Goal: Feedback & Contribution: Contribute content

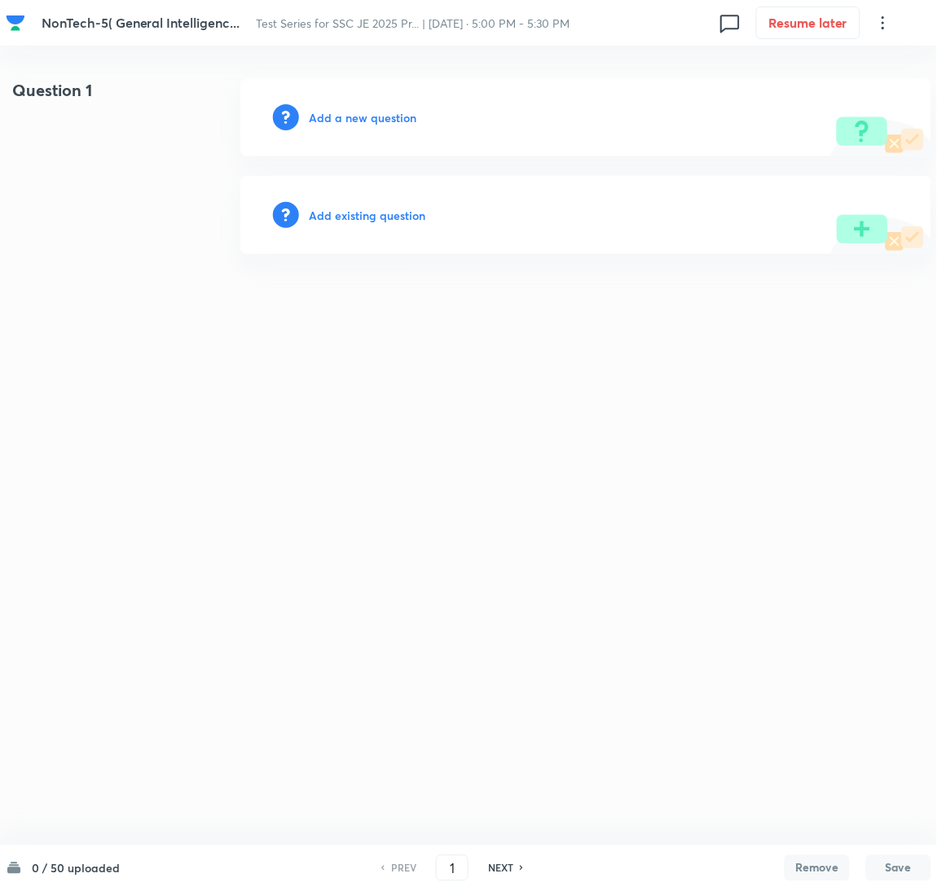
click at [326, 117] on h6 "Add a new question" at bounding box center [363, 117] width 108 height 17
click at [326, 117] on h6 "Choose a question type" at bounding box center [371, 117] width 125 height 17
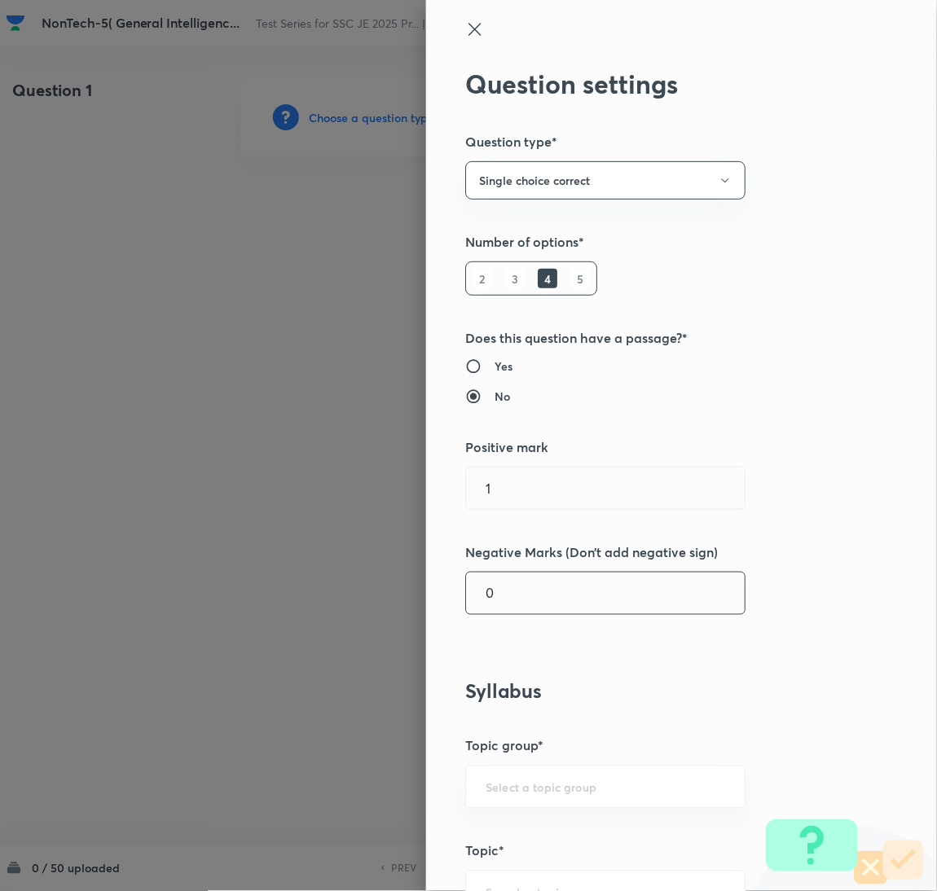
drag, startPoint x: 519, startPoint y: 602, endPoint x: 413, endPoint y: 615, distance: 106.7
click at [426, 615] on div "Question settings Question type* Single choice correct Number of options* 2 3 4…" at bounding box center [681, 445] width 511 height 891
type input "0.25"
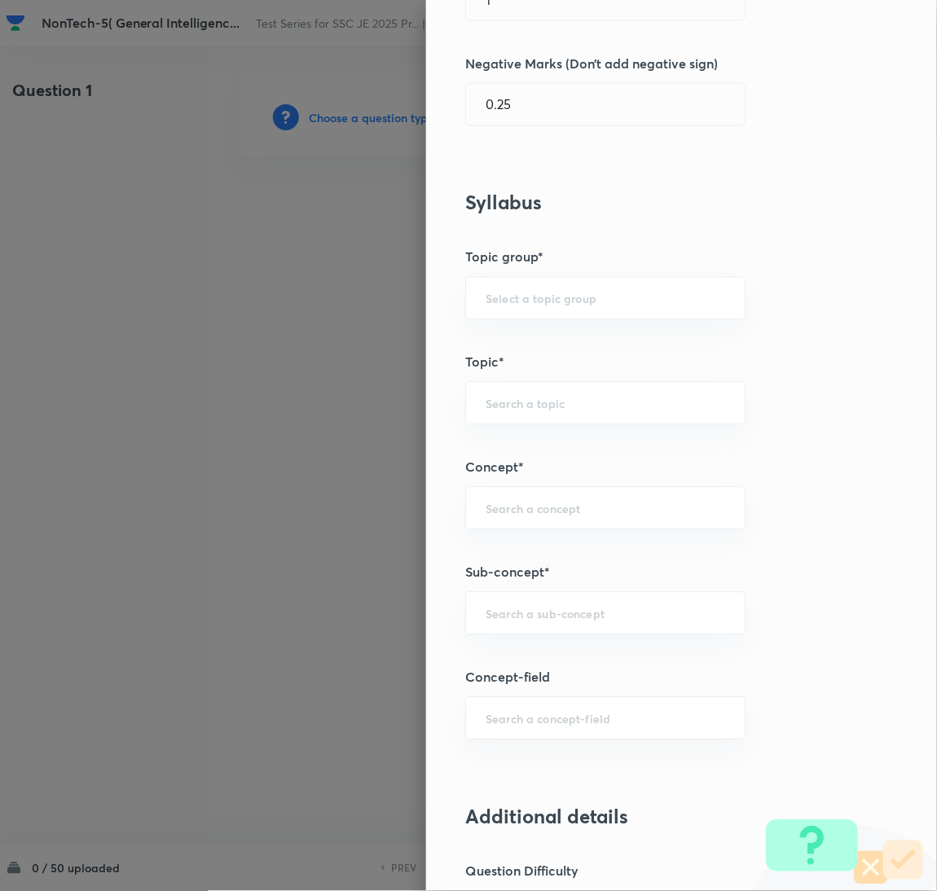
scroll to position [610, 0]
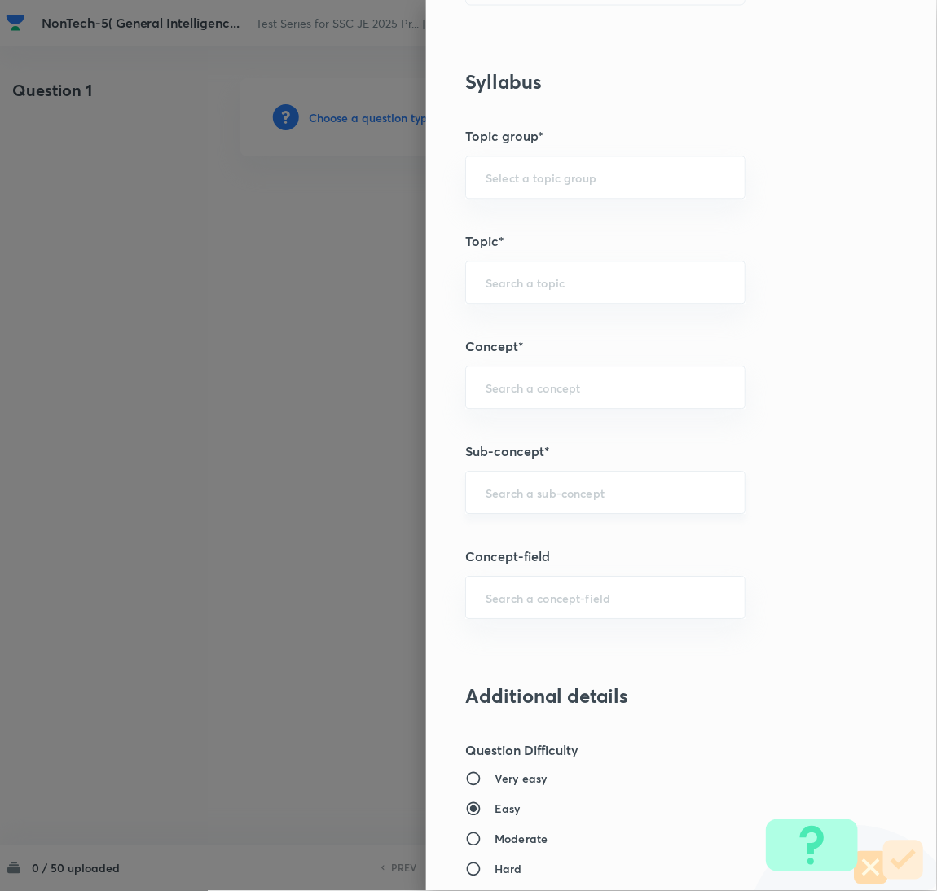
click at [514, 503] on div "​" at bounding box center [605, 492] width 280 height 43
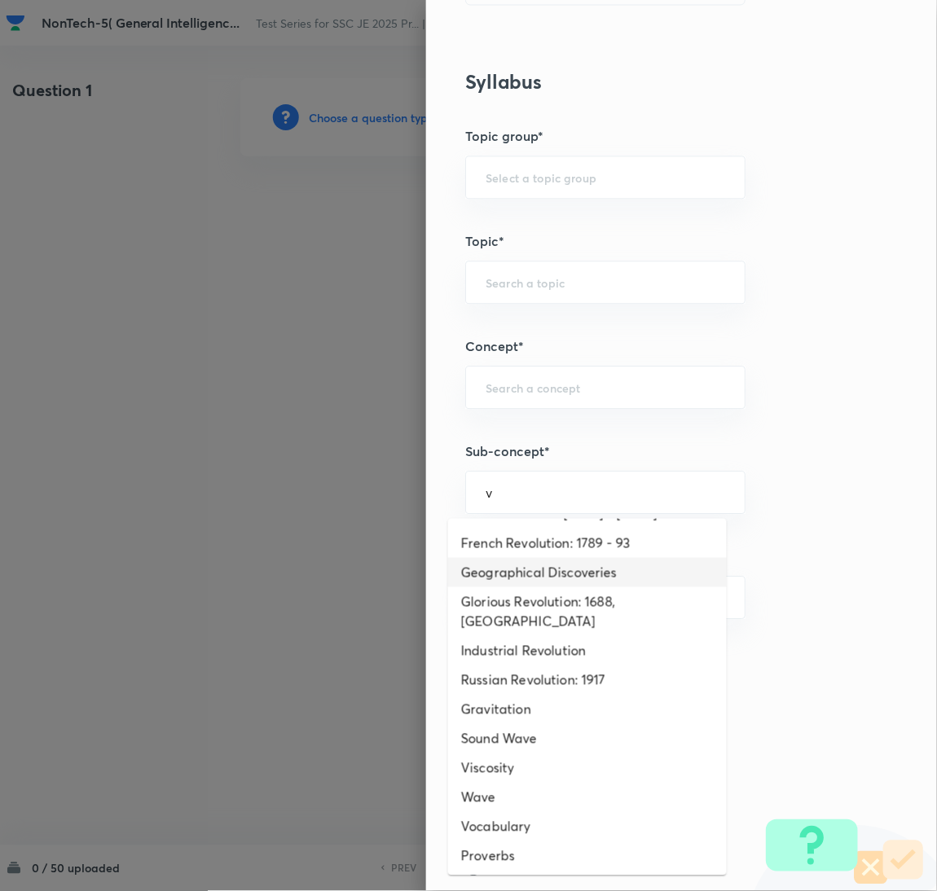
scroll to position [897, 0]
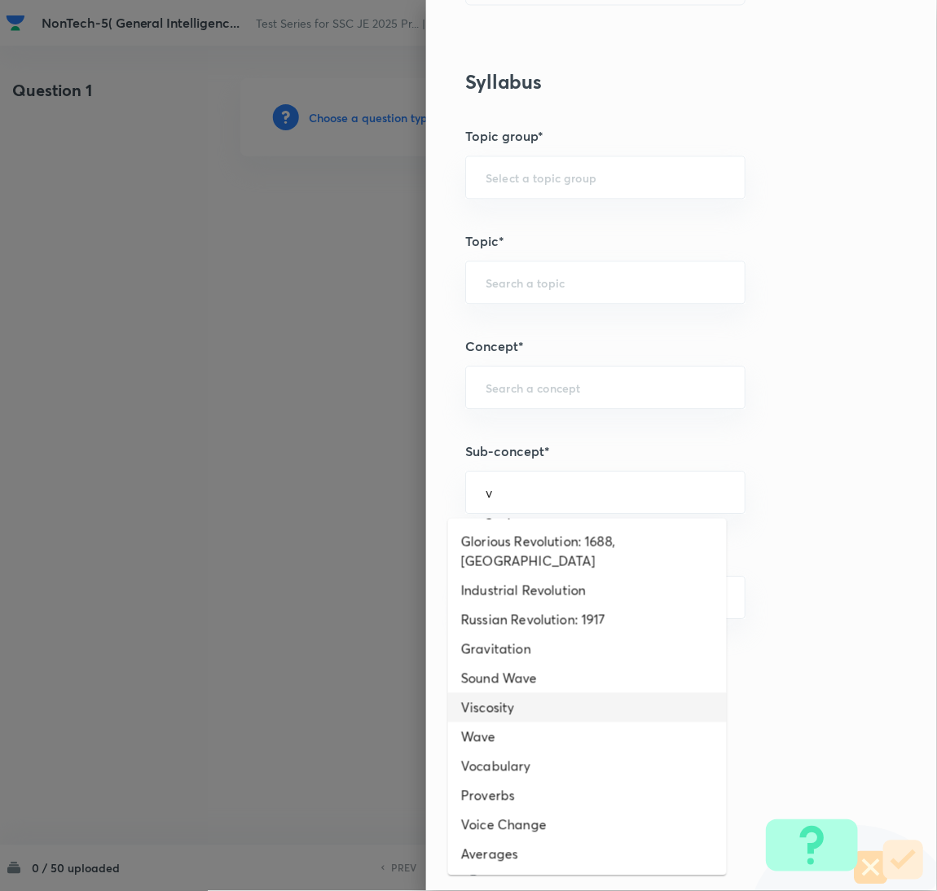
click at [530, 710] on li "Viscosity" at bounding box center [587, 707] width 279 height 29
type input "Viscosity"
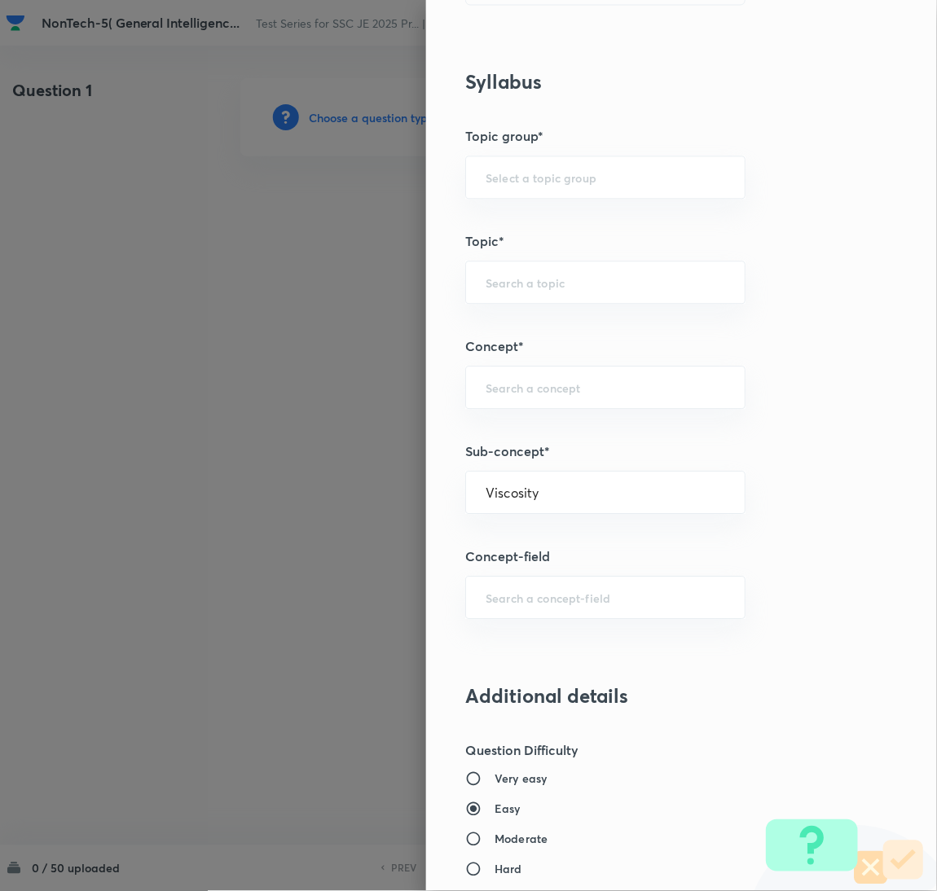
type input "General Awareness"
type input "Static GK"
type input "Physics"
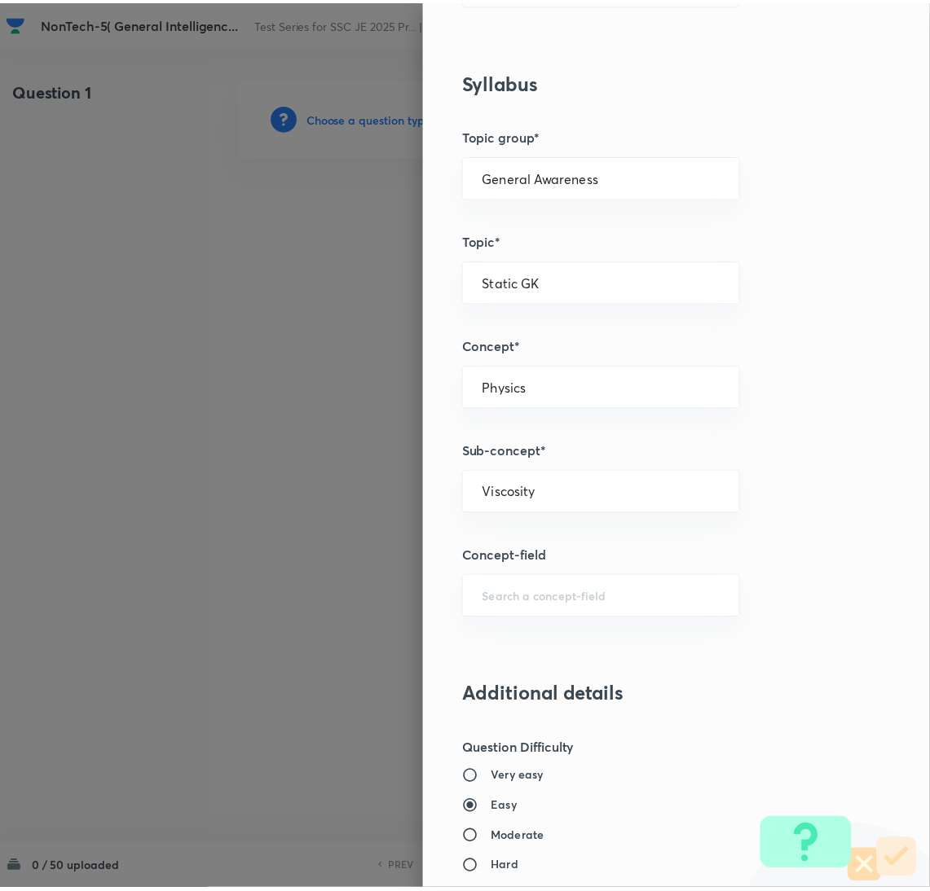
scroll to position [1332, 0]
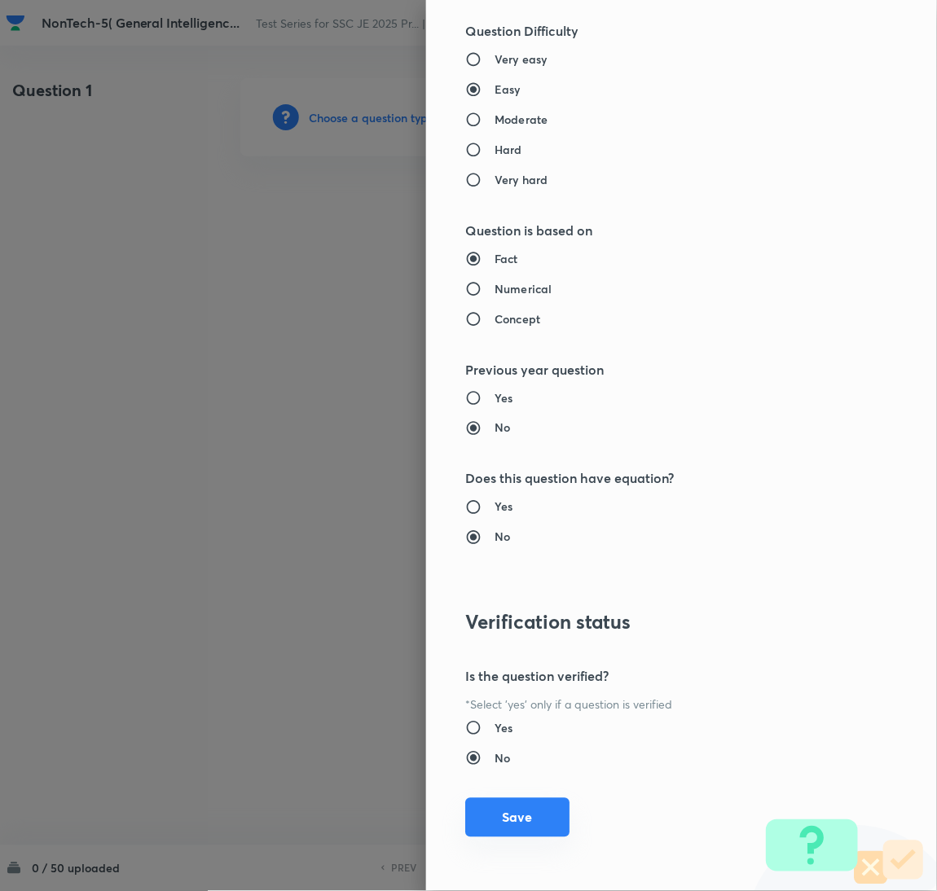
click at [522, 803] on button "Save" at bounding box center [517, 818] width 104 height 39
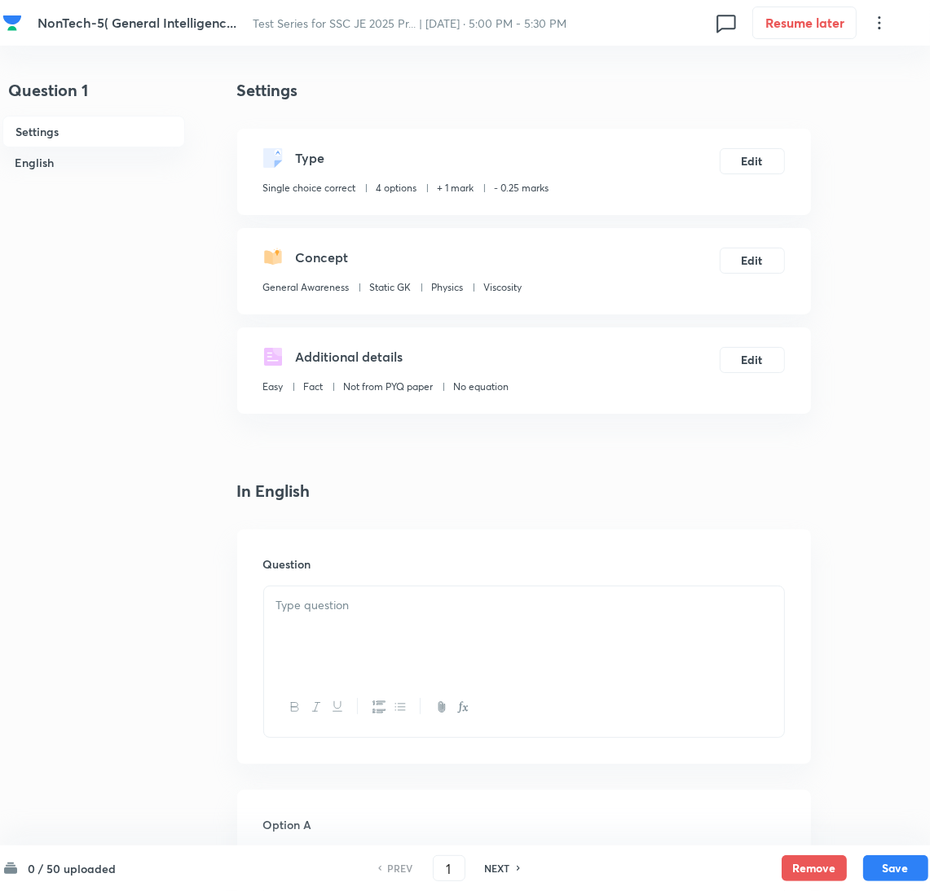
click at [343, 620] on div at bounding box center [524, 632] width 520 height 91
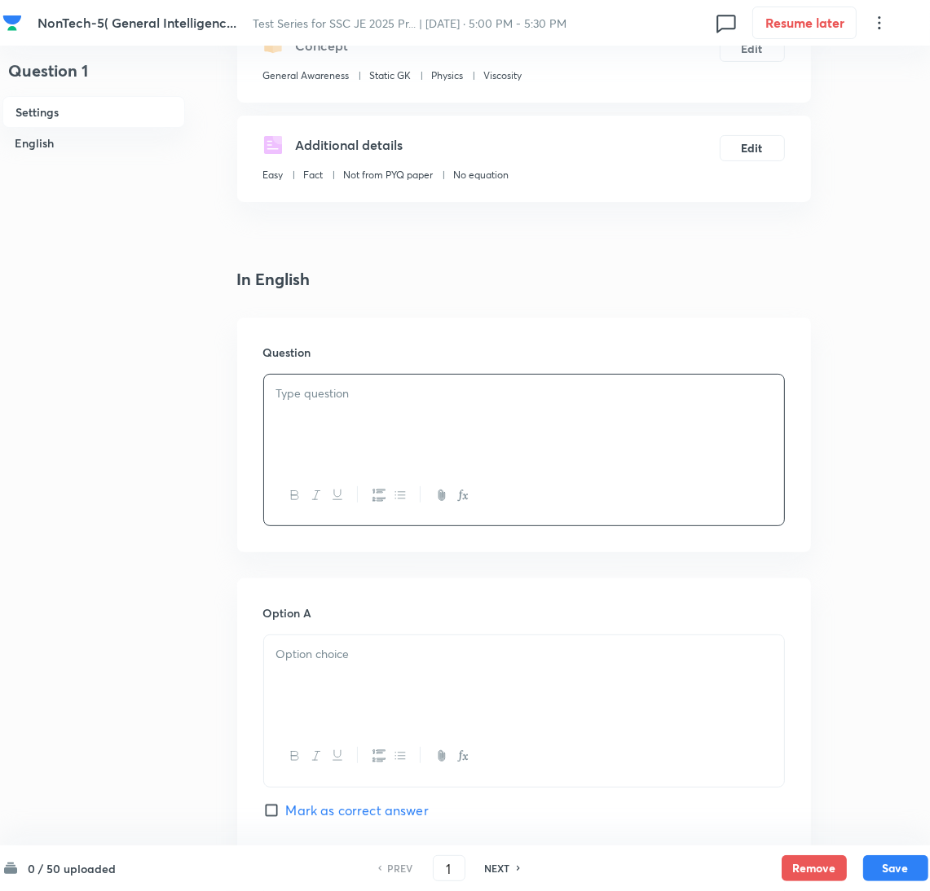
scroll to position [366, 0]
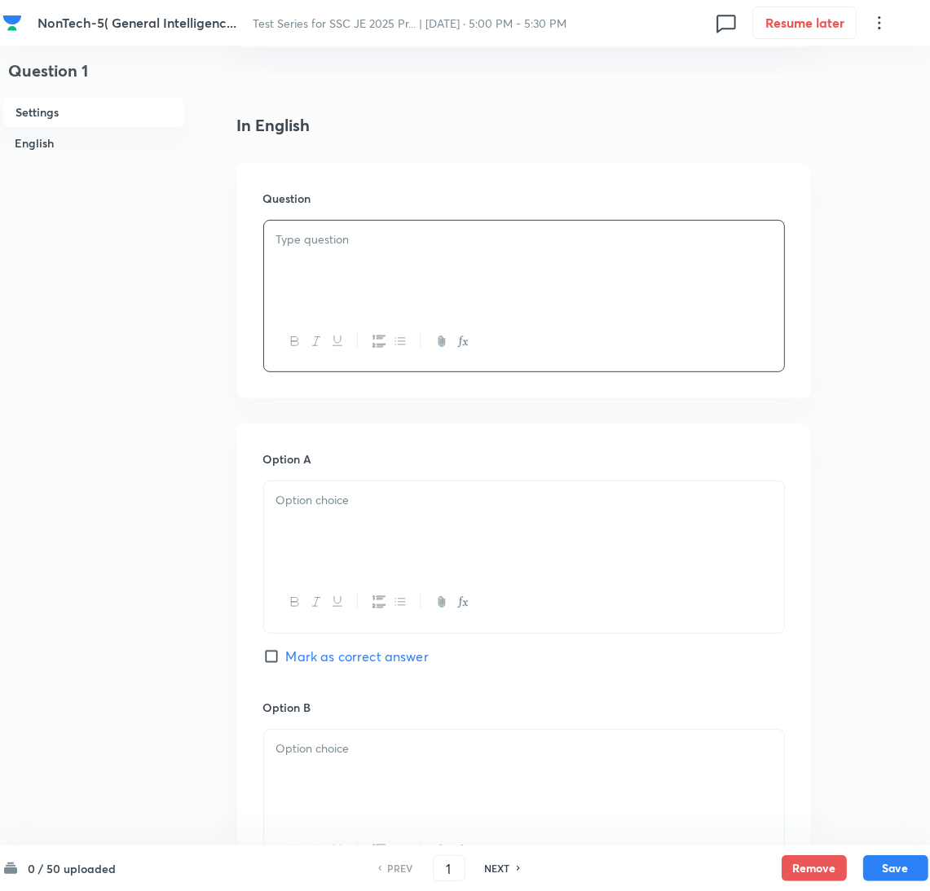
click at [634, 271] on div at bounding box center [524, 266] width 520 height 91
click at [335, 535] on div at bounding box center [524, 527] width 520 height 91
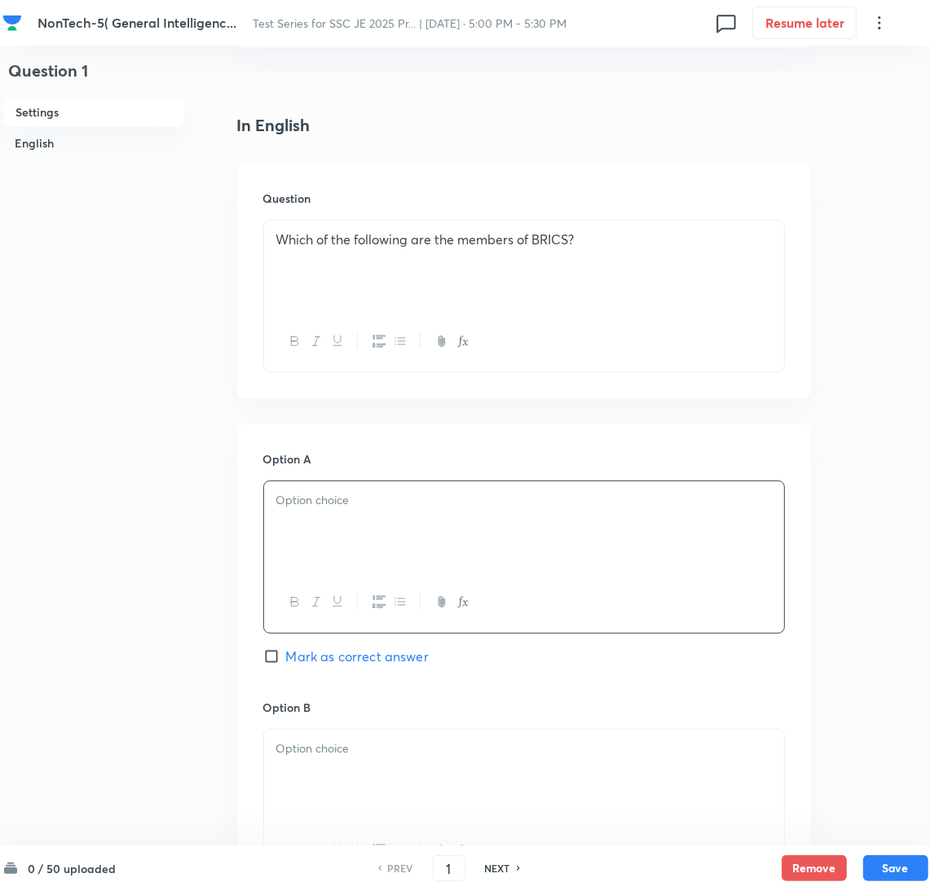
click at [360, 529] on div at bounding box center [524, 527] width 520 height 91
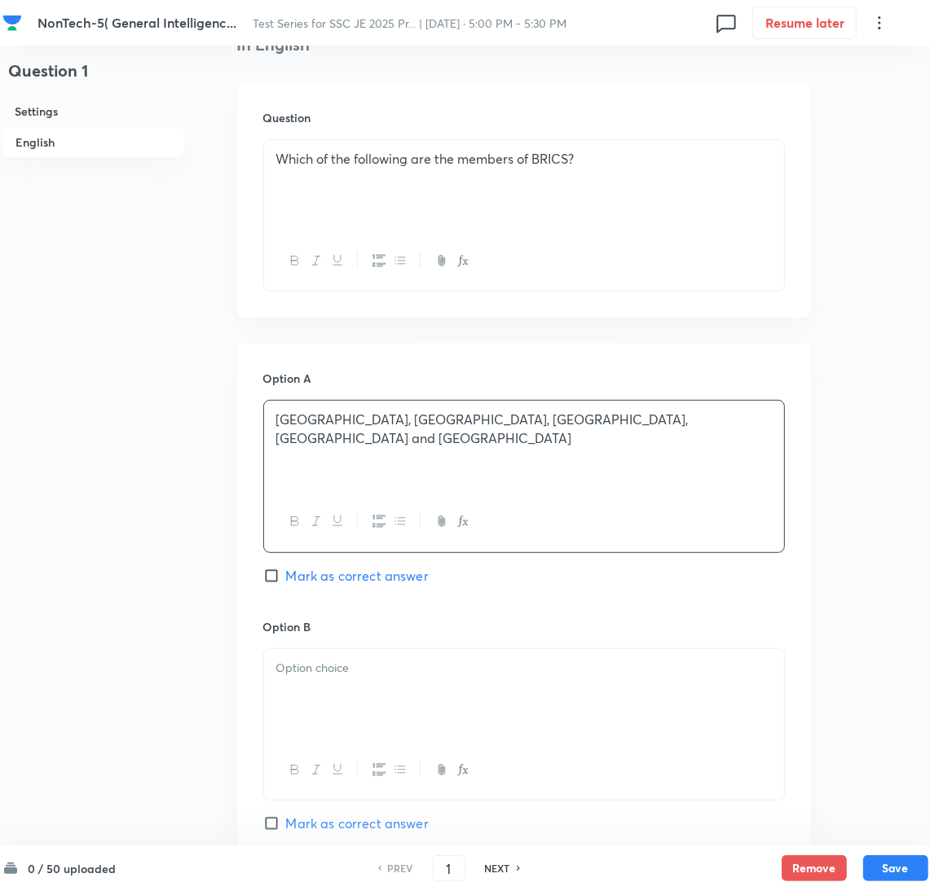
scroll to position [489, 0]
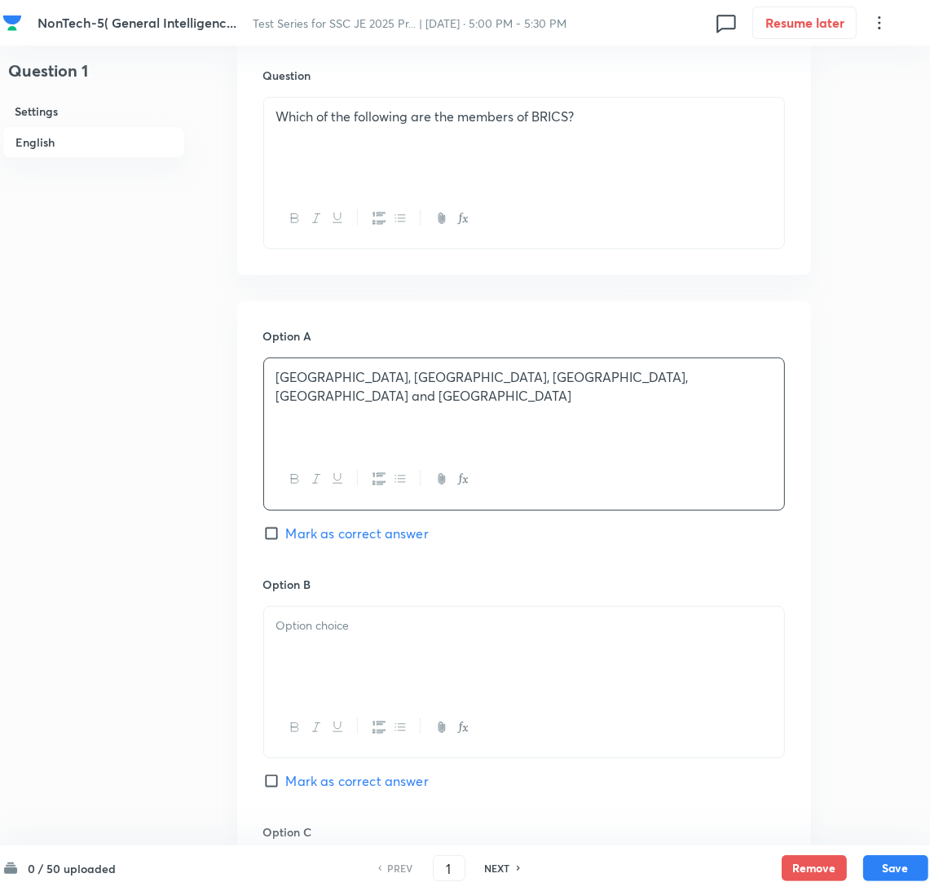
drag, startPoint x: 322, startPoint y: 665, endPoint x: 211, endPoint y: 618, distance: 120.5
click at [319, 666] on div at bounding box center [524, 652] width 520 height 91
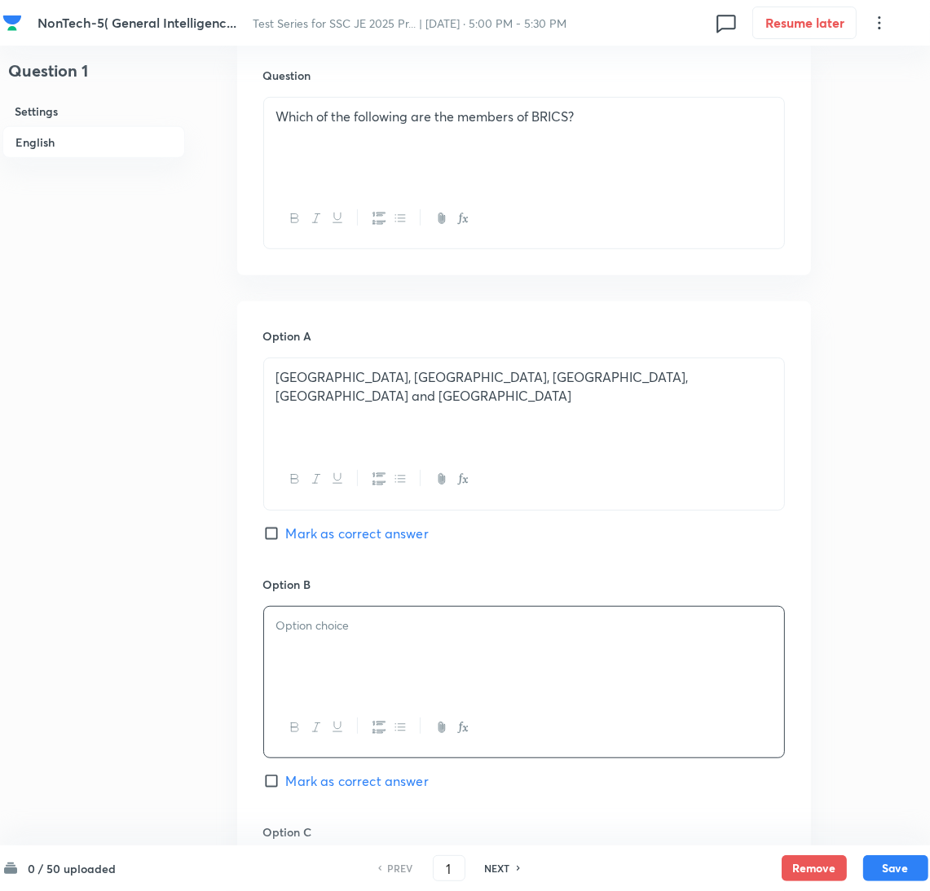
click at [335, 654] on div at bounding box center [524, 652] width 520 height 91
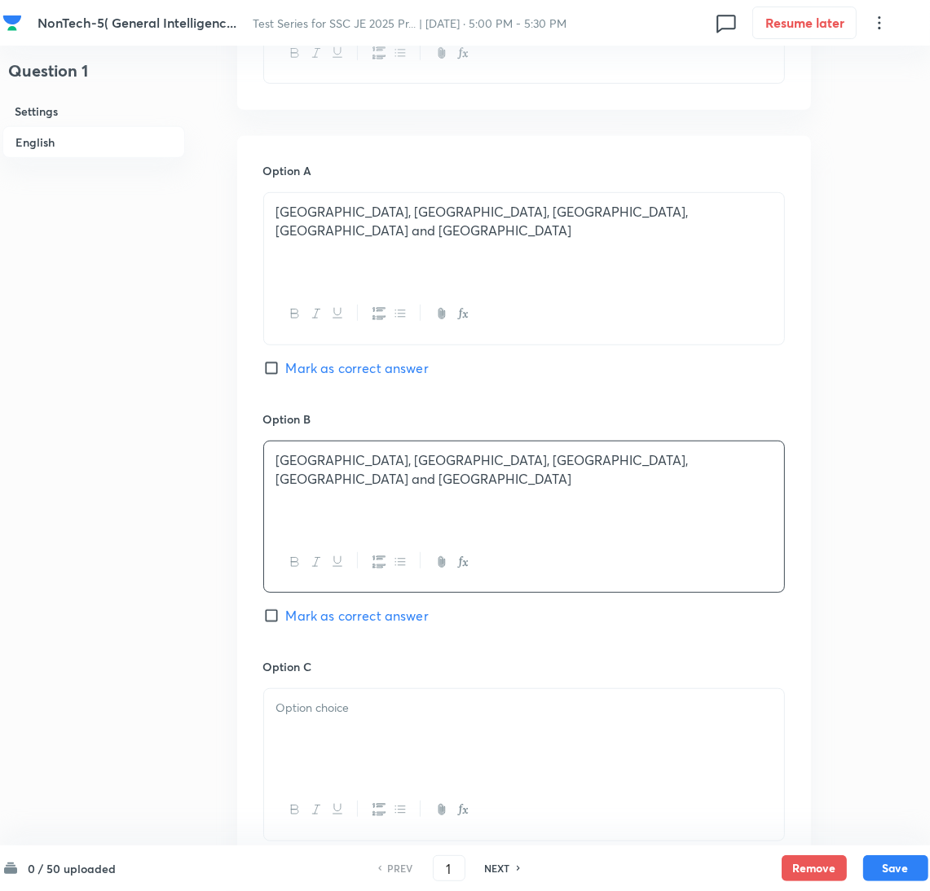
scroll to position [856, 0]
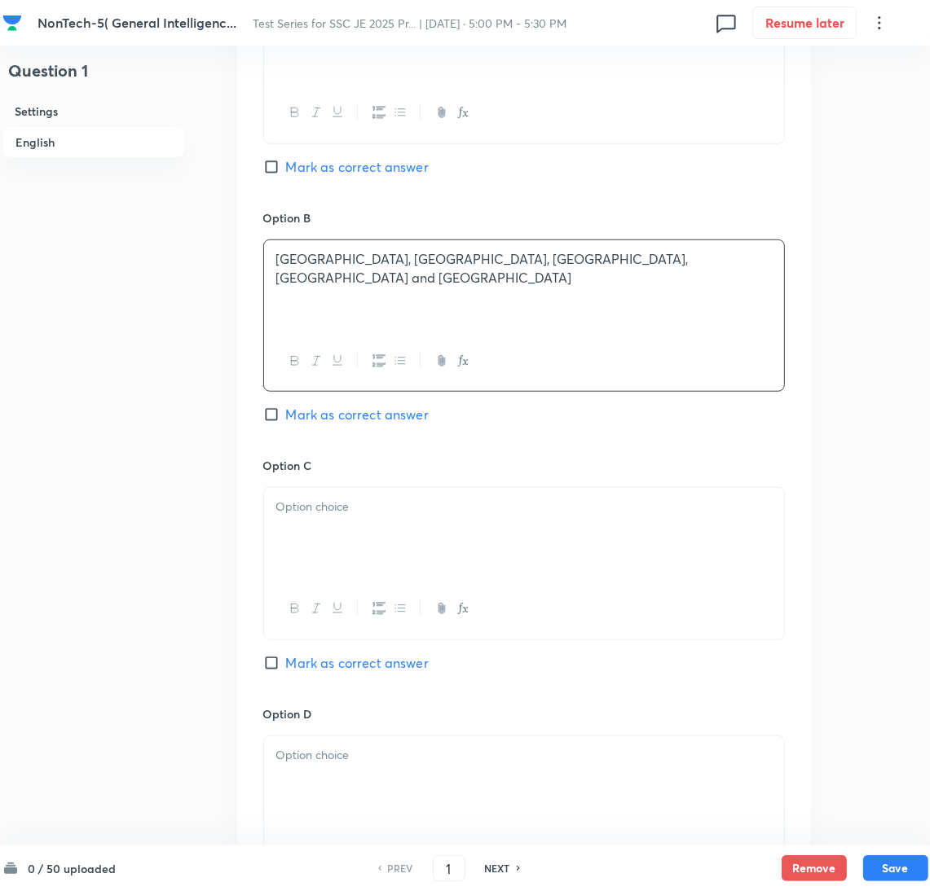
drag, startPoint x: 333, startPoint y: 574, endPoint x: 4, endPoint y: 539, distance: 331.0
click at [332, 573] on div at bounding box center [524, 533] width 520 height 91
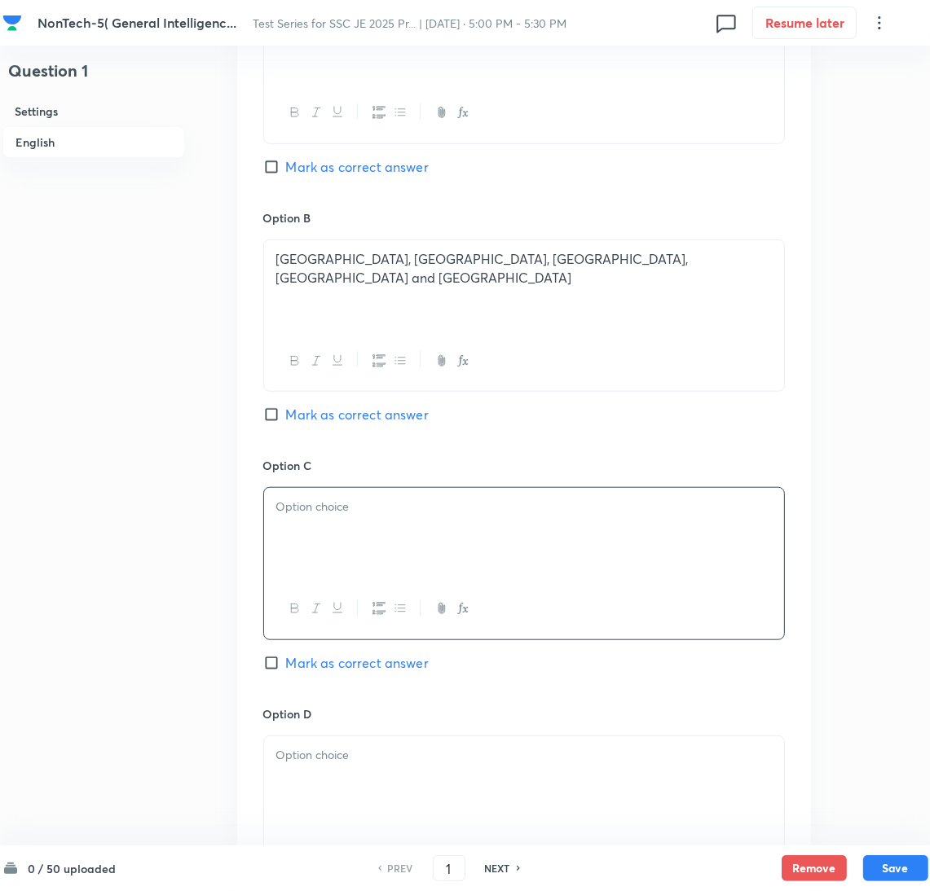
click at [290, 549] on div at bounding box center [524, 533] width 520 height 91
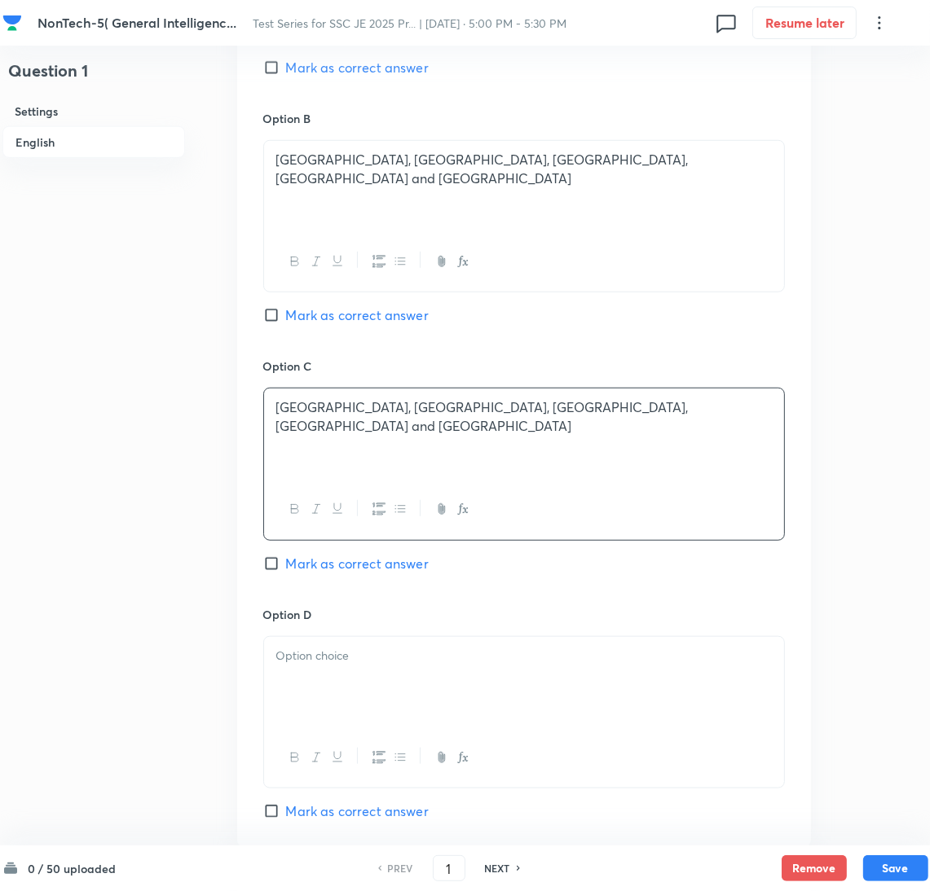
scroll to position [1099, 0]
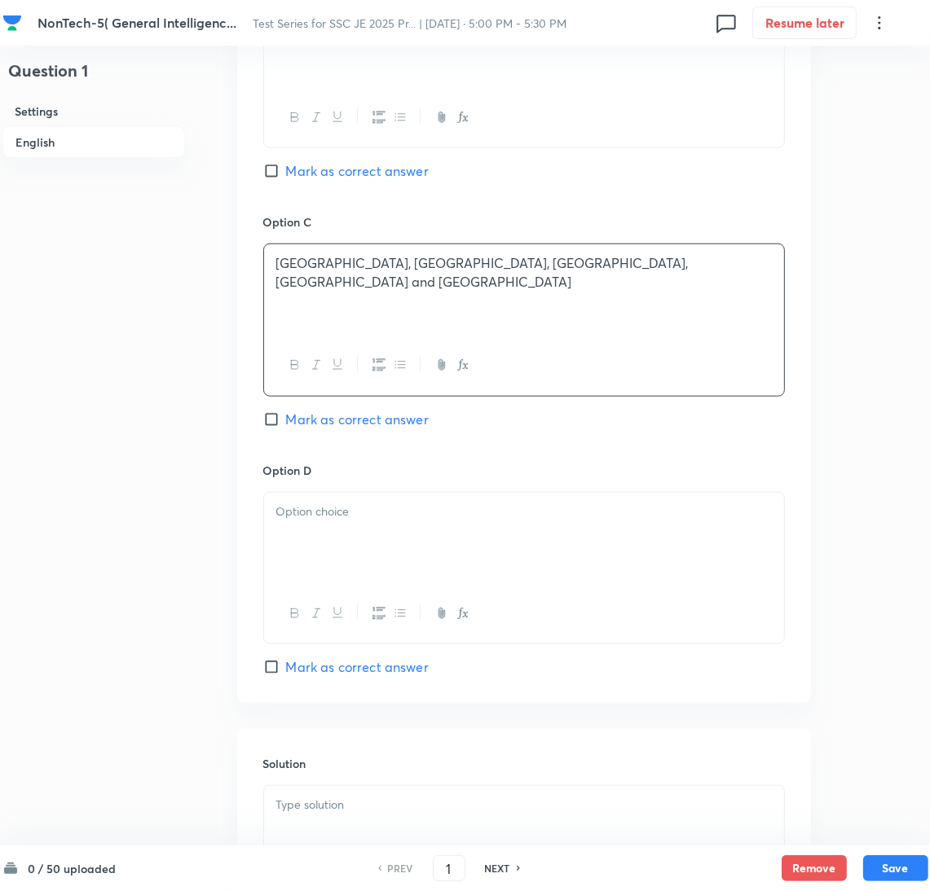
drag, startPoint x: 316, startPoint y: 564, endPoint x: 25, endPoint y: 540, distance: 291.9
click at [292, 557] on div at bounding box center [524, 538] width 520 height 91
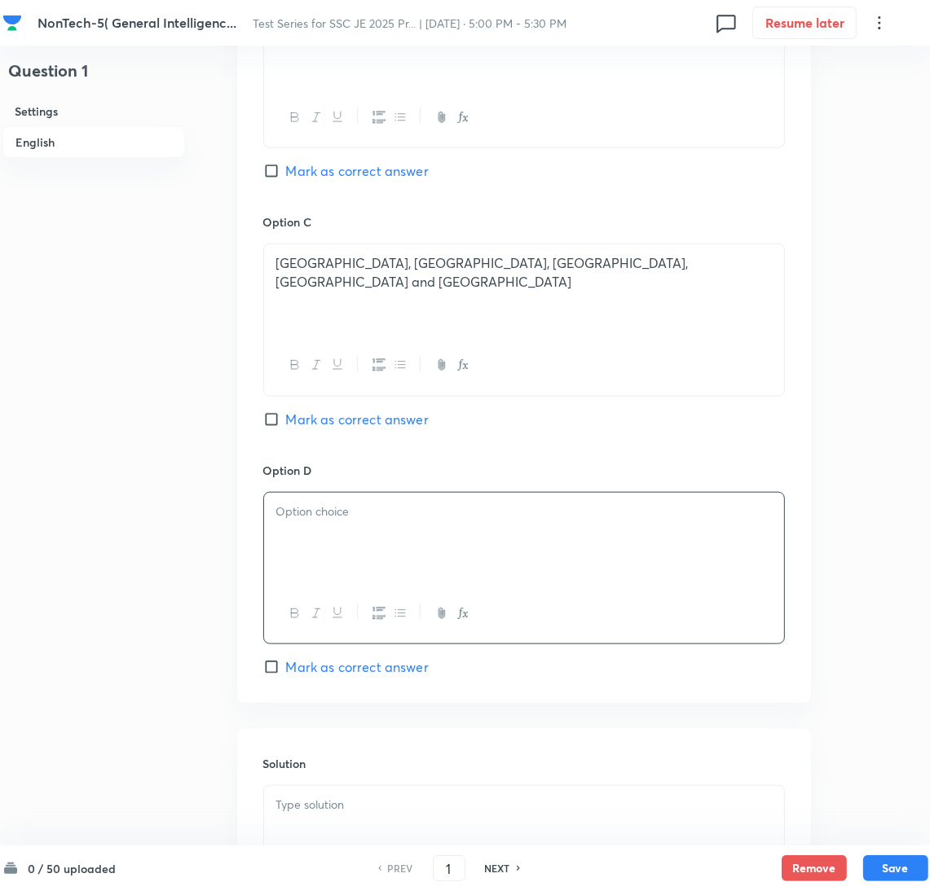
click at [372, 534] on div at bounding box center [524, 538] width 520 height 91
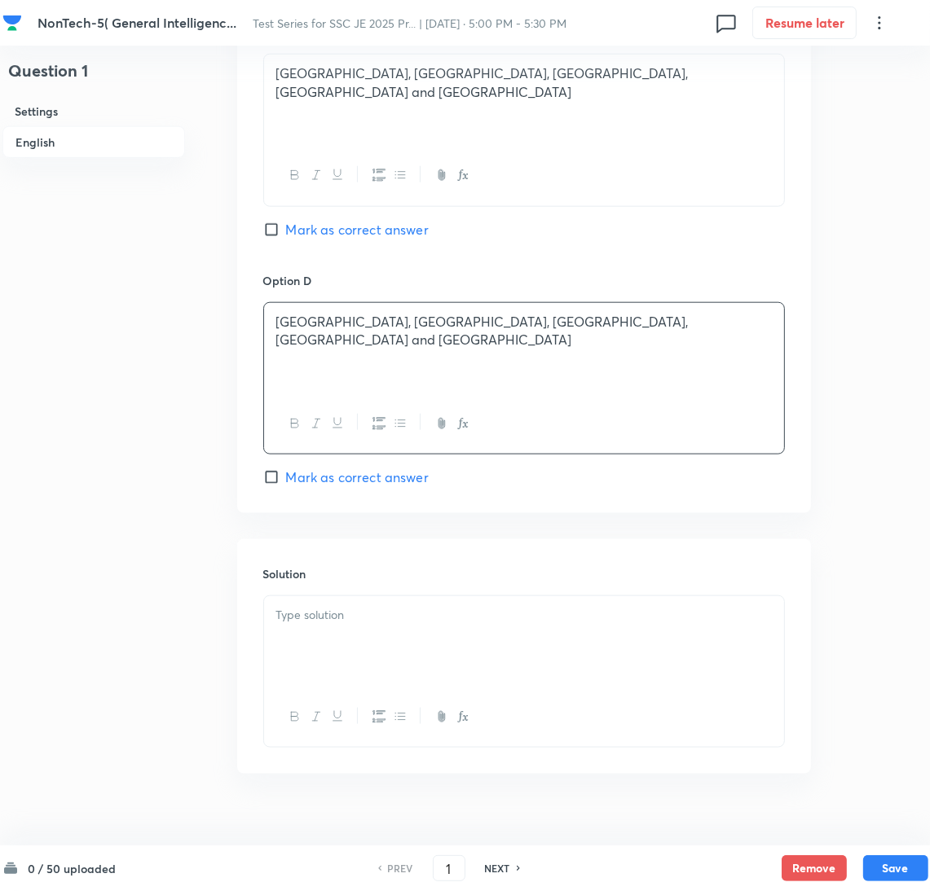
scroll to position [1318, 0]
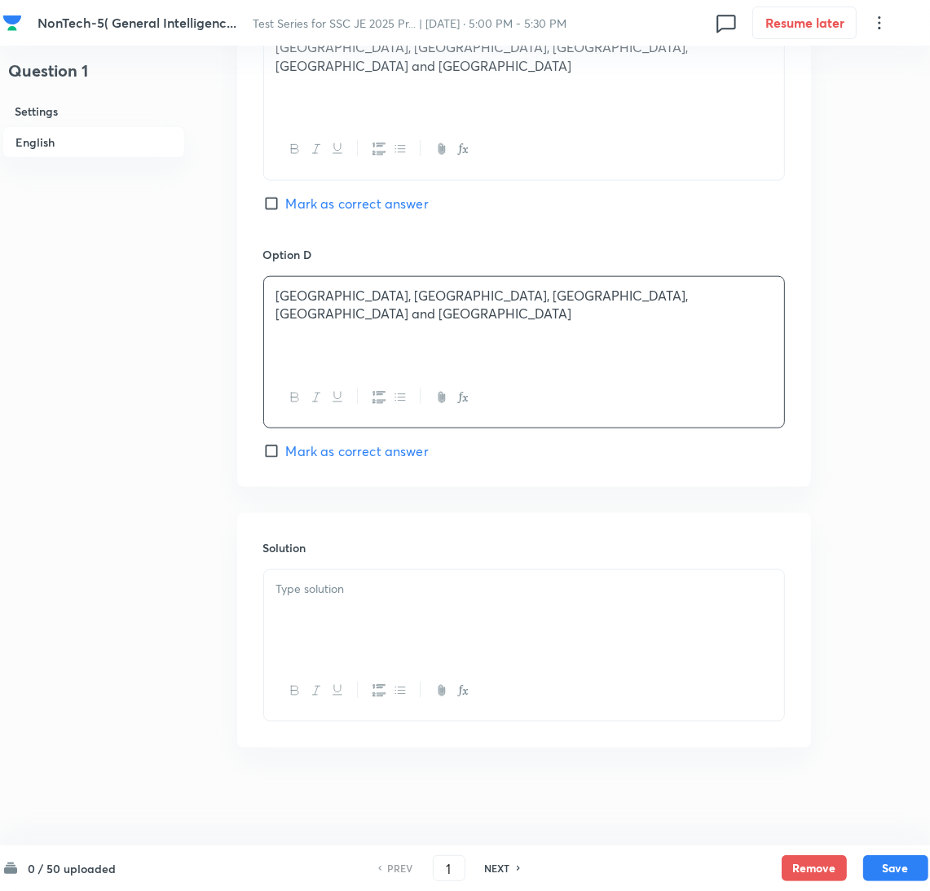
click at [301, 450] on span "Mark as correct answer" at bounding box center [357, 452] width 143 height 20
click at [286, 450] on input "Mark as correct answer" at bounding box center [274, 451] width 23 height 16
checkbox input "true"
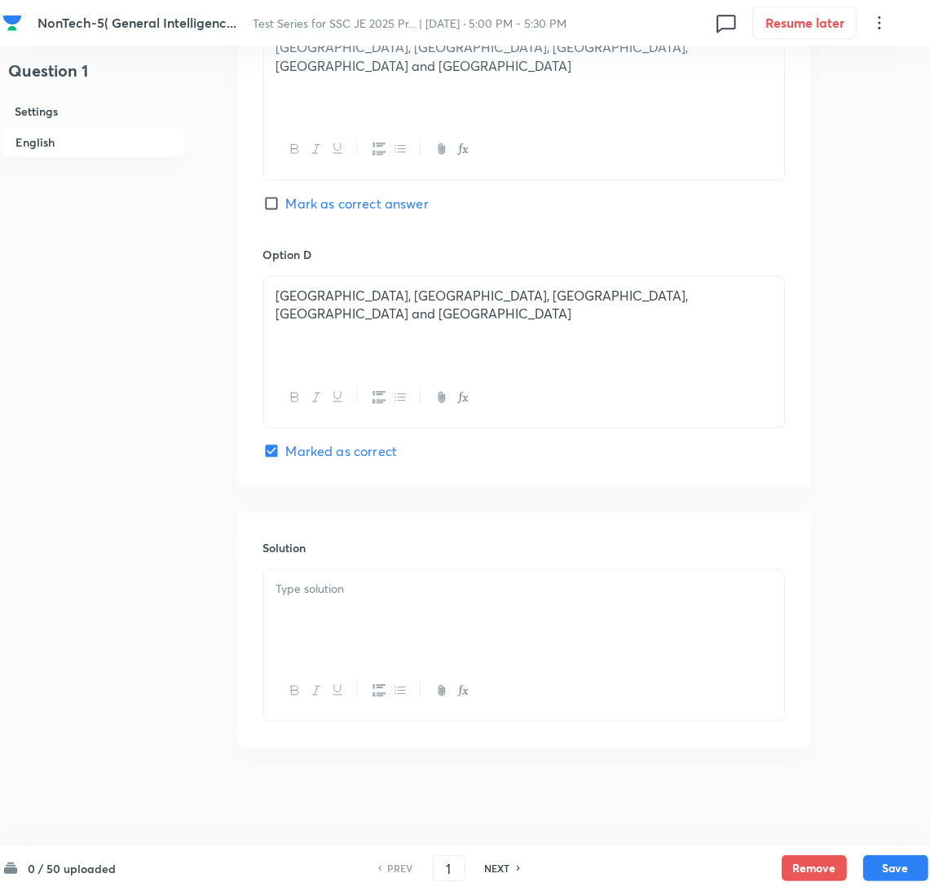
click at [316, 640] on div at bounding box center [524, 615] width 520 height 91
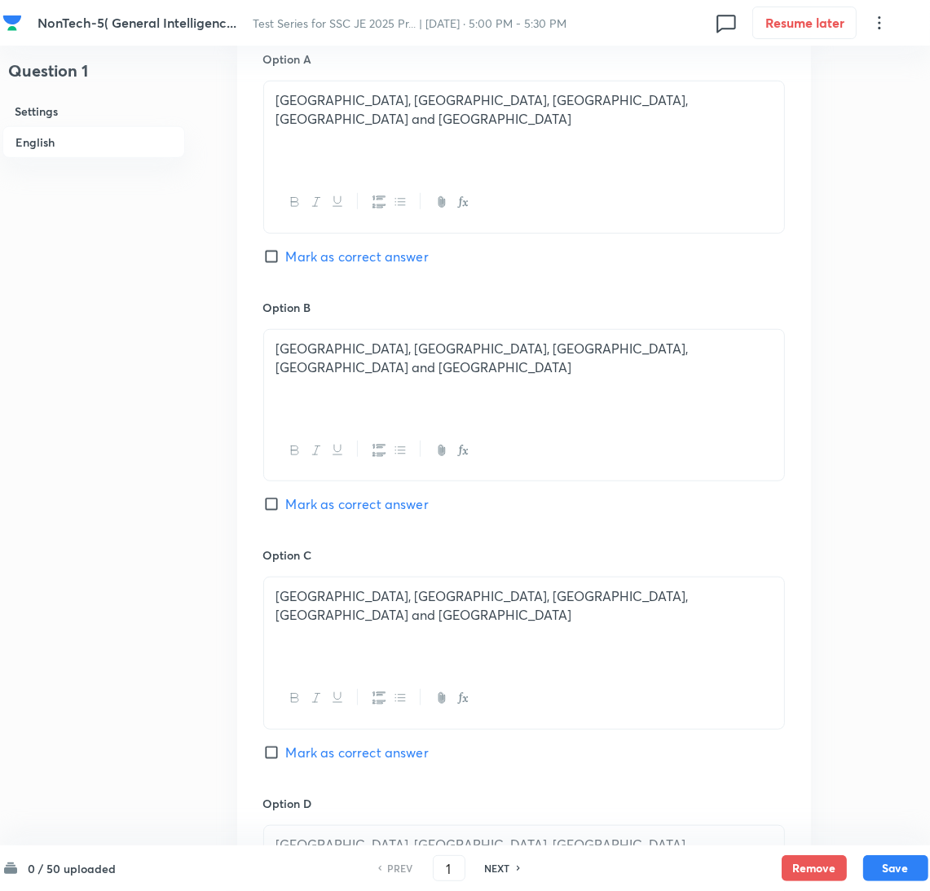
scroll to position [707, 0]
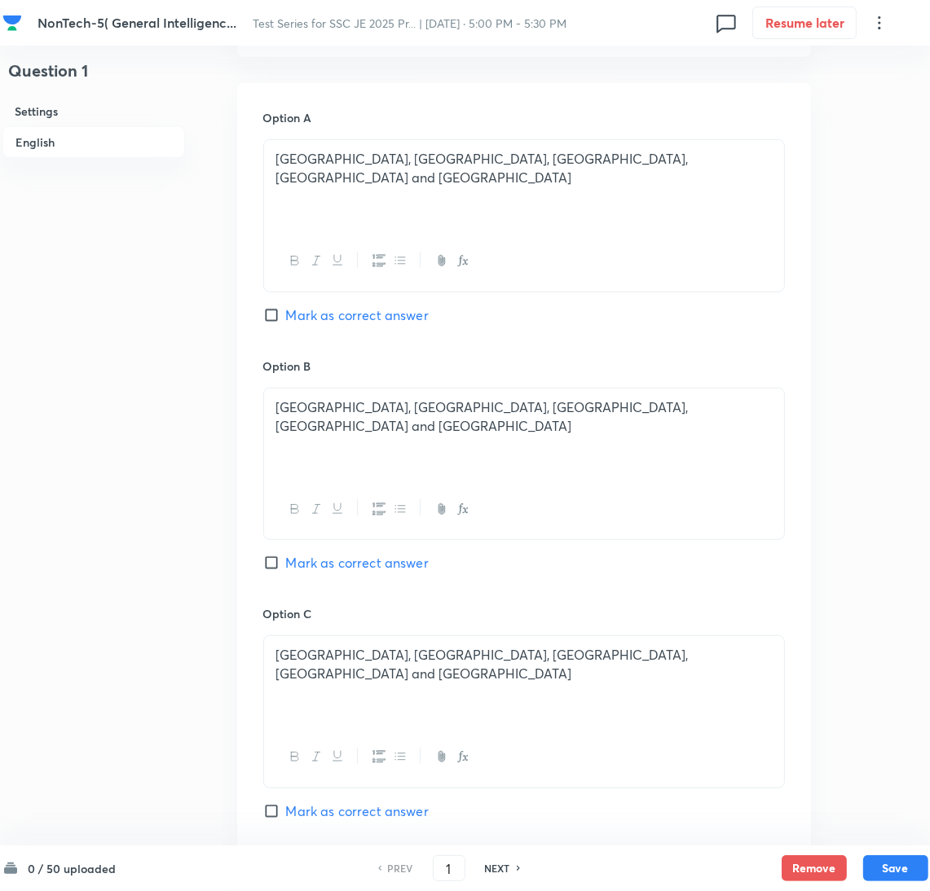
click at [272, 320] on input "Mark as correct answer" at bounding box center [274, 315] width 23 height 16
checkbox input "true"
checkbox input "false"
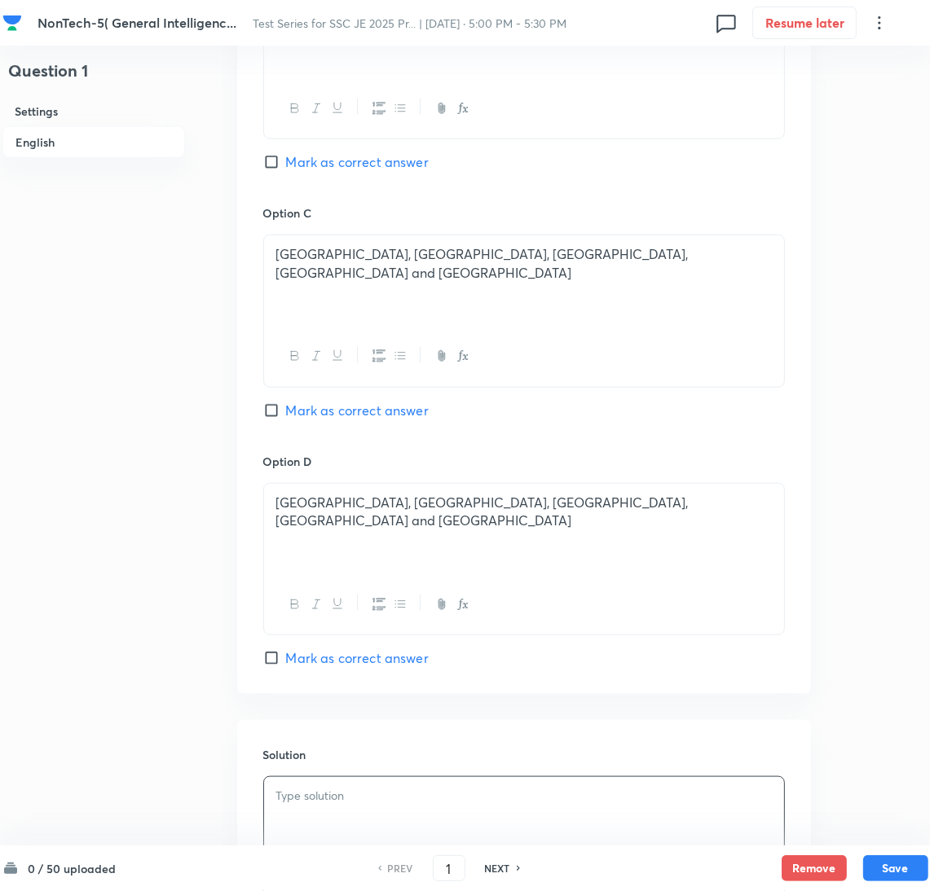
scroll to position [1318, 0]
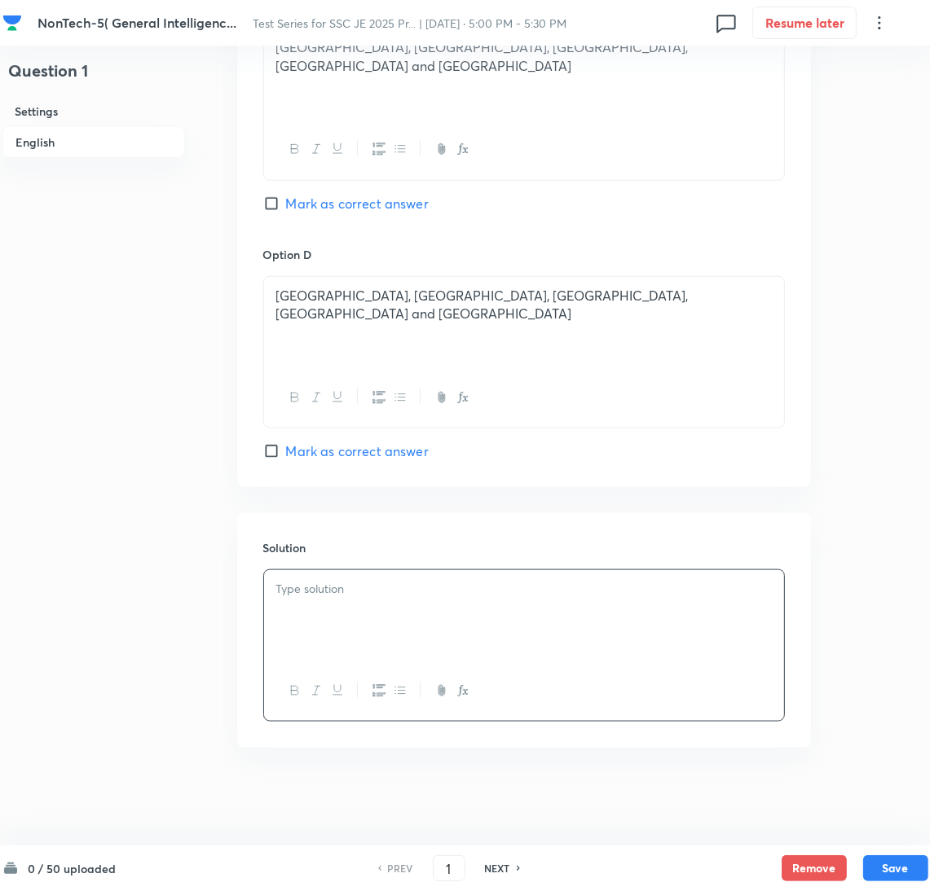
click at [343, 623] on div at bounding box center [524, 615] width 520 height 91
click at [360, 642] on div at bounding box center [524, 615] width 520 height 91
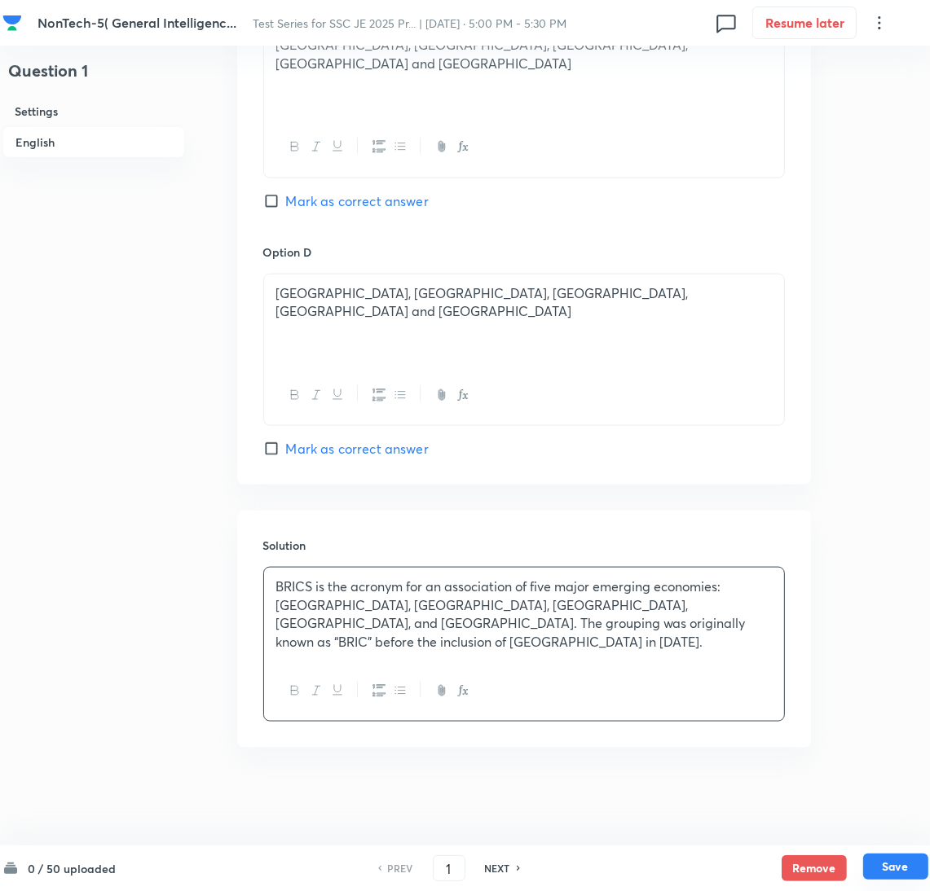
click at [893, 867] on button "Save" at bounding box center [895, 867] width 65 height 26
click at [904, 865] on button "Save" at bounding box center [895, 867] width 65 height 26
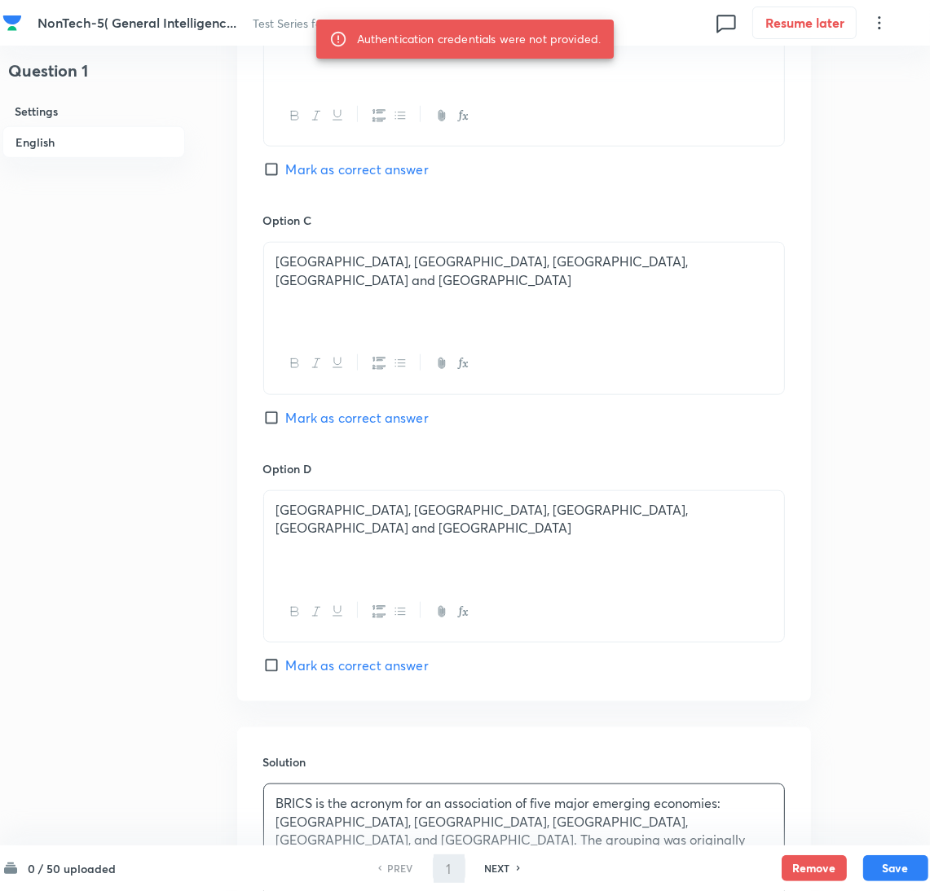
scroll to position [952, 0]
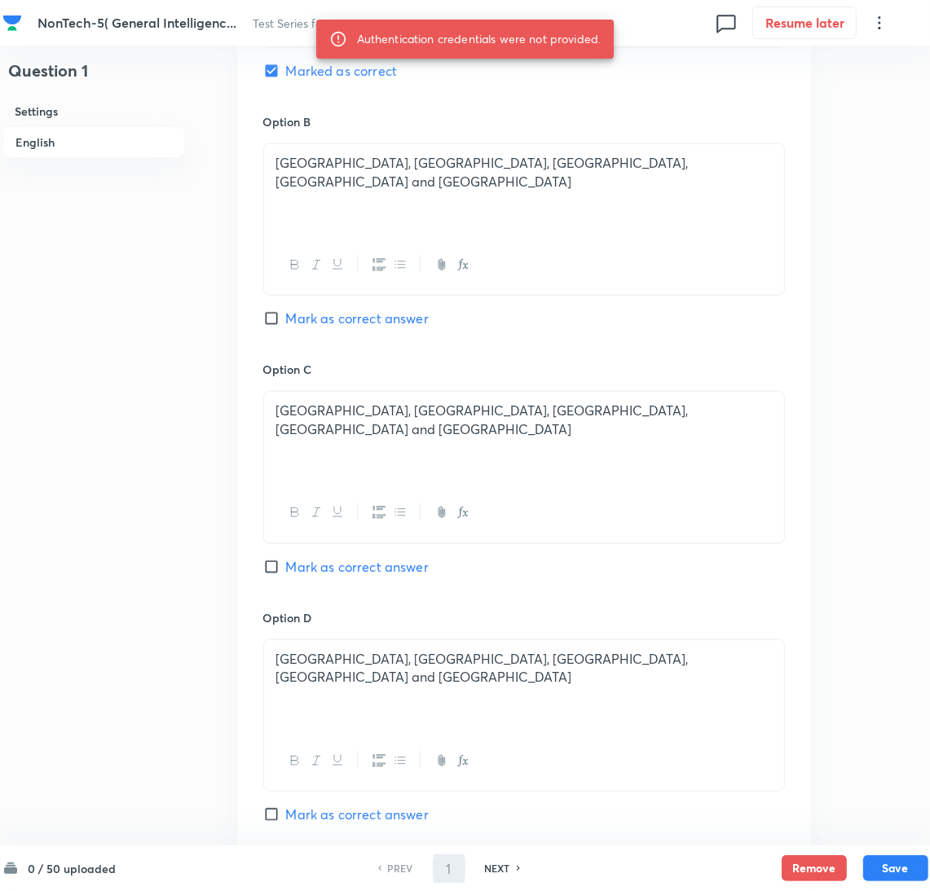
click at [351, 473] on div "[GEOGRAPHIC_DATA], [GEOGRAPHIC_DATA], [GEOGRAPHIC_DATA], [GEOGRAPHIC_DATA] and …" at bounding box center [524, 437] width 520 height 91
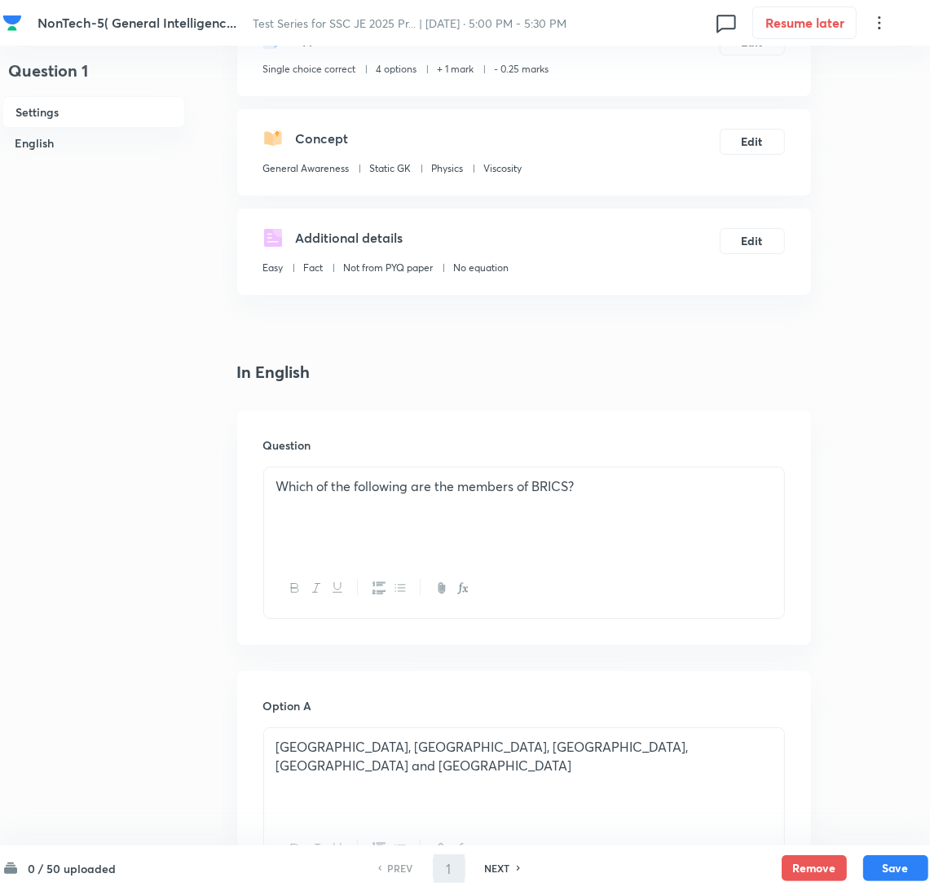
scroll to position [0, 0]
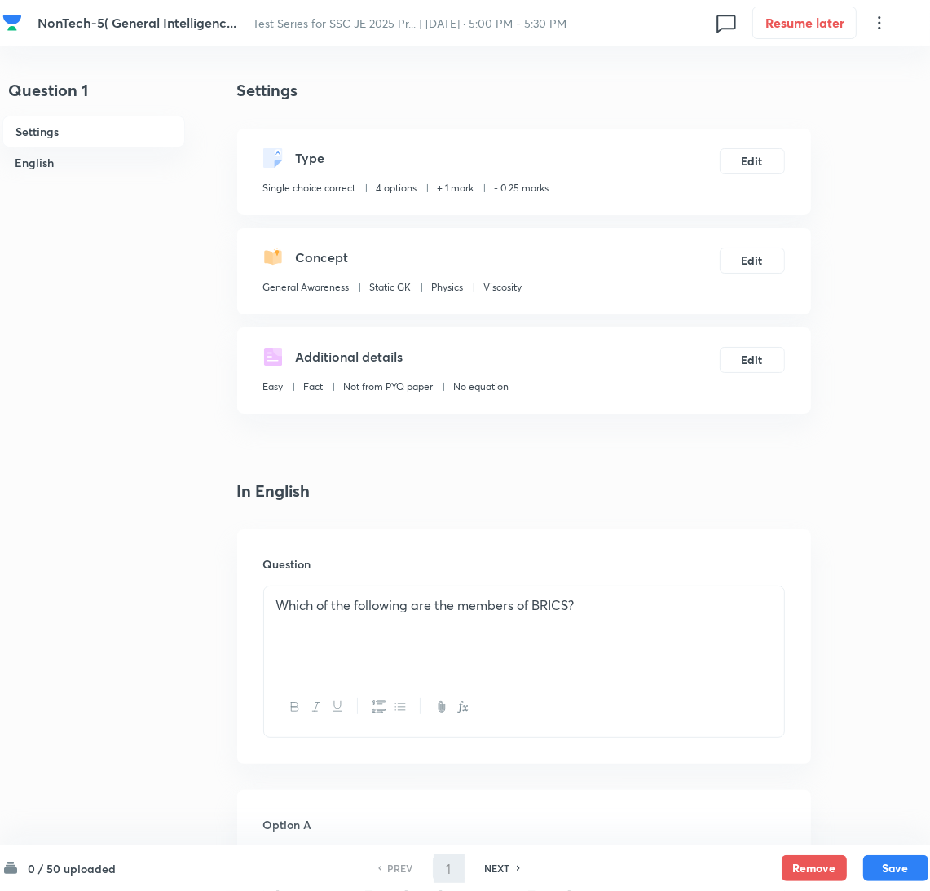
drag, startPoint x: 408, startPoint y: 808, endPoint x: 418, endPoint y: 812, distance: 10.9
click at [466, 870] on div "PREV 1 ​ NEXT" at bounding box center [449, 869] width 210 height 26
click at [497, 870] on h6 "NEXT" at bounding box center [497, 868] width 25 height 15
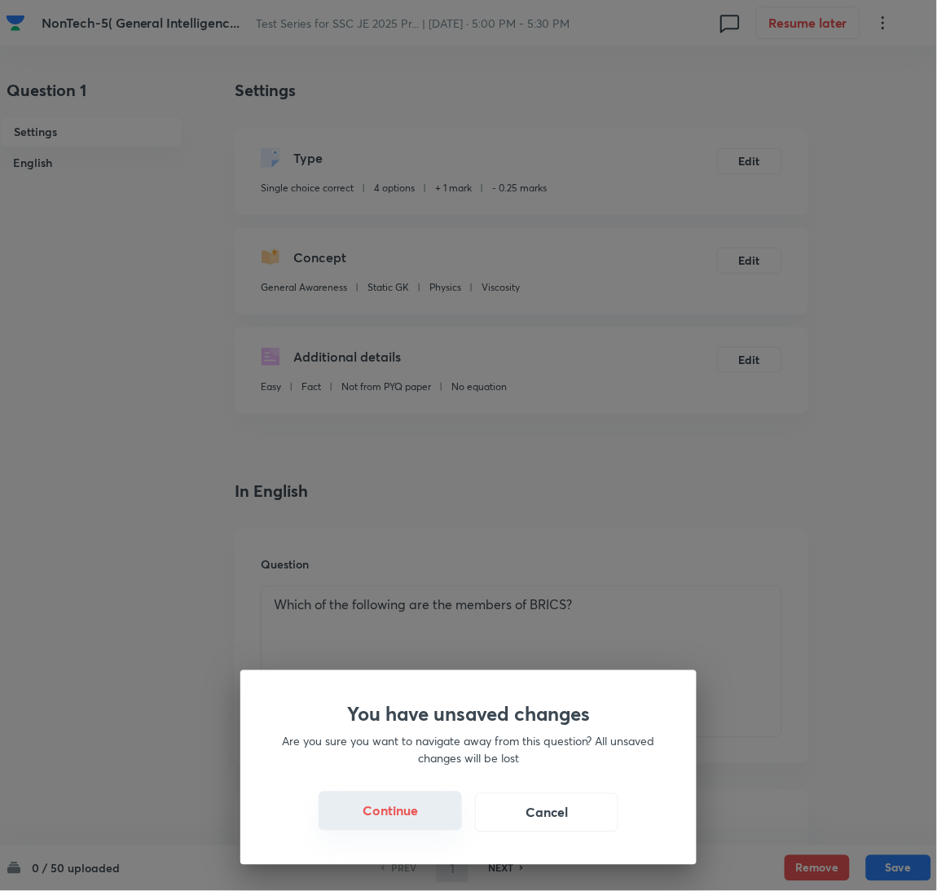
click at [403, 811] on button "Continue" at bounding box center [390, 811] width 143 height 39
type input "2"
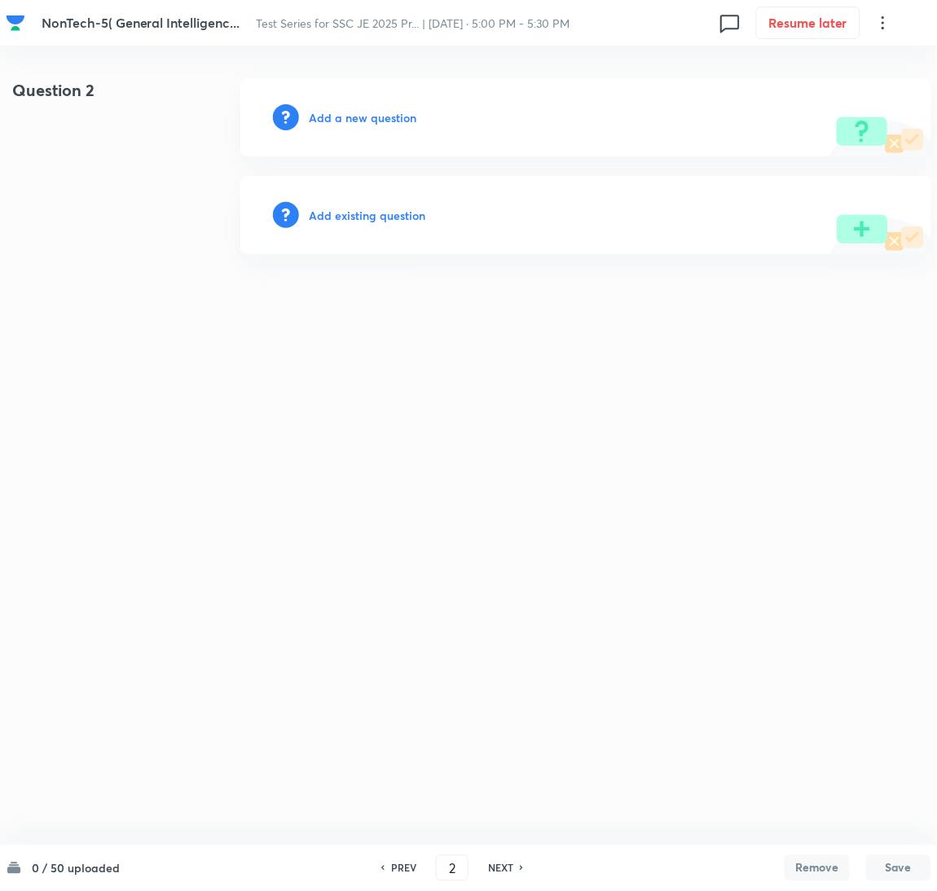
click at [350, 109] on h6 "Add a new question" at bounding box center [363, 117] width 108 height 17
click at [341, 115] on h6 "Choose a question type" at bounding box center [371, 117] width 125 height 17
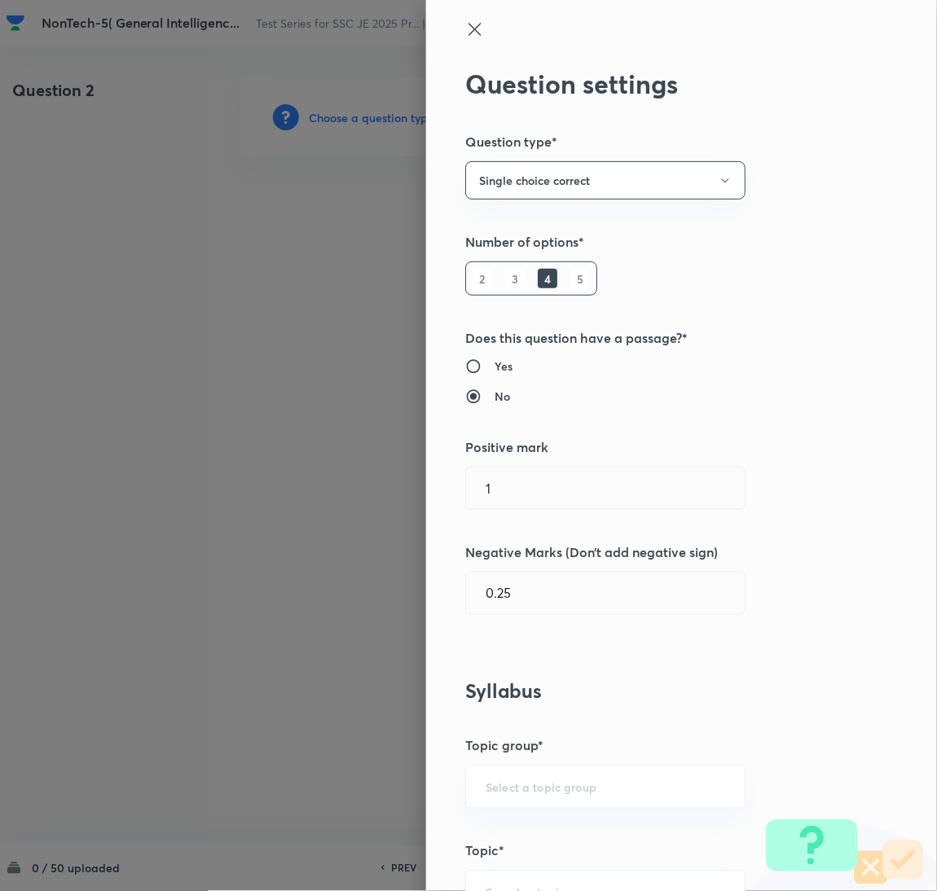
click at [339, 117] on div at bounding box center [468, 445] width 937 height 891
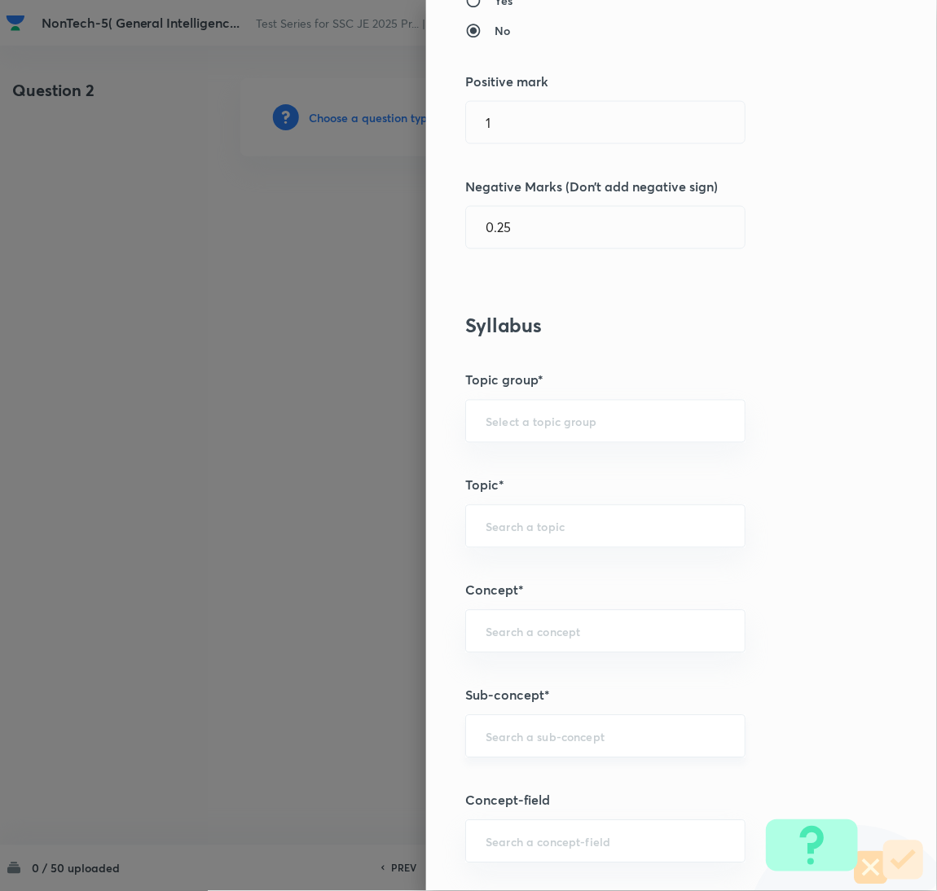
scroll to position [489, 0]
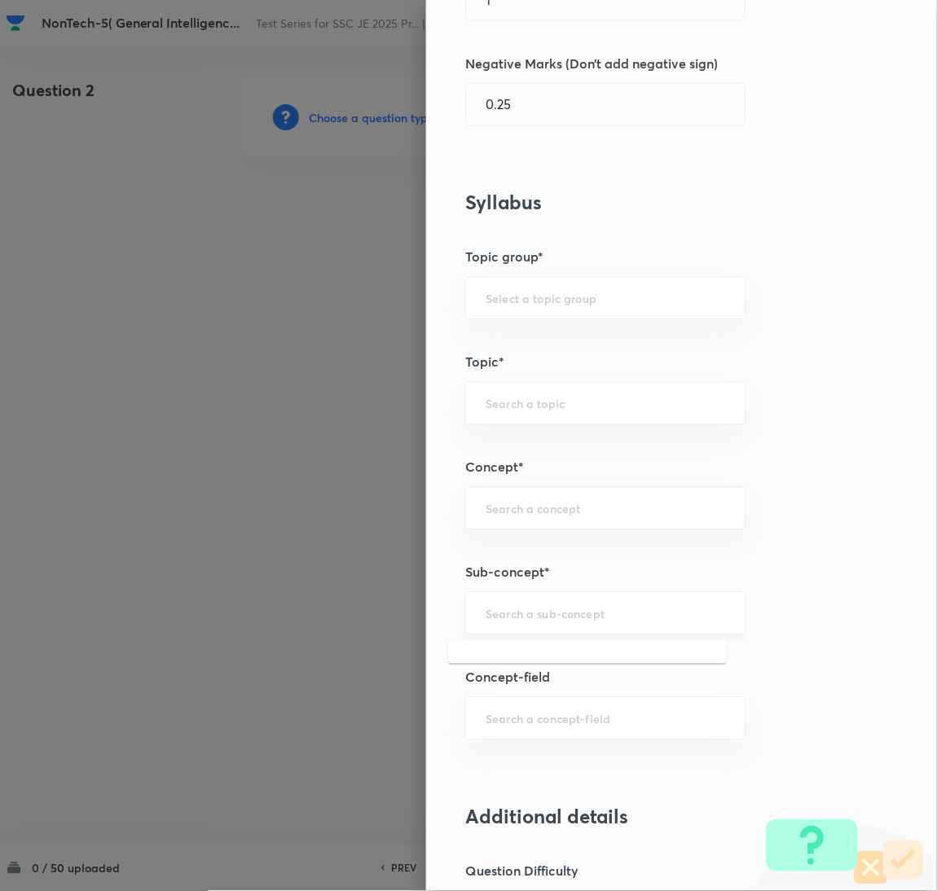
click at [512, 616] on input "text" at bounding box center [606, 613] width 240 height 15
type input "v"
click at [552, 627] on div "​" at bounding box center [605, 613] width 280 height 43
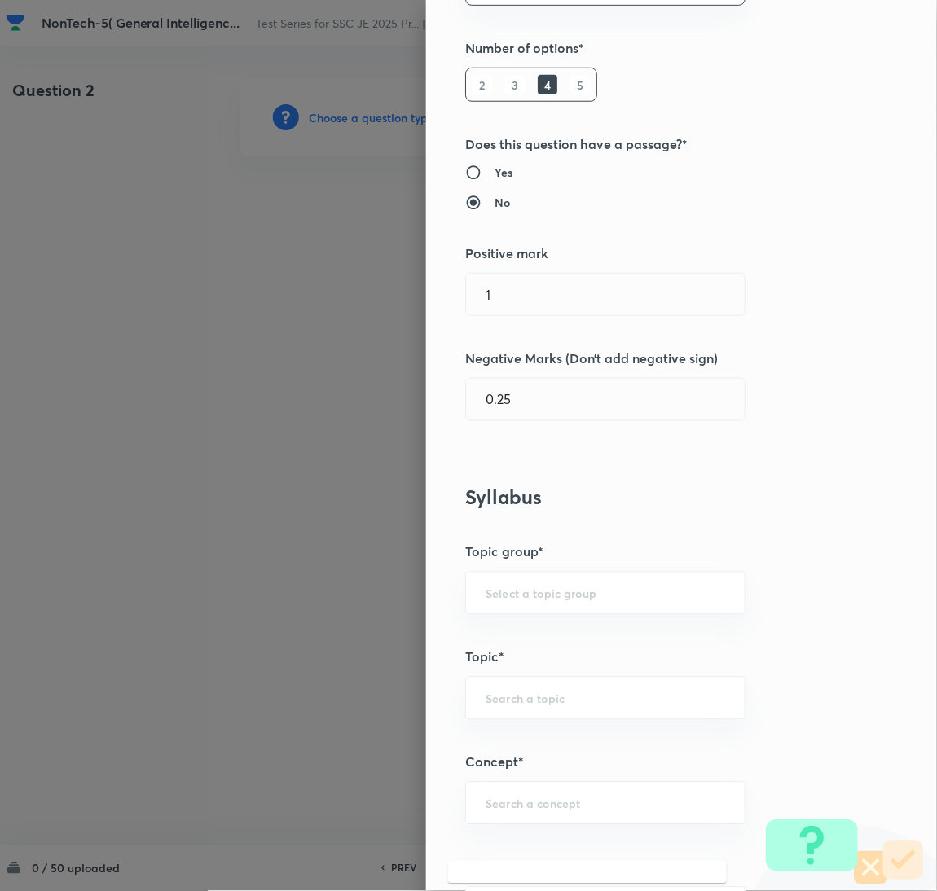
scroll to position [0, 0]
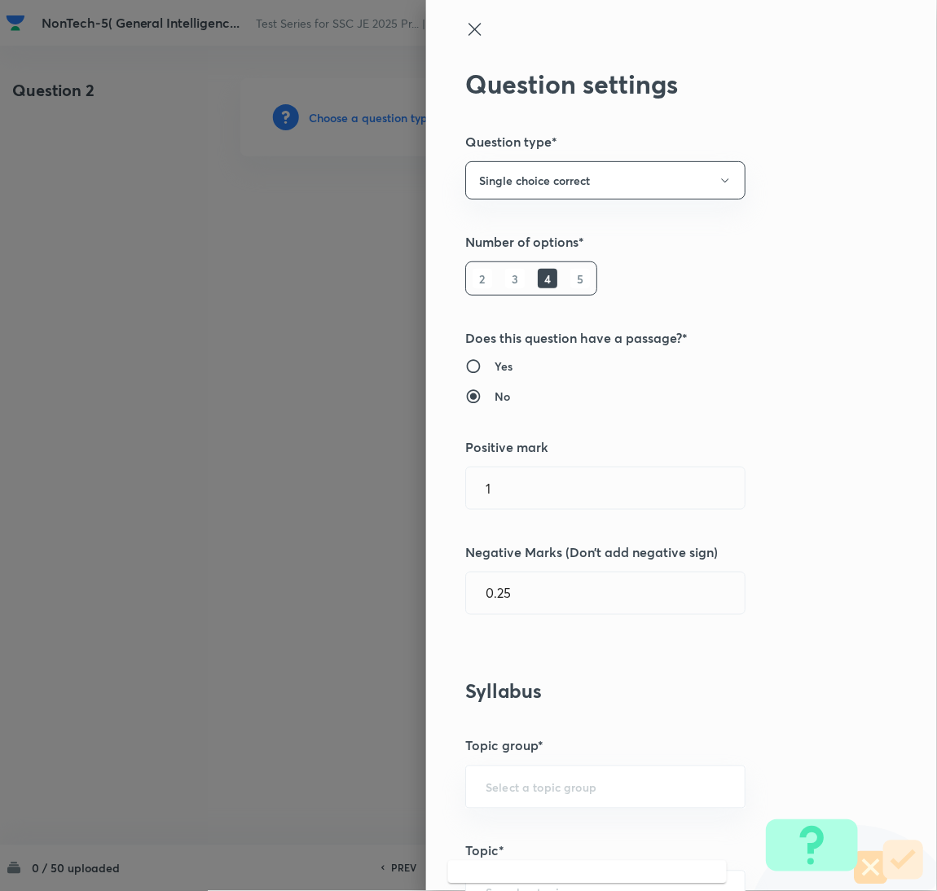
type input "vis"
click at [465, 29] on icon at bounding box center [475, 30] width 20 height 20
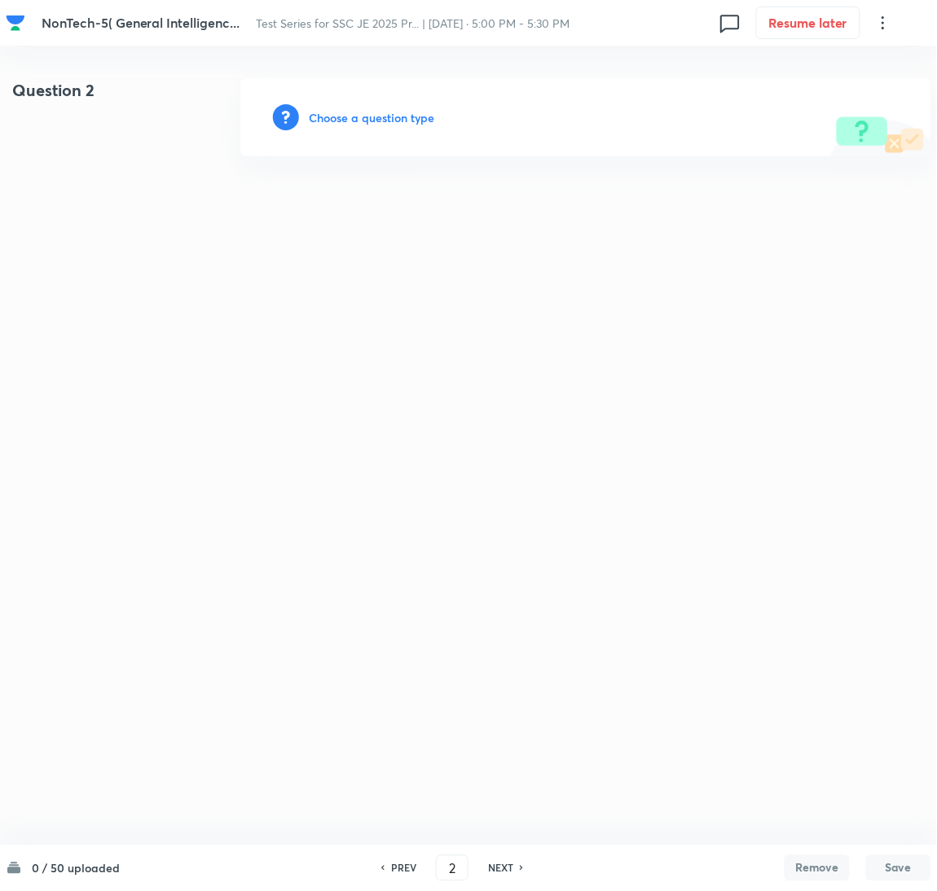
click at [407, 870] on h6 "PREV" at bounding box center [403, 868] width 25 height 15
click at [495, 869] on h6 "NEXT" at bounding box center [500, 868] width 25 height 15
type input "2"
click at [333, 109] on h6 "Add a new question" at bounding box center [363, 117] width 108 height 17
click at [387, 117] on h6 "Choose a question type" at bounding box center [371, 117] width 125 height 17
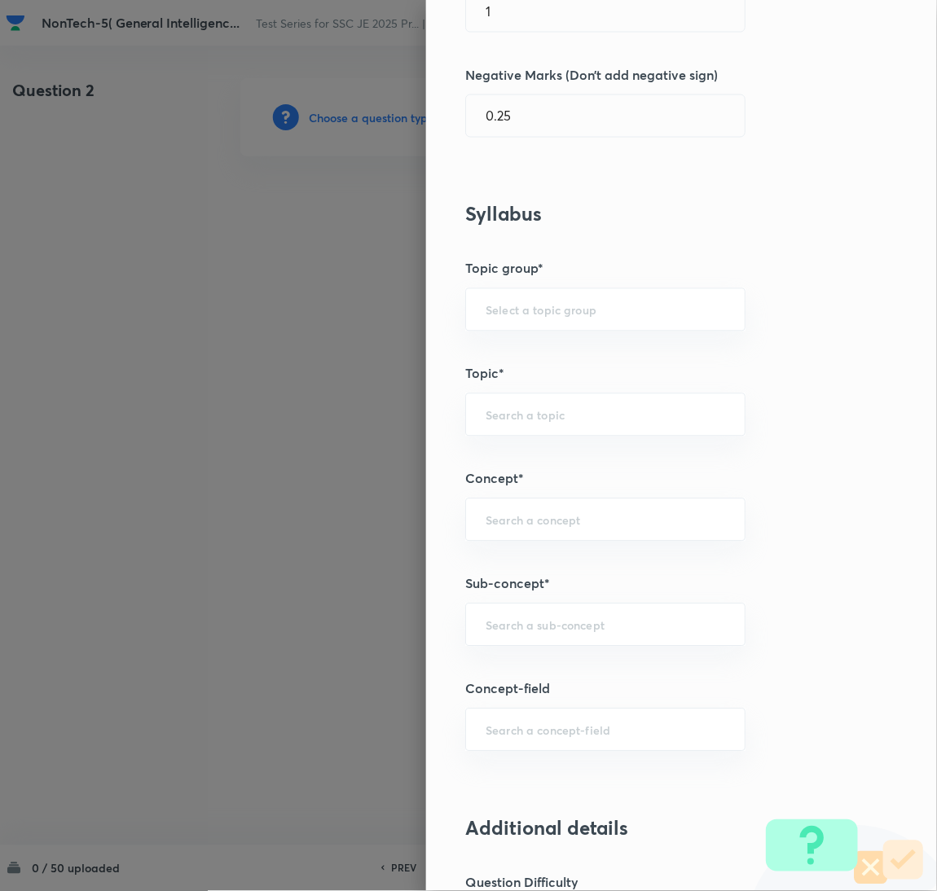
scroll to position [610, 0]
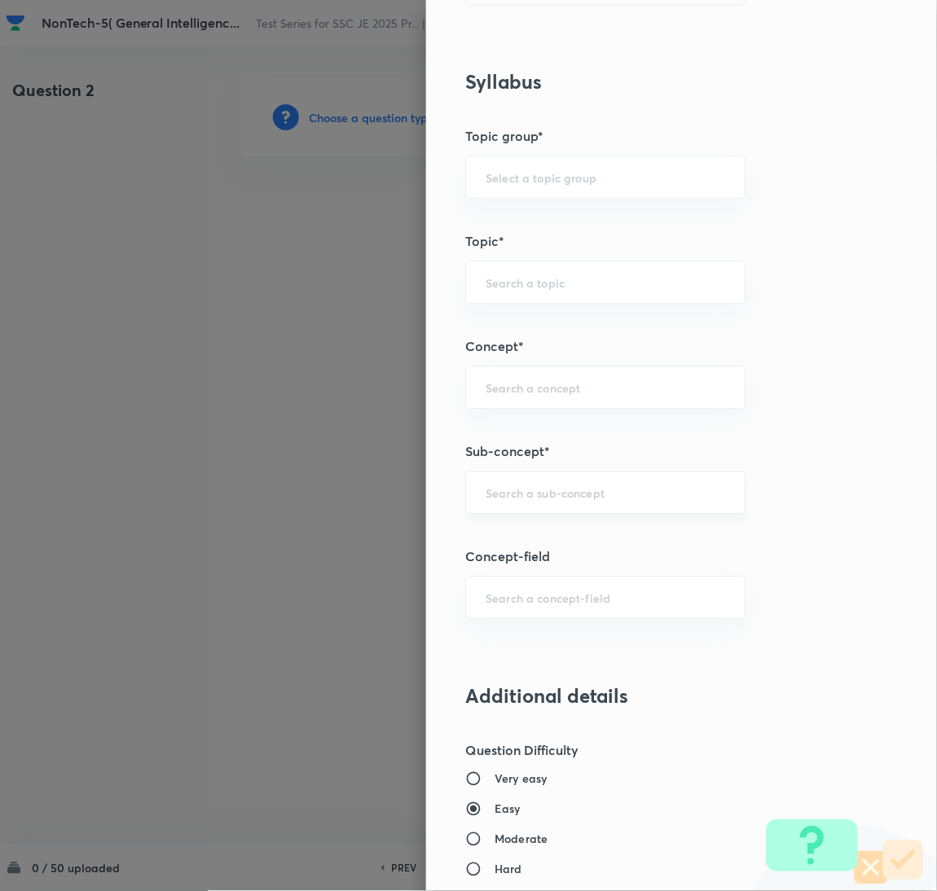
click at [545, 496] on input "text" at bounding box center [606, 492] width 240 height 15
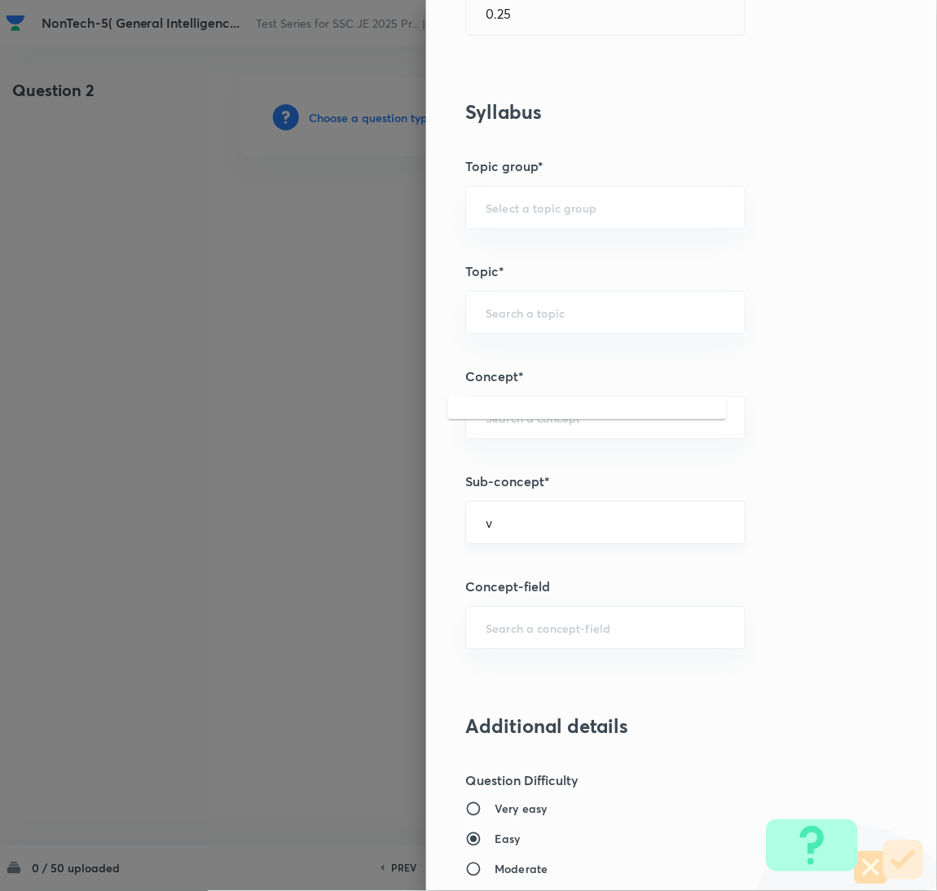
scroll to position [733, 0]
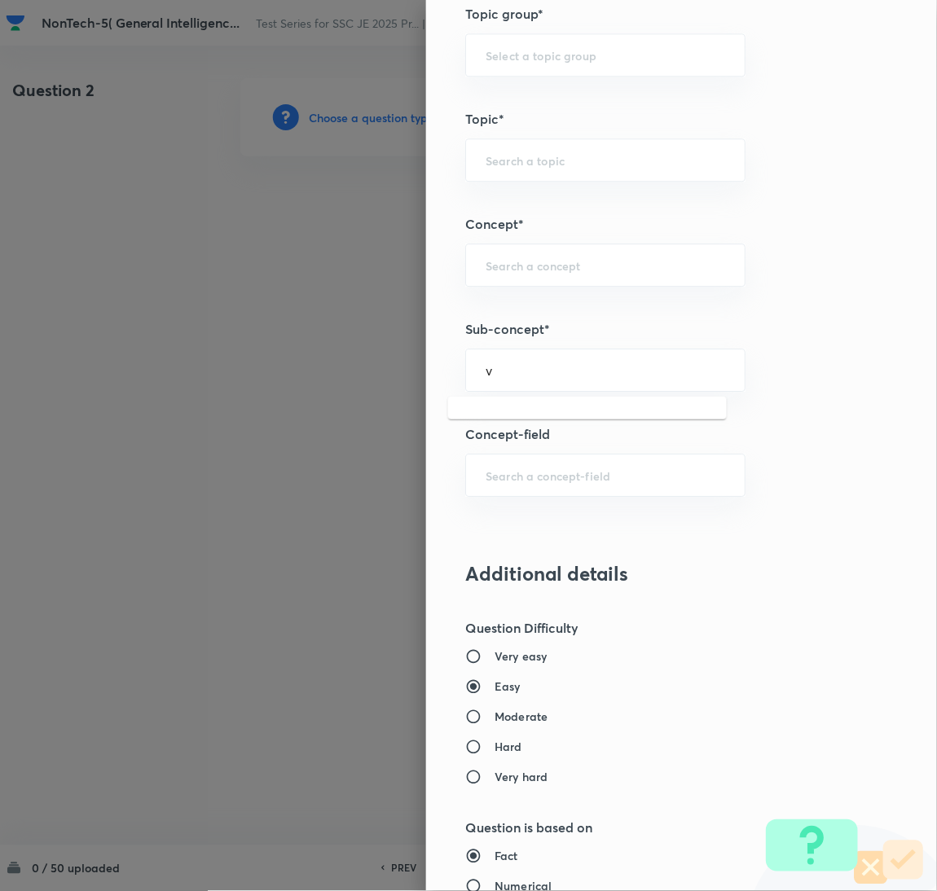
type input "v"
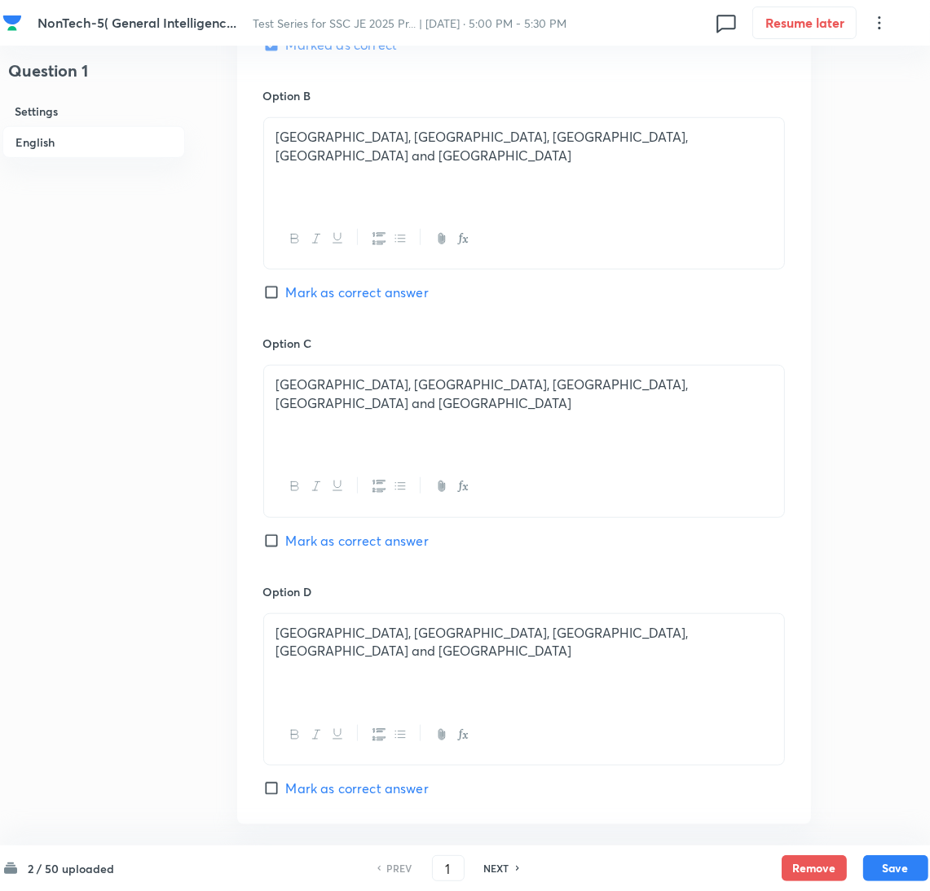
scroll to position [1318, 0]
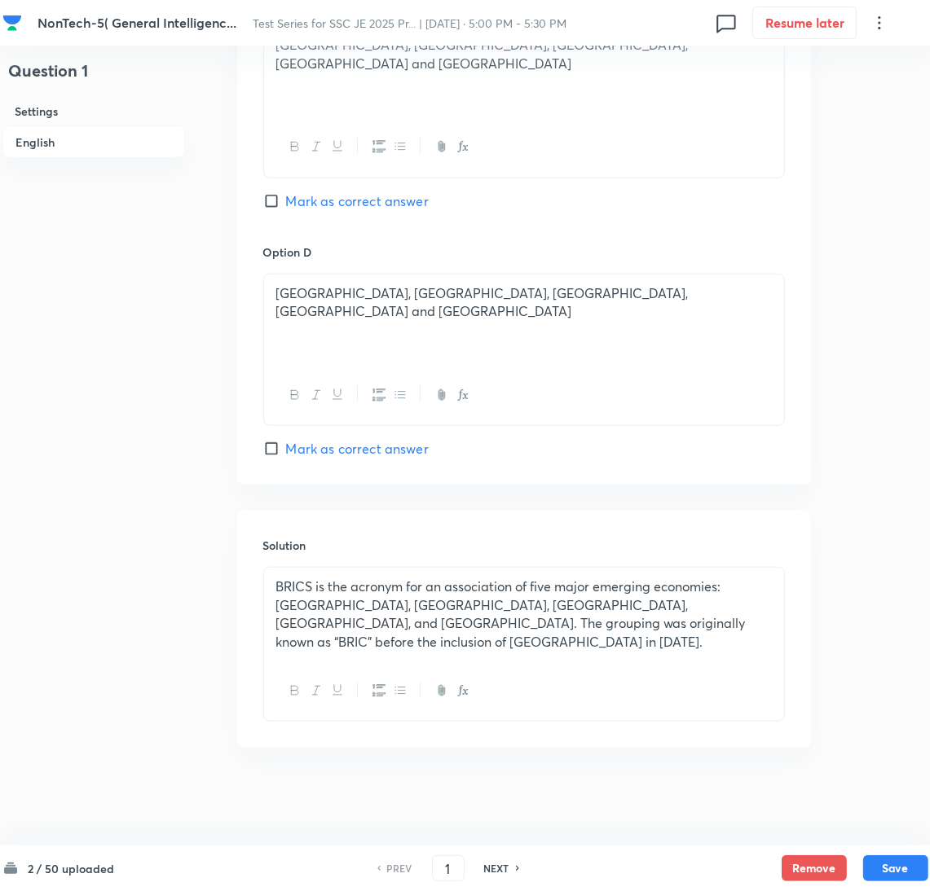
click at [500, 869] on h6 "NEXT" at bounding box center [496, 868] width 25 height 15
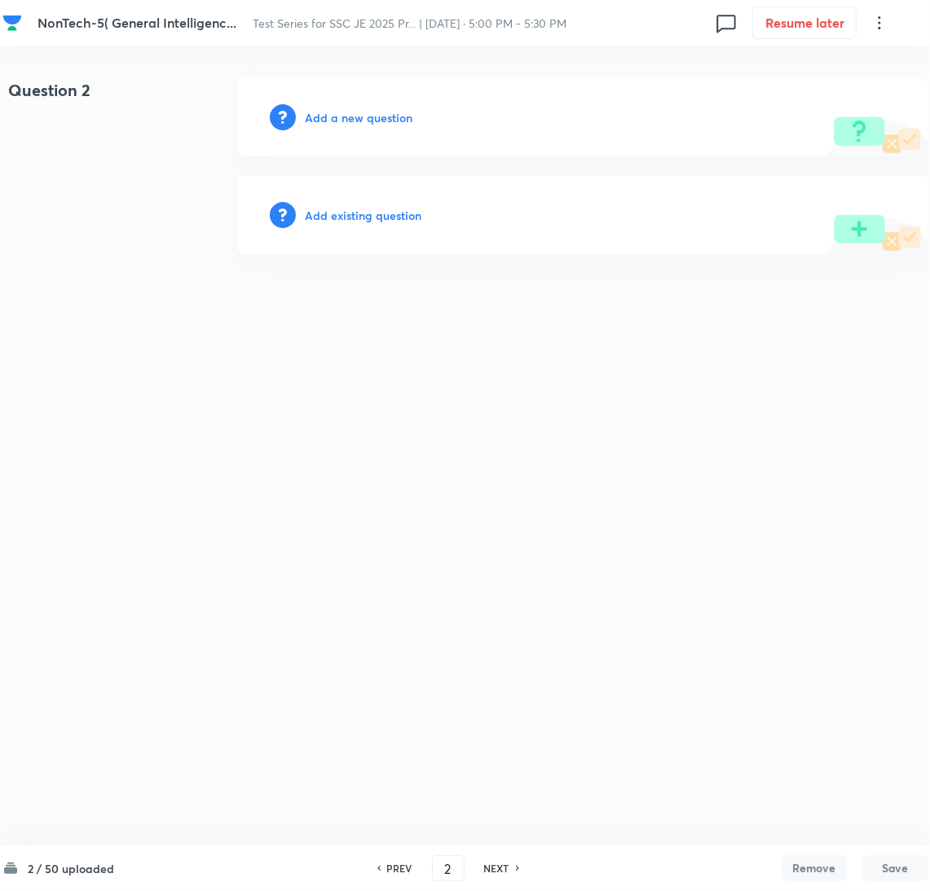
type input "2"
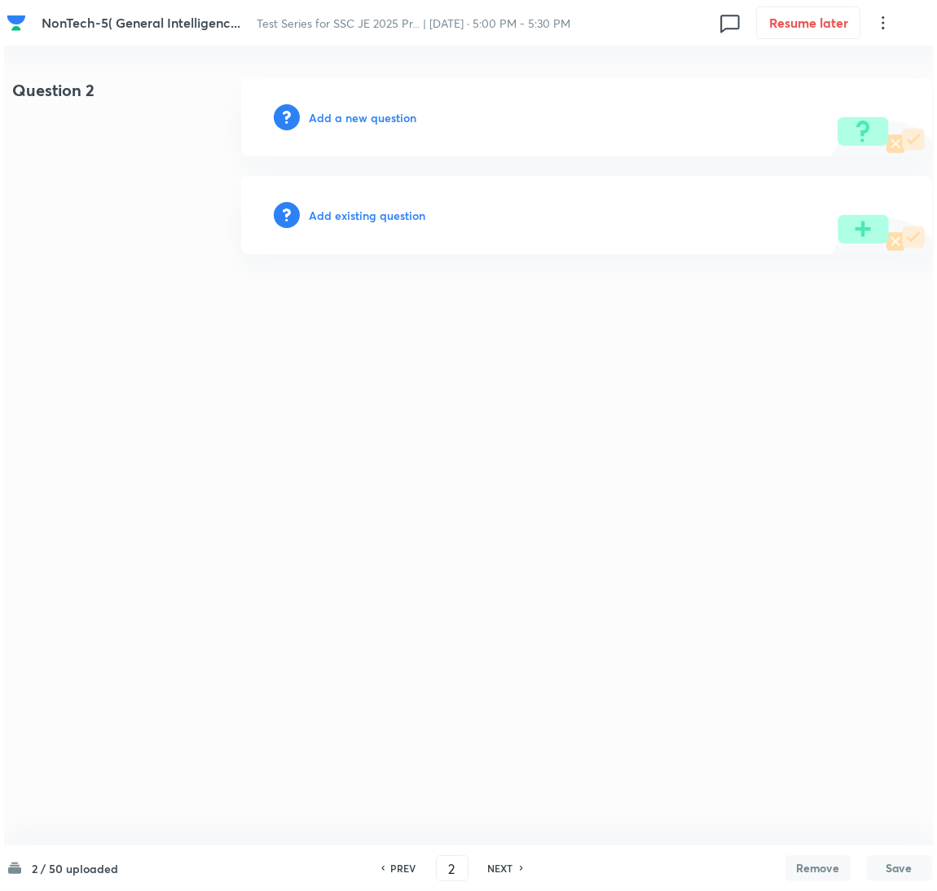
scroll to position [0, 0]
click at [340, 122] on h6 "Add a new question" at bounding box center [363, 117] width 108 height 17
click at [340, 122] on h6 "Choose a question type" at bounding box center [371, 117] width 125 height 17
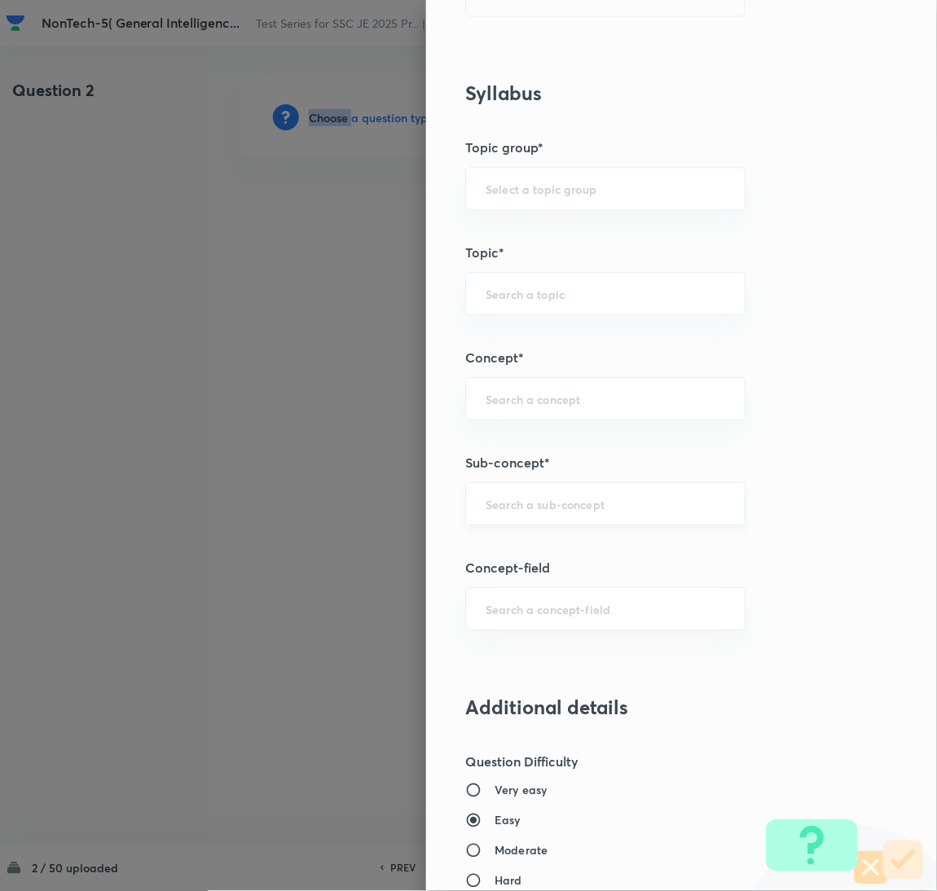
scroll to position [733, 0]
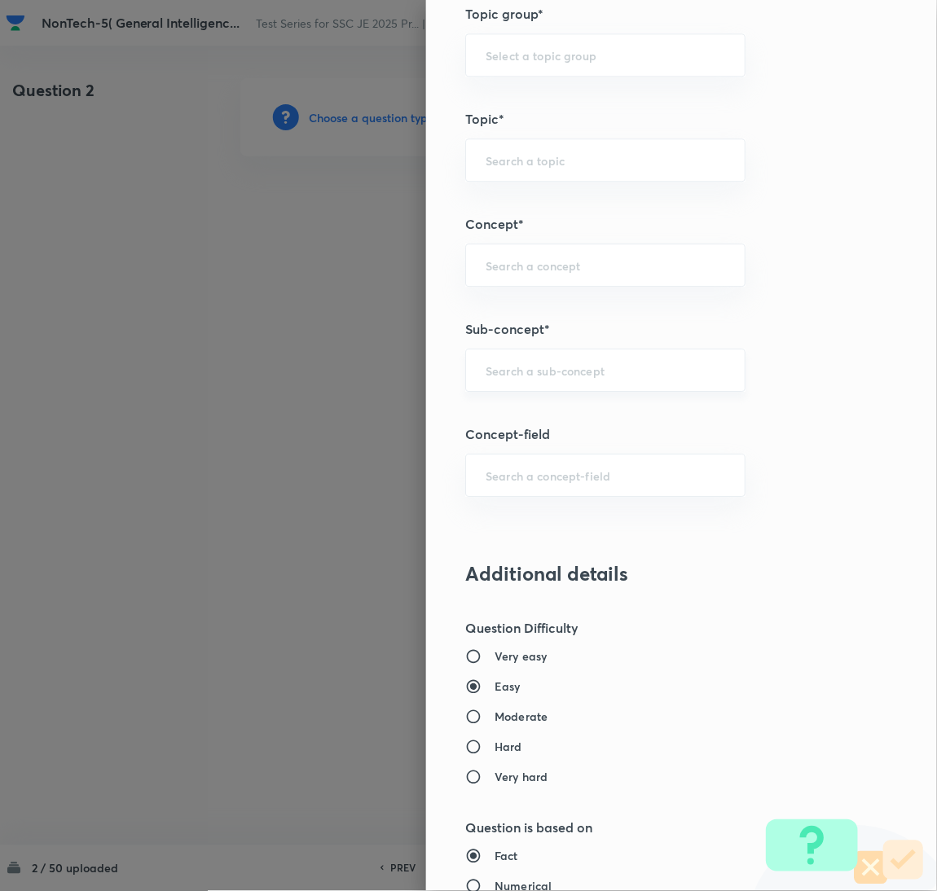
click at [535, 363] on input "text" at bounding box center [606, 370] width 240 height 15
click at [508, 442] on li "Viscosity" at bounding box center [587, 447] width 279 height 29
type input "Viscosity"
type input "General Awareness"
type input "Static GK"
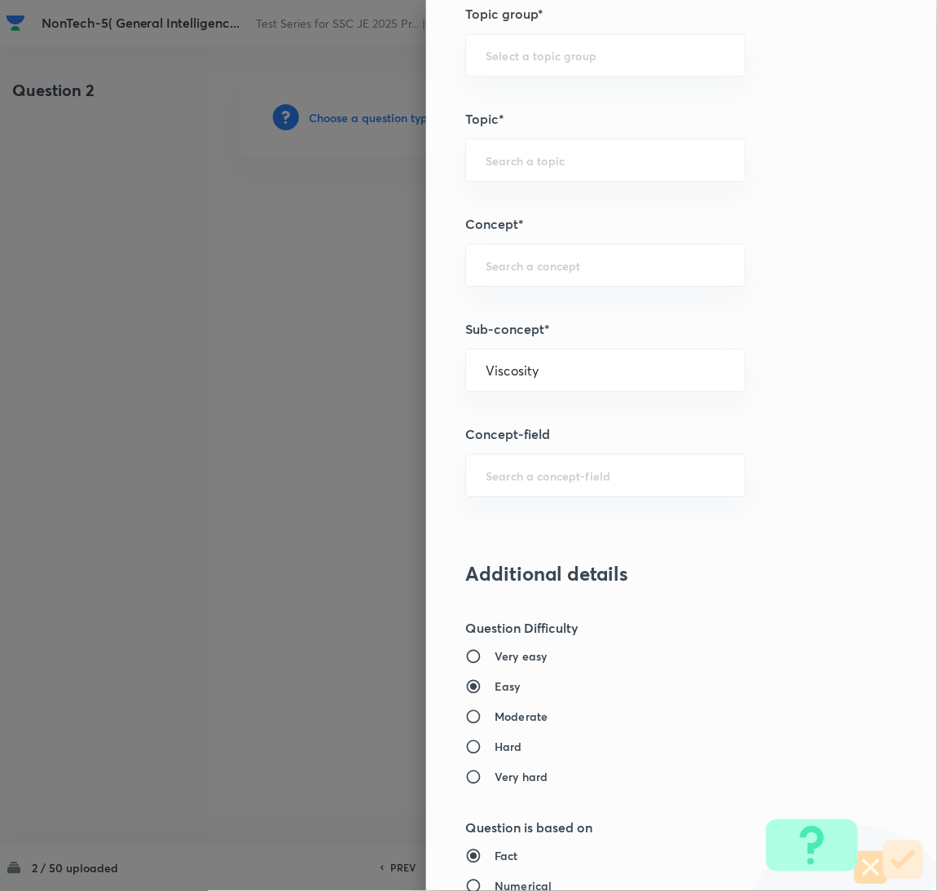
type input "Physics"
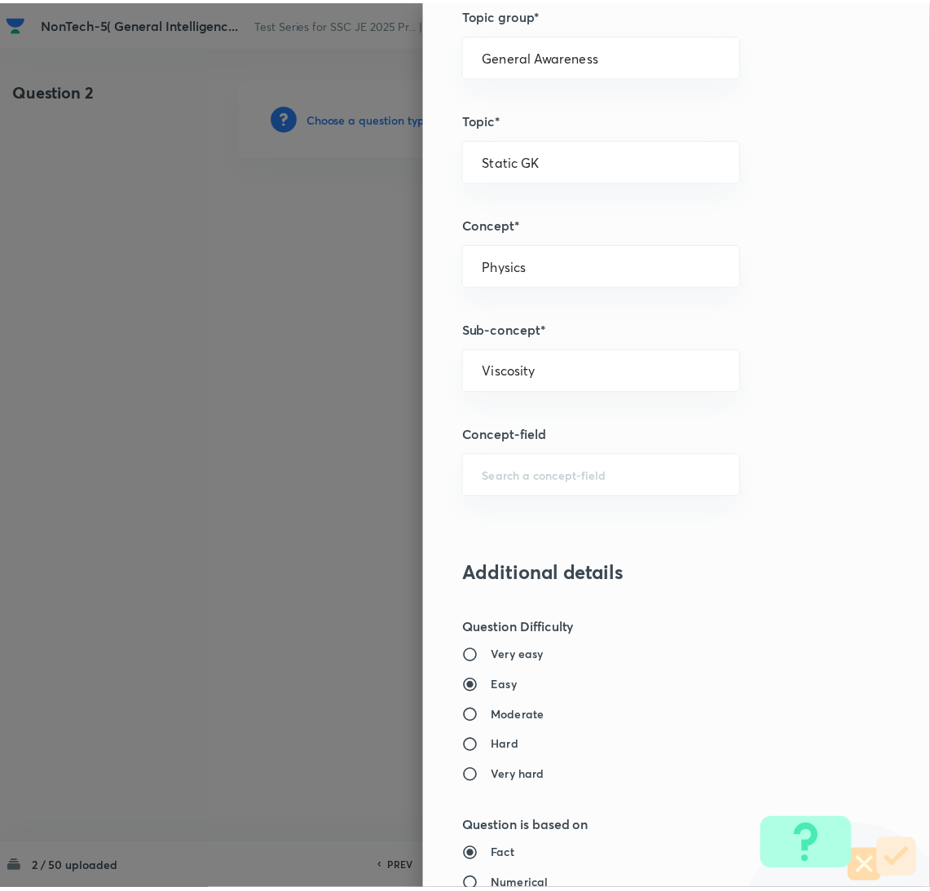
scroll to position [1332, 0]
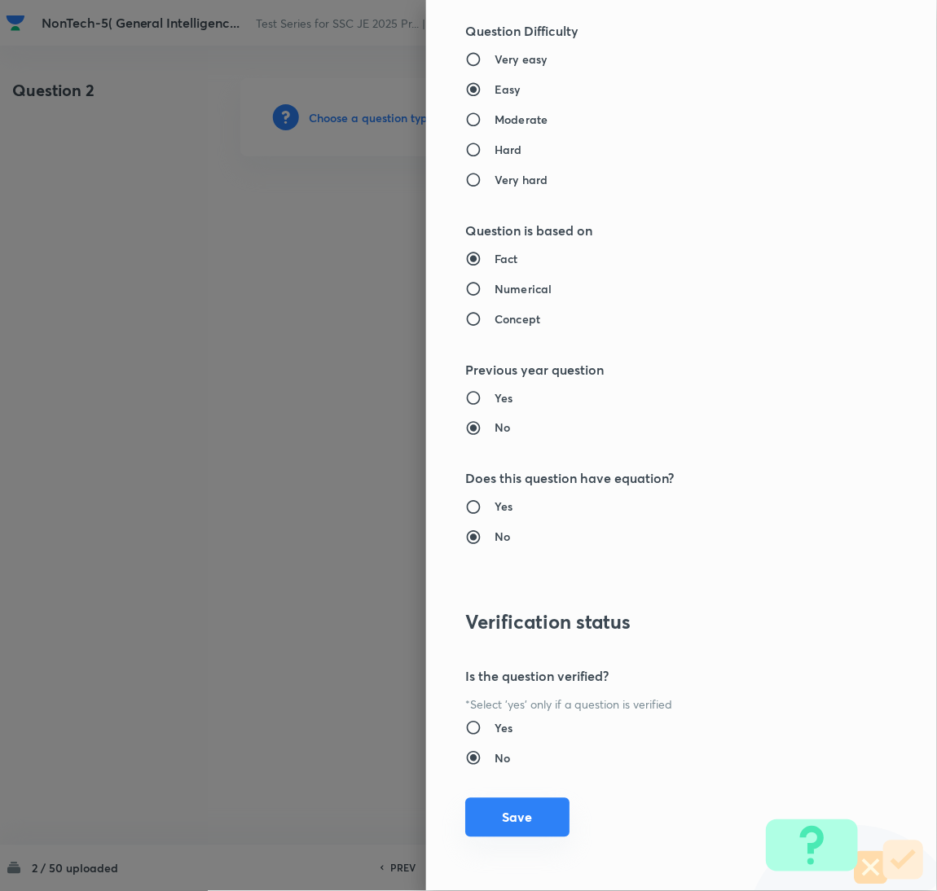
click at [507, 814] on button "Save" at bounding box center [517, 818] width 104 height 39
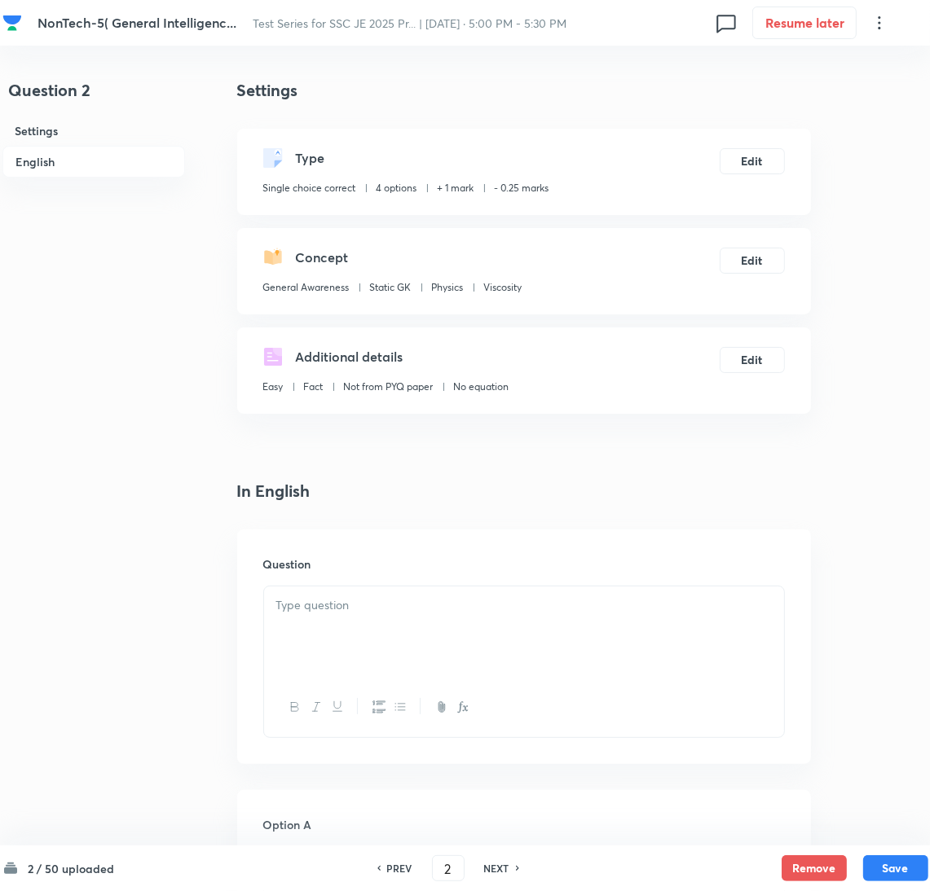
click at [351, 632] on div at bounding box center [524, 632] width 520 height 91
click at [376, 623] on div at bounding box center [524, 632] width 520 height 91
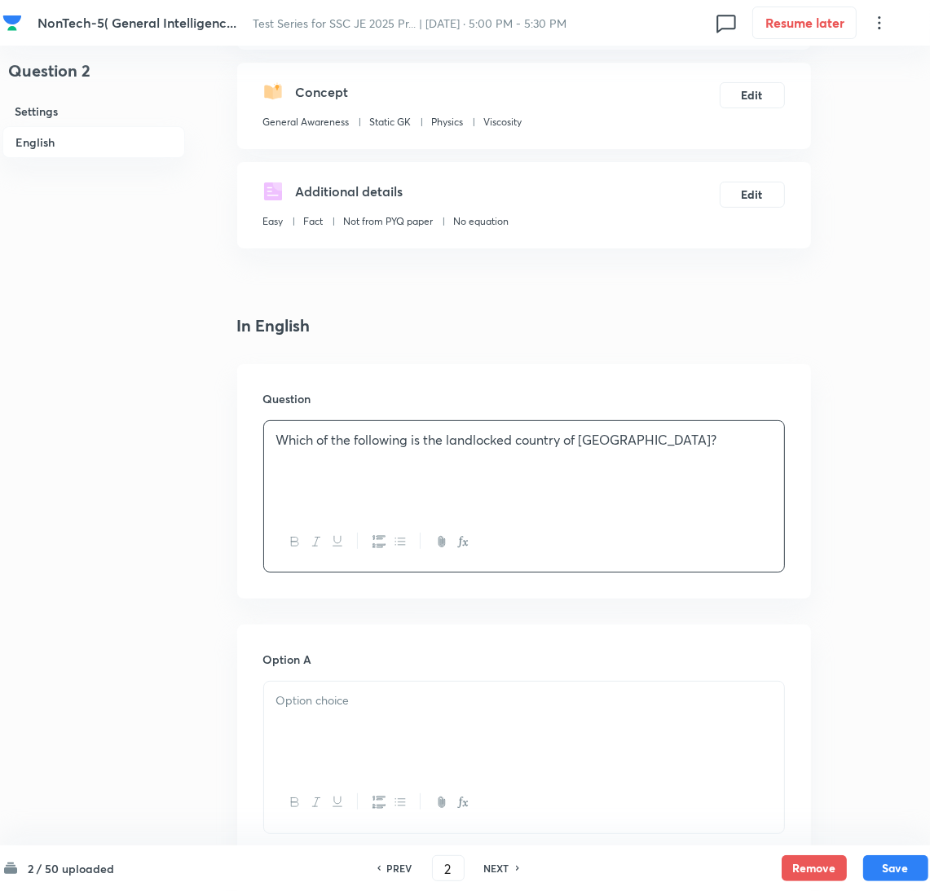
scroll to position [366, 0]
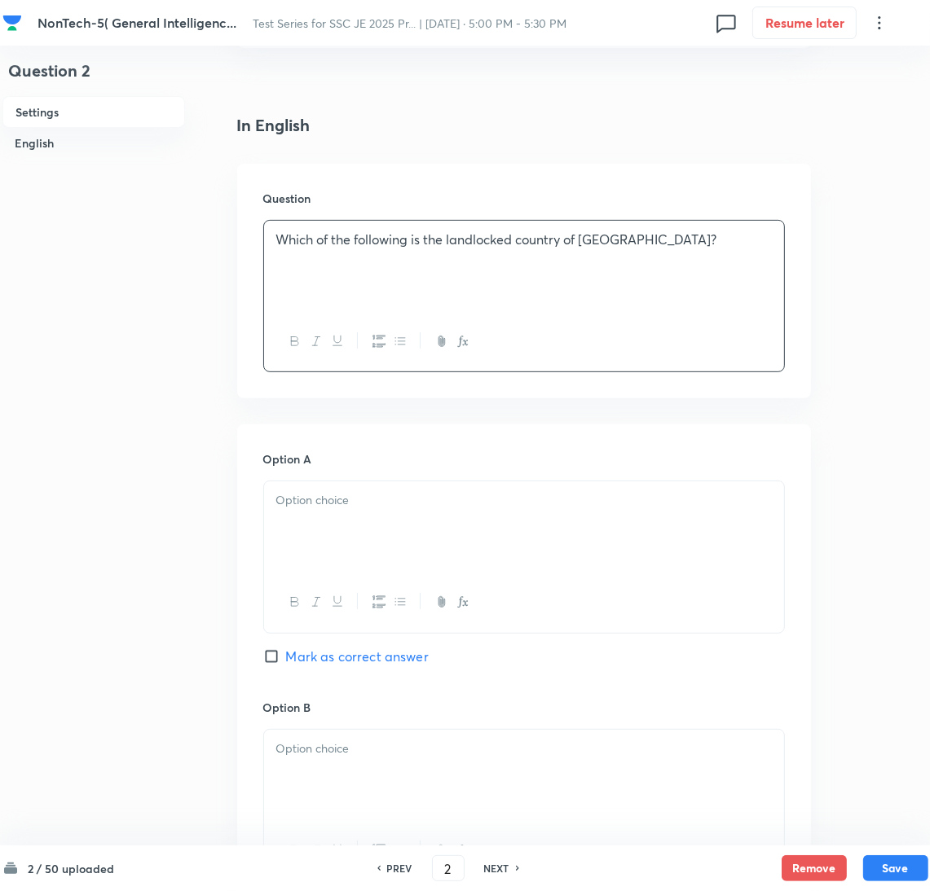
drag, startPoint x: 344, startPoint y: 533, endPoint x: 293, endPoint y: 530, distance: 51.4
click at [320, 530] on div at bounding box center [524, 527] width 520 height 91
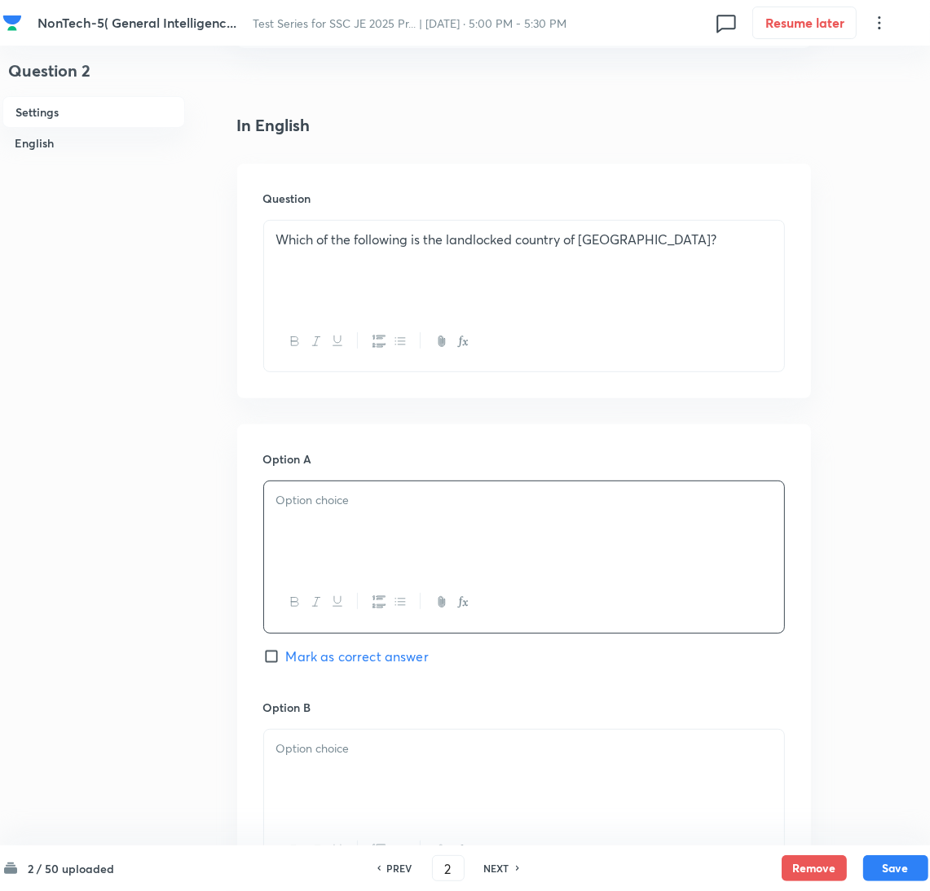
drag, startPoint x: 437, startPoint y: 539, endPoint x: 428, endPoint y: 539, distance: 9.0
click at [437, 539] on div at bounding box center [524, 527] width 520 height 91
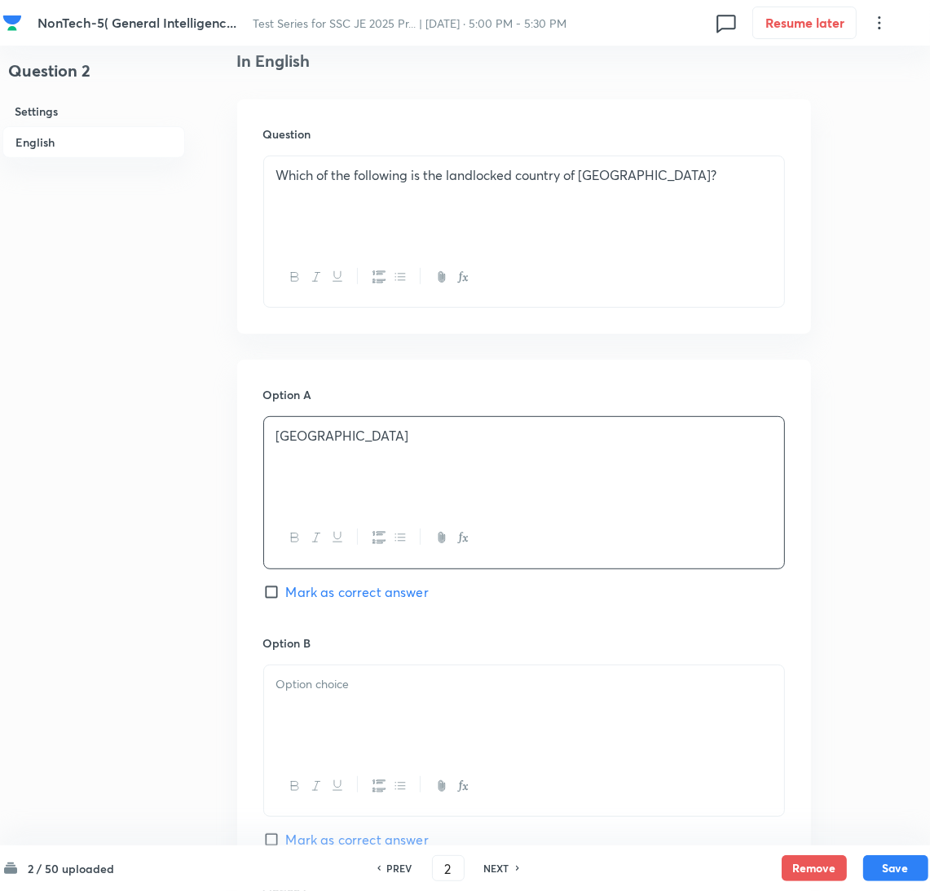
scroll to position [489, 0]
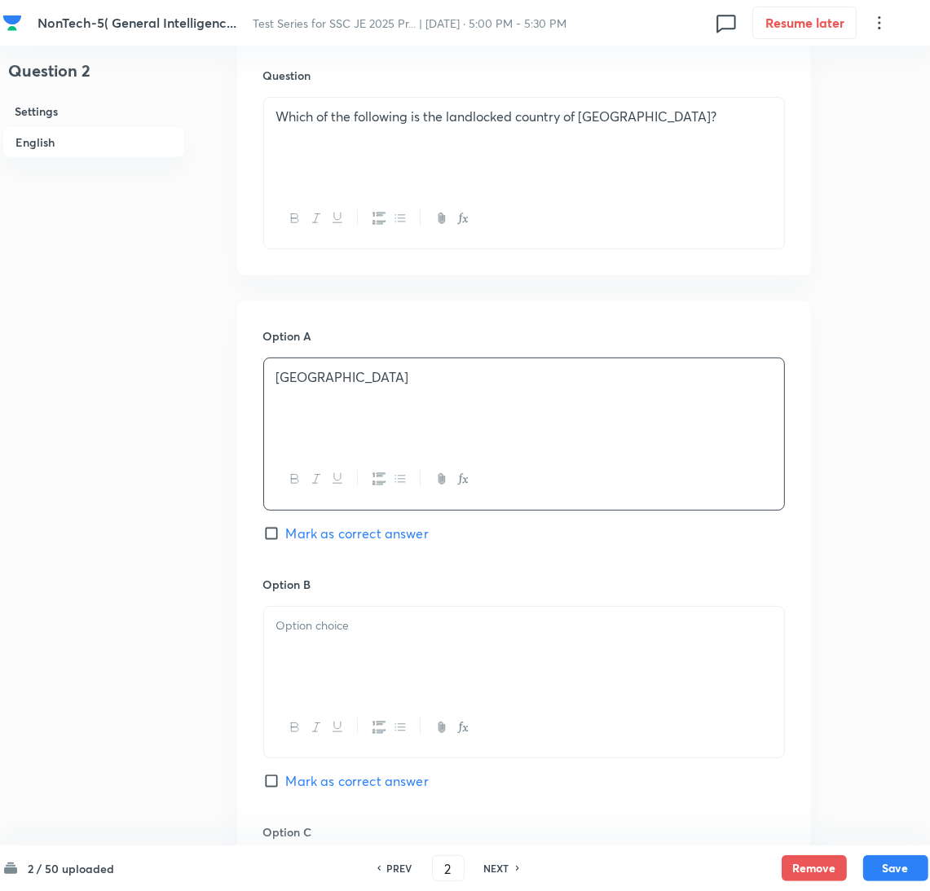
click at [350, 645] on div at bounding box center [524, 652] width 520 height 91
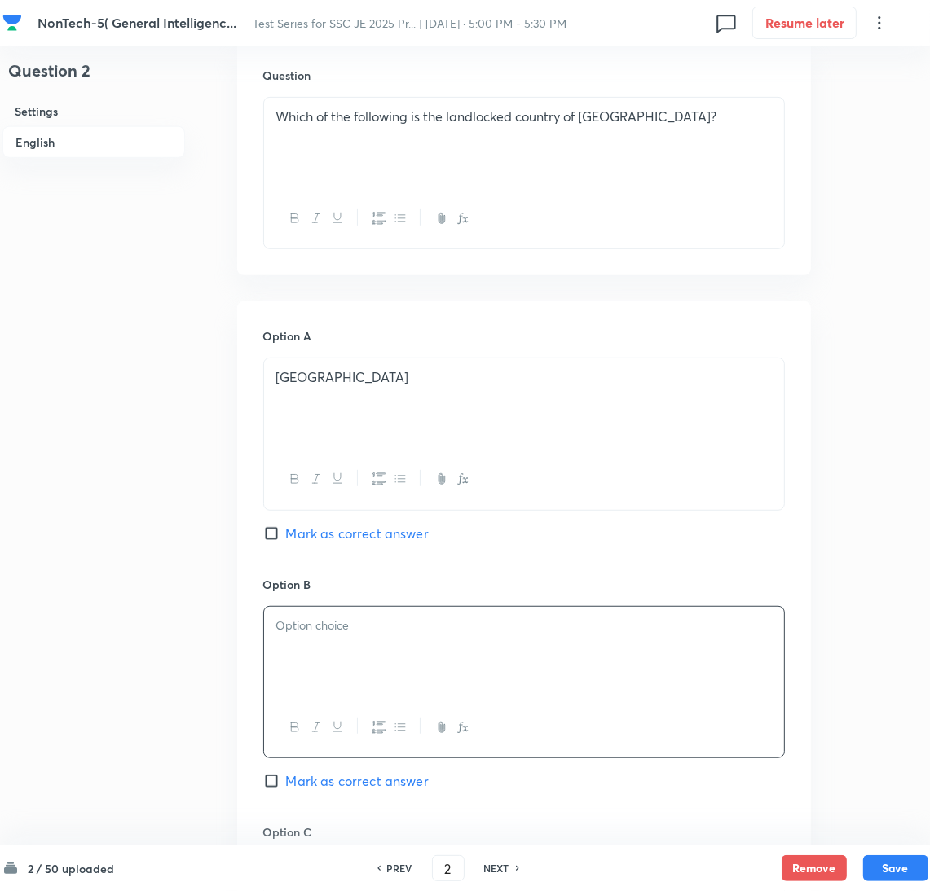
click at [366, 662] on div at bounding box center [524, 652] width 520 height 91
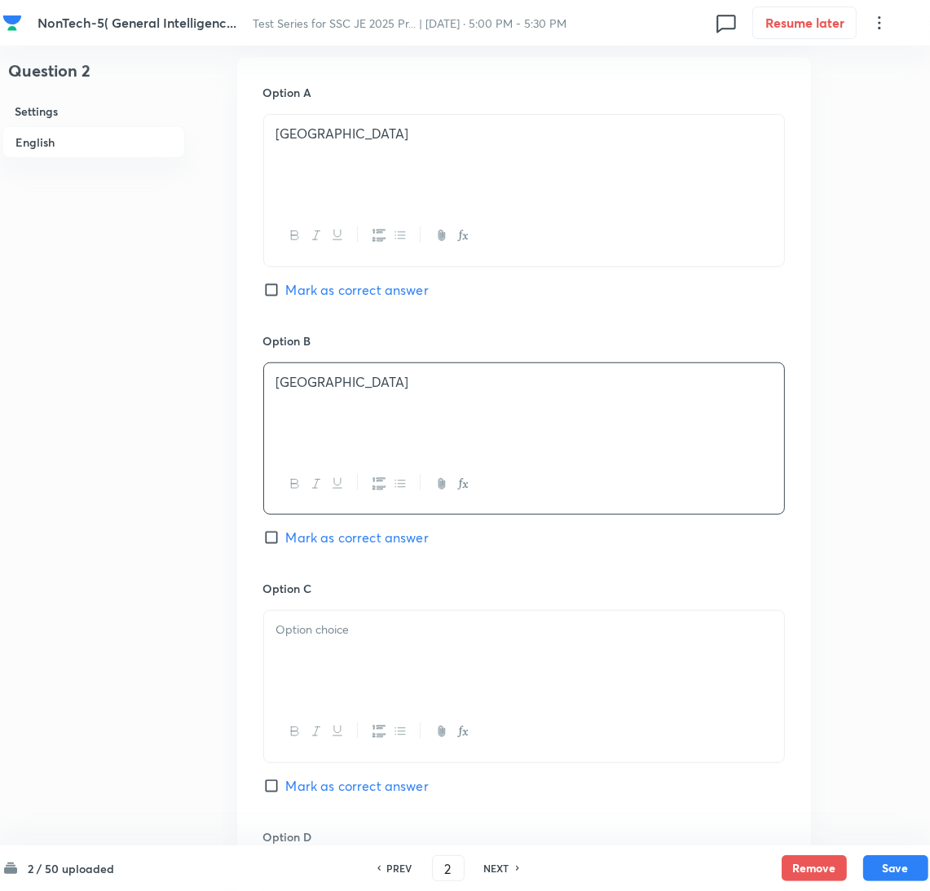
click at [381, 666] on div at bounding box center [524, 656] width 520 height 91
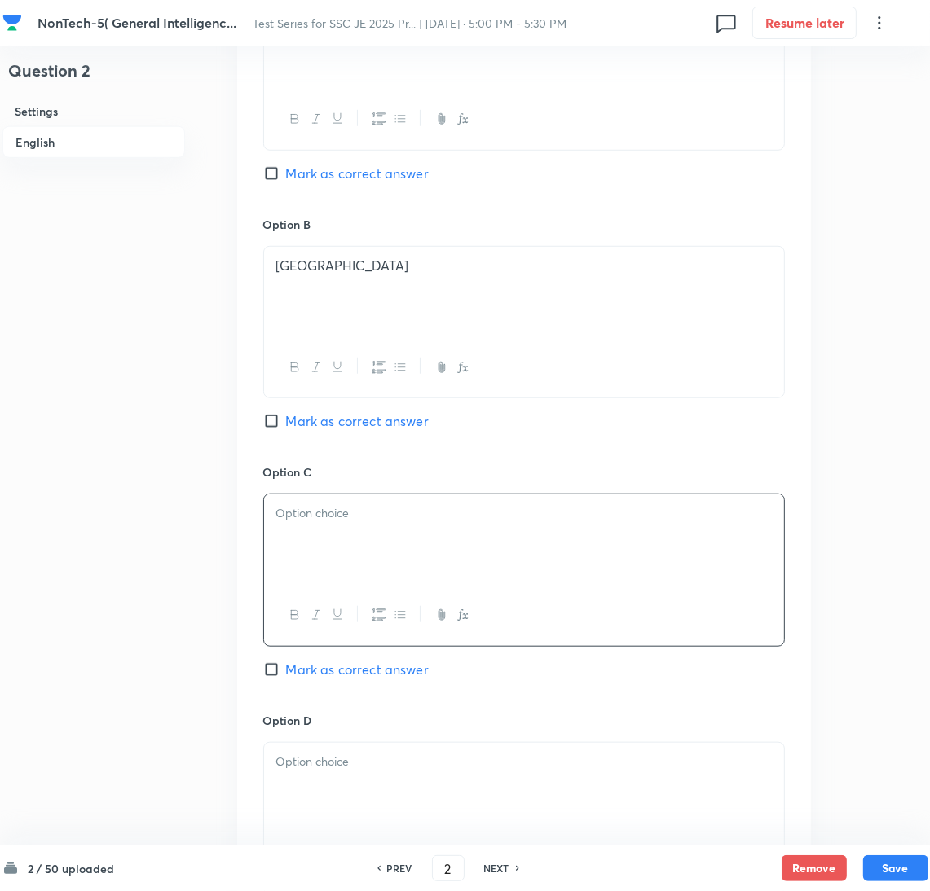
scroll to position [978, 0]
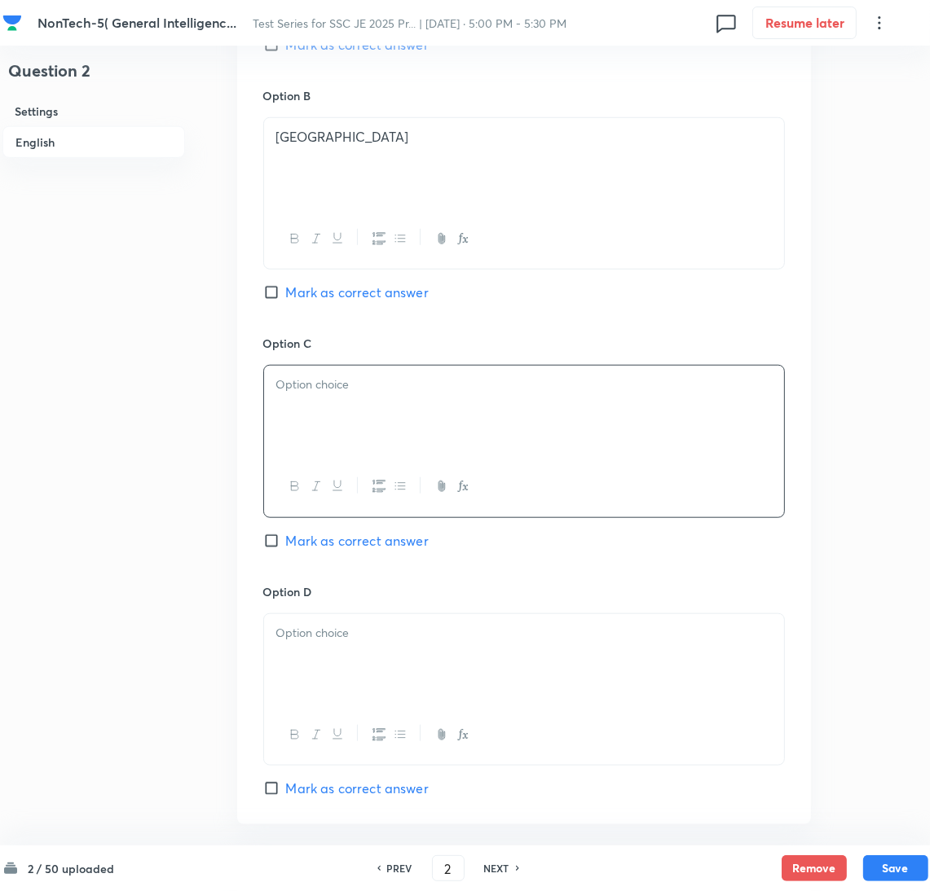
click at [427, 434] on div at bounding box center [524, 411] width 520 height 91
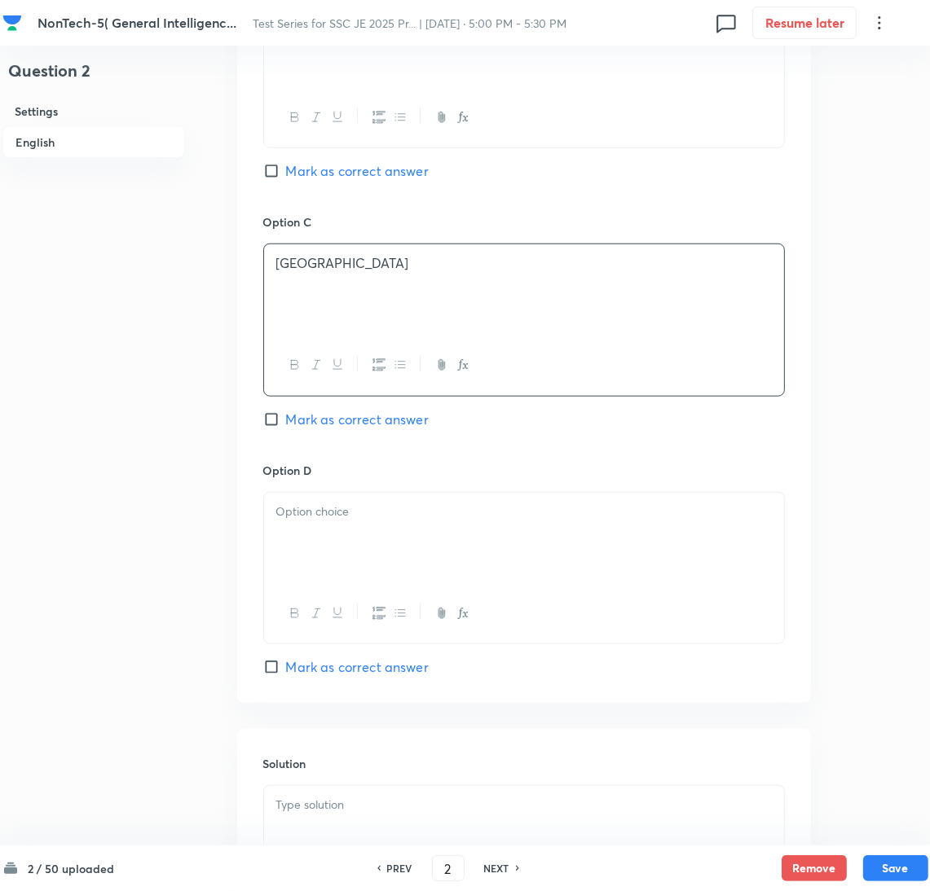
drag, startPoint x: 344, startPoint y: 544, endPoint x: 15, endPoint y: 544, distance: 328.4
click at [343, 544] on div at bounding box center [524, 538] width 520 height 91
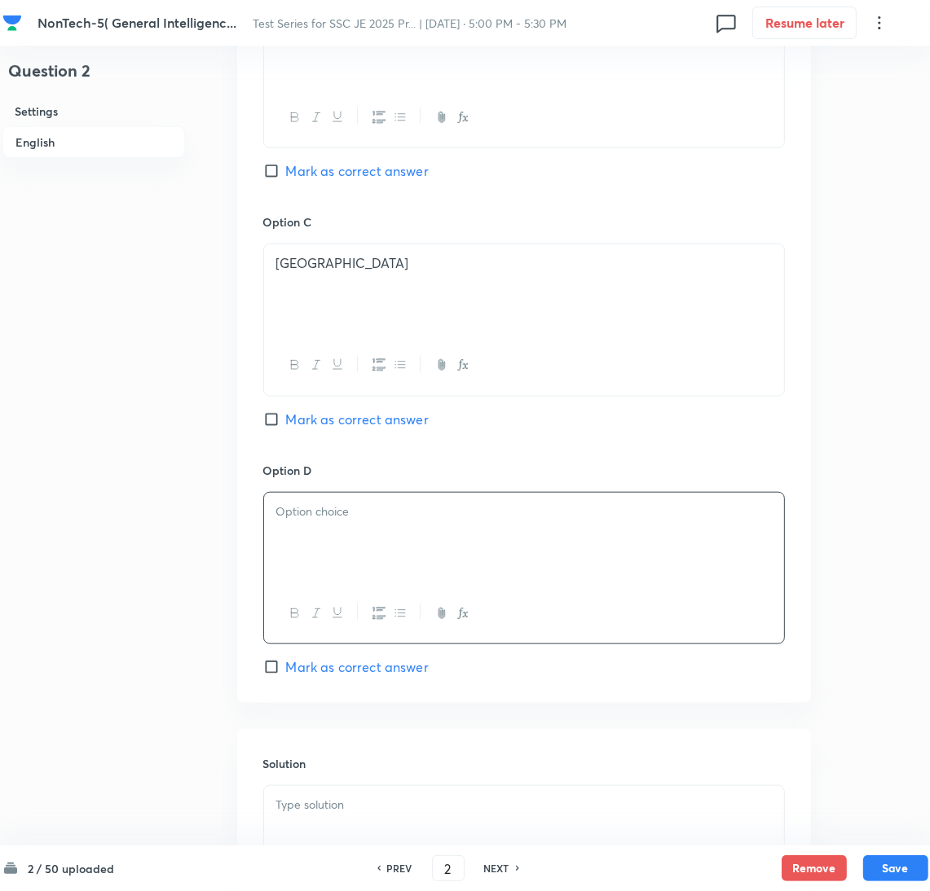
click at [398, 538] on div at bounding box center [524, 538] width 520 height 91
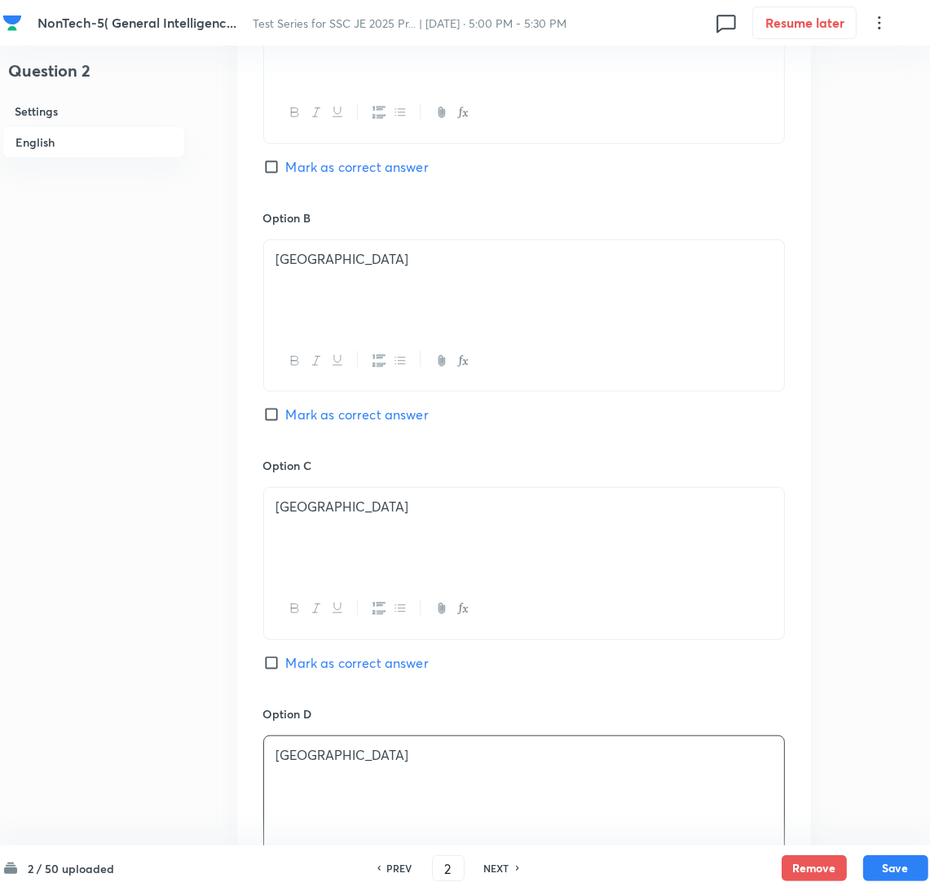
click at [285, 172] on input "Mark as correct answer" at bounding box center [274, 167] width 23 height 16
checkbox input "true"
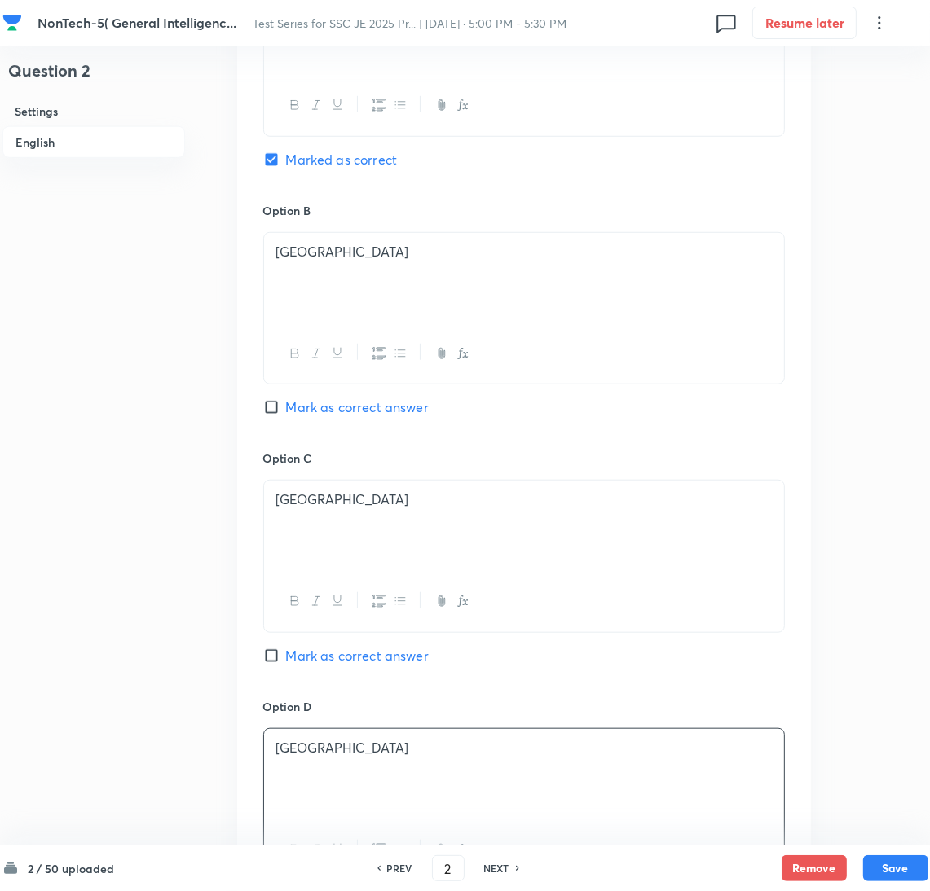
scroll to position [1318, 0]
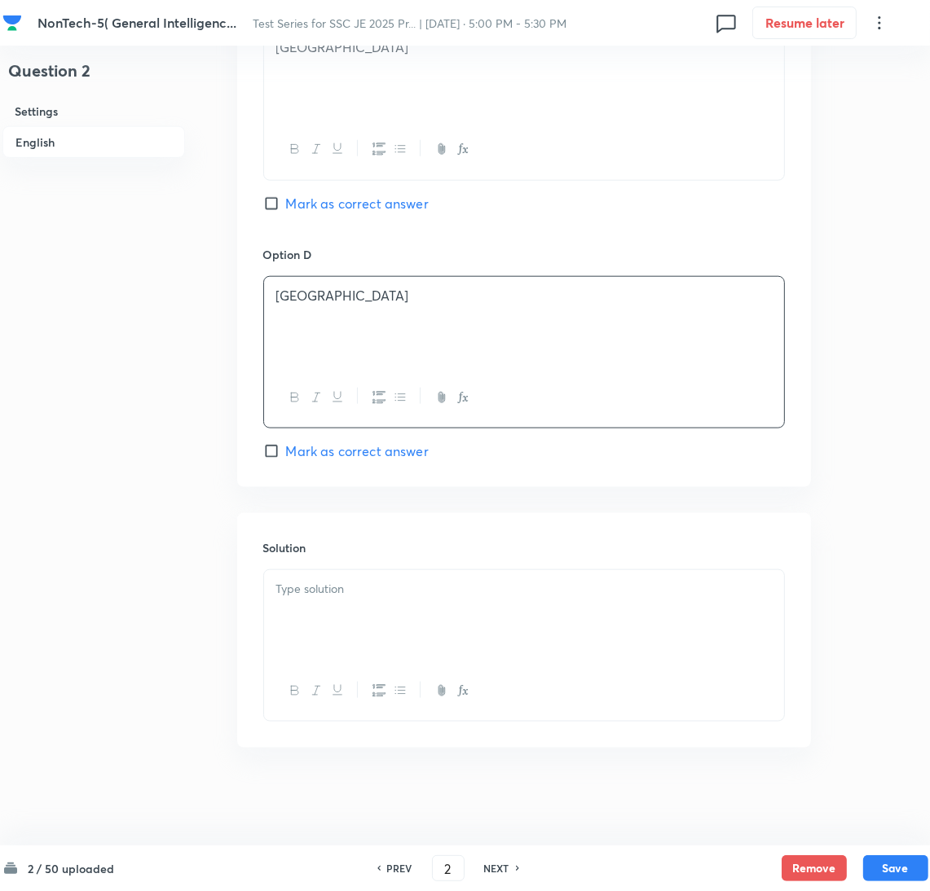
drag, startPoint x: 366, startPoint y: 645, endPoint x: 74, endPoint y: 642, distance: 291.7
click at [360, 645] on div at bounding box center [524, 615] width 520 height 91
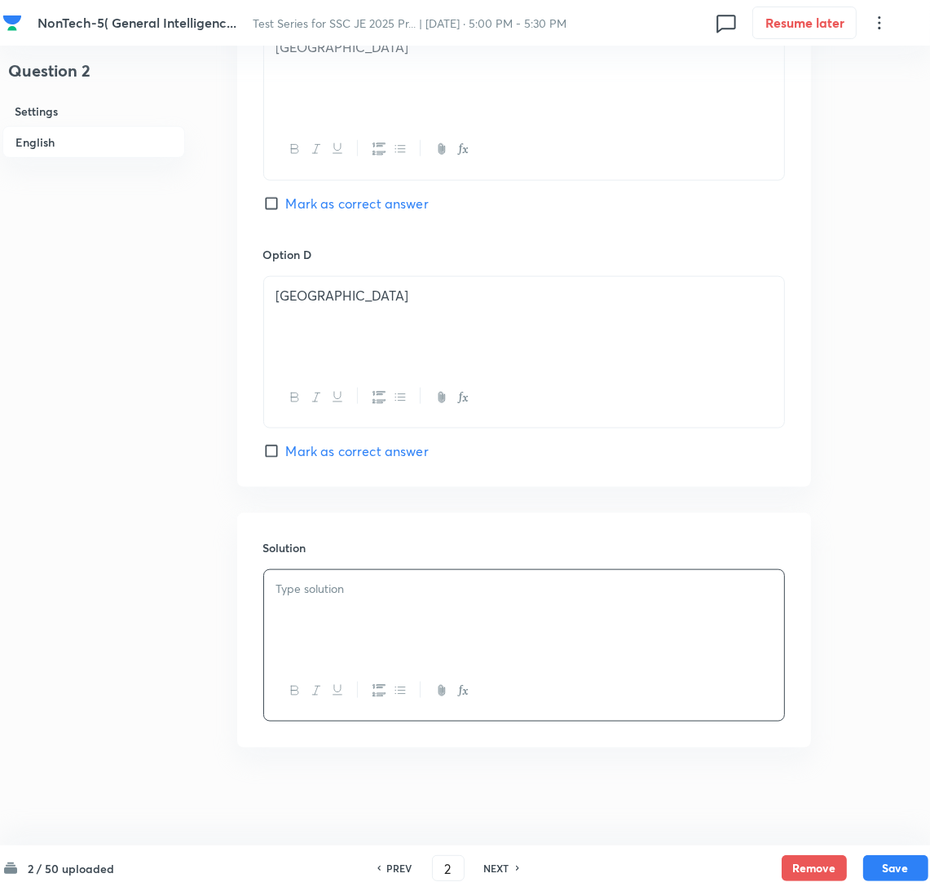
click at [341, 608] on div at bounding box center [524, 615] width 520 height 91
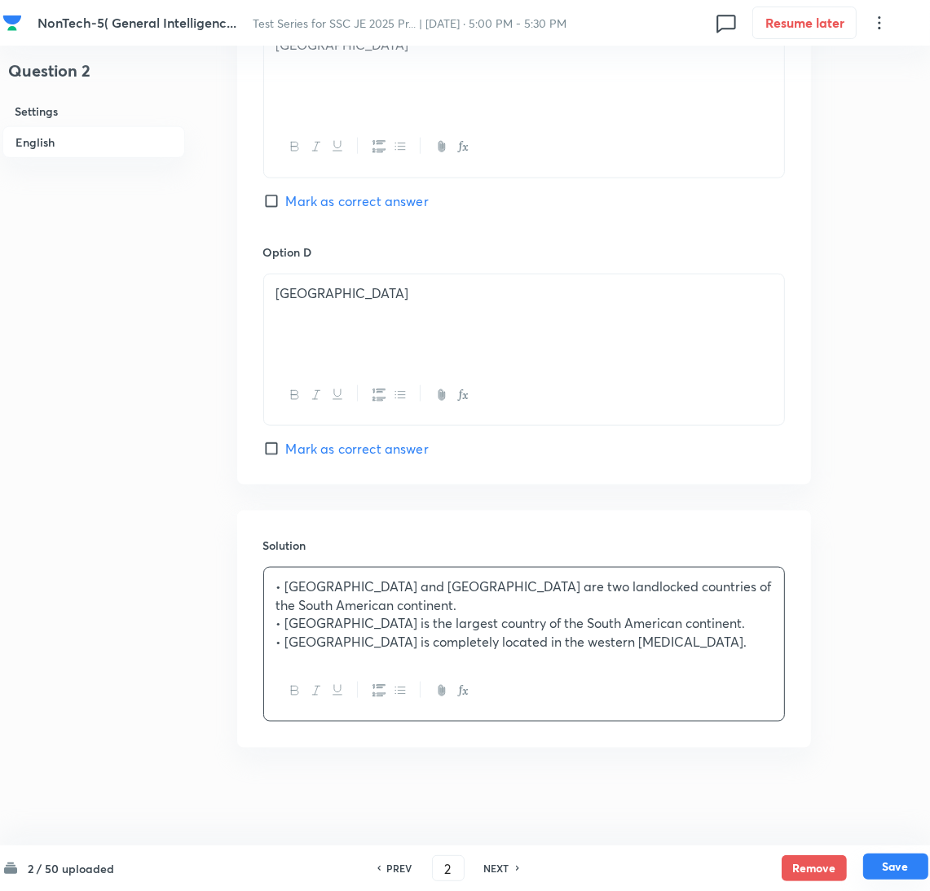
click at [869, 861] on button "Save" at bounding box center [895, 867] width 65 height 26
type input "3"
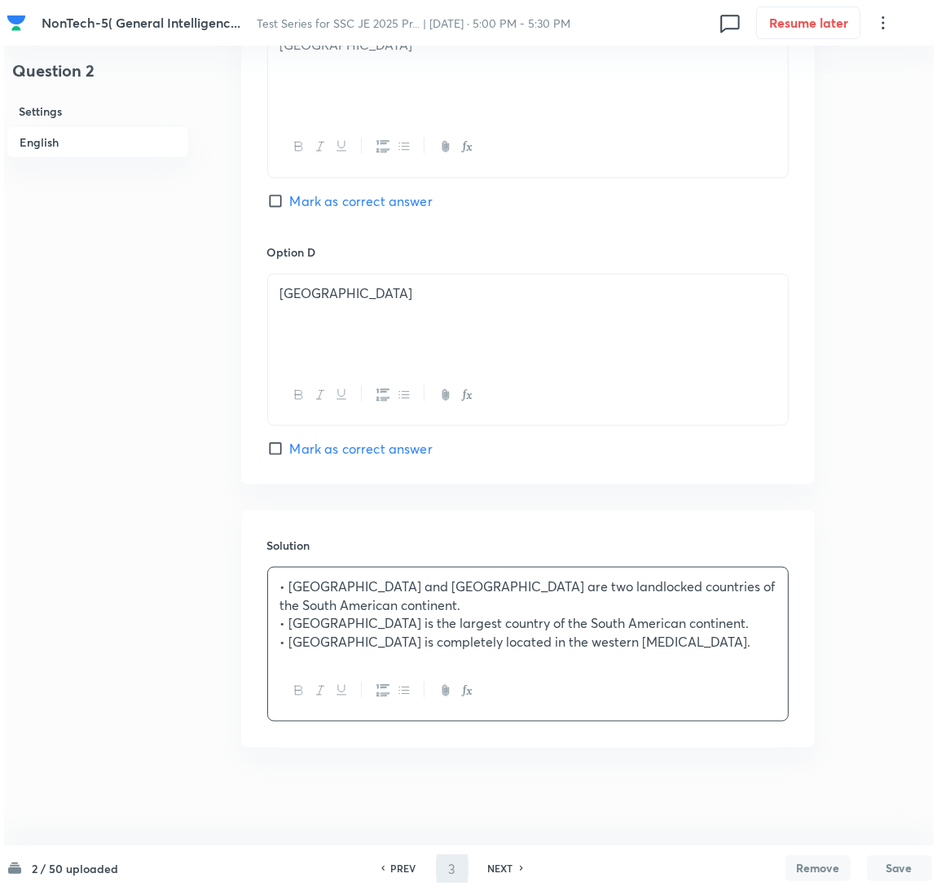
scroll to position [0, 0]
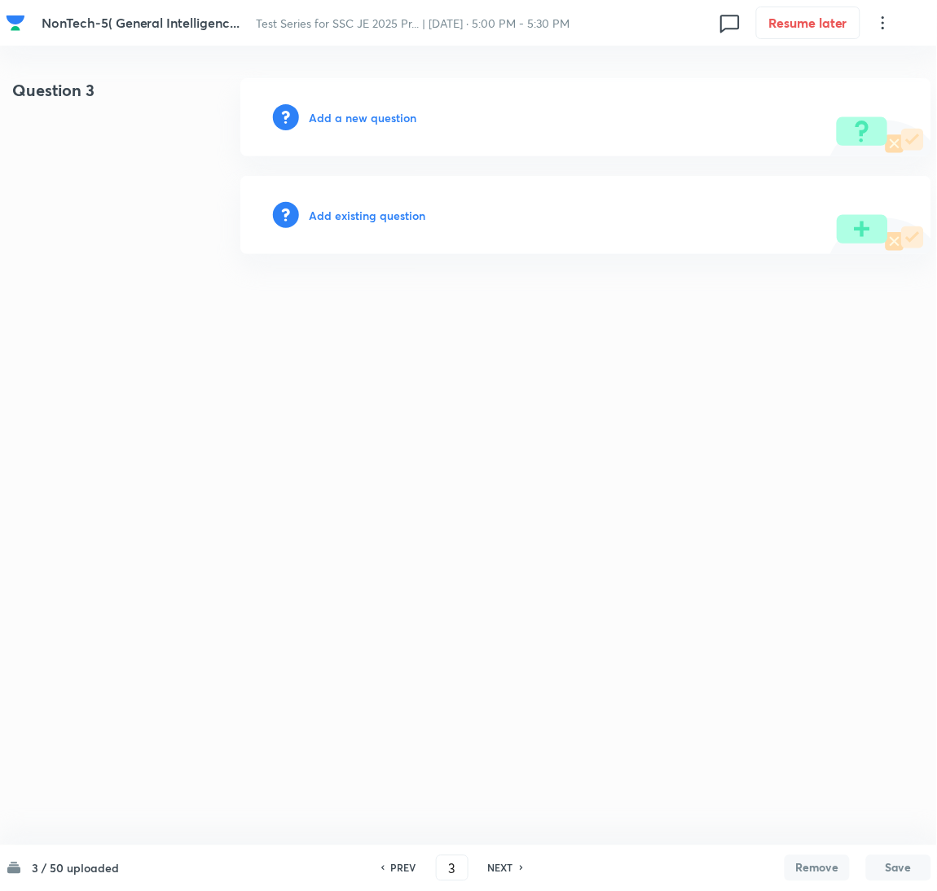
drag, startPoint x: 370, startPoint y: 117, endPoint x: 361, endPoint y: 117, distance: 9.0
click at [361, 117] on h6 "Add a new question" at bounding box center [363, 117] width 108 height 17
click at [341, 117] on h6 "Choose a question type" at bounding box center [371, 117] width 125 height 17
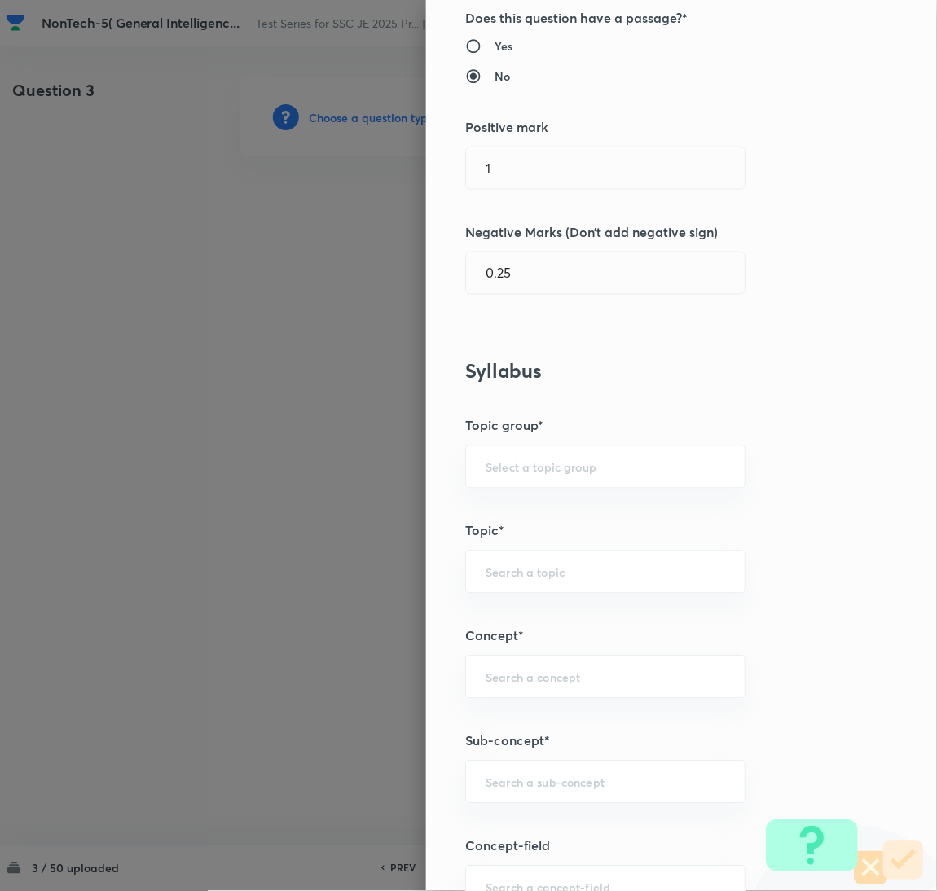
scroll to position [610, 0]
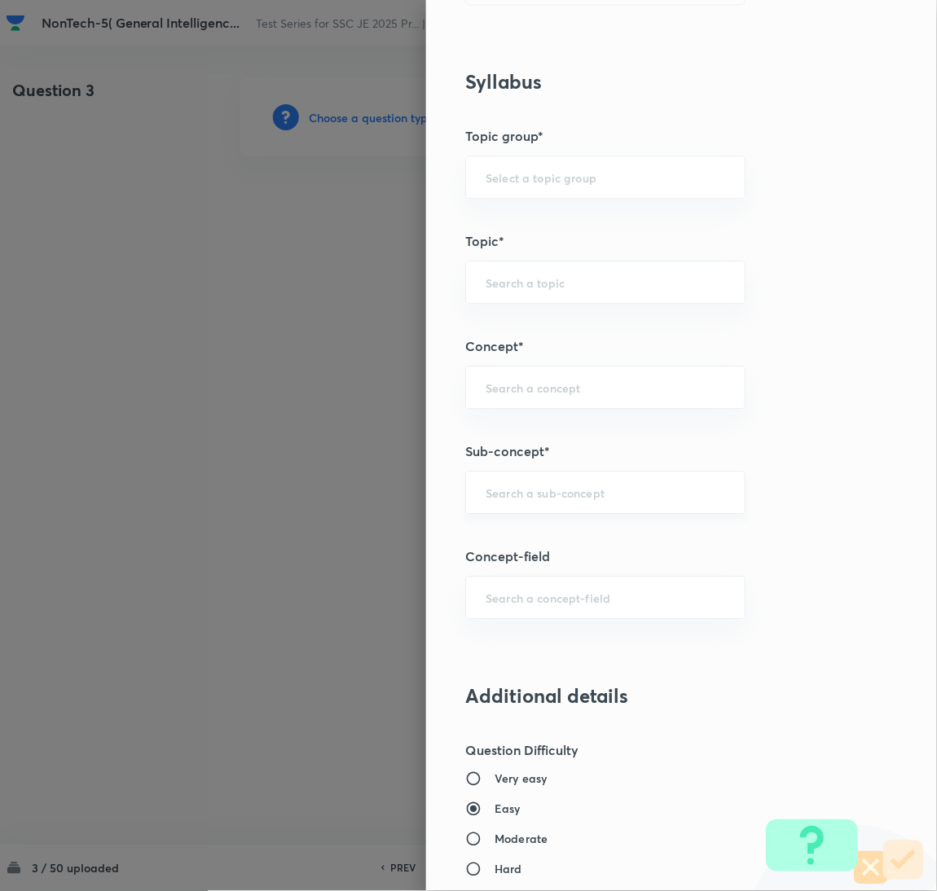
click at [521, 491] on input "text" at bounding box center [606, 492] width 240 height 15
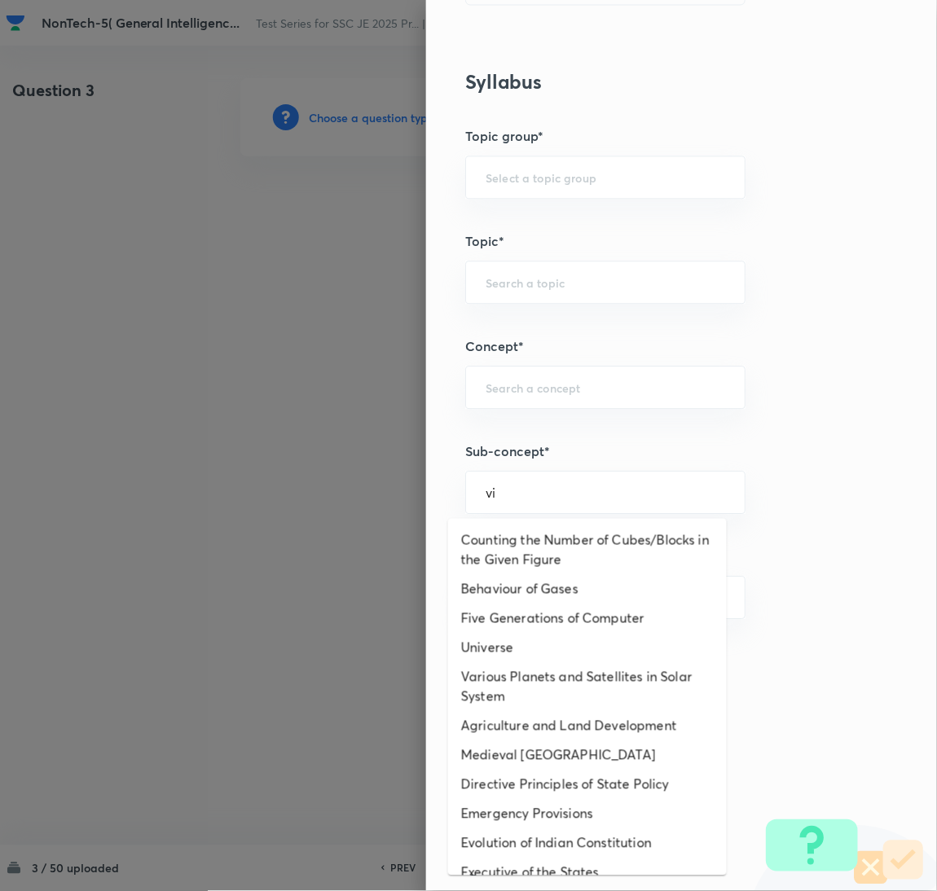
scroll to position [0, 0]
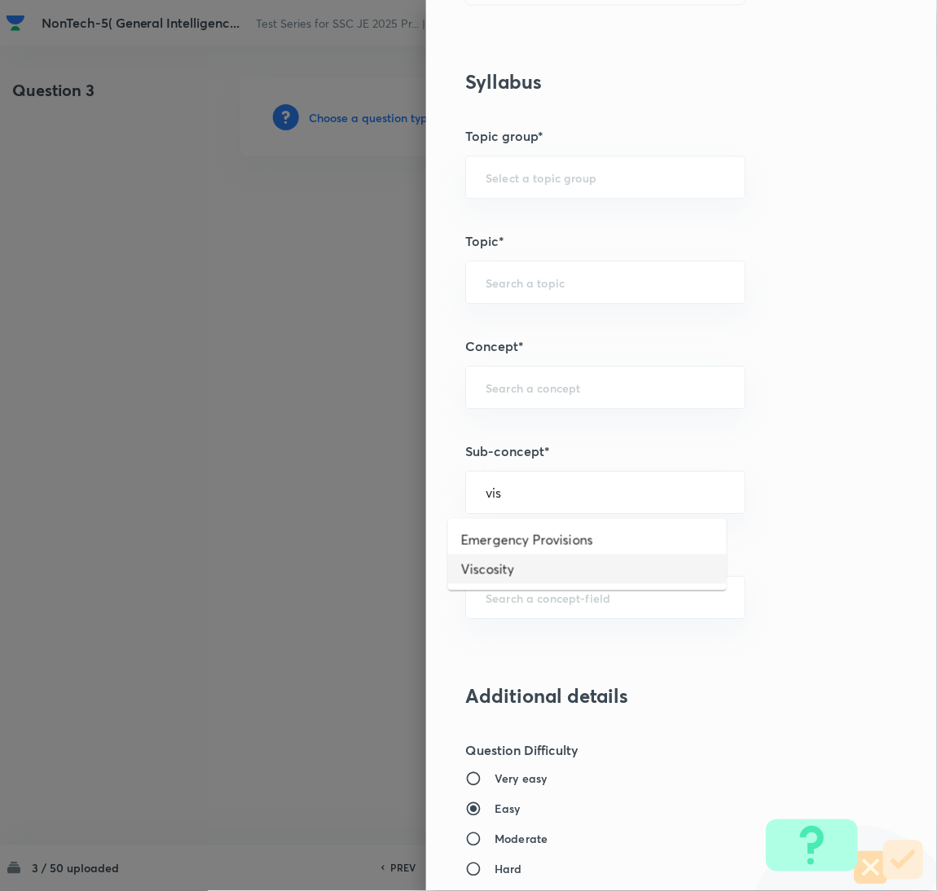
click at [504, 564] on li "Viscosity" at bounding box center [587, 569] width 279 height 29
type input "Viscosity"
type input "General Awareness"
type input "Static GK"
type input "Physics"
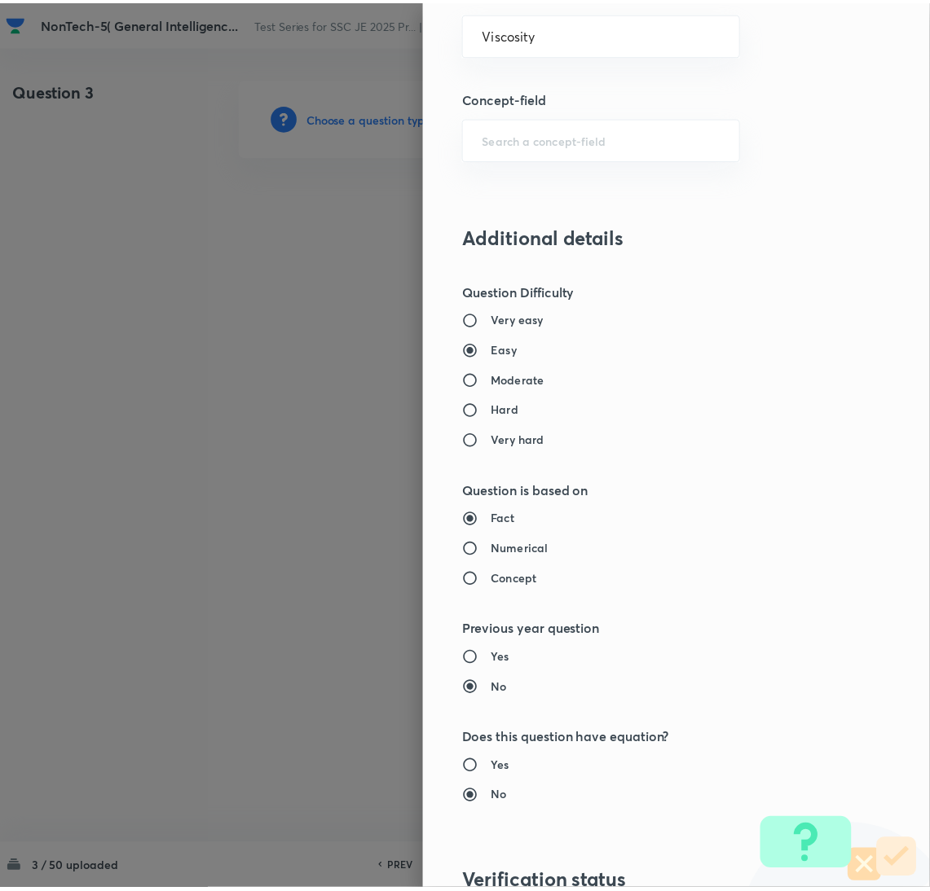
scroll to position [1332, 0]
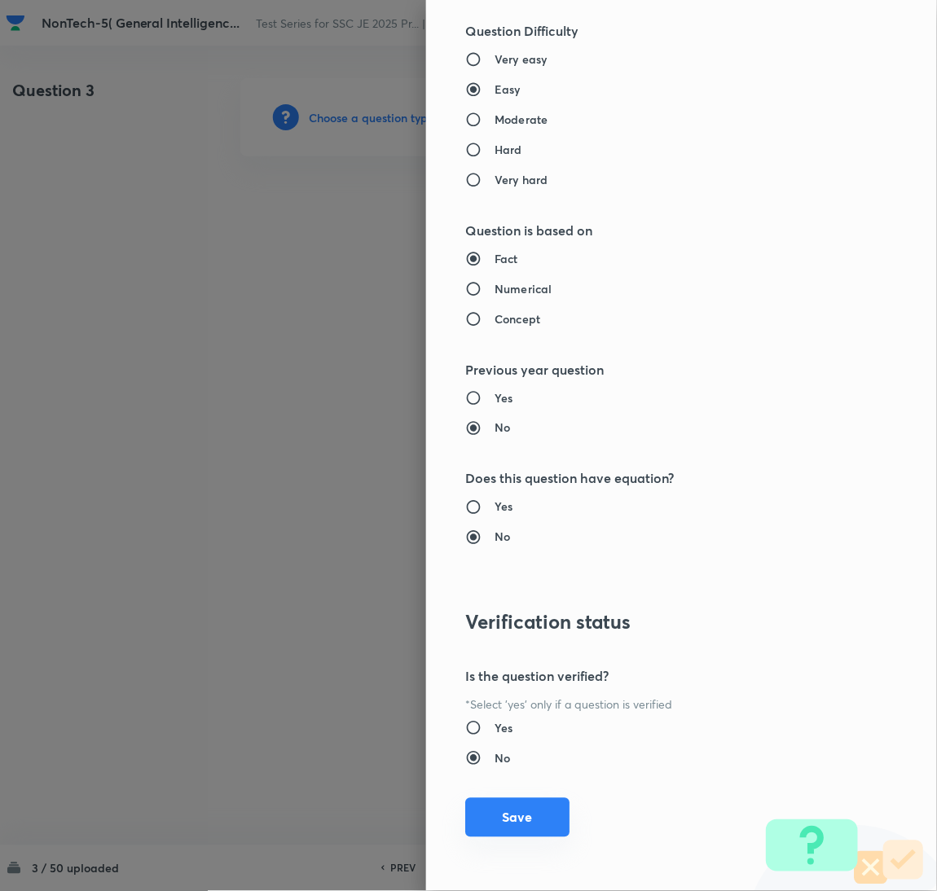
click at [504, 817] on button "Save" at bounding box center [517, 818] width 104 height 39
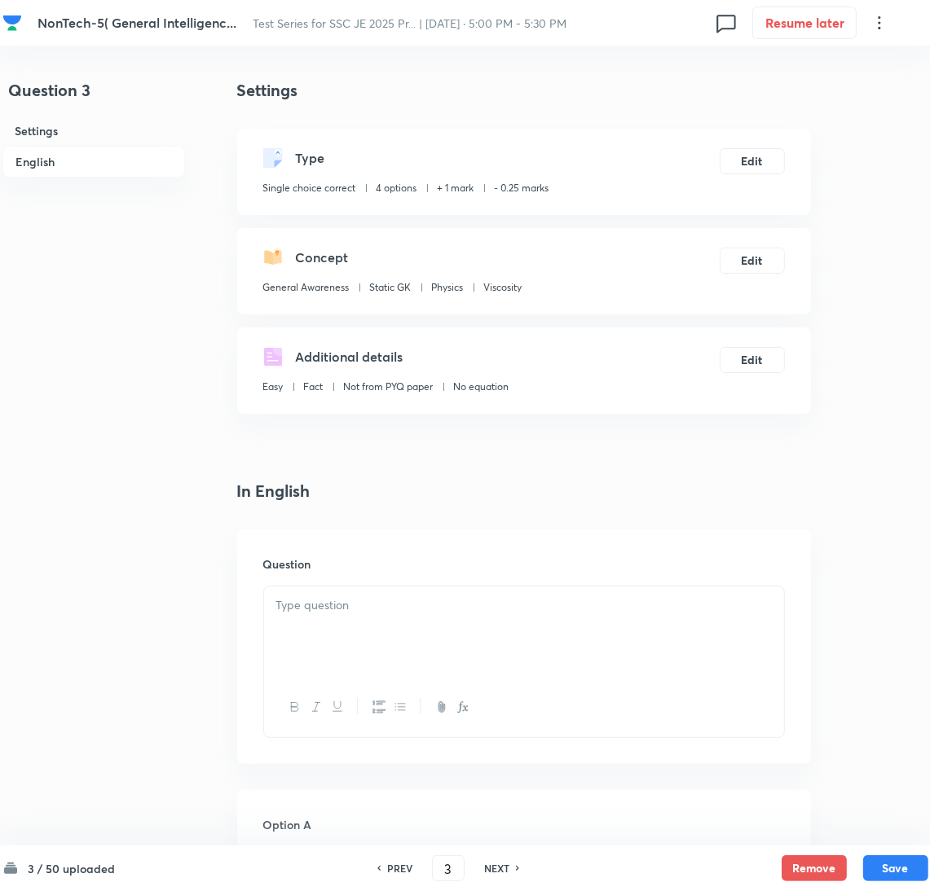
drag, startPoint x: 356, startPoint y: 626, endPoint x: 346, endPoint y: 625, distance: 10.6
click at [355, 626] on div at bounding box center [524, 632] width 520 height 91
click at [350, 646] on div at bounding box center [524, 632] width 520 height 91
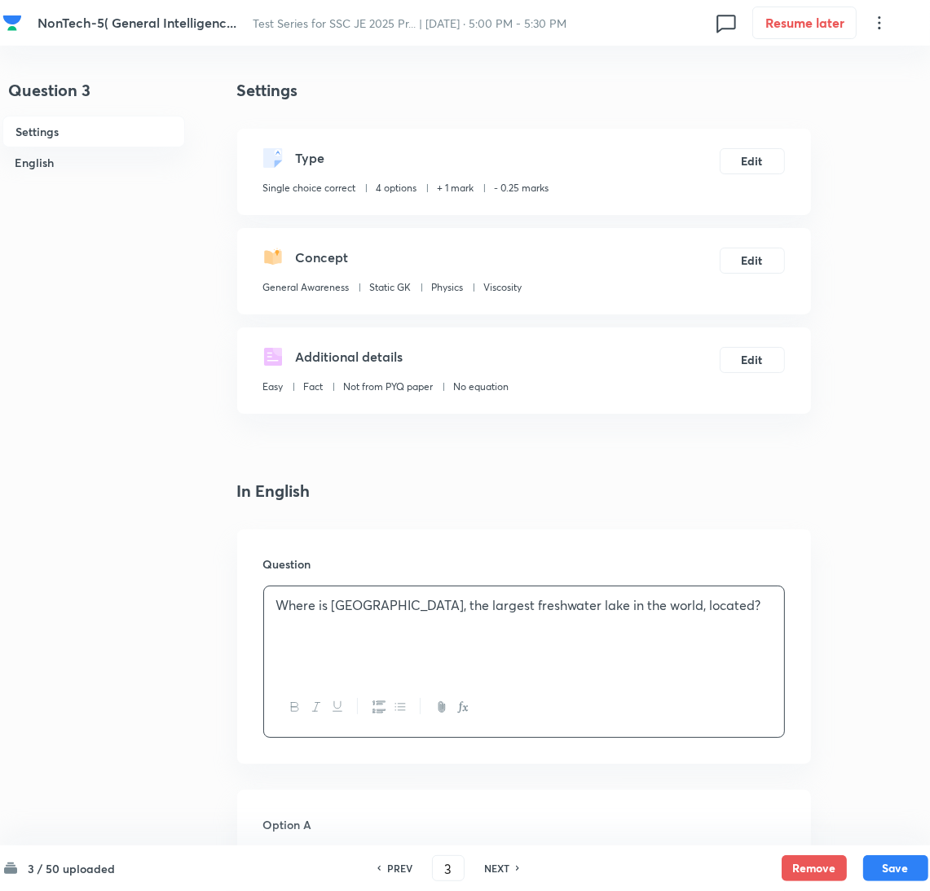
scroll to position [366, 0]
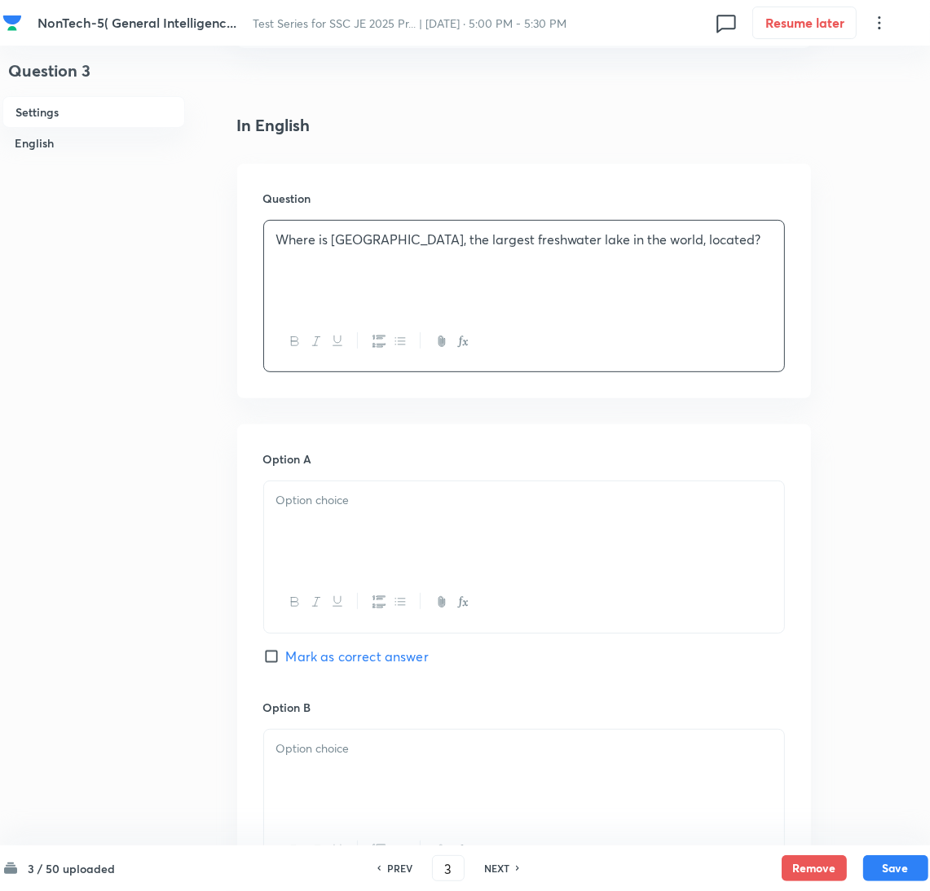
drag, startPoint x: 345, startPoint y: 525, endPoint x: 59, endPoint y: 521, distance: 285.2
click at [345, 523] on div at bounding box center [524, 527] width 520 height 91
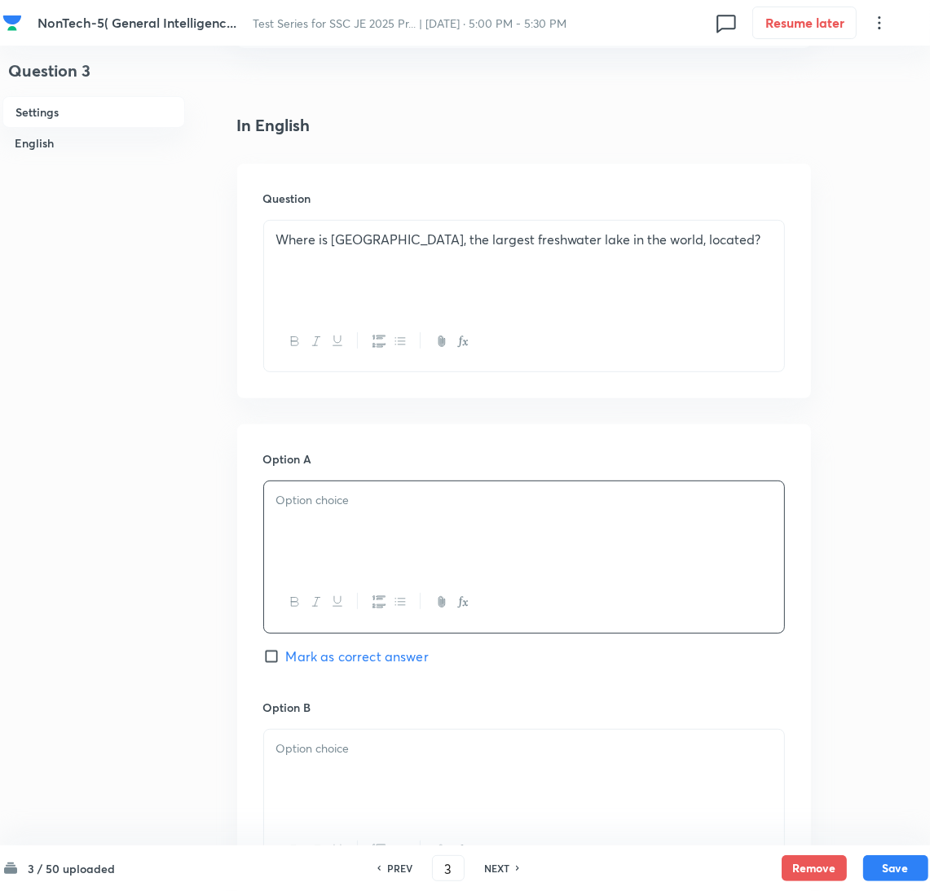
click at [438, 569] on div at bounding box center [524, 527] width 520 height 91
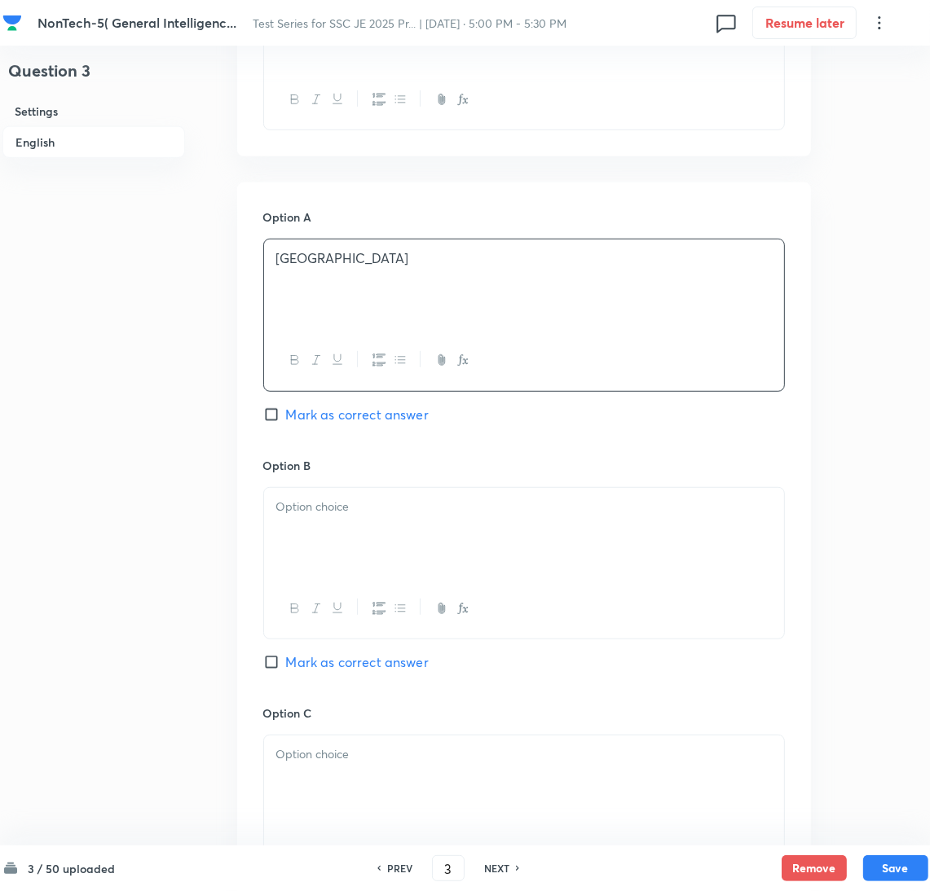
scroll to position [610, 0]
click at [351, 540] on div at bounding box center [524, 531] width 520 height 91
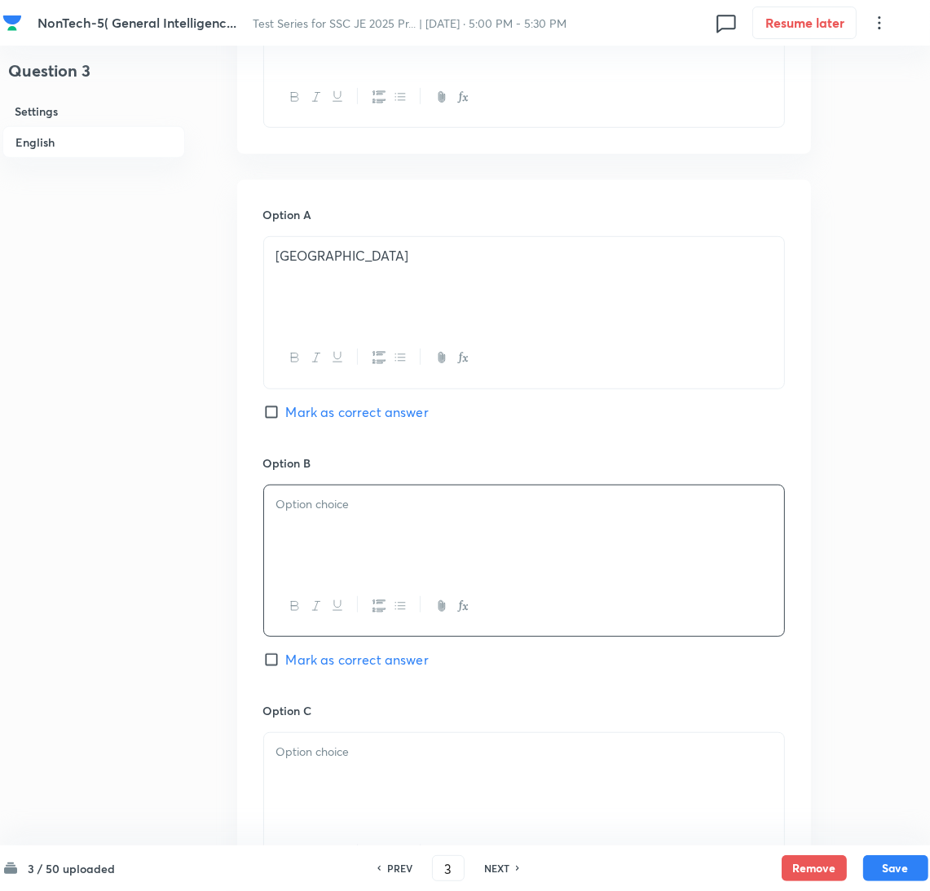
click at [312, 534] on div at bounding box center [524, 531] width 520 height 91
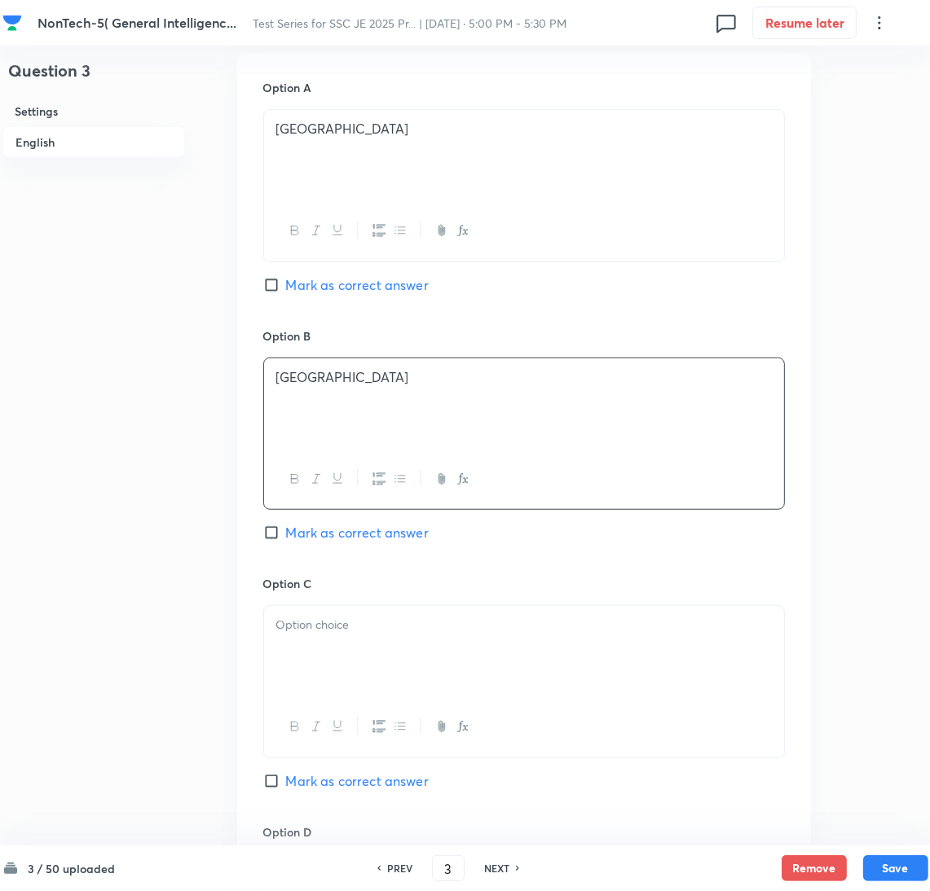
scroll to position [856, 0]
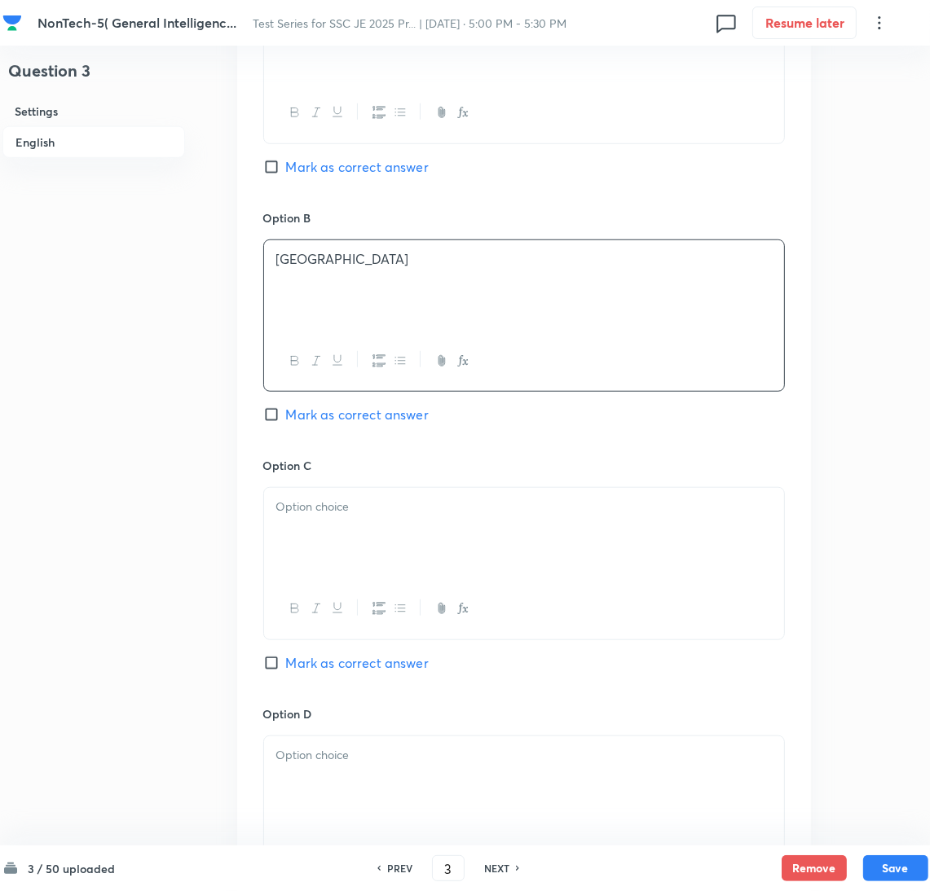
click at [336, 535] on div at bounding box center [524, 533] width 520 height 91
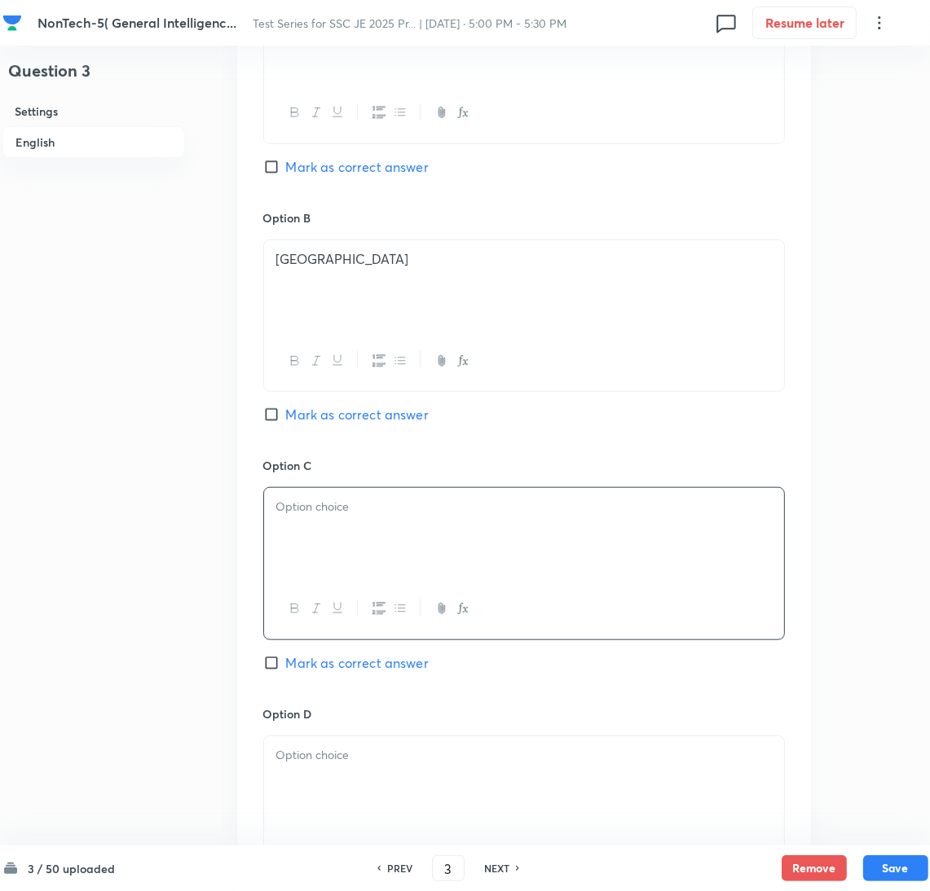
click at [372, 521] on div at bounding box center [524, 533] width 520 height 91
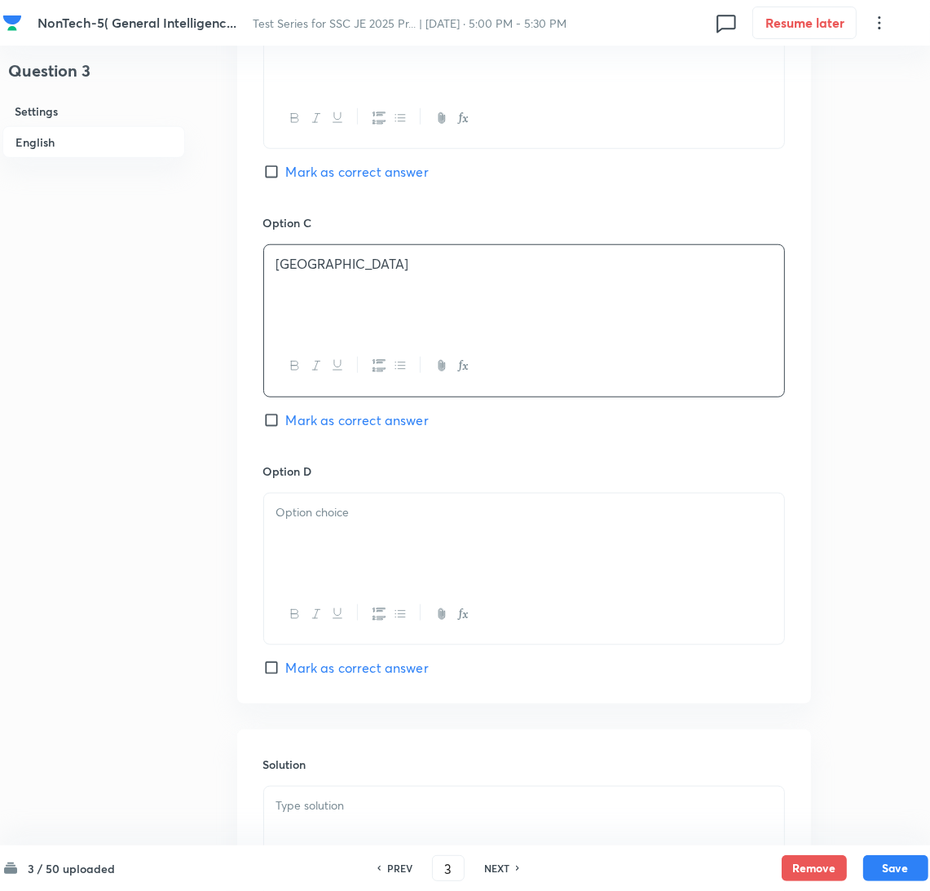
scroll to position [1099, 0]
click at [382, 557] on div at bounding box center [524, 538] width 520 height 91
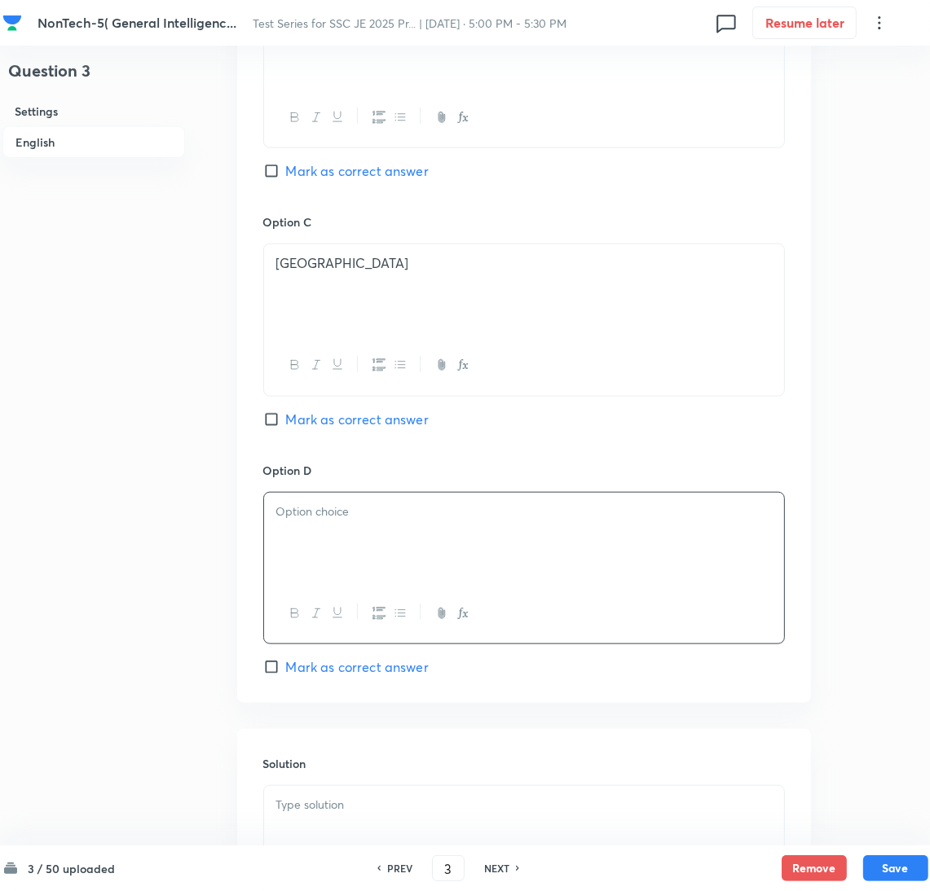
click at [580, 527] on div at bounding box center [524, 538] width 520 height 91
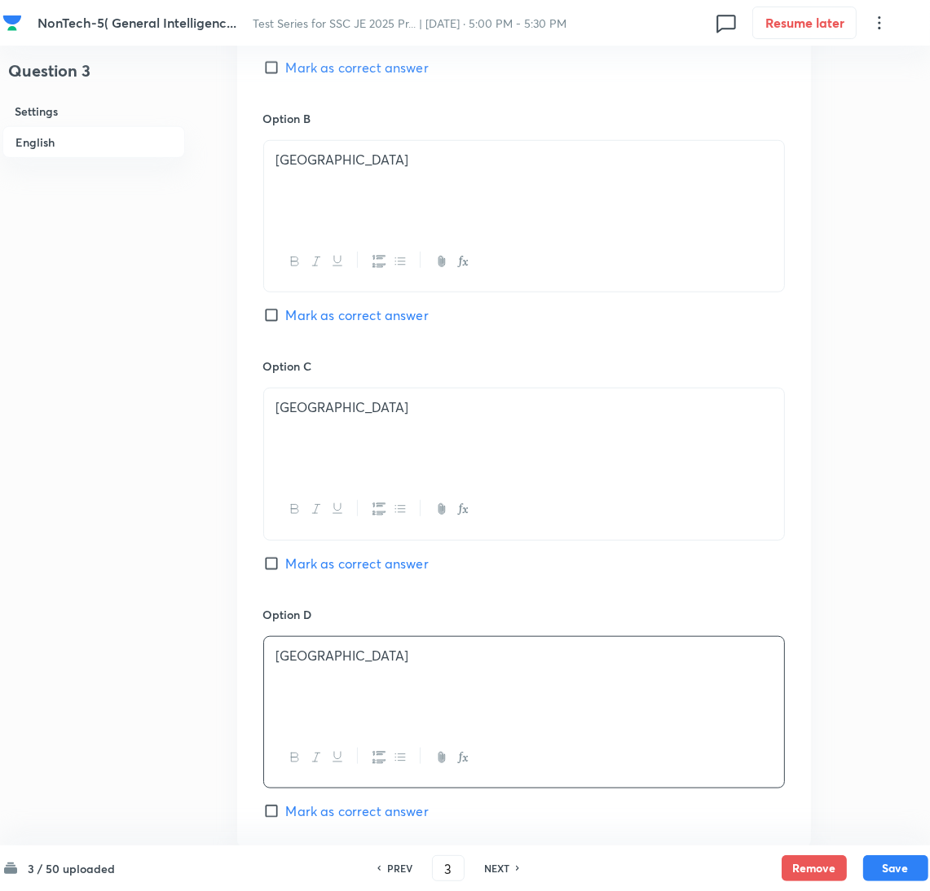
scroll to position [733, 0]
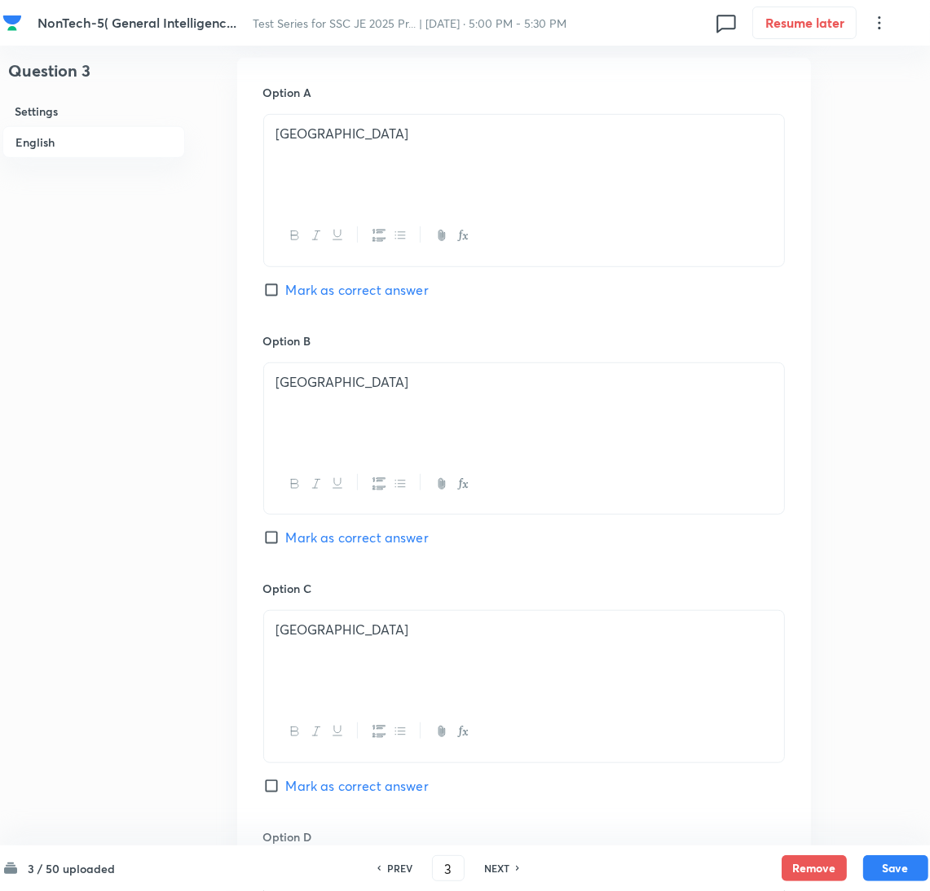
click at [280, 293] on input "Mark as correct answer" at bounding box center [274, 290] width 23 height 16
checkbox input "true"
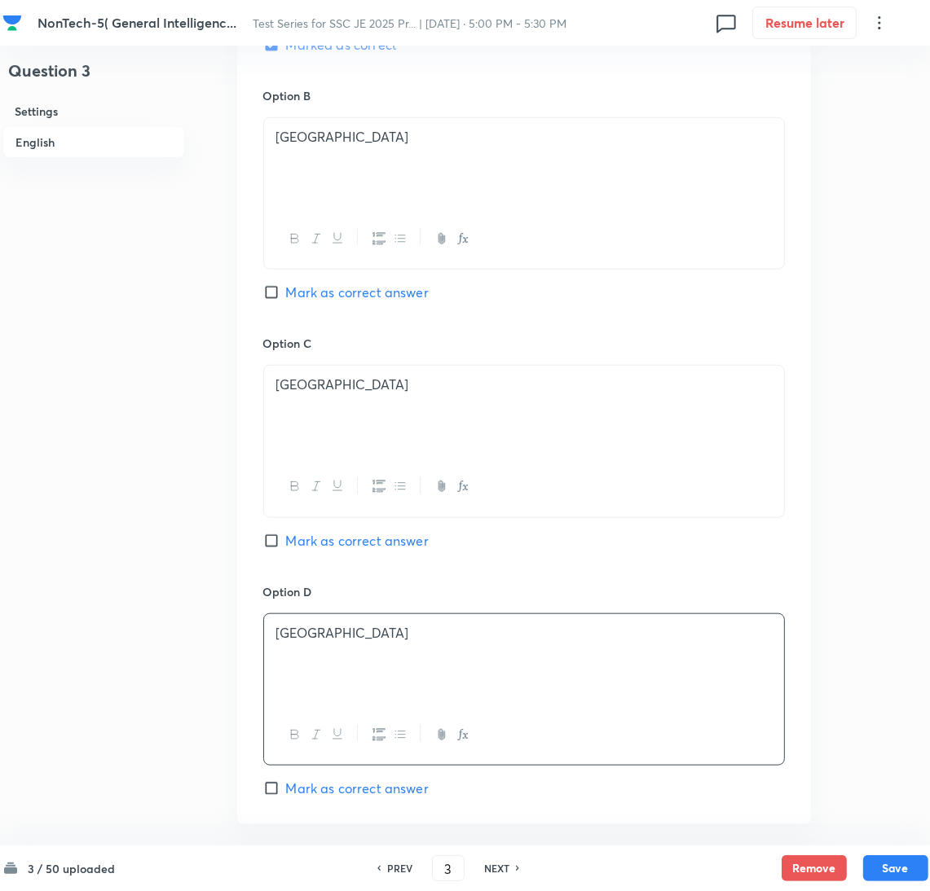
scroll to position [1318, 0]
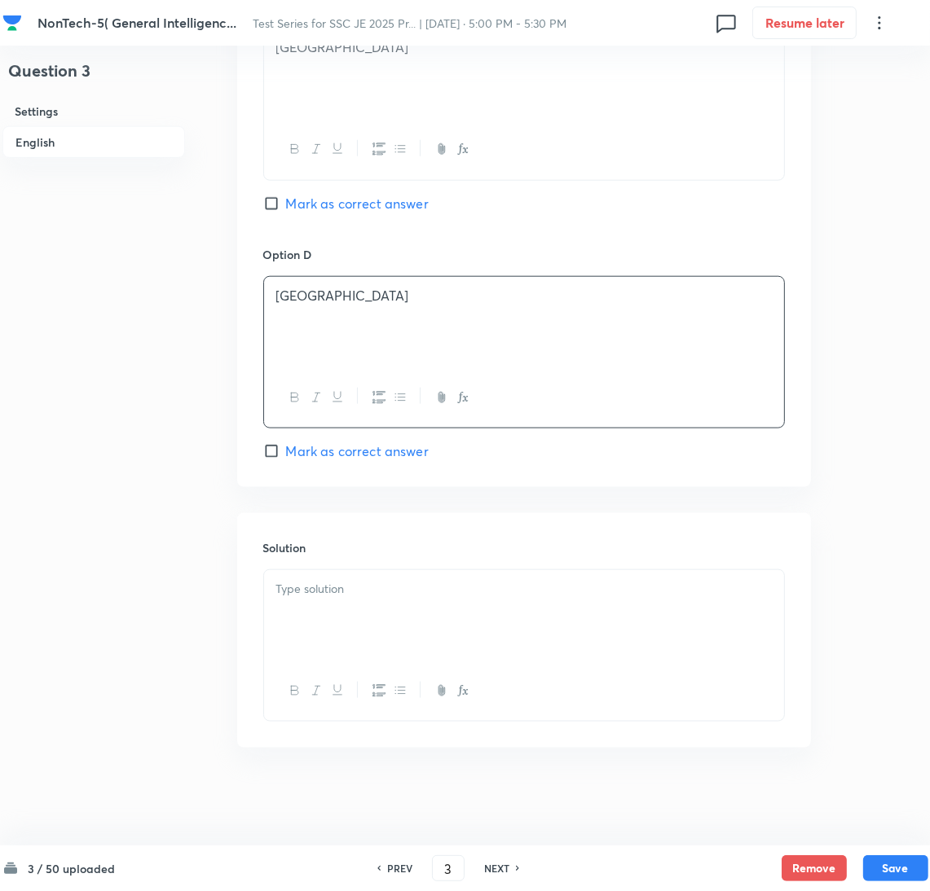
click at [316, 623] on div at bounding box center [524, 615] width 520 height 91
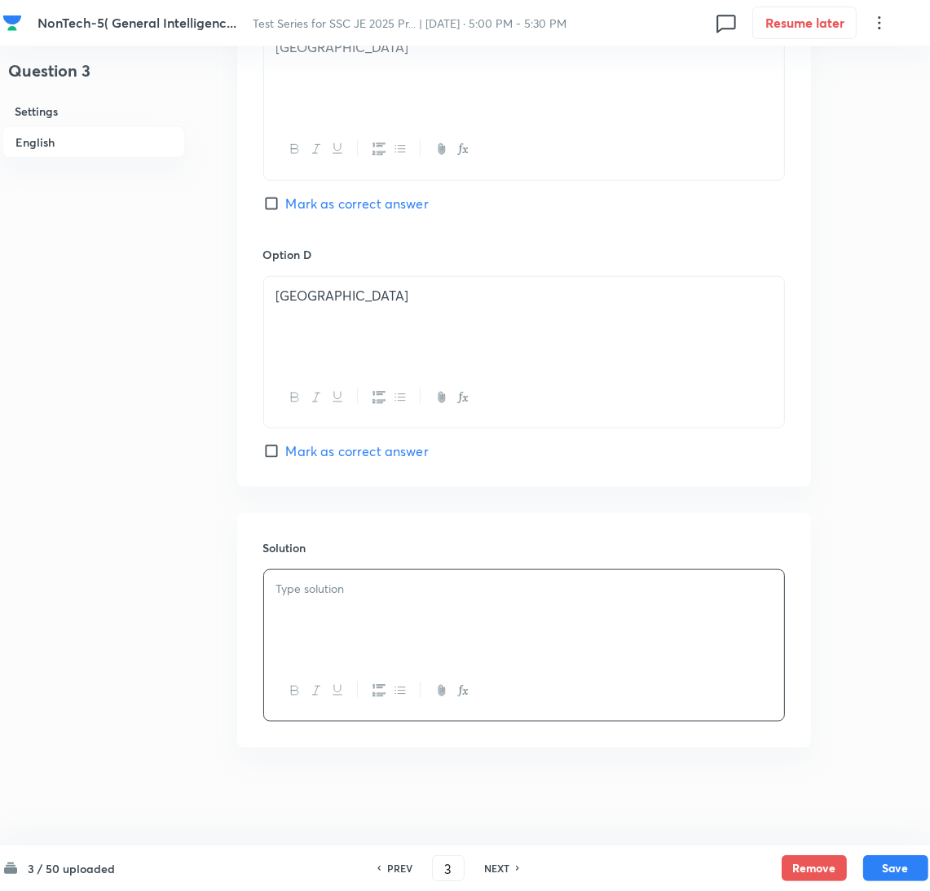
click at [326, 623] on div at bounding box center [524, 615] width 520 height 91
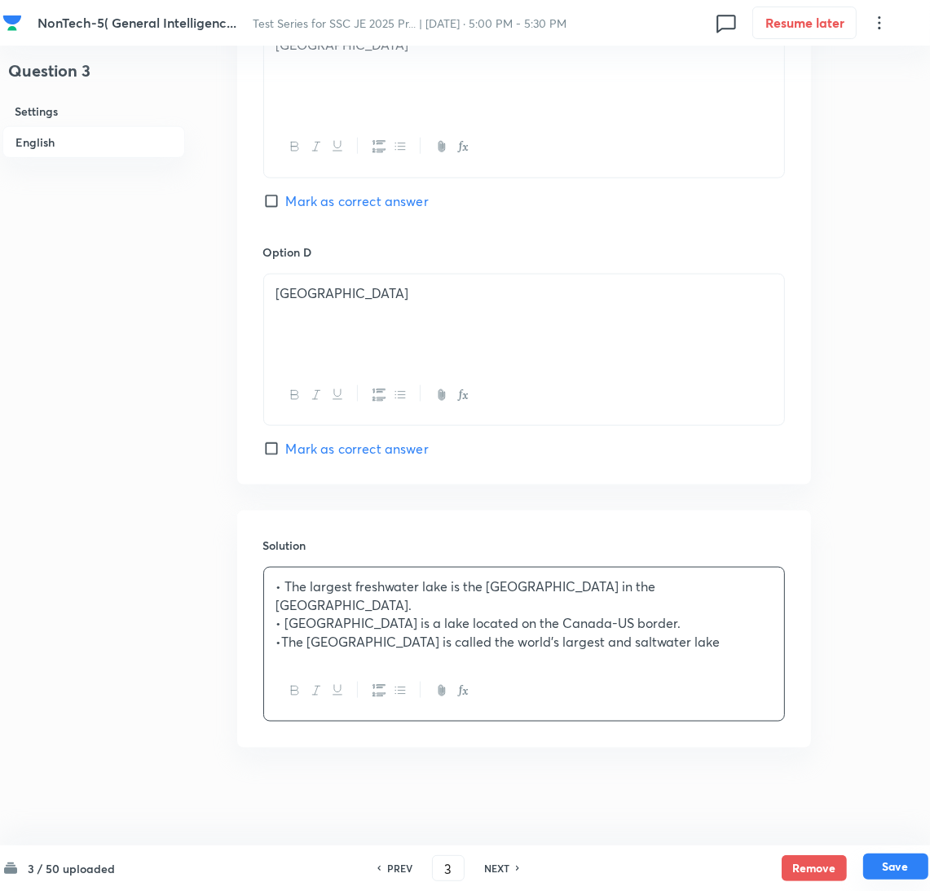
click at [915, 869] on button "Save" at bounding box center [895, 867] width 65 height 26
type input "4"
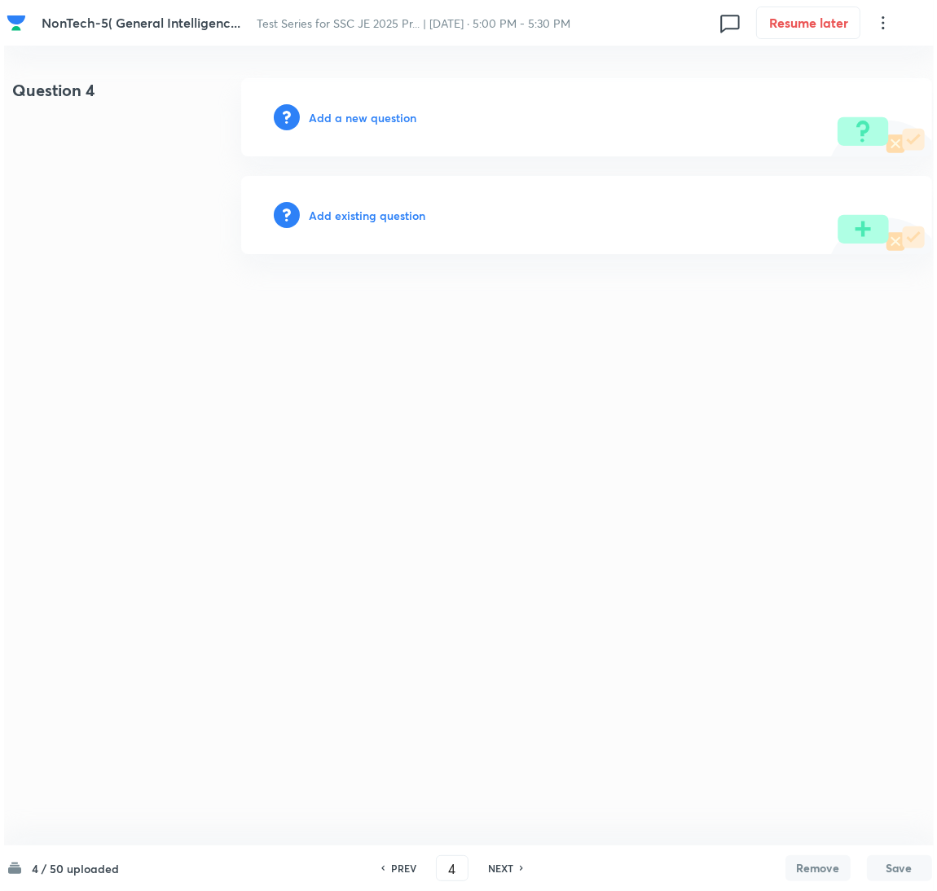
scroll to position [0, 0]
click at [341, 122] on h6 "Add a new question" at bounding box center [363, 117] width 108 height 17
click at [336, 122] on h6 "Choose a question type" at bounding box center [371, 117] width 125 height 17
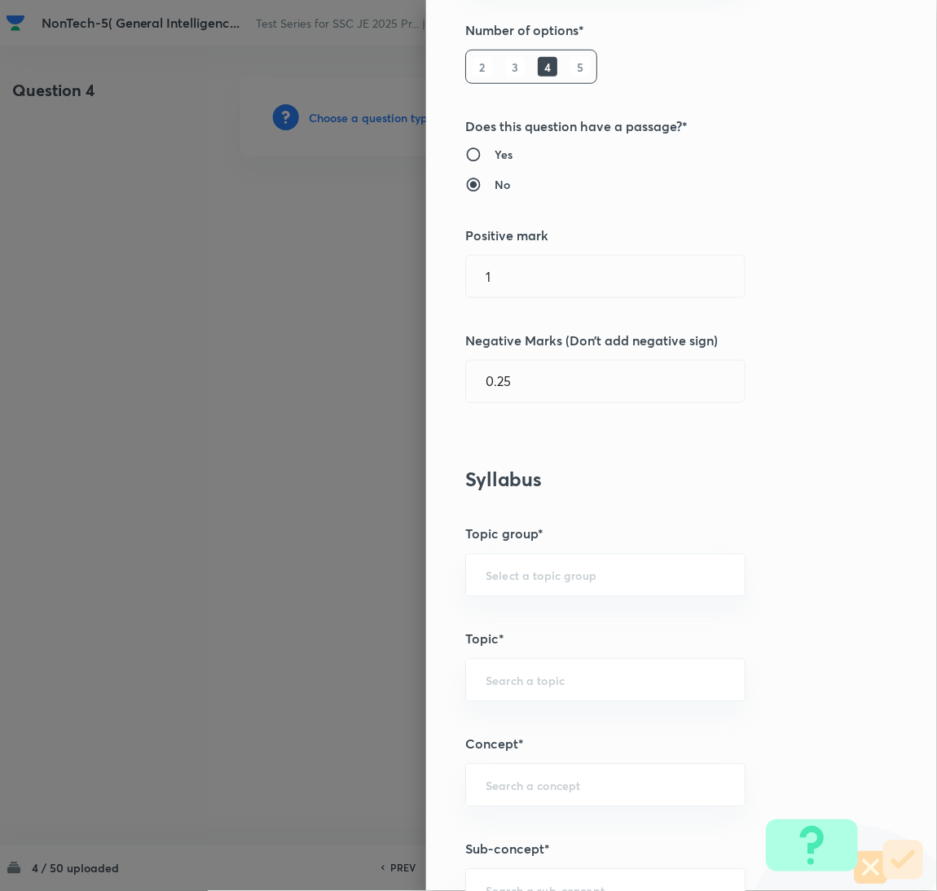
scroll to position [489, 0]
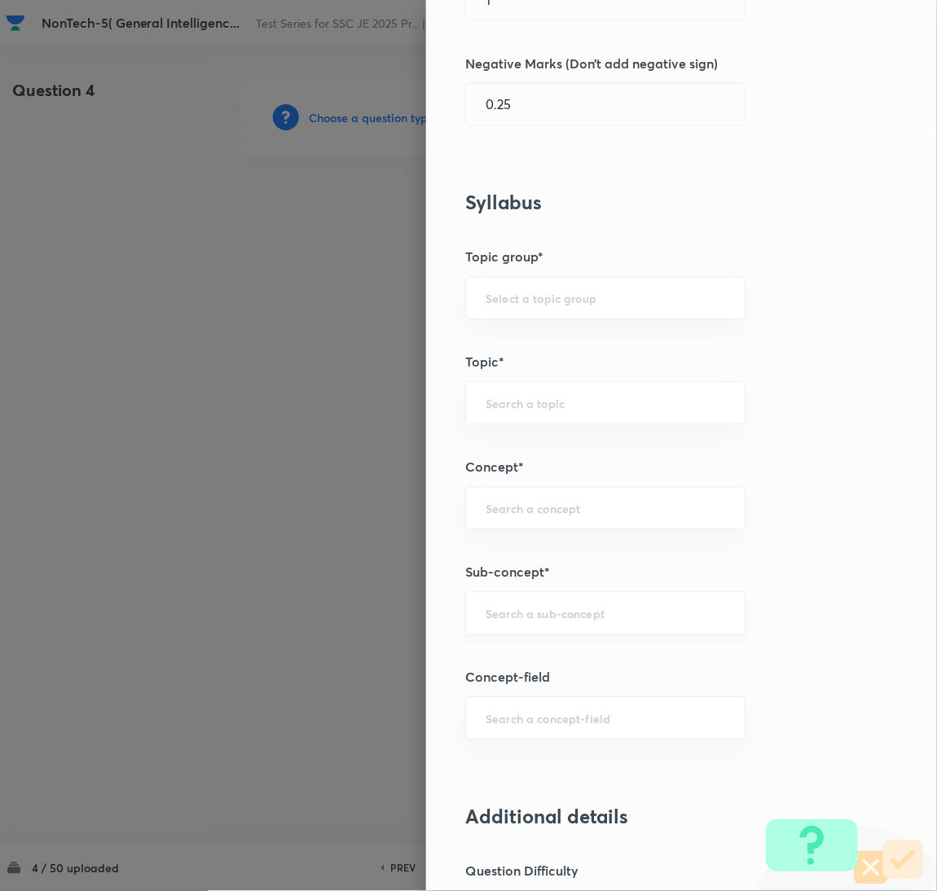
click at [508, 604] on div "​" at bounding box center [605, 613] width 280 height 43
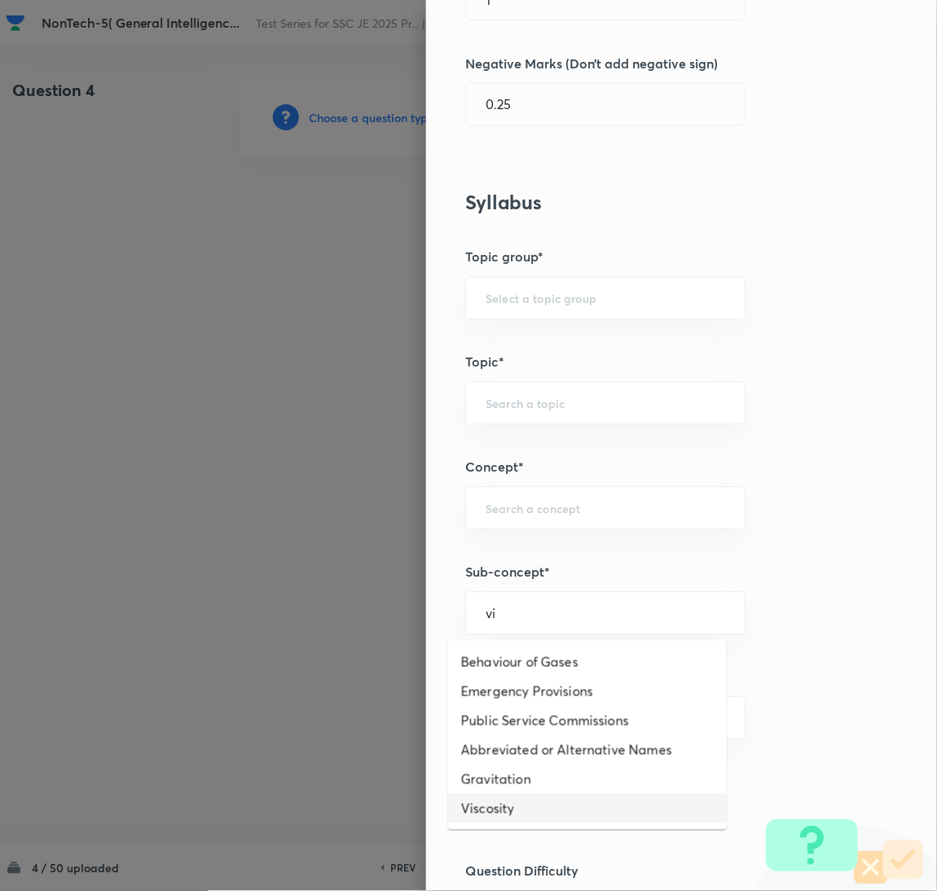
click at [486, 799] on li "Viscosity" at bounding box center [587, 809] width 279 height 29
type input "Viscosity"
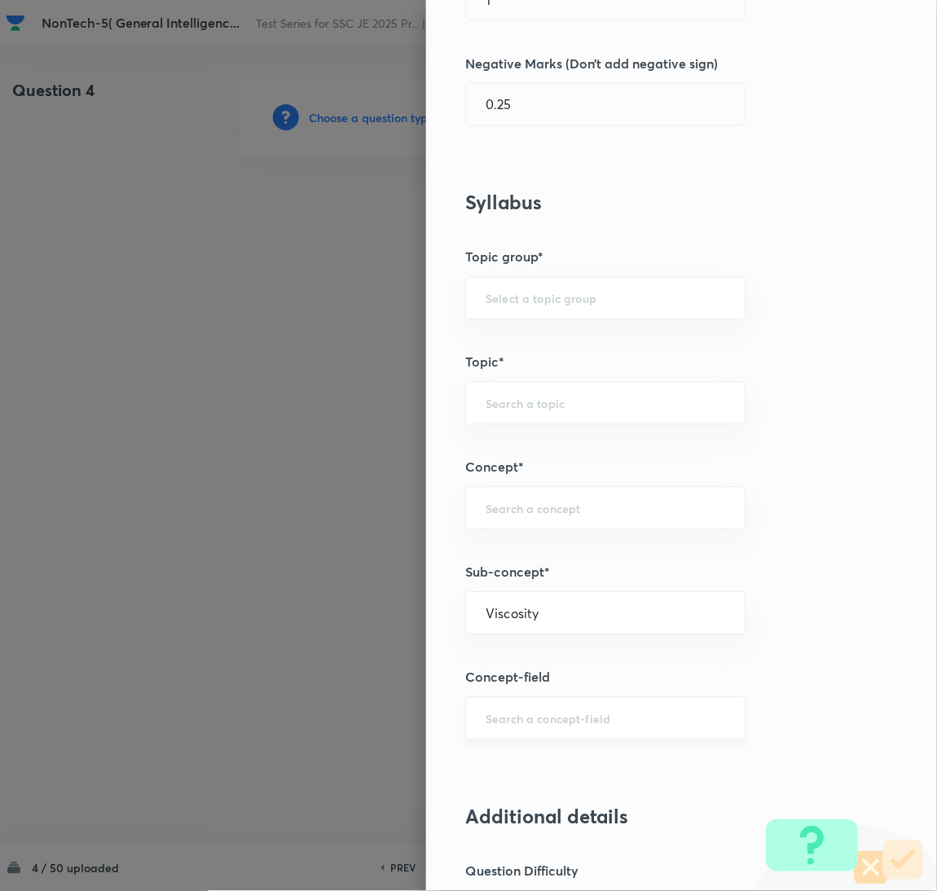
type input "General Awareness"
type input "Static GK"
type input "Physics"
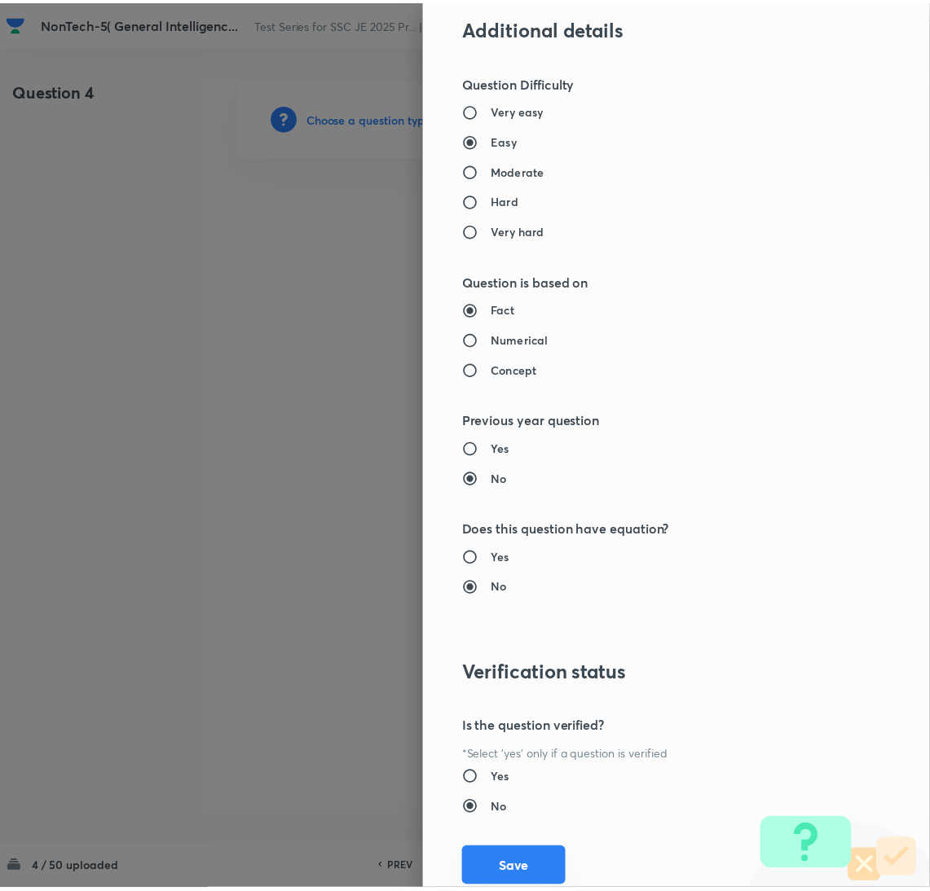
scroll to position [1332, 0]
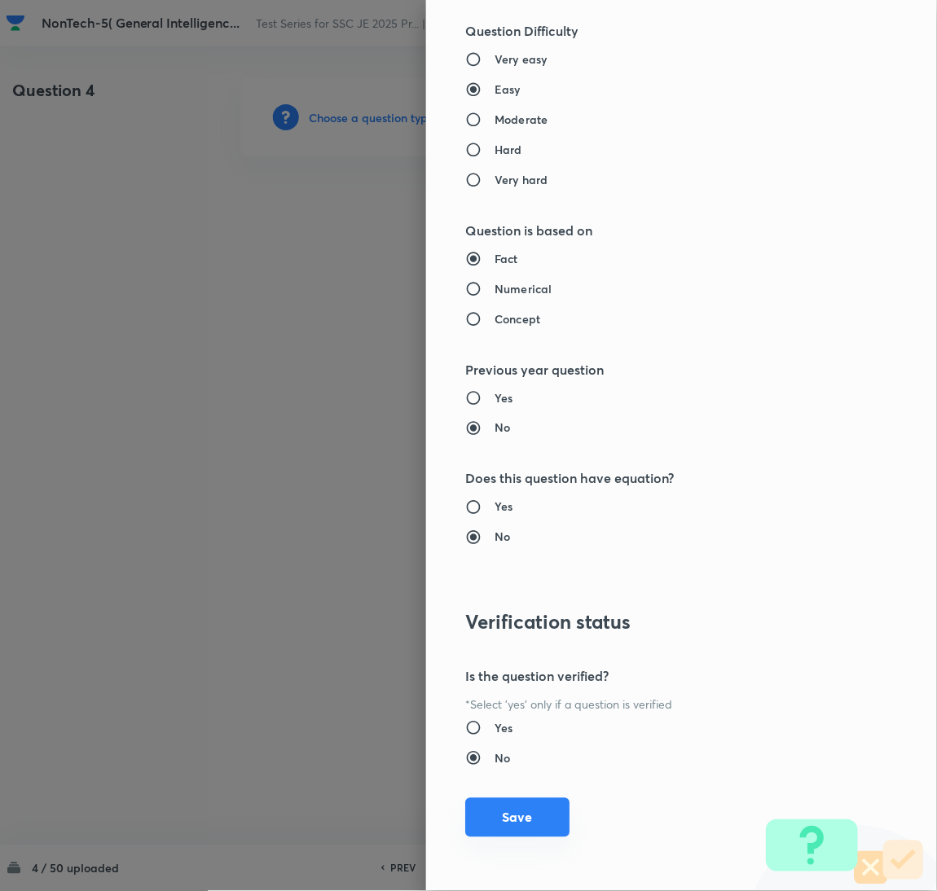
click at [495, 824] on button "Save" at bounding box center [517, 818] width 104 height 39
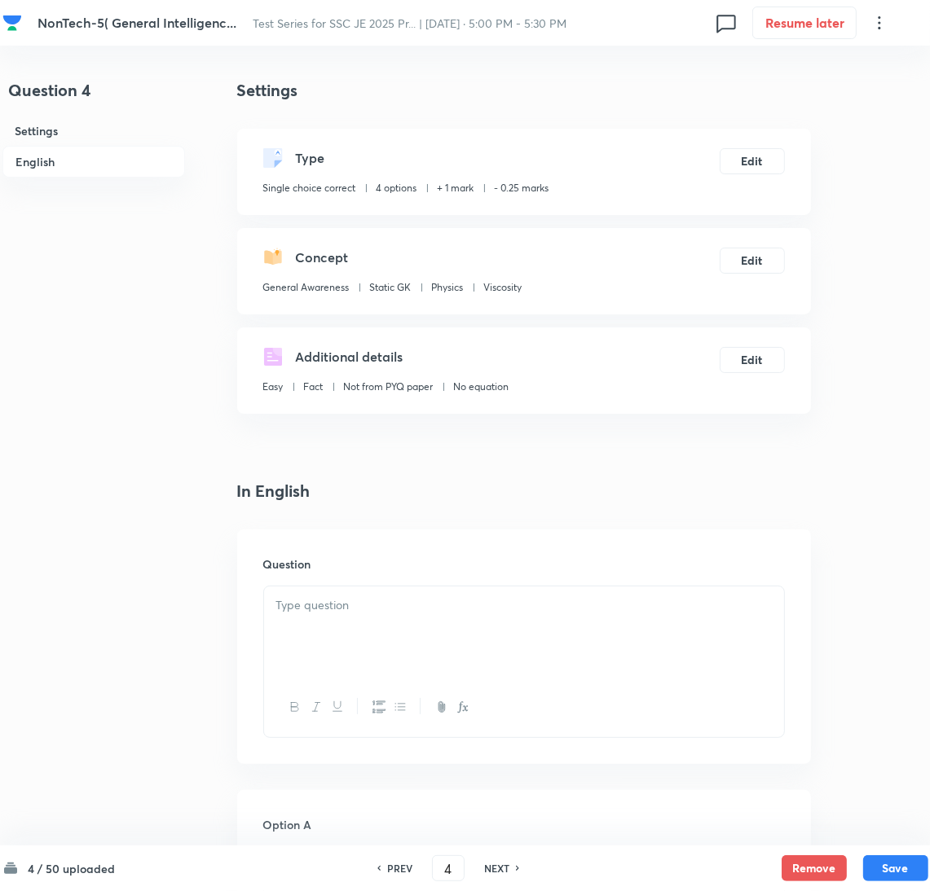
click at [389, 646] on div at bounding box center [524, 632] width 520 height 91
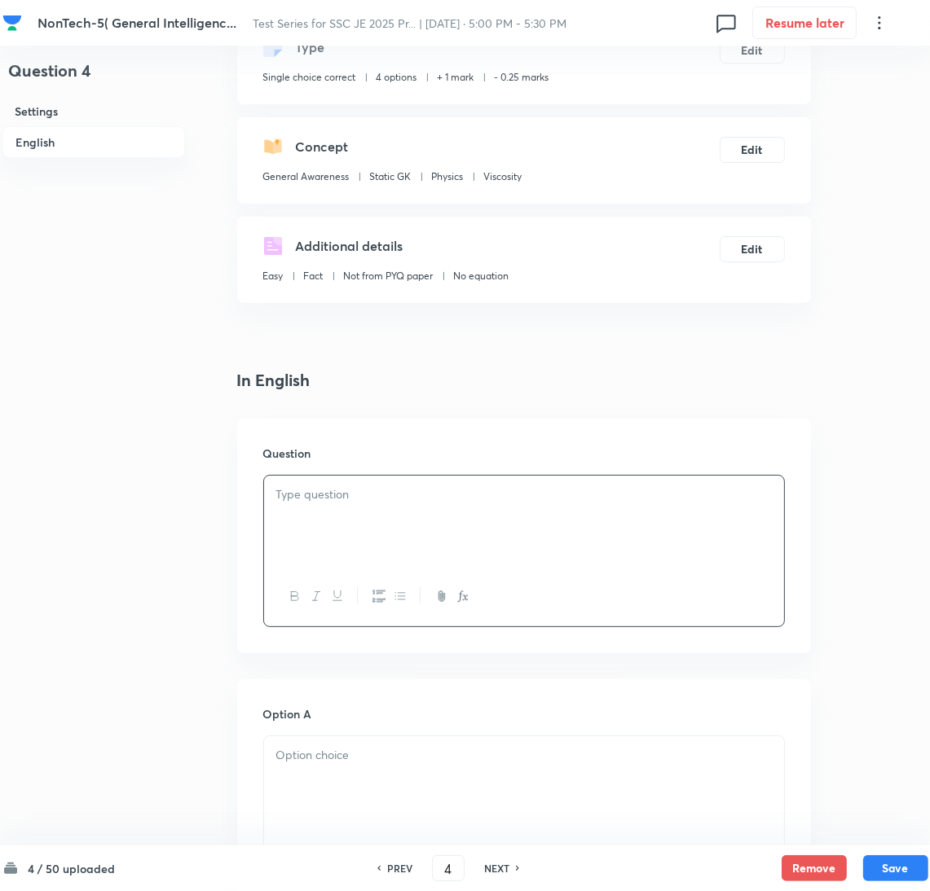
scroll to position [244, 0]
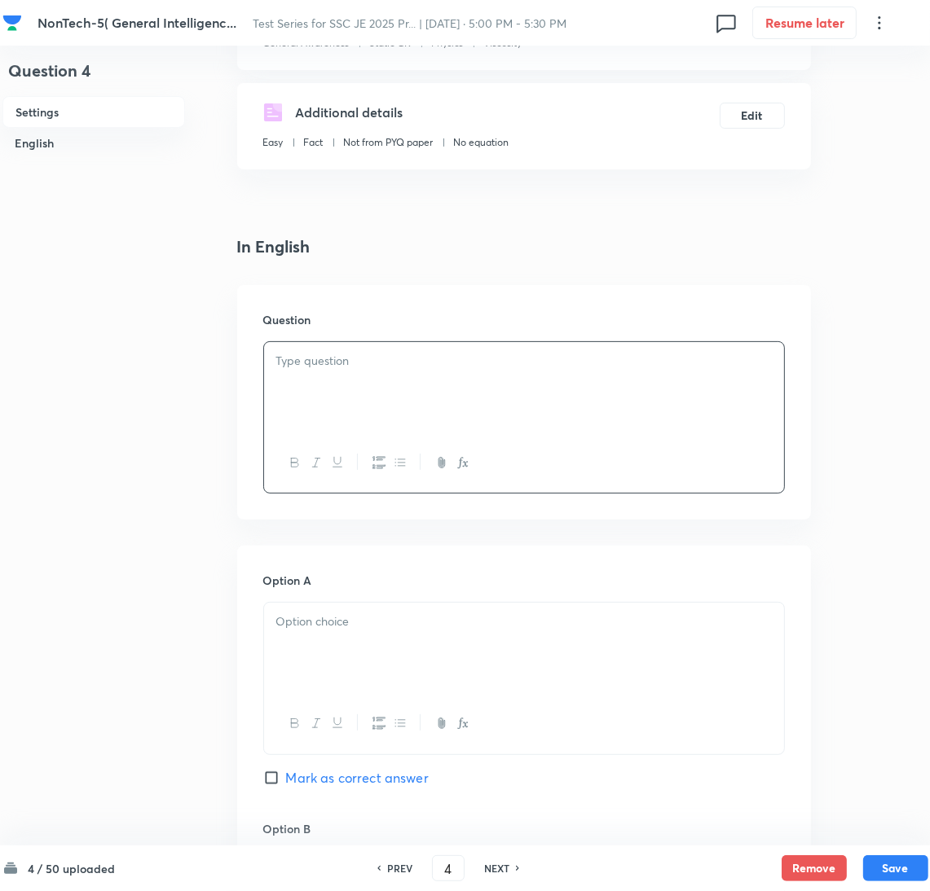
click at [372, 405] on div at bounding box center [524, 387] width 520 height 91
click at [327, 651] on div at bounding box center [524, 648] width 520 height 91
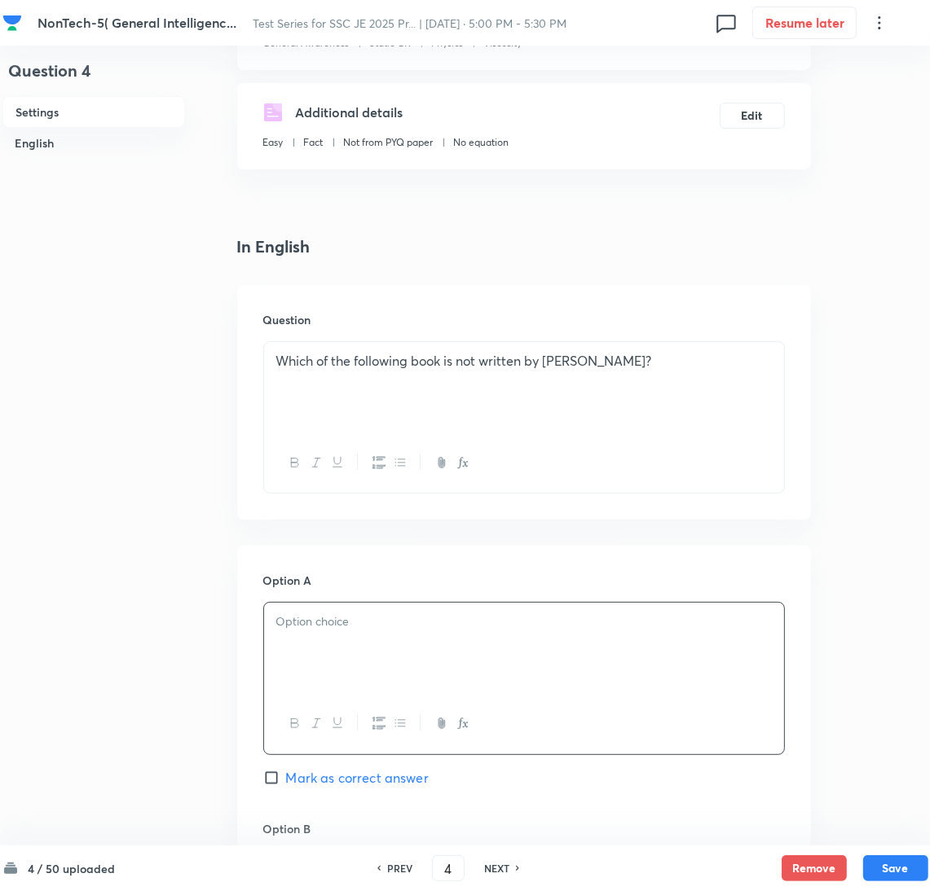
click at [311, 627] on p at bounding box center [523, 622] width 495 height 19
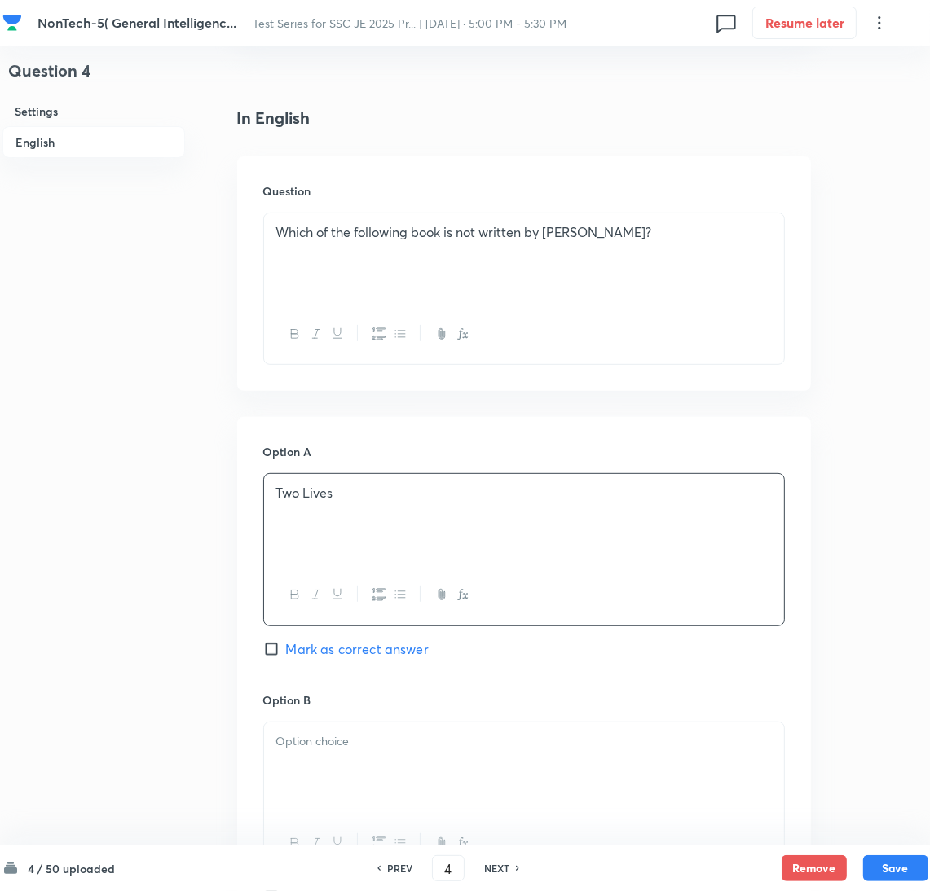
scroll to position [489, 0]
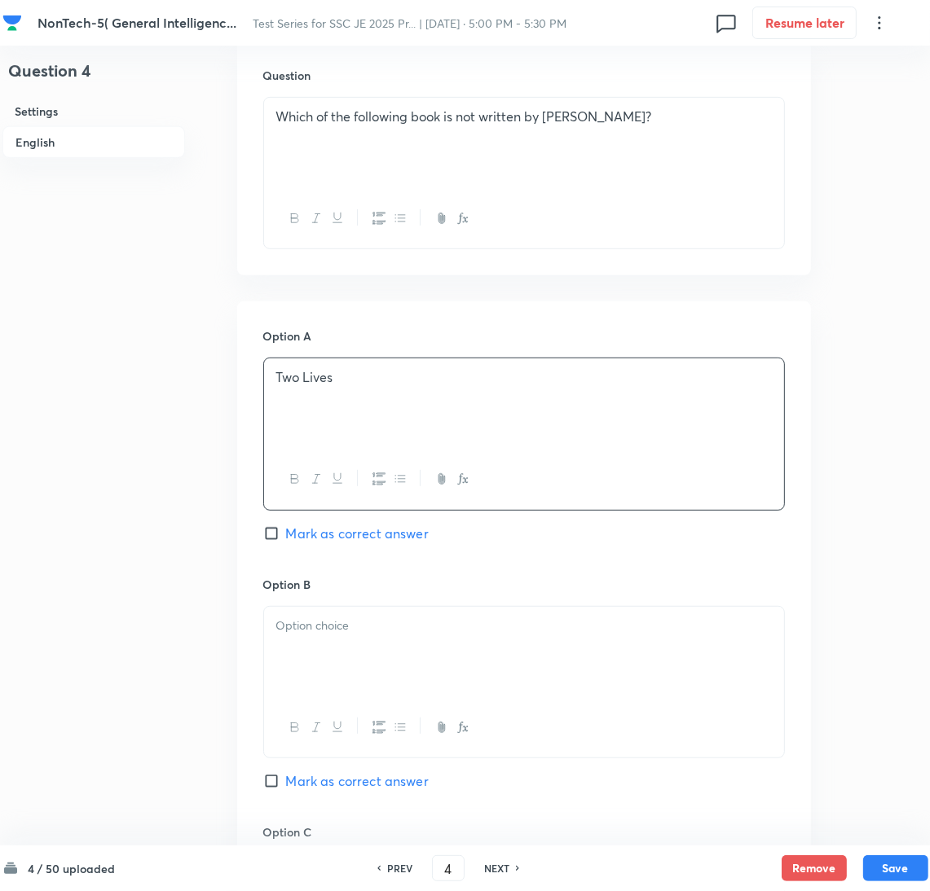
click at [316, 682] on div at bounding box center [524, 652] width 520 height 91
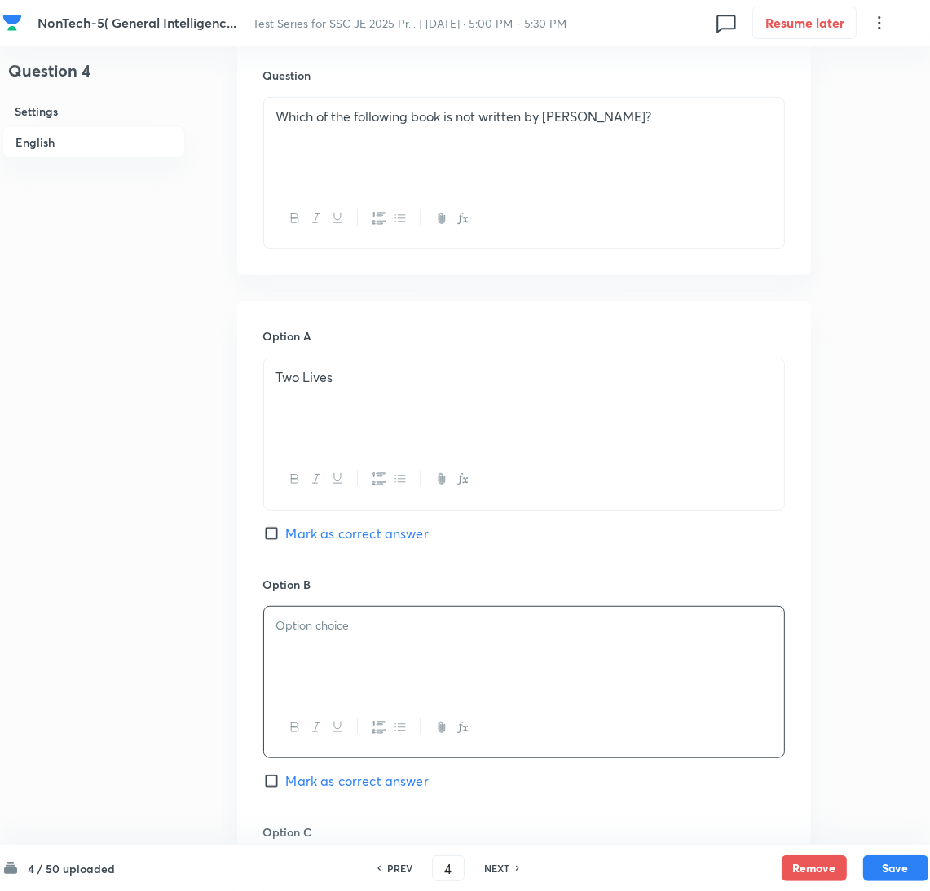
click at [438, 649] on div at bounding box center [524, 652] width 520 height 91
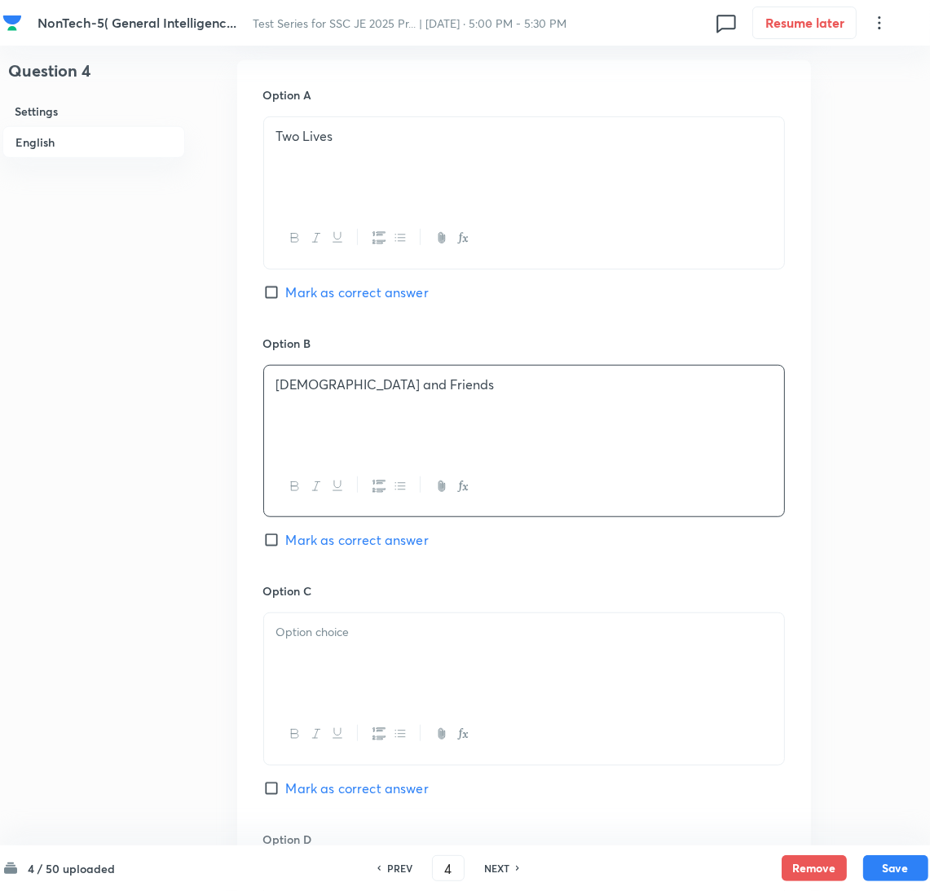
scroll to position [733, 0]
drag, startPoint x: 333, startPoint y: 690, endPoint x: 47, endPoint y: 610, distance: 297.0
click at [331, 690] on div at bounding box center [524, 656] width 520 height 91
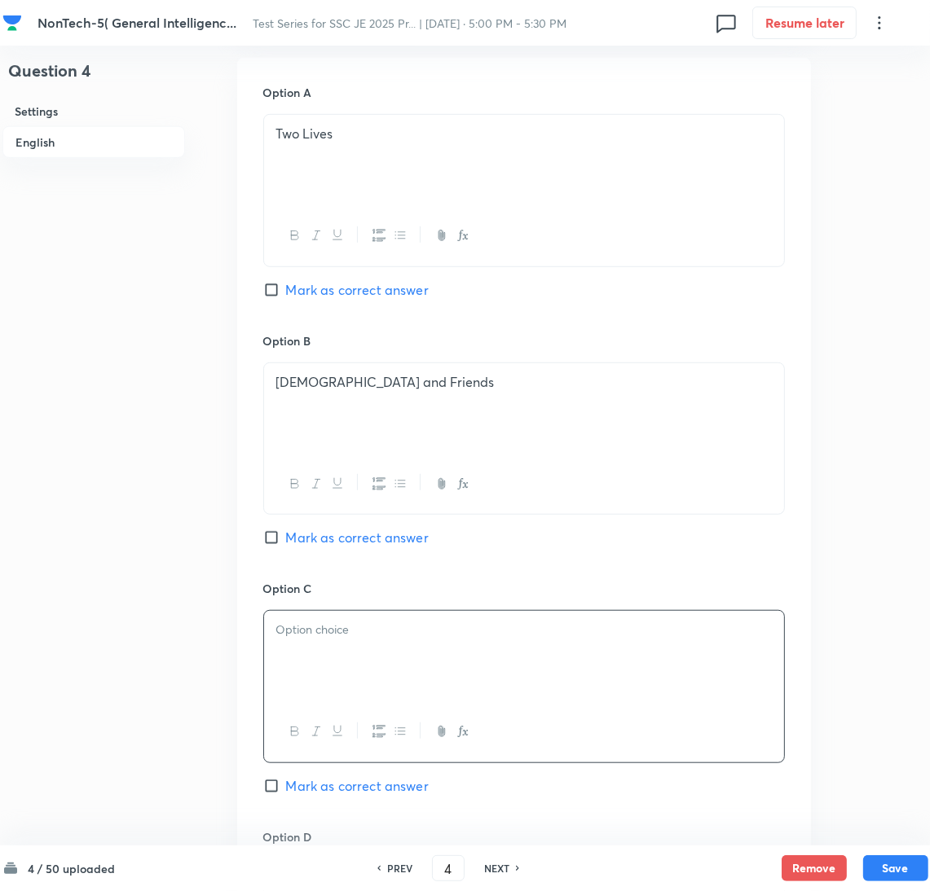
click at [338, 679] on div at bounding box center [524, 656] width 520 height 91
click at [282, 288] on input "Mark as correct answer" at bounding box center [274, 290] width 23 height 16
checkbox input "true"
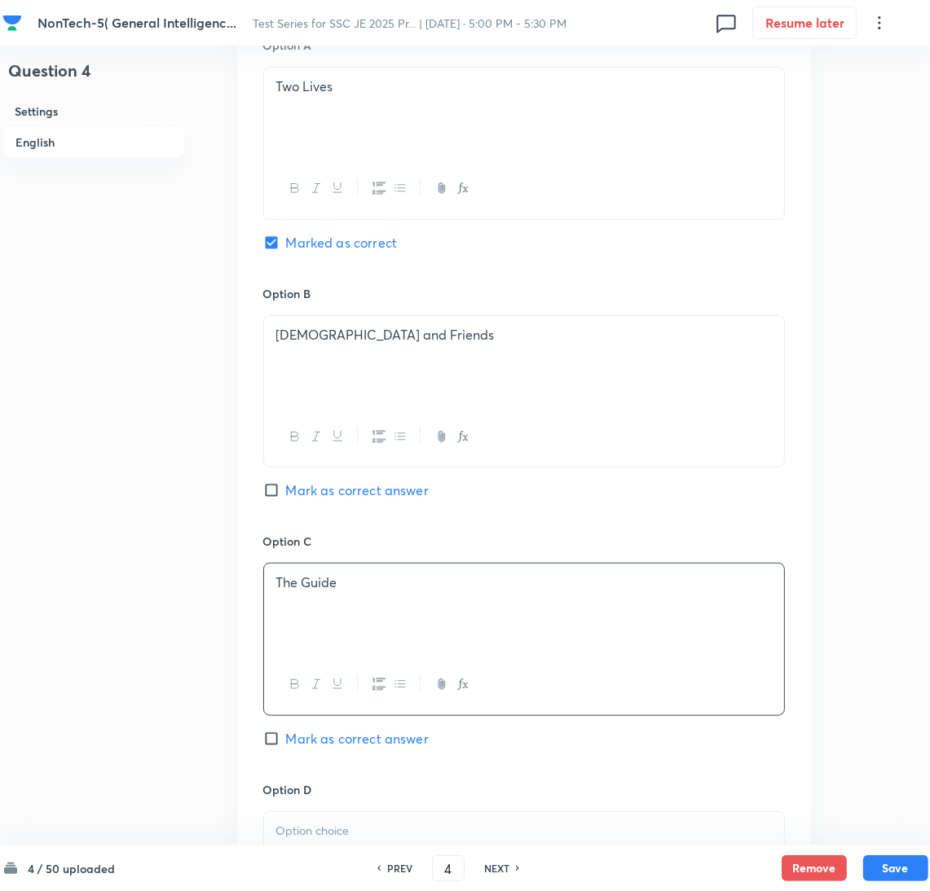
scroll to position [1099, 0]
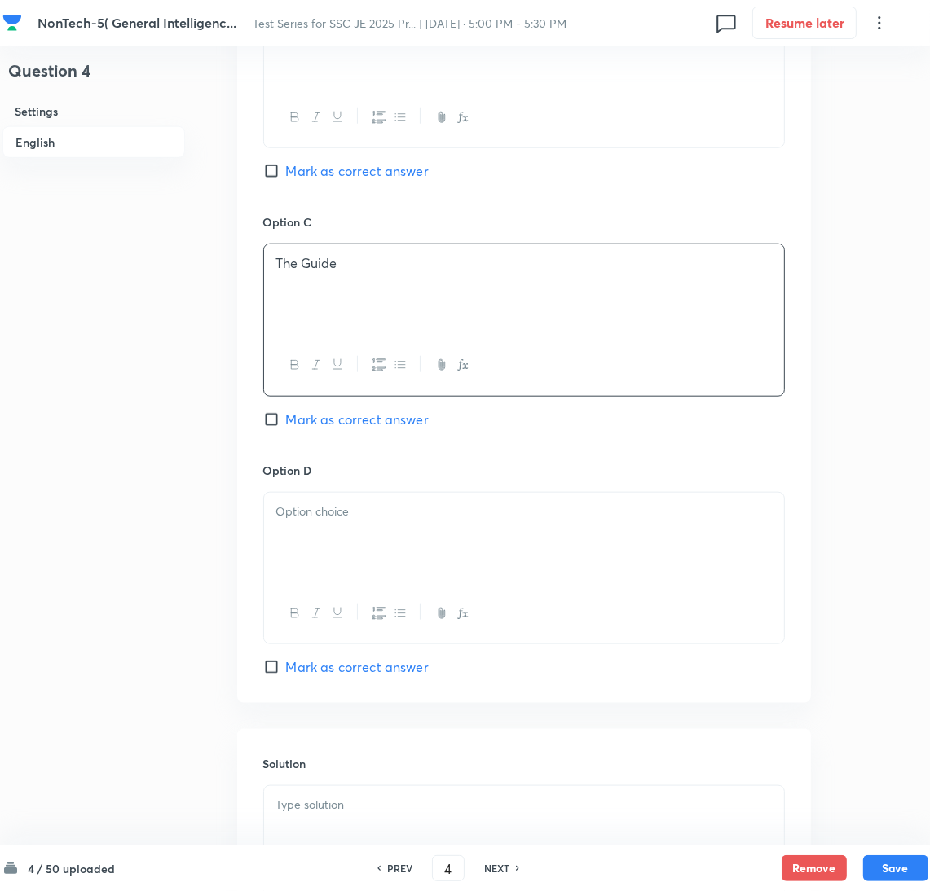
drag, startPoint x: 319, startPoint y: 539, endPoint x: 23, endPoint y: 515, distance: 297.6
click at [315, 538] on div at bounding box center [524, 538] width 520 height 91
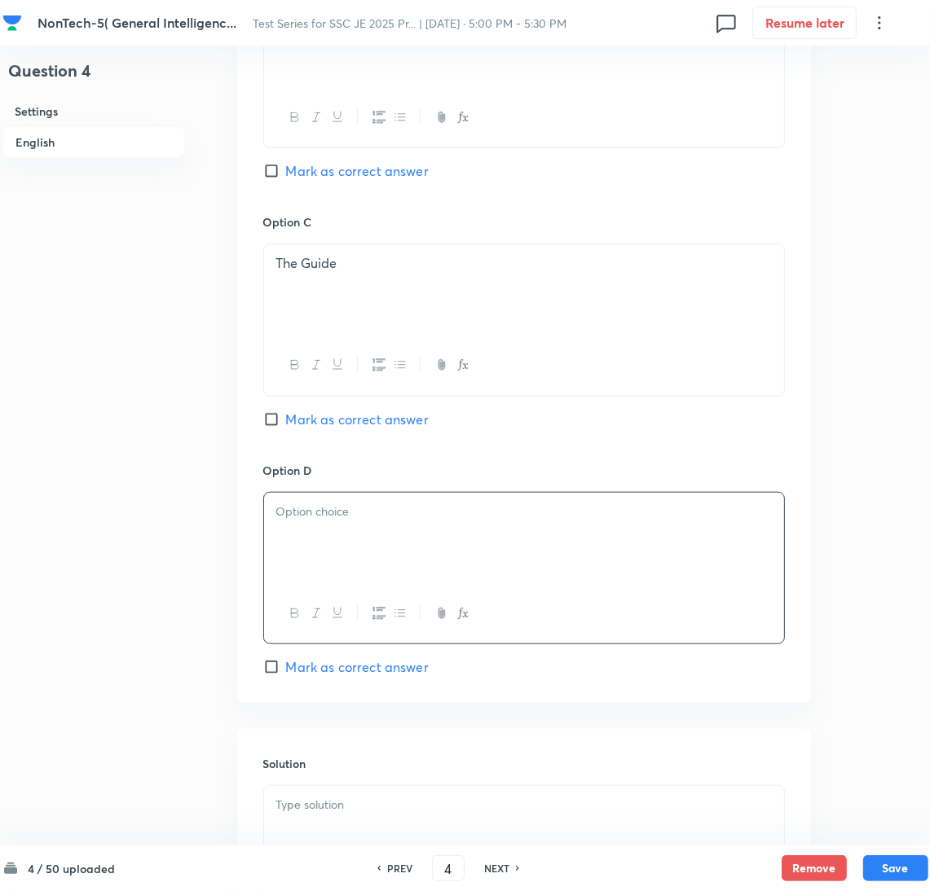
click at [292, 554] on div at bounding box center [524, 538] width 520 height 91
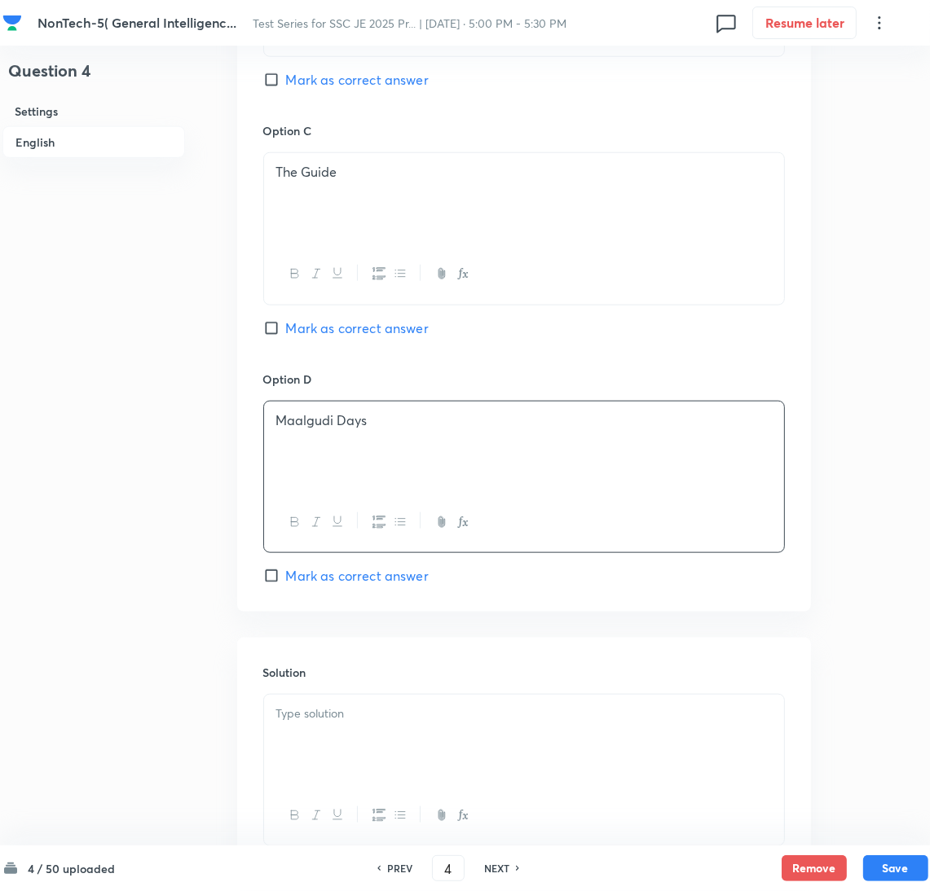
scroll to position [1318, 0]
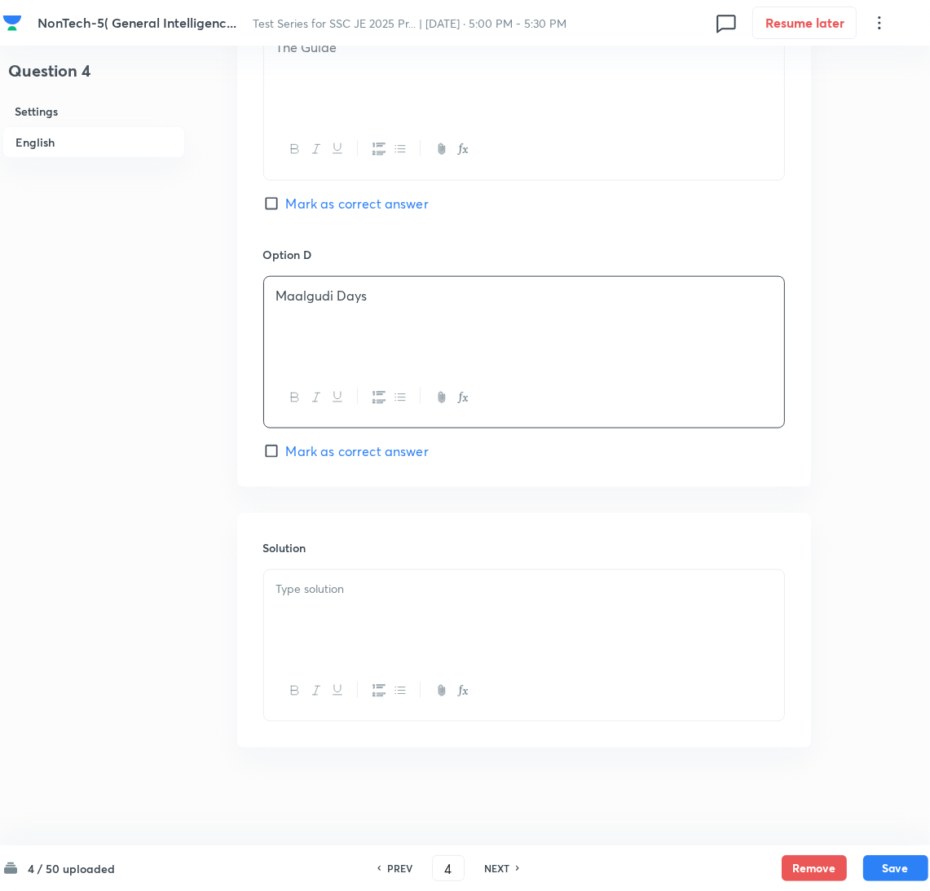
drag, startPoint x: 338, startPoint y: 621, endPoint x: 0, endPoint y: 618, distance: 338.2
click at [328, 620] on div at bounding box center [524, 615] width 520 height 91
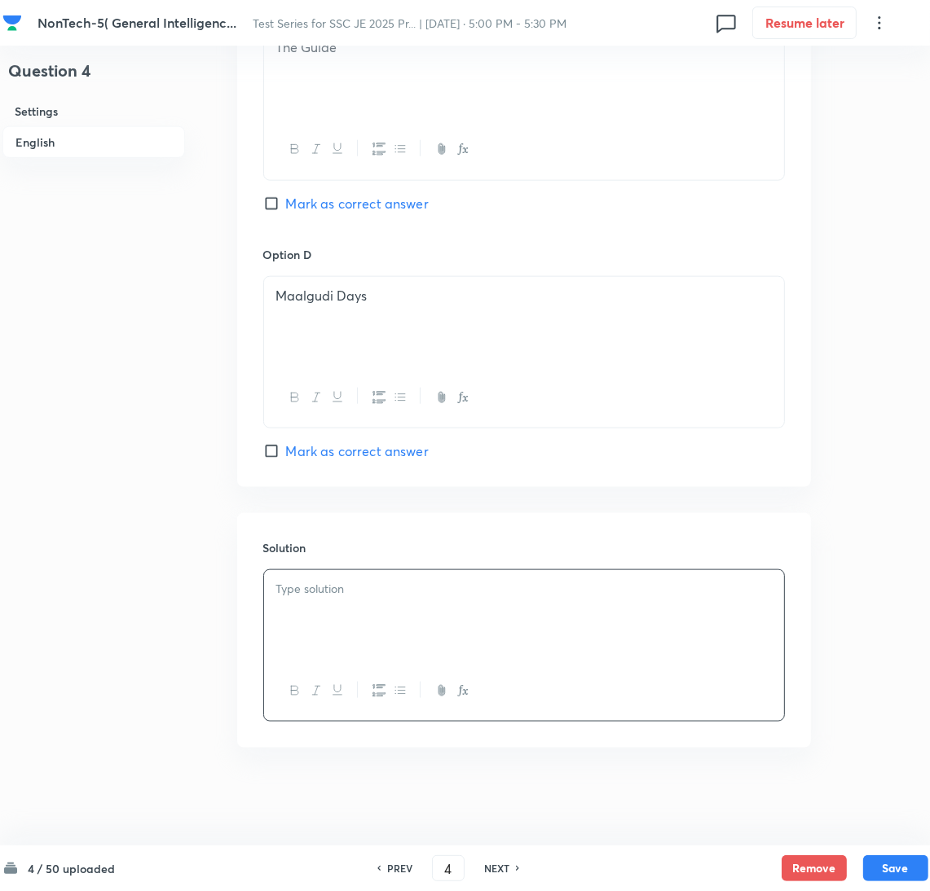
click at [341, 627] on div at bounding box center [524, 615] width 520 height 91
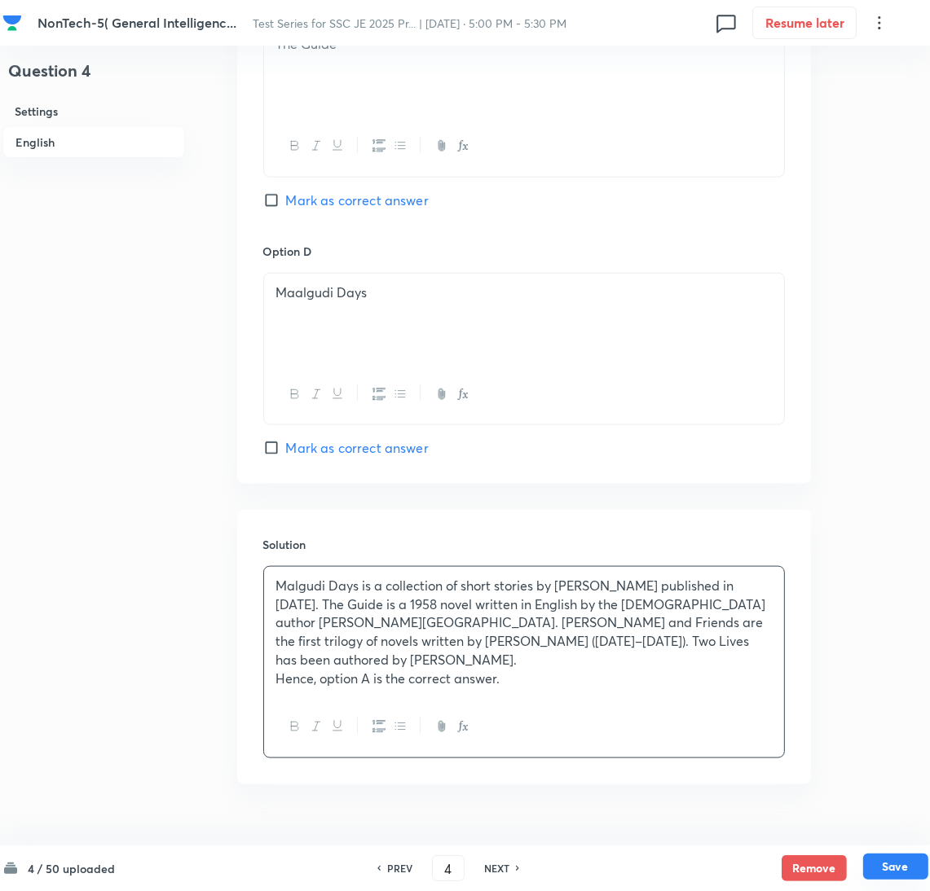
click at [900, 873] on button "Save" at bounding box center [895, 867] width 65 height 26
type input "5"
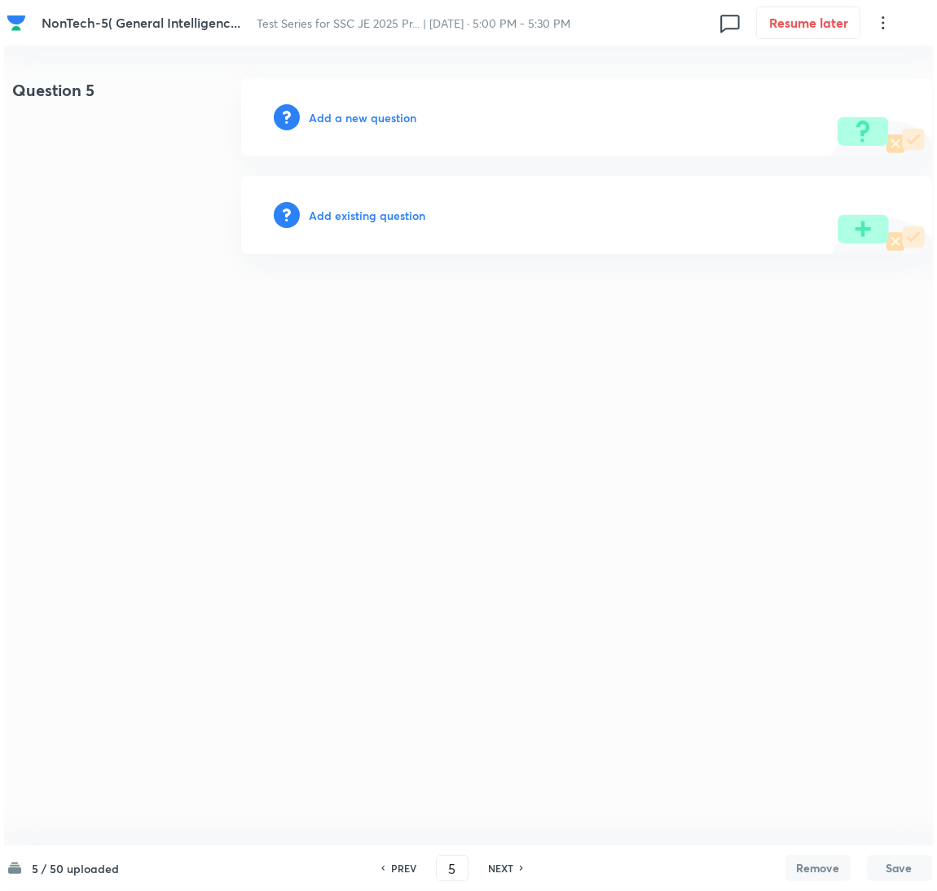
scroll to position [0, 0]
click at [346, 119] on h6 "Add a new question" at bounding box center [363, 117] width 108 height 17
click at [346, 119] on h6 "Choose a question type" at bounding box center [371, 117] width 125 height 17
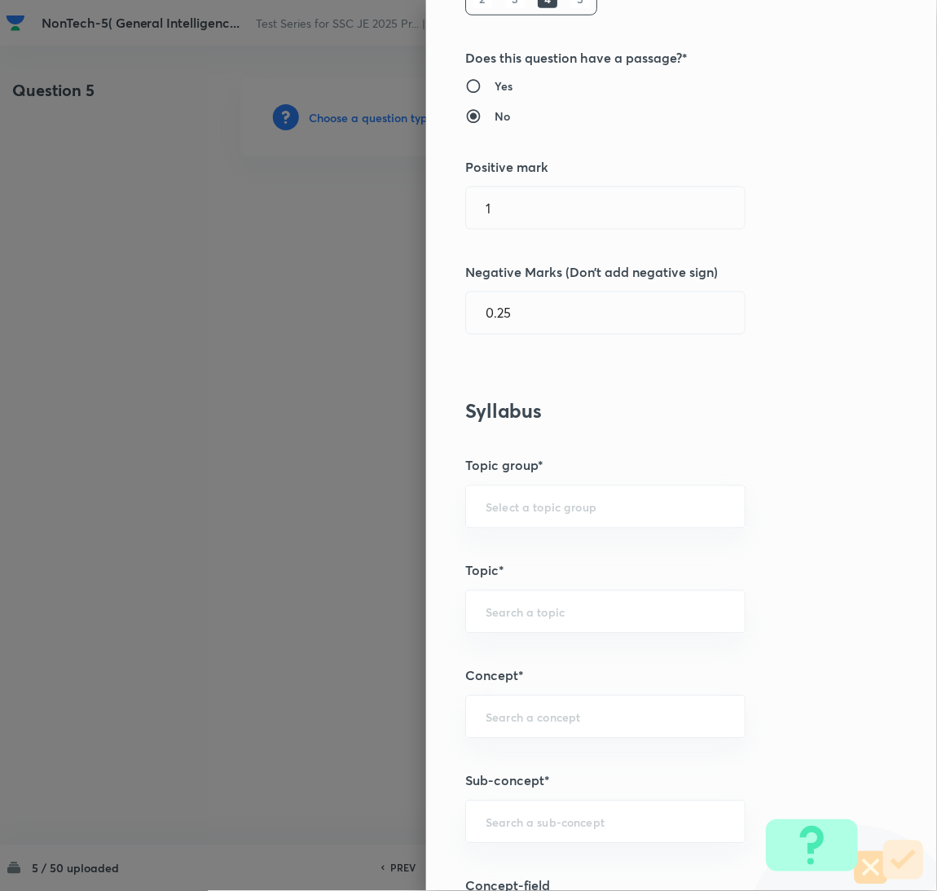
scroll to position [244, 0]
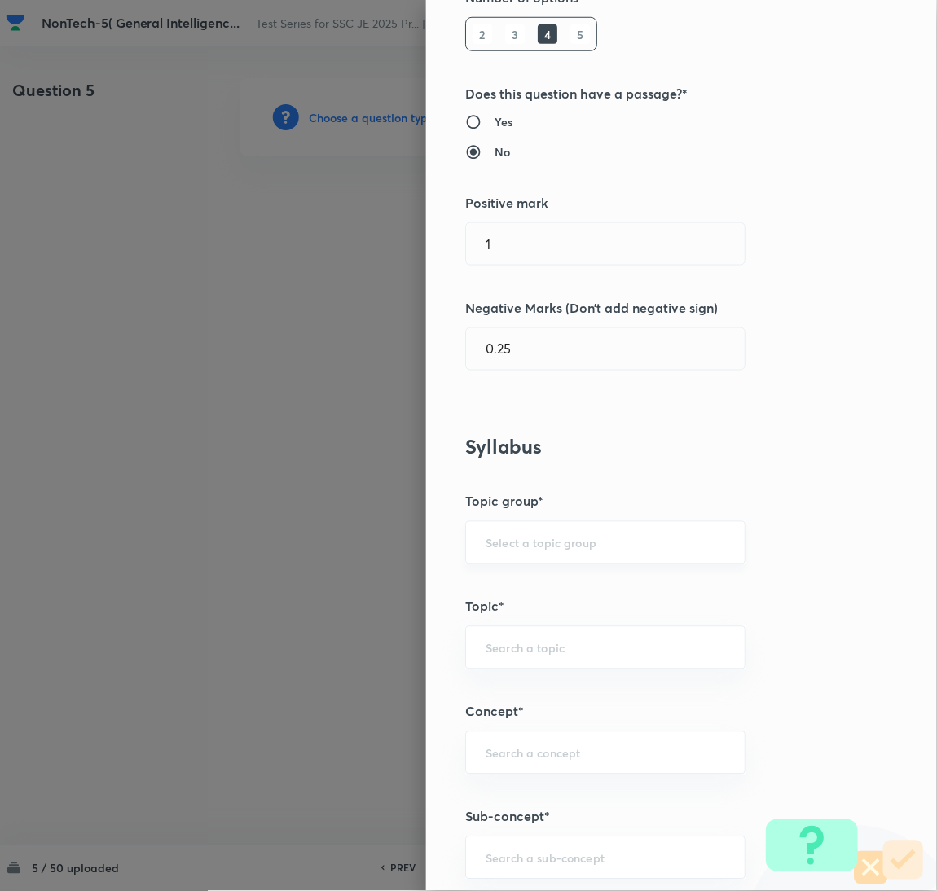
click at [504, 553] on div "​" at bounding box center [605, 543] width 280 height 43
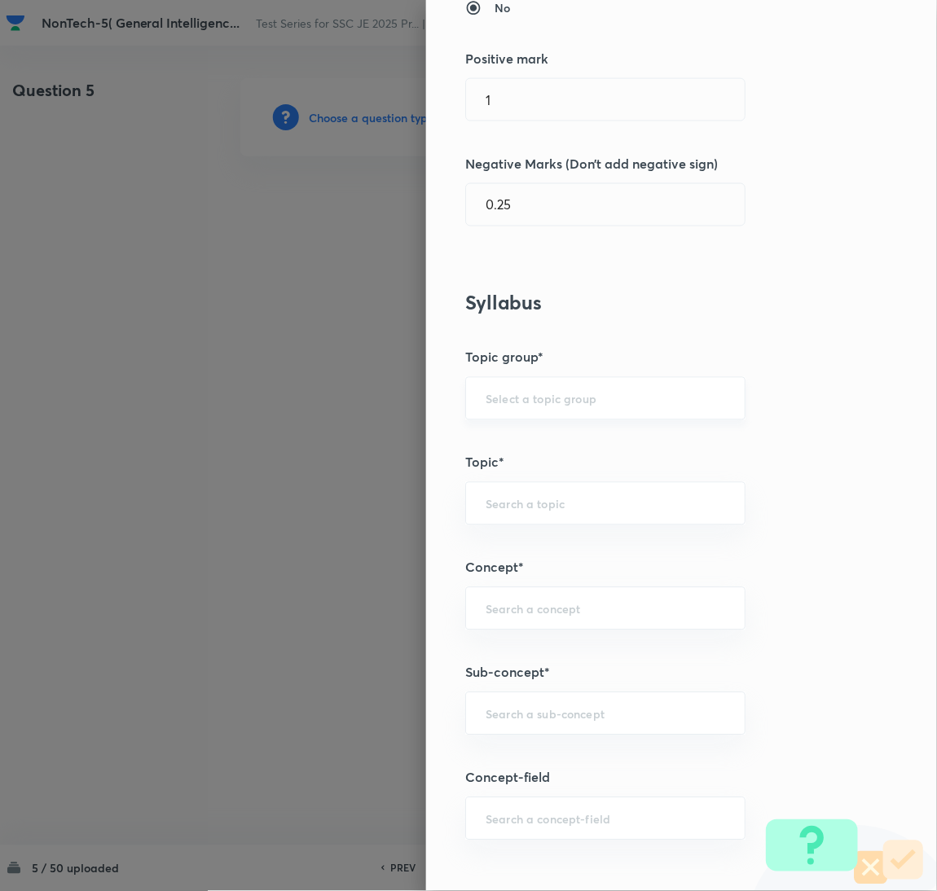
scroll to position [489, 0]
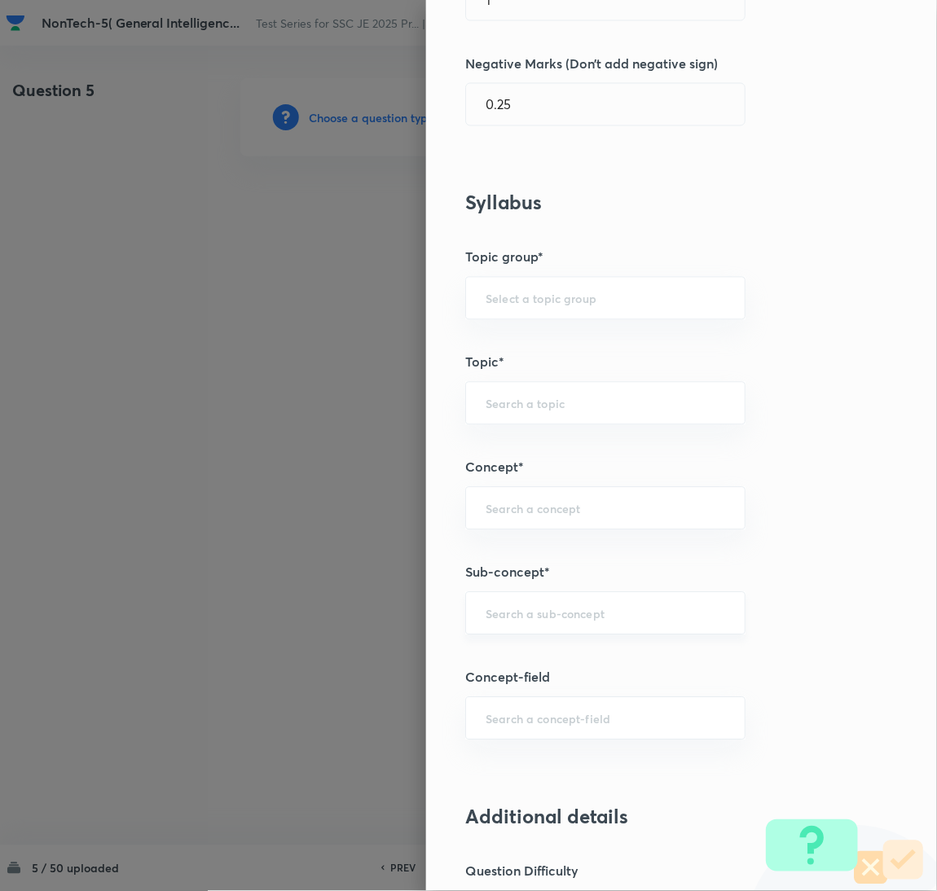
click at [500, 617] on input "text" at bounding box center [606, 613] width 240 height 15
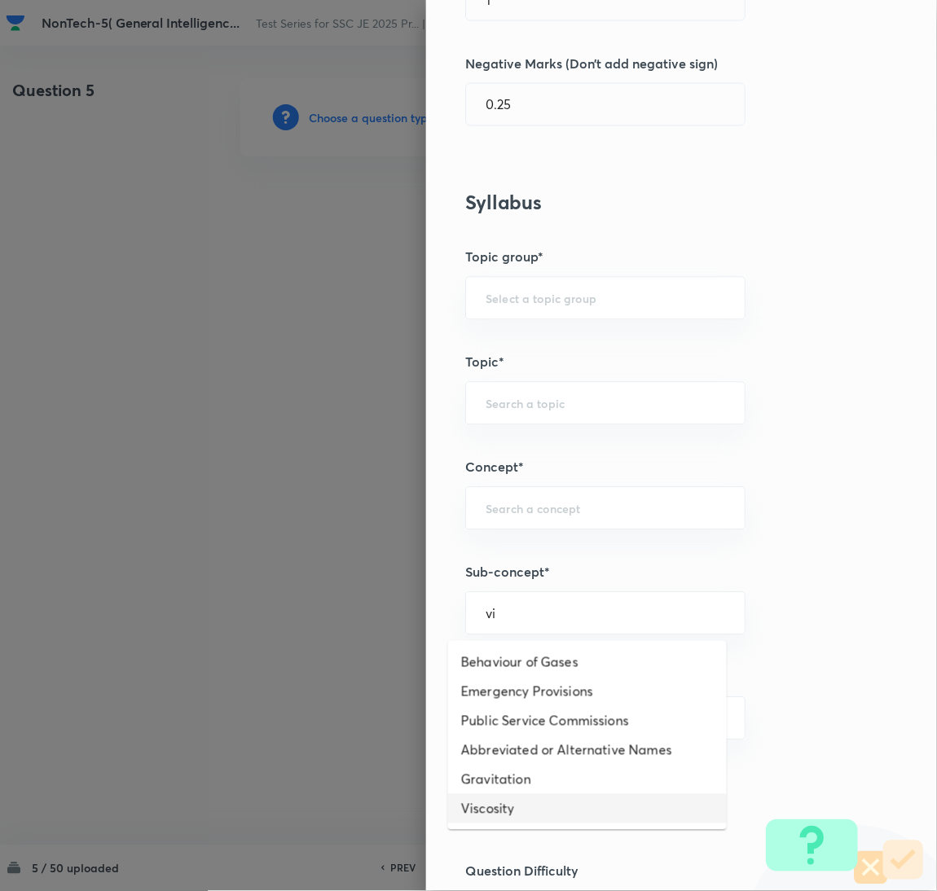
click at [503, 807] on li "Viscosity" at bounding box center [587, 809] width 279 height 29
type input "Viscosity"
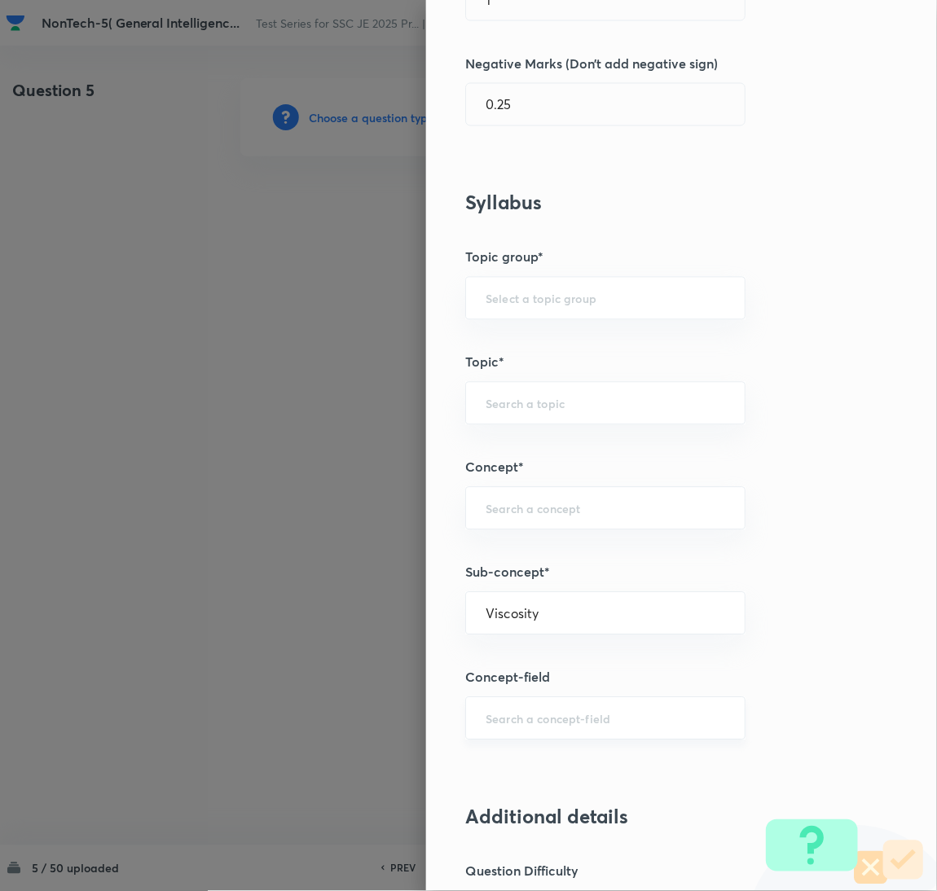
type input "General Awareness"
type input "Static GK"
type input "Physics"
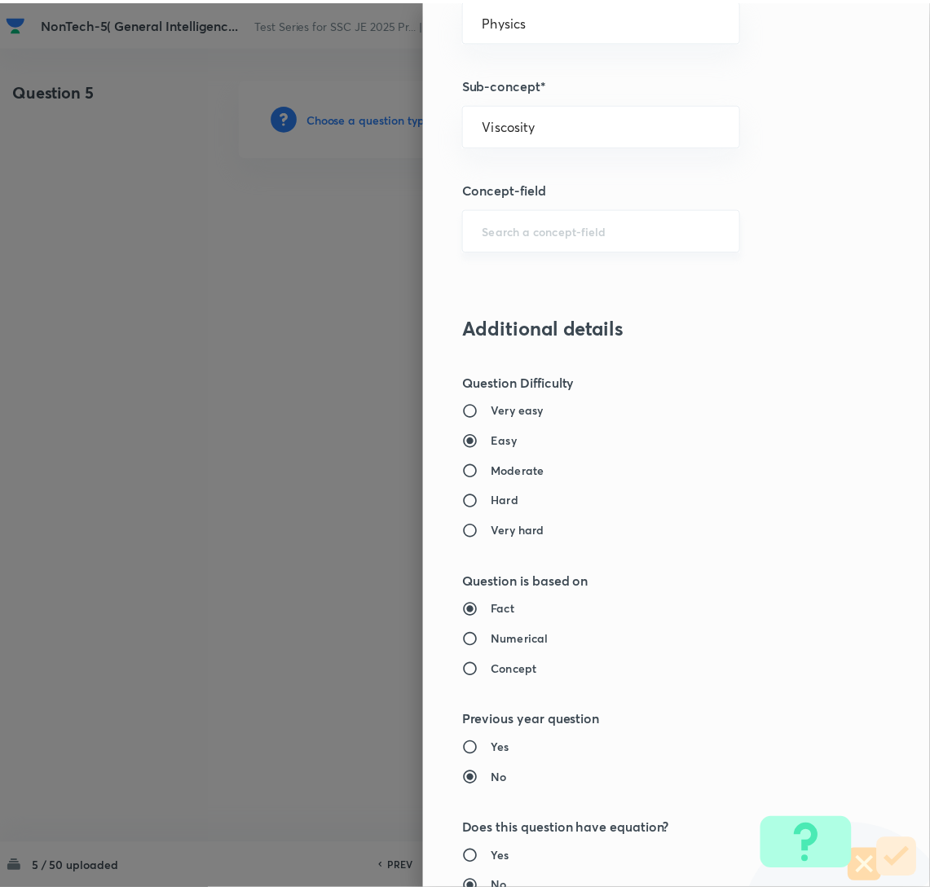
scroll to position [1332, 0]
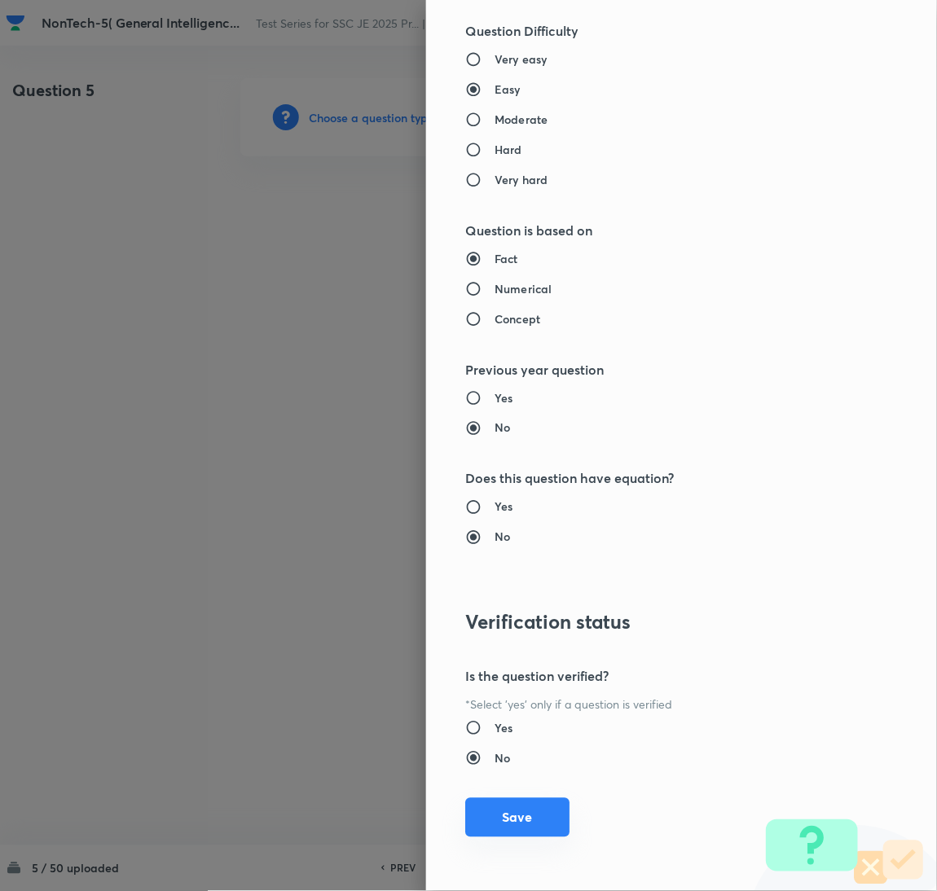
click at [495, 823] on button "Save" at bounding box center [517, 818] width 104 height 39
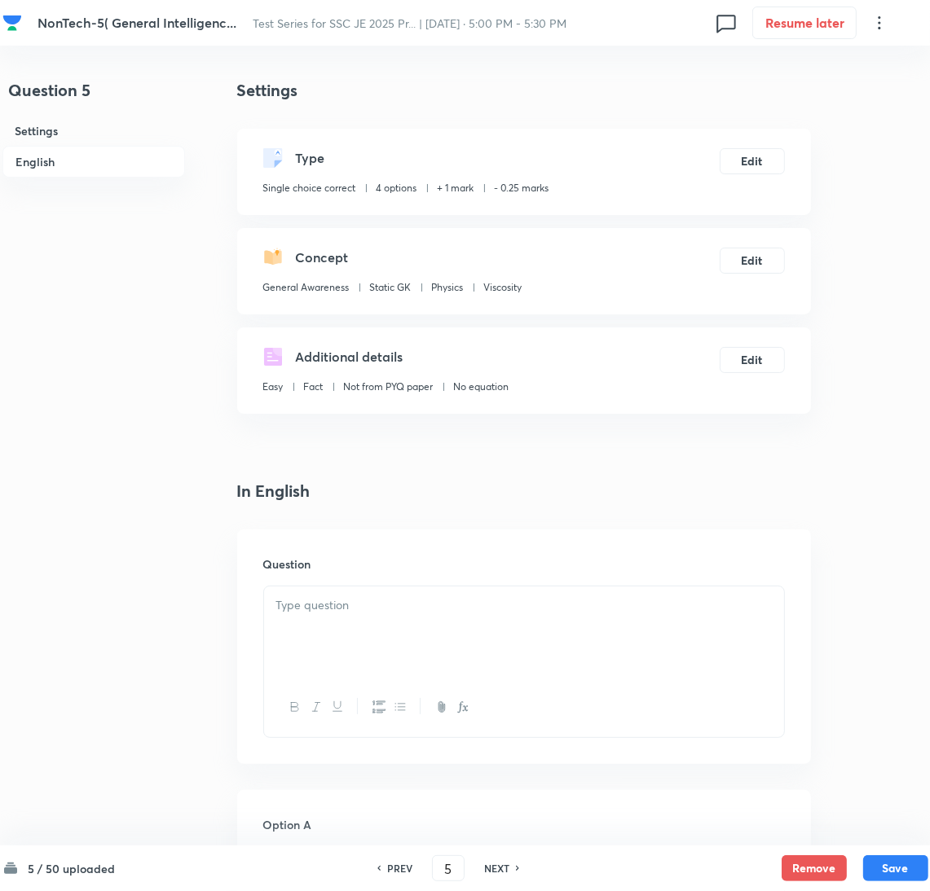
click at [361, 631] on div at bounding box center [524, 632] width 520 height 91
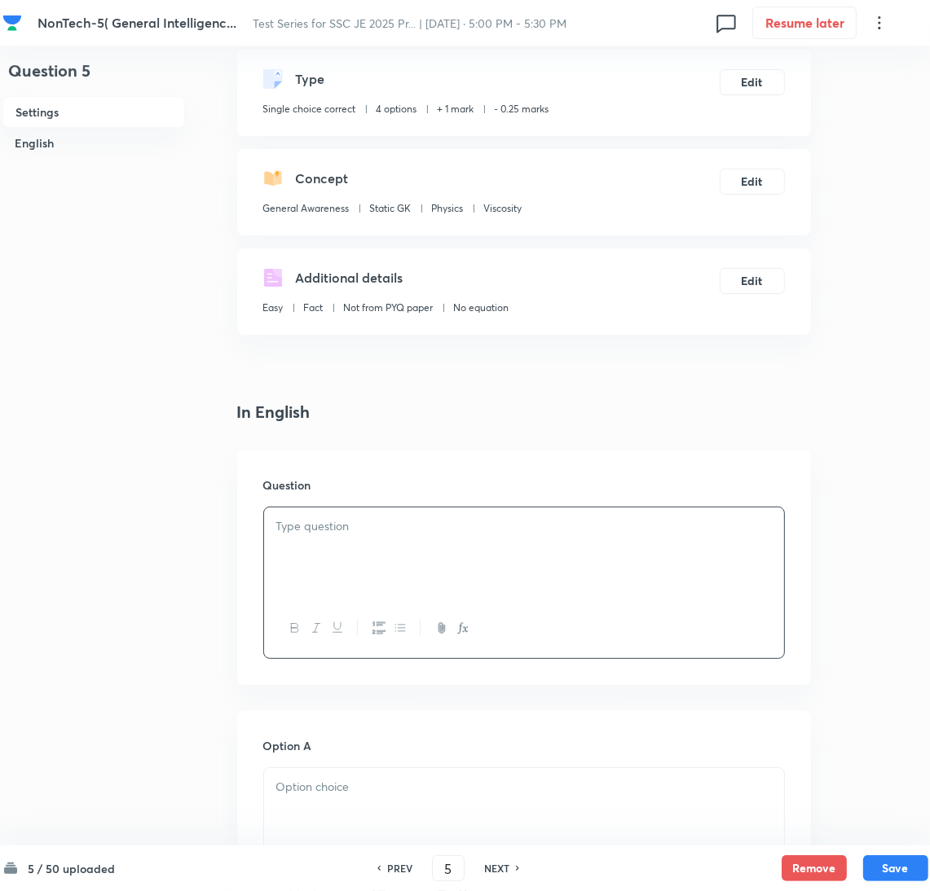
scroll to position [122, 0]
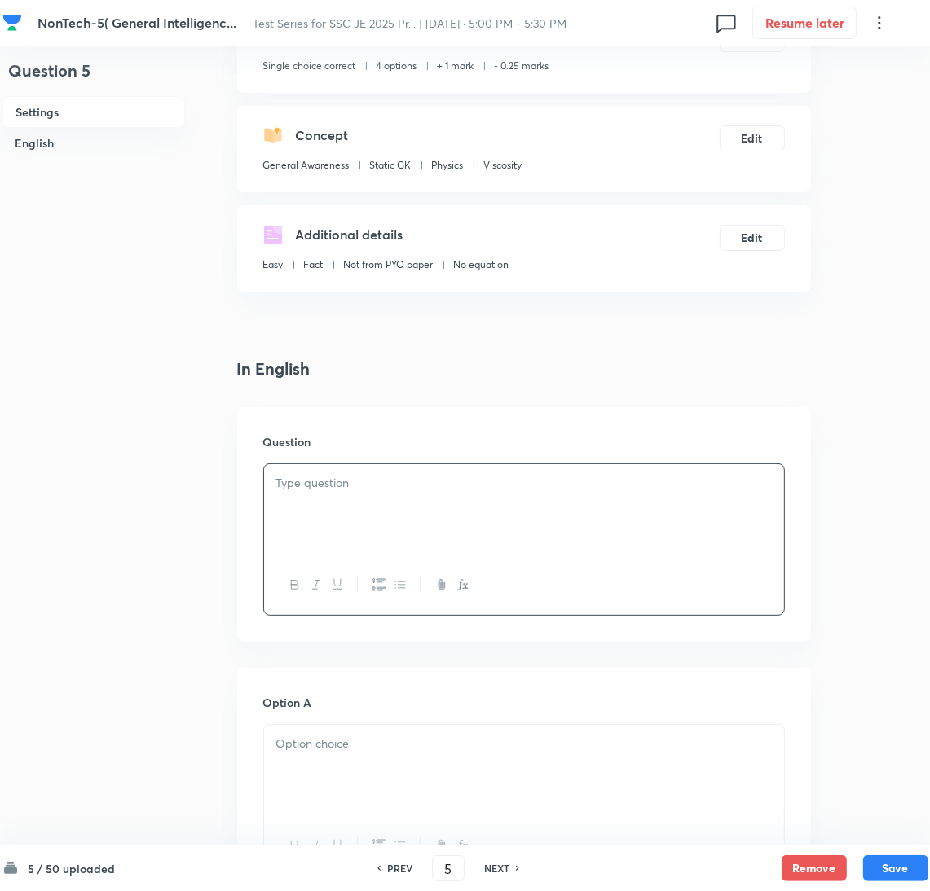
click at [456, 510] on div at bounding box center [524, 509] width 520 height 91
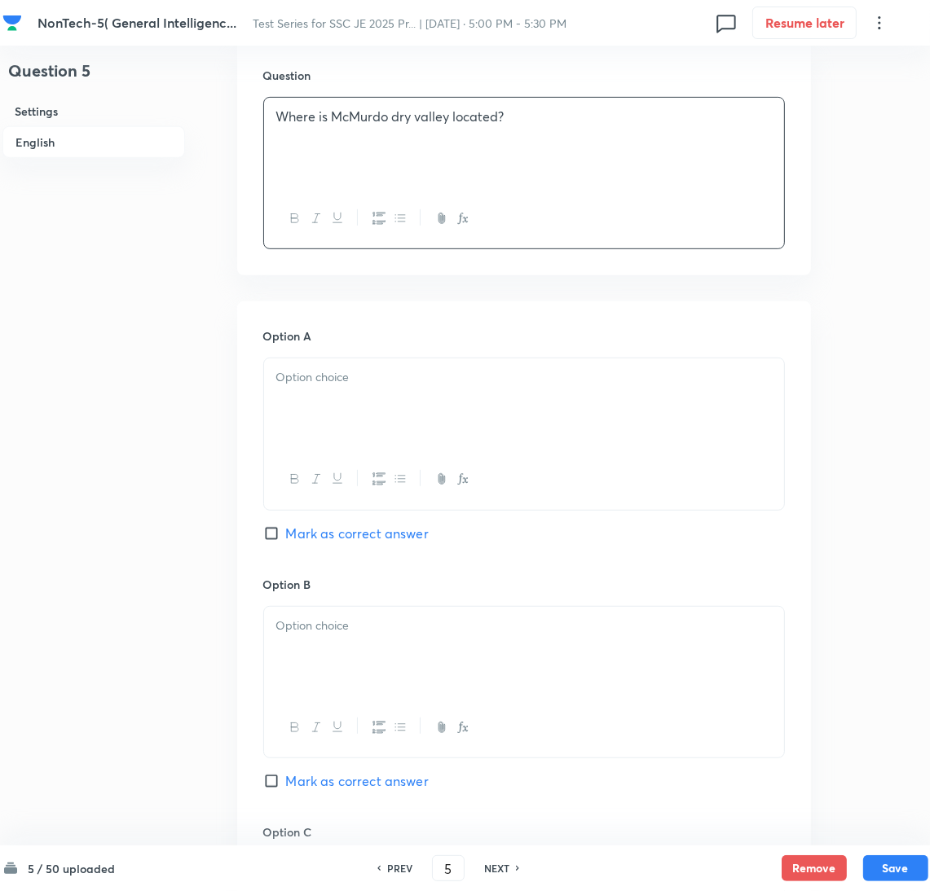
click at [301, 406] on div at bounding box center [524, 404] width 520 height 91
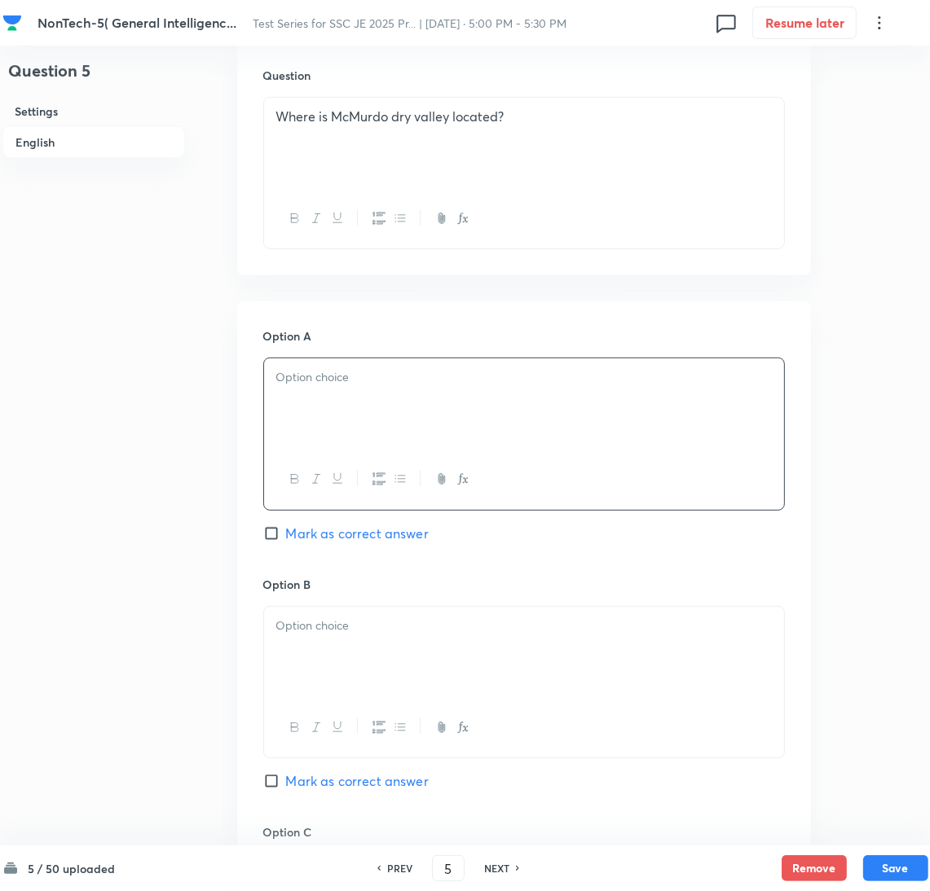
click at [380, 405] on div at bounding box center [524, 404] width 520 height 91
click at [355, 671] on div at bounding box center [524, 652] width 520 height 91
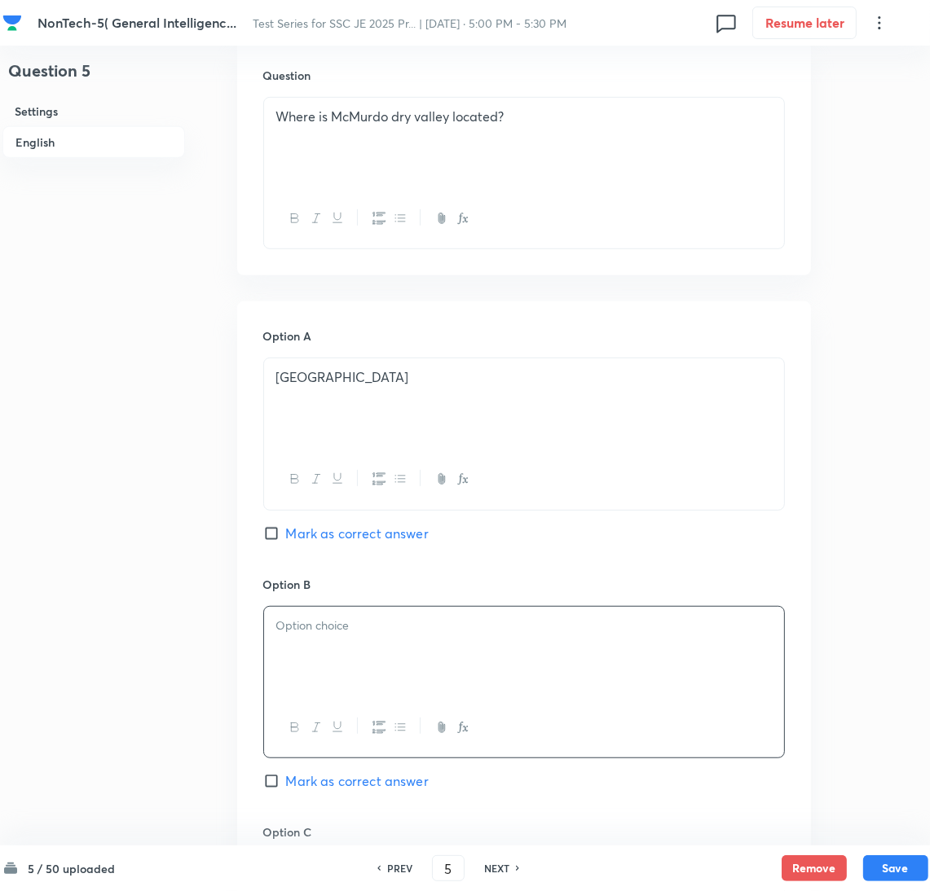
click at [327, 667] on div at bounding box center [524, 652] width 520 height 91
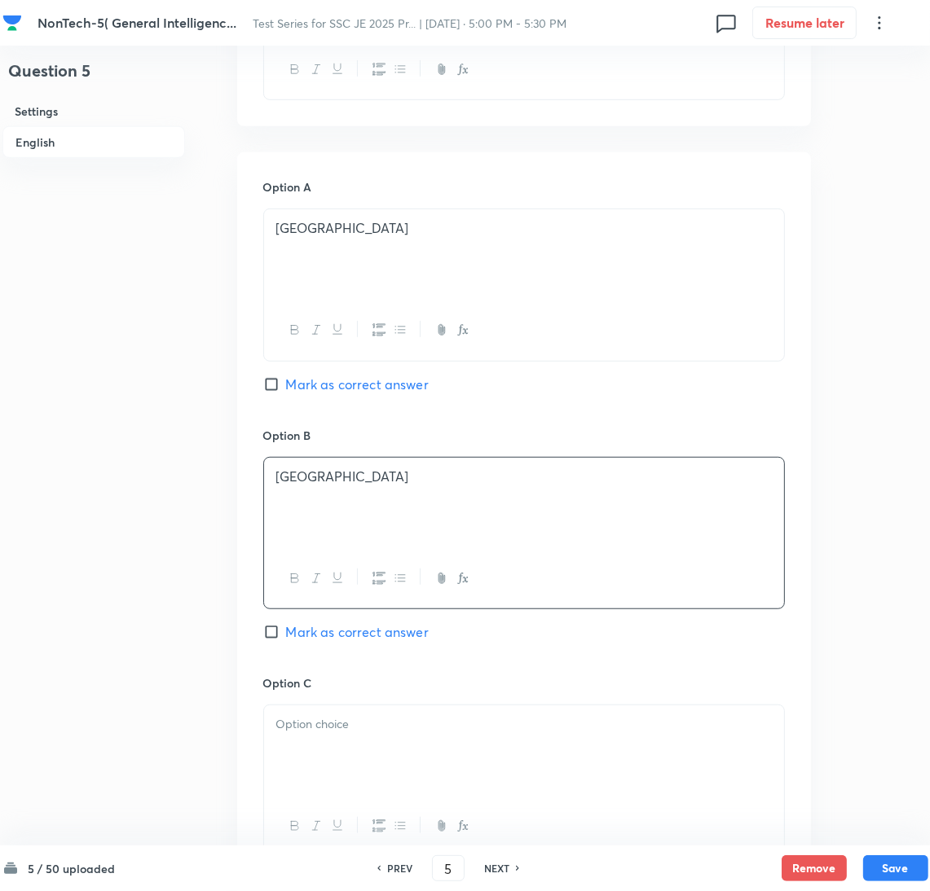
scroll to position [733, 0]
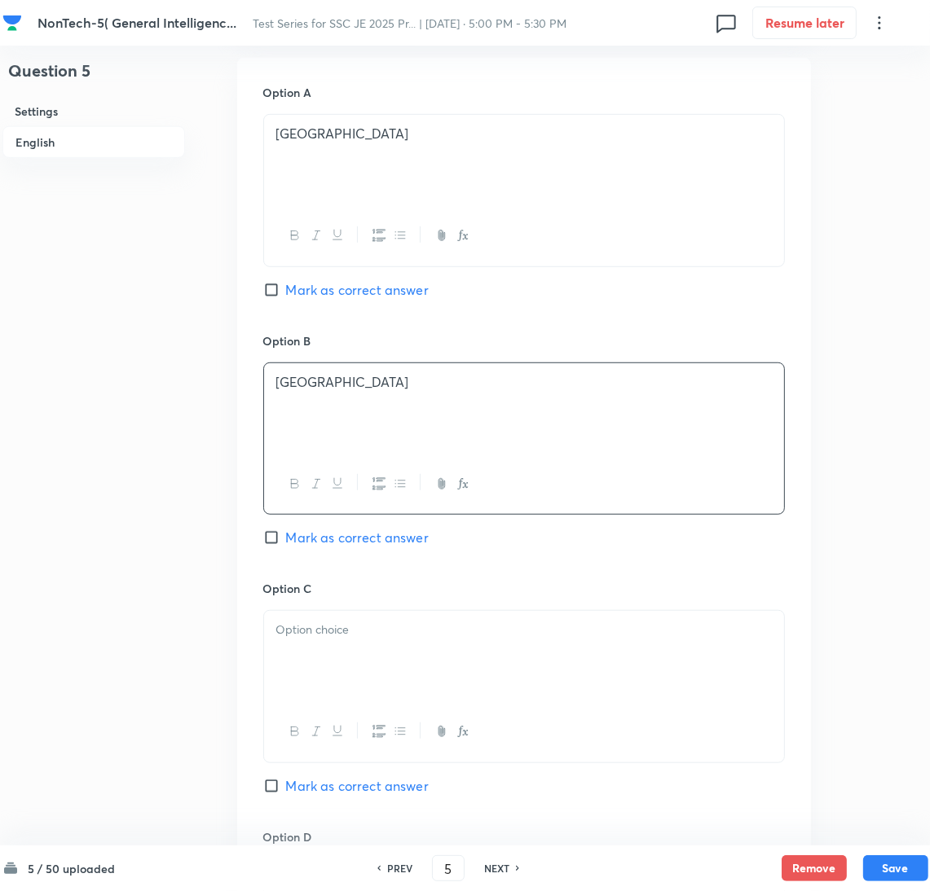
click at [304, 645] on div at bounding box center [524, 656] width 520 height 91
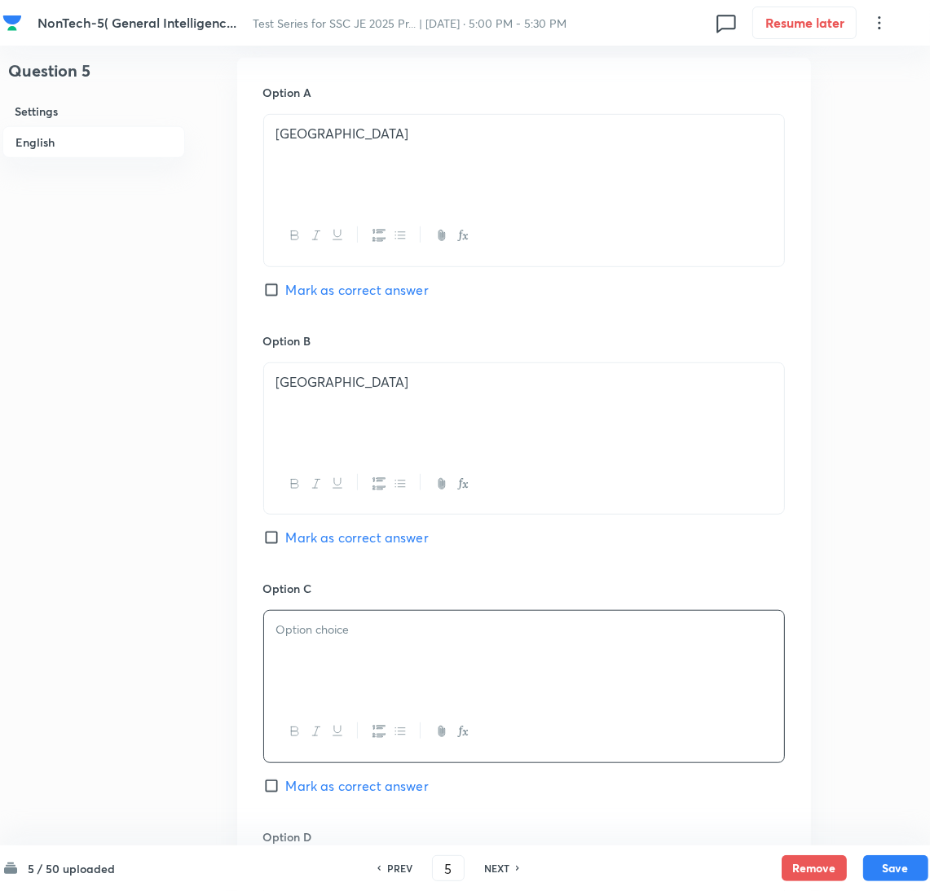
click at [331, 650] on div at bounding box center [524, 656] width 520 height 91
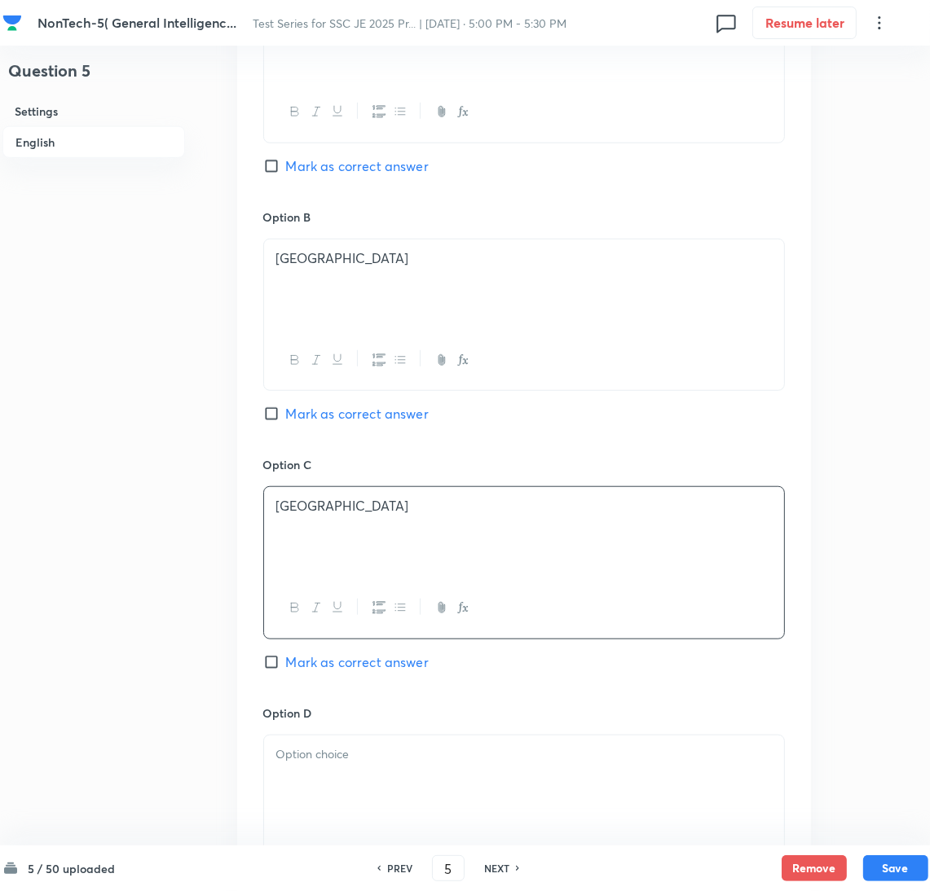
scroll to position [978, 0]
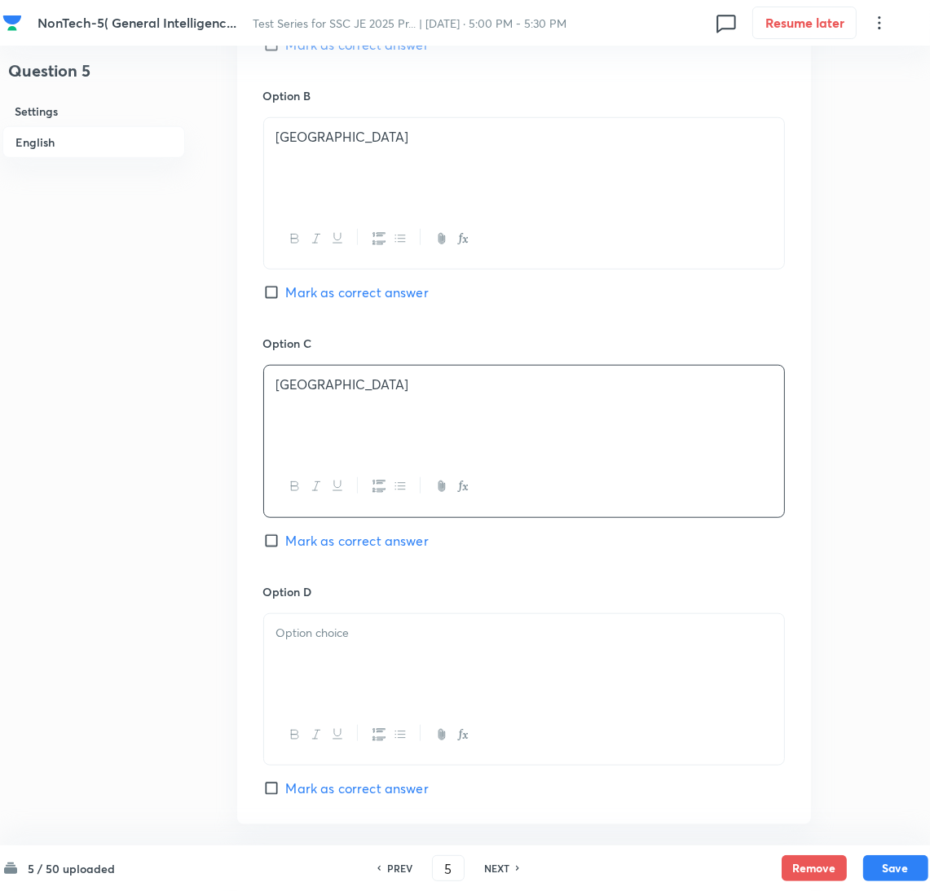
drag, startPoint x: 324, startPoint y: 671, endPoint x: 33, endPoint y: 669, distance: 290.9
click at [322, 670] on div at bounding box center [524, 659] width 520 height 91
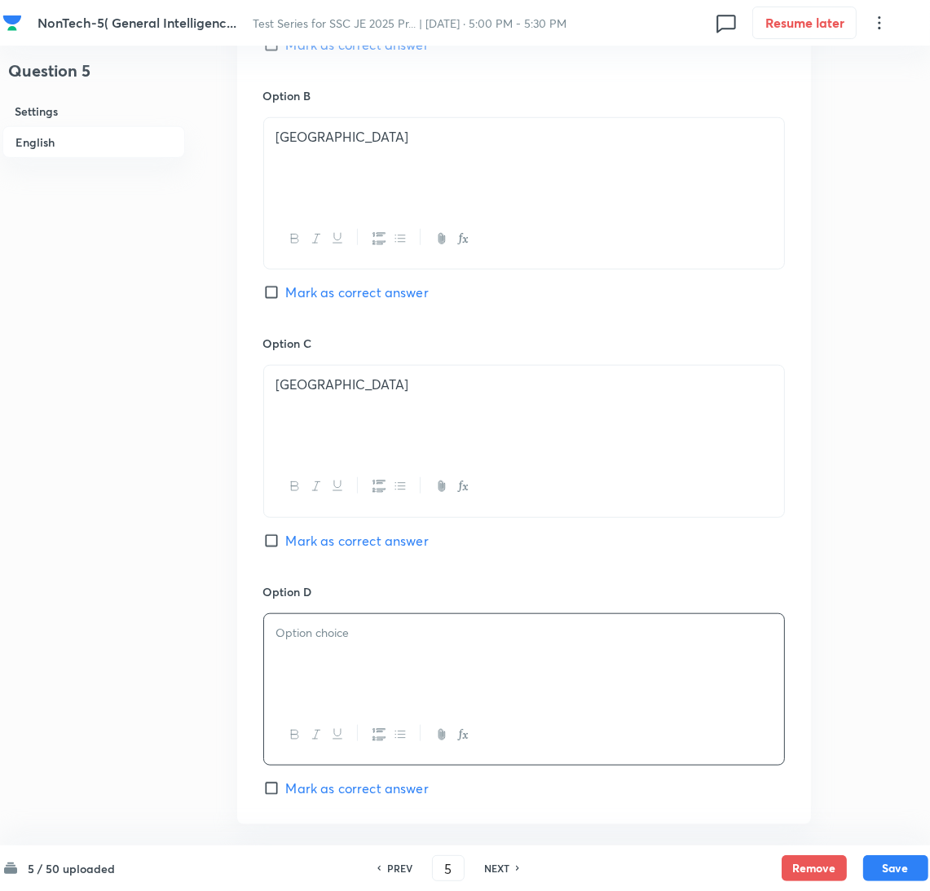
click at [331, 660] on div at bounding box center [524, 659] width 520 height 91
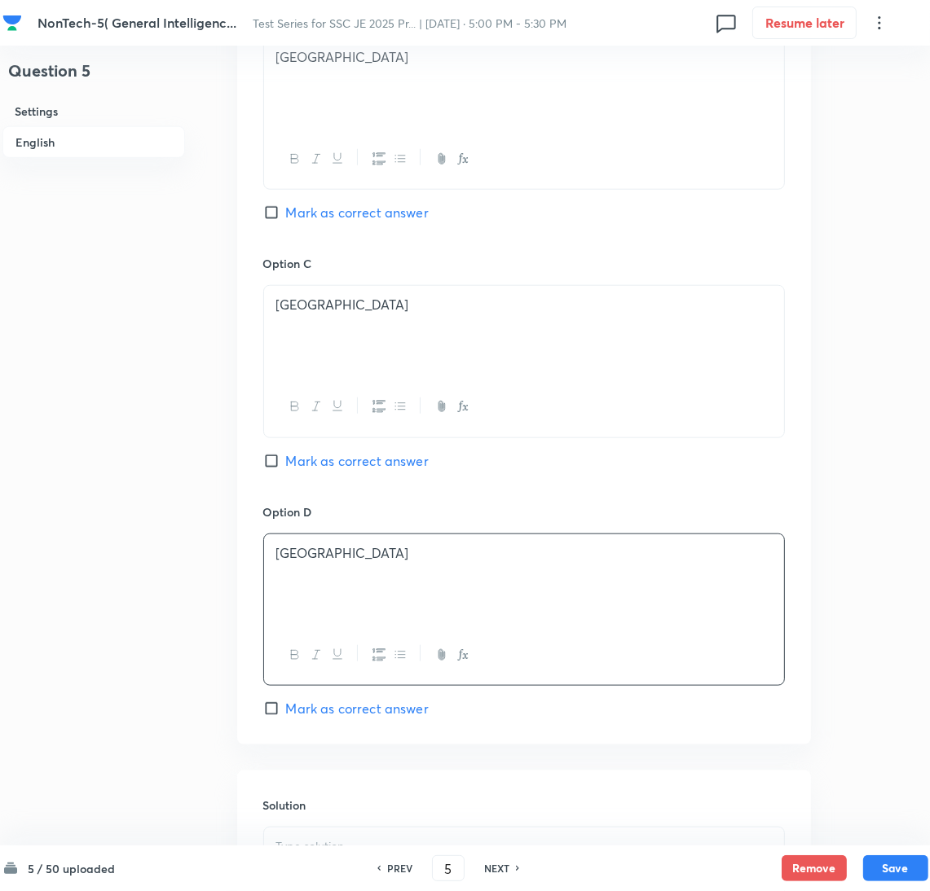
scroll to position [1222, 0]
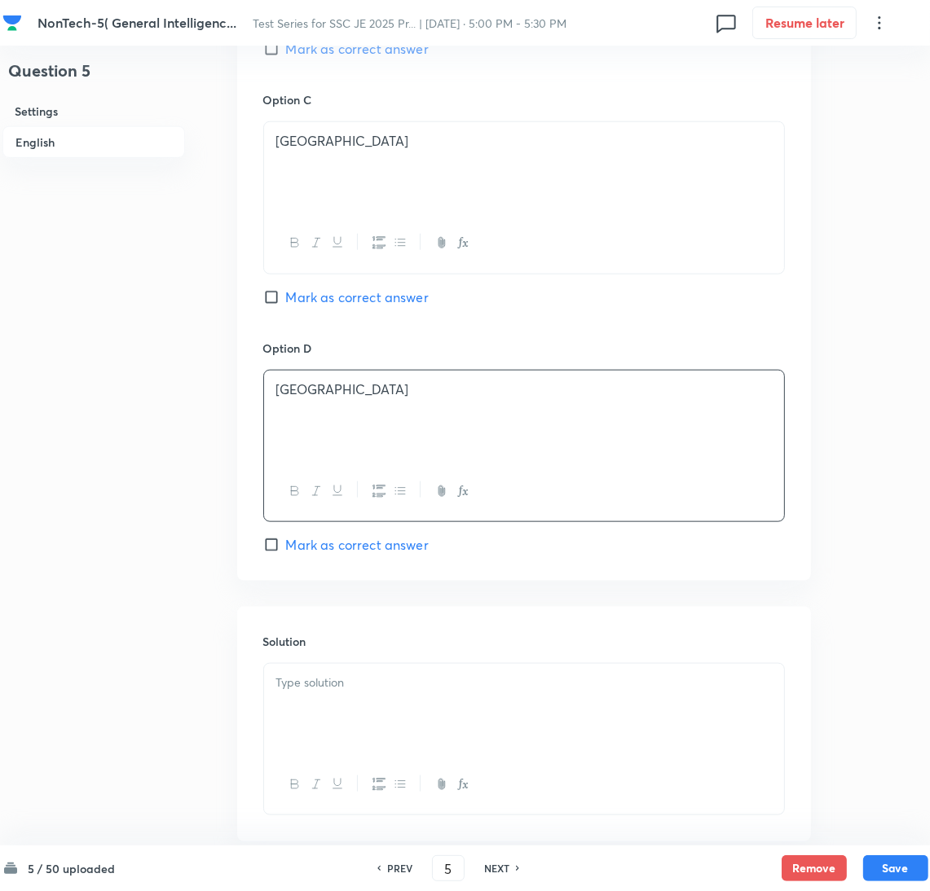
click at [339, 706] on div at bounding box center [524, 709] width 520 height 91
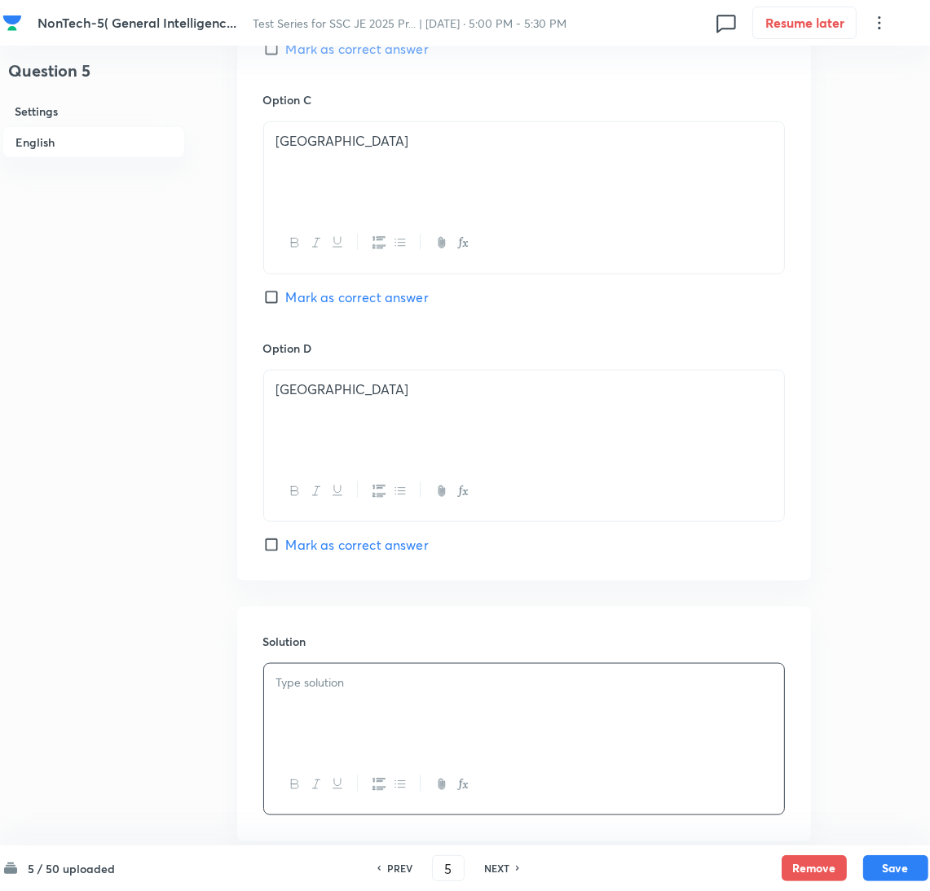
click at [341, 544] on span "Mark as correct answer" at bounding box center [357, 545] width 143 height 20
click at [286, 544] on input "Mark as correct answer" at bounding box center [274, 545] width 23 height 16
checkbox input "true"
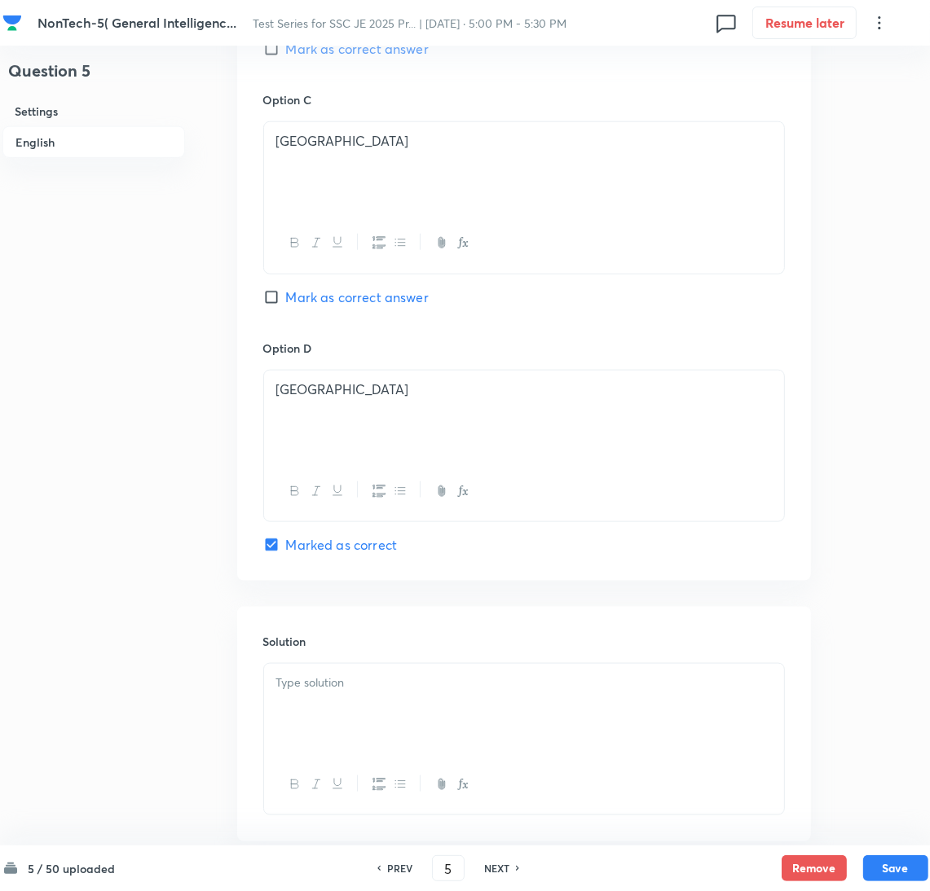
click at [345, 733] on div at bounding box center [524, 709] width 520 height 91
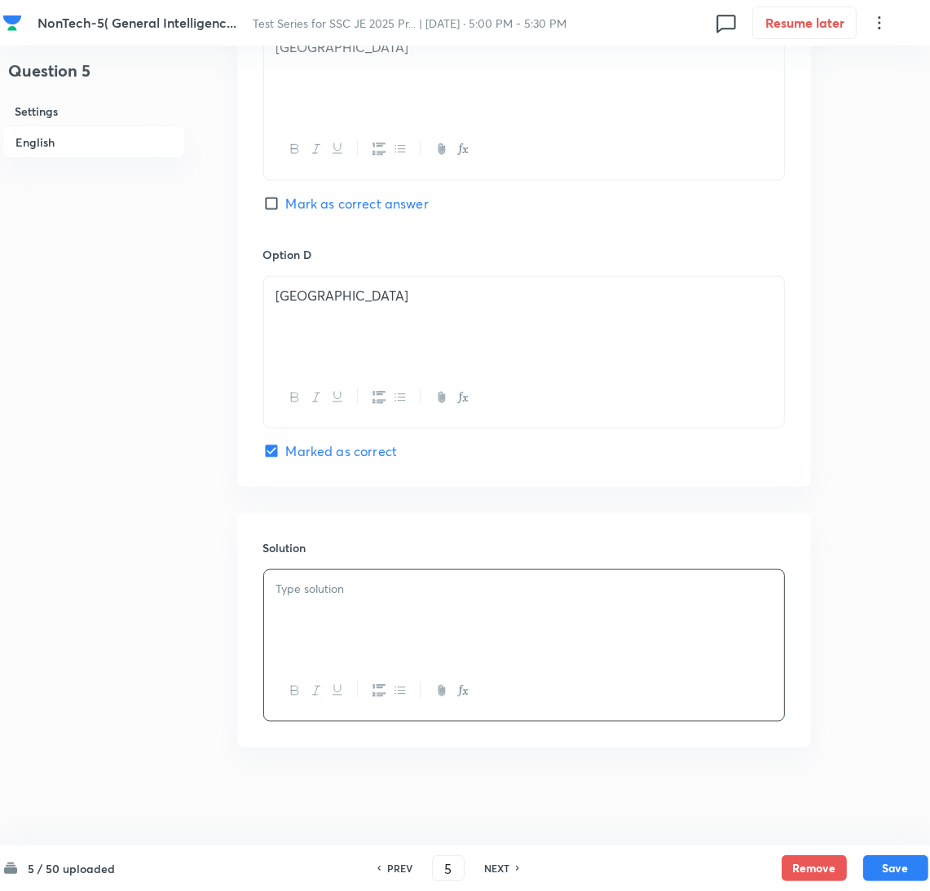
click at [353, 596] on p at bounding box center [523, 589] width 495 height 19
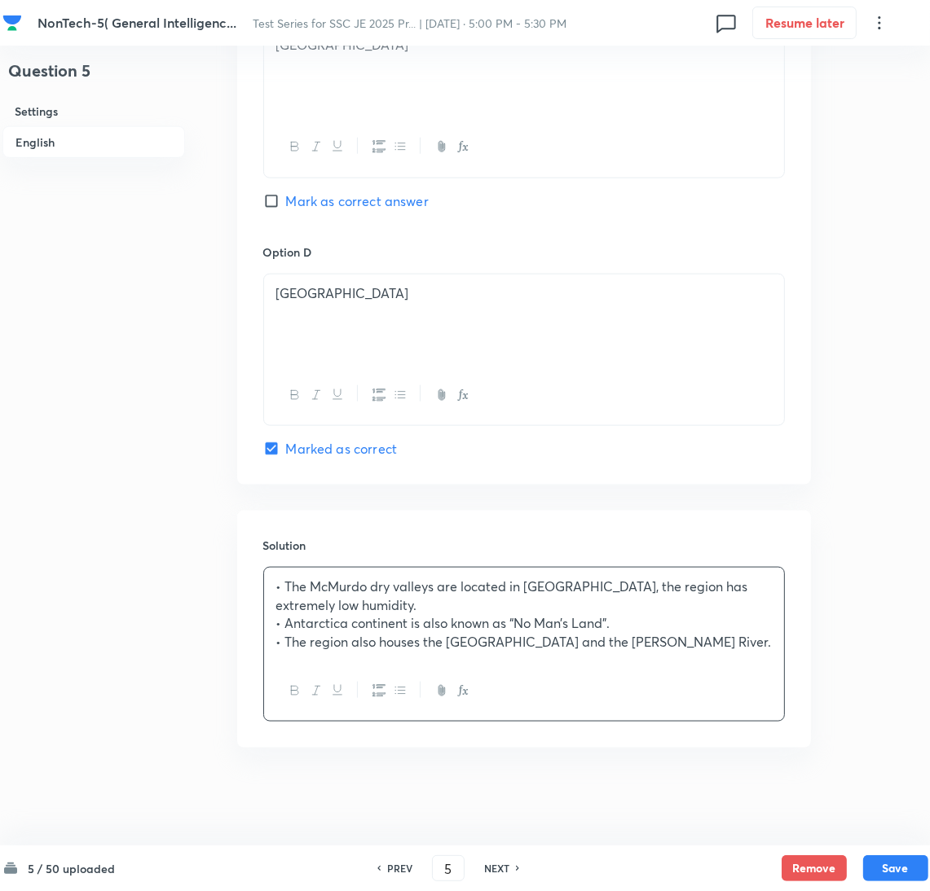
scroll to position [1322, 0]
click at [874, 863] on button "Save" at bounding box center [895, 867] width 65 height 26
type input "6"
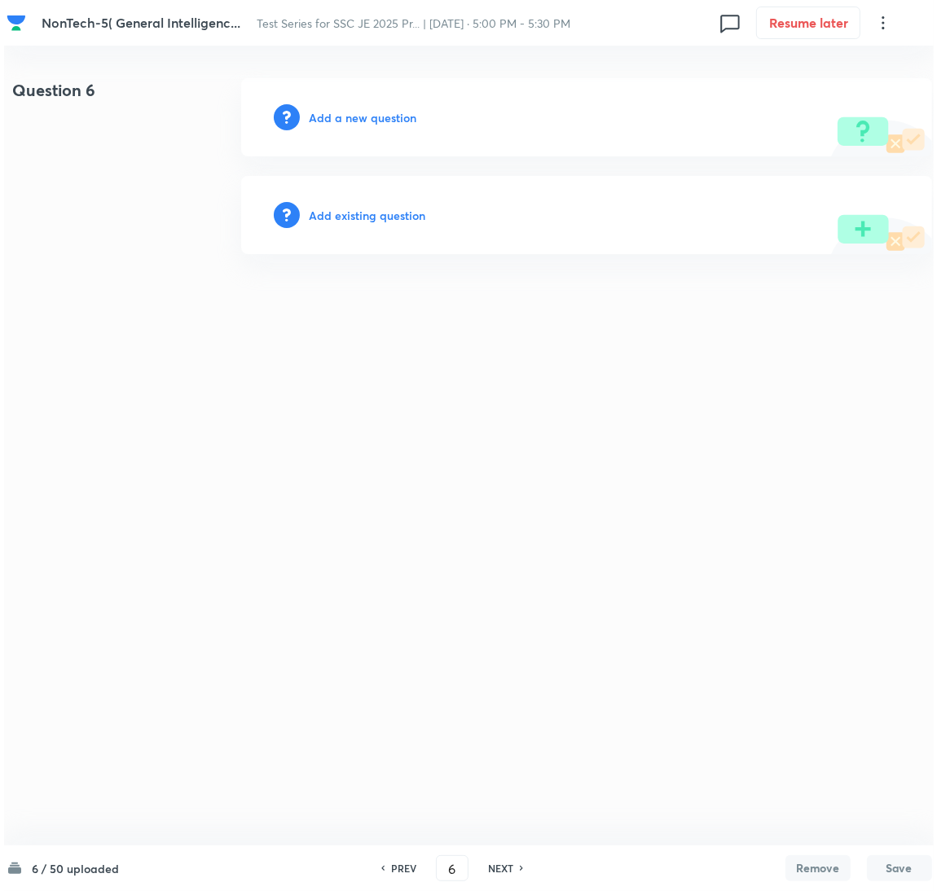
scroll to position [0, 0]
click at [327, 125] on h6 "Add a new question" at bounding box center [363, 117] width 108 height 17
click at [327, 125] on h6 "Choose a question type" at bounding box center [371, 117] width 125 height 17
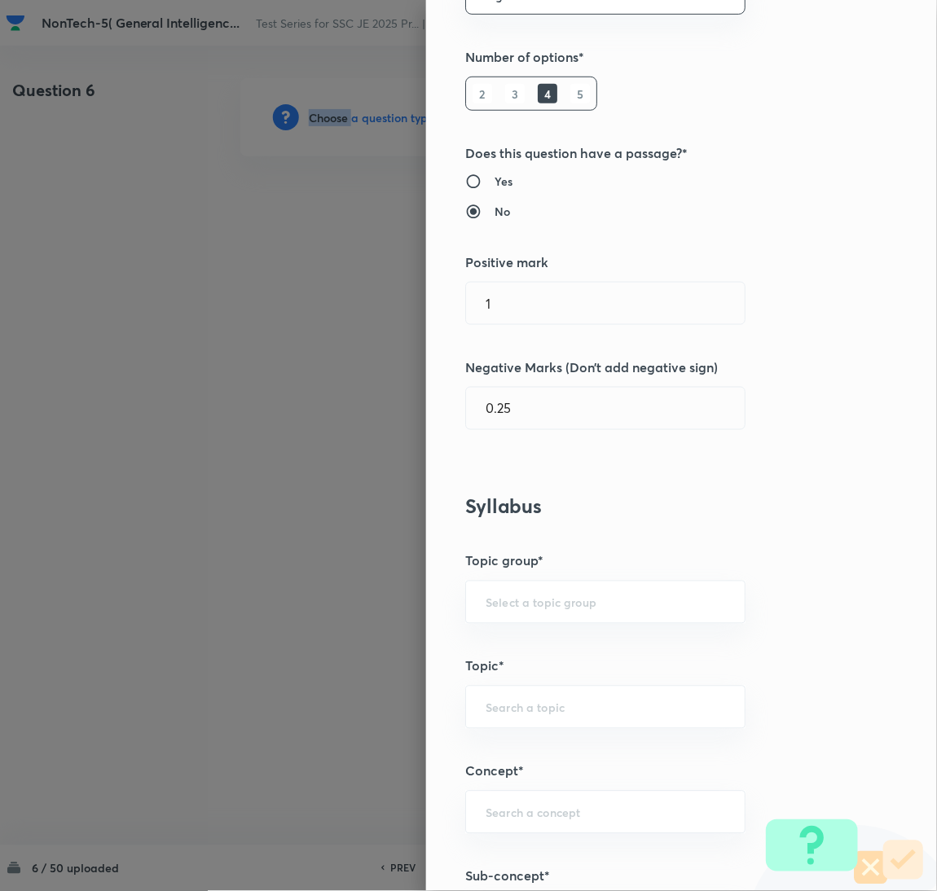
scroll to position [366, 0]
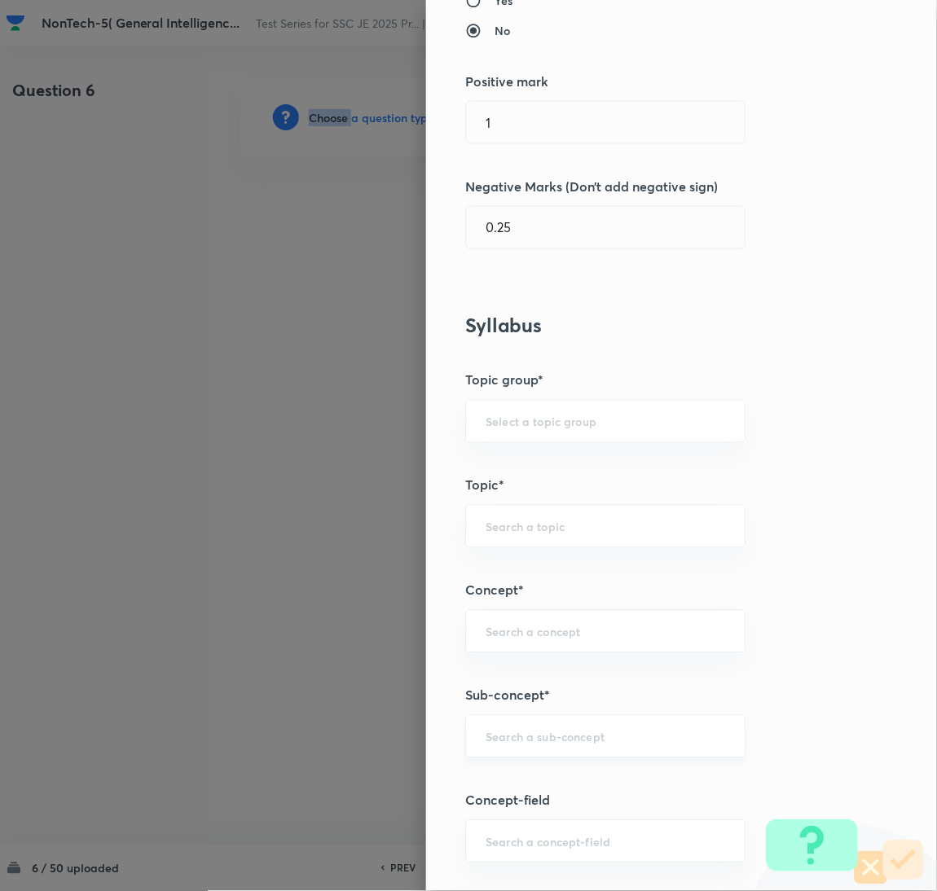
click at [513, 729] on div "​" at bounding box center [605, 736] width 280 height 43
click at [503, 808] on li "Viscosity" at bounding box center [587, 813] width 279 height 29
type input "Viscosity"
type input "General Awareness"
type input "Static GK"
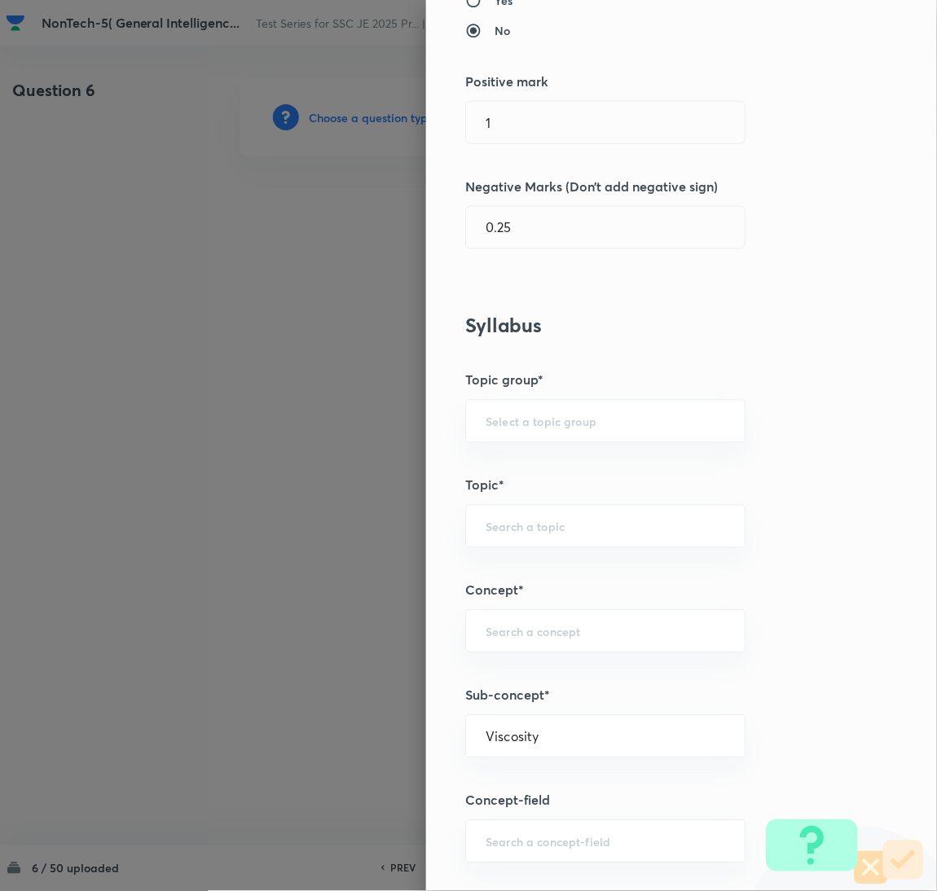
type input "Physics"
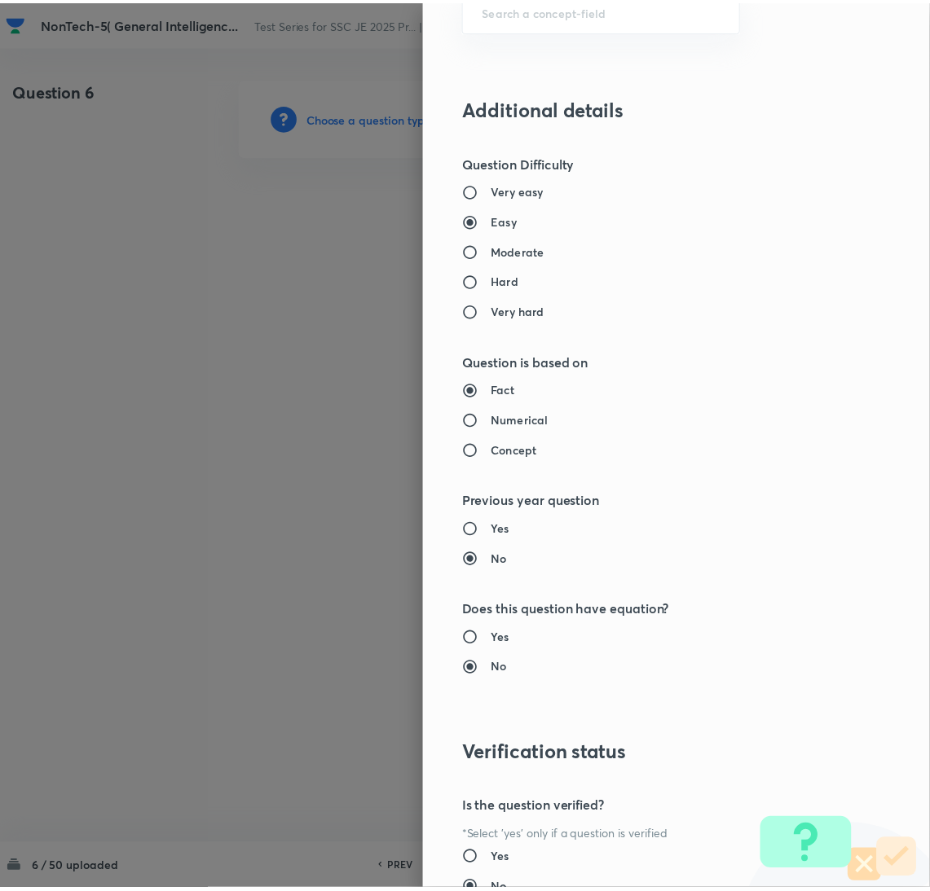
scroll to position [1332, 0]
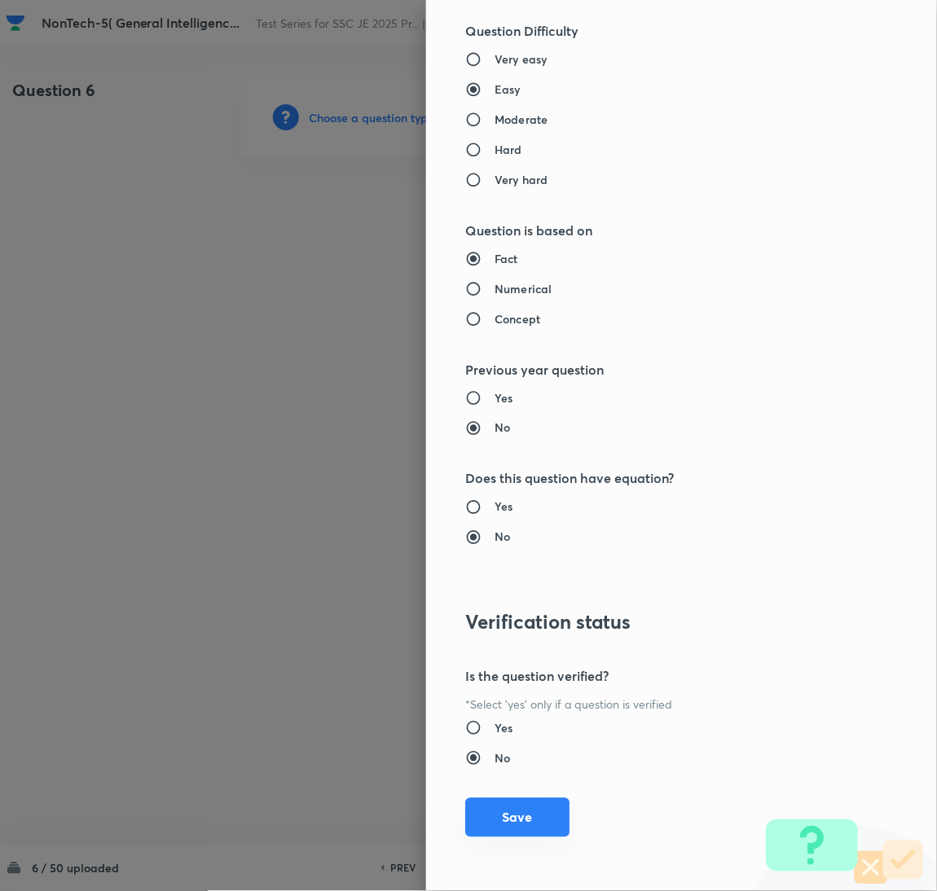
click at [504, 824] on button "Save" at bounding box center [517, 818] width 104 height 39
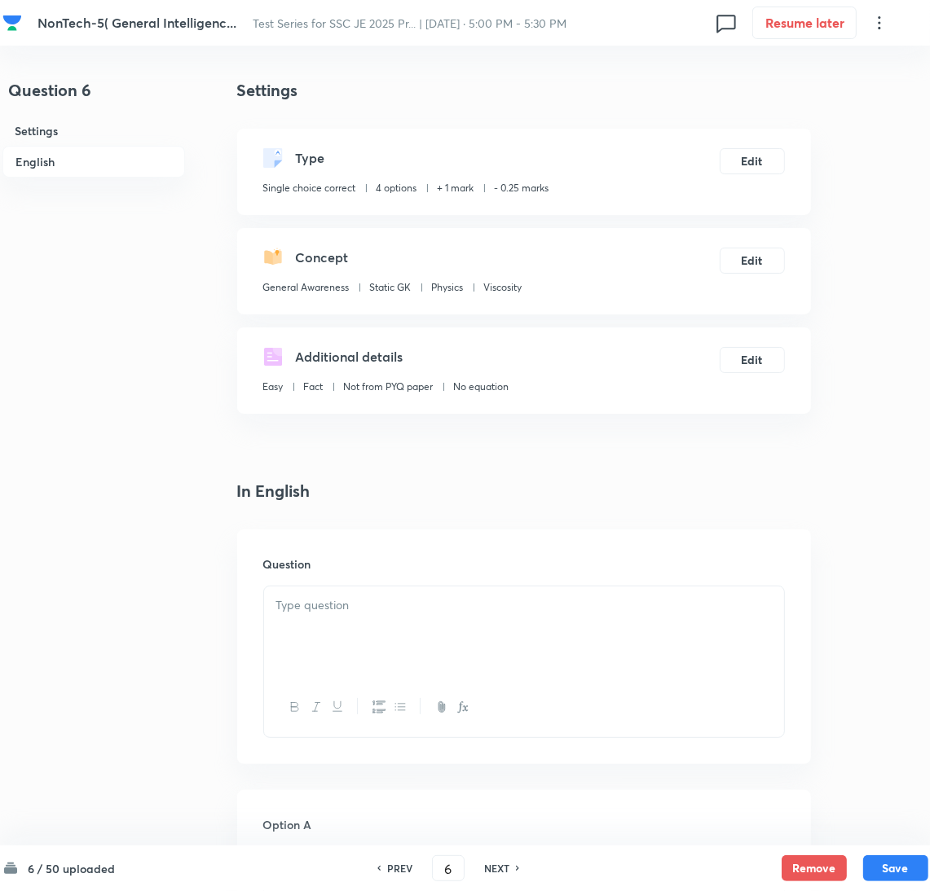
click at [354, 605] on p at bounding box center [523, 605] width 495 height 19
click at [324, 614] on p at bounding box center [523, 605] width 495 height 19
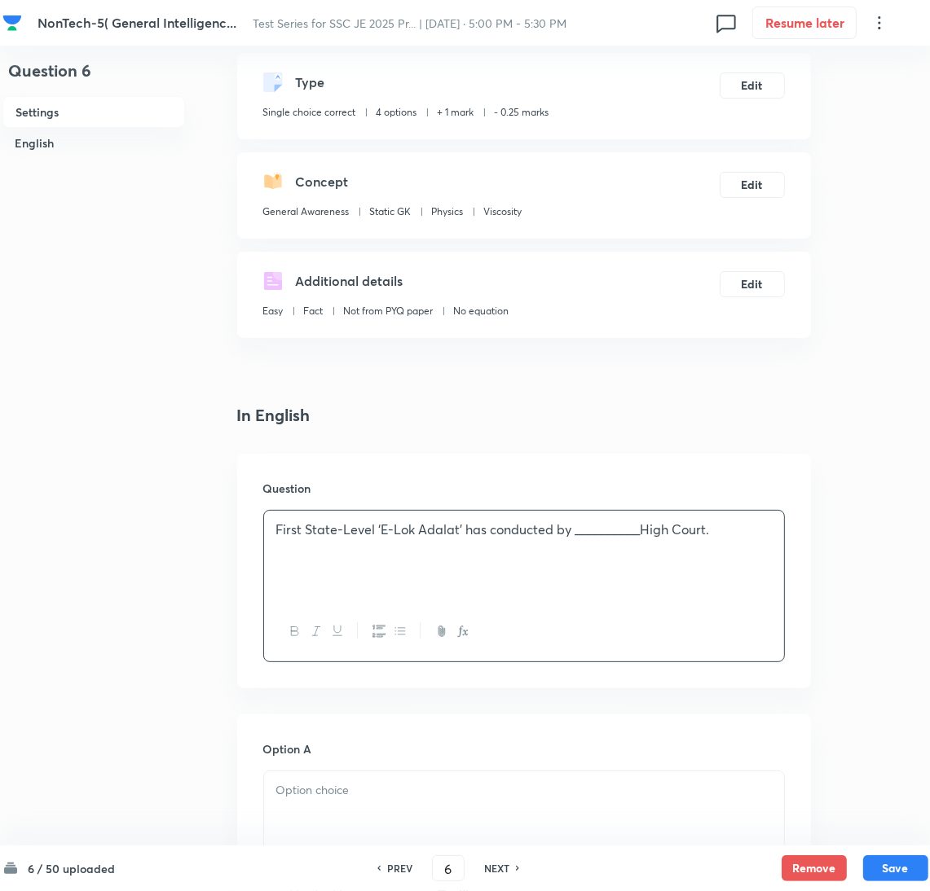
scroll to position [366, 0]
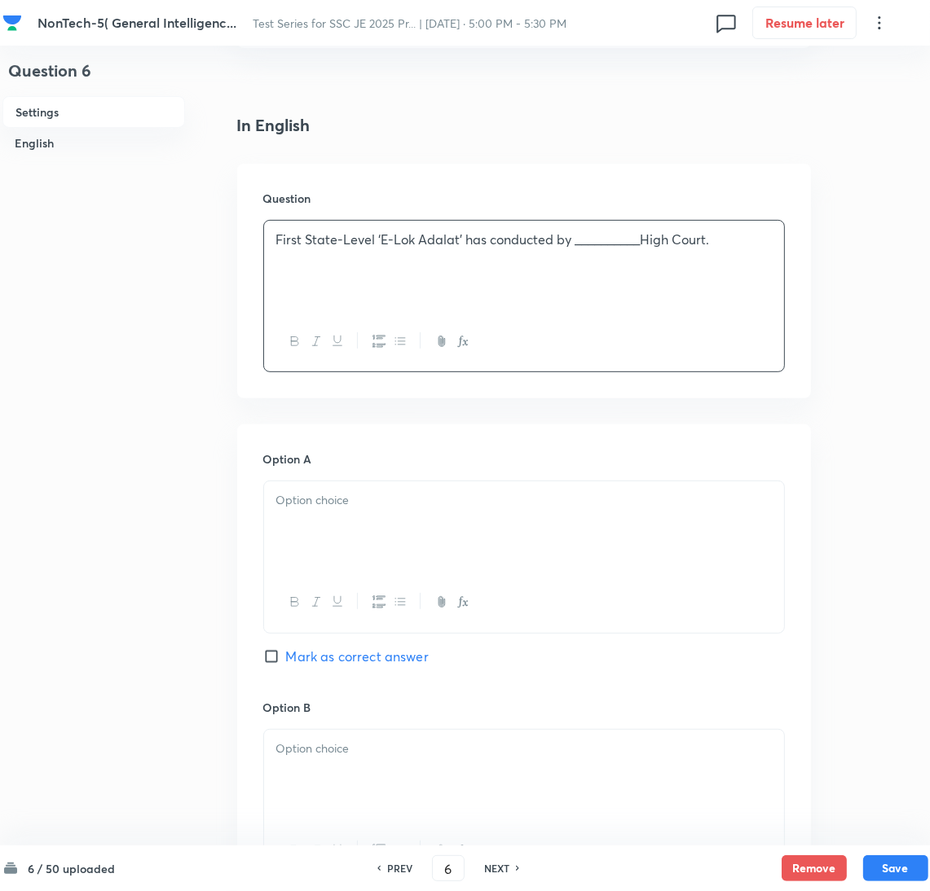
drag, startPoint x: 316, startPoint y: 564, endPoint x: 42, endPoint y: 555, distance: 273.9
click at [310, 561] on div at bounding box center [524, 527] width 520 height 91
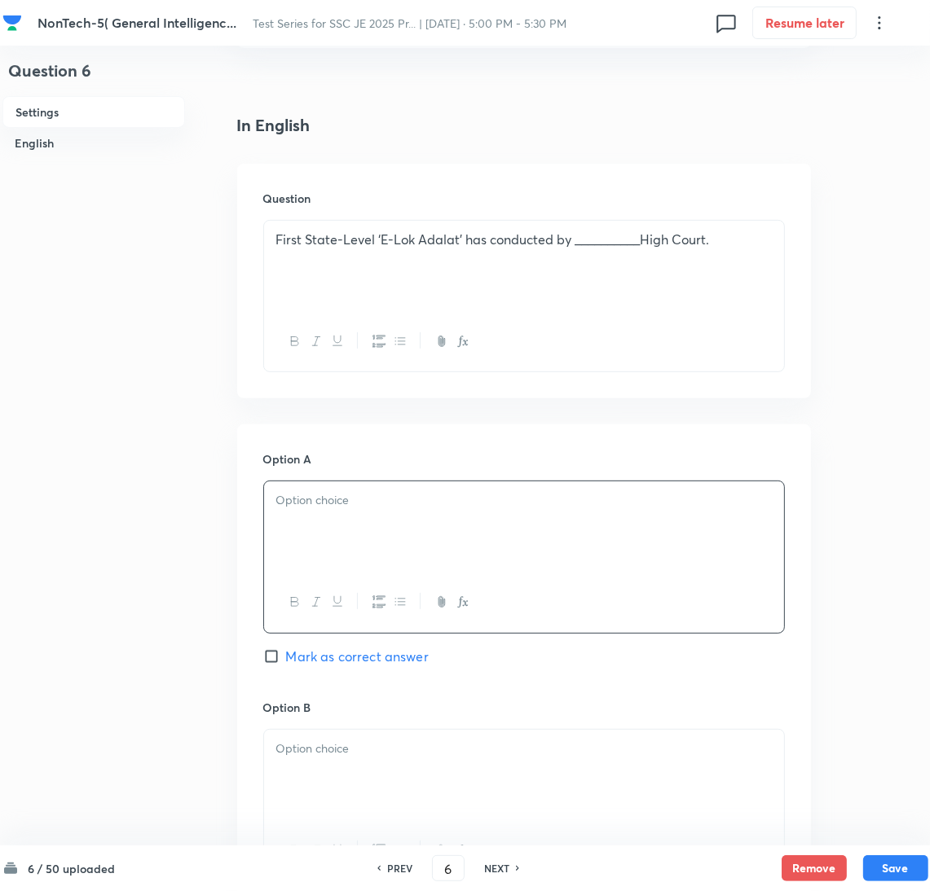
click at [325, 516] on div at bounding box center [524, 527] width 520 height 91
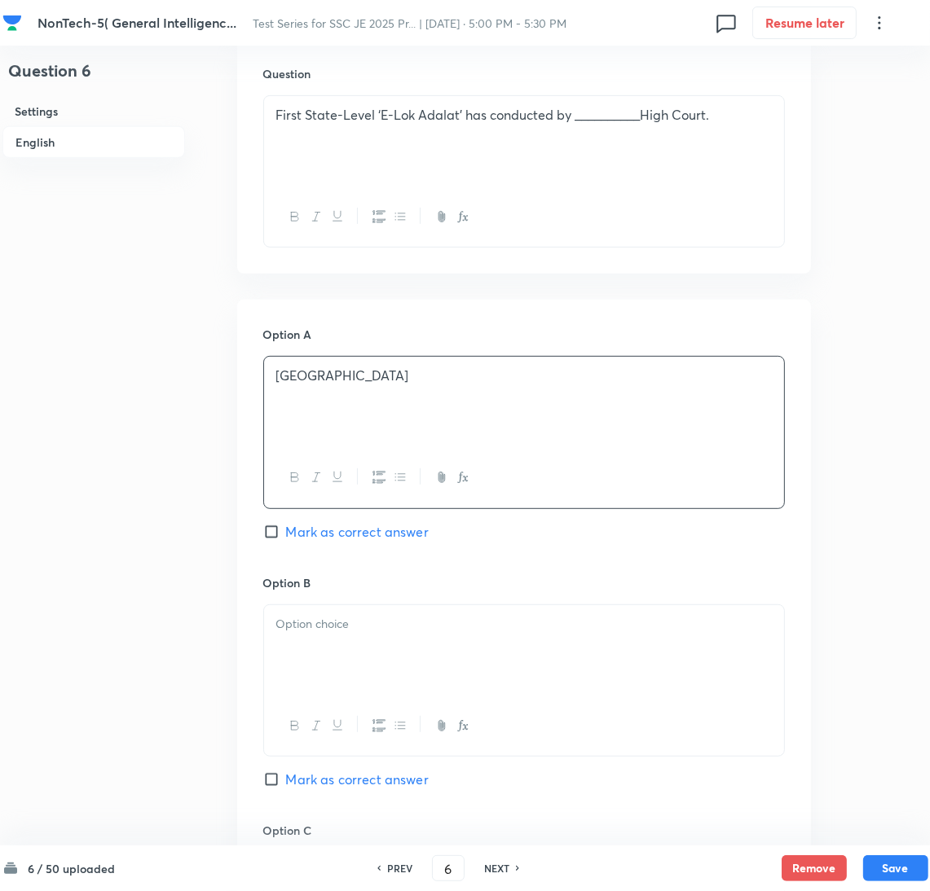
scroll to position [610, 0]
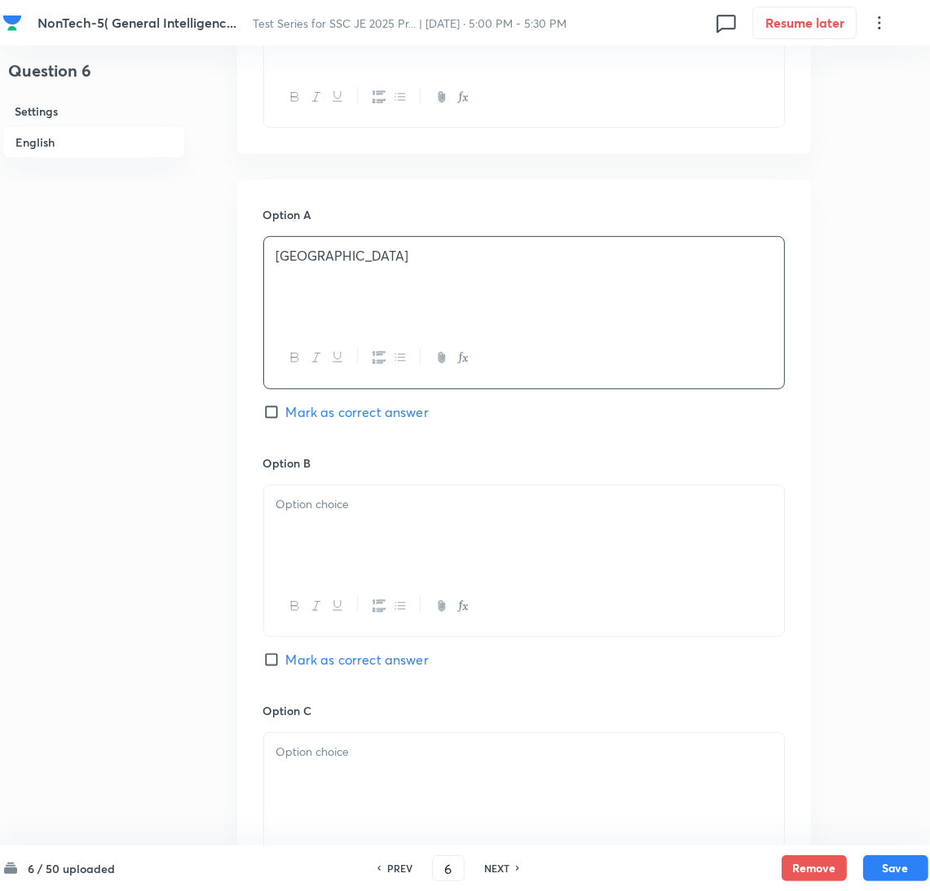
click at [324, 528] on div at bounding box center [524, 531] width 520 height 91
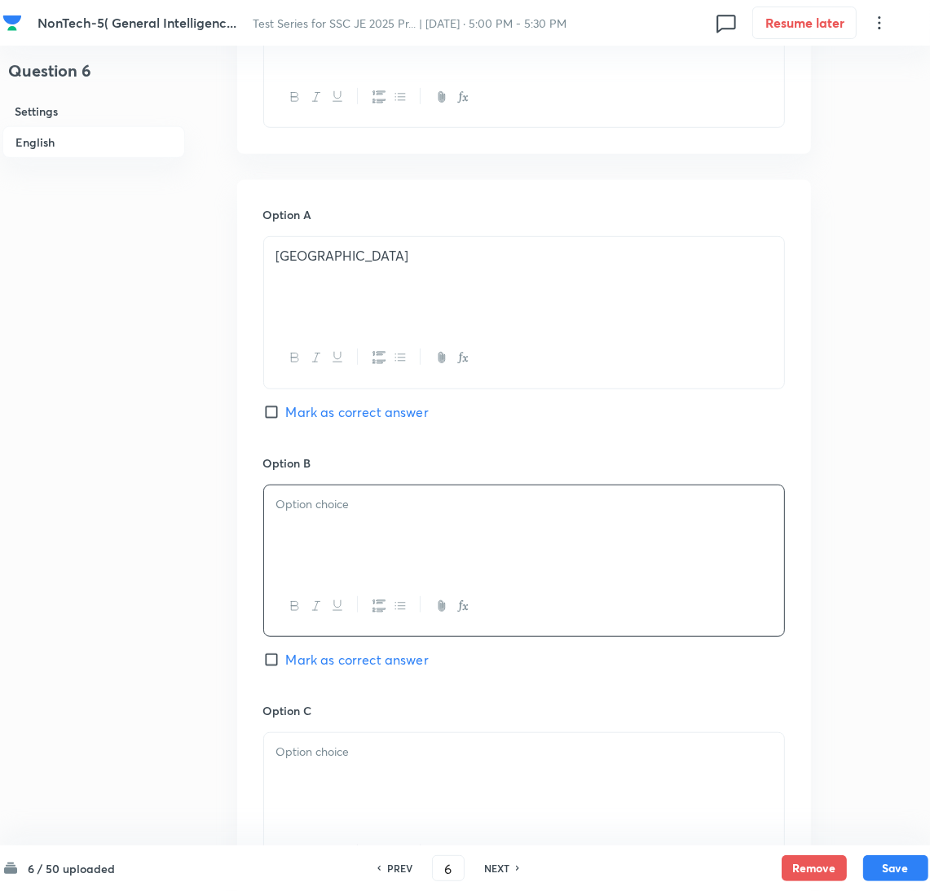
click at [271, 506] on div at bounding box center [524, 531] width 520 height 91
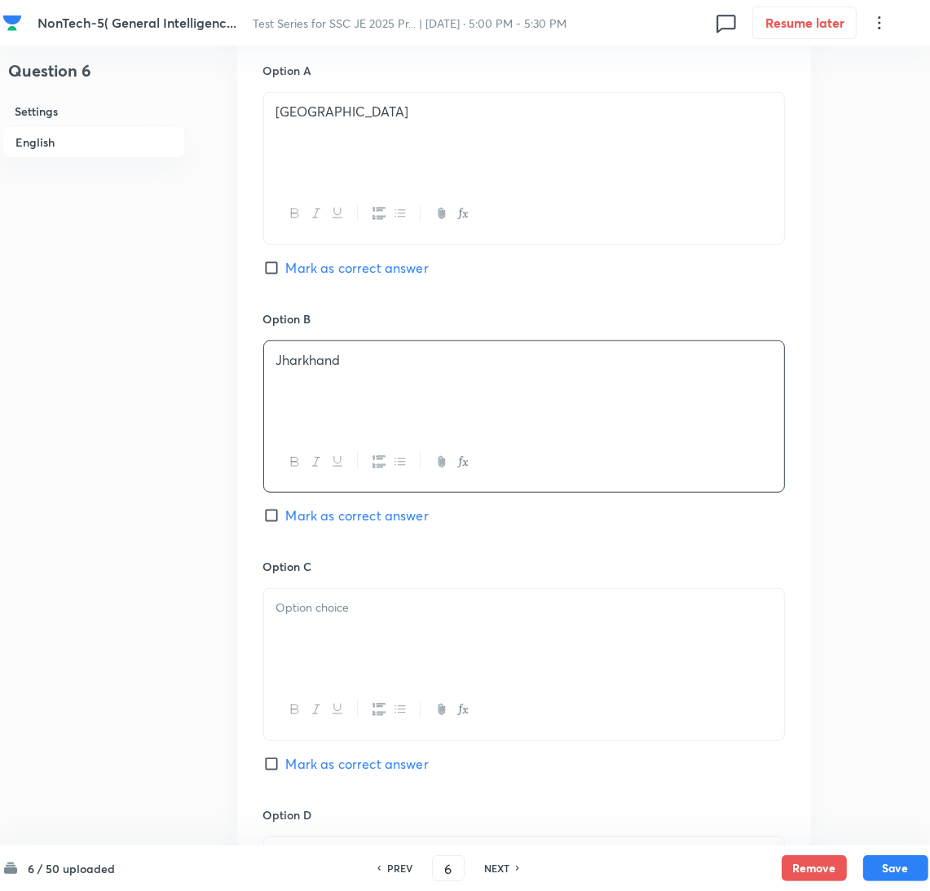
scroll to position [856, 0]
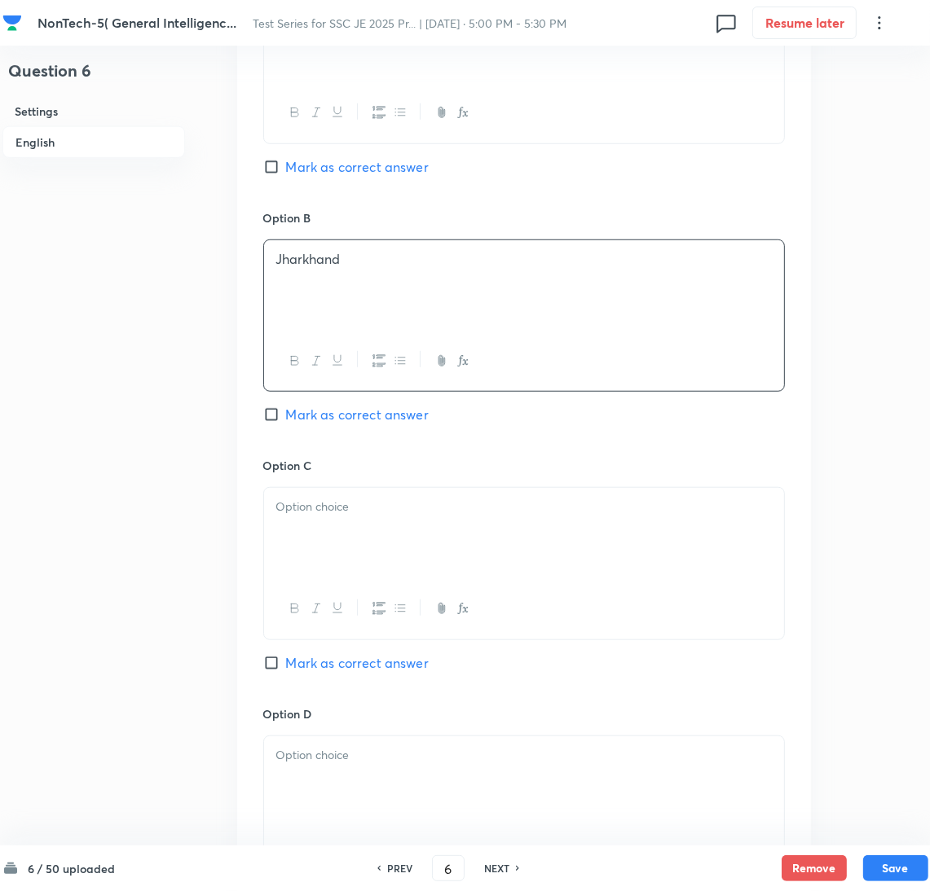
drag, startPoint x: 311, startPoint y: 535, endPoint x: 14, endPoint y: 517, distance: 297.9
click at [306, 533] on div at bounding box center [524, 533] width 520 height 91
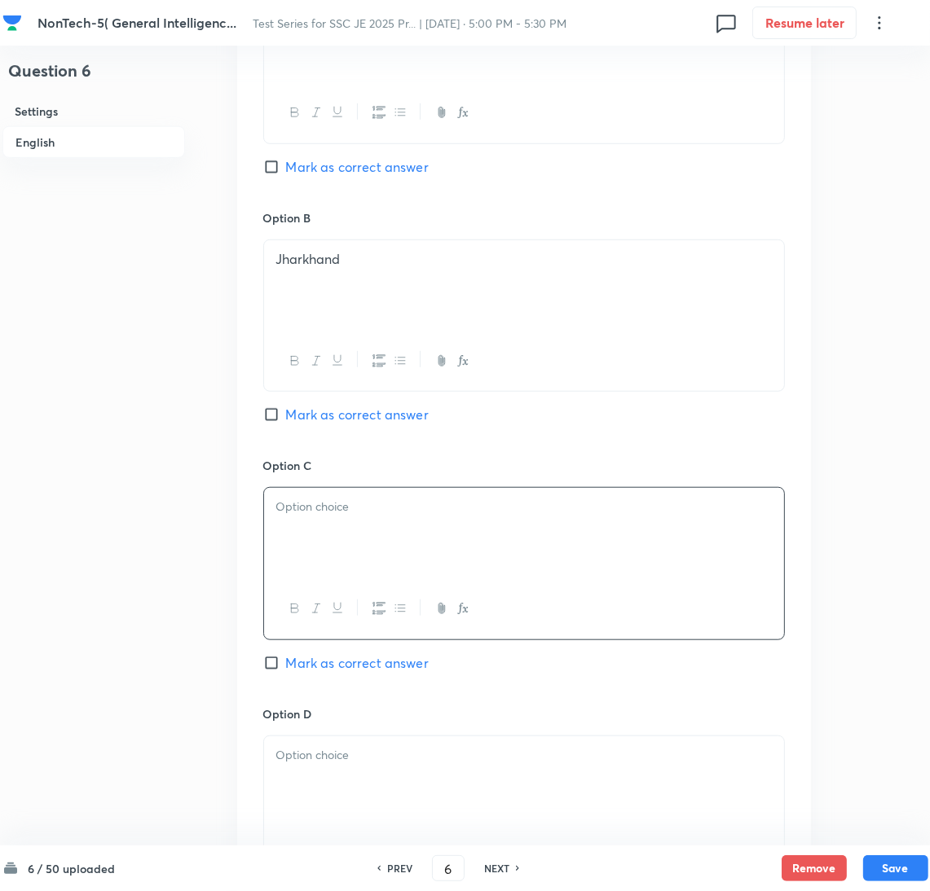
click at [289, 539] on div at bounding box center [524, 533] width 520 height 91
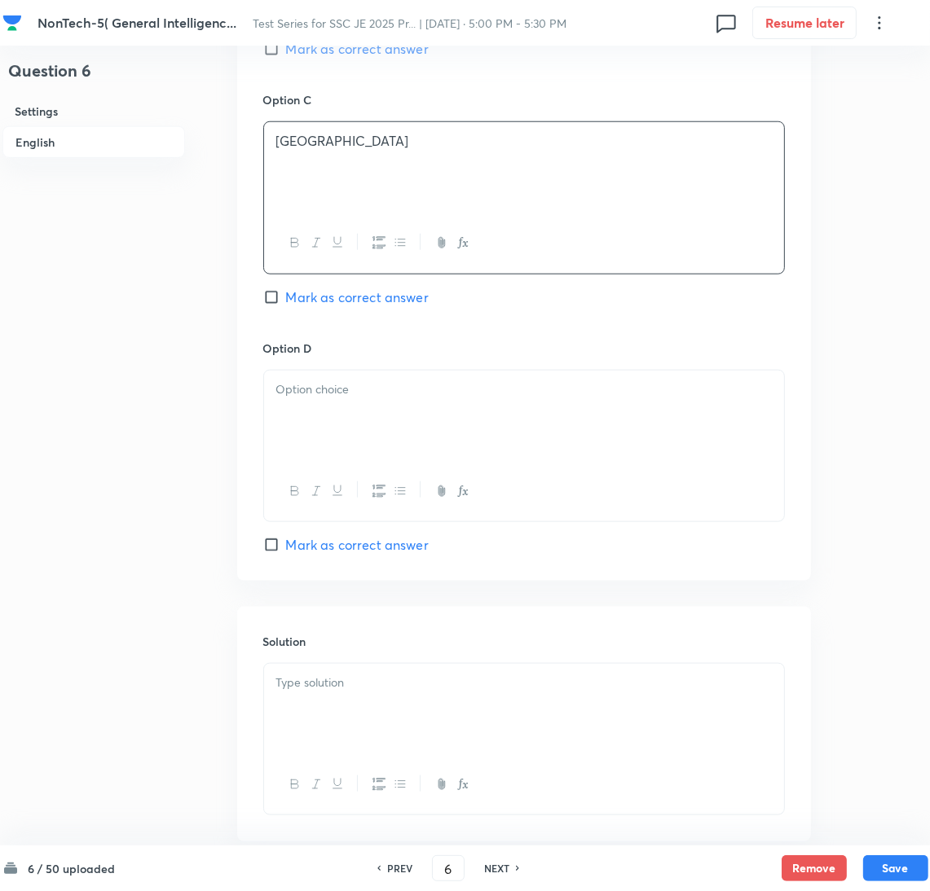
click at [316, 450] on div at bounding box center [524, 416] width 520 height 91
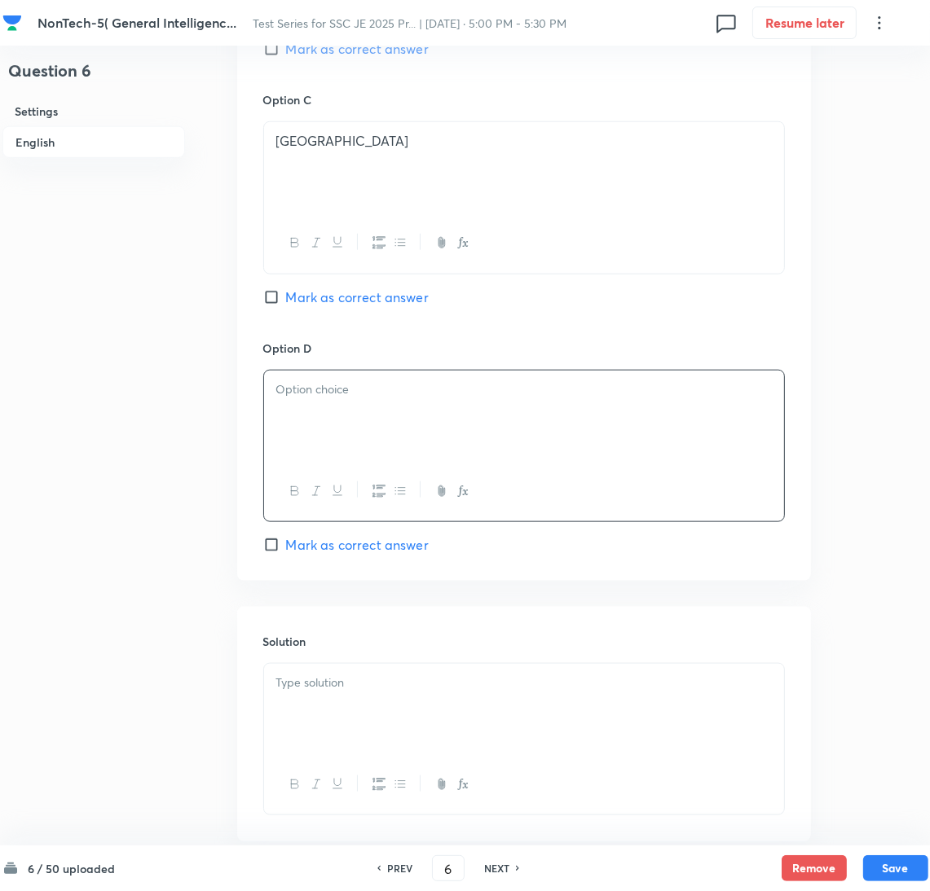
click at [720, 425] on div at bounding box center [524, 416] width 520 height 91
click at [315, 715] on div at bounding box center [524, 709] width 520 height 91
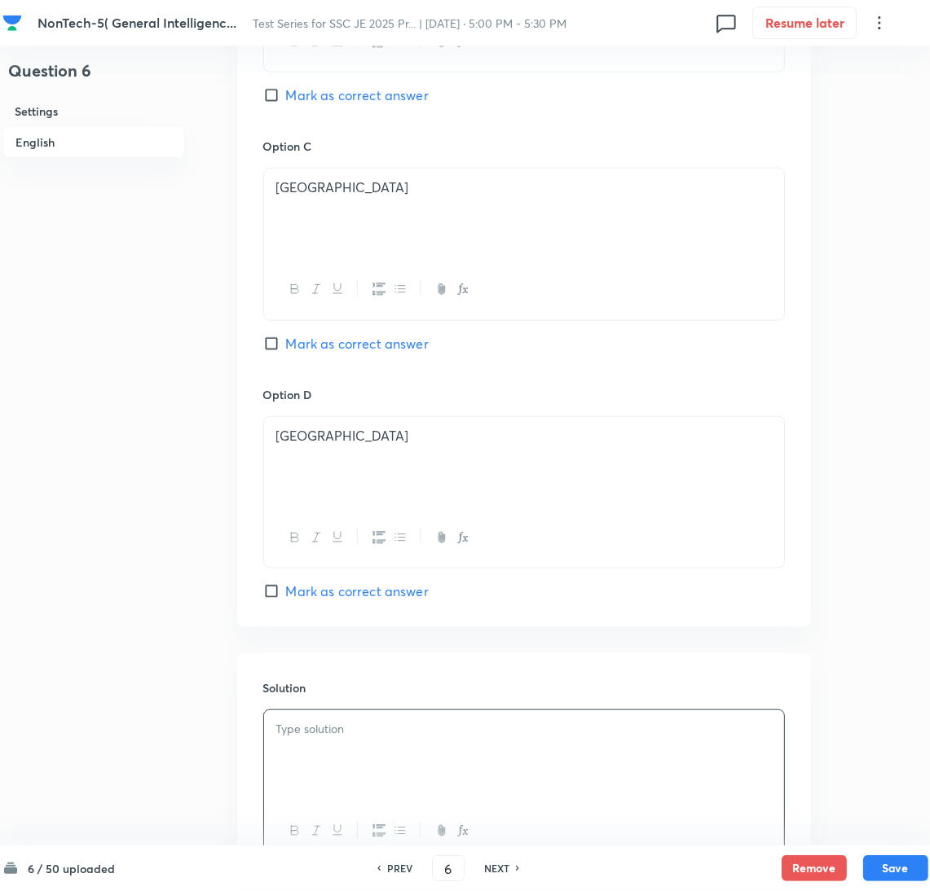
scroll to position [707, 0]
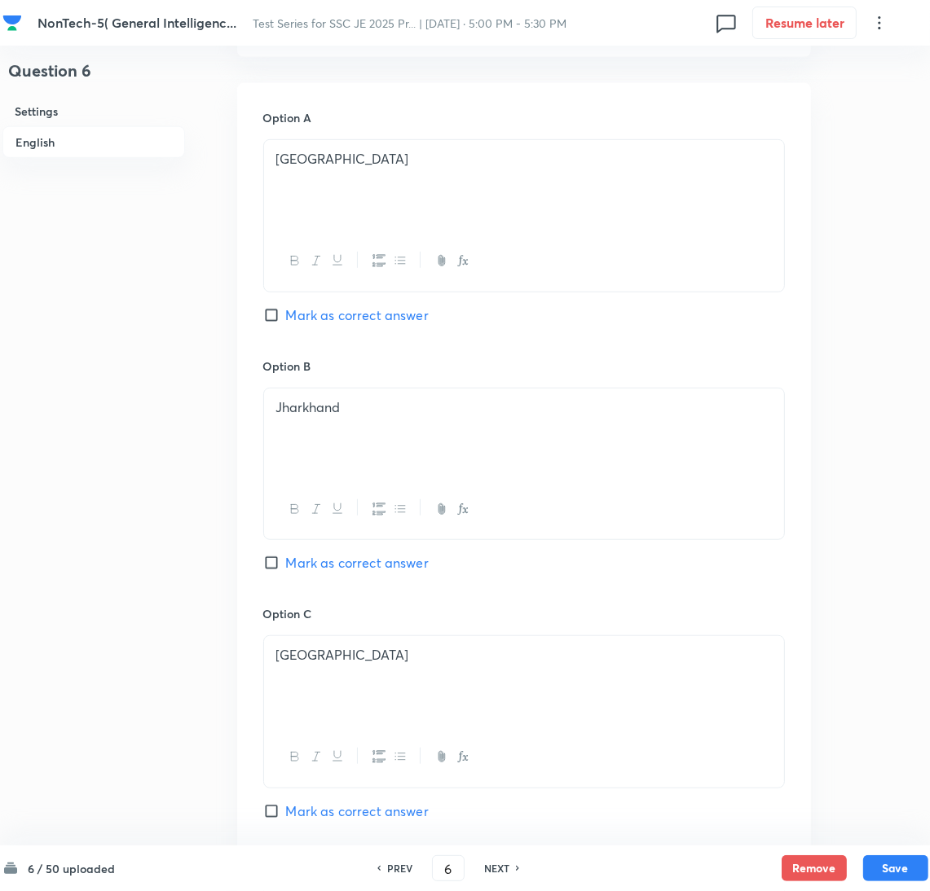
drag, startPoint x: 284, startPoint y: 318, endPoint x: 433, endPoint y: 500, distance: 234.6
click at [289, 319] on label "Mark as correct answer" at bounding box center [345, 316] width 165 height 20
click at [286, 319] on input "Mark as correct answer" at bounding box center [274, 315] width 23 height 16
checkbox input "true"
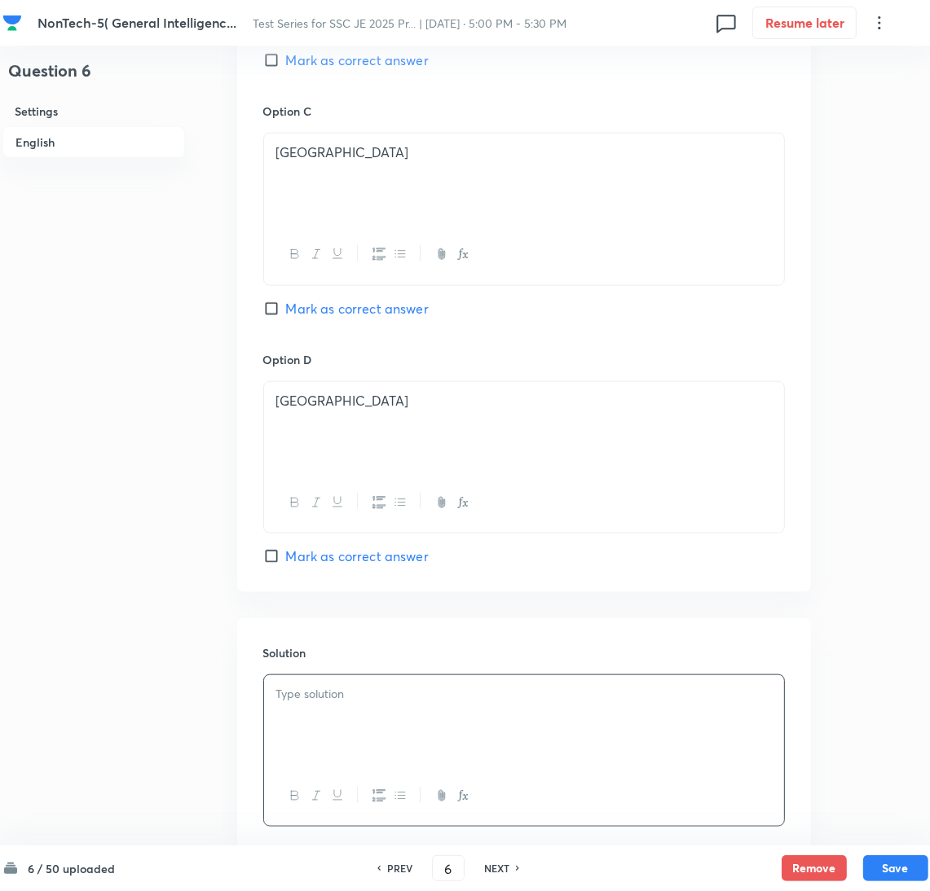
scroll to position [1318, 0]
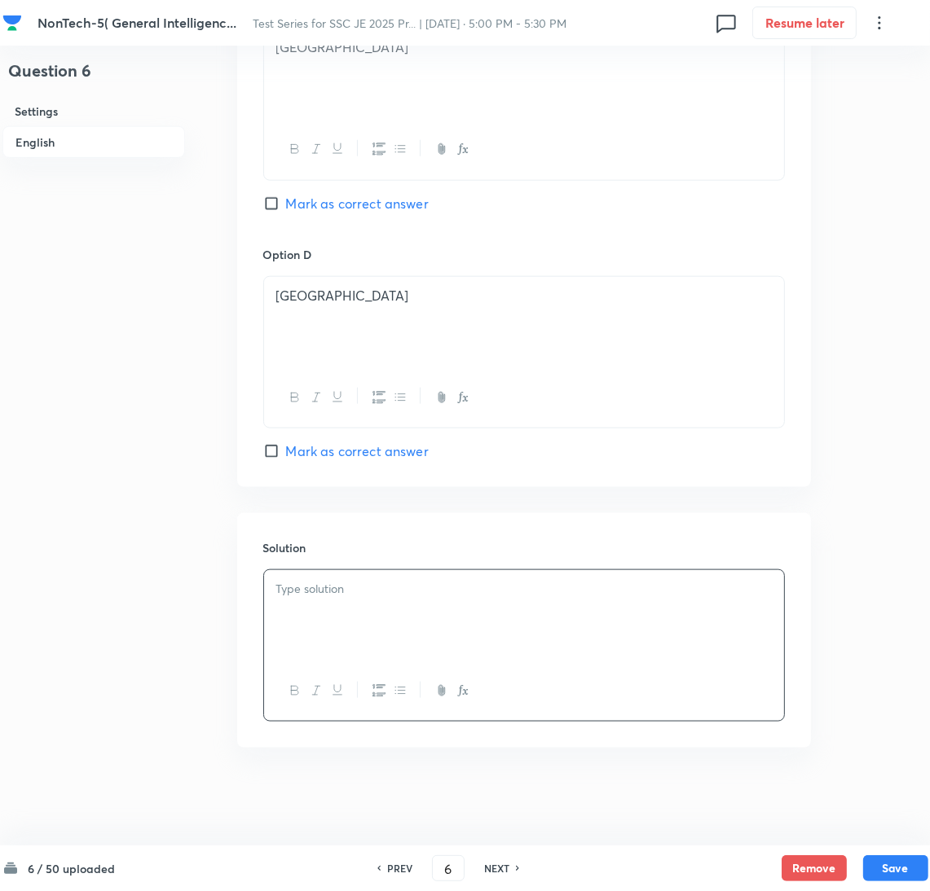
drag, startPoint x: 324, startPoint y: 636, endPoint x: 37, endPoint y: 626, distance: 287.8
click at [310, 632] on div at bounding box center [524, 615] width 520 height 91
click at [333, 599] on div at bounding box center [524, 615] width 520 height 91
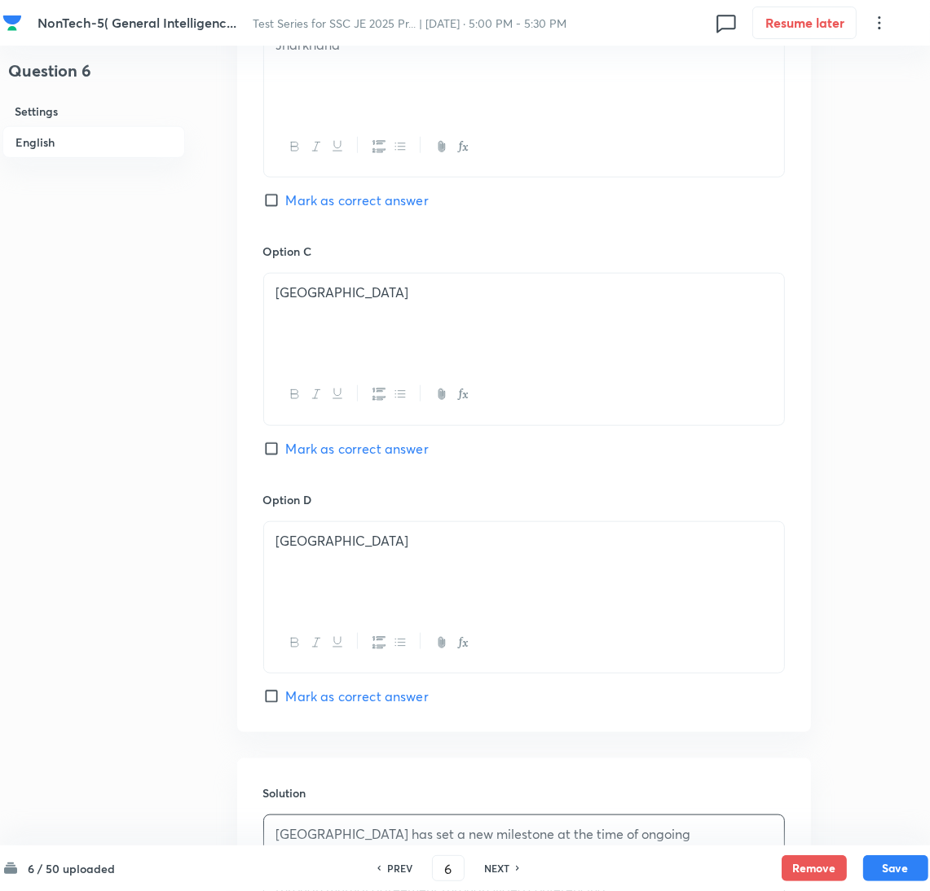
scroll to position [766, 0]
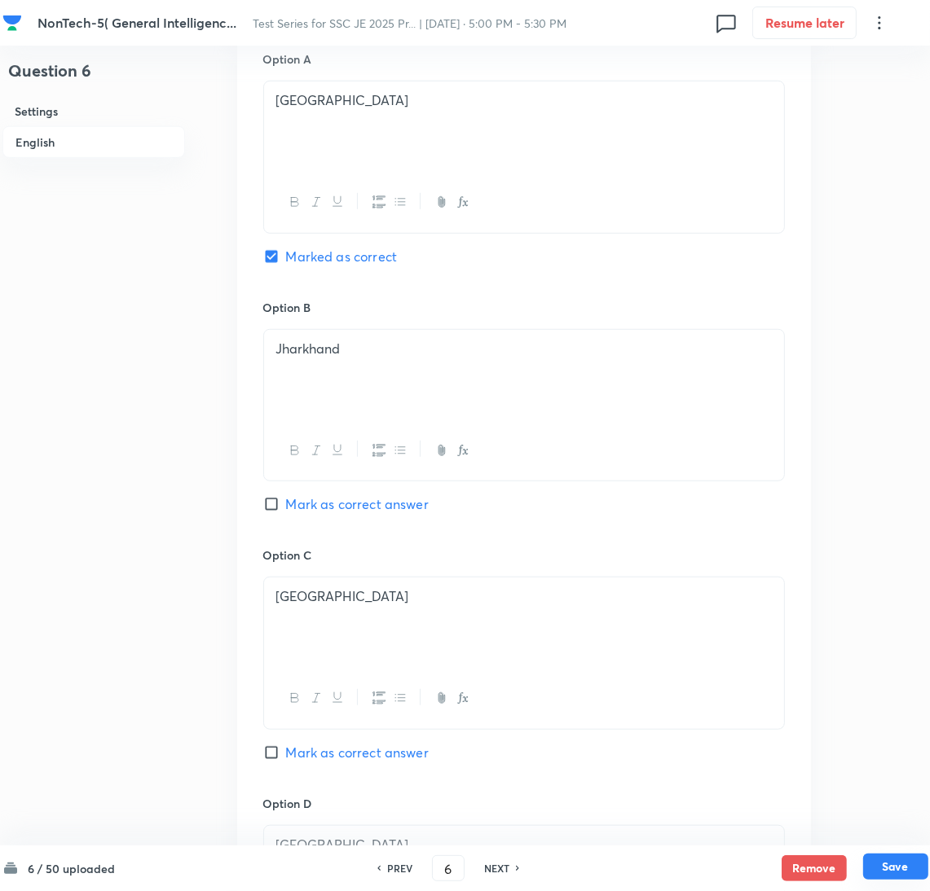
click at [905, 865] on button "Save" at bounding box center [895, 867] width 65 height 26
type input "7"
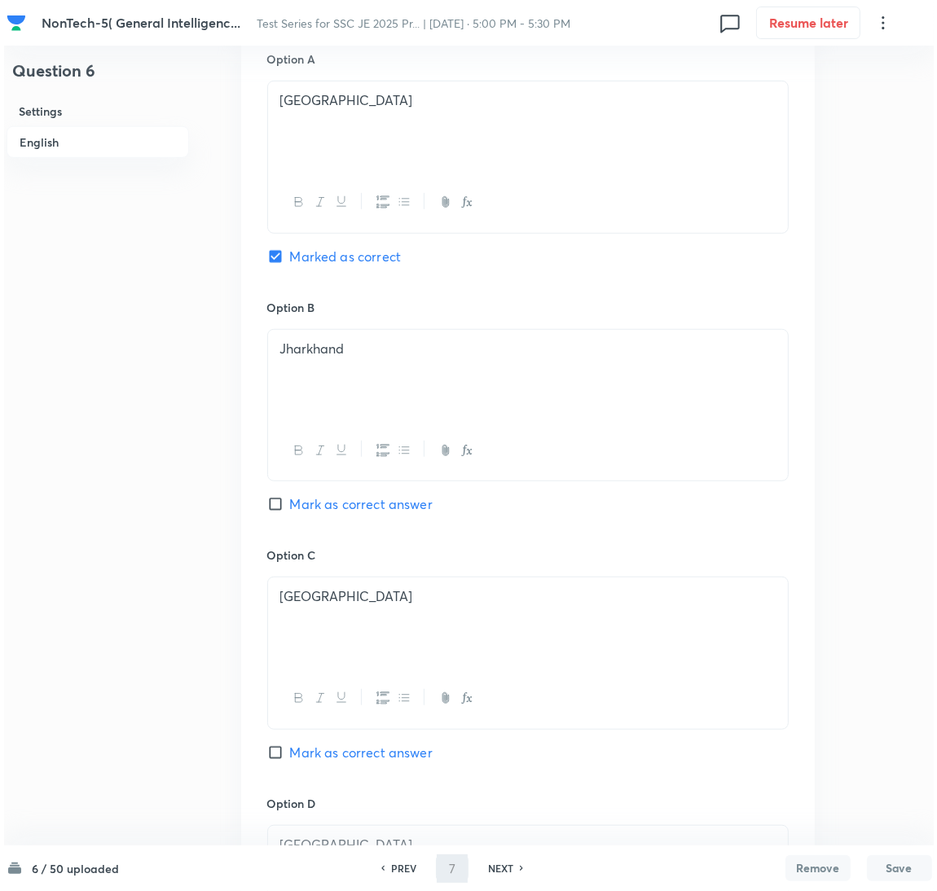
scroll to position [0, 0]
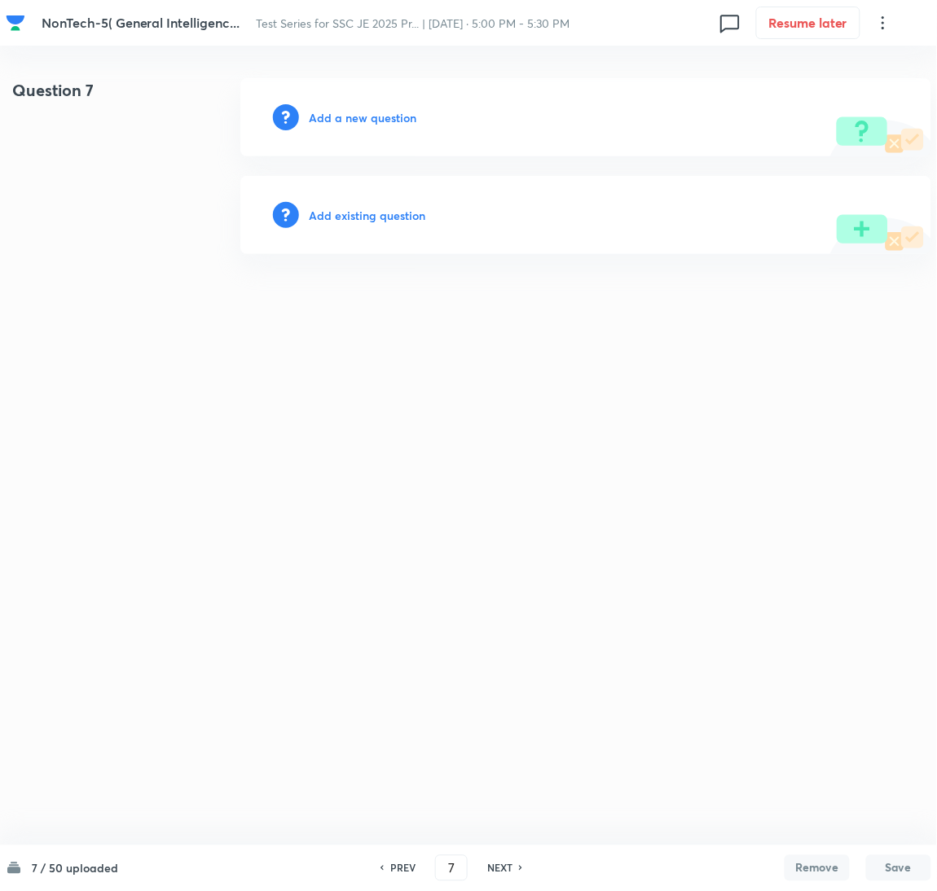
click at [354, 118] on h6 "Add a new question" at bounding box center [363, 117] width 108 height 17
click at [345, 119] on h6 "Choose a question type" at bounding box center [371, 117] width 125 height 17
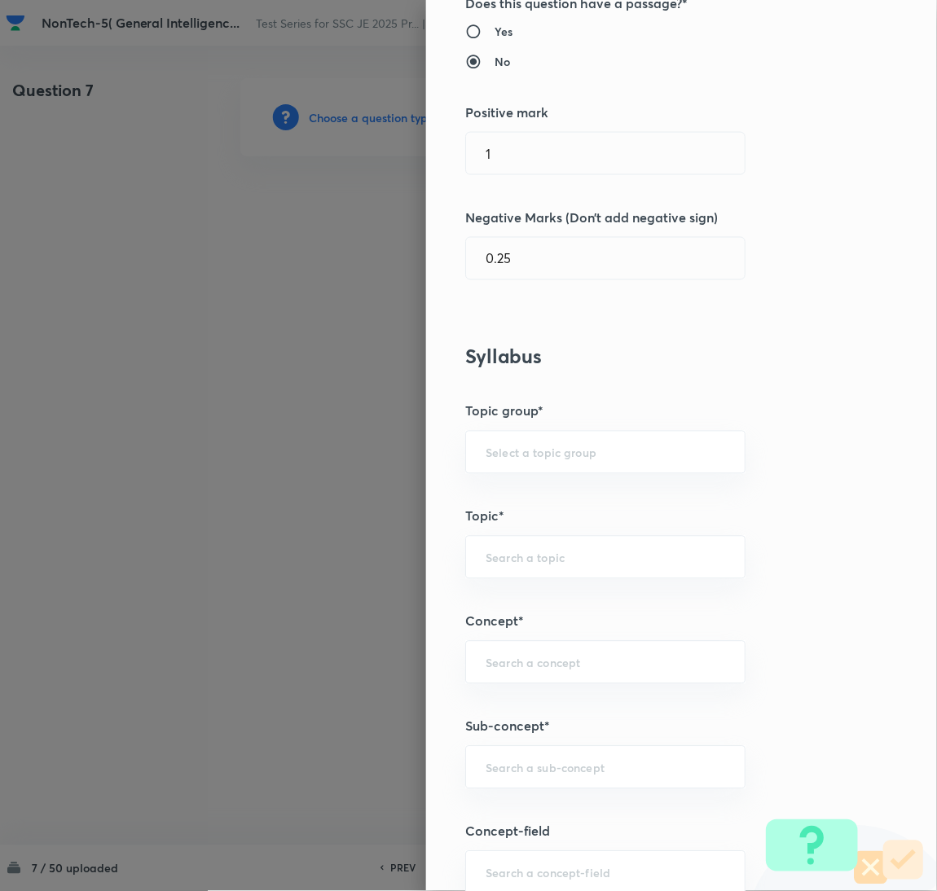
scroll to position [489, 0]
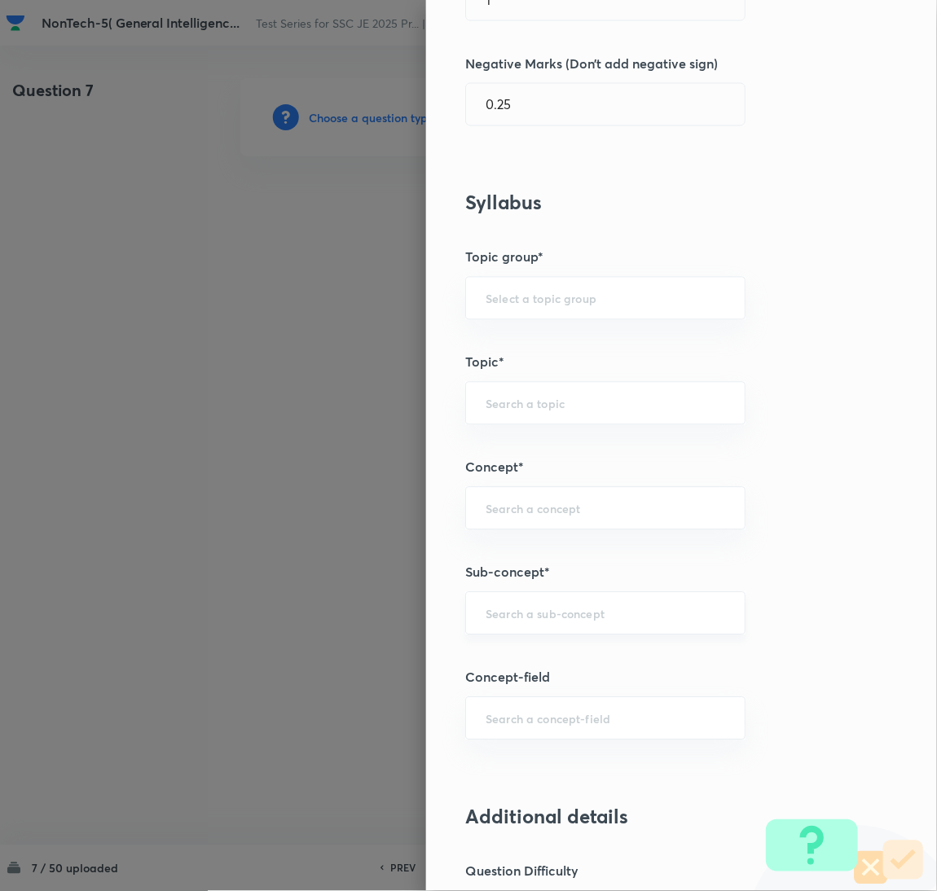
click at [522, 618] on input "text" at bounding box center [606, 613] width 240 height 15
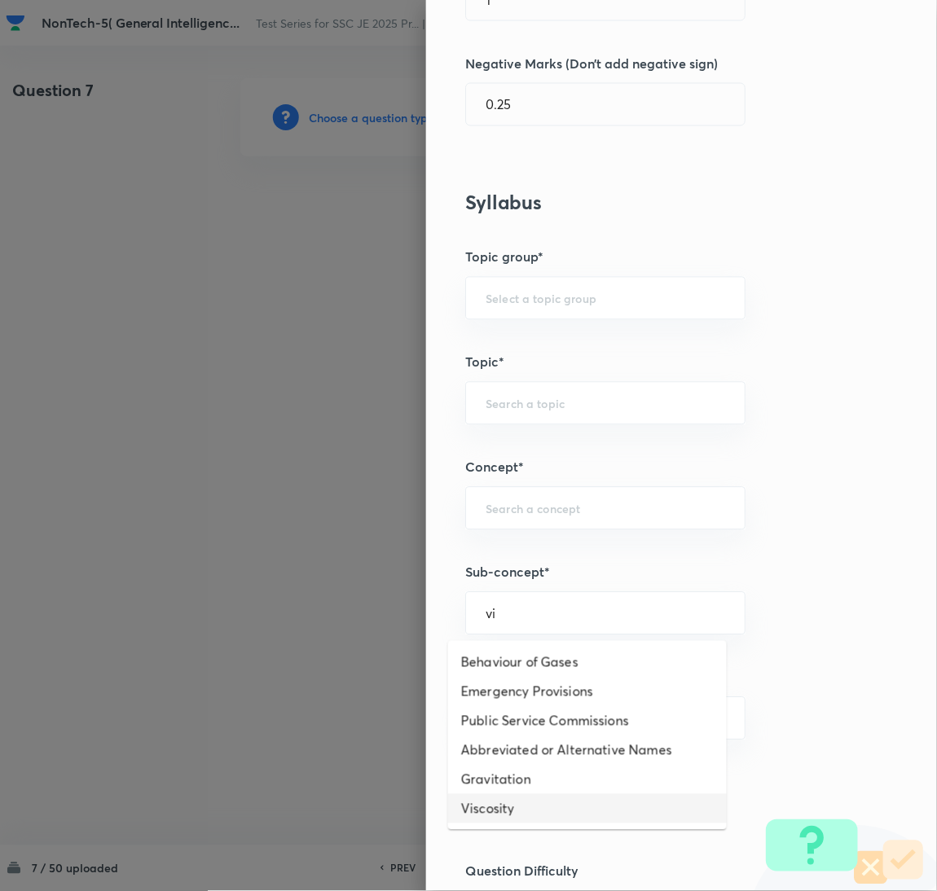
click at [510, 804] on li "Viscosity" at bounding box center [587, 809] width 279 height 29
type input "Viscosity"
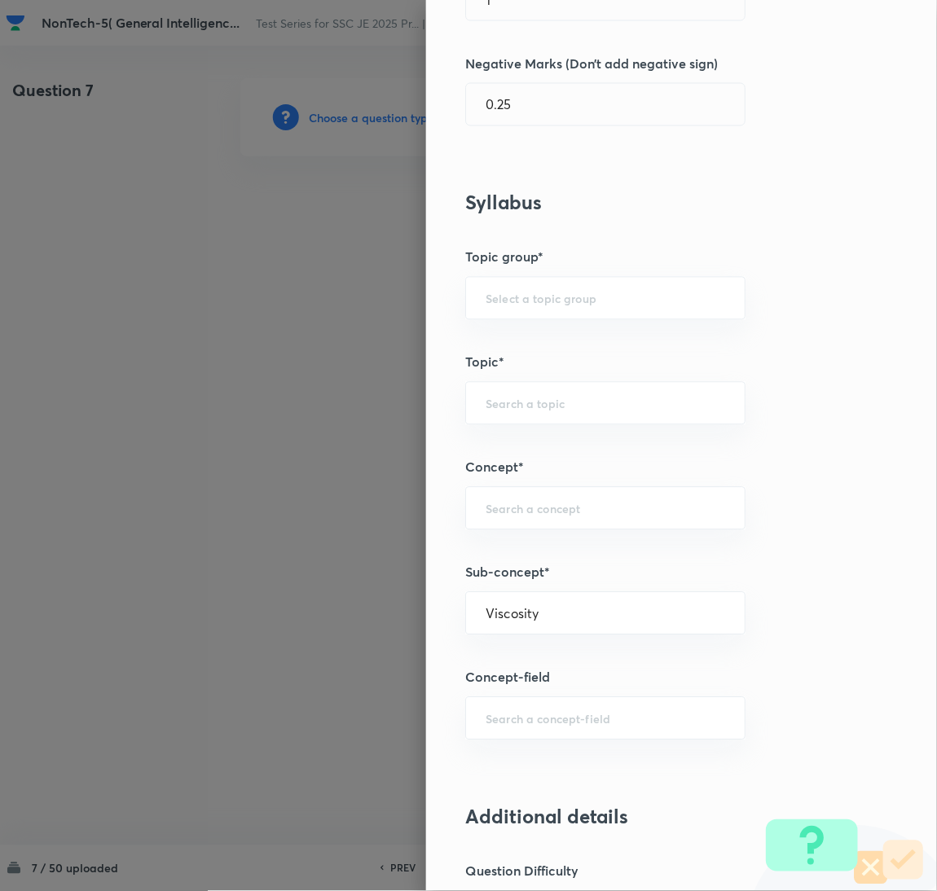
type input "General Awareness"
type input "Static GK"
type input "Physics"
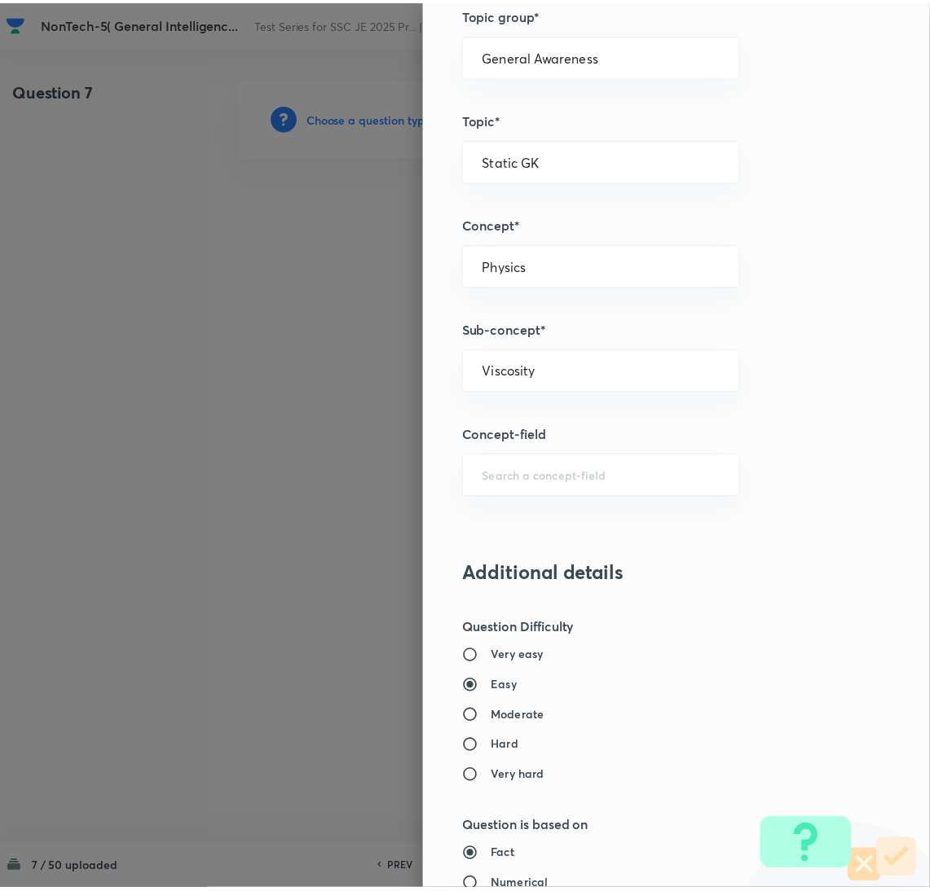
scroll to position [1332, 0]
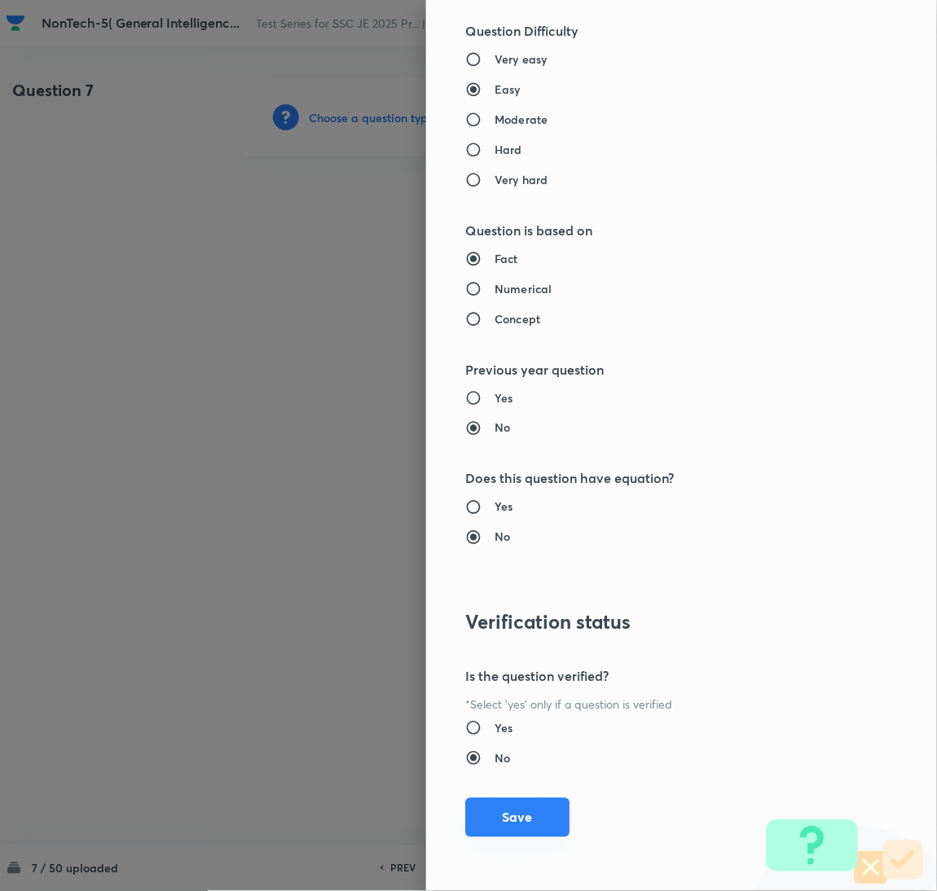
click at [521, 816] on button "Save" at bounding box center [517, 818] width 104 height 39
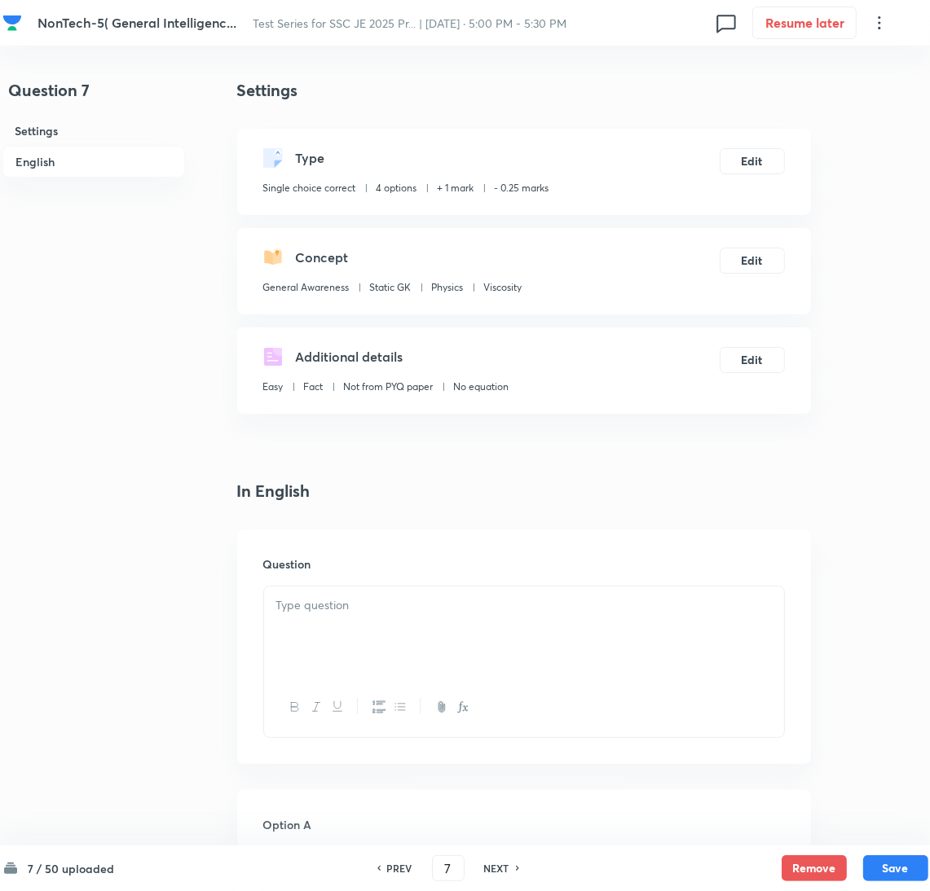
click at [378, 635] on div at bounding box center [524, 632] width 520 height 91
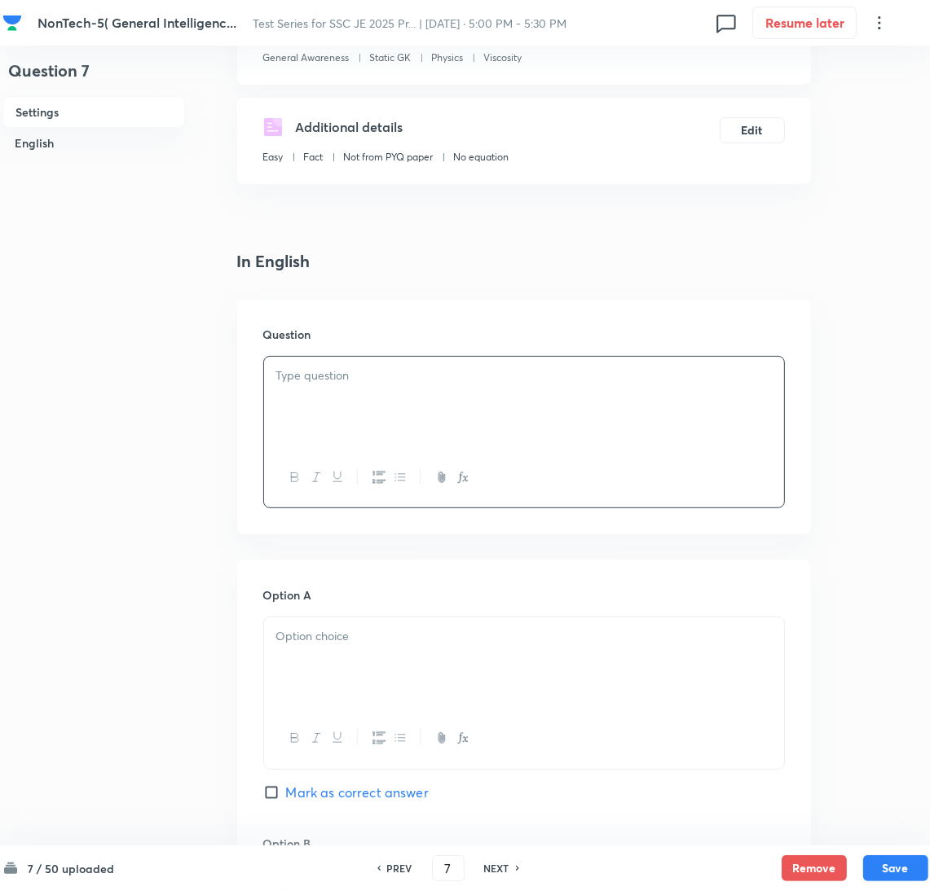
scroll to position [244, 0]
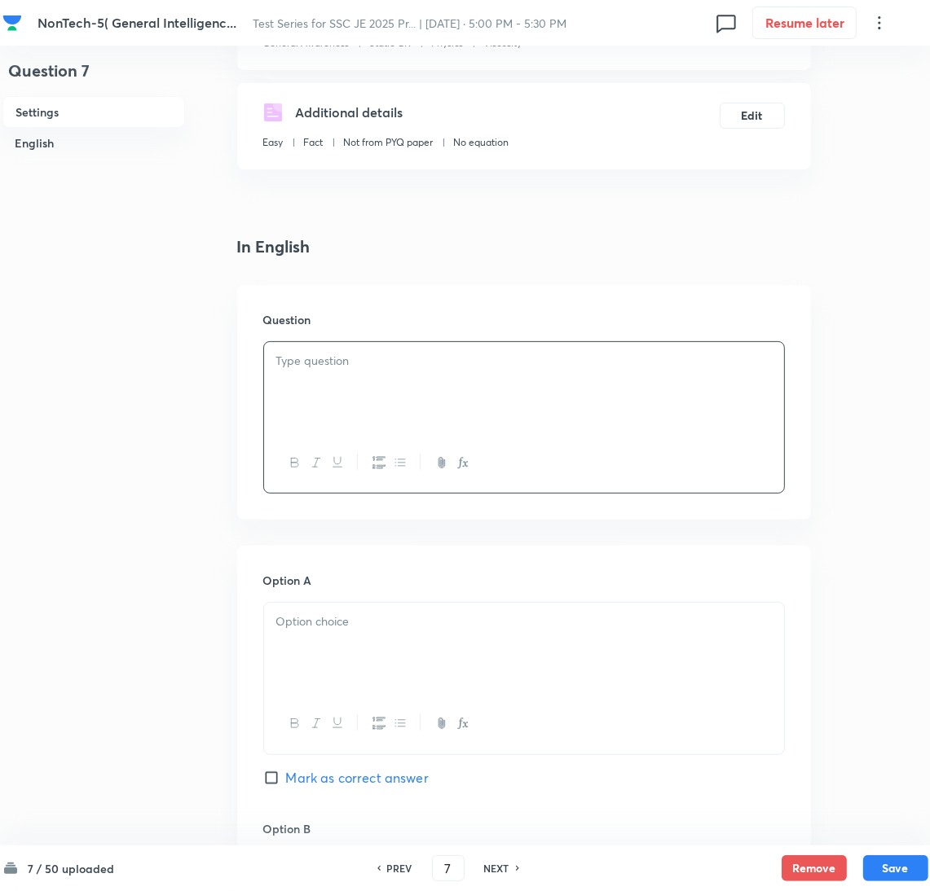
click at [321, 387] on div at bounding box center [524, 387] width 520 height 91
drag, startPoint x: 337, startPoint y: 641, endPoint x: 28, endPoint y: 566, distance: 317.8
click at [336, 641] on div at bounding box center [524, 648] width 520 height 91
click at [348, 653] on div at bounding box center [524, 648] width 520 height 91
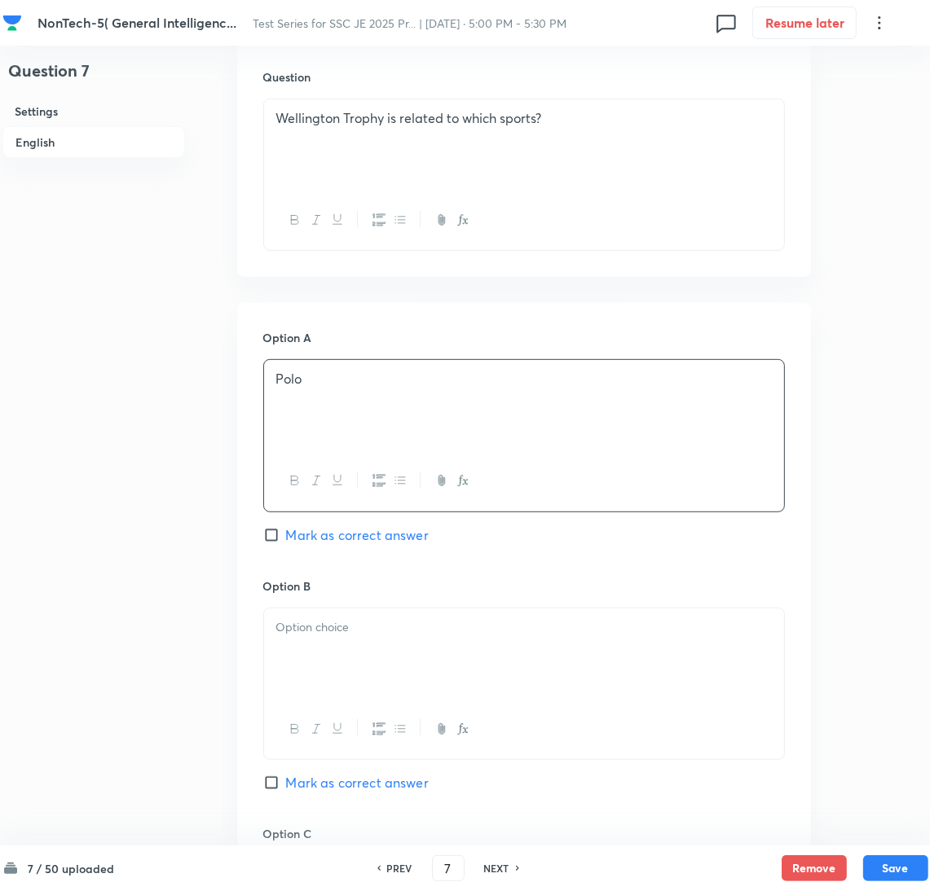
scroll to position [489, 0]
click at [320, 632] on p at bounding box center [523, 626] width 495 height 19
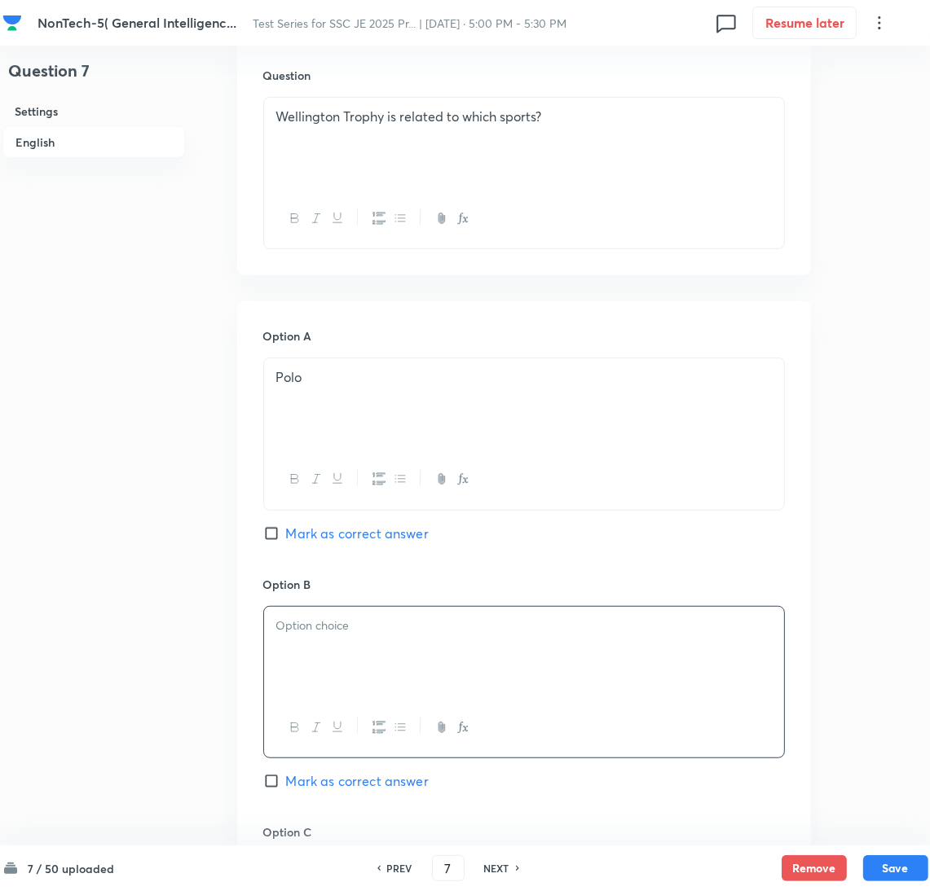
click at [304, 671] on div at bounding box center [524, 652] width 520 height 91
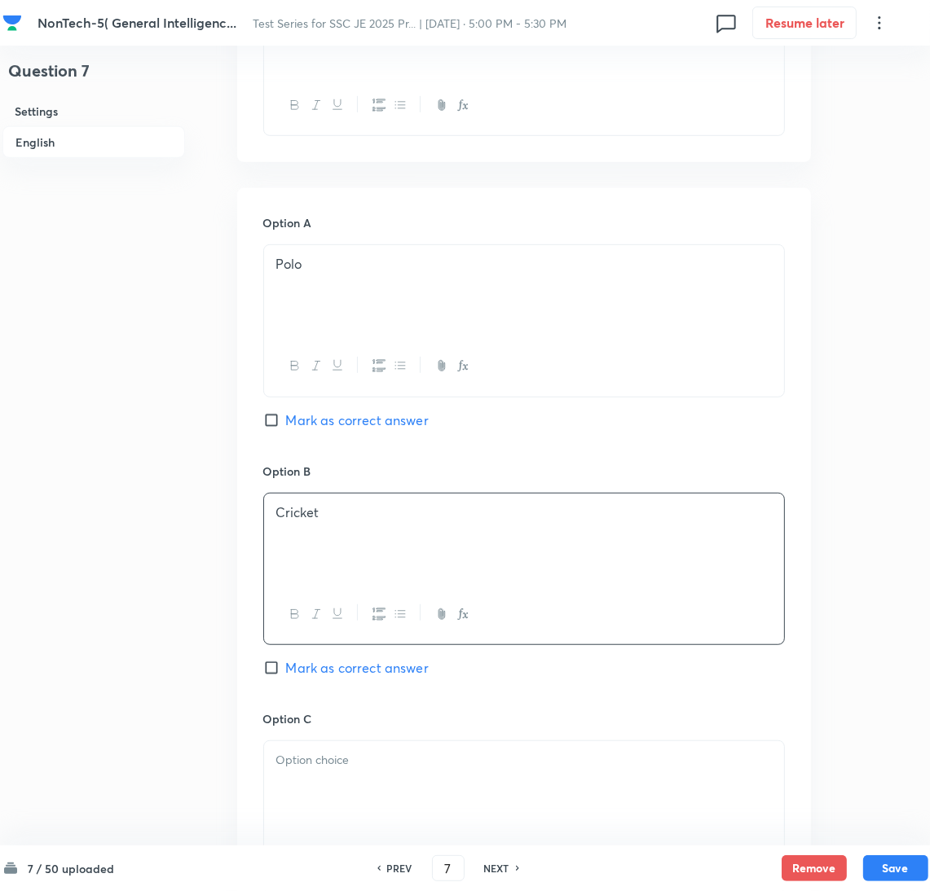
scroll to position [733, 0]
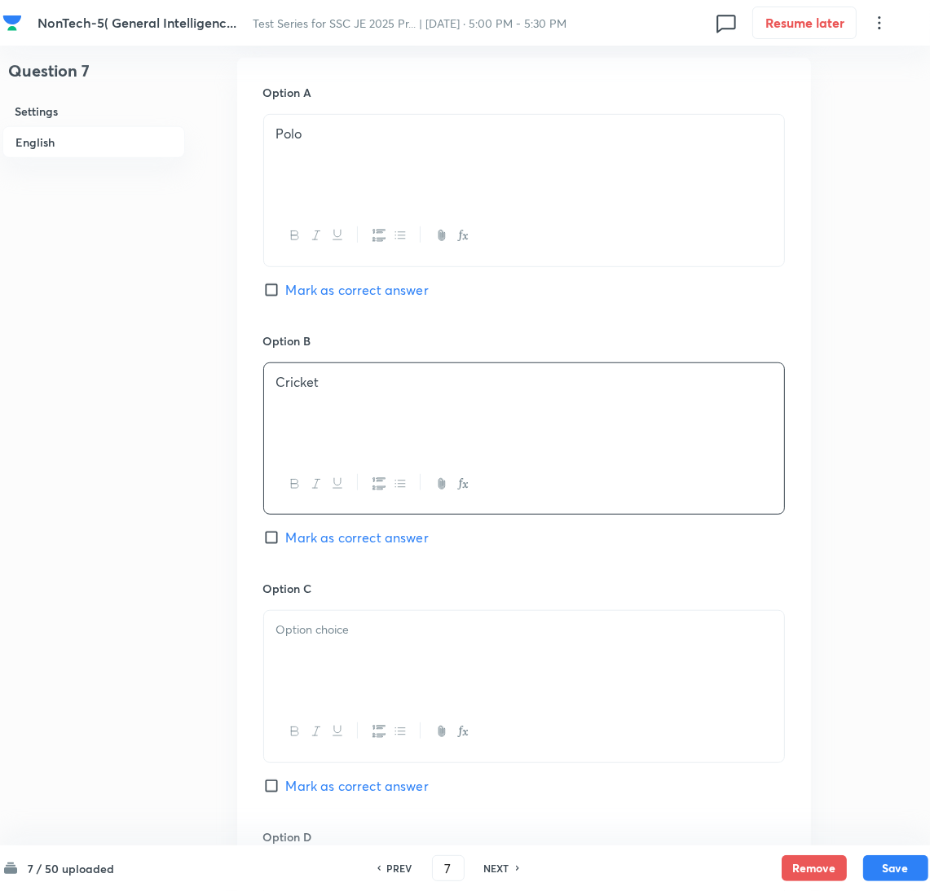
click at [311, 631] on p at bounding box center [523, 630] width 495 height 19
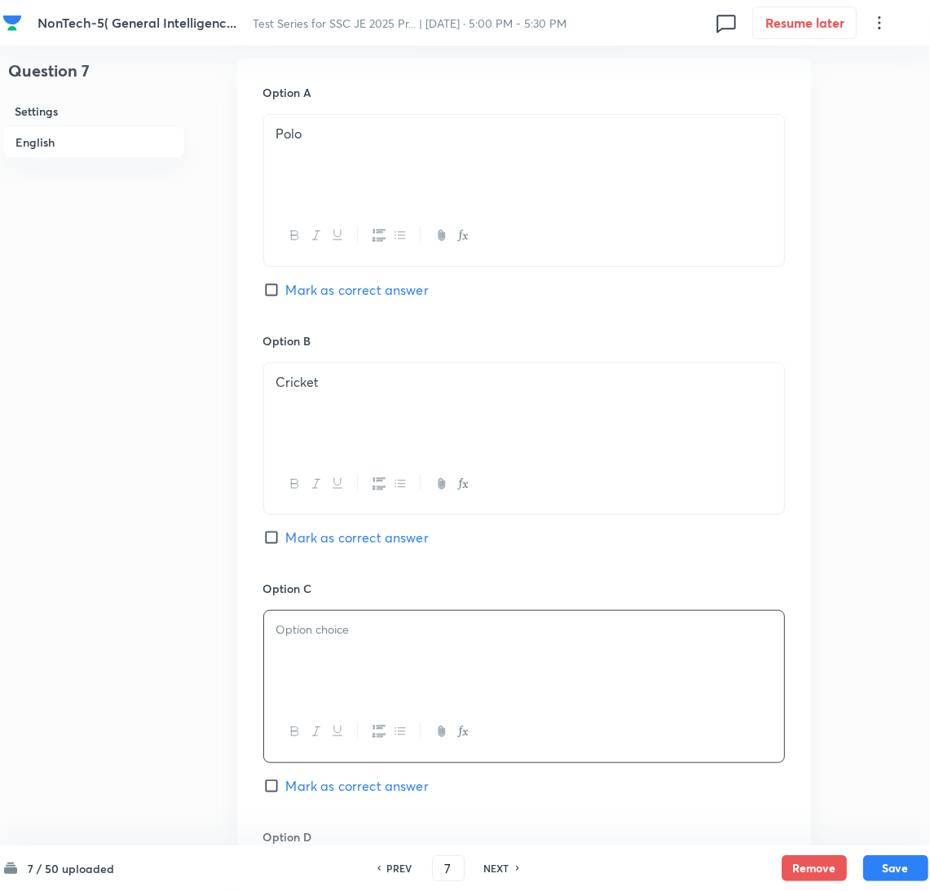
click at [314, 656] on div at bounding box center [524, 656] width 520 height 91
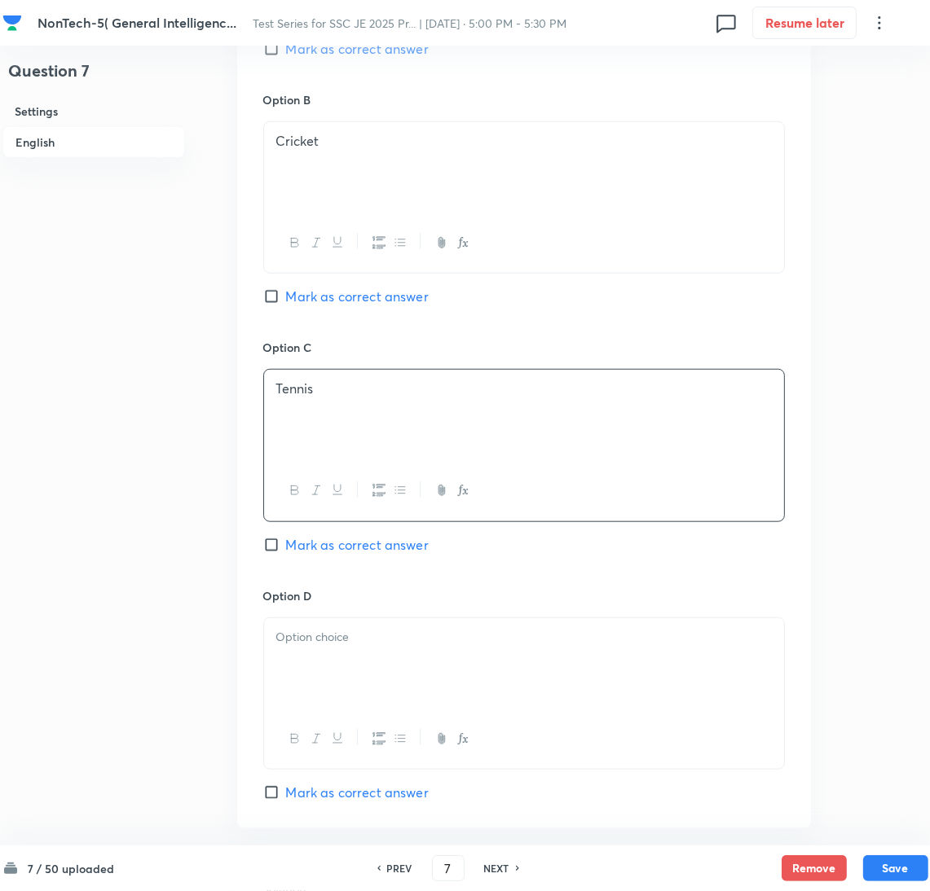
scroll to position [978, 0]
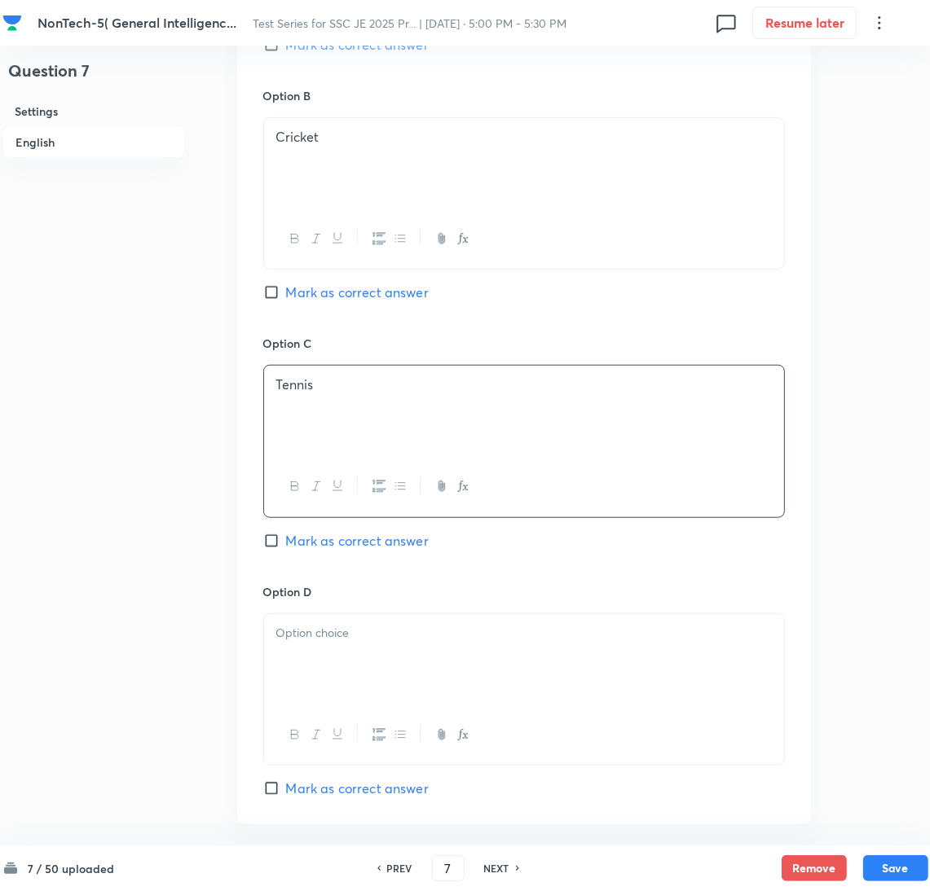
click at [317, 671] on div at bounding box center [524, 659] width 520 height 91
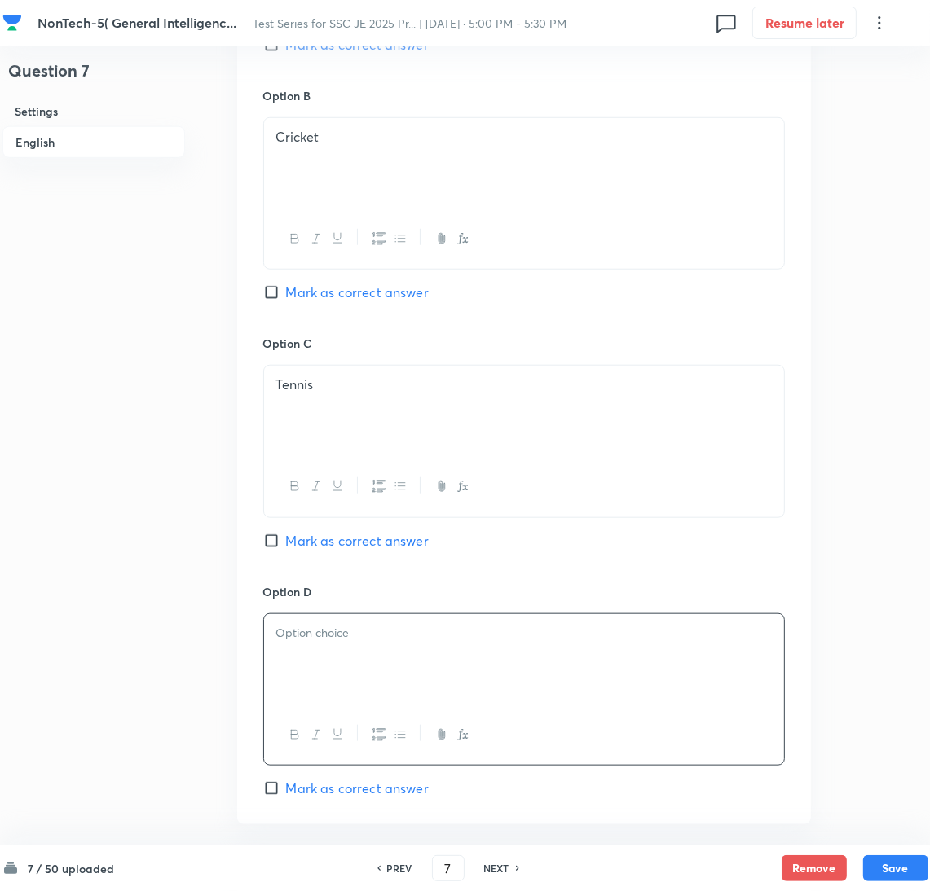
click at [332, 667] on div at bounding box center [524, 659] width 520 height 91
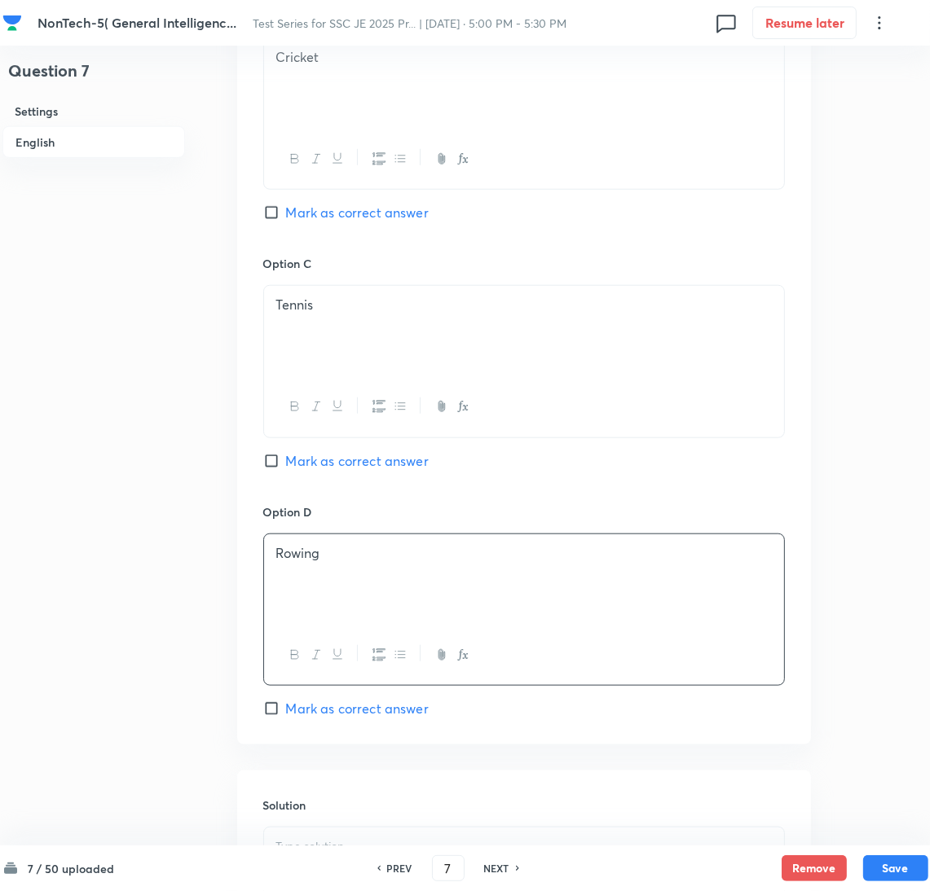
scroll to position [1099, 0]
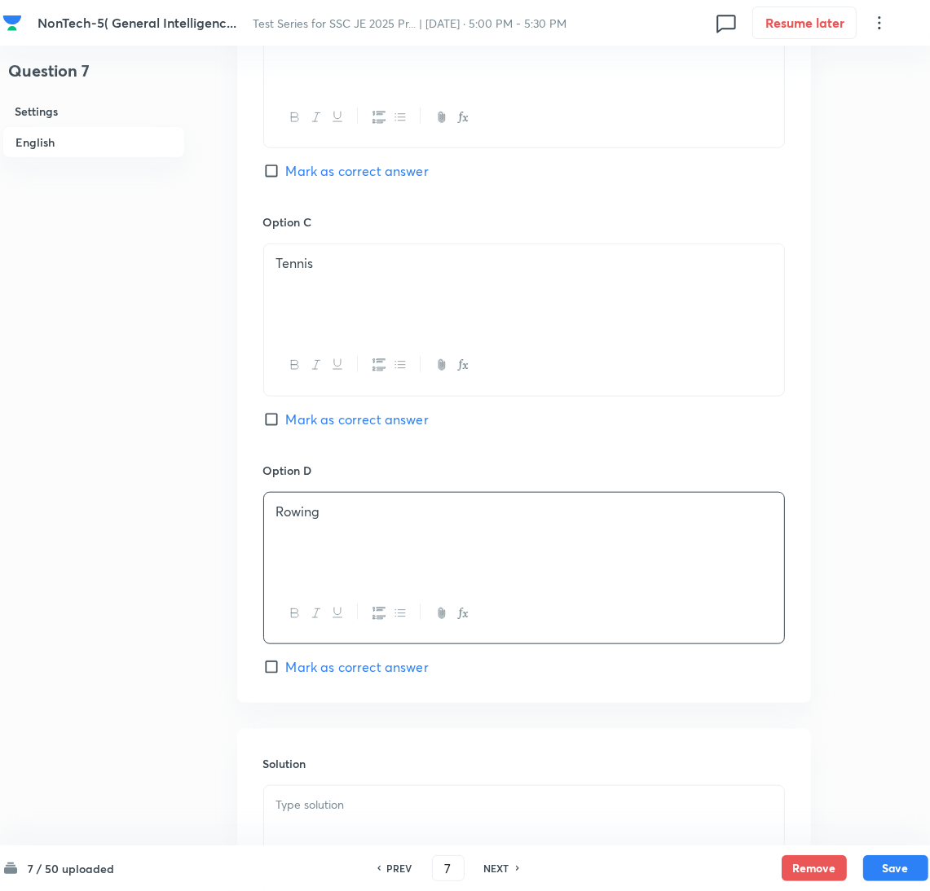
click at [282, 670] on input "Mark as correct answer" at bounding box center [274, 667] width 23 height 16
checkbox input "true"
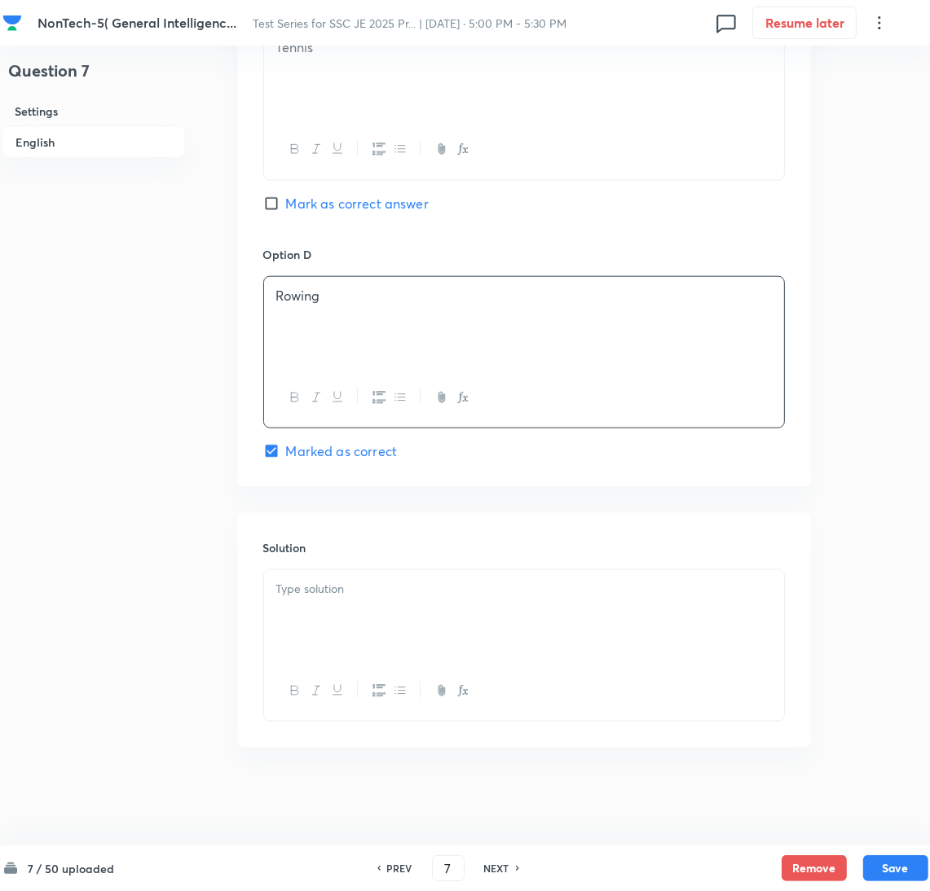
scroll to position [1318, 0]
click at [324, 607] on div at bounding box center [524, 615] width 520 height 91
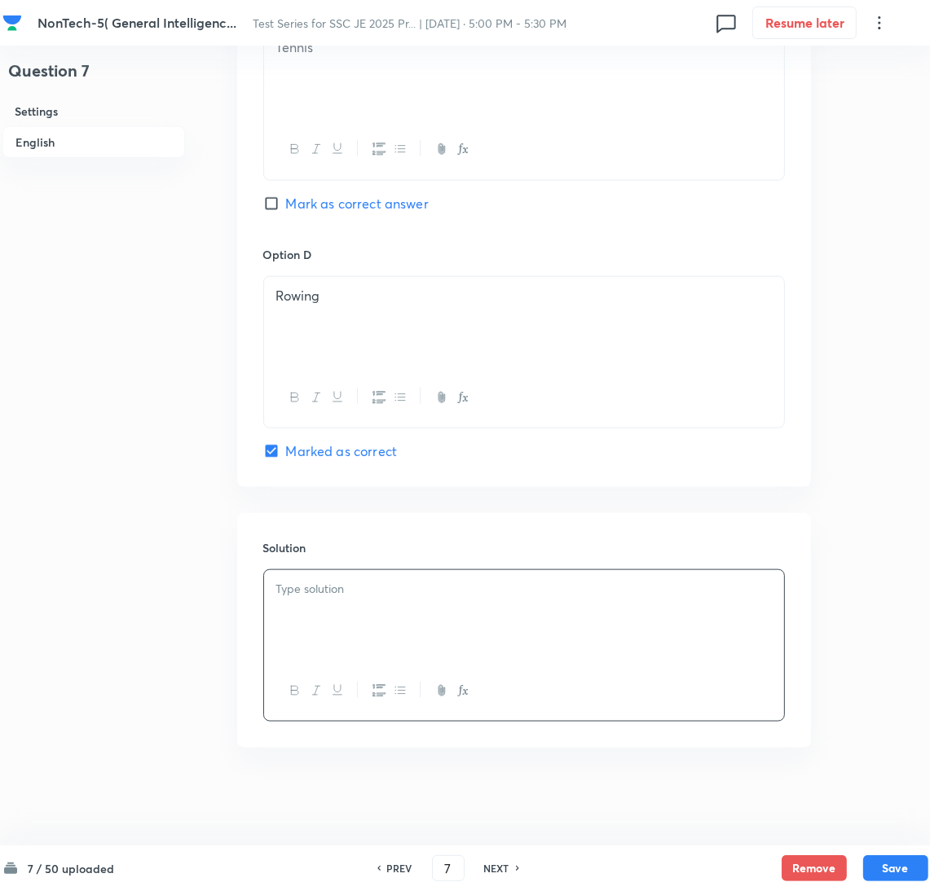
click at [354, 609] on div at bounding box center [524, 615] width 520 height 91
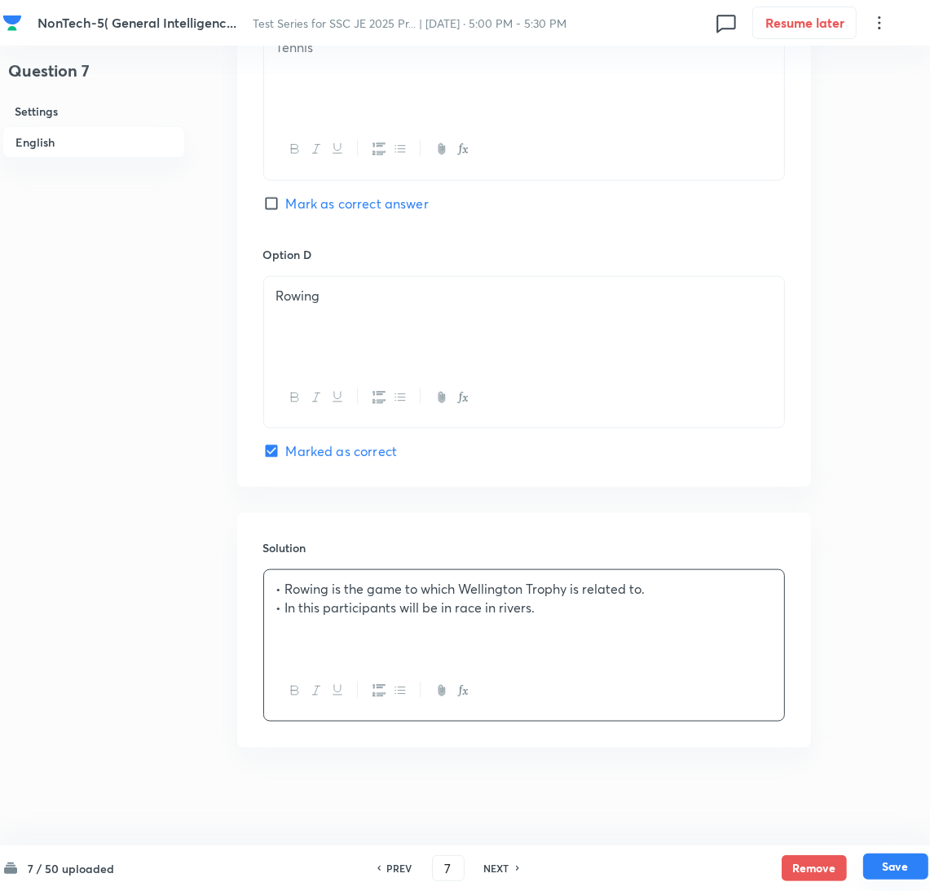
click at [891, 865] on button "Save" at bounding box center [895, 867] width 65 height 26
type input "8"
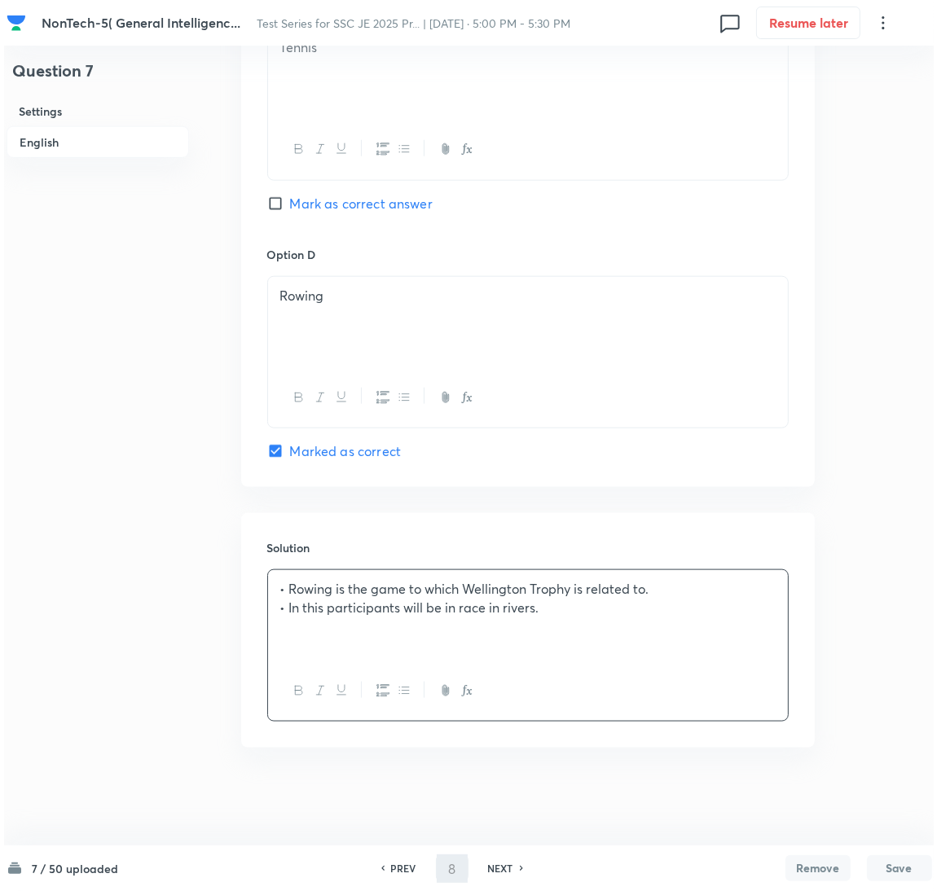
scroll to position [0, 0]
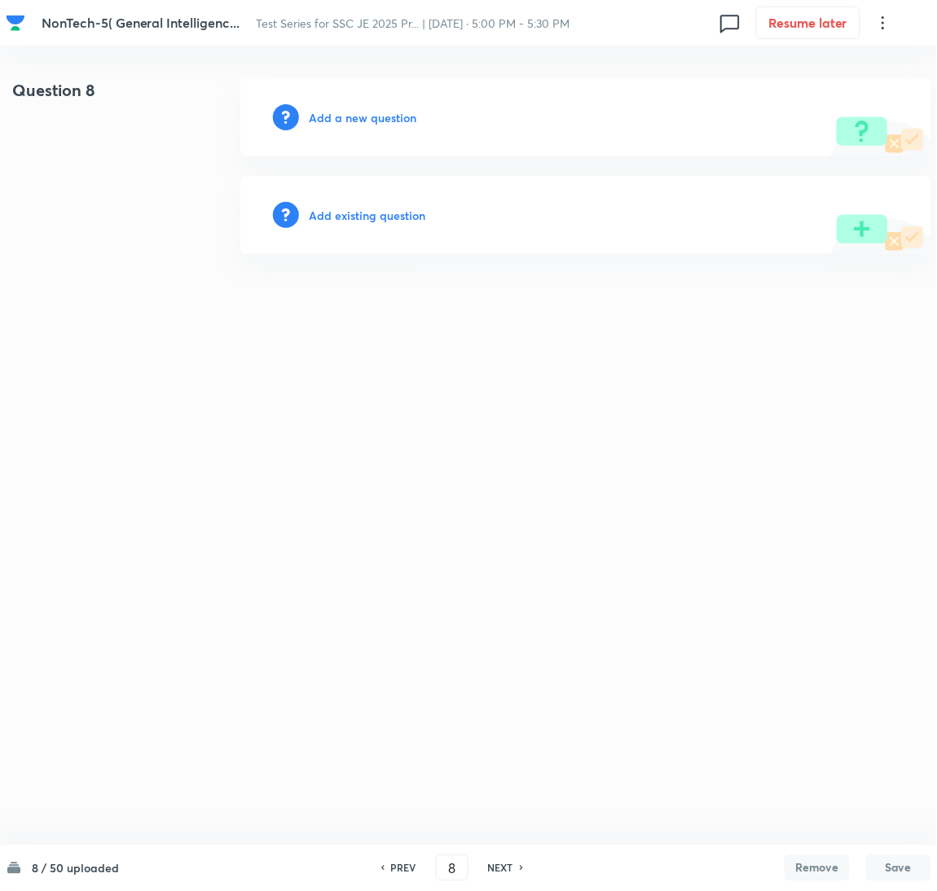
click at [346, 115] on h6 "Add a new question" at bounding box center [363, 117] width 108 height 17
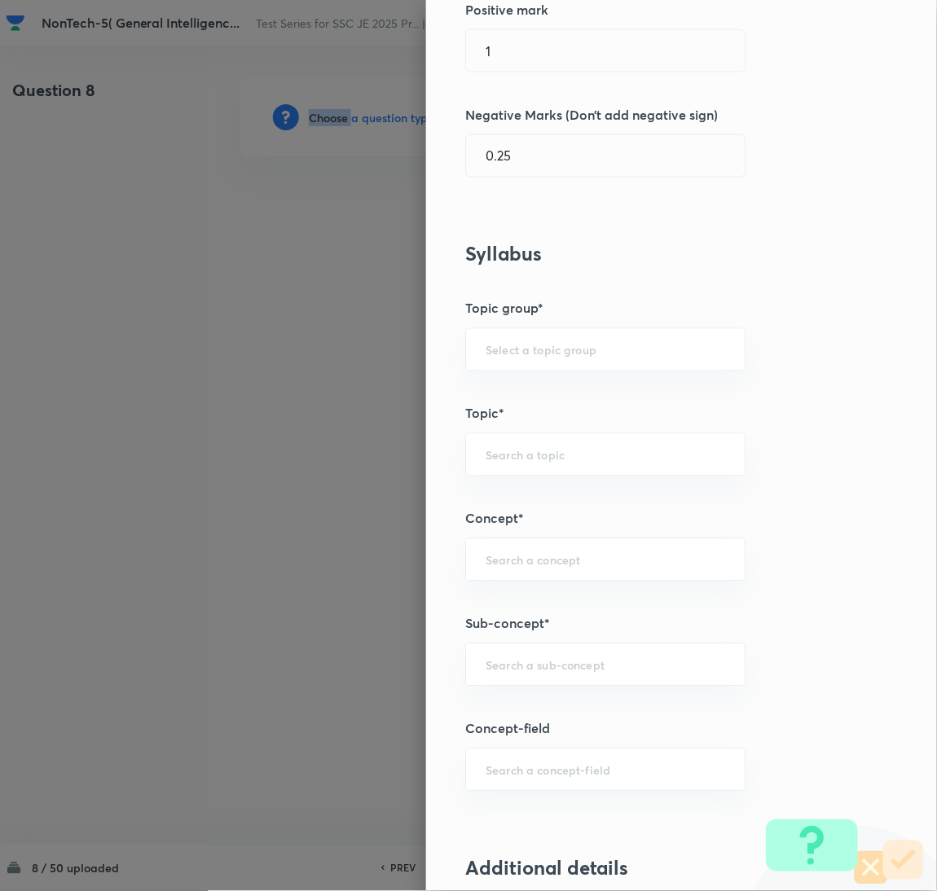
scroll to position [489, 0]
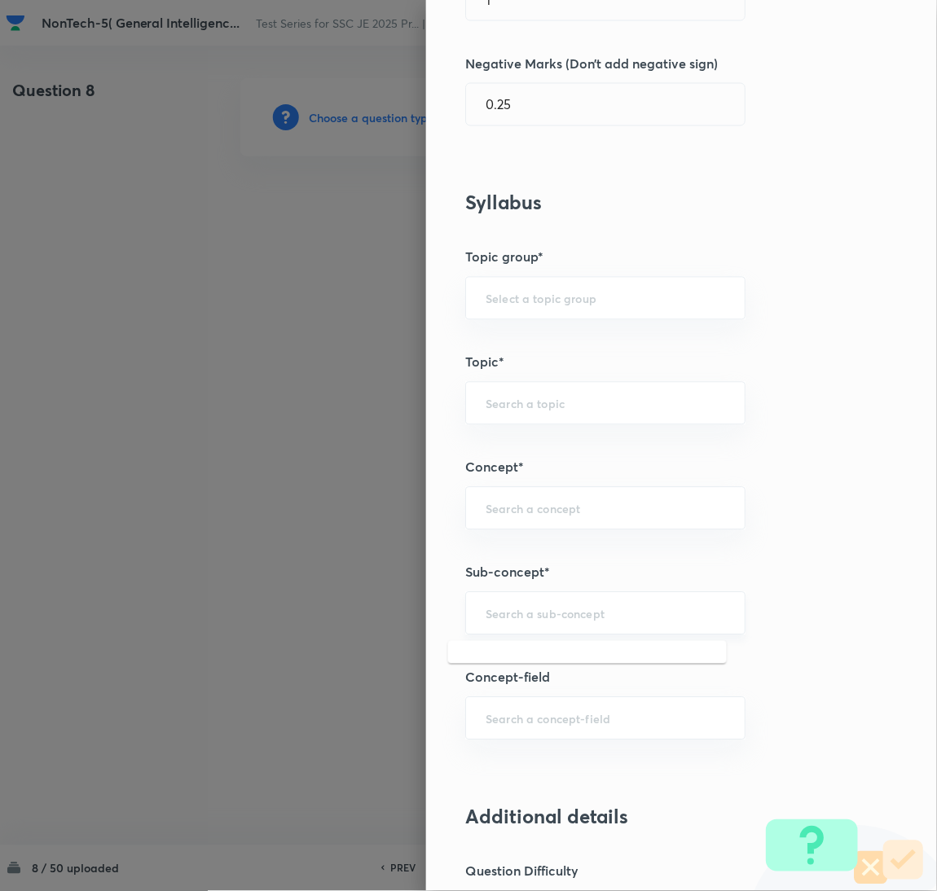
click at [521, 616] on input "text" at bounding box center [606, 613] width 240 height 15
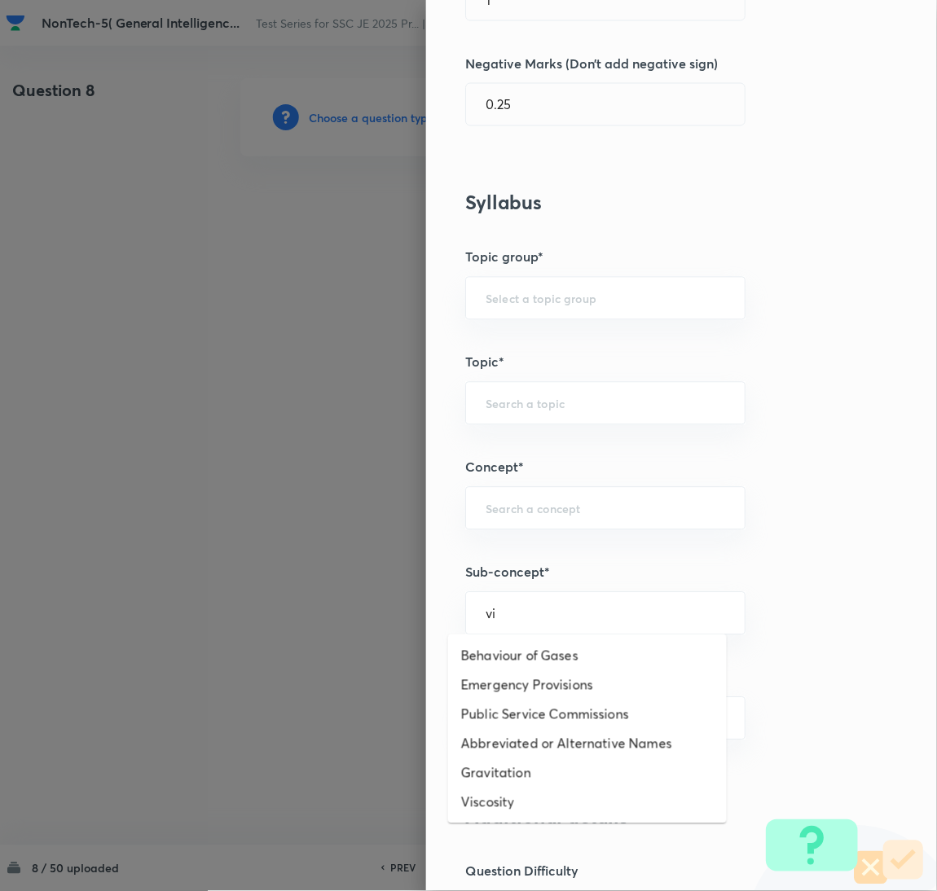
scroll to position [610, 0]
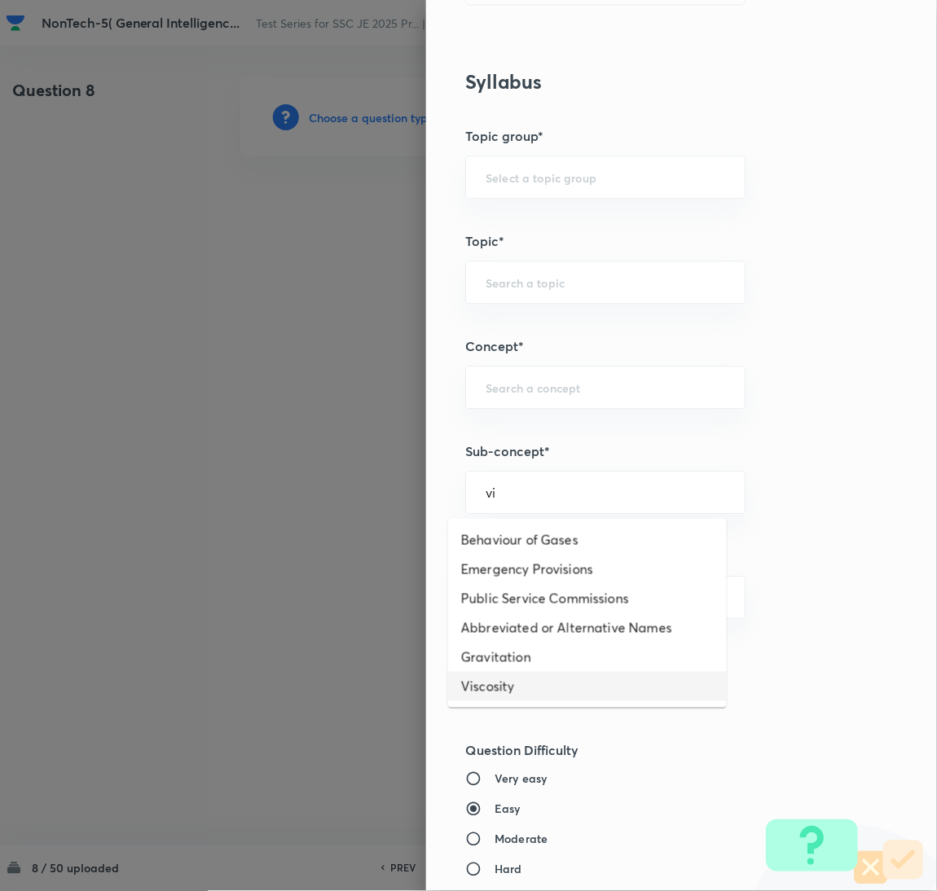
click at [516, 680] on li "Viscosity" at bounding box center [587, 686] width 279 height 29
type input "Viscosity"
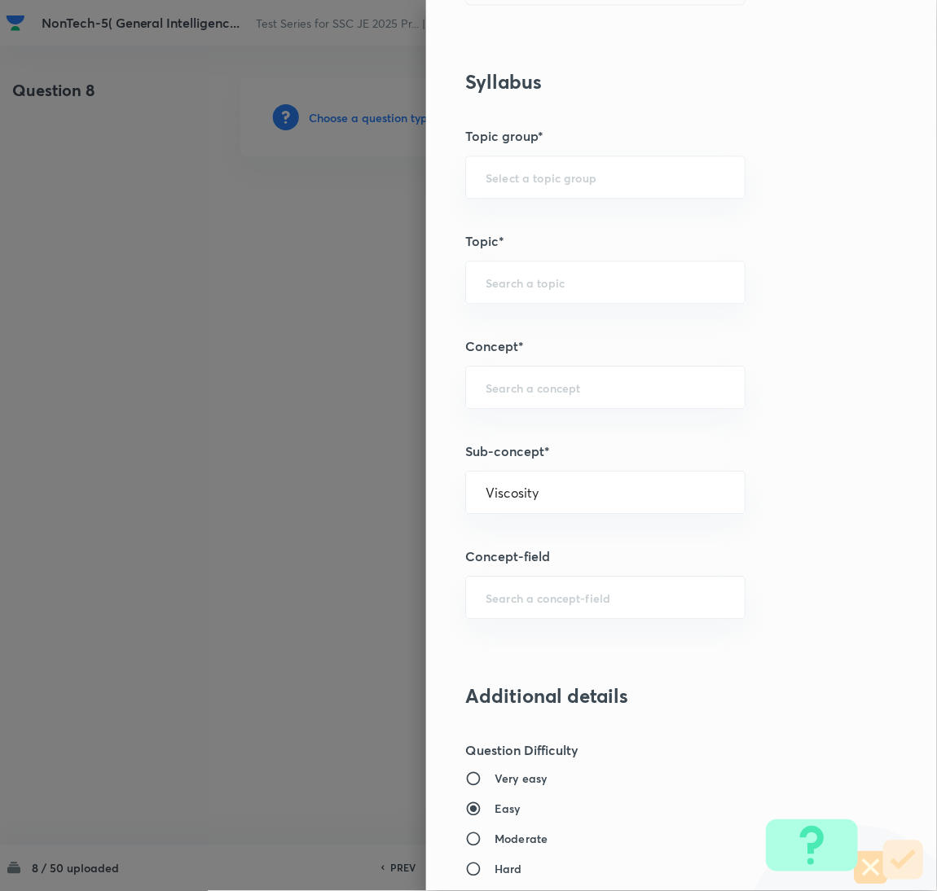
type input "General Awareness"
type input "Static GK"
type input "Physics"
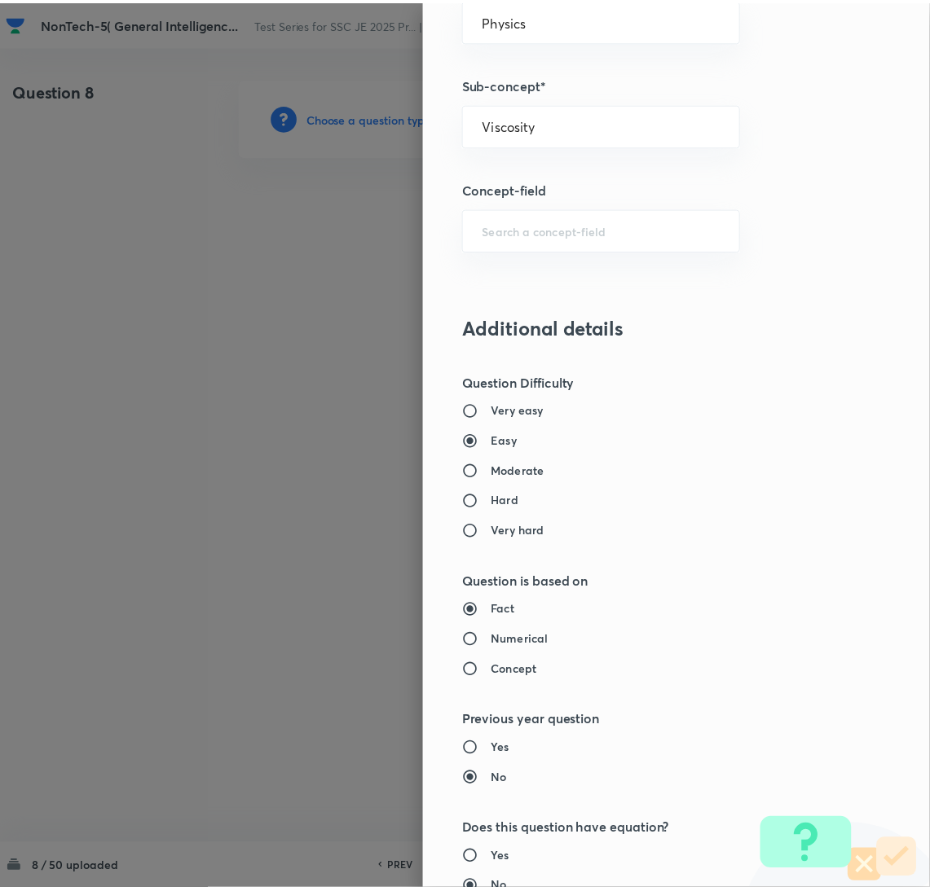
scroll to position [1332, 0]
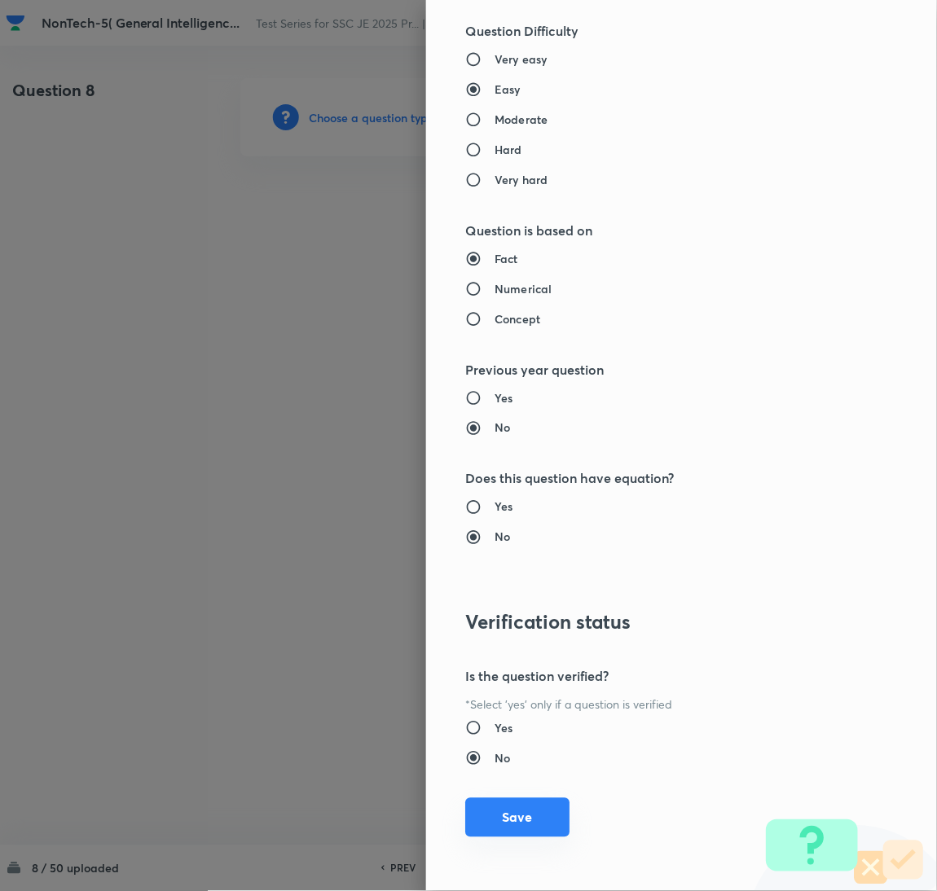
click at [512, 817] on button "Save" at bounding box center [517, 818] width 104 height 39
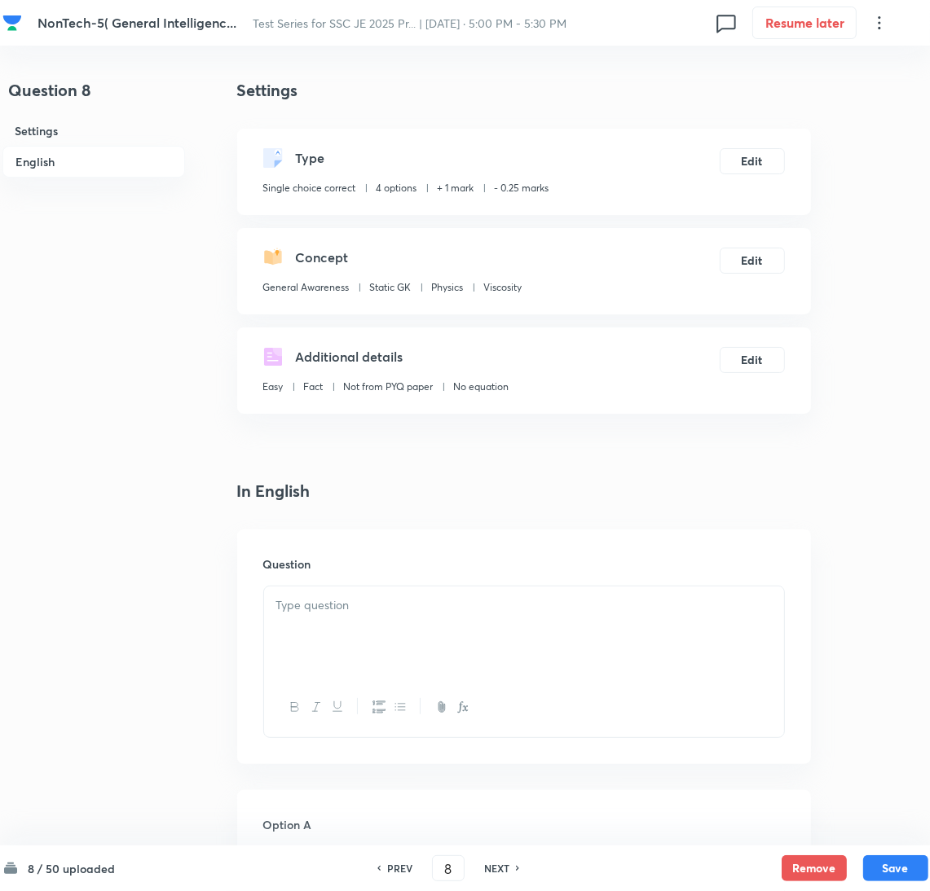
click at [359, 626] on div at bounding box center [524, 632] width 520 height 91
click at [381, 609] on p at bounding box center [523, 605] width 495 height 19
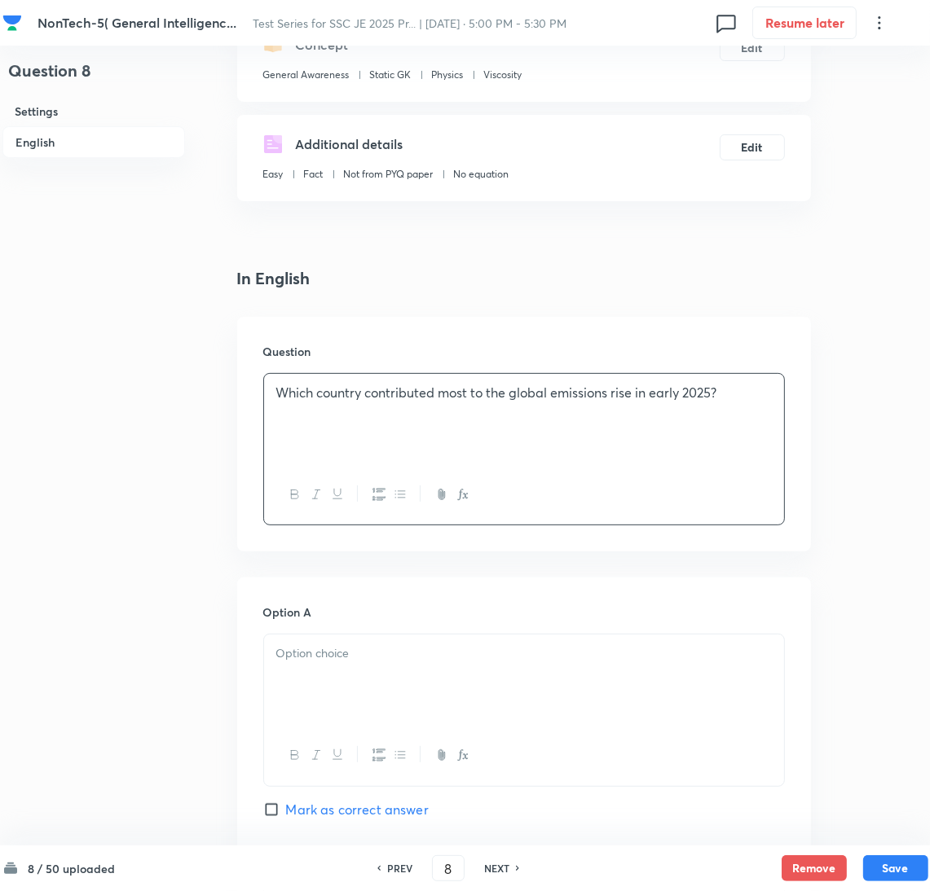
scroll to position [366, 0]
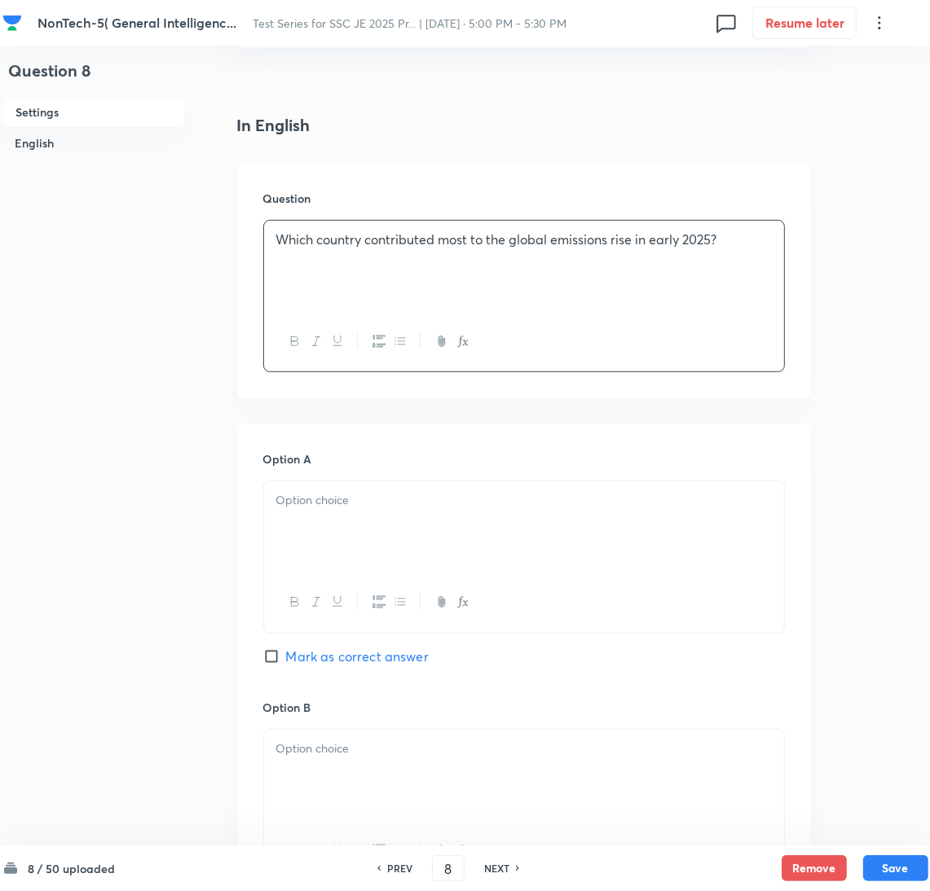
drag, startPoint x: 324, startPoint y: 535, endPoint x: 61, endPoint y: 534, distance: 263.2
click at [324, 534] on div at bounding box center [524, 527] width 520 height 91
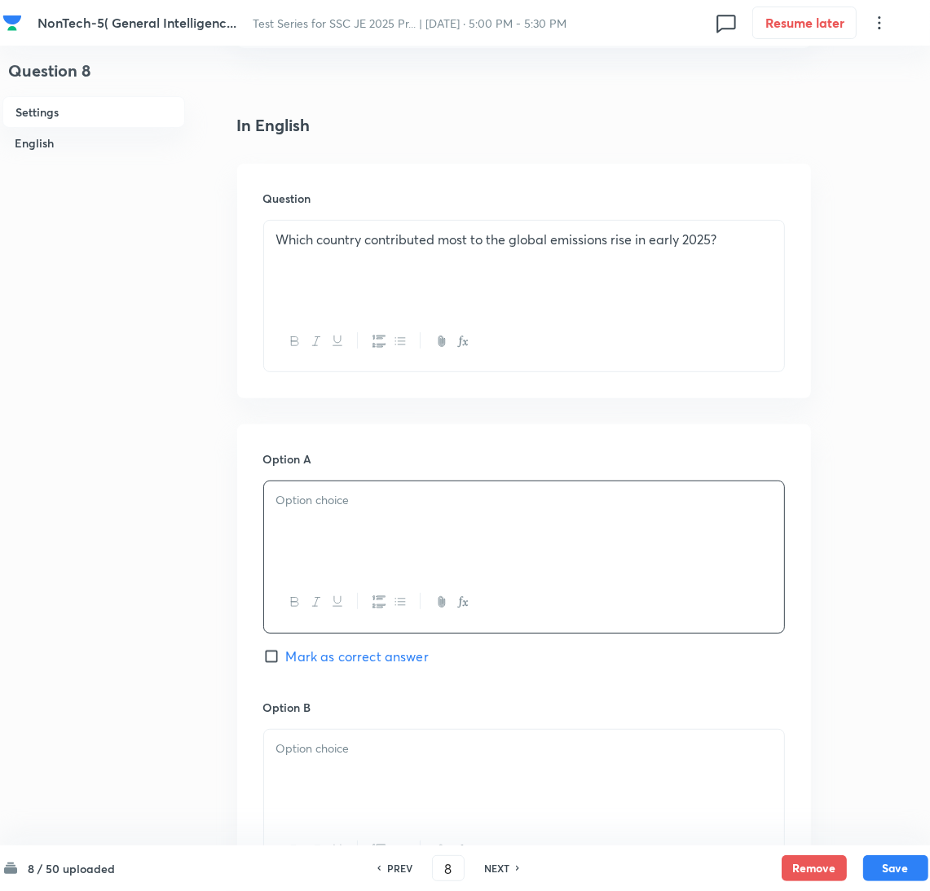
click at [380, 549] on div at bounding box center [524, 527] width 520 height 91
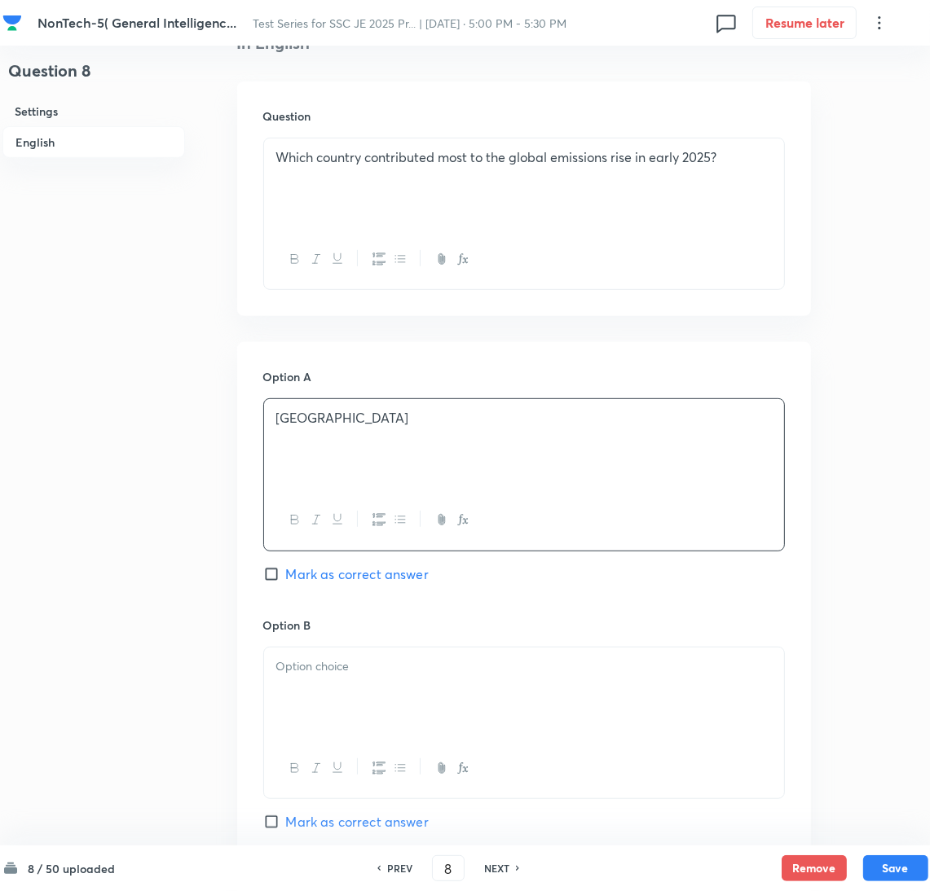
scroll to position [610, 0]
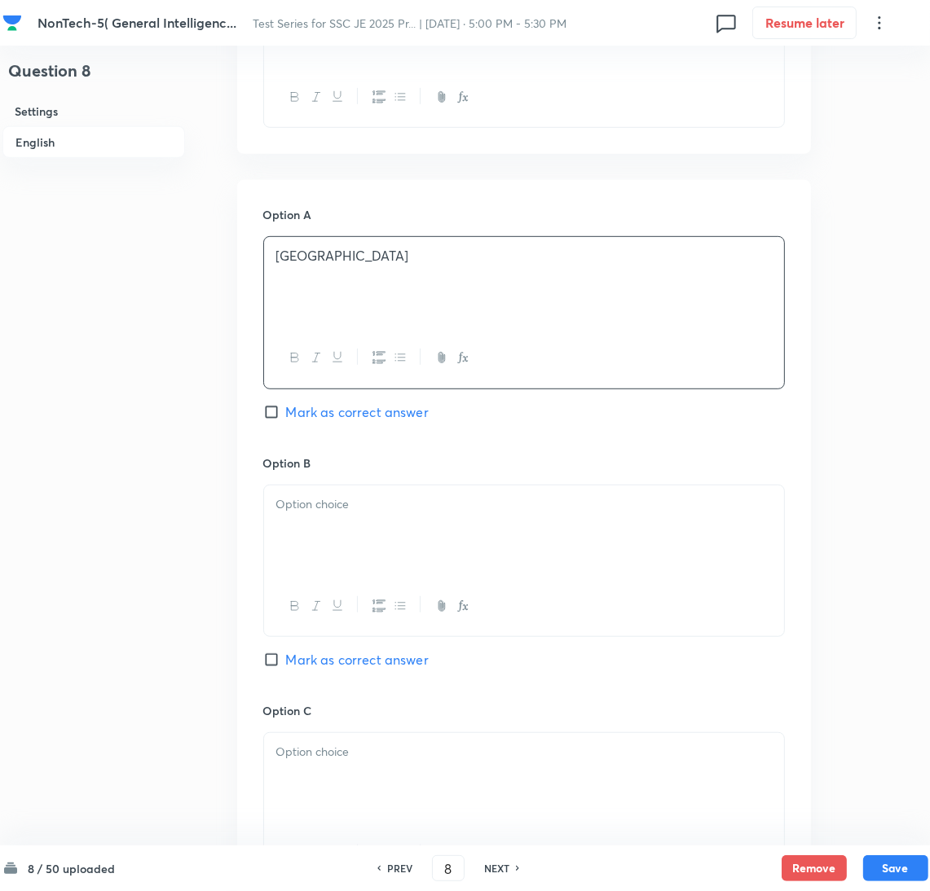
drag, startPoint x: 325, startPoint y: 539, endPoint x: 232, endPoint y: 539, distance: 92.9
click at [322, 539] on div at bounding box center [524, 531] width 520 height 91
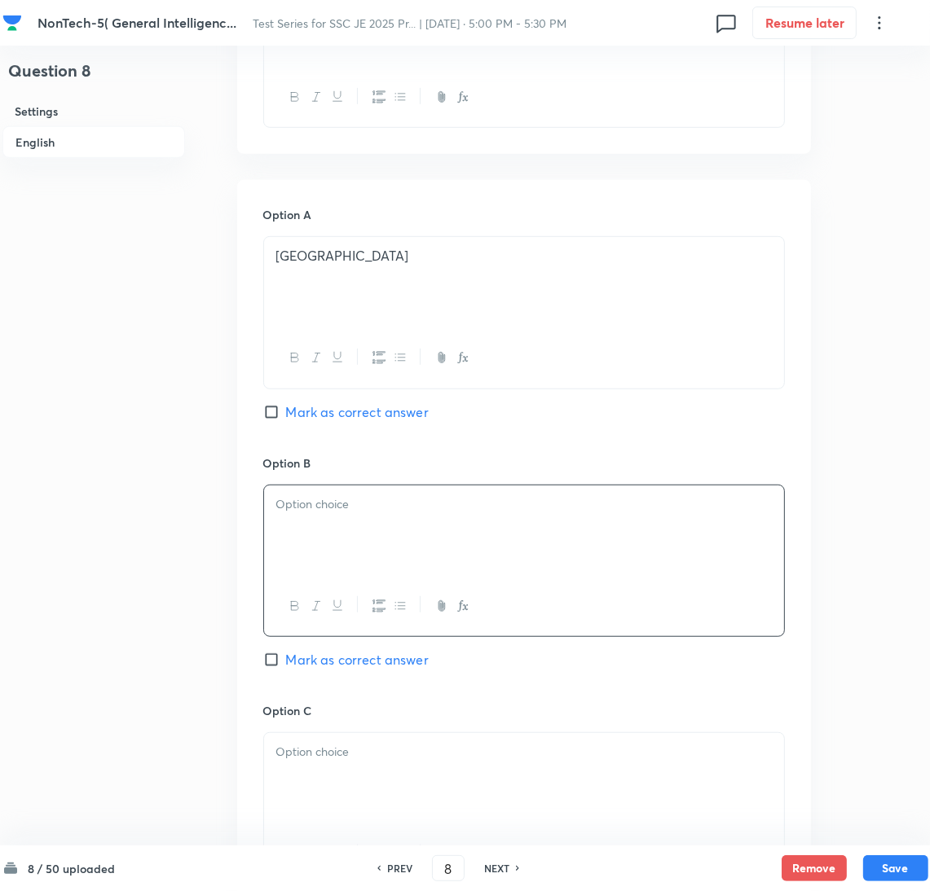
click at [382, 523] on div at bounding box center [524, 531] width 520 height 91
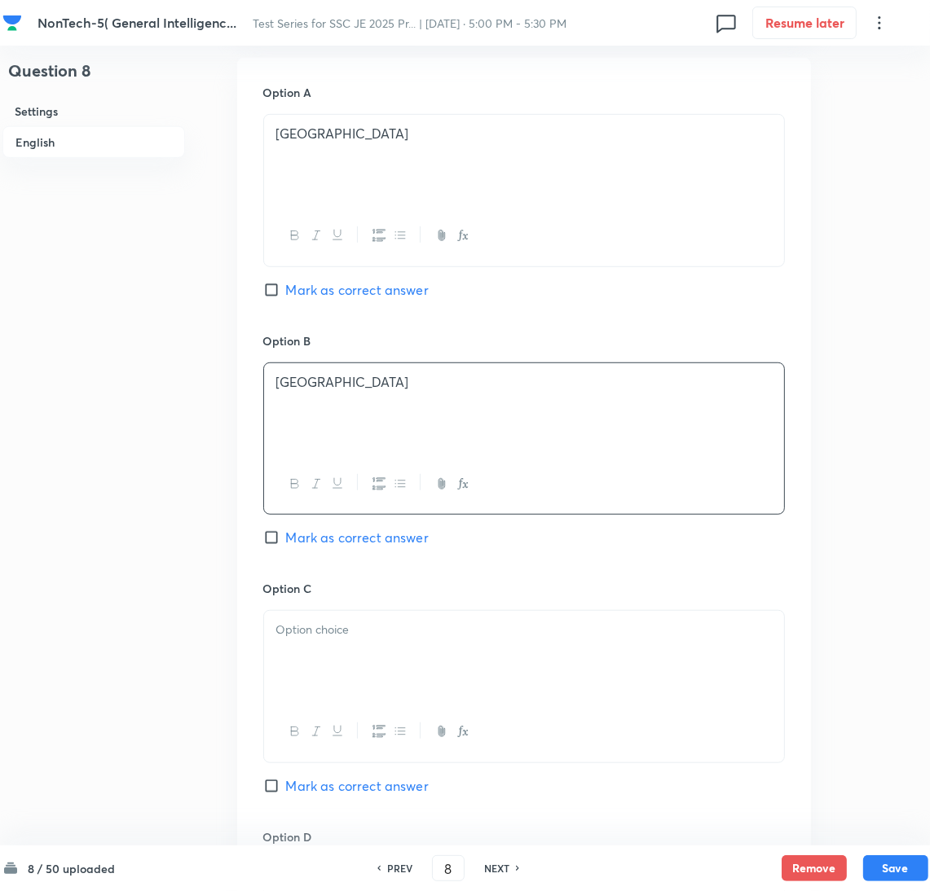
drag, startPoint x: 334, startPoint y: 656, endPoint x: 178, endPoint y: 618, distance: 160.3
click at [329, 655] on div at bounding box center [524, 656] width 520 height 91
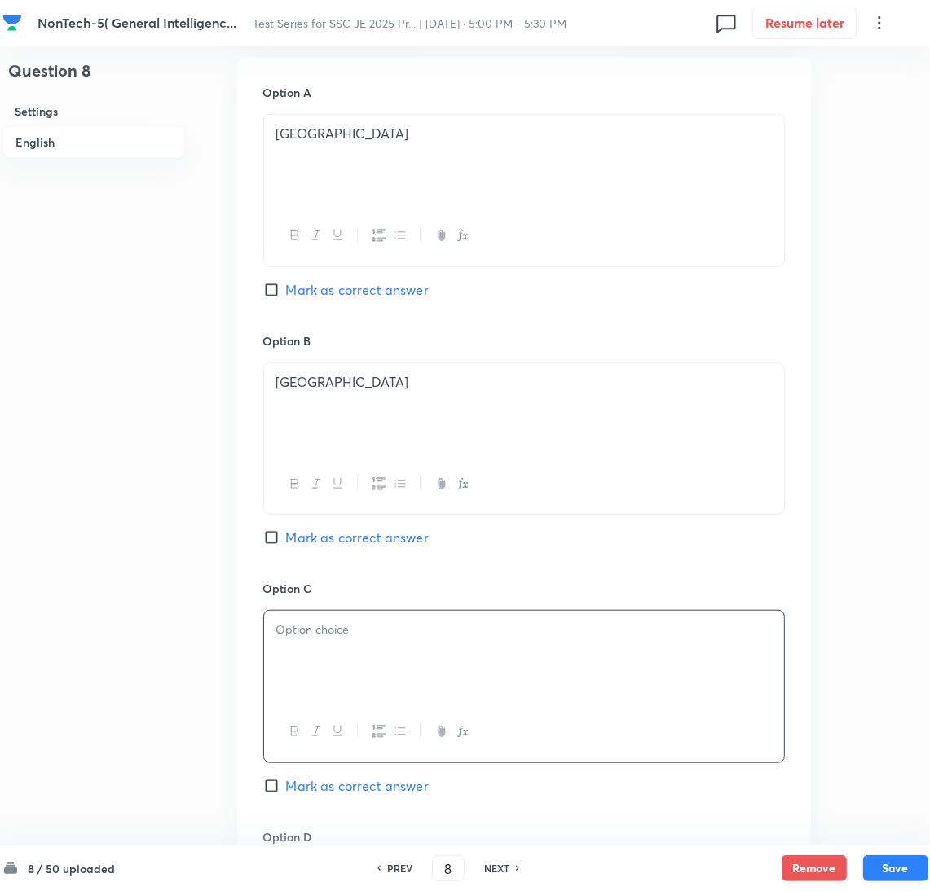
click at [349, 635] on p at bounding box center [523, 630] width 495 height 19
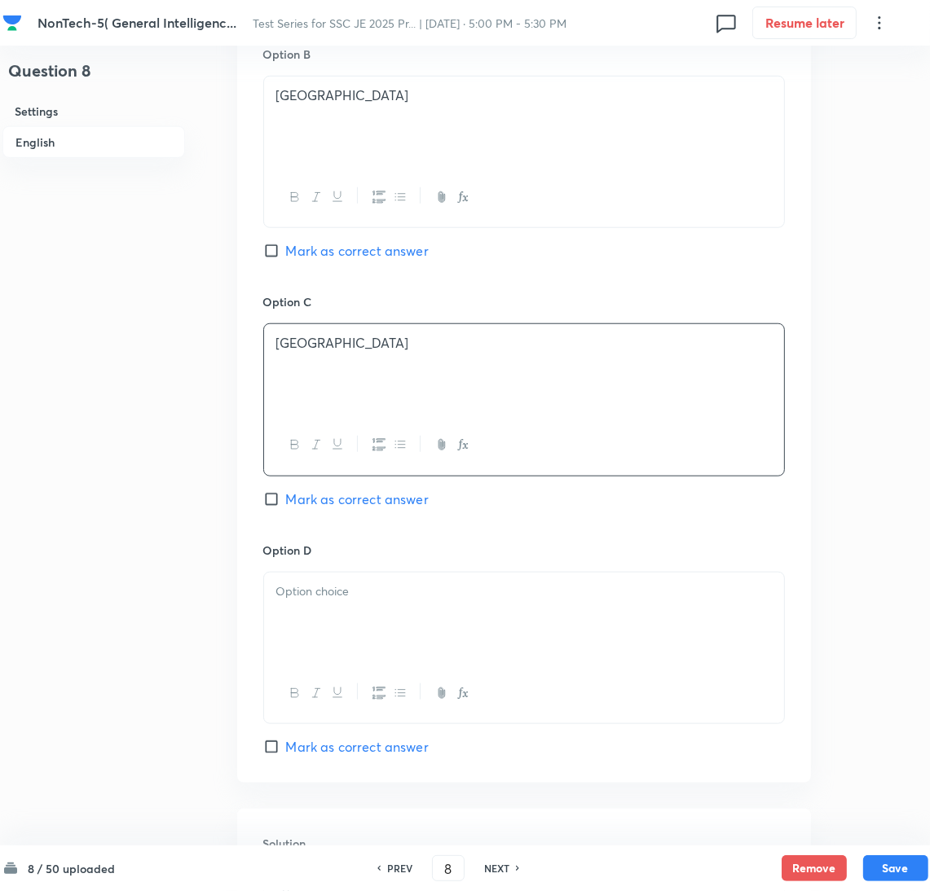
scroll to position [1099, 0]
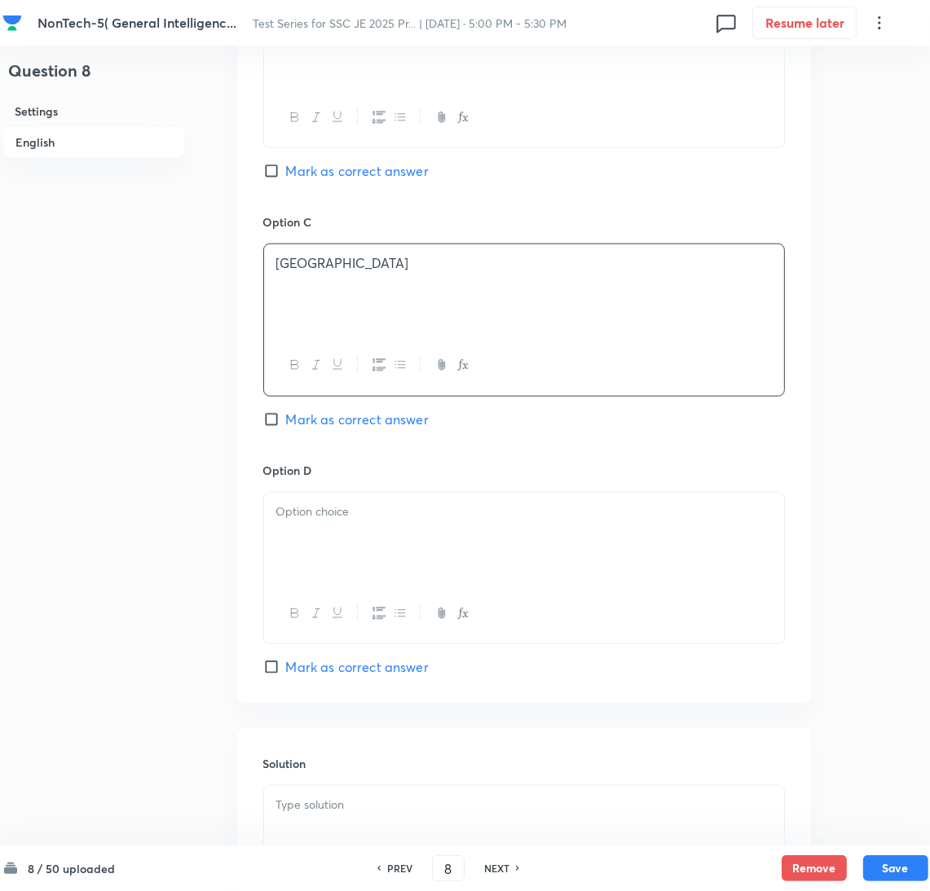
drag, startPoint x: 339, startPoint y: 552, endPoint x: 59, endPoint y: 557, distance: 279.6
click at [338, 550] on div at bounding box center [524, 538] width 520 height 91
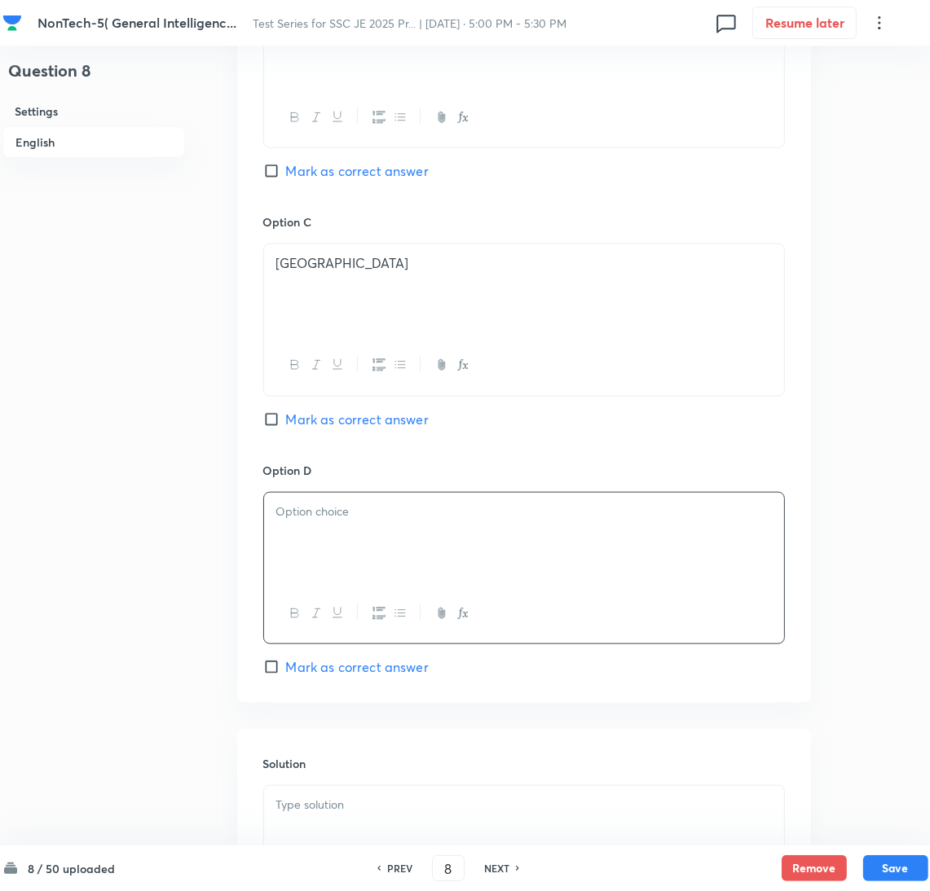
click at [317, 533] on div at bounding box center [524, 538] width 520 height 91
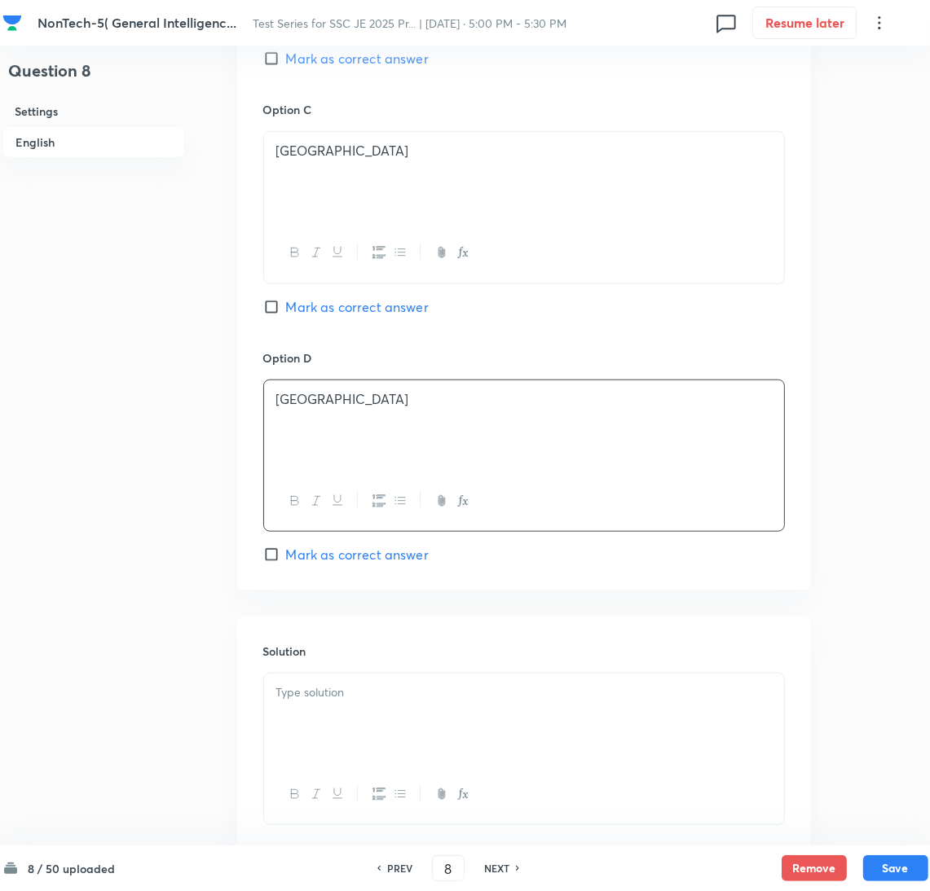
scroll to position [1318, 0]
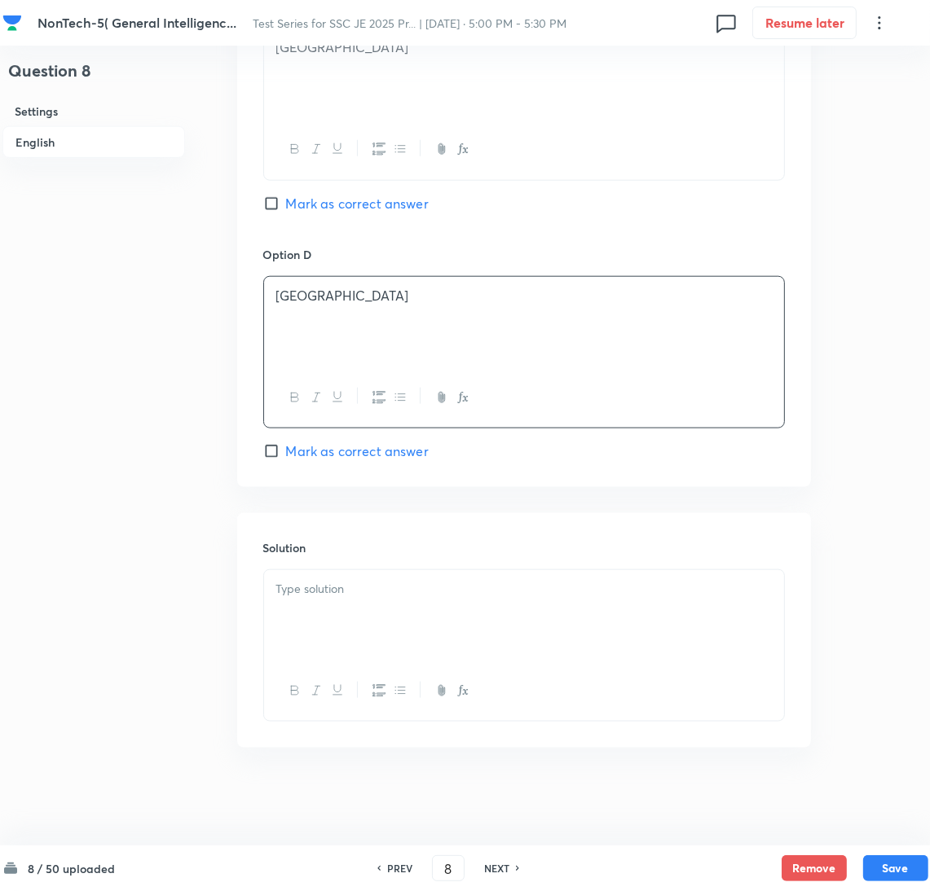
click at [331, 596] on p at bounding box center [523, 589] width 495 height 19
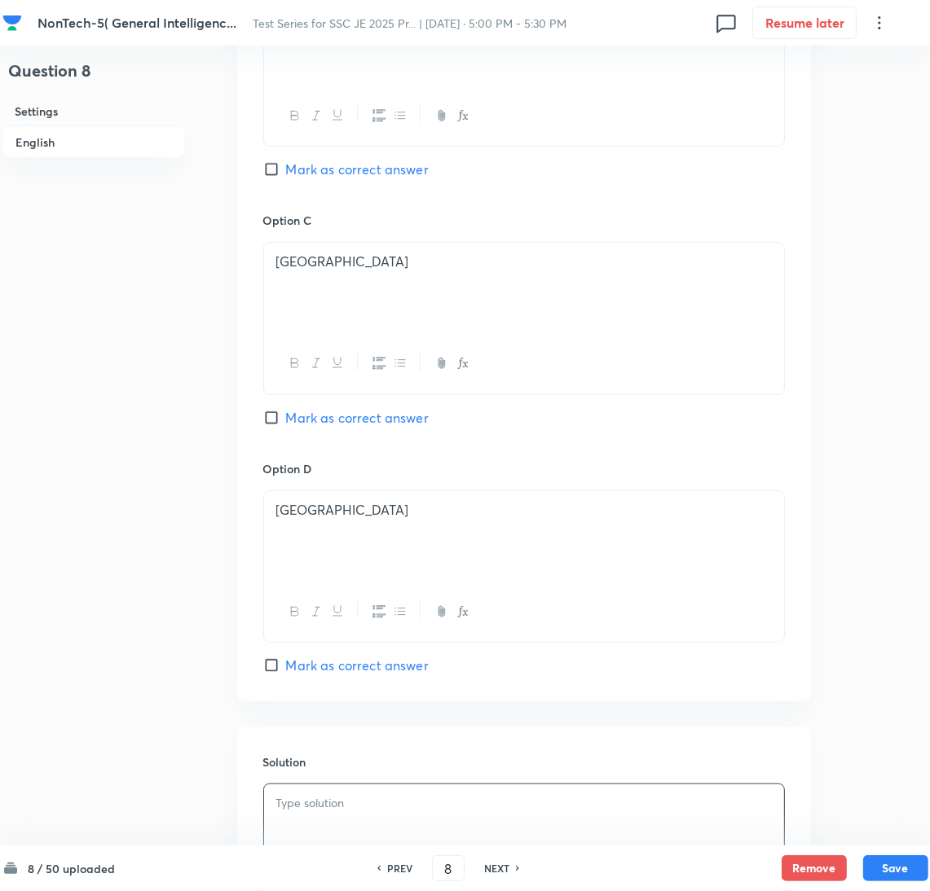
scroll to position [952, 0]
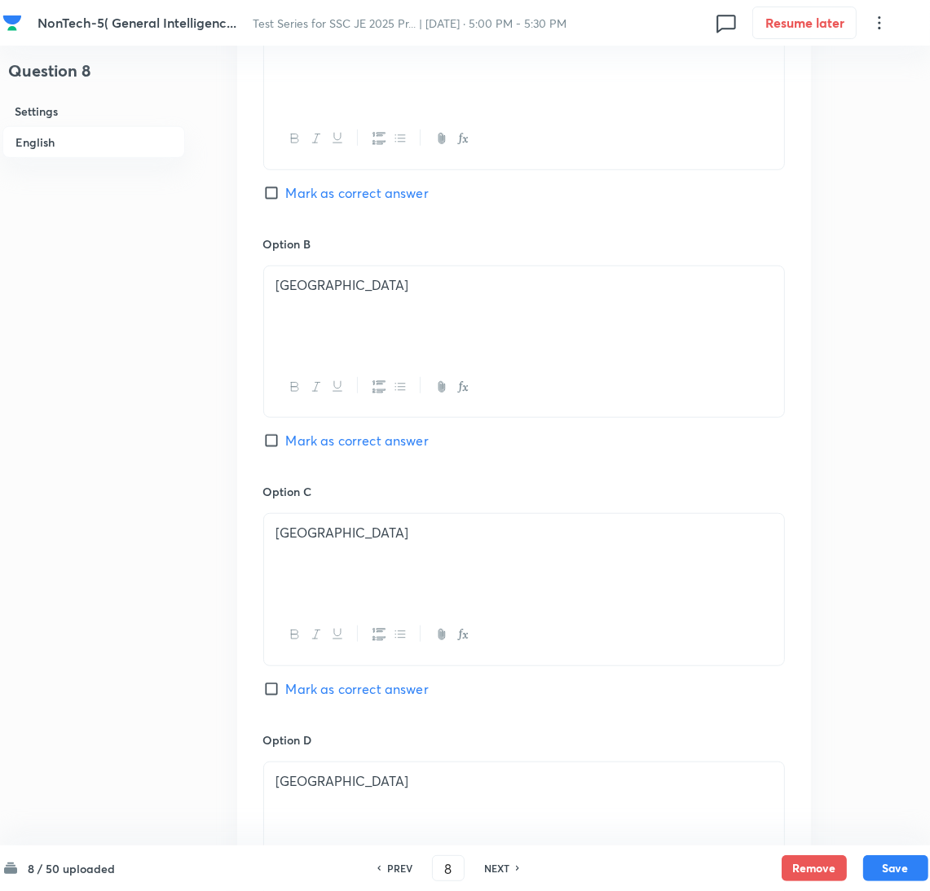
click at [284, 198] on input "Mark as correct answer" at bounding box center [274, 193] width 23 height 16
checkbox input "true"
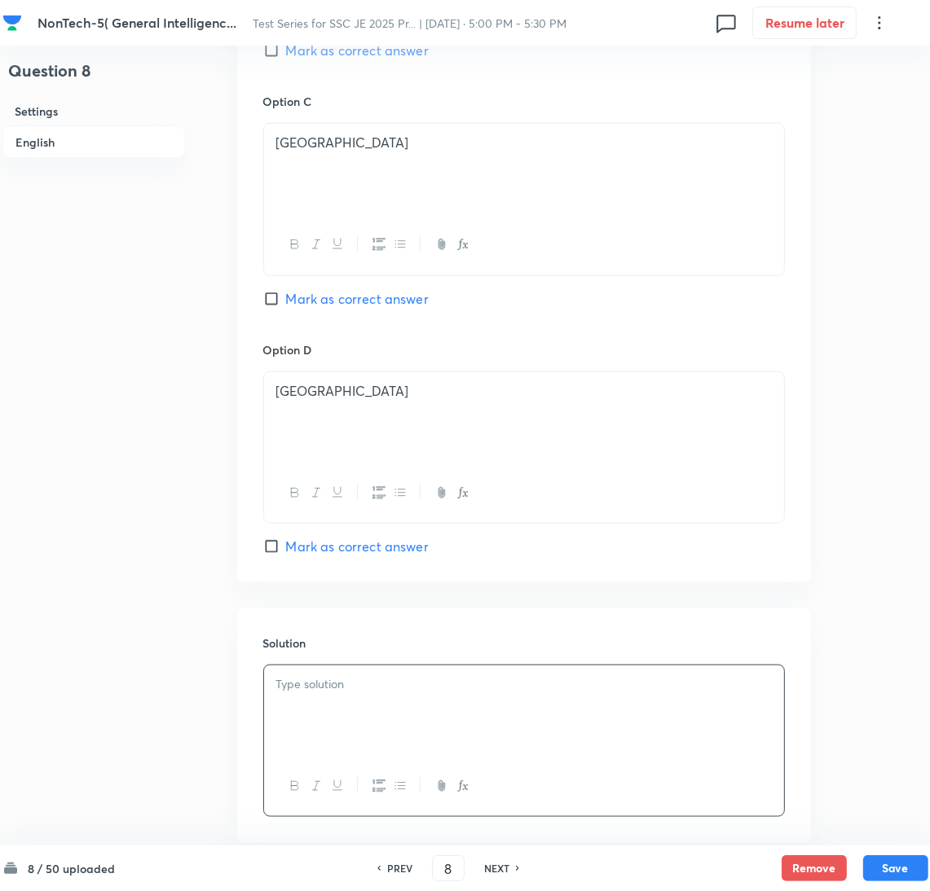
scroll to position [1318, 0]
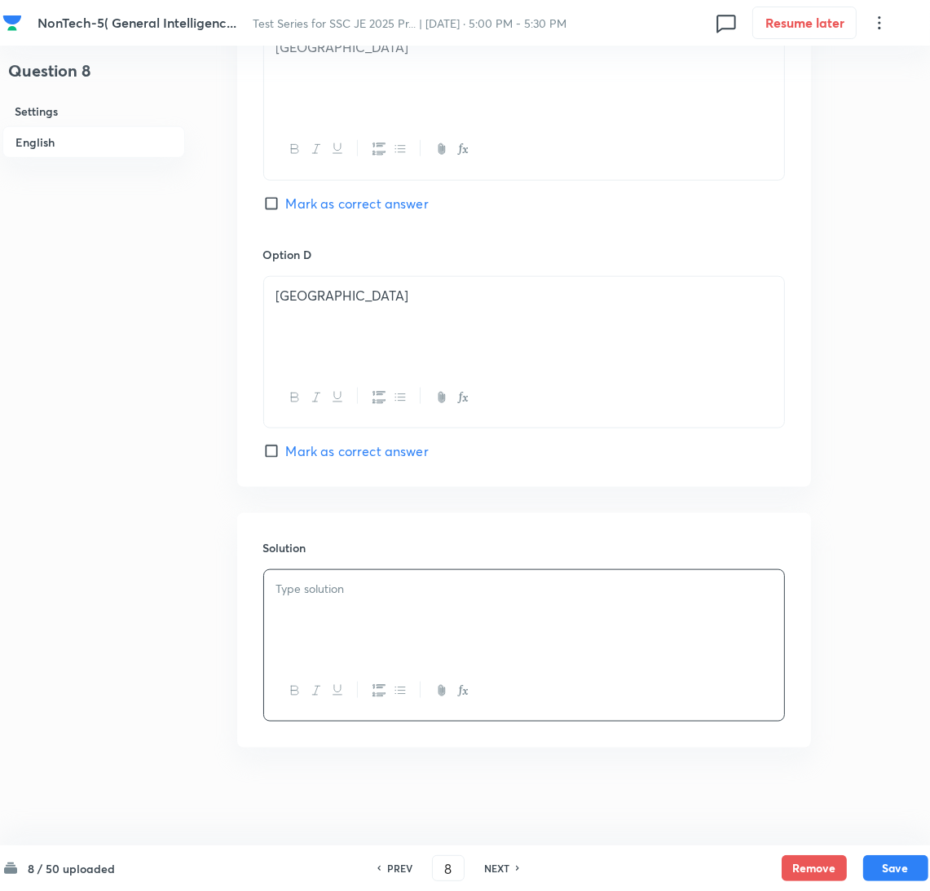
drag, startPoint x: 341, startPoint y: 615, endPoint x: 310, endPoint y: 615, distance: 31.0
click at [329, 615] on div at bounding box center [524, 615] width 520 height 91
click at [306, 614] on div at bounding box center [524, 615] width 520 height 91
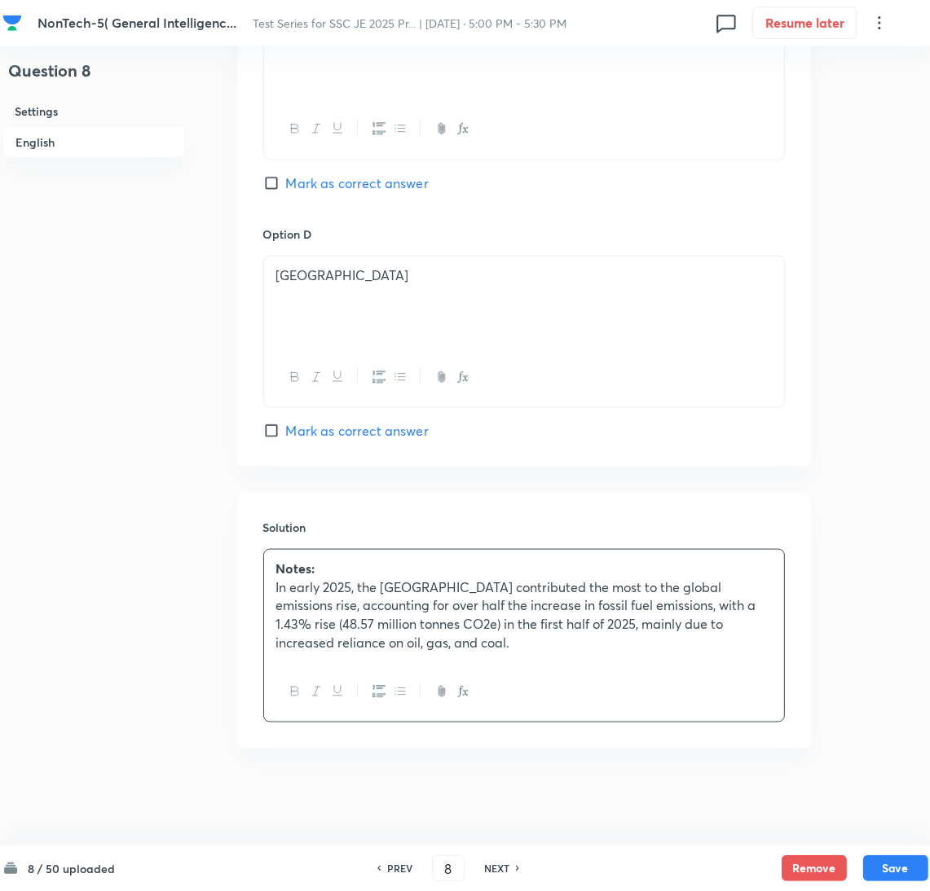
scroll to position [1340, 0]
click at [909, 861] on button "Save" at bounding box center [895, 867] width 65 height 26
type input "9"
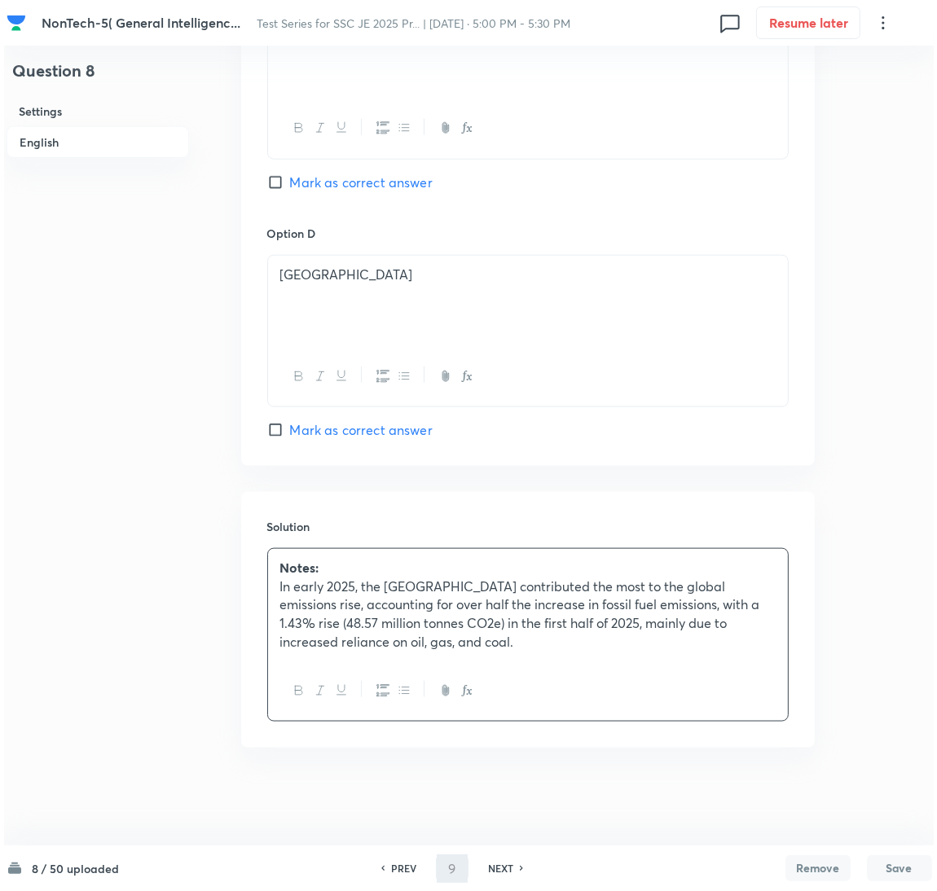
scroll to position [0, 0]
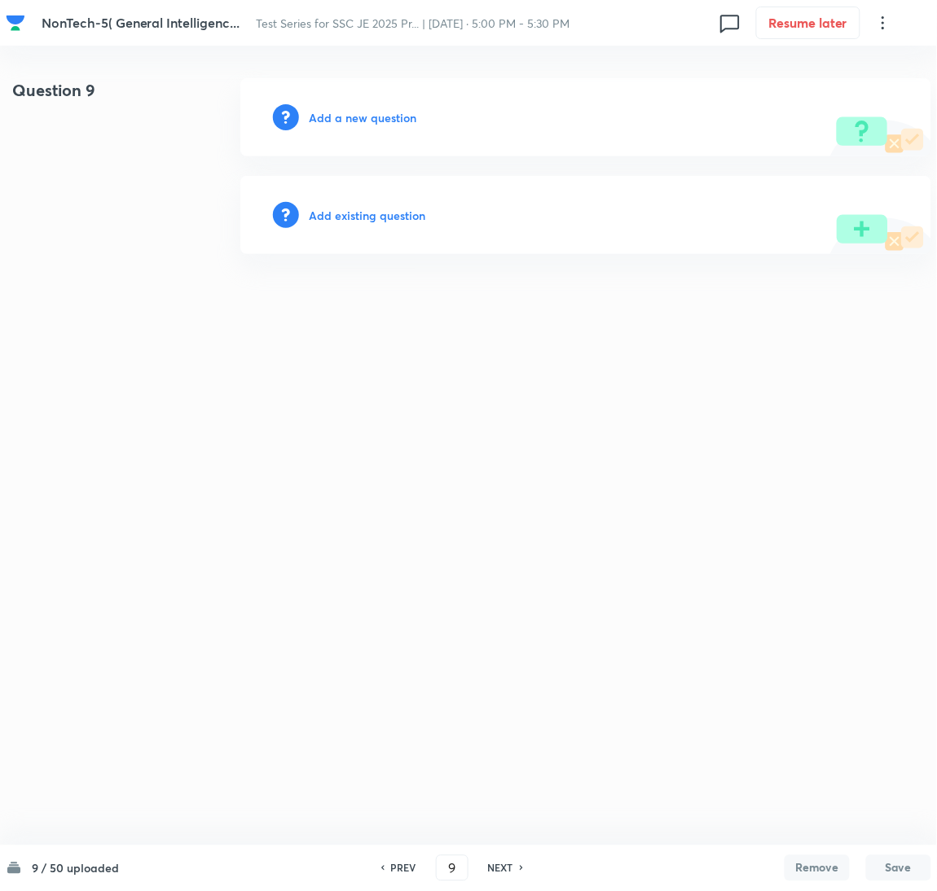
click at [407, 119] on h6 "Add a new question" at bounding box center [363, 117] width 108 height 17
click at [402, 119] on h6 "Choose a question type" at bounding box center [371, 117] width 125 height 17
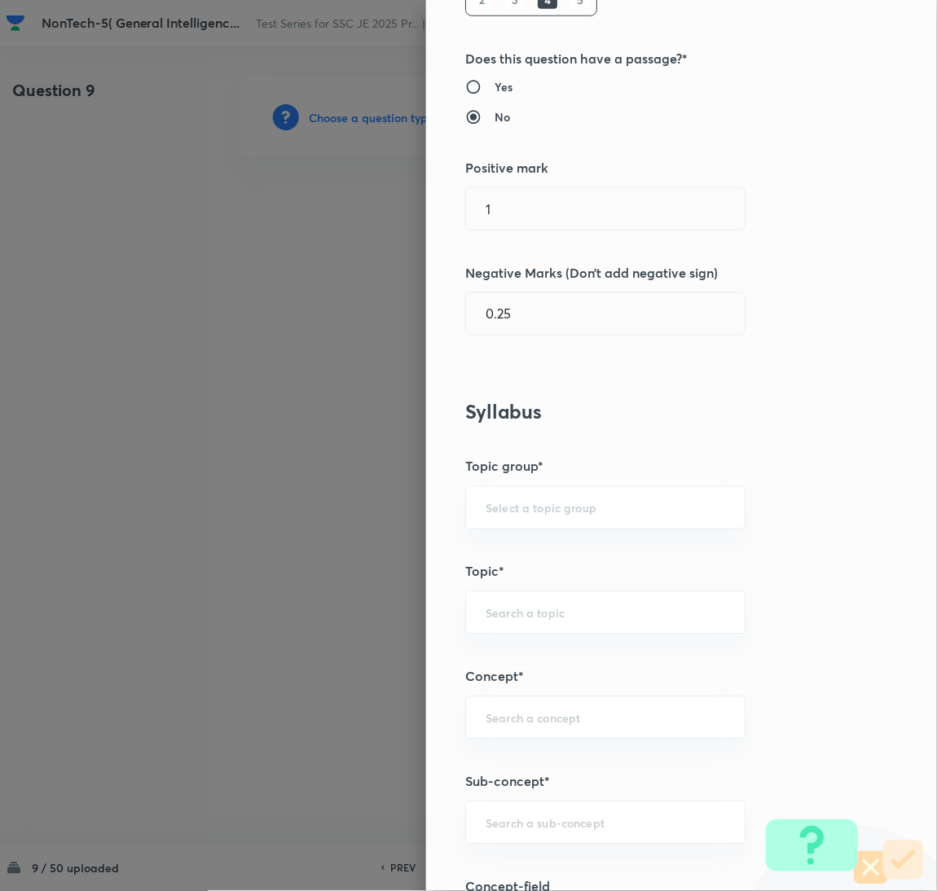
scroll to position [489, 0]
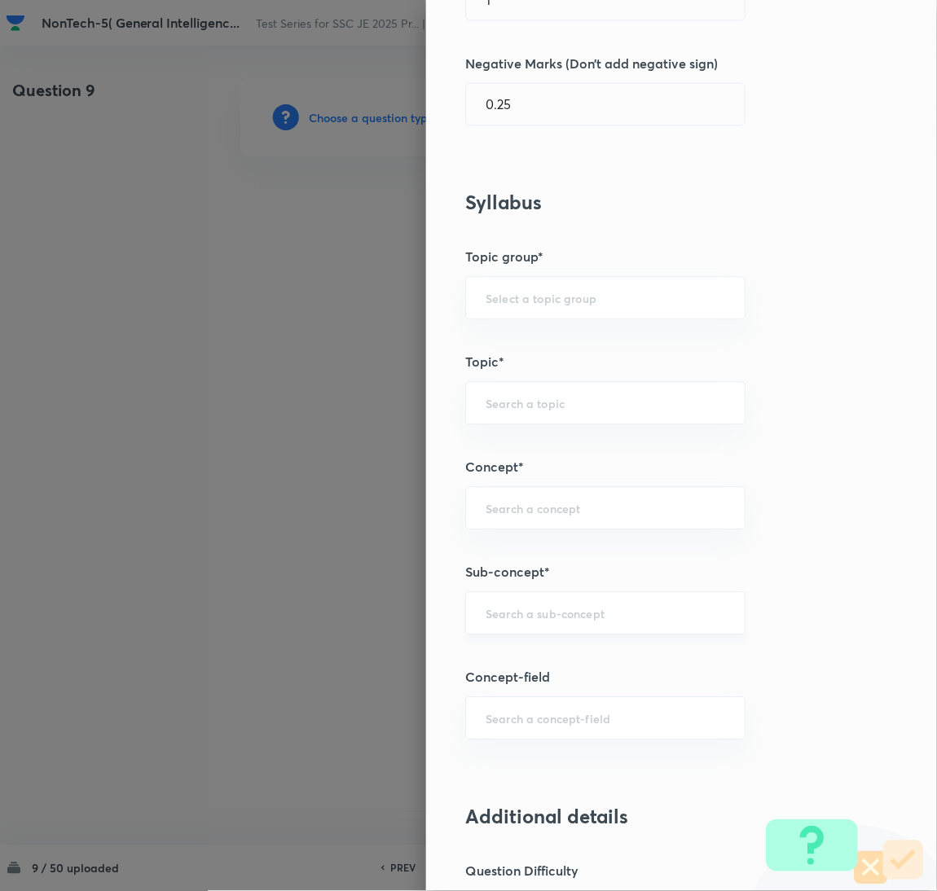
click at [536, 623] on div "​" at bounding box center [605, 613] width 280 height 43
click at [532, 618] on input "text" at bounding box center [606, 613] width 240 height 15
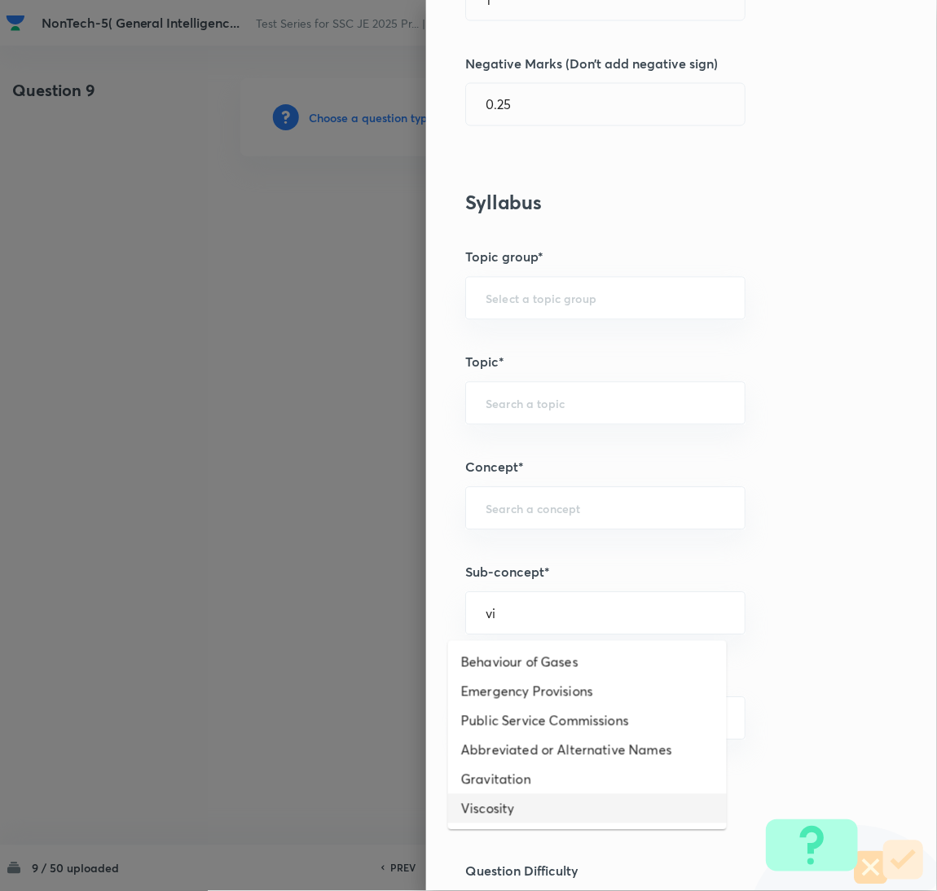
click at [498, 806] on li "Viscosity" at bounding box center [587, 809] width 279 height 29
type input "Viscosity"
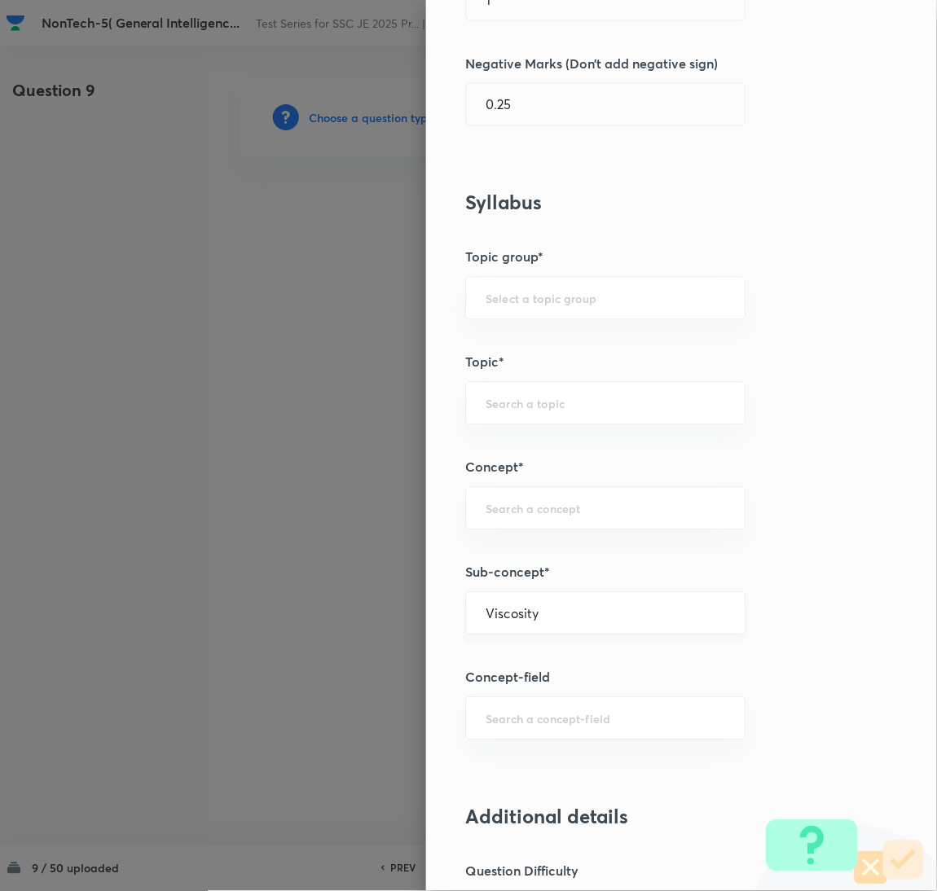
type input "General Awareness"
type input "Static GK"
type input "Physics"
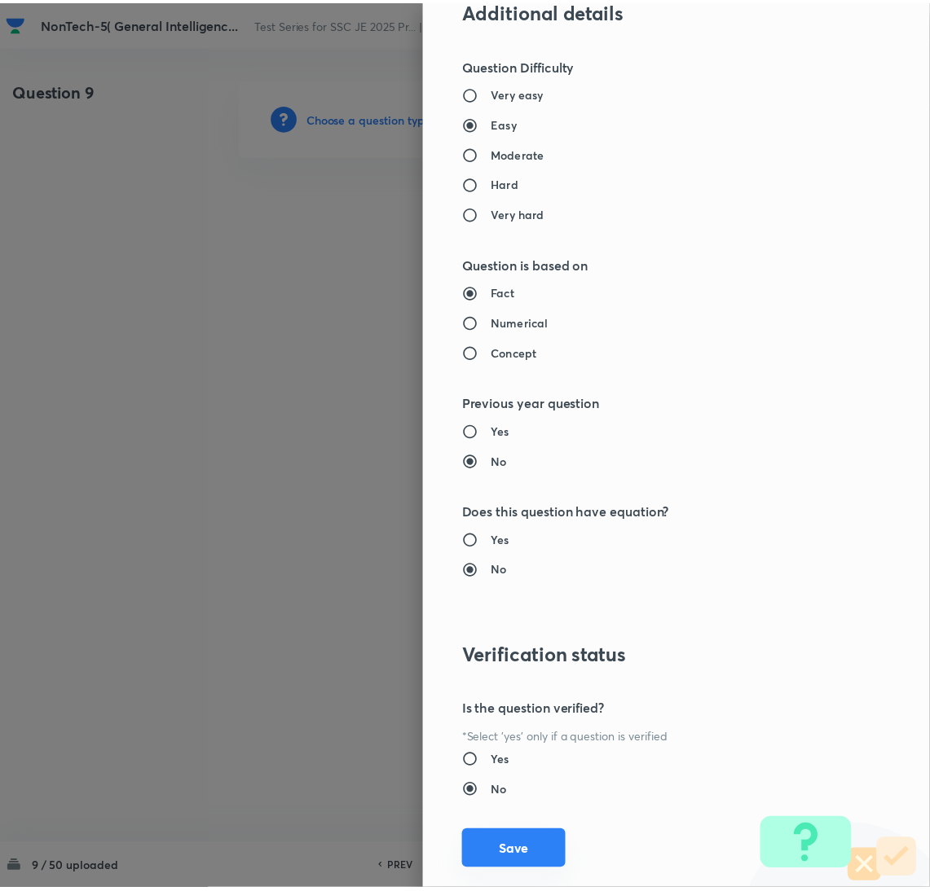
scroll to position [1332, 0]
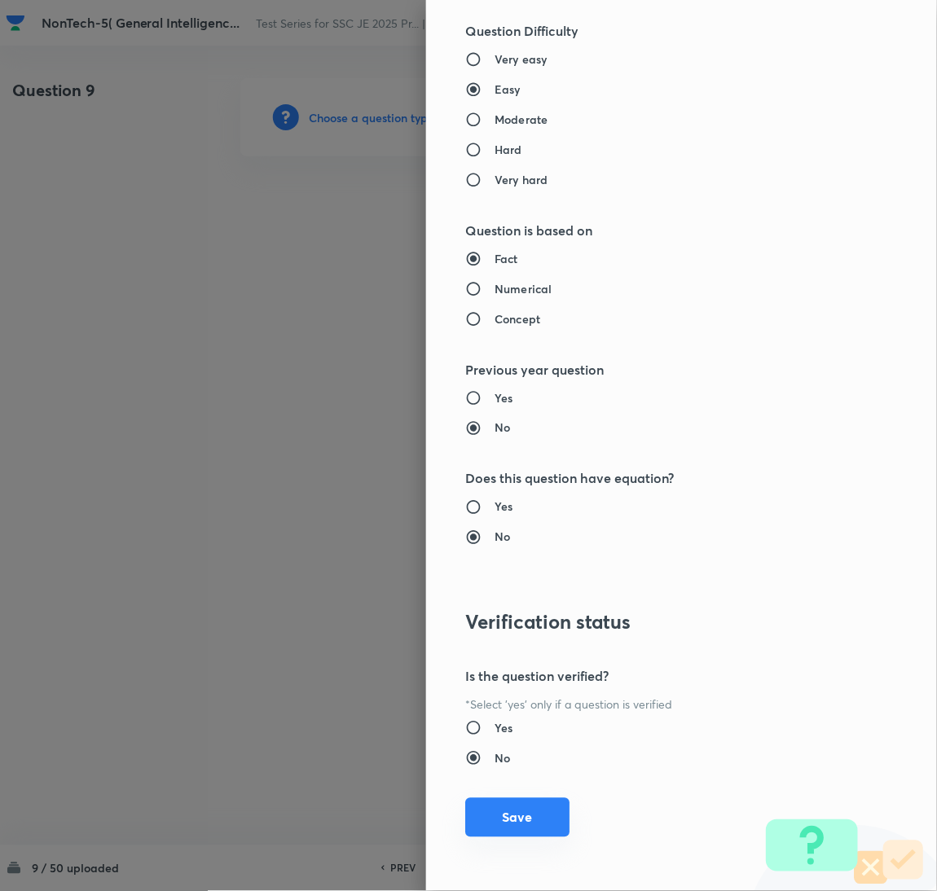
click at [505, 821] on button "Save" at bounding box center [517, 818] width 104 height 39
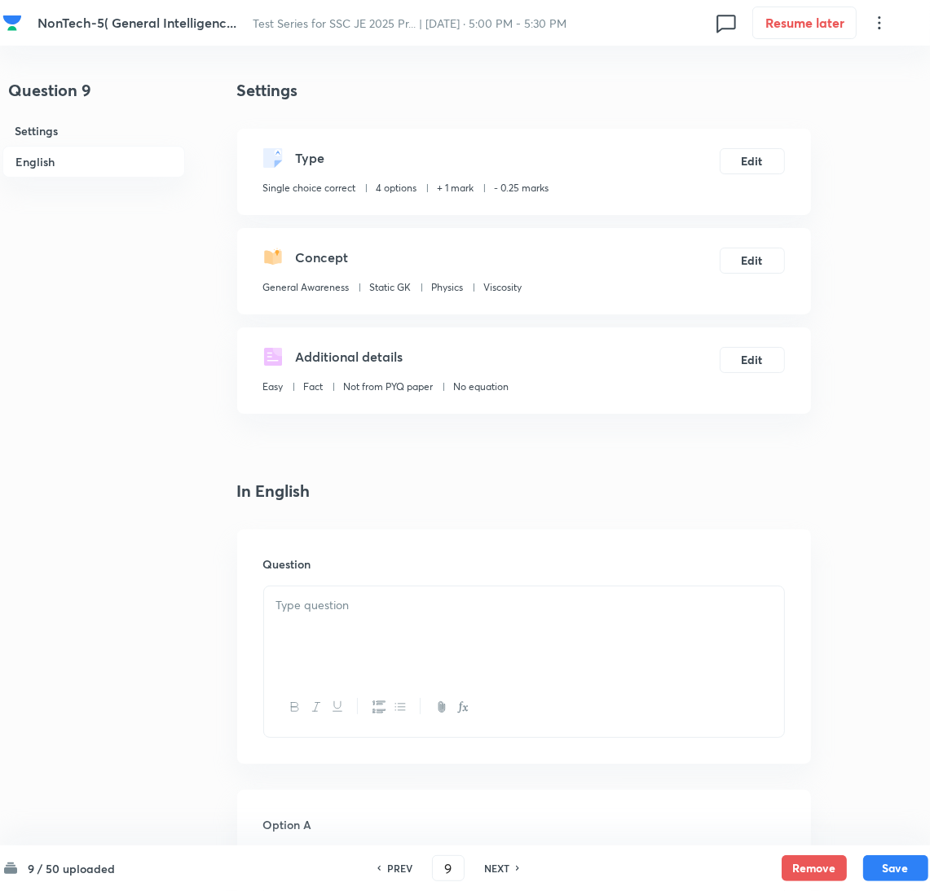
drag, startPoint x: 345, startPoint y: 622, endPoint x: 196, endPoint y: 588, distance: 152.0
click at [343, 622] on div at bounding box center [524, 632] width 520 height 91
click at [315, 609] on p at bounding box center [523, 605] width 495 height 19
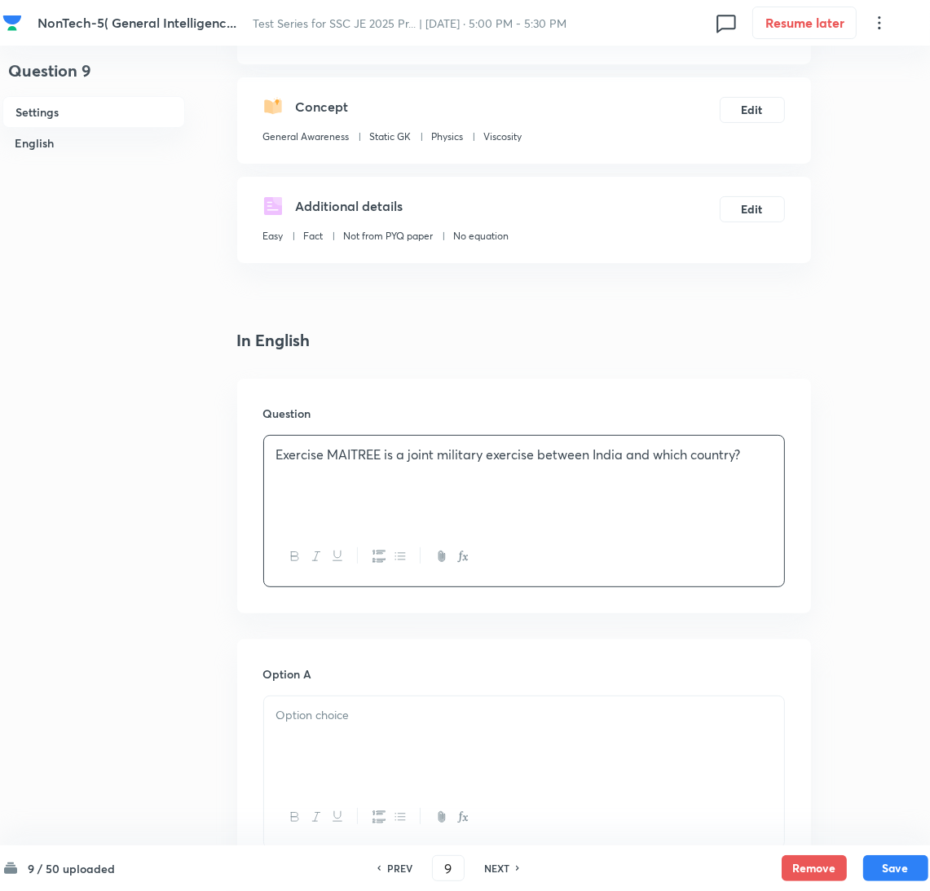
scroll to position [366, 0]
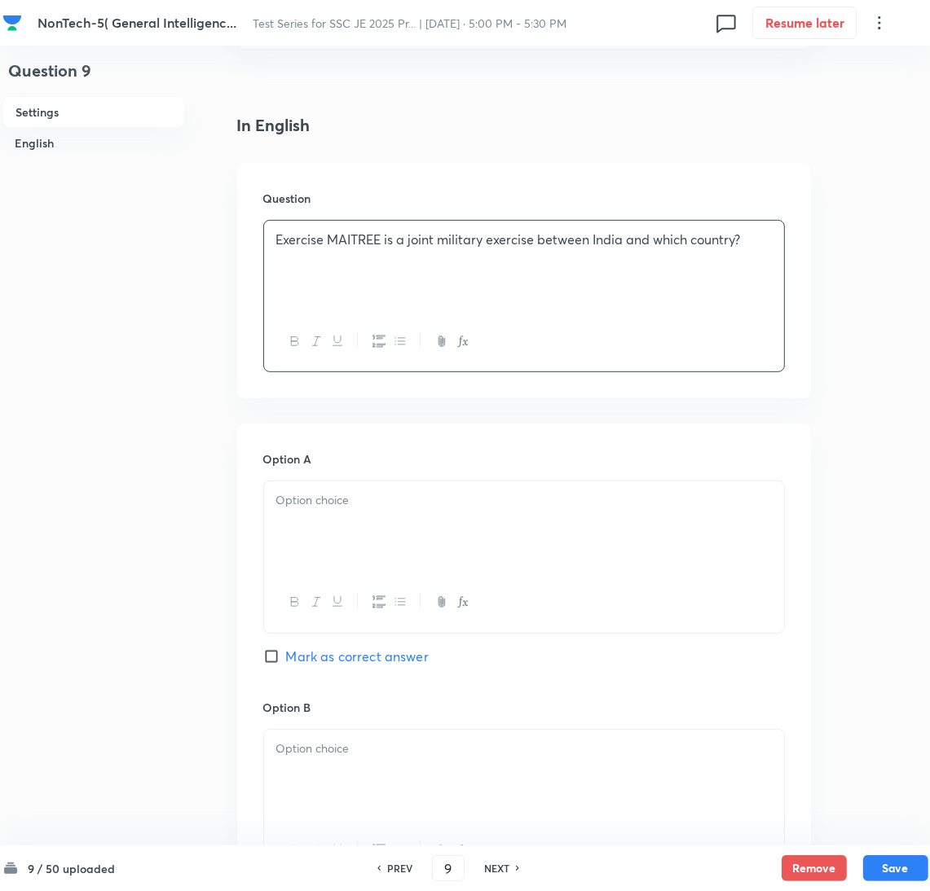
drag, startPoint x: 322, startPoint y: 526, endPoint x: 32, endPoint y: 523, distance: 290.1
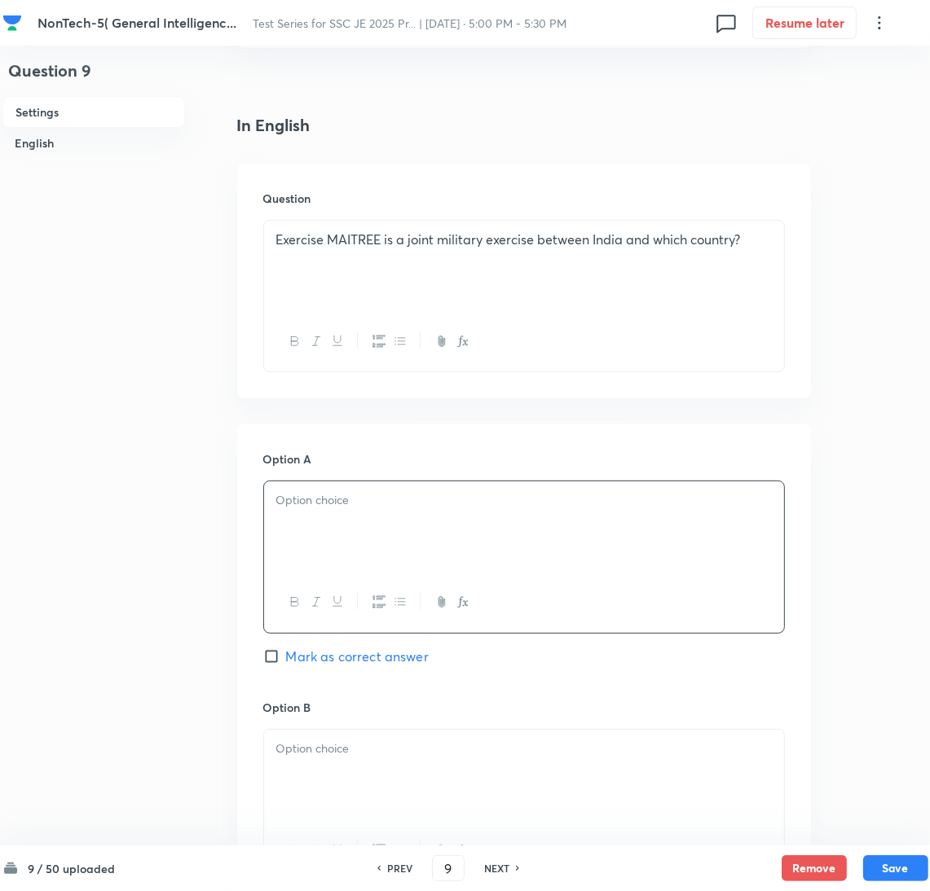
click at [355, 522] on div at bounding box center [524, 527] width 520 height 91
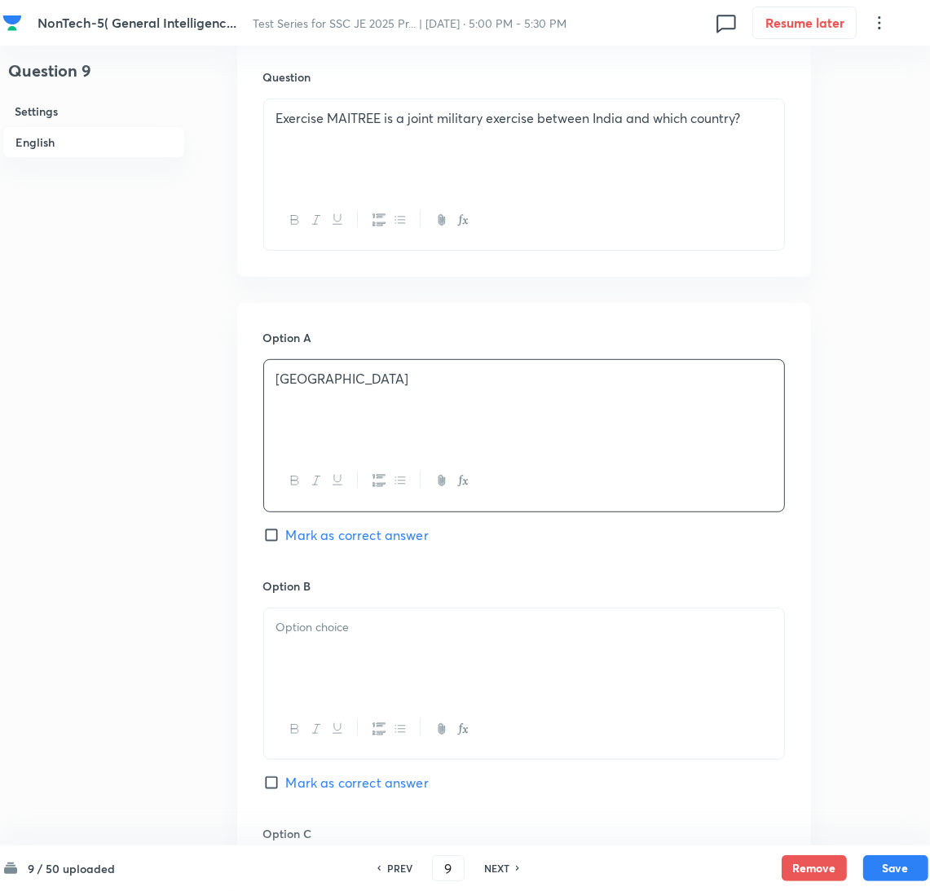
scroll to position [489, 0]
click at [366, 621] on p at bounding box center [523, 626] width 495 height 19
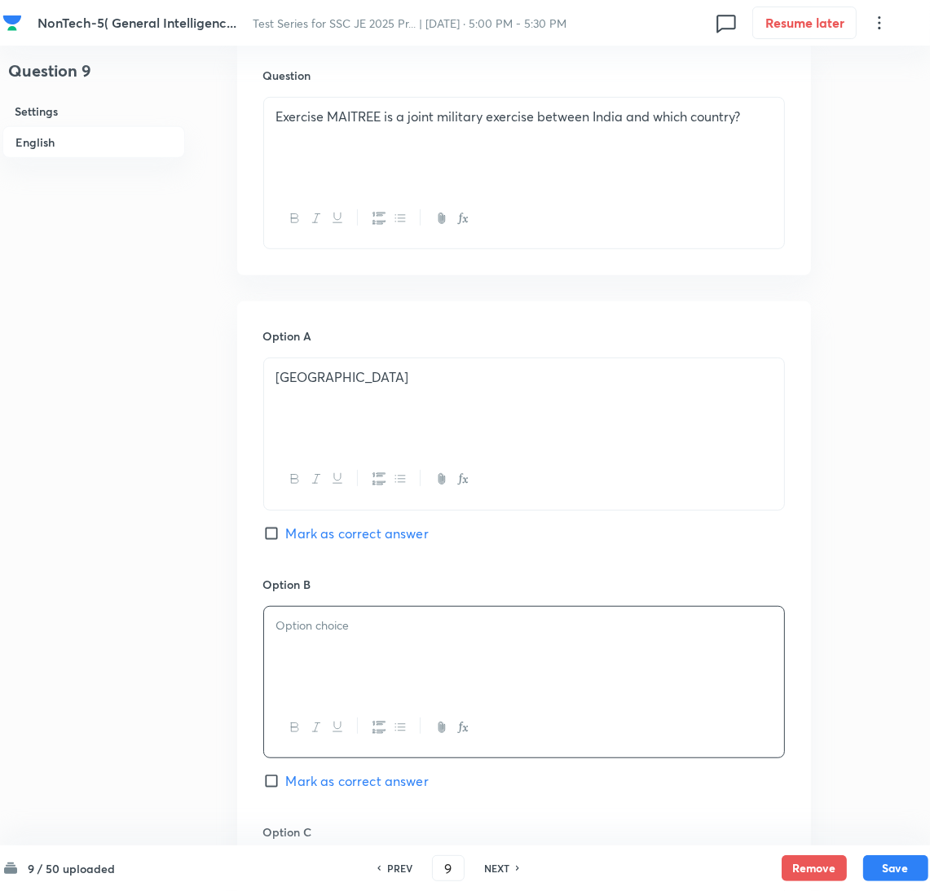
click at [349, 647] on div at bounding box center [524, 652] width 520 height 91
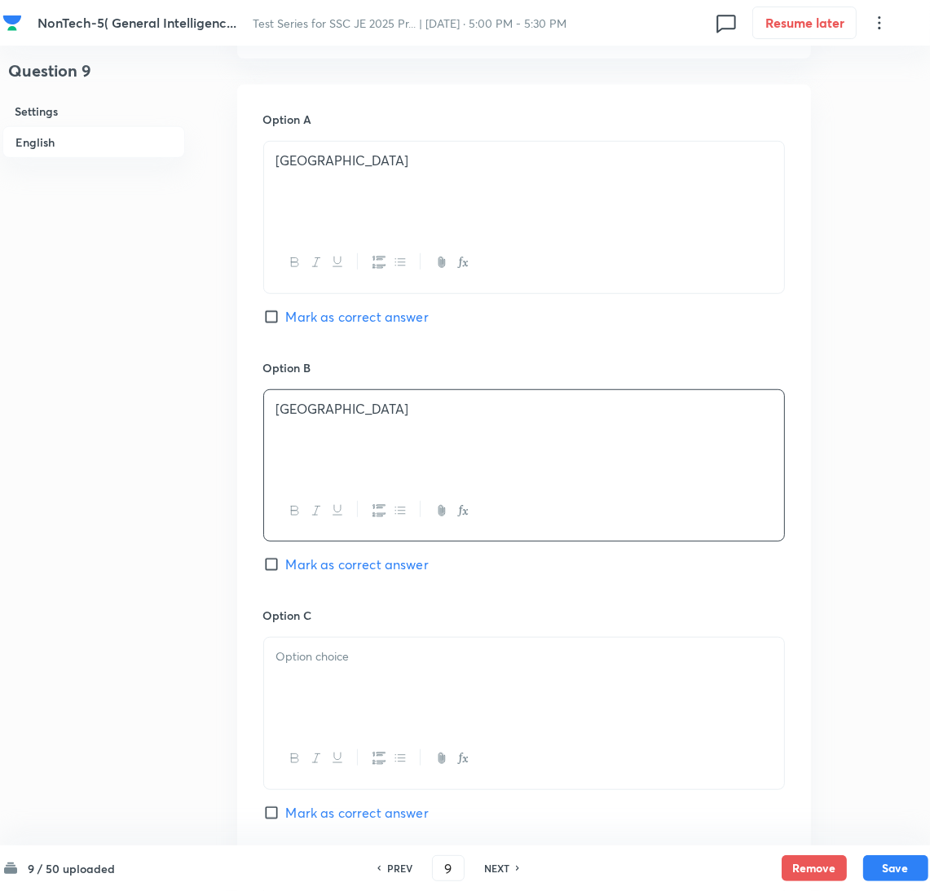
scroll to position [978, 0]
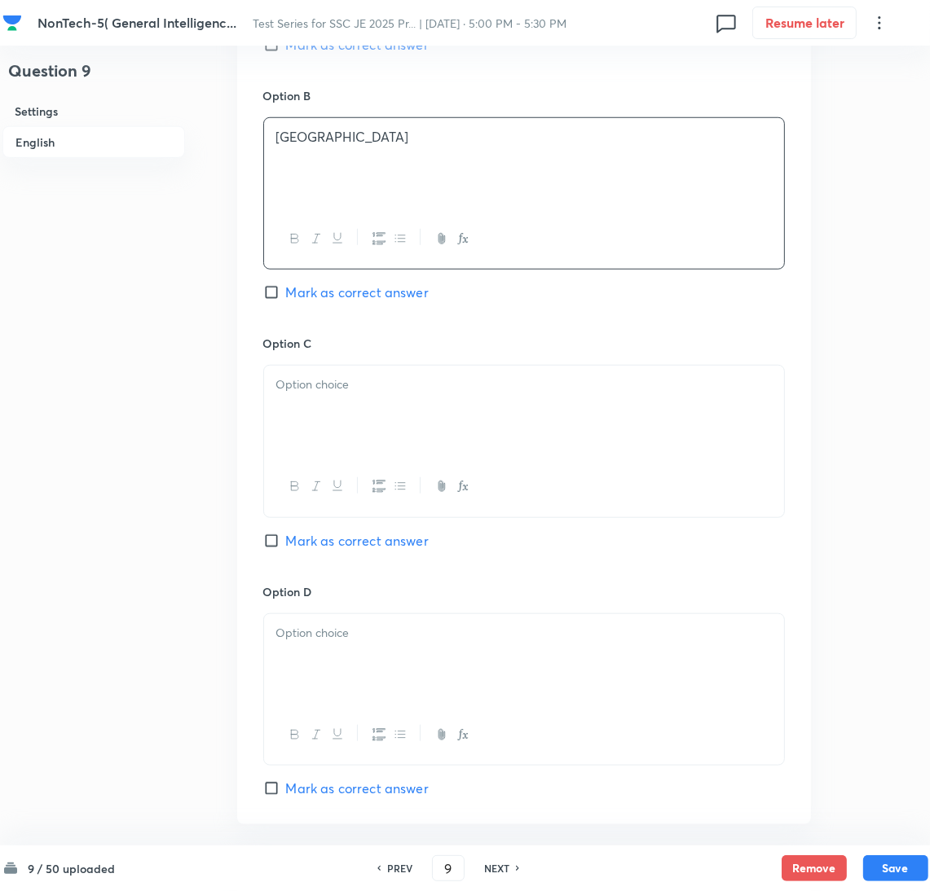
click at [317, 412] on div at bounding box center [524, 411] width 520 height 91
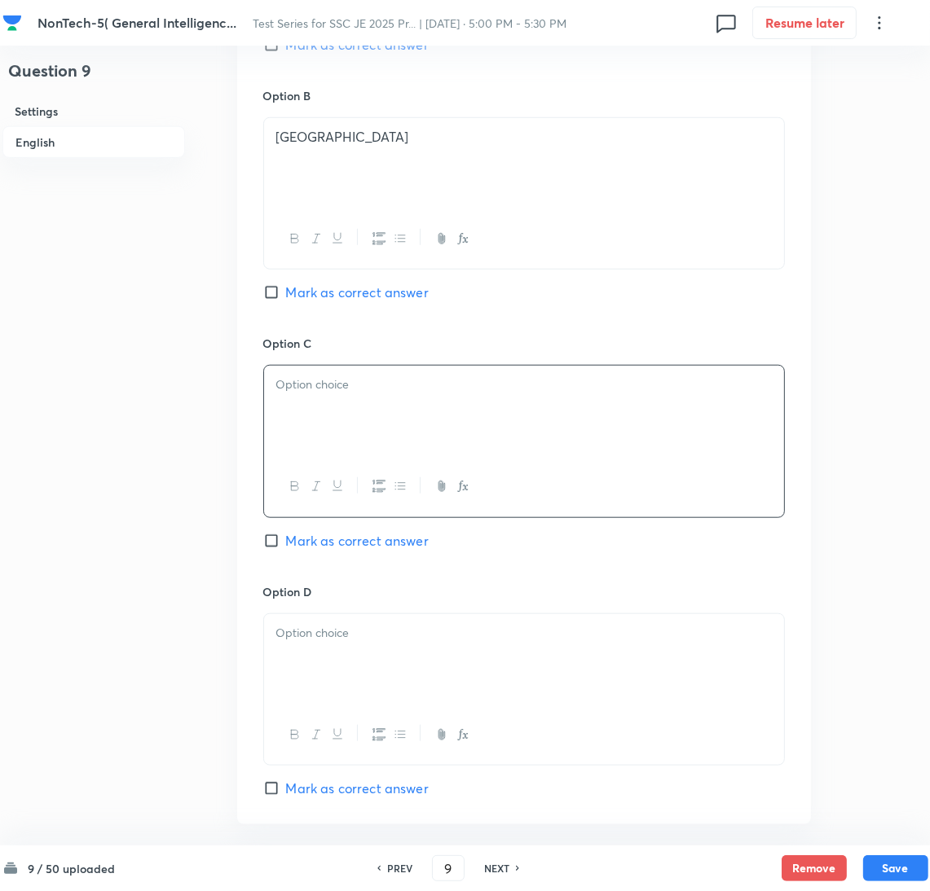
click at [398, 416] on div at bounding box center [524, 411] width 520 height 91
click at [403, 690] on div at bounding box center [524, 659] width 520 height 91
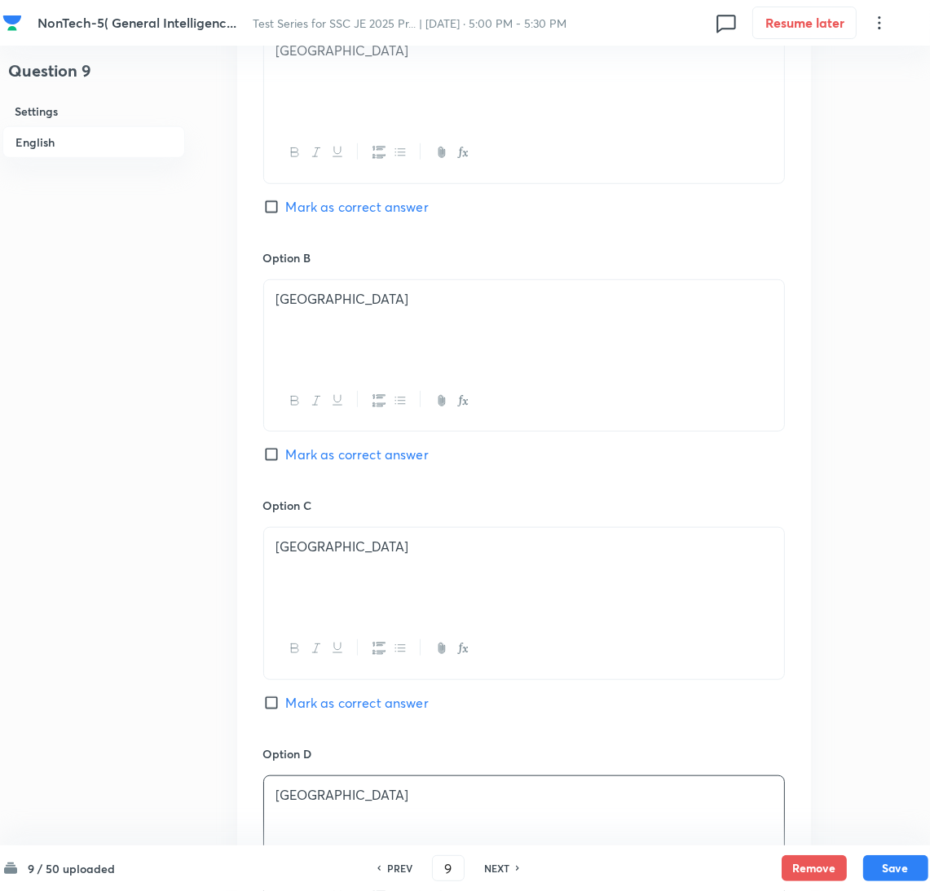
scroll to position [733, 0]
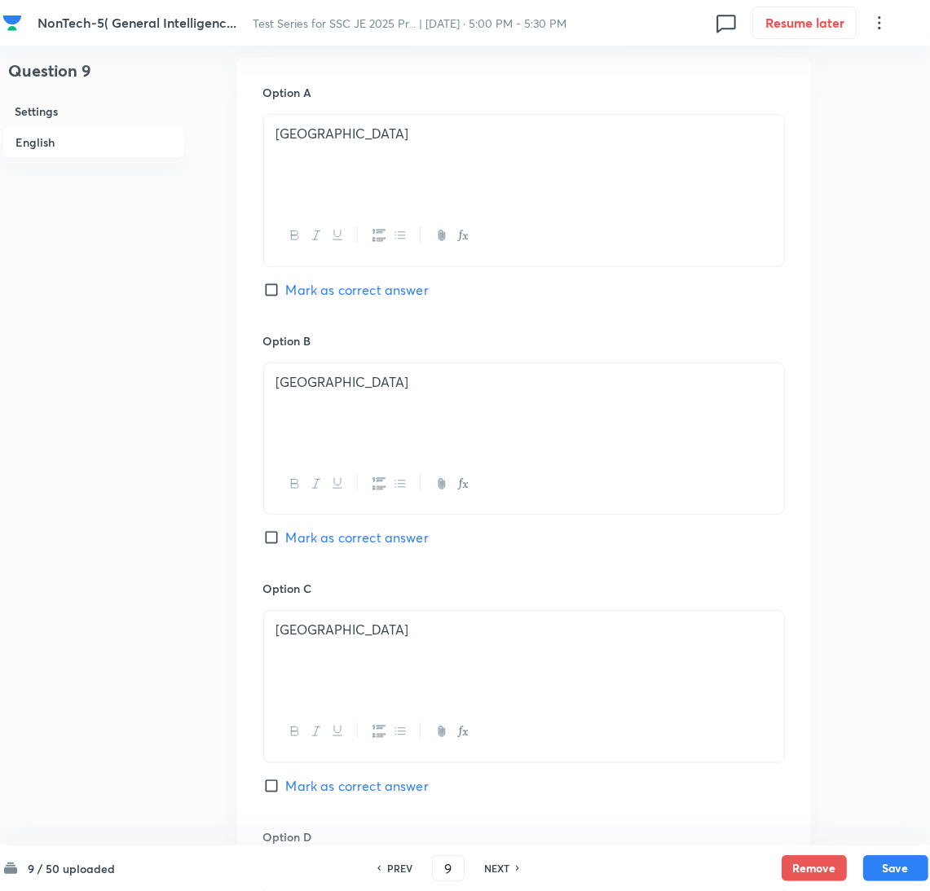
click at [280, 538] on input "Mark as correct answer" at bounding box center [274, 538] width 23 height 16
checkbox input "true"
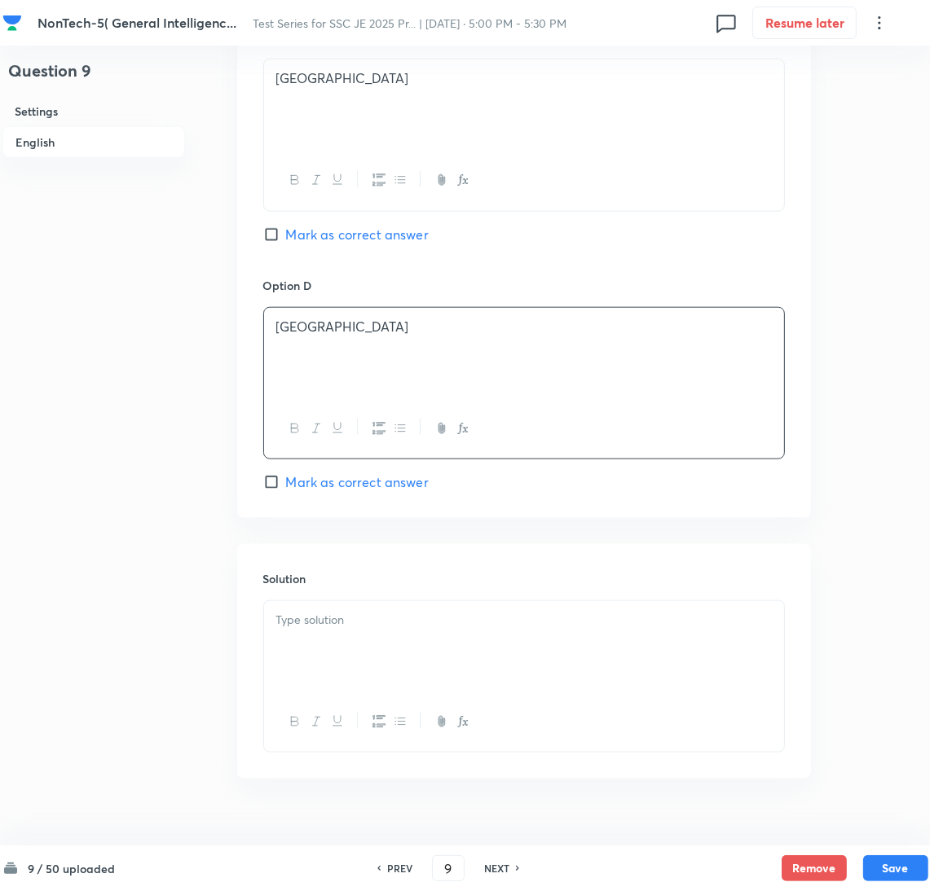
scroll to position [1318, 0]
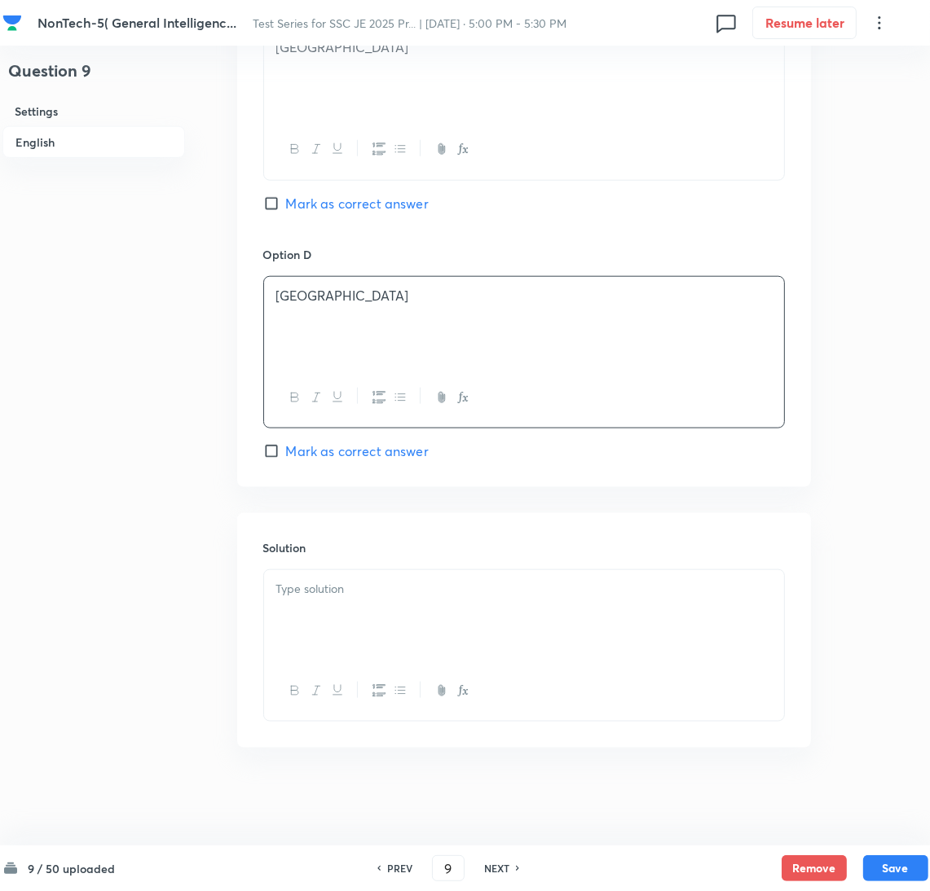
drag, startPoint x: 334, startPoint y: 613, endPoint x: 55, endPoint y: 611, distance: 278.7
click at [328, 611] on div at bounding box center [524, 615] width 520 height 91
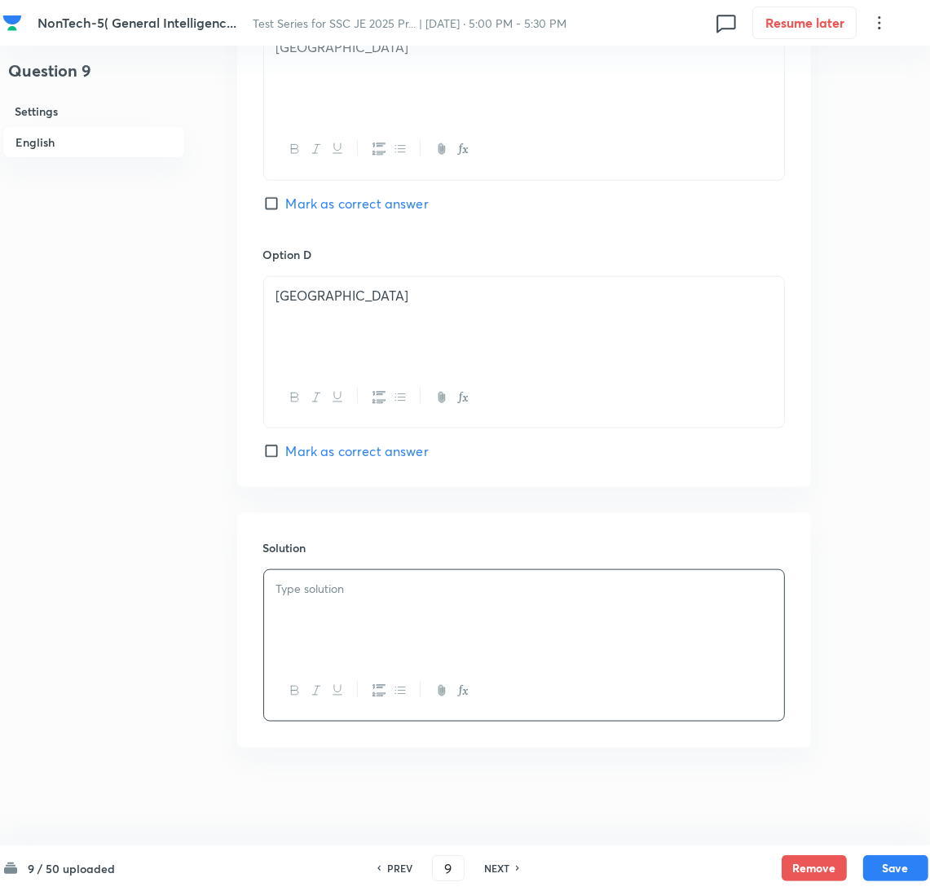
click at [302, 622] on div at bounding box center [524, 615] width 520 height 91
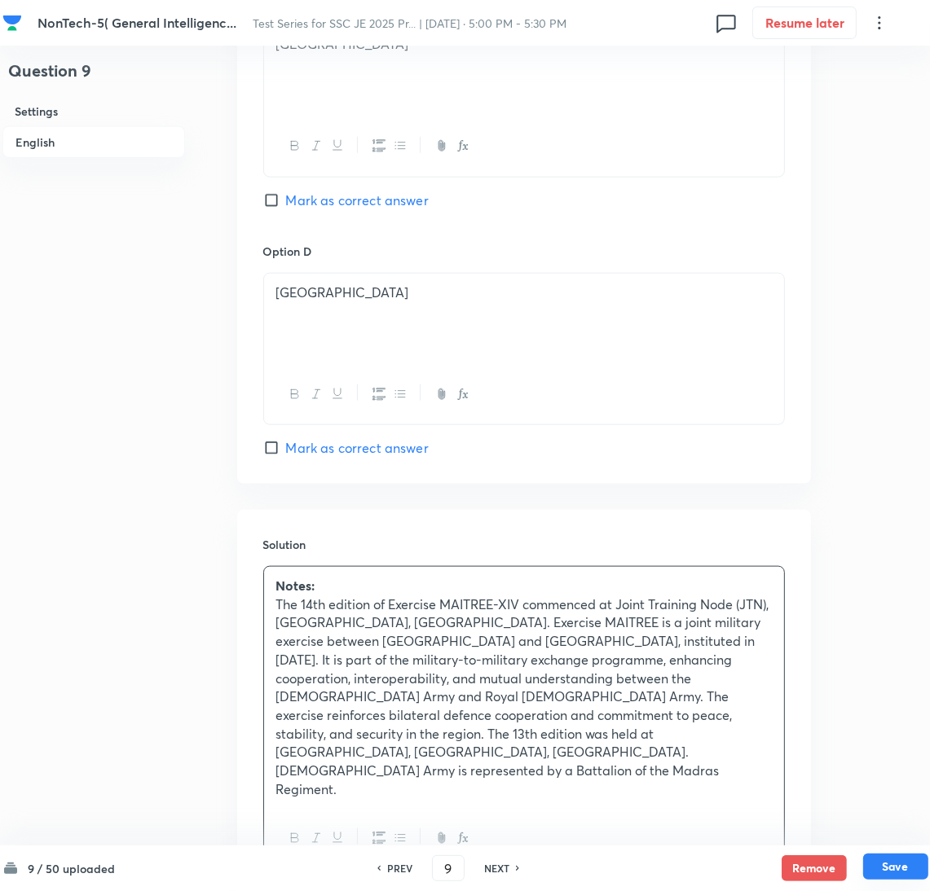
click at [913, 863] on button "Save" at bounding box center [895, 867] width 65 height 26
type input "10"
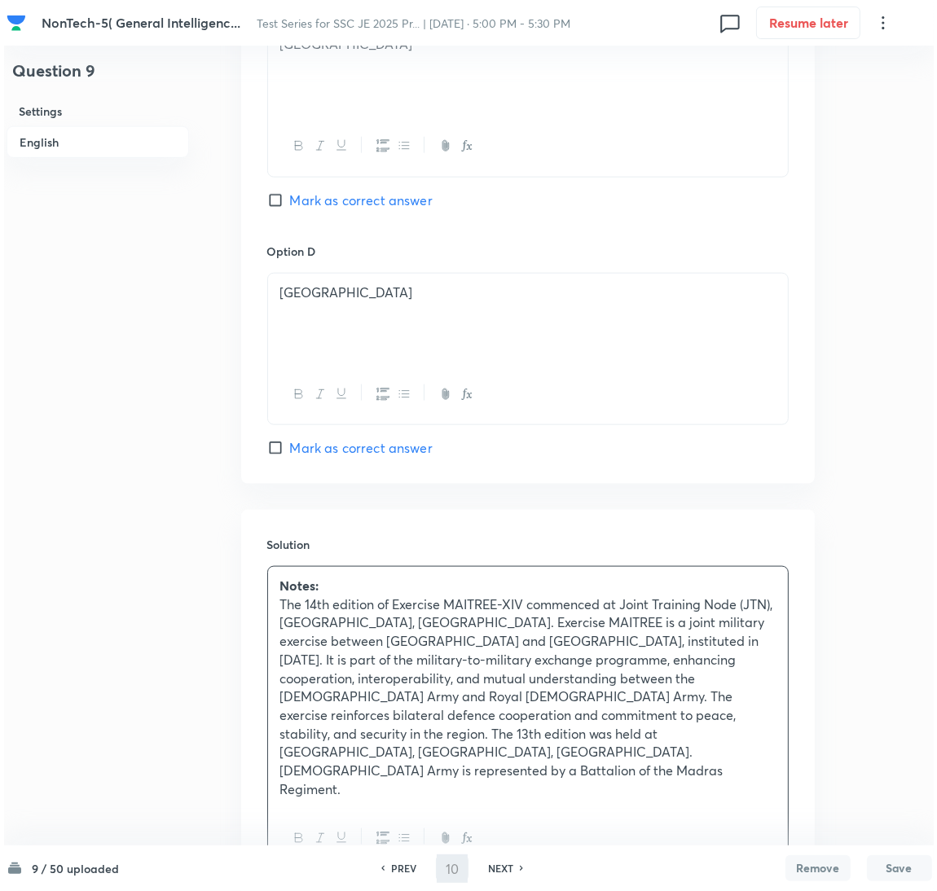
scroll to position [0, 0]
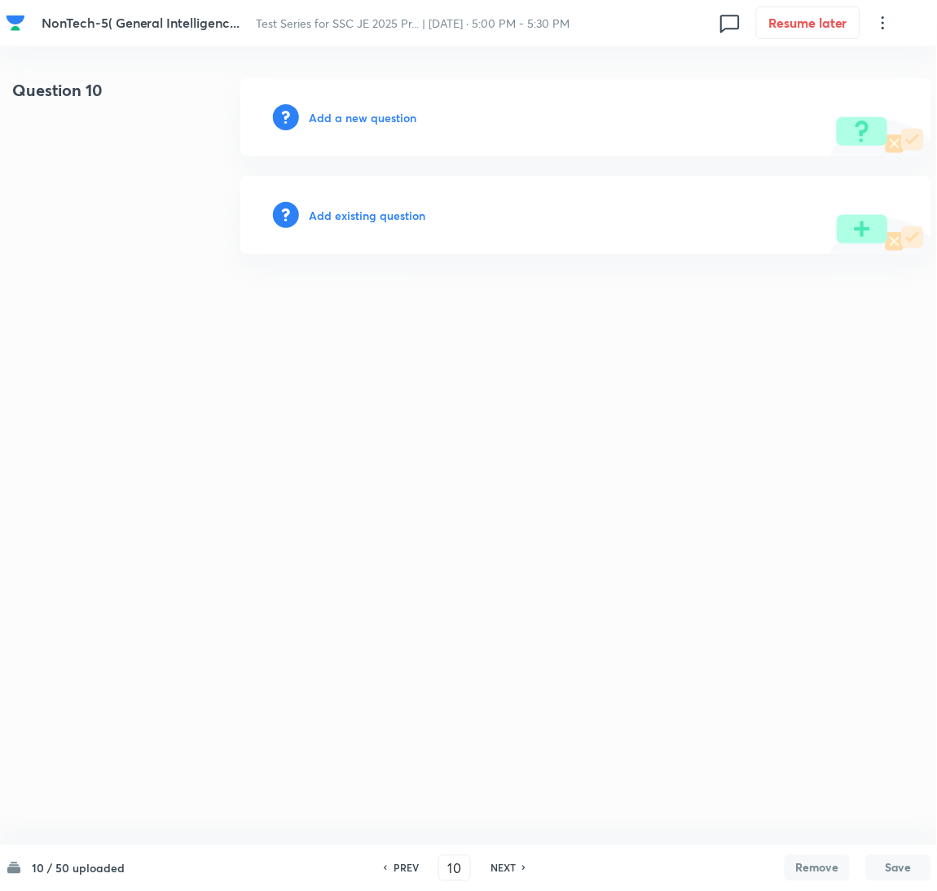
click at [356, 117] on h6 "Add a new question" at bounding box center [363, 117] width 108 height 17
click at [355, 117] on h6 "Choose a question type" at bounding box center [371, 117] width 125 height 17
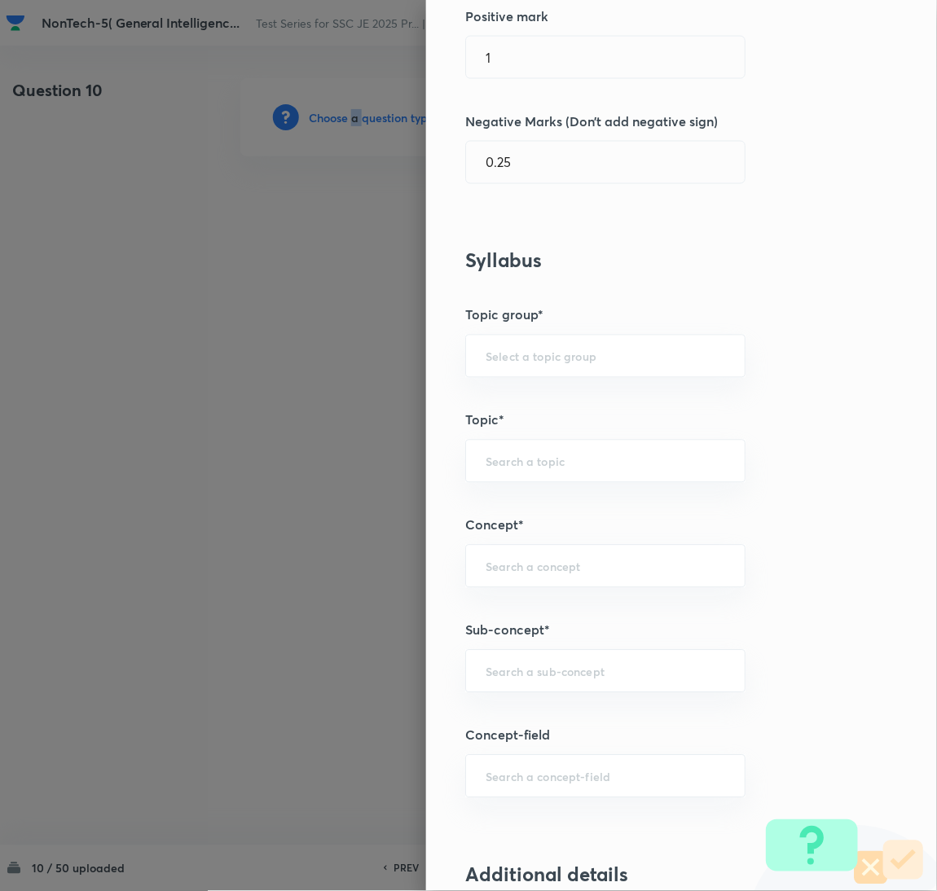
scroll to position [489, 0]
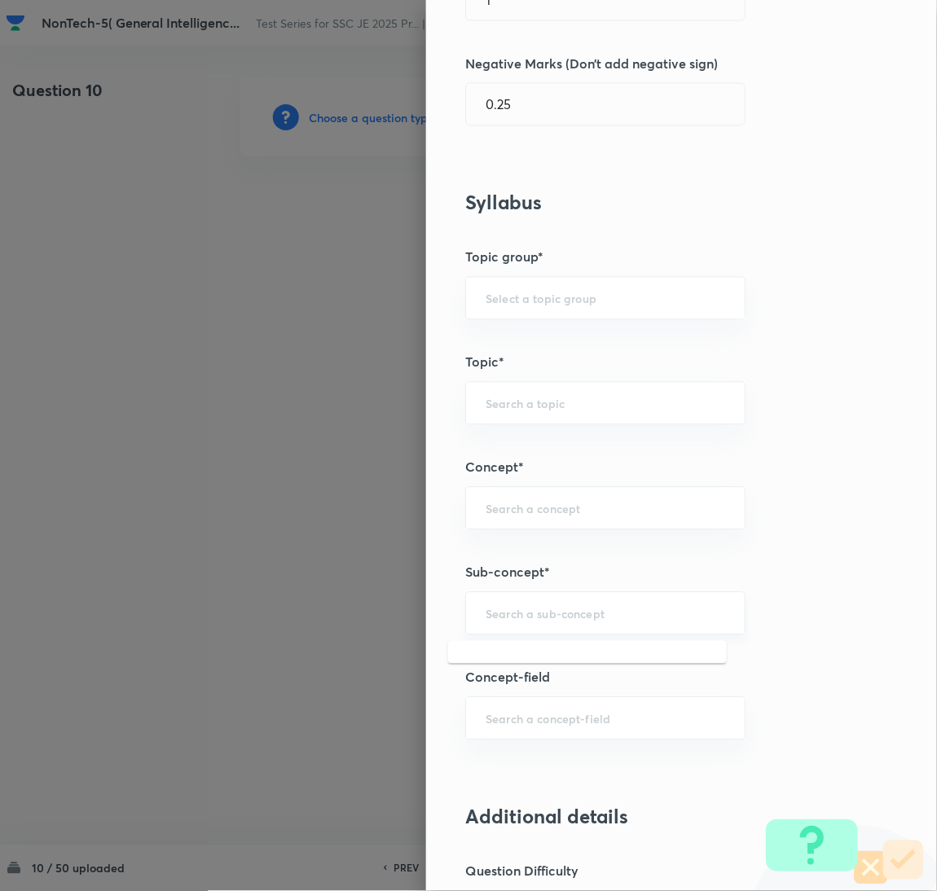
click at [486, 618] on input "text" at bounding box center [606, 613] width 240 height 15
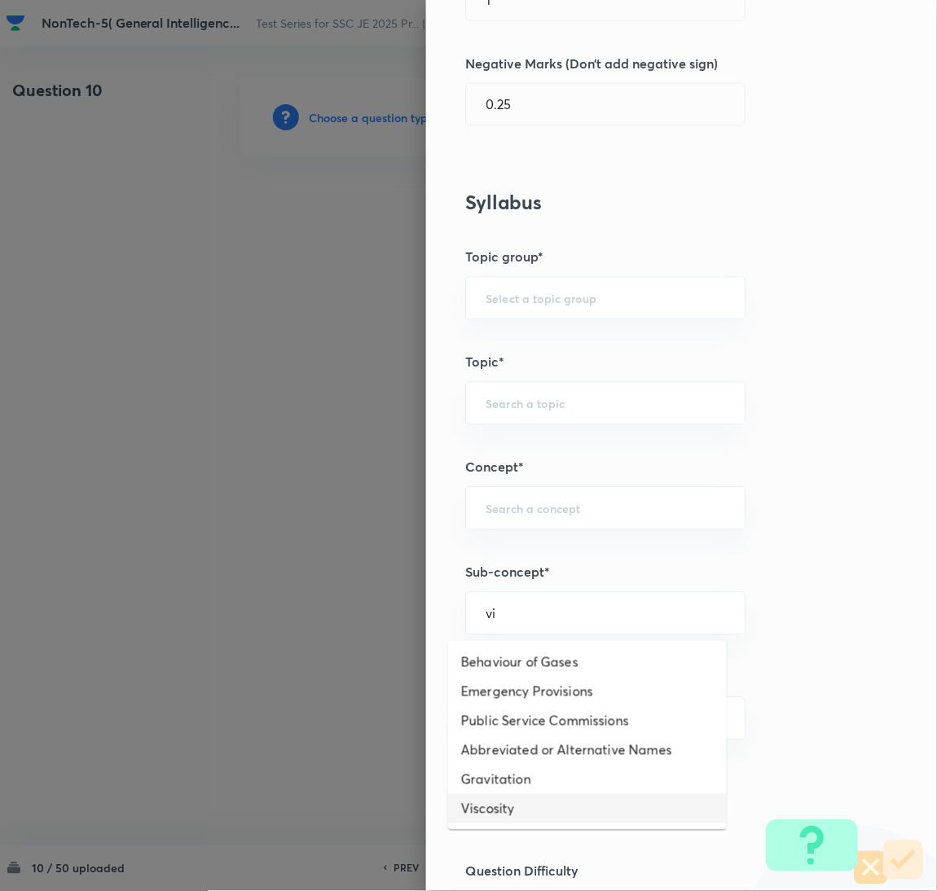
click at [526, 809] on li "Viscosity" at bounding box center [587, 809] width 279 height 29
type input "Viscosity"
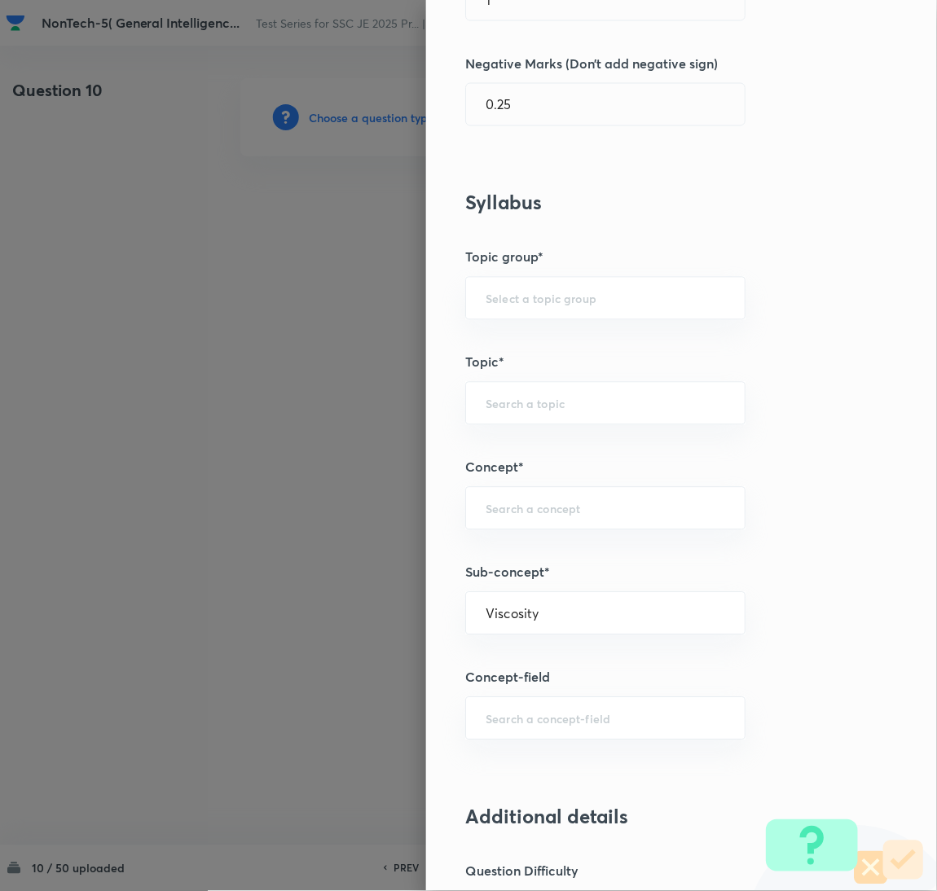
type input "General Awareness"
type input "Static GK"
type input "Physics"
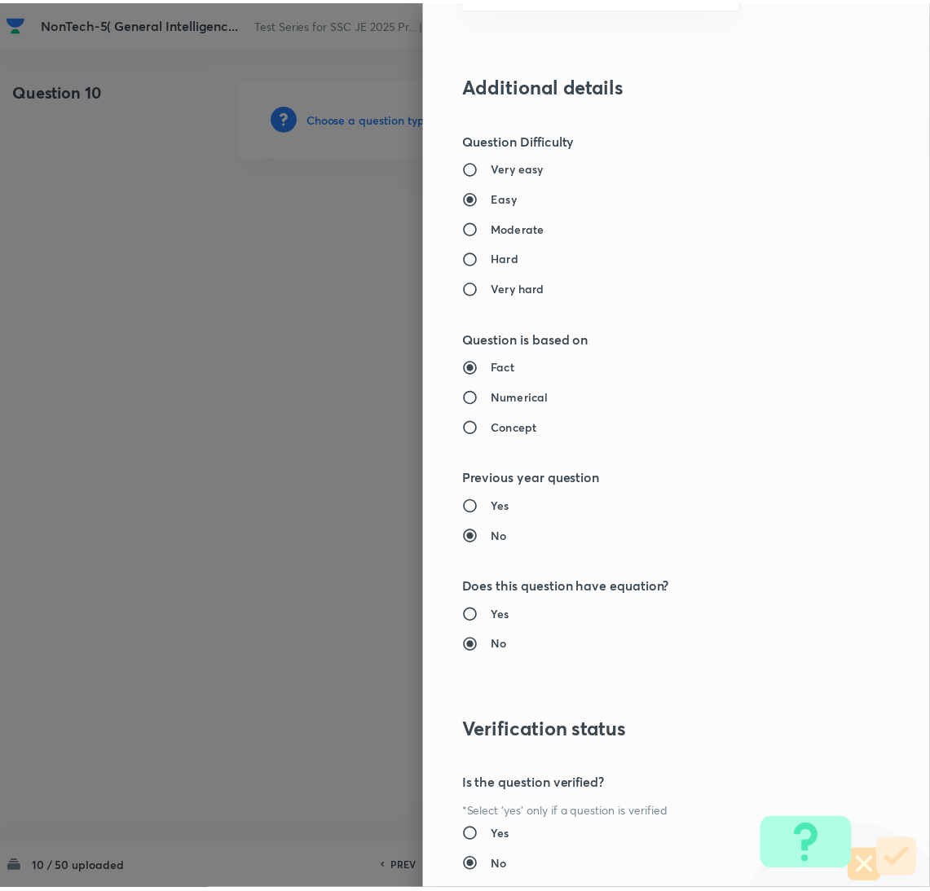
scroll to position [1332, 0]
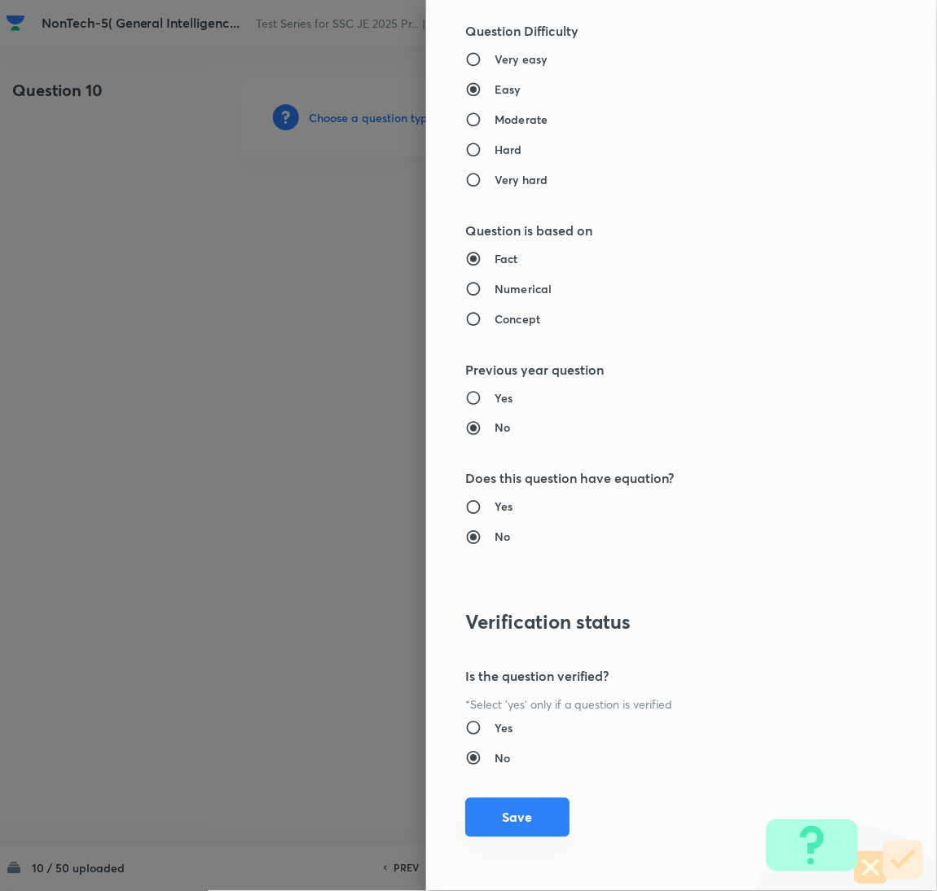
click at [501, 821] on button "Save" at bounding box center [517, 818] width 104 height 39
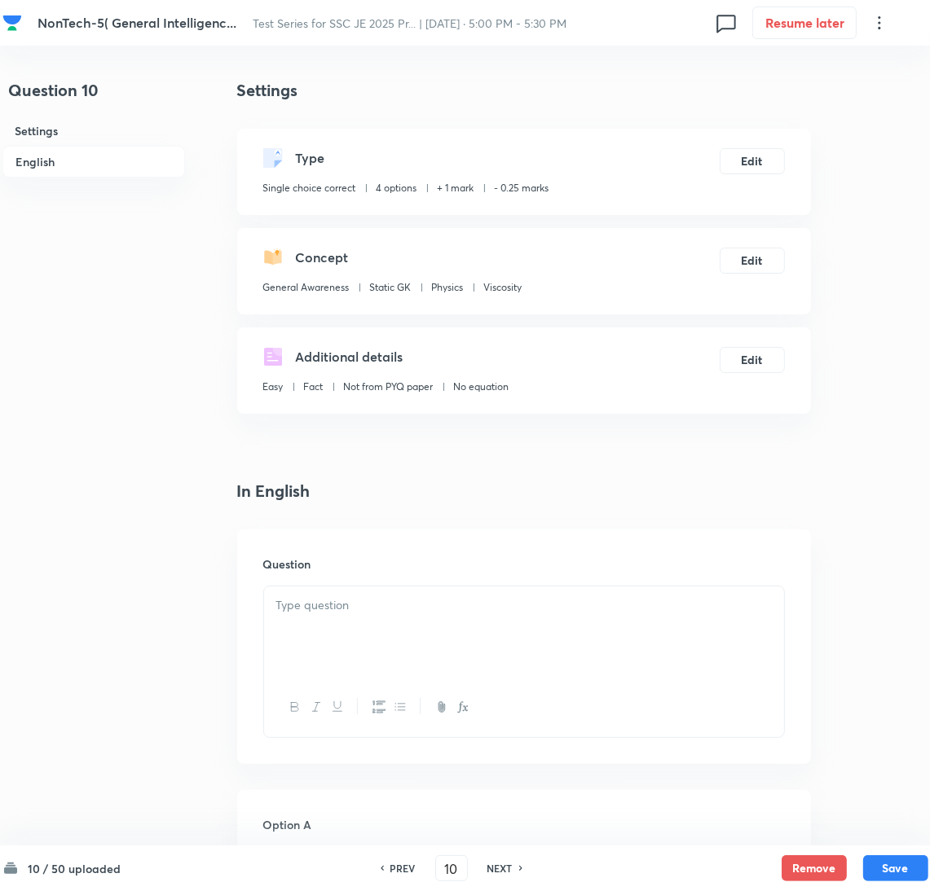
drag, startPoint x: 359, startPoint y: 637, endPoint x: 7, endPoint y: 627, distance: 352.2
click at [354, 636] on div at bounding box center [524, 632] width 520 height 91
click at [334, 618] on div at bounding box center [524, 632] width 520 height 91
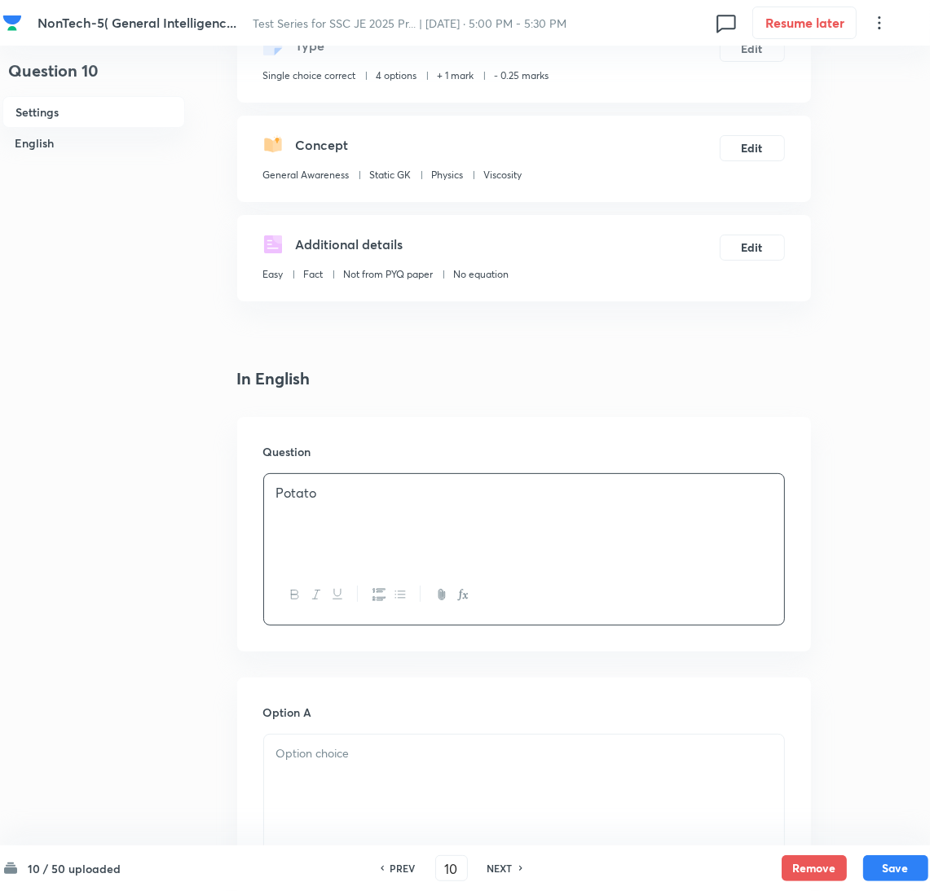
scroll to position [244, 0]
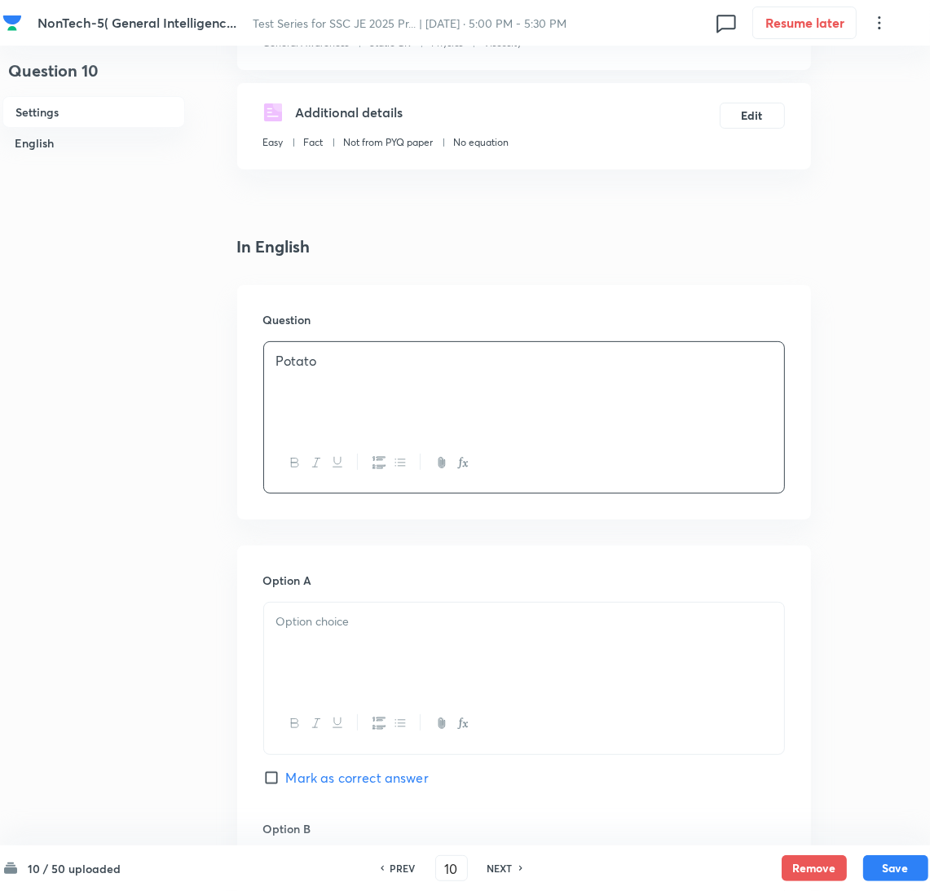
click at [321, 643] on div at bounding box center [524, 648] width 520 height 91
click at [314, 648] on div at bounding box center [524, 648] width 520 height 91
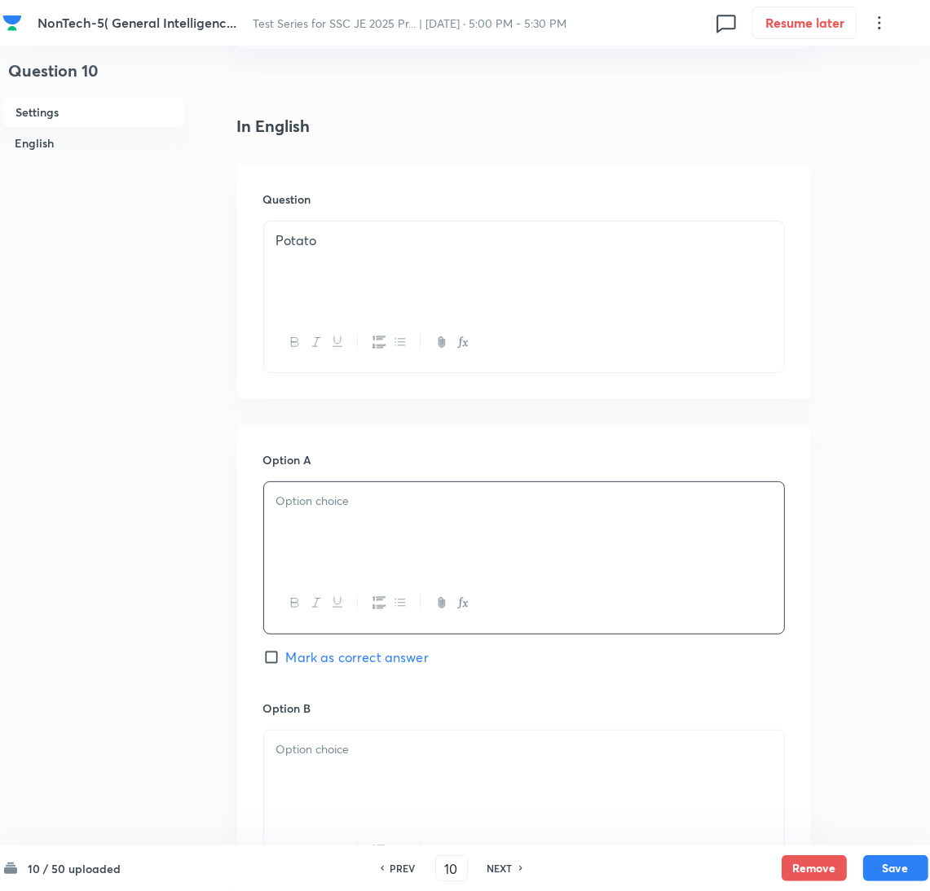
scroll to position [366, 0]
click at [315, 765] on div at bounding box center [524, 775] width 520 height 91
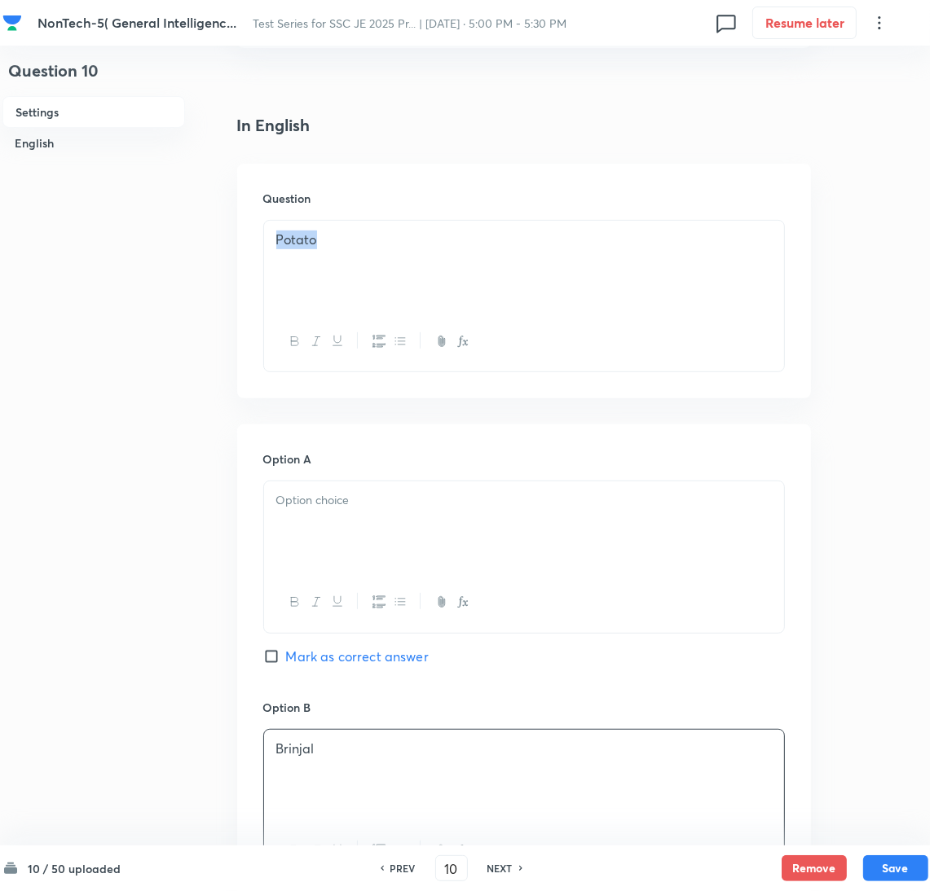
drag, startPoint x: 326, startPoint y: 240, endPoint x: 194, endPoint y: 256, distance: 133.0
click at [194, 256] on div "Question 10 Settings English Settings Type Single choice correct 4 options + 1 …" at bounding box center [465, 737] width 926 height 2050
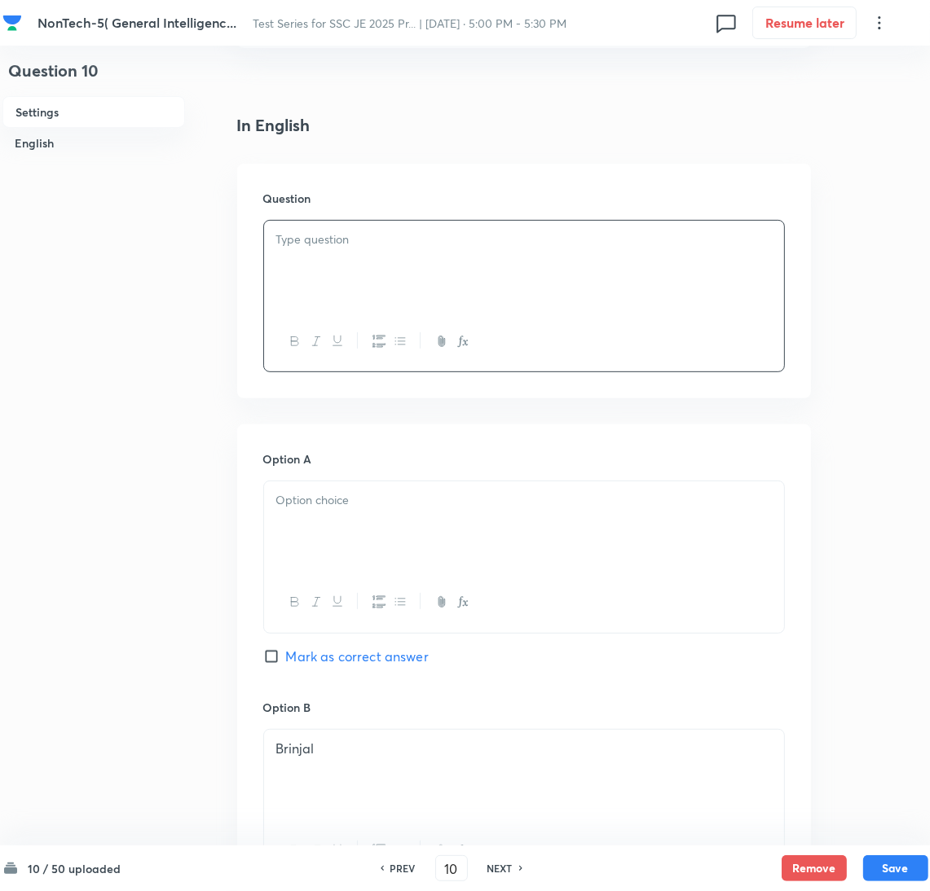
click at [304, 535] on div at bounding box center [524, 527] width 520 height 91
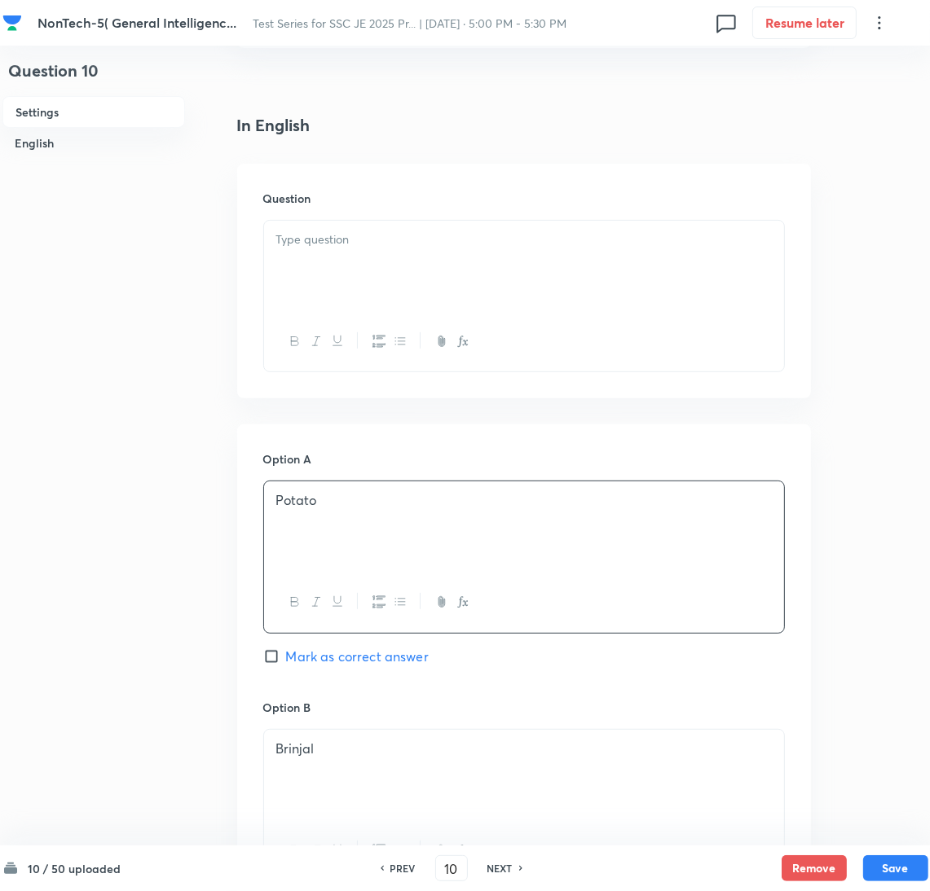
drag, startPoint x: 346, startPoint y: 240, endPoint x: 363, endPoint y: 255, distance: 22.5
click at [346, 240] on p at bounding box center [523, 240] width 495 height 19
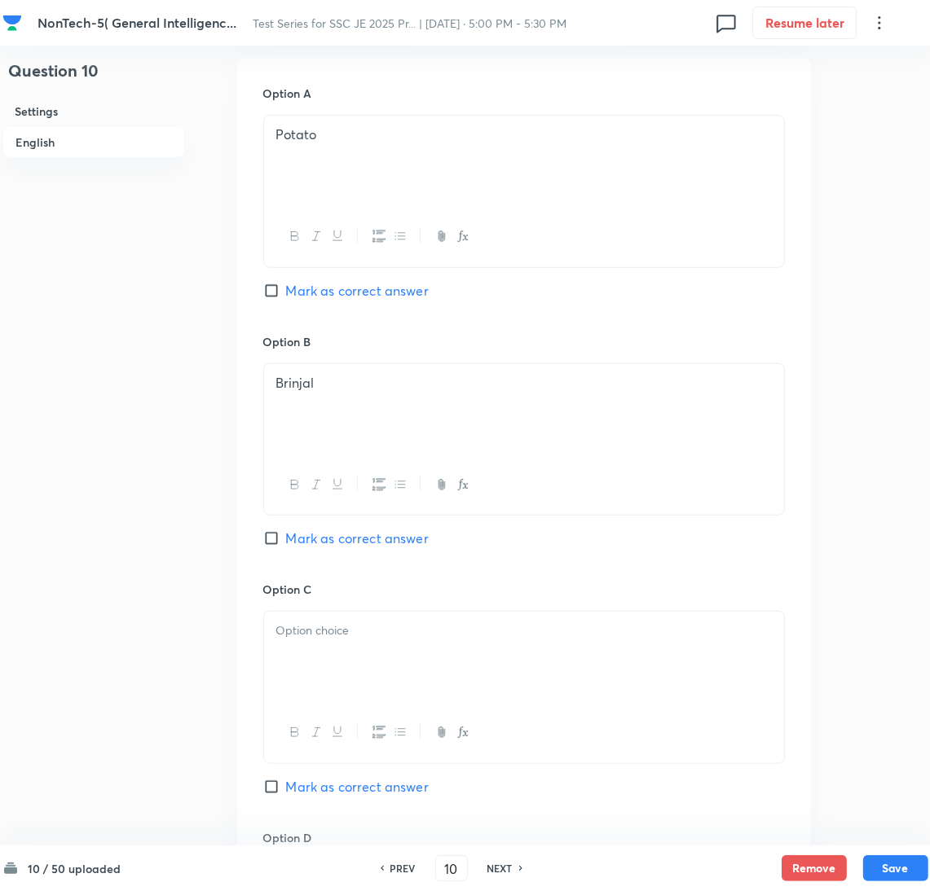
scroll to position [733, 0]
click at [327, 690] on div at bounding box center [524, 656] width 520 height 91
click at [289, 689] on div at bounding box center [524, 656] width 520 height 91
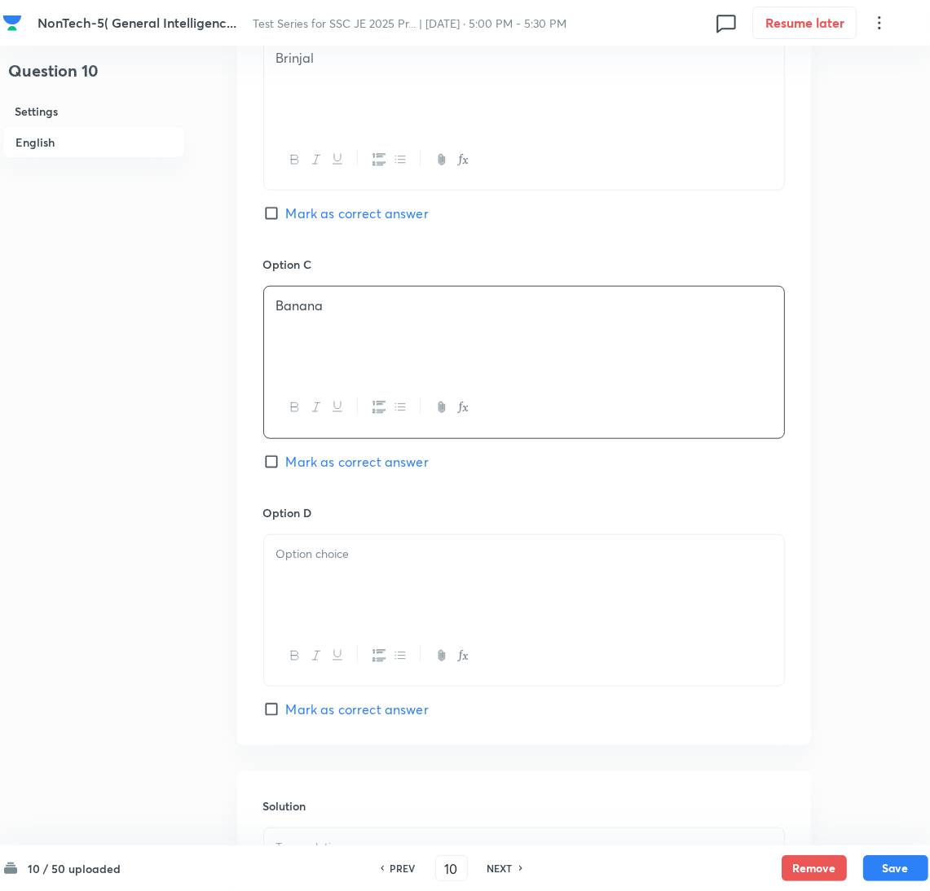
scroll to position [1099, 0]
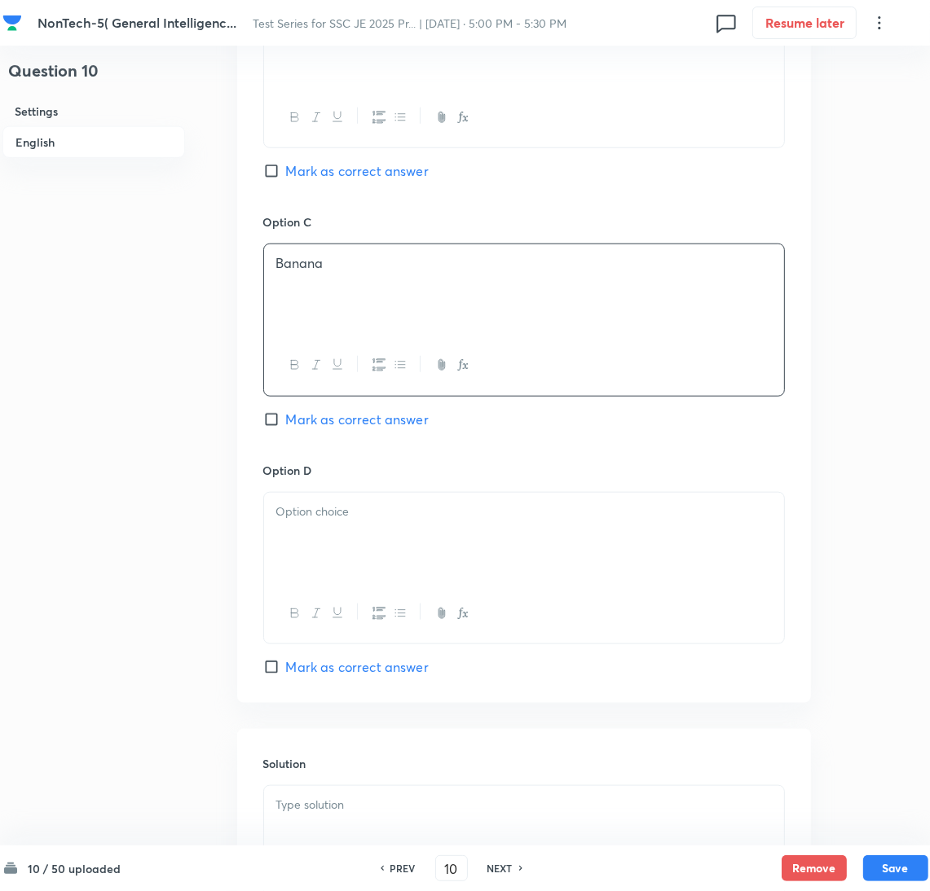
click at [297, 552] on div at bounding box center [524, 538] width 520 height 91
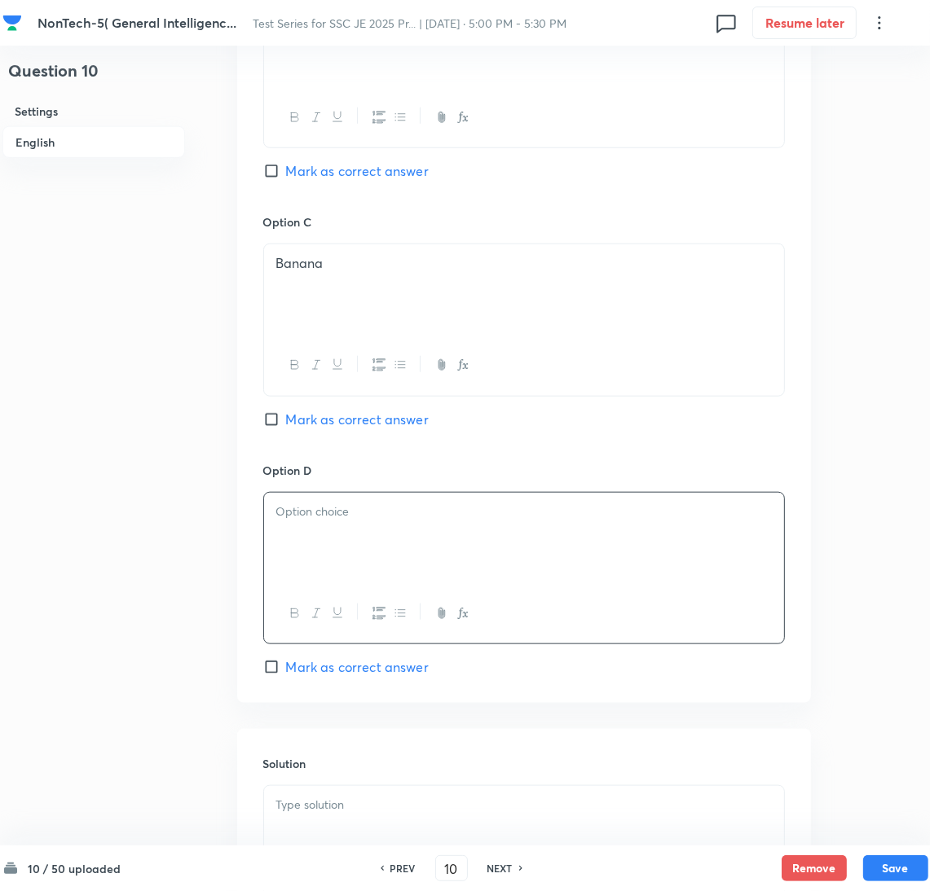
click at [685, 545] on div at bounding box center [524, 538] width 520 height 91
click at [290, 661] on span "Mark as correct answer" at bounding box center [357, 668] width 143 height 20
click at [286, 661] on input "Mark as correct answer" at bounding box center [274, 667] width 23 height 16
checkbox input "true"
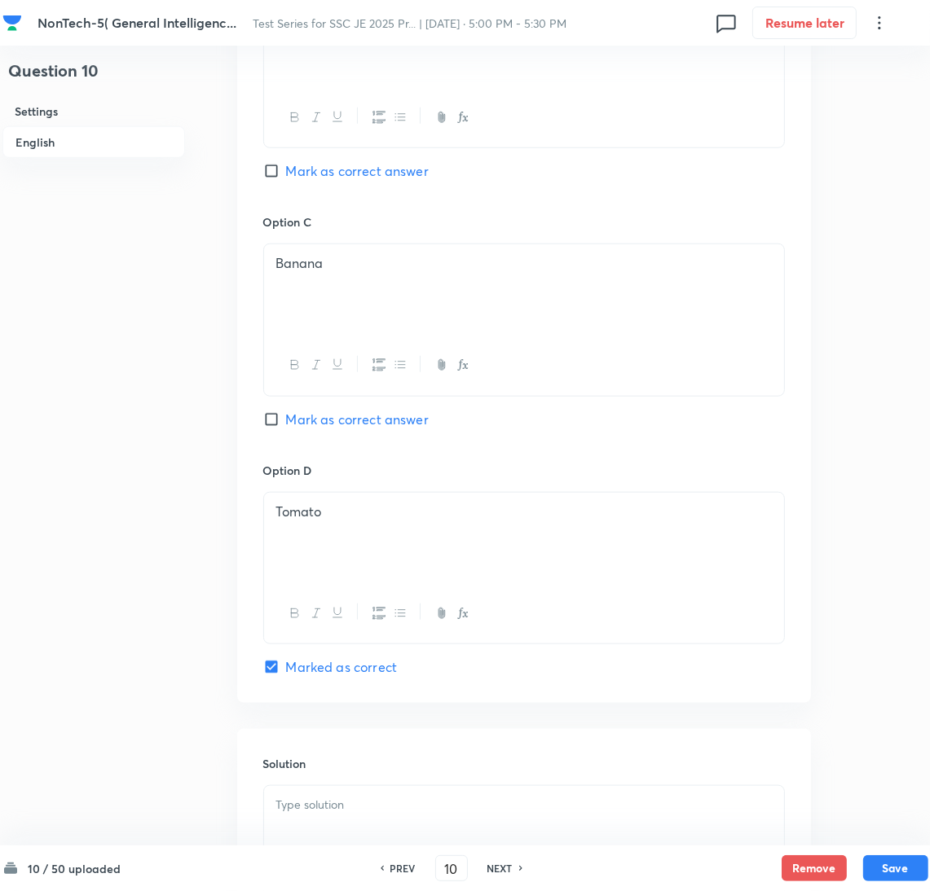
scroll to position [1318, 0]
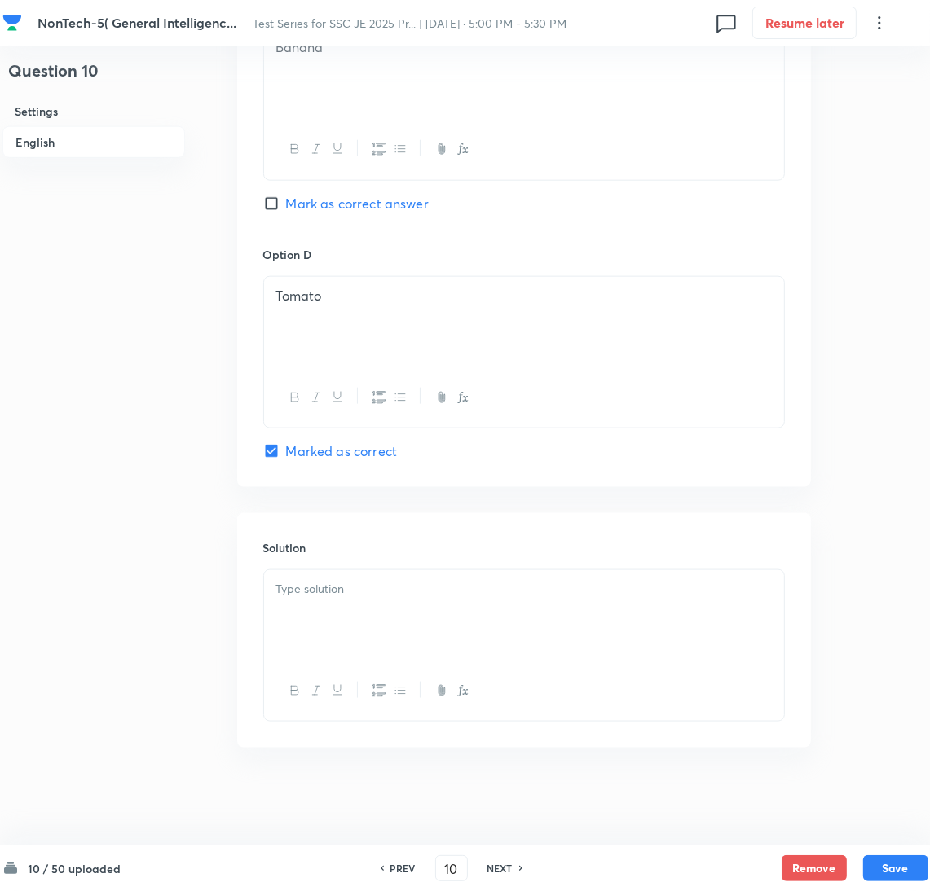
click at [292, 597] on p at bounding box center [523, 589] width 495 height 19
click at [322, 610] on div at bounding box center [524, 615] width 520 height 91
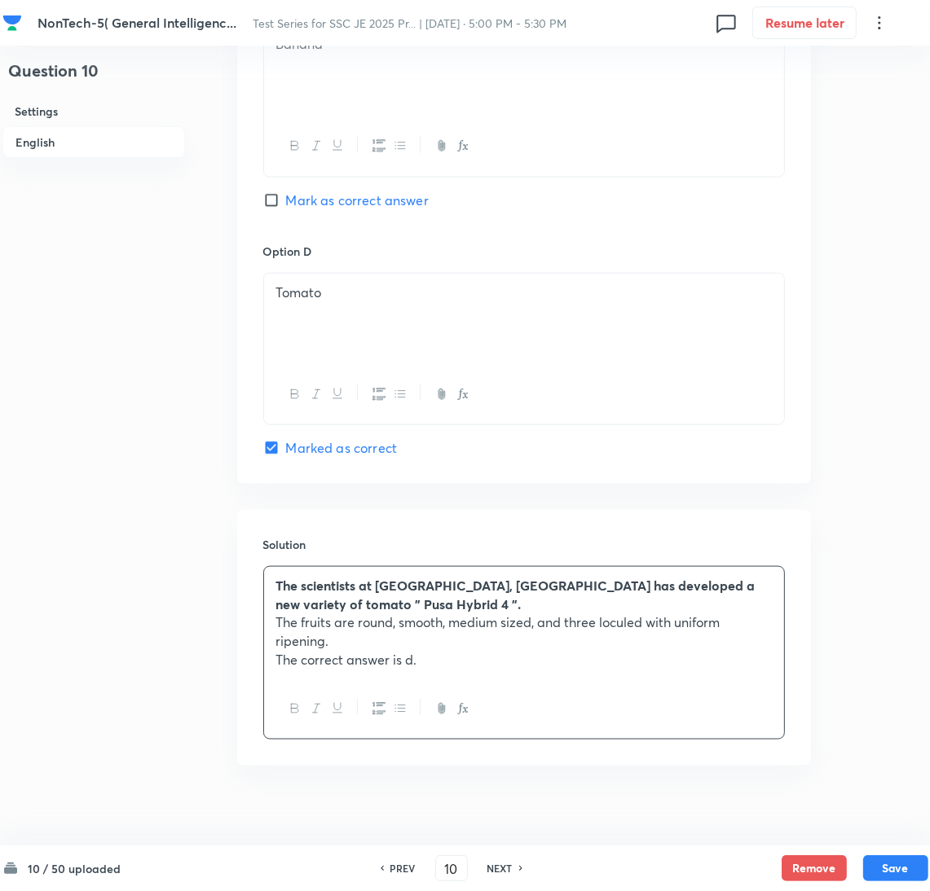
scroll to position [1340, 0]
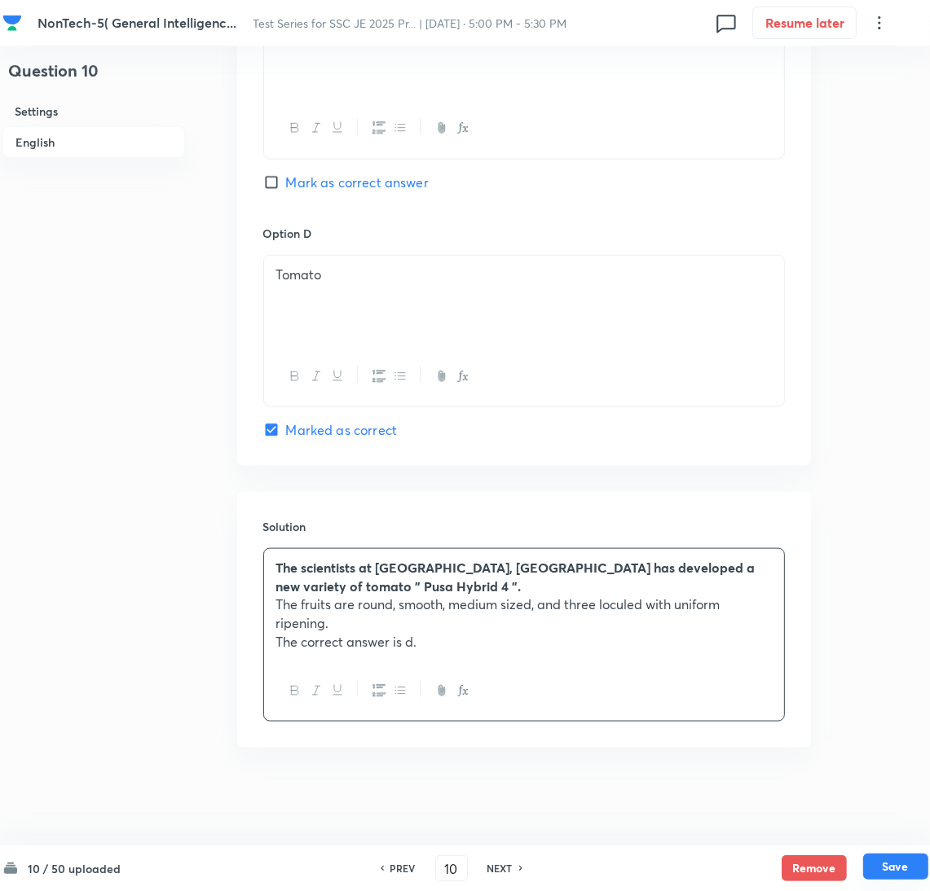
click at [907, 861] on button "Save" at bounding box center [895, 867] width 65 height 26
type input "11"
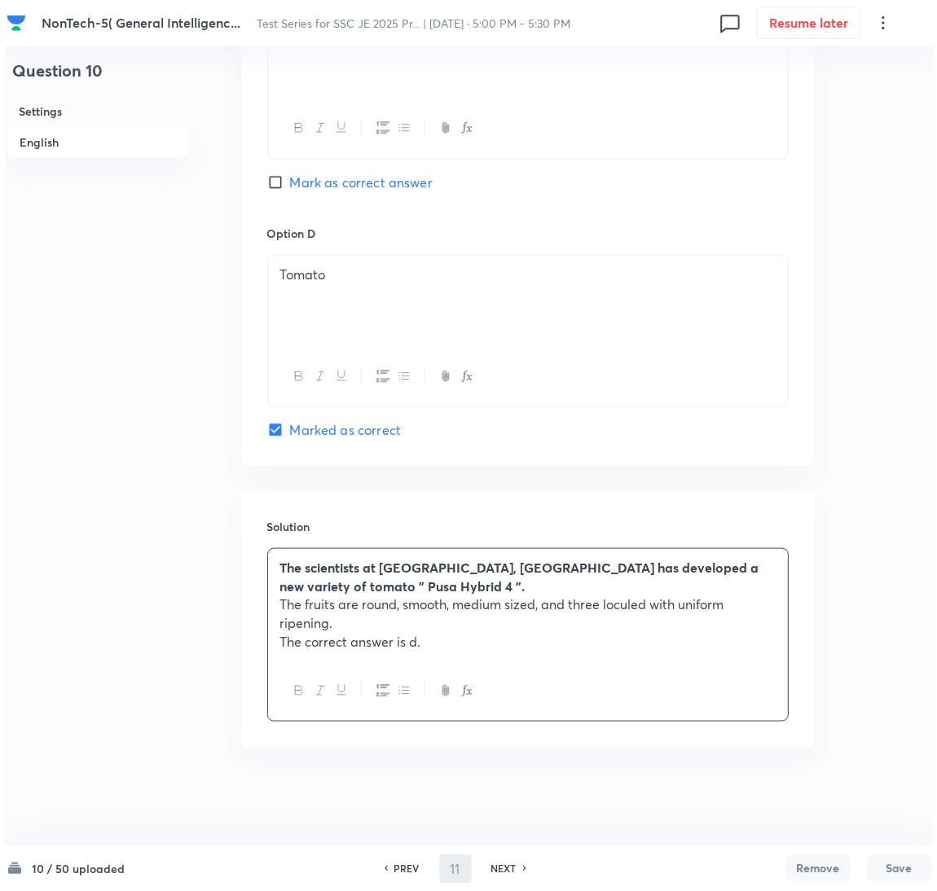
scroll to position [0, 0]
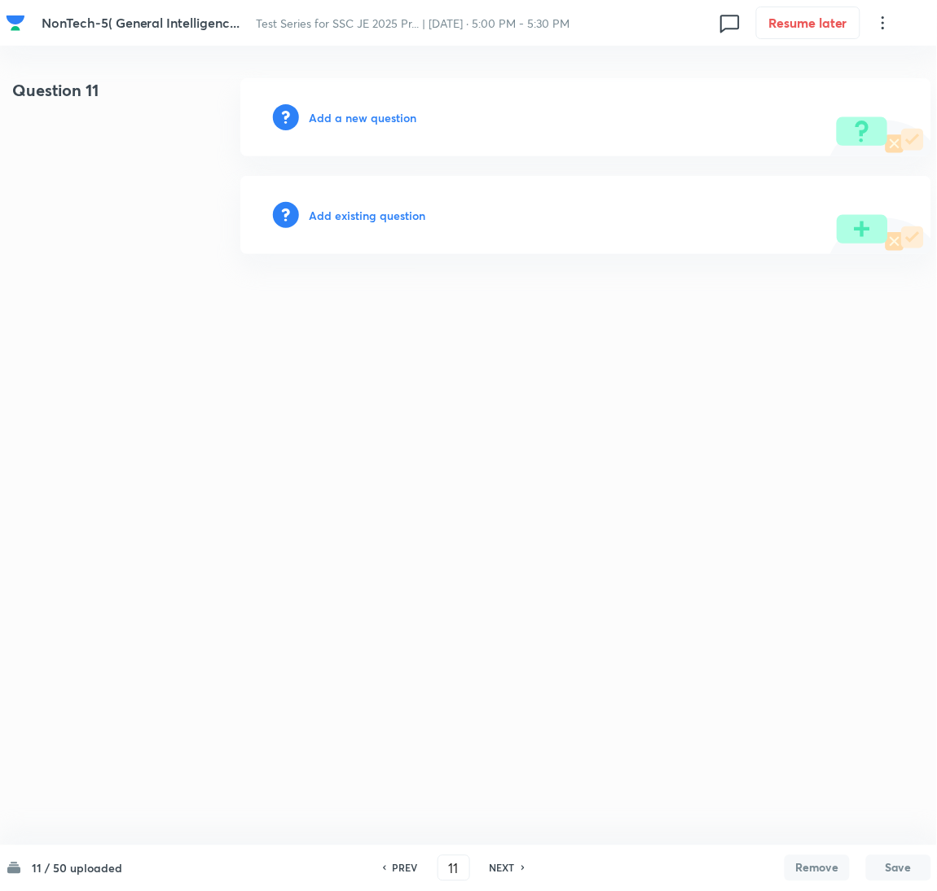
click at [339, 115] on h6 "Add a new question" at bounding box center [363, 117] width 108 height 17
click at [339, 115] on h6 "Choose a question type" at bounding box center [371, 117] width 125 height 17
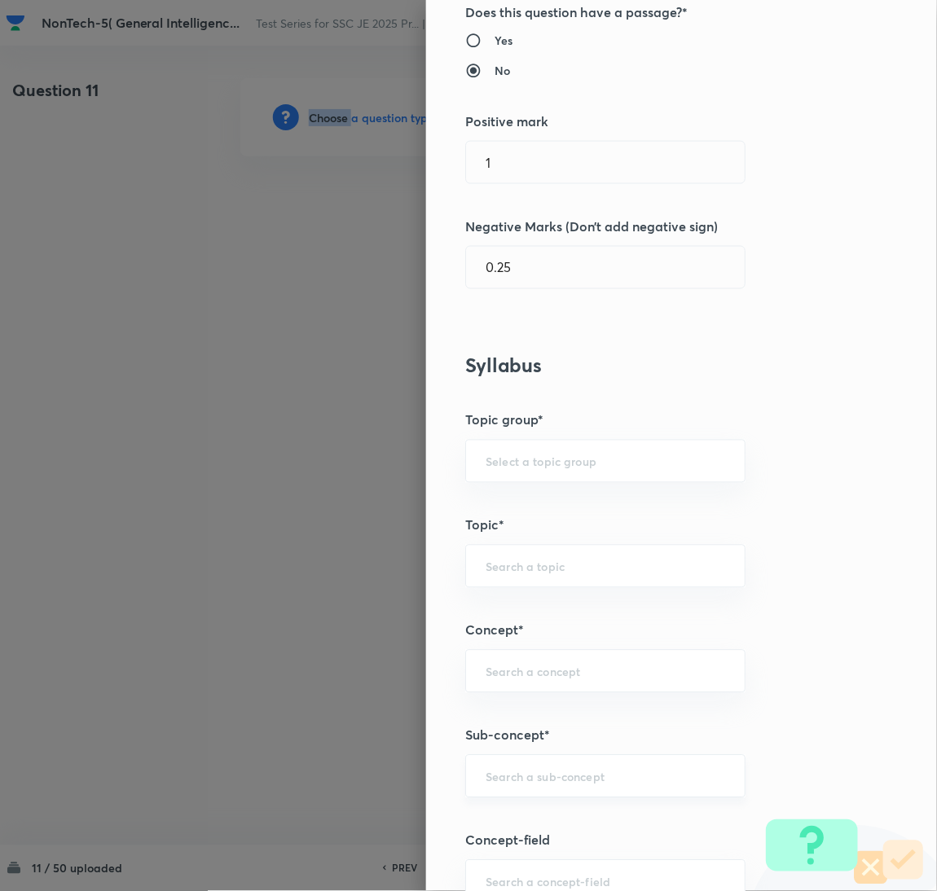
scroll to position [489, 0]
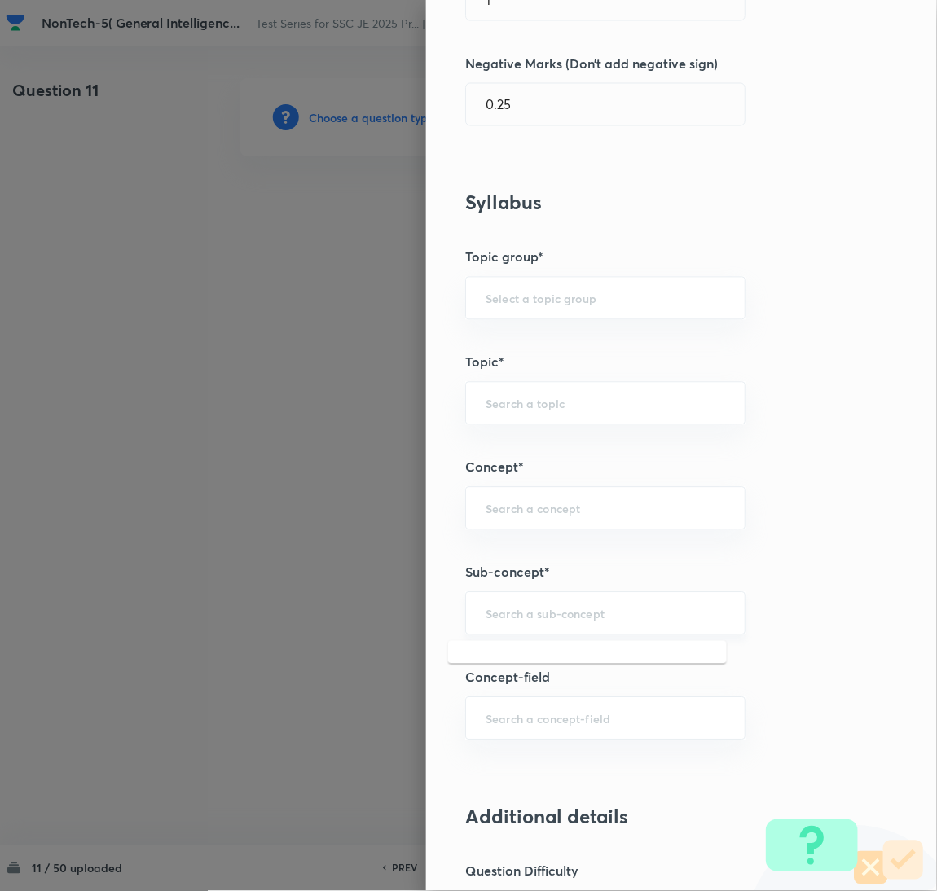
click at [506, 611] on input "text" at bounding box center [606, 613] width 240 height 15
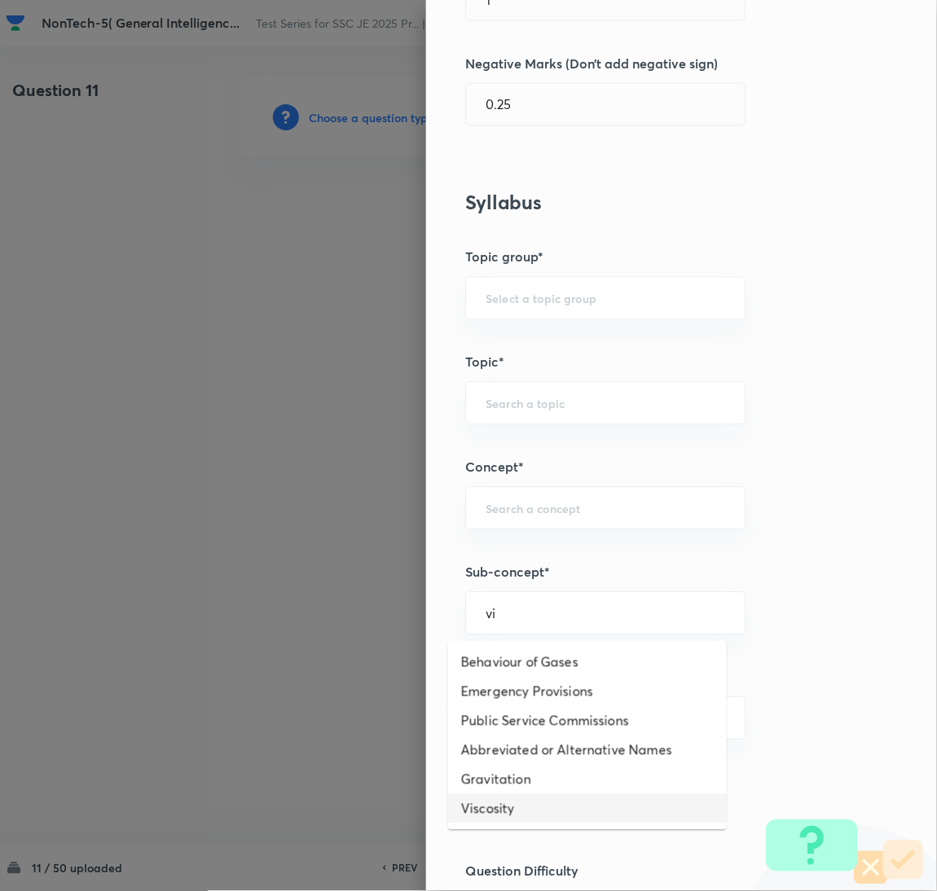
click at [503, 808] on li "Viscosity" at bounding box center [587, 809] width 279 height 29
type input "Viscosity"
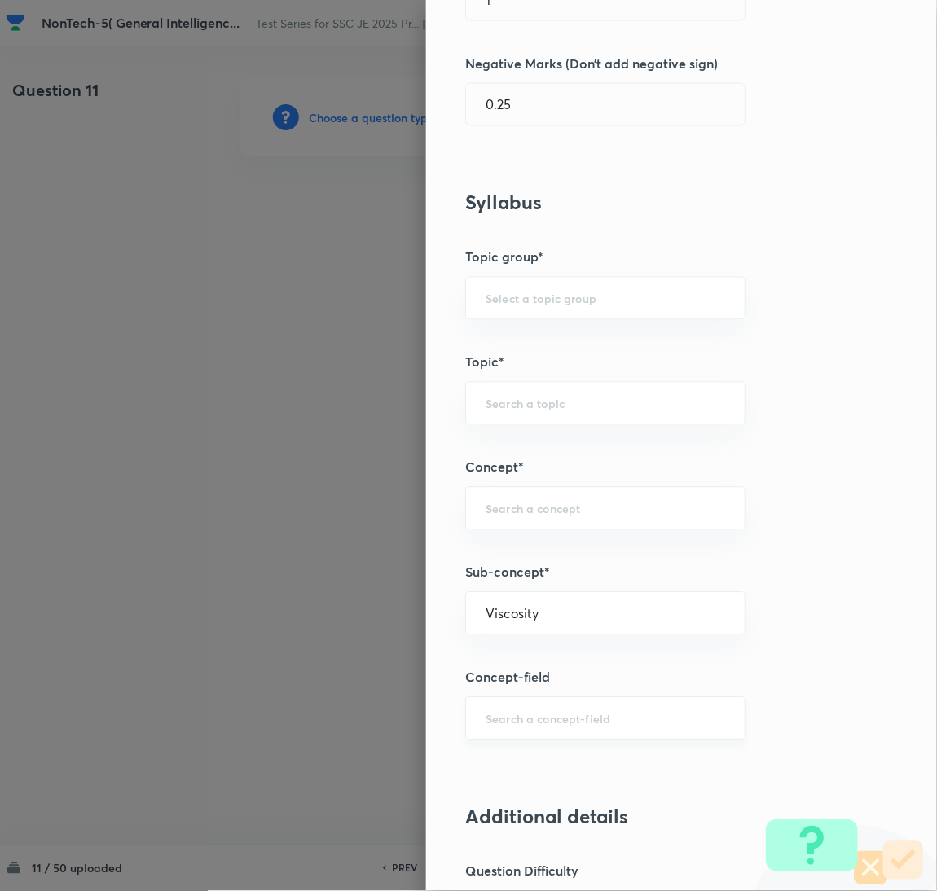
type input "General Awareness"
type input "Static GK"
type input "Physics"
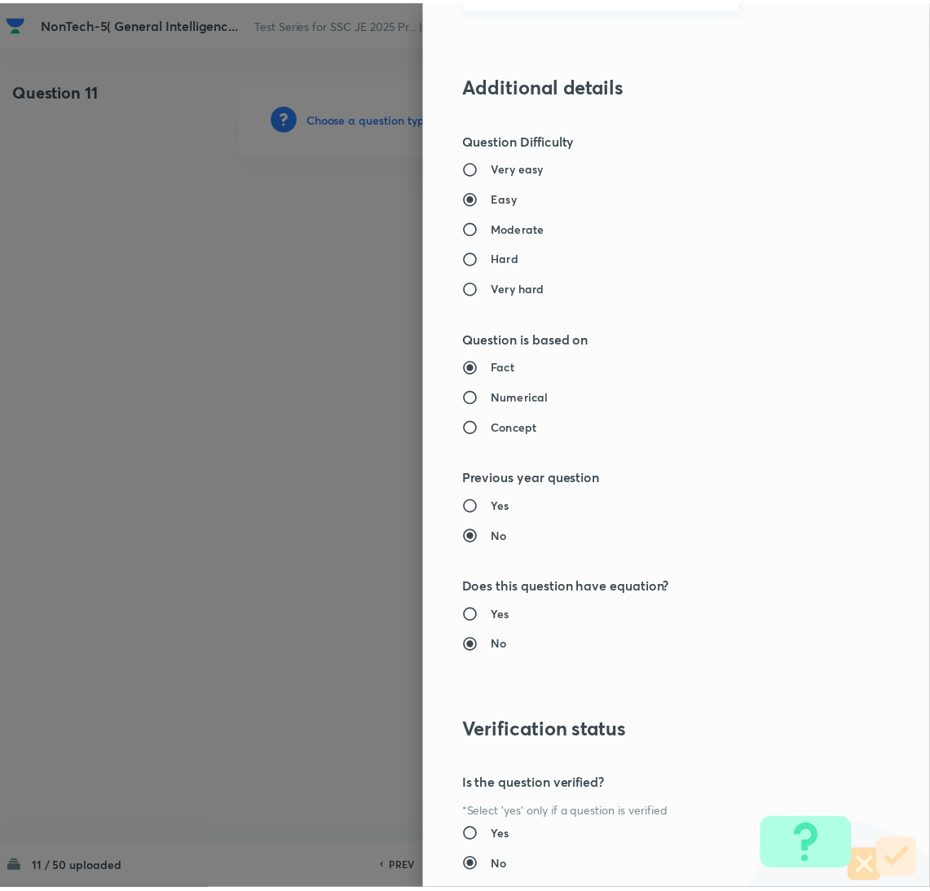
scroll to position [1332, 0]
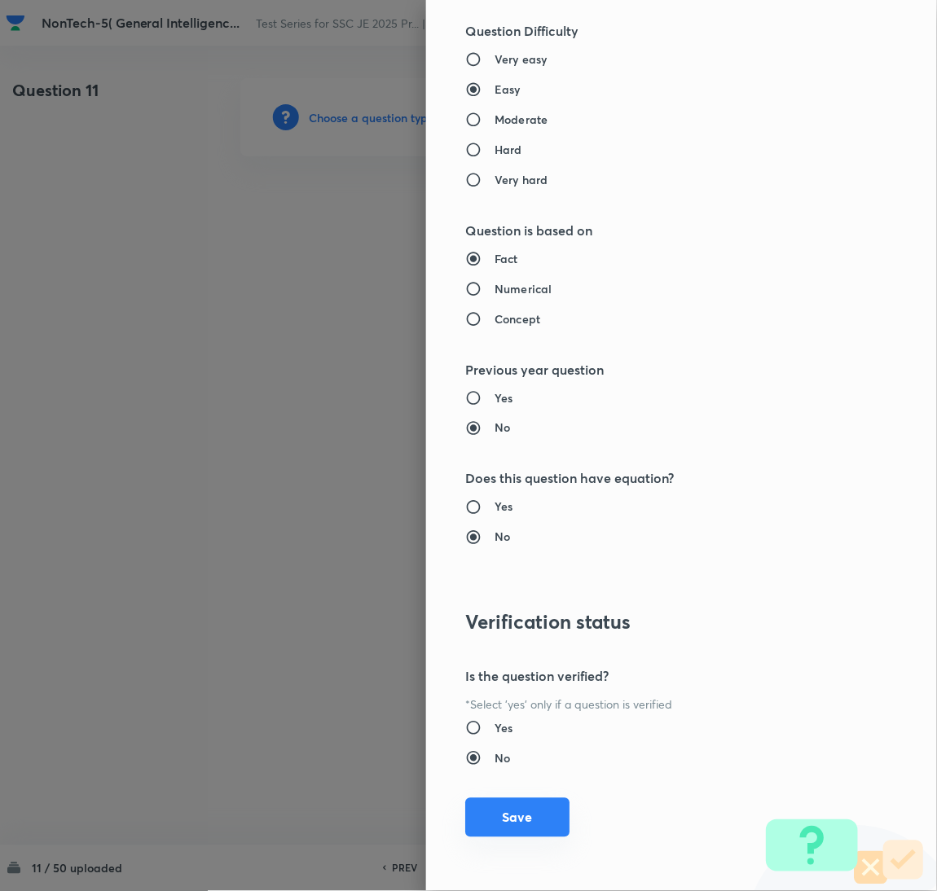
click at [507, 824] on button "Save" at bounding box center [517, 818] width 104 height 39
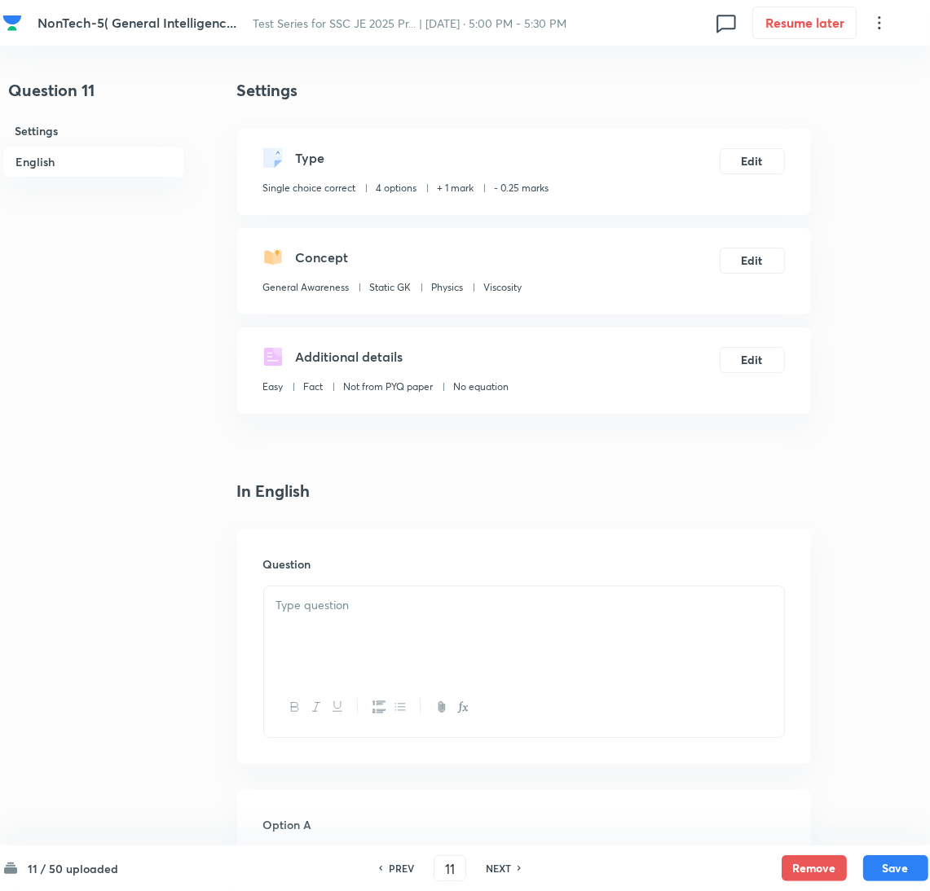
click at [377, 636] on div at bounding box center [524, 632] width 520 height 91
click at [301, 642] on div at bounding box center [524, 632] width 520 height 91
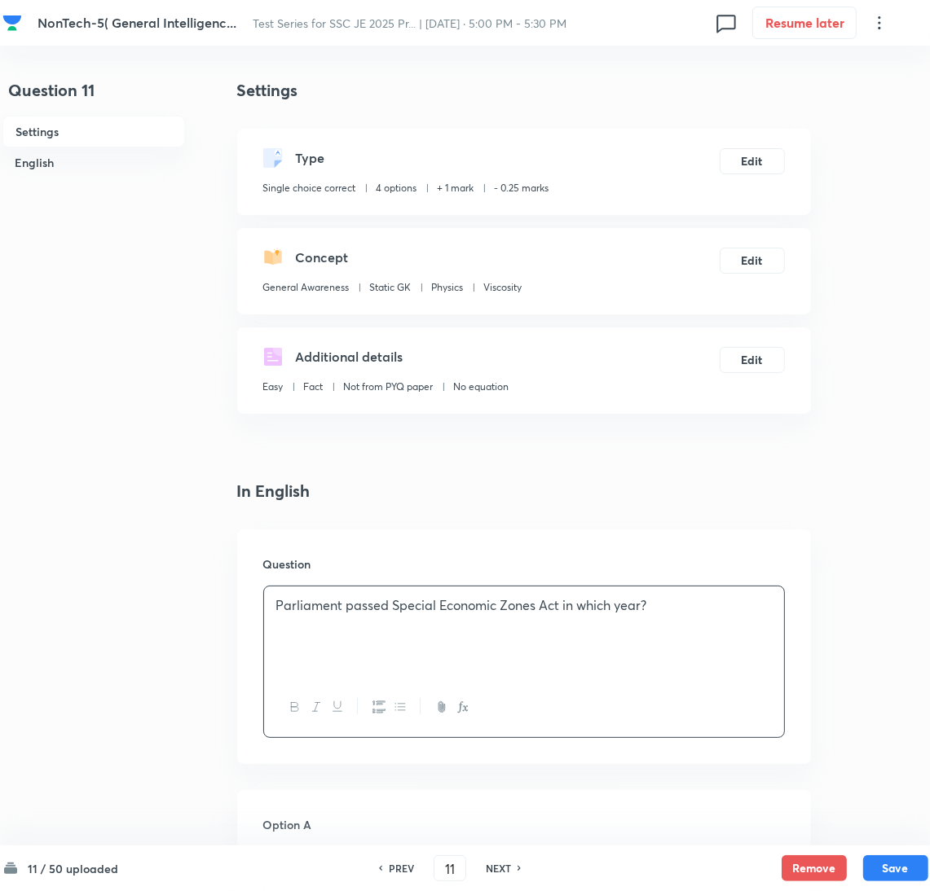
scroll to position [244, 0]
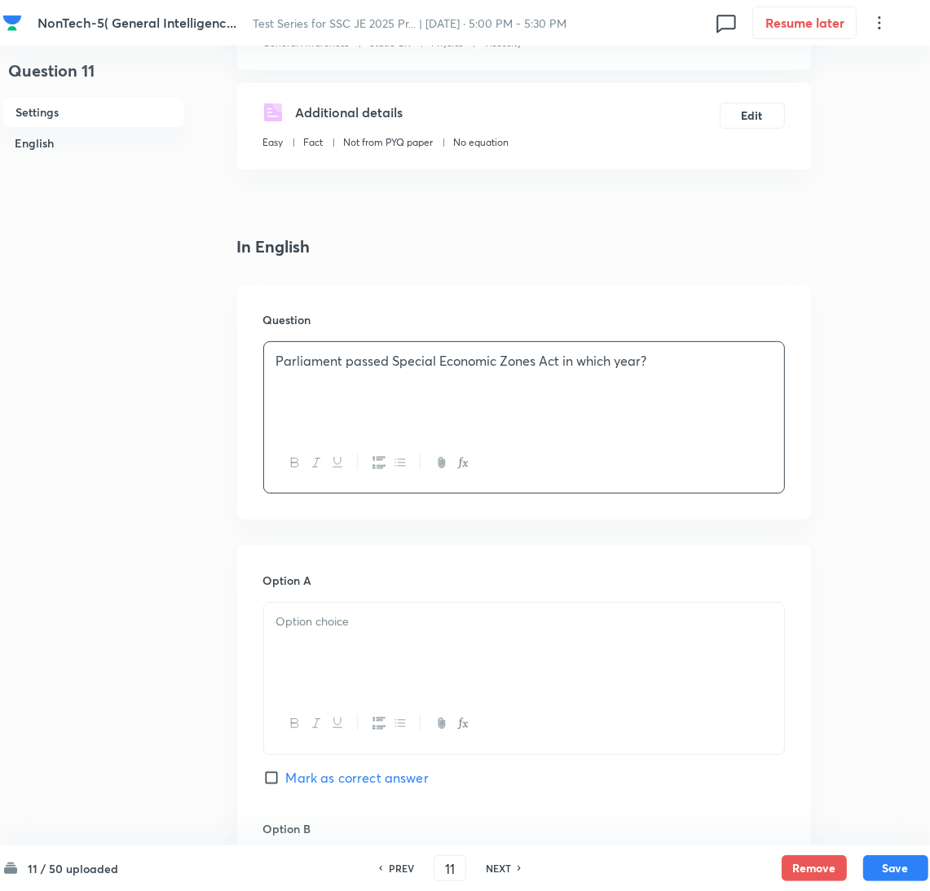
click at [336, 638] on div at bounding box center [524, 648] width 520 height 91
click at [319, 650] on div at bounding box center [524, 648] width 520 height 91
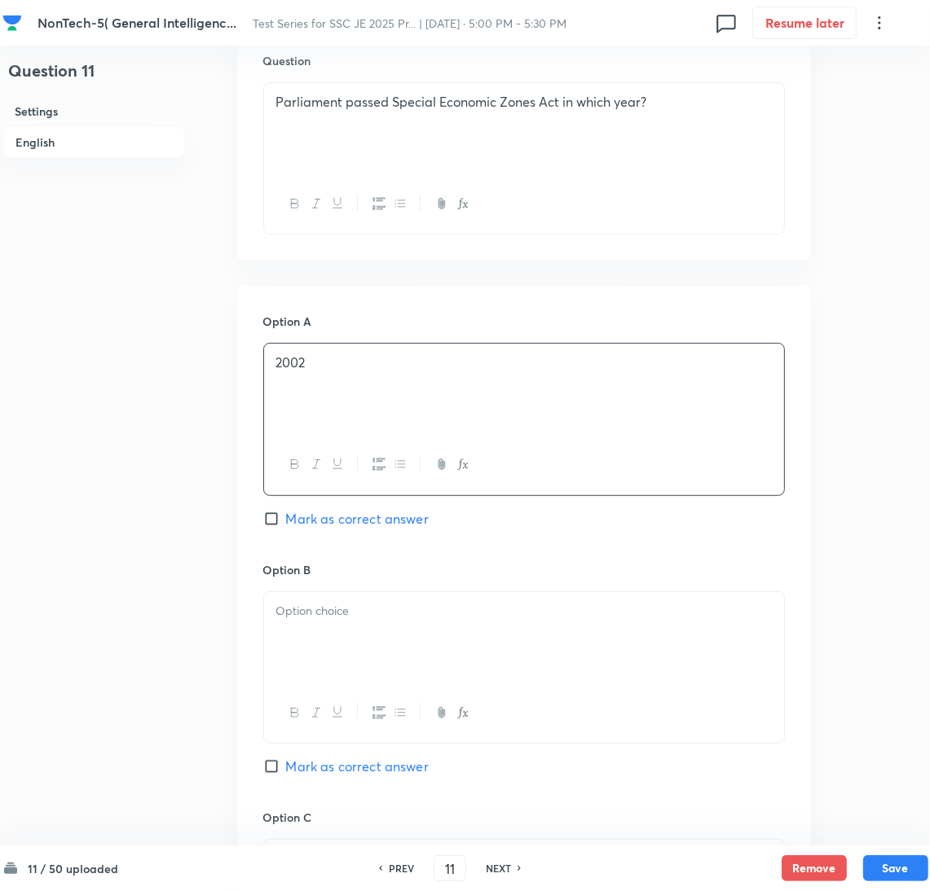
scroll to position [733, 0]
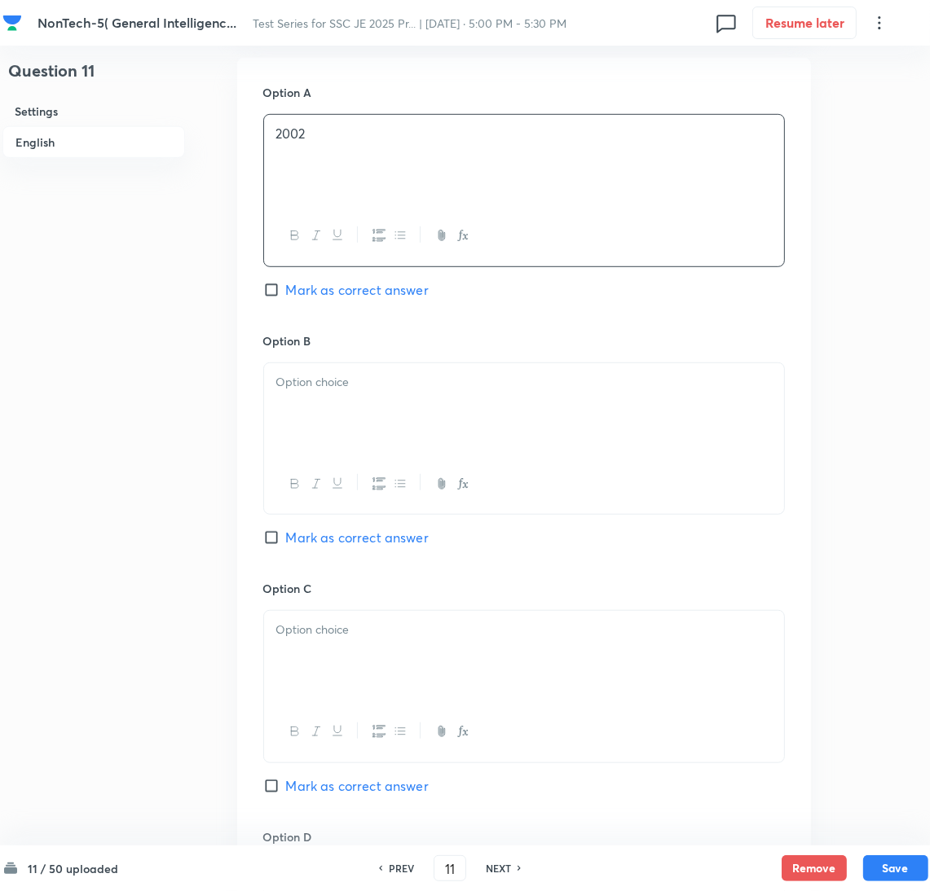
click at [350, 400] on div at bounding box center [524, 408] width 520 height 91
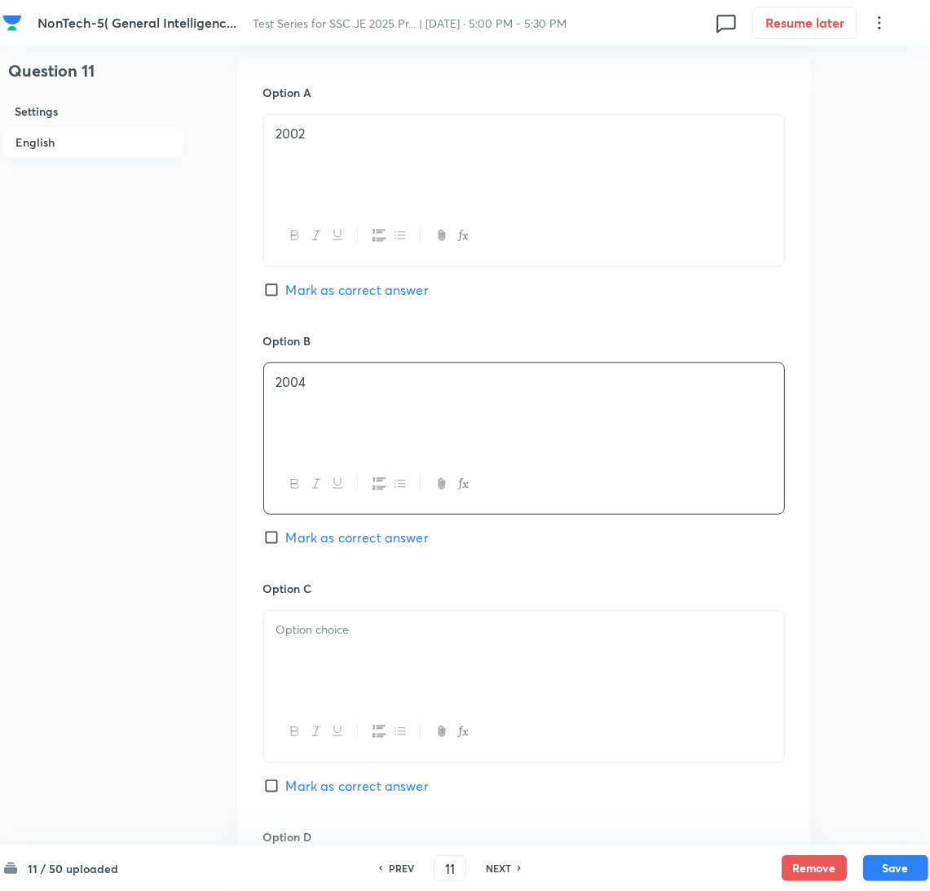
click at [324, 627] on p at bounding box center [523, 630] width 495 height 19
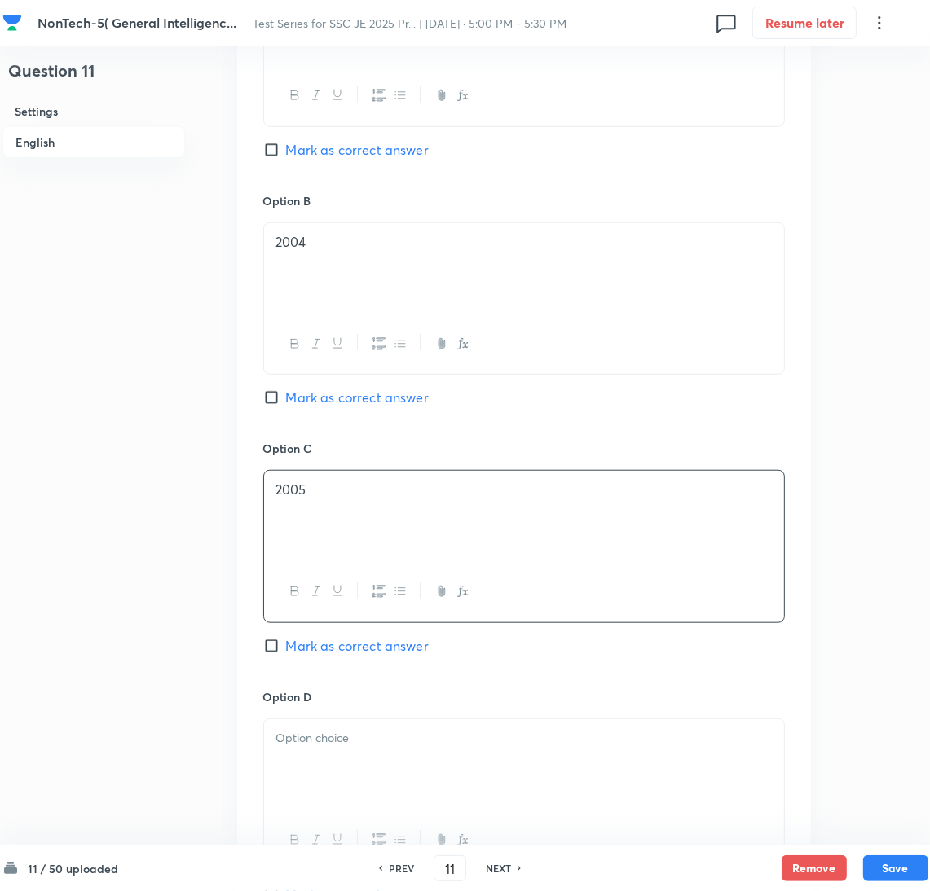
scroll to position [1222, 0]
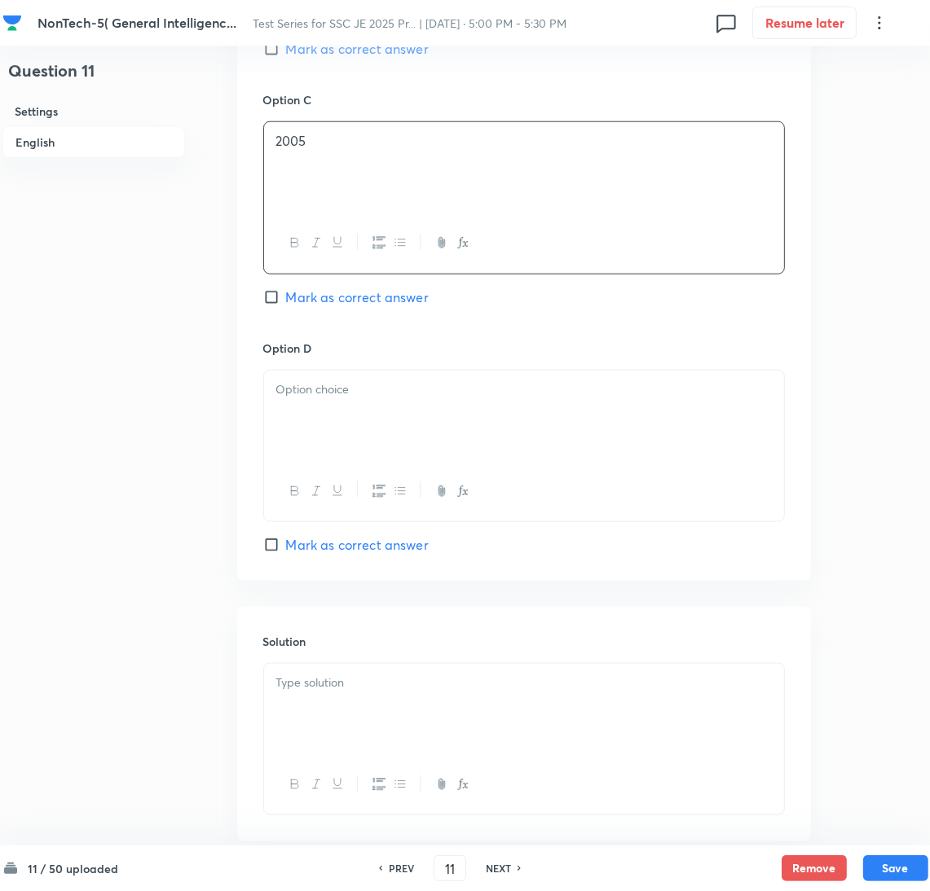
click at [398, 435] on div at bounding box center [524, 416] width 520 height 91
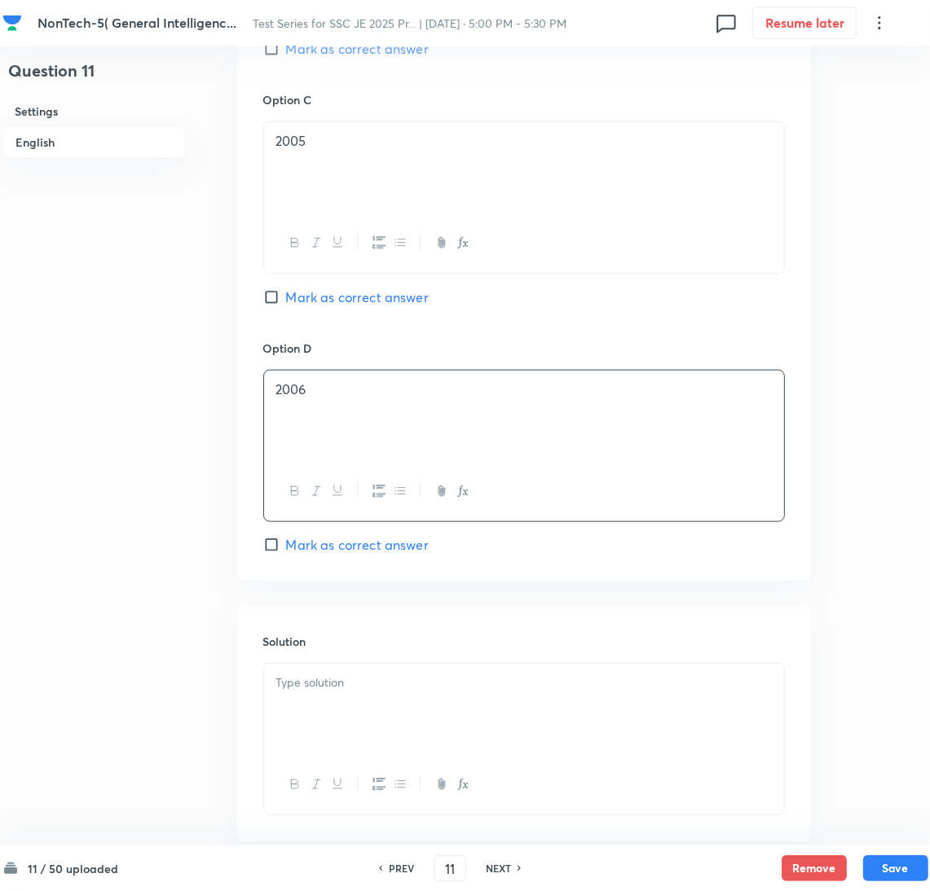
scroll to position [1318, 0]
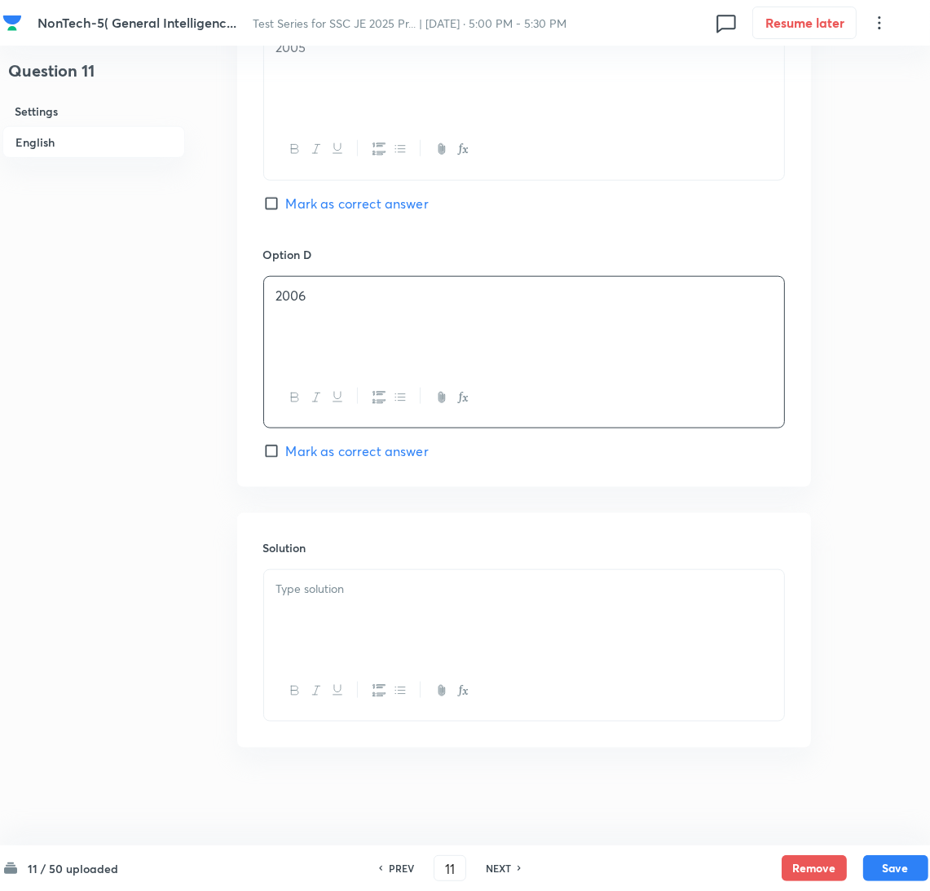
click at [288, 196] on span "Mark as correct answer" at bounding box center [357, 204] width 143 height 20
click at [286, 196] on input "Mark as correct answer" at bounding box center [274, 204] width 23 height 16
checkbox input "true"
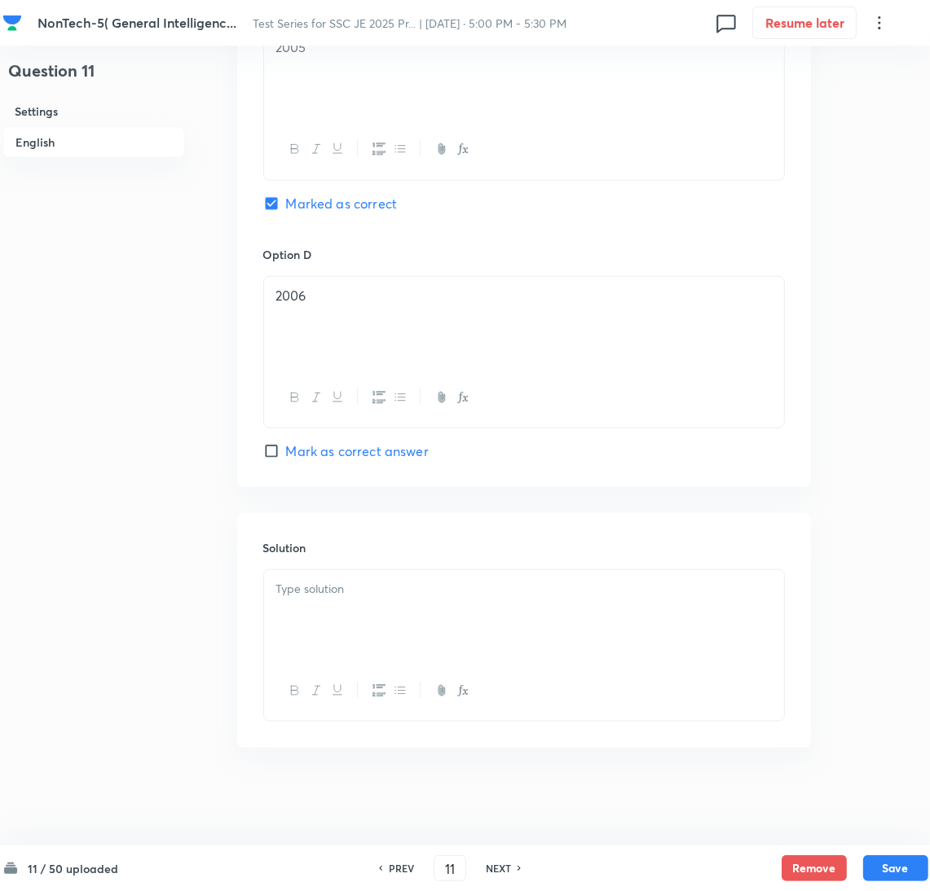
click at [333, 609] on div at bounding box center [524, 615] width 520 height 91
click at [325, 614] on div at bounding box center [524, 615] width 520 height 91
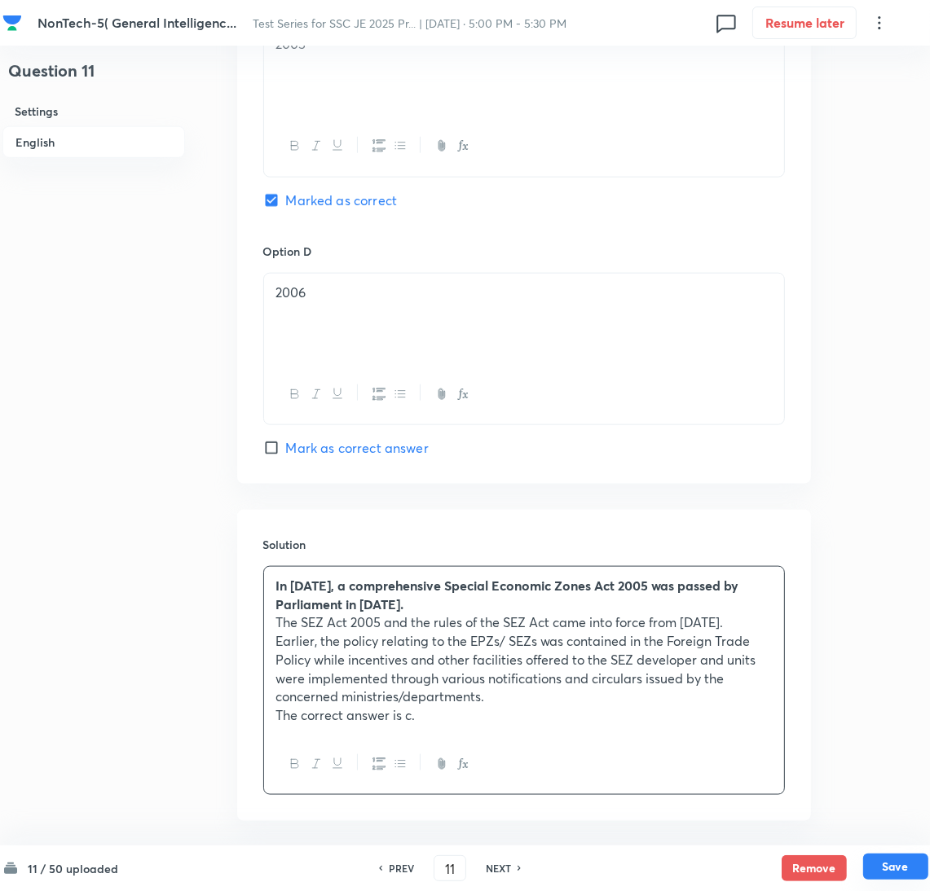
click at [892, 861] on button "Save" at bounding box center [895, 867] width 65 height 26
type input "12"
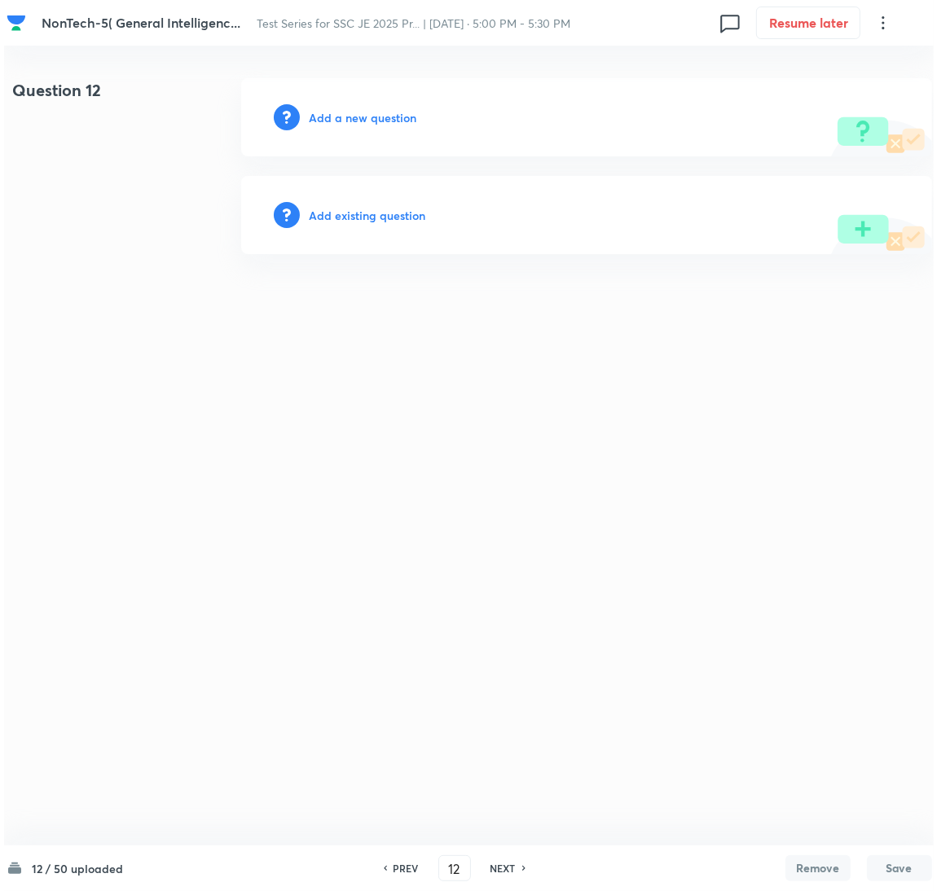
scroll to position [0, 0]
click at [351, 120] on h6 "Add a new question" at bounding box center [363, 117] width 108 height 17
click at [351, 120] on h6 "Choose a question type" at bounding box center [371, 117] width 125 height 17
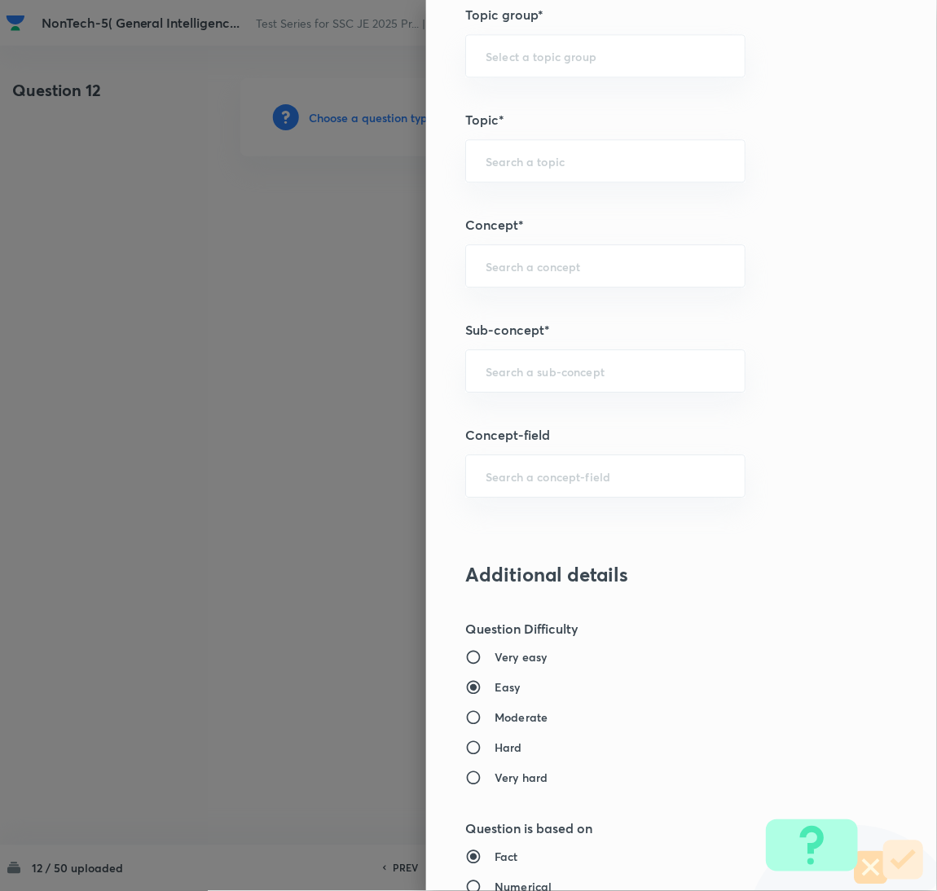
scroll to position [733, 0]
click at [490, 383] on div "​" at bounding box center [605, 370] width 280 height 43
click at [504, 438] on li "Viscosity" at bounding box center [587, 447] width 279 height 29
type input "Viscosity"
type input "General Awareness"
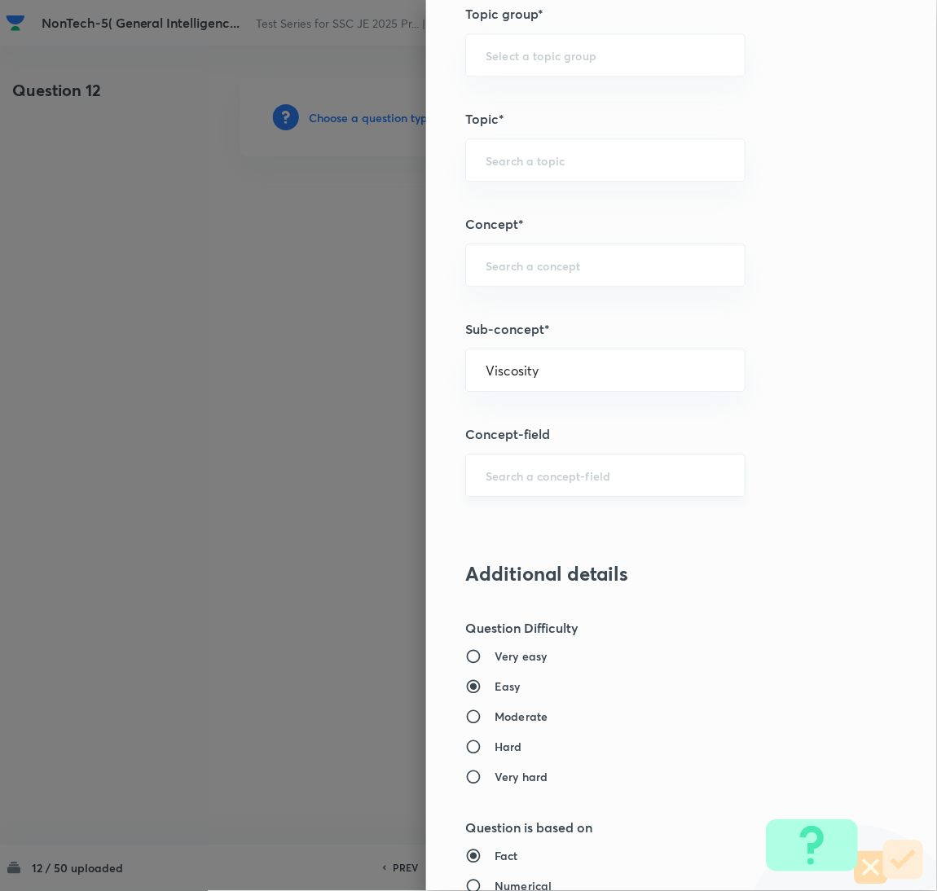
type input "Static GK"
type input "Physics"
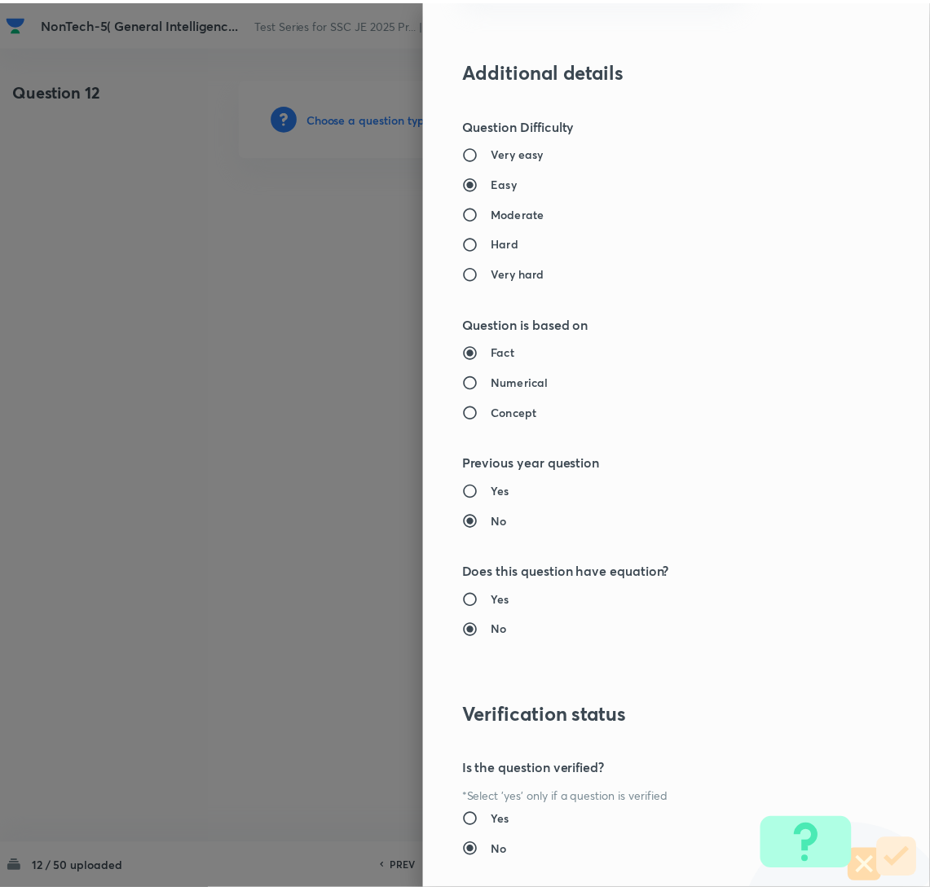
scroll to position [1332, 0]
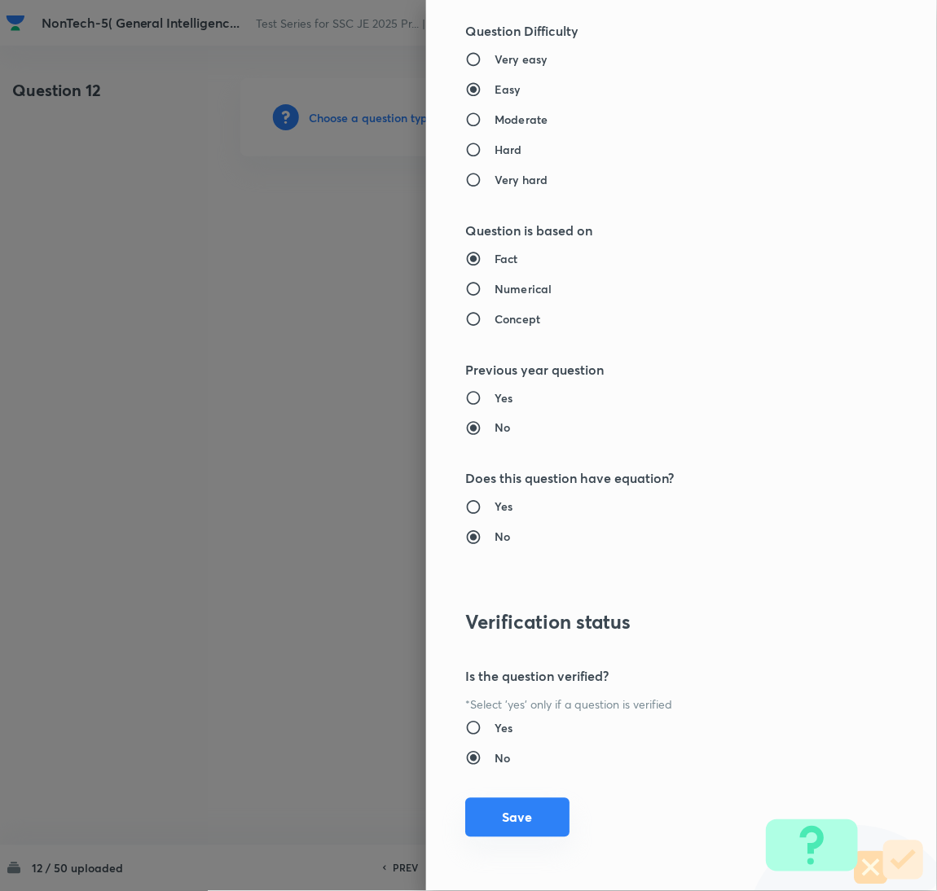
click at [511, 807] on button "Save" at bounding box center [517, 818] width 104 height 39
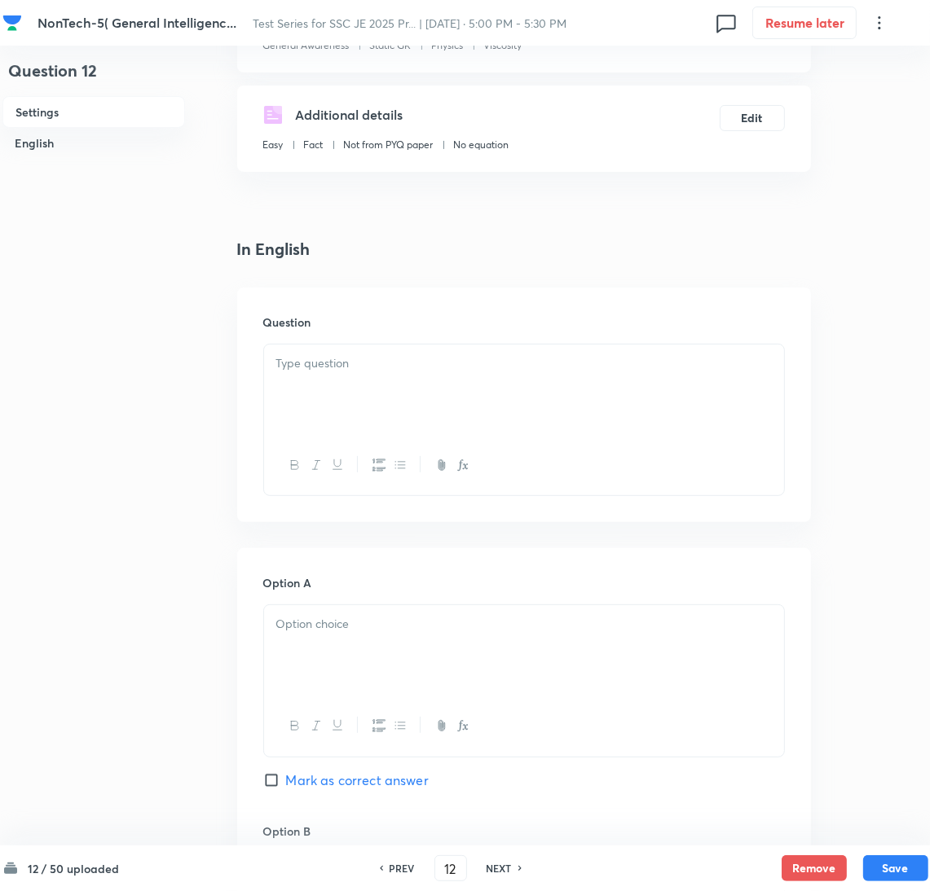
scroll to position [244, 0]
click at [327, 379] on div at bounding box center [524, 387] width 520 height 91
click at [378, 376] on div at bounding box center [524, 387] width 520 height 91
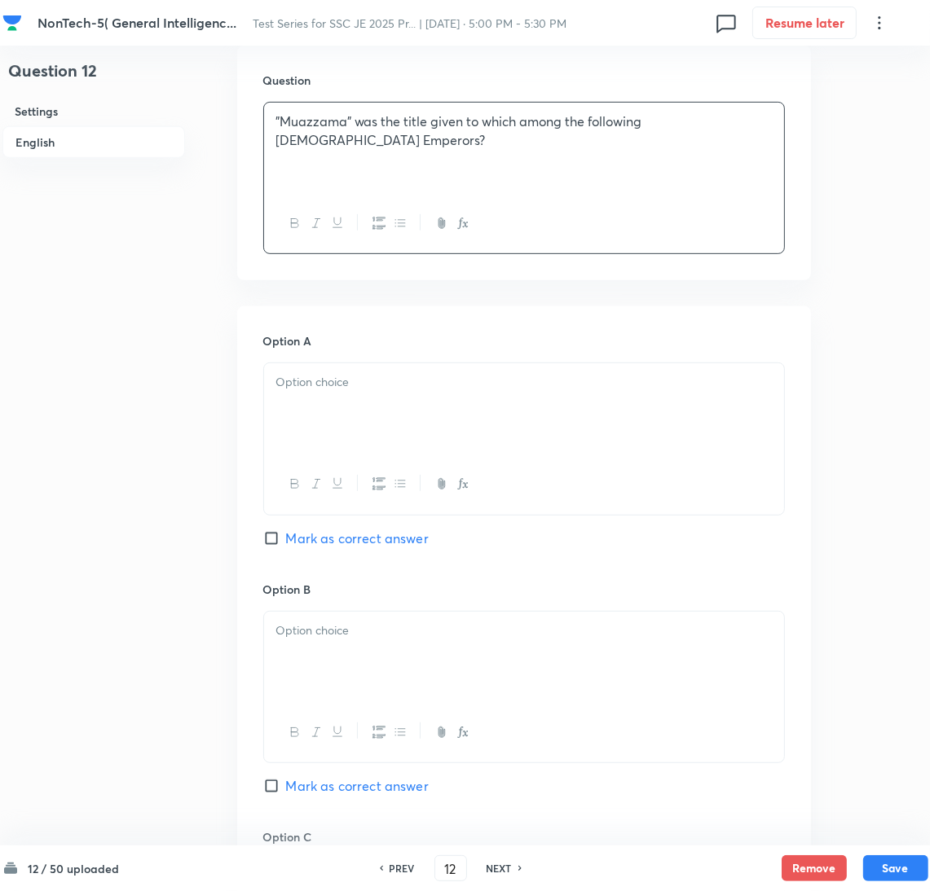
scroll to position [489, 0]
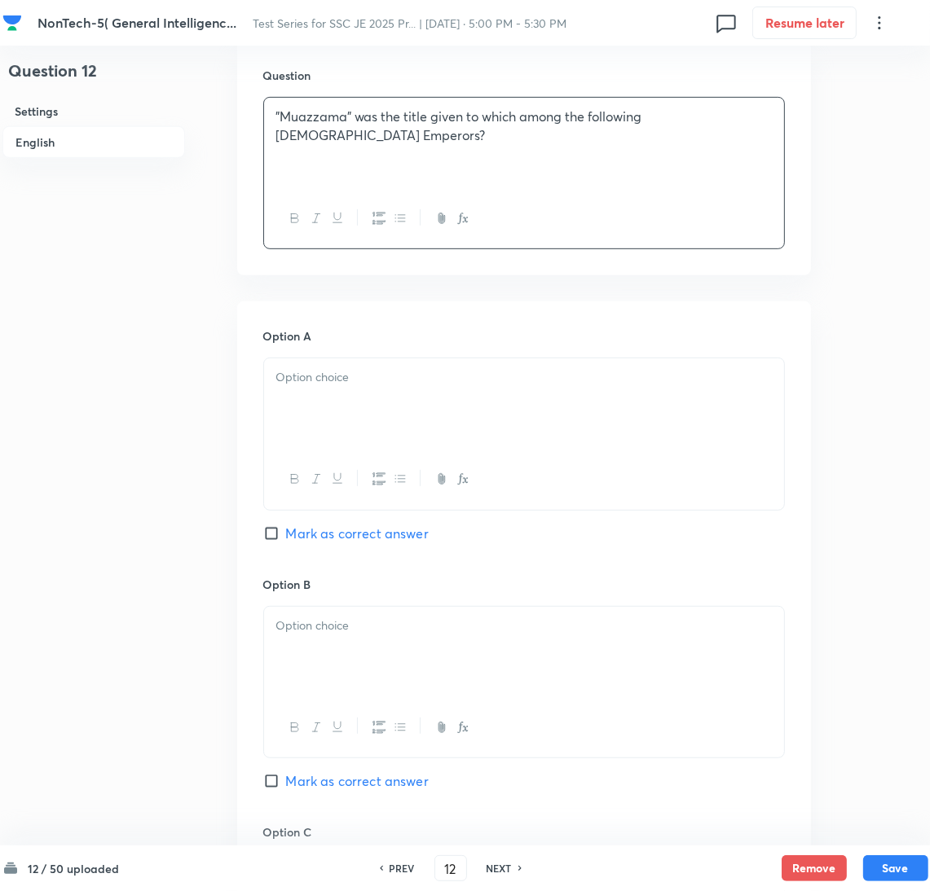
click at [305, 385] on p at bounding box center [523, 377] width 495 height 19
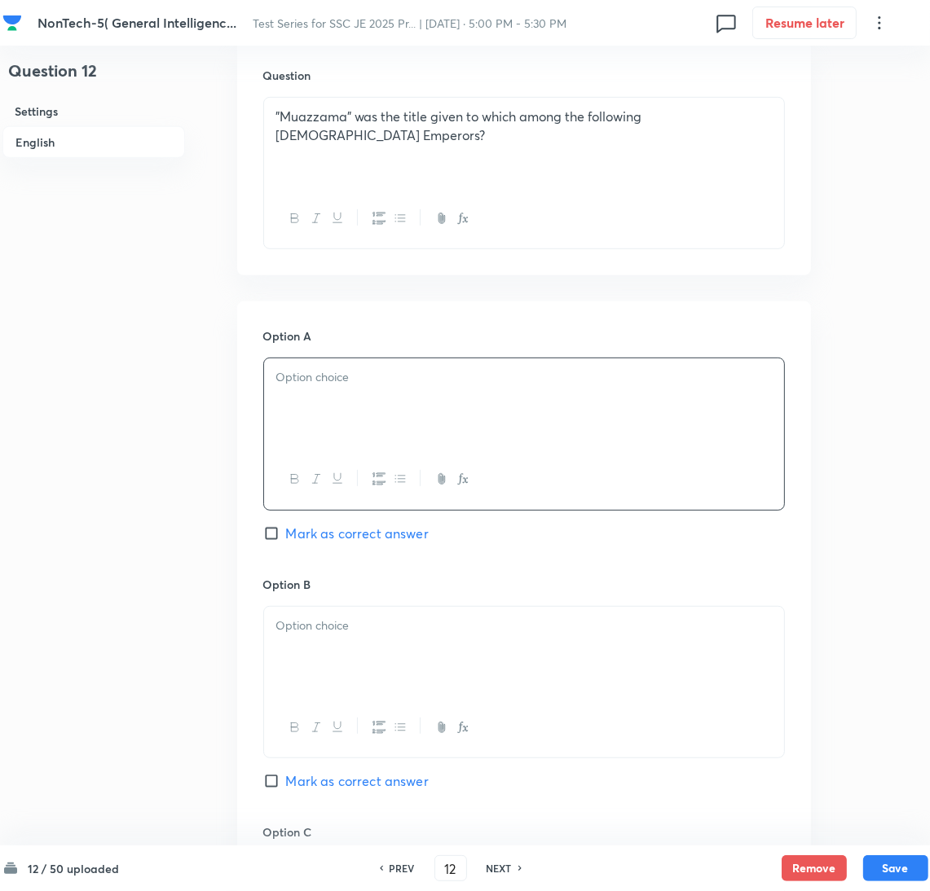
click at [327, 405] on div at bounding box center [524, 404] width 520 height 91
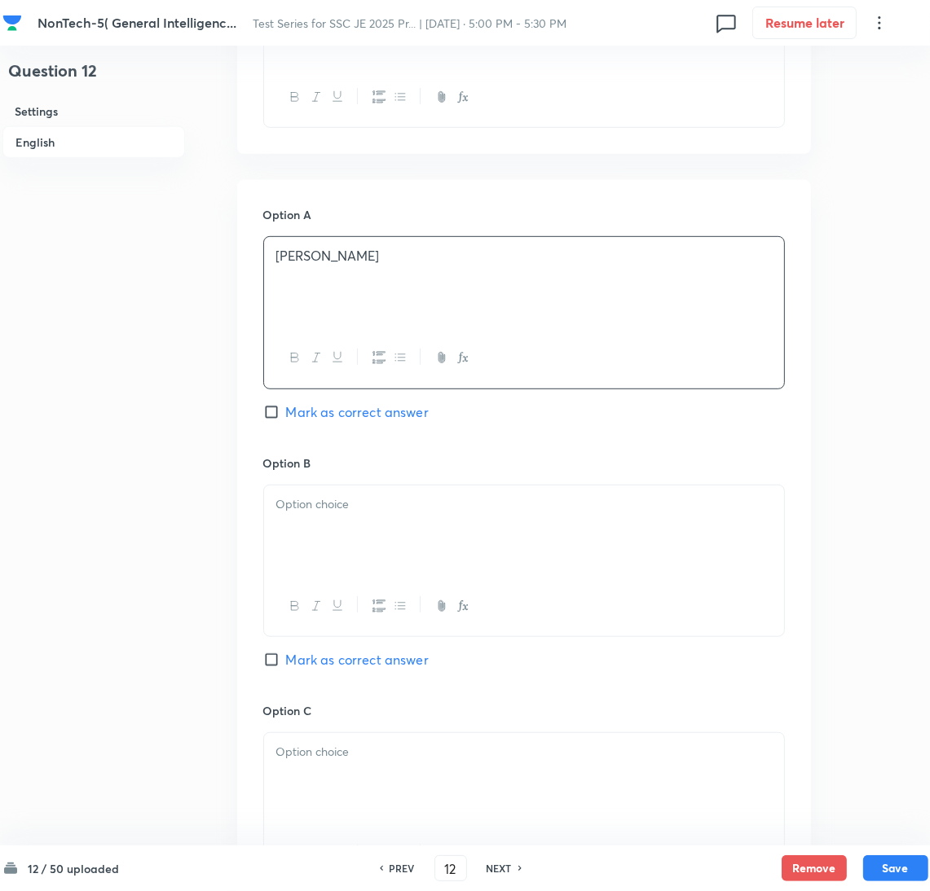
click at [332, 526] on div at bounding box center [524, 531] width 520 height 91
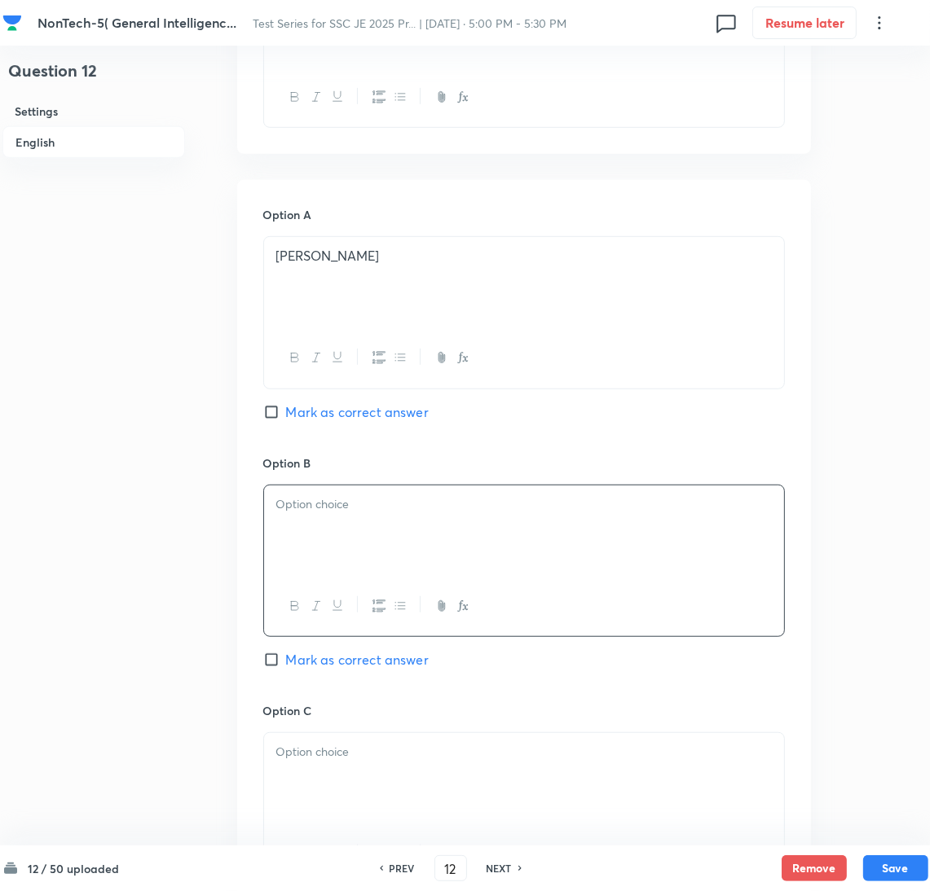
click at [326, 520] on div at bounding box center [524, 531] width 520 height 91
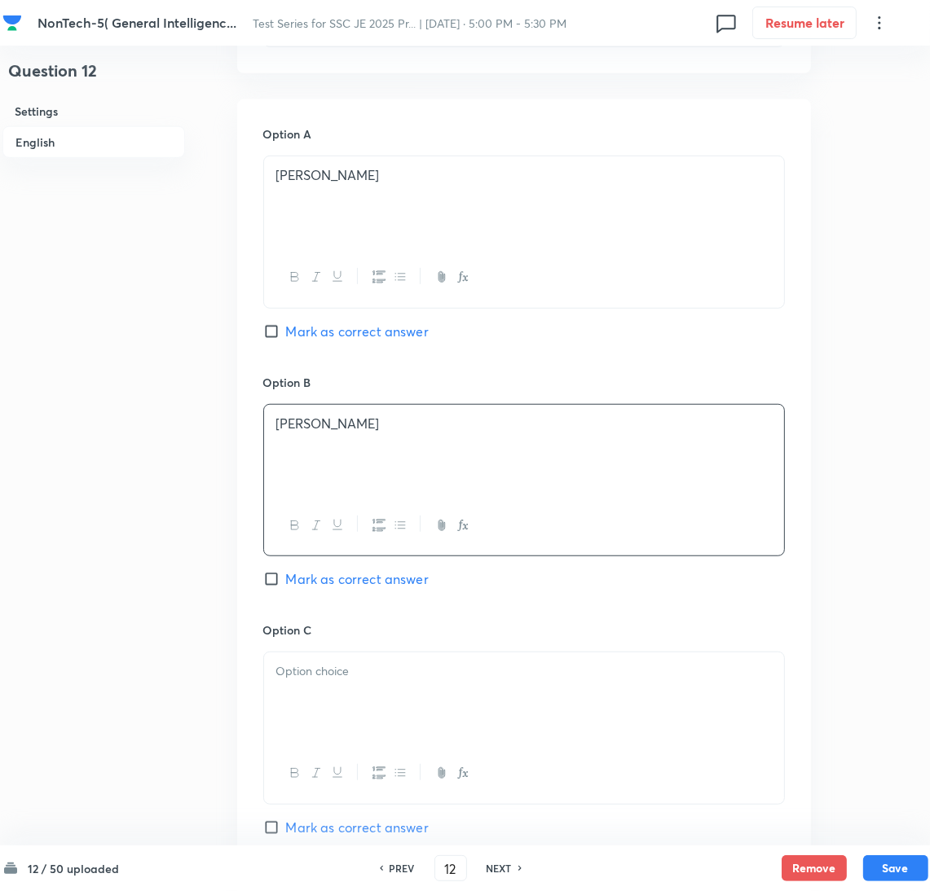
scroll to position [733, 0]
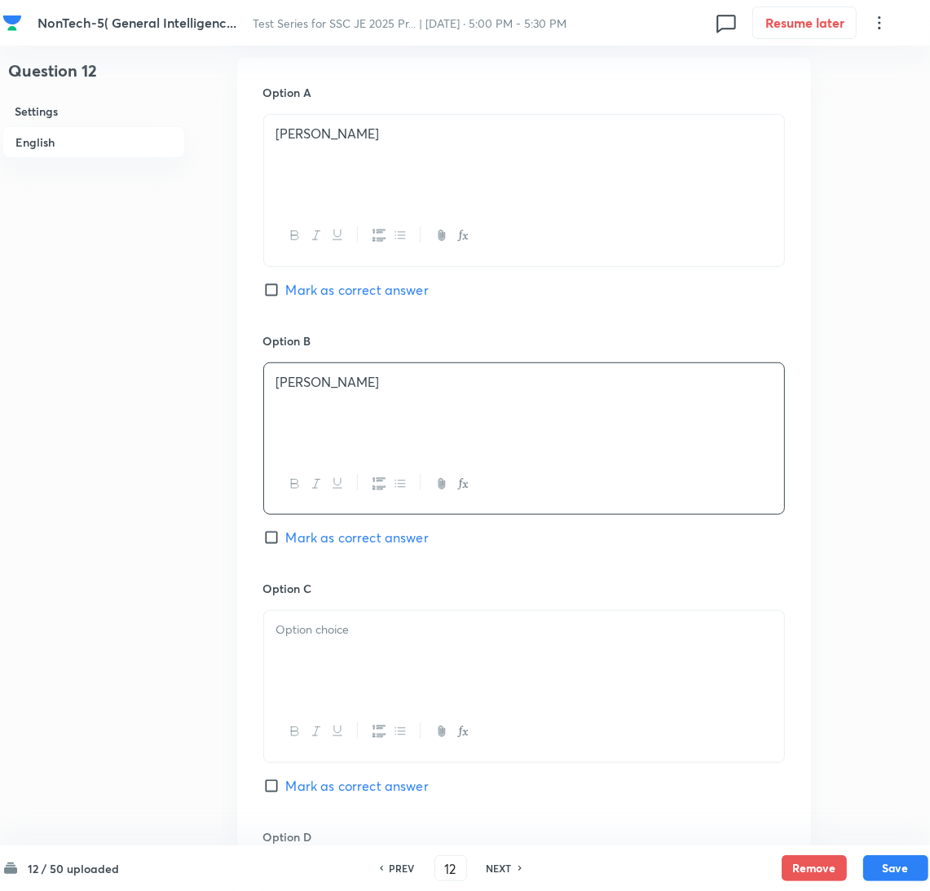
drag, startPoint x: 309, startPoint y: 655, endPoint x: 76, endPoint y: 655, distance: 233.1
click at [277, 655] on div at bounding box center [524, 656] width 520 height 91
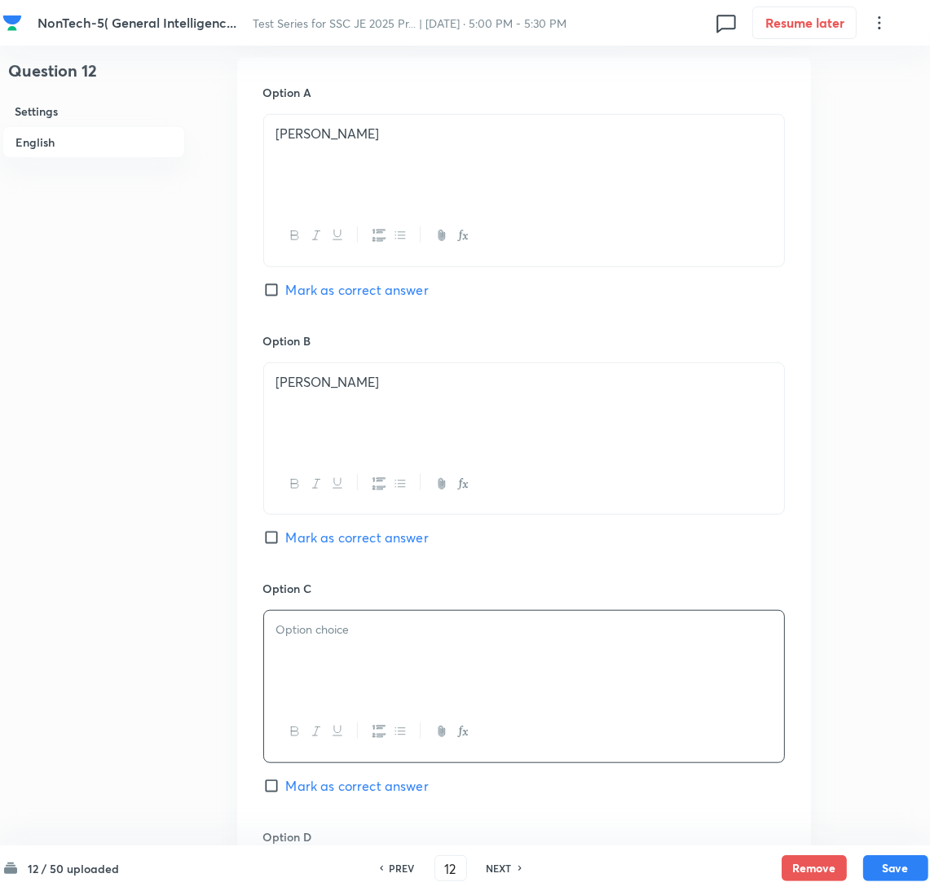
click at [316, 650] on div at bounding box center [524, 656] width 520 height 91
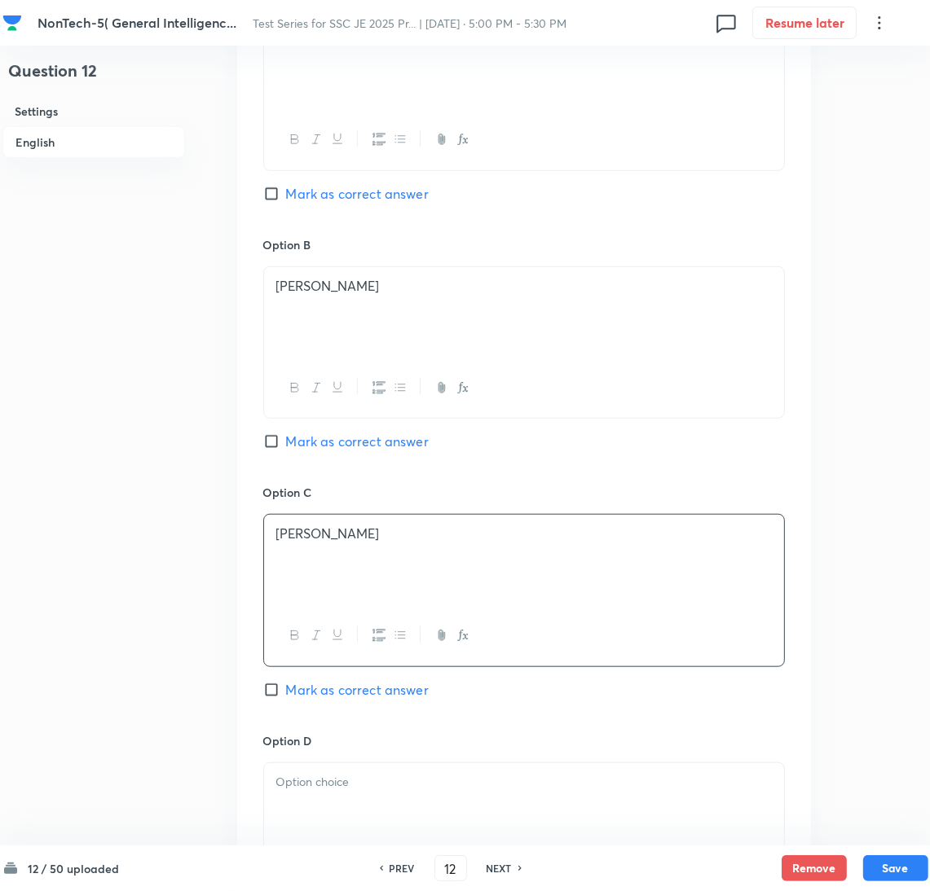
scroll to position [978, 0]
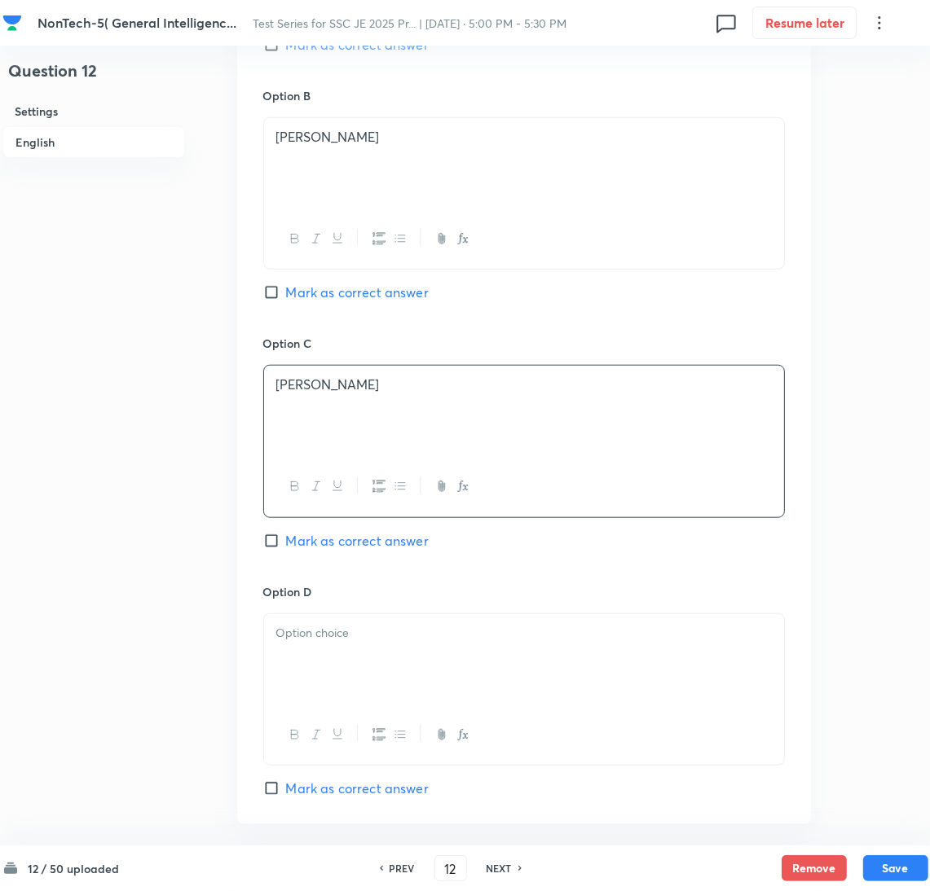
drag, startPoint x: 339, startPoint y: 662, endPoint x: 2, endPoint y: 660, distance: 336.6
click at [337, 662] on div at bounding box center [524, 659] width 520 height 91
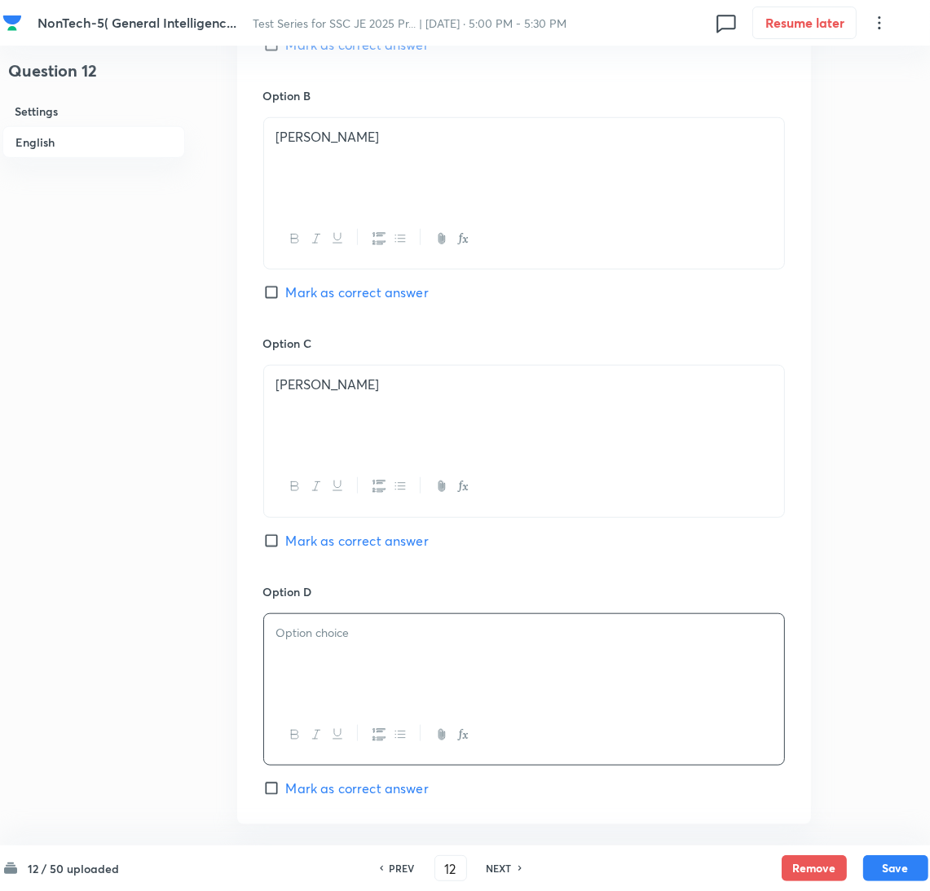
click at [424, 667] on div at bounding box center [524, 659] width 520 height 91
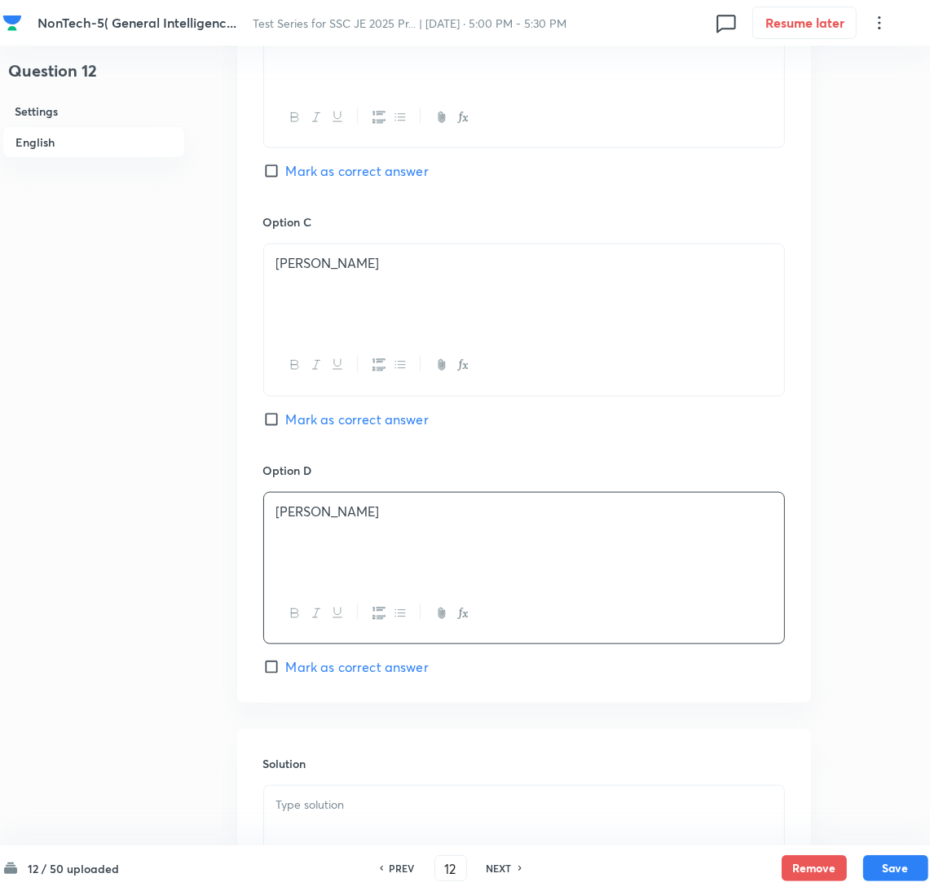
click at [292, 420] on span "Mark as correct answer" at bounding box center [357, 420] width 143 height 20
click at [286, 420] on input "Mark as correct answer" at bounding box center [274, 420] width 23 height 16
checkbox input "true"
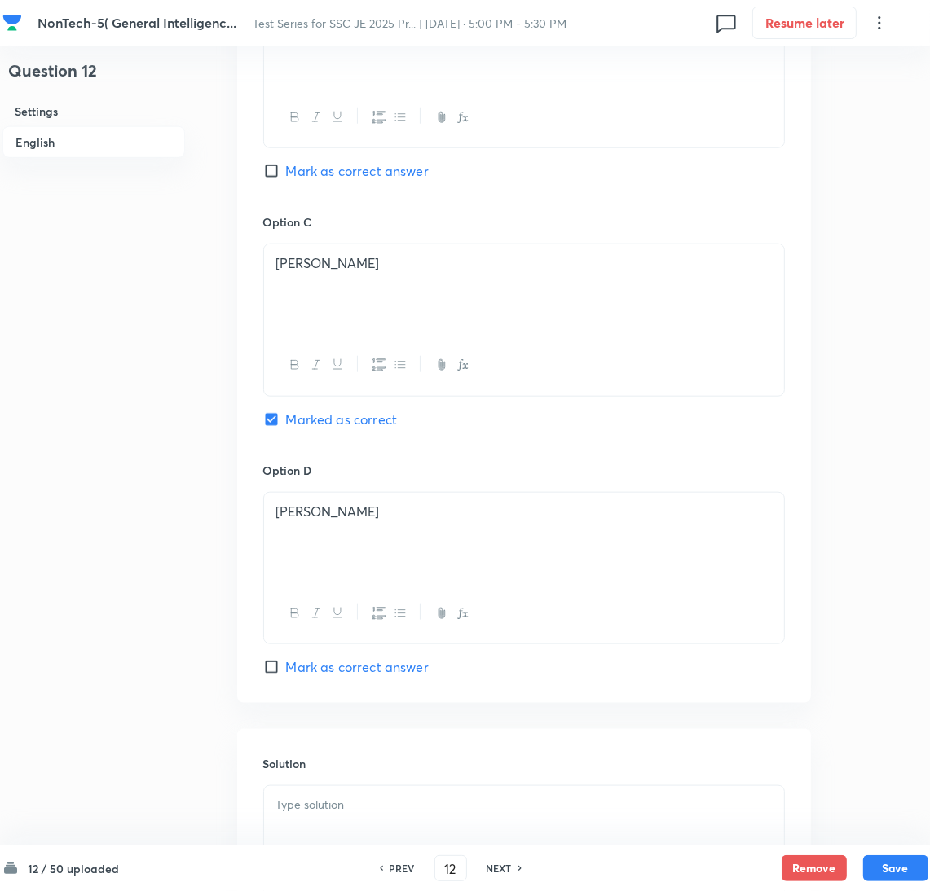
scroll to position [1318, 0]
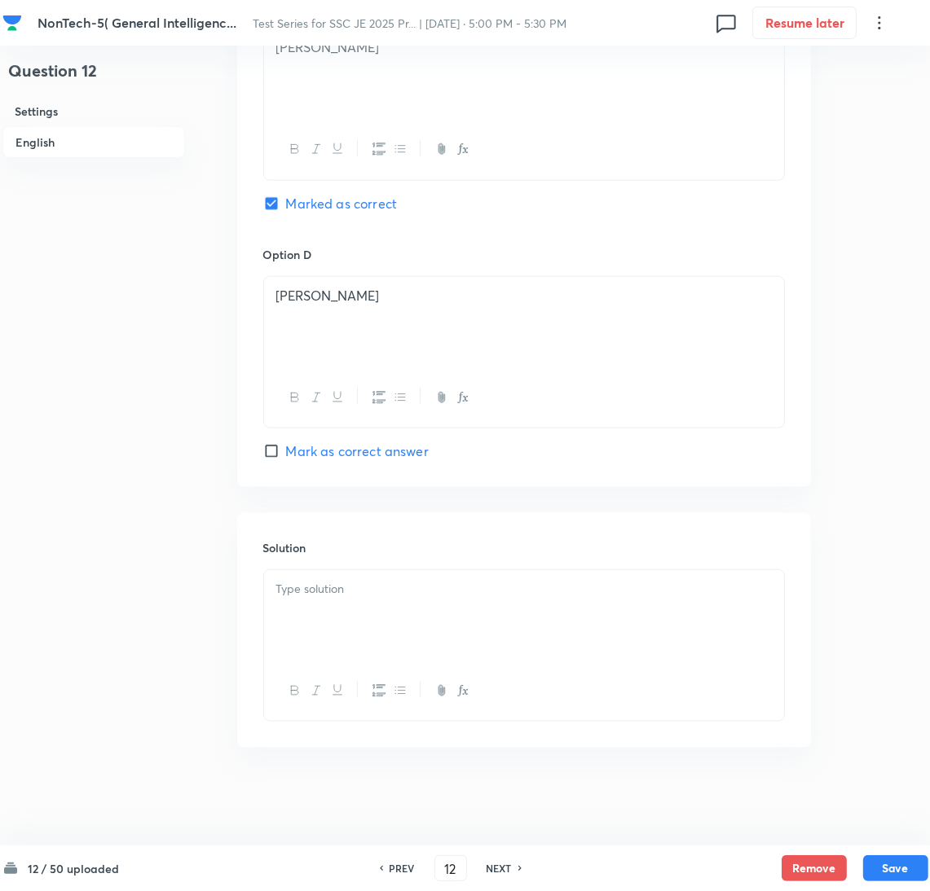
click at [330, 611] on div at bounding box center [524, 615] width 520 height 91
click at [319, 608] on div at bounding box center [524, 615] width 520 height 91
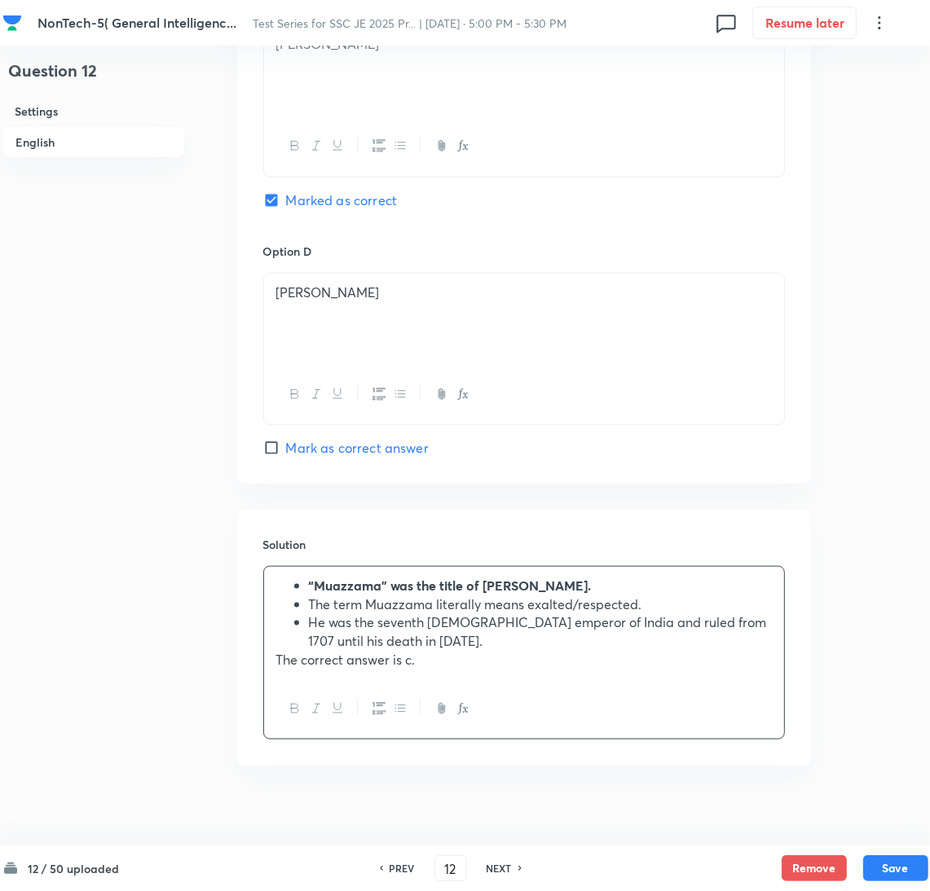
scroll to position [1340, 0]
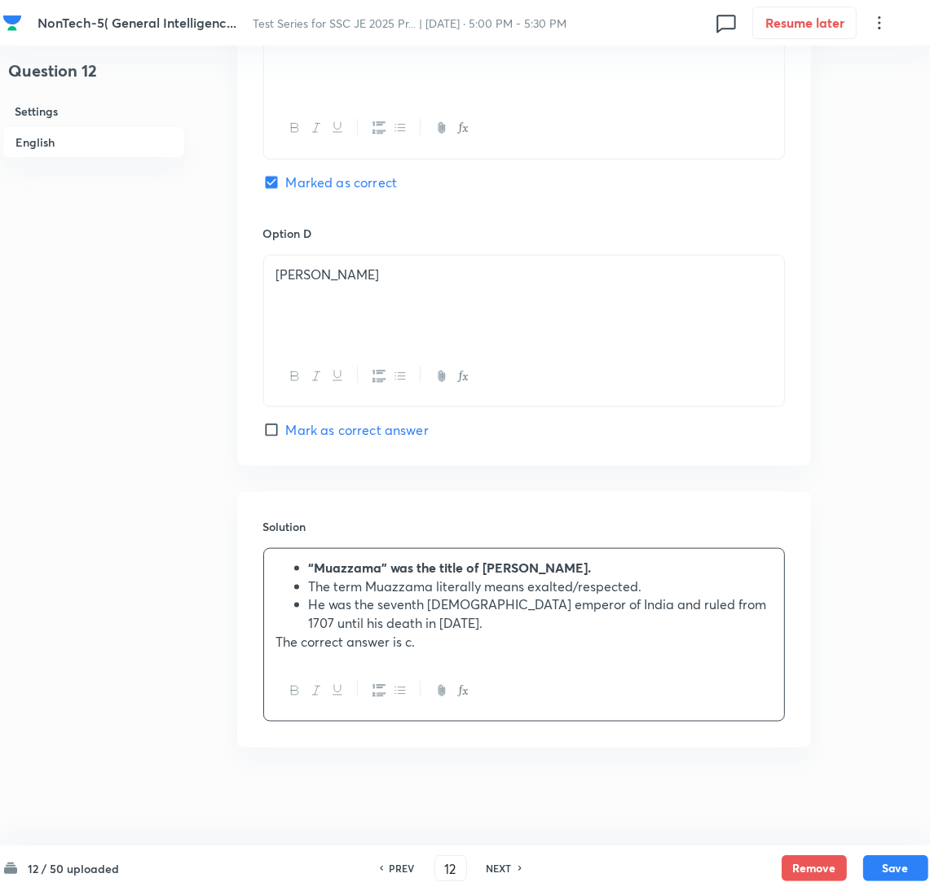
drag, startPoint x: 294, startPoint y: 607, endPoint x: 258, endPoint y: 608, distance: 35.9
click at [258, 608] on div "Solution “Muazzama” was the title of Bahadur Shah I. The term Muazzama literall…" at bounding box center [524, 620] width 574 height 256
click at [897, 871] on button "Save" at bounding box center [895, 867] width 65 height 26
type input "13"
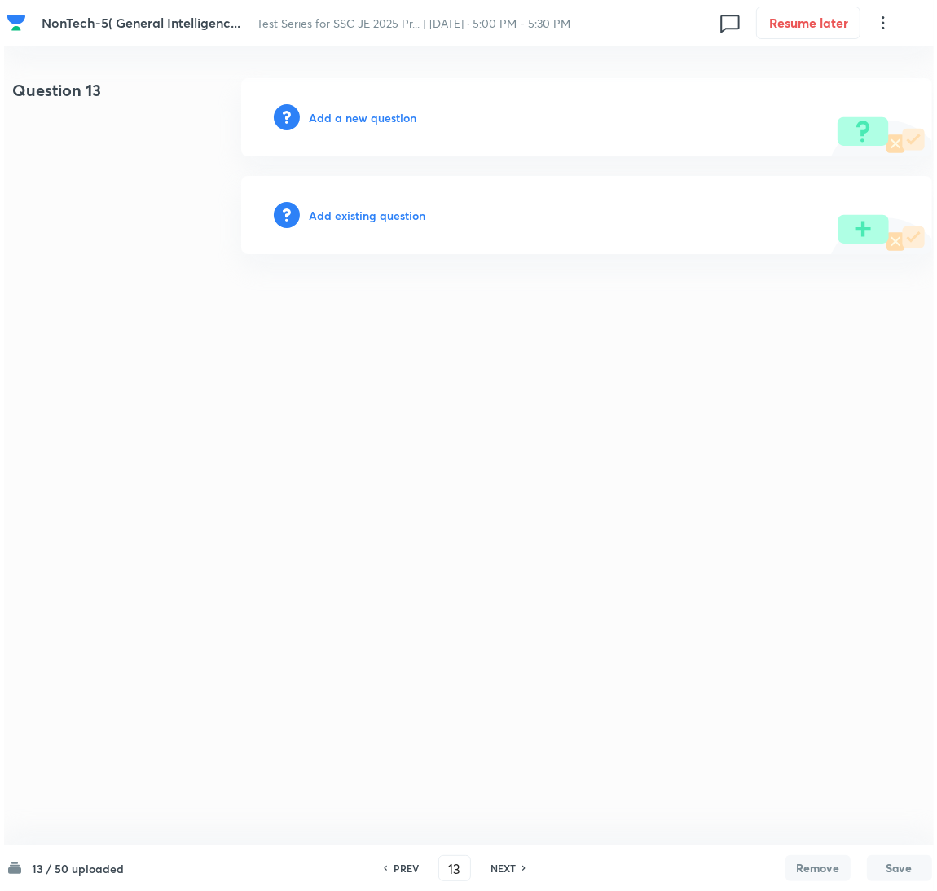
scroll to position [0, 0]
click at [334, 117] on h6 "Add a new question" at bounding box center [363, 117] width 108 height 17
click at [341, 117] on h6 "Choose a question type" at bounding box center [371, 117] width 125 height 17
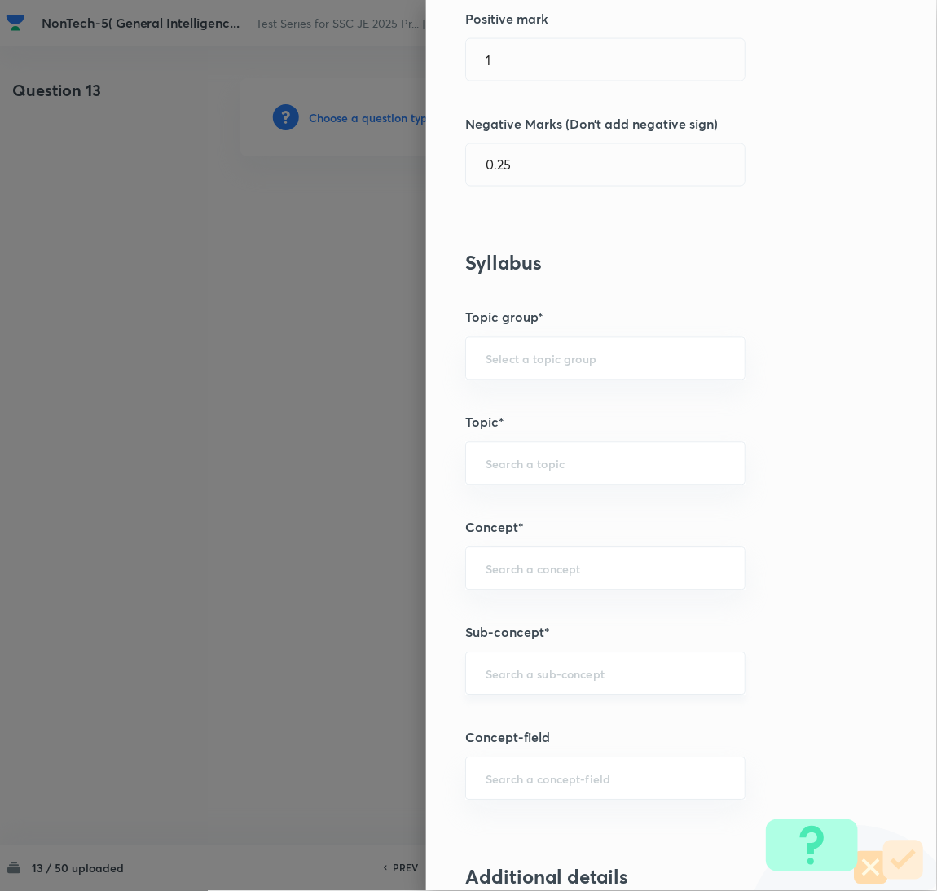
scroll to position [489, 0]
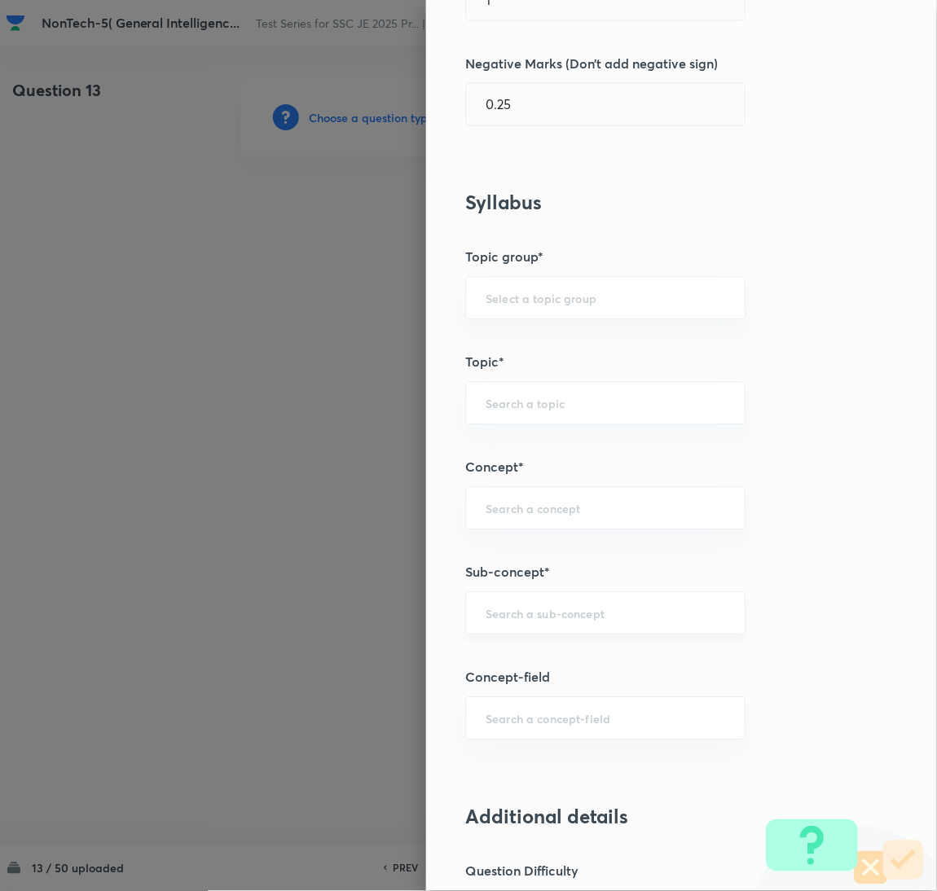
click at [521, 622] on input "text" at bounding box center [606, 613] width 240 height 15
click at [495, 703] on li "Viscosity" at bounding box center [587, 691] width 279 height 29
type input "Viscosity"
type input "General Awareness"
type input "Static GK"
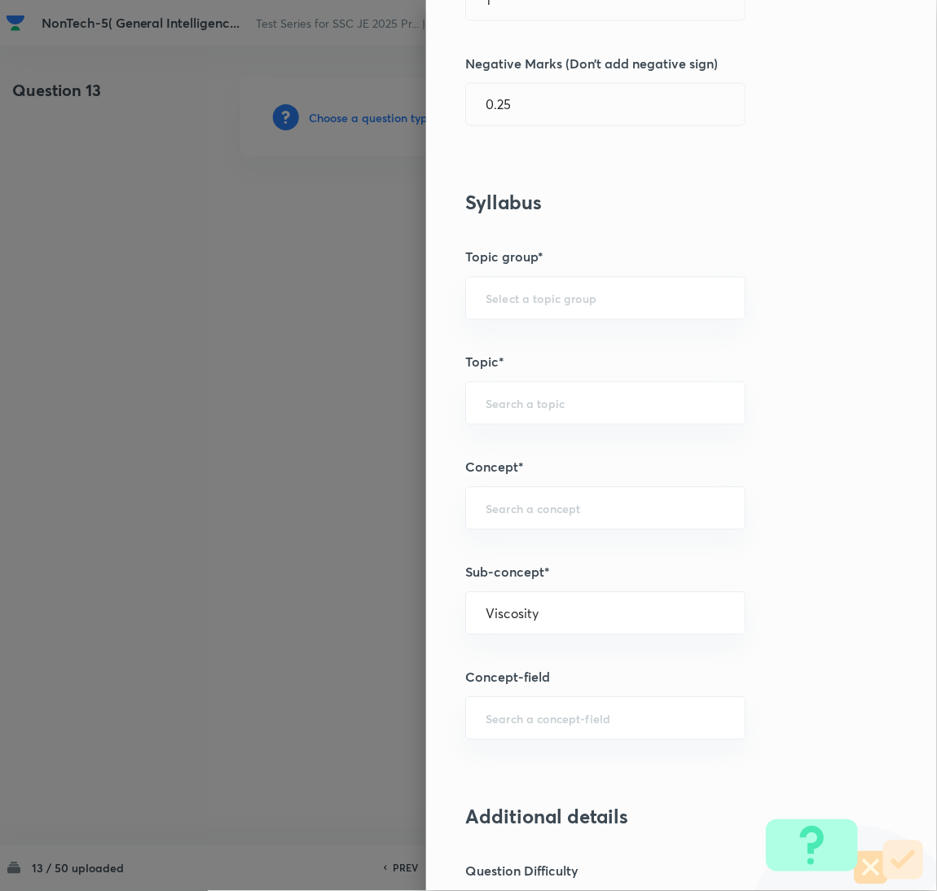
type input "Physics"
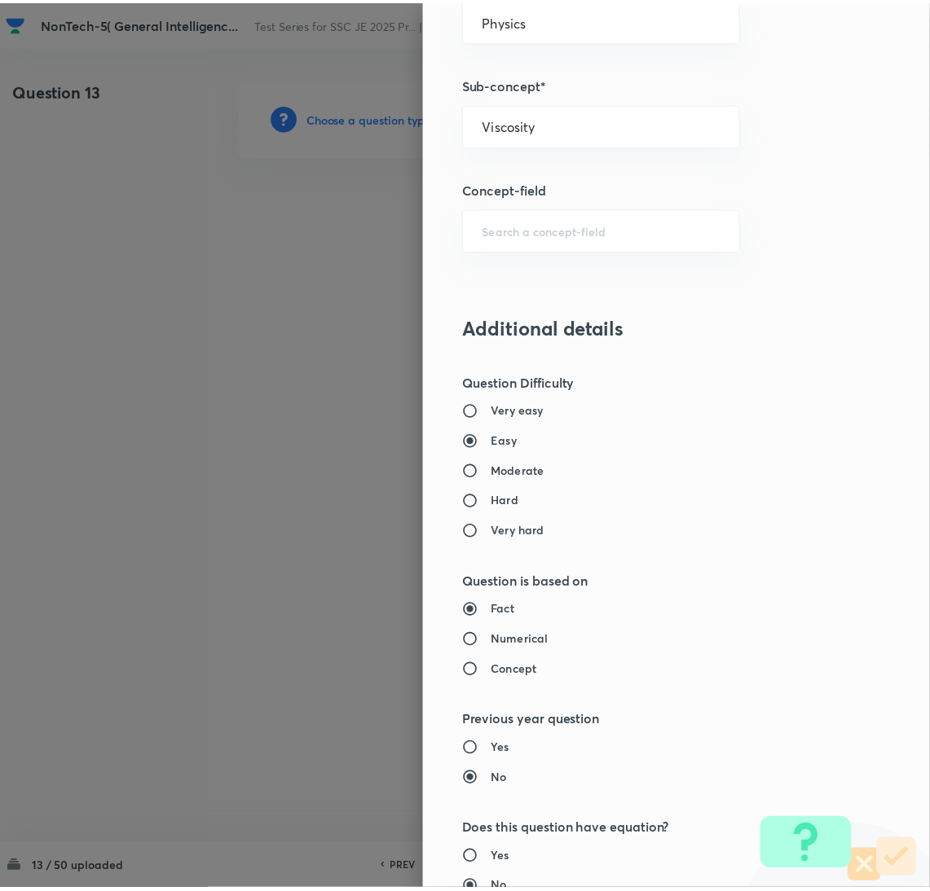
scroll to position [1332, 0]
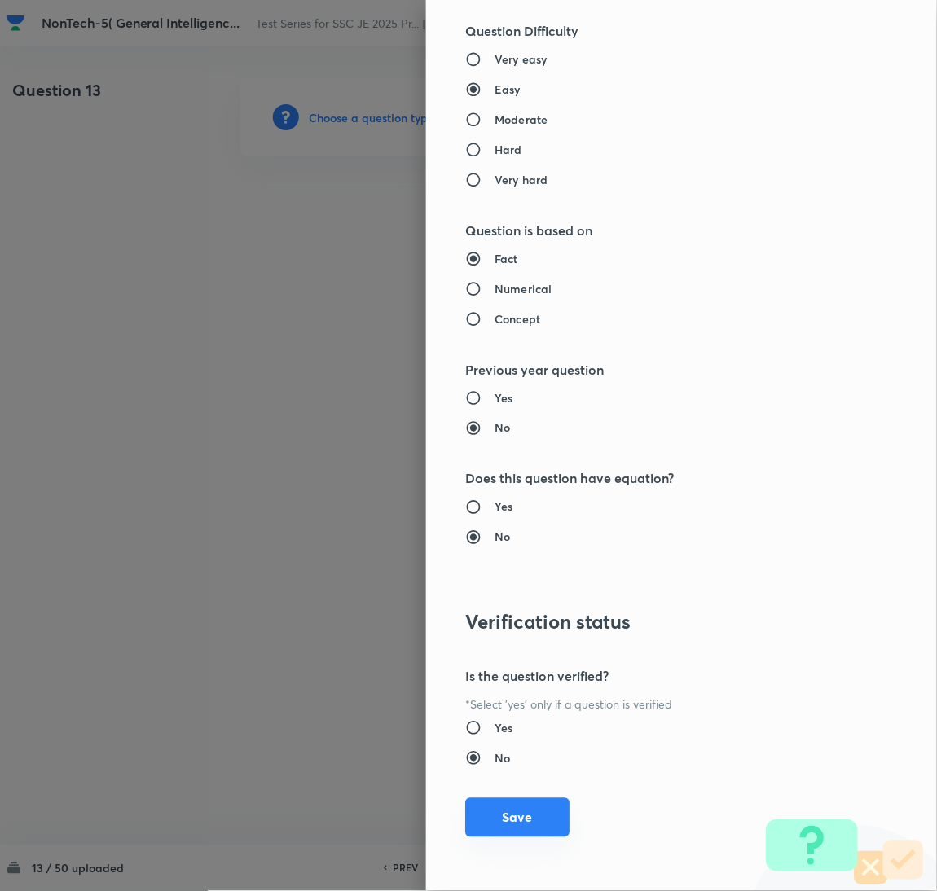
click at [526, 819] on button "Save" at bounding box center [517, 818] width 104 height 39
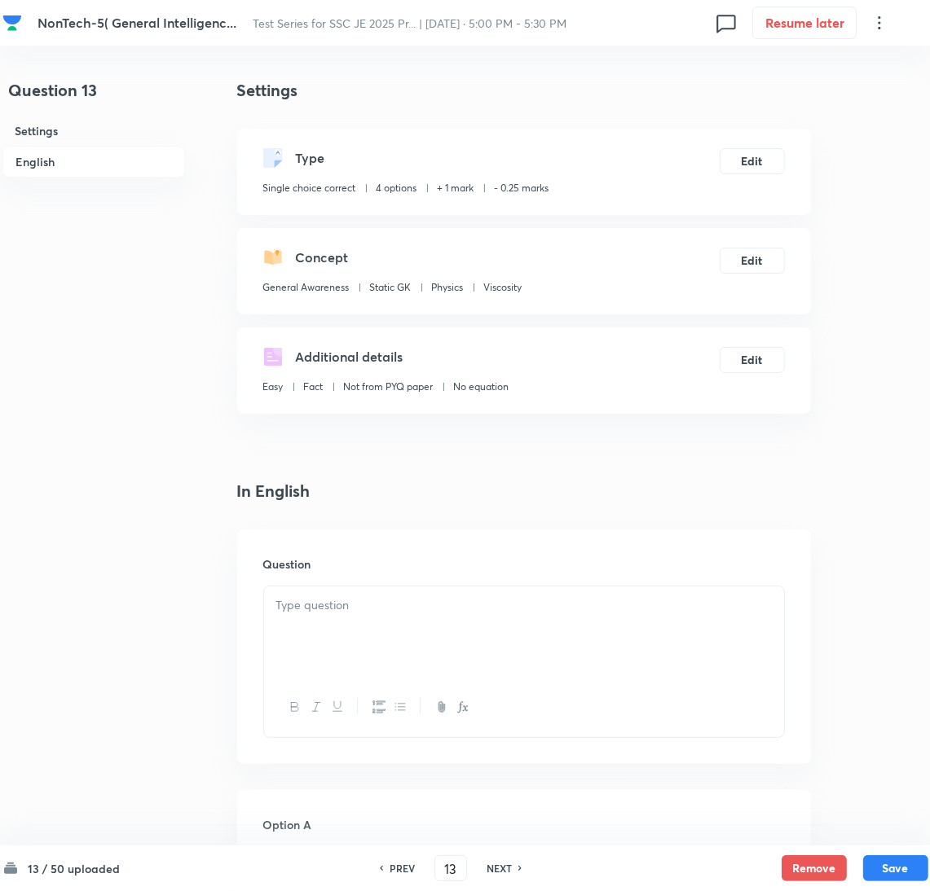
click at [350, 614] on p at bounding box center [523, 605] width 495 height 19
click at [311, 613] on p at bounding box center [523, 605] width 495 height 19
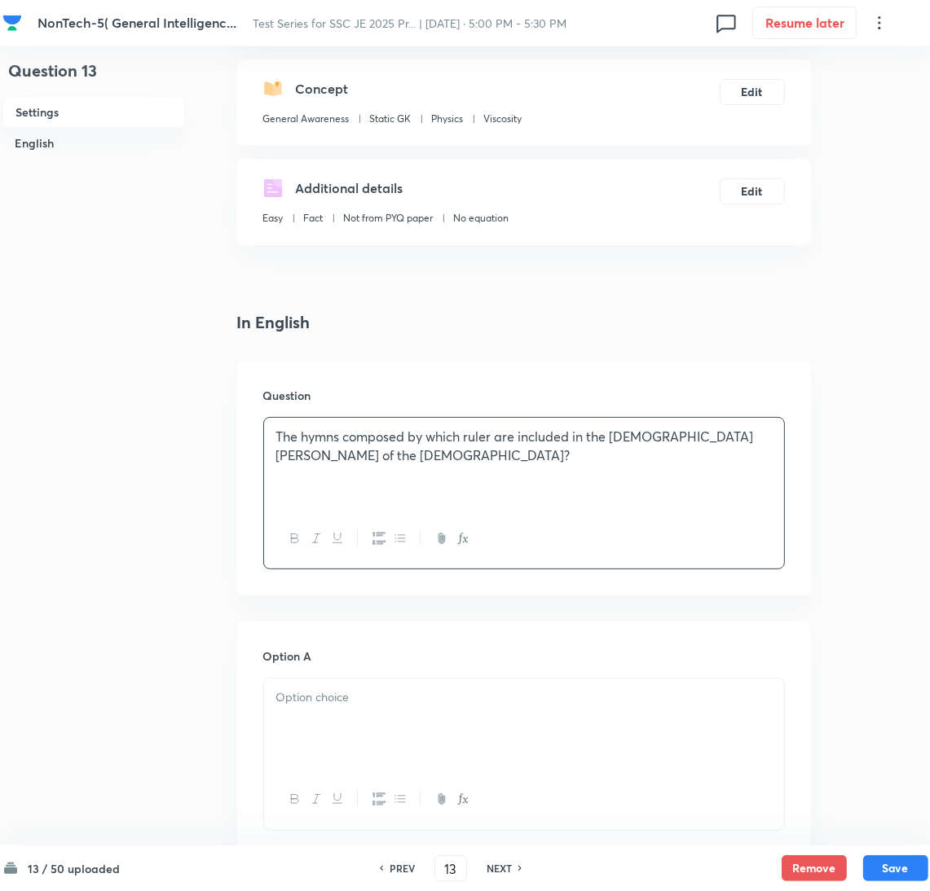
scroll to position [366, 0]
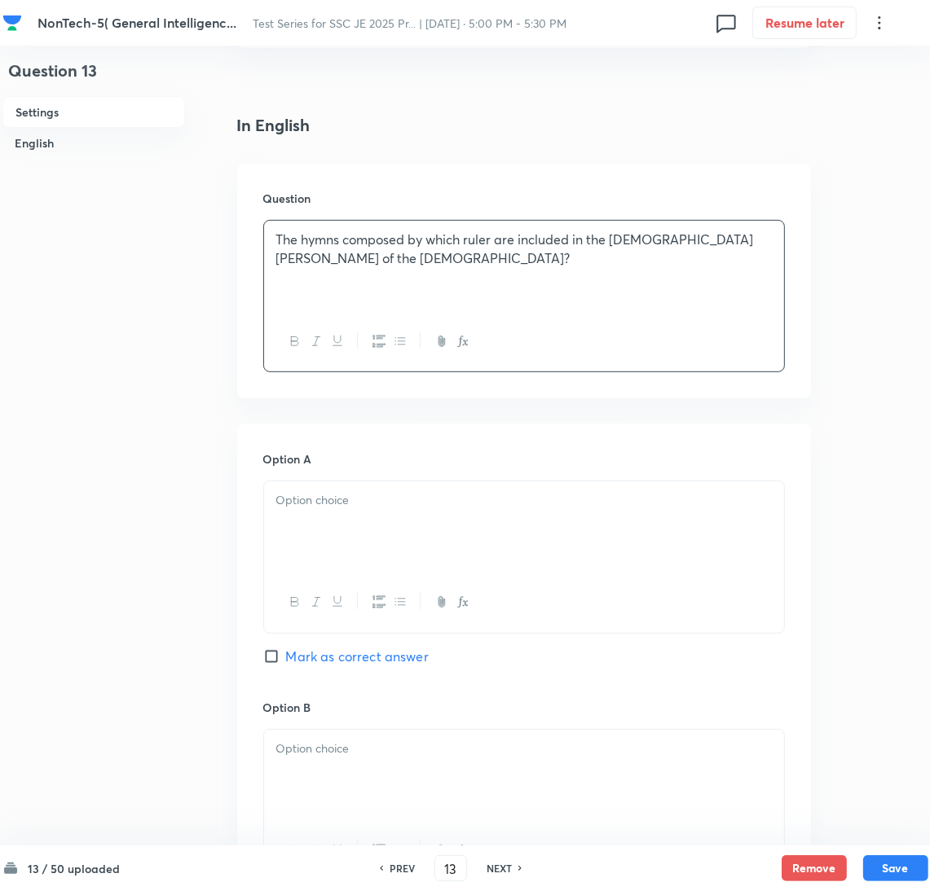
click at [324, 537] on div at bounding box center [524, 527] width 520 height 91
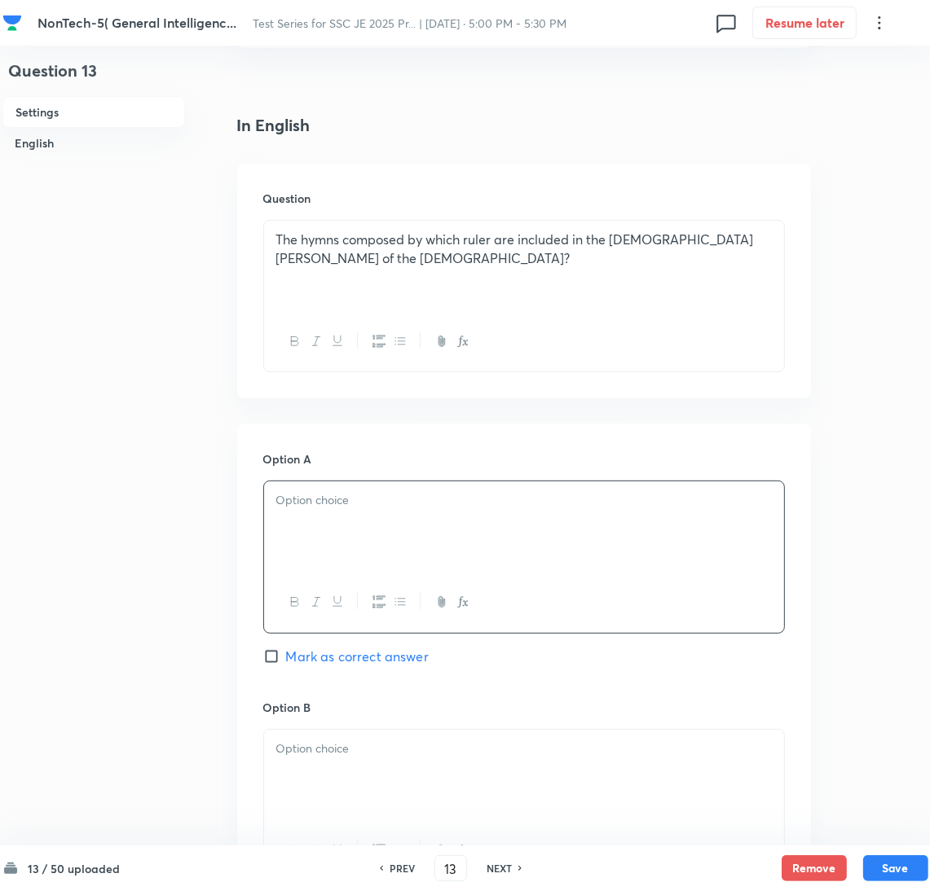
click at [340, 529] on div at bounding box center [524, 527] width 520 height 91
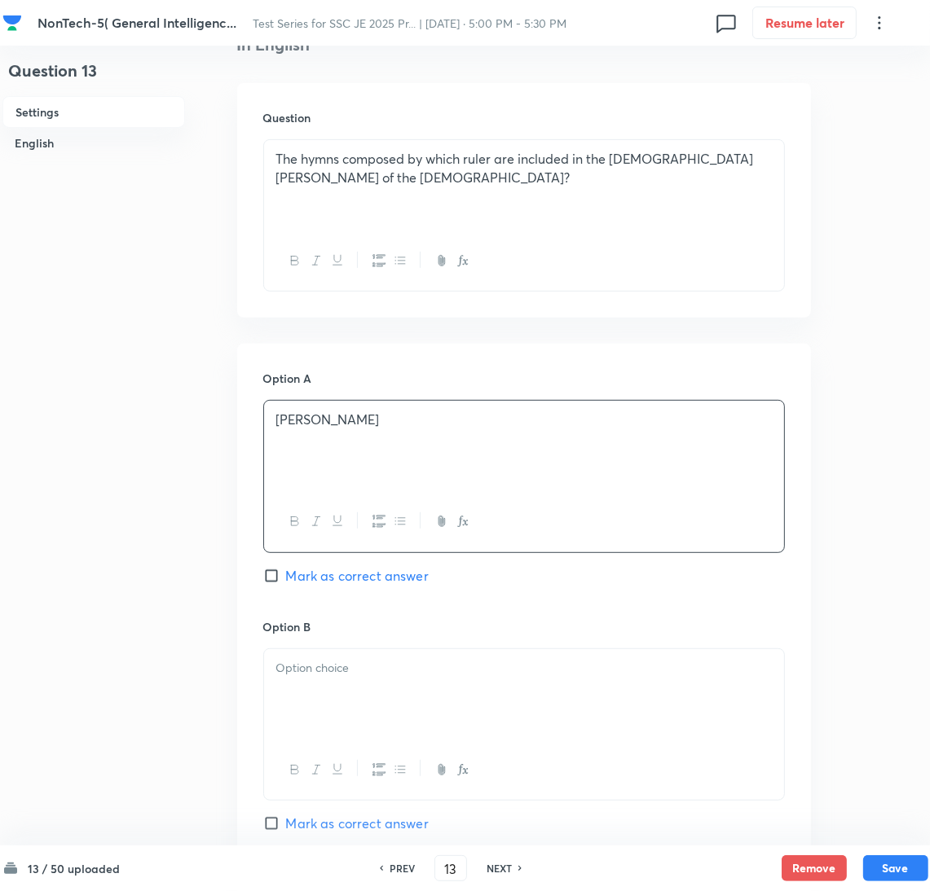
scroll to position [489, 0]
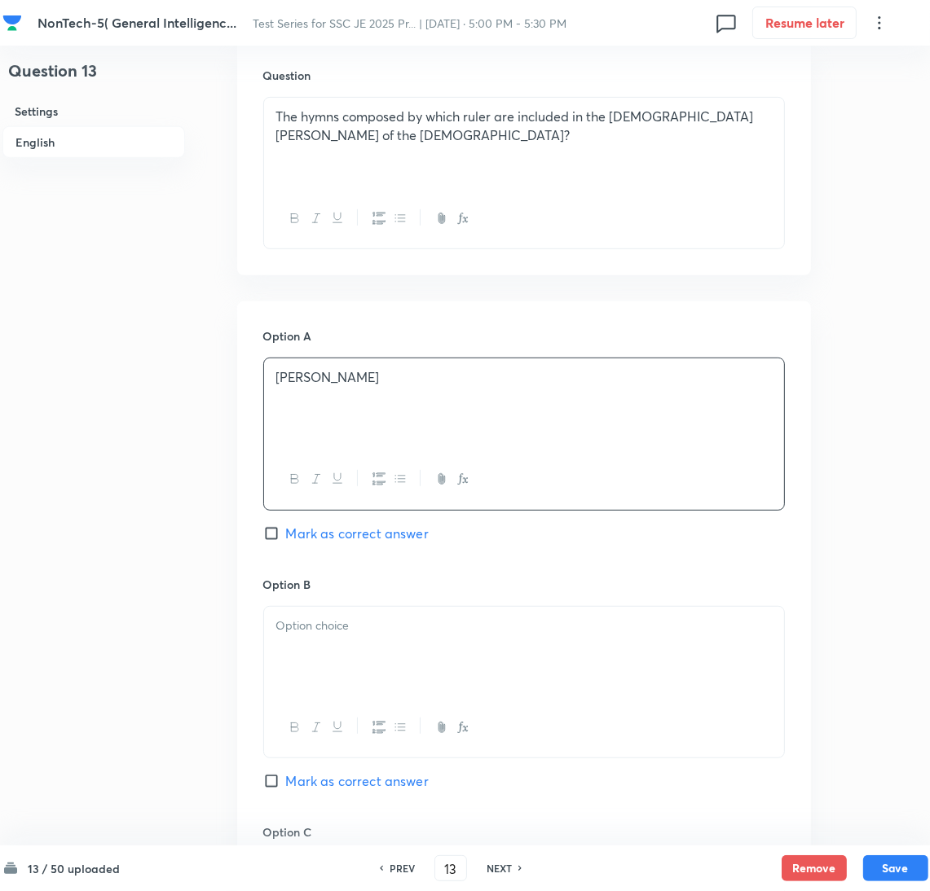
drag, startPoint x: 336, startPoint y: 645, endPoint x: 133, endPoint y: 645, distance: 202.9
click at [326, 645] on div at bounding box center [524, 652] width 520 height 91
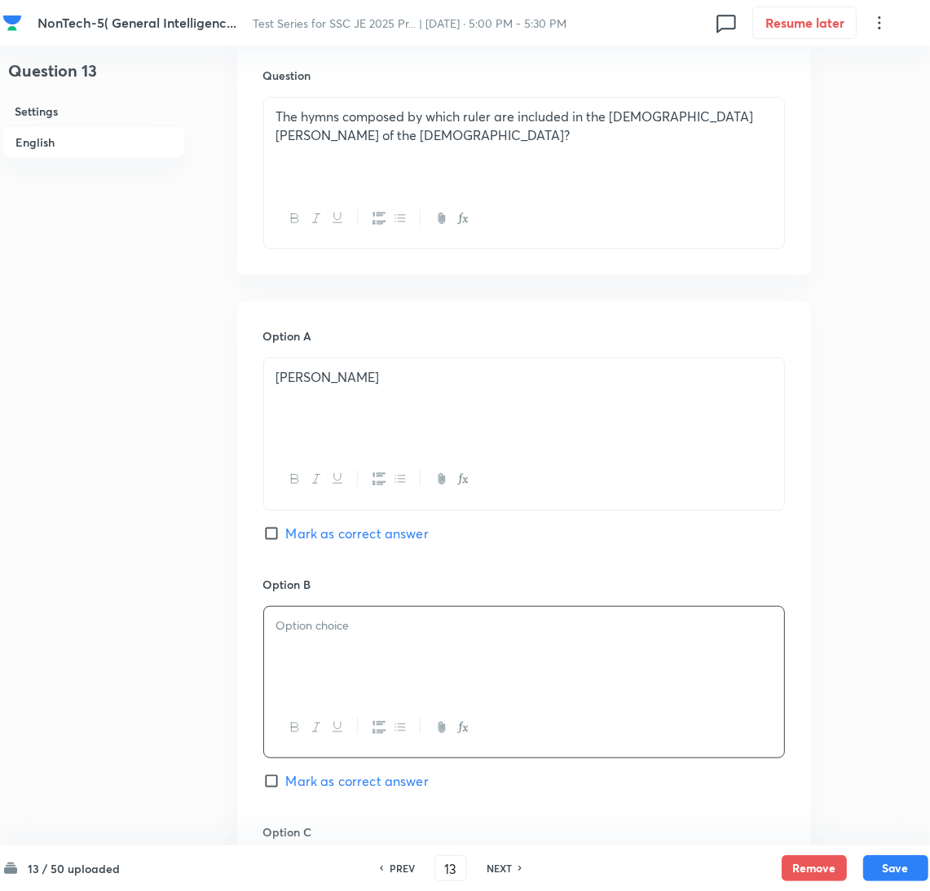
click at [294, 661] on div at bounding box center [524, 652] width 520 height 91
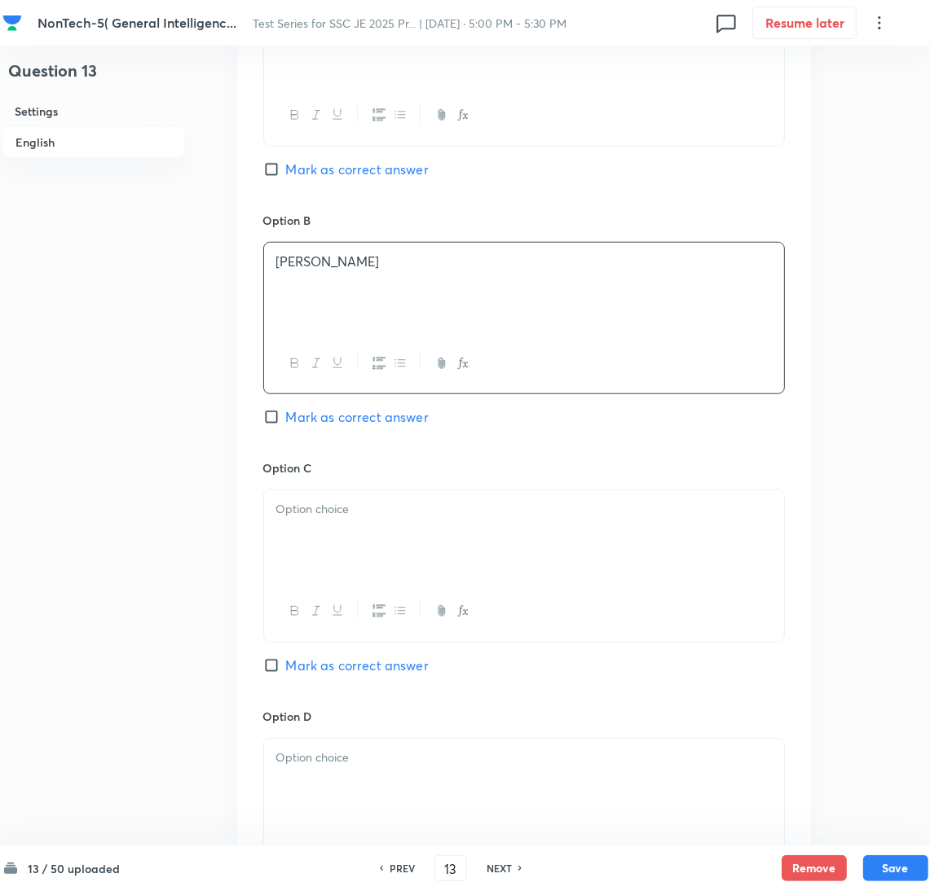
scroll to position [856, 0]
drag, startPoint x: 346, startPoint y: 528, endPoint x: 20, endPoint y: 530, distance: 326.0
click at [345, 527] on div at bounding box center [524, 533] width 520 height 91
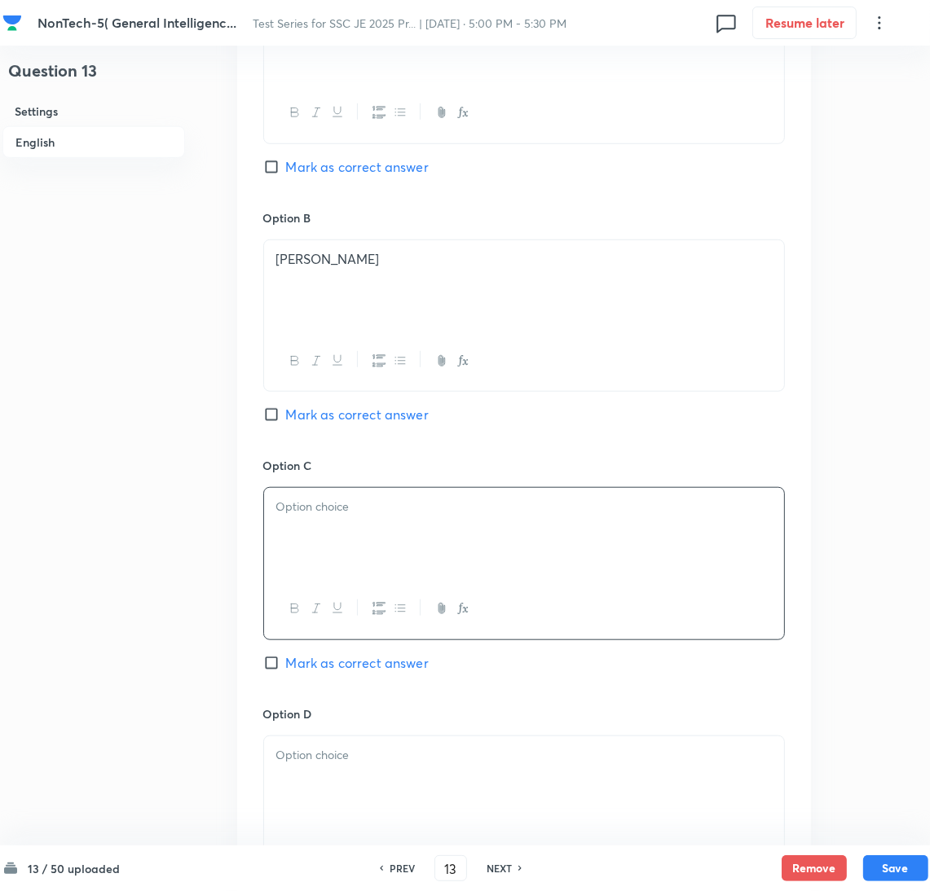
click at [706, 530] on div at bounding box center [524, 533] width 520 height 91
click at [343, 763] on p at bounding box center [523, 755] width 495 height 19
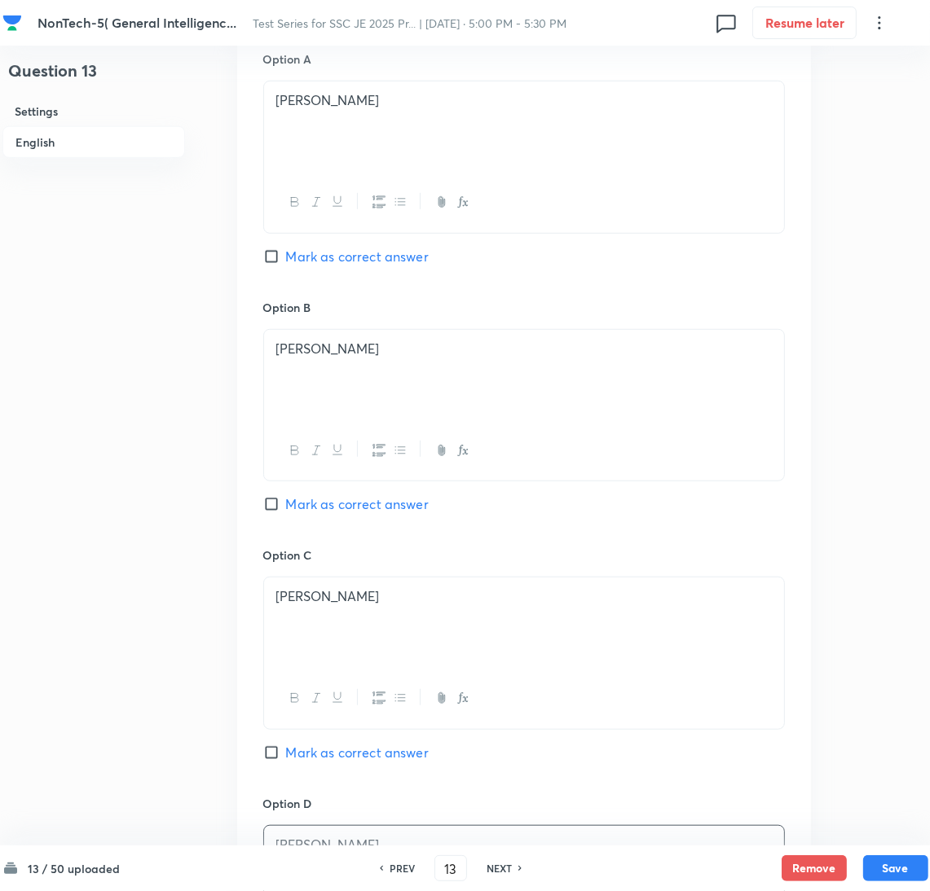
scroll to position [610, 0]
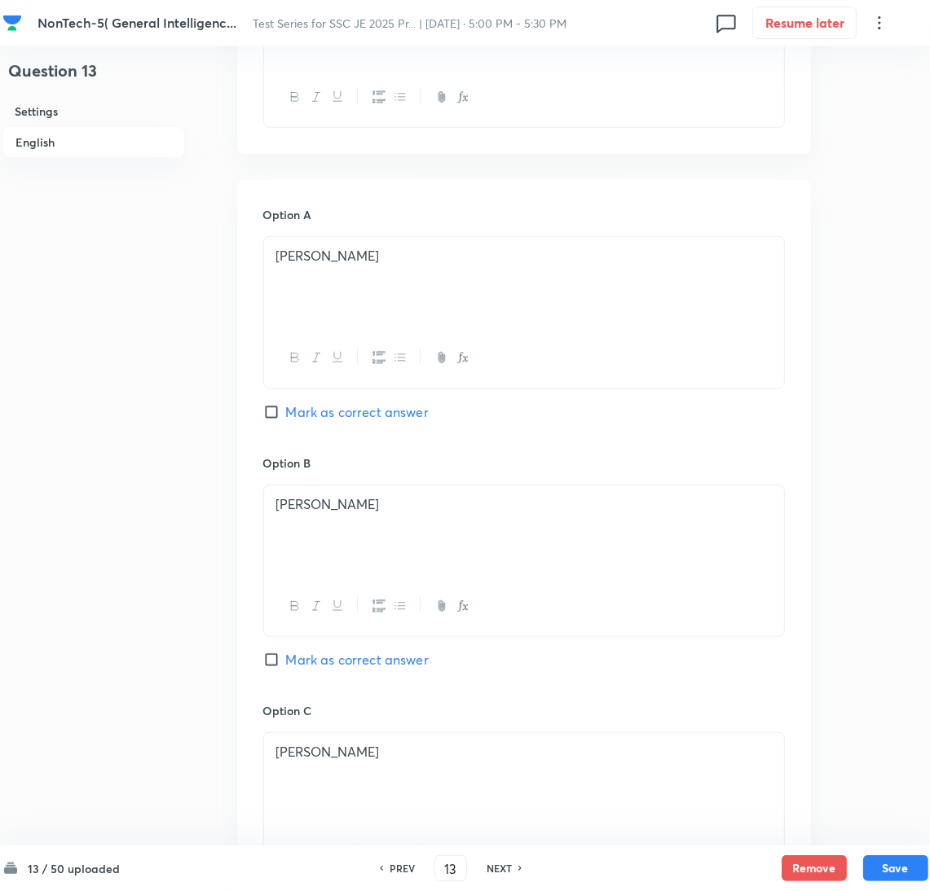
click at [280, 658] on input "Mark as correct answer" at bounding box center [274, 660] width 23 height 16
checkbox input "true"
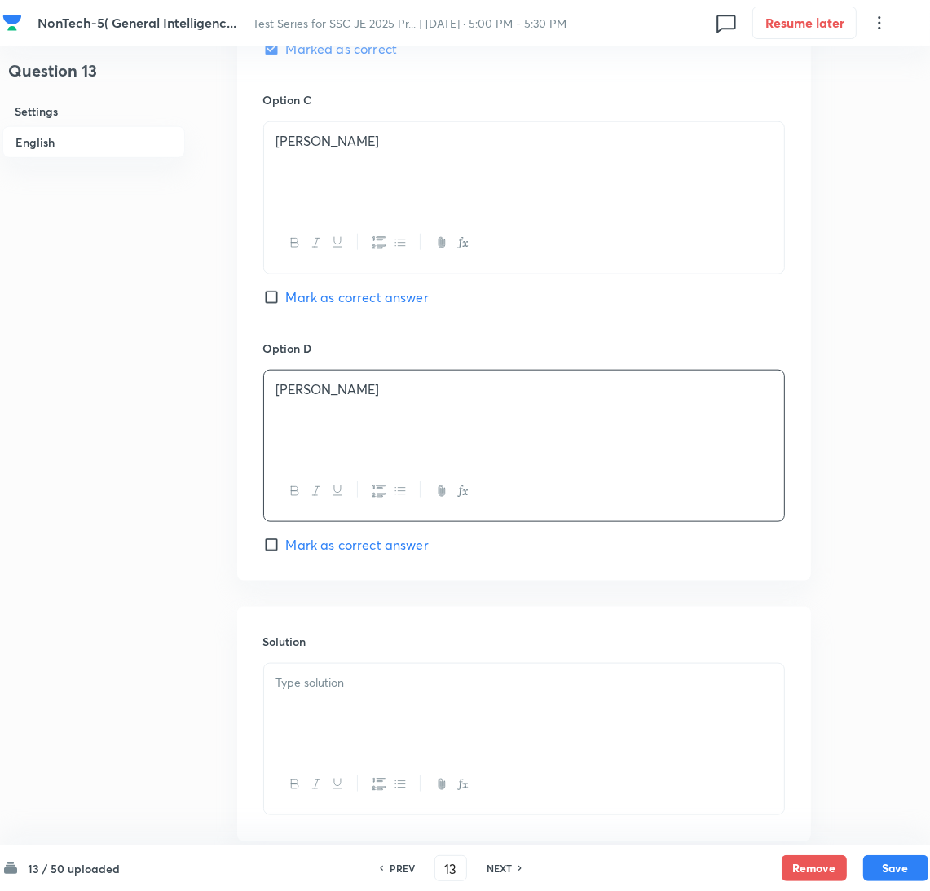
click at [351, 705] on div at bounding box center [524, 709] width 520 height 91
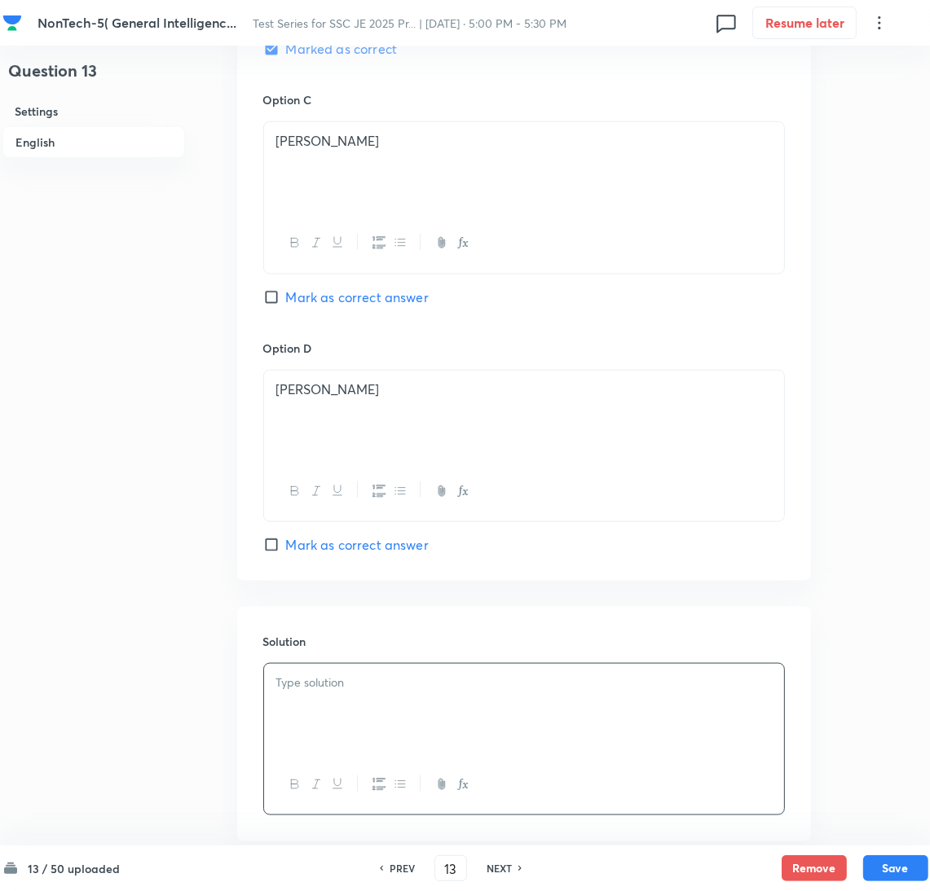
scroll to position [1318, 0]
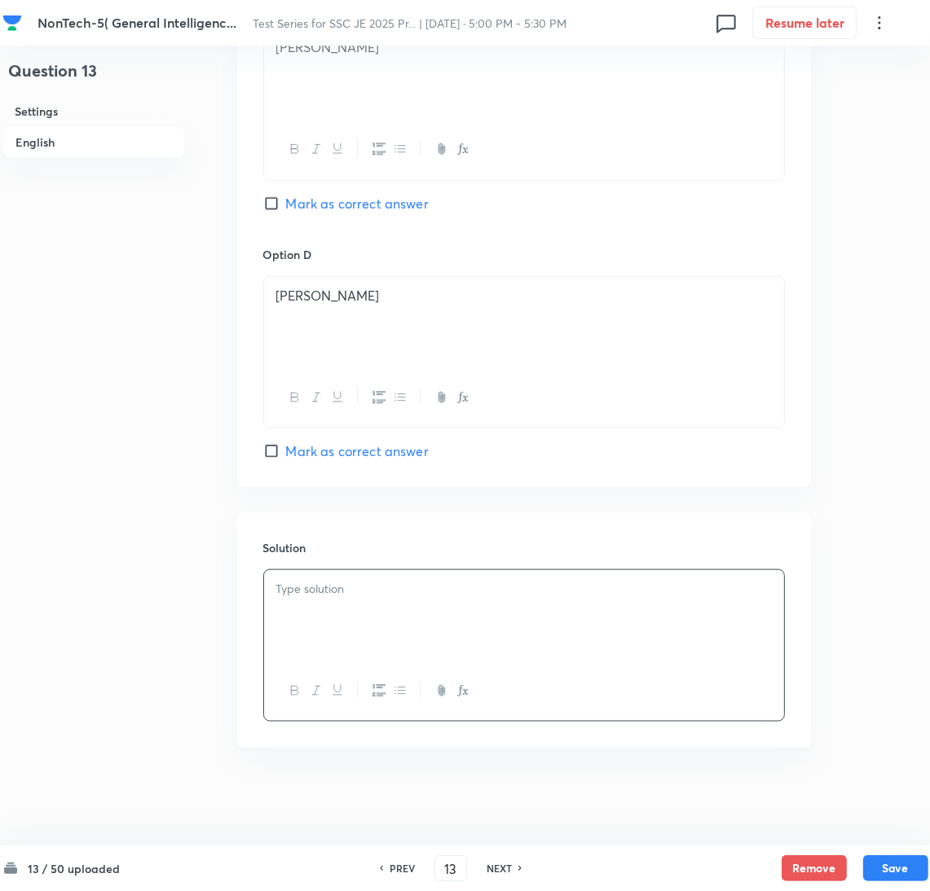
click at [324, 626] on div at bounding box center [524, 615] width 520 height 91
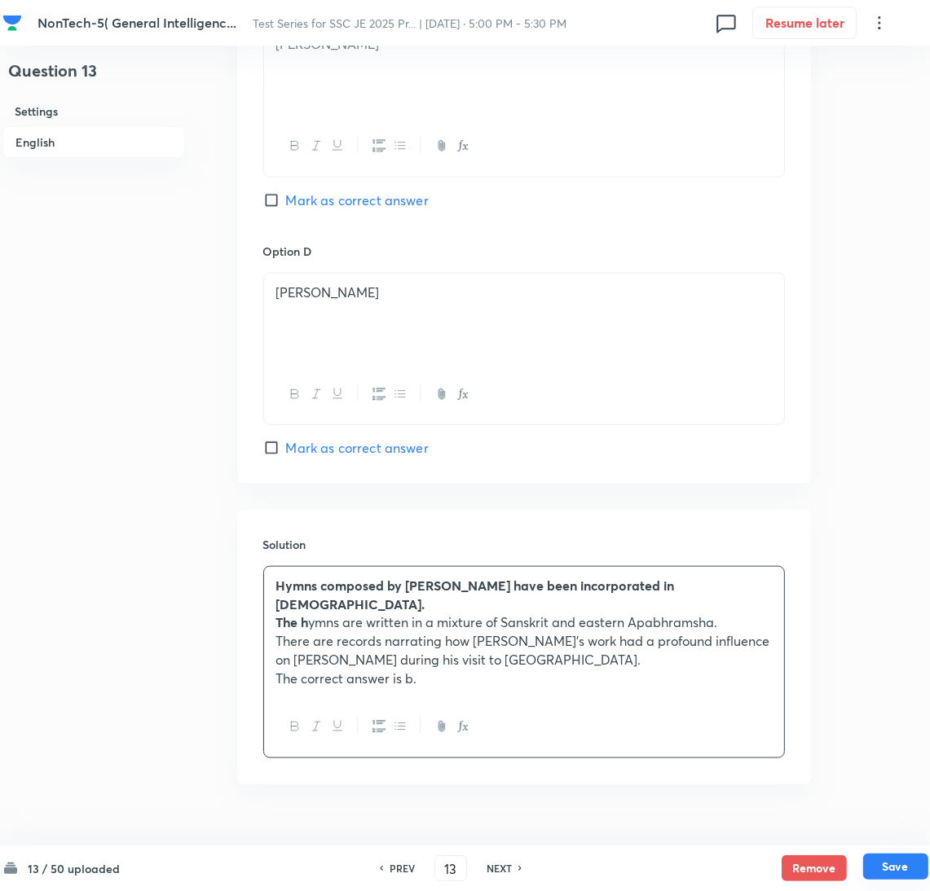
click at [896, 870] on button "Save" at bounding box center [895, 867] width 65 height 26
type input "14"
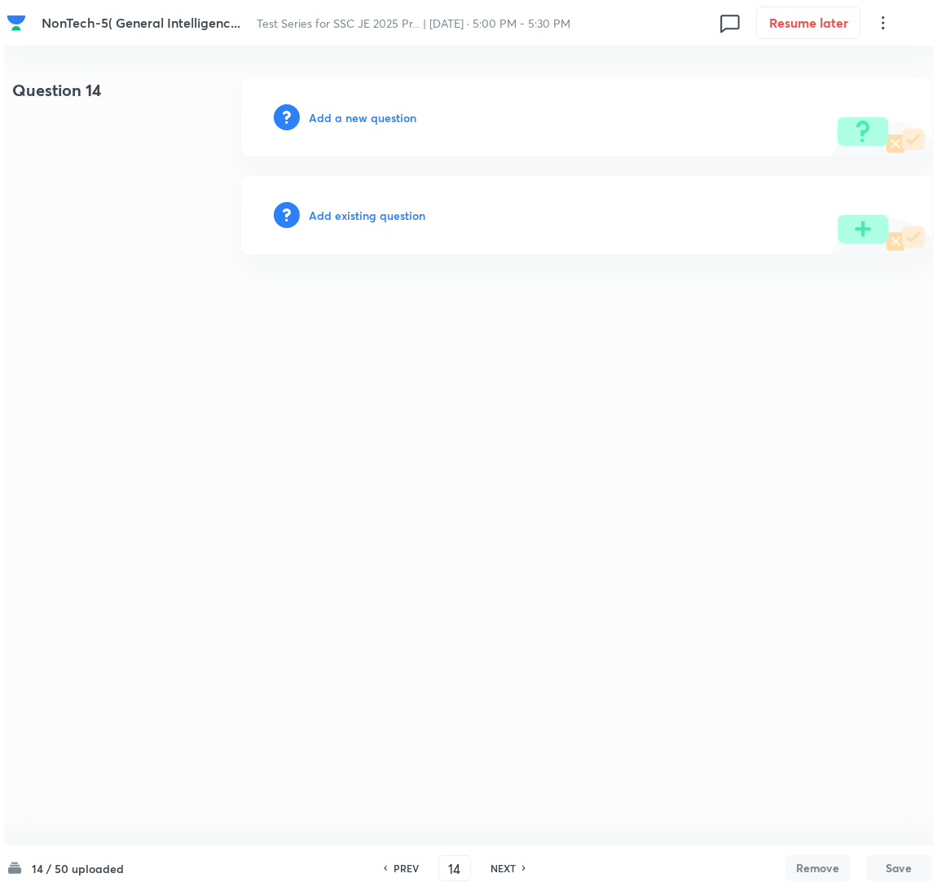
scroll to position [0, 0]
click at [350, 115] on h6 "Add a new question" at bounding box center [363, 117] width 108 height 17
click at [350, 115] on h6 "Choose a question type" at bounding box center [371, 117] width 125 height 17
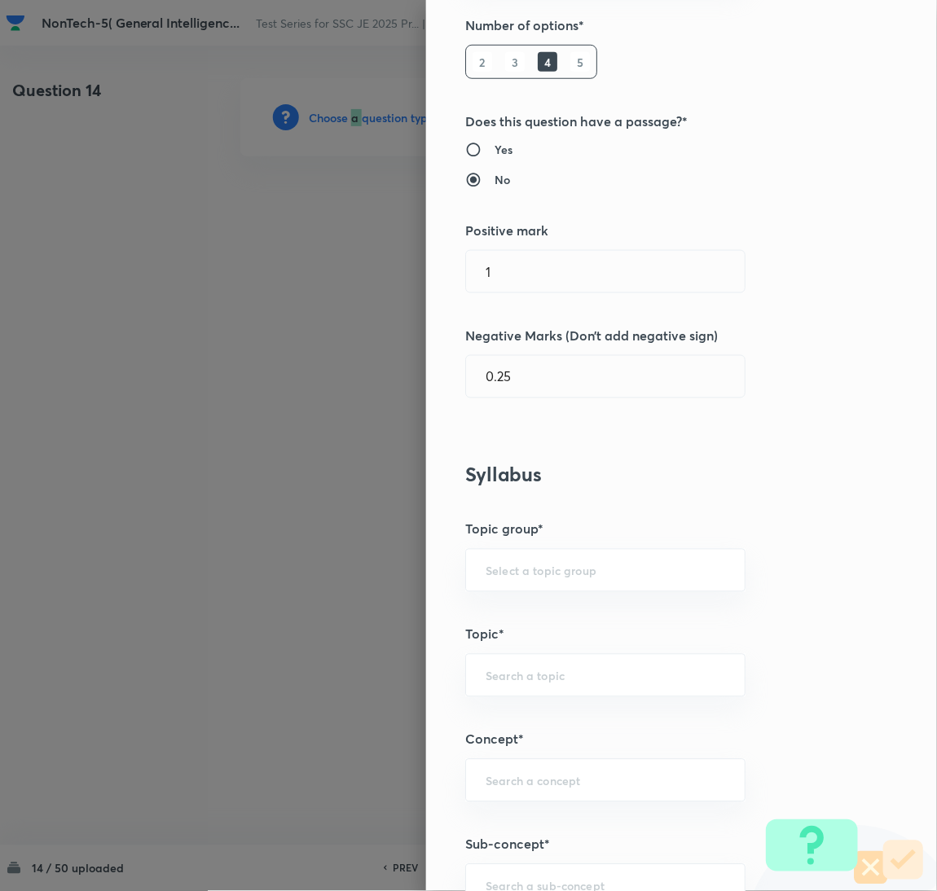
scroll to position [489, 0]
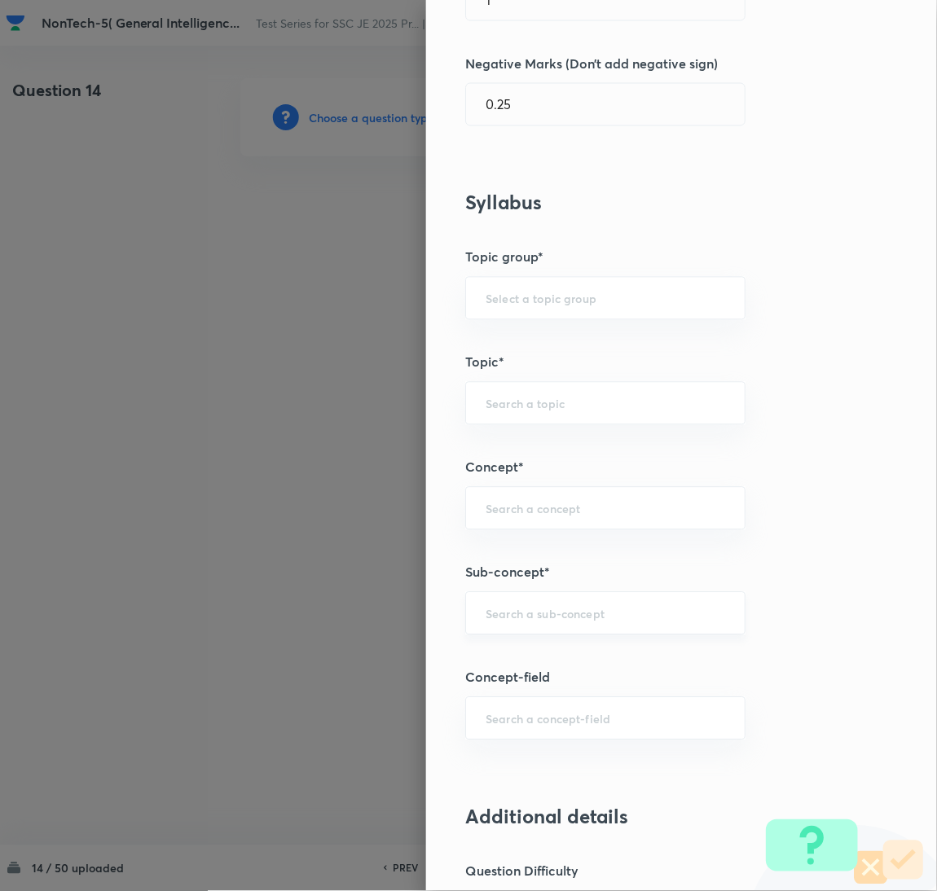
click at [530, 617] on input "text" at bounding box center [606, 613] width 240 height 15
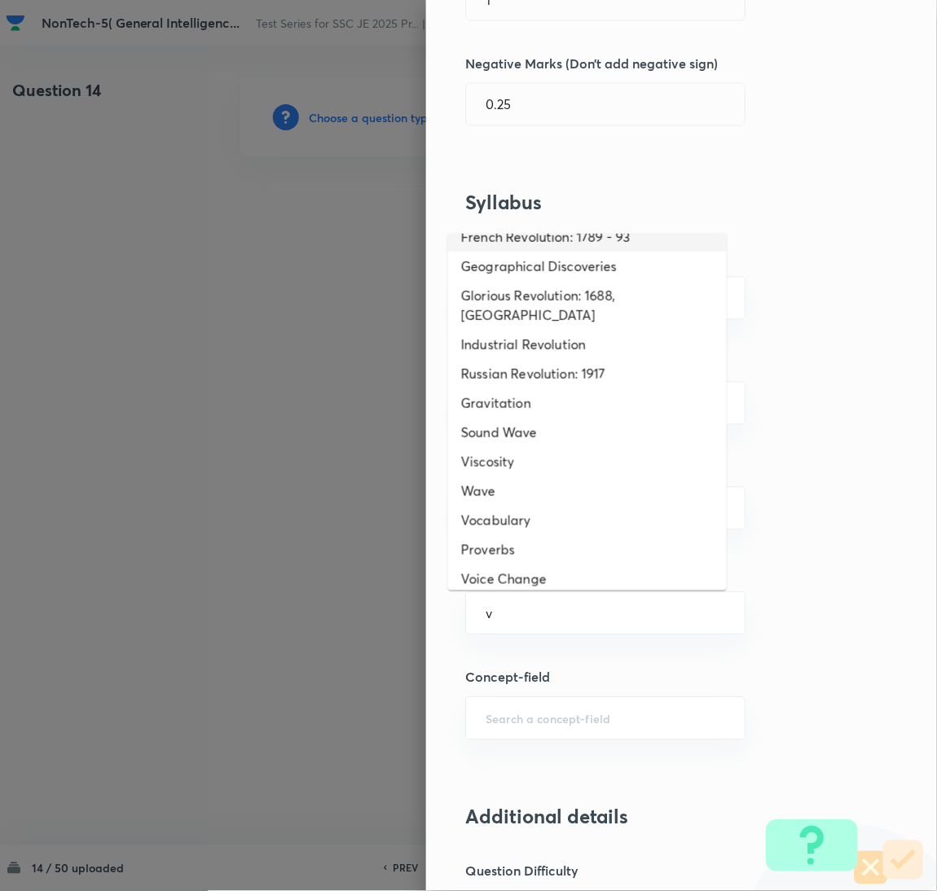
scroll to position [856, 0]
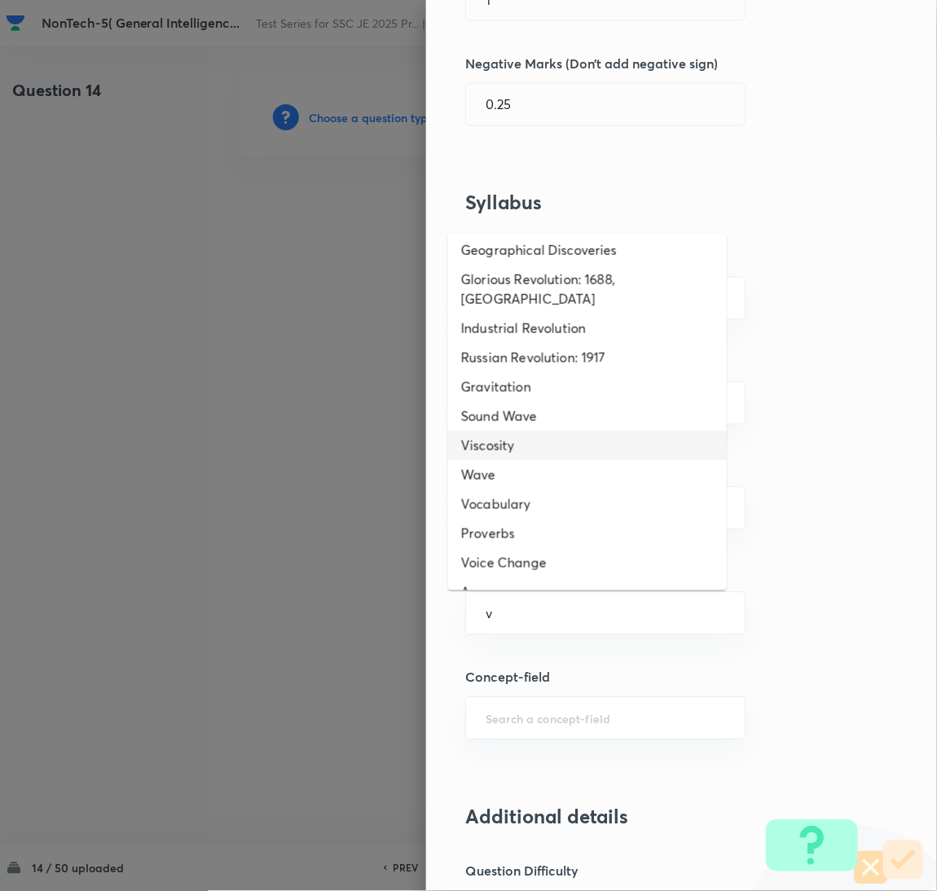
click at [520, 455] on li "Viscosity" at bounding box center [587, 445] width 279 height 29
type input "Viscosity"
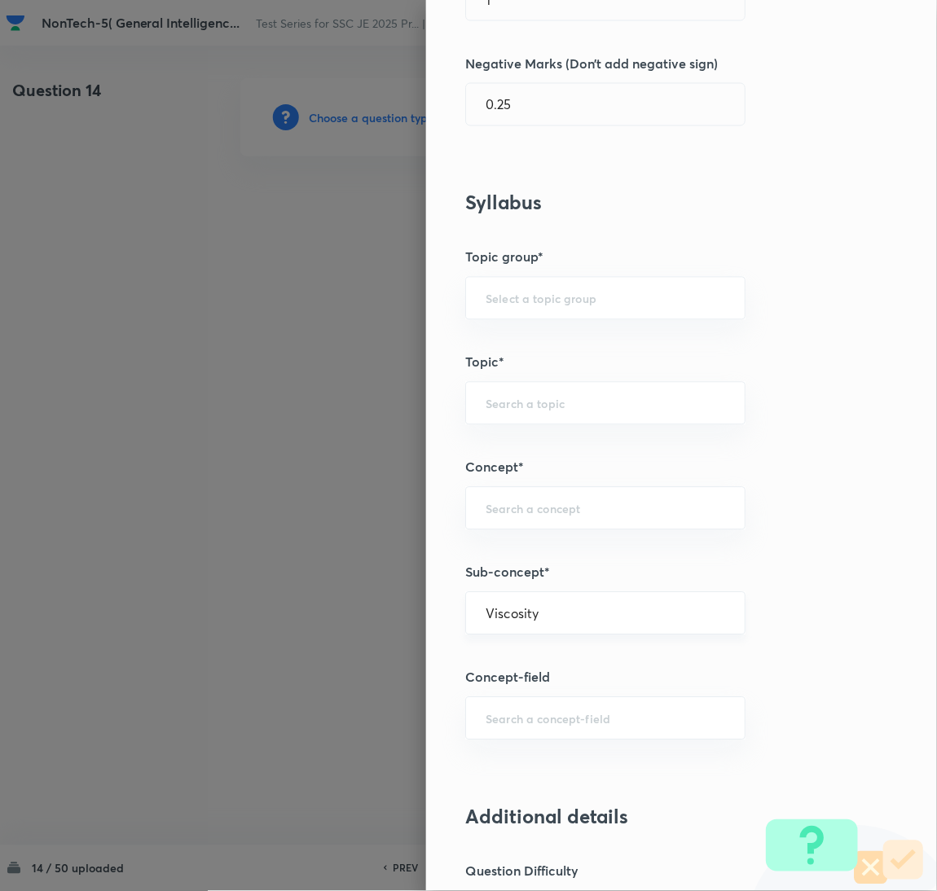
type input "General Awareness"
type input "Static GK"
type input "Physics"
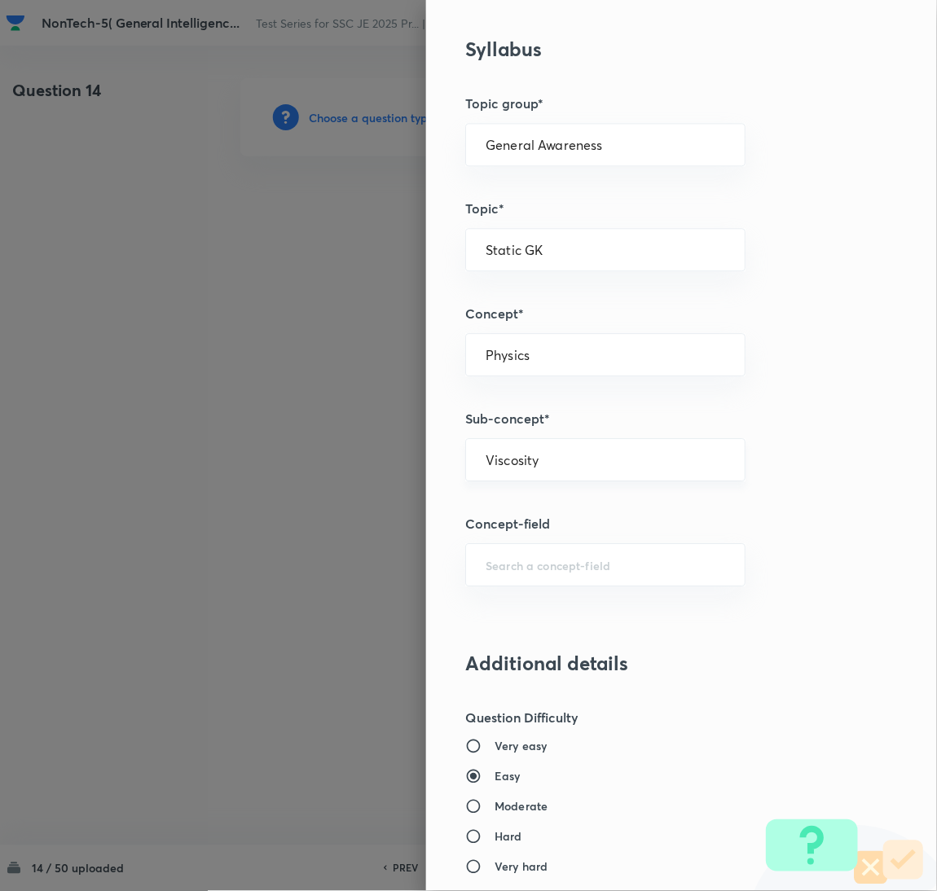
scroll to position [733, 0]
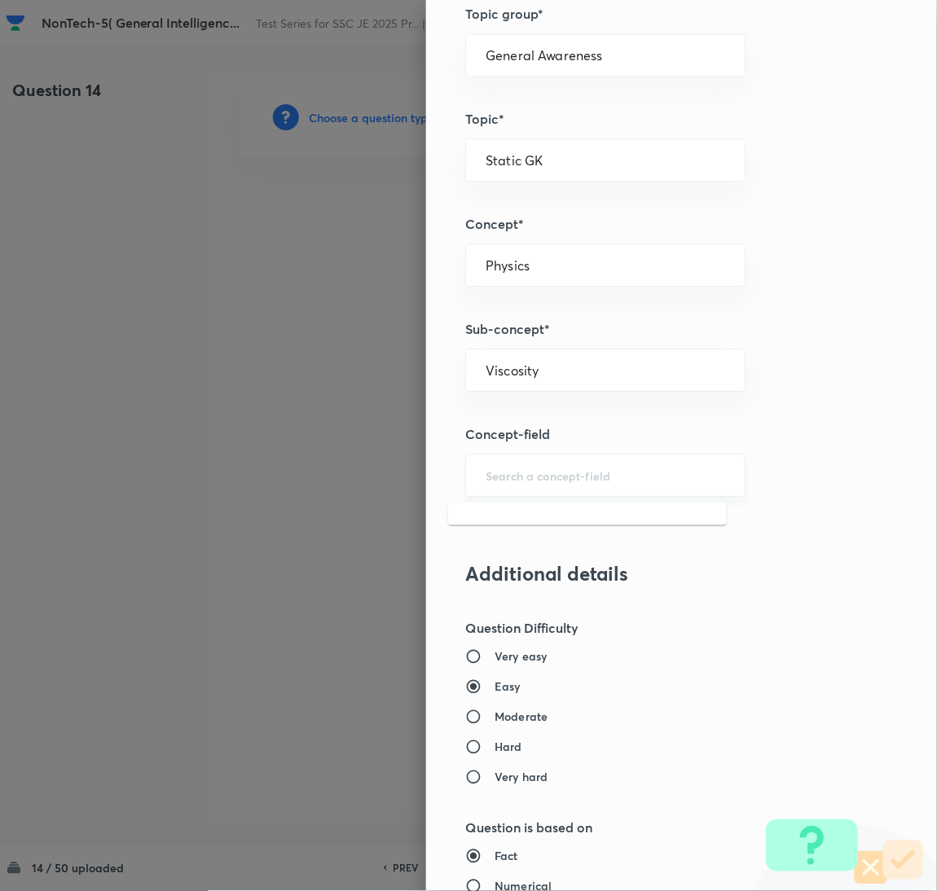
click at [514, 473] on input "text" at bounding box center [606, 475] width 240 height 15
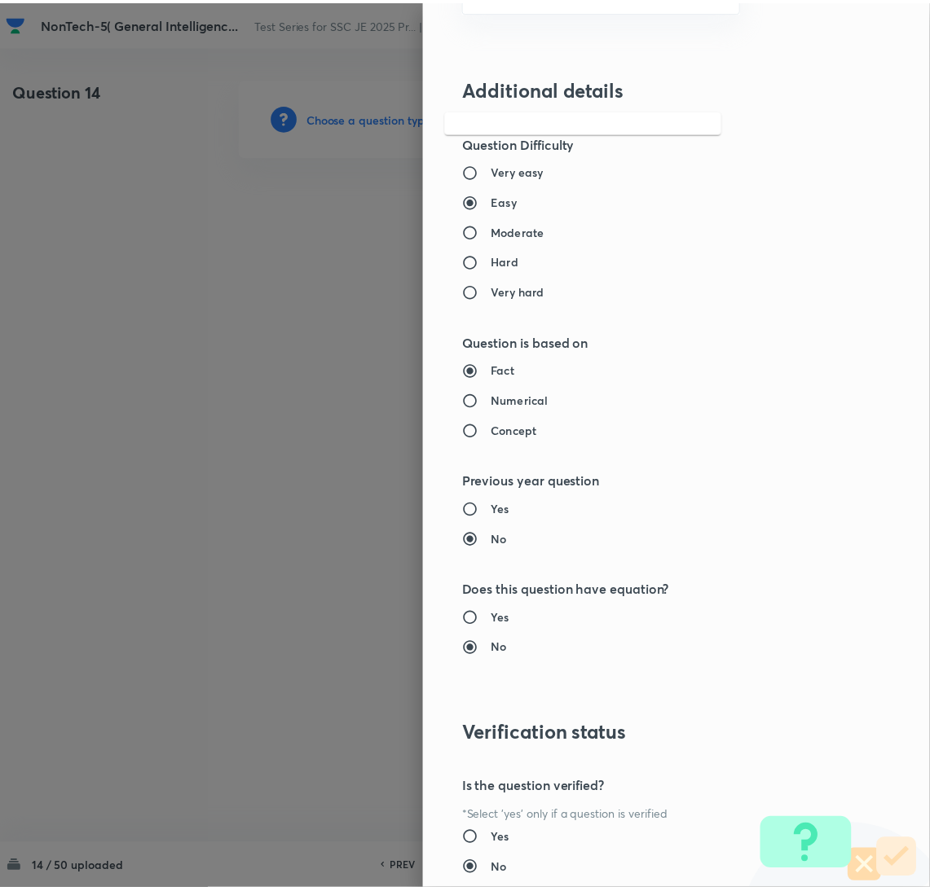
scroll to position [1332, 0]
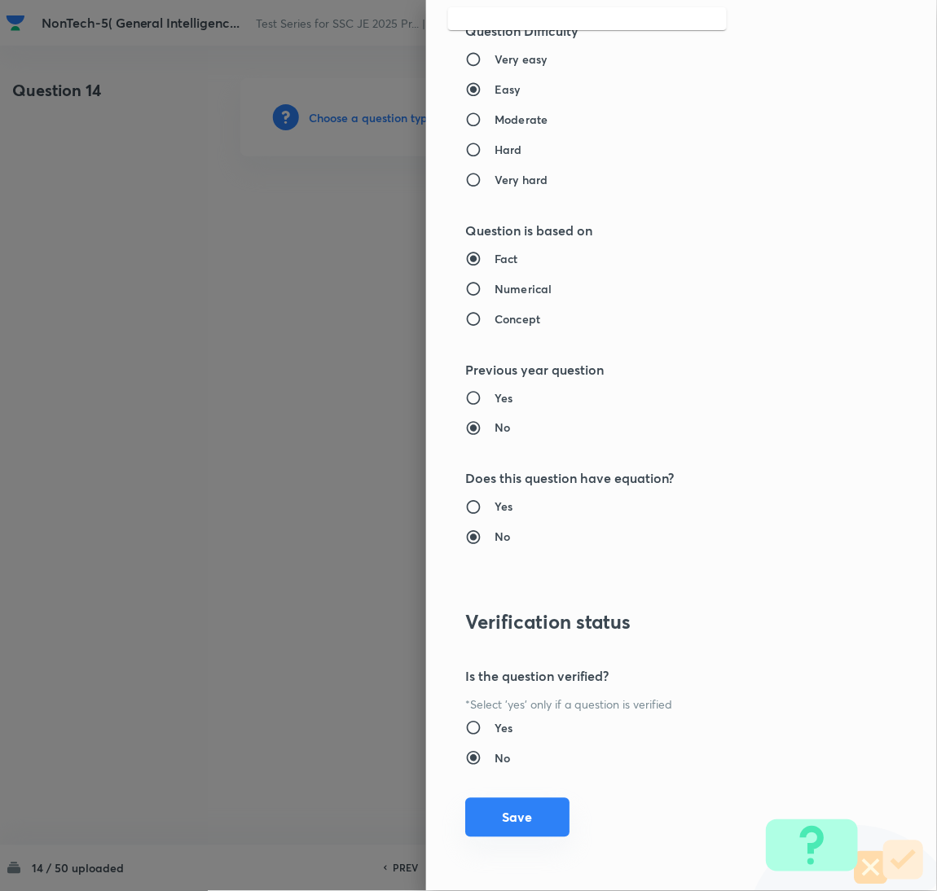
click at [509, 825] on button "Save" at bounding box center [517, 818] width 104 height 39
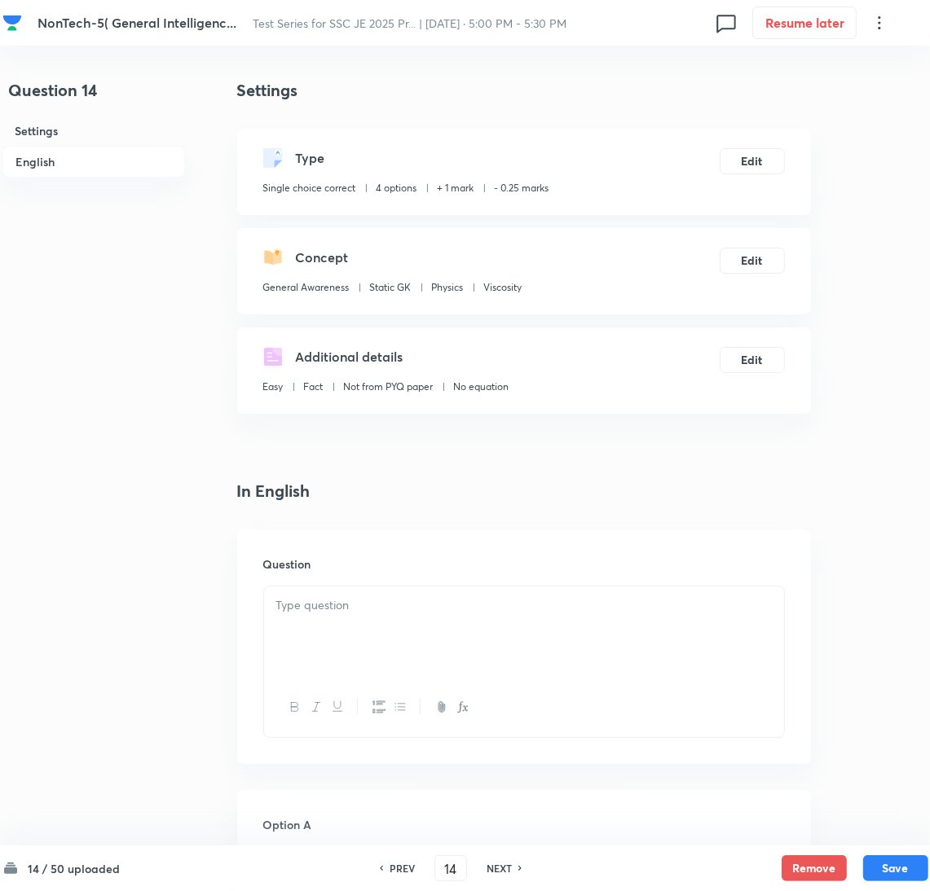
click at [348, 627] on div at bounding box center [524, 632] width 520 height 91
click at [448, 645] on div at bounding box center [524, 632] width 520 height 91
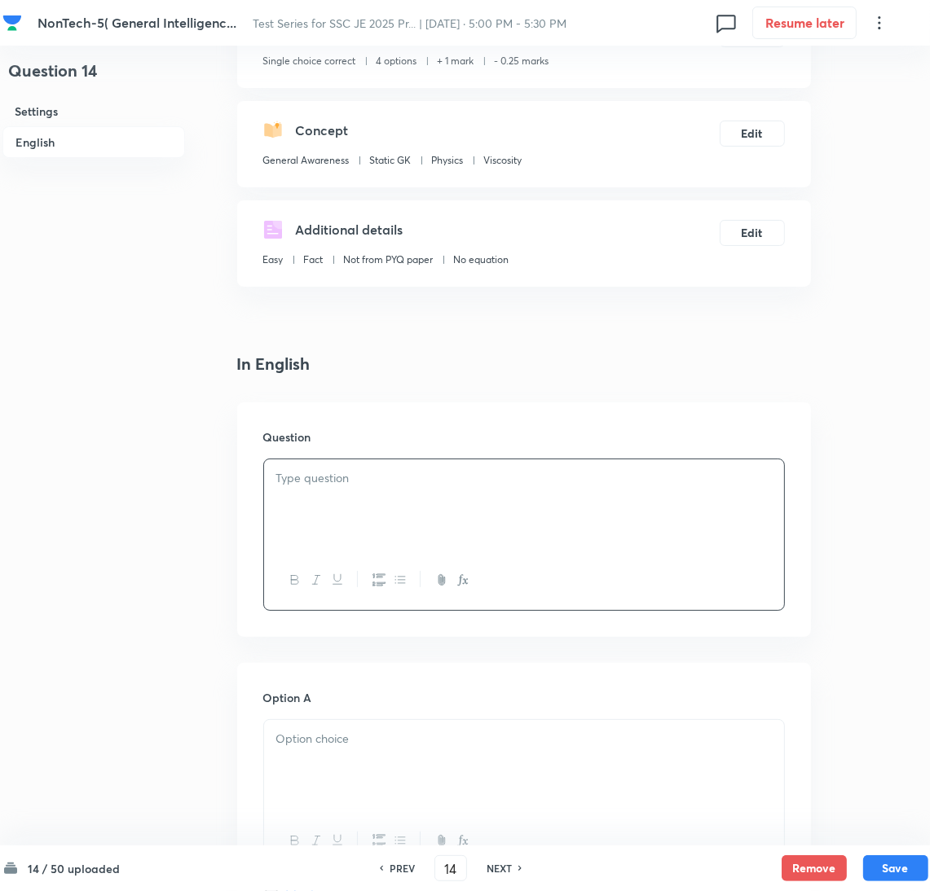
scroll to position [366, 0]
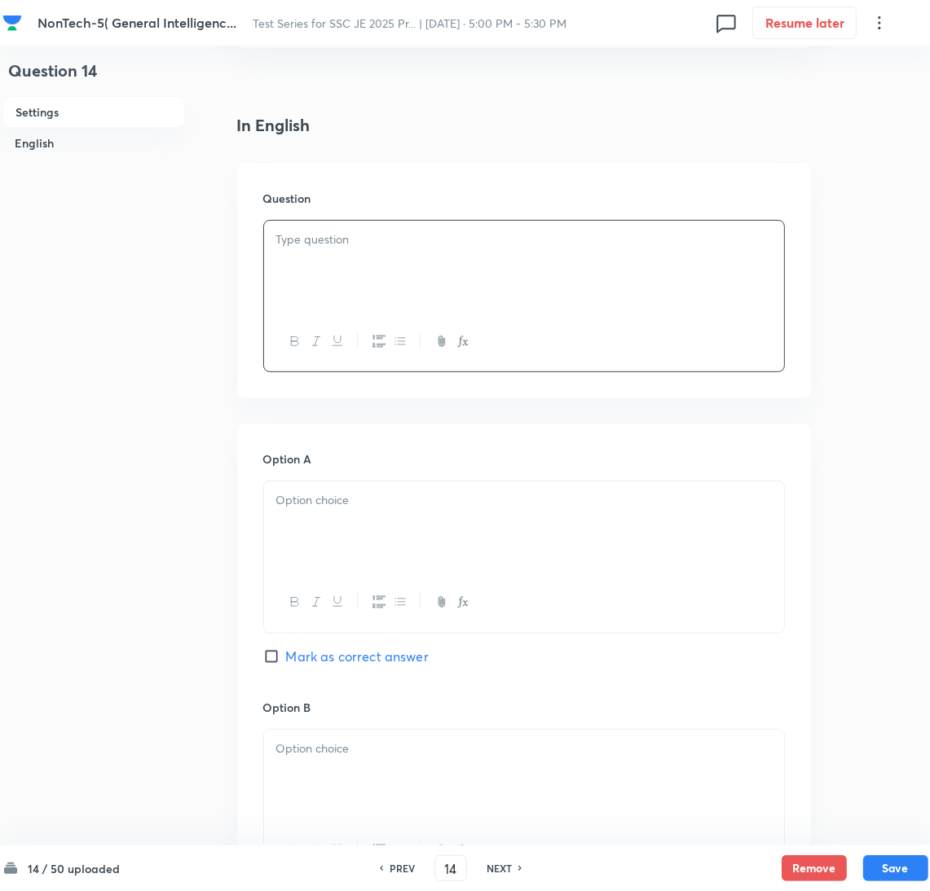
click at [331, 523] on div at bounding box center [524, 527] width 520 height 91
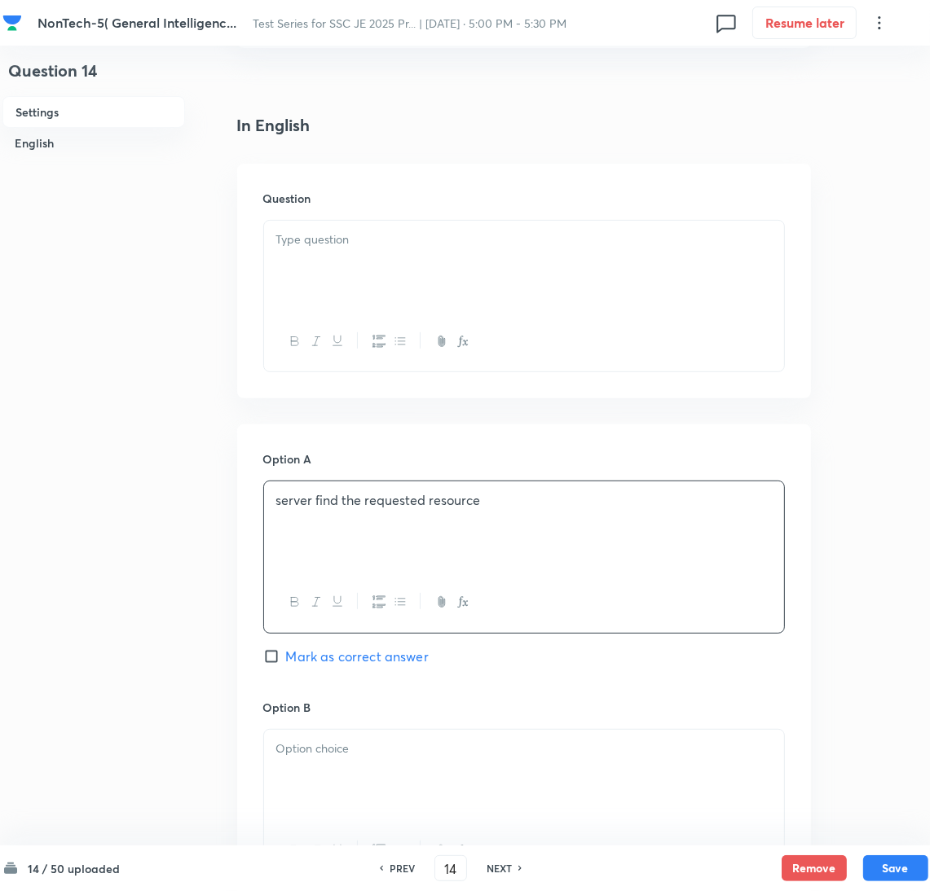
click at [359, 256] on div at bounding box center [524, 266] width 520 height 91
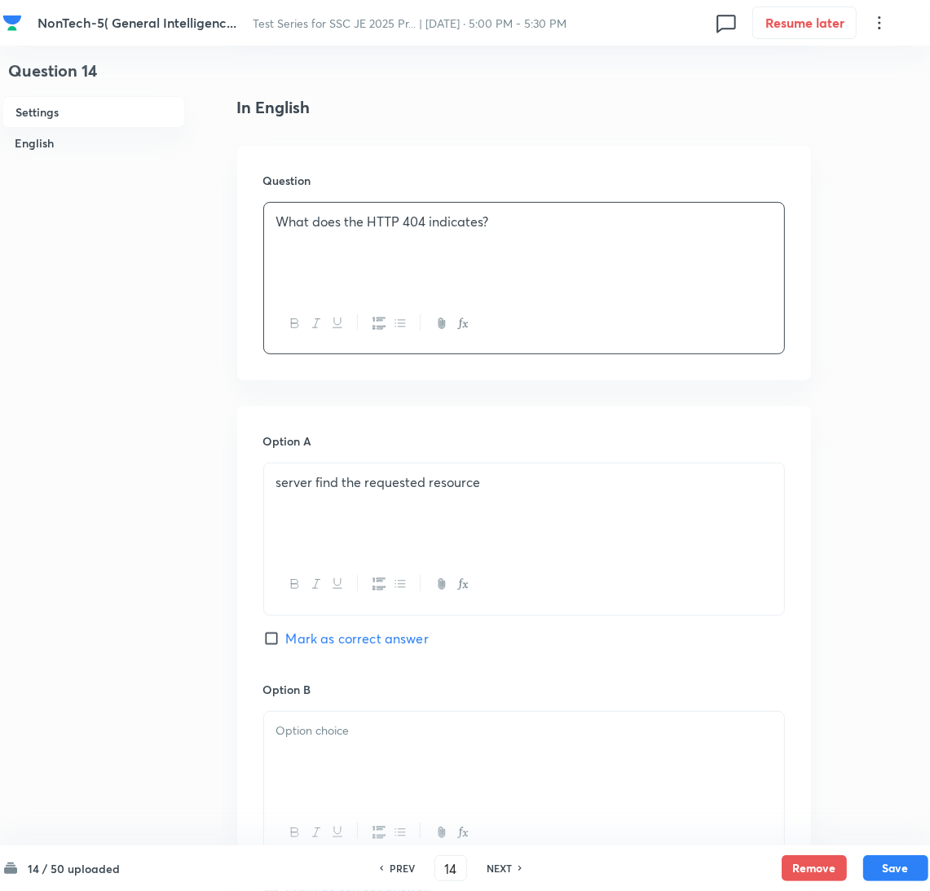
scroll to position [489, 0]
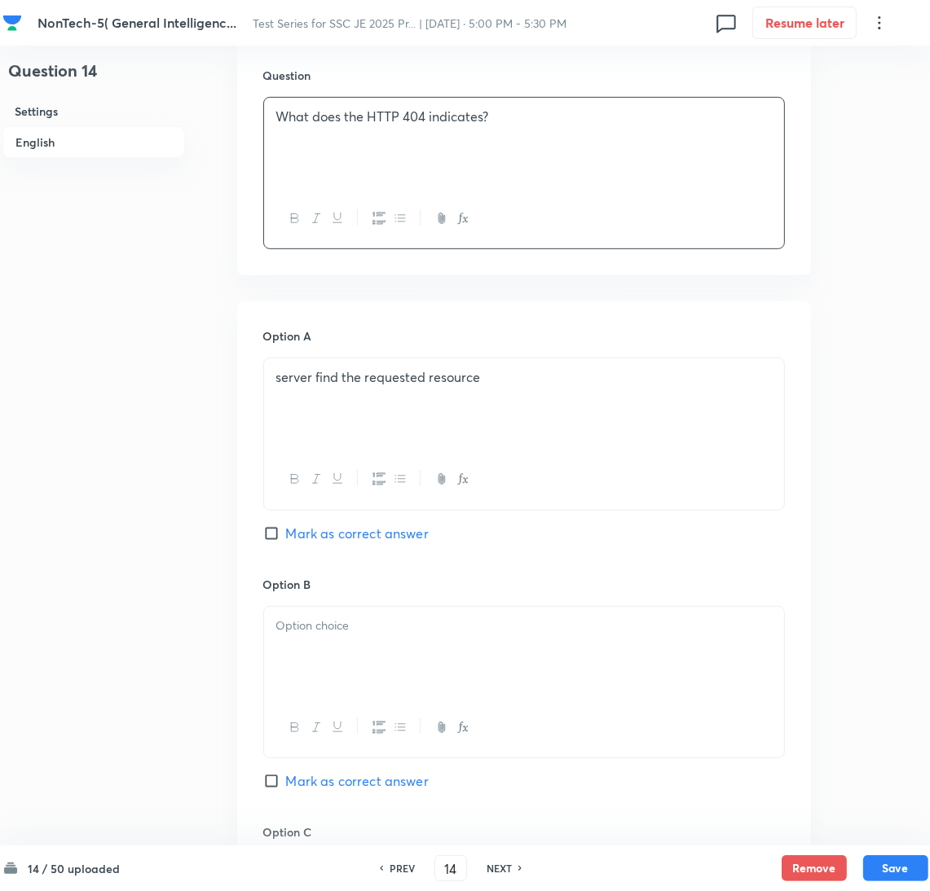
drag, startPoint x: 326, startPoint y: 638, endPoint x: 67, endPoint y: 638, distance: 259.1
click at [324, 637] on div at bounding box center [524, 652] width 520 height 91
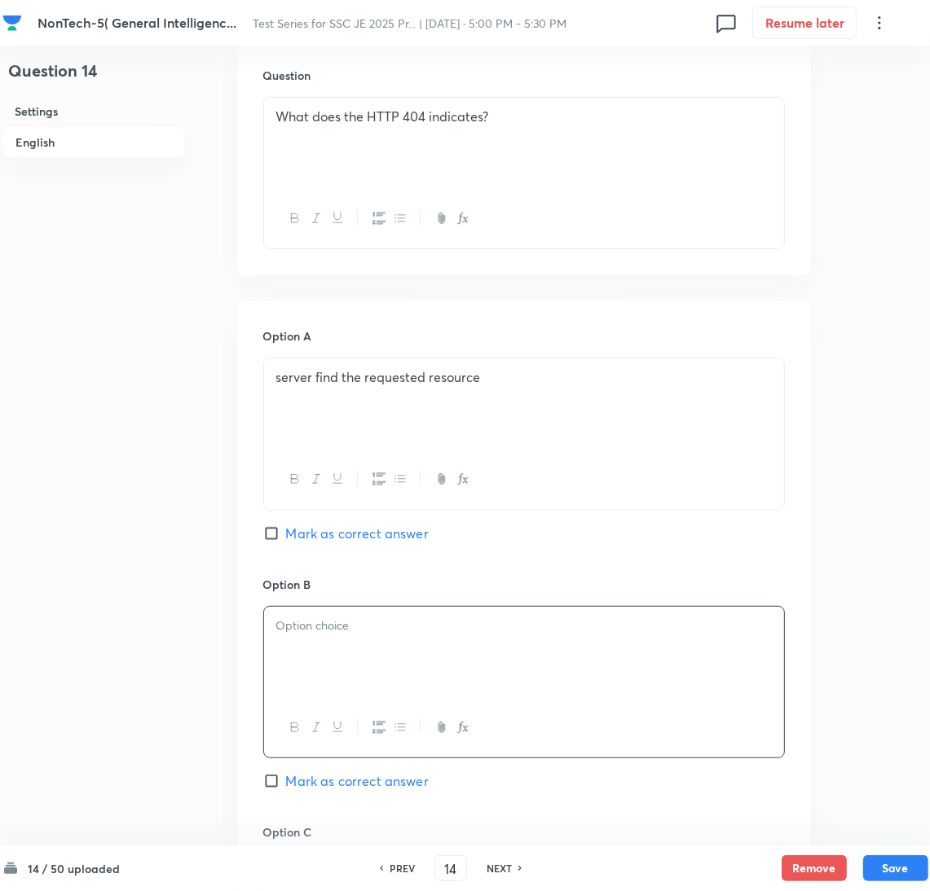
click at [366, 662] on div at bounding box center [524, 652] width 520 height 91
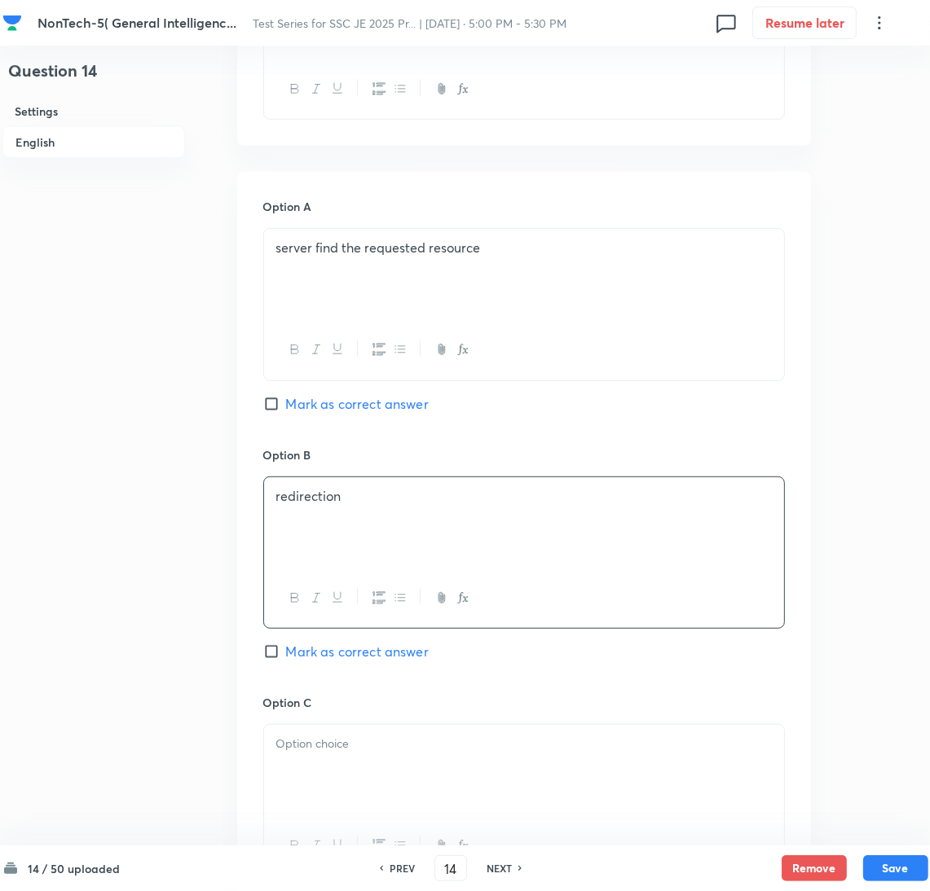
scroll to position [733, 0]
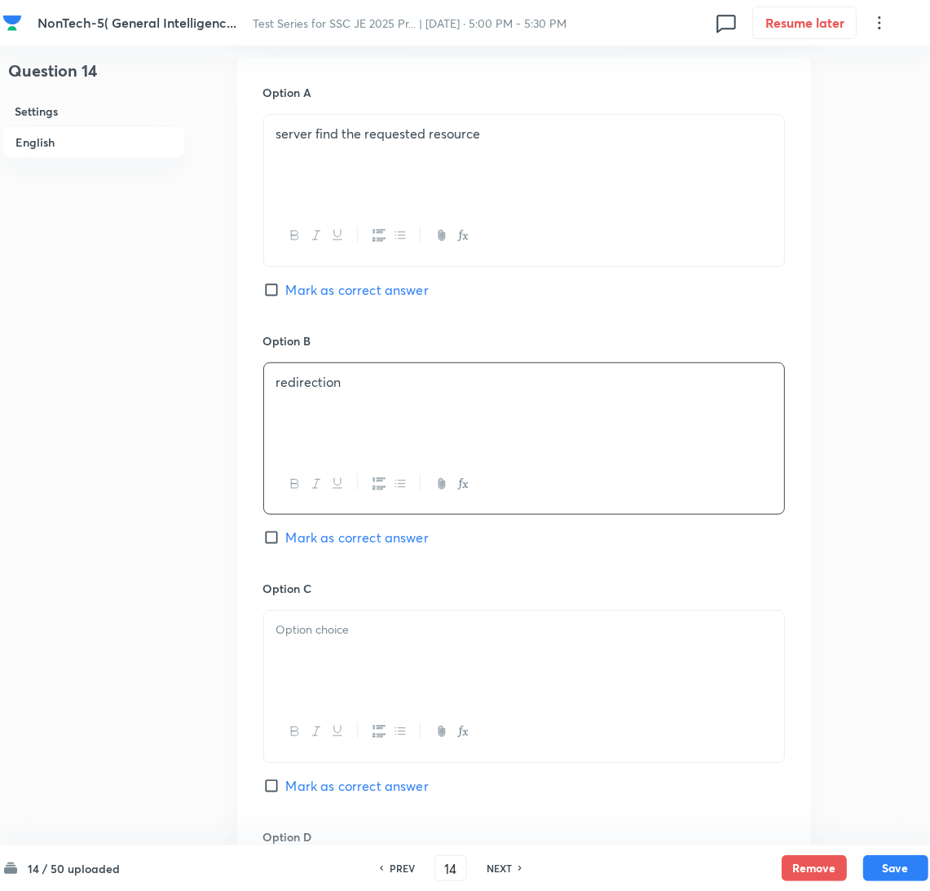
drag, startPoint x: 341, startPoint y: 659, endPoint x: 64, endPoint y: 658, distance: 276.2
click at [340, 658] on div at bounding box center [524, 656] width 520 height 91
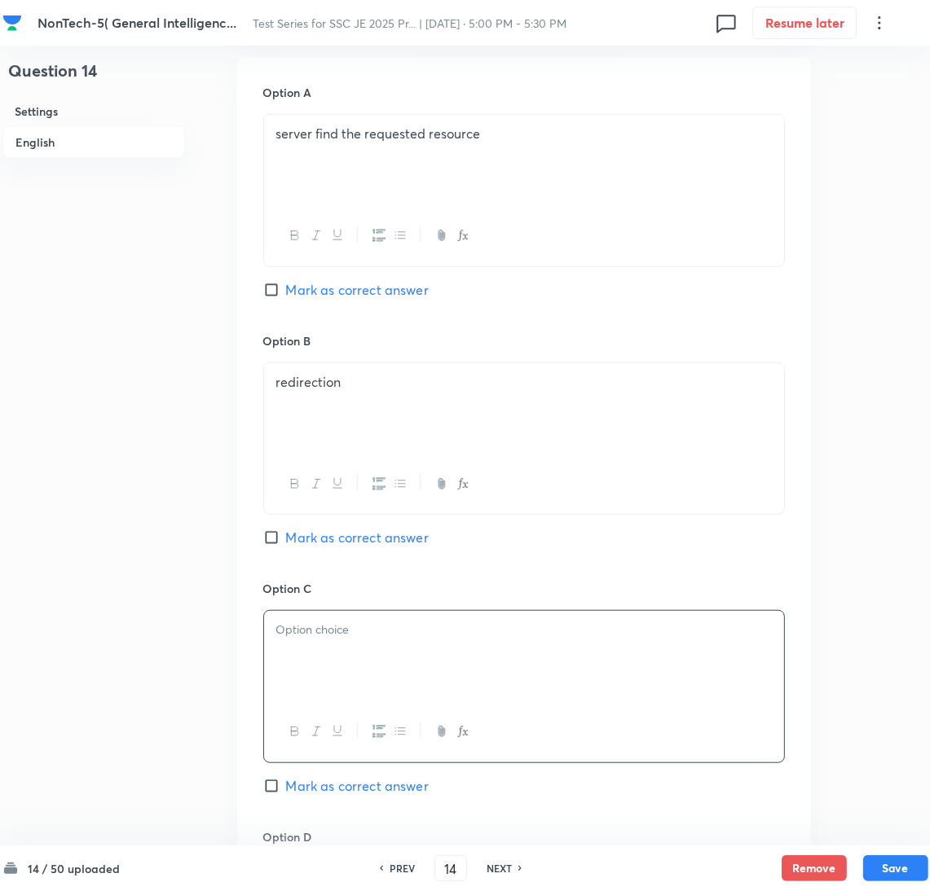
click at [297, 660] on div at bounding box center [524, 656] width 520 height 91
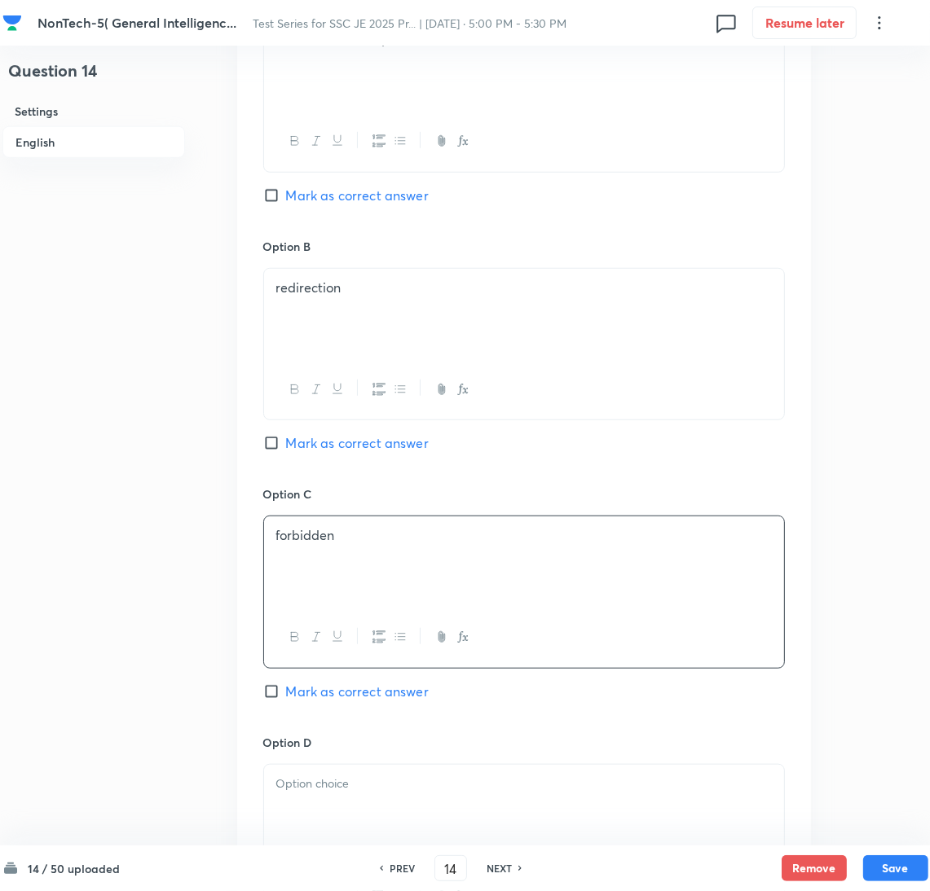
scroll to position [978, 0]
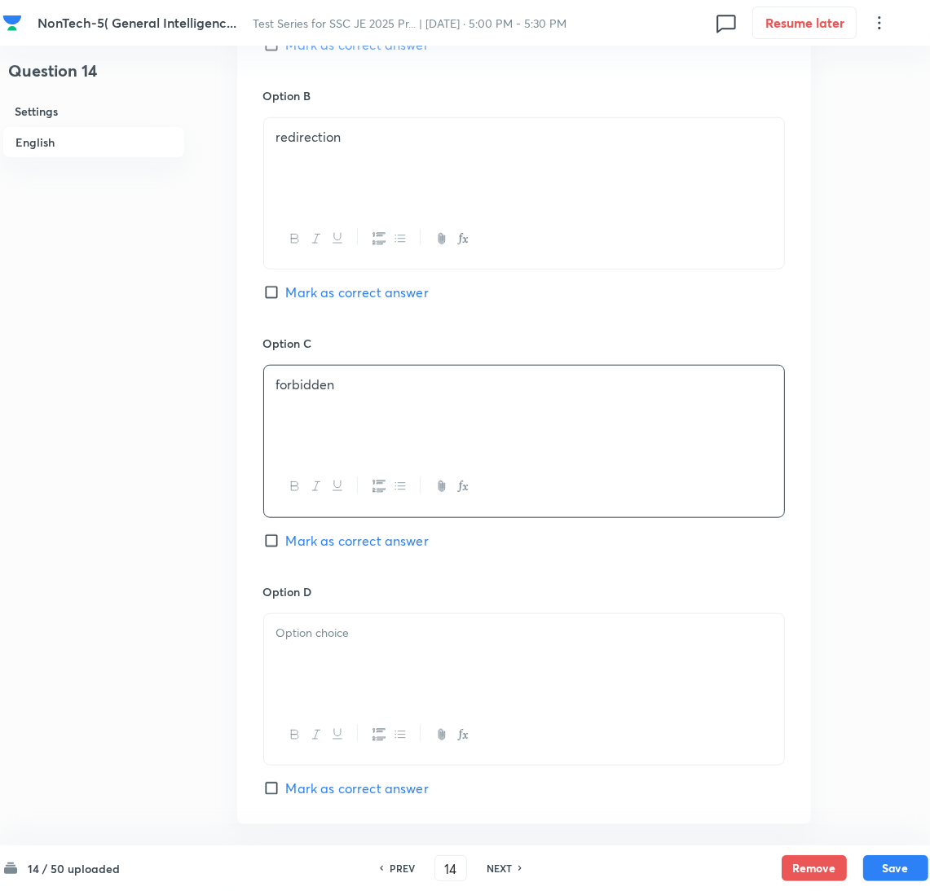
drag, startPoint x: 325, startPoint y: 645, endPoint x: 55, endPoint y: 649, distance: 270.6
click at [320, 646] on div at bounding box center [524, 659] width 520 height 91
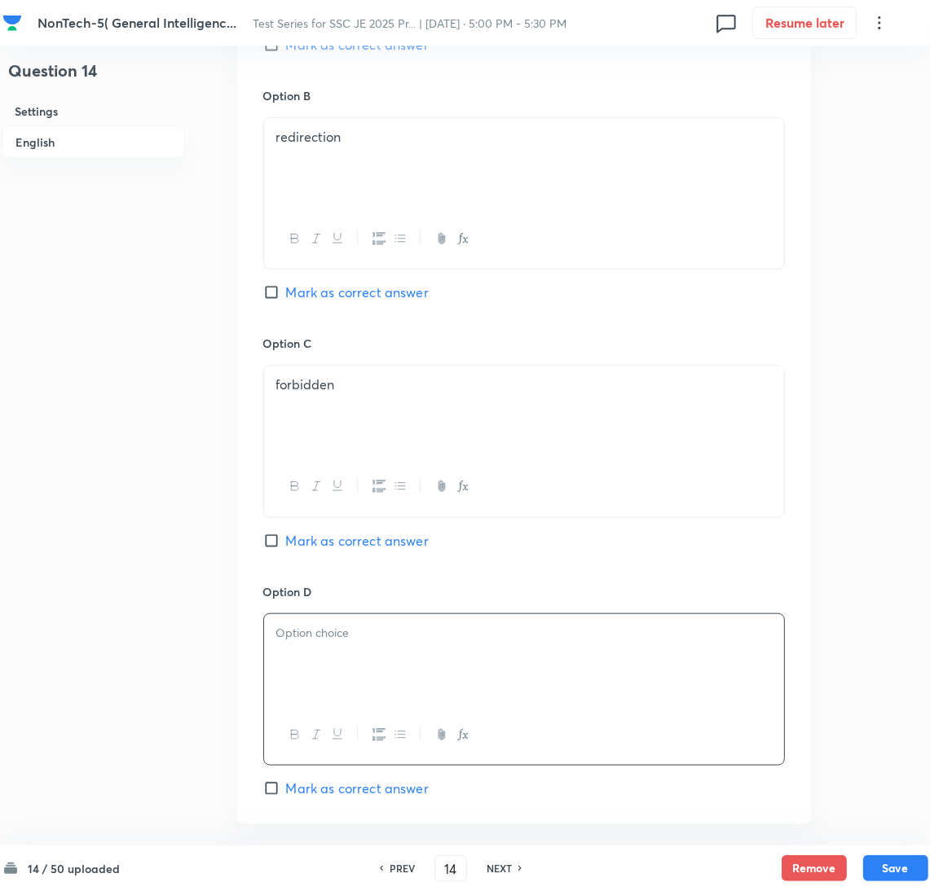
click at [407, 689] on div at bounding box center [524, 659] width 520 height 91
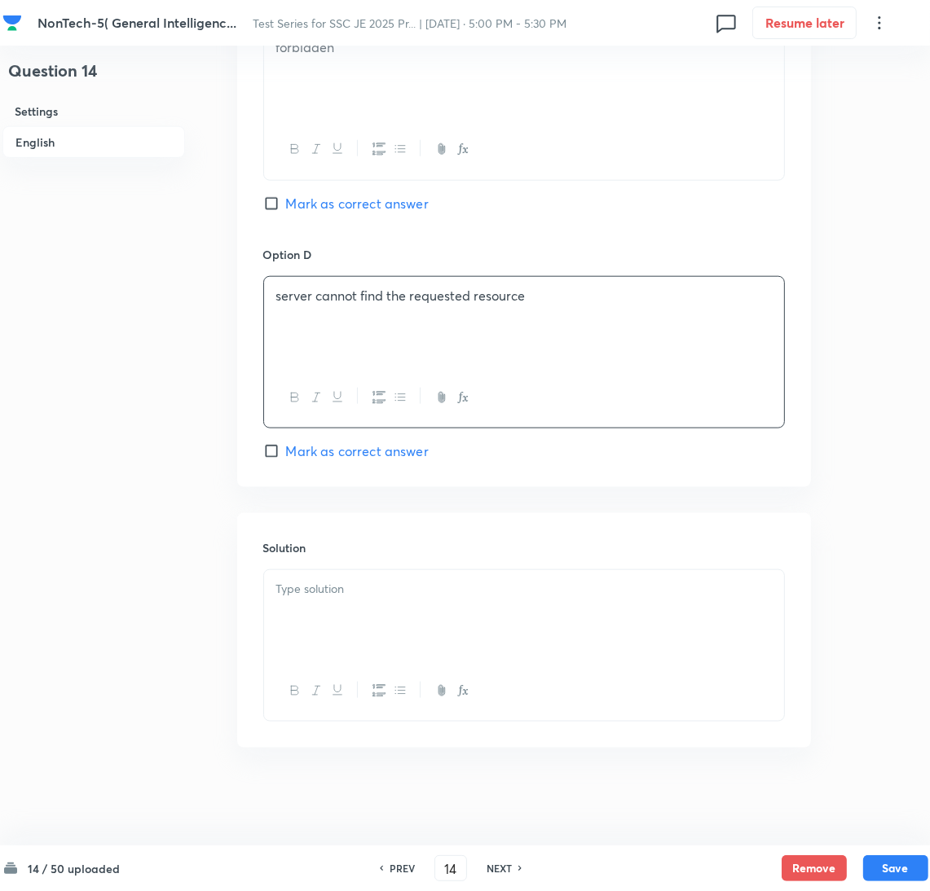
click at [329, 592] on p at bounding box center [523, 589] width 495 height 19
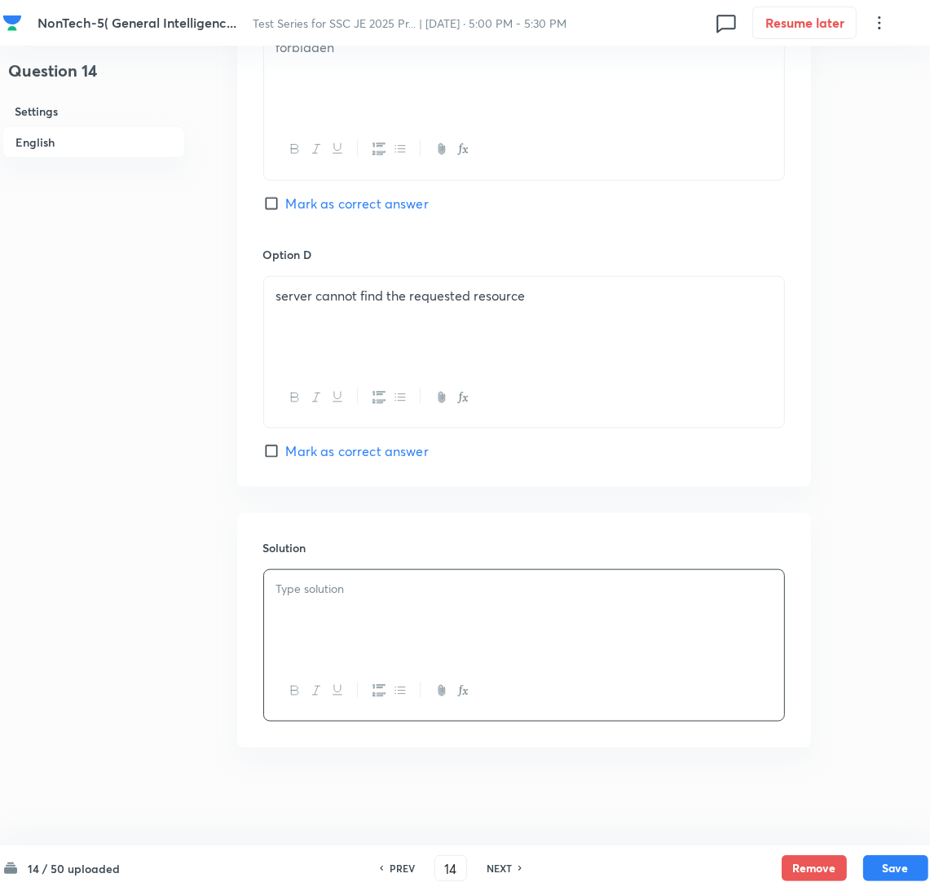
click at [302, 618] on div at bounding box center [524, 615] width 520 height 91
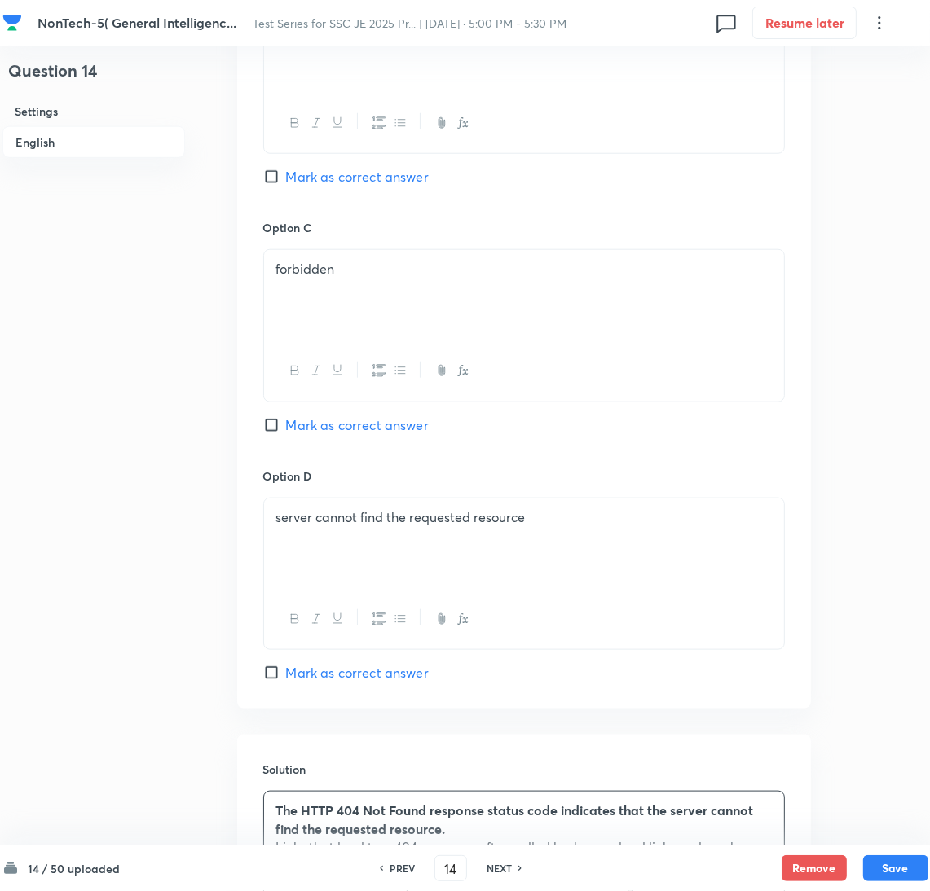
scroll to position [1133, 0]
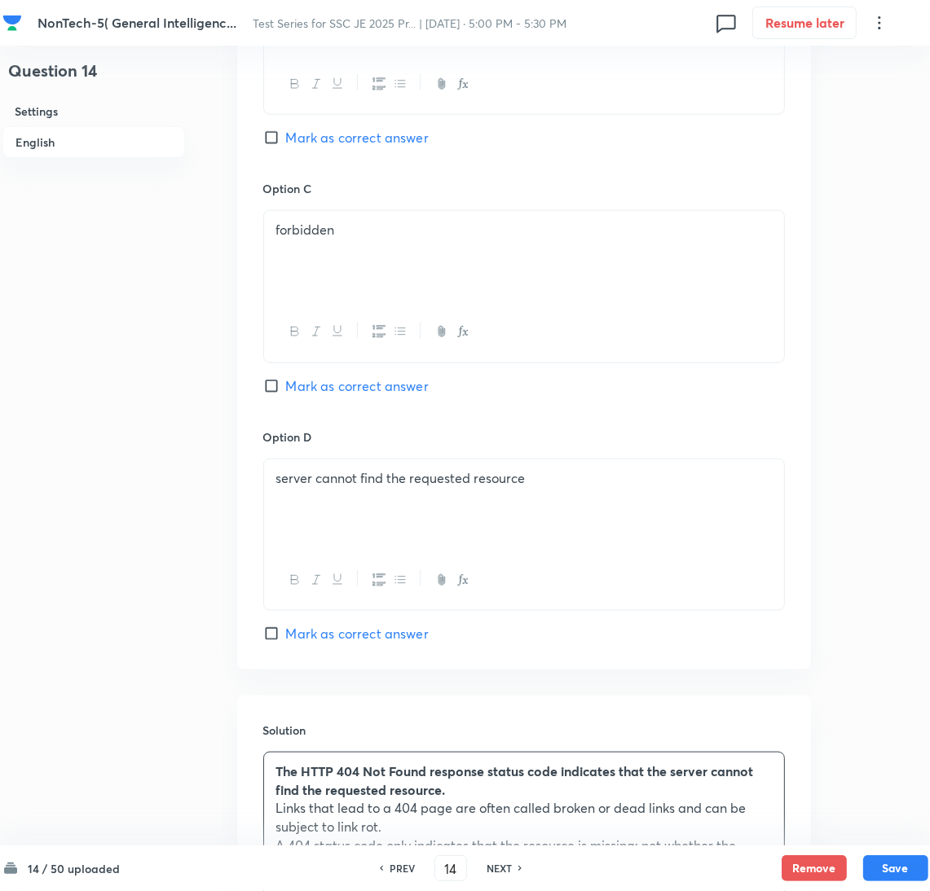
click at [300, 626] on div "Option D server cannot find the requested resource Mark as correct answer" at bounding box center [524, 536] width 522 height 215
click at [301, 637] on span "Mark as correct answer" at bounding box center [357, 634] width 143 height 20
click at [286, 637] on input "Mark as correct answer" at bounding box center [274, 634] width 23 height 16
checkbox input "true"
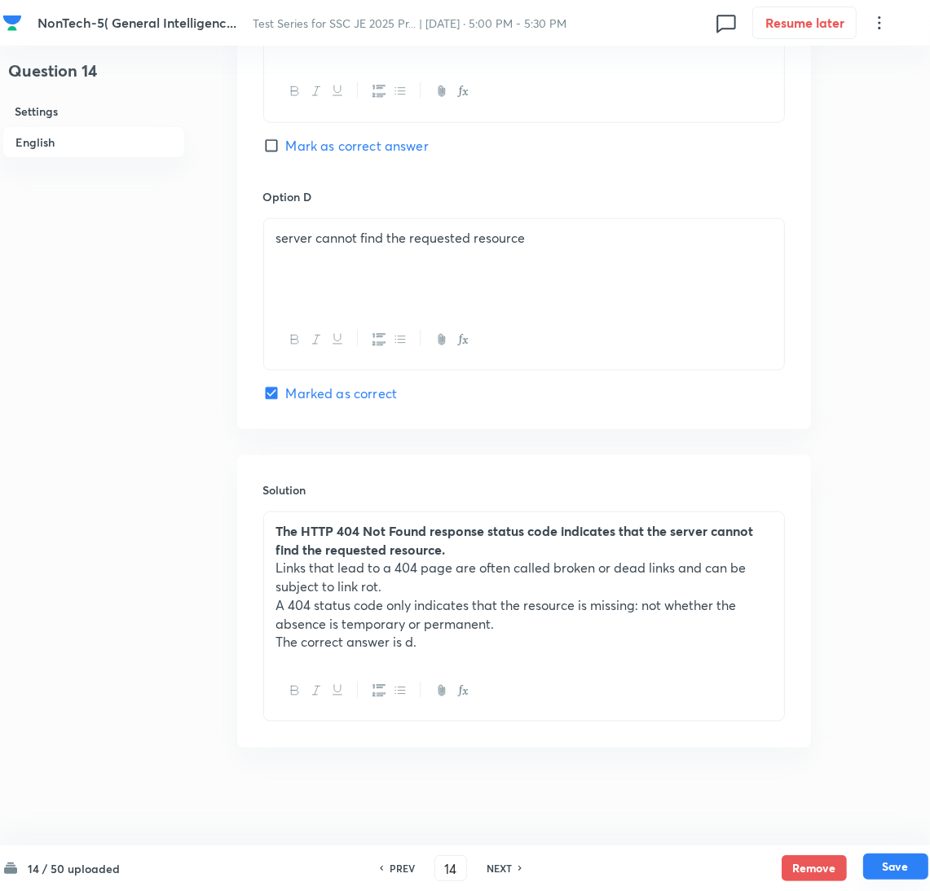
click at [902, 863] on button "Save" at bounding box center [895, 867] width 65 height 26
type input "15"
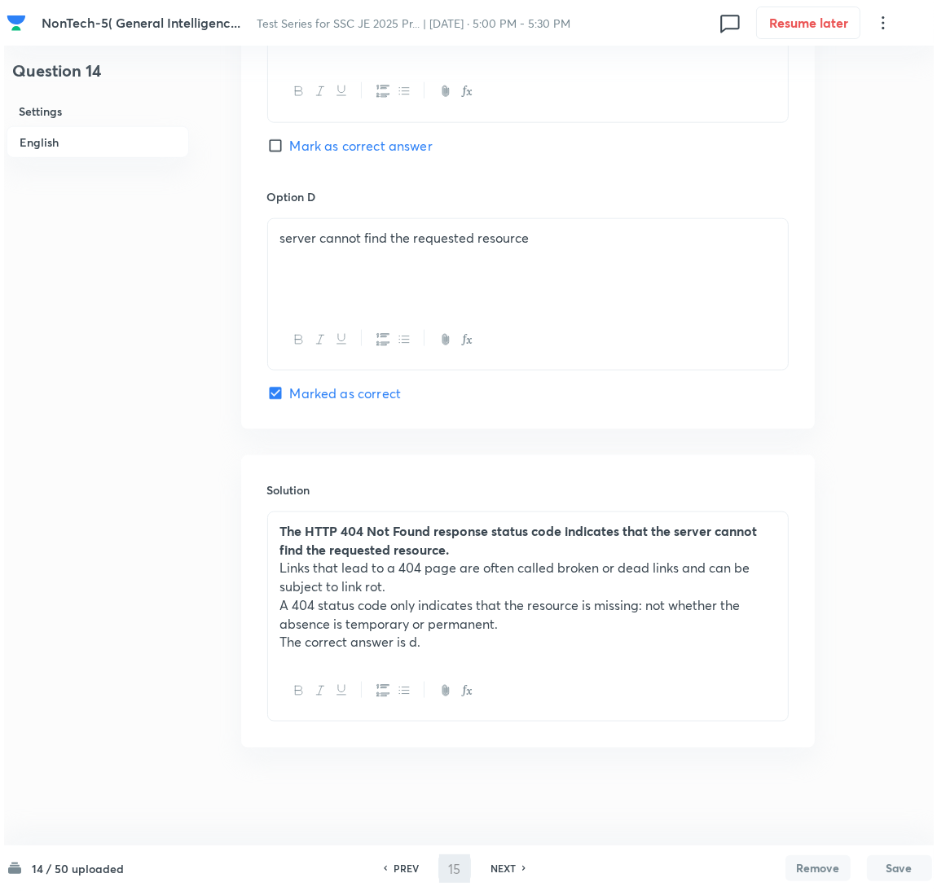
scroll to position [0, 0]
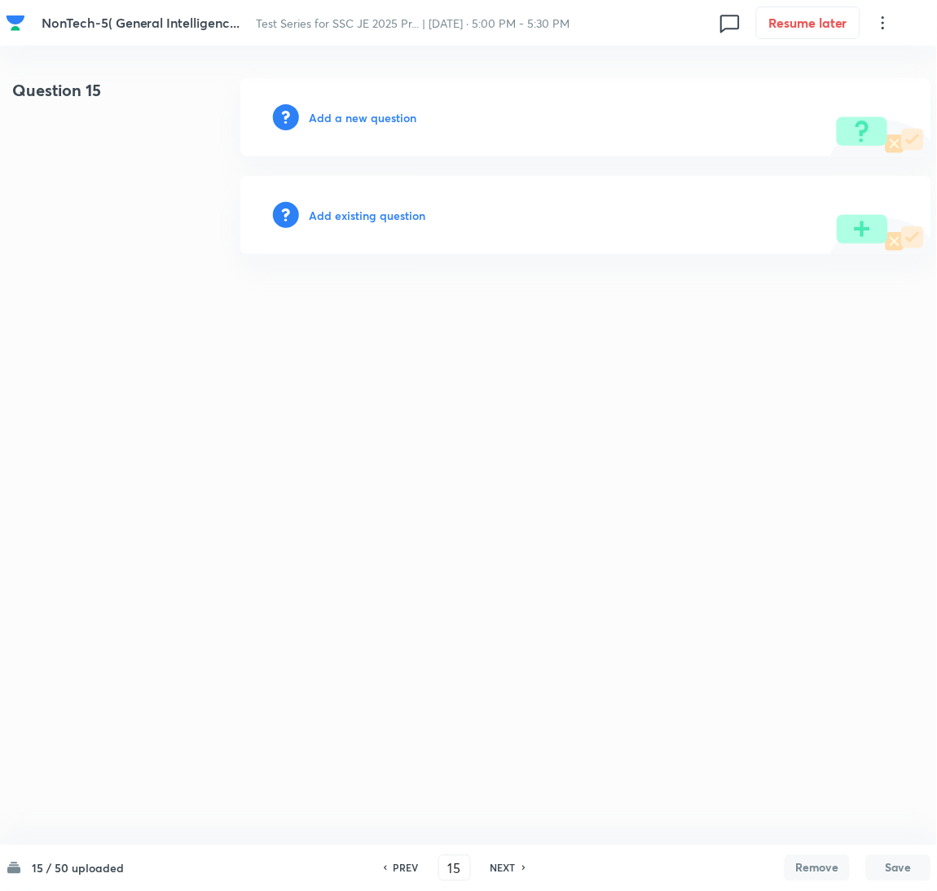
click at [371, 125] on h6 "Add a new question" at bounding box center [363, 117] width 108 height 17
click at [354, 123] on h6 "Choose a question type" at bounding box center [371, 117] width 125 height 17
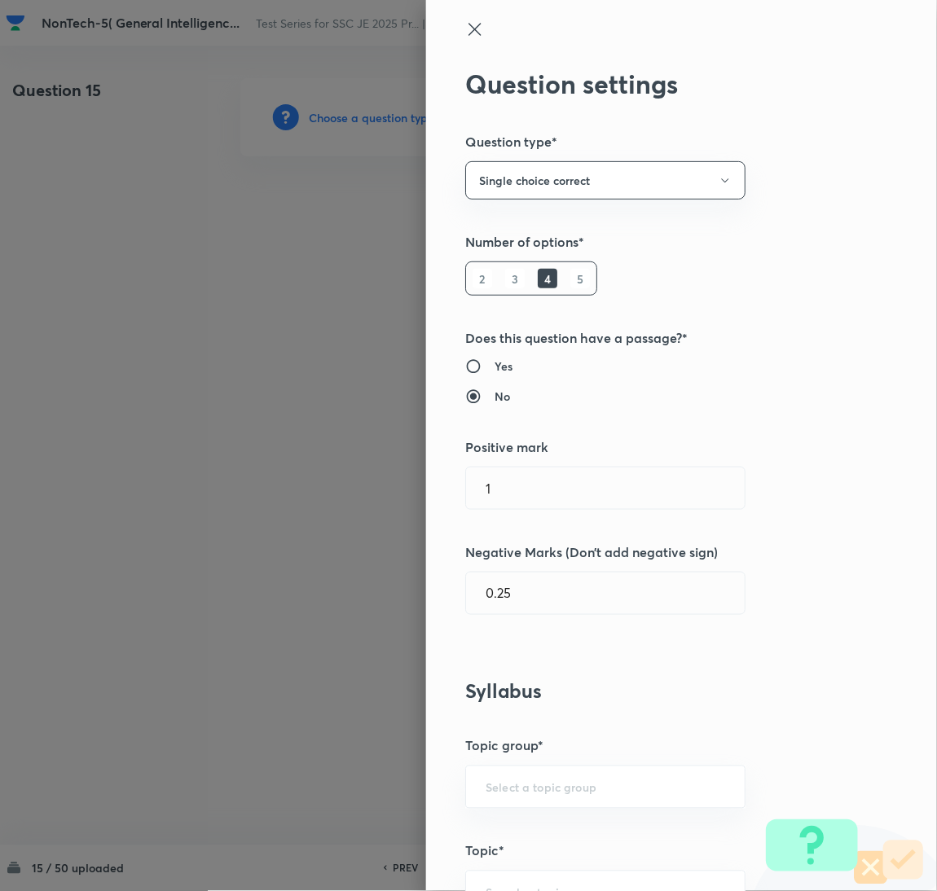
scroll to position [366, 0]
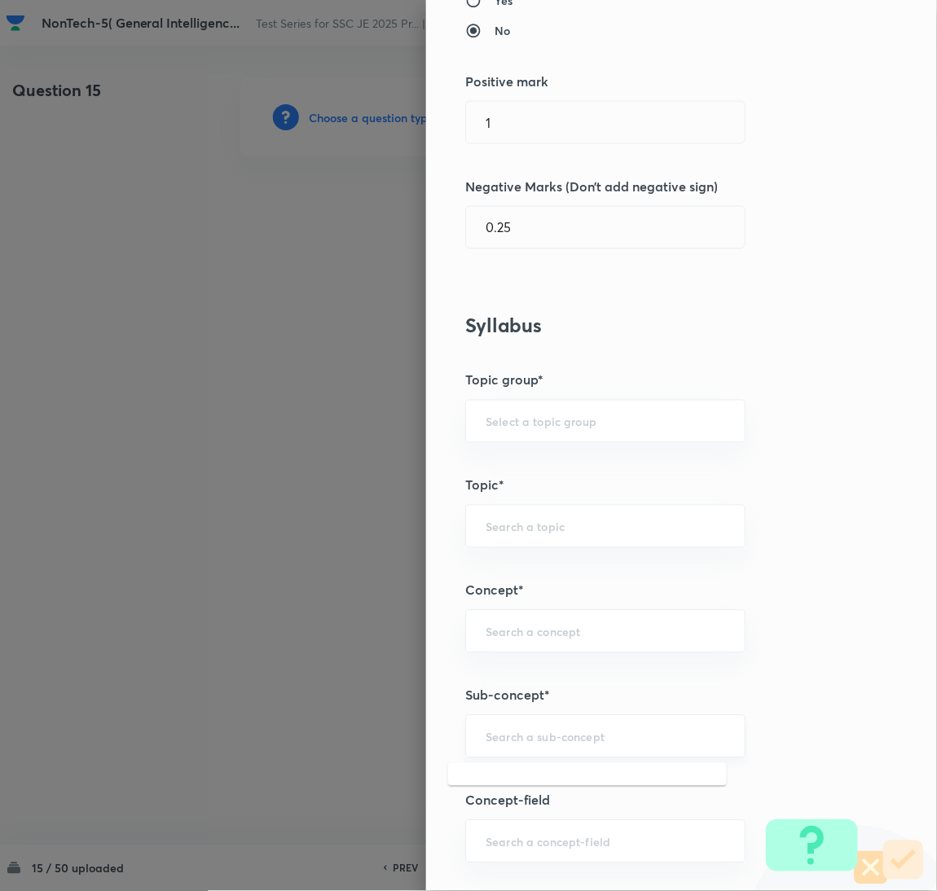
click at [500, 743] on input "text" at bounding box center [606, 736] width 240 height 15
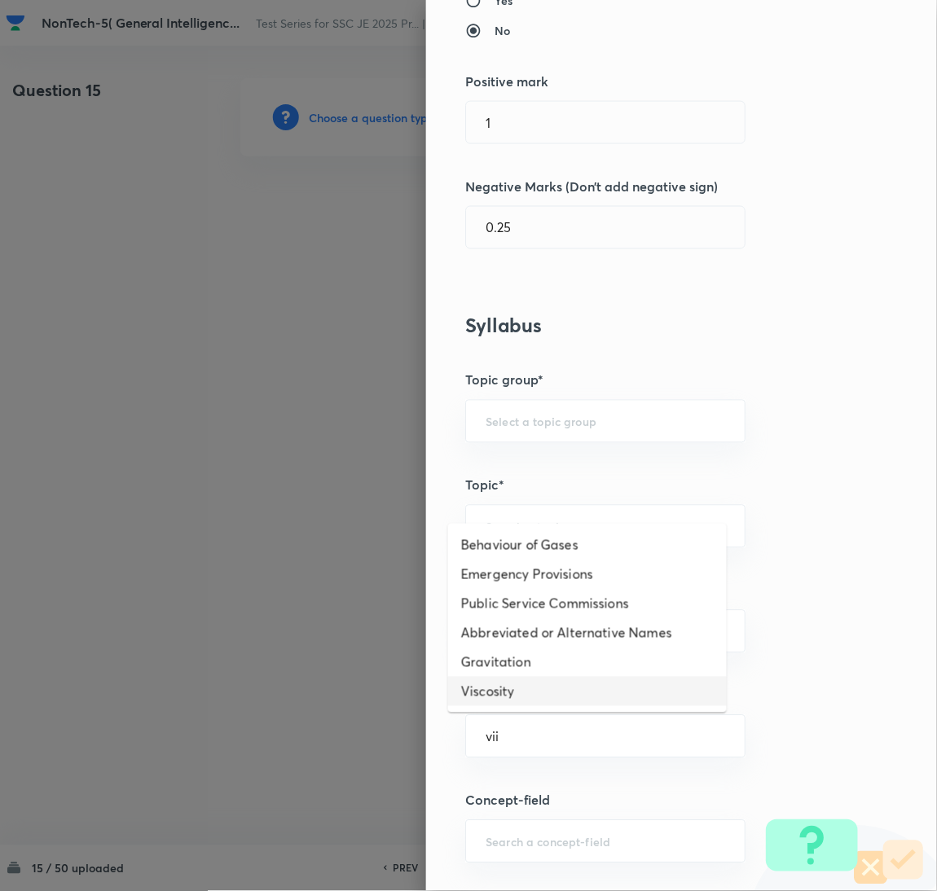
click at [488, 689] on li "Viscosity" at bounding box center [587, 691] width 279 height 29
type input "Viscosity"
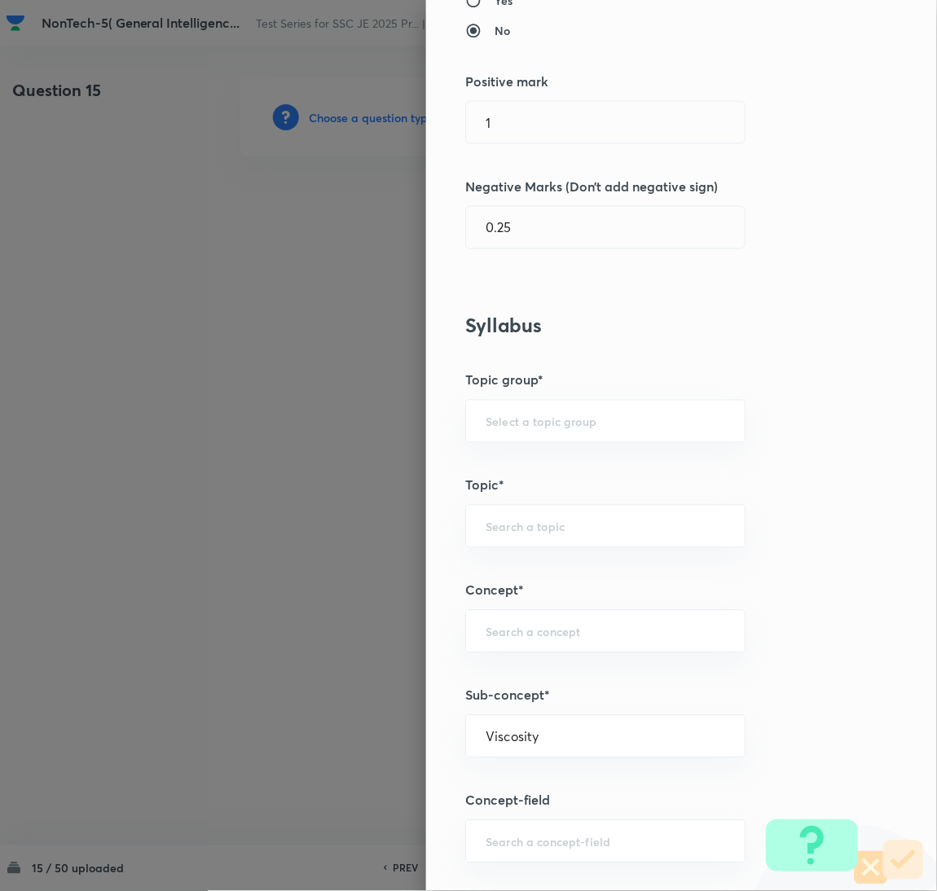
type input "General Awareness"
type input "Static GK"
type input "Physics"
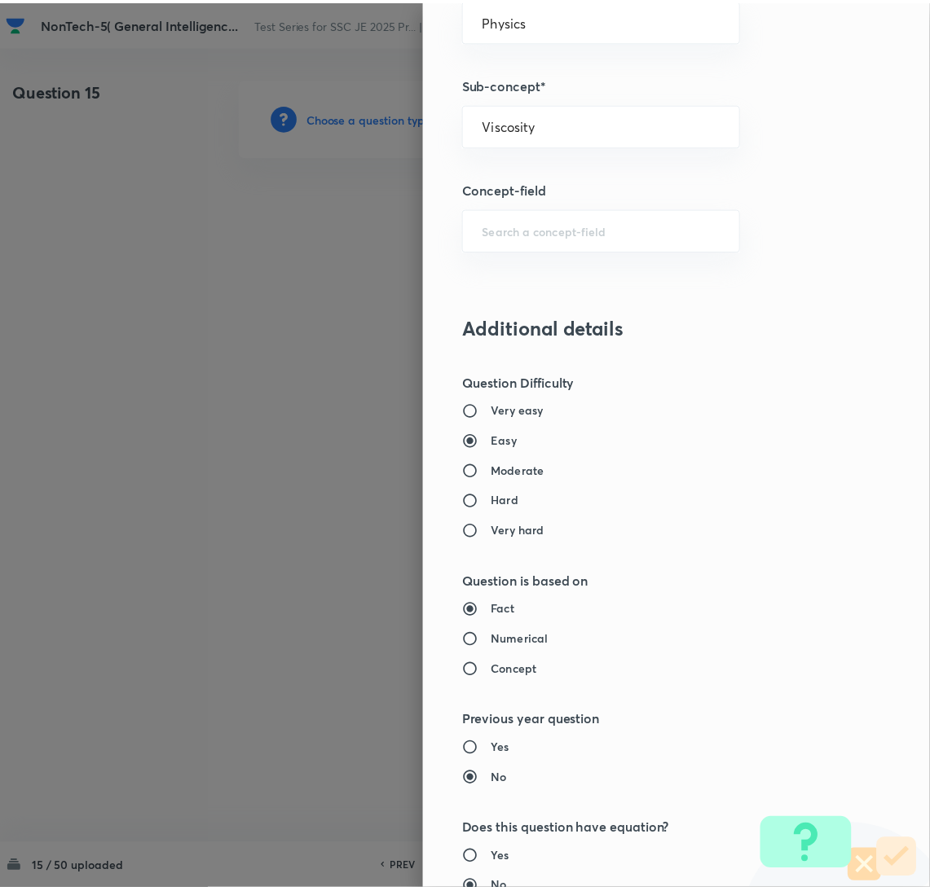
scroll to position [1332, 0]
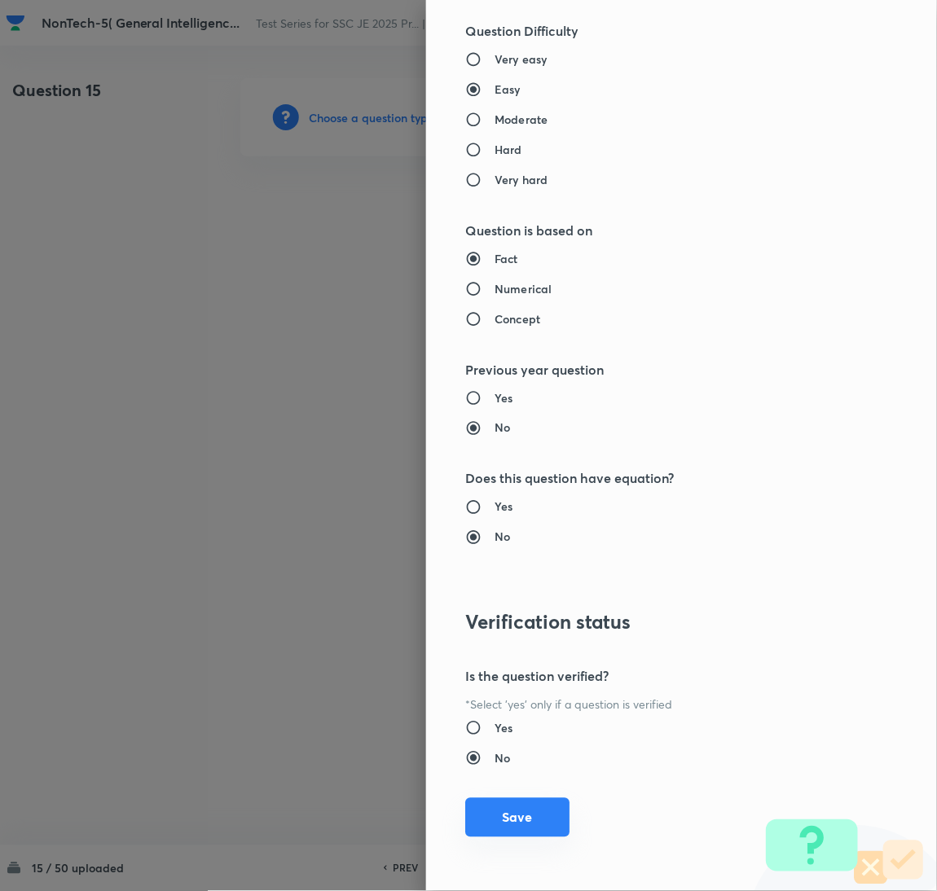
click at [491, 825] on button "Save" at bounding box center [517, 818] width 104 height 39
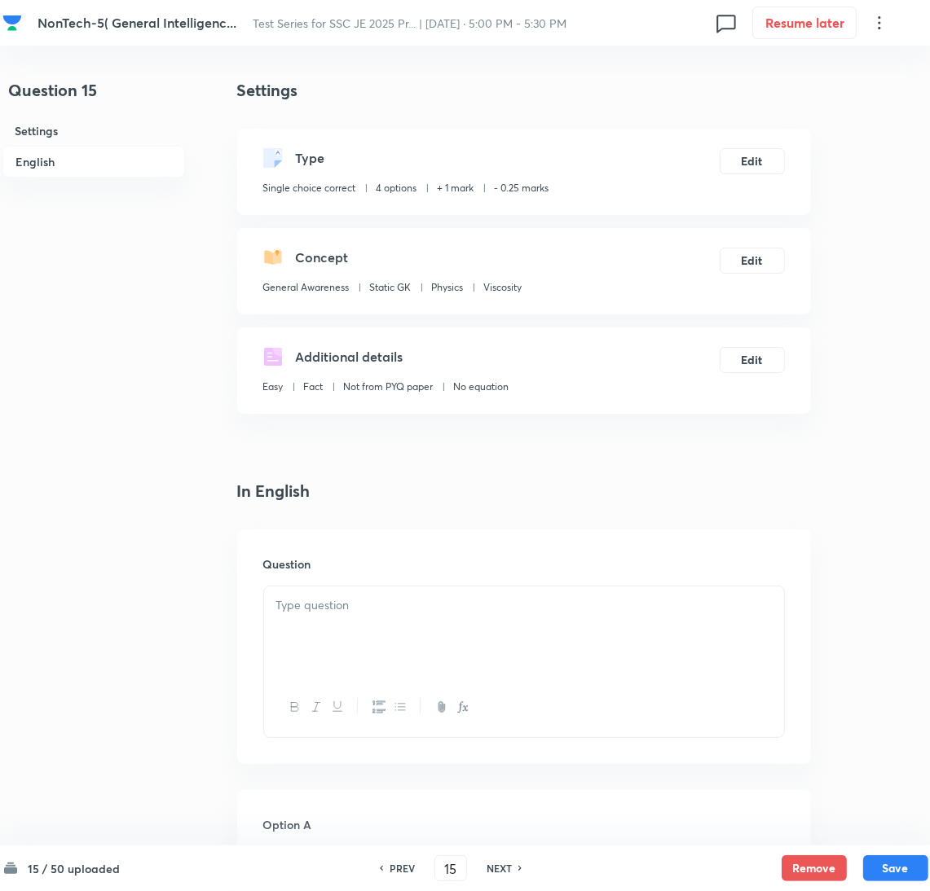
click at [405, 659] on div at bounding box center [524, 632] width 520 height 91
click at [392, 632] on div at bounding box center [524, 632] width 520 height 91
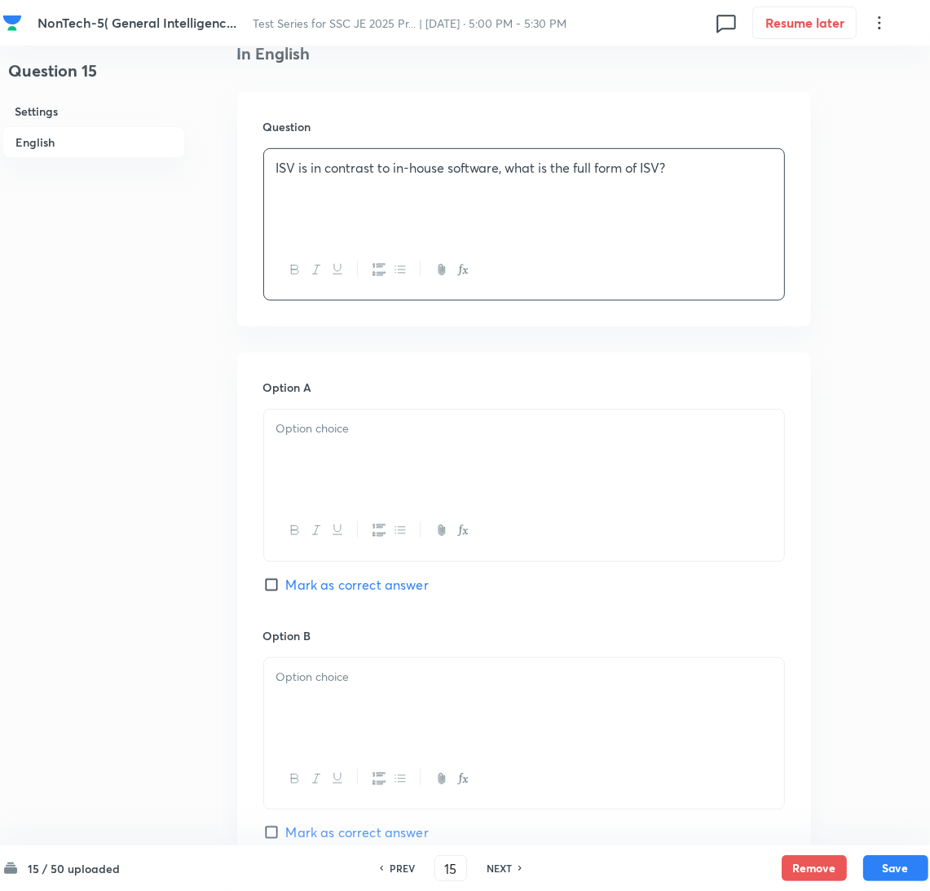
scroll to position [489, 0]
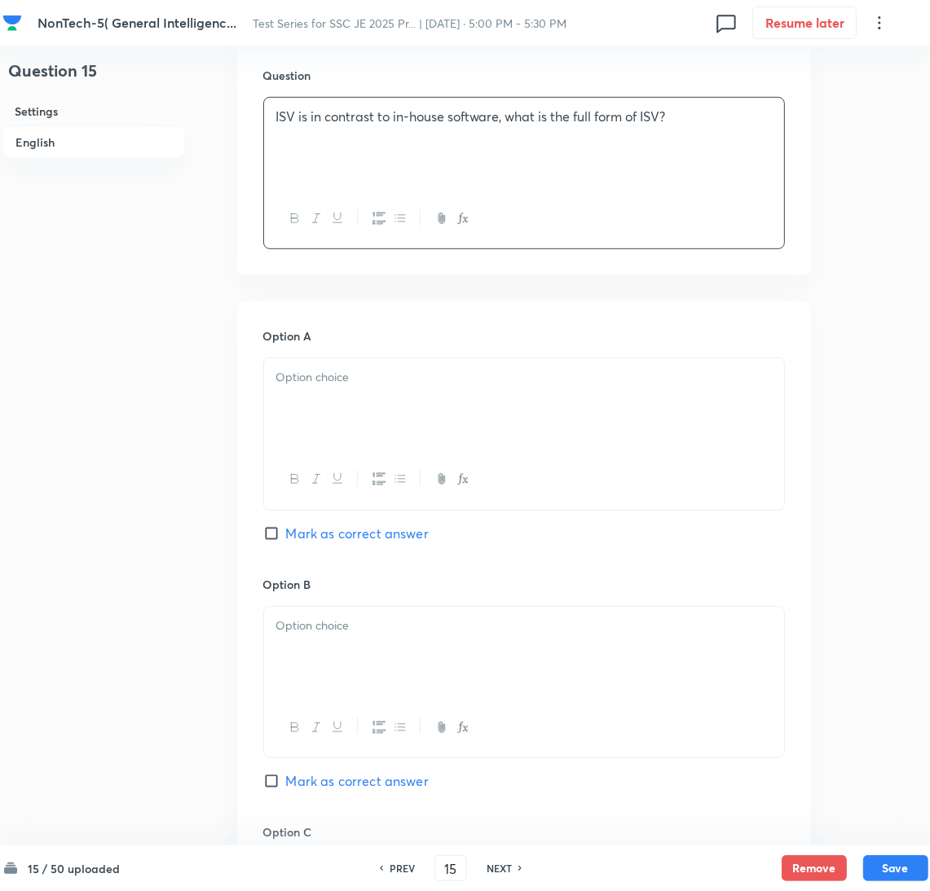
click at [319, 390] on div at bounding box center [524, 404] width 520 height 91
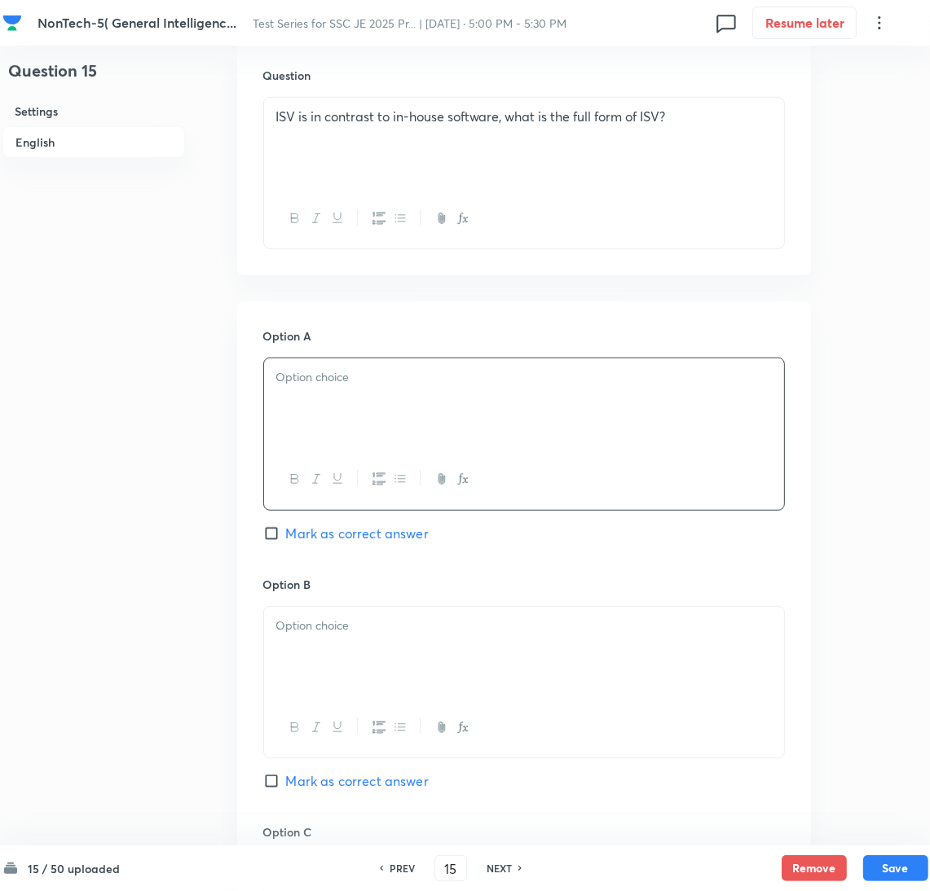
click at [312, 426] on div at bounding box center [524, 404] width 520 height 91
click at [310, 631] on p at bounding box center [523, 626] width 495 height 19
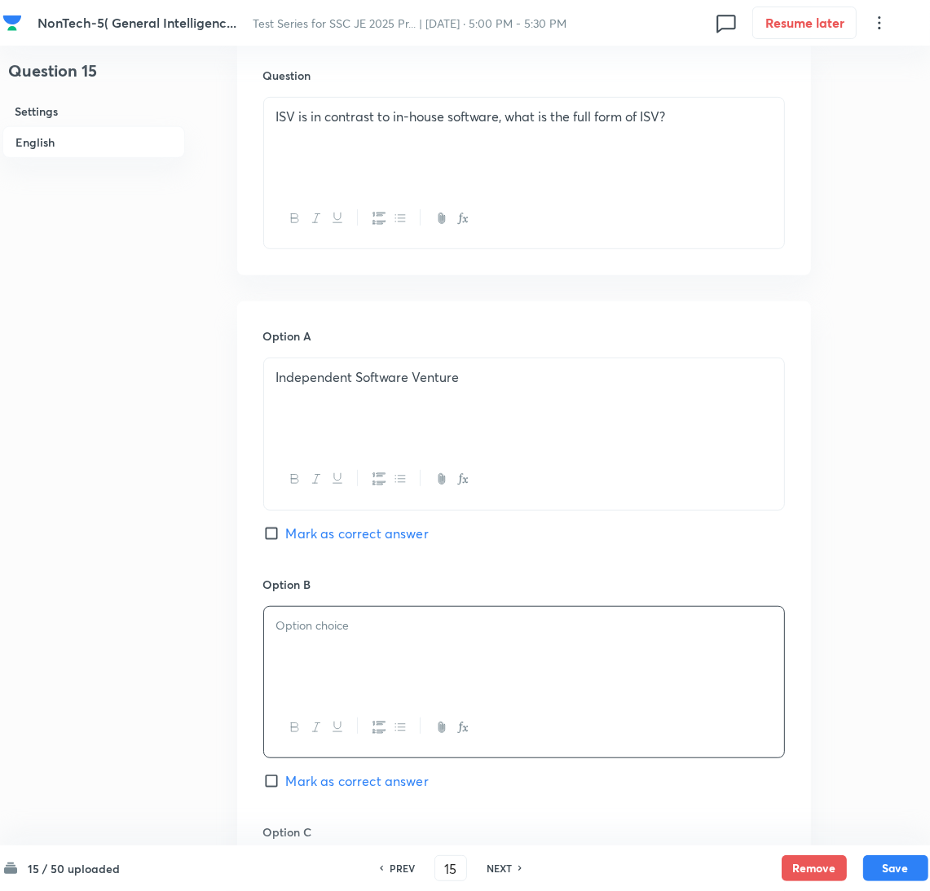
click at [266, 641] on div at bounding box center [524, 652] width 520 height 91
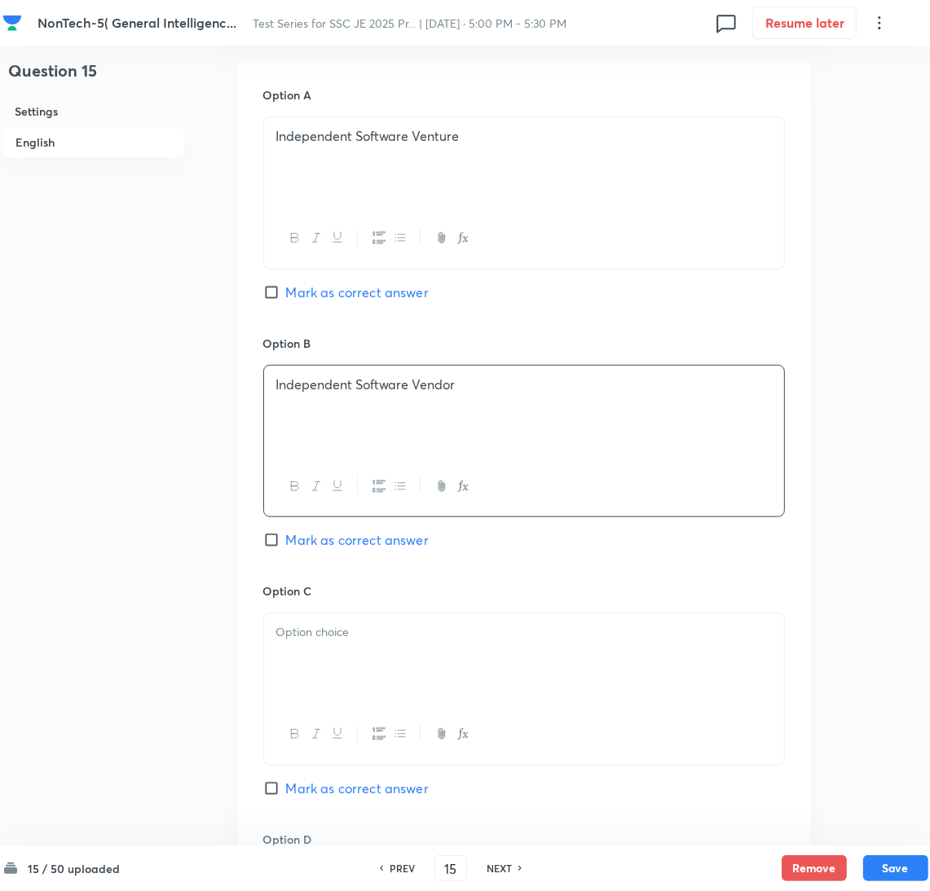
scroll to position [733, 0]
drag, startPoint x: 363, startPoint y: 675, endPoint x: 21, endPoint y: 675, distance: 342.2
click at [363, 675] on div at bounding box center [524, 656] width 520 height 91
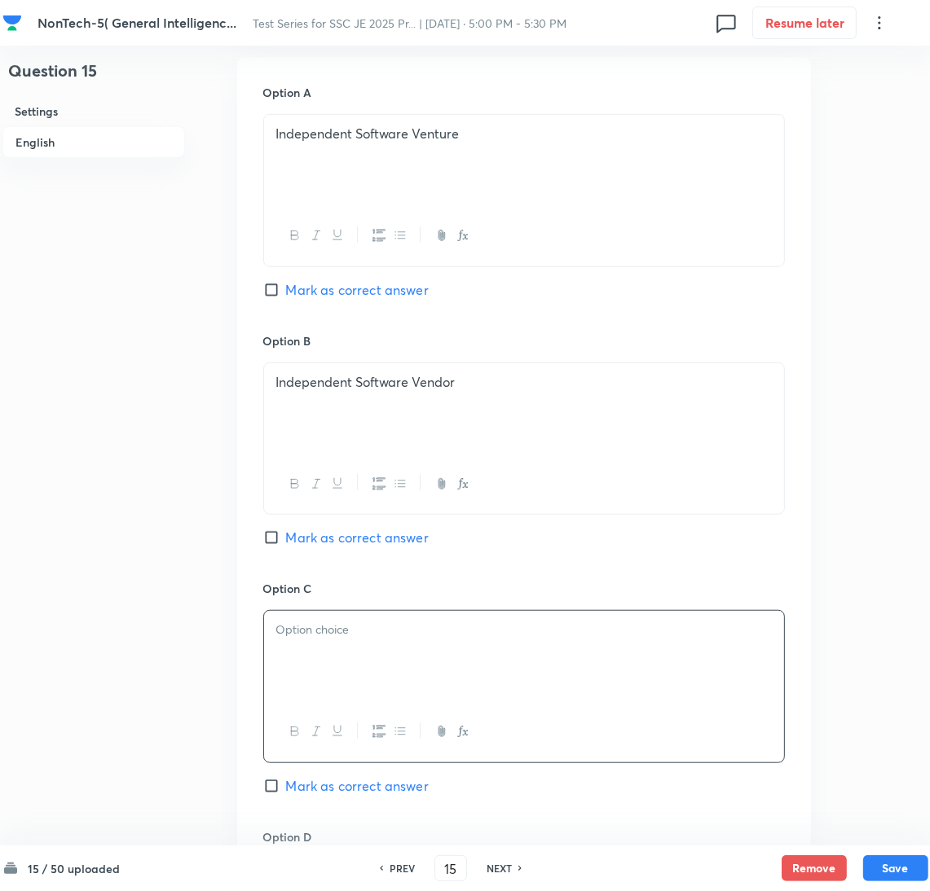
click at [421, 661] on div at bounding box center [524, 656] width 520 height 91
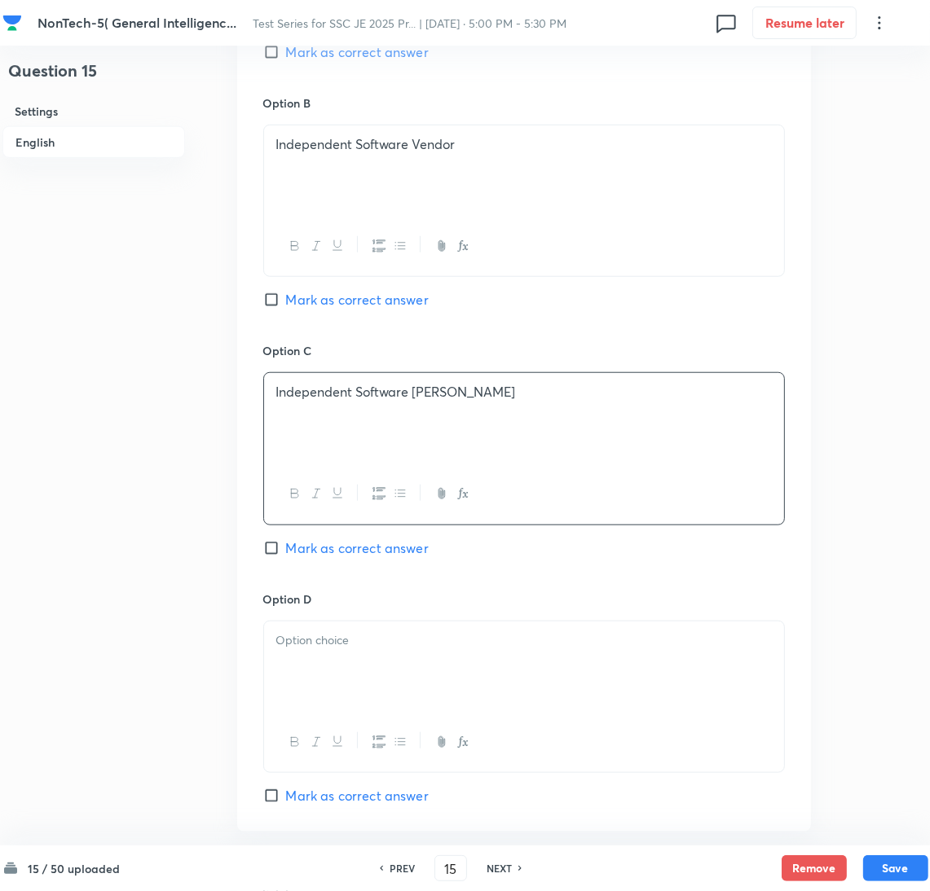
scroll to position [978, 0]
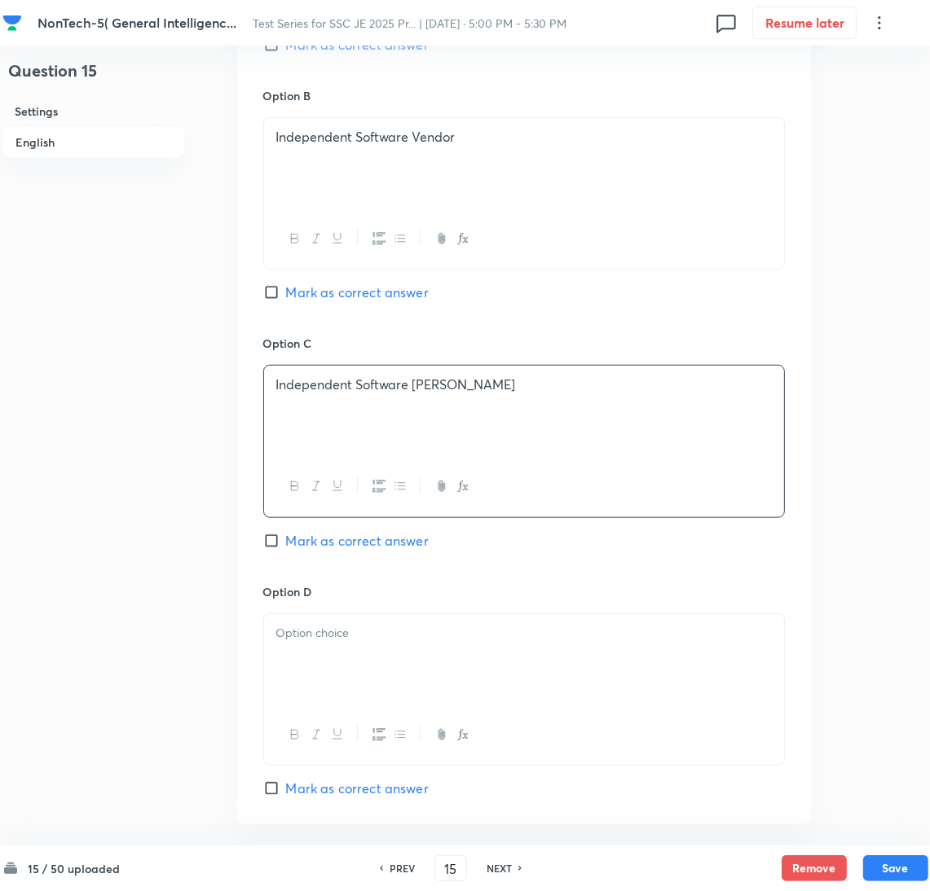
drag, startPoint x: 314, startPoint y: 689, endPoint x: 47, endPoint y: 689, distance: 266.5
click at [312, 689] on div at bounding box center [524, 659] width 520 height 91
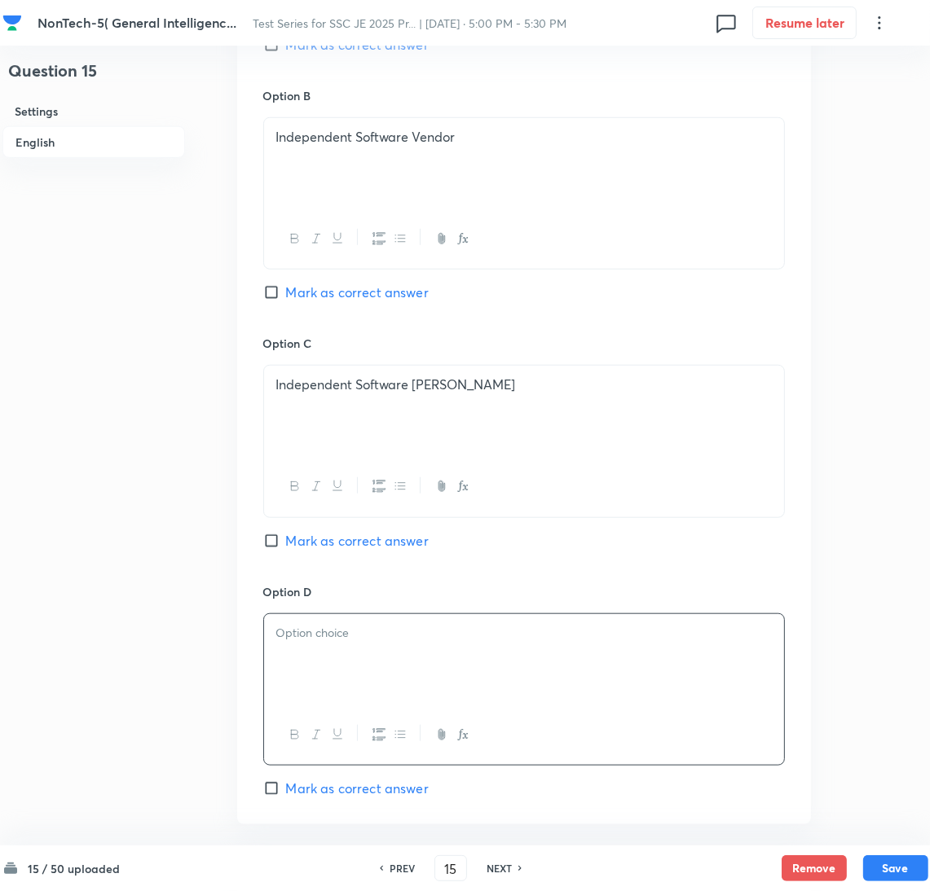
click at [273, 664] on div at bounding box center [524, 659] width 520 height 91
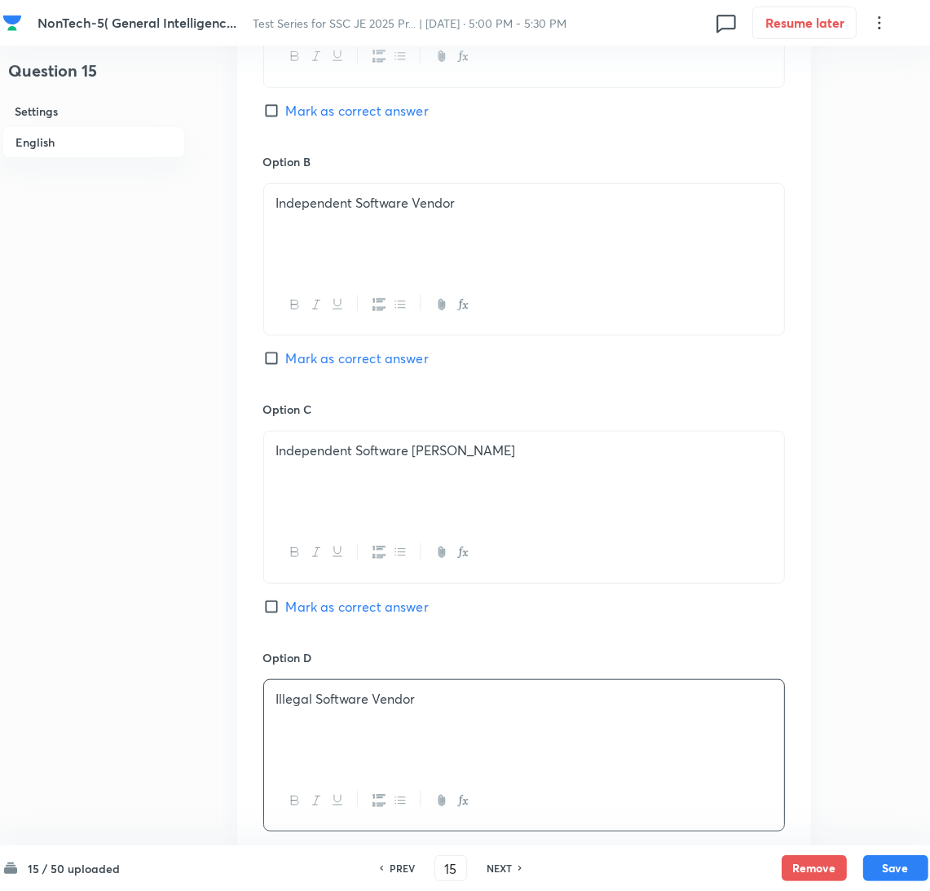
scroll to position [856, 0]
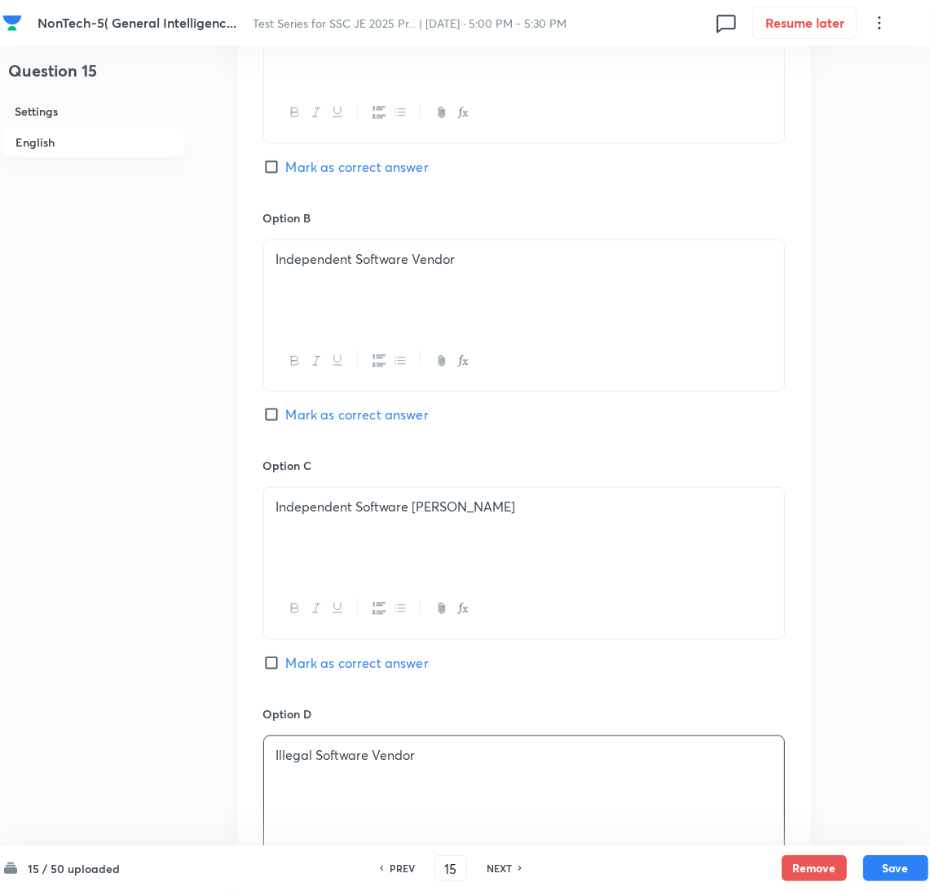
click at [300, 416] on span "Mark as correct answer" at bounding box center [357, 415] width 143 height 20
click at [286, 416] on input "Mark as correct answer" at bounding box center [274, 415] width 23 height 16
checkbox input "true"
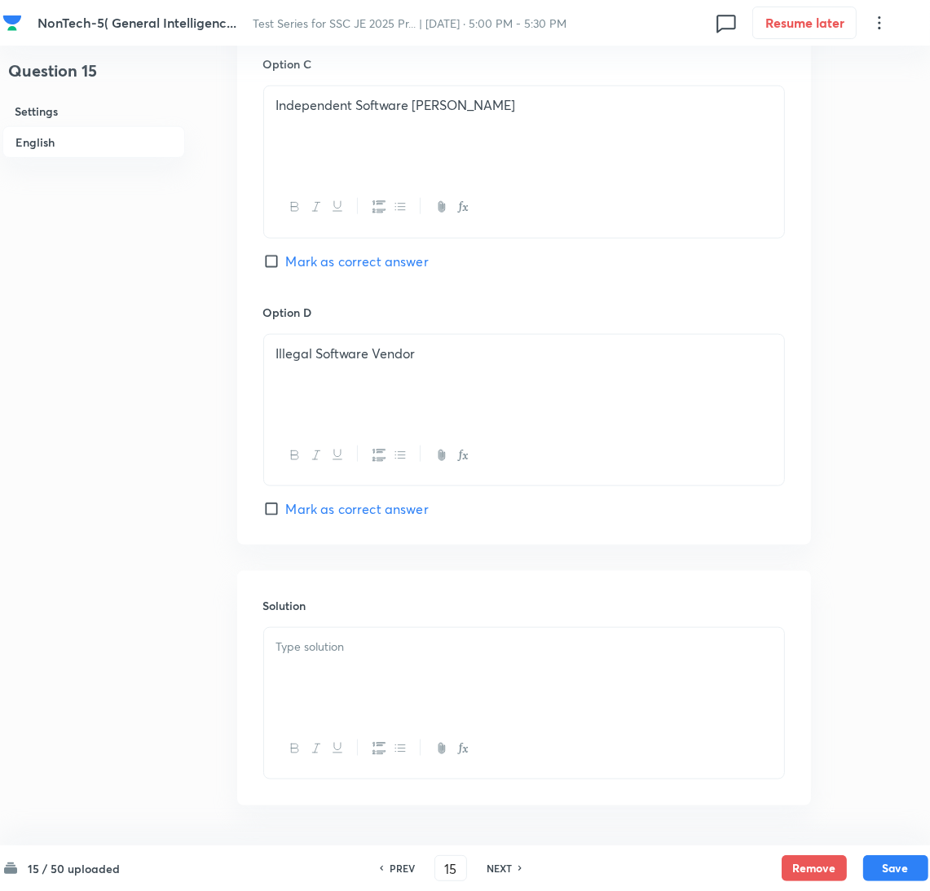
scroll to position [1318, 0]
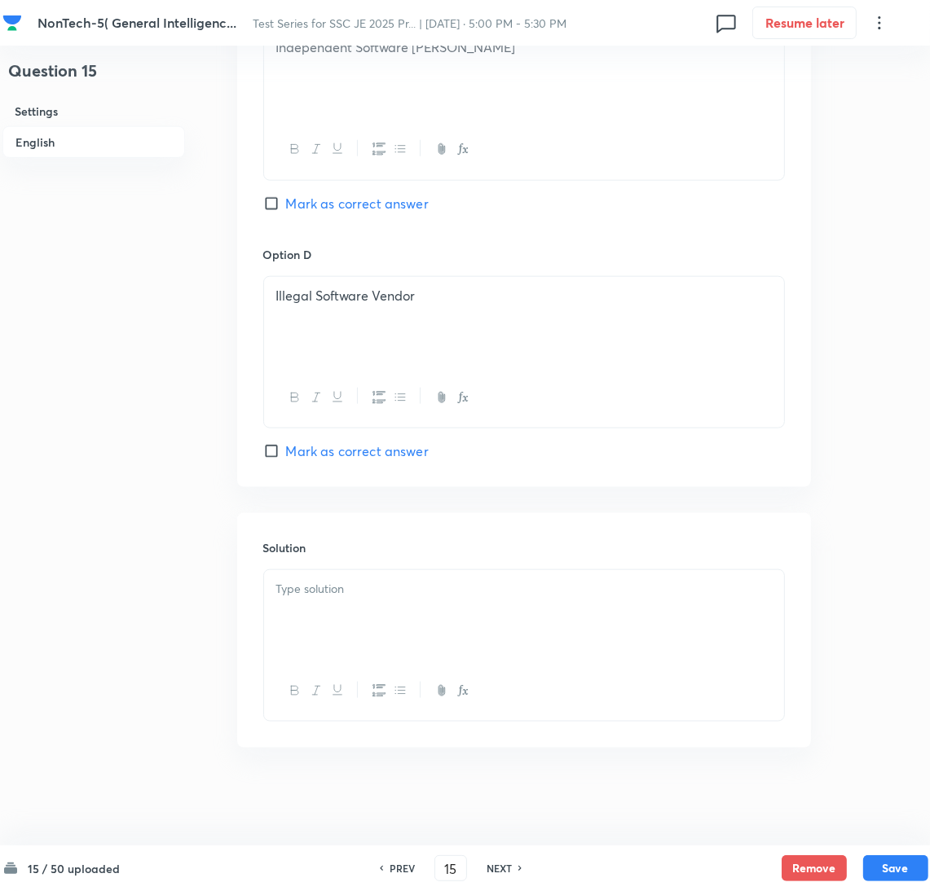
click at [339, 607] on div at bounding box center [524, 615] width 520 height 91
click at [329, 633] on div at bounding box center [524, 615] width 520 height 91
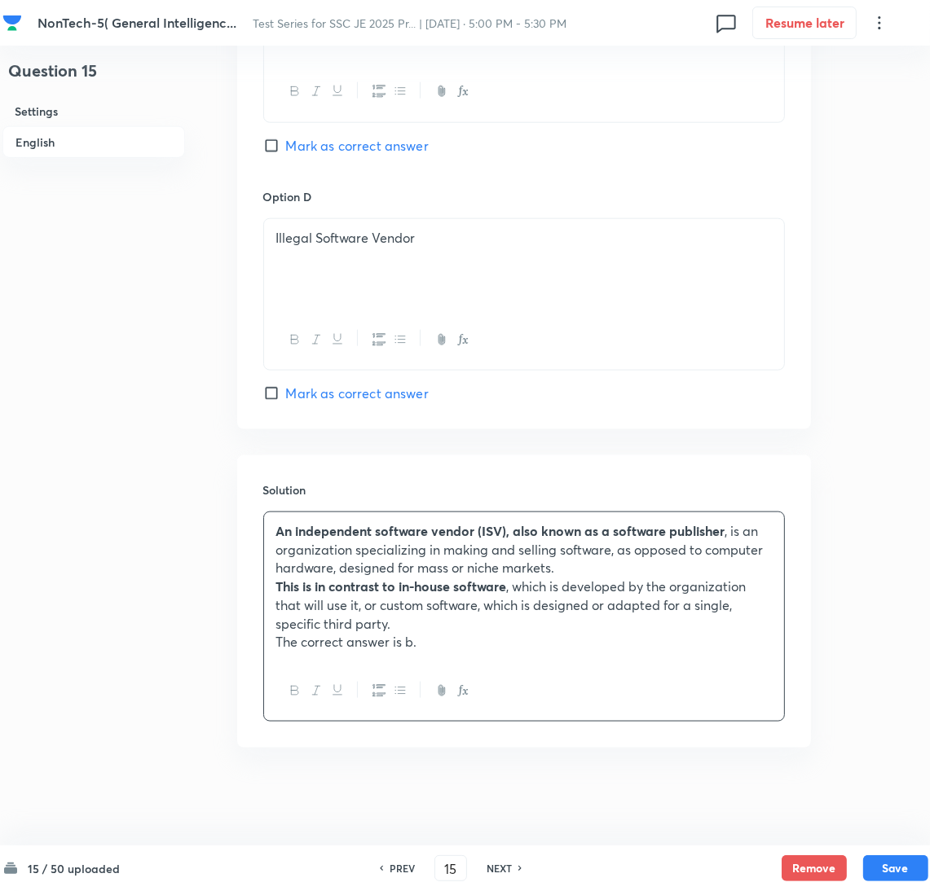
scroll to position [1377, 0]
click at [896, 871] on button "Save" at bounding box center [895, 867] width 65 height 26
type input "16"
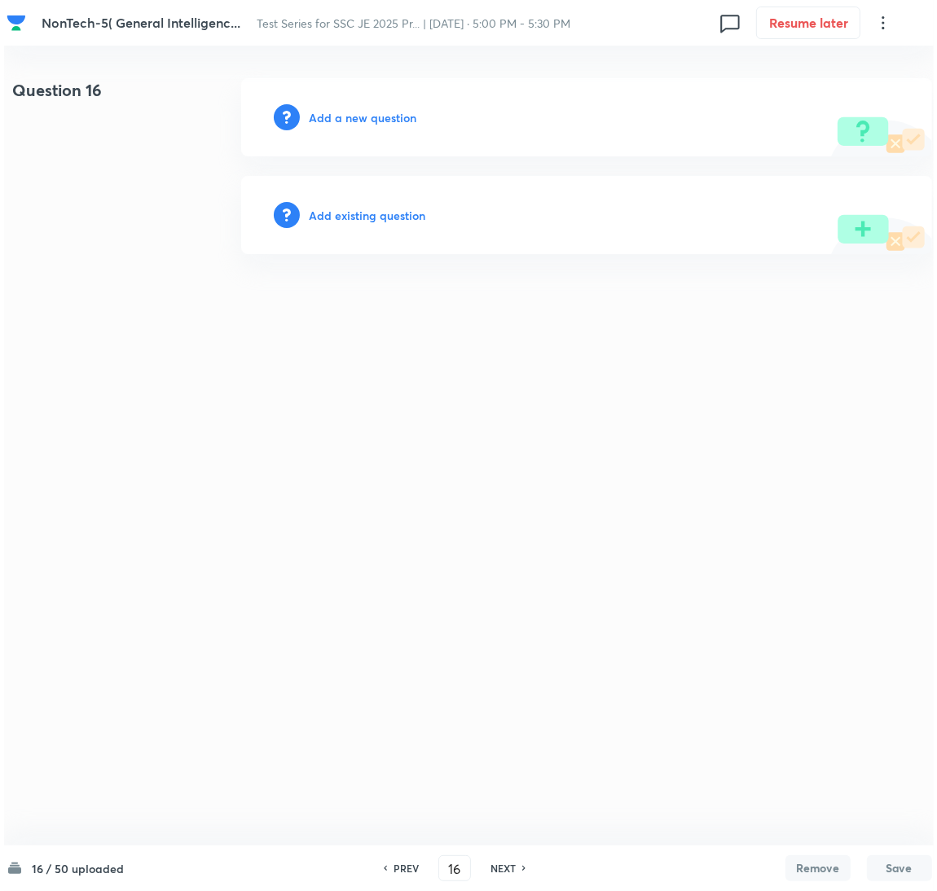
scroll to position [0, 0]
click at [332, 122] on h6 "Add a new question" at bounding box center [363, 117] width 108 height 17
click at [384, 125] on h6 "Choose a question type" at bounding box center [371, 117] width 125 height 17
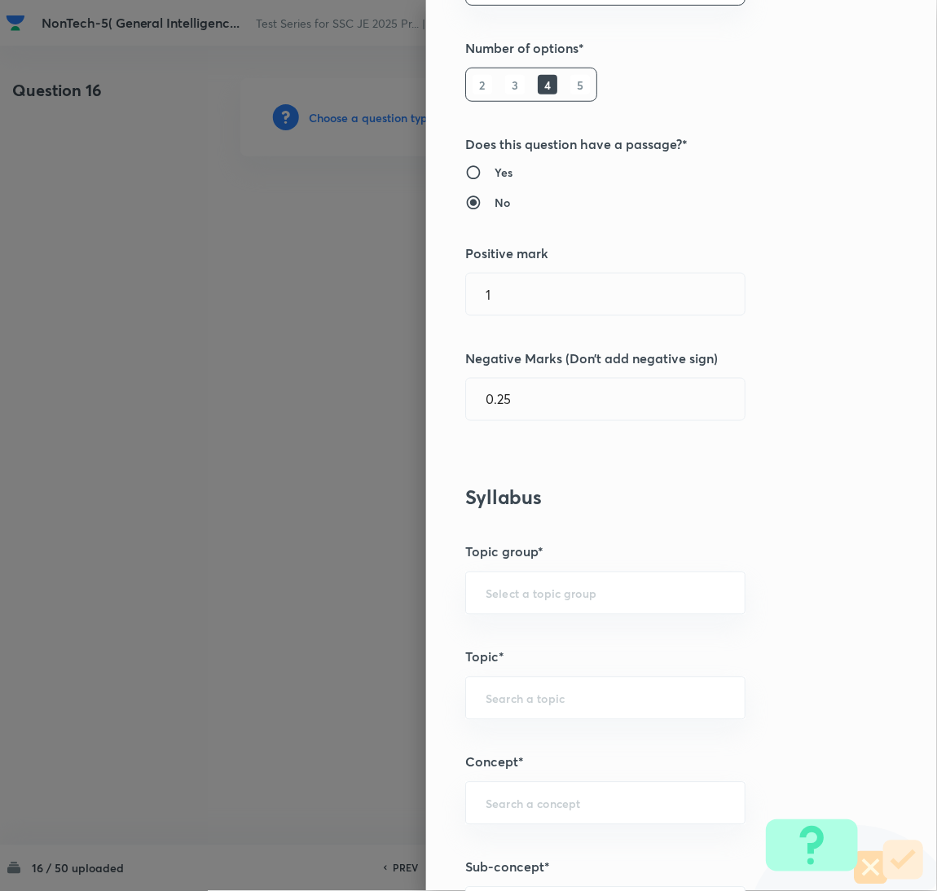
scroll to position [489, 0]
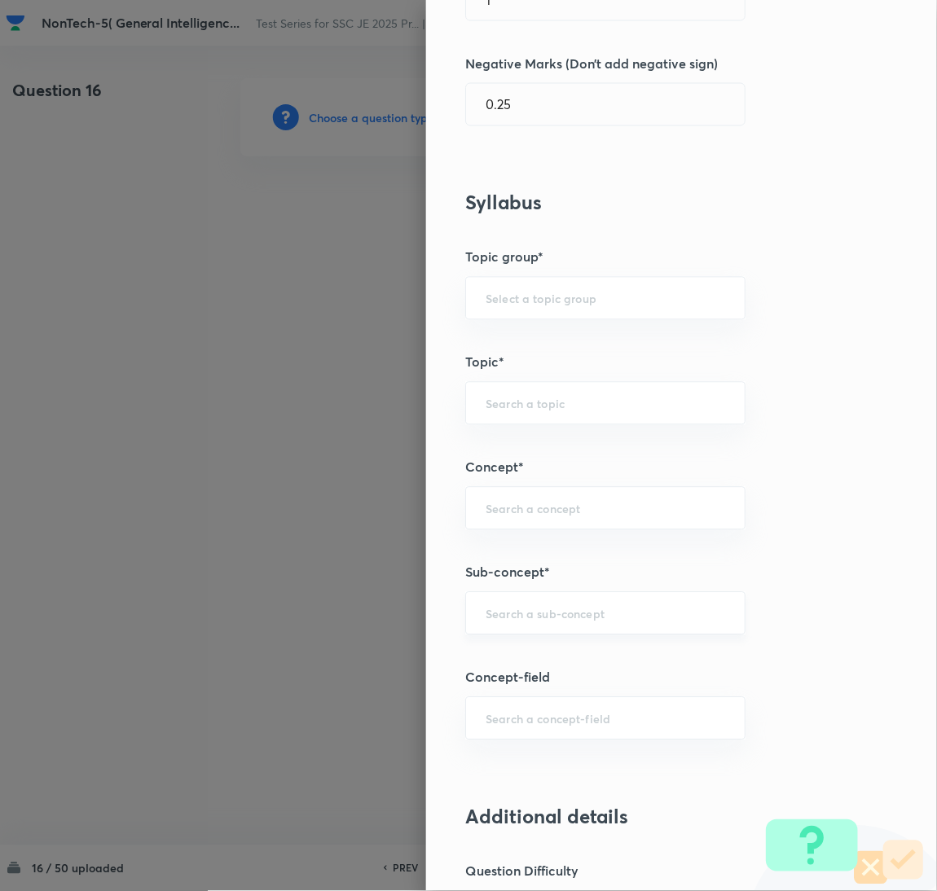
click at [511, 617] on input "text" at bounding box center [606, 613] width 240 height 15
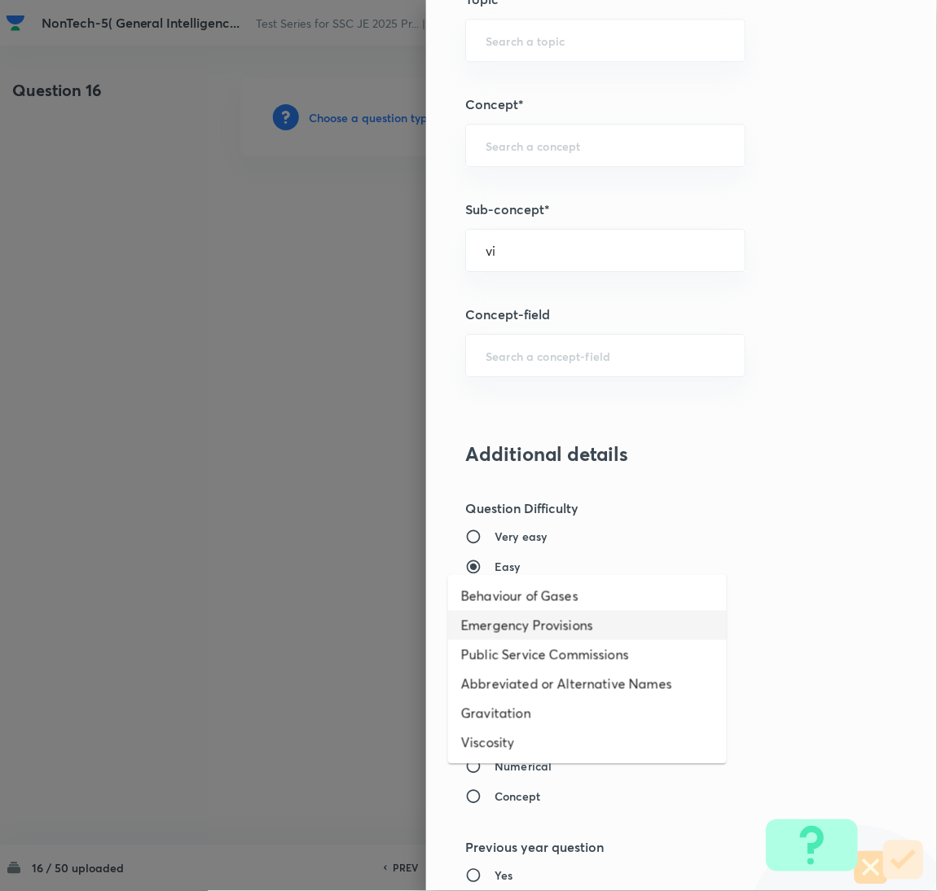
scroll to position [856, 0]
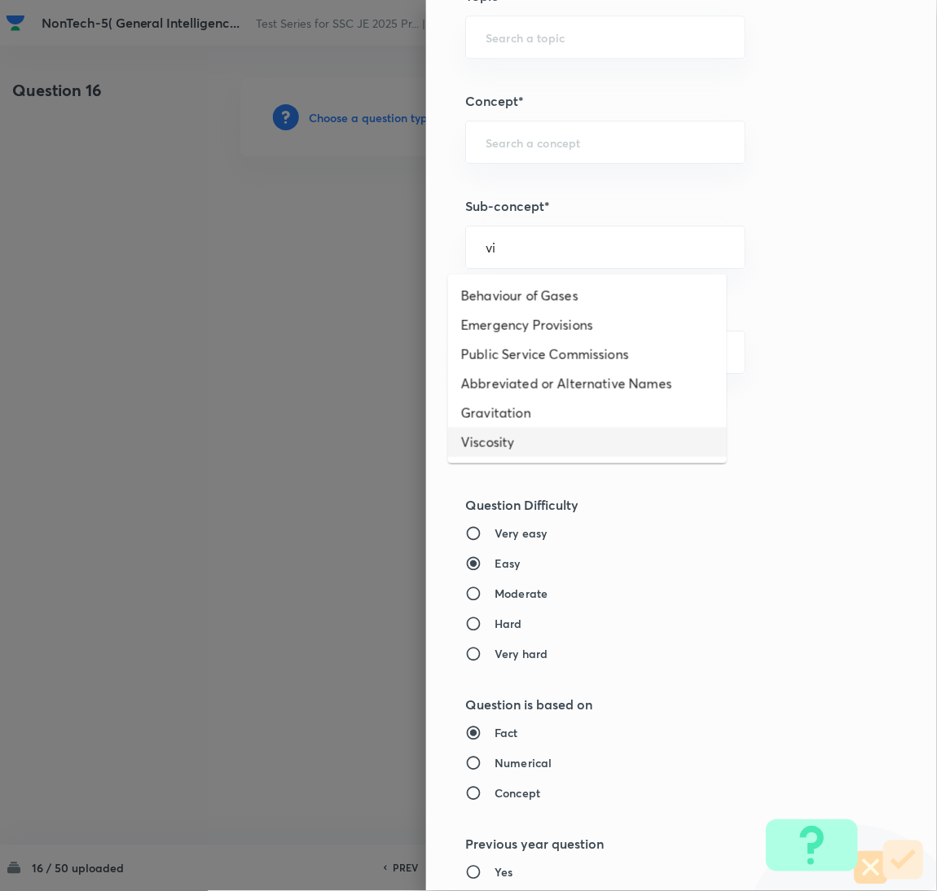
click at [511, 442] on li "Viscosity" at bounding box center [587, 442] width 279 height 29
type input "Viscosity"
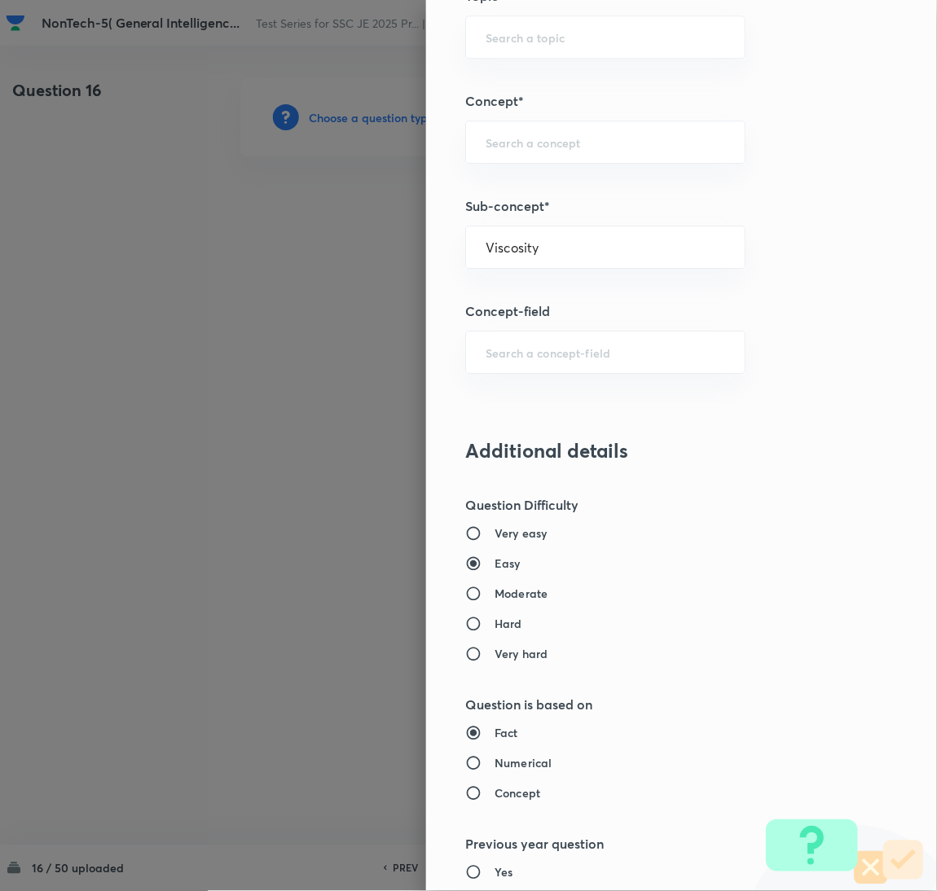
type input "General Awareness"
type input "Static GK"
type input "Physics"
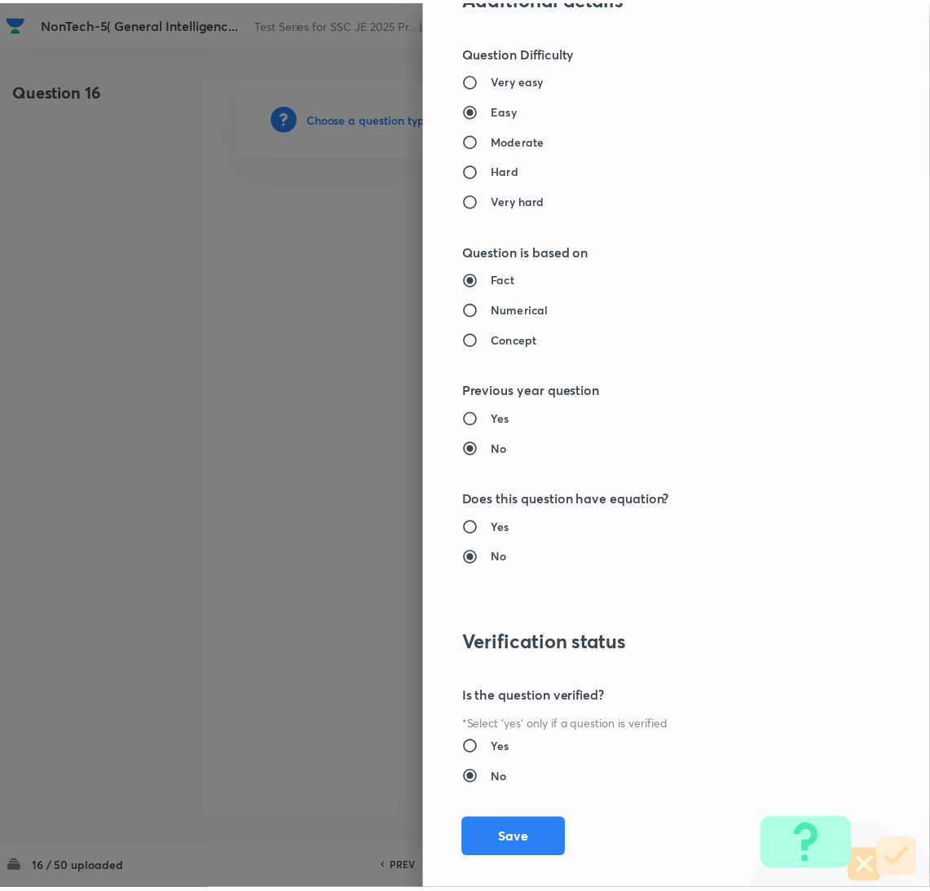
scroll to position [1332, 0]
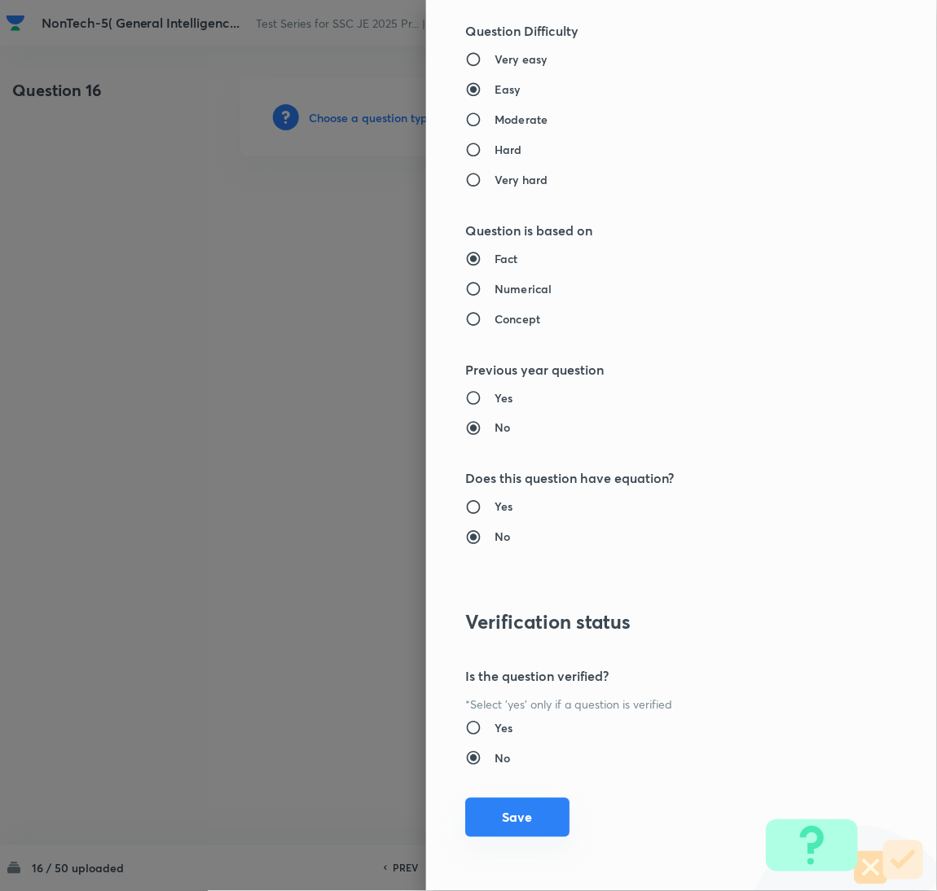
click at [485, 816] on button "Save" at bounding box center [517, 818] width 104 height 39
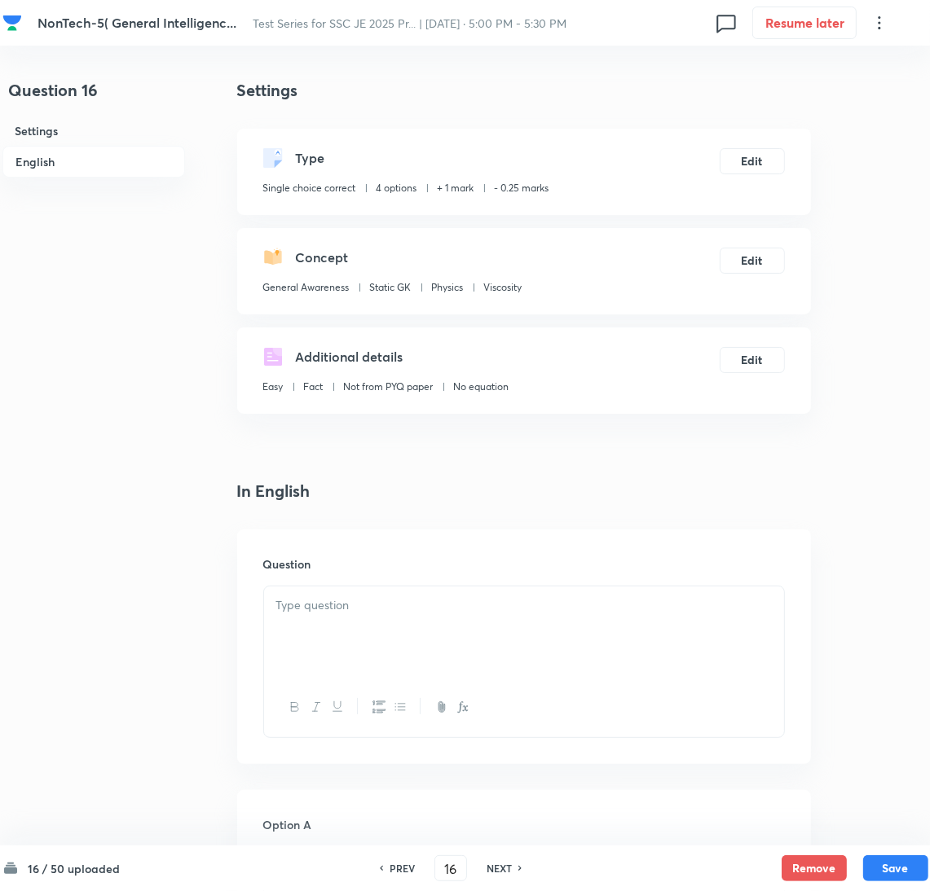
click at [374, 618] on div at bounding box center [524, 632] width 520 height 91
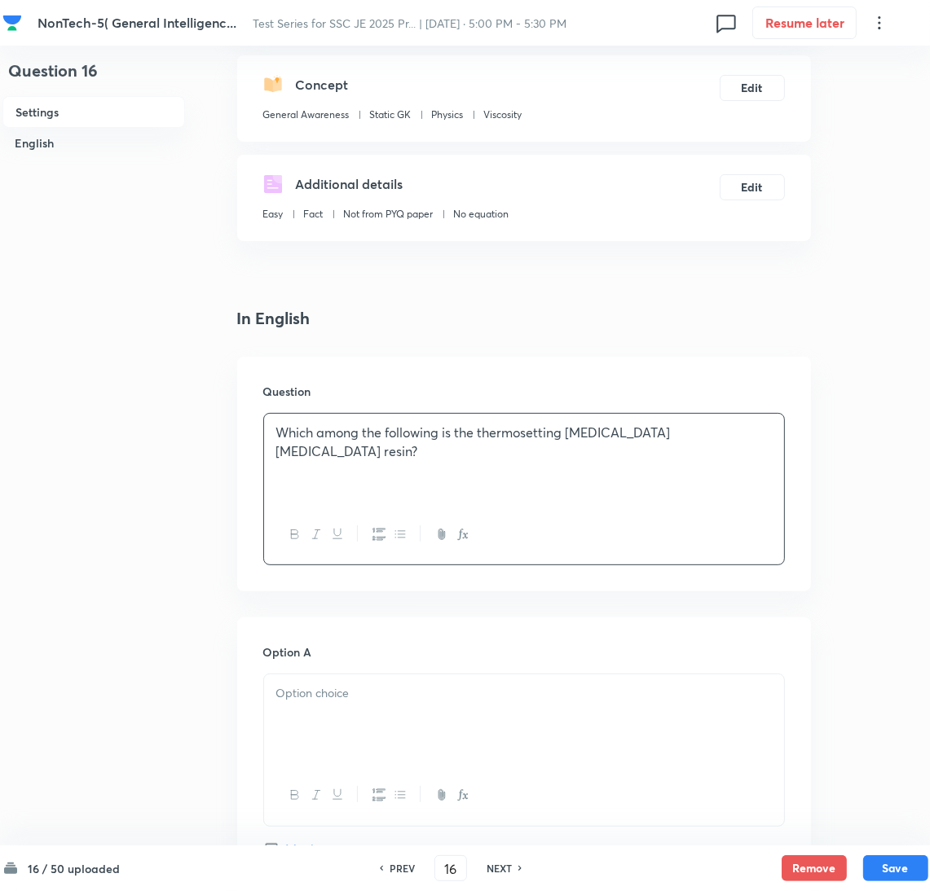
scroll to position [366, 0]
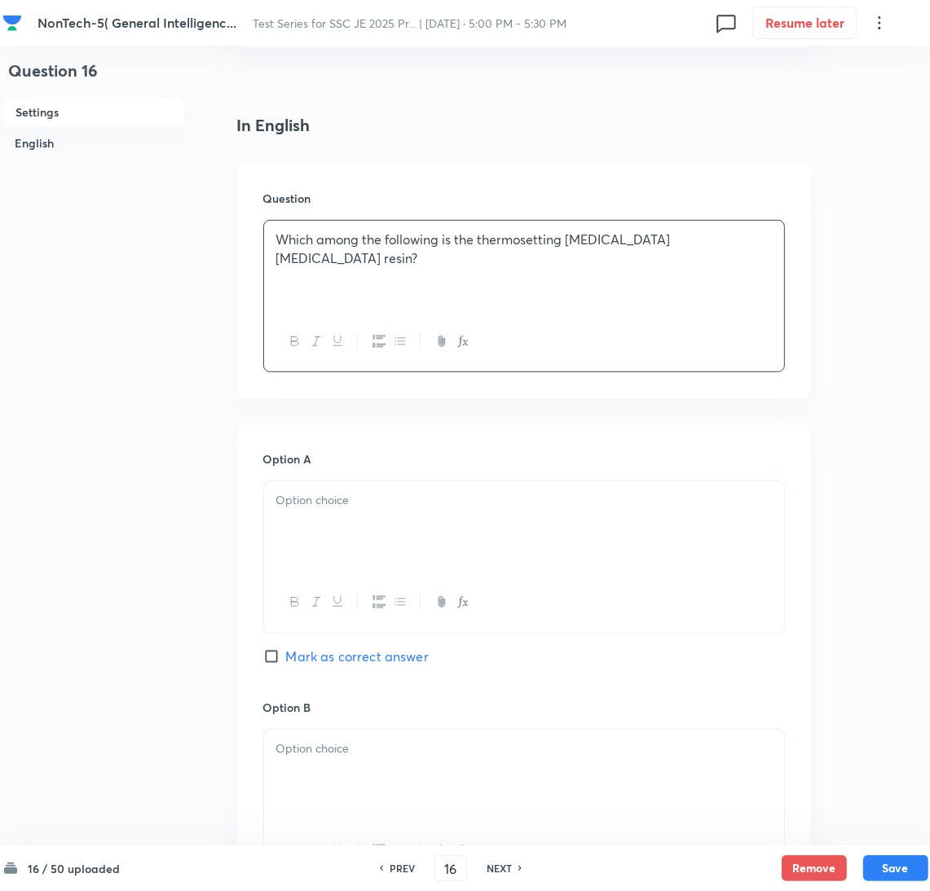
drag, startPoint x: 340, startPoint y: 535, endPoint x: 21, endPoint y: 537, distance: 318.6
click at [339, 534] on div at bounding box center [524, 527] width 520 height 91
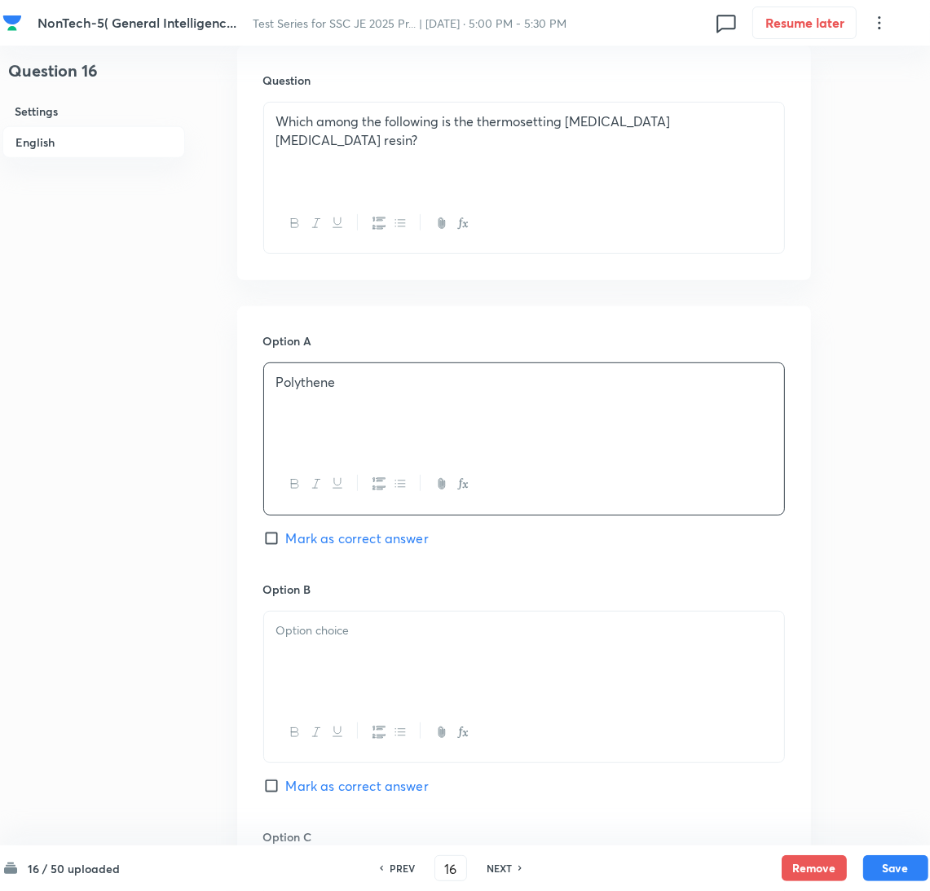
scroll to position [610, 0]
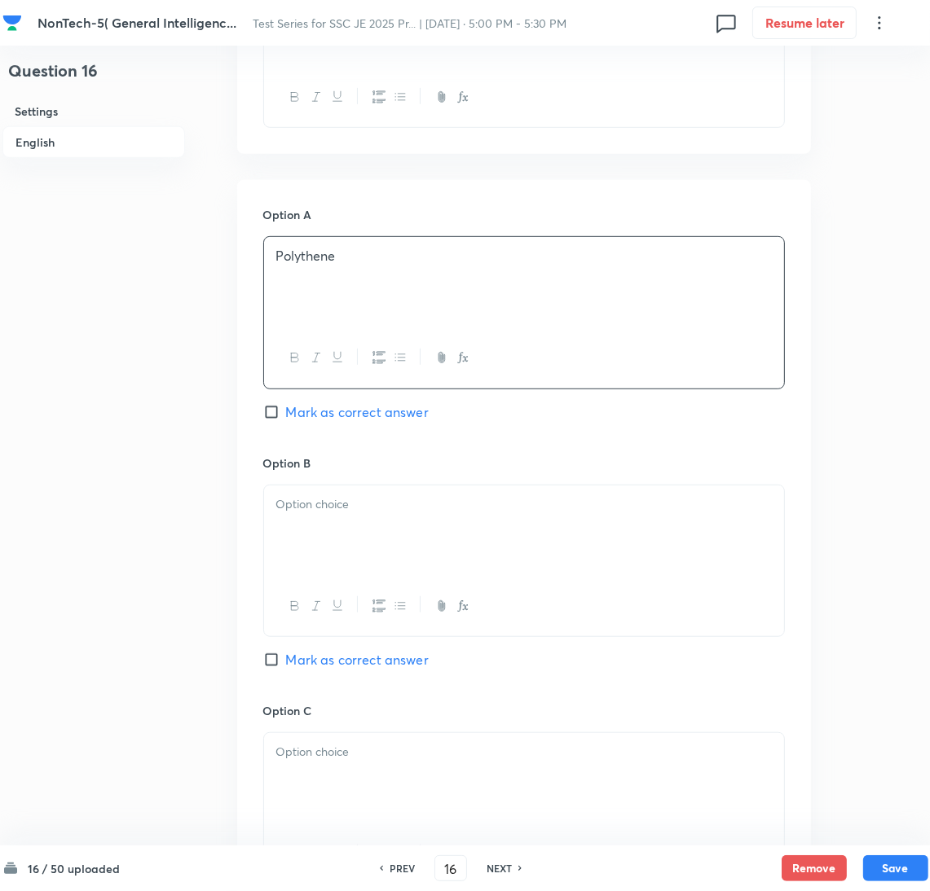
click at [333, 561] on div at bounding box center [524, 531] width 520 height 91
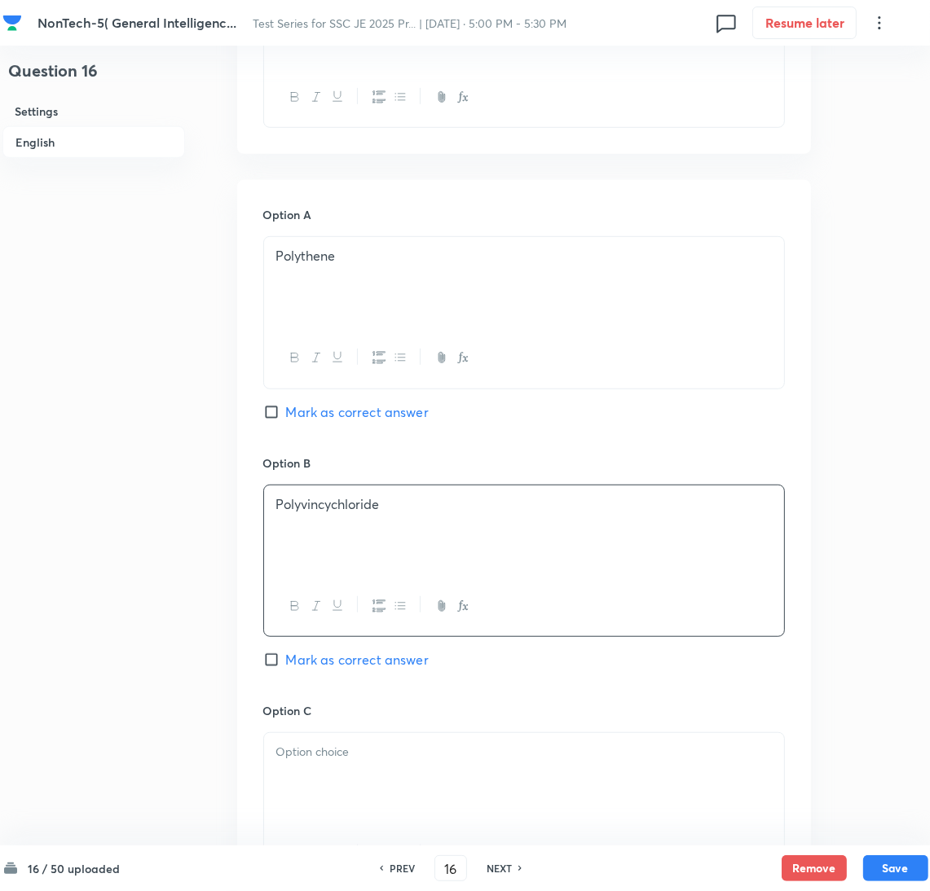
click at [322, 750] on p at bounding box center [523, 752] width 495 height 19
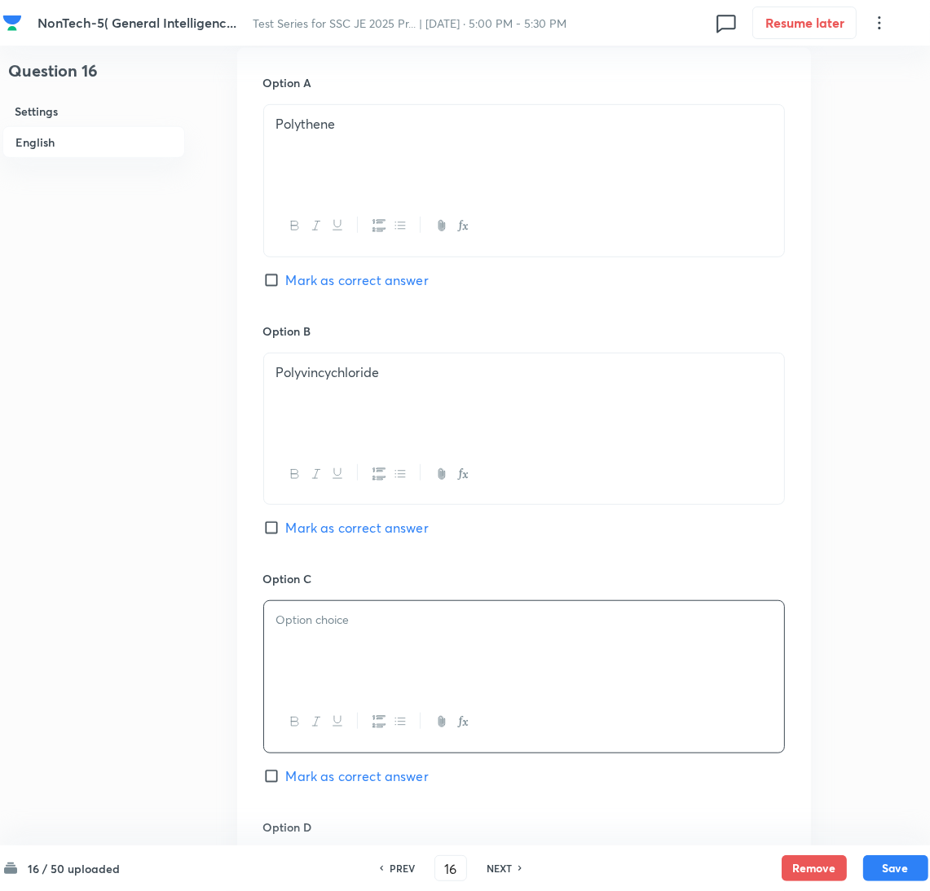
scroll to position [856, 0]
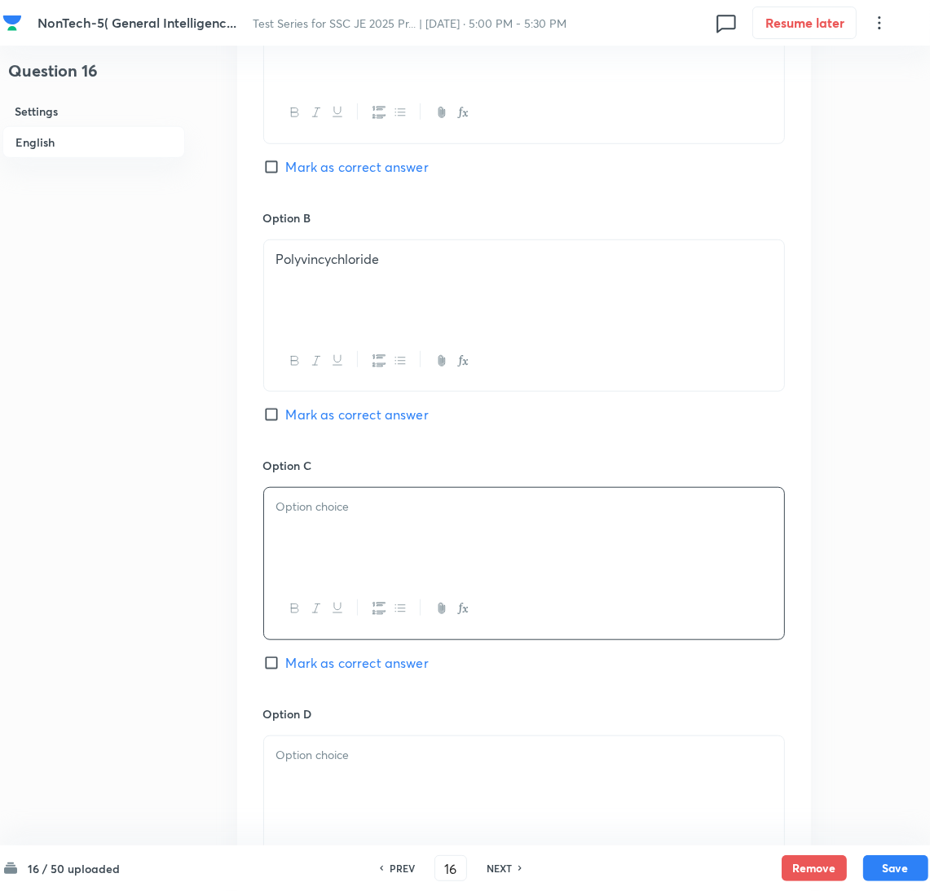
click at [359, 543] on div at bounding box center [524, 533] width 520 height 91
click at [271, 671] on input "Mark as correct answer" at bounding box center [274, 663] width 23 height 16
checkbox input "true"
click at [316, 775] on div at bounding box center [524, 782] width 520 height 91
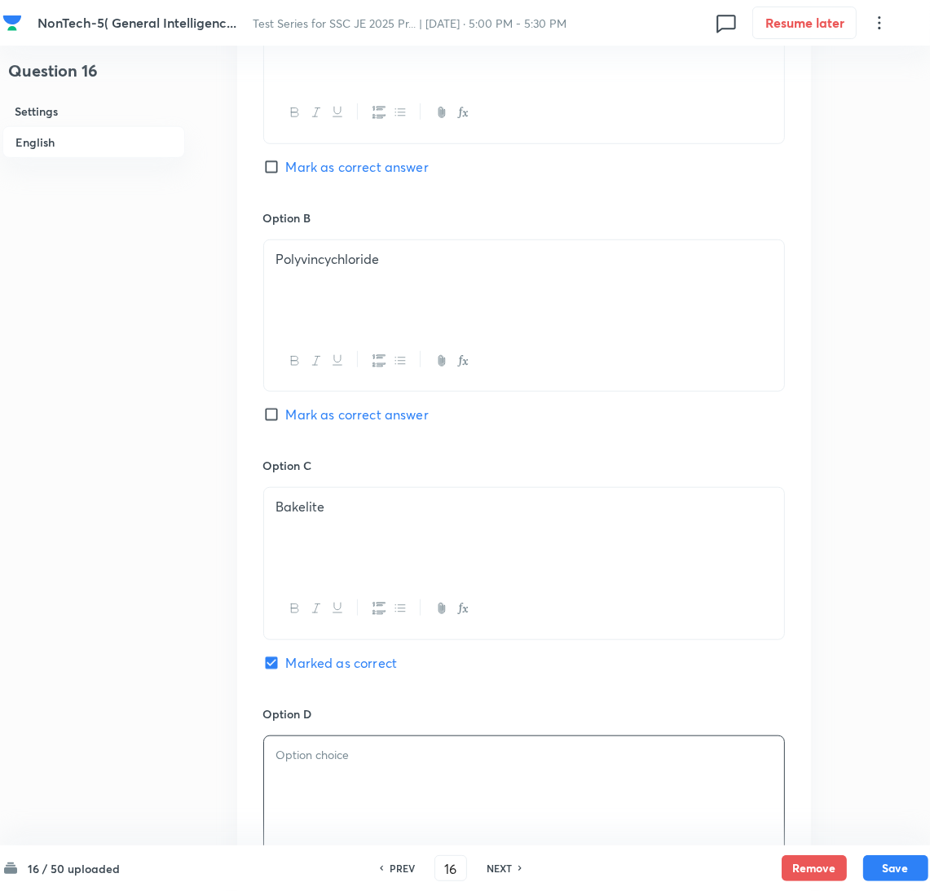
scroll to position [1099, 0]
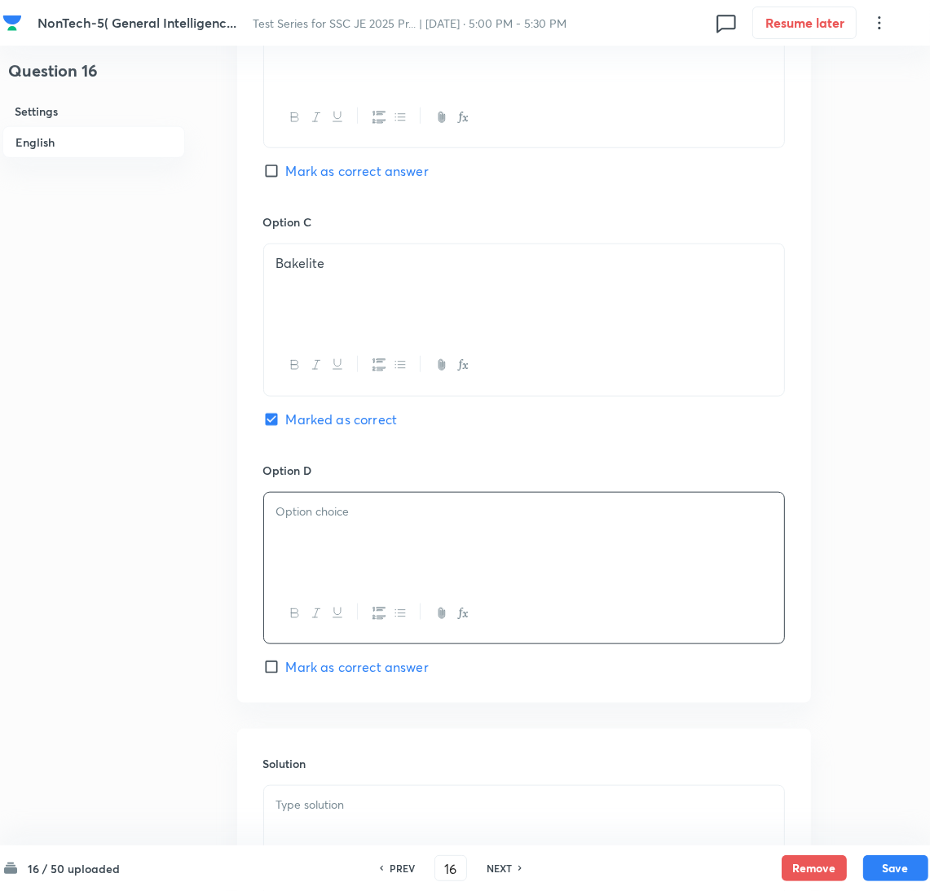
click at [374, 538] on div at bounding box center [524, 538] width 520 height 91
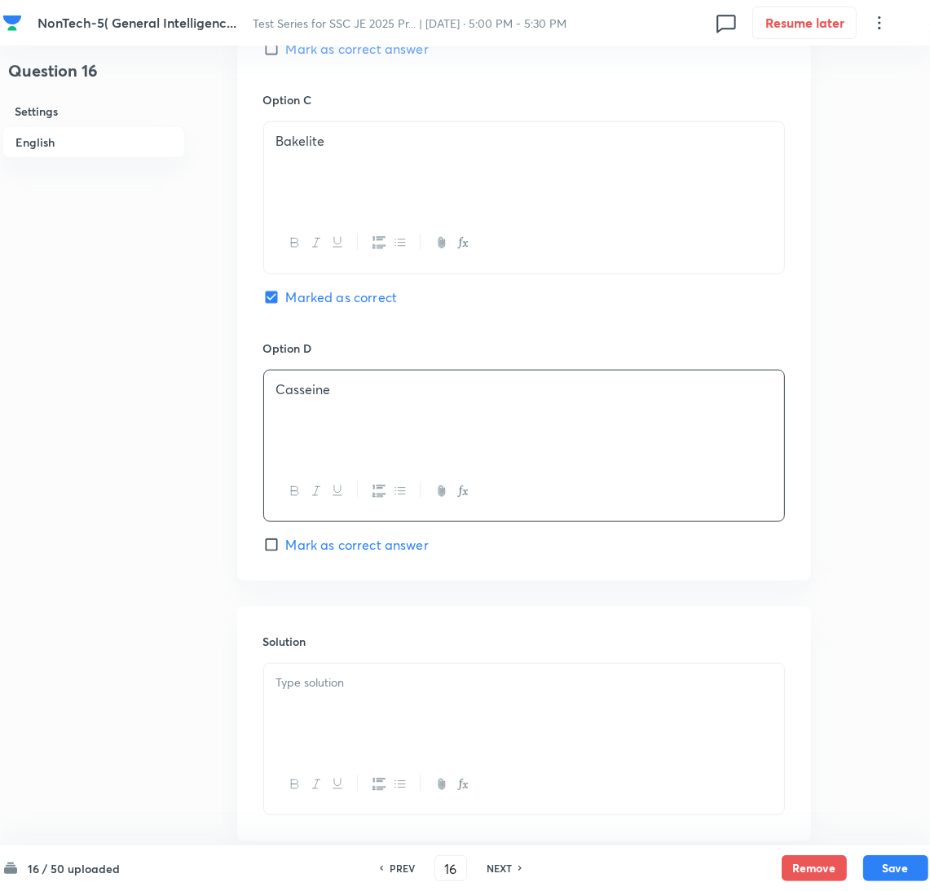
click at [320, 690] on p at bounding box center [523, 683] width 495 height 19
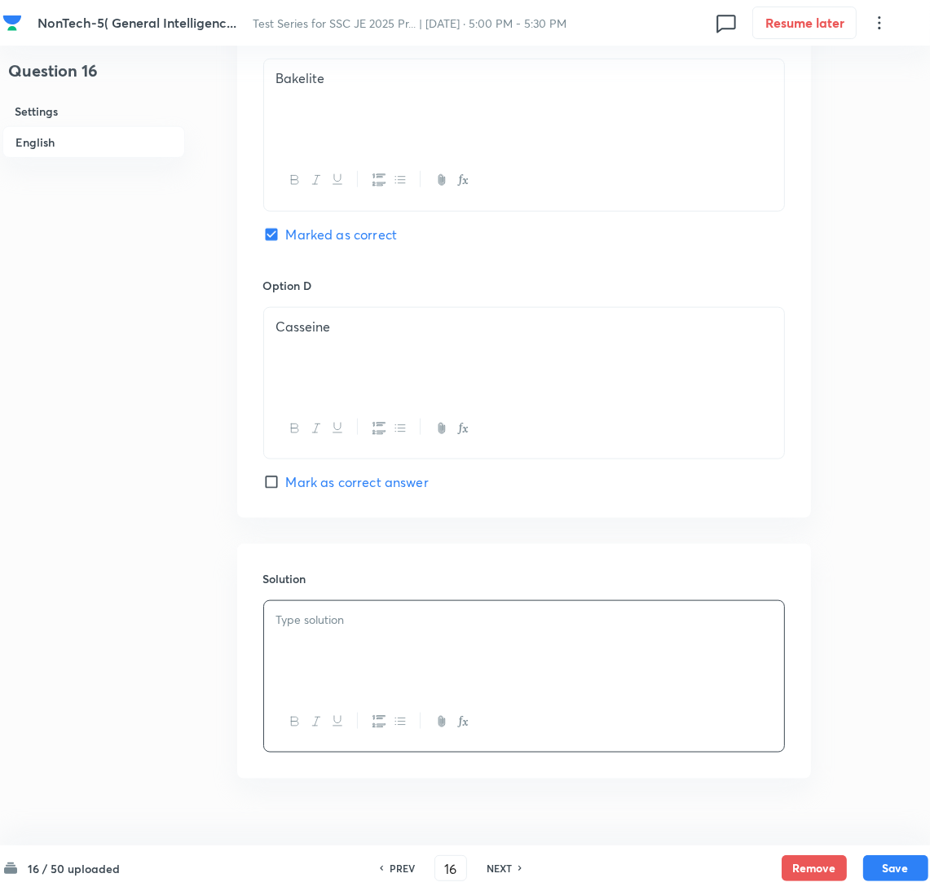
scroll to position [1318, 0]
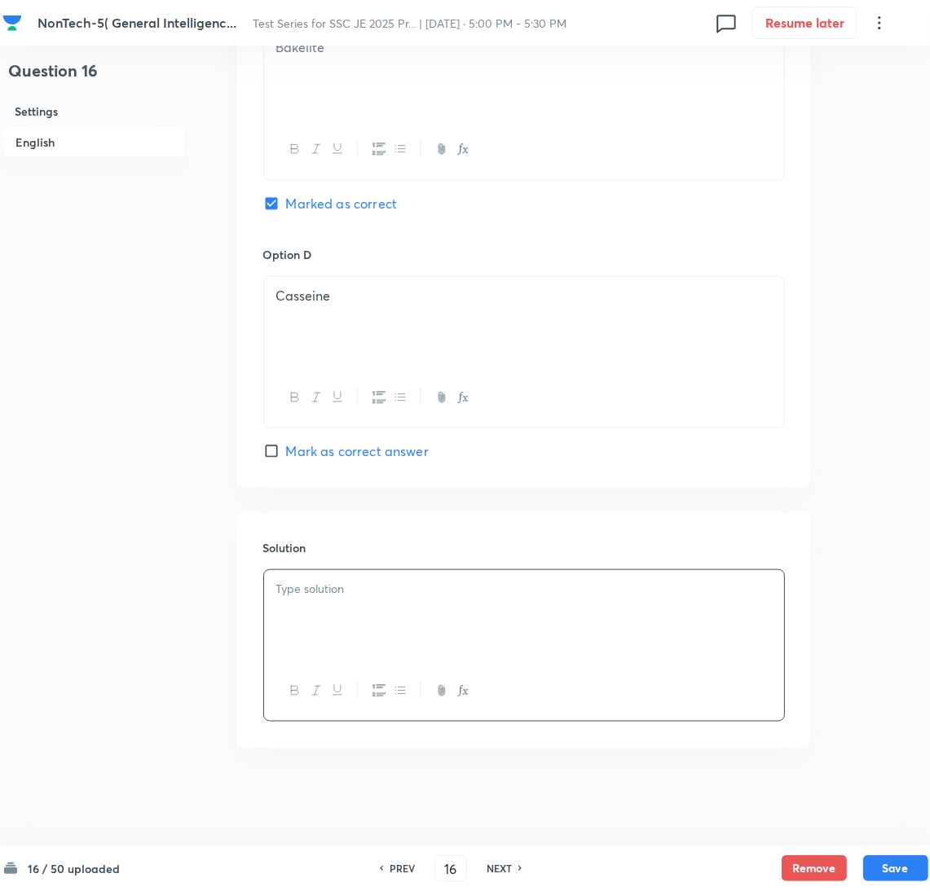
click at [368, 613] on div at bounding box center [524, 615] width 520 height 91
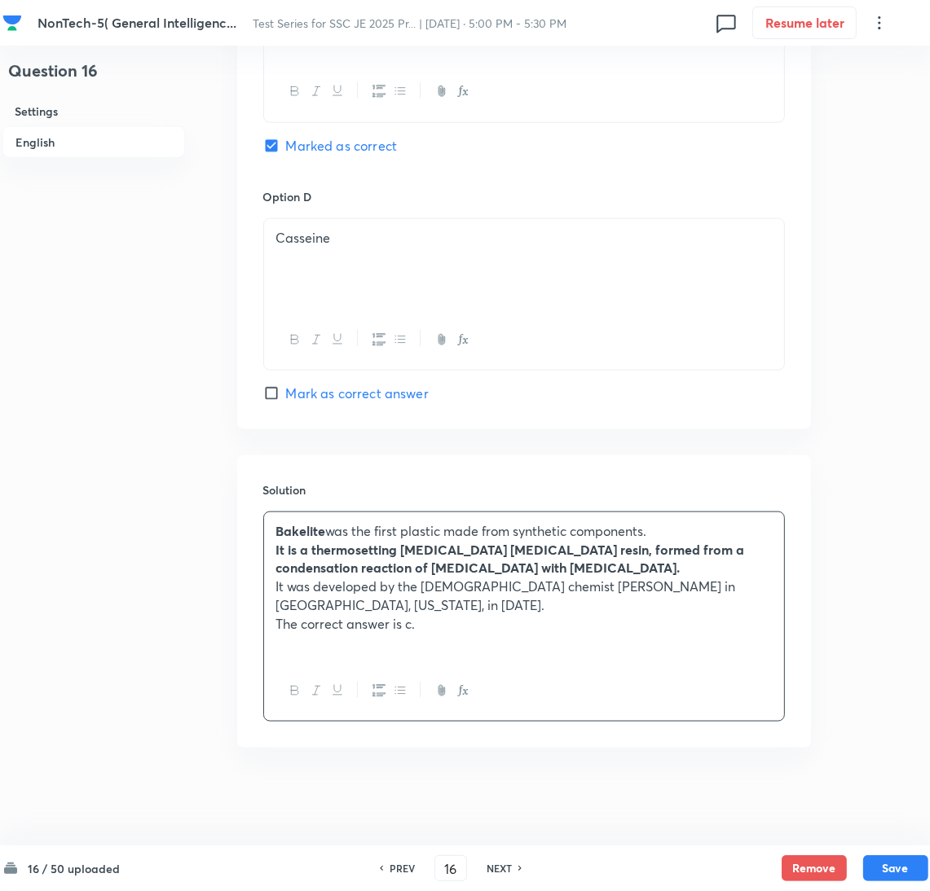
scroll to position [1358, 0]
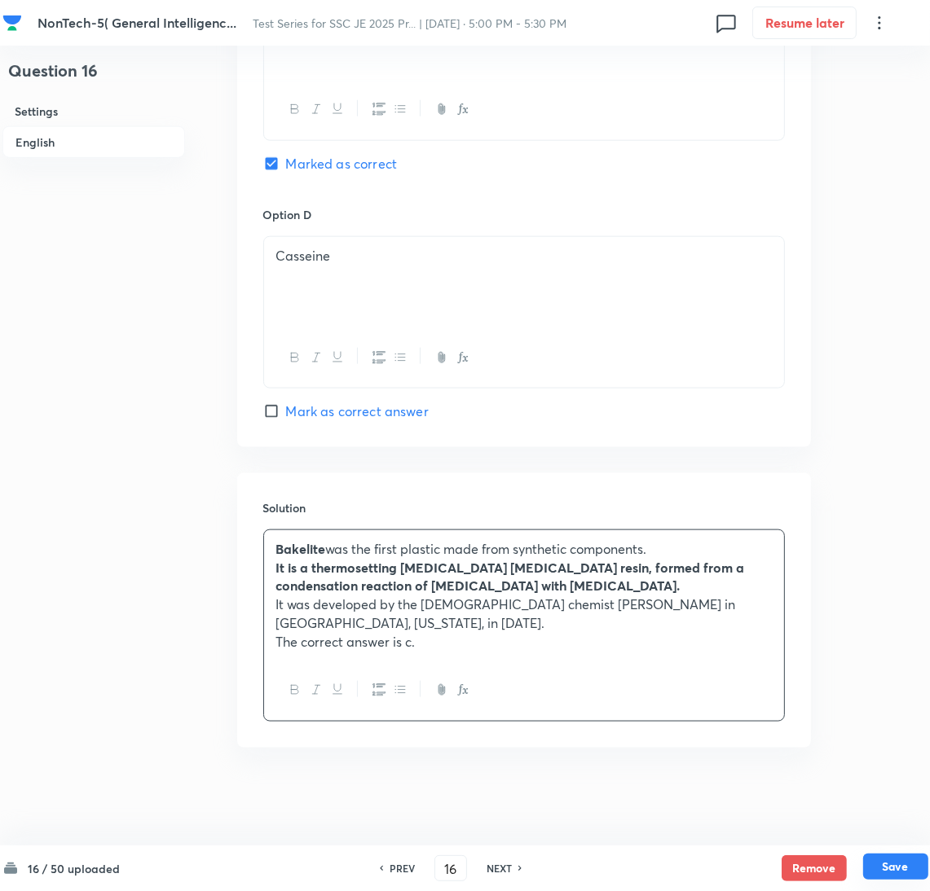
click at [872, 862] on button "Save" at bounding box center [895, 867] width 65 height 26
type input "17"
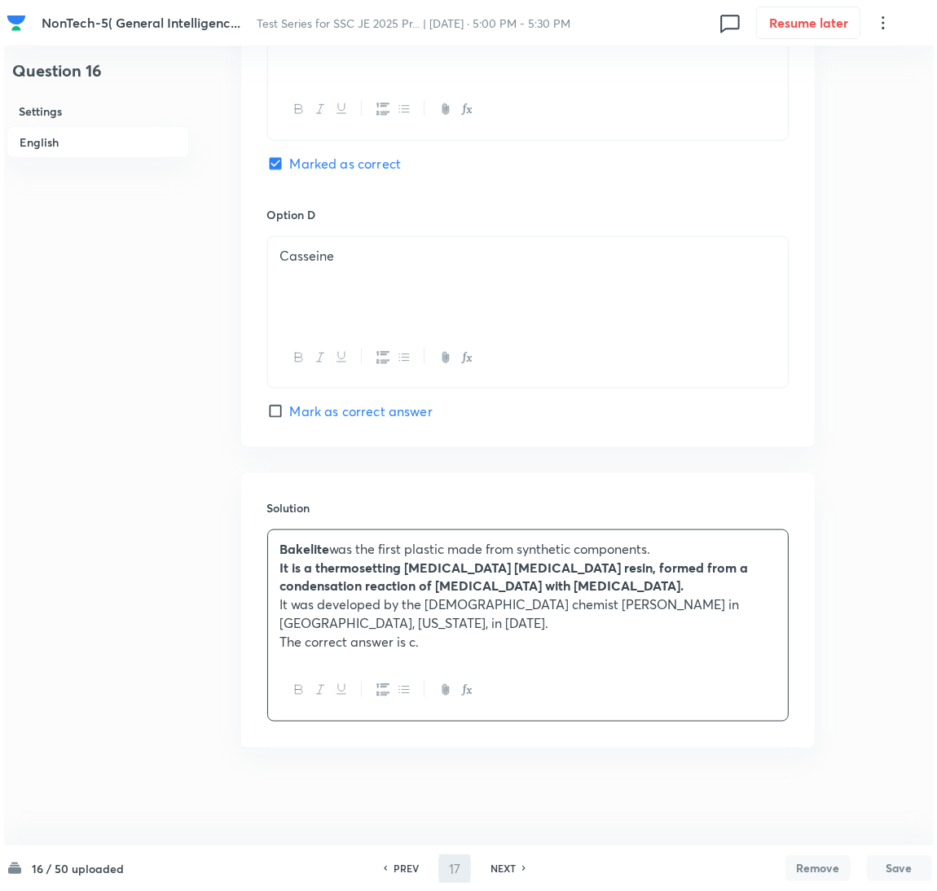
scroll to position [0, 0]
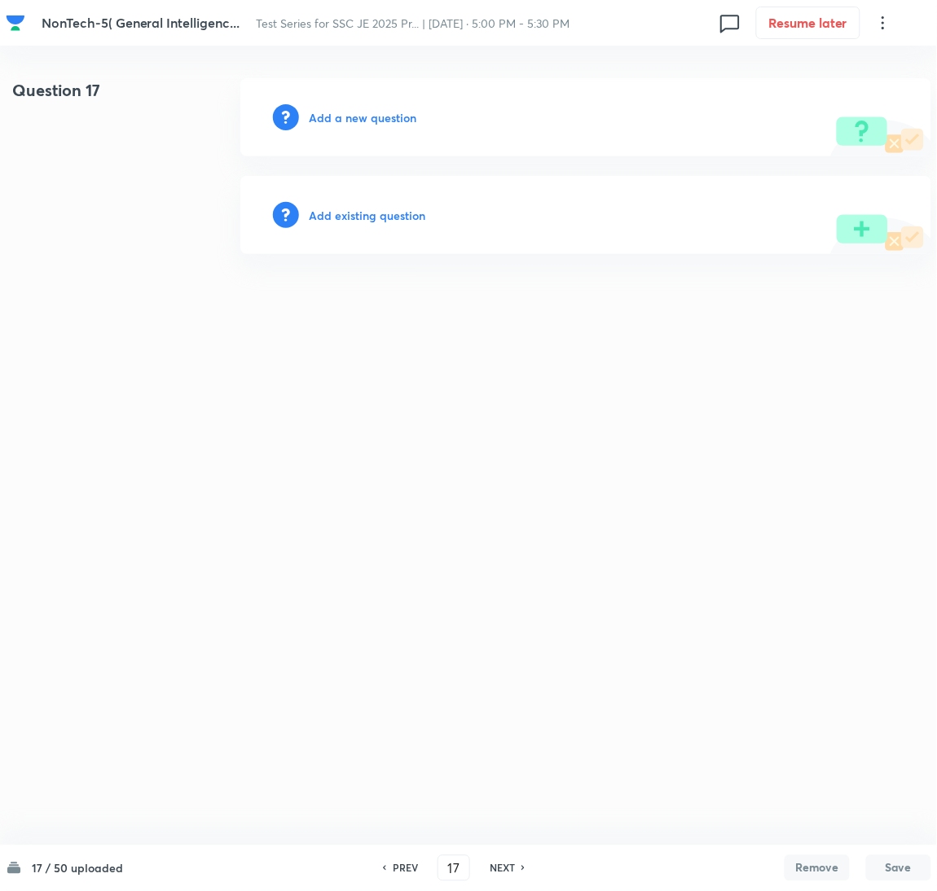
click at [364, 123] on h6 "Add a new question" at bounding box center [363, 117] width 108 height 17
click at [364, 123] on h6 "Choose a question type" at bounding box center [371, 117] width 125 height 17
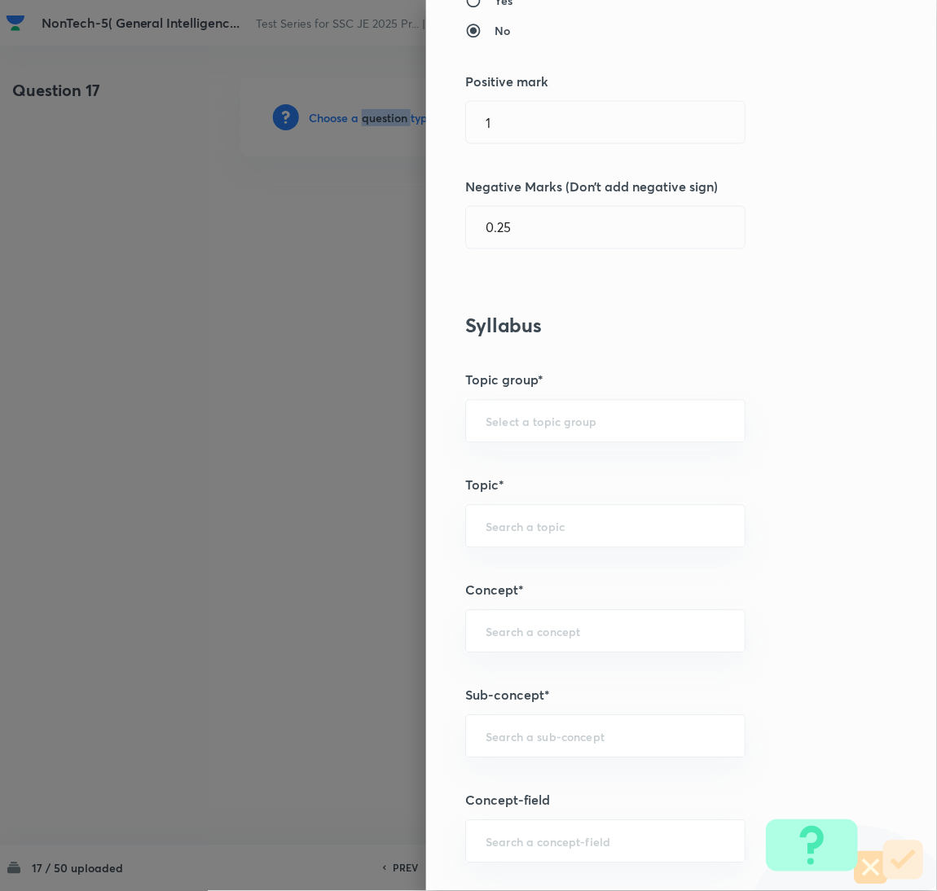
scroll to position [489, 0]
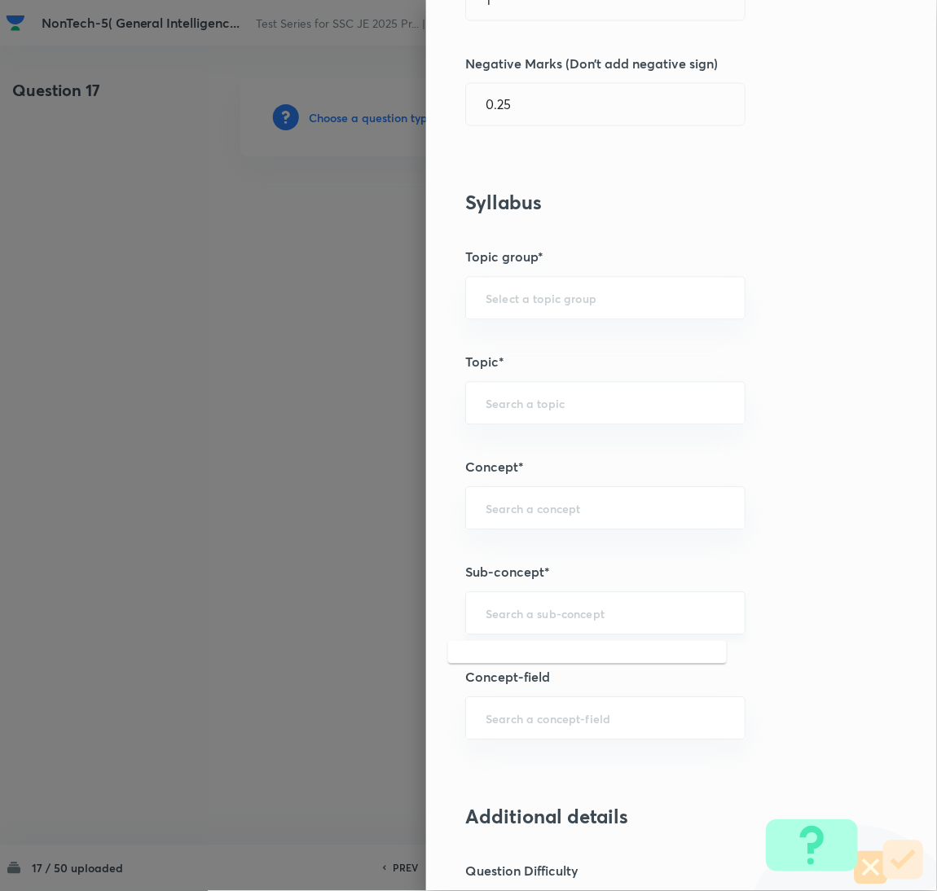
click at [513, 608] on input "text" at bounding box center [606, 613] width 240 height 15
click at [513, 691] on li "Viscosity" at bounding box center [587, 691] width 279 height 29
type input "Viscosity"
type input "General Awareness"
type input "Static GK"
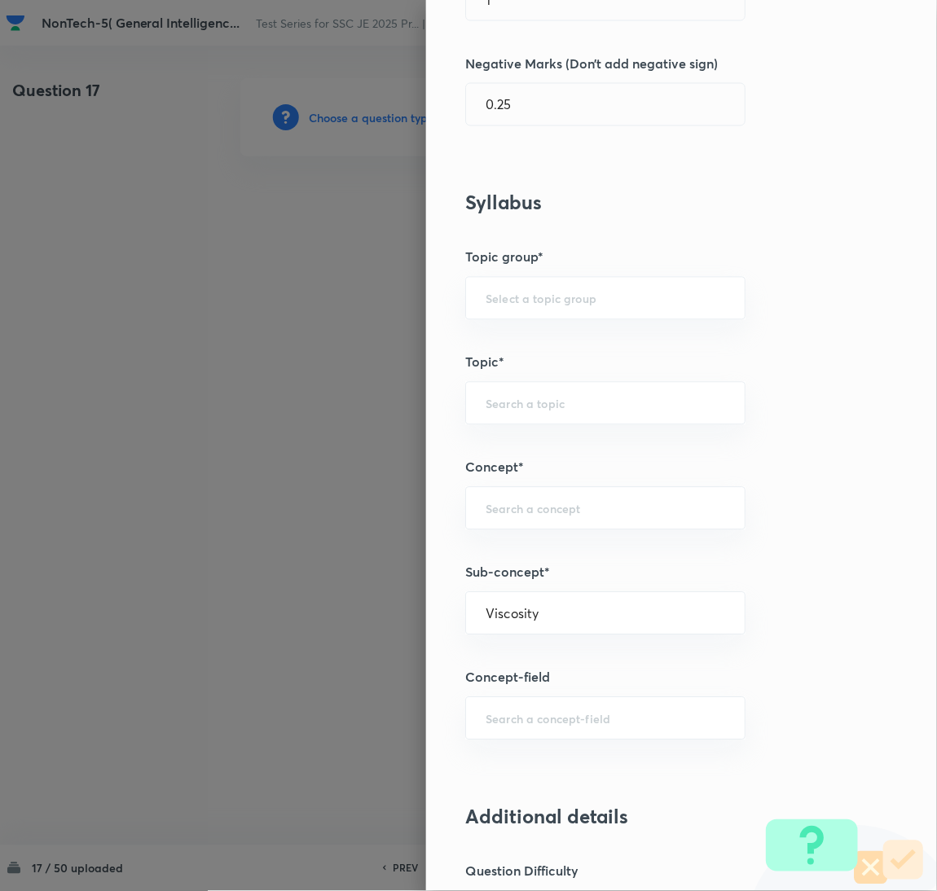
type input "Physics"
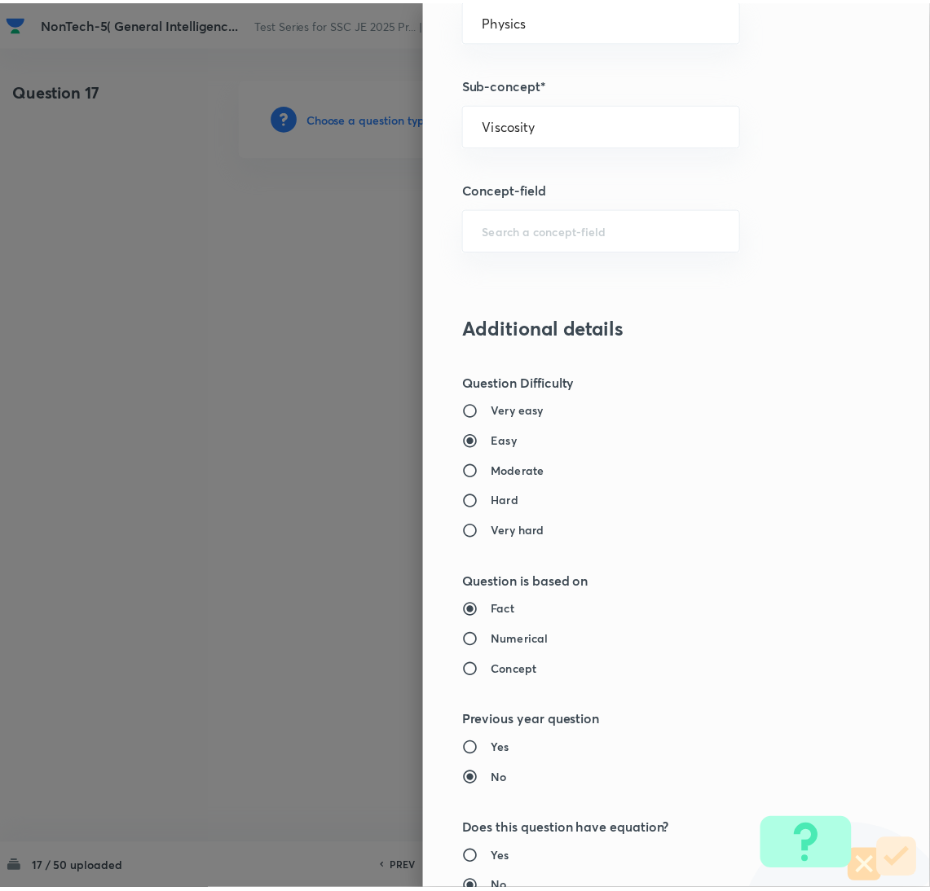
scroll to position [1332, 0]
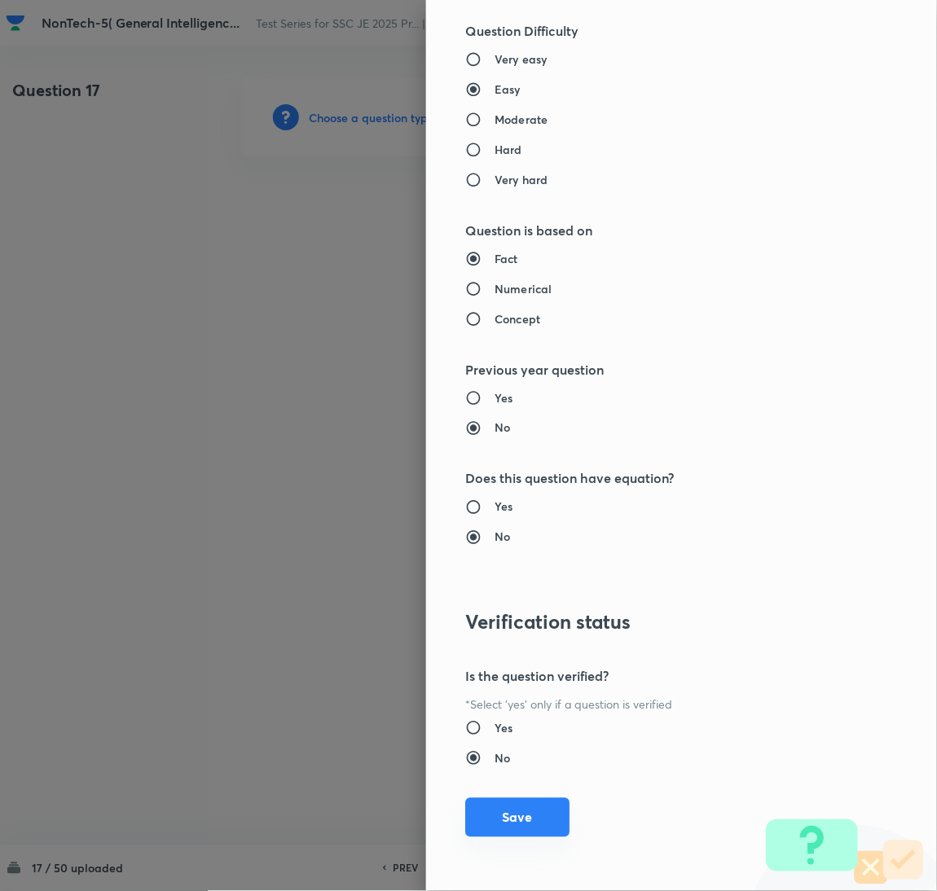
click at [492, 808] on button "Save" at bounding box center [517, 818] width 104 height 39
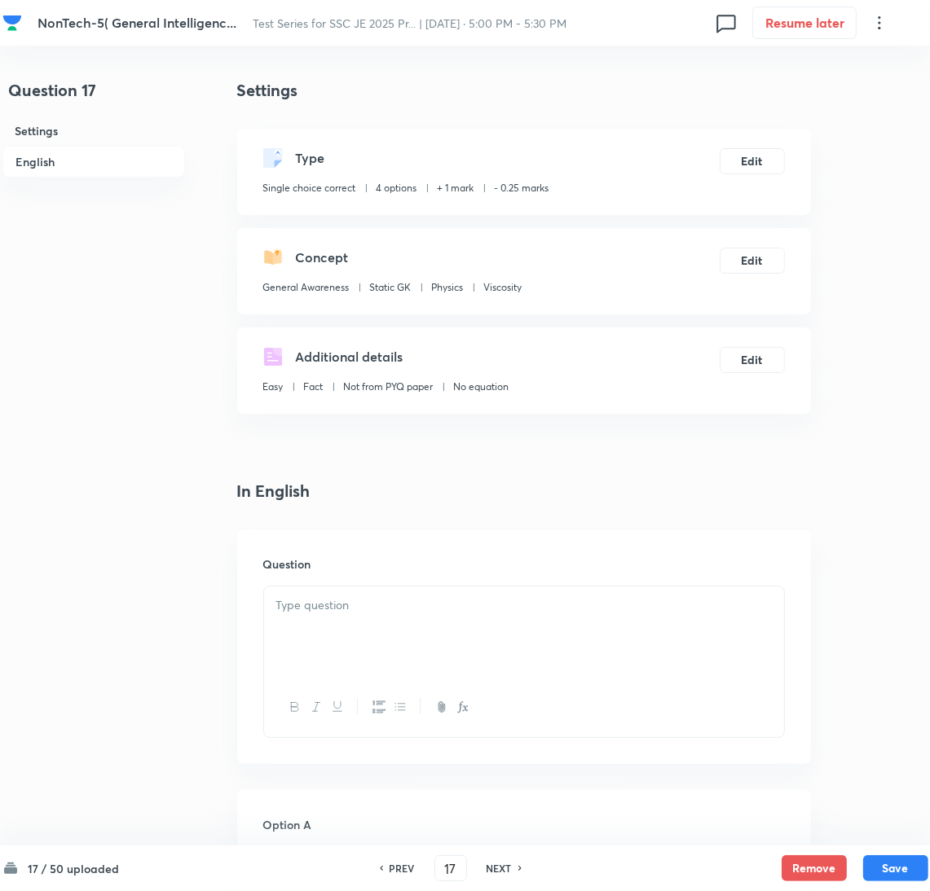
click at [398, 649] on div at bounding box center [524, 632] width 520 height 91
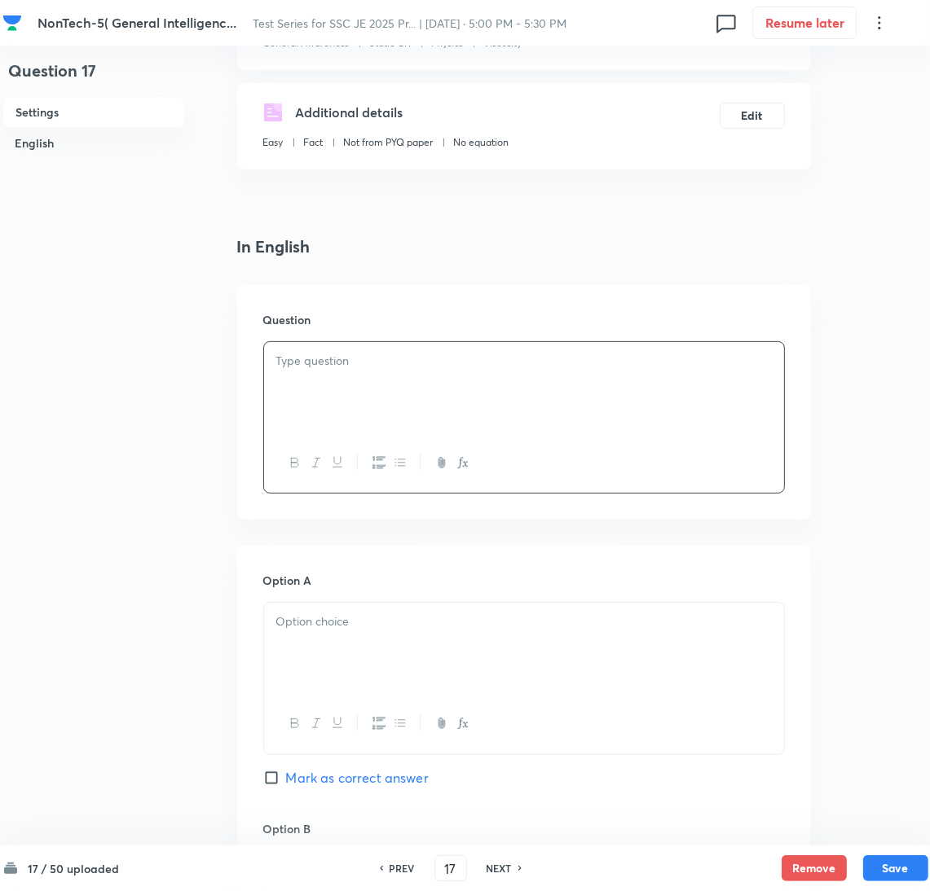
drag, startPoint x: 297, startPoint y: 369, endPoint x: 300, endPoint y: 383, distance: 14.1
click at [297, 369] on p at bounding box center [523, 361] width 495 height 19
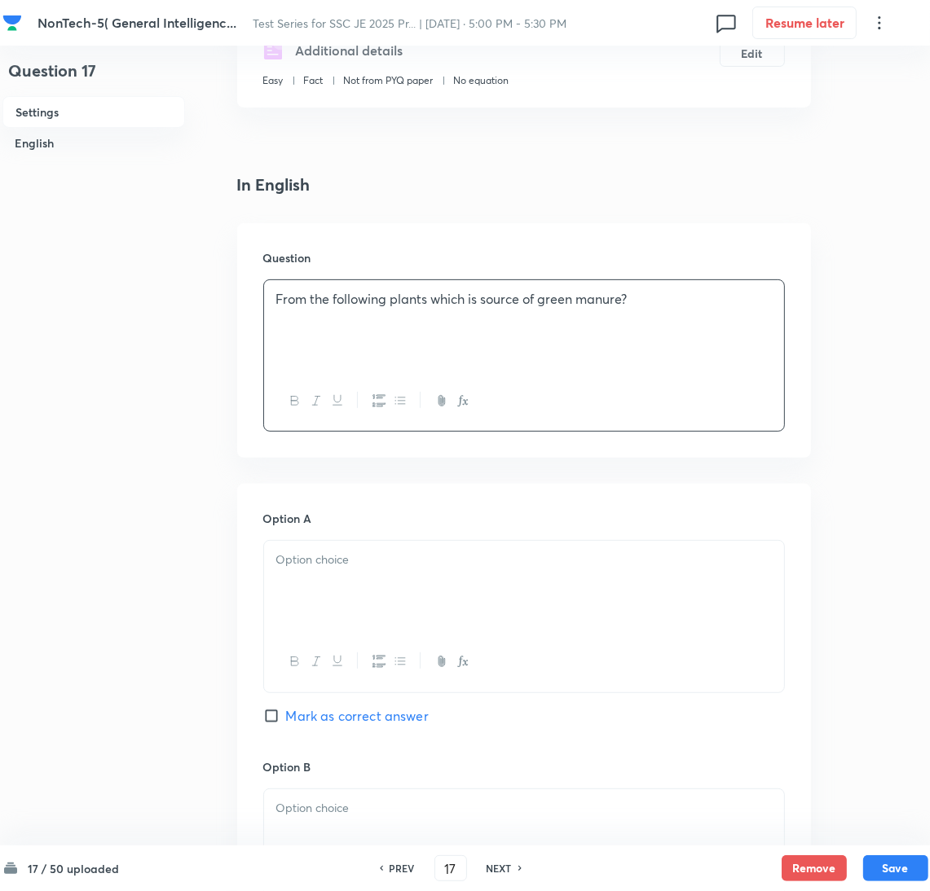
scroll to position [366, 0]
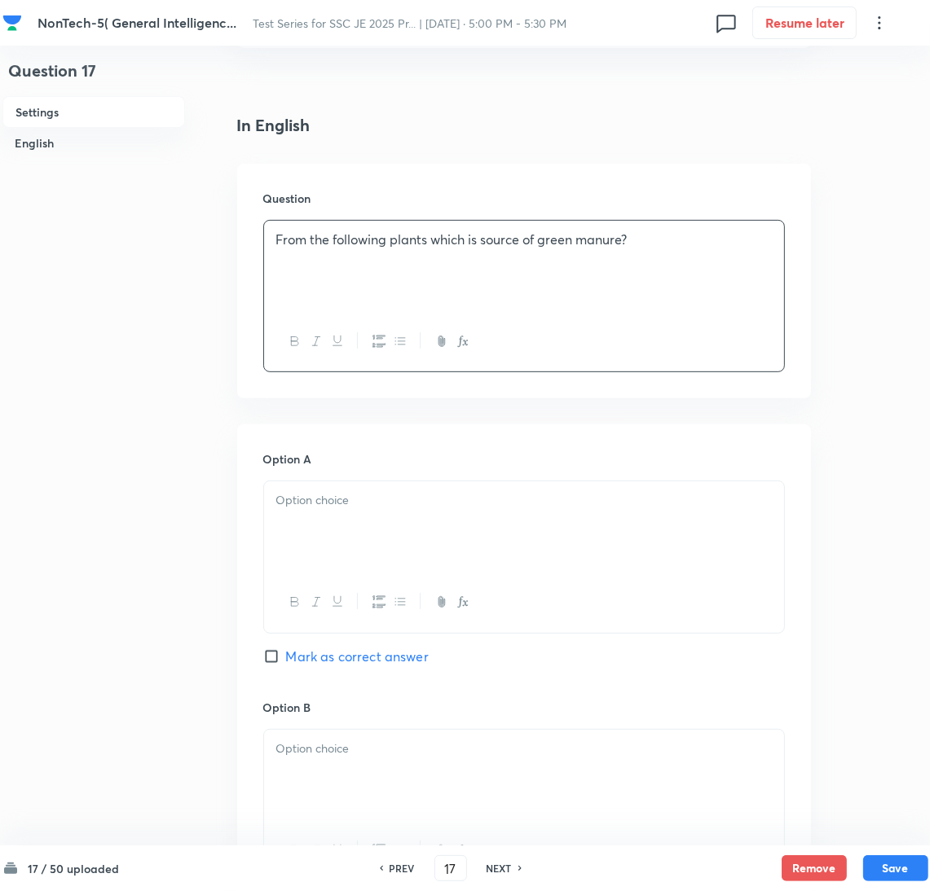
click at [340, 510] on div at bounding box center [524, 527] width 520 height 91
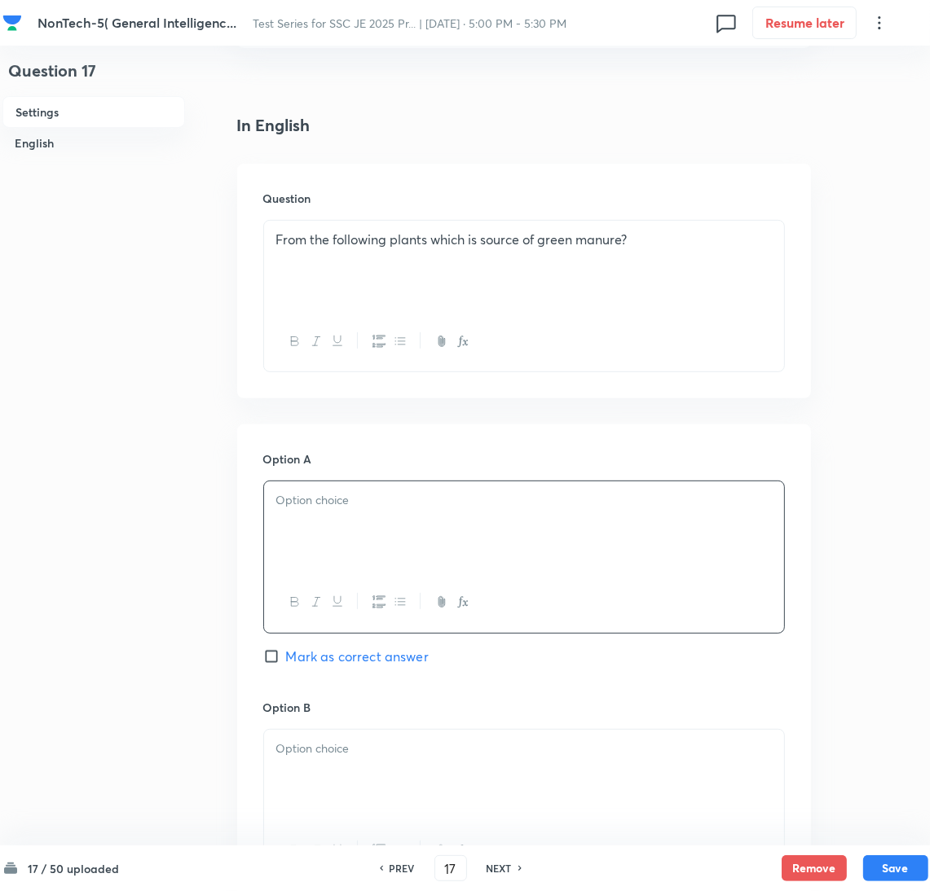
click at [324, 500] on p at bounding box center [523, 500] width 495 height 19
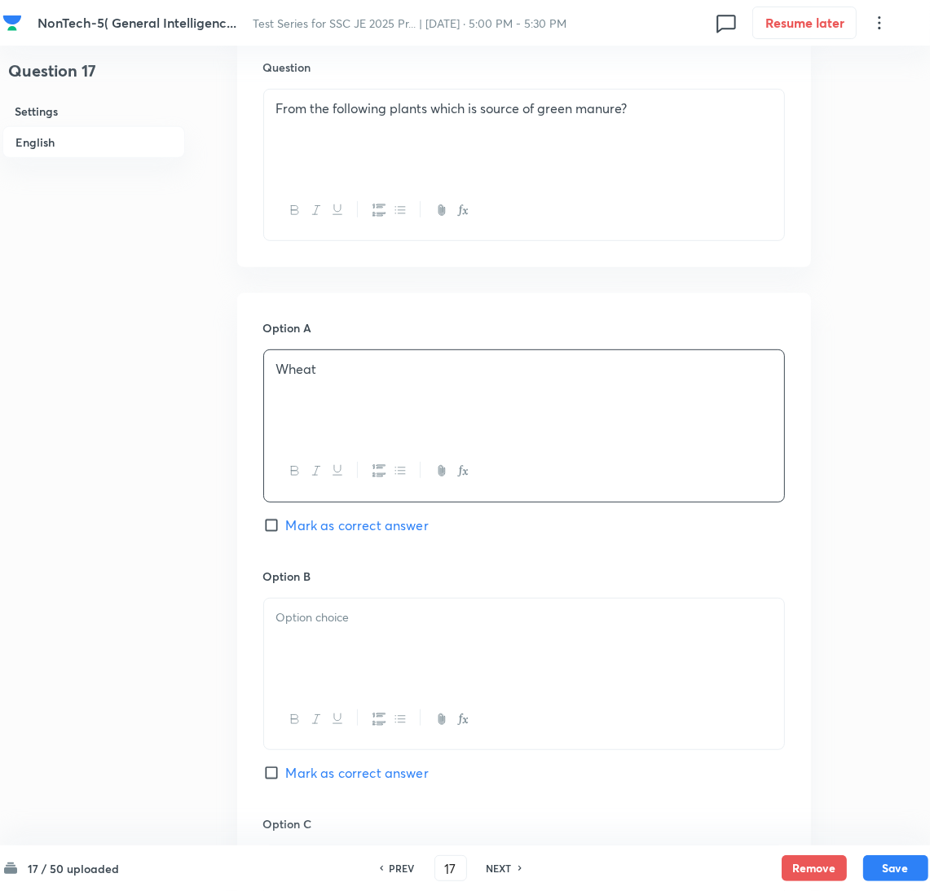
scroll to position [610, 0]
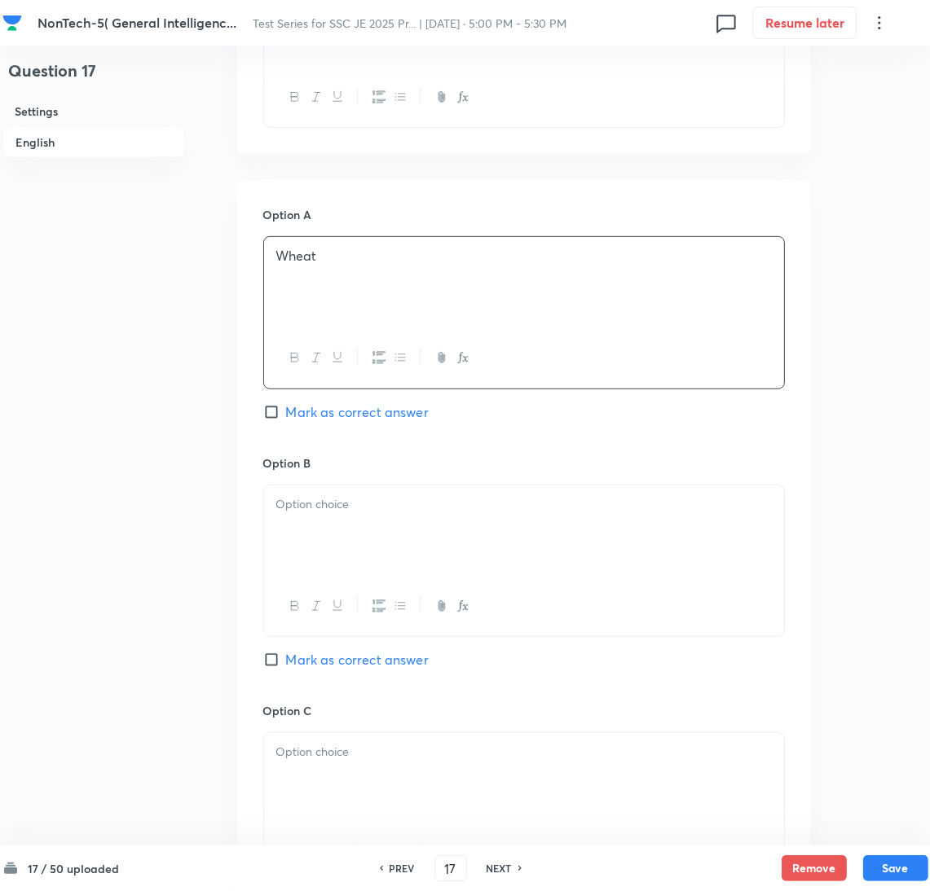
click at [331, 555] on div at bounding box center [524, 531] width 520 height 91
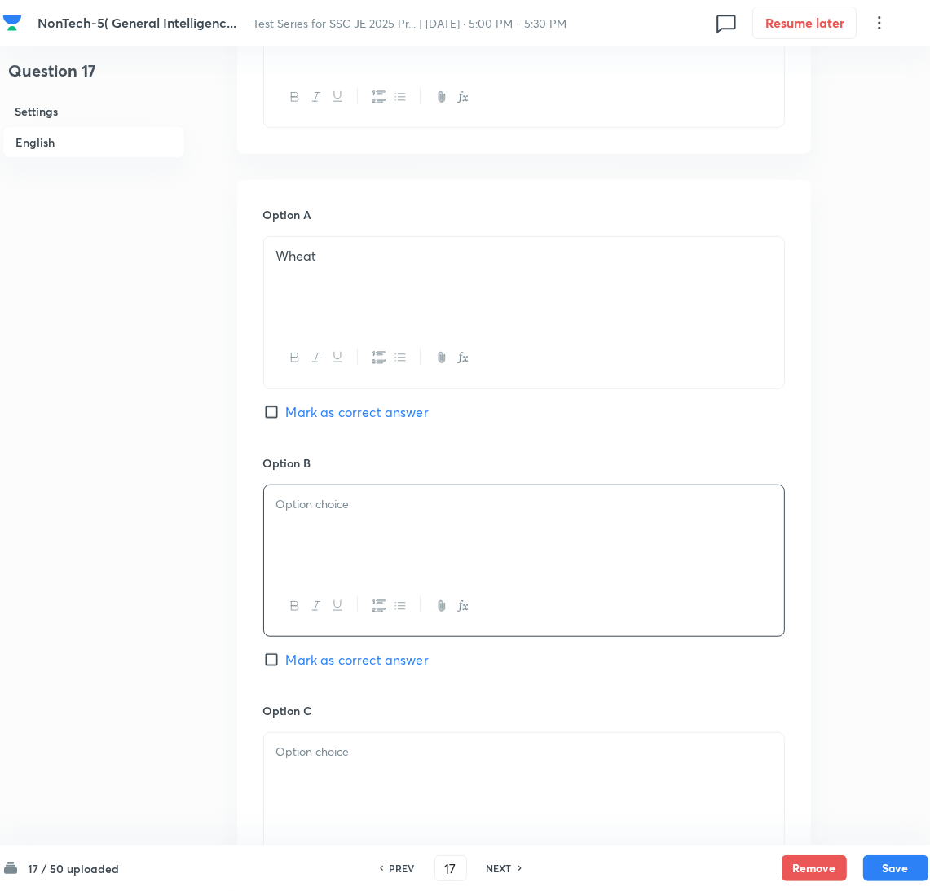
click at [370, 534] on div at bounding box center [524, 531] width 520 height 91
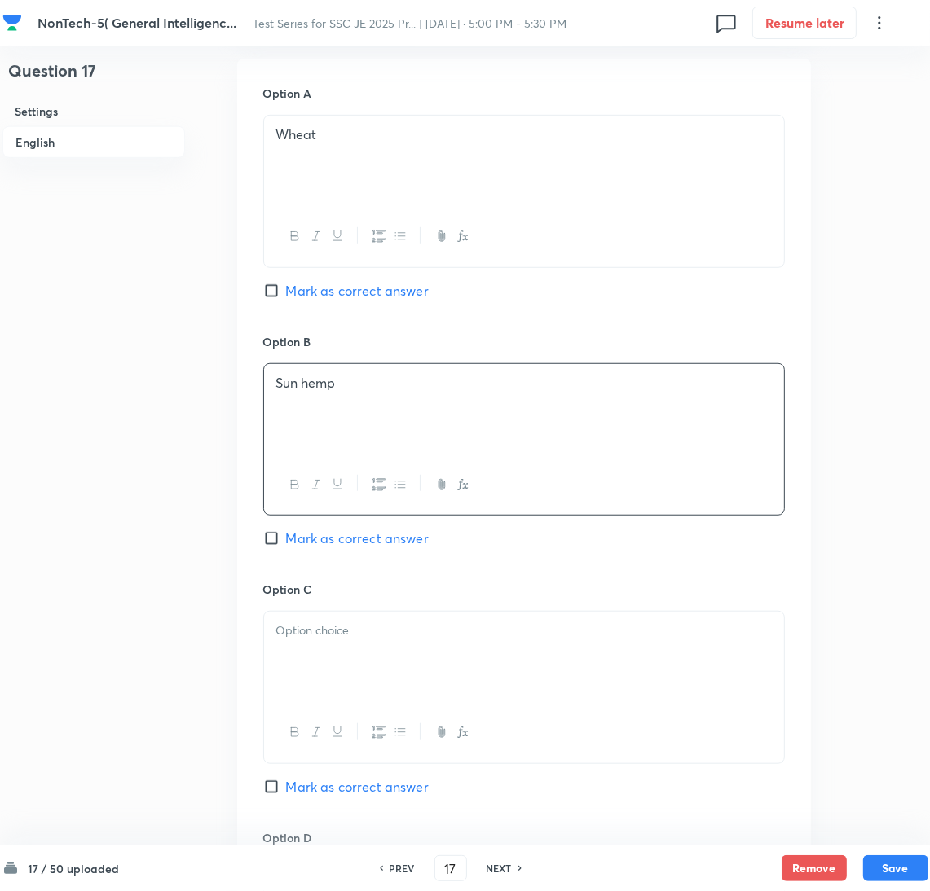
scroll to position [733, 0]
drag, startPoint x: 326, startPoint y: 679, endPoint x: 33, endPoint y: 620, distance: 298.4
click at [321, 680] on div at bounding box center [524, 656] width 520 height 91
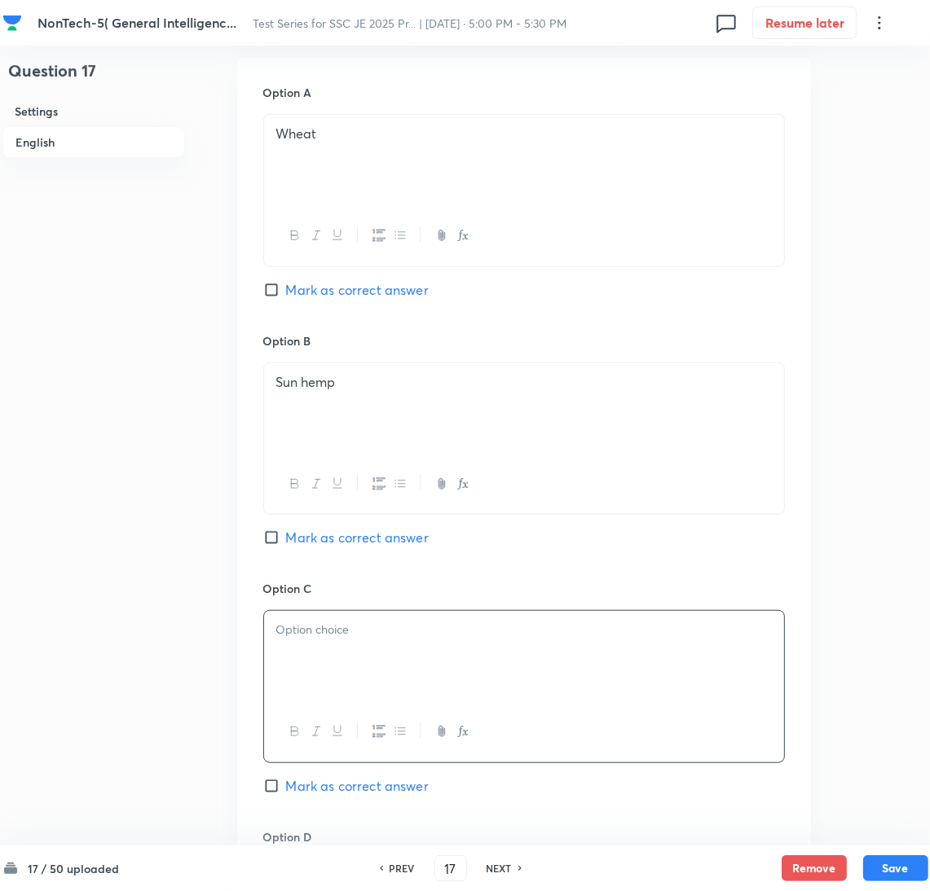
click at [358, 667] on div at bounding box center [524, 656] width 520 height 91
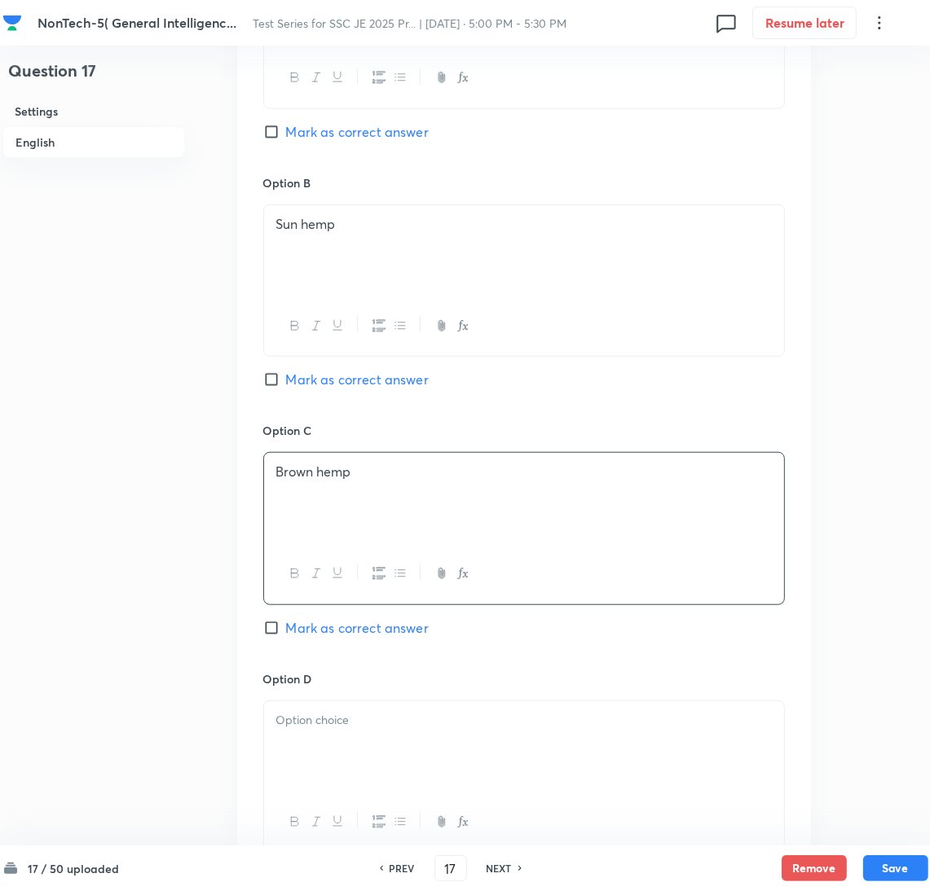
scroll to position [1099, 0]
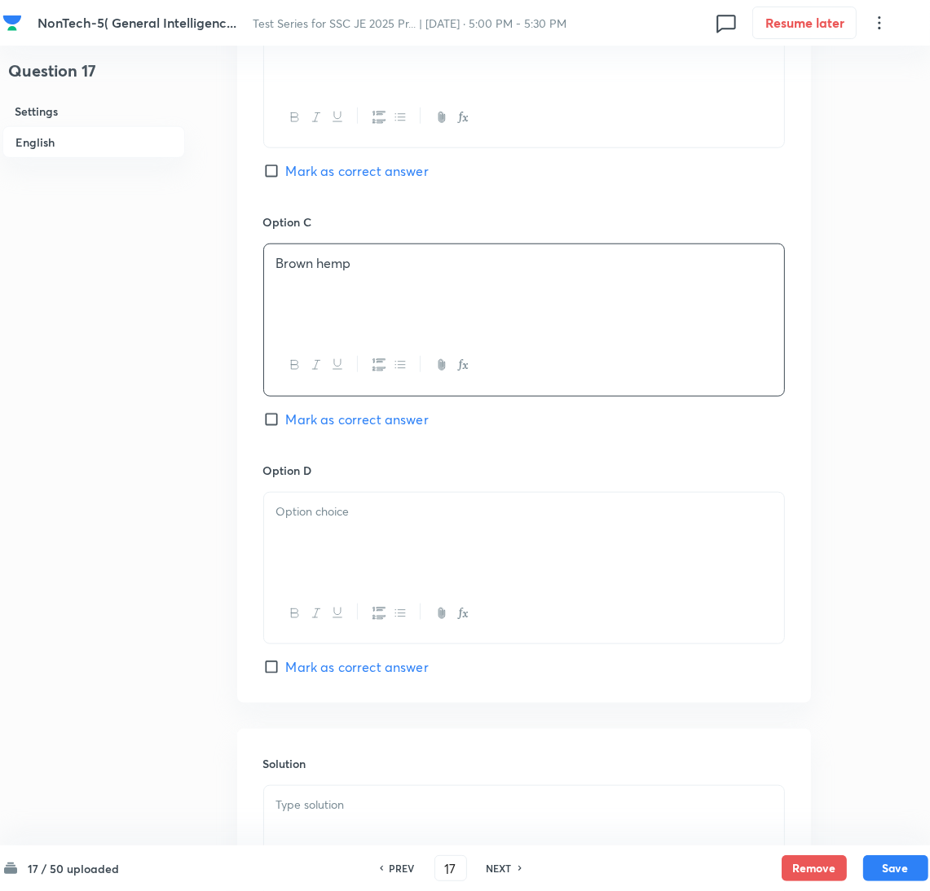
click at [341, 558] on div at bounding box center [524, 538] width 520 height 91
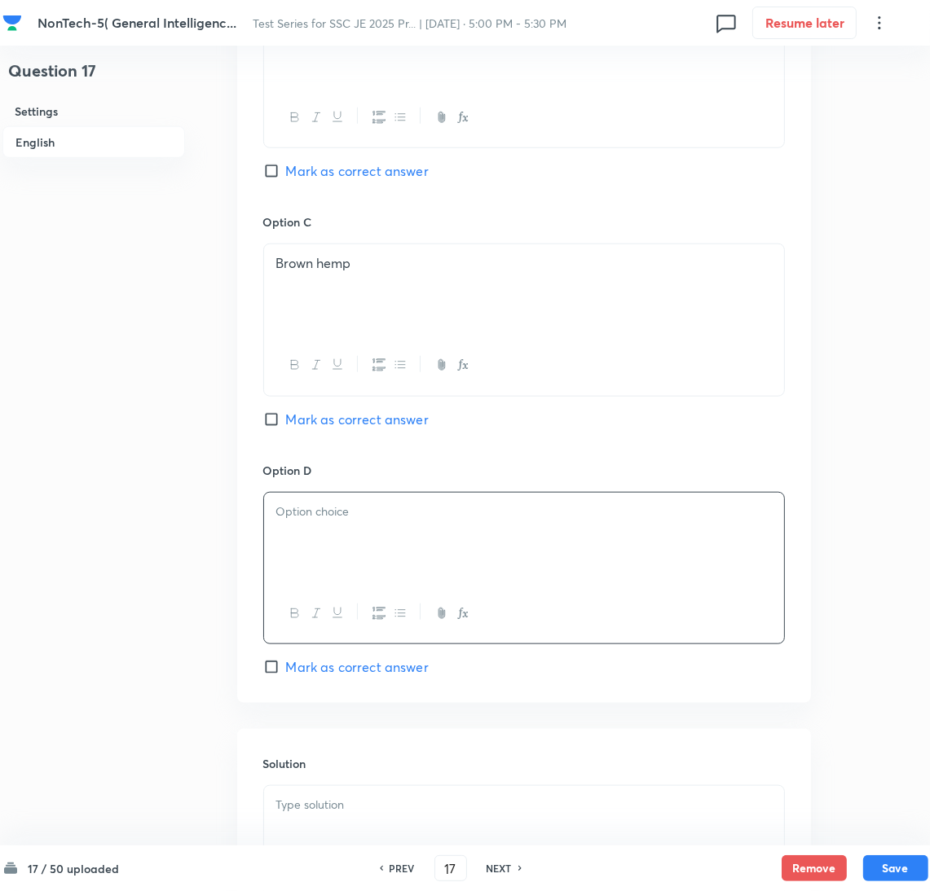
click at [359, 539] on div at bounding box center [524, 538] width 520 height 91
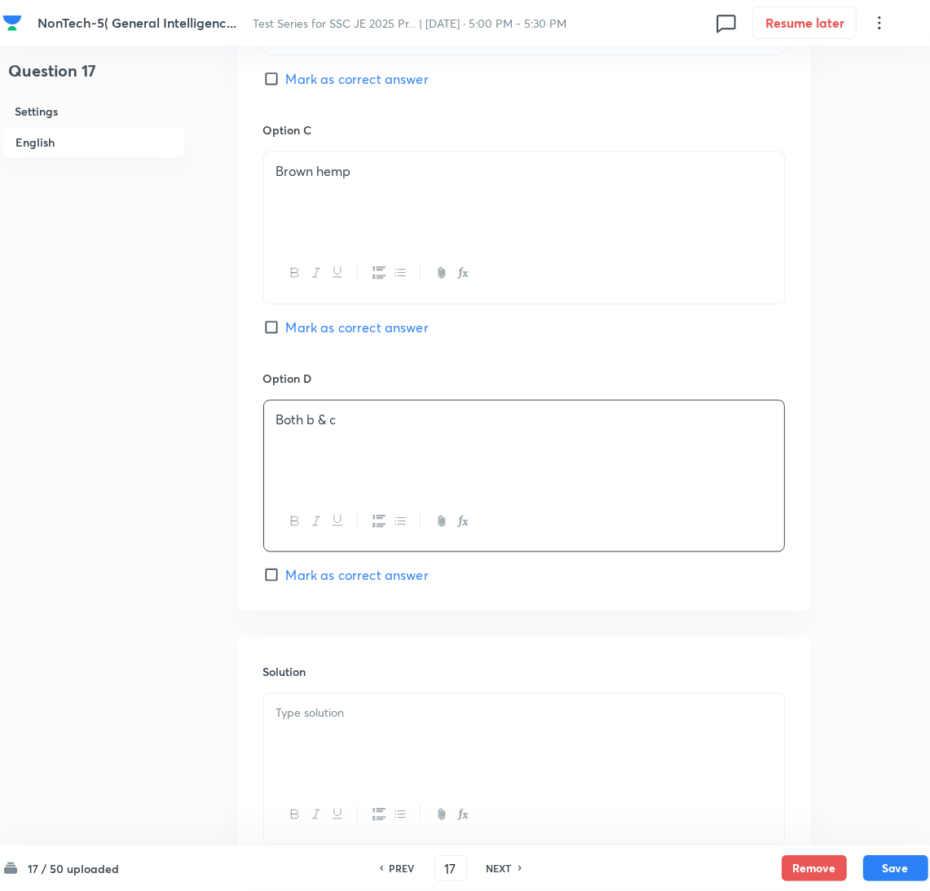
scroll to position [1318, 0]
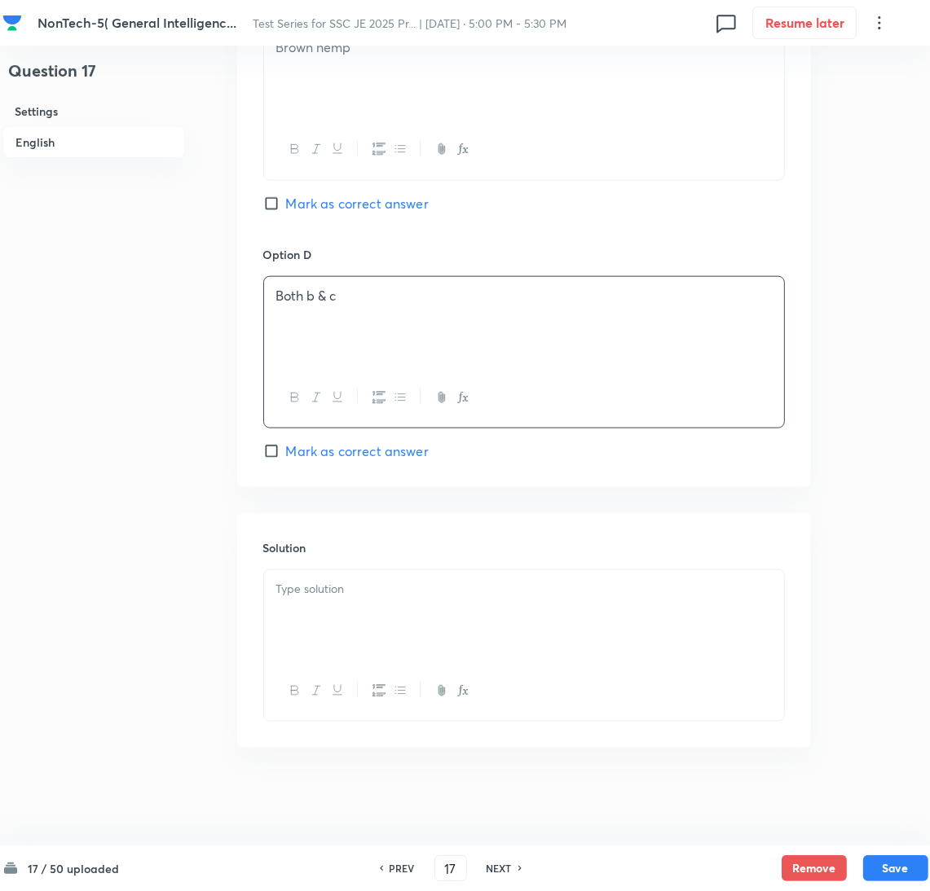
drag, startPoint x: 305, startPoint y: 449, endPoint x: 327, endPoint y: 606, distance: 158.8
click at [326, 613] on div at bounding box center [524, 615] width 520 height 91
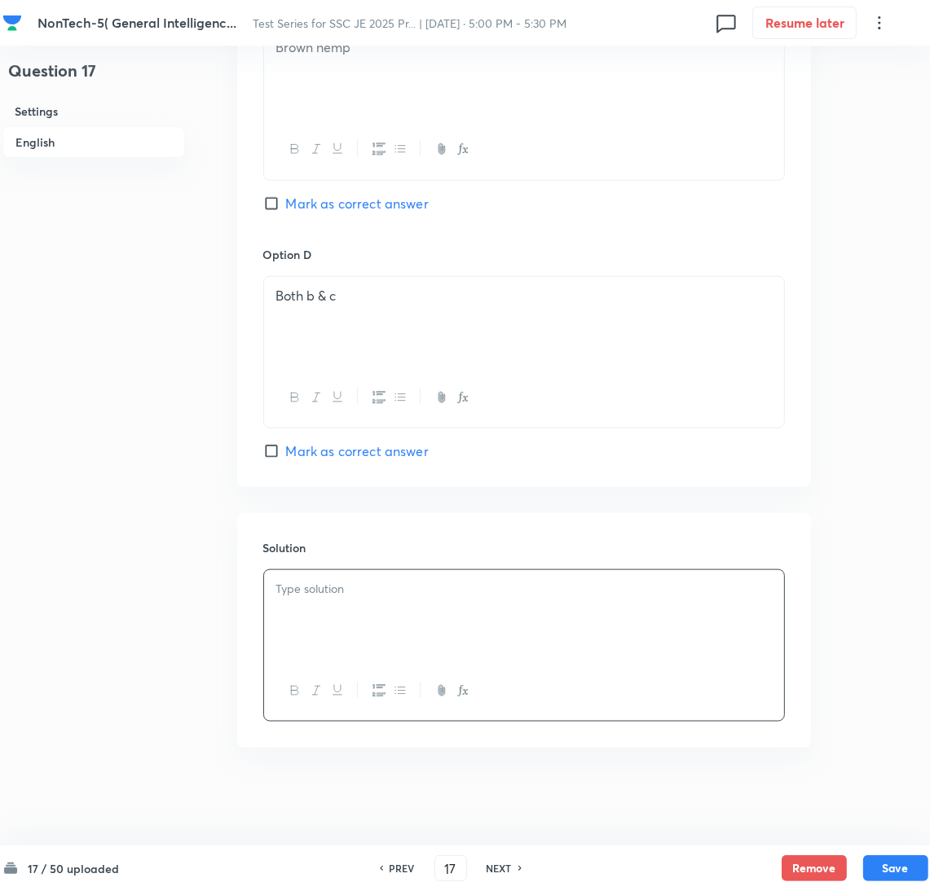
click at [302, 636] on div at bounding box center [524, 615] width 520 height 91
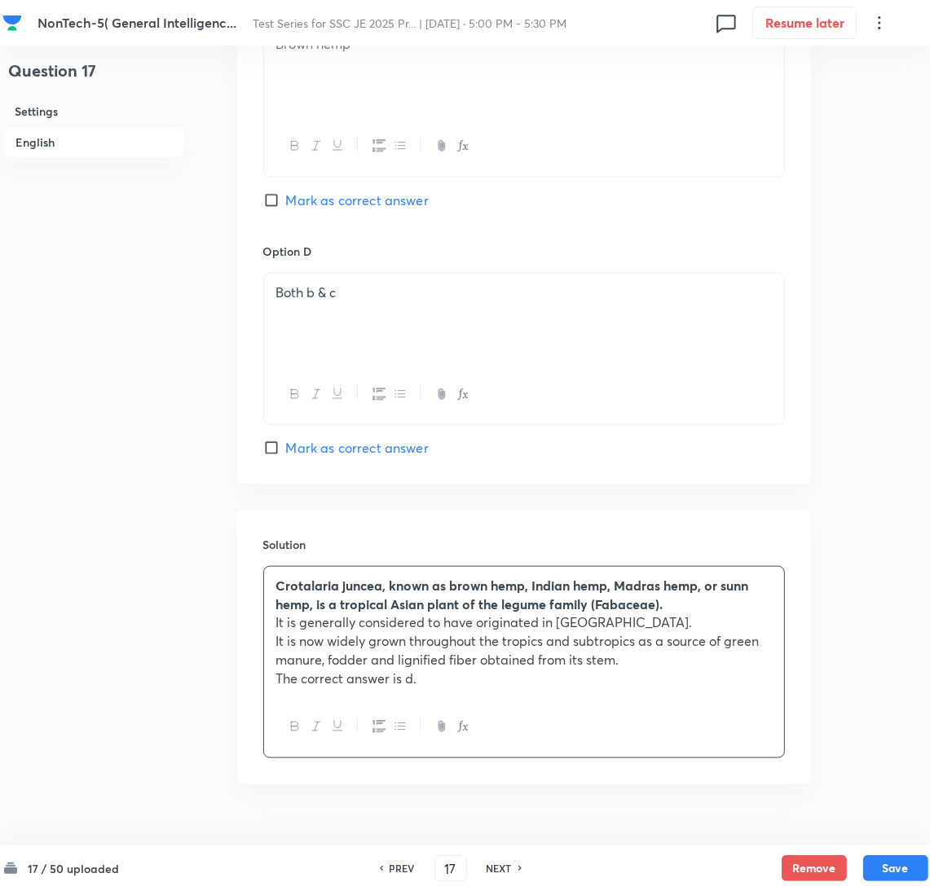
scroll to position [1358, 0]
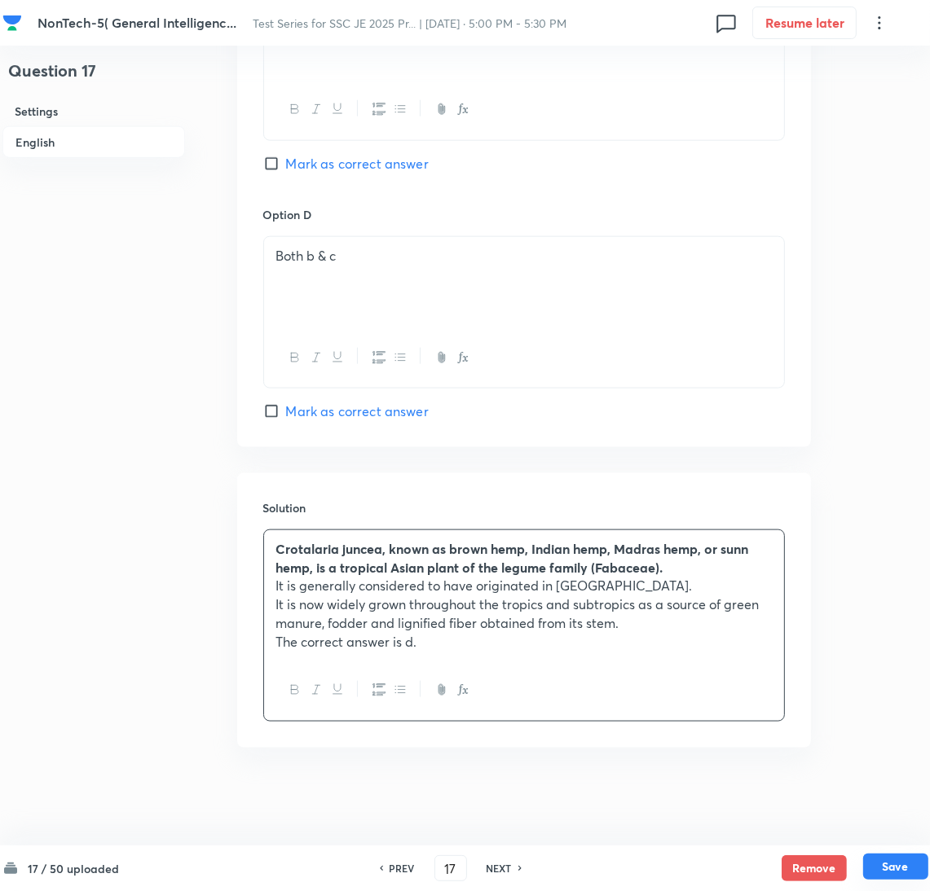
click at [883, 861] on button "Save" at bounding box center [895, 867] width 65 height 26
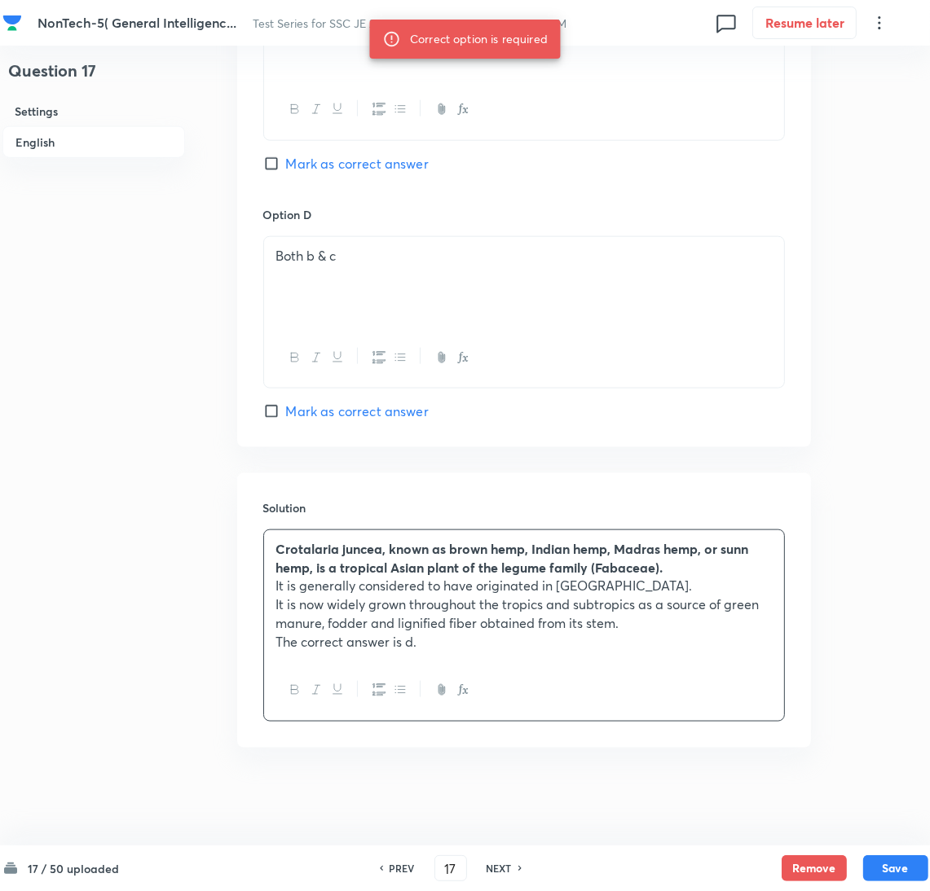
click at [309, 412] on span "Mark as correct answer" at bounding box center [357, 412] width 143 height 20
click at [286, 412] on input "Mark as correct answer" at bounding box center [274, 411] width 23 height 16
checkbox input "true"
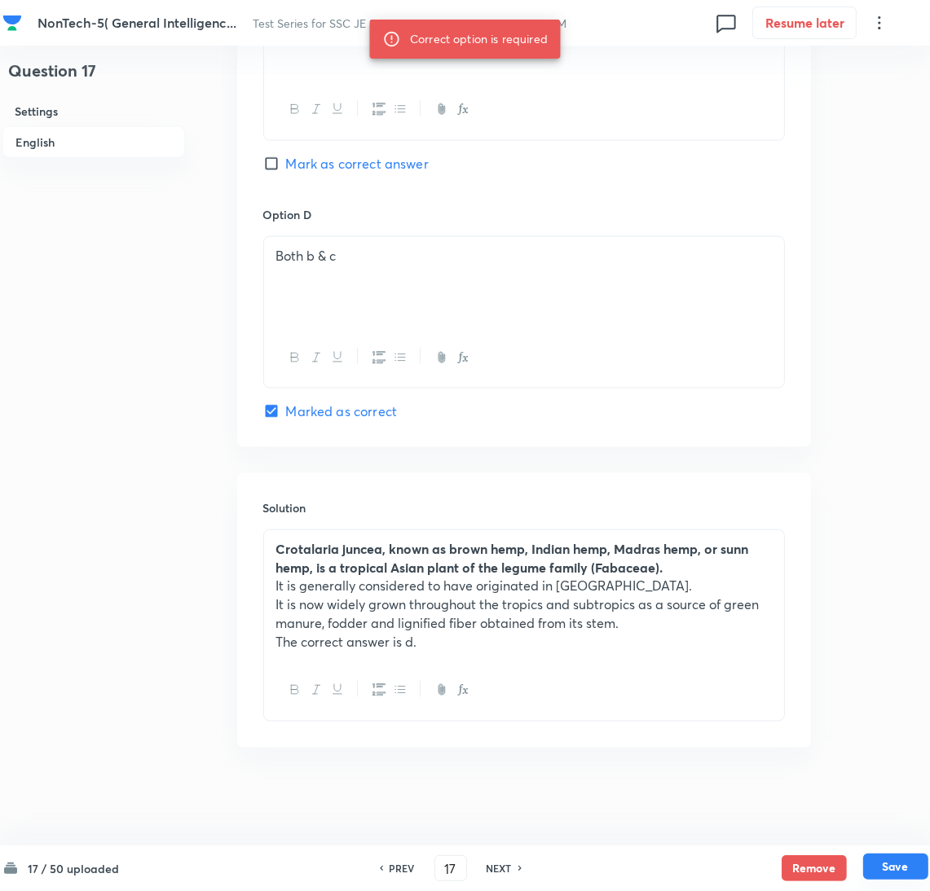
click at [884, 865] on button "Save" at bounding box center [895, 867] width 65 height 26
type input "18"
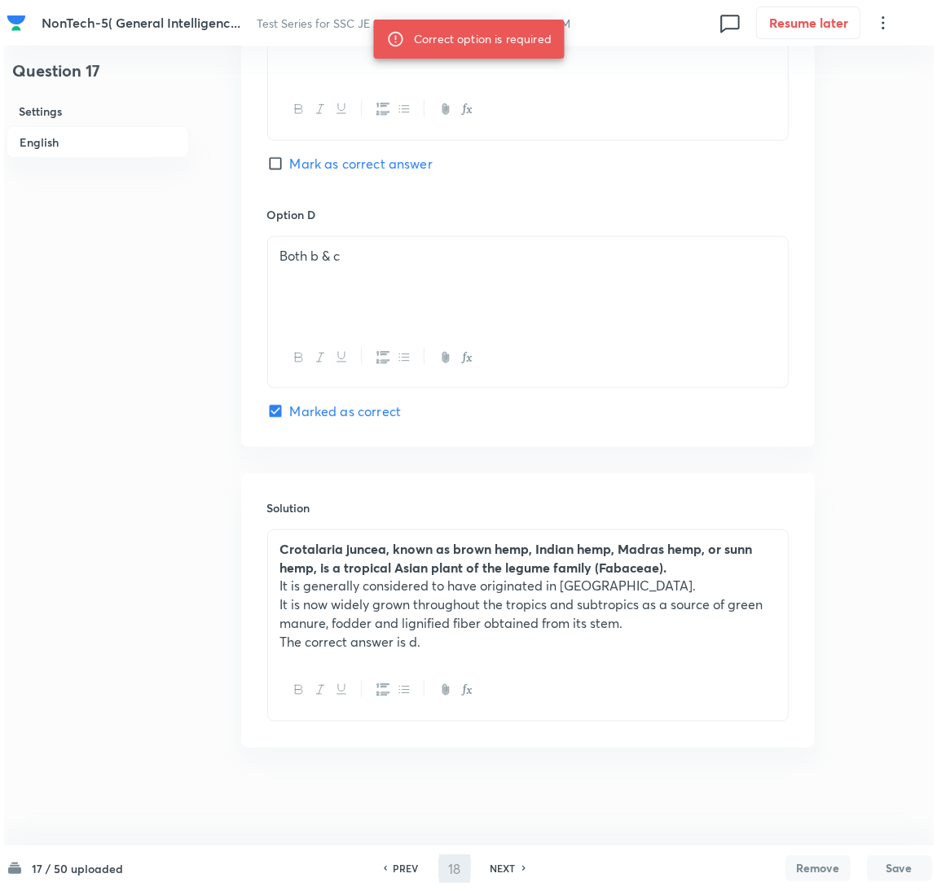
scroll to position [0, 0]
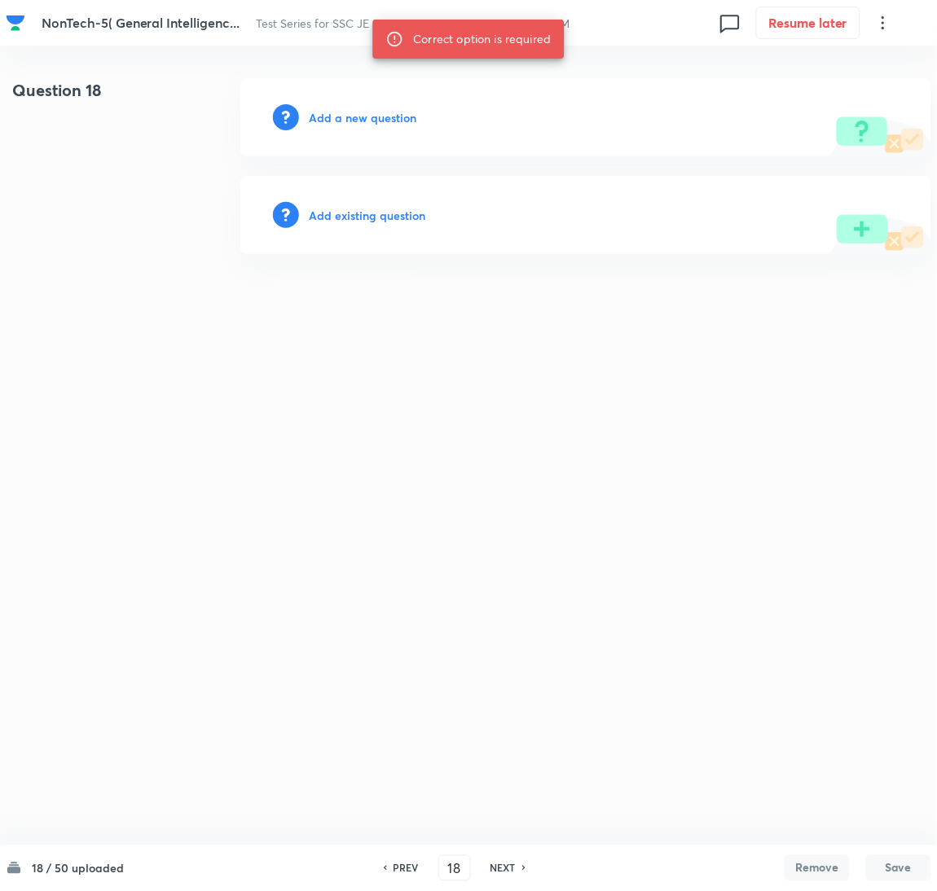
click at [361, 123] on h6 "Add a new question" at bounding box center [363, 117] width 108 height 17
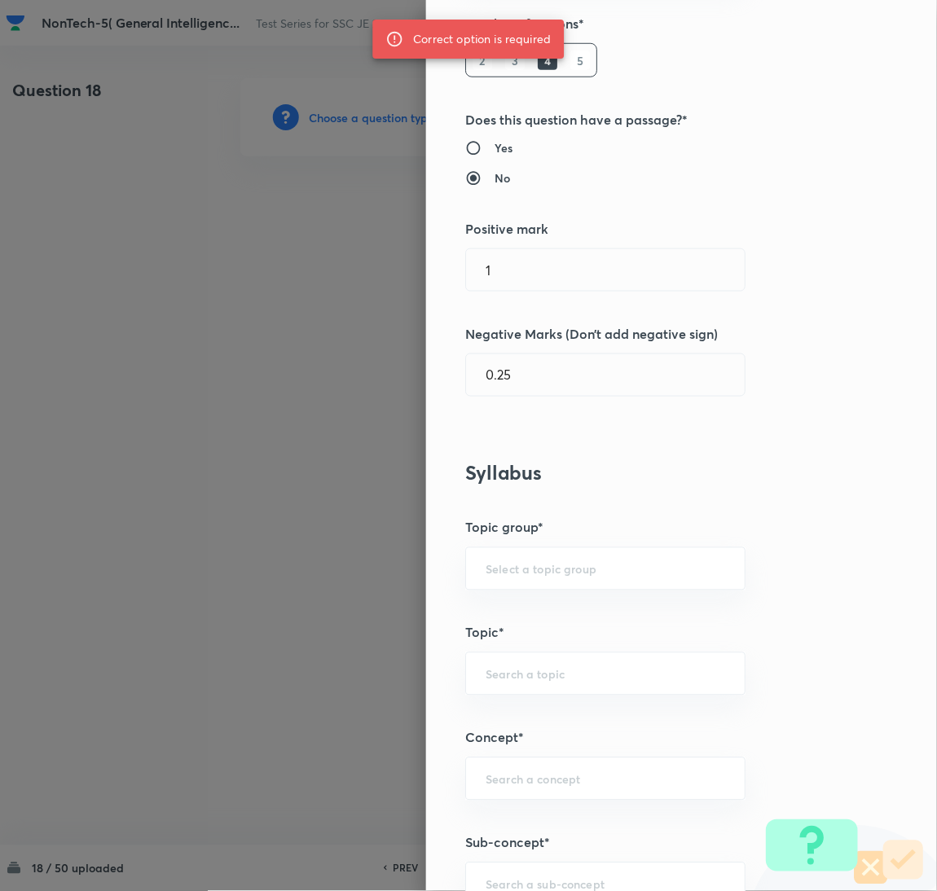
scroll to position [610, 0]
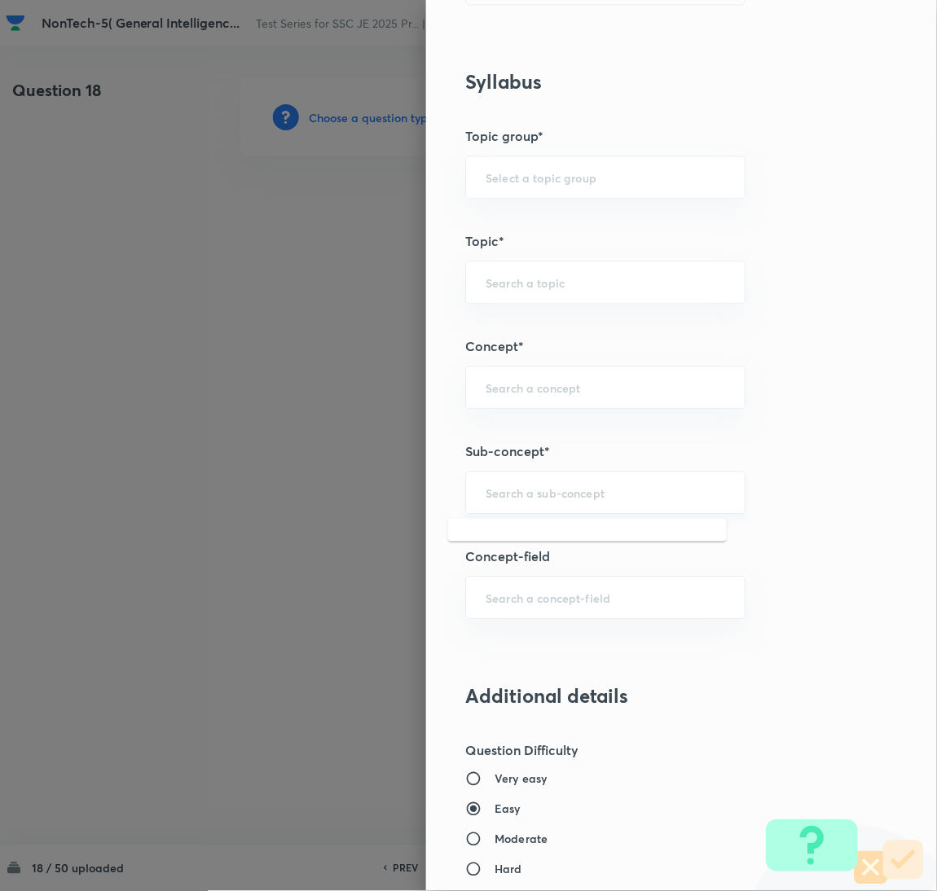
click at [539, 500] on input "text" at bounding box center [606, 492] width 240 height 15
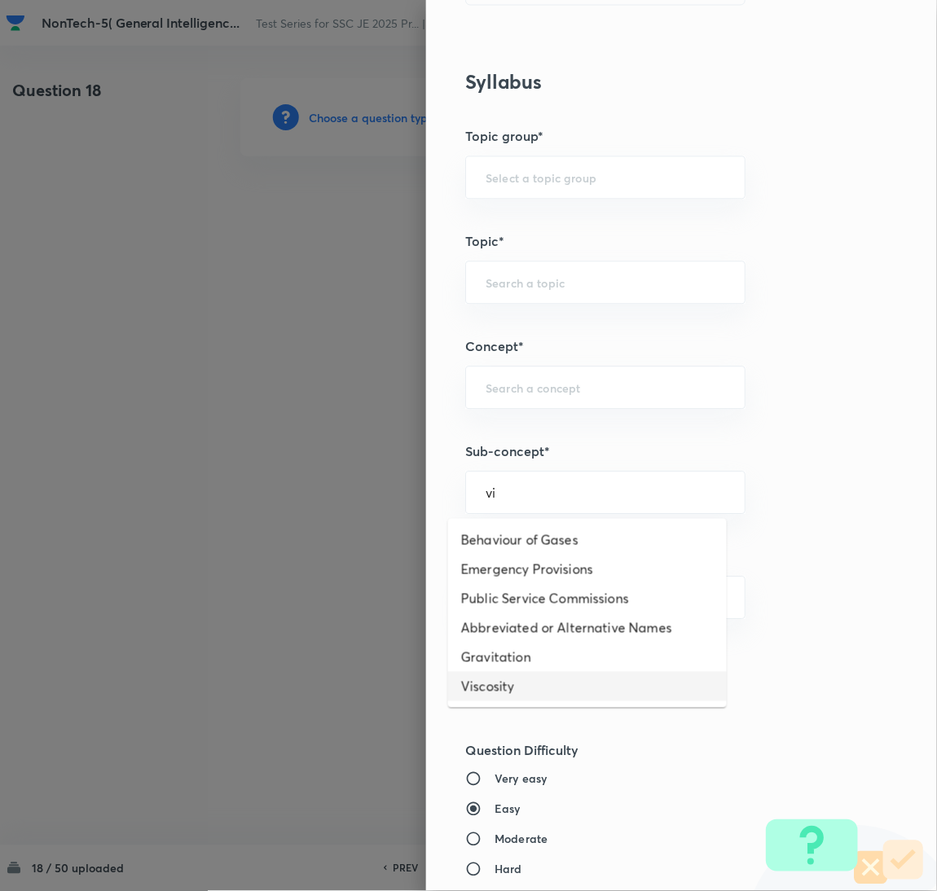
click at [490, 679] on li "Viscosity" at bounding box center [587, 686] width 279 height 29
type input "Viscosity"
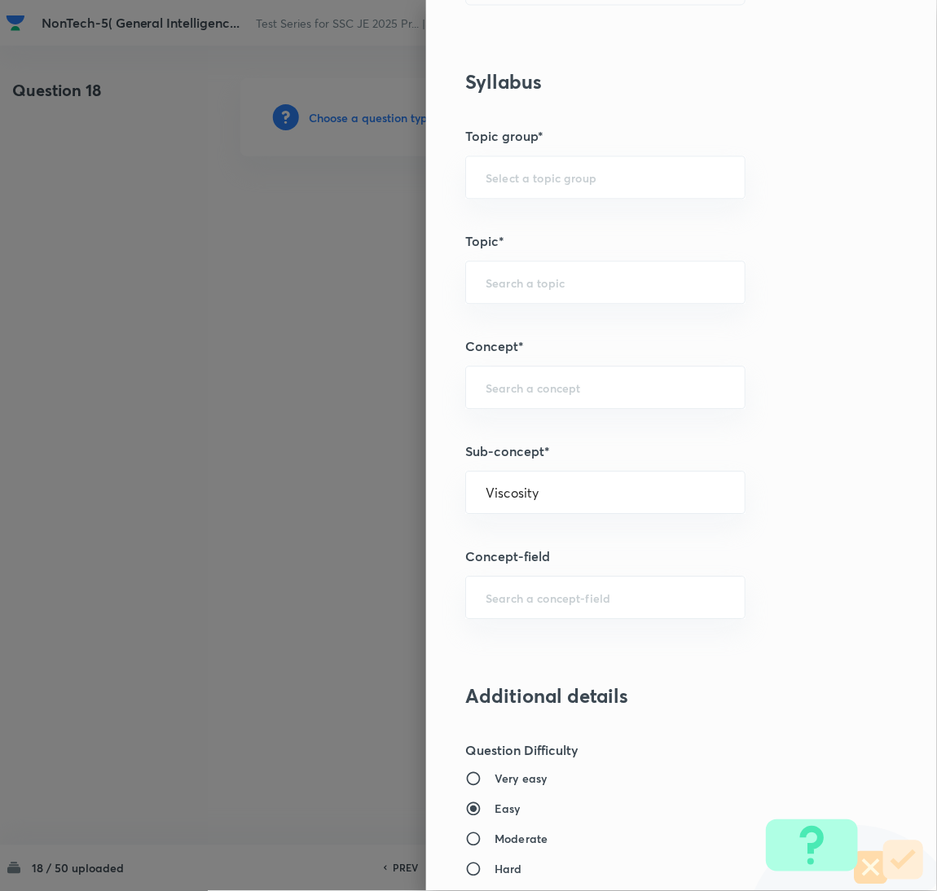
type input "General Awareness"
type input "Static GK"
type input "Physics"
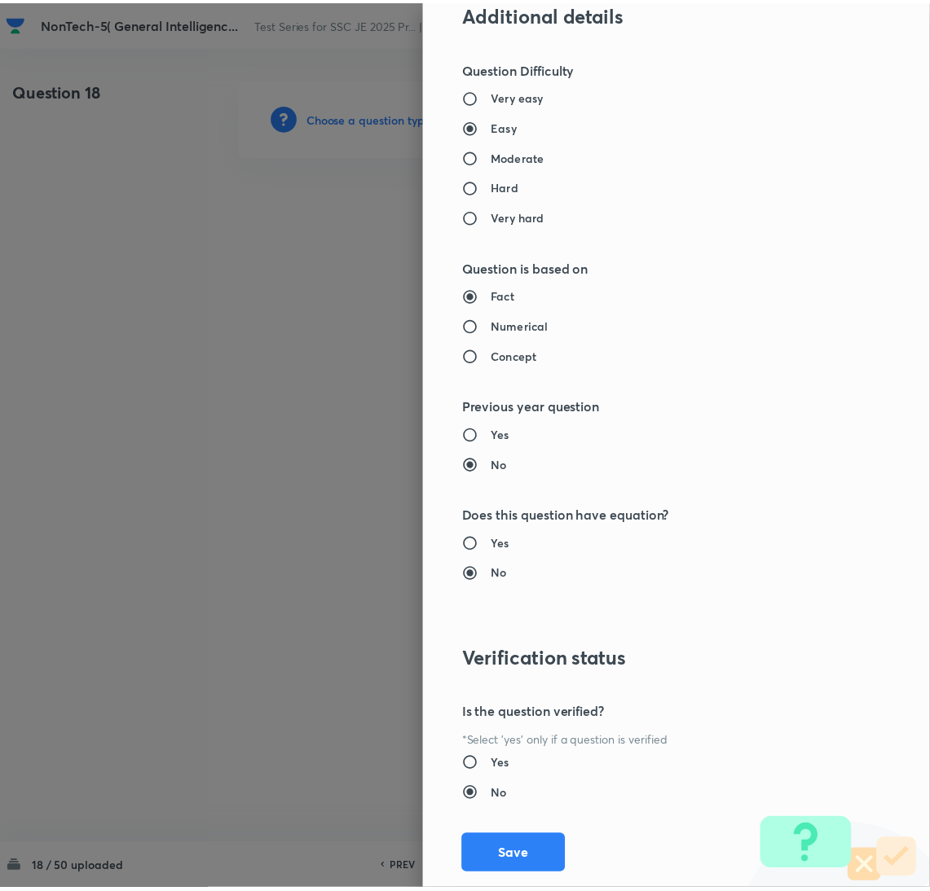
scroll to position [1332, 0]
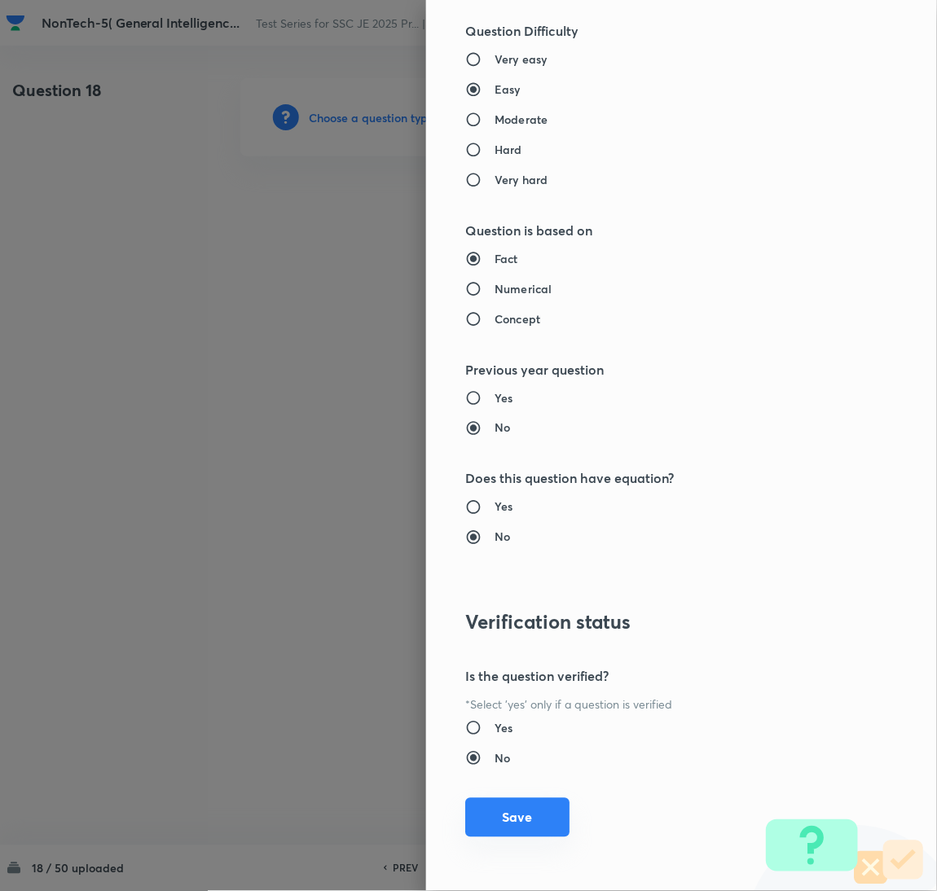
click at [511, 817] on button "Save" at bounding box center [517, 818] width 104 height 39
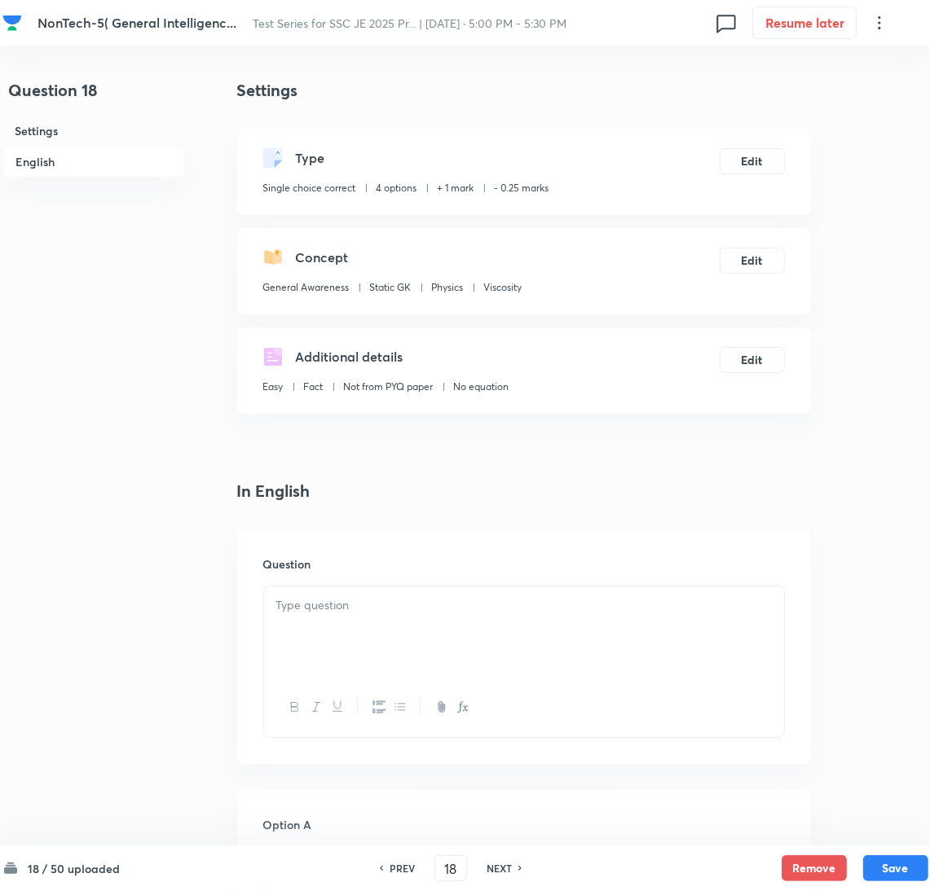
click at [419, 622] on div at bounding box center [524, 632] width 520 height 91
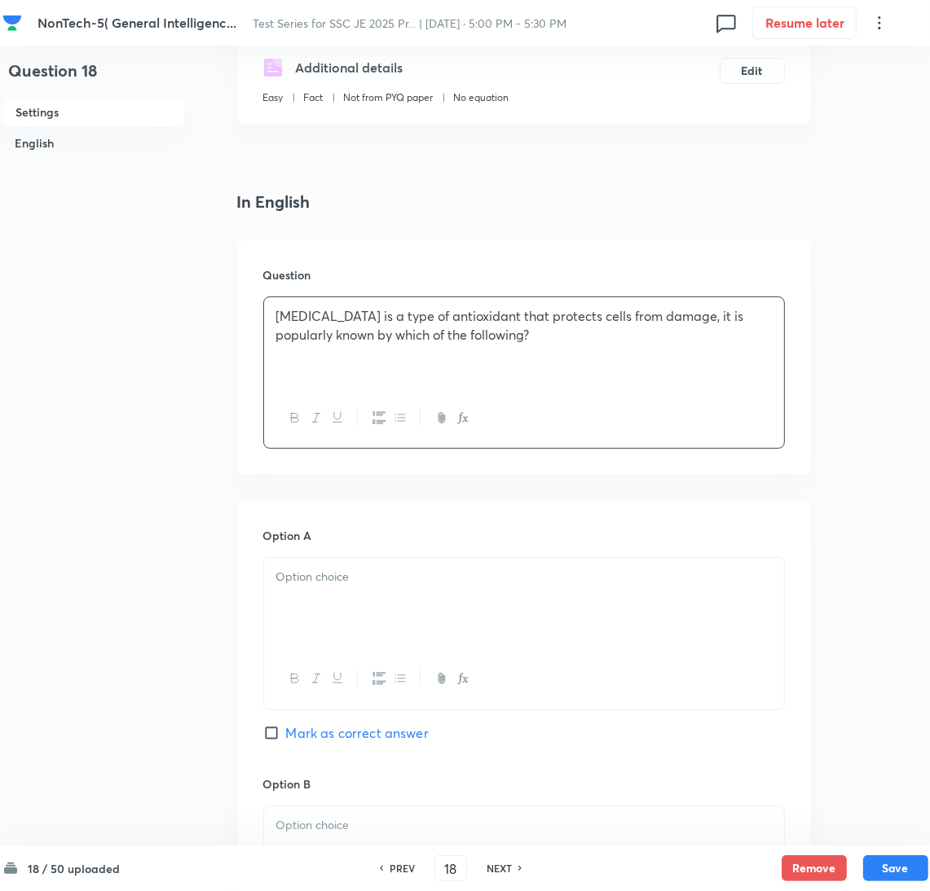
scroll to position [489, 0]
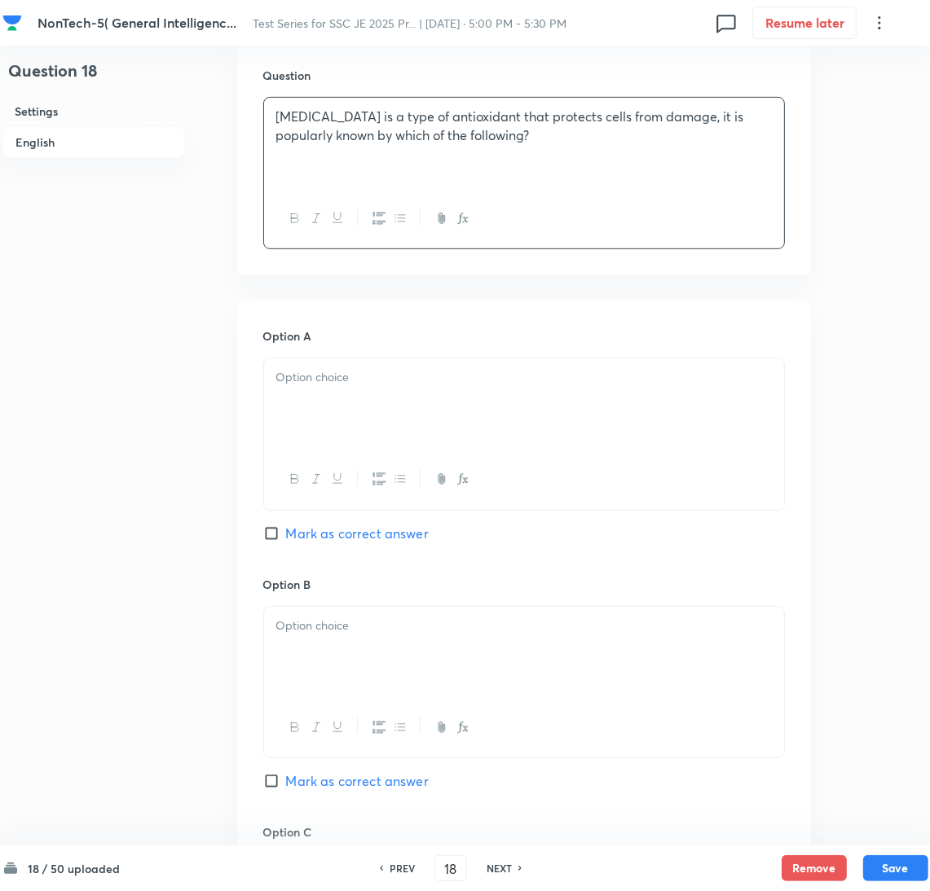
click at [324, 416] on div at bounding box center [524, 404] width 520 height 91
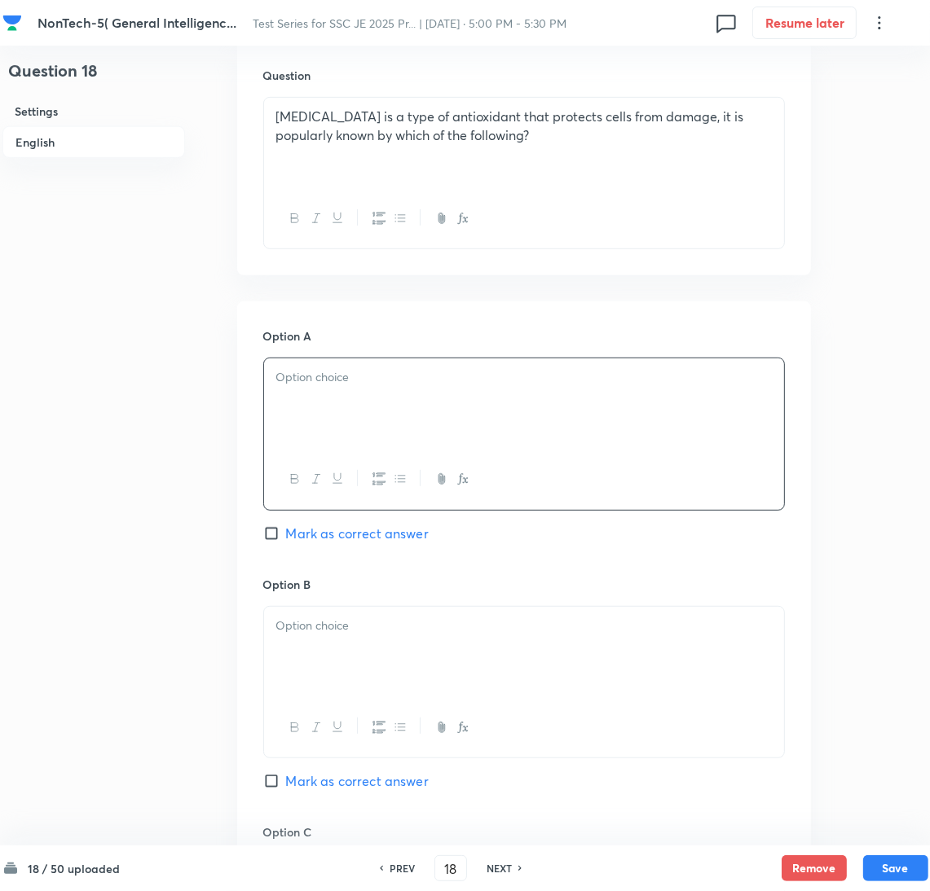
click at [389, 394] on div at bounding box center [524, 404] width 520 height 91
click at [302, 632] on p at bounding box center [523, 626] width 495 height 19
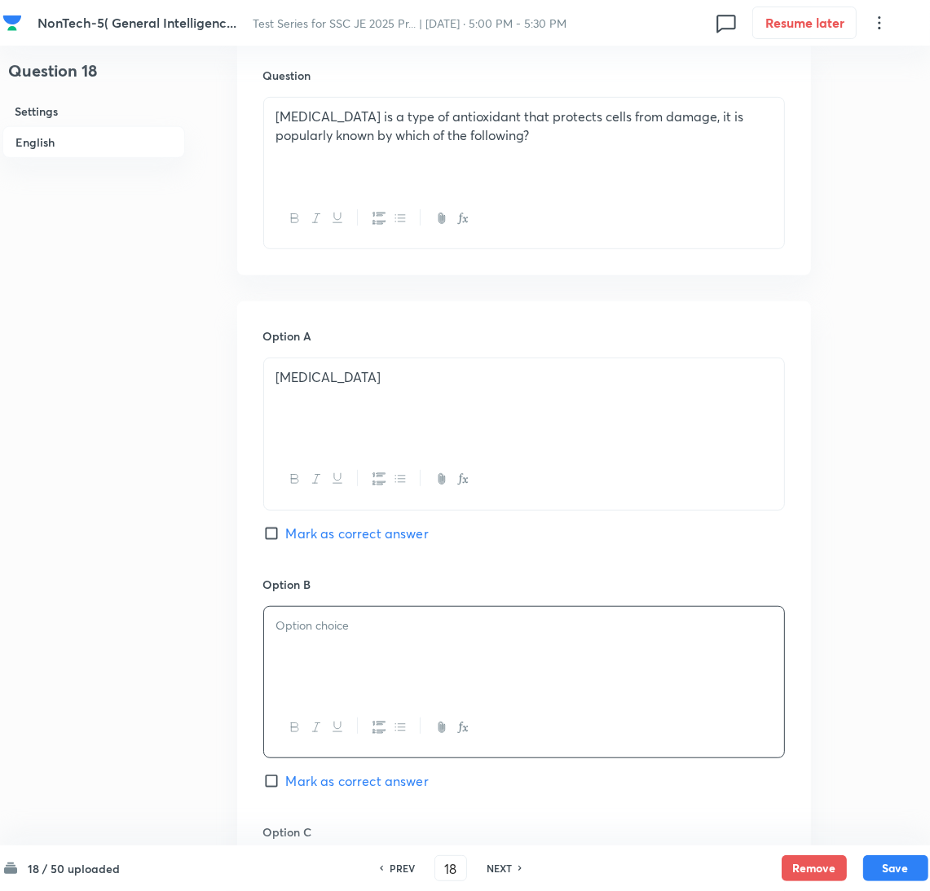
click at [345, 641] on div at bounding box center [524, 652] width 520 height 91
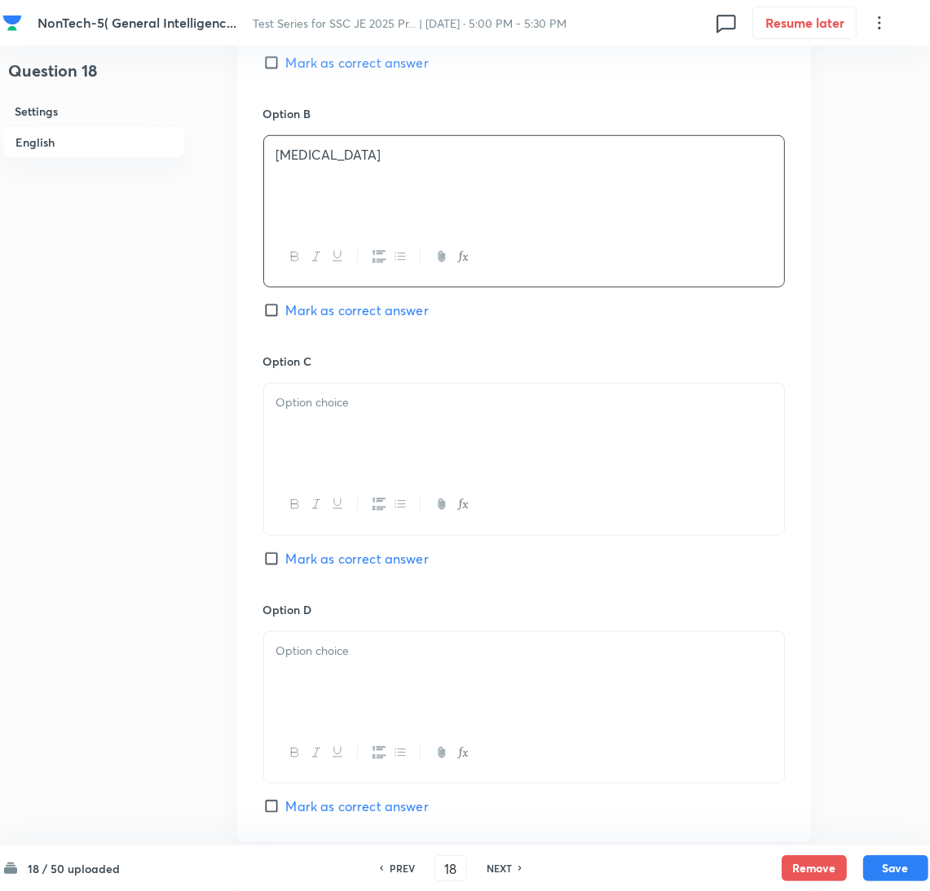
scroll to position [978, 0]
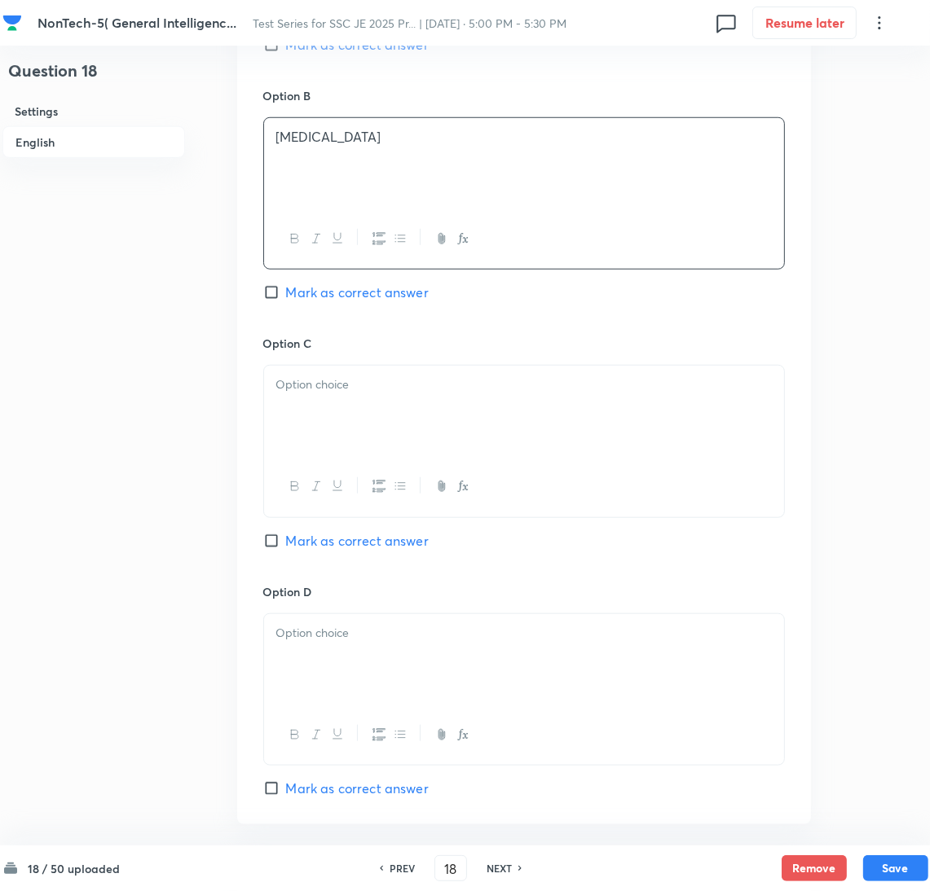
click at [345, 417] on div at bounding box center [524, 411] width 520 height 91
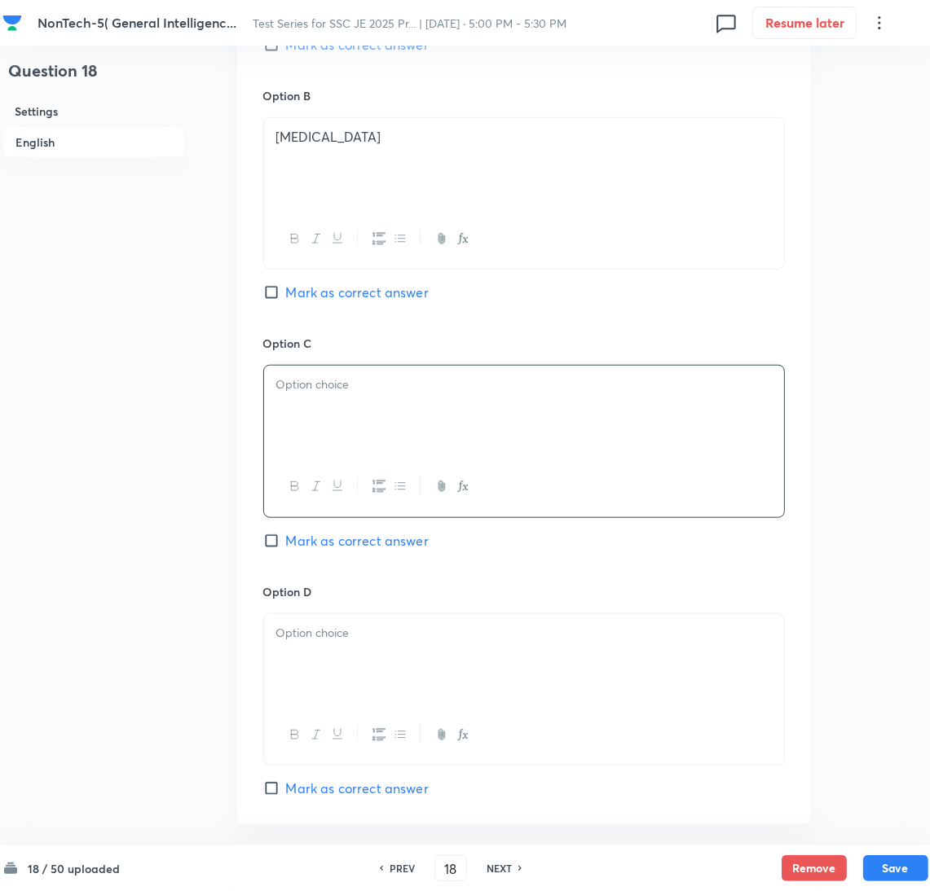
click at [344, 433] on div at bounding box center [524, 411] width 520 height 91
click at [336, 630] on p at bounding box center [523, 633] width 495 height 19
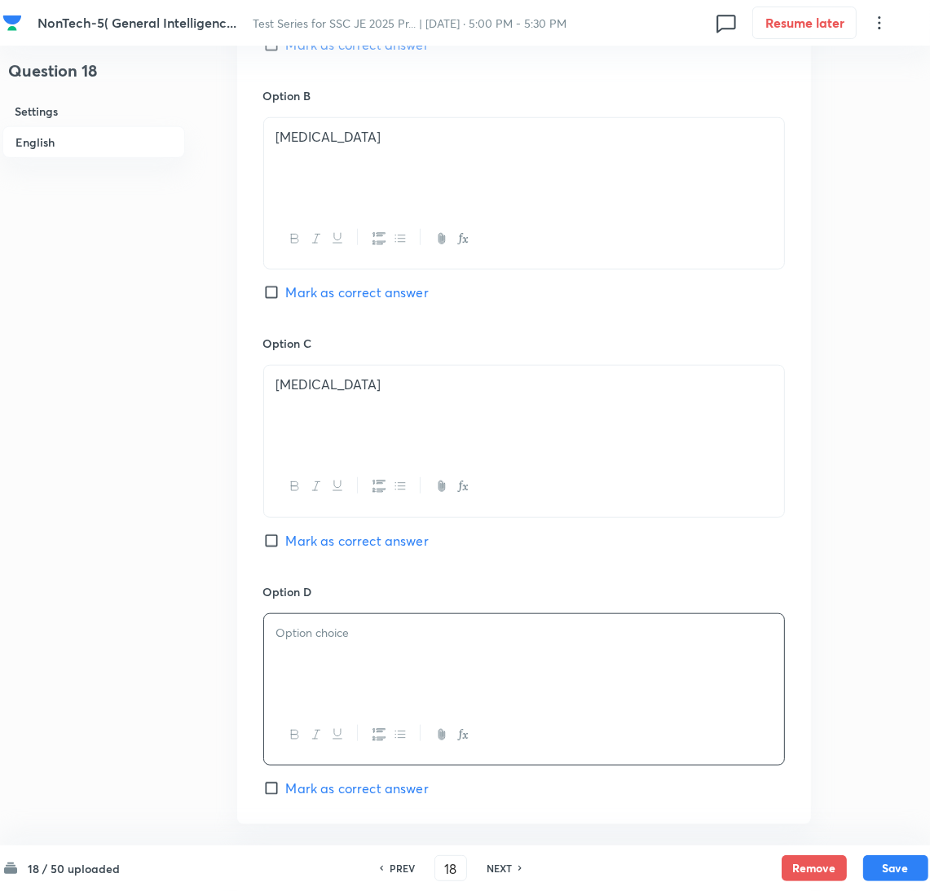
click at [304, 661] on div at bounding box center [524, 659] width 520 height 91
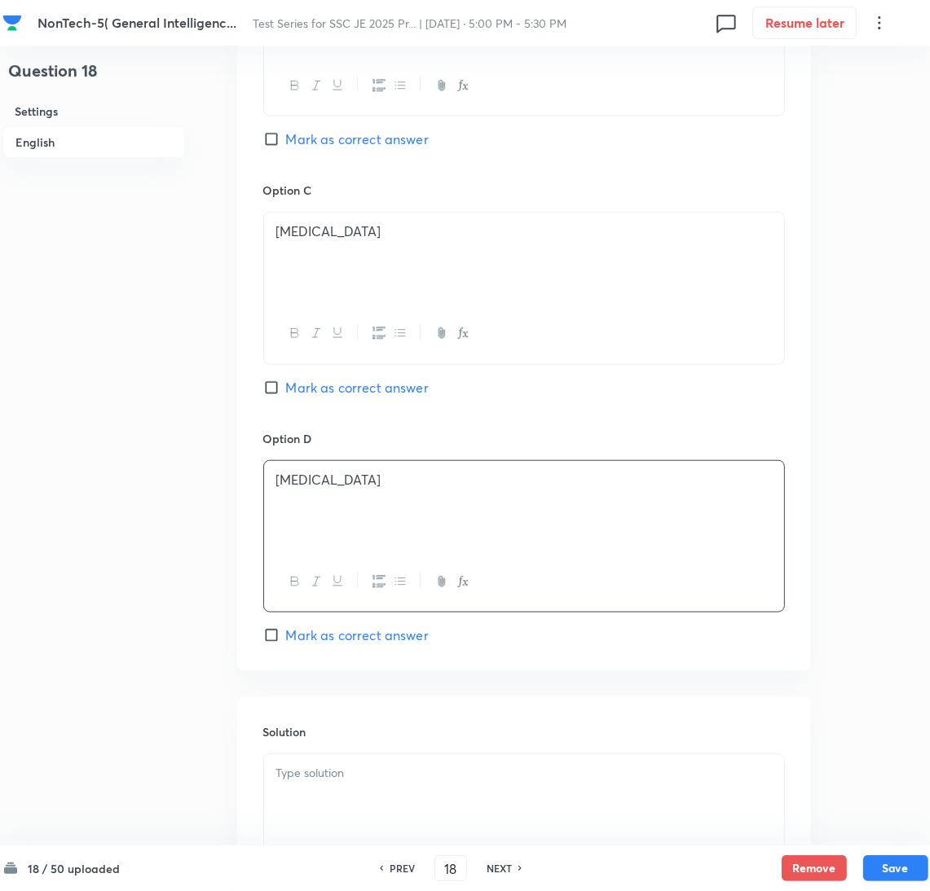
scroll to position [1318, 0]
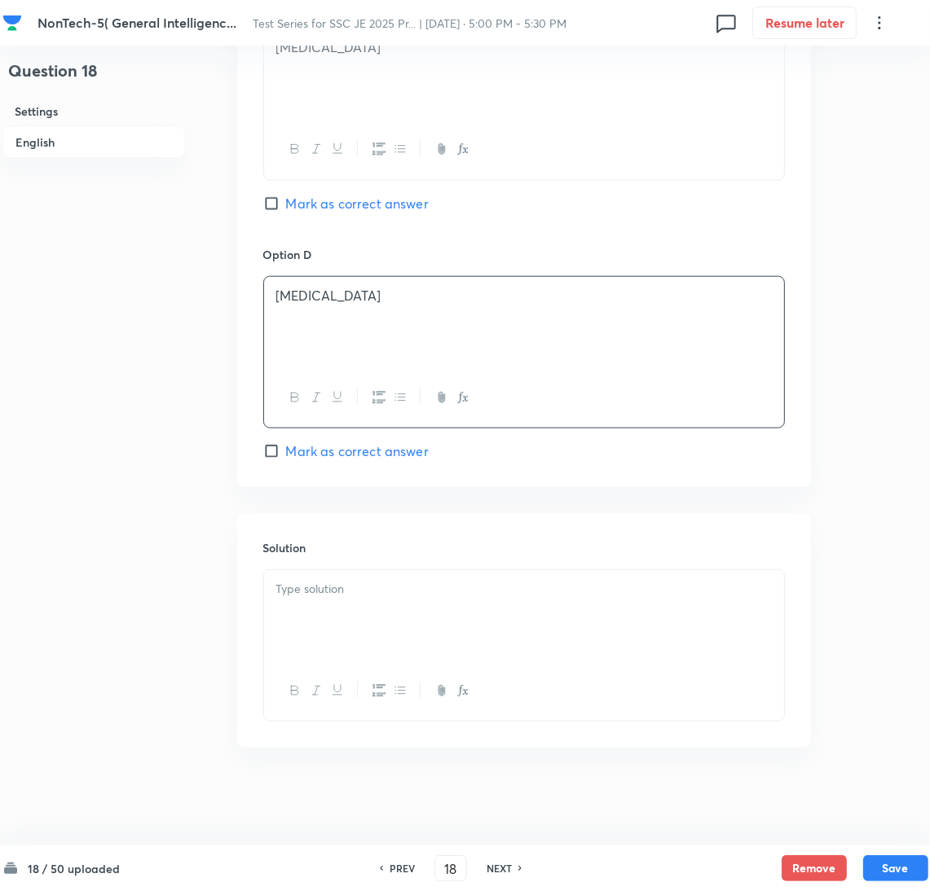
drag, startPoint x: 359, startPoint y: 635, endPoint x: 28, endPoint y: 638, distance: 331.7
click at [359, 636] on div at bounding box center [524, 615] width 520 height 91
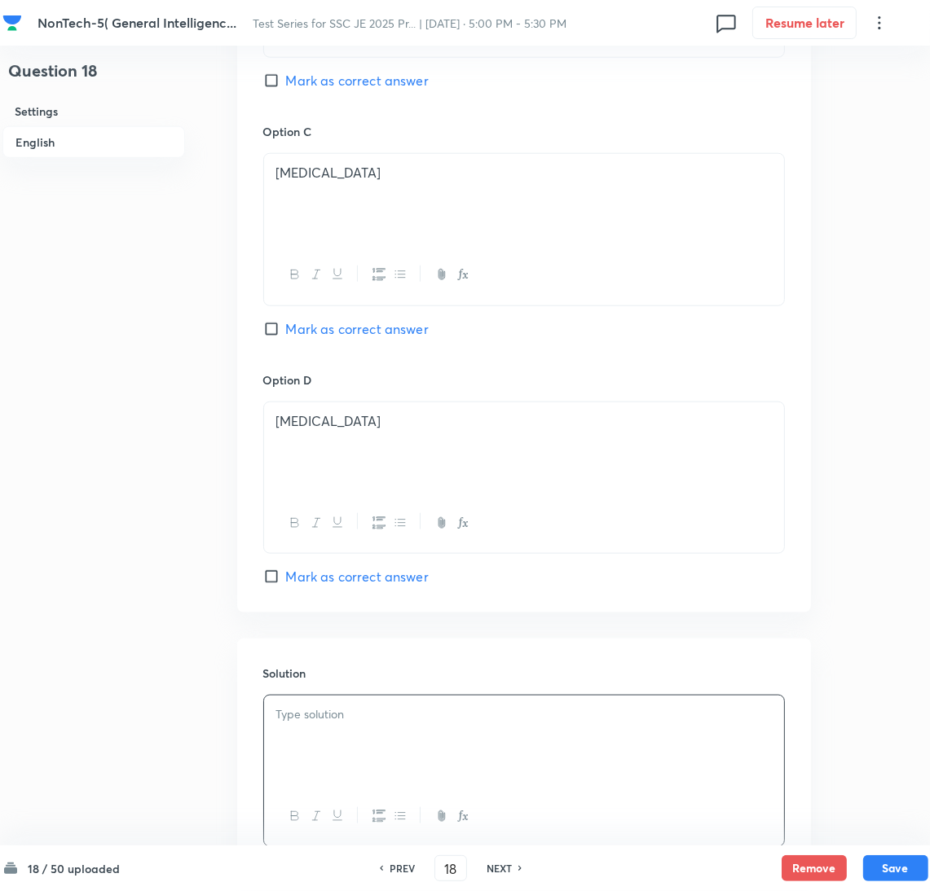
scroll to position [1074, 0]
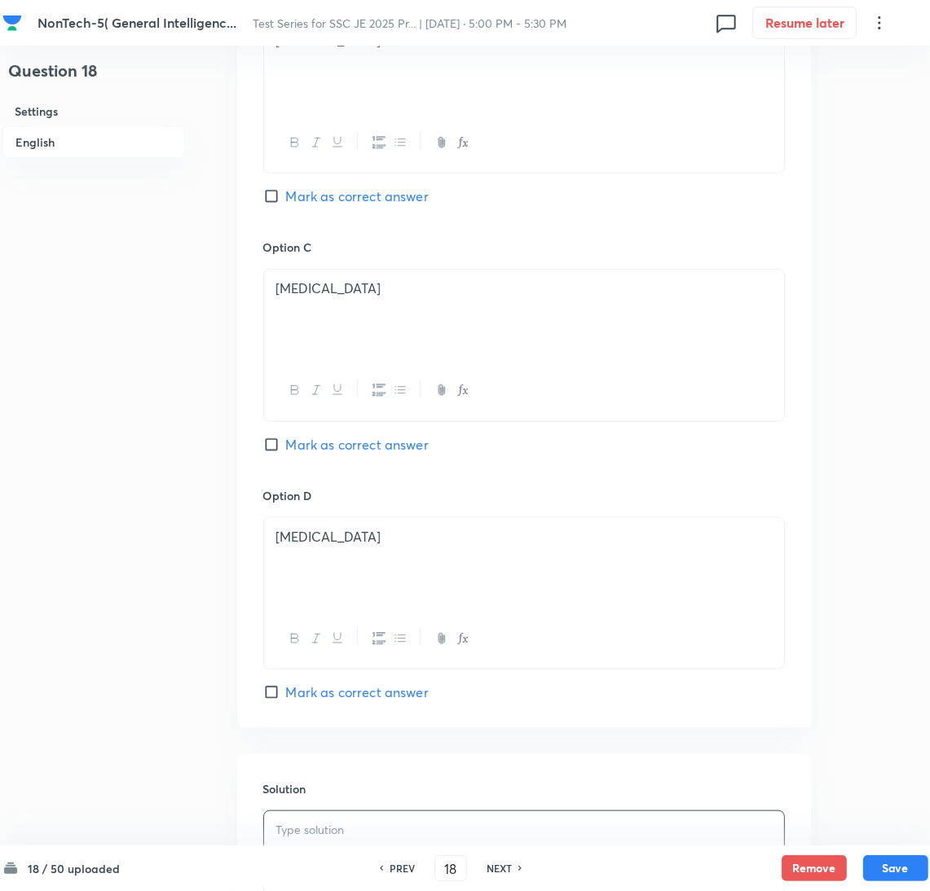
click at [294, 202] on span "Mark as correct answer" at bounding box center [357, 197] width 143 height 20
click at [286, 202] on input "Mark as correct answer" at bounding box center [274, 196] width 23 height 16
checkbox input "true"
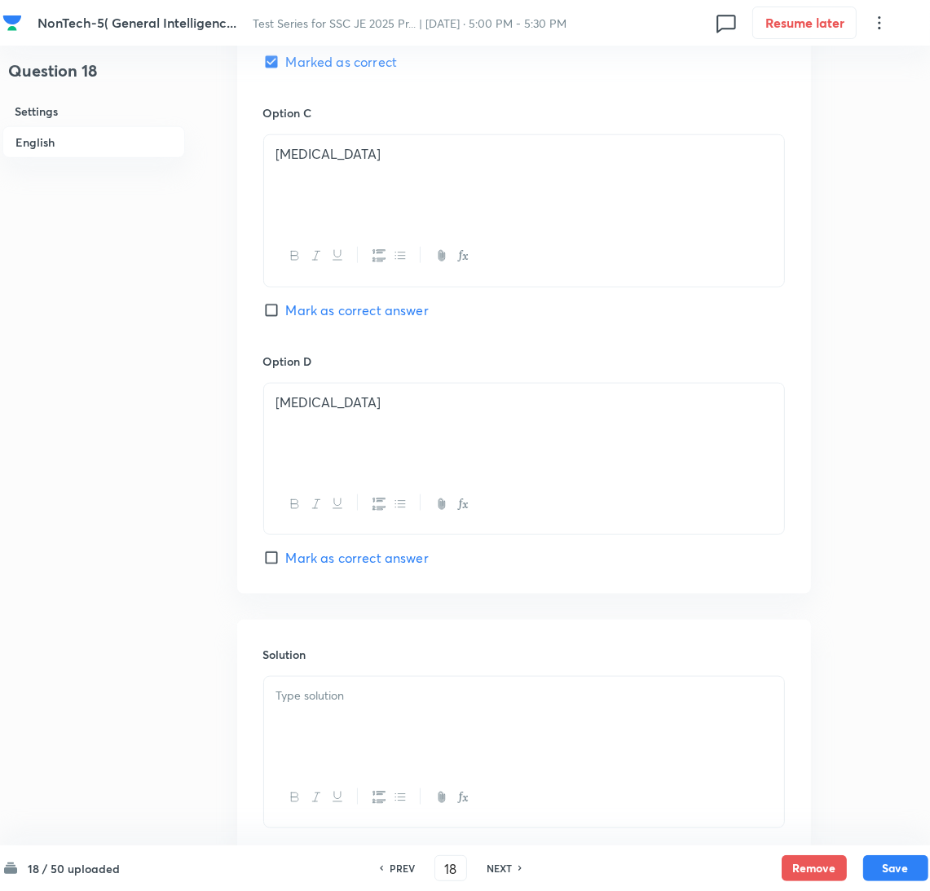
scroll to position [1318, 0]
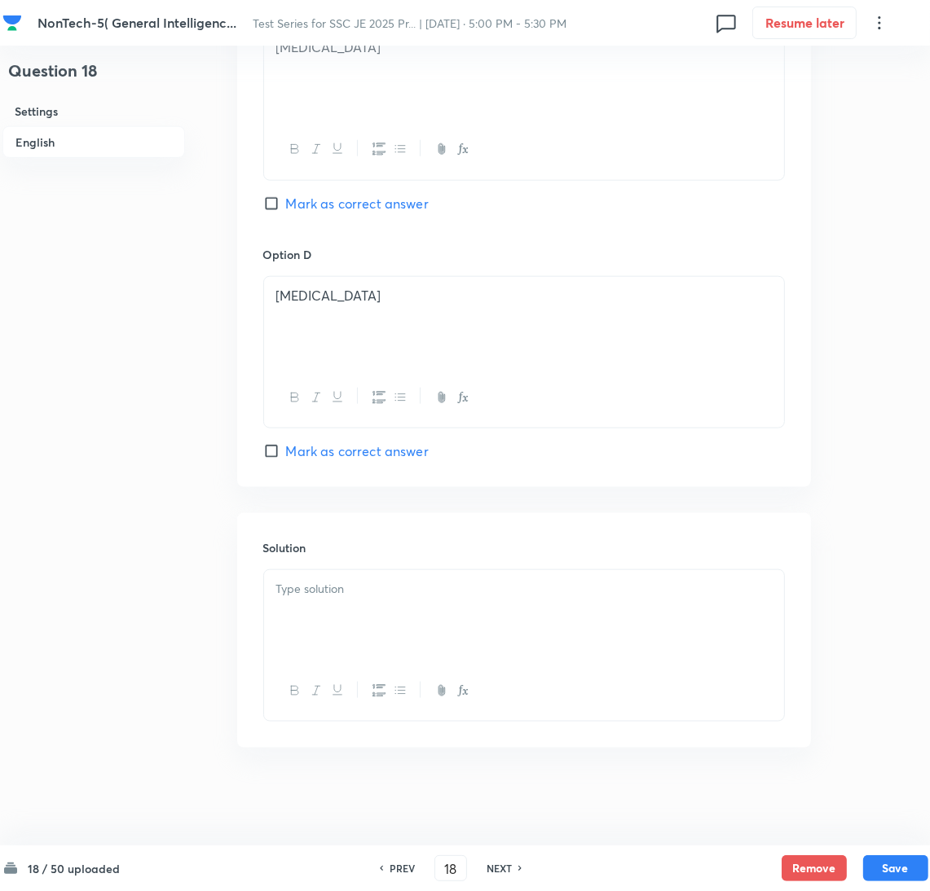
drag, startPoint x: 332, startPoint y: 599, endPoint x: 86, endPoint y: 598, distance: 246.1
click at [332, 598] on div at bounding box center [524, 615] width 520 height 91
click at [344, 607] on div at bounding box center [524, 615] width 520 height 91
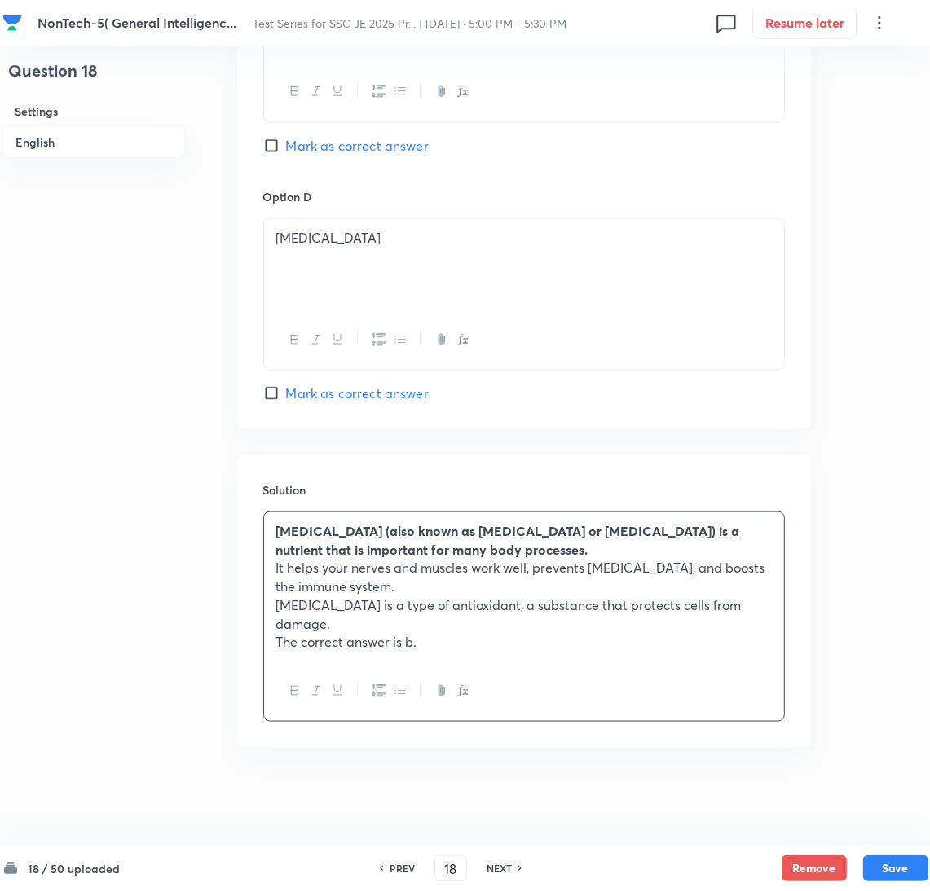
scroll to position [1358, 0]
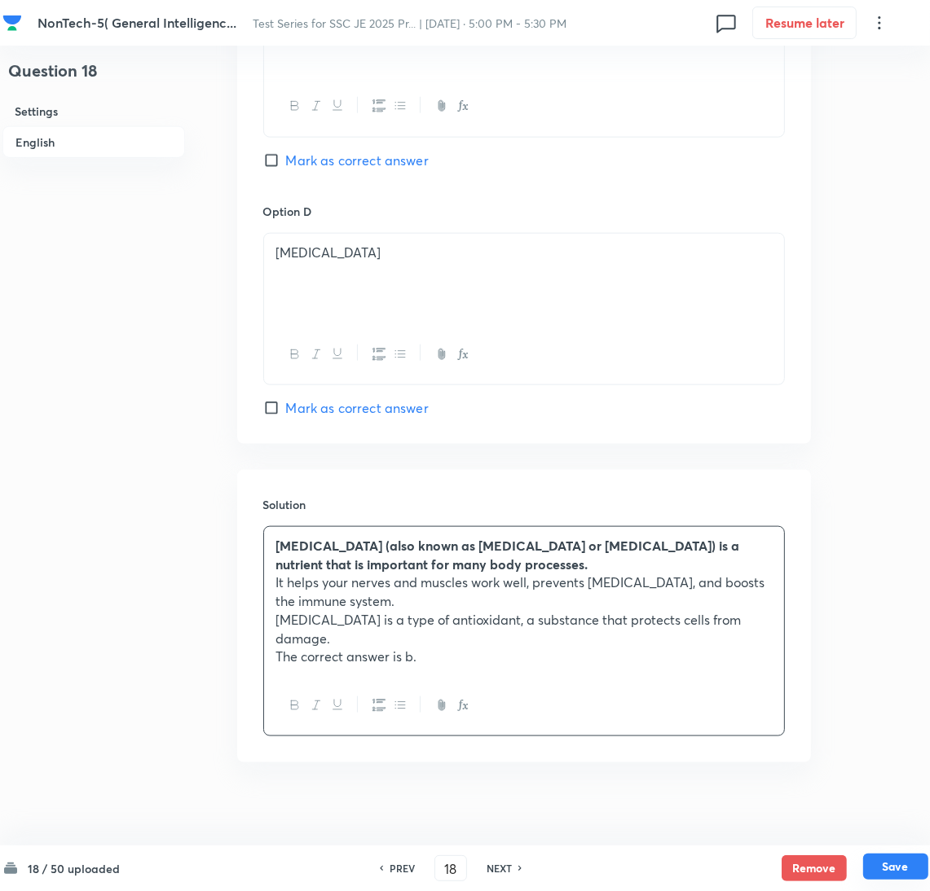
click at [897, 870] on button "Save" at bounding box center [895, 867] width 65 height 26
type input "19"
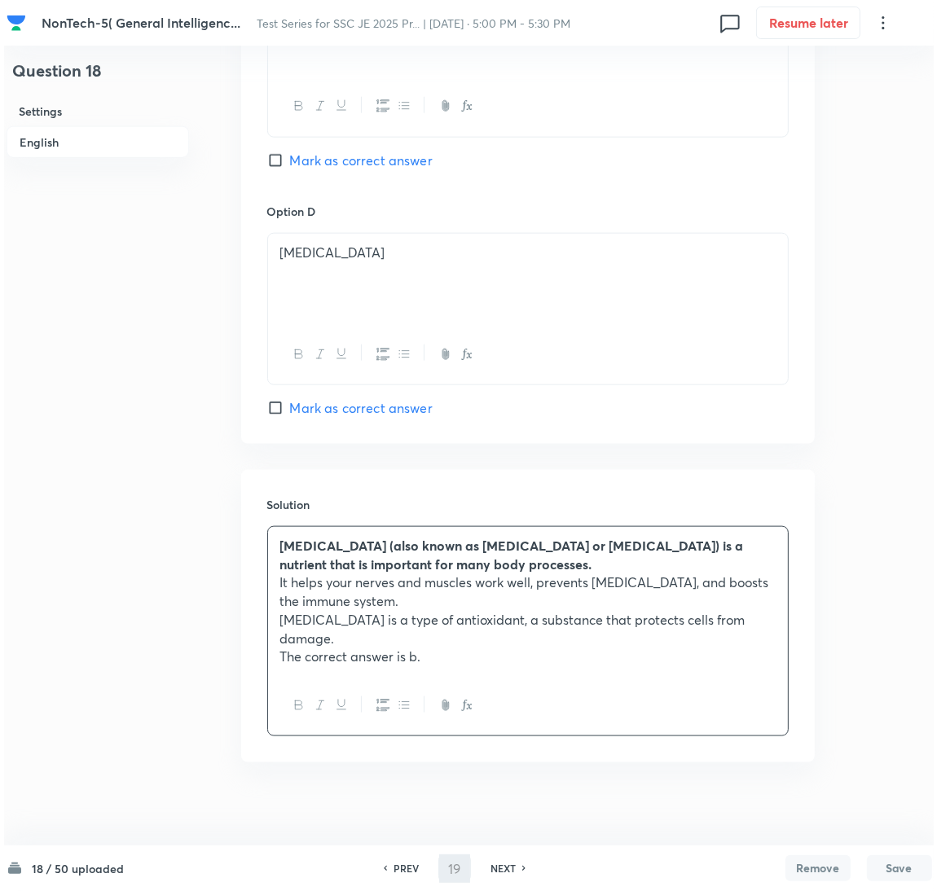
scroll to position [0, 0]
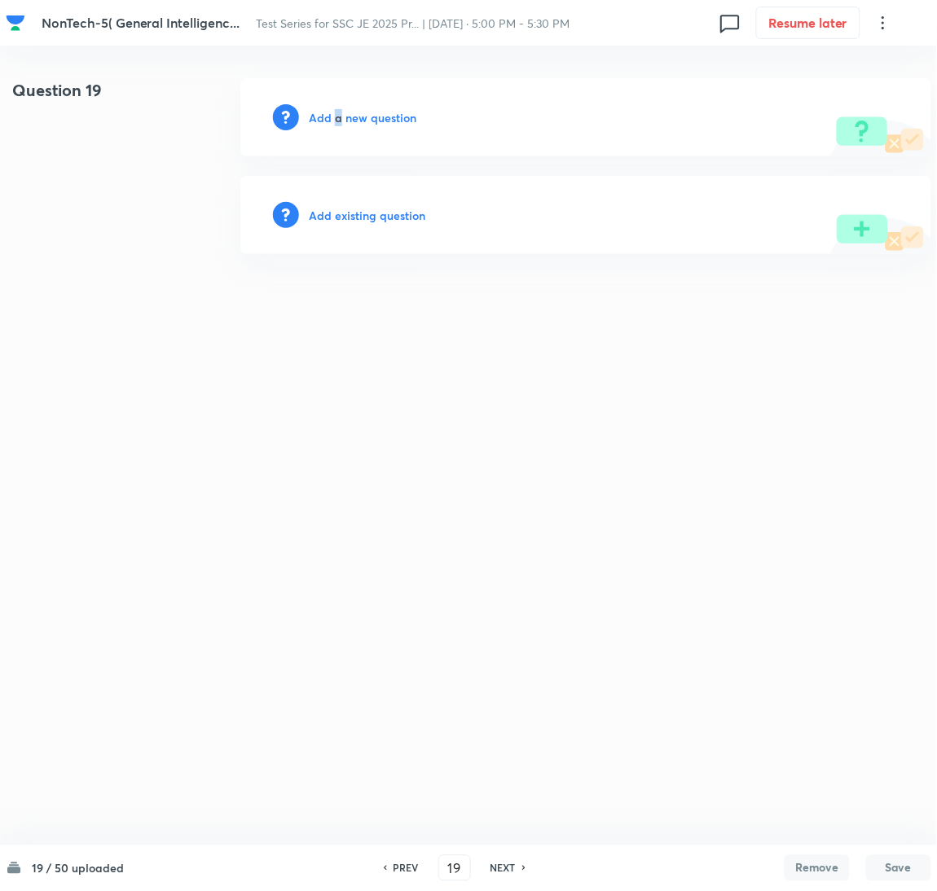
click at [338, 123] on h6 "Add a new question" at bounding box center [363, 117] width 108 height 17
click at [338, 123] on h6 "Choose a question type" at bounding box center [371, 117] width 125 height 17
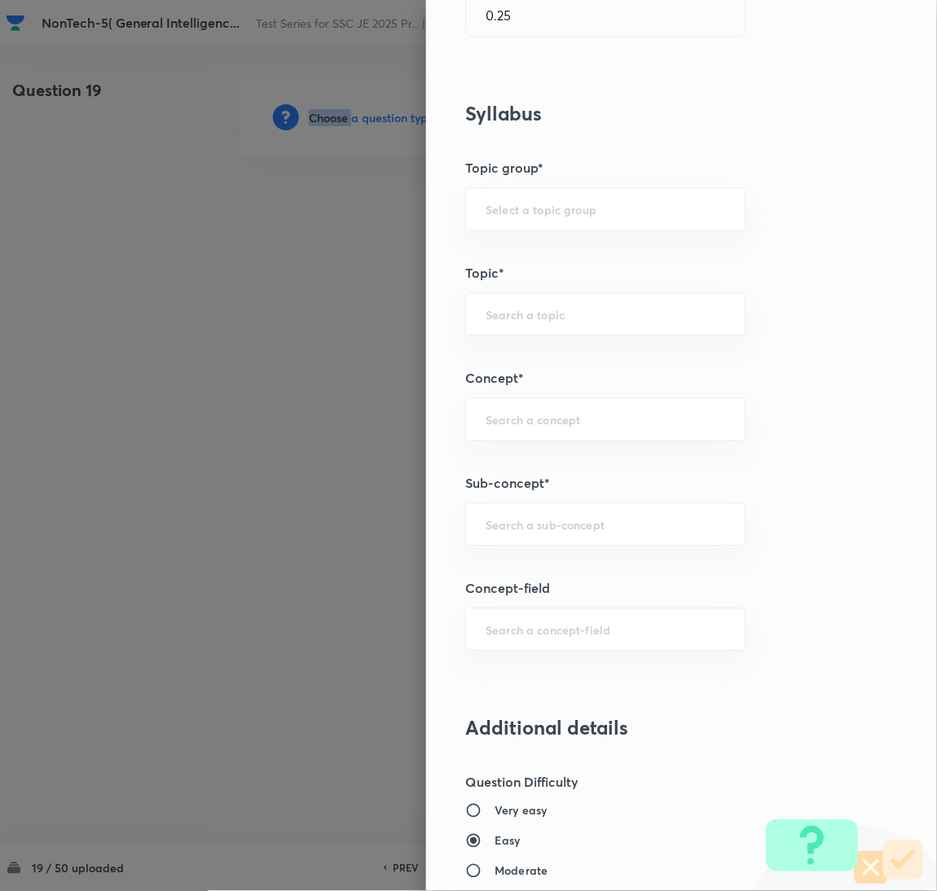
scroll to position [733, 0]
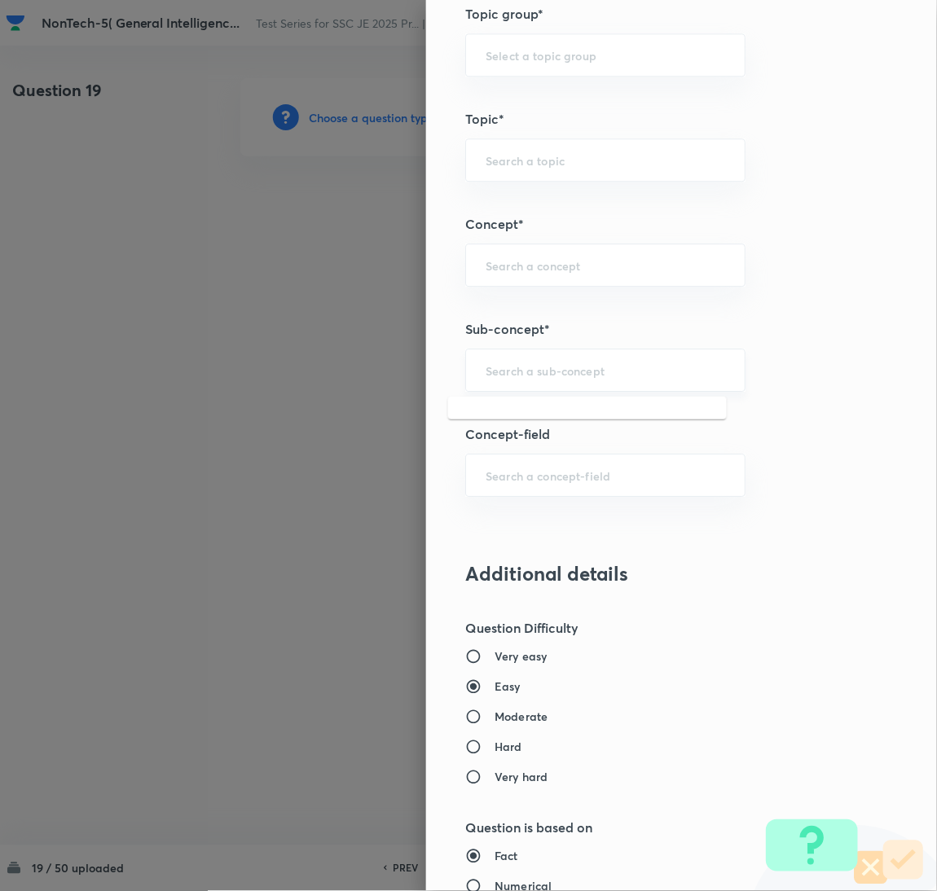
click at [506, 377] on input "text" at bounding box center [606, 370] width 240 height 15
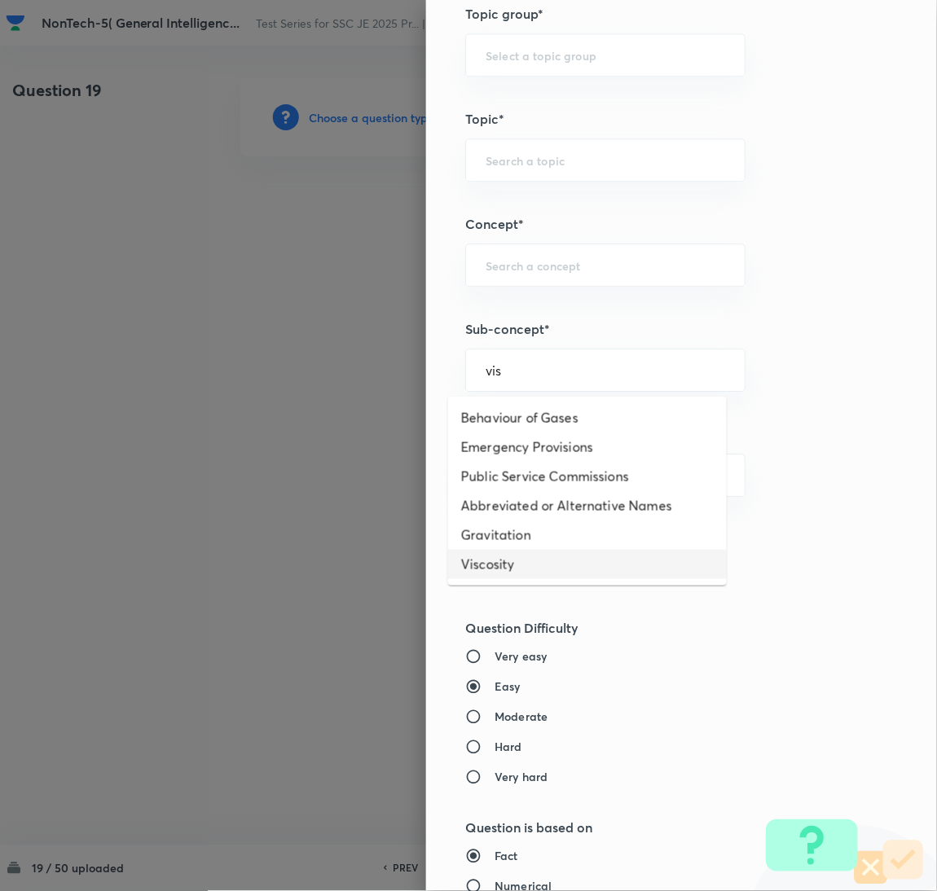
type input "vis"
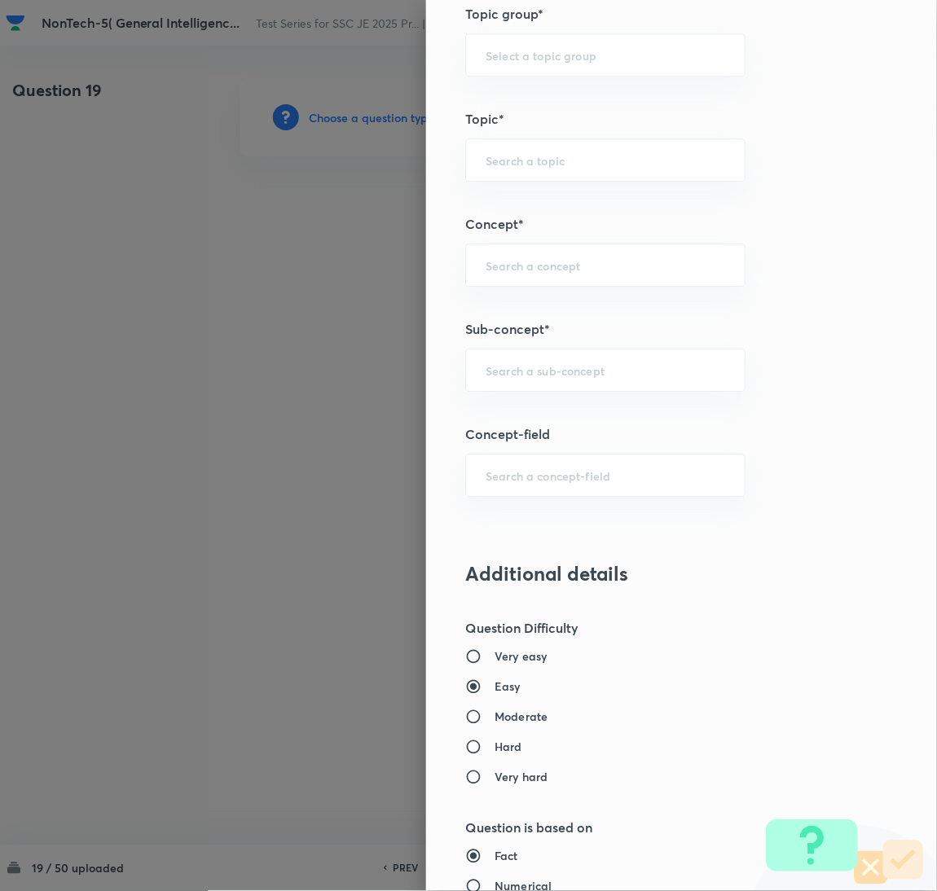
click at [495, 565] on h3 "Additional details" at bounding box center [654, 574] width 378 height 24
click at [526, 378] on input "text" at bounding box center [606, 370] width 240 height 15
click at [511, 449] on li "Viscosity" at bounding box center [587, 447] width 279 height 29
type input "Viscosity"
type input "General Awareness"
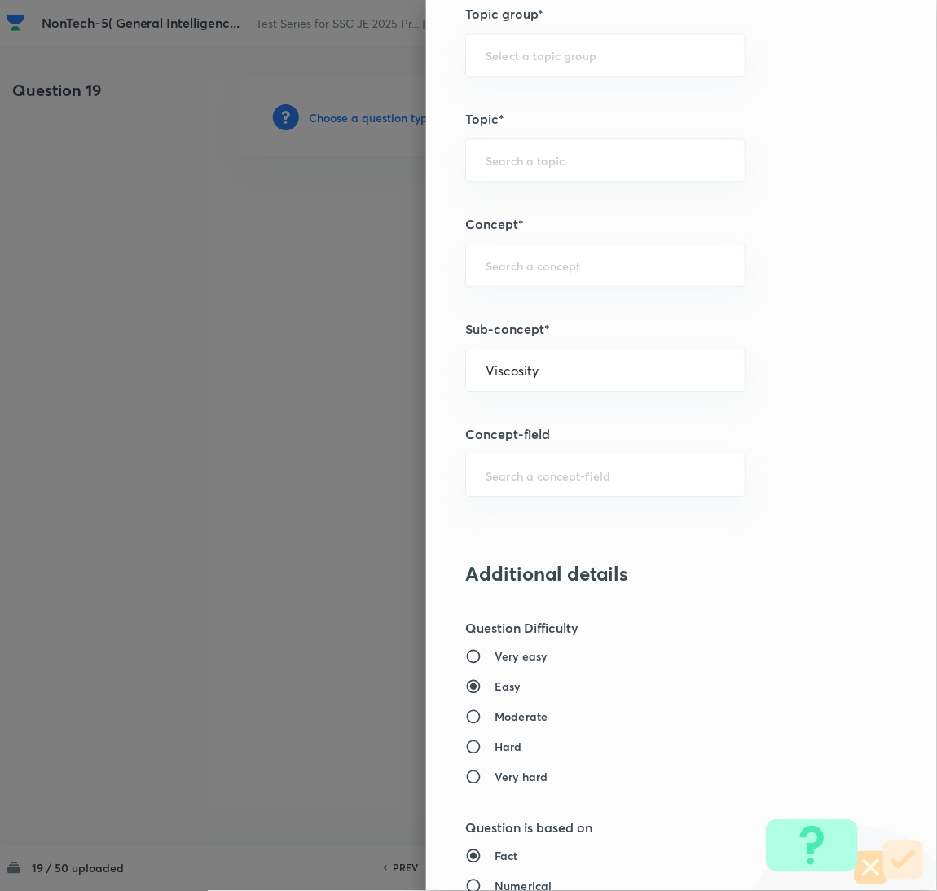
type input "Static GK"
type input "Physics"
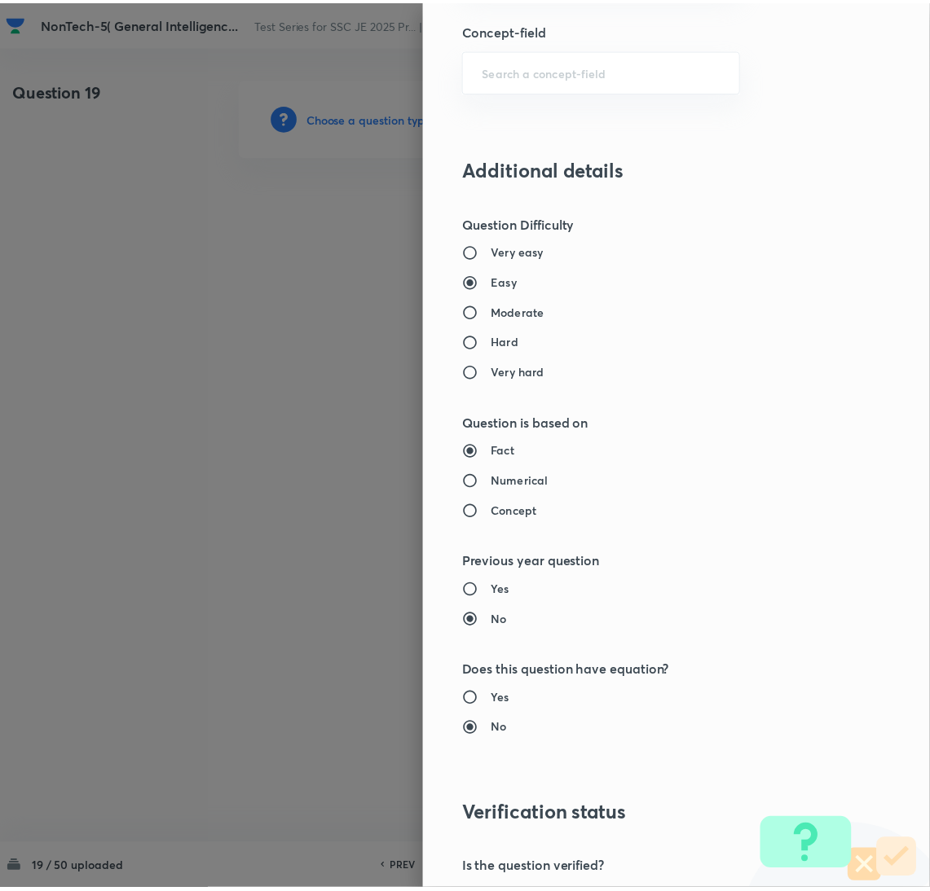
scroll to position [1332, 0]
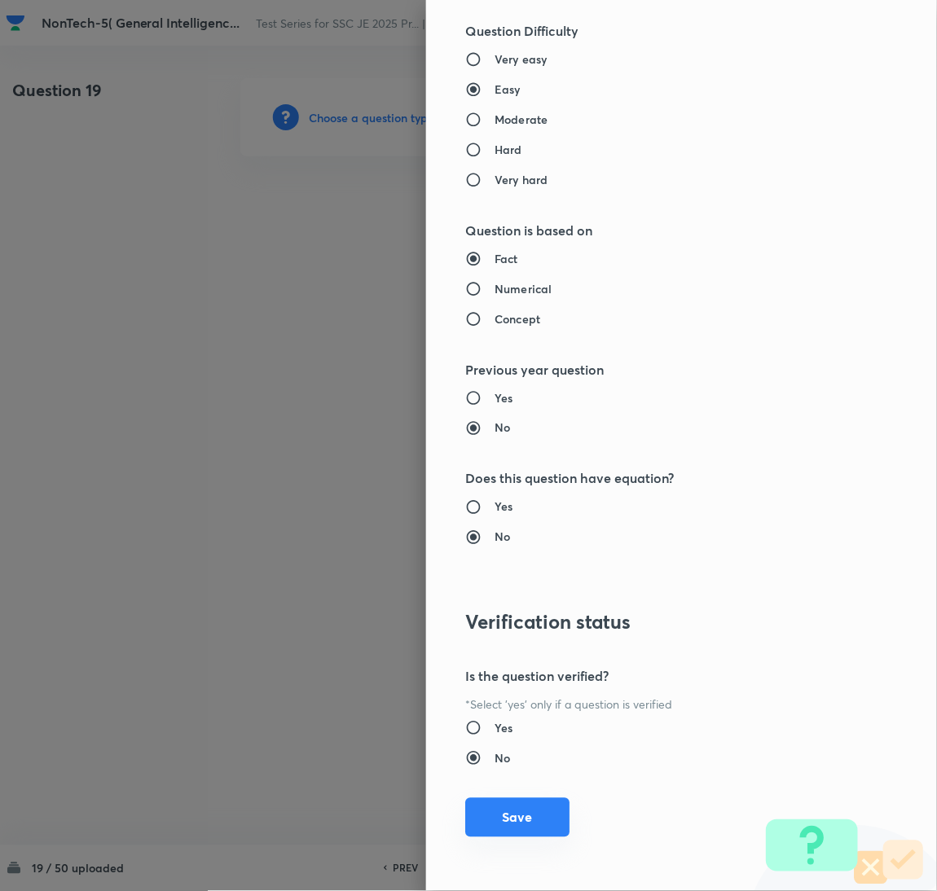
click at [509, 825] on button "Save" at bounding box center [517, 818] width 104 height 39
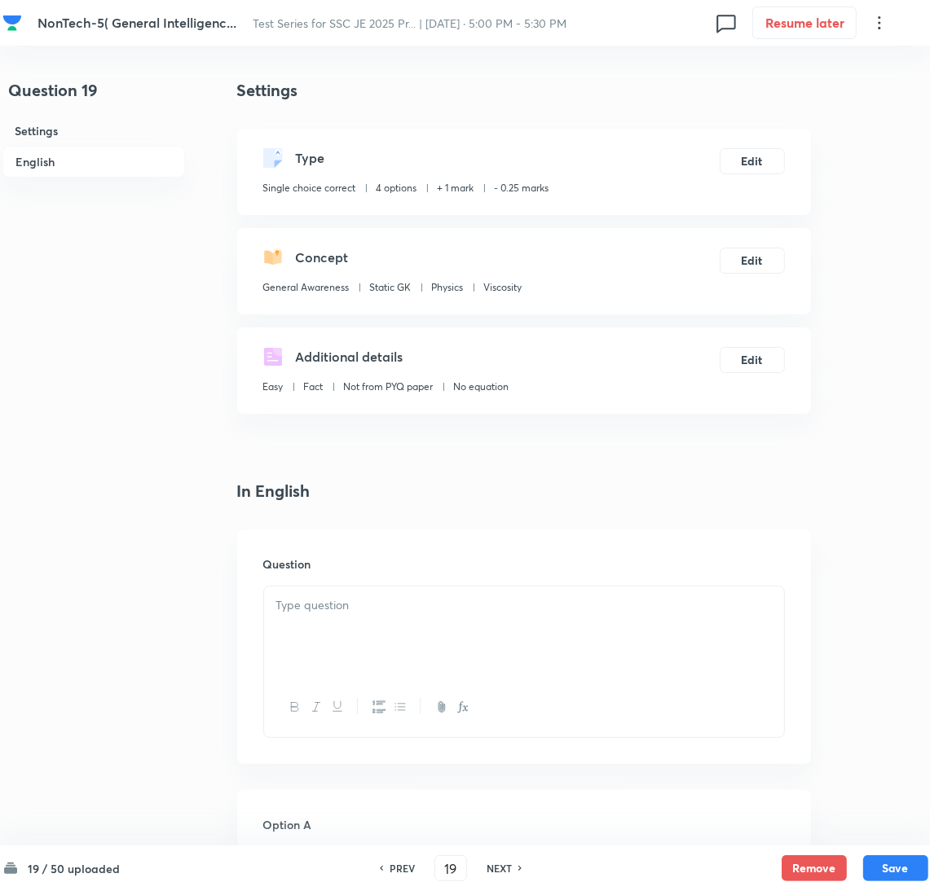
click at [360, 638] on div at bounding box center [524, 632] width 520 height 91
click at [444, 617] on div at bounding box center [524, 632] width 520 height 91
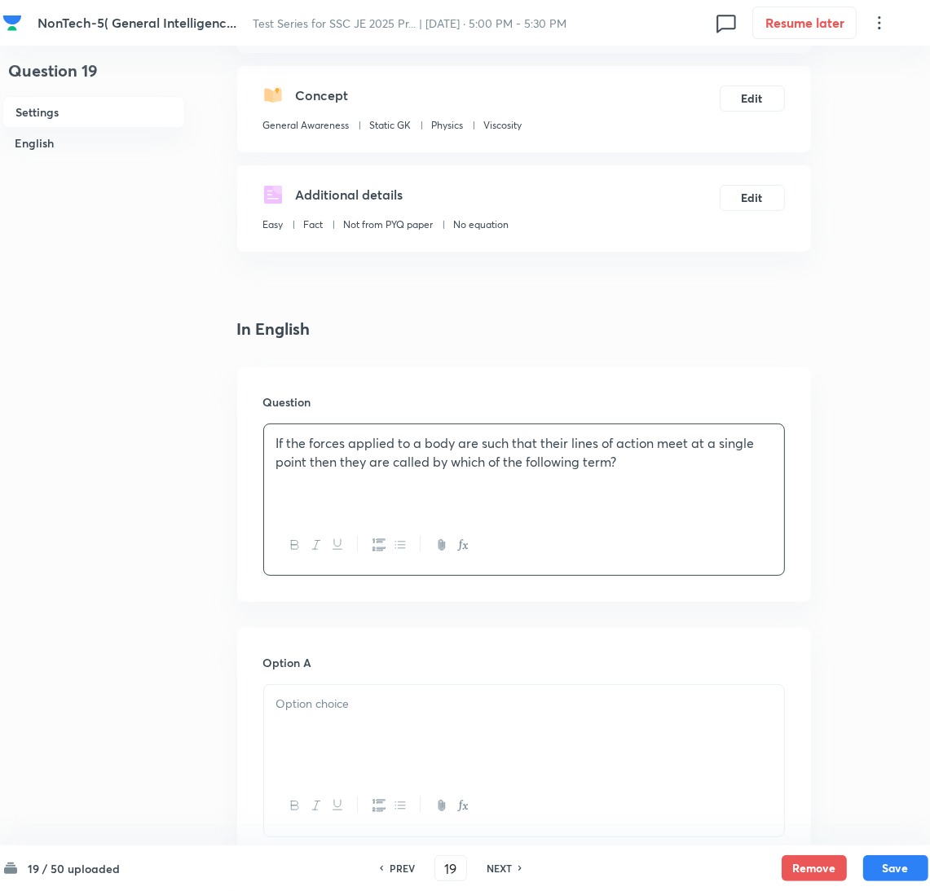
scroll to position [366, 0]
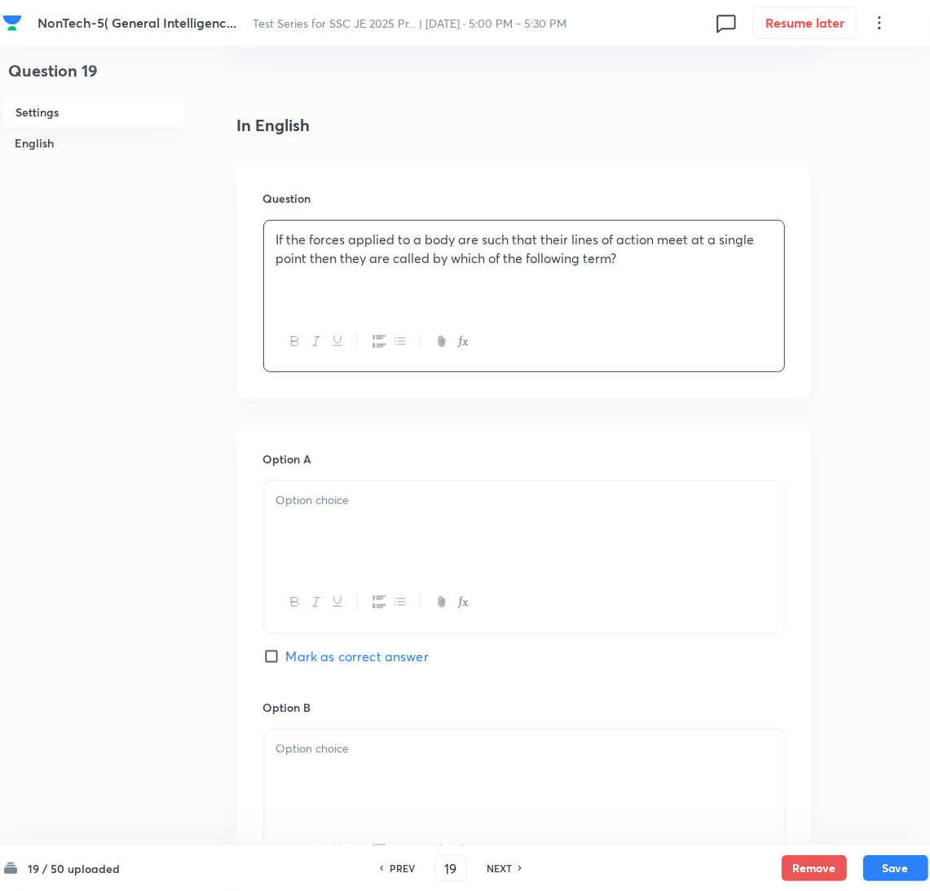
drag, startPoint x: 331, startPoint y: 513, endPoint x: 40, endPoint y: 514, distance: 290.9
click at [321, 514] on div at bounding box center [524, 527] width 520 height 91
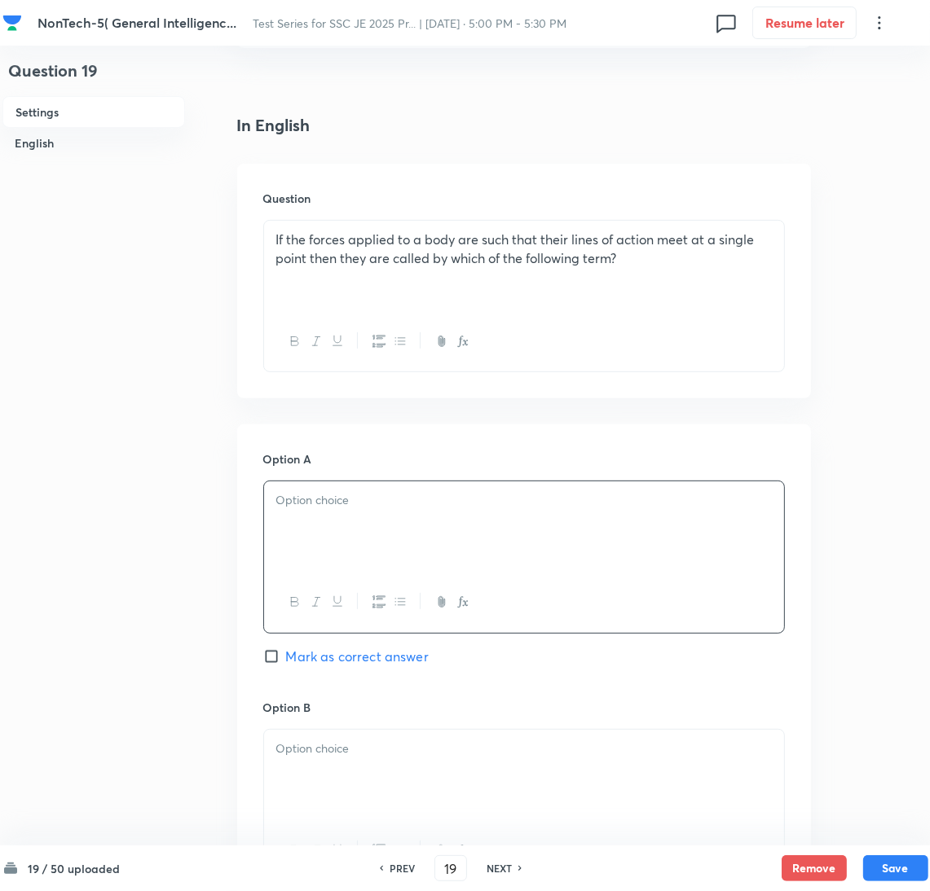
drag, startPoint x: 766, startPoint y: 511, endPoint x: 755, endPoint y: 530, distance: 21.9
click at [765, 513] on div at bounding box center [524, 527] width 520 height 91
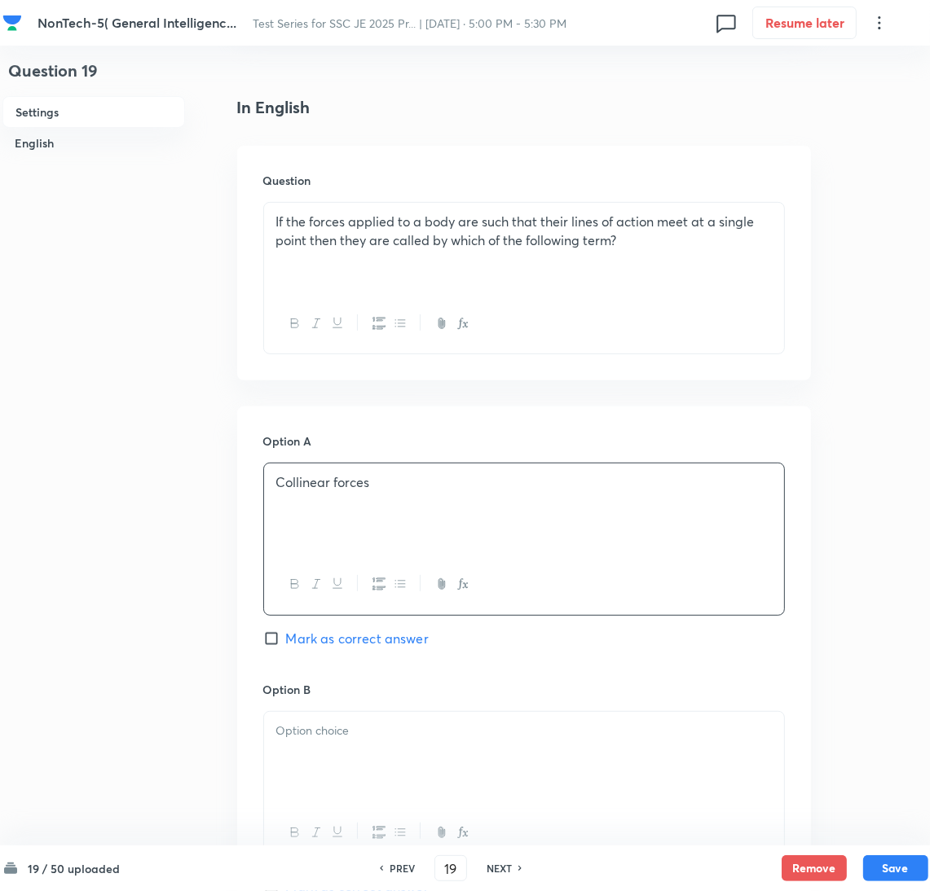
scroll to position [610, 0]
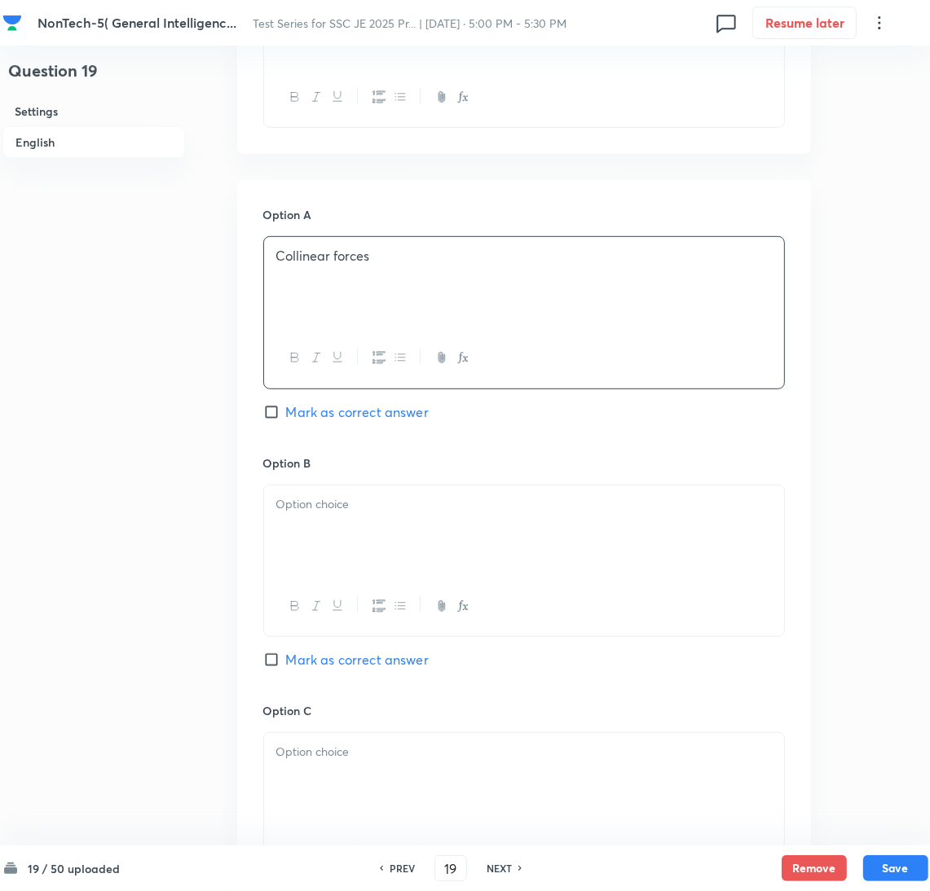
click at [330, 499] on p at bounding box center [523, 504] width 495 height 19
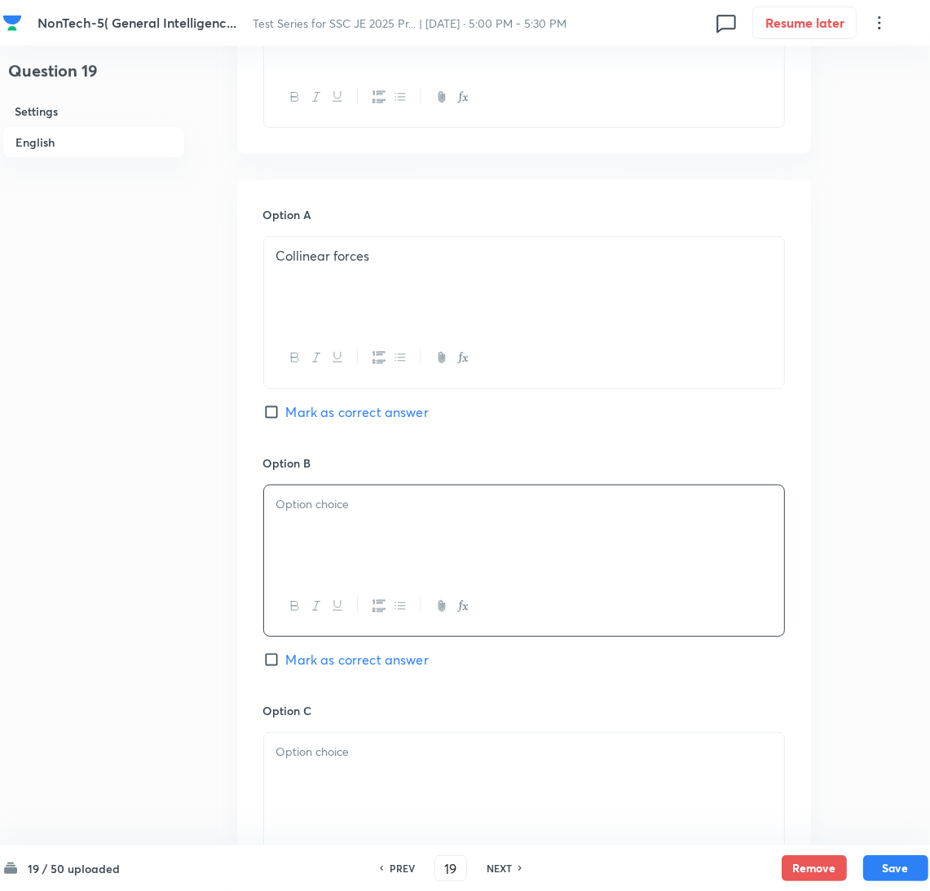
click at [310, 544] on div at bounding box center [524, 531] width 520 height 91
click at [315, 733] on div "Option C Mark as correct answer" at bounding box center [524, 826] width 522 height 248
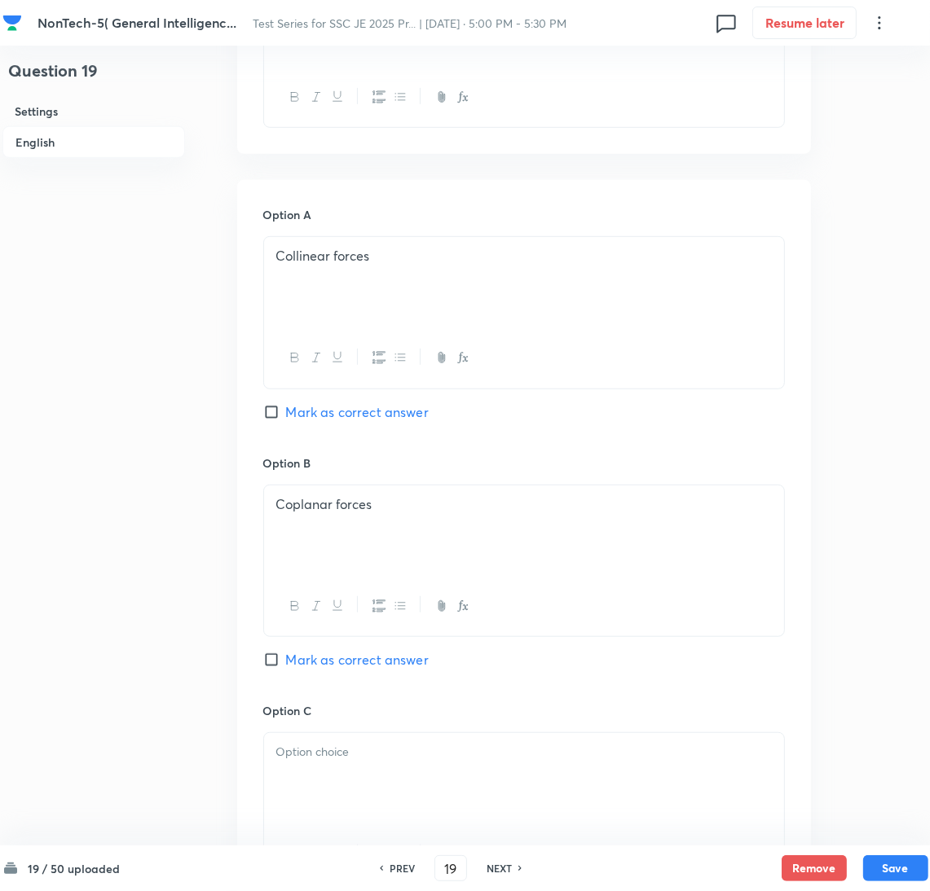
click at [317, 762] on p at bounding box center [523, 752] width 495 height 19
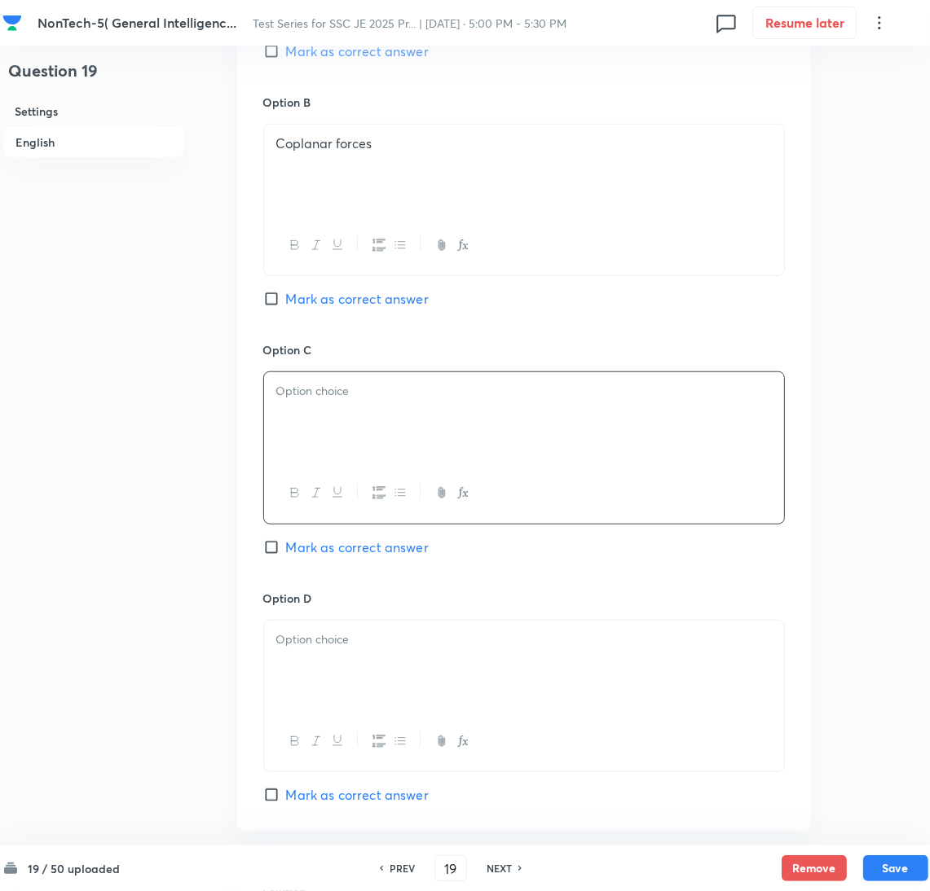
scroll to position [978, 0]
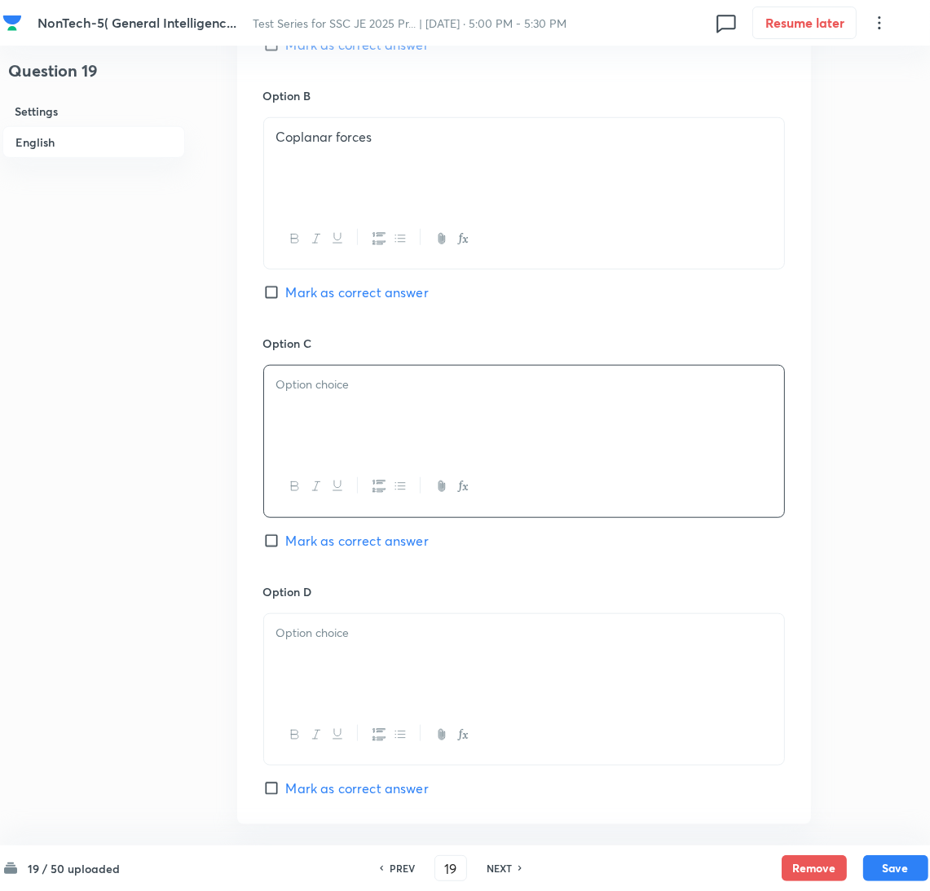
drag, startPoint x: 314, startPoint y: 393, endPoint x: 320, endPoint y: 413, distance: 21.4
click at [314, 392] on p at bounding box center [523, 385] width 495 height 19
click at [325, 659] on div at bounding box center [524, 659] width 520 height 91
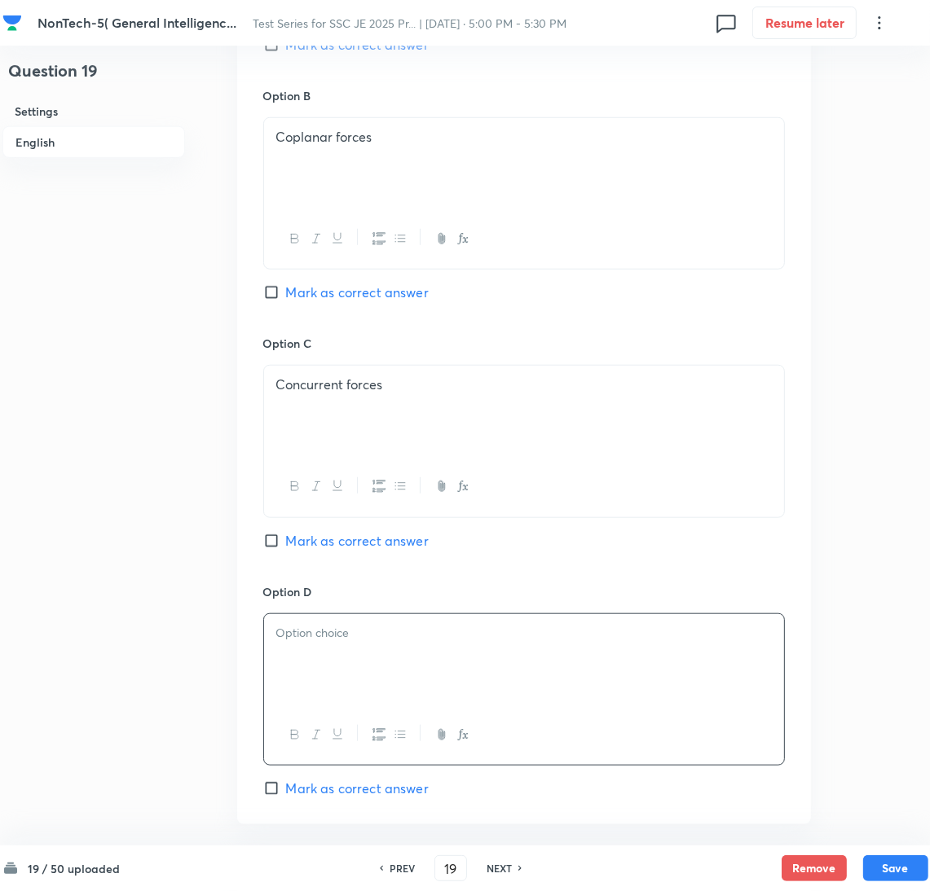
click at [305, 654] on div at bounding box center [524, 659] width 520 height 91
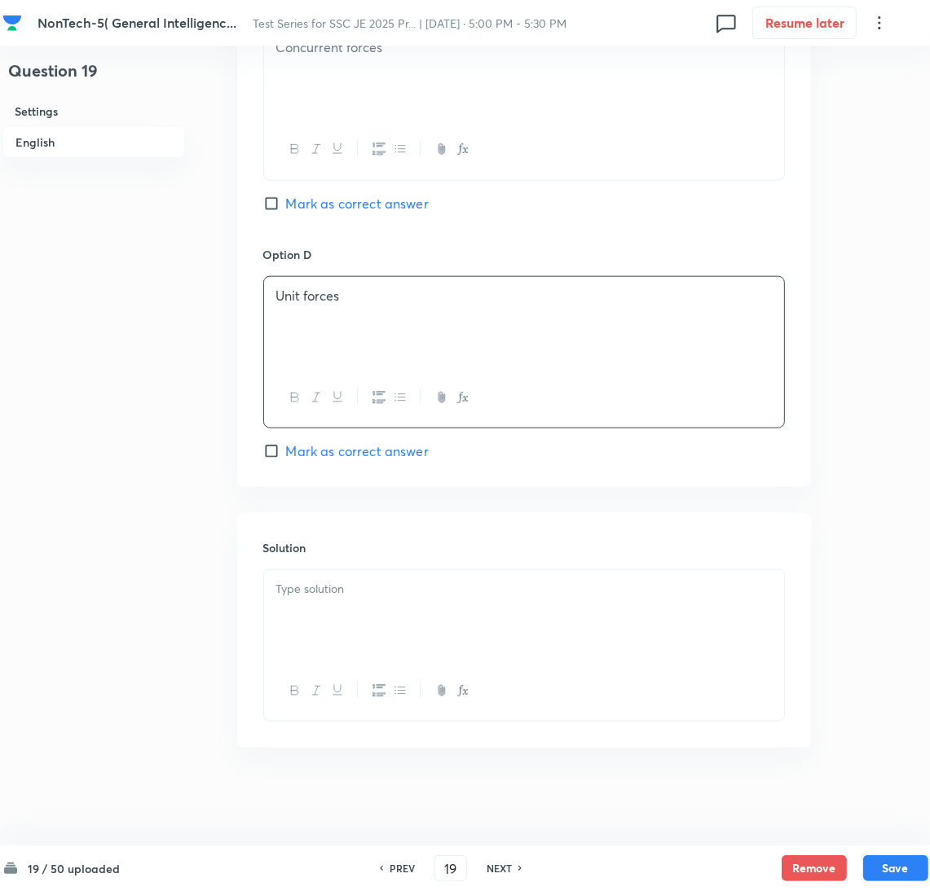
scroll to position [1074, 0]
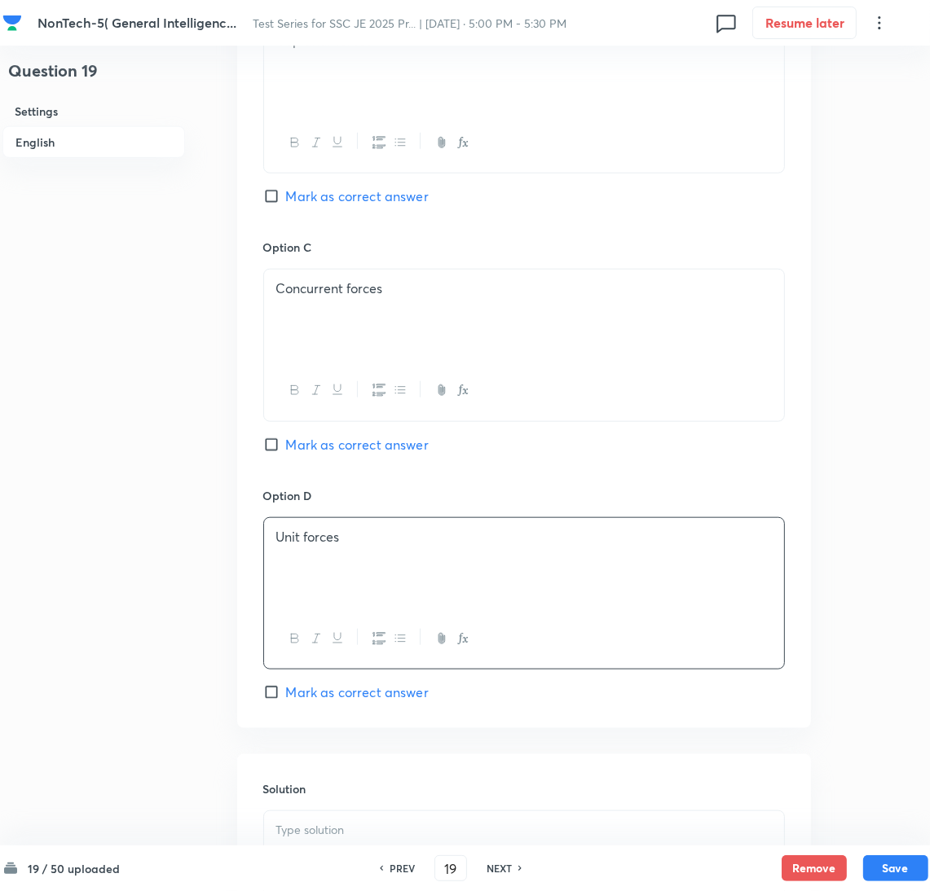
click at [278, 446] on input "Mark as correct answer" at bounding box center [274, 445] width 23 height 16
checkbox input "true"
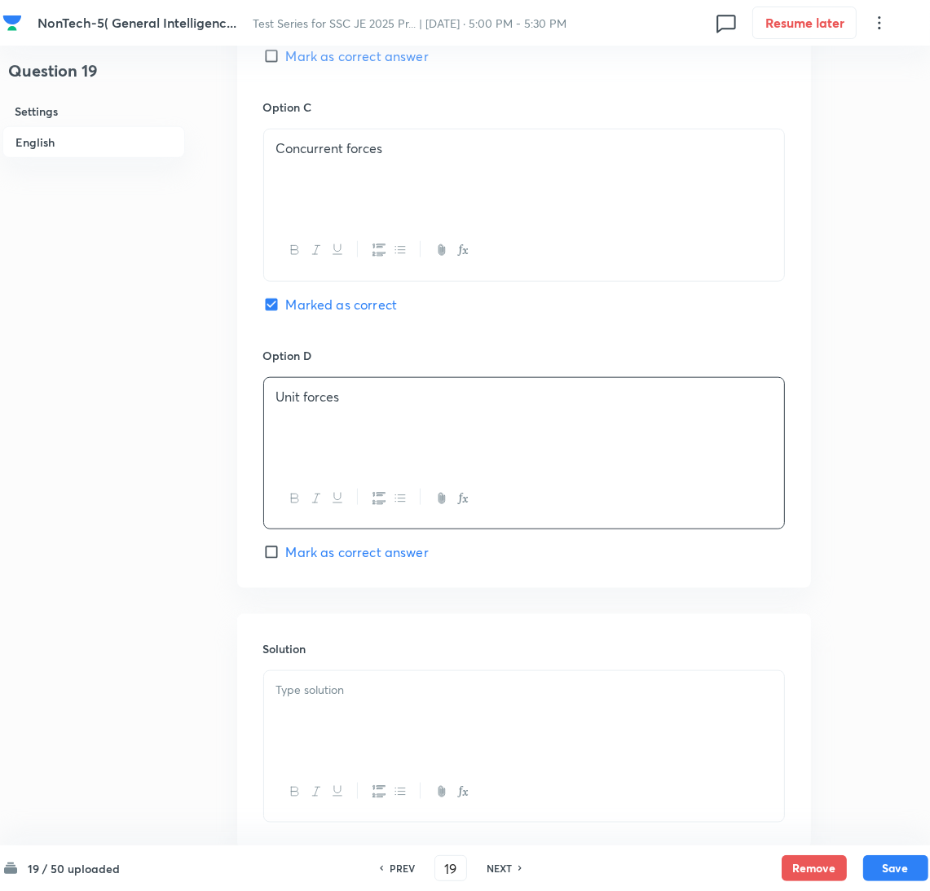
scroll to position [1318, 0]
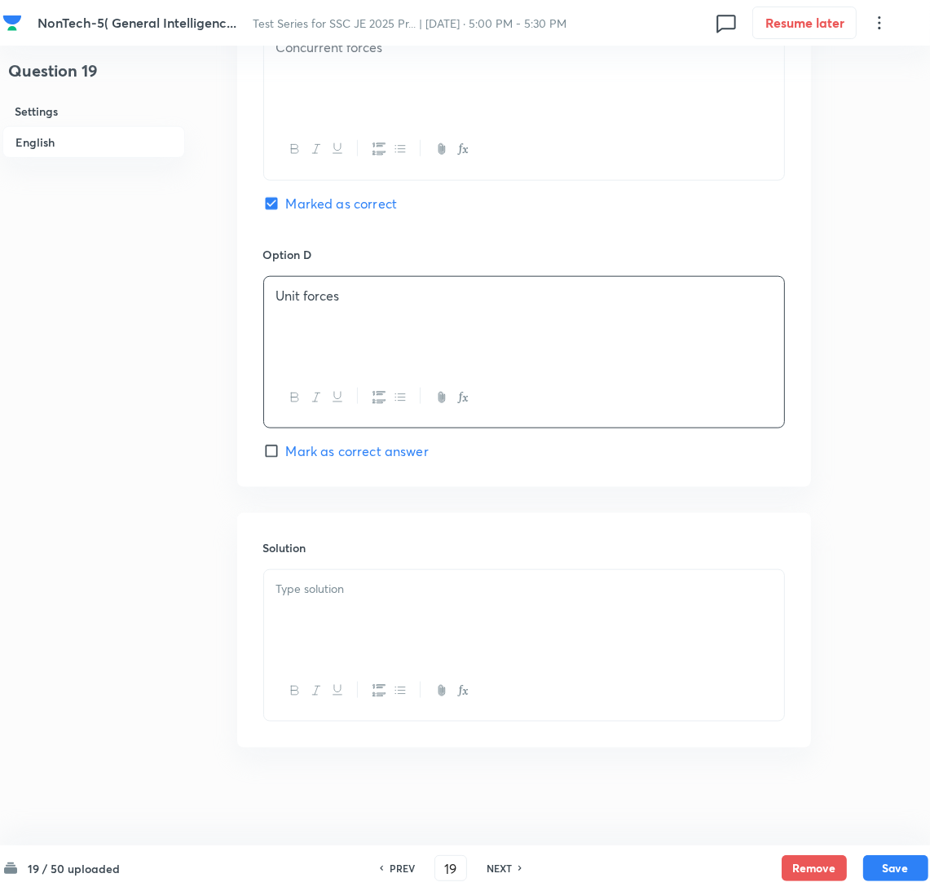
click at [310, 616] on div at bounding box center [524, 615] width 520 height 91
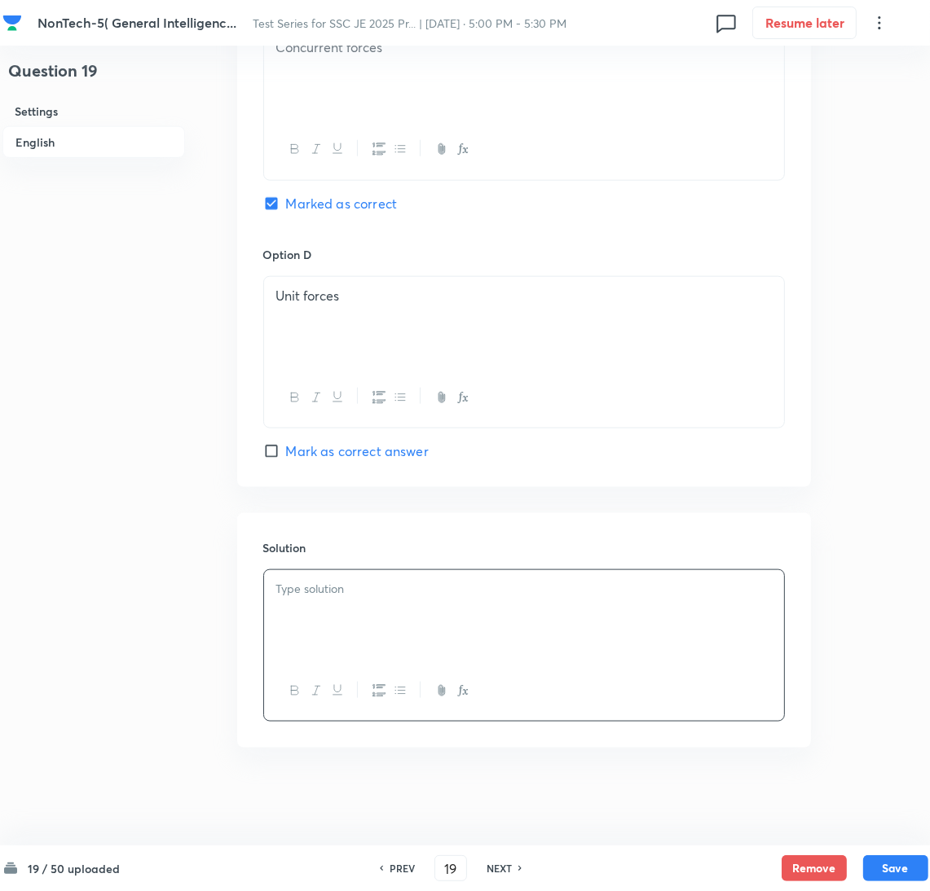
click at [368, 620] on div at bounding box center [524, 615] width 520 height 91
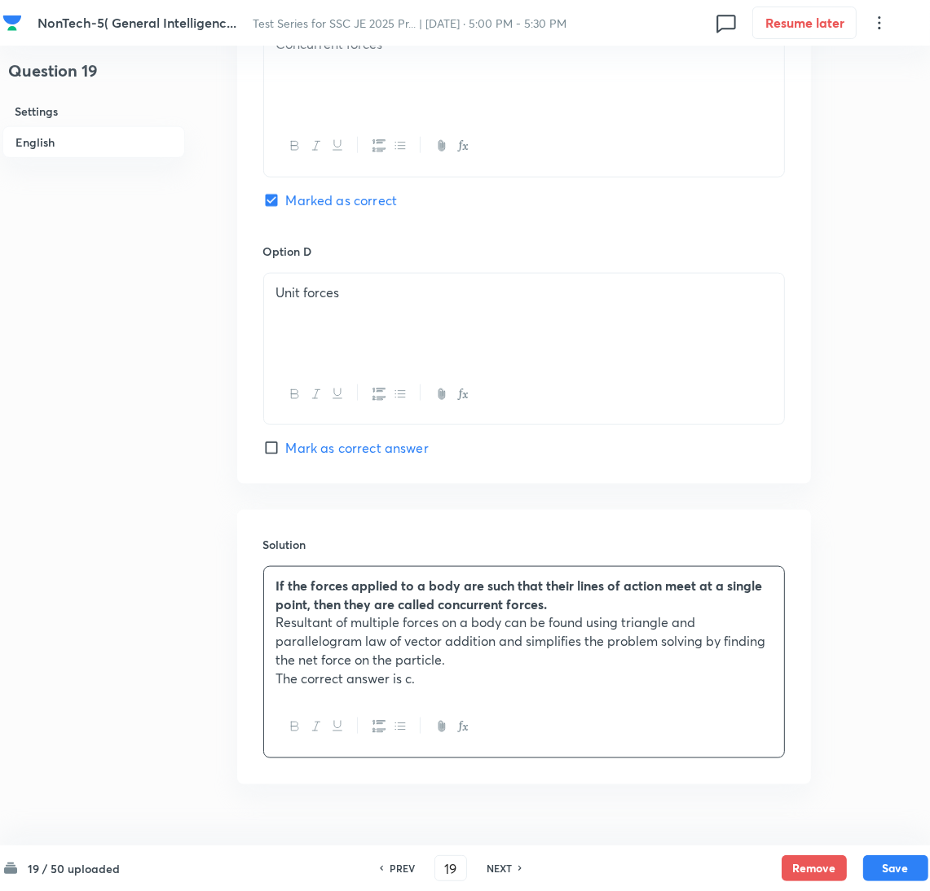
scroll to position [1358, 0]
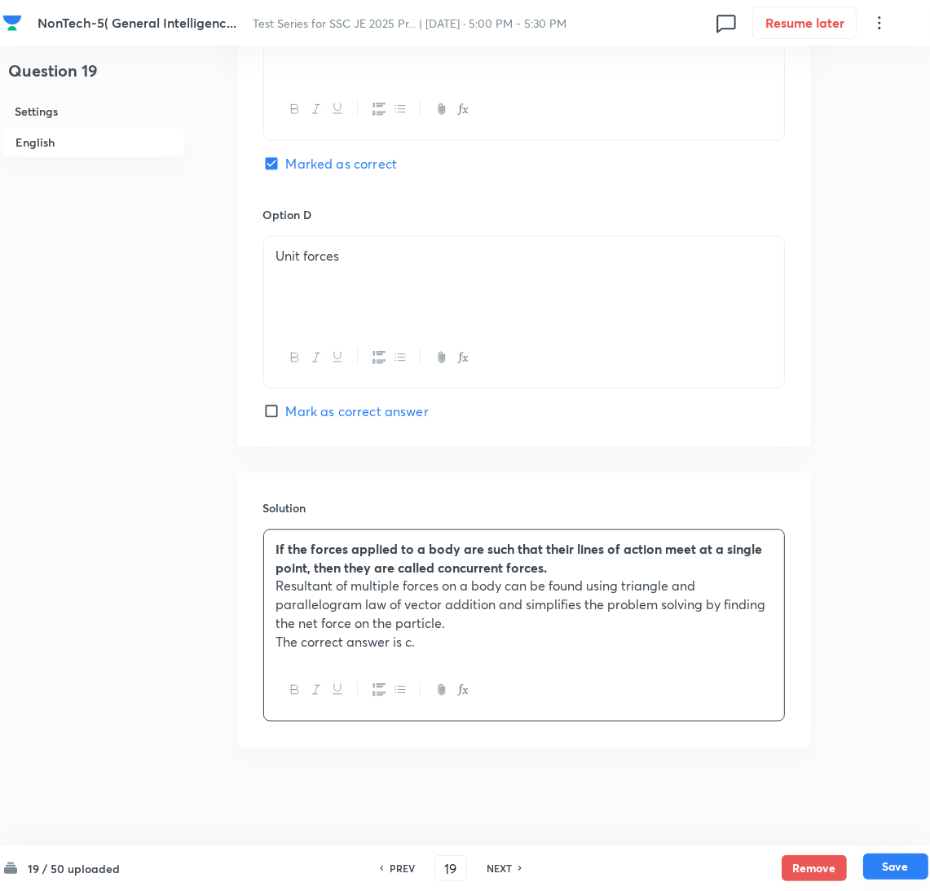
click at [897, 865] on button "Save" at bounding box center [895, 867] width 65 height 26
type input "20"
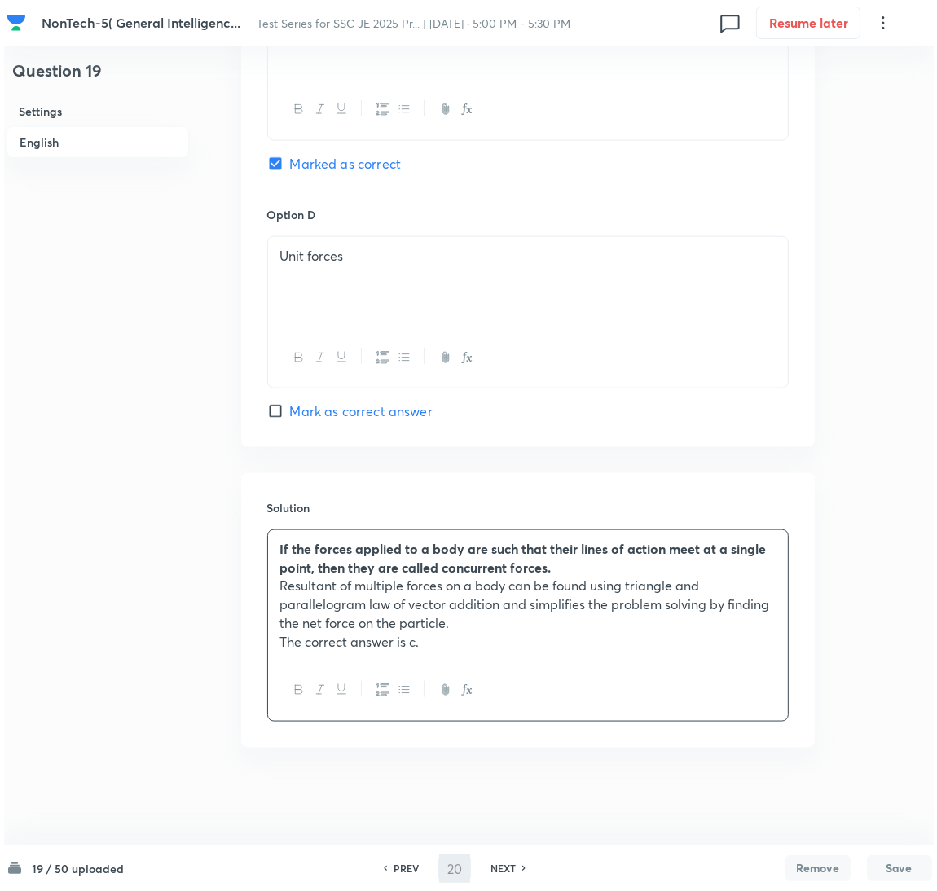
scroll to position [0, 0]
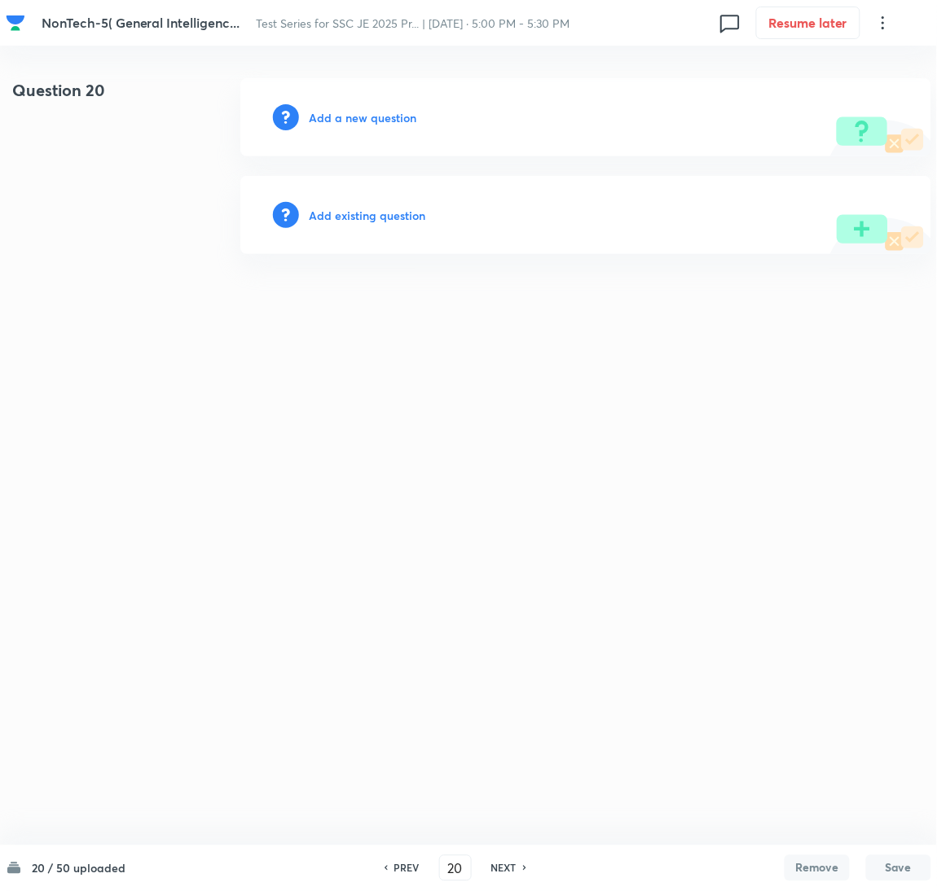
click at [349, 118] on h6 "Add a new question" at bounding box center [363, 117] width 108 height 17
click at [349, 118] on h6 "Choose a question type" at bounding box center [371, 117] width 125 height 17
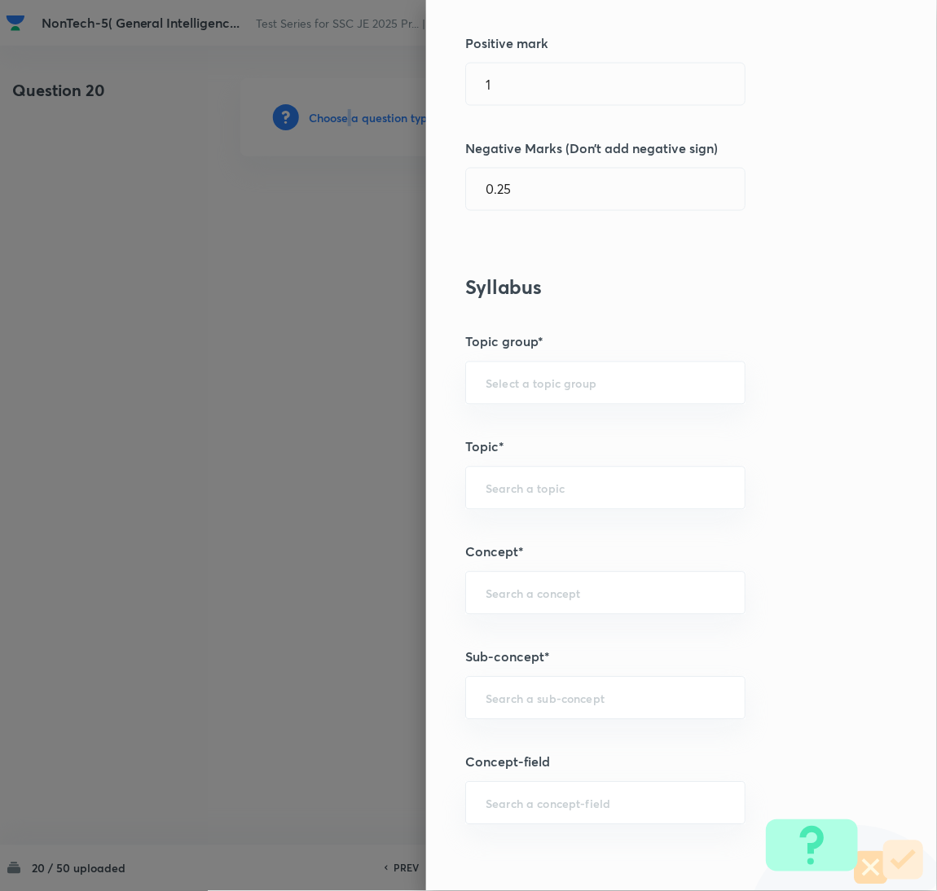
scroll to position [489, 0]
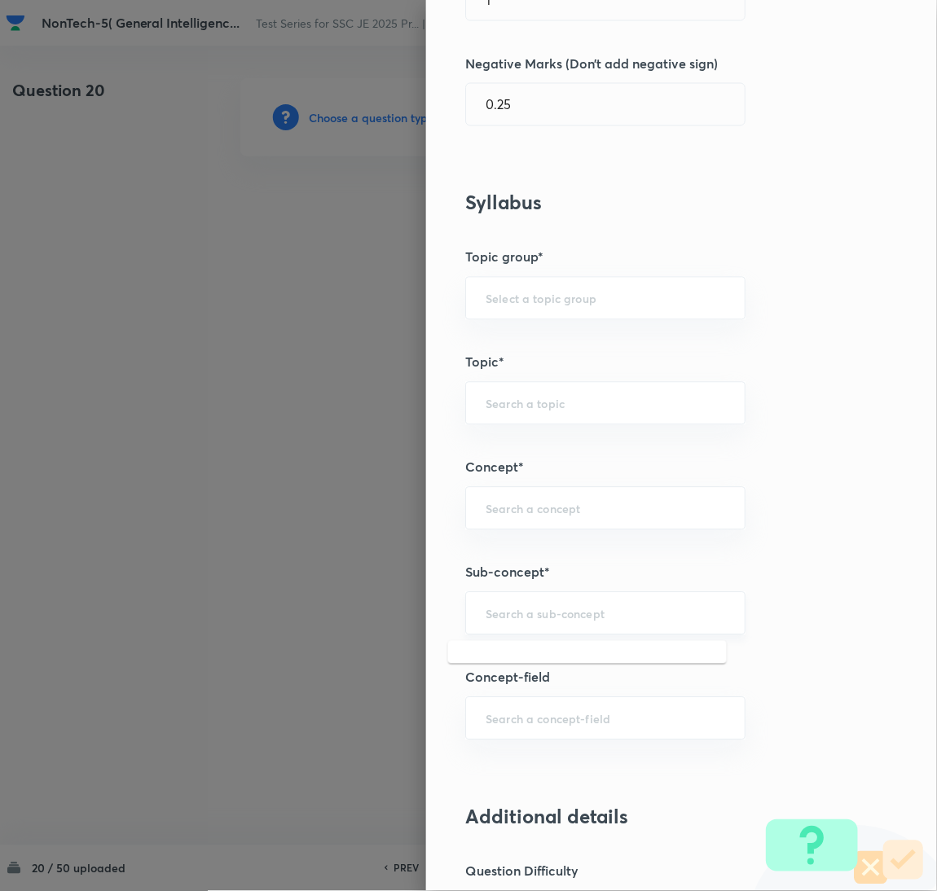
click at [504, 613] on input "text" at bounding box center [606, 613] width 240 height 15
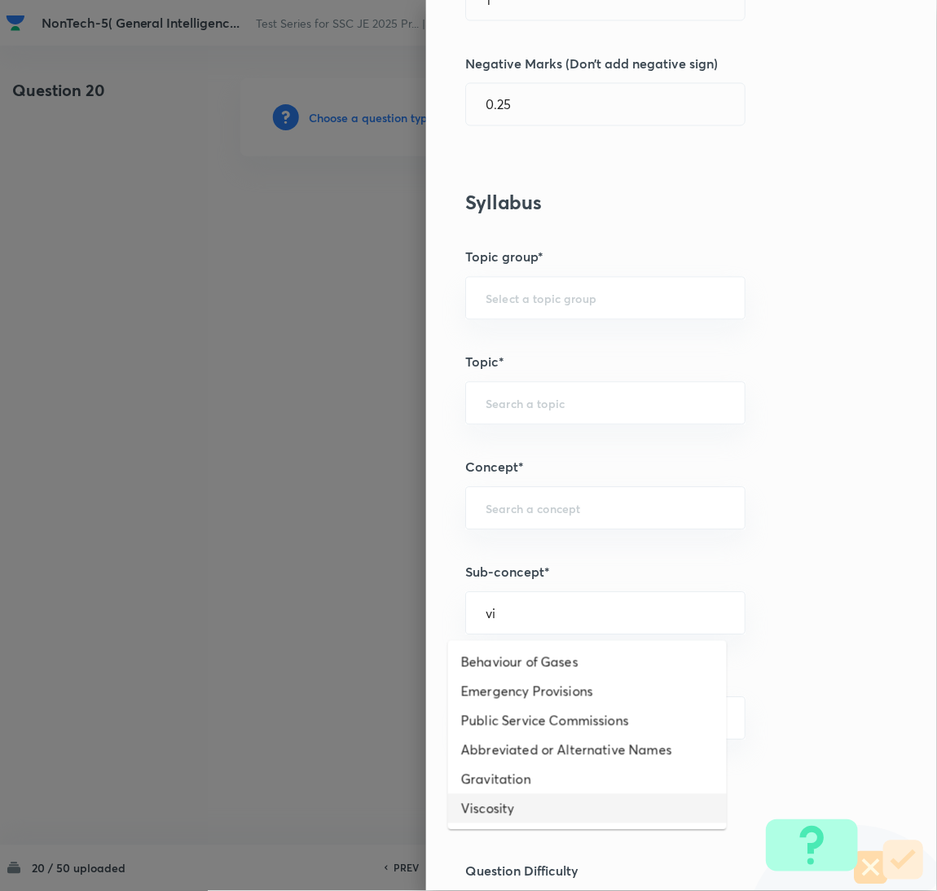
click at [507, 801] on li "Viscosity" at bounding box center [587, 809] width 279 height 29
type input "Viscosity"
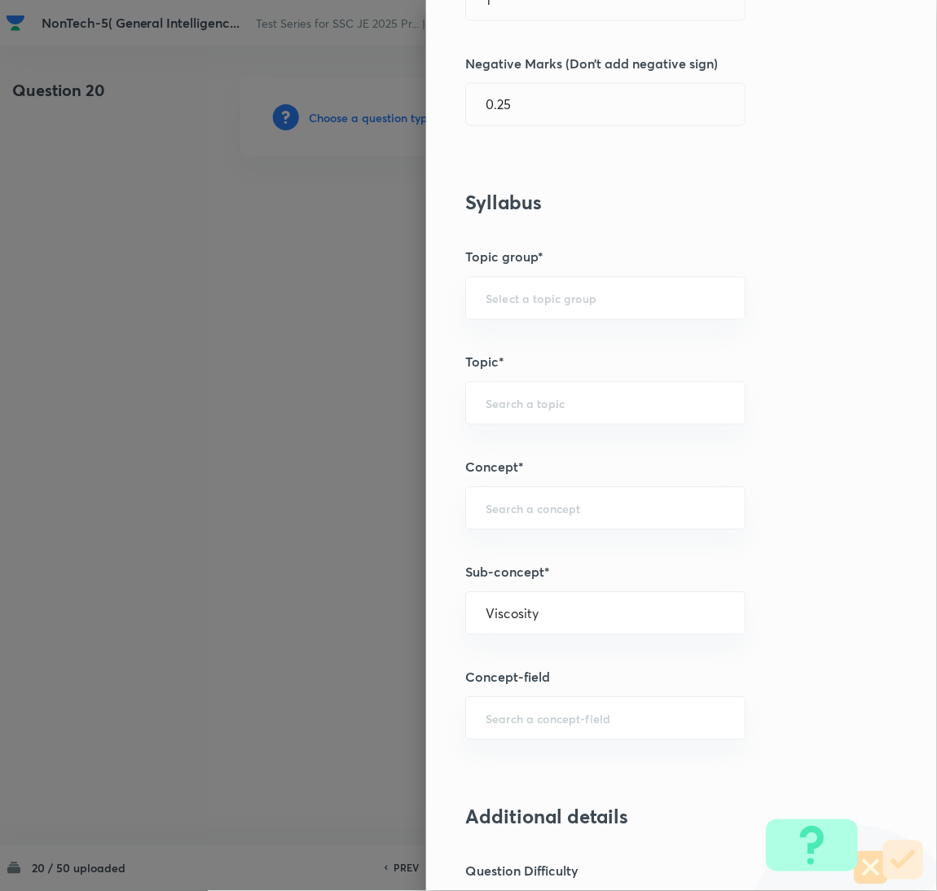
type input "General Awareness"
type input "Static GK"
type input "Physics"
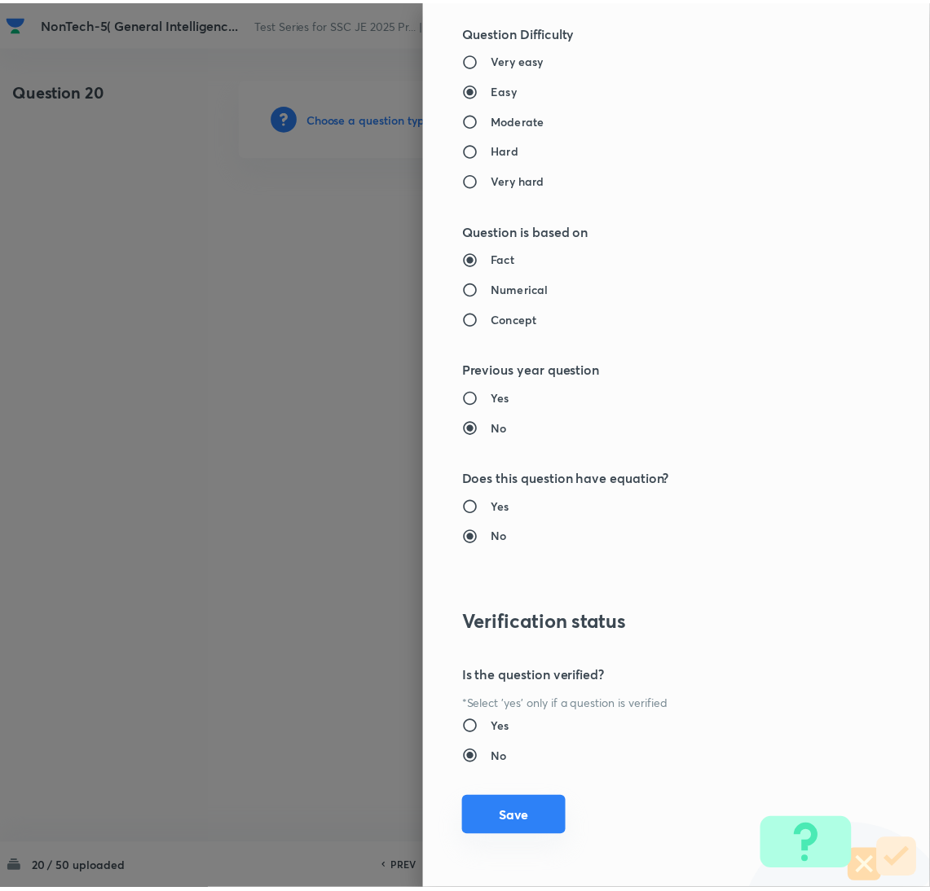
scroll to position [1332, 0]
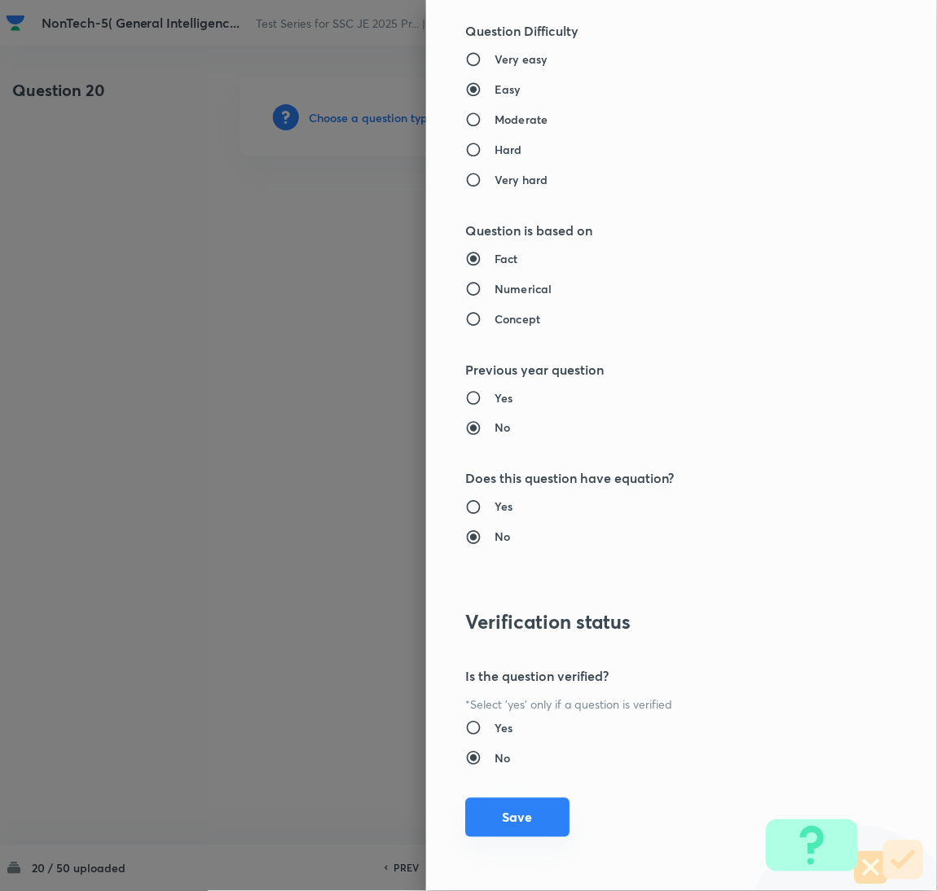
click at [493, 812] on button "Save" at bounding box center [517, 818] width 104 height 39
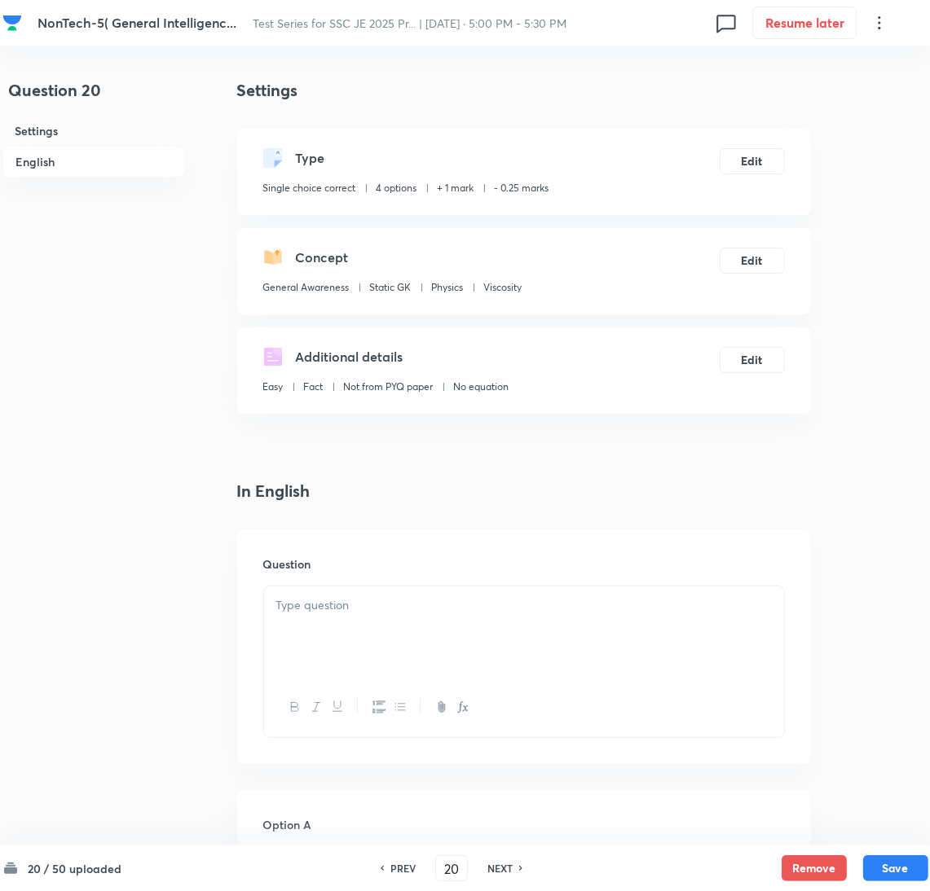
click at [354, 618] on div at bounding box center [524, 632] width 520 height 91
click at [341, 638] on div at bounding box center [524, 632] width 520 height 91
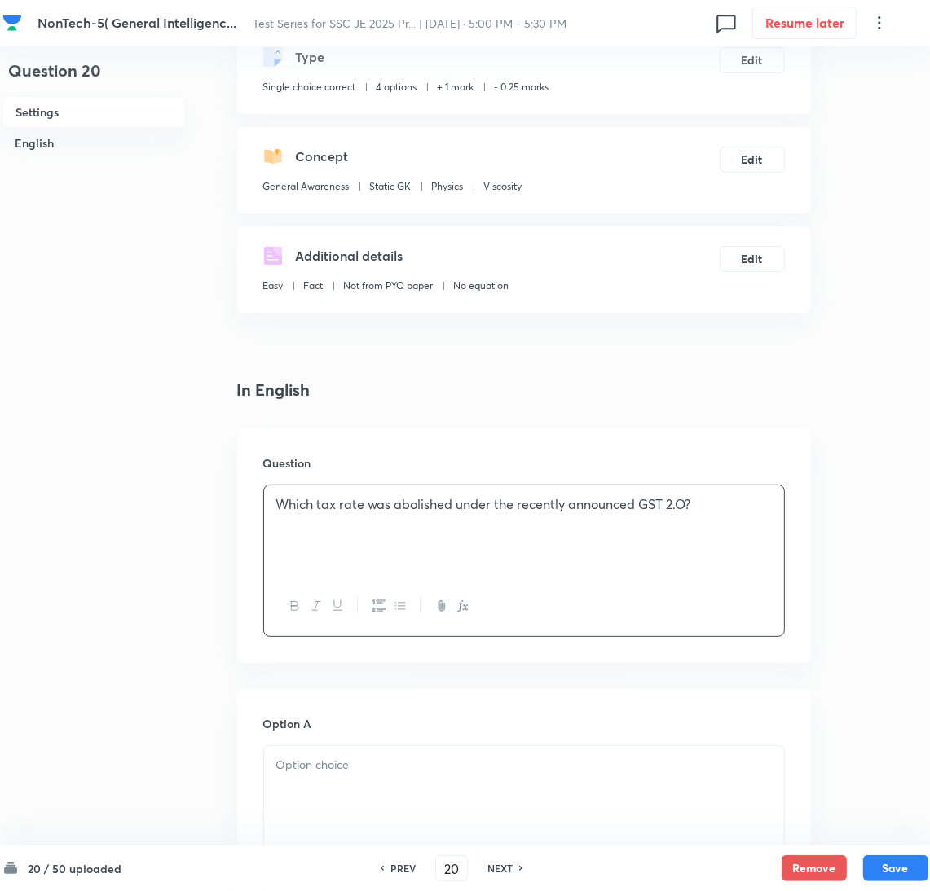
scroll to position [244, 0]
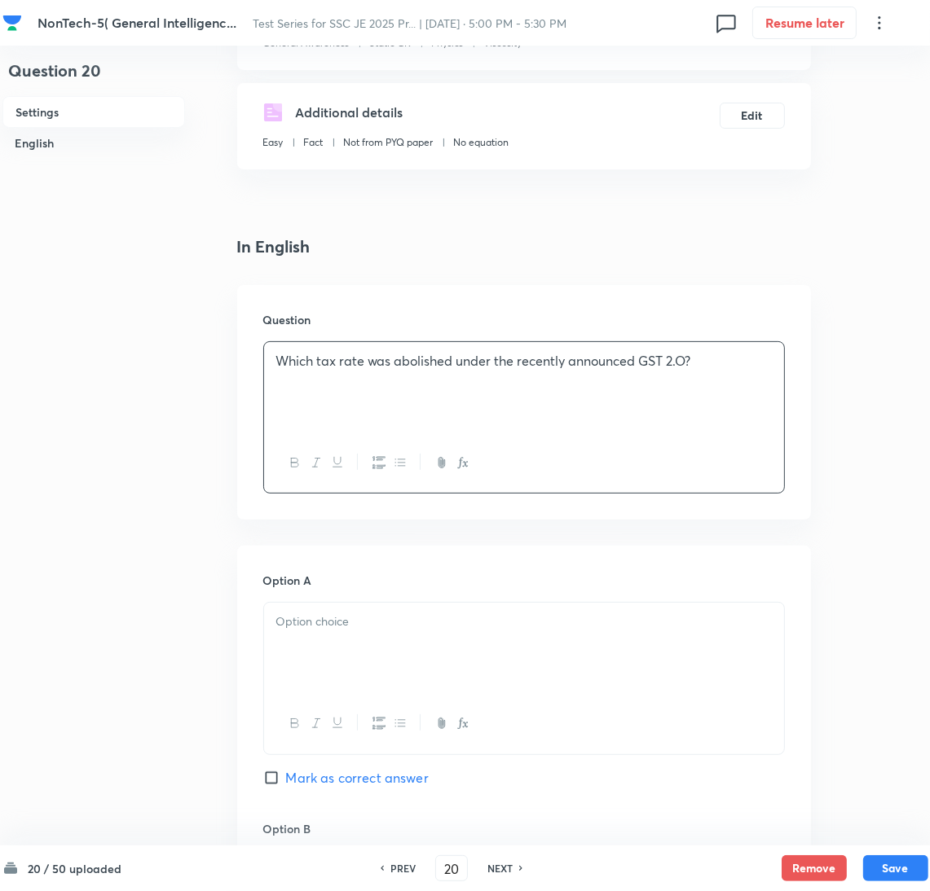
click at [319, 597] on div "Option A Mark as correct answer" at bounding box center [524, 696] width 522 height 248
click at [319, 657] on div at bounding box center [524, 648] width 520 height 91
click at [380, 651] on div at bounding box center [524, 648] width 520 height 91
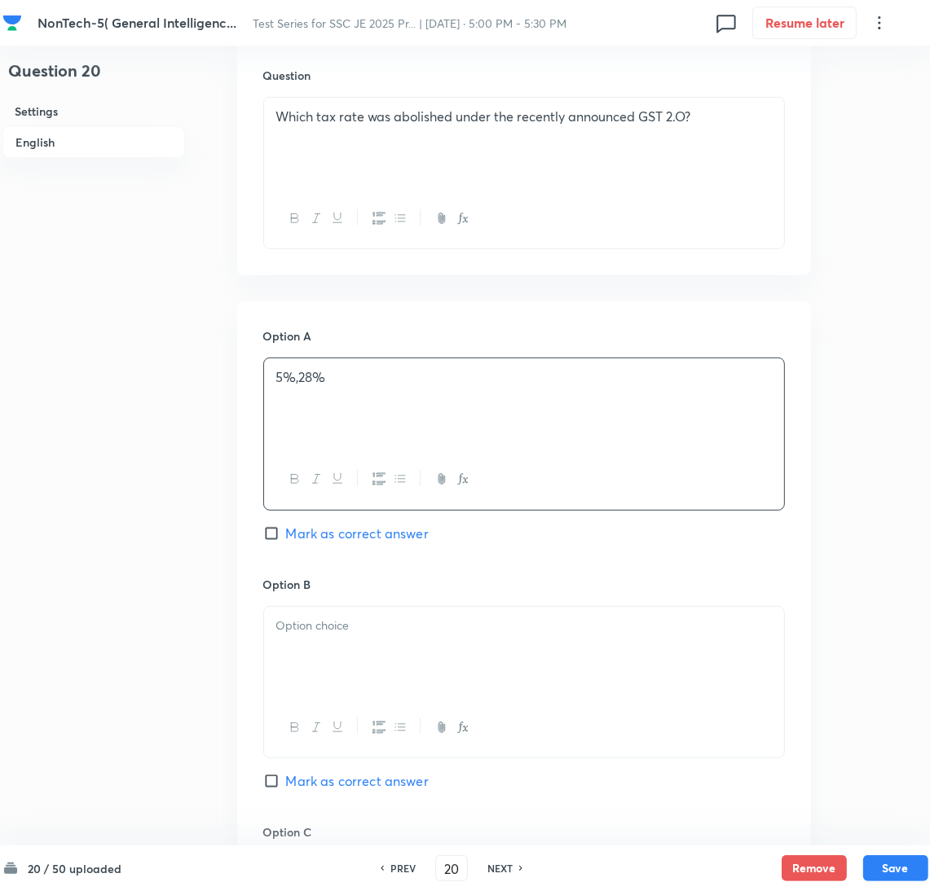
drag, startPoint x: 330, startPoint y: 657, endPoint x: 27, endPoint y: 614, distance: 306.2
click at [329, 657] on div at bounding box center [524, 652] width 520 height 91
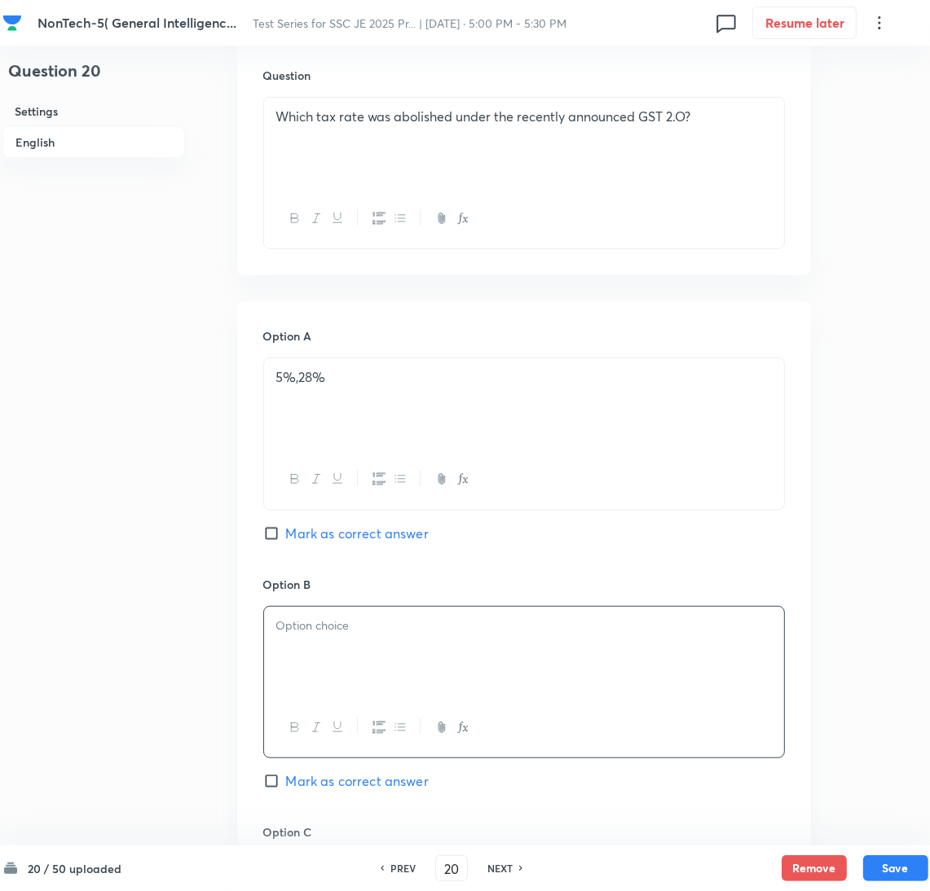
click at [289, 652] on div at bounding box center [524, 652] width 520 height 91
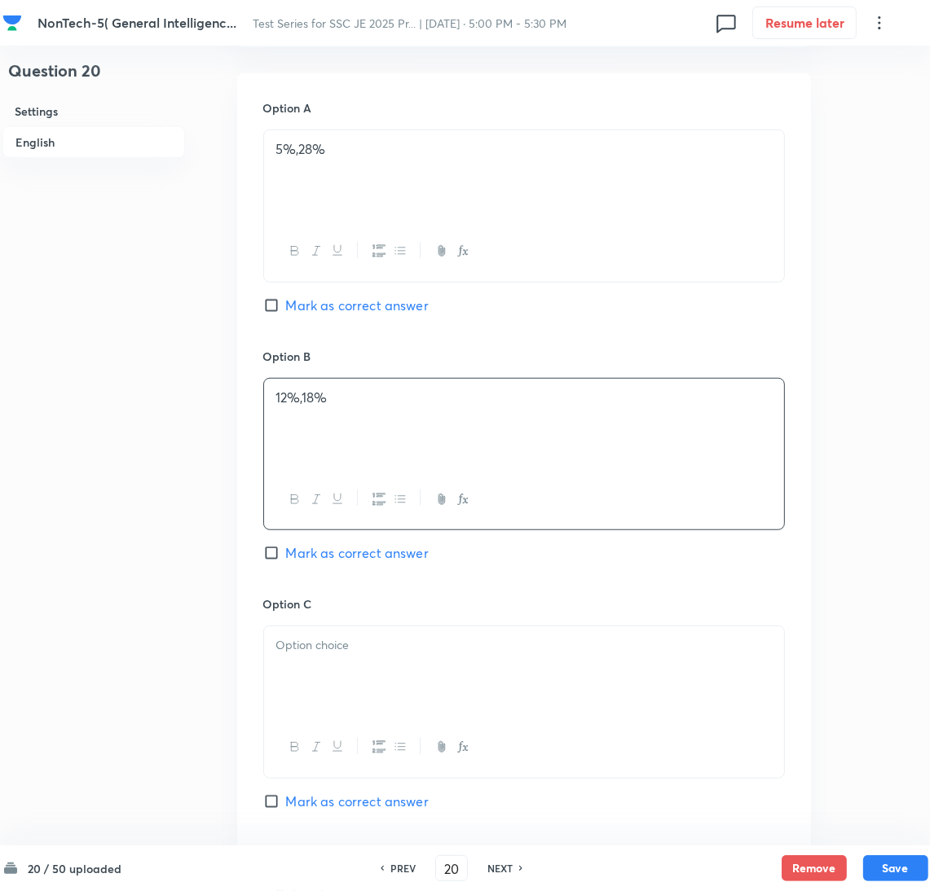
scroll to position [733, 0]
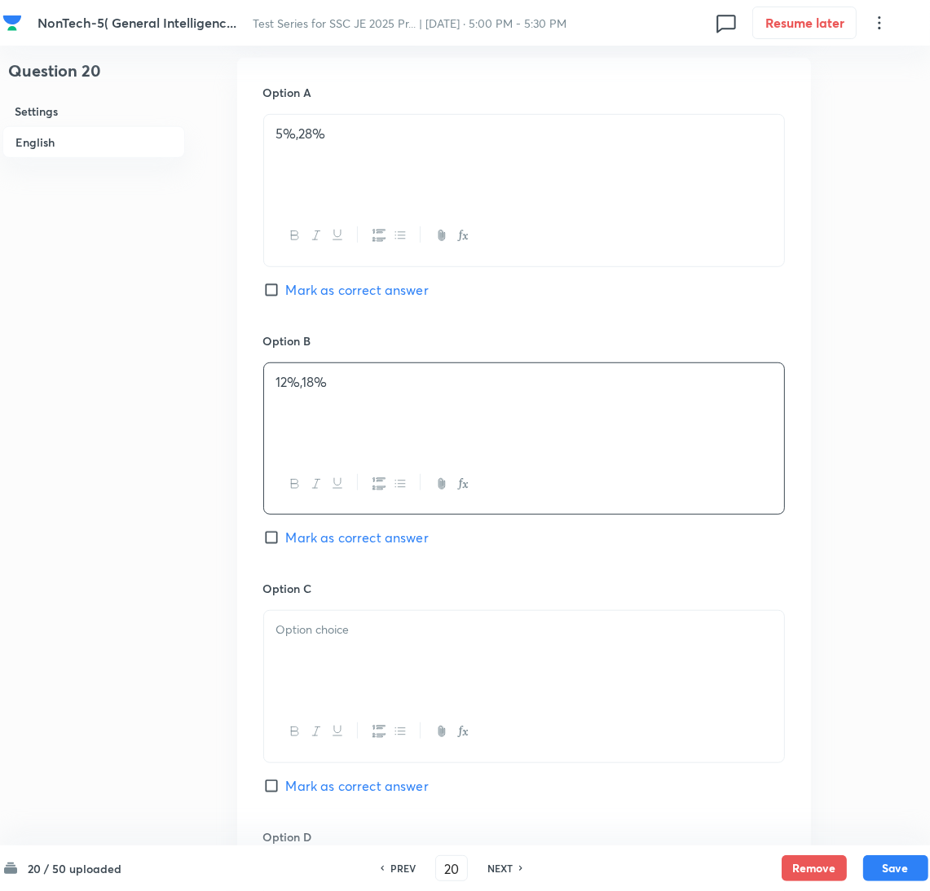
drag, startPoint x: 306, startPoint y: 655, endPoint x: 15, endPoint y: 657, distance: 290.1
click at [301, 657] on div at bounding box center [524, 656] width 520 height 91
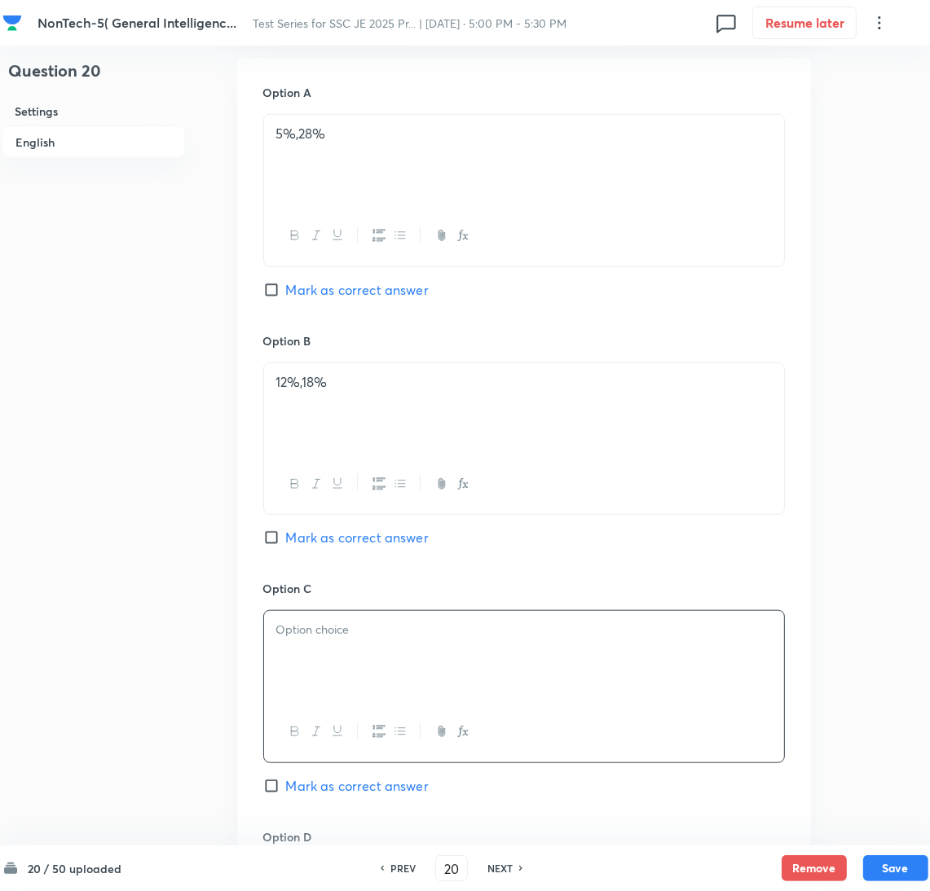
drag, startPoint x: 456, startPoint y: 671, endPoint x: 462, endPoint y: 684, distance: 14.2
click at [460, 680] on div at bounding box center [524, 656] width 520 height 91
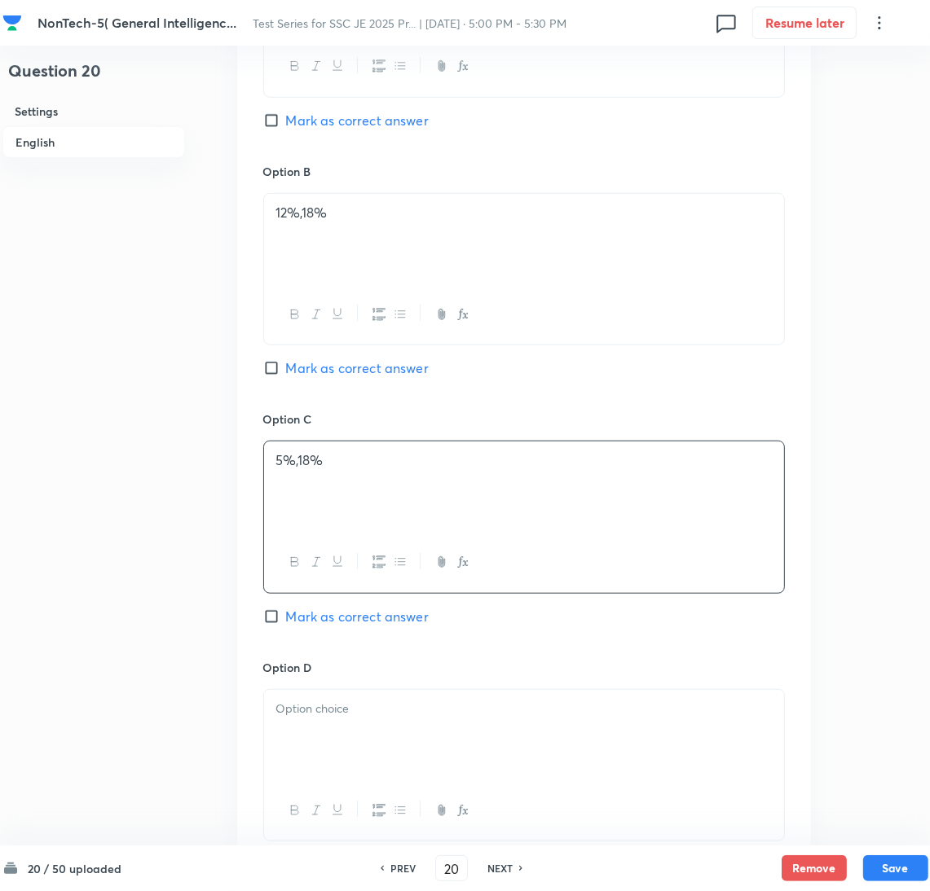
scroll to position [1099, 0]
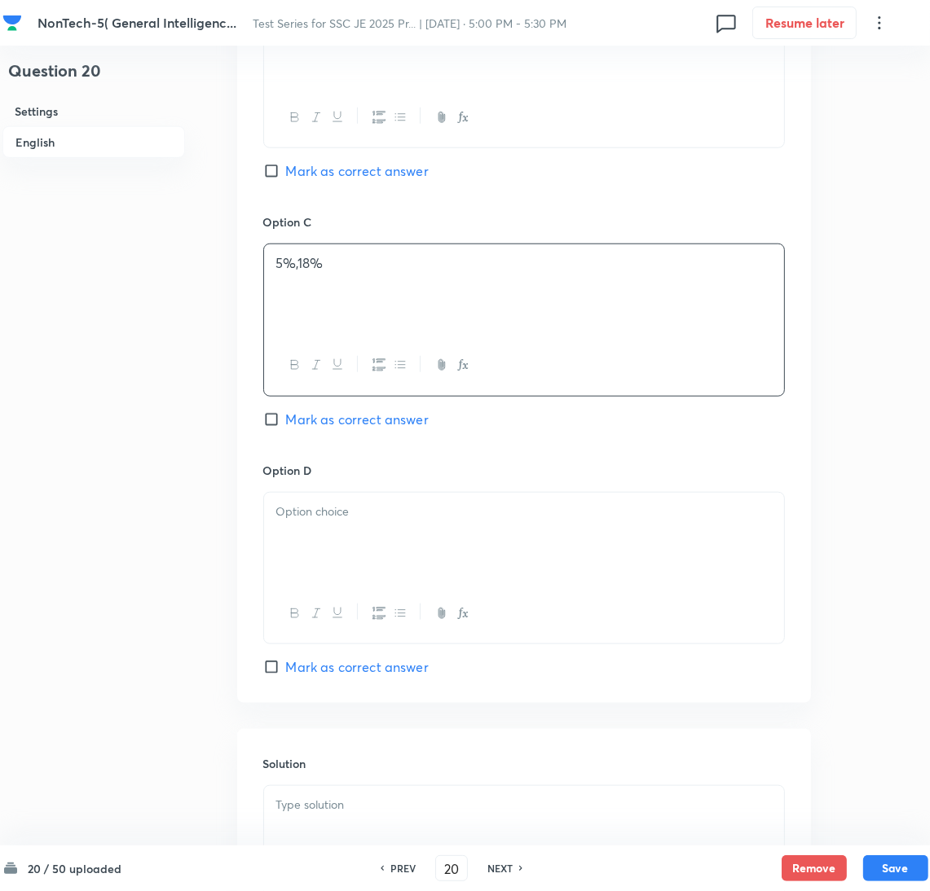
click at [346, 545] on div at bounding box center [524, 538] width 520 height 91
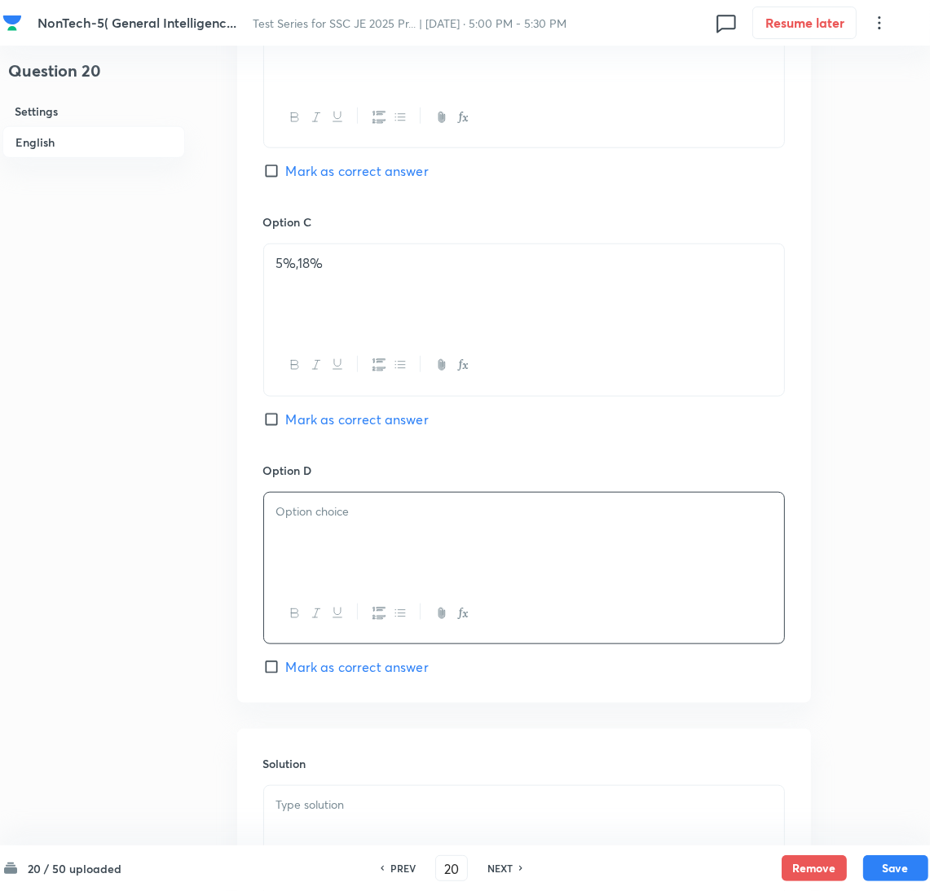
click at [319, 554] on div at bounding box center [524, 538] width 520 height 91
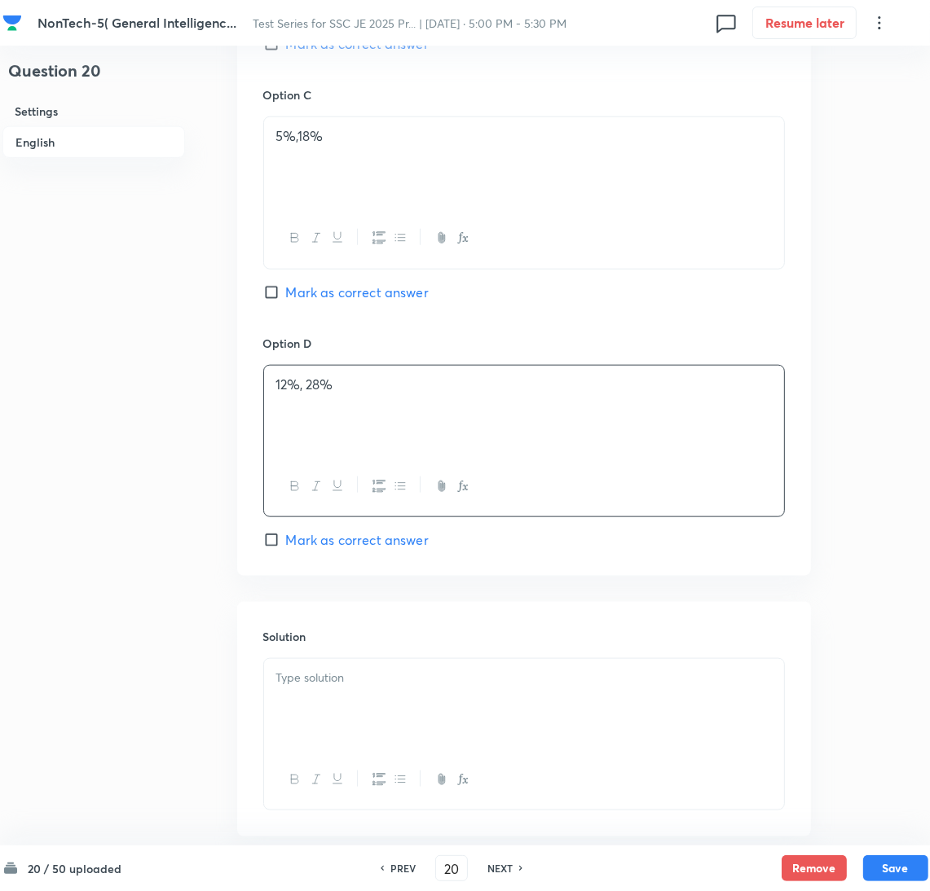
scroll to position [1318, 0]
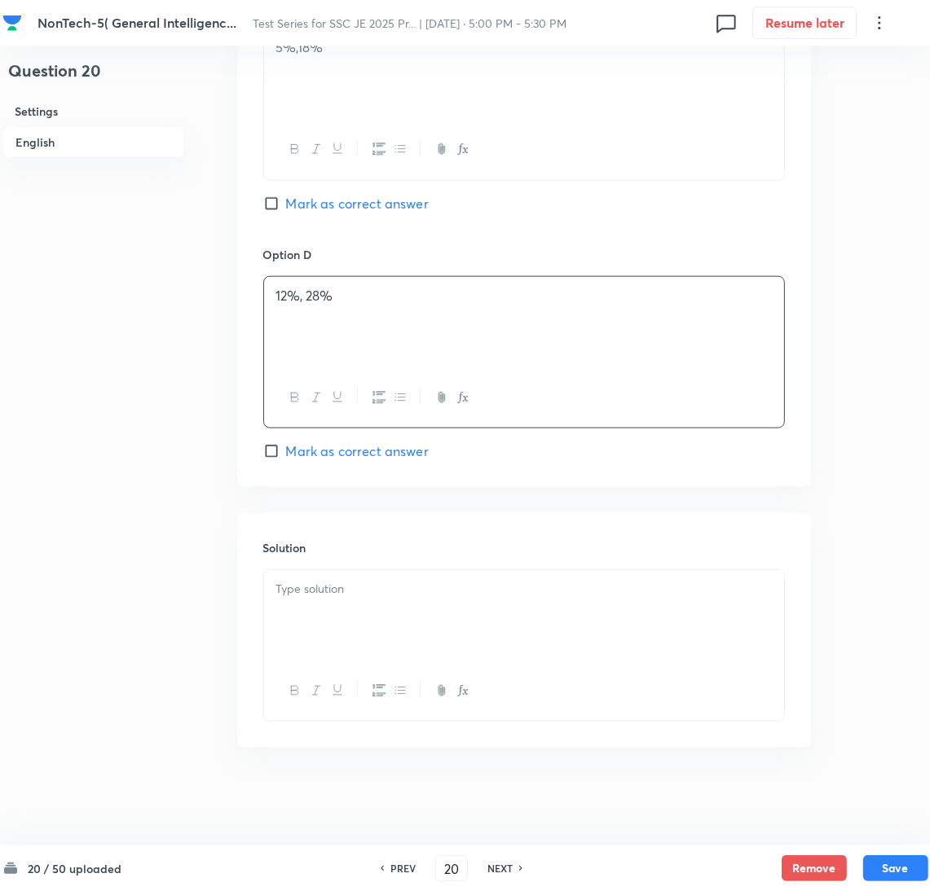
click at [326, 586] on p at bounding box center [523, 589] width 495 height 19
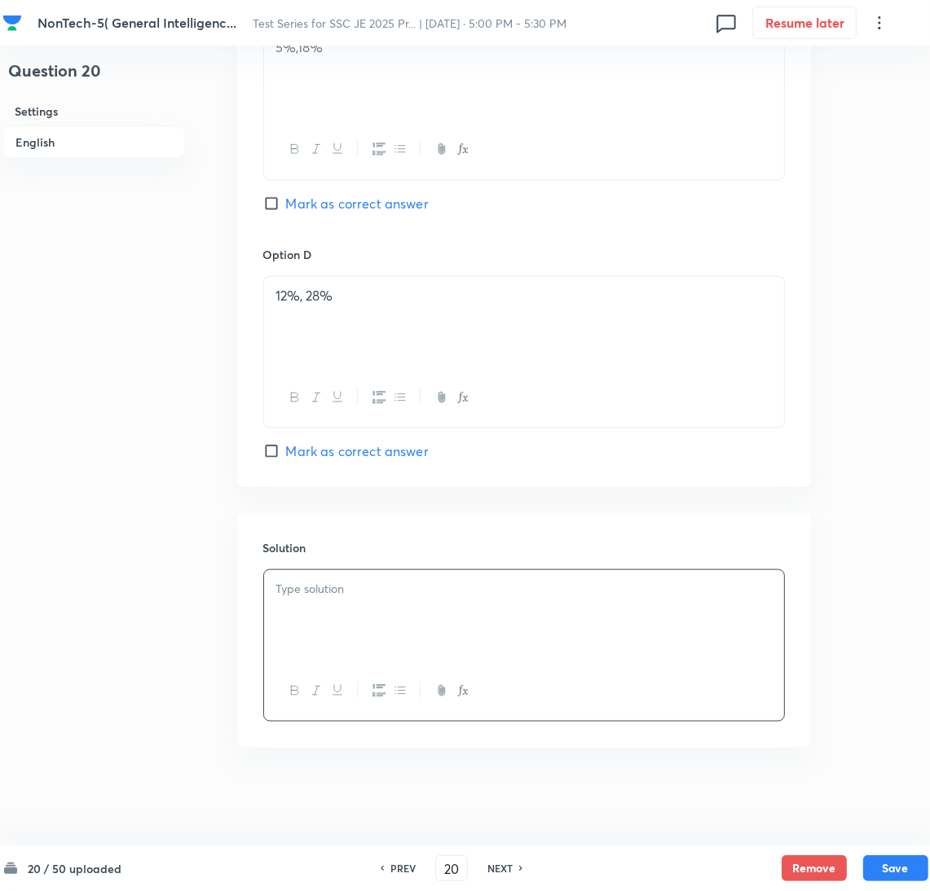
click at [300, 592] on p at bounding box center [523, 589] width 495 height 19
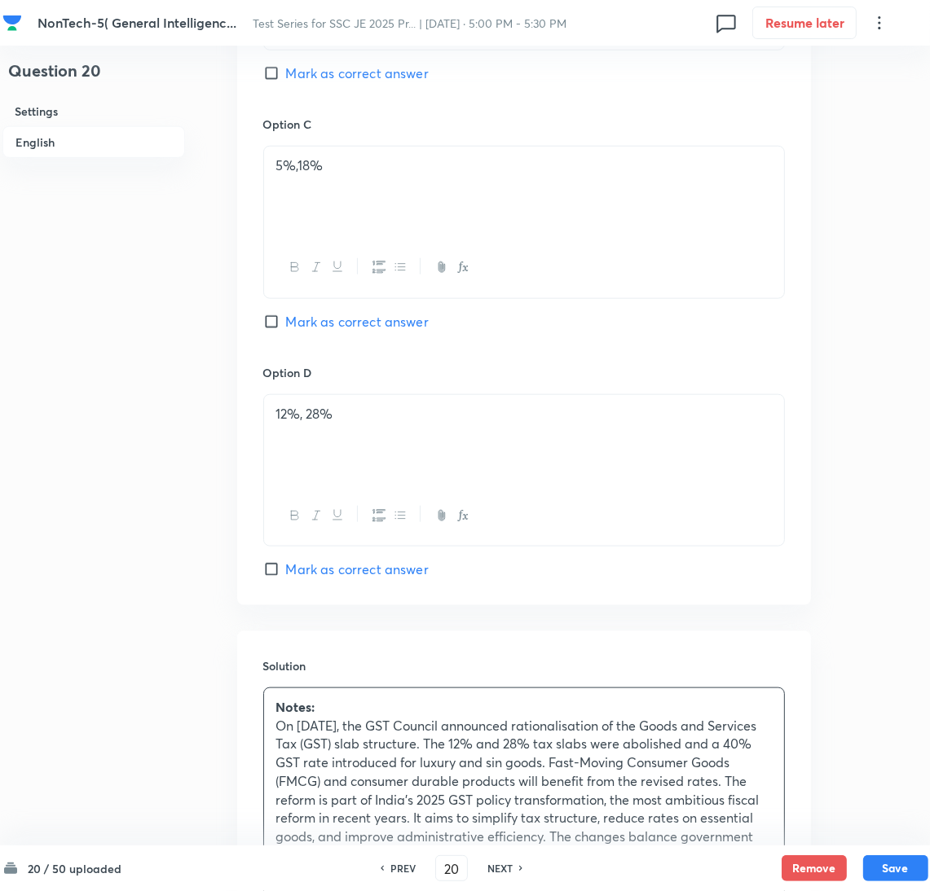
scroll to position [1169, 0]
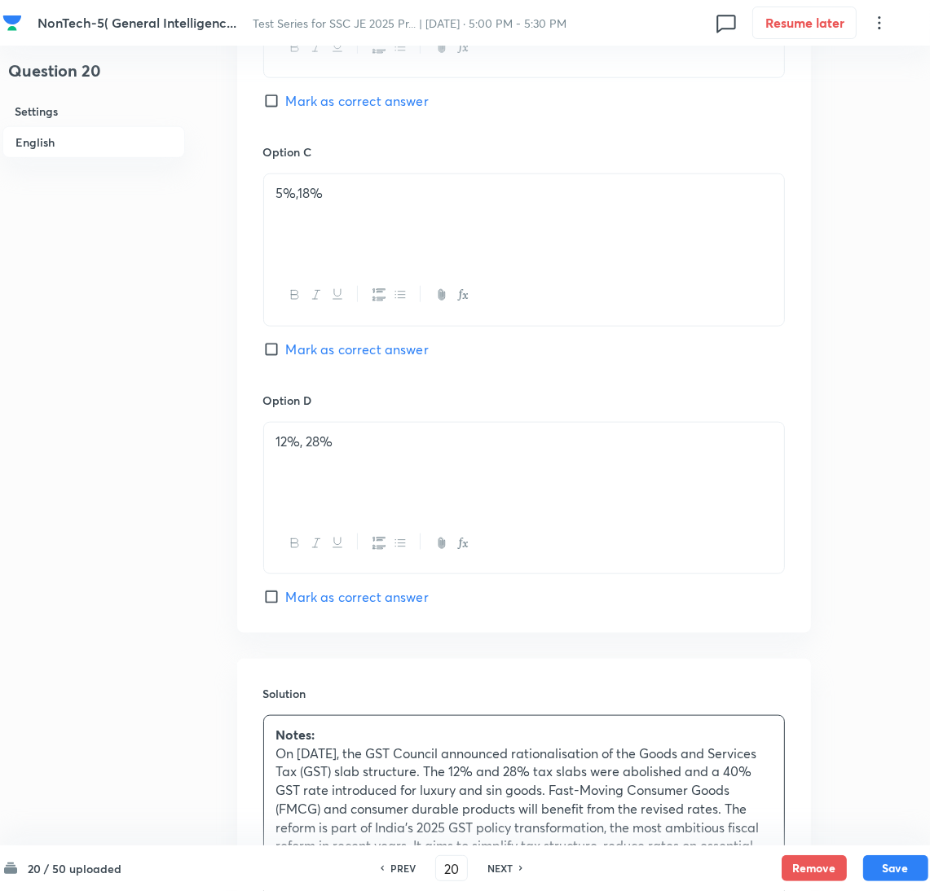
click at [287, 601] on span "Mark as correct answer" at bounding box center [357, 598] width 143 height 20
click at [286, 601] on input "Mark as correct answer" at bounding box center [274, 597] width 23 height 16
checkbox input "true"
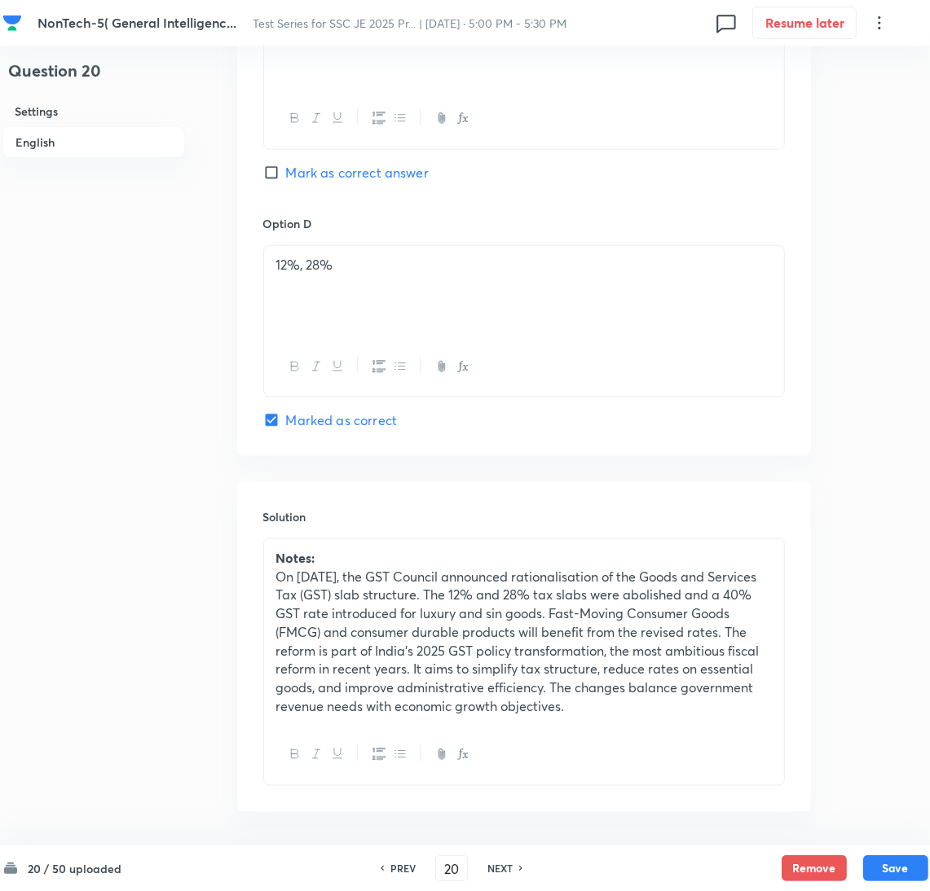
scroll to position [1414, 0]
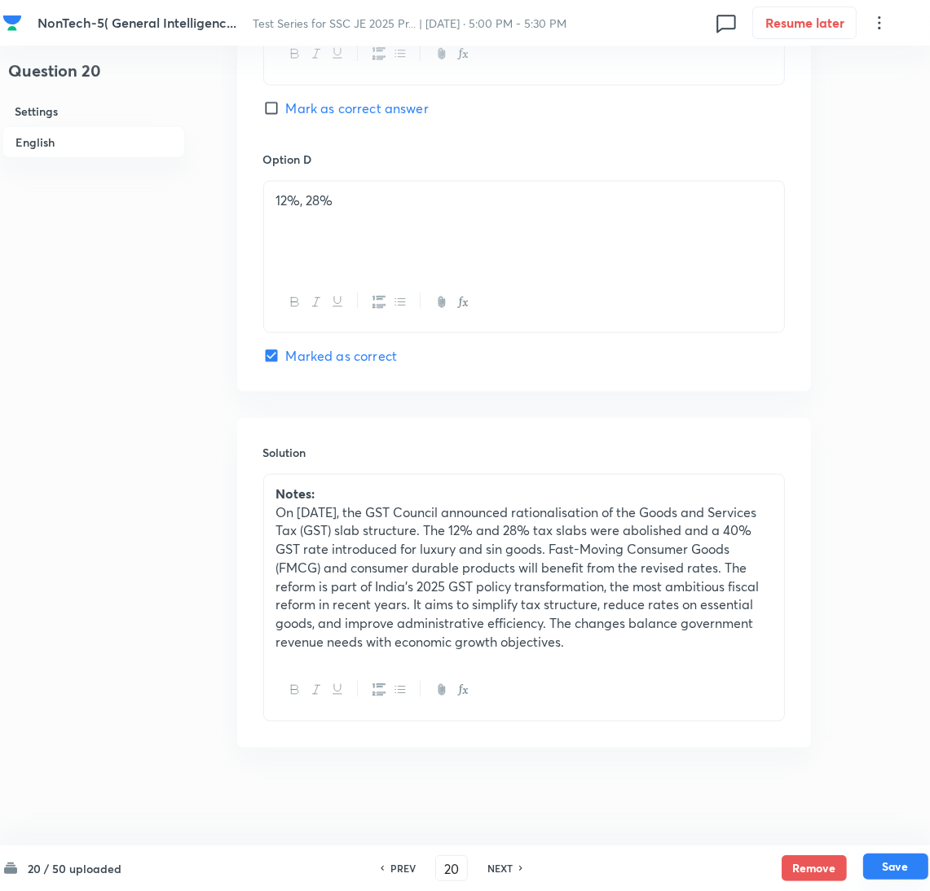
click at [902, 857] on button "Save" at bounding box center [895, 867] width 65 height 26
type input "21"
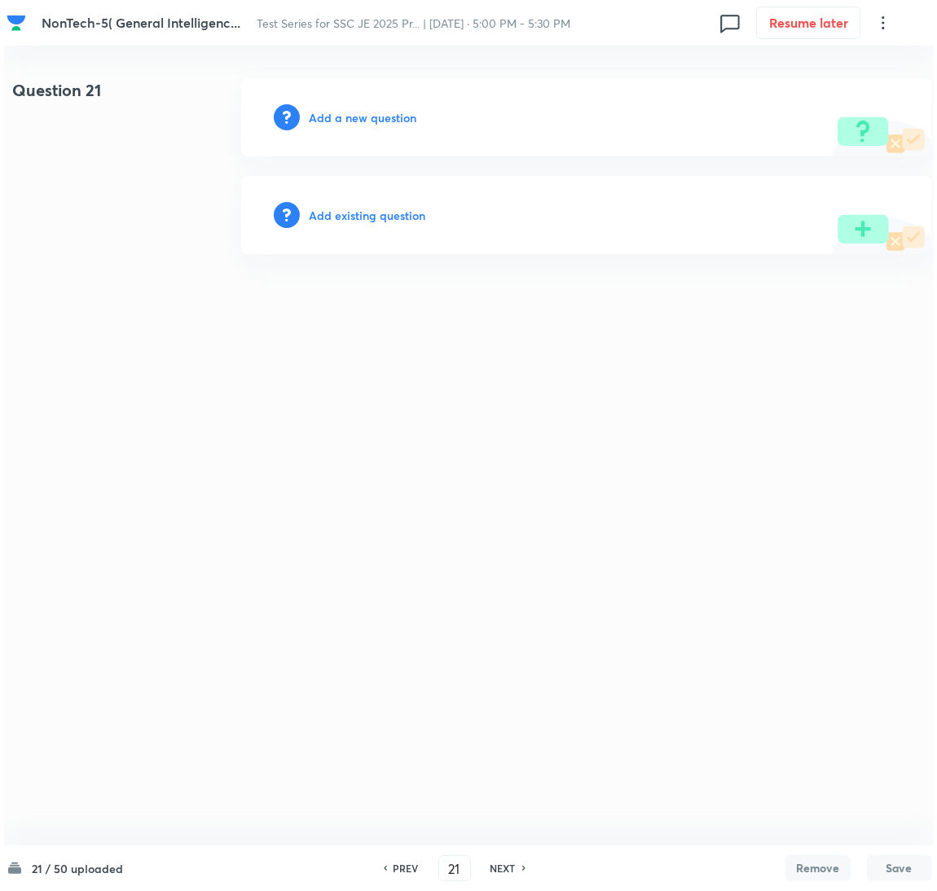
scroll to position [0, 0]
click at [332, 109] on div "Add a new question" at bounding box center [585, 117] width 691 height 78
click at [333, 117] on h6 "Add a new question" at bounding box center [363, 117] width 108 height 17
click at [338, 126] on div "Choose a question type" at bounding box center [585, 117] width 691 height 78
click at [383, 118] on h6 "Choose a question type" at bounding box center [371, 117] width 125 height 17
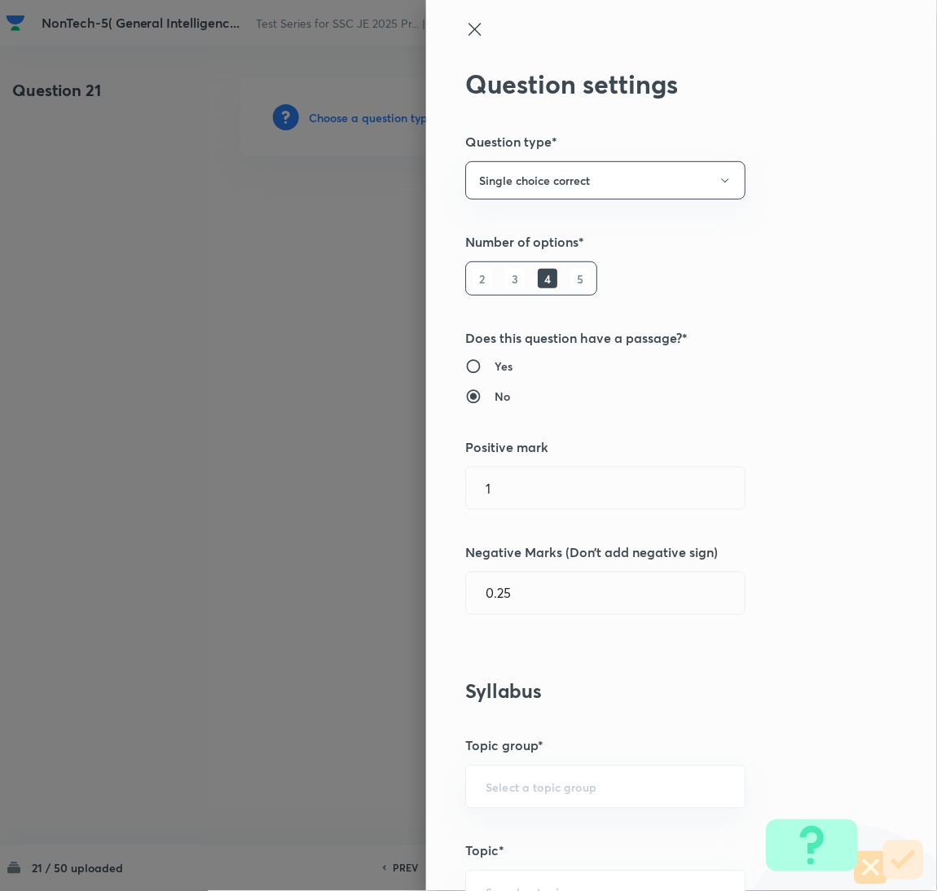
click at [383, 118] on div at bounding box center [468, 445] width 937 height 891
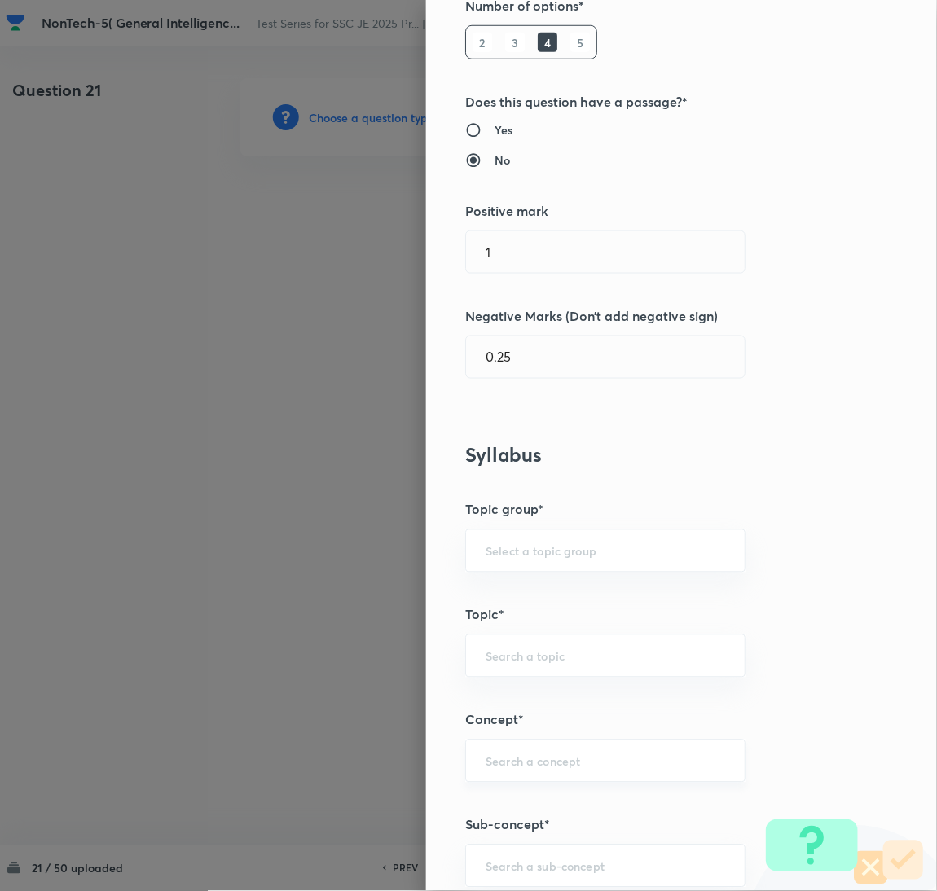
scroll to position [489, 0]
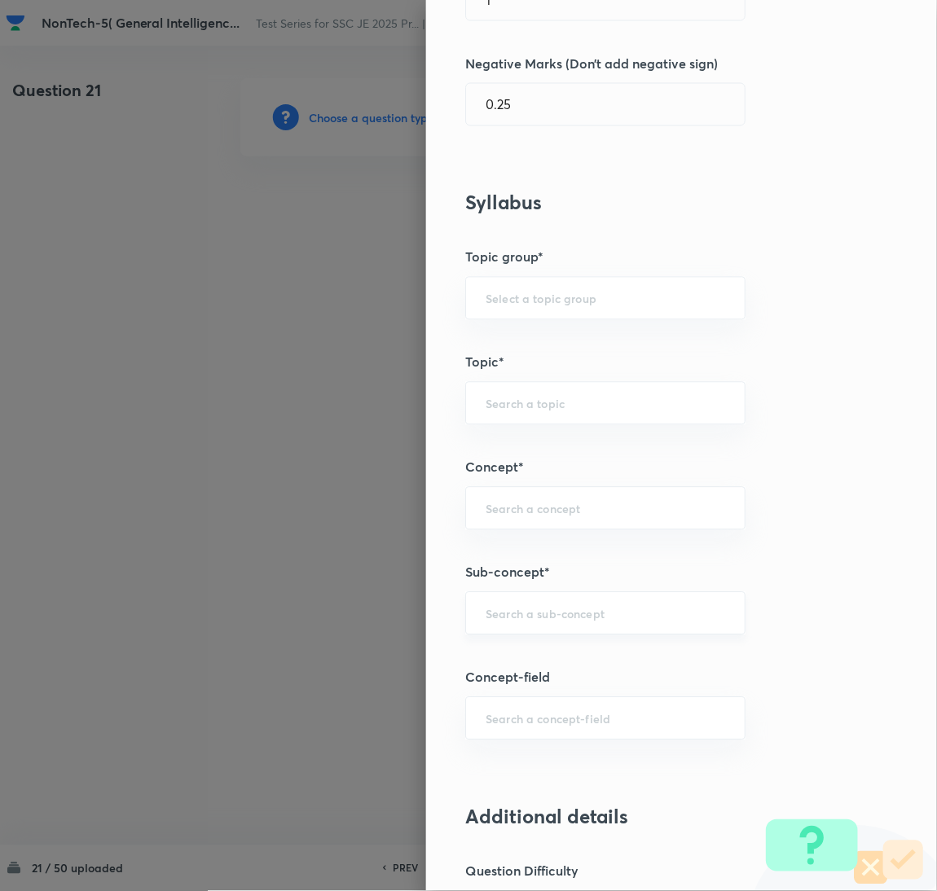
click at [525, 625] on div "​" at bounding box center [605, 613] width 280 height 43
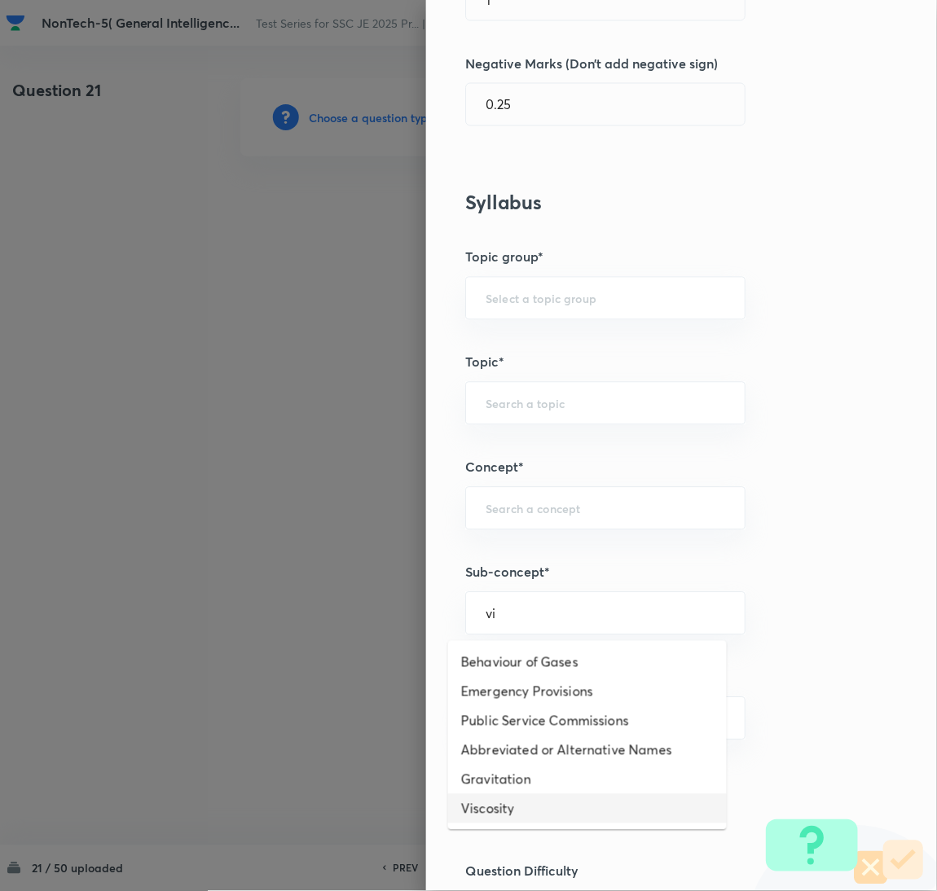
click at [500, 803] on li "Viscosity" at bounding box center [587, 809] width 279 height 29
type input "Viscosity"
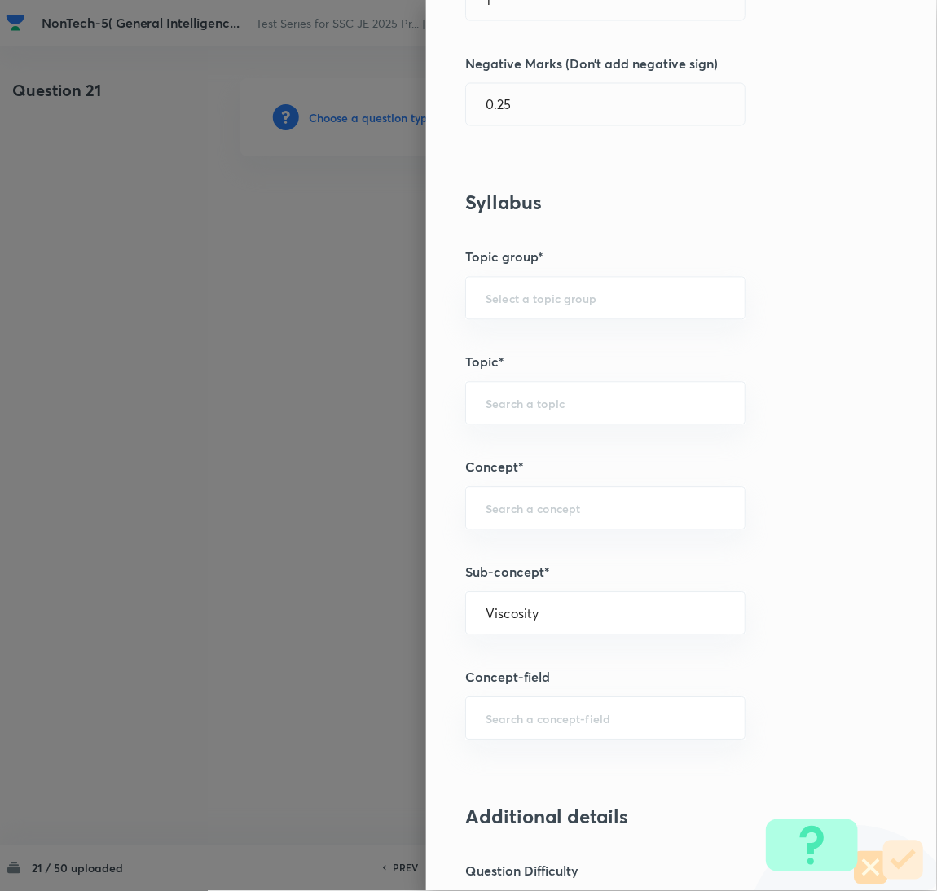
type input "General Awareness"
type input "Static GK"
type input "Physics"
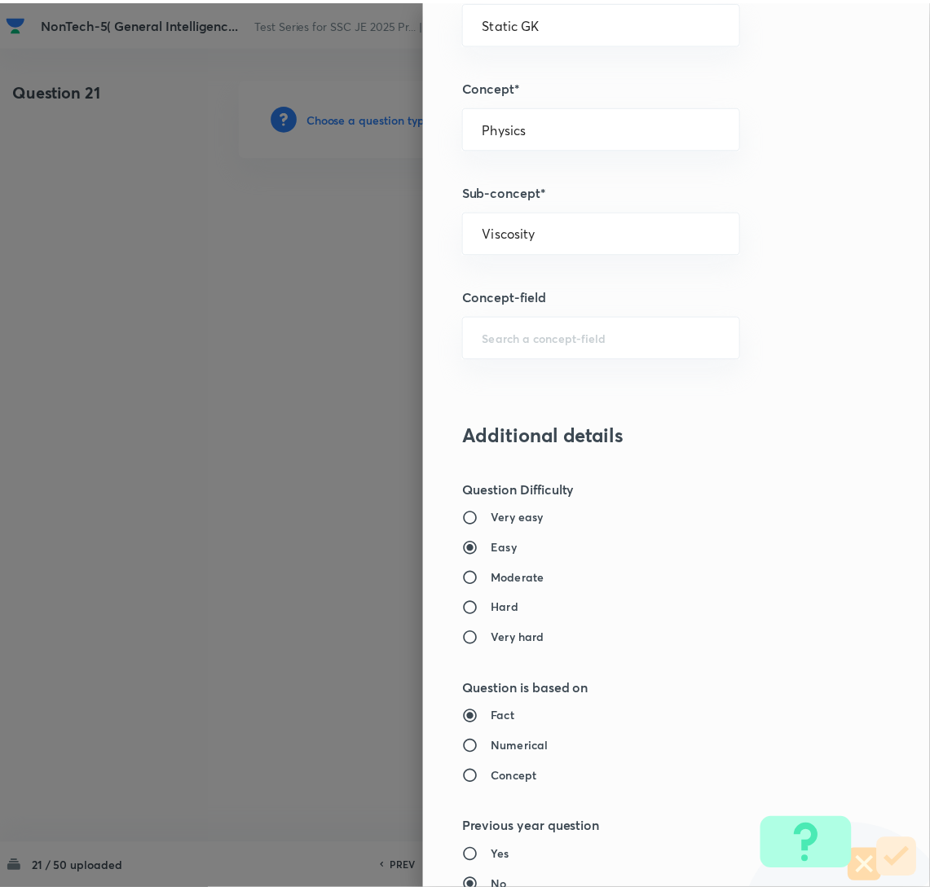
scroll to position [1332, 0]
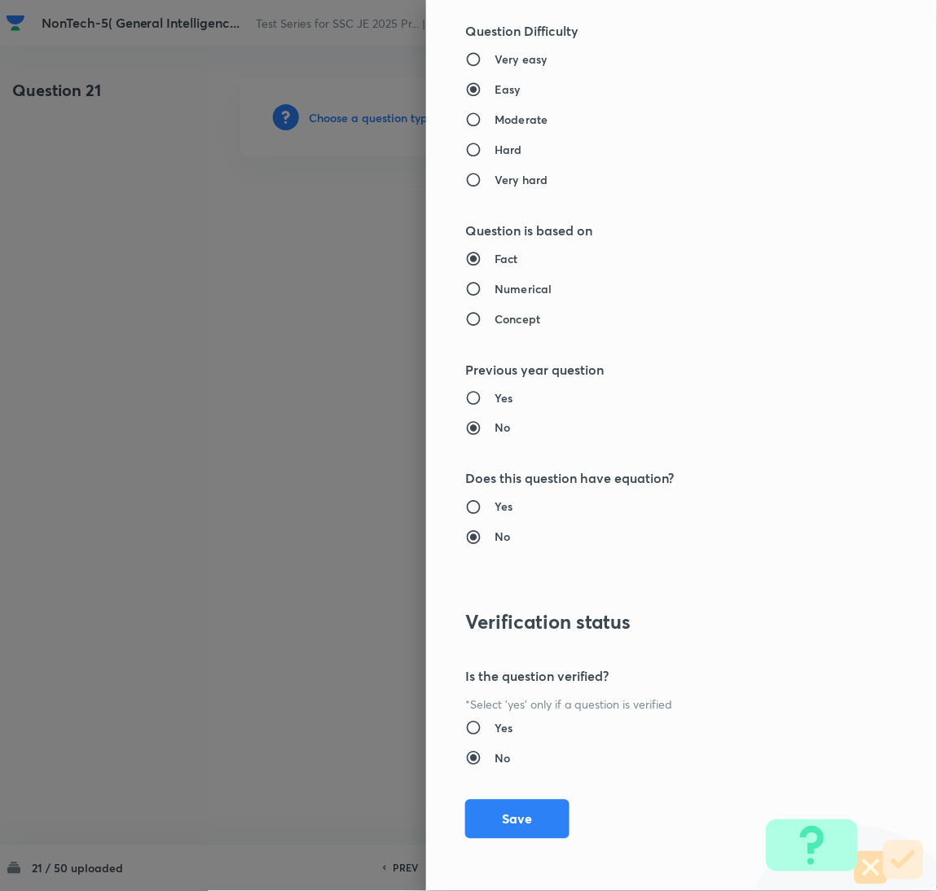
drag, startPoint x: 511, startPoint y: 821, endPoint x: 405, endPoint y: 671, distance: 182.9
click at [511, 819] on button "Save" at bounding box center [517, 819] width 104 height 39
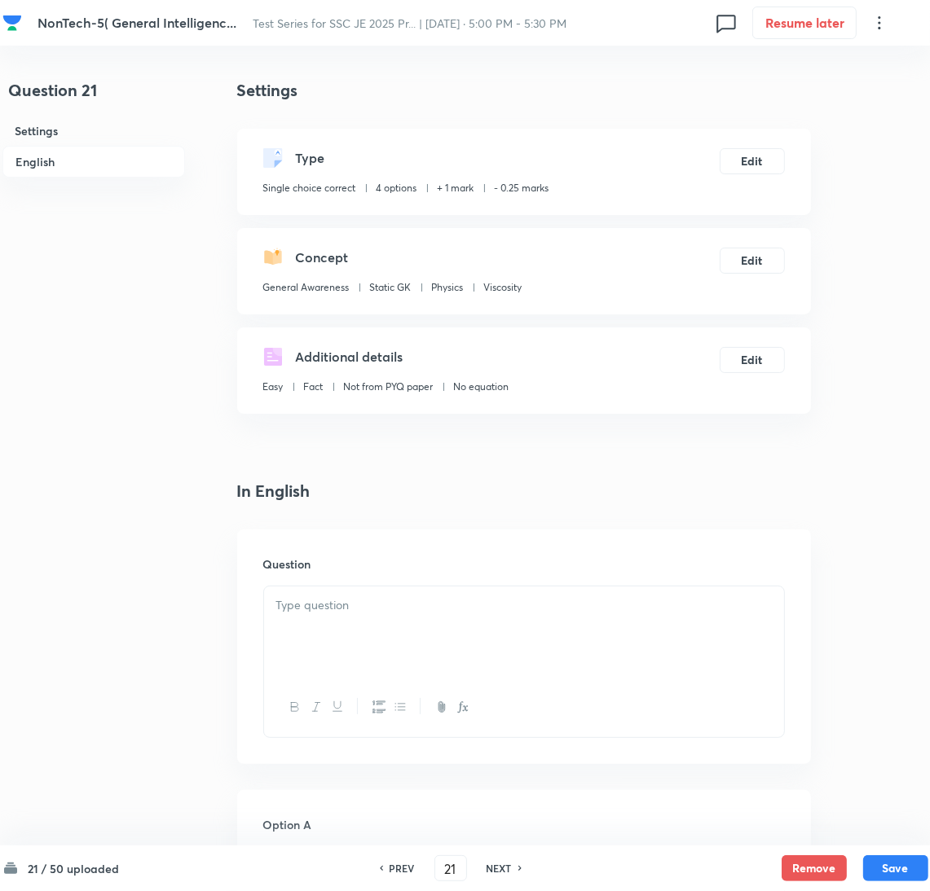
click at [375, 630] on div at bounding box center [524, 632] width 520 height 91
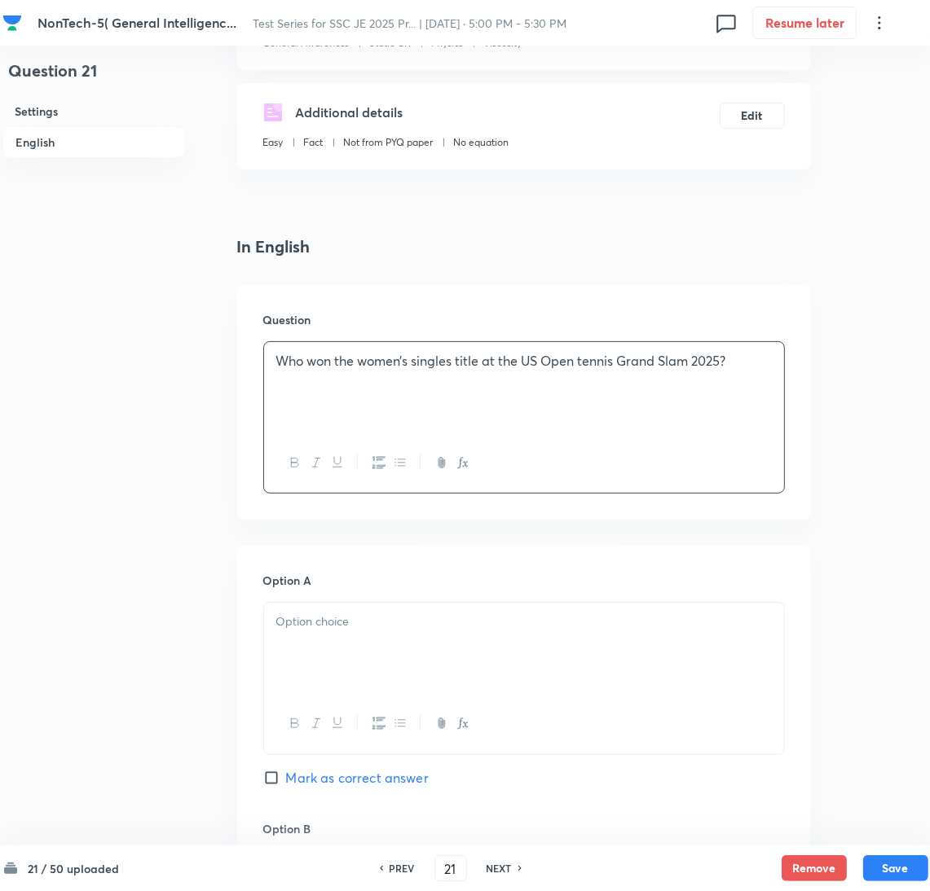
scroll to position [489, 0]
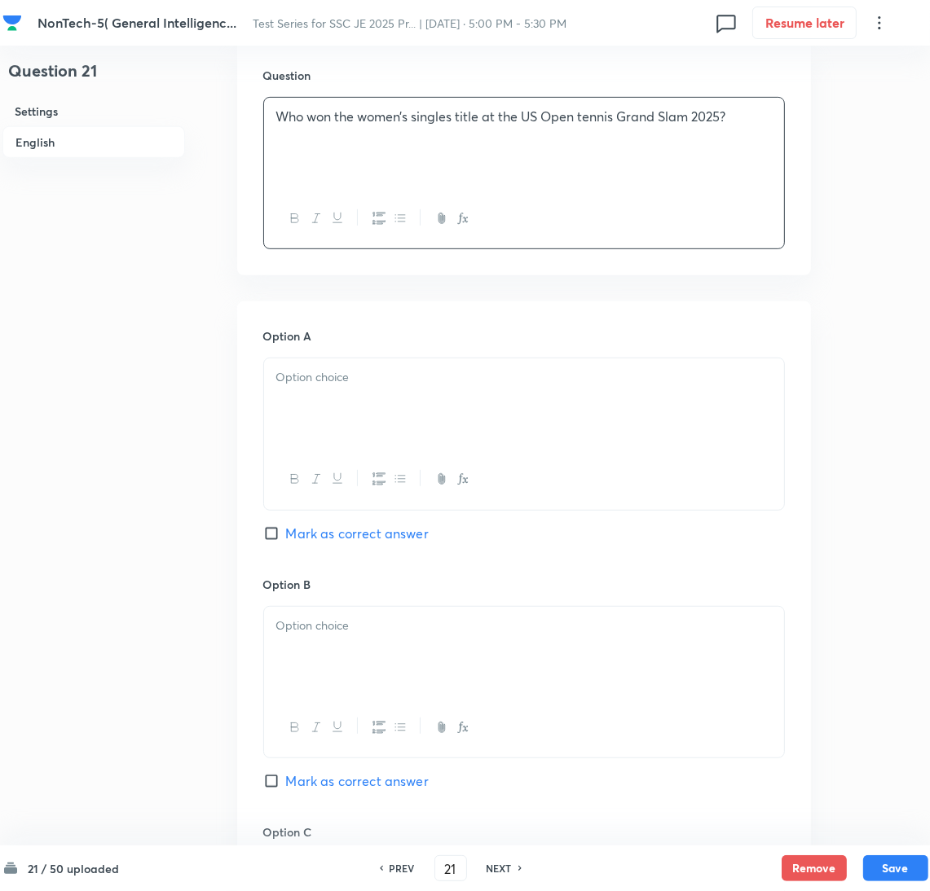
drag, startPoint x: 333, startPoint y: 405, endPoint x: 65, endPoint y: 436, distance: 269.9
click at [332, 403] on div at bounding box center [524, 404] width 520 height 91
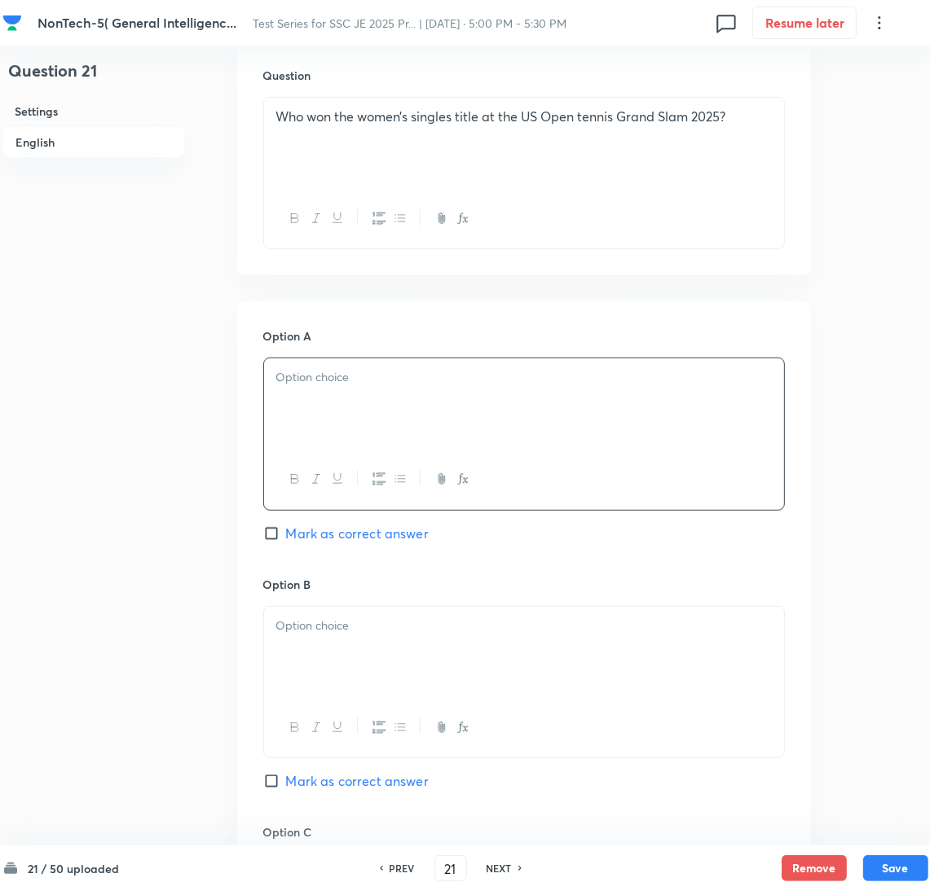
click at [337, 422] on div at bounding box center [524, 404] width 520 height 91
click at [348, 640] on div at bounding box center [524, 652] width 520 height 91
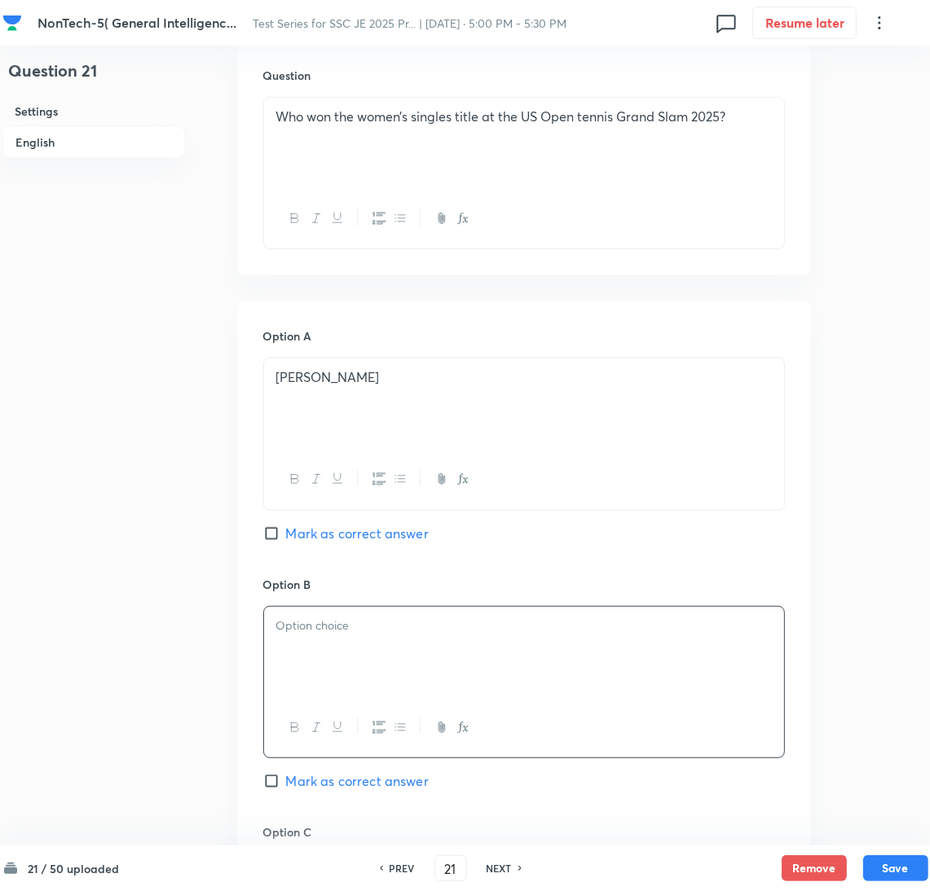
click at [394, 672] on div at bounding box center [524, 652] width 520 height 91
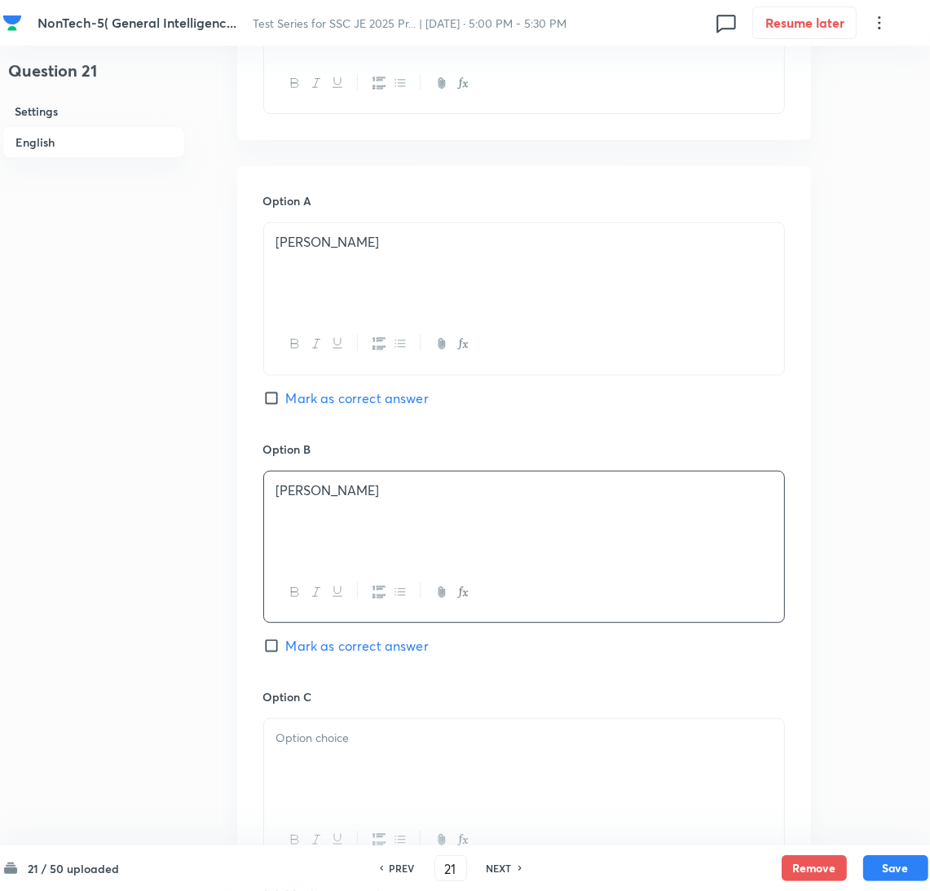
scroll to position [733, 0]
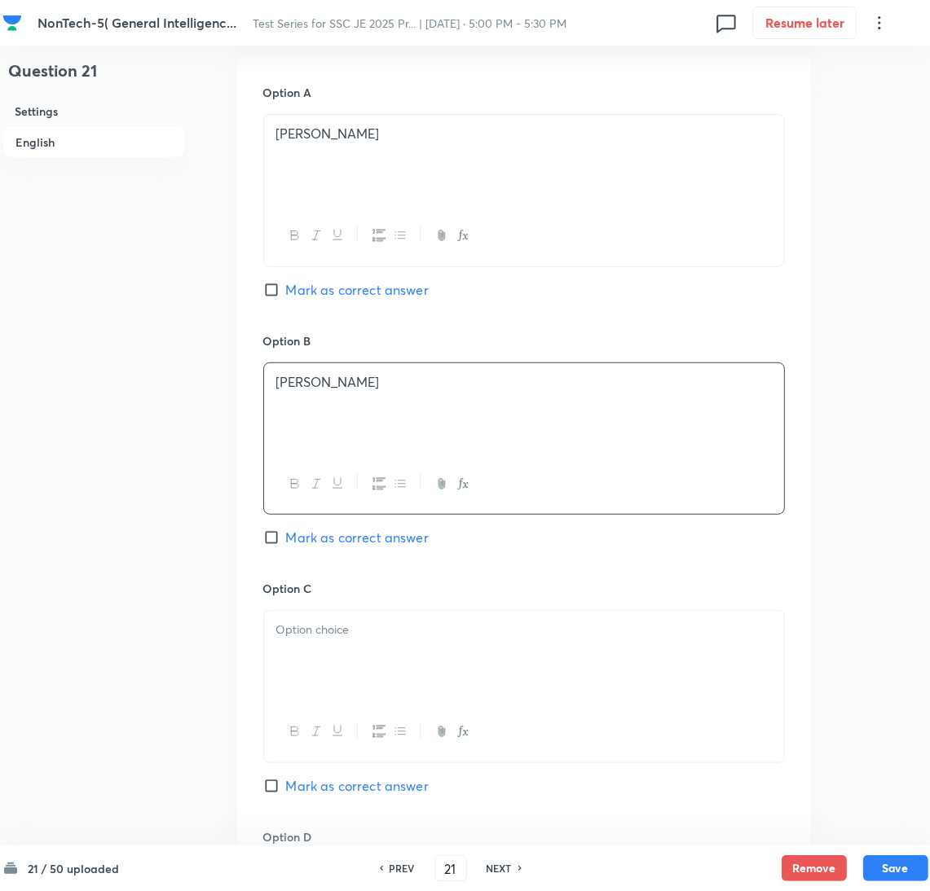
click at [310, 669] on div at bounding box center [524, 656] width 520 height 91
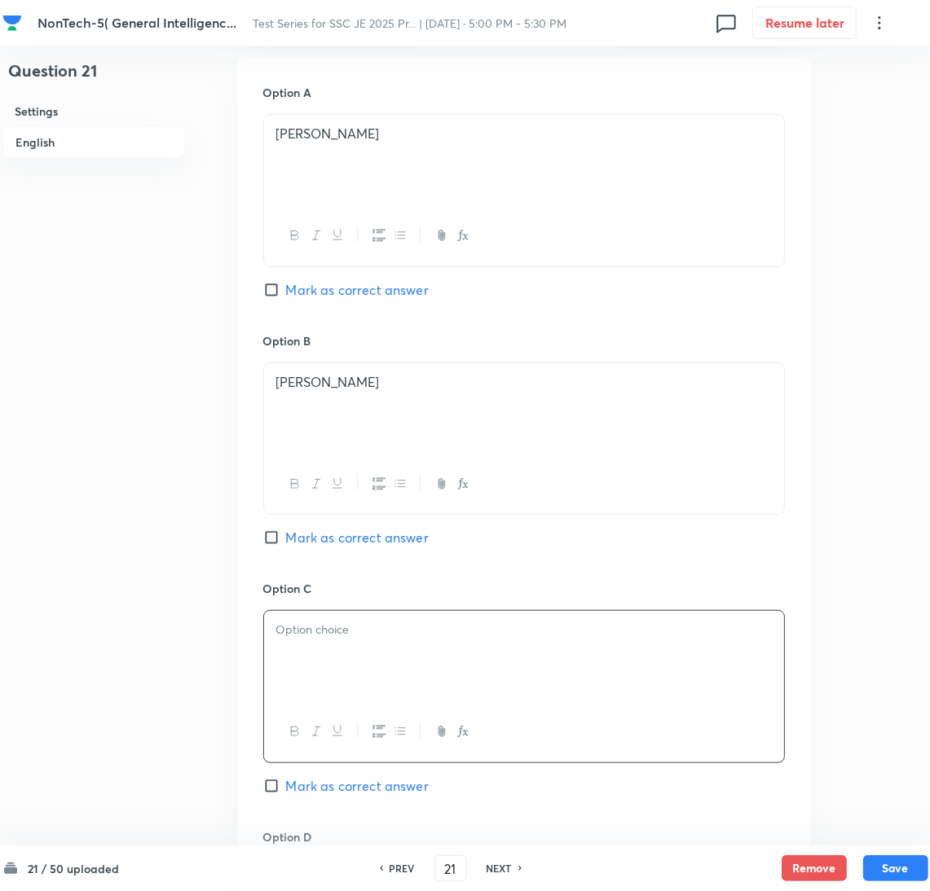
click at [288, 539] on span "Mark as correct answer" at bounding box center [357, 538] width 143 height 20
click at [286, 539] on input "Mark as correct answer" at bounding box center [274, 538] width 23 height 16
checkbox input "true"
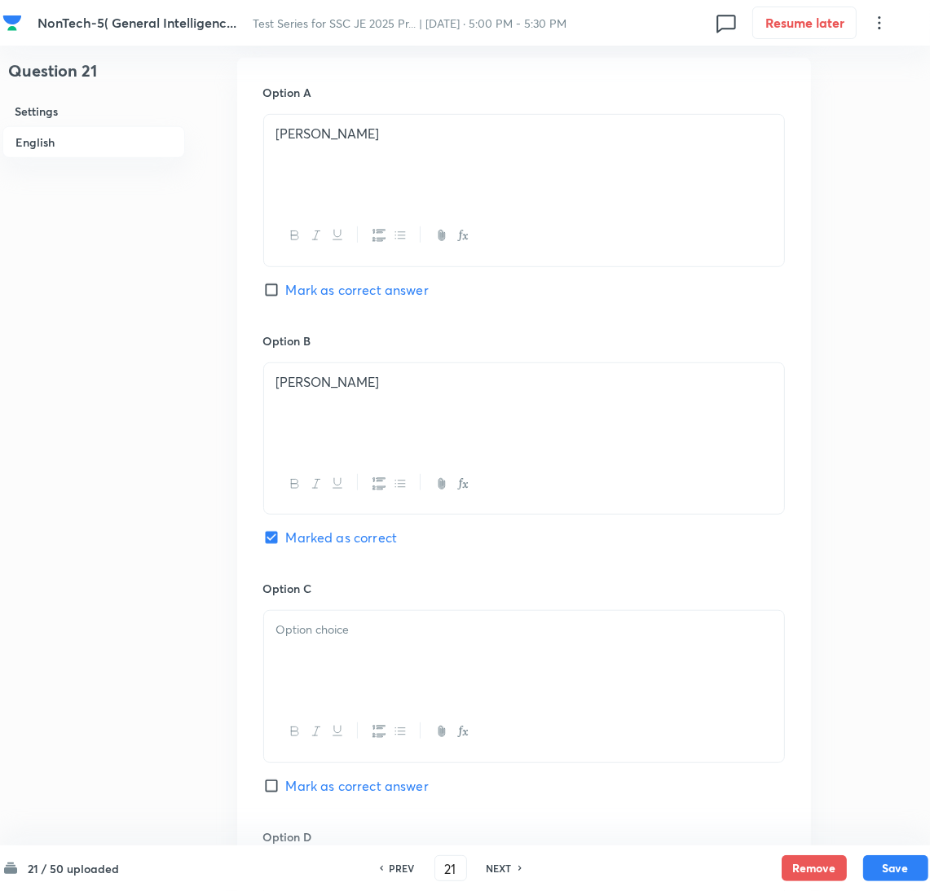
click at [306, 662] on div at bounding box center [524, 656] width 520 height 91
click at [372, 648] on div at bounding box center [524, 656] width 520 height 91
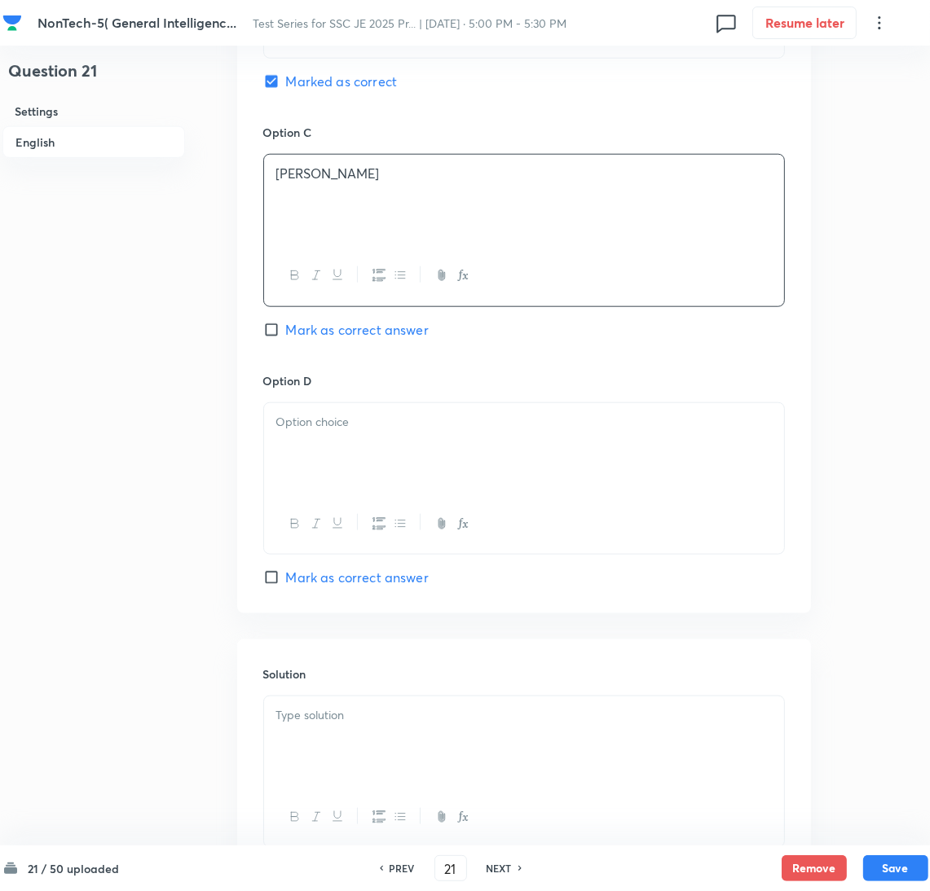
scroll to position [1222, 0]
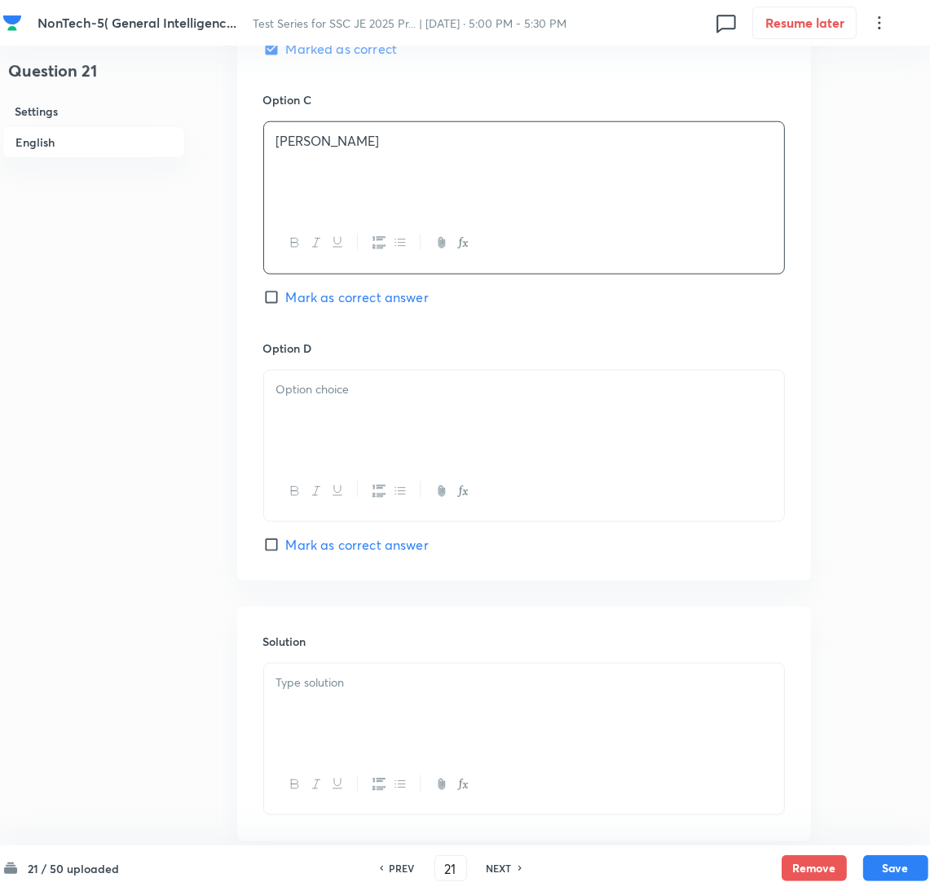
drag, startPoint x: 310, startPoint y: 381, endPoint x: 315, endPoint y: 441, distance: 60.4
click at [312, 379] on div at bounding box center [524, 416] width 520 height 91
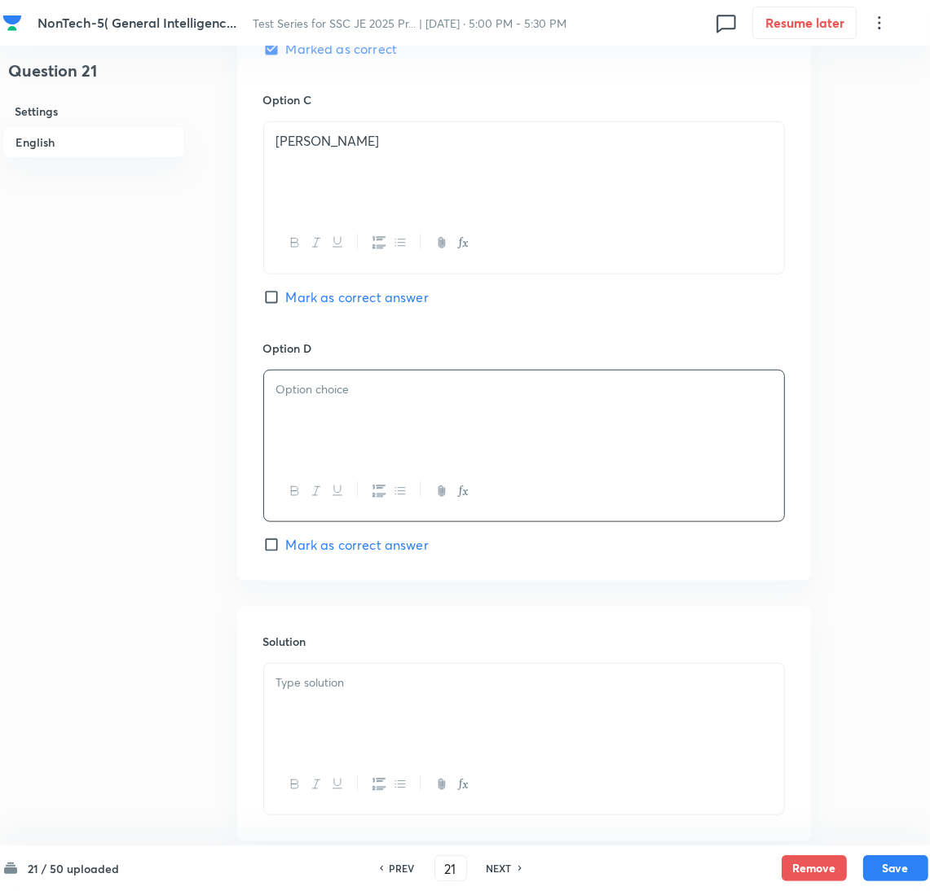
drag, startPoint x: 338, startPoint y: 402, endPoint x: 341, endPoint y: 415, distance: 13.3
click at [337, 403] on div at bounding box center [524, 416] width 520 height 91
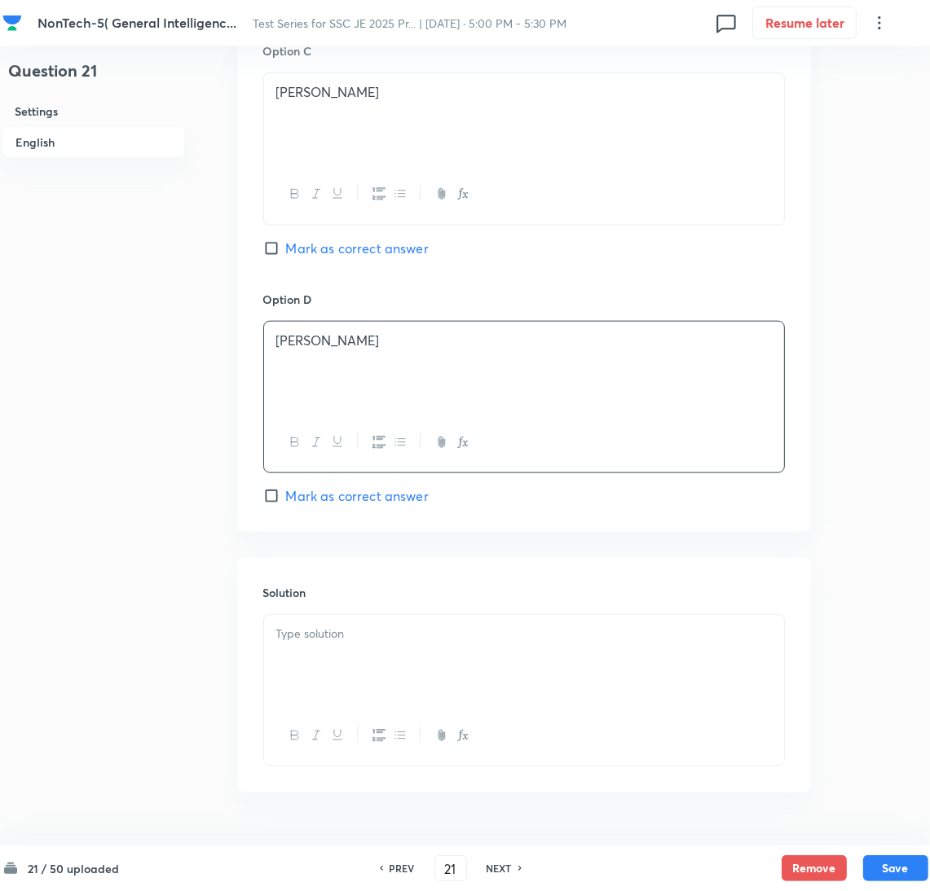
scroll to position [1318, 0]
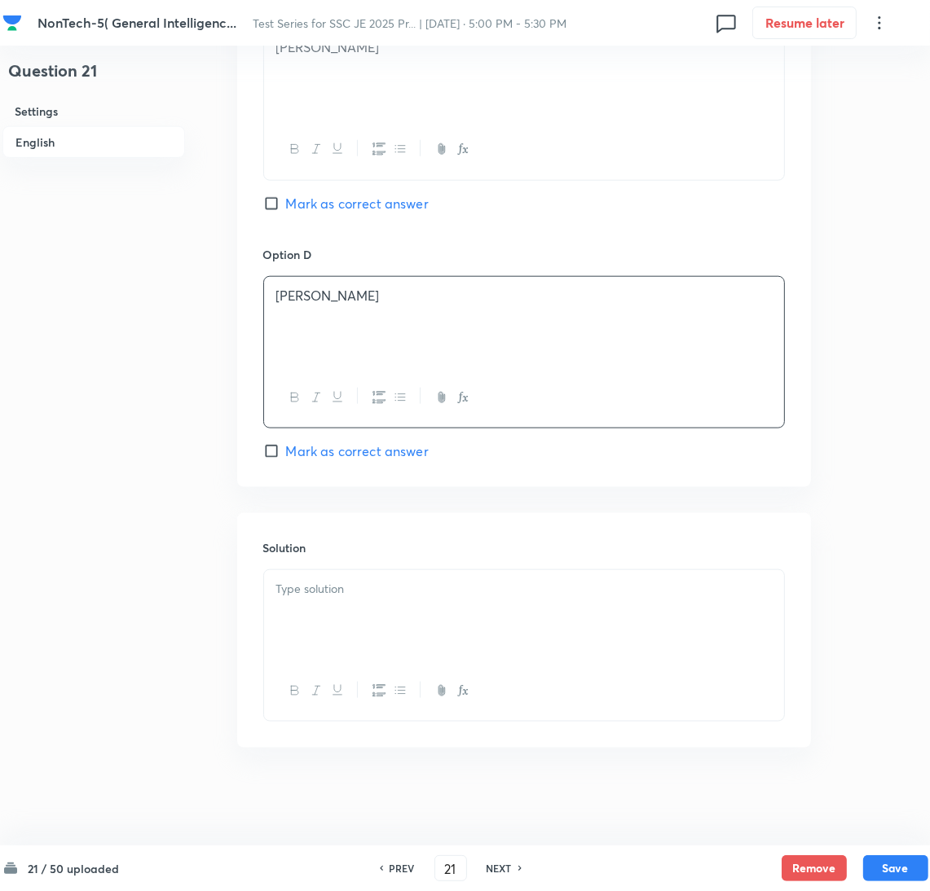
click at [324, 657] on div at bounding box center [524, 615] width 520 height 91
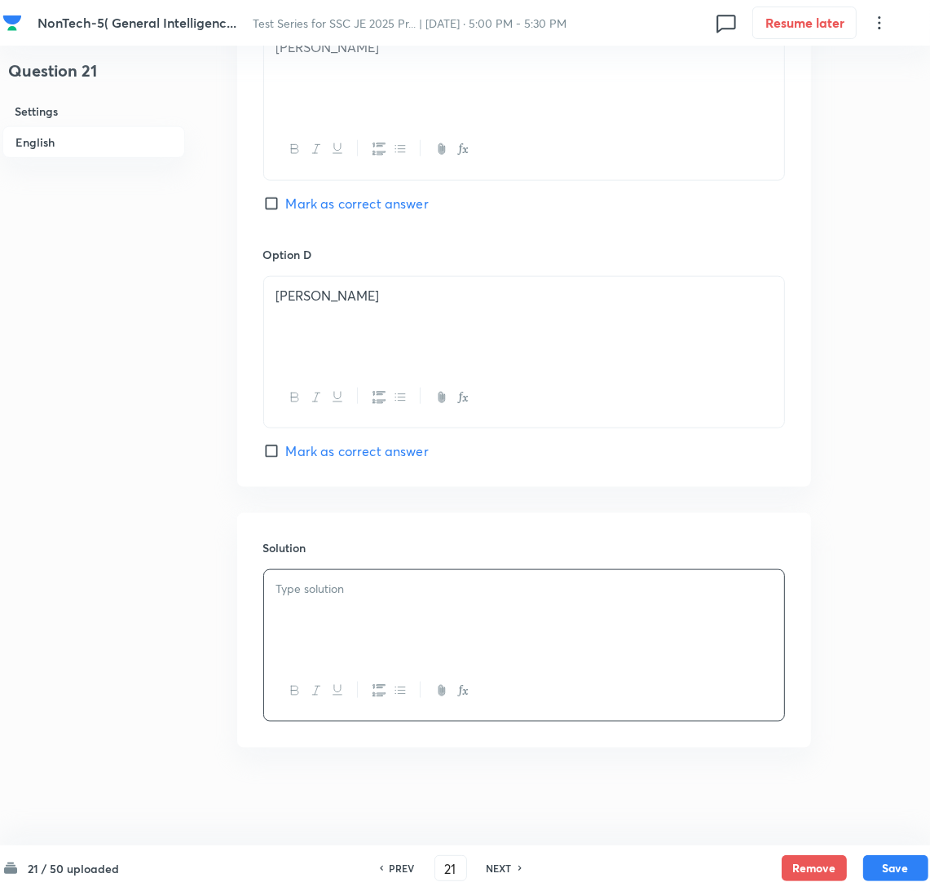
drag, startPoint x: 341, startPoint y: 613, endPoint x: 354, endPoint y: 620, distance: 15.0
click at [341, 614] on div at bounding box center [524, 615] width 520 height 91
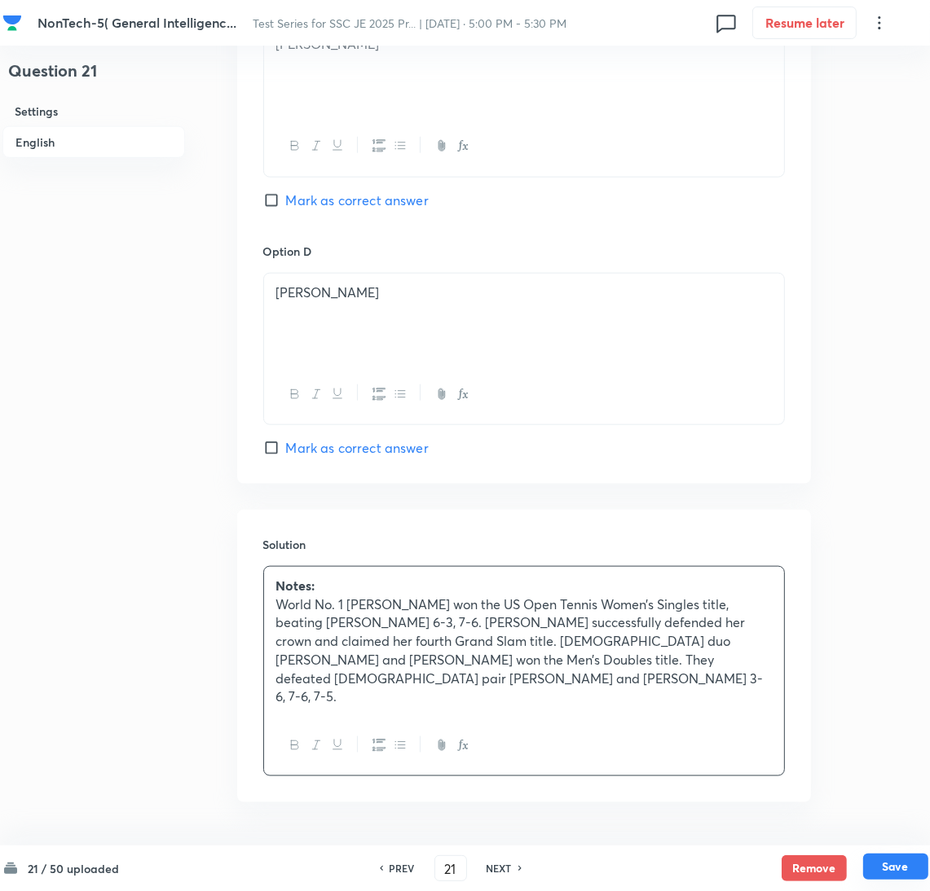
click at [896, 868] on button "Save" at bounding box center [895, 867] width 65 height 26
type input "22"
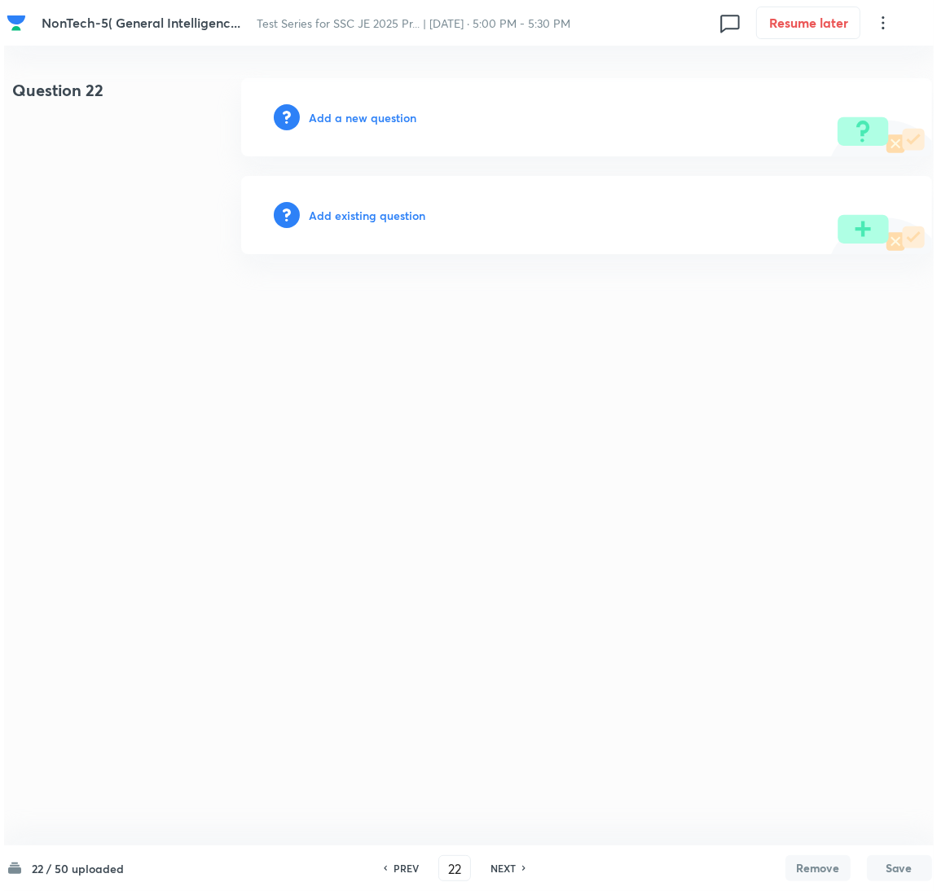
scroll to position [0, 0]
click at [331, 118] on h6 "Add a new question" at bounding box center [363, 117] width 108 height 17
click at [331, 118] on h6 "Choose a question type" at bounding box center [371, 117] width 125 height 17
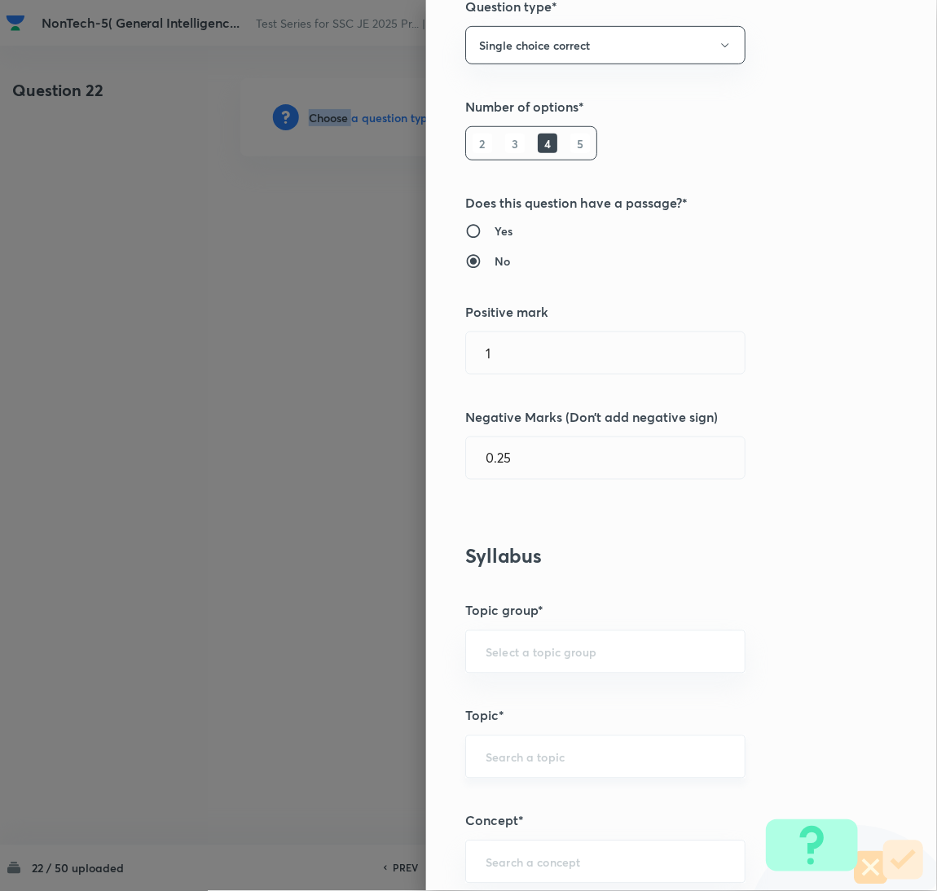
scroll to position [366, 0]
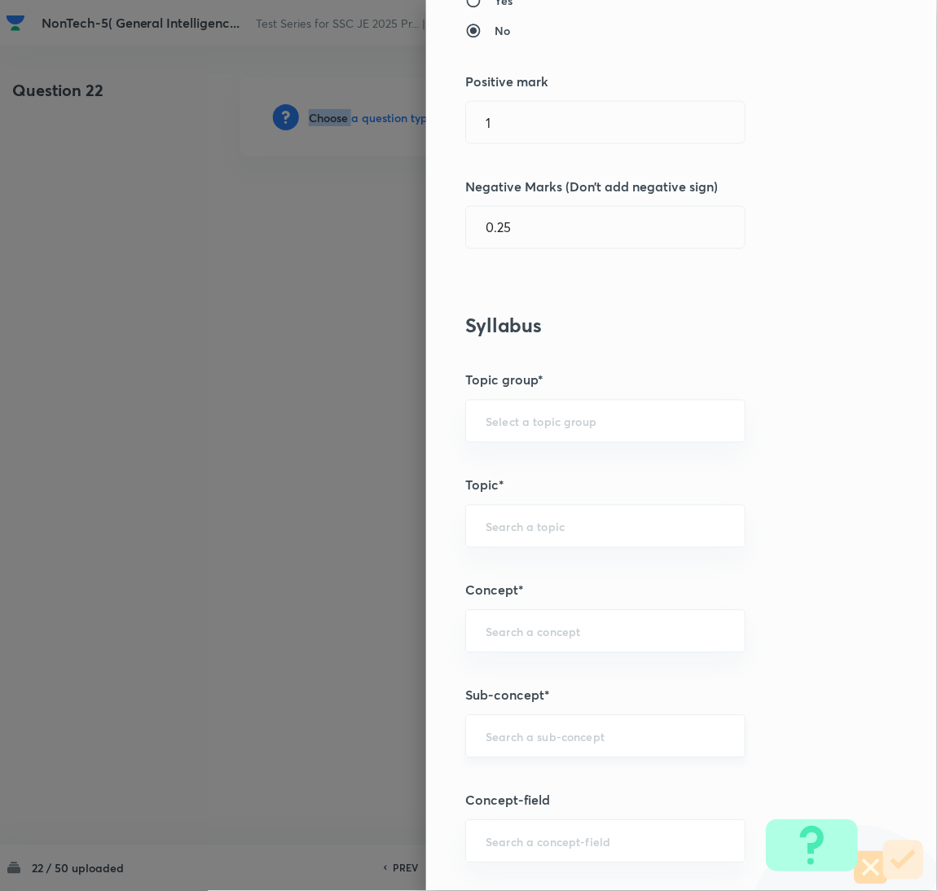
click at [525, 728] on div "​" at bounding box center [605, 736] width 280 height 43
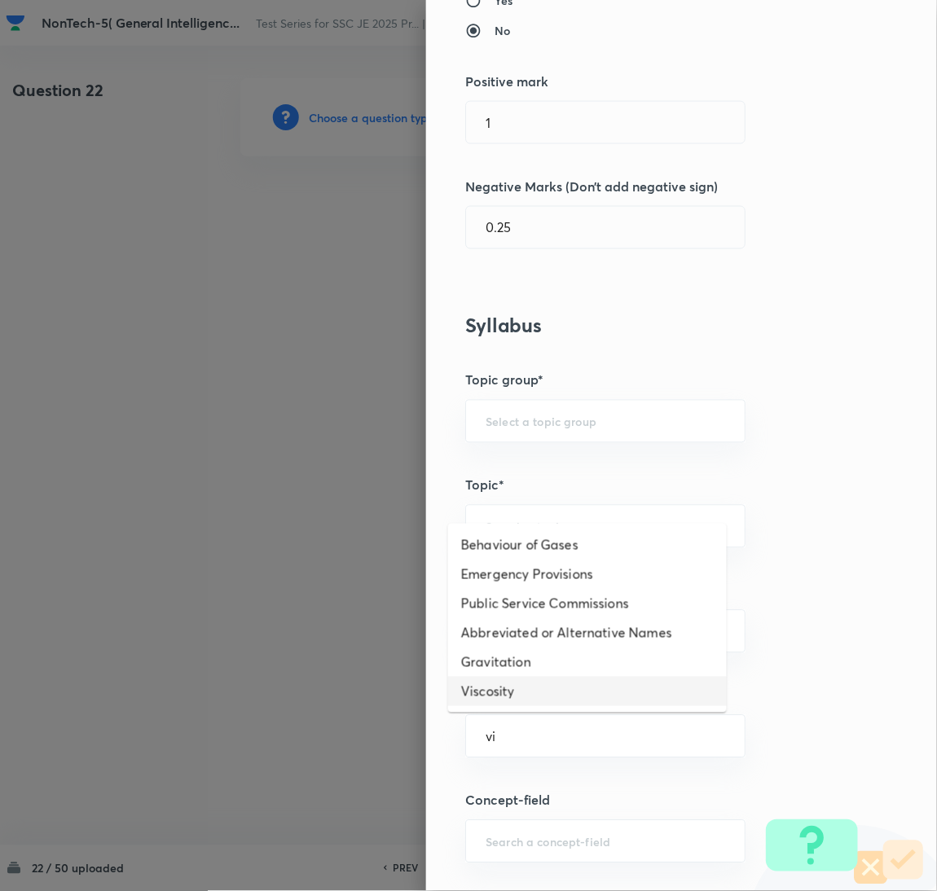
click at [488, 691] on li "Viscosity" at bounding box center [587, 691] width 279 height 29
type input "Viscosity"
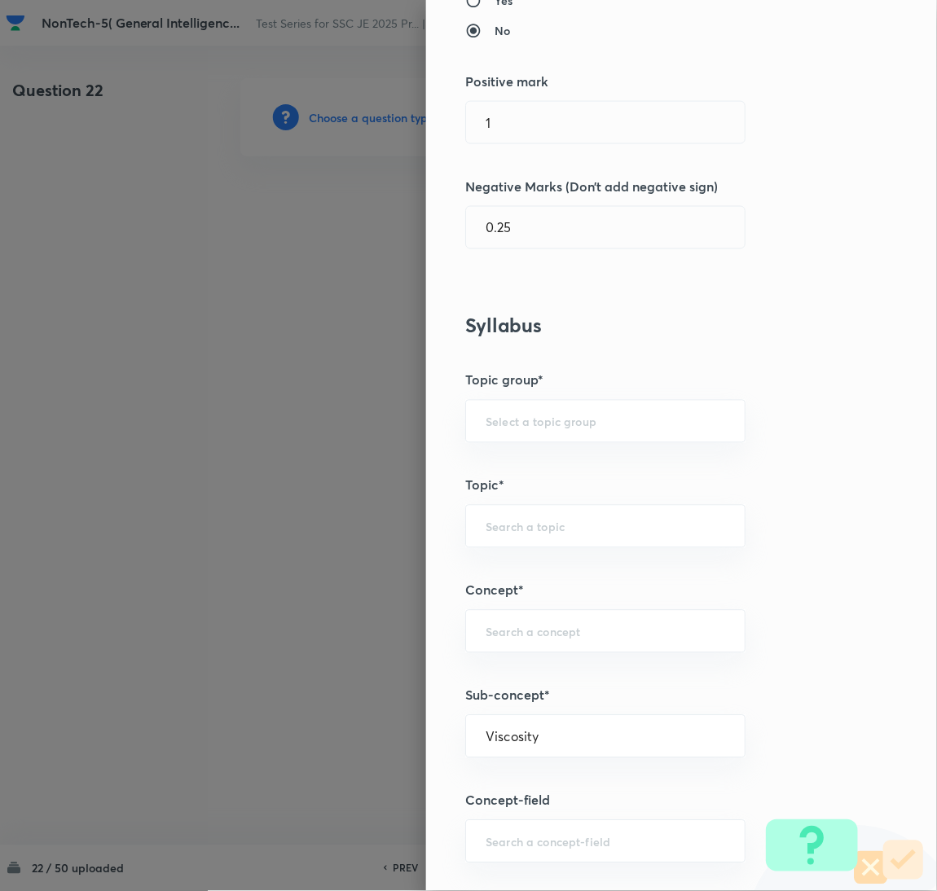
type input "General Awareness"
type input "Static GK"
type input "Physics"
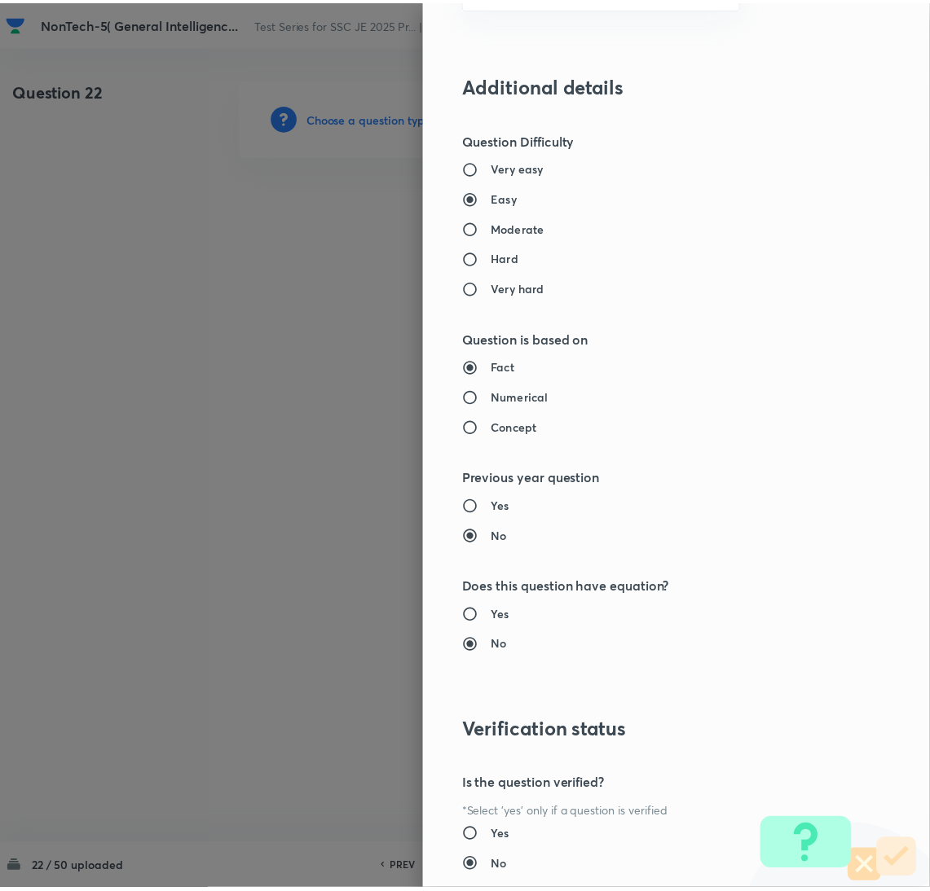
scroll to position [1332, 0]
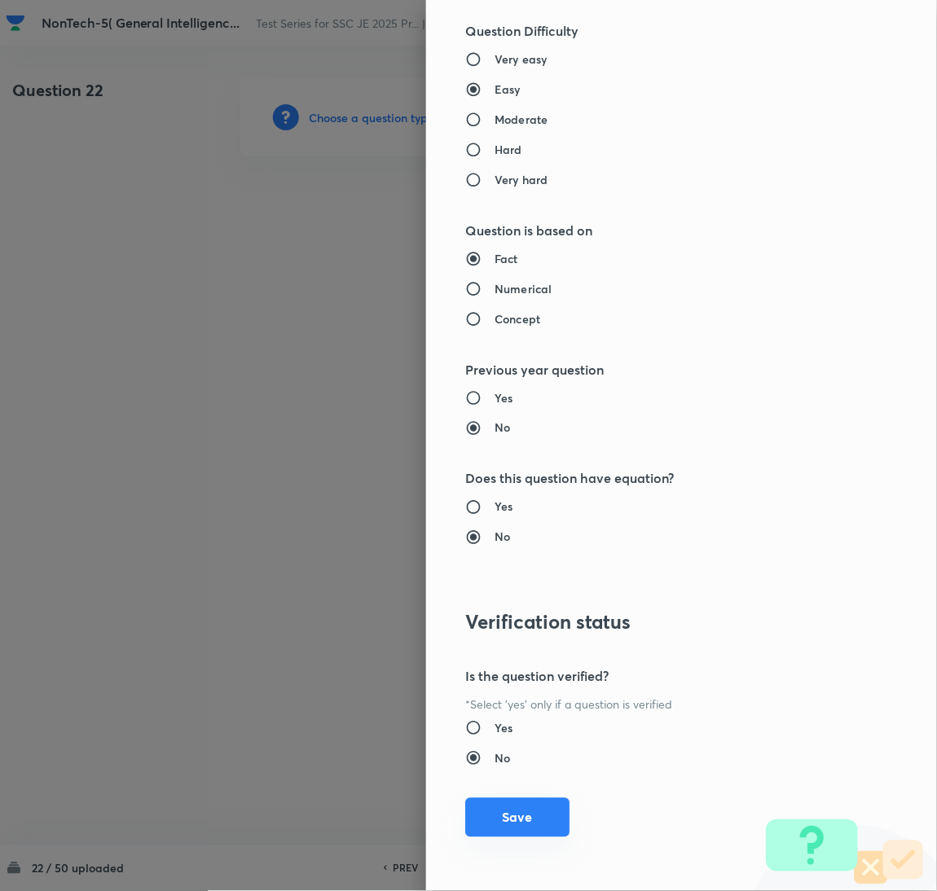
click at [492, 821] on button "Save" at bounding box center [517, 818] width 104 height 39
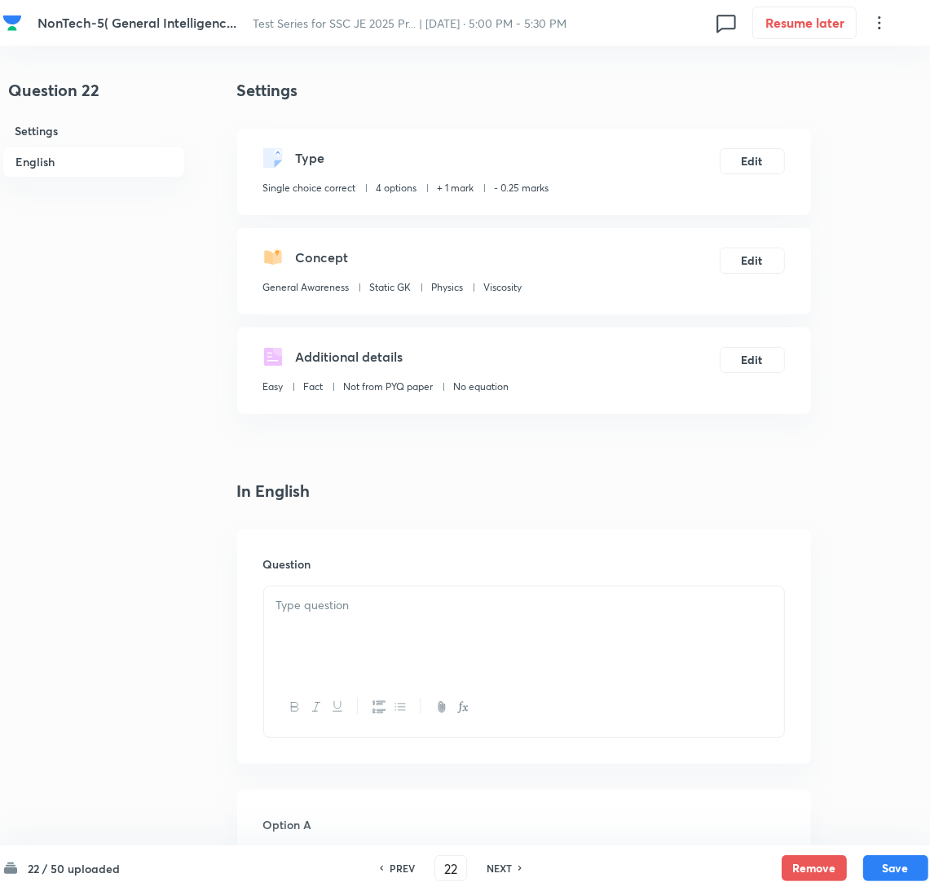
click at [350, 611] on p at bounding box center [523, 605] width 495 height 19
click at [397, 630] on div at bounding box center [524, 632] width 520 height 91
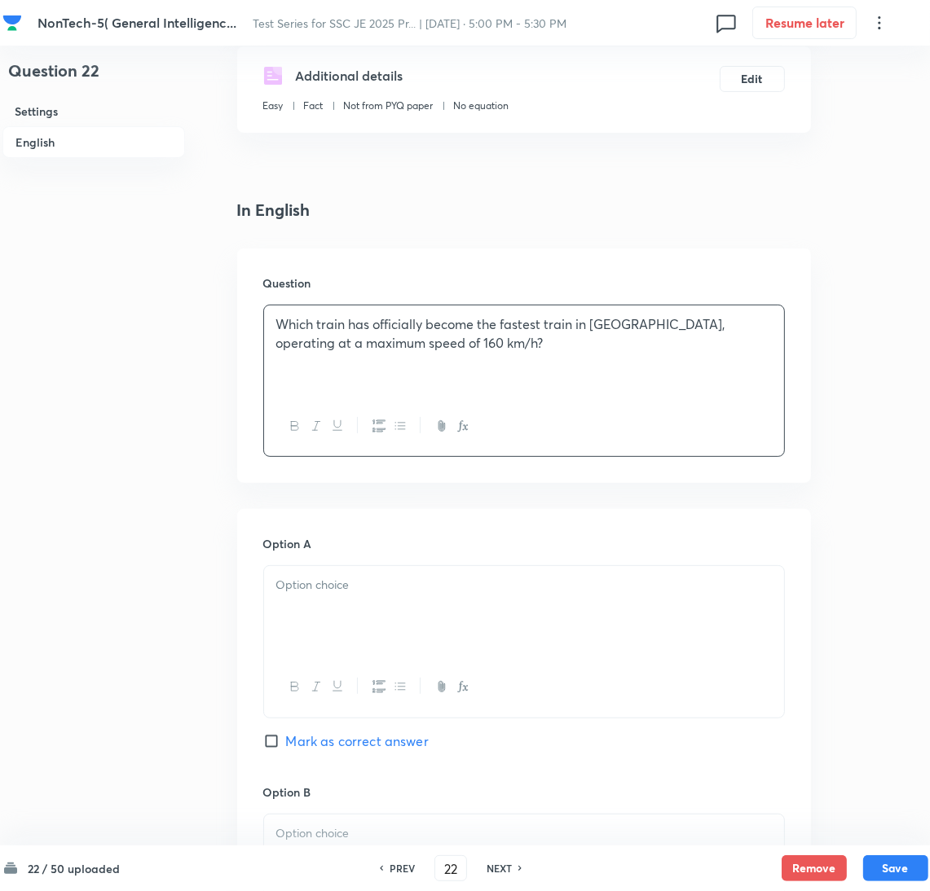
scroll to position [489, 0]
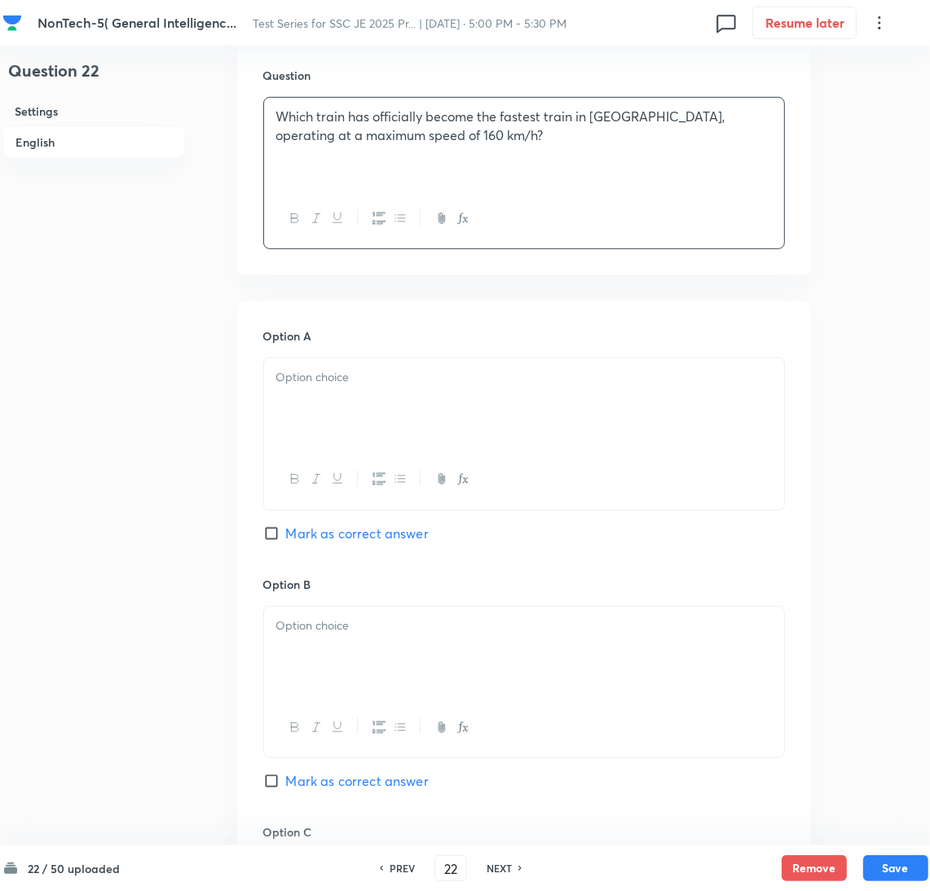
click at [334, 374] on p at bounding box center [523, 377] width 495 height 19
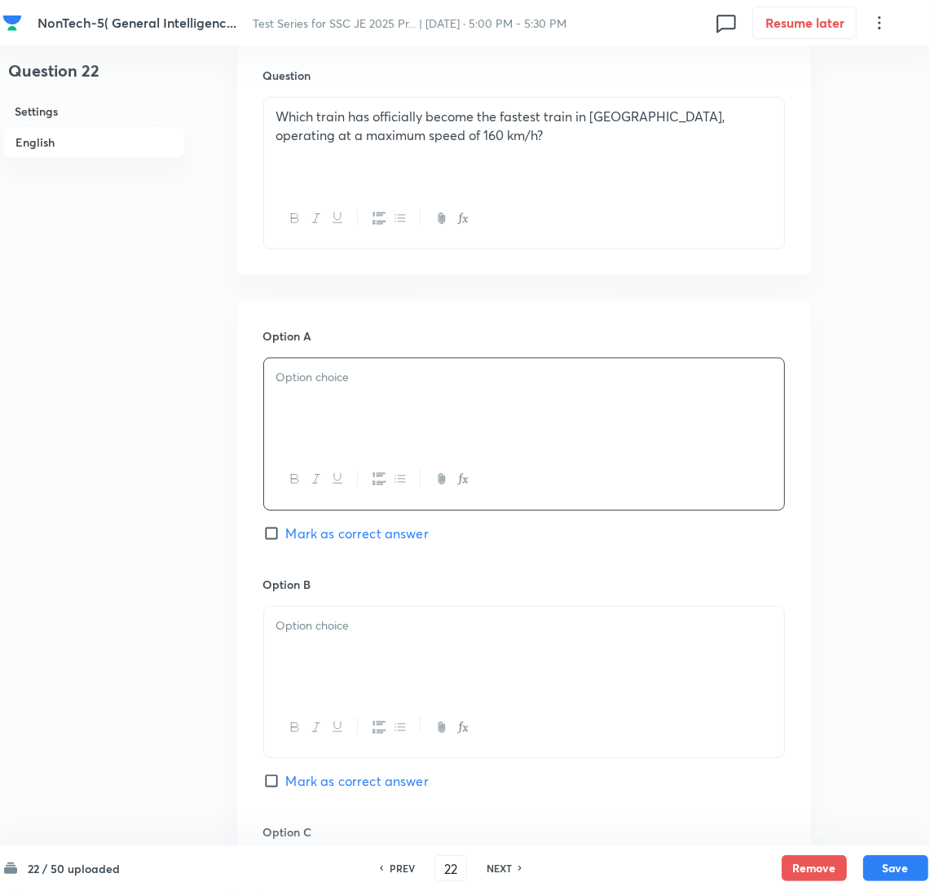
click at [289, 407] on div at bounding box center [524, 404] width 520 height 91
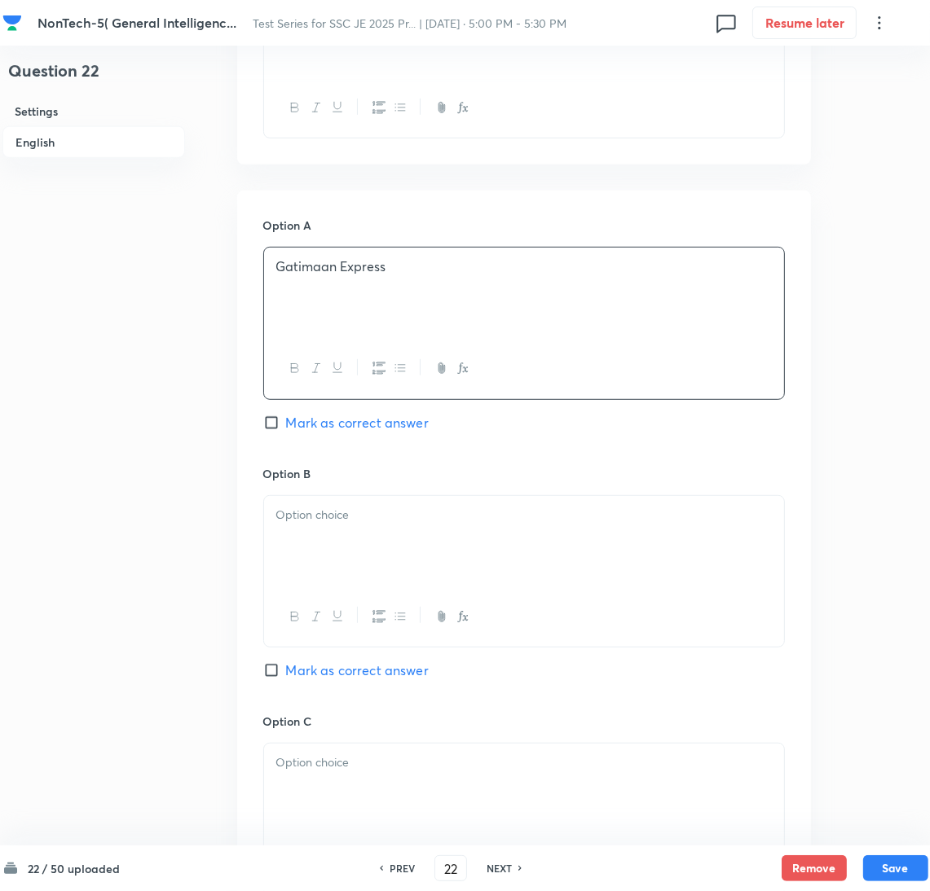
scroll to position [733, 0]
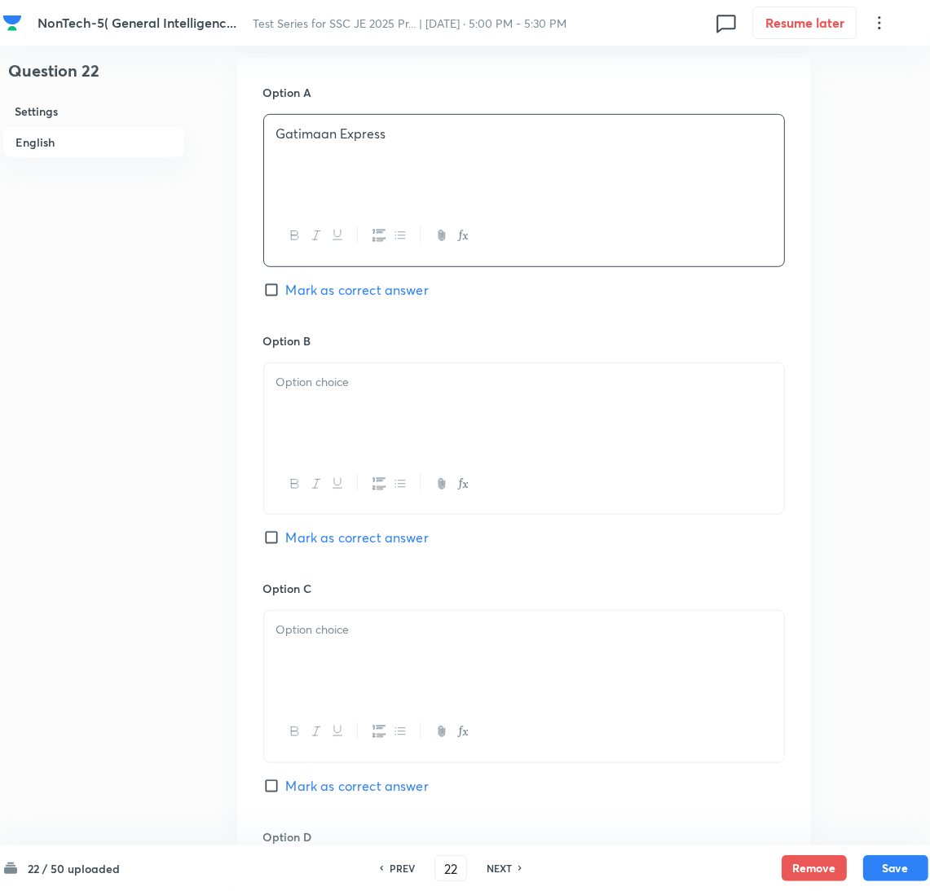
click at [327, 393] on div at bounding box center [524, 408] width 520 height 91
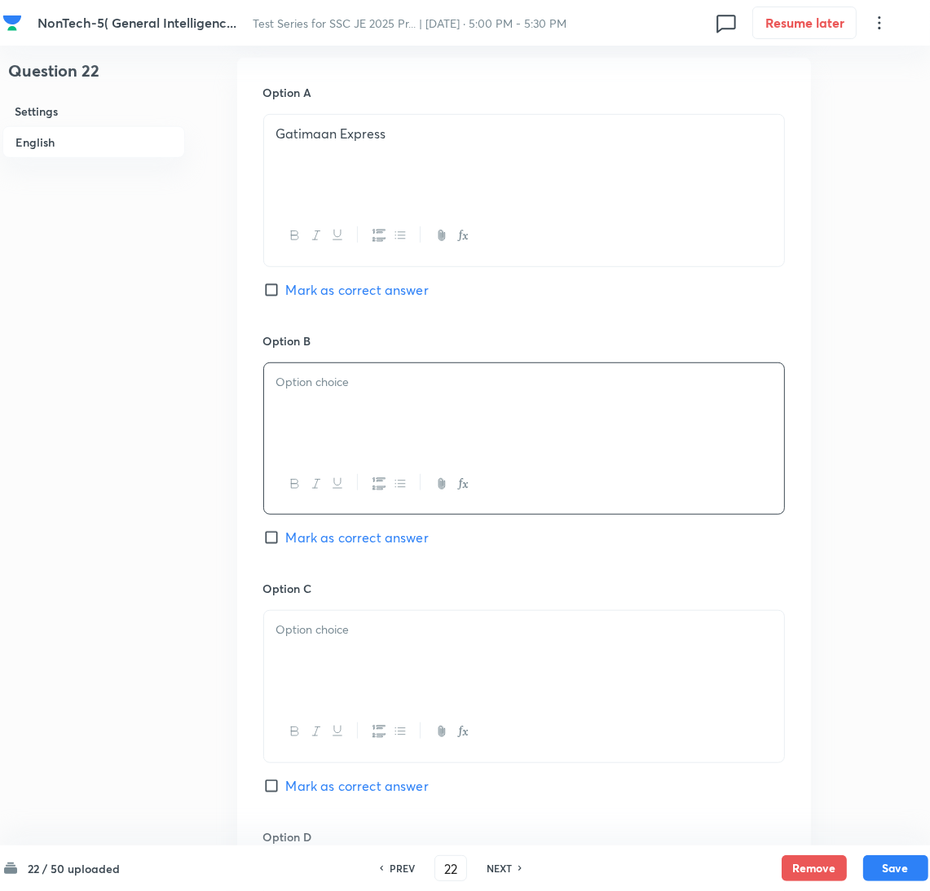
click at [346, 403] on div at bounding box center [524, 408] width 520 height 91
drag, startPoint x: 338, startPoint y: 637, endPoint x: 9, endPoint y: 642, distance: 329.2
click at [336, 636] on p at bounding box center [523, 630] width 495 height 19
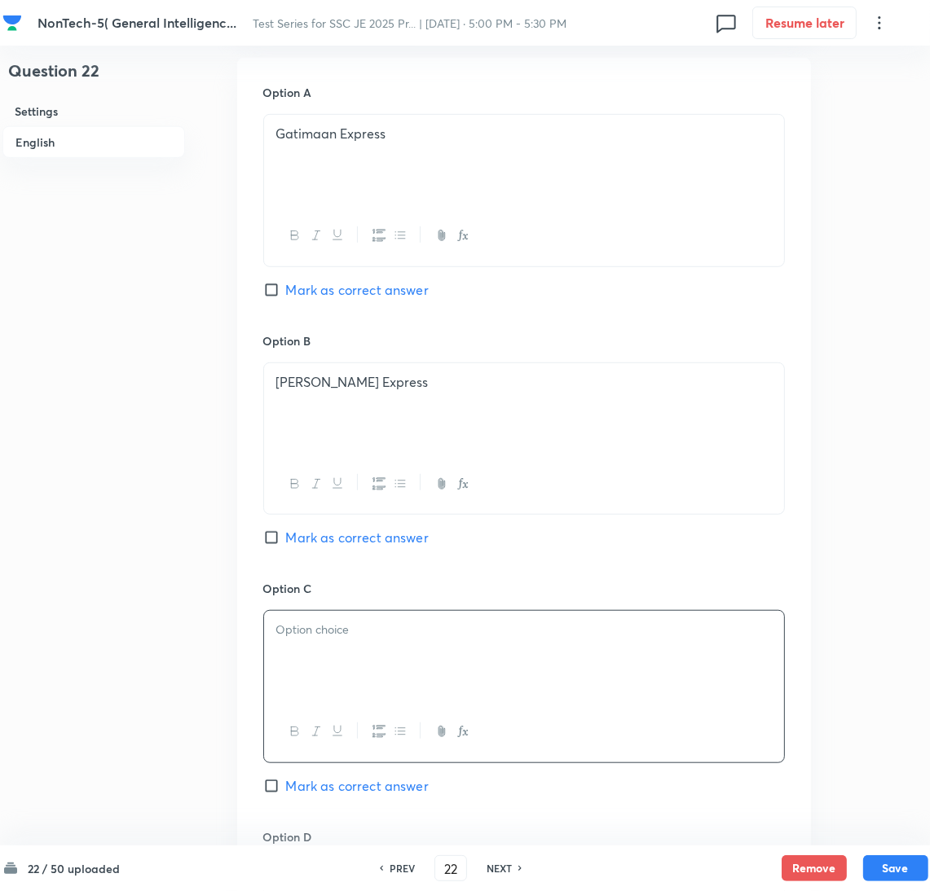
click at [366, 670] on div at bounding box center [524, 656] width 520 height 91
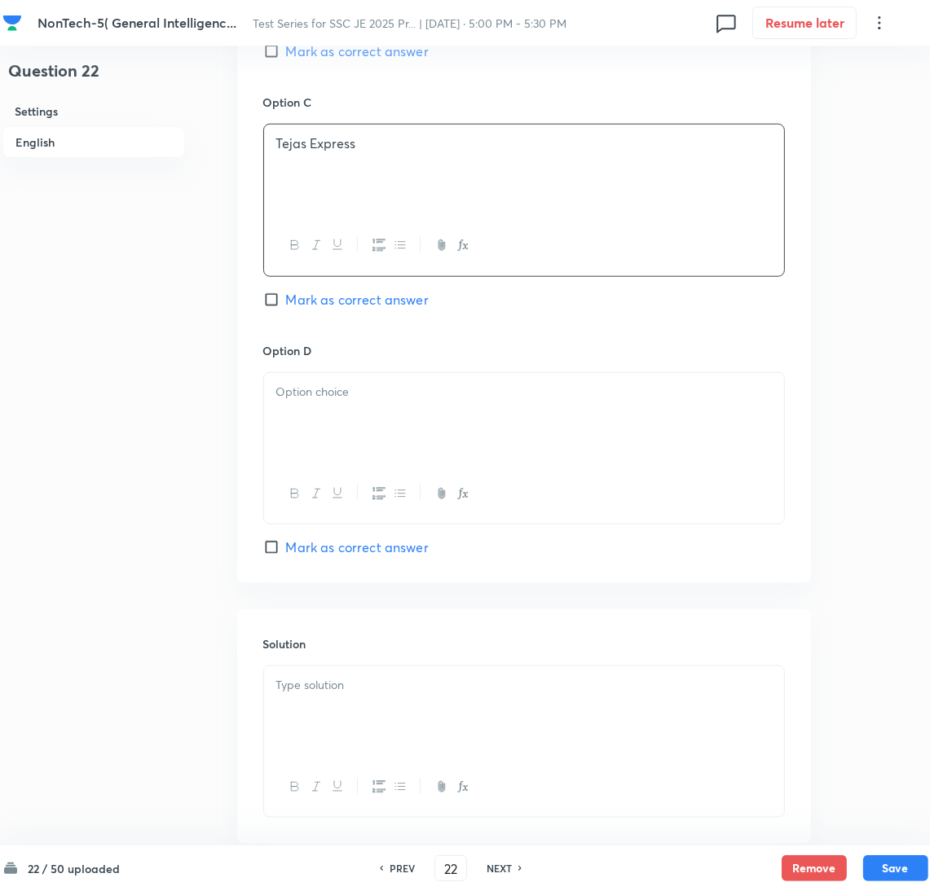
scroll to position [1222, 0]
drag, startPoint x: 312, startPoint y: 411, endPoint x: 66, endPoint y: 449, distance: 249.1
click at [311, 411] on div at bounding box center [524, 416] width 520 height 91
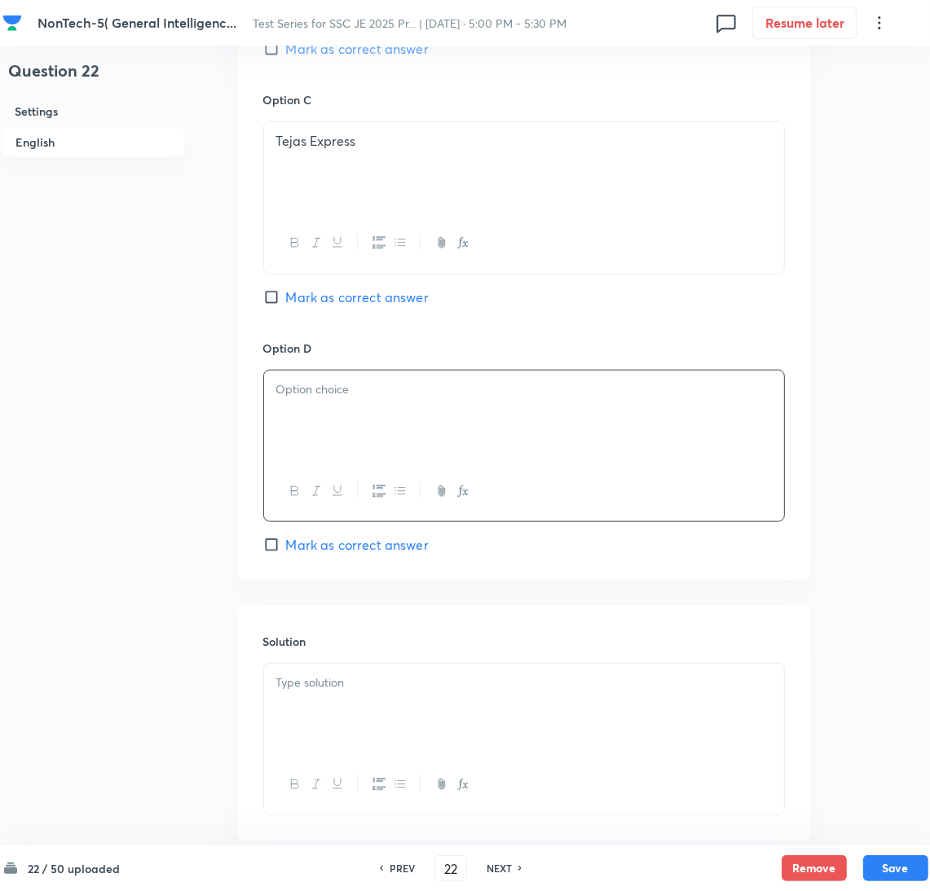
click at [287, 426] on div at bounding box center [524, 416] width 520 height 91
click at [302, 544] on span "Mark as correct answer" at bounding box center [357, 545] width 143 height 20
click at [286, 544] on input "Mark as correct answer" at bounding box center [274, 545] width 23 height 16
checkbox input "true"
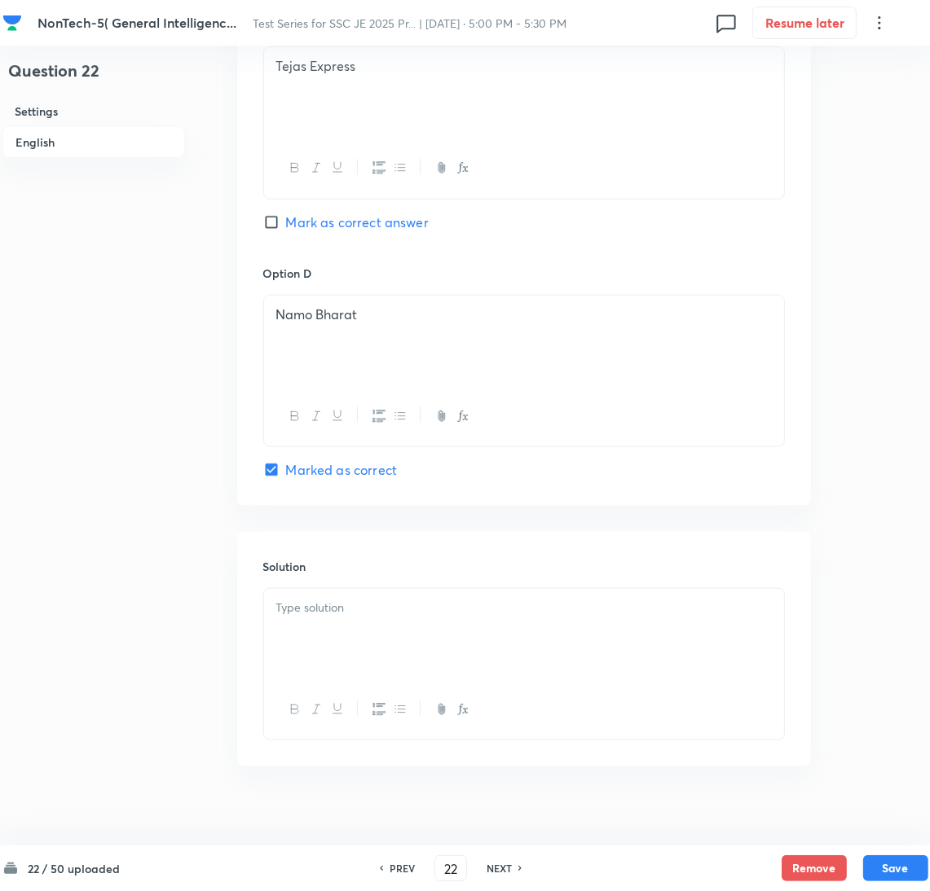
scroll to position [1318, 0]
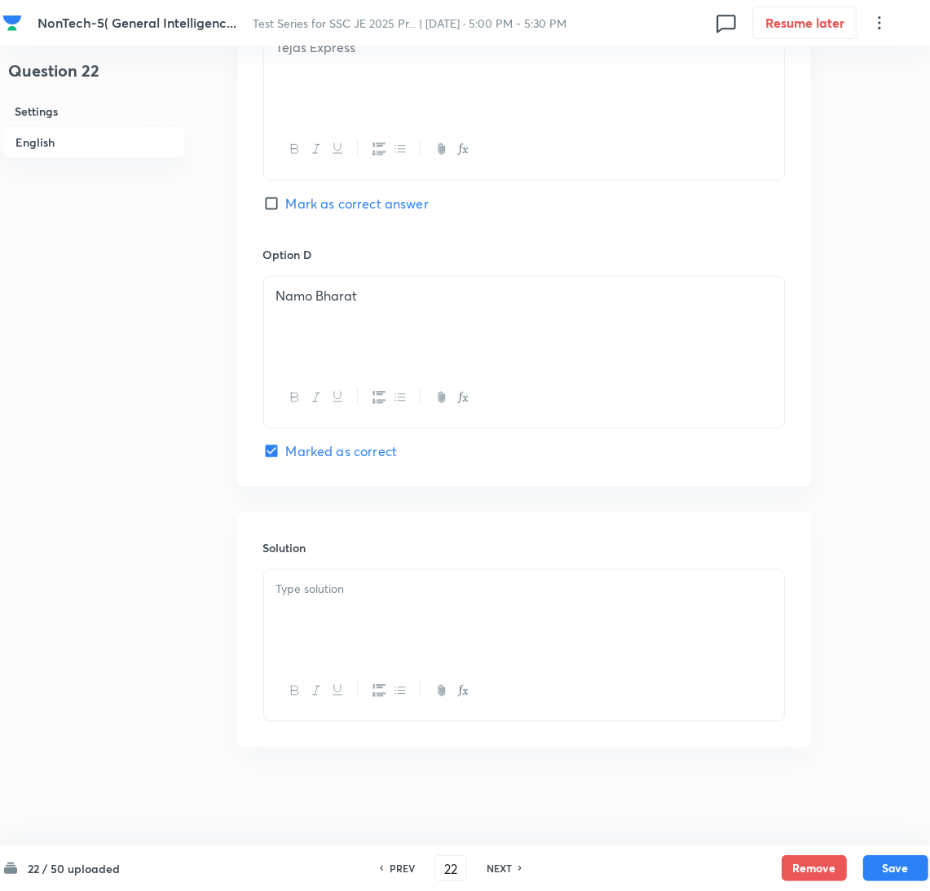
click at [345, 613] on div at bounding box center [524, 615] width 520 height 91
click at [402, 618] on div at bounding box center [524, 615] width 520 height 91
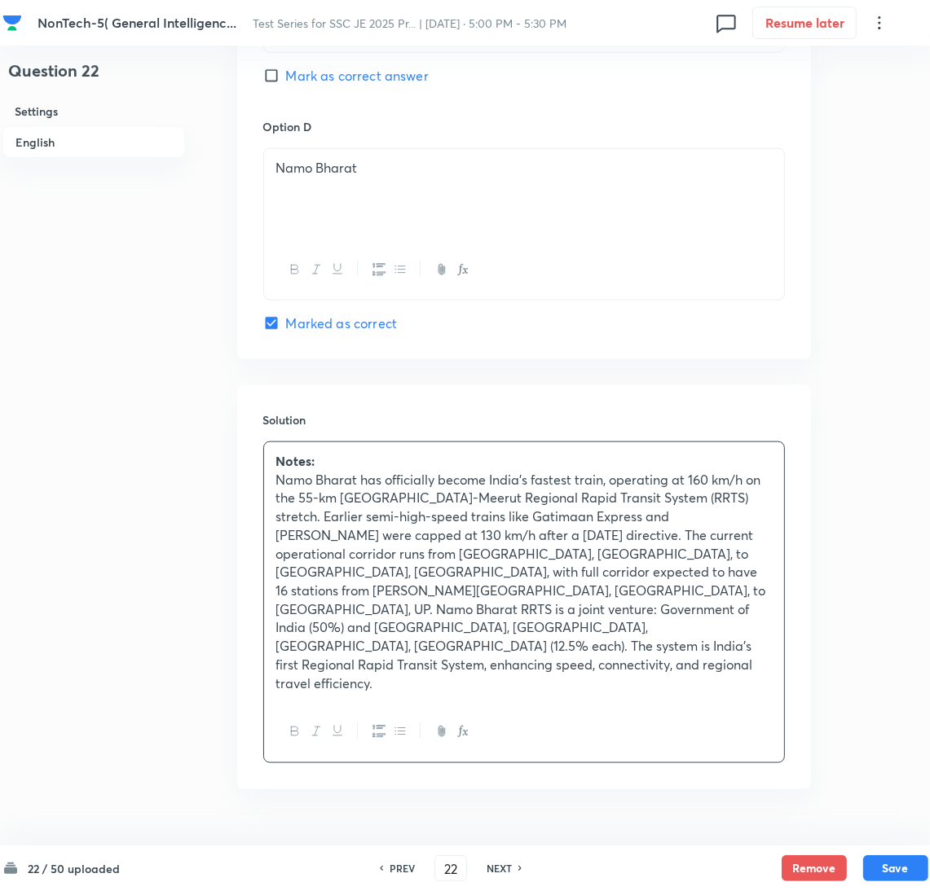
scroll to position [1450, 0]
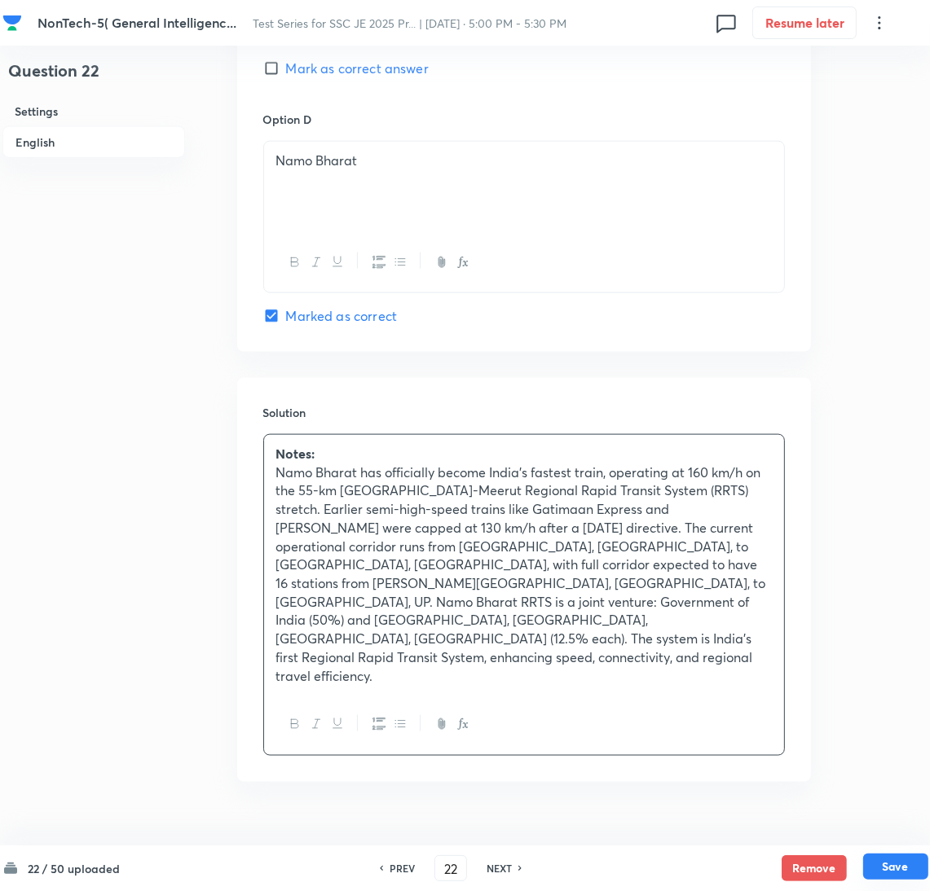
click at [893, 865] on button "Save" at bounding box center [895, 867] width 65 height 26
type input "23"
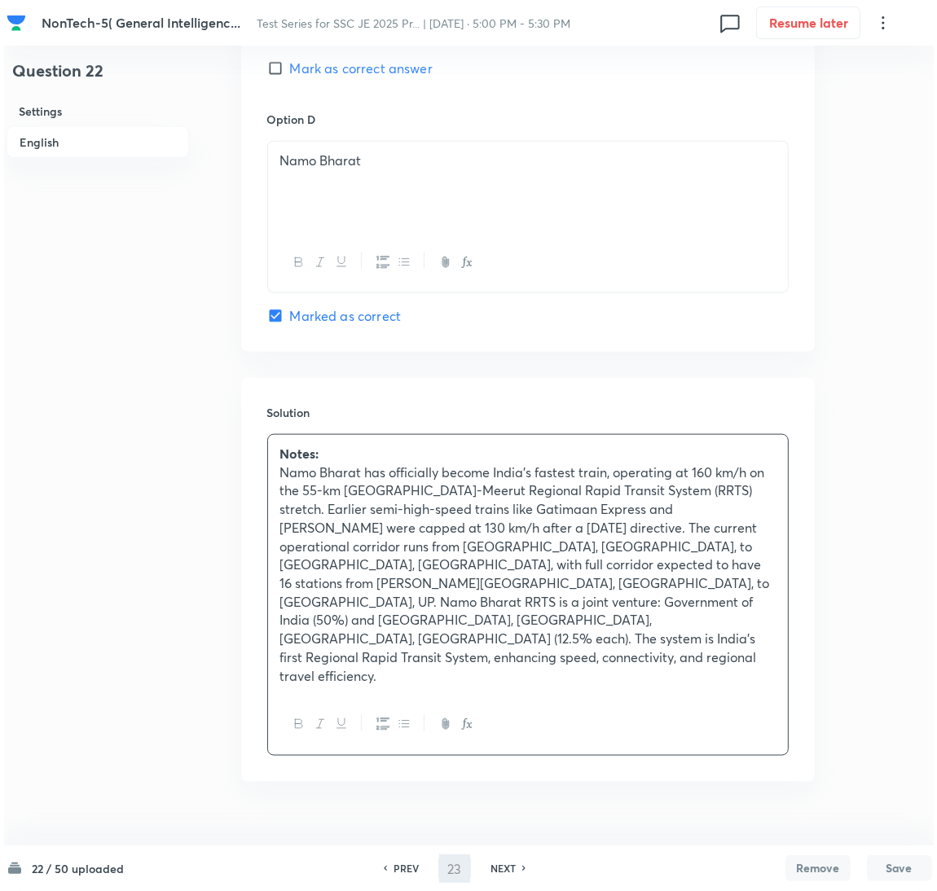
scroll to position [0, 0]
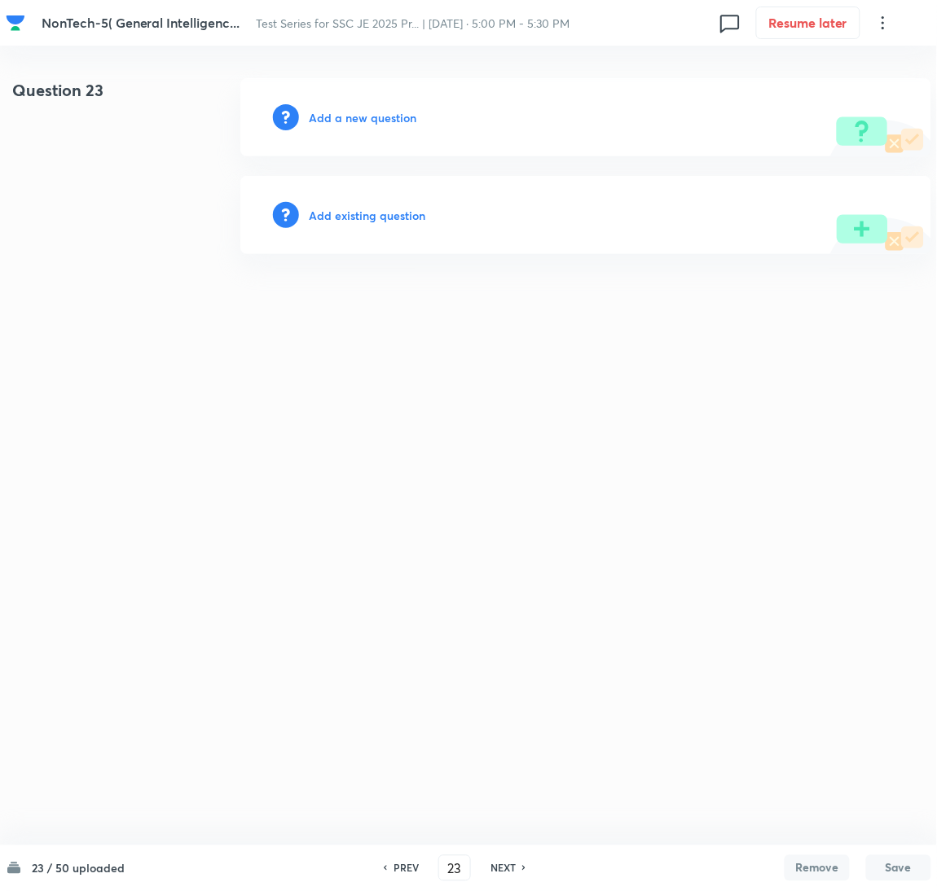
click at [330, 109] on h6 "Add a new question" at bounding box center [363, 117] width 108 height 17
click at [330, 112] on h6 "Choose a question type" at bounding box center [371, 117] width 125 height 17
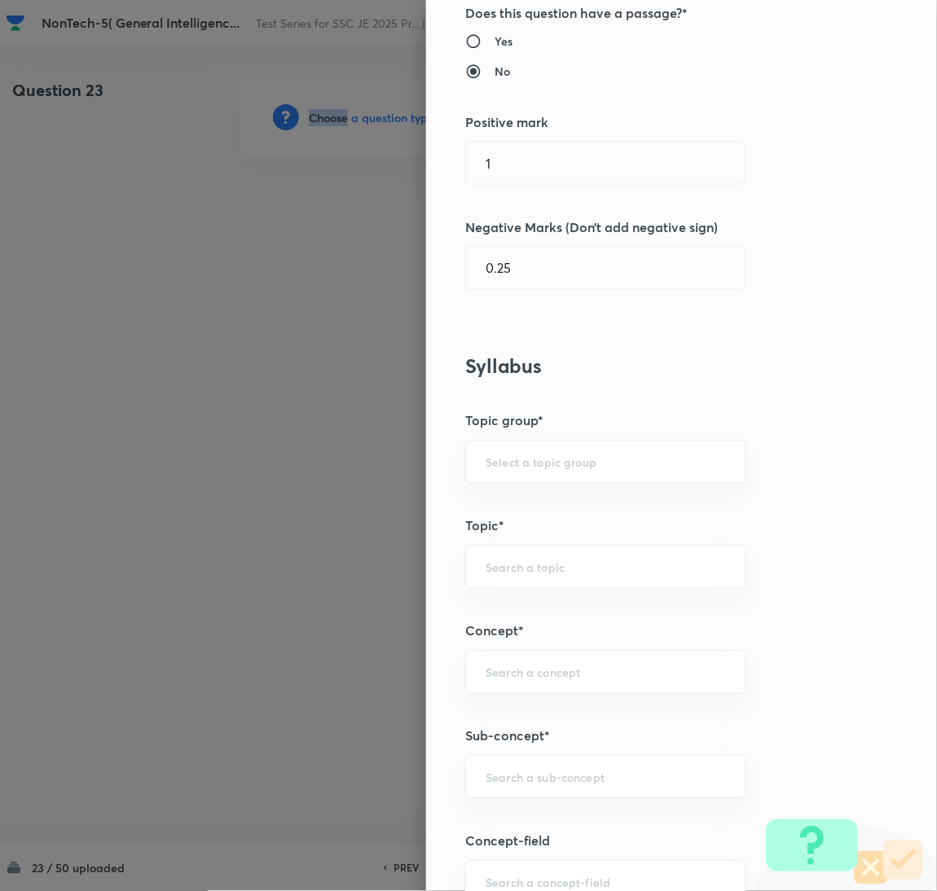
scroll to position [610, 0]
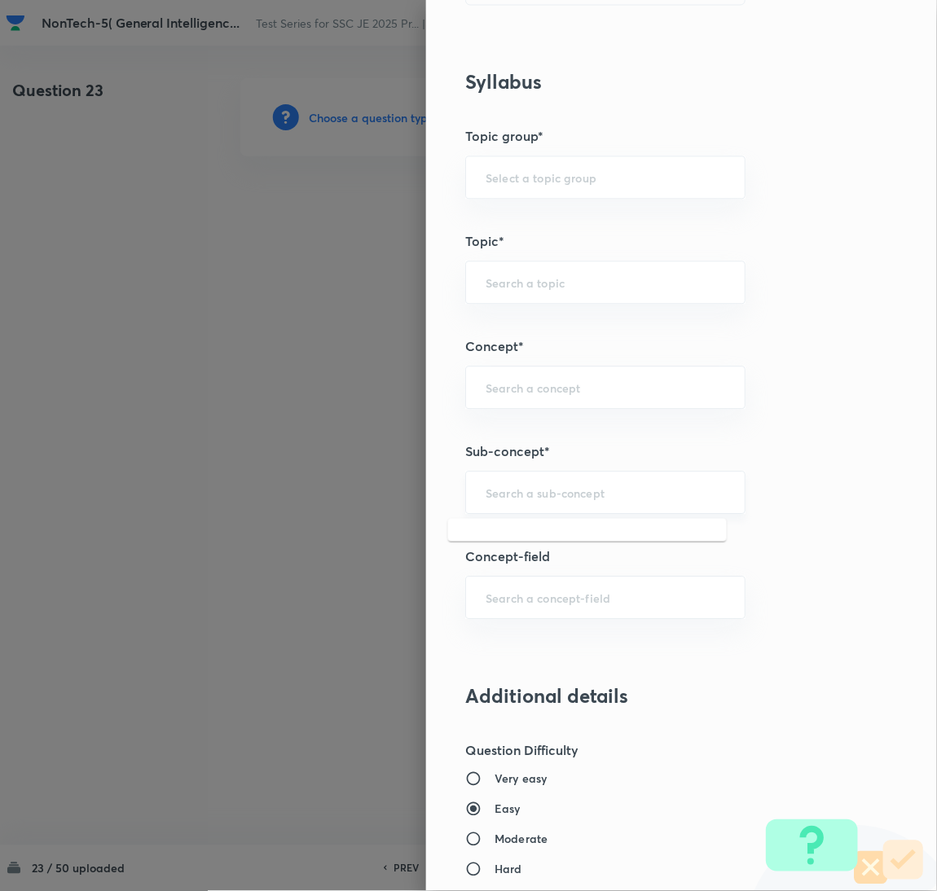
click at [530, 496] on input "text" at bounding box center [606, 492] width 240 height 15
click at [503, 571] on li "Viscosity" at bounding box center [587, 569] width 279 height 29
type input "Viscosity"
type input "General Awareness"
type input "Static GK"
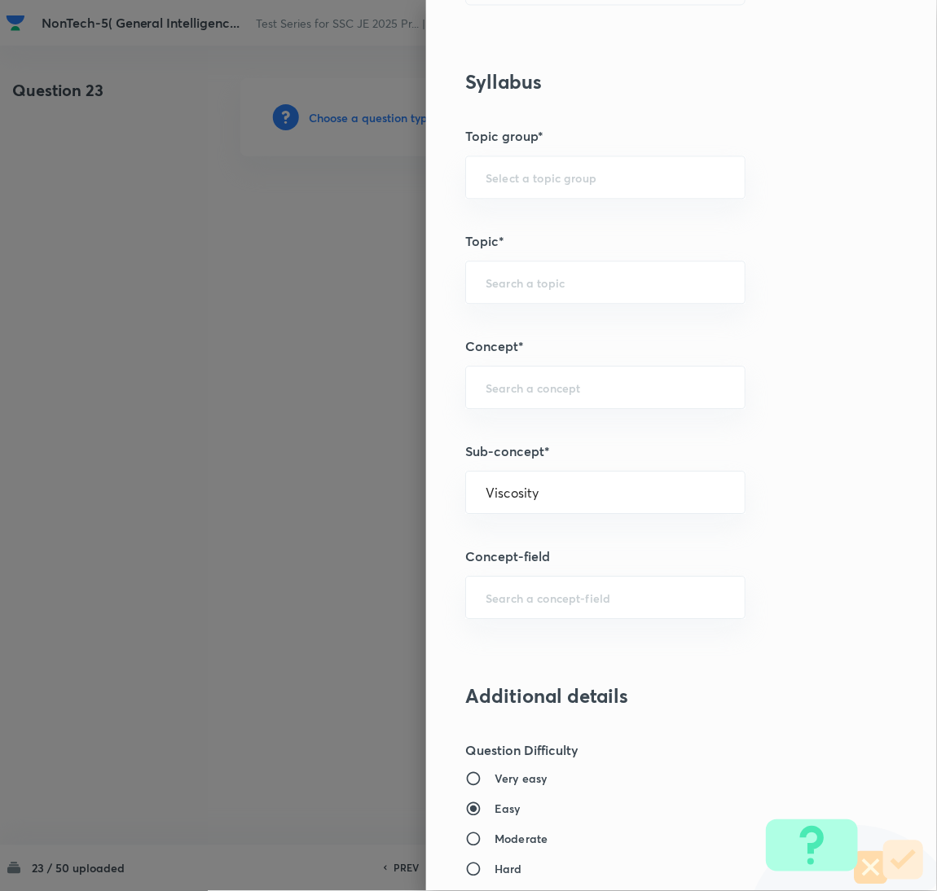
type input "Physics"
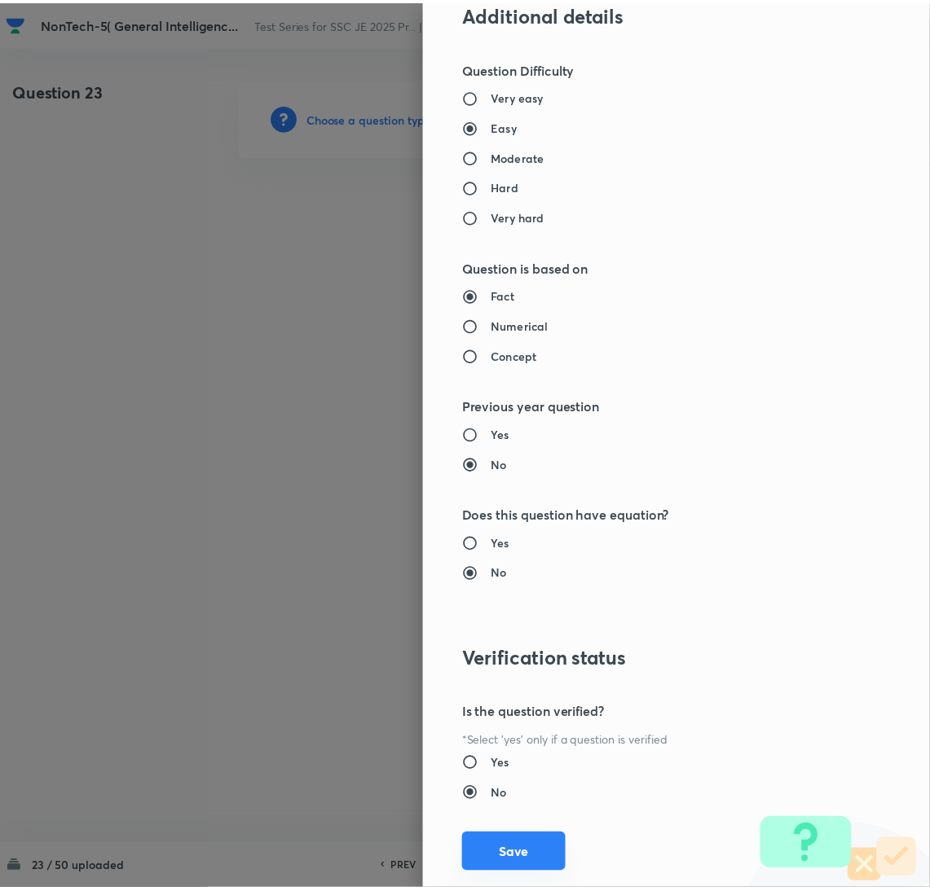
scroll to position [1332, 0]
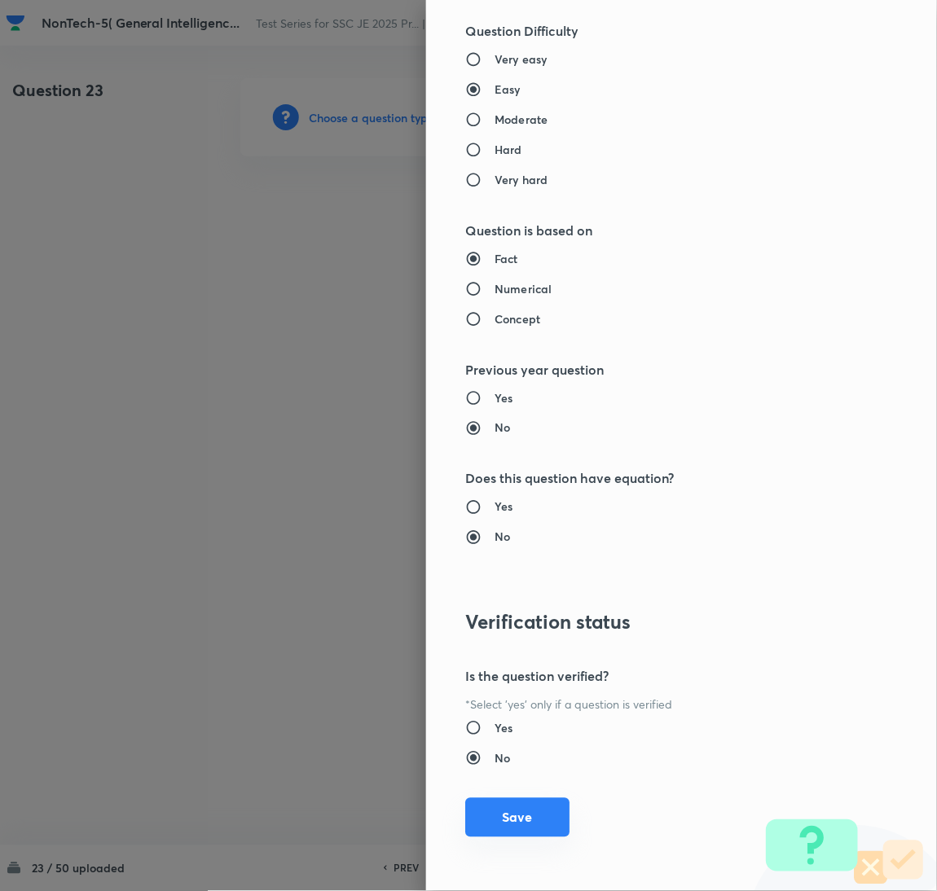
click at [477, 824] on button "Save" at bounding box center [517, 818] width 104 height 39
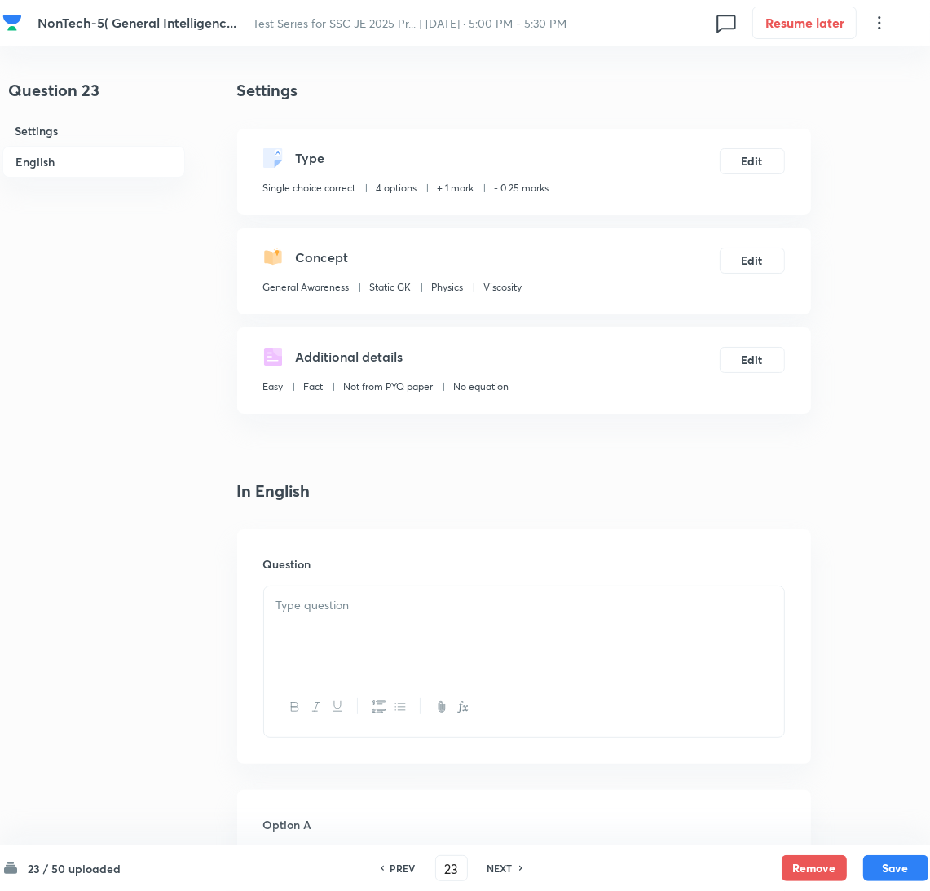
click at [392, 680] on div at bounding box center [524, 707] width 520 height 59
click at [361, 642] on div at bounding box center [524, 632] width 520 height 91
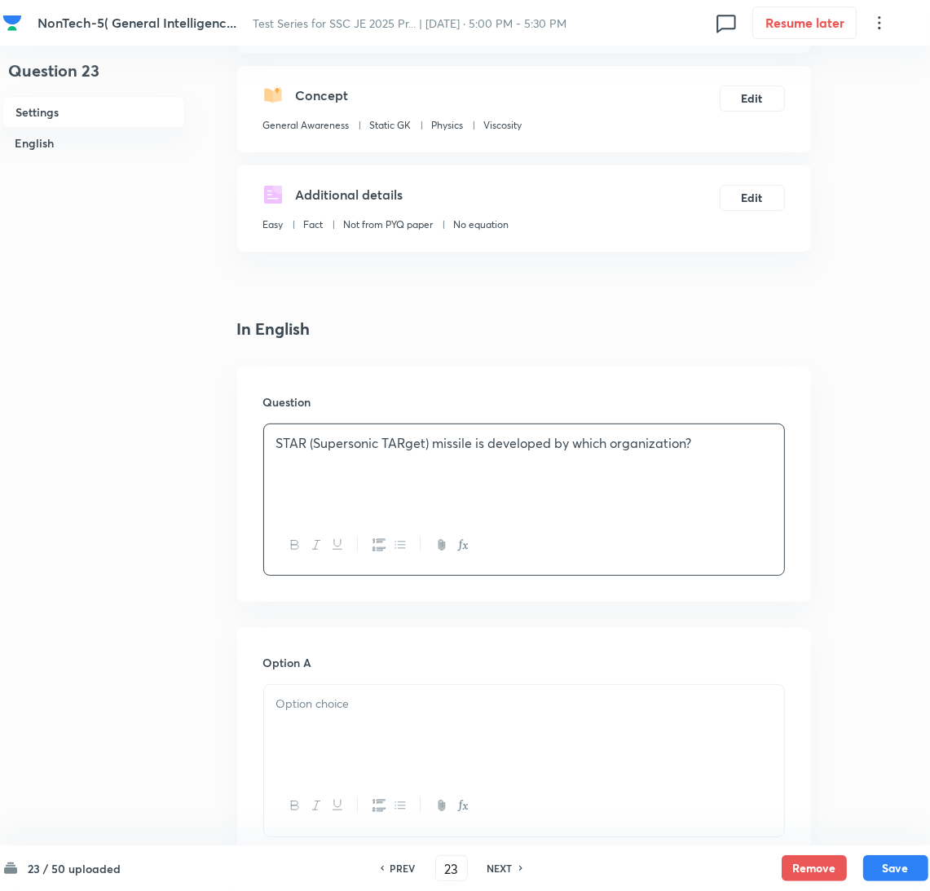
scroll to position [366, 0]
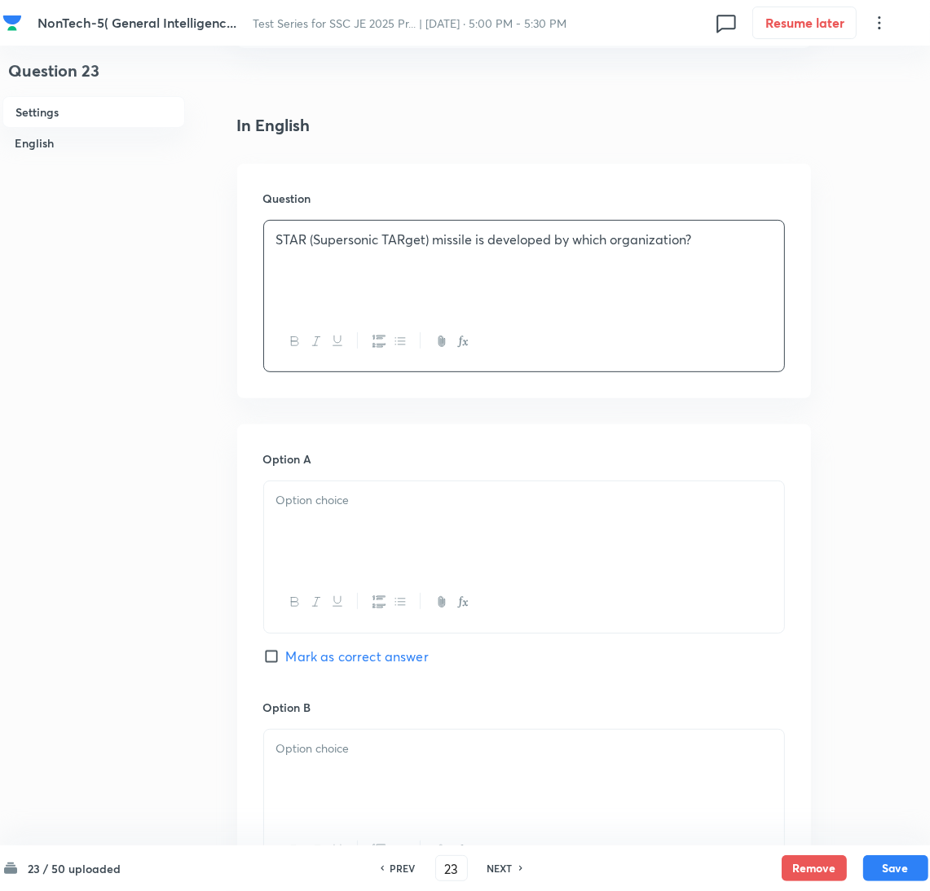
drag, startPoint x: 324, startPoint y: 525, endPoint x: 314, endPoint y: 522, distance: 10.1
click at [322, 524] on div at bounding box center [524, 527] width 520 height 91
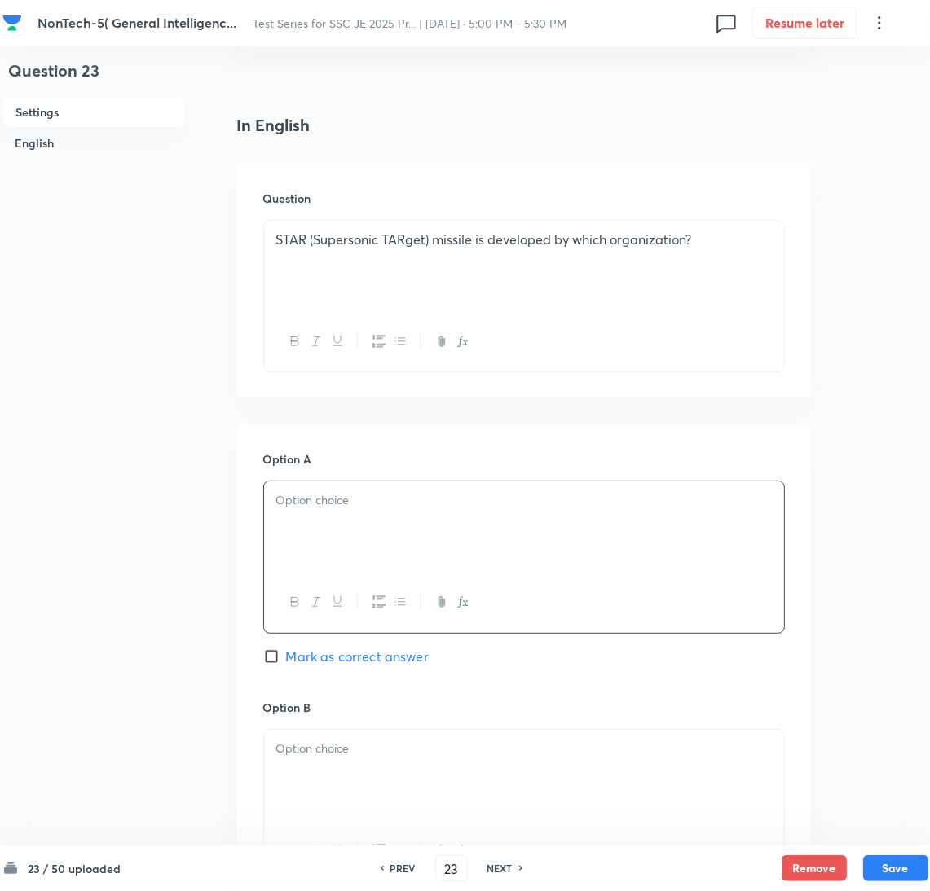
click at [442, 532] on div at bounding box center [524, 527] width 520 height 91
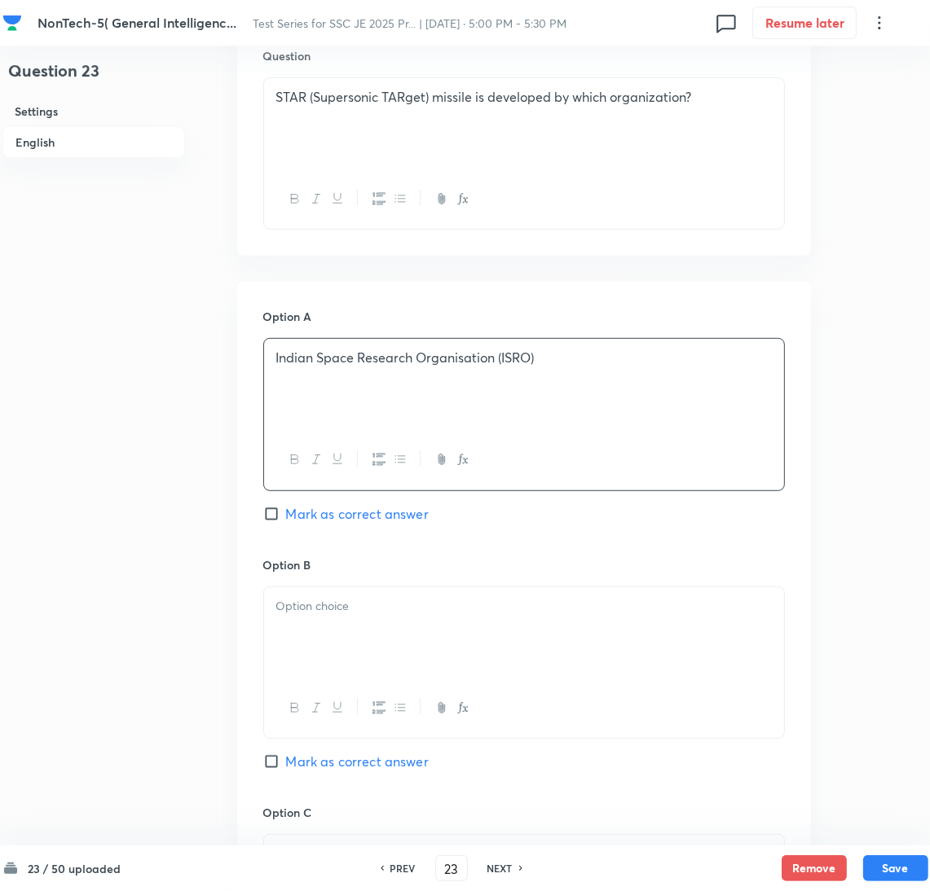
scroll to position [733, 0]
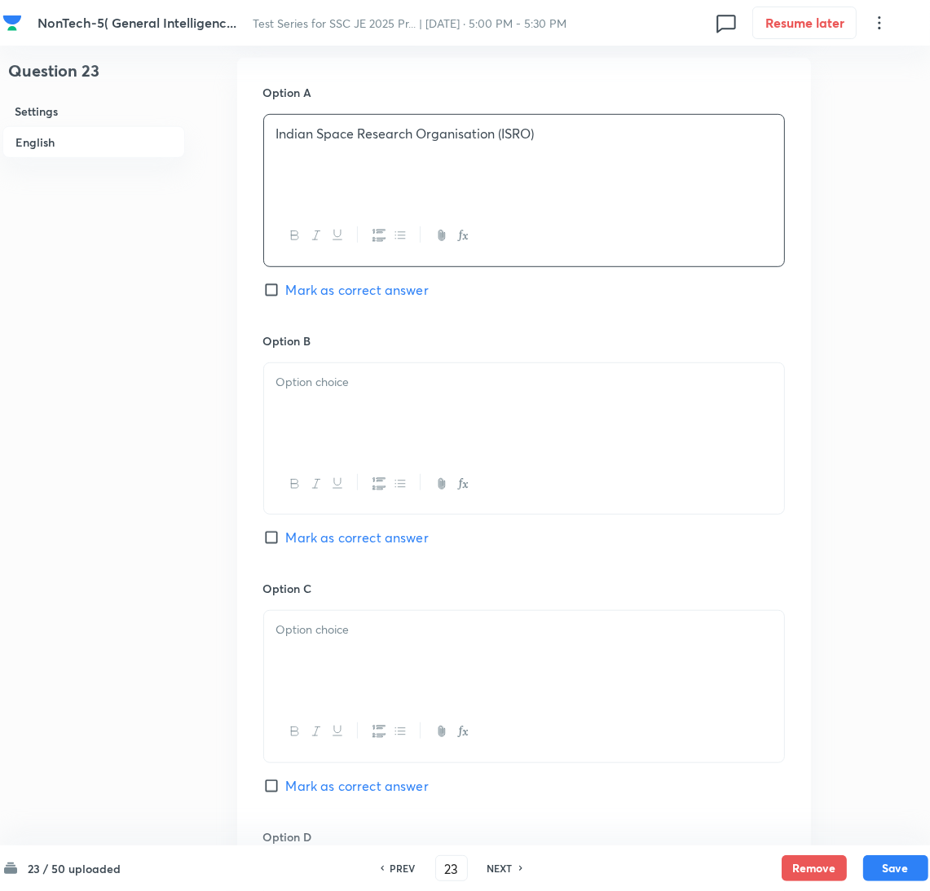
drag, startPoint x: 346, startPoint y: 428, endPoint x: 17, endPoint y: 451, distance: 329.2
click at [343, 427] on div at bounding box center [524, 408] width 520 height 91
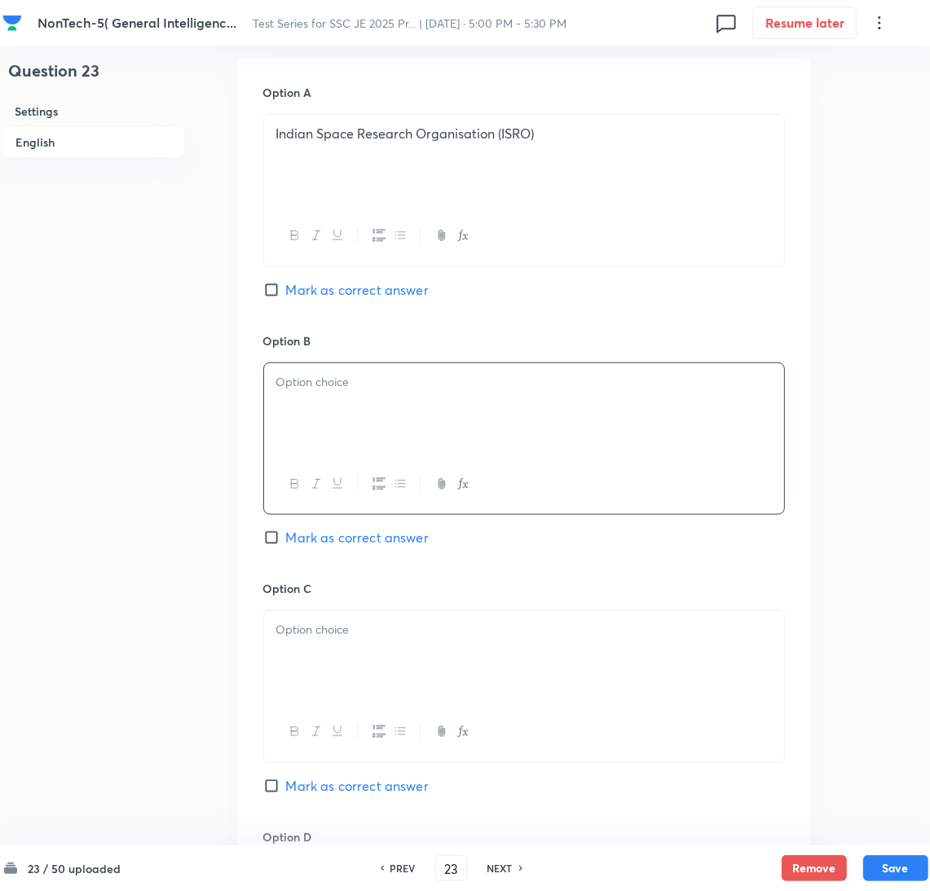
click at [359, 411] on div at bounding box center [524, 408] width 520 height 91
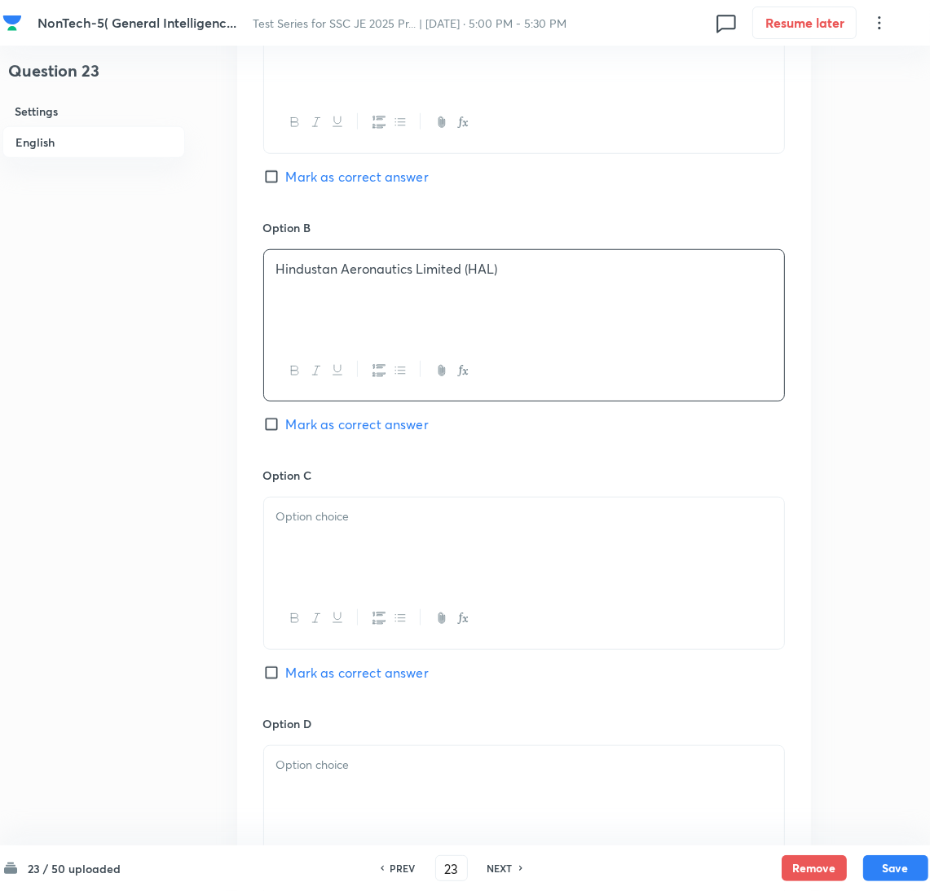
scroll to position [978, 0]
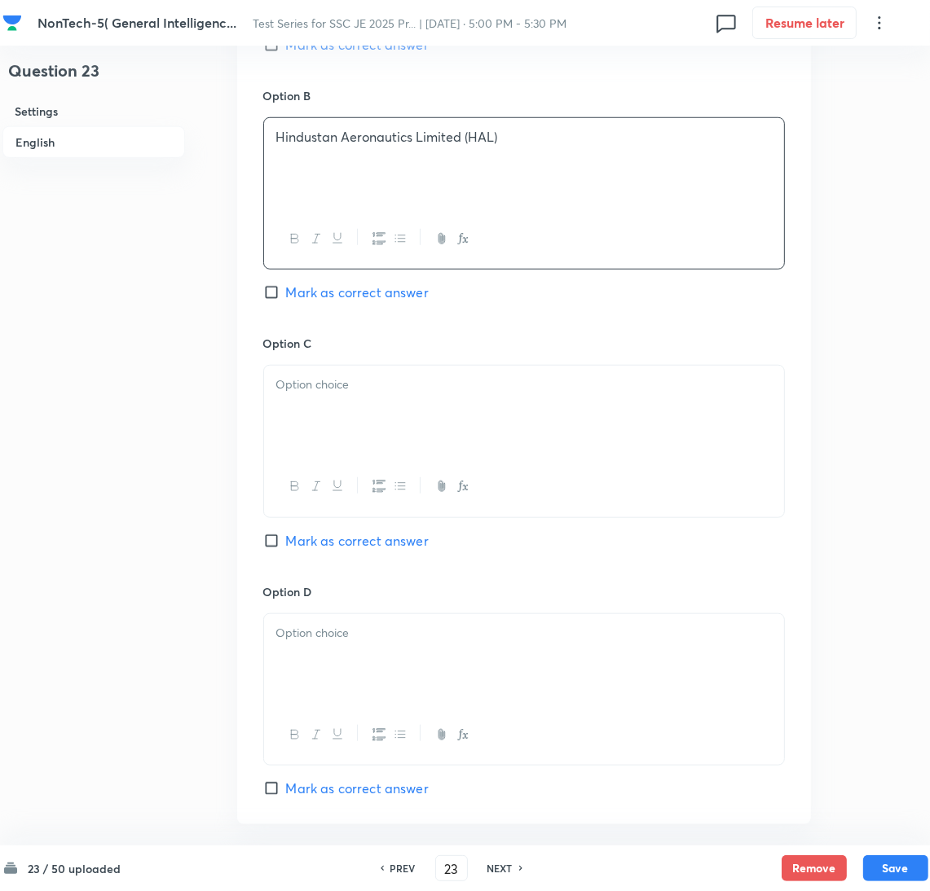
click at [324, 400] on div at bounding box center [524, 411] width 520 height 91
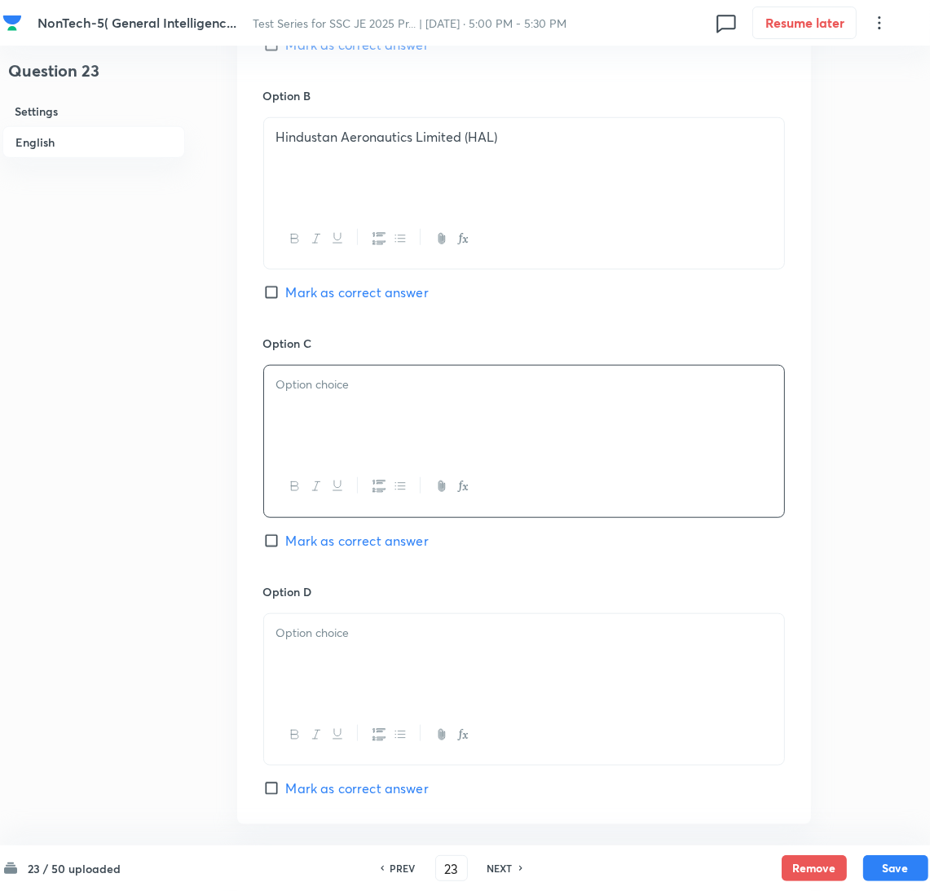
click at [305, 402] on div at bounding box center [524, 411] width 520 height 91
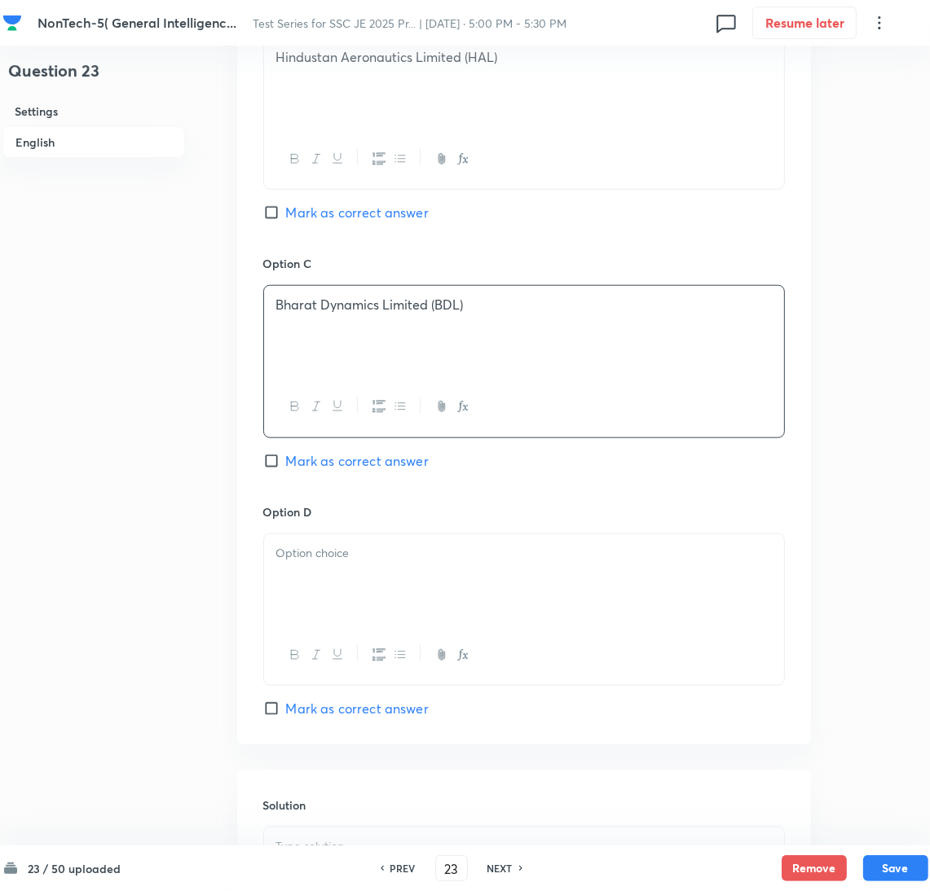
scroll to position [1099, 0]
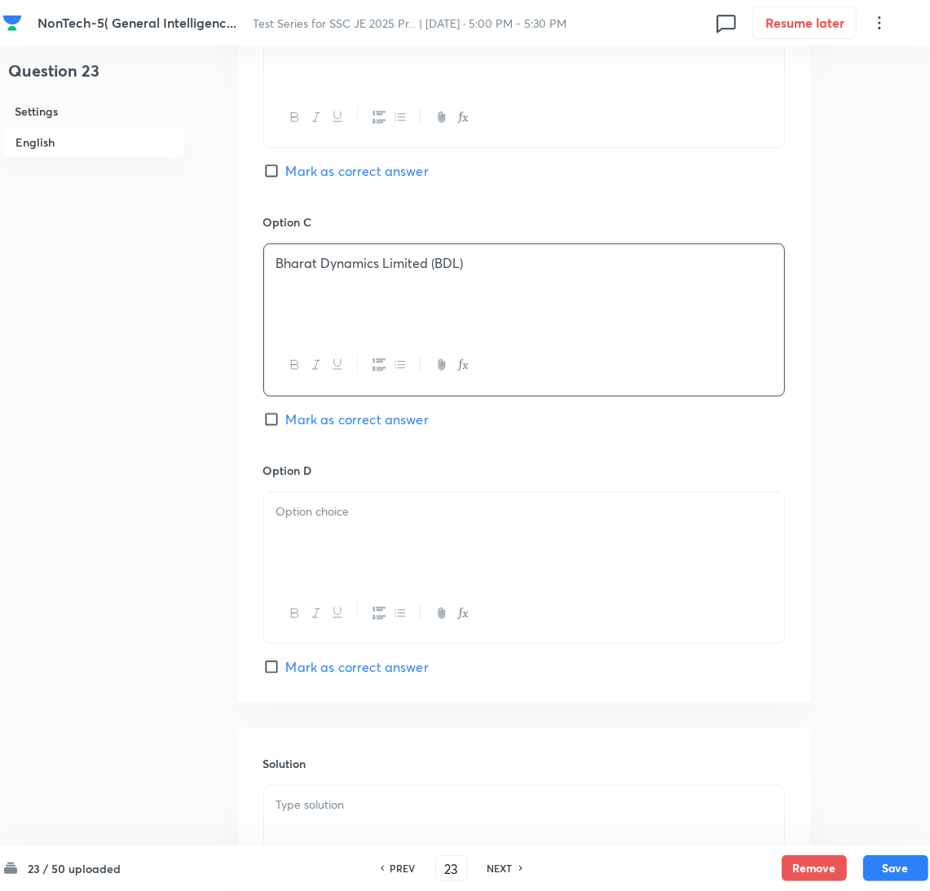
click at [345, 545] on div at bounding box center [524, 538] width 520 height 91
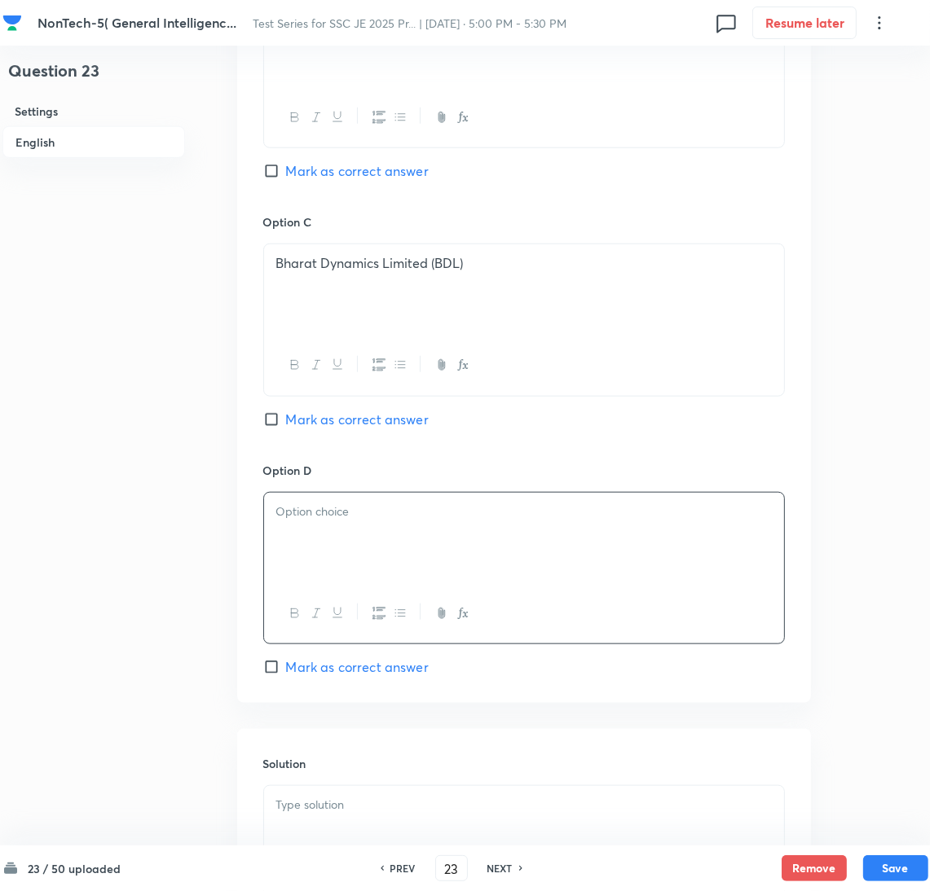
click at [330, 535] on div at bounding box center [524, 538] width 520 height 91
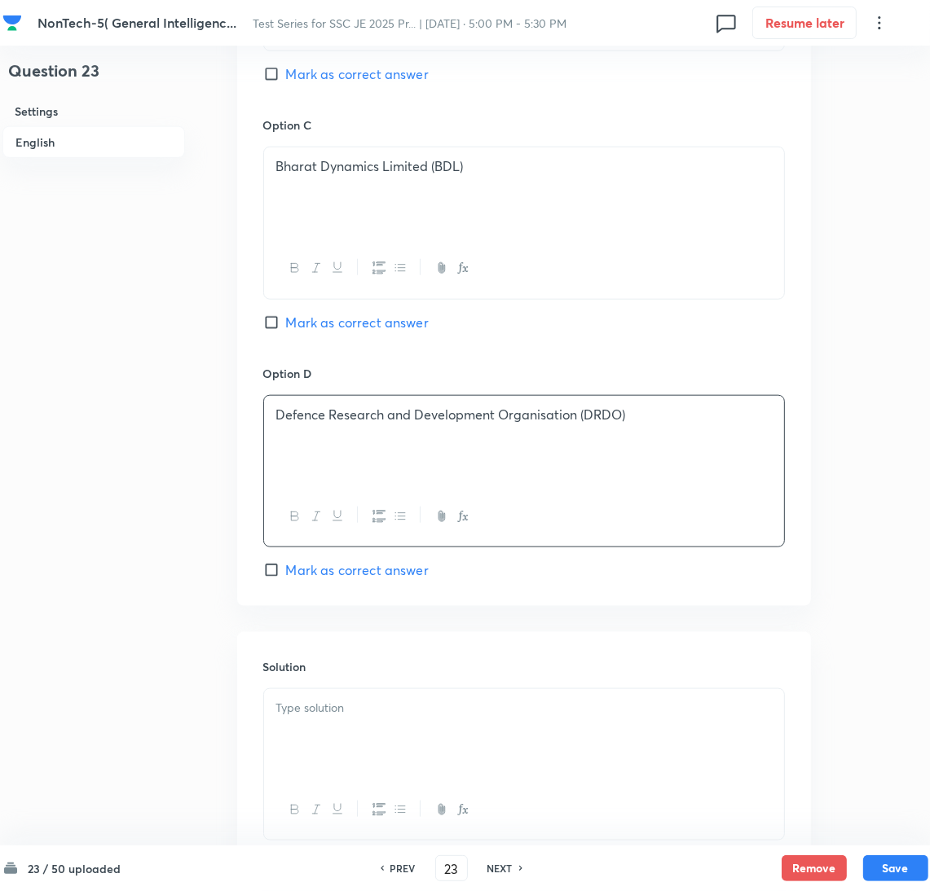
scroll to position [1318, 0]
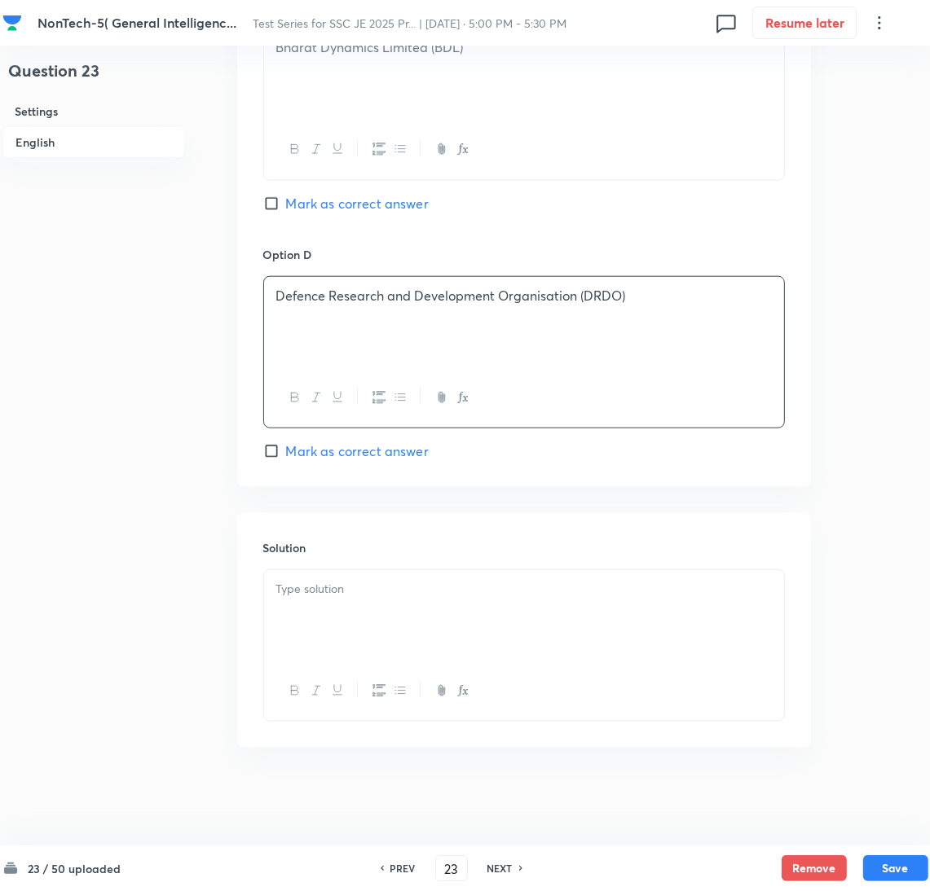
click at [343, 618] on div at bounding box center [524, 615] width 520 height 91
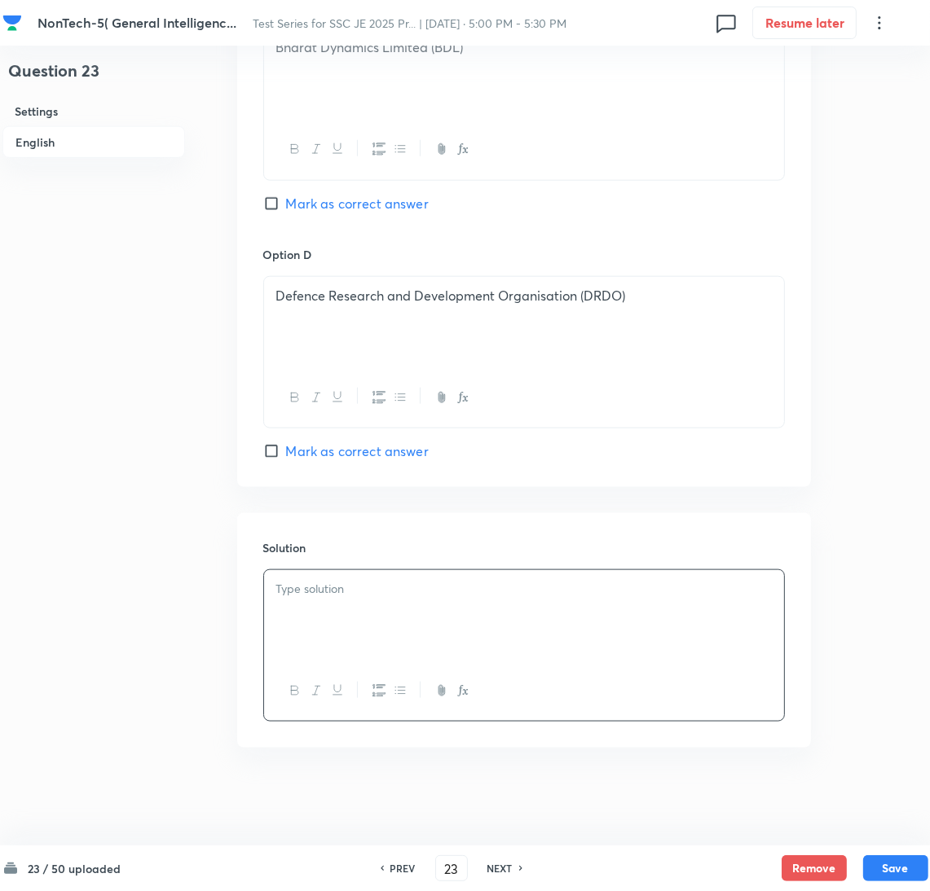
click at [290, 449] on span "Mark as correct answer" at bounding box center [357, 452] width 143 height 20
click at [286, 449] on input "Mark as correct answer" at bounding box center [274, 451] width 23 height 16
checkbox input "true"
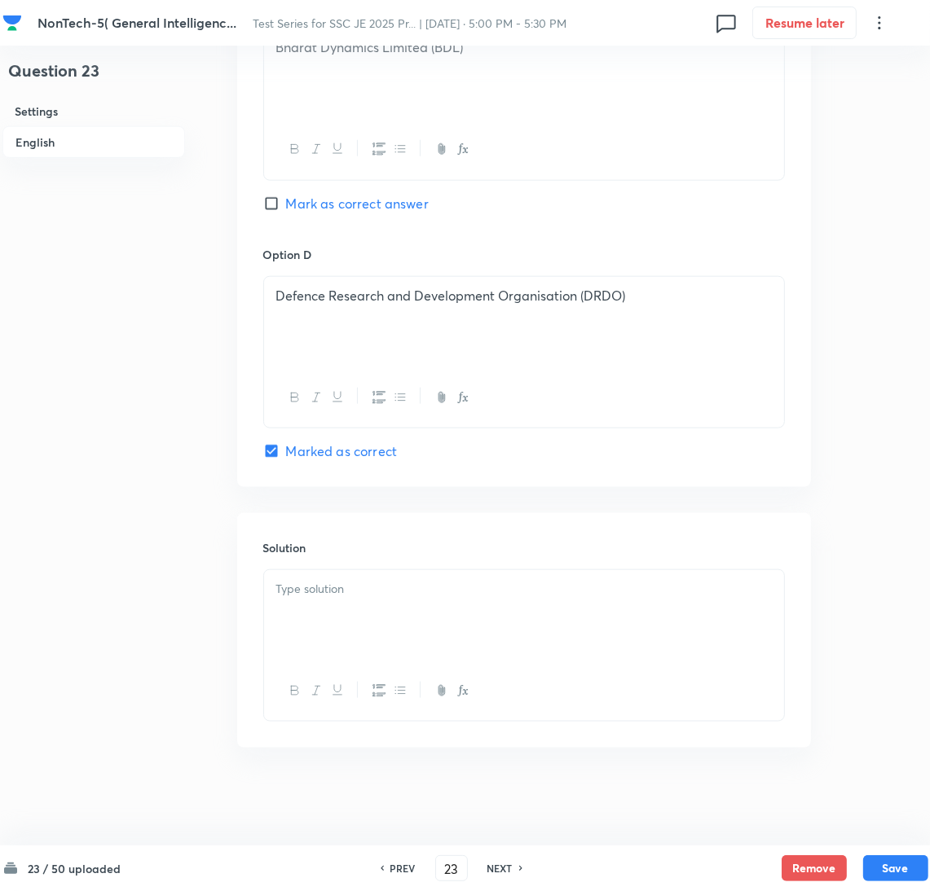
click at [348, 626] on div at bounding box center [524, 615] width 520 height 91
click at [299, 621] on div at bounding box center [524, 615] width 520 height 91
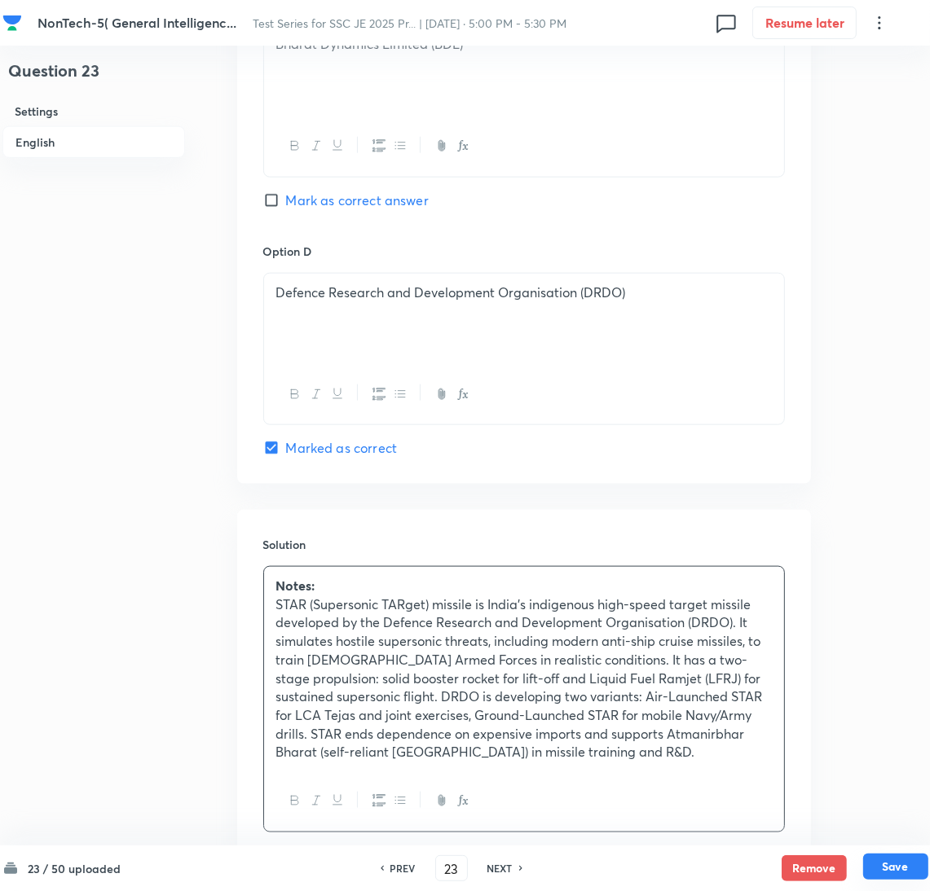
click at [900, 869] on button "Save" at bounding box center [895, 867] width 65 height 26
type input "24"
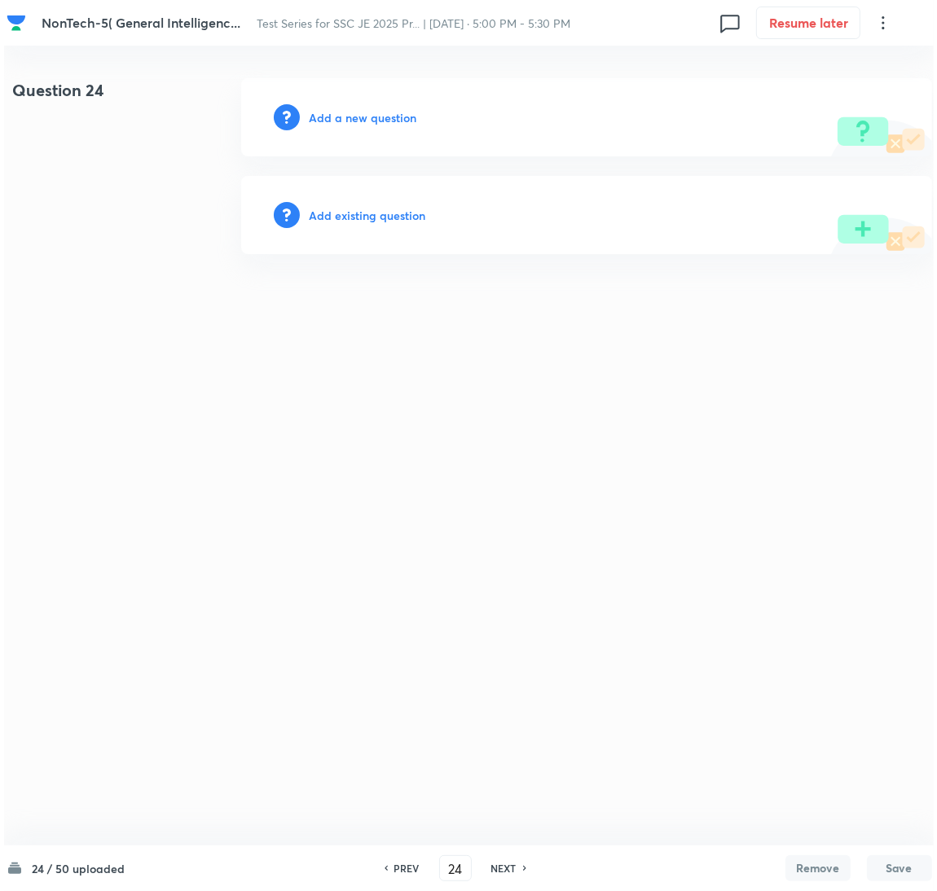
scroll to position [0, 0]
click at [349, 119] on h6 "Add a new question" at bounding box center [363, 117] width 108 height 17
click at [370, 120] on h6 "Choose a question type" at bounding box center [371, 117] width 125 height 17
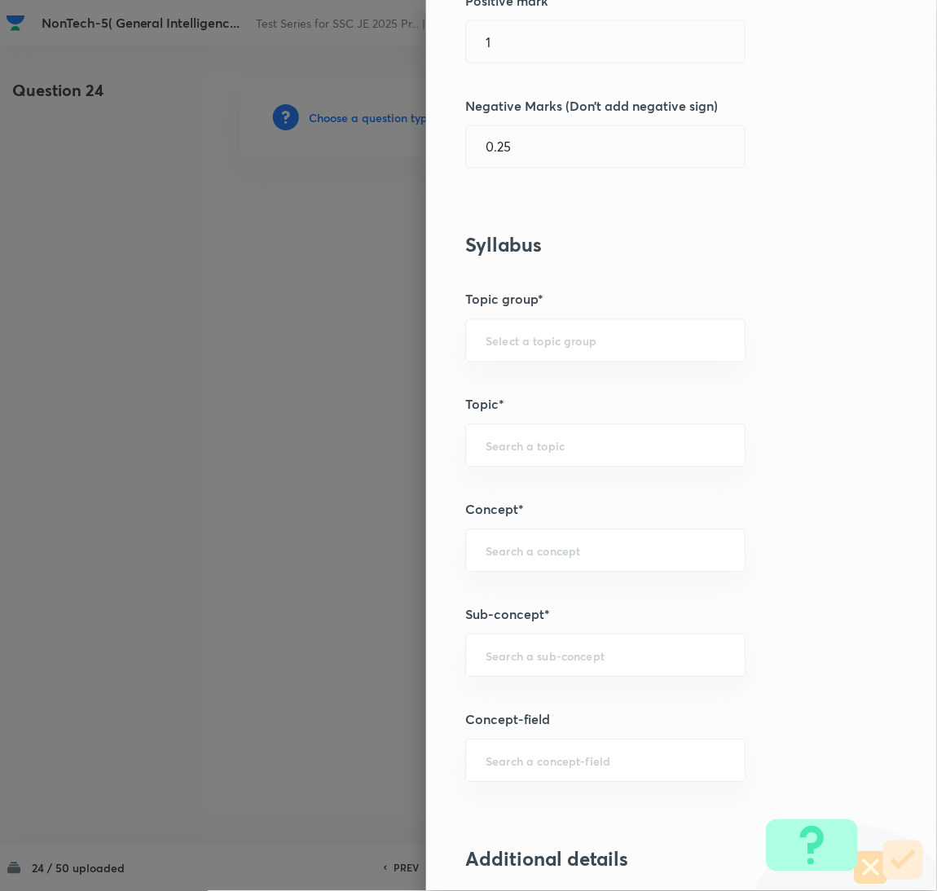
scroll to position [489, 0]
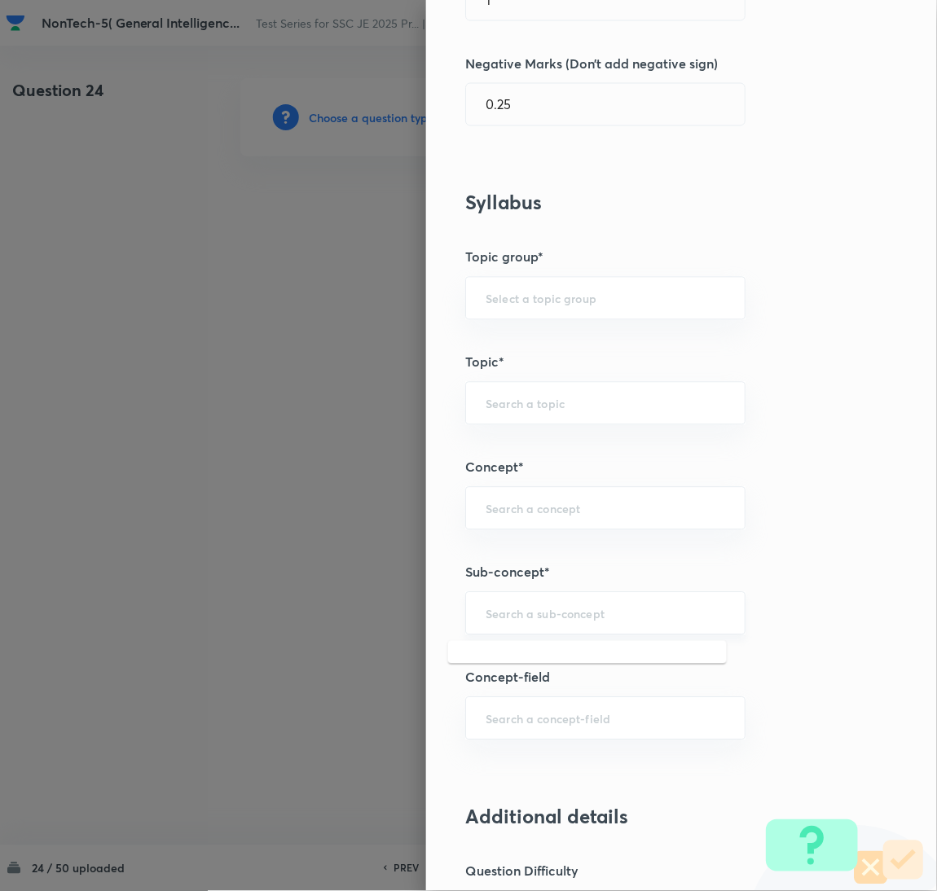
click at [532, 616] on input "text" at bounding box center [606, 613] width 240 height 15
click at [512, 699] on li "Viscosity" at bounding box center [587, 691] width 279 height 29
type input "Viscosity"
type input "General Awareness"
type input "Static GK"
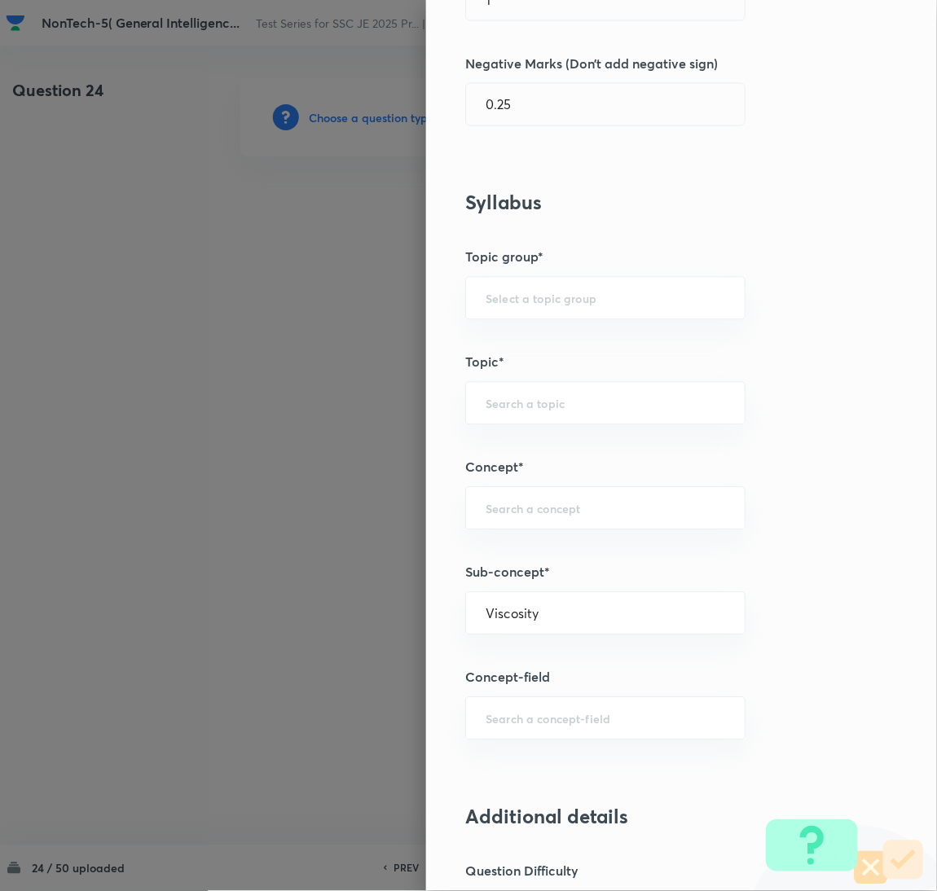
type input "Physics"
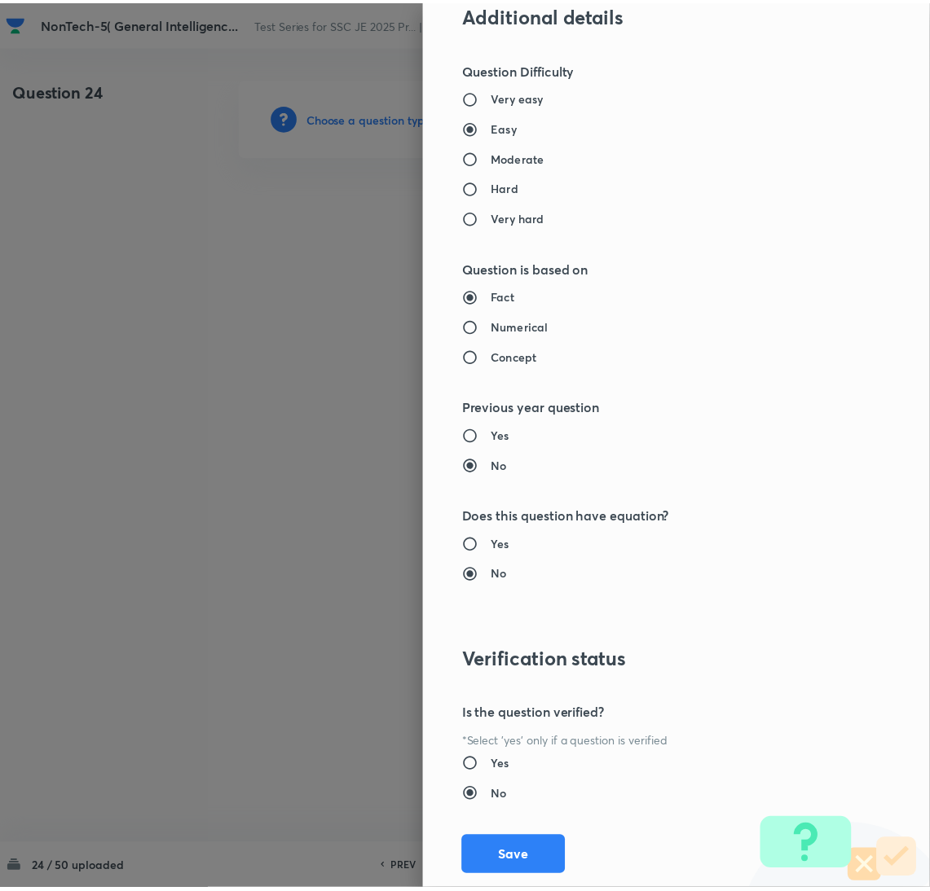
scroll to position [1332, 0]
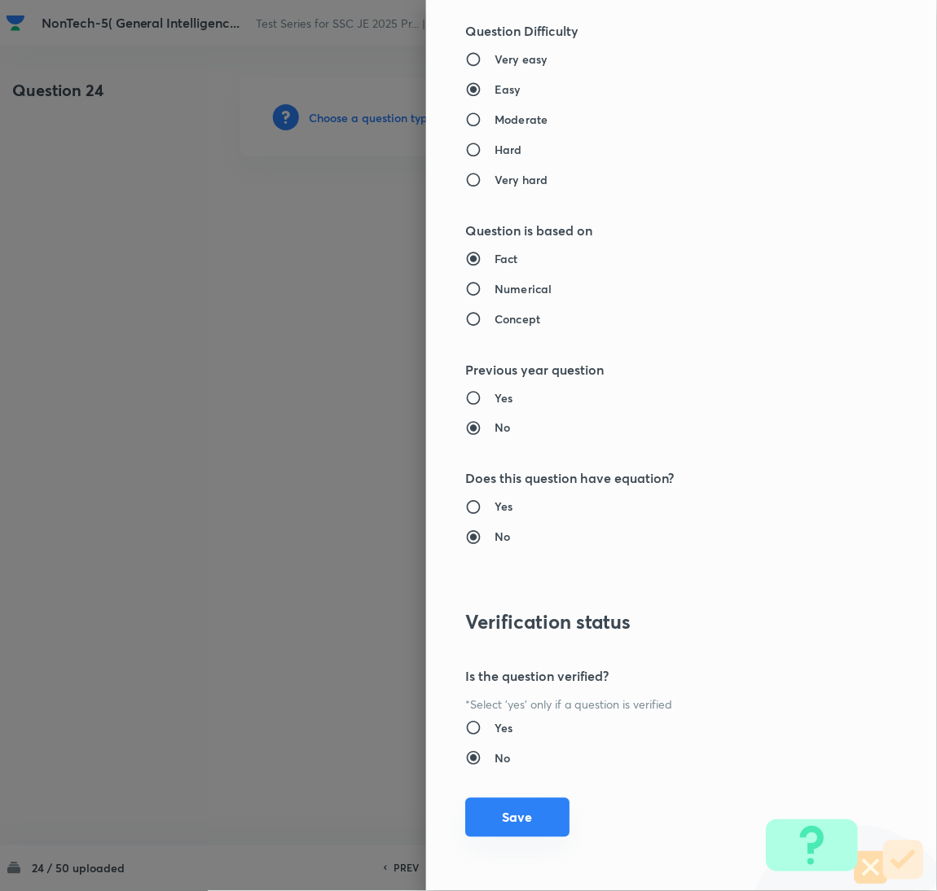
drag, startPoint x: 513, startPoint y: 817, endPoint x: 447, endPoint y: 710, distance: 126.2
click at [514, 816] on button "Save" at bounding box center [517, 818] width 104 height 39
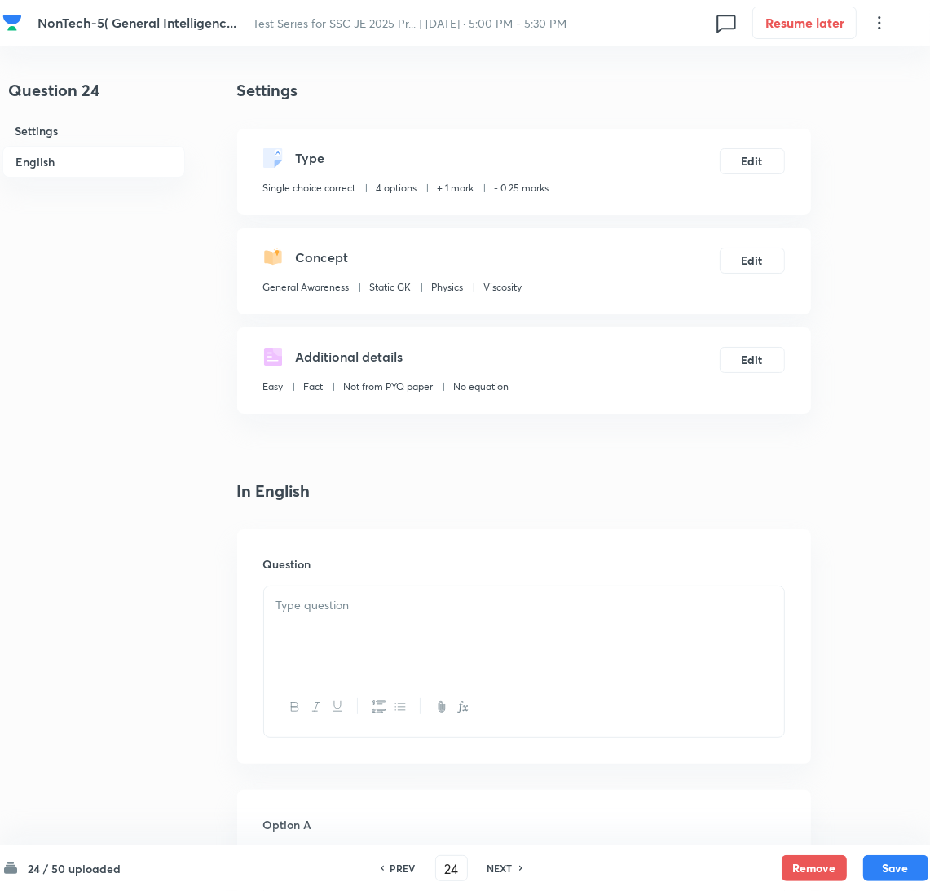
drag, startPoint x: 429, startPoint y: 658, endPoint x: 306, endPoint y: 626, distance: 127.9
click at [428, 656] on div at bounding box center [524, 632] width 520 height 91
click at [397, 655] on div at bounding box center [524, 632] width 520 height 91
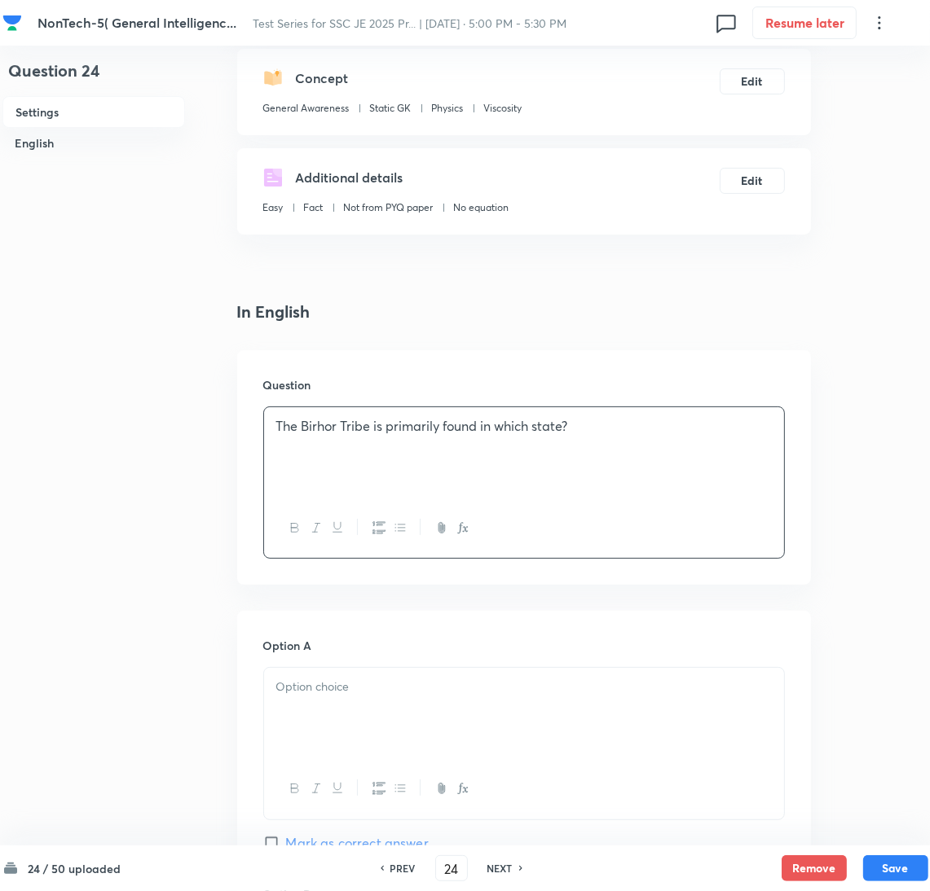
scroll to position [366, 0]
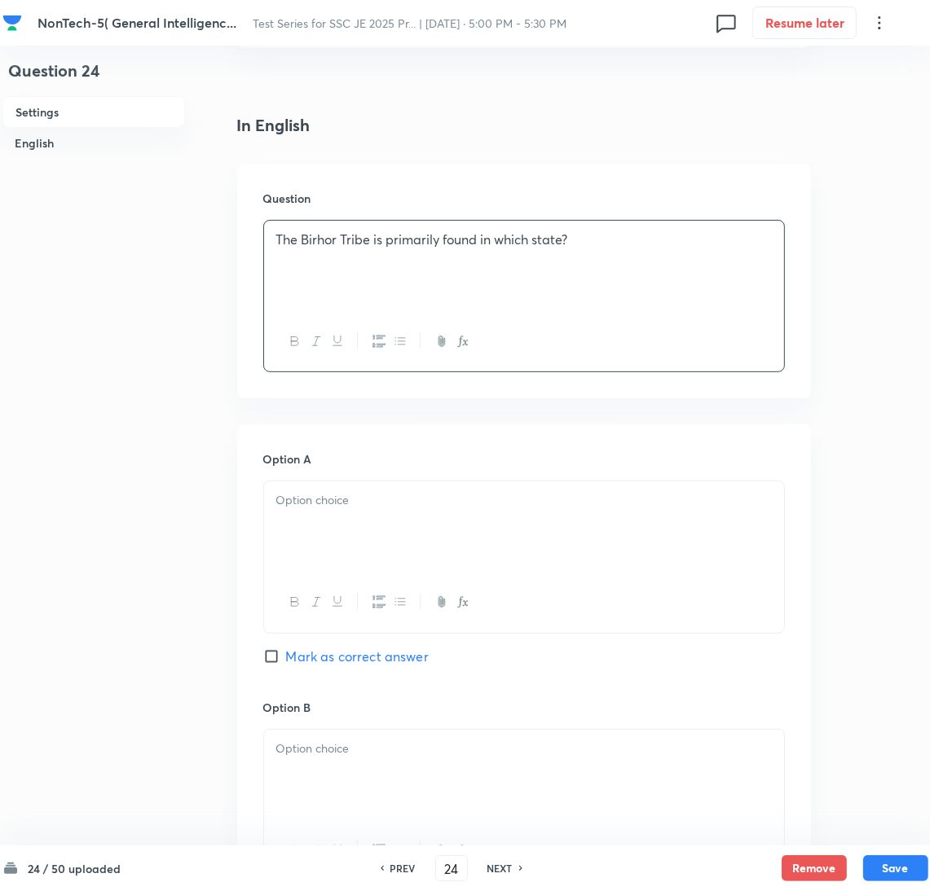
drag, startPoint x: 324, startPoint y: 542, endPoint x: 38, endPoint y: 530, distance: 285.4
click at [320, 540] on div at bounding box center [524, 527] width 520 height 91
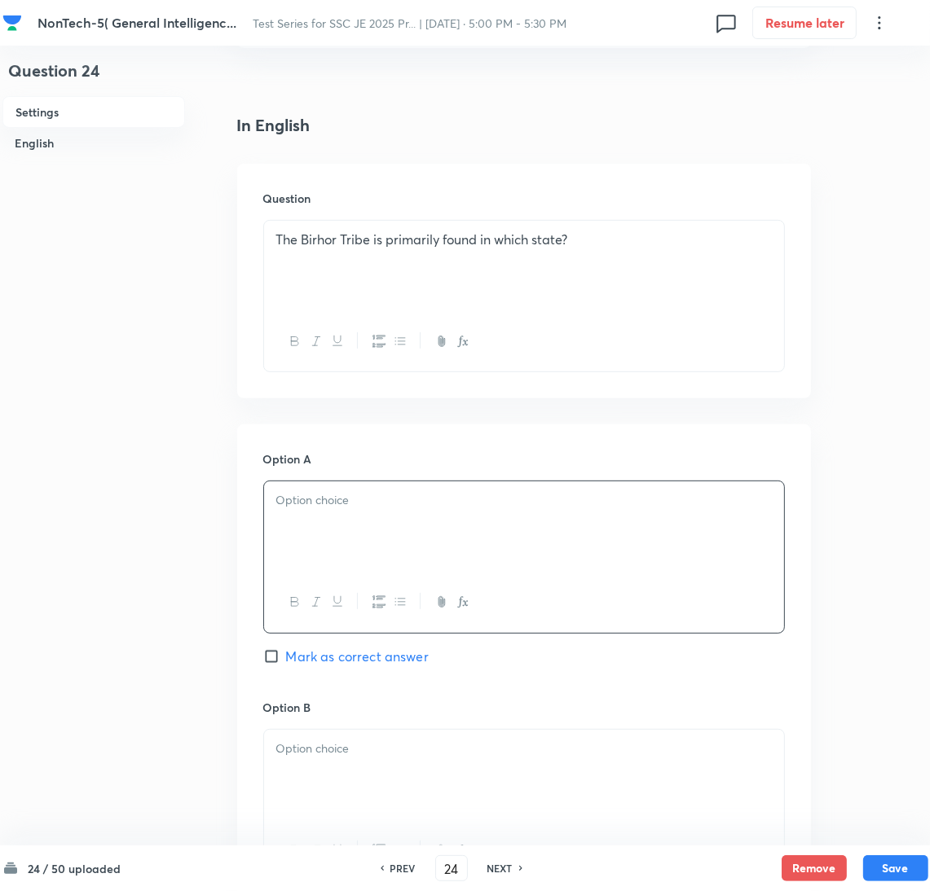
drag, startPoint x: 329, startPoint y: 520, endPoint x: 345, endPoint y: 527, distance: 17.1
click at [329, 520] on div at bounding box center [524, 527] width 520 height 91
click at [368, 751] on p at bounding box center [523, 749] width 495 height 19
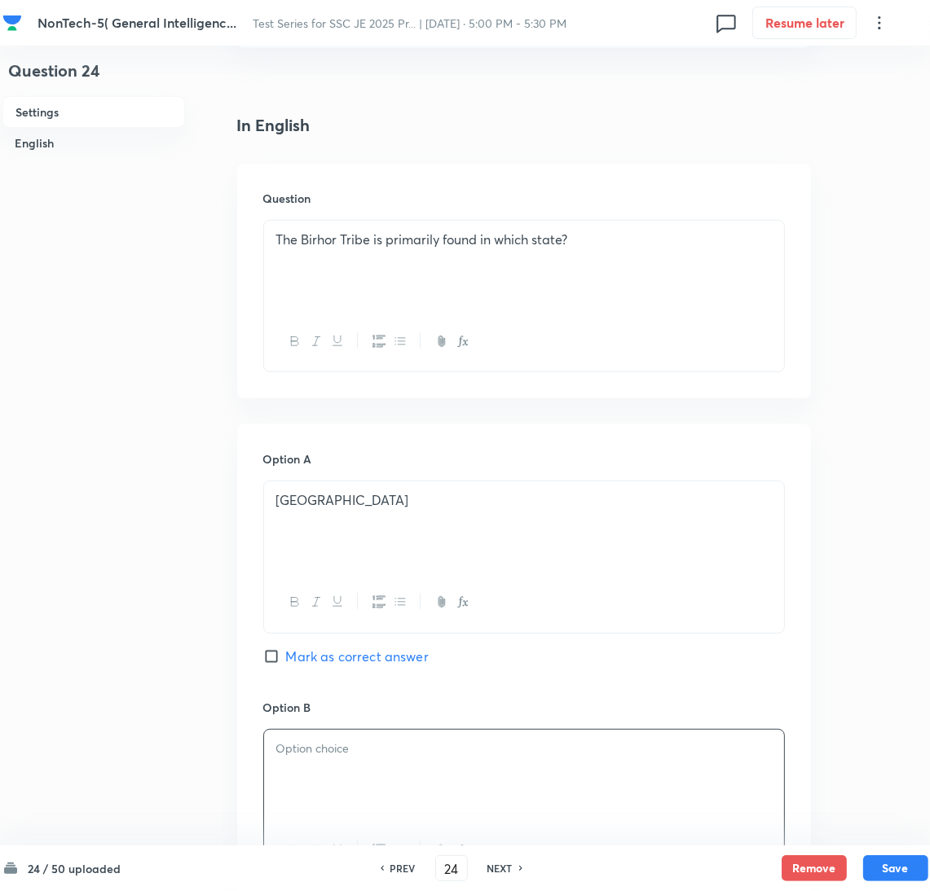
click at [364, 796] on div at bounding box center [524, 775] width 520 height 91
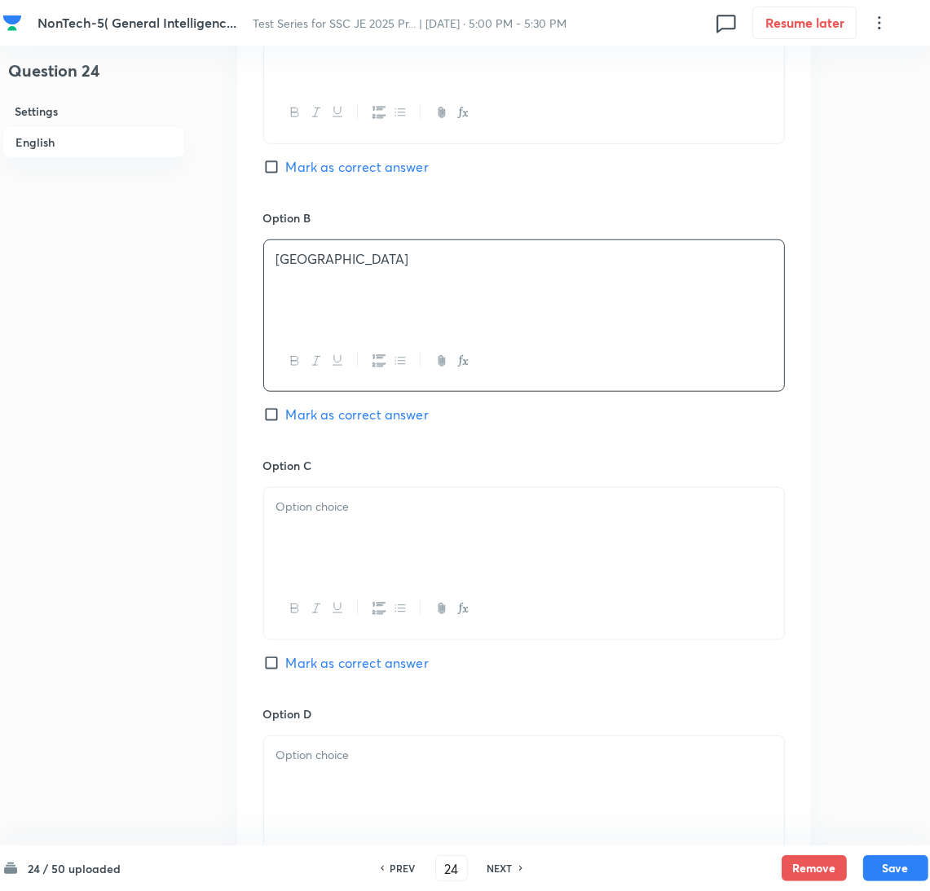
click at [331, 544] on div at bounding box center [524, 533] width 520 height 91
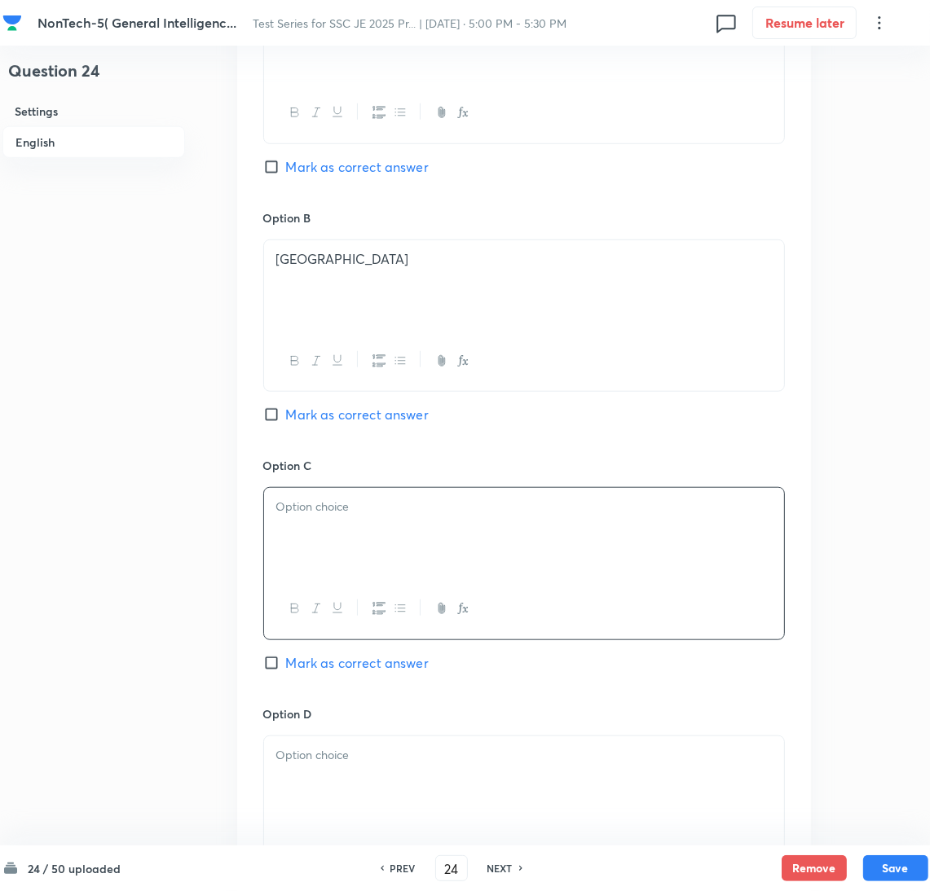
click at [344, 539] on div at bounding box center [524, 533] width 520 height 91
click at [345, 773] on div at bounding box center [524, 782] width 520 height 91
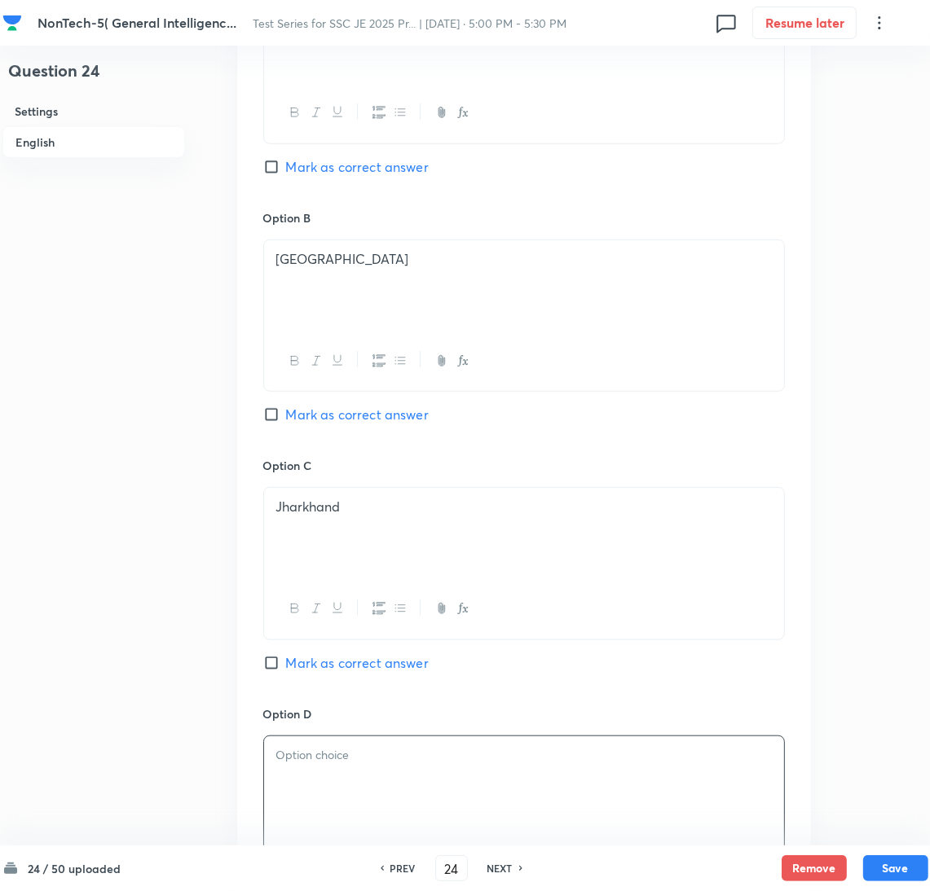
click at [344, 785] on div at bounding box center [524, 782] width 520 height 91
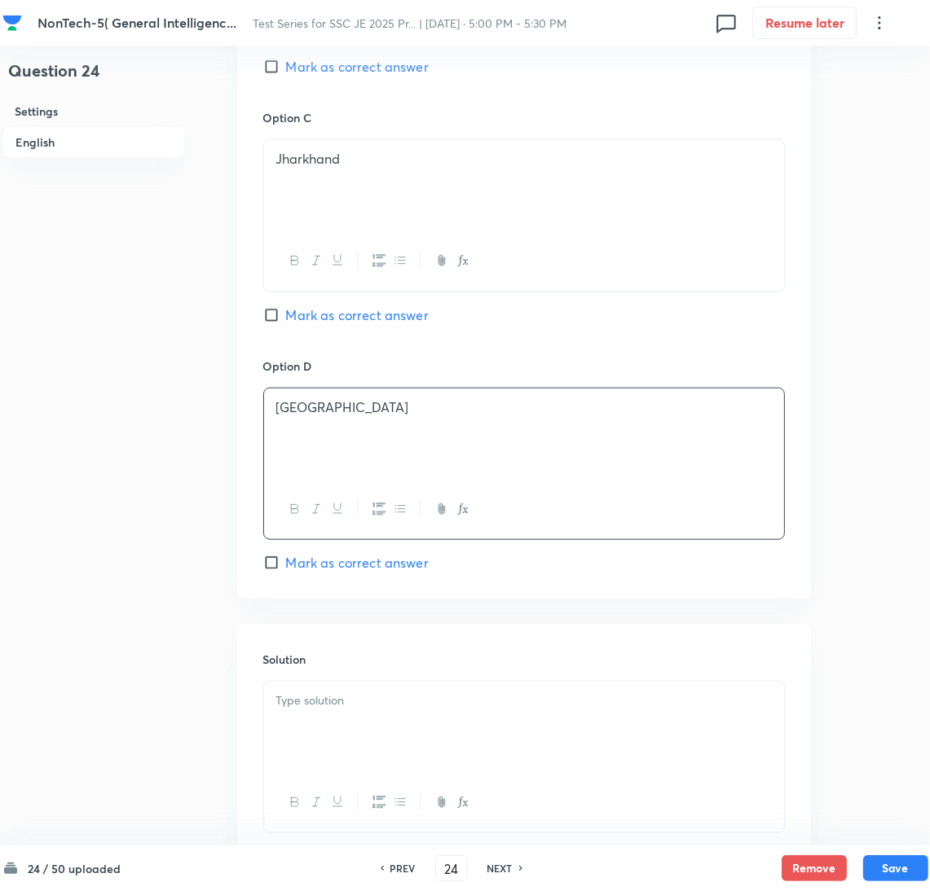
scroll to position [1318, 0]
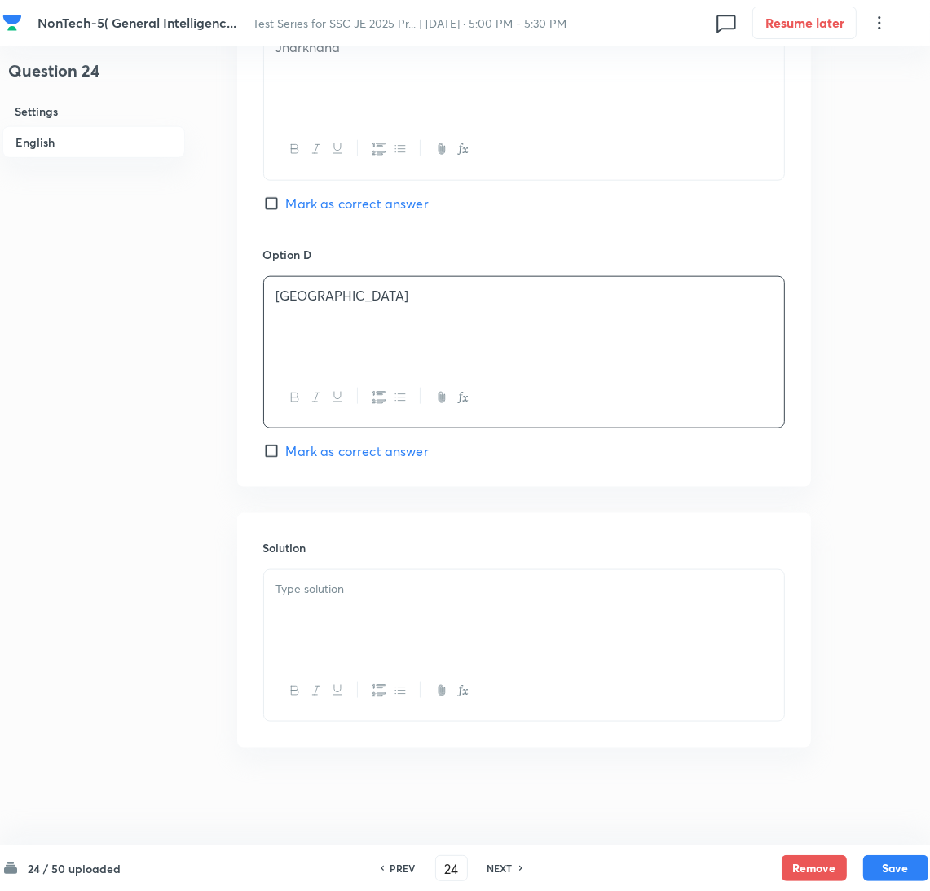
click at [336, 616] on div at bounding box center [524, 615] width 520 height 91
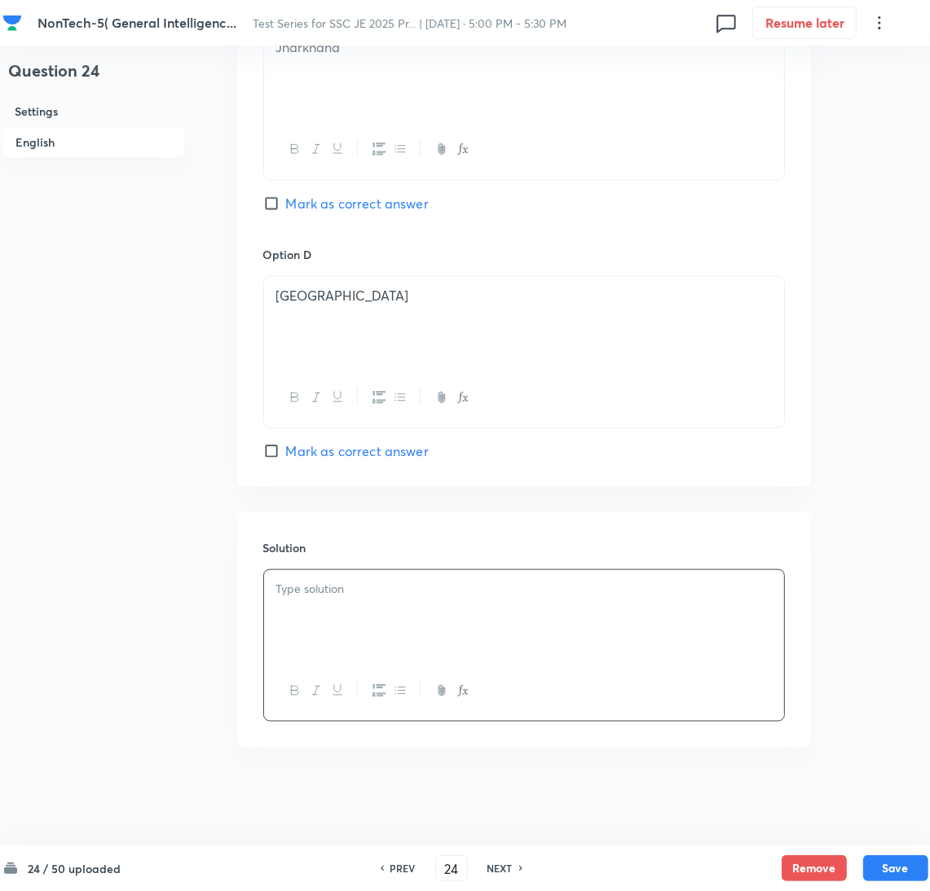
click at [343, 627] on div at bounding box center [524, 615] width 520 height 91
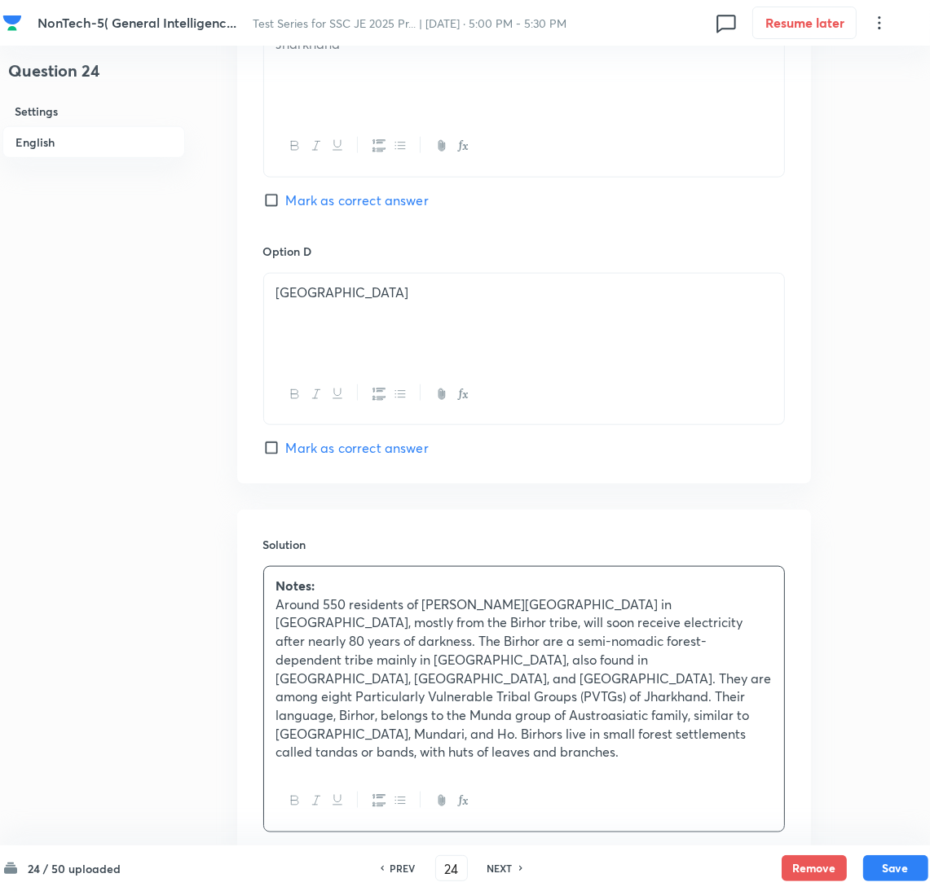
drag, startPoint x: 272, startPoint y: 200, endPoint x: 394, endPoint y: 357, distance: 198.5
click at [273, 201] on input "Mark as correct answer" at bounding box center [274, 200] width 23 height 16
checkbox input "true"
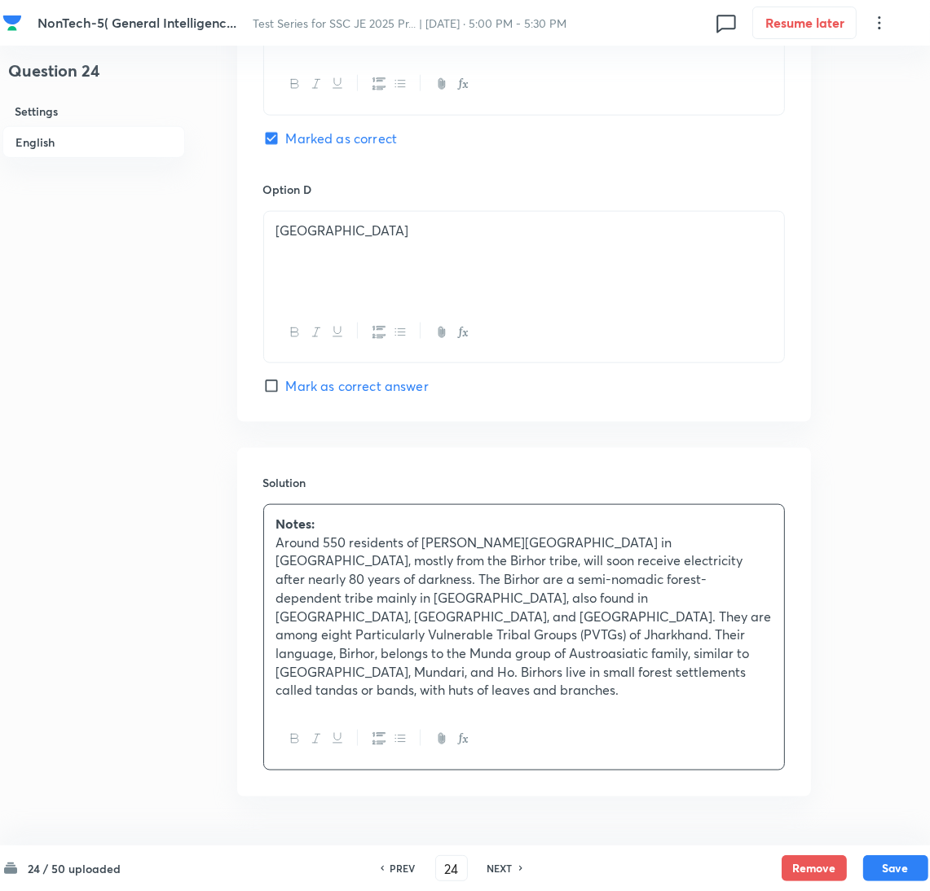
scroll to position [1414, 0]
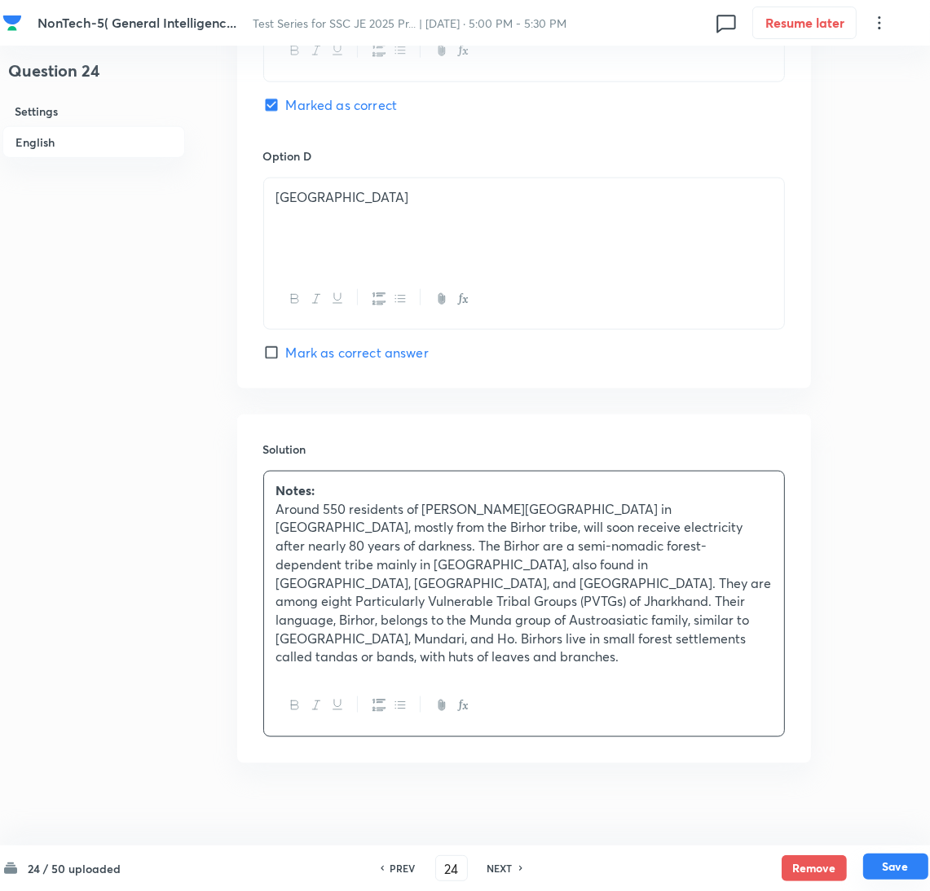
click at [892, 865] on button "Save" at bounding box center [895, 867] width 65 height 26
type input "25"
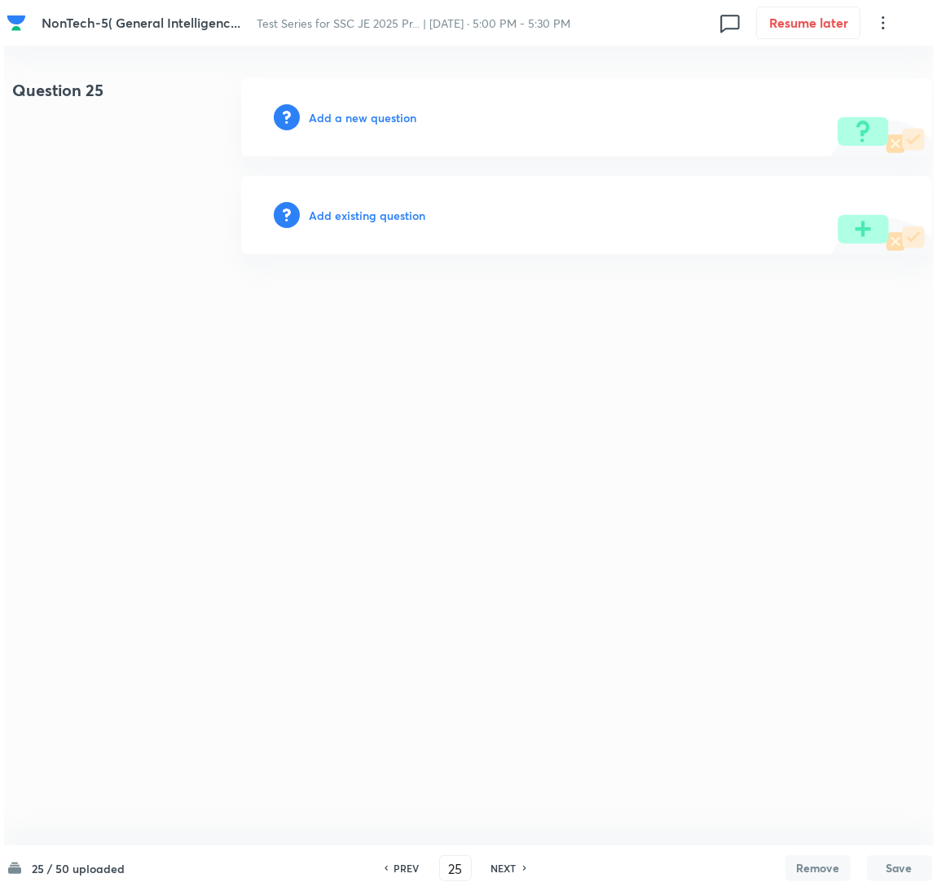
scroll to position [0, 0]
drag, startPoint x: 351, startPoint y: 105, endPoint x: 350, endPoint y: 114, distance: 9.1
click at [351, 105] on div "Add a new question" at bounding box center [585, 117] width 691 height 78
click at [348, 118] on h6 "Add a new question" at bounding box center [363, 117] width 108 height 17
click at [348, 118] on h6 "Choose a question type" at bounding box center [371, 117] width 125 height 17
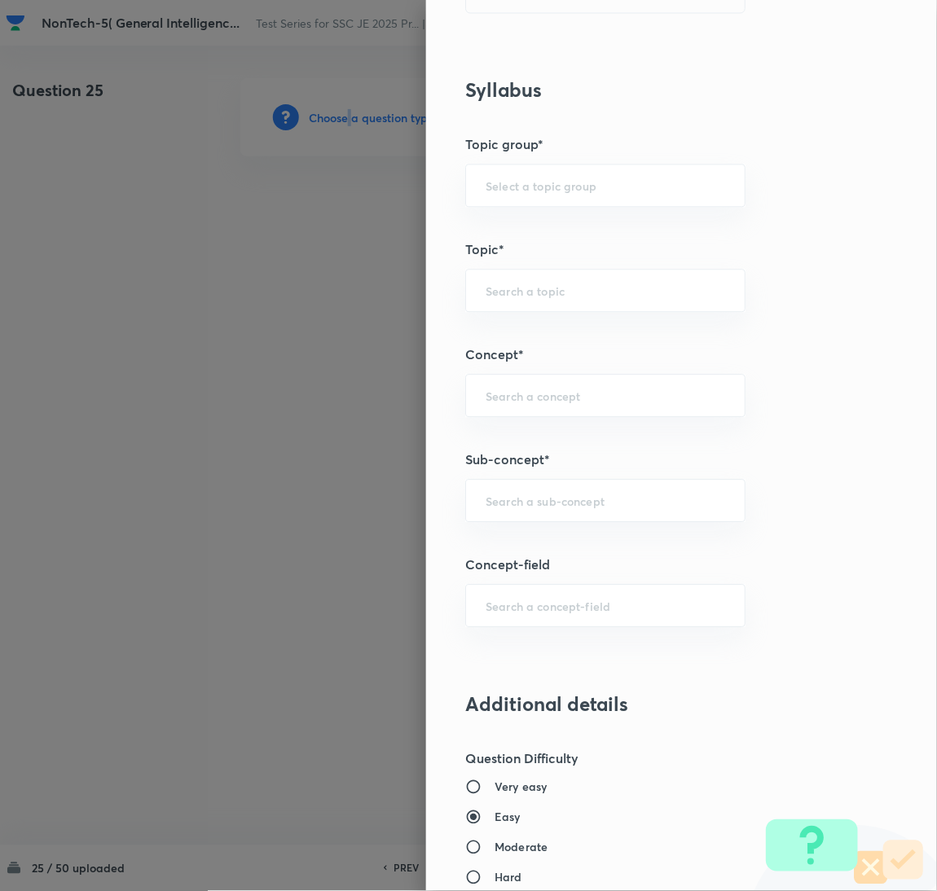
scroll to position [733, 0]
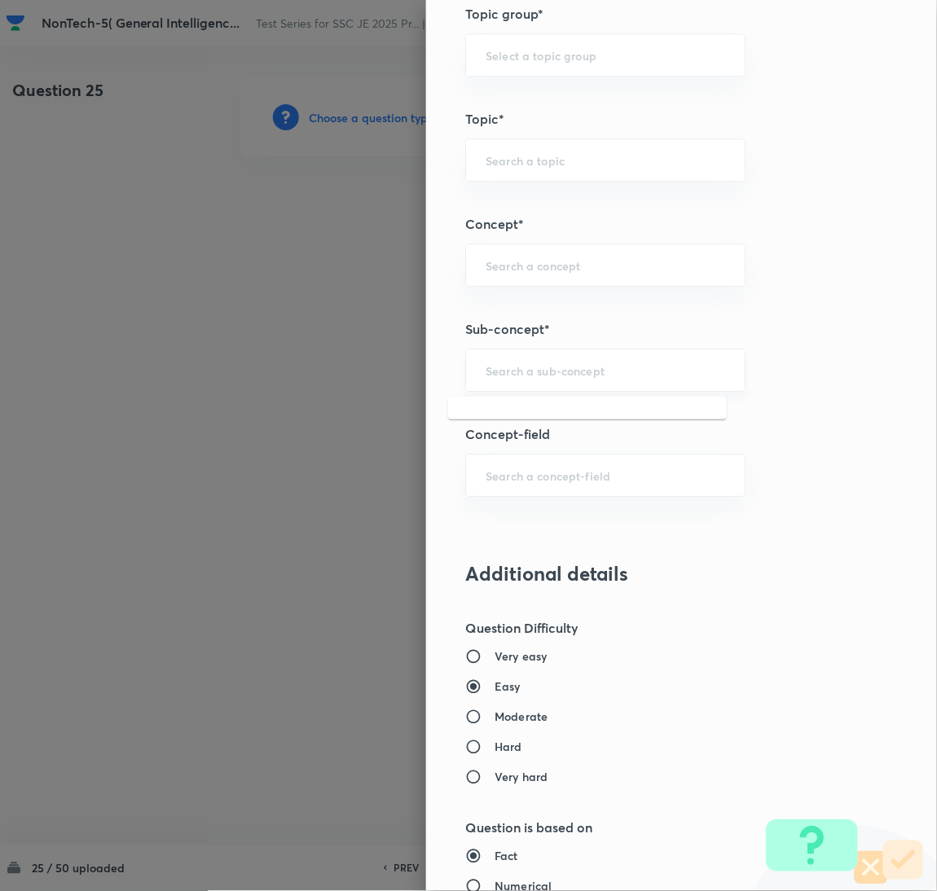
click at [513, 373] on input "text" at bounding box center [606, 370] width 240 height 15
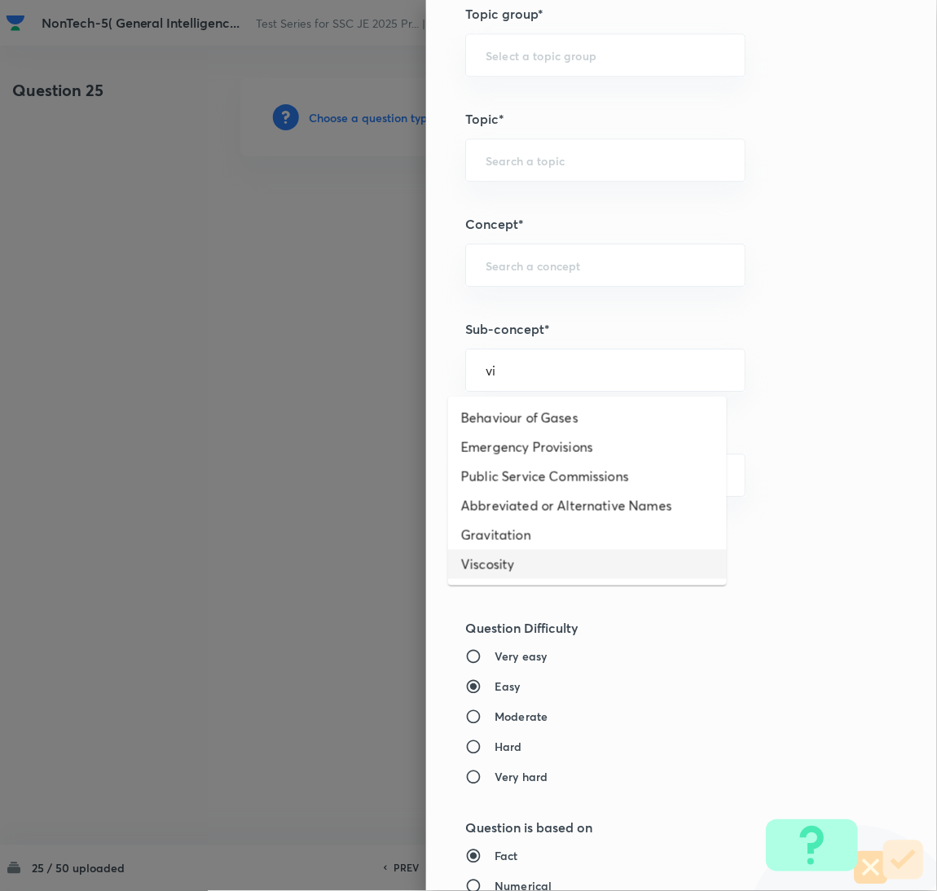
click at [490, 570] on li "Viscosity" at bounding box center [587, 564] width 279 height 29
type input "Viscosity"
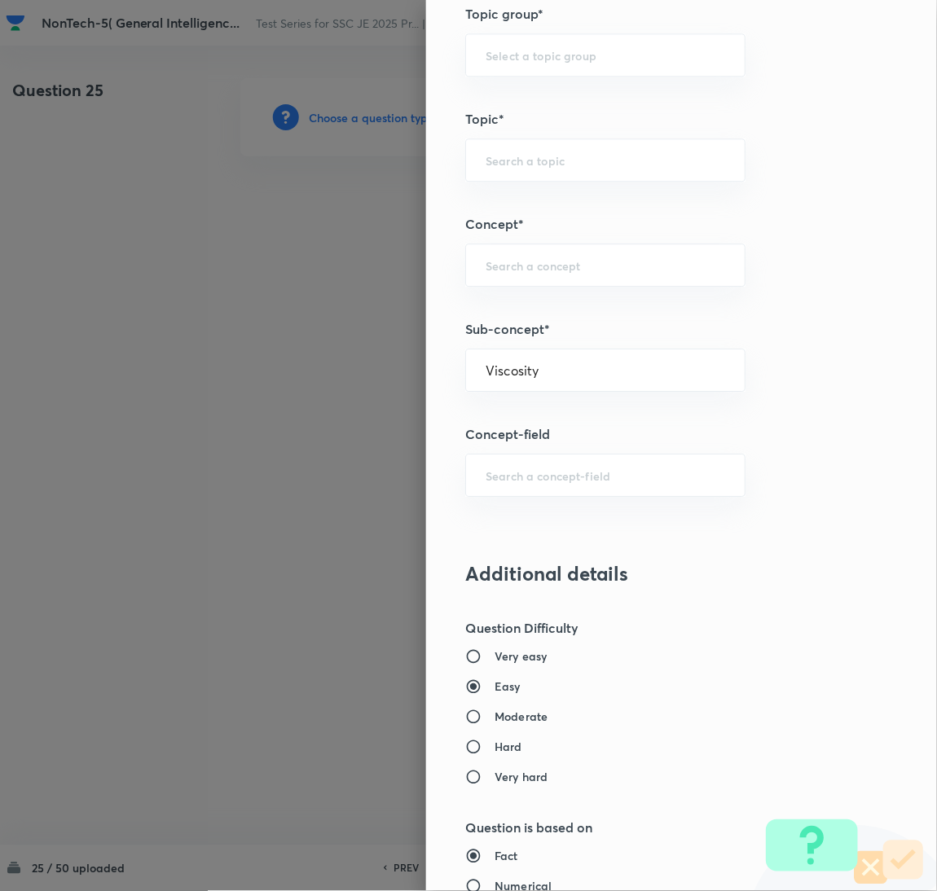
type input "General Awareness"
type input "Static GK"
type input "Physics"
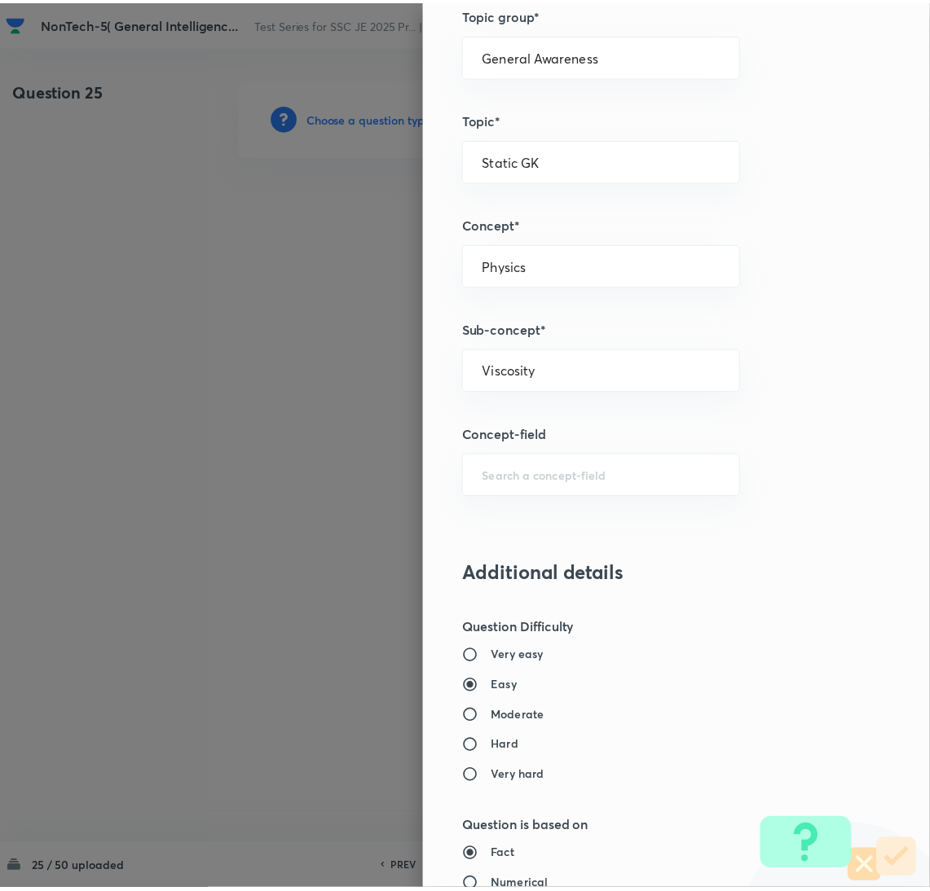
scroll to position [1332, 0]
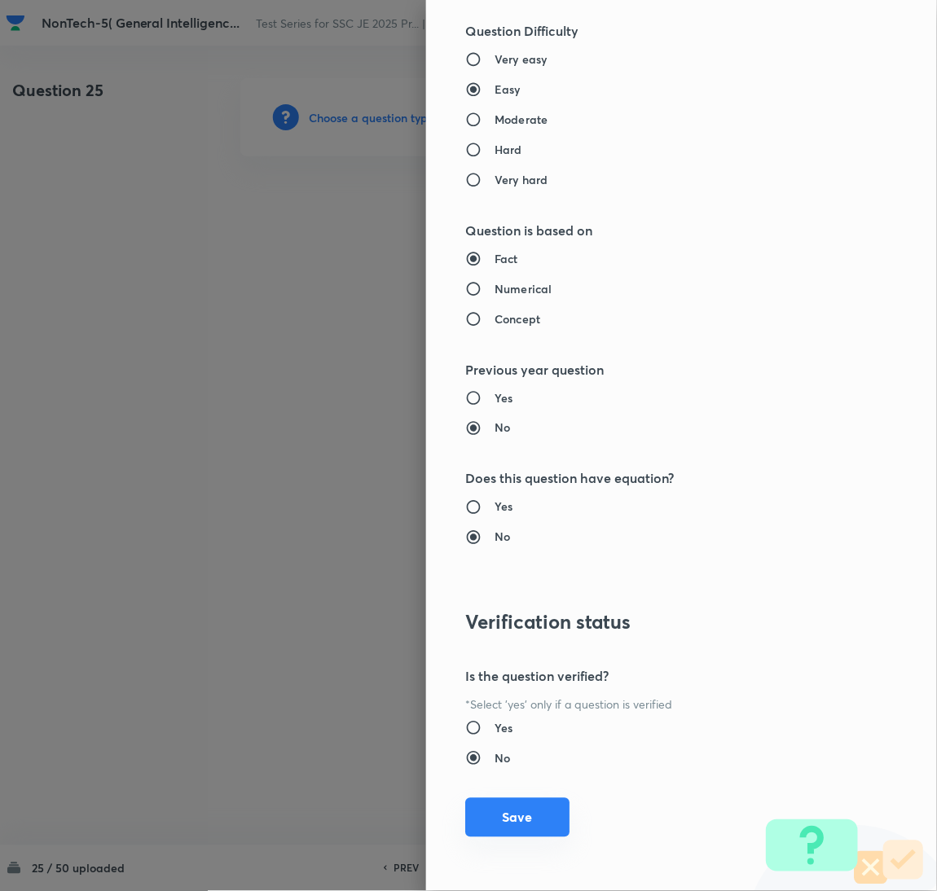
click at [508, 822] on button "Save" at bounding box center [517, 818] width 104 height 39
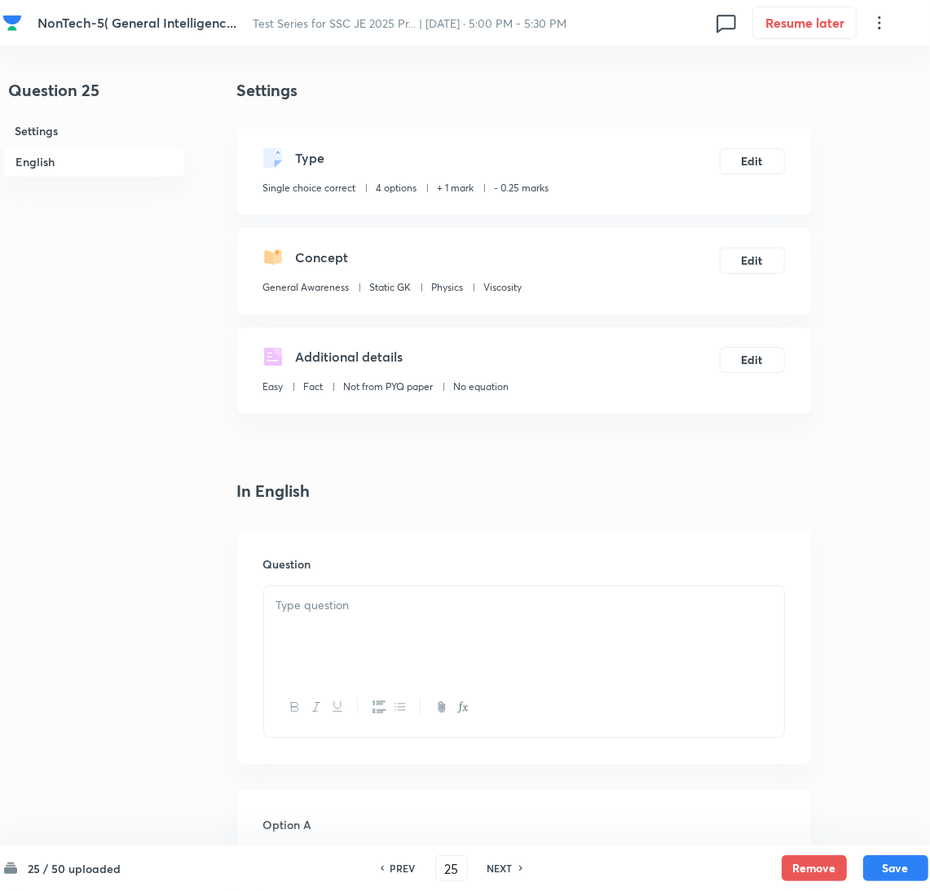
click at [400, 616] on div at bounding box center [524, 632] width 520 height 91
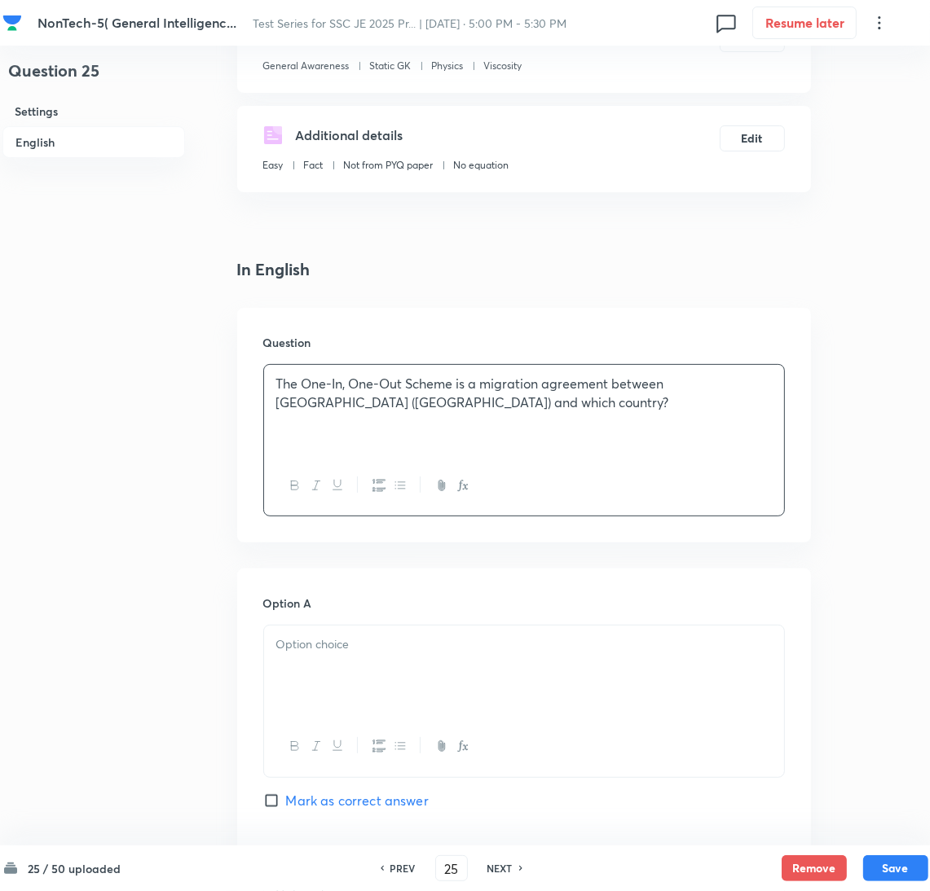
scroll to position [489, 0]
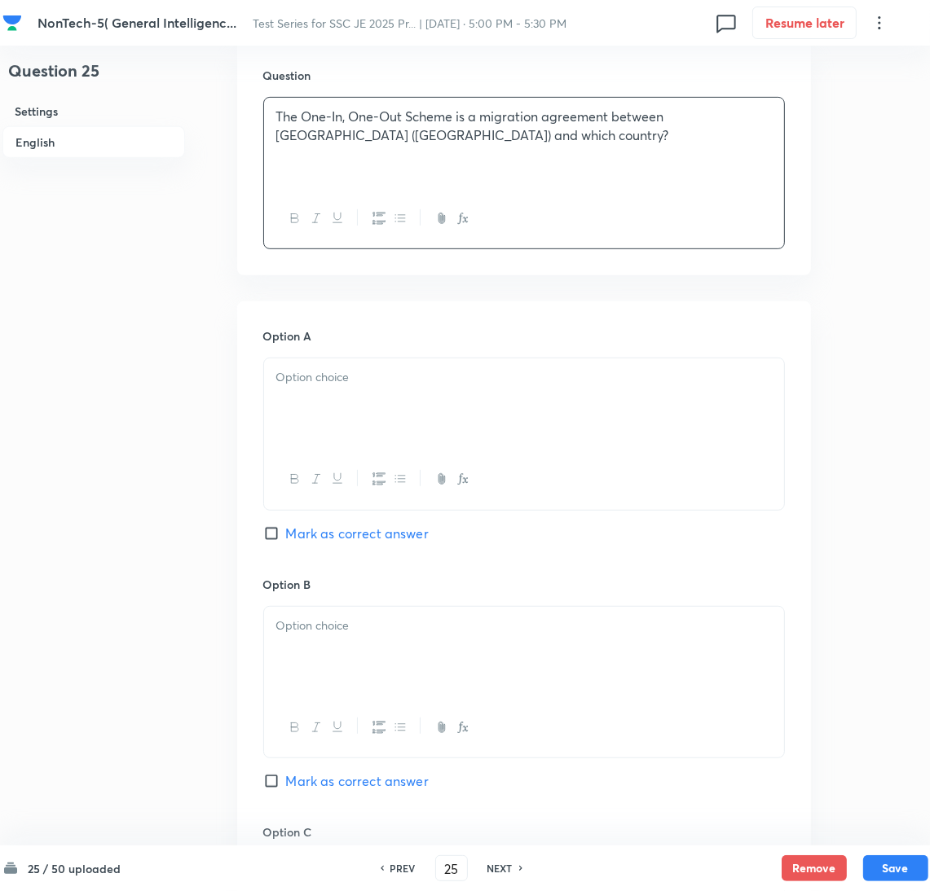
click at [329, 397] on div at bounding box center [524, 404] width 520 height 91
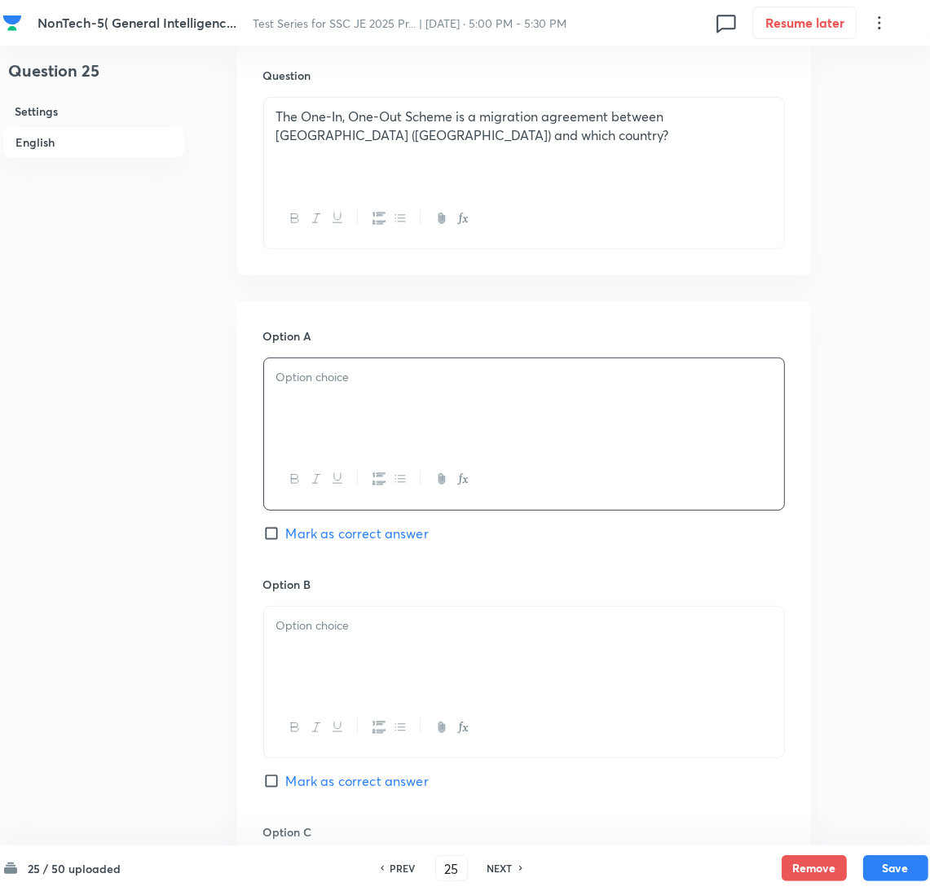
click at [730, 415] on div at bounding box center [524, 404] width 520 height 91
click at [321, 658] on div at bounding box center [524, 652] width 520 height 91
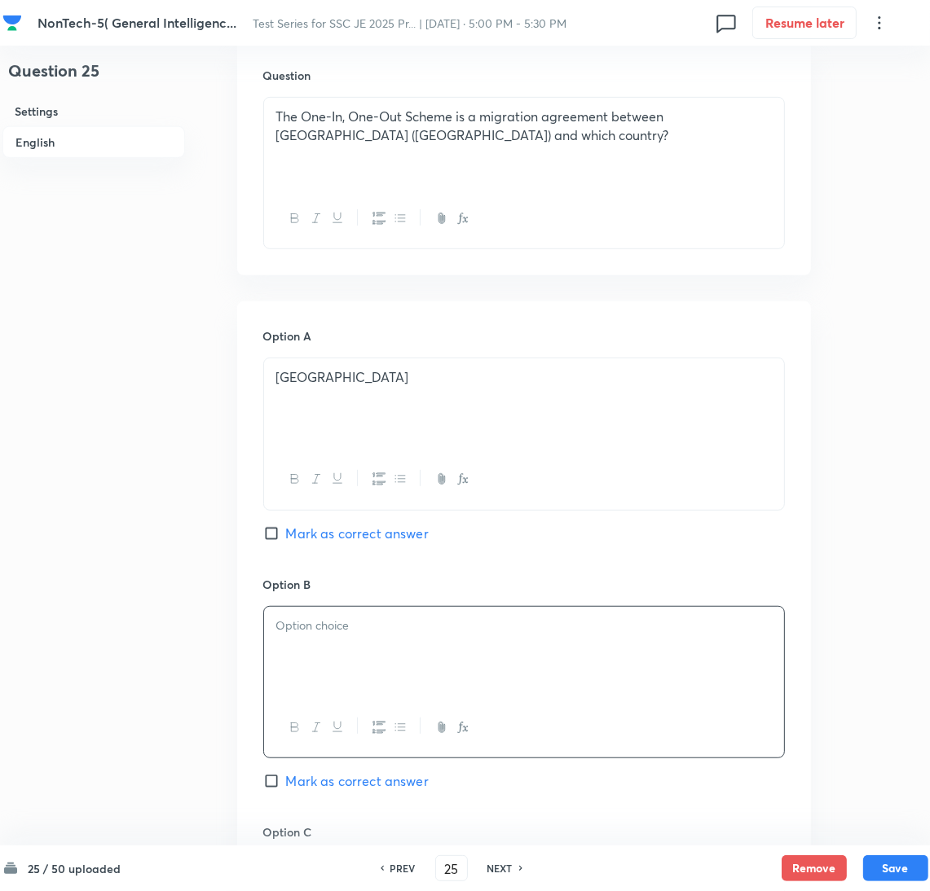
click at [314, 643] on div at bounding box center [524, 652] width 520 height 91
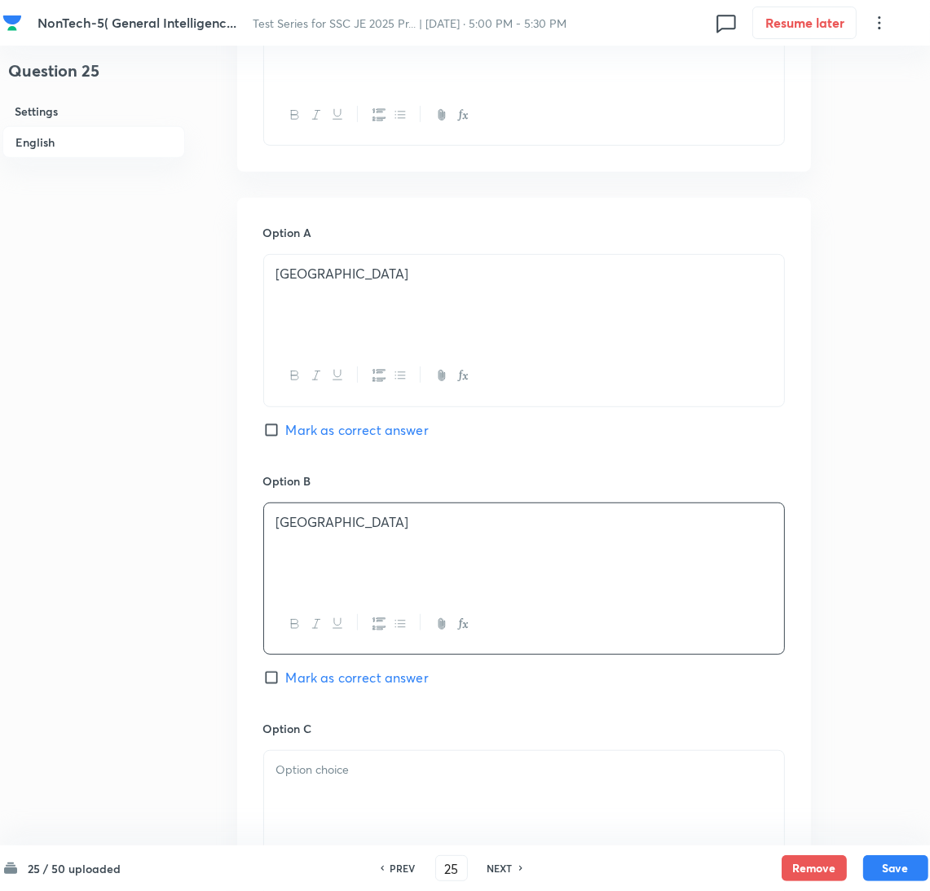
scroll to position [733, 0]
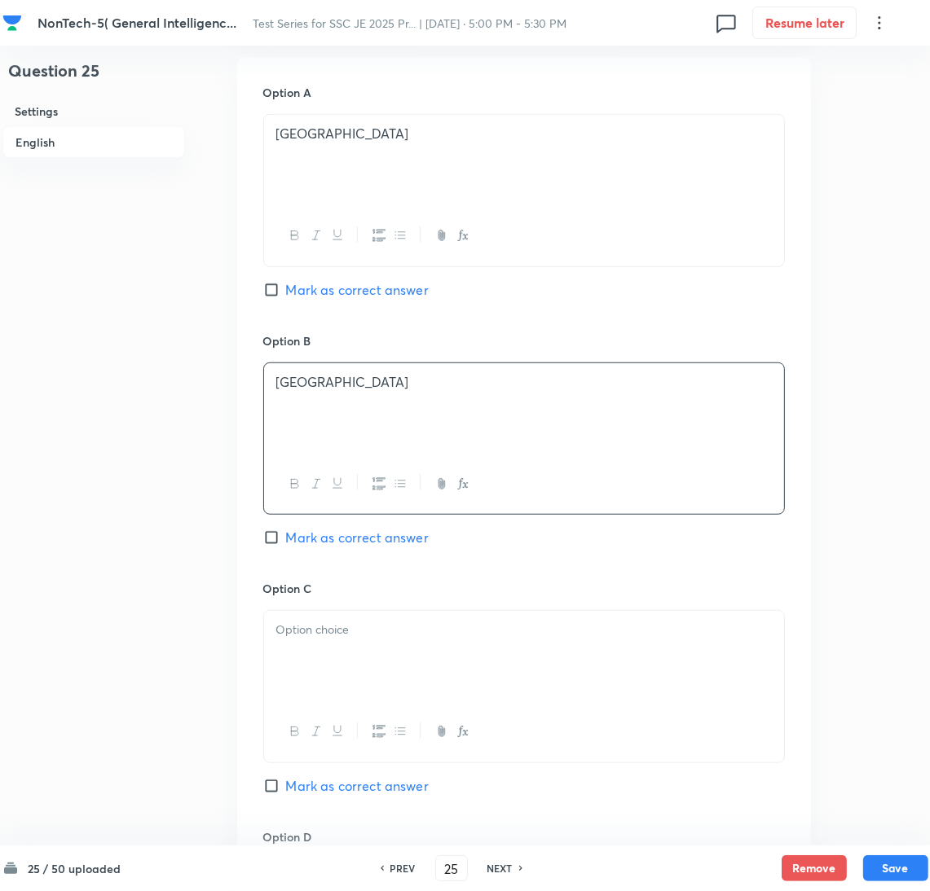
drag, startPoint x: 341, startPoint y: 661, endPoint x: 11, endPoint y: 591, distance: 337.4
click at [340, 662] on div at bounding box center [524, 656] width 520 height 91
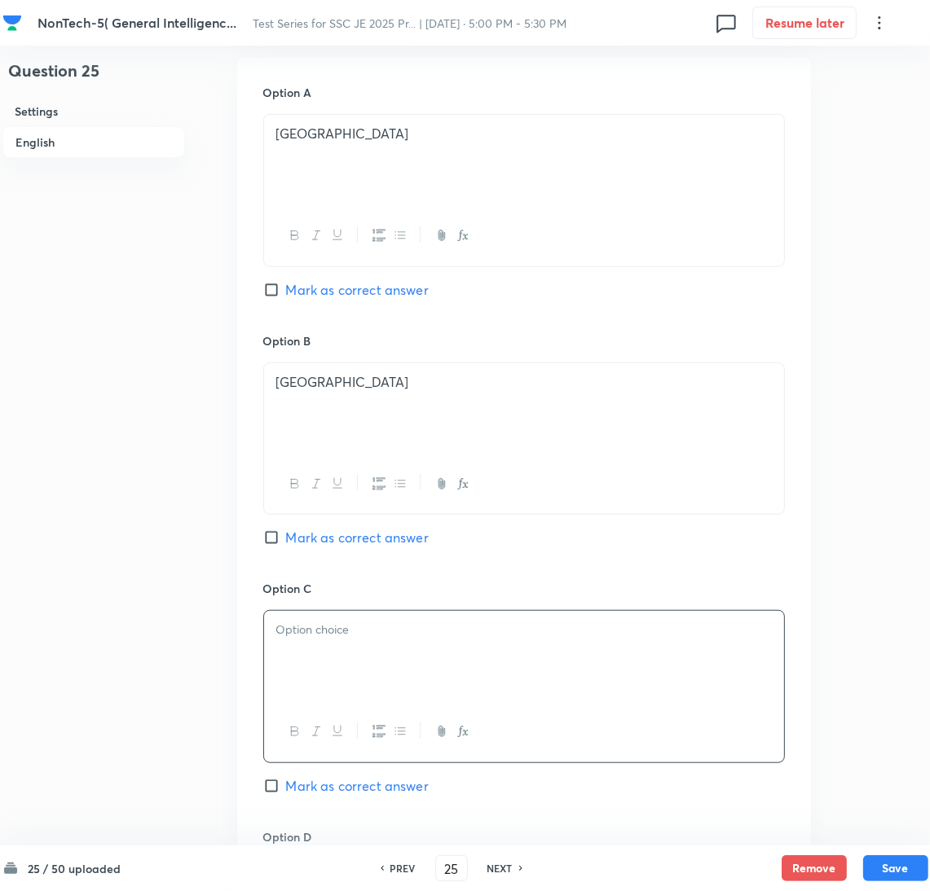
click at [285, 681] on div at bounding box center [524, 656] width 520 height 91
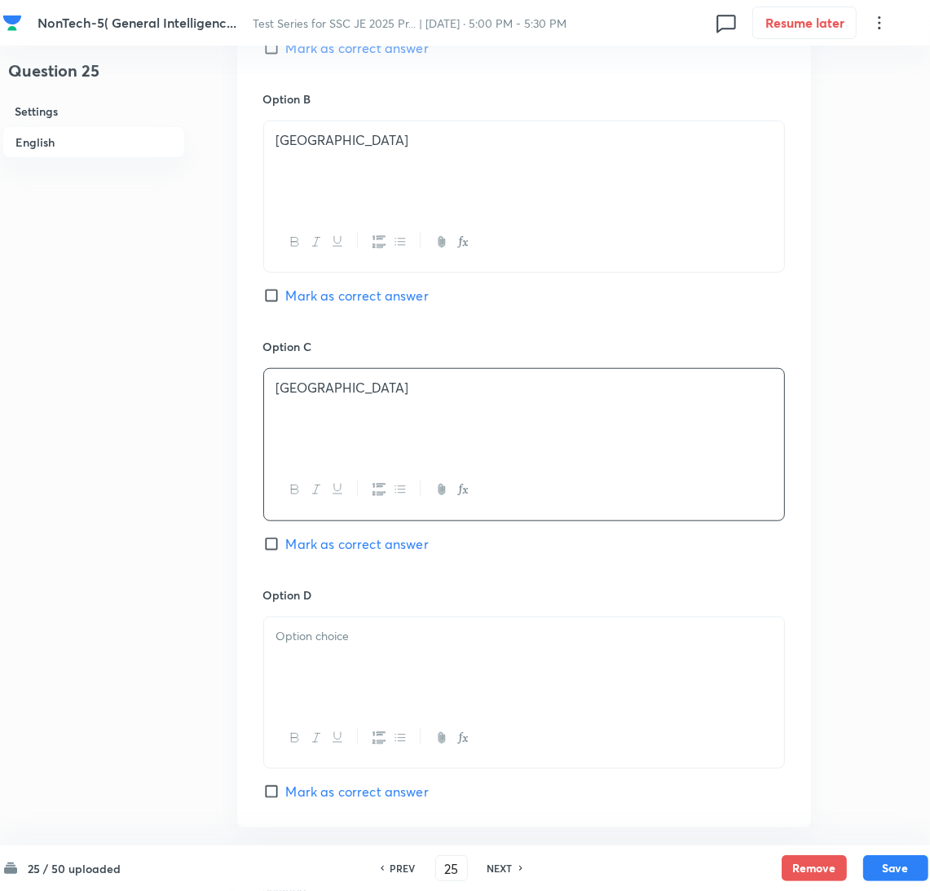
scroll to position [1099, 0]
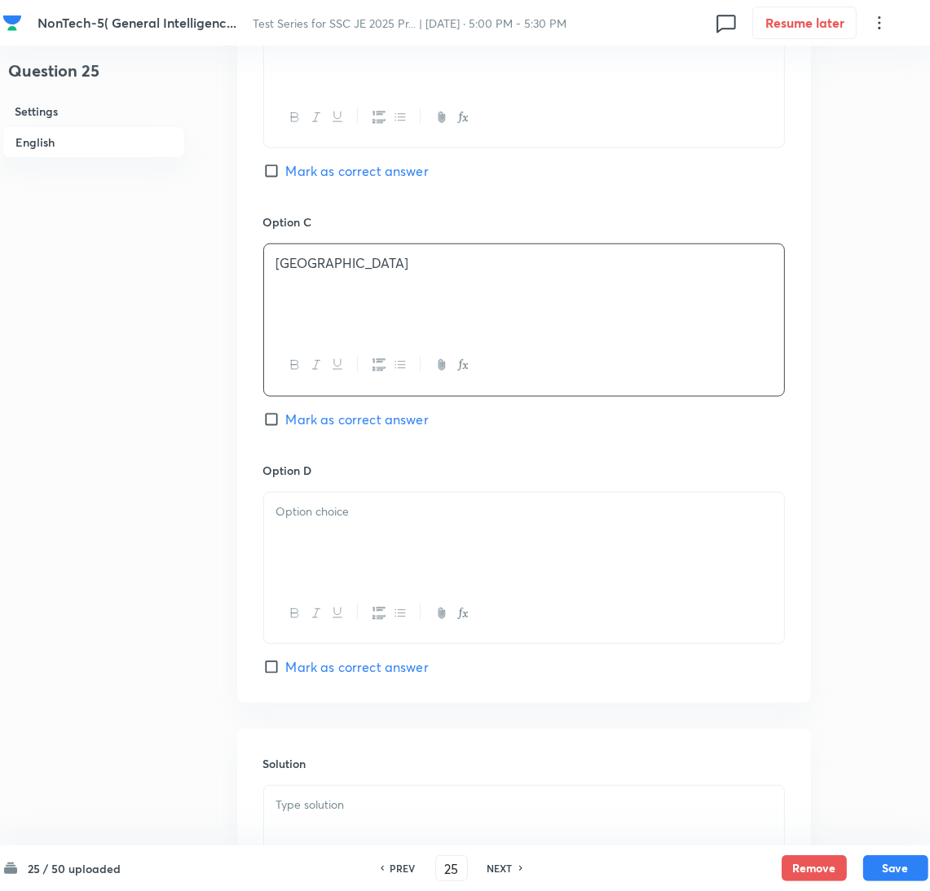
click at [336, 530] on div at bounding box center [524, 538] width 520 height 91
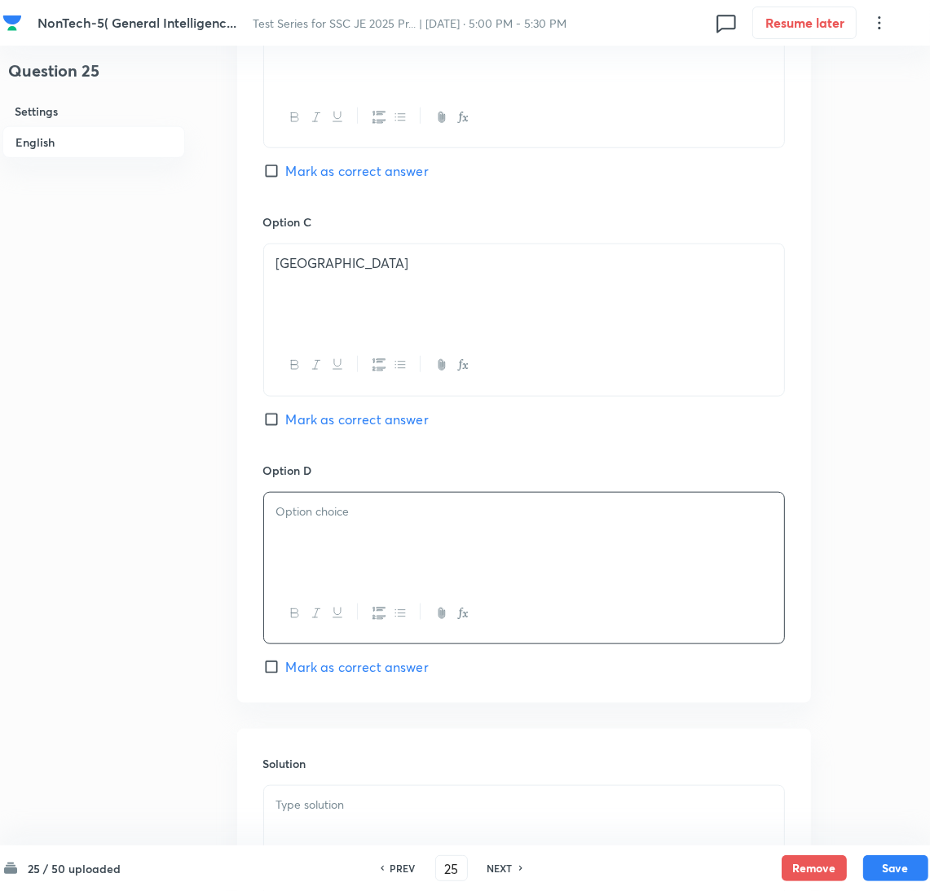
click at [335, 562] on div at bounding box center [524, 538] width 520 height 91
click at [309, 421] on span "Mark as correct answer" at bounding box center [357, 420] width 143 height 20
click at [286, 421] on input "Mark as correct answer" at bounding box center [274, 420] width 23 height 16
checkbox input "true"
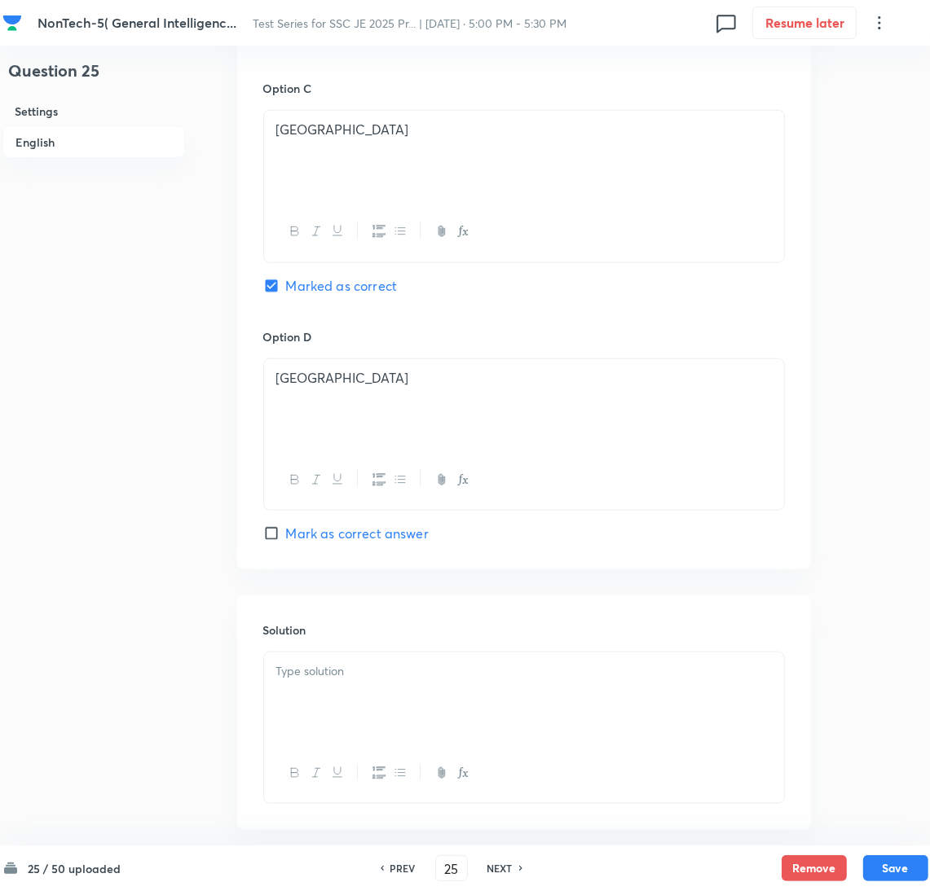
scroll to position [1318, 0]
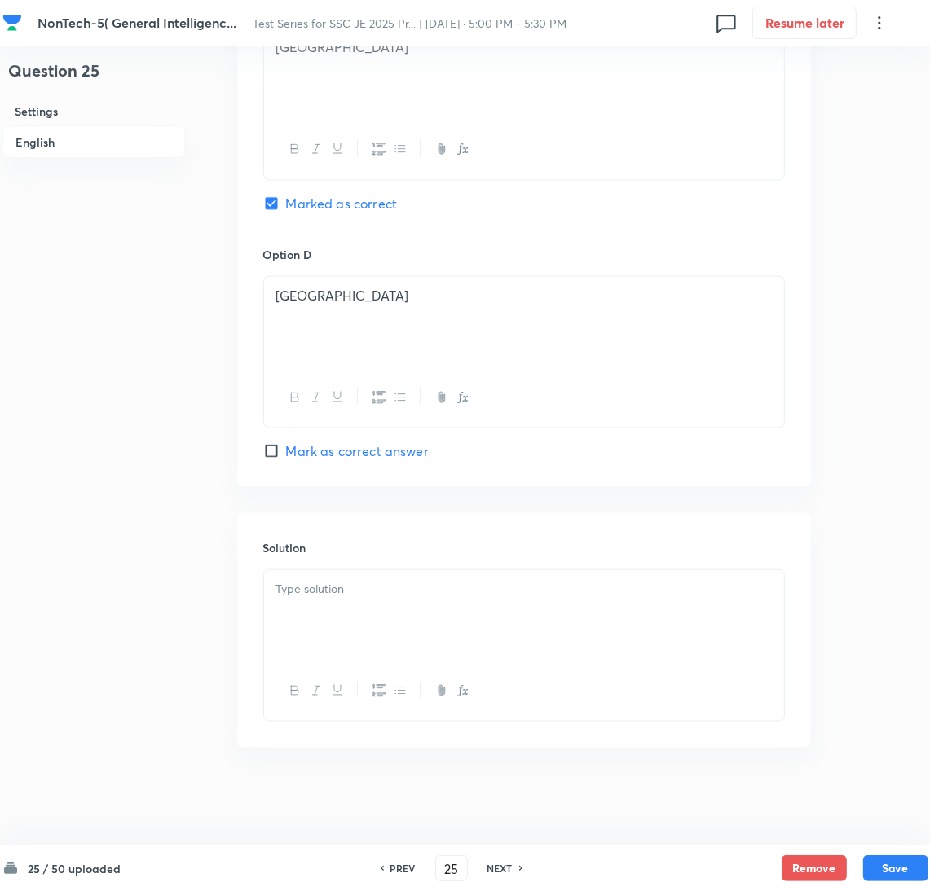
click at [316, 635] on div at bounding box center [524, 615] width 520 height 91
click at [390, 623] on div at bounding box center [524, 615] width 520 height 91
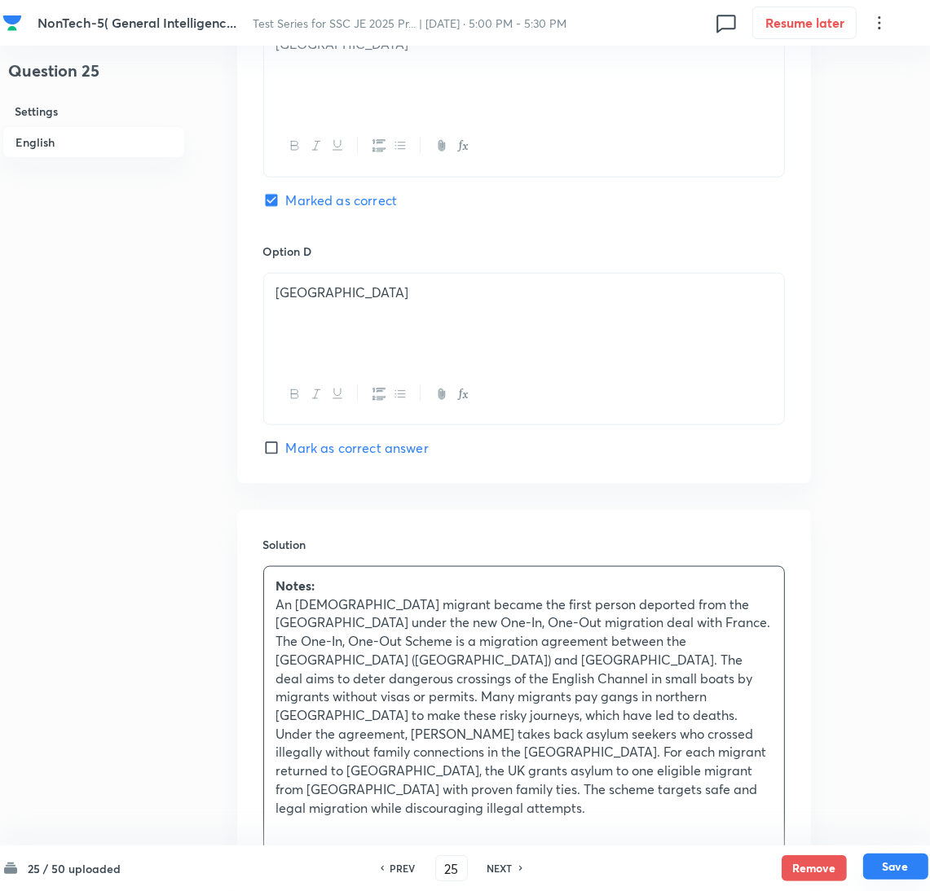
click at [896, 856] on button "Save" at bounding box center [895, 867] width 65 height 26
type input "26"
checkbox input "true"
checkbox input "false"
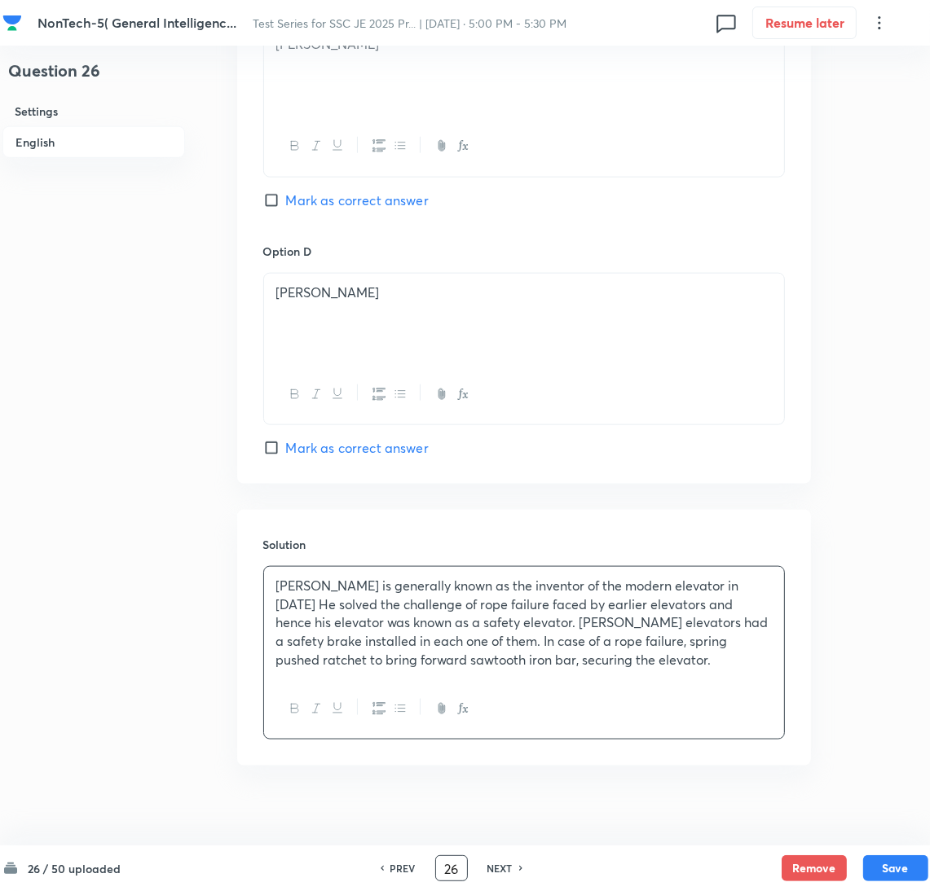
click at [451, 865] on input "26" at bounding box center [451, 869] width 31 height 29
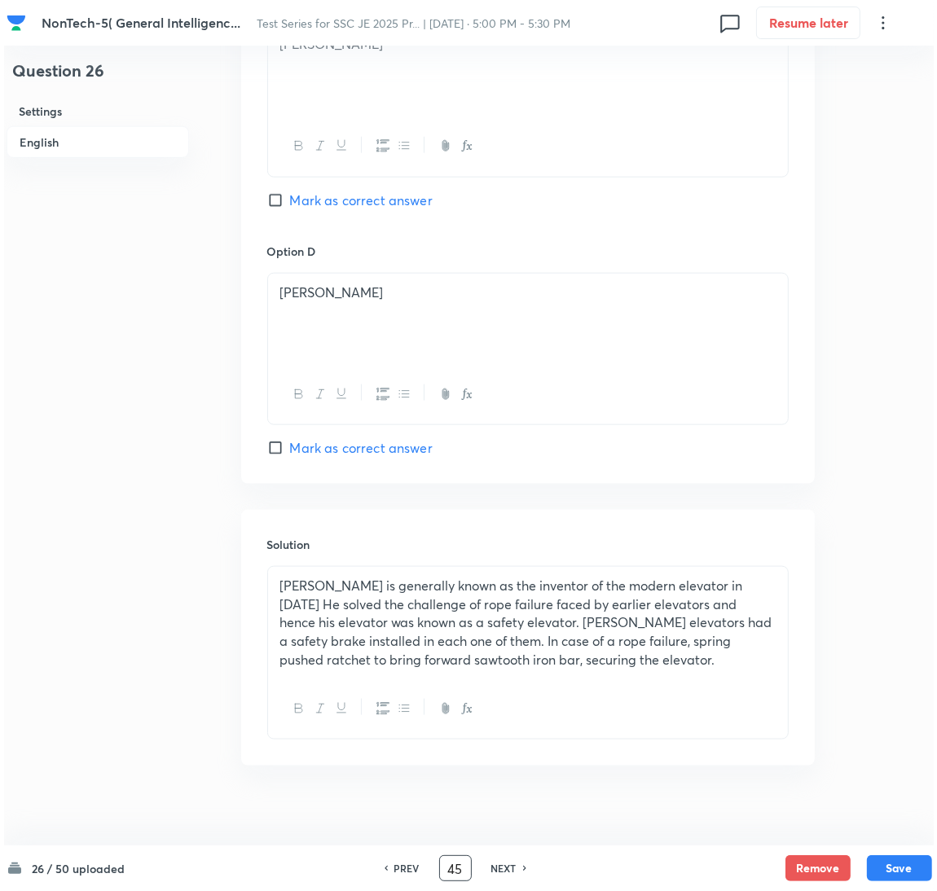
scroll to position [0, 0]
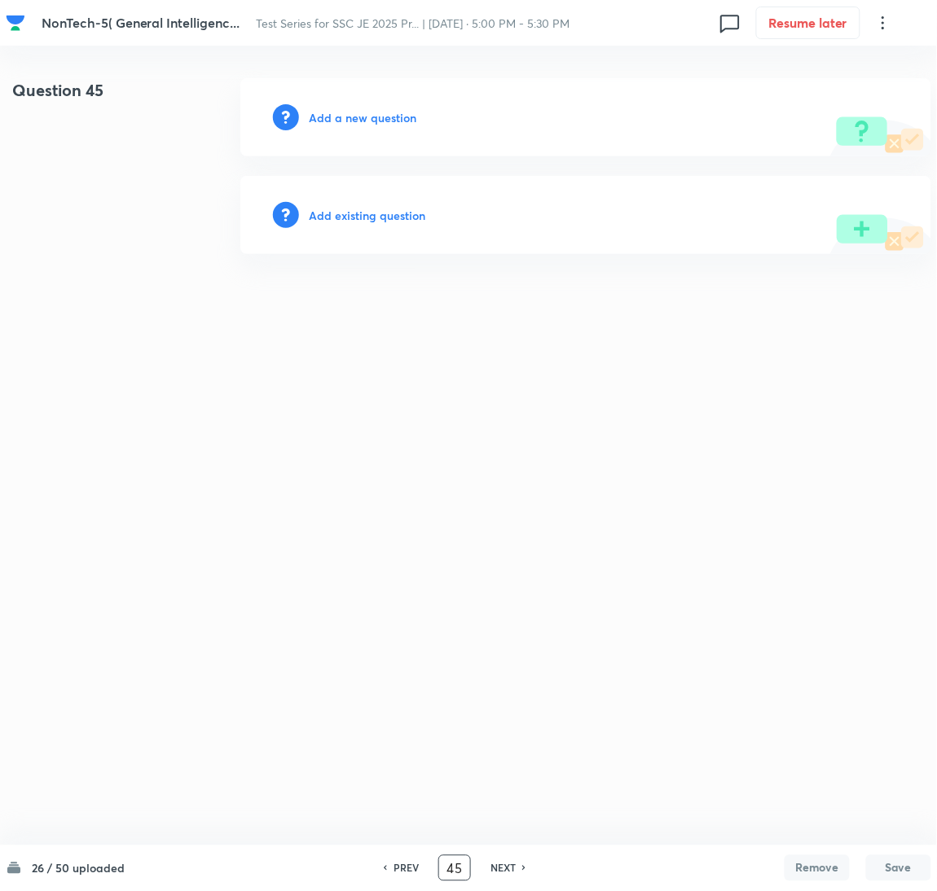
click at [405, 872] on h6 "PREV" at bounding box center [406, 868] width 25 height 15
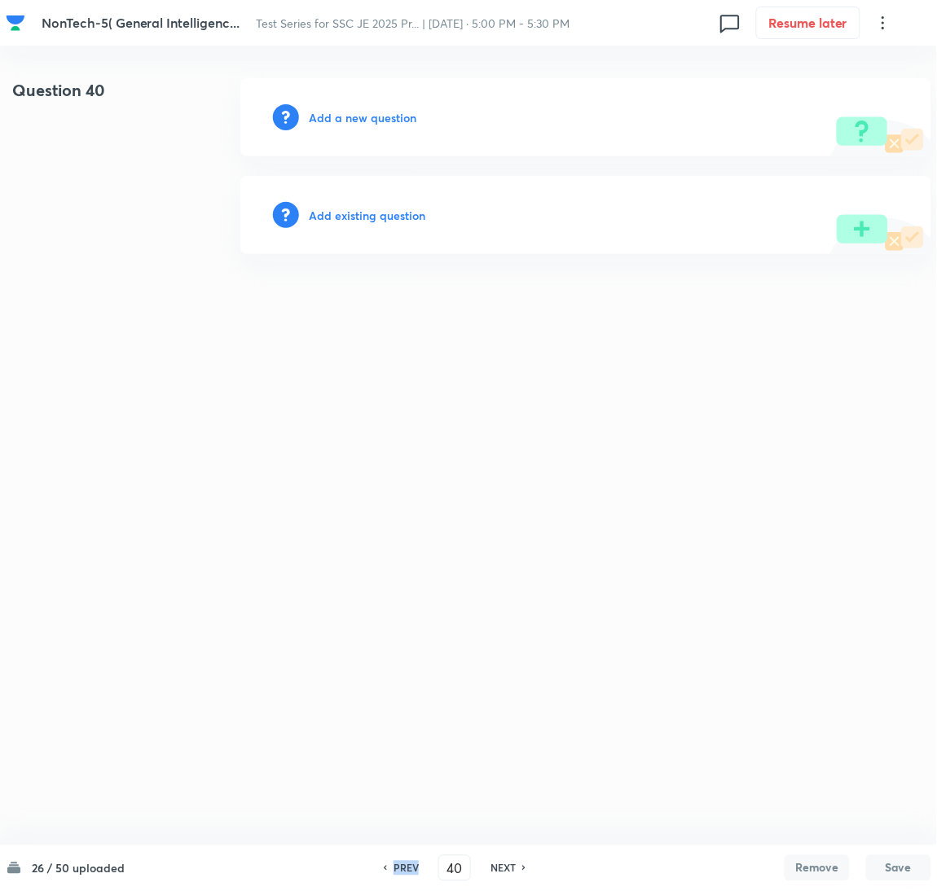
click at [405, 872] on h6 "PREV" at bounding box center [406, 868] width 25 height 15
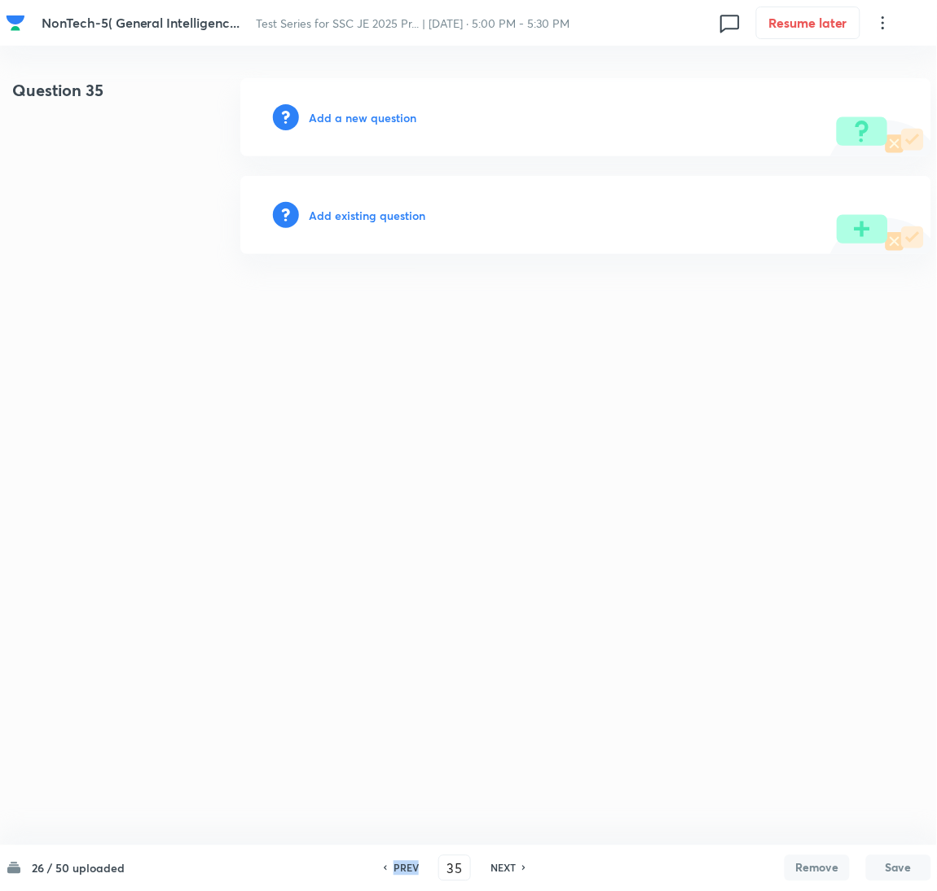
click at [405, 872] on h6 "PREV" at bounding box center [406, 868] width 25 height 15
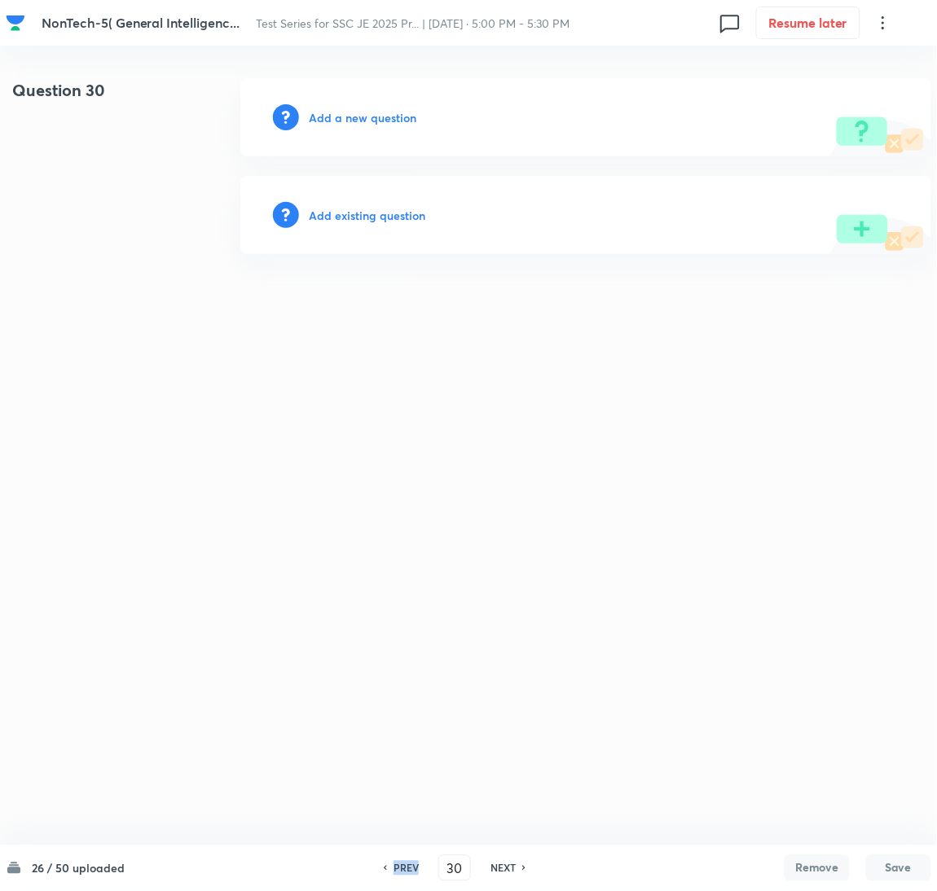
click at [405, 872] on h6 "PREV" at bounding box center [406, 868] width 25 height 15
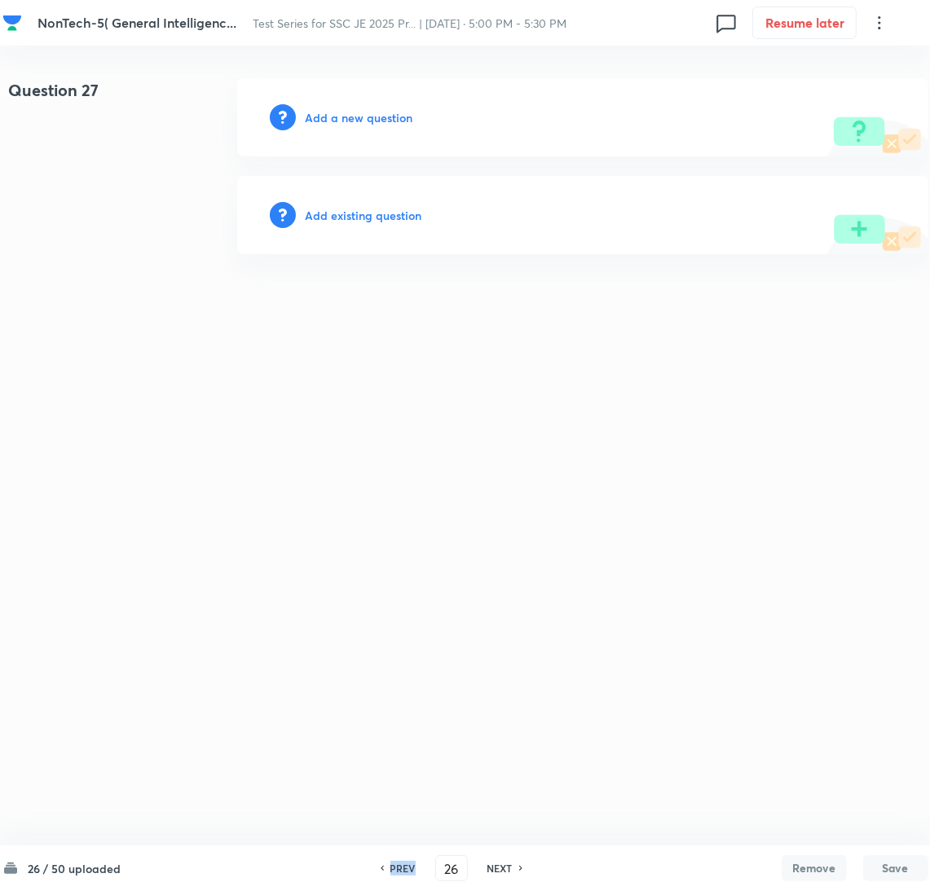
click at [405, 872] on h6 "PREV" at bounding box center [402, 868] width 25 height 15
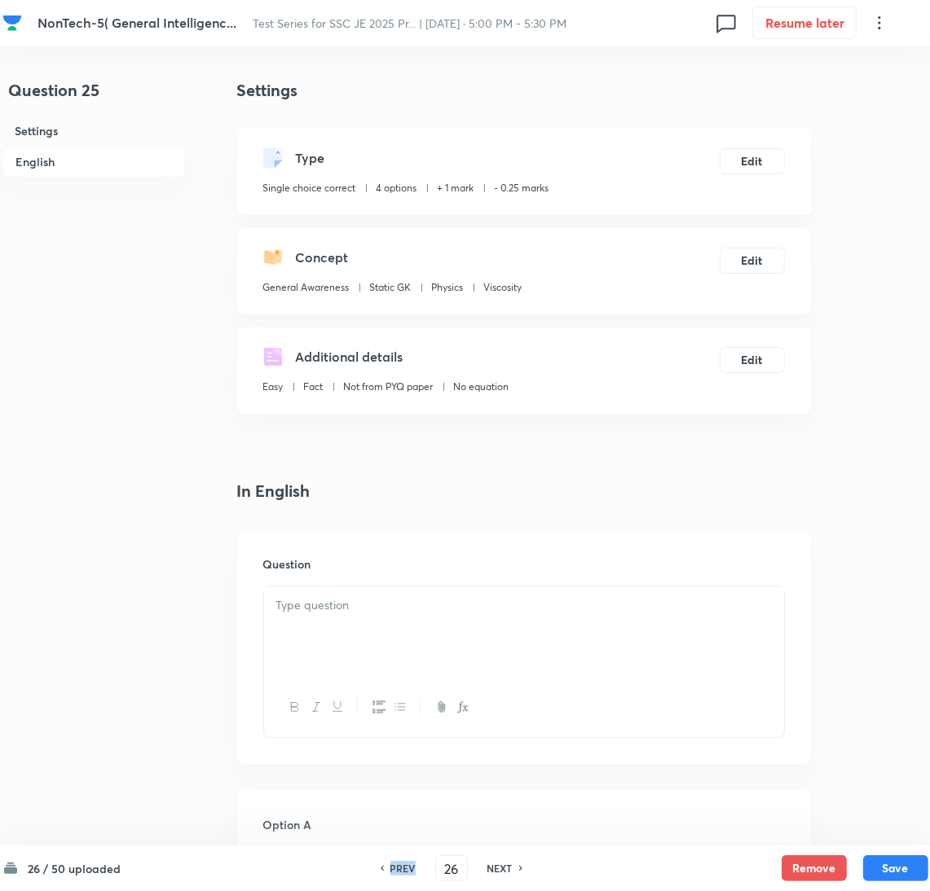
type input "25"
checkbox input "true"
click at [405, 872] on h6 "PREV" at bounding box center [402, 868] width 25 height 15
type input "24"
checkbox input "true"
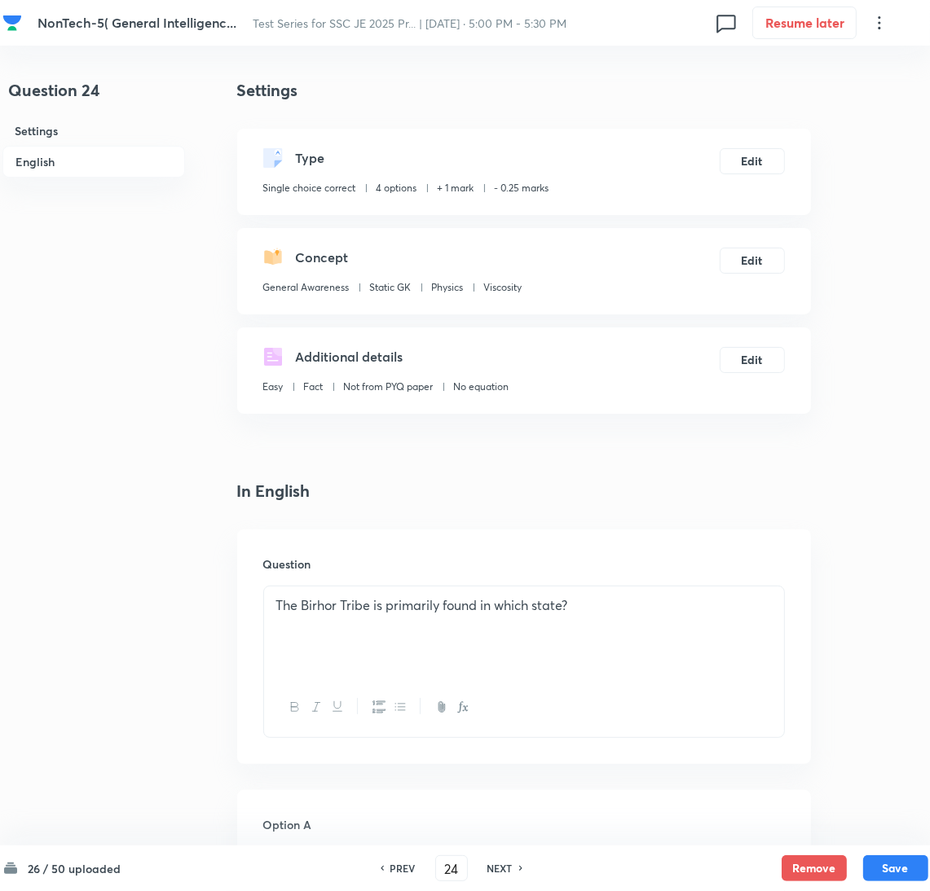
click at [501, 869] on h6 "NEXT" at bounding box center [499, 868] width 25 height 15
type input "25"
checkbox input "true"
click at [500, 868] on h6 "NEXT" at bounding box center [499, 868] width 25 height 15
type input "26"
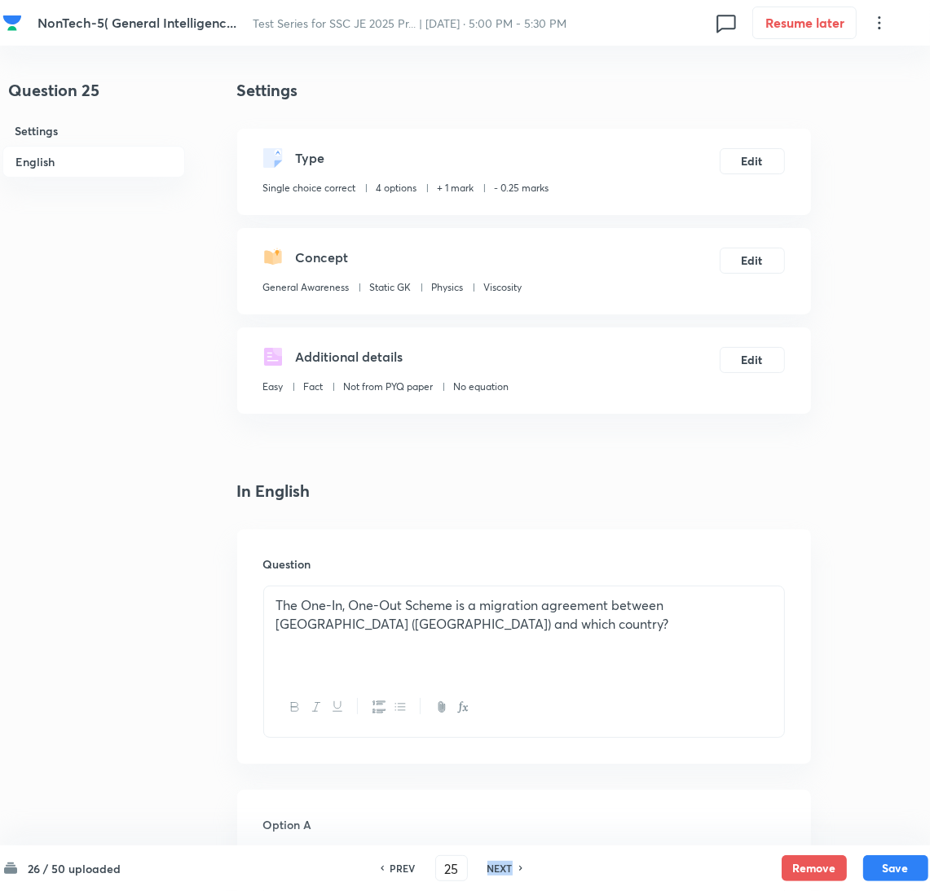
checkbox input "false"
checkbox input "true"
click at [500, 868] on h6 "NEXT" at bounding box center [499, 868] width 25 height 15
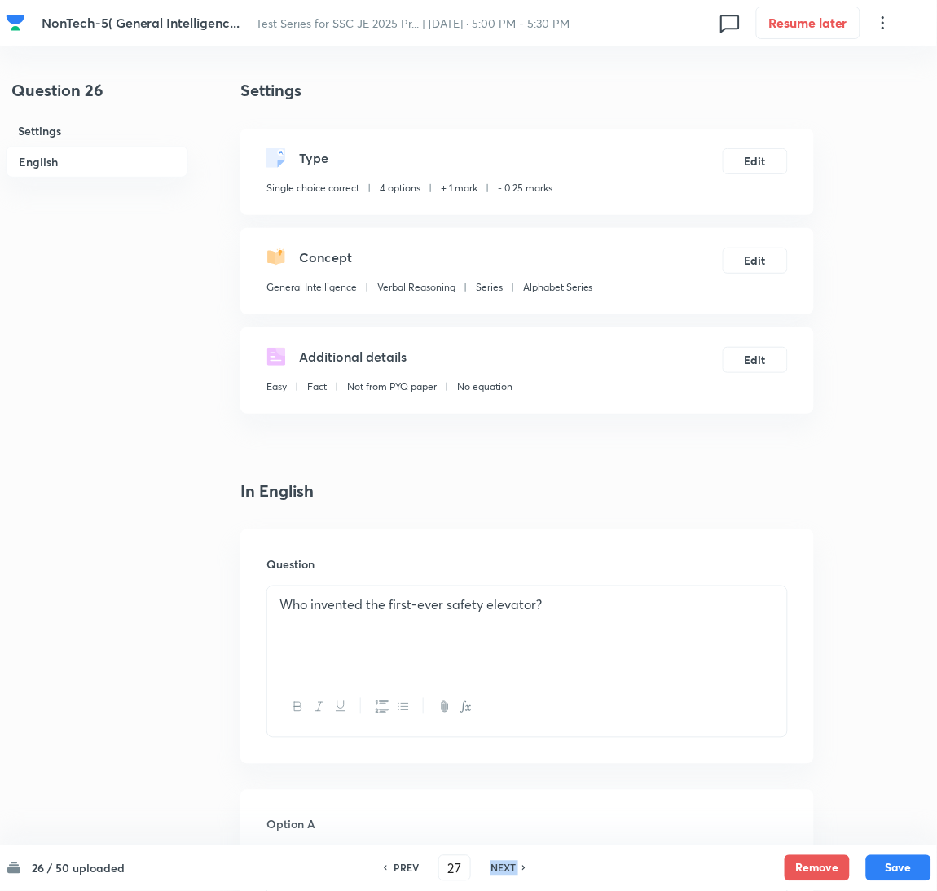
click at [500, 868] on h6 "NEXT" at bounding box center [503, 868] width 25 height 15
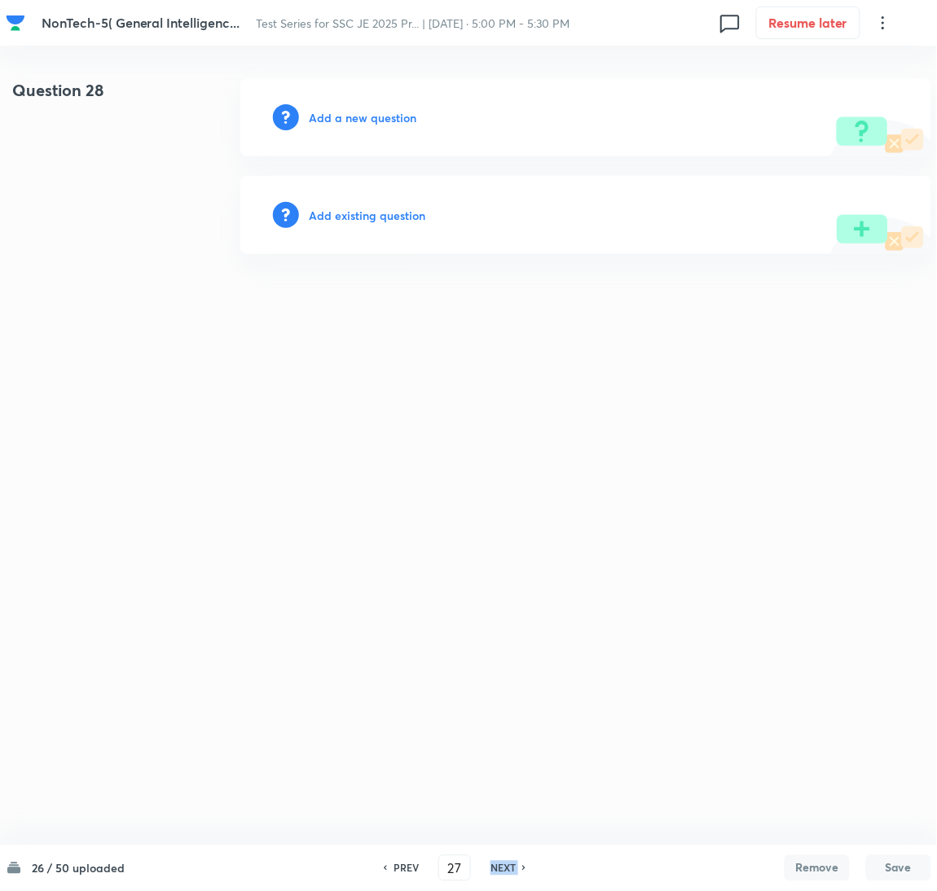
type input "28"
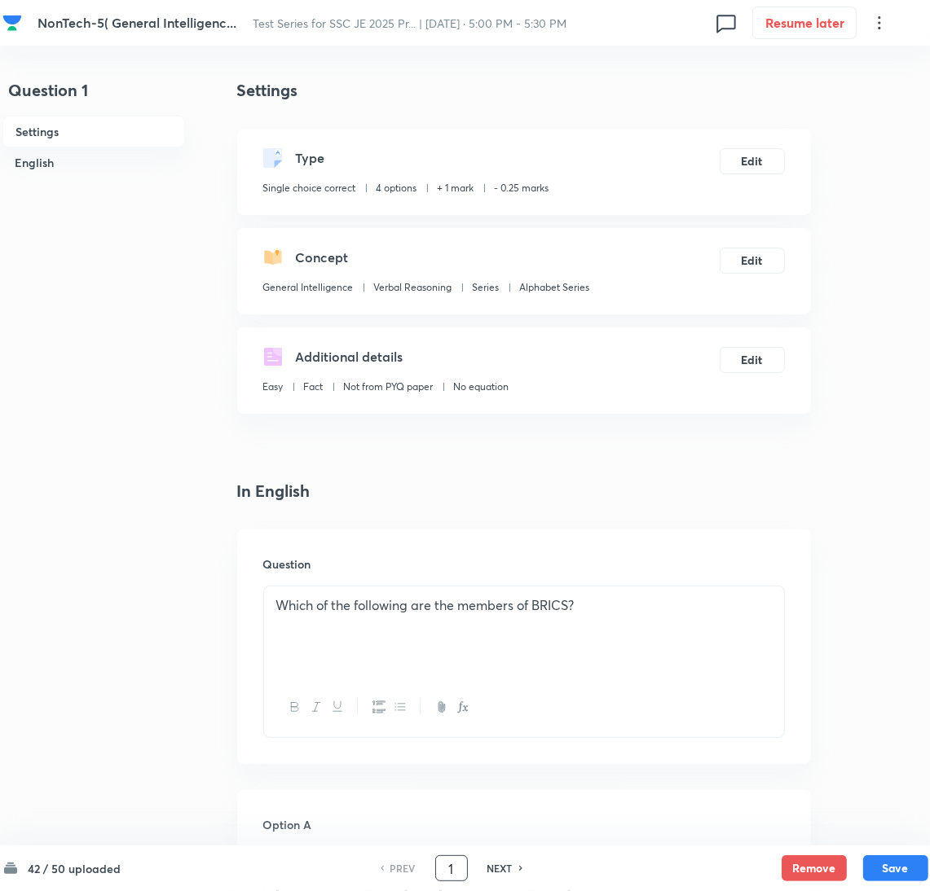
drag, startPoint x: 447, startPoint y: 865, endPoint x: 463, endPoint y: 868, distance: 15.8
click at [463, 868] on input "1" at bounding box center [451, 869] width 31 height 29
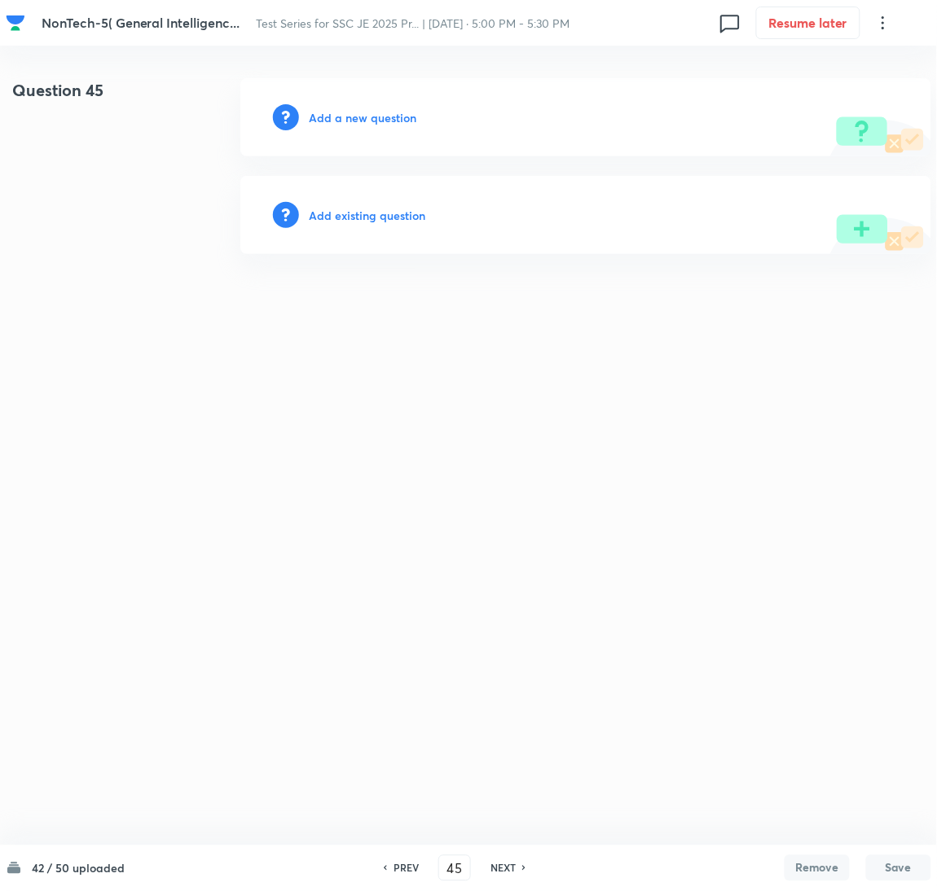
click at [407, 874] on h6 "PREV" at bounding box center [406, 868] width 25 height 15
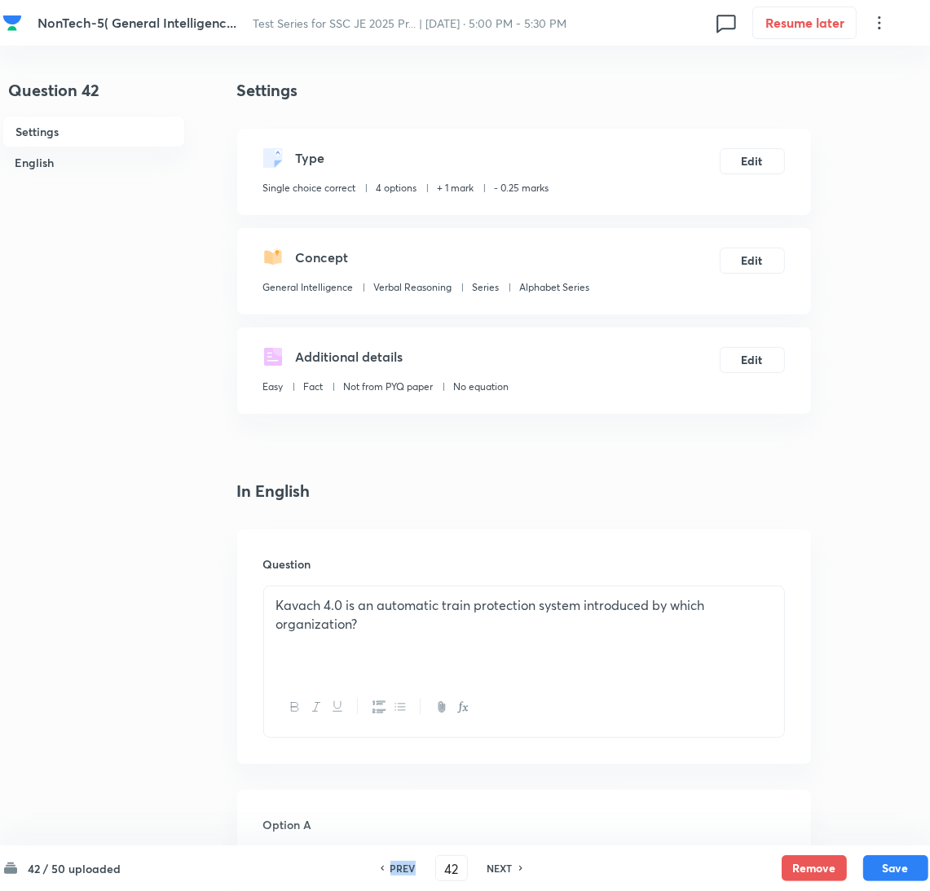
click at [407, 874] on h6 "PREV" at bounding box center [402, 868] width 25 height 15
type input "41"
checkbox input "true"
click at [511, 867] on div "NEXT" at bounding box center [502, 868] width 43 height 15
type input "42"
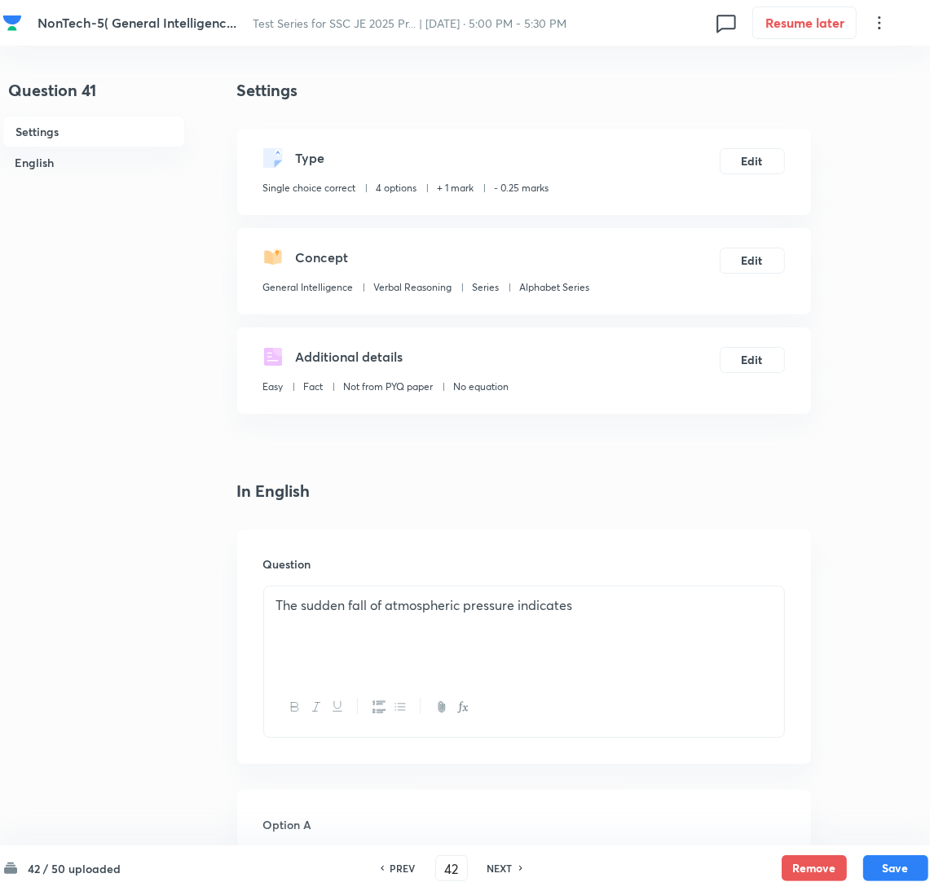
checkbox input "true"
click at [507, 866] on h6 "NEXT" at bounding box center [499, 868] width 25 height 15
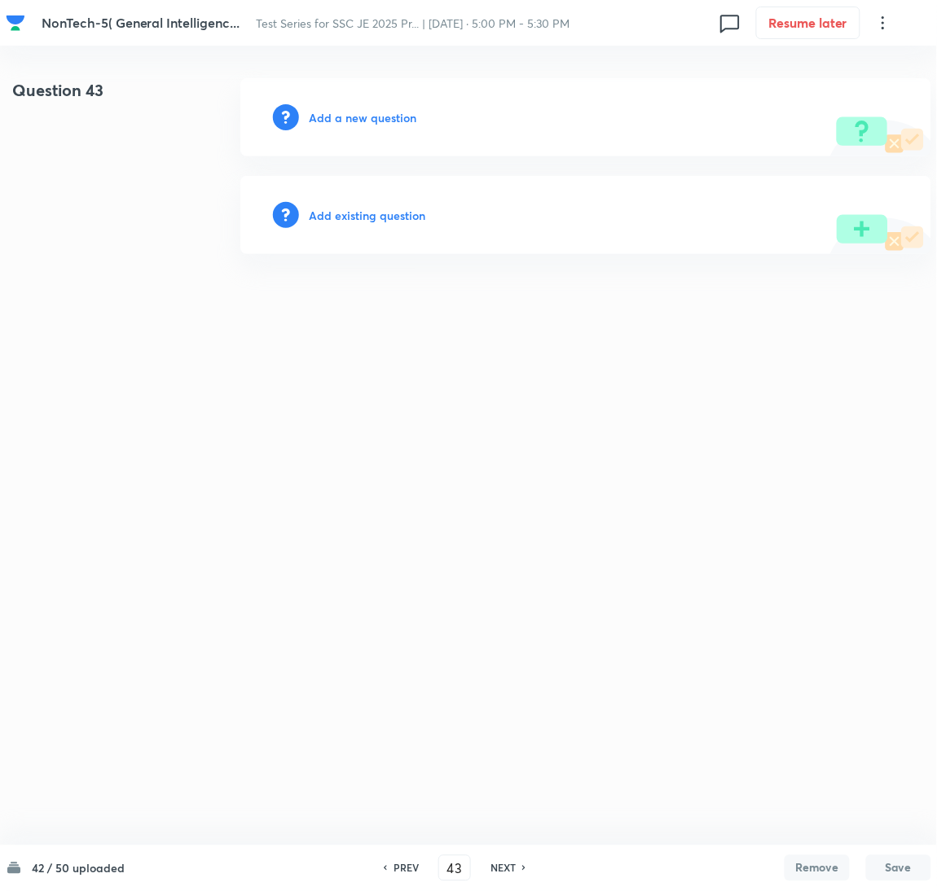
click at [507, 866] on h6 "NEXT" at bounding box center [503, 868] width 25 height 15
click at [504, 869] on h6 "NEXT" at bounding box center [503, 868] width 25 height 15
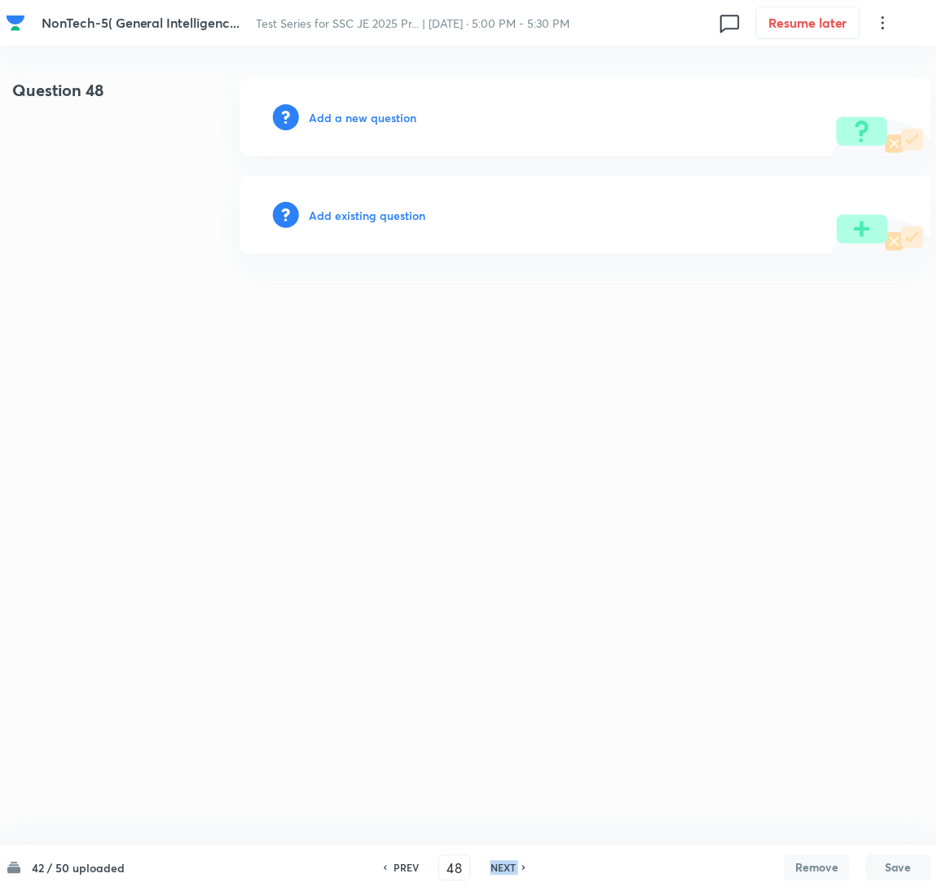
click at [504, 869] on h6 "NEXT" at bounding box center [503, 868] width 25 height 15
type input "50"
drag, startPoint x: 351, startPoint y: 143, endPoint x: 345, endPoint y: 129, distance: 15.3
click at [350, 143] on div "Add a new question" at bounding box center [585, 117] width 691 height 78
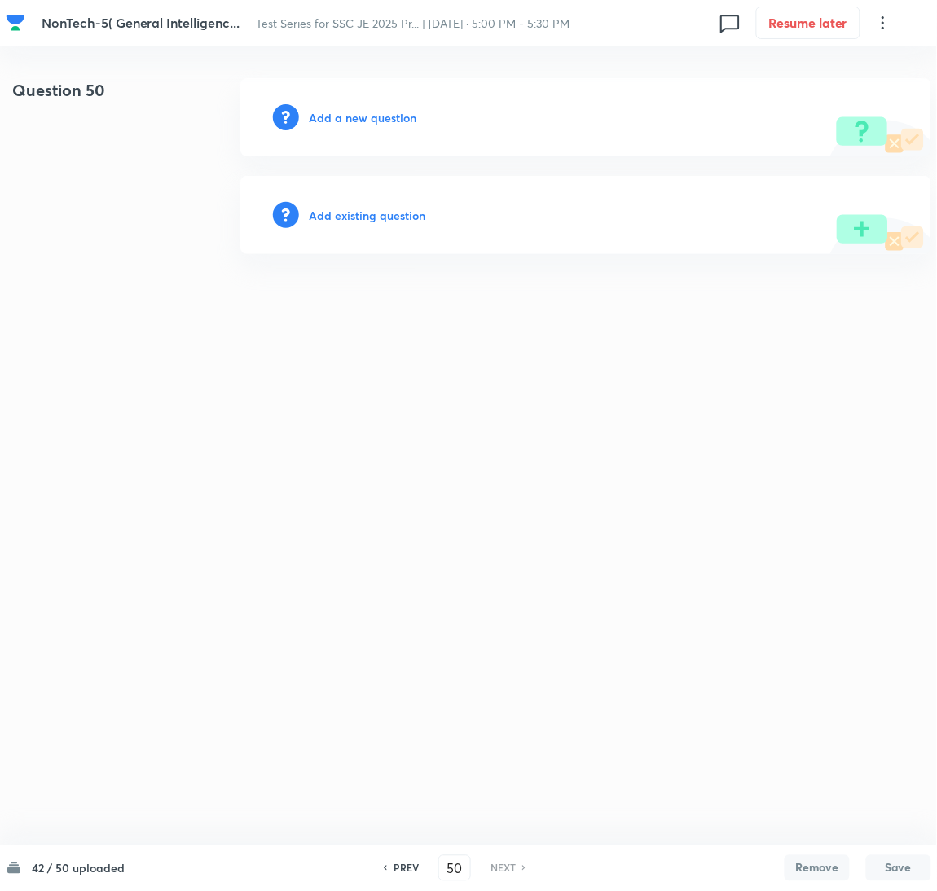
click at [345, 117] on h6 "Add a new question" at bounding box center [363, 117] width 108 height 17
click at [346, 117] on h6 "Choose a question type" at bounding box center [371, 117] width 125 height 17
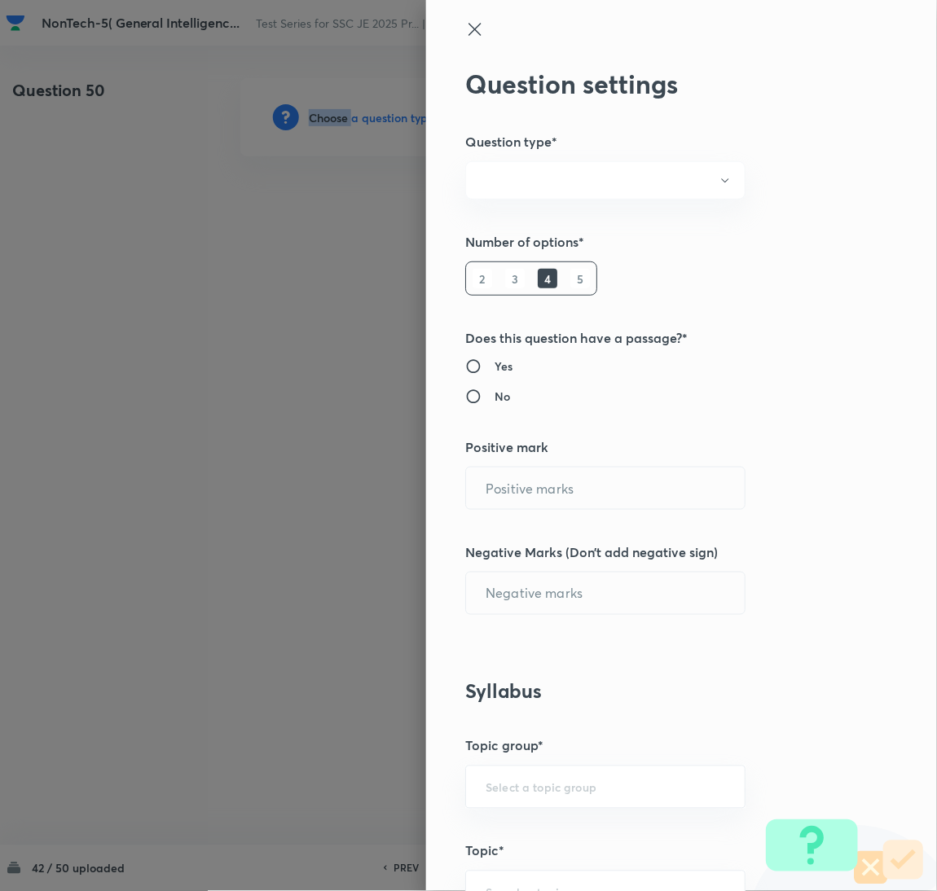
radio input "true"
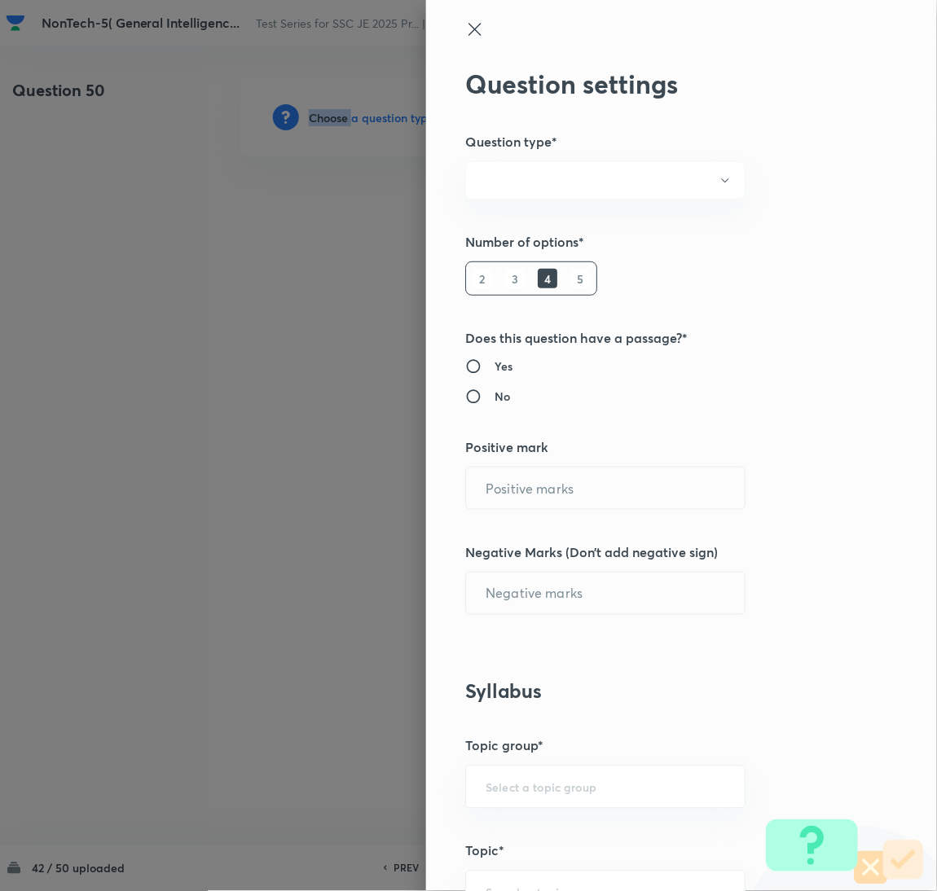
radio input "true"
type input "1"
type input "0.25"
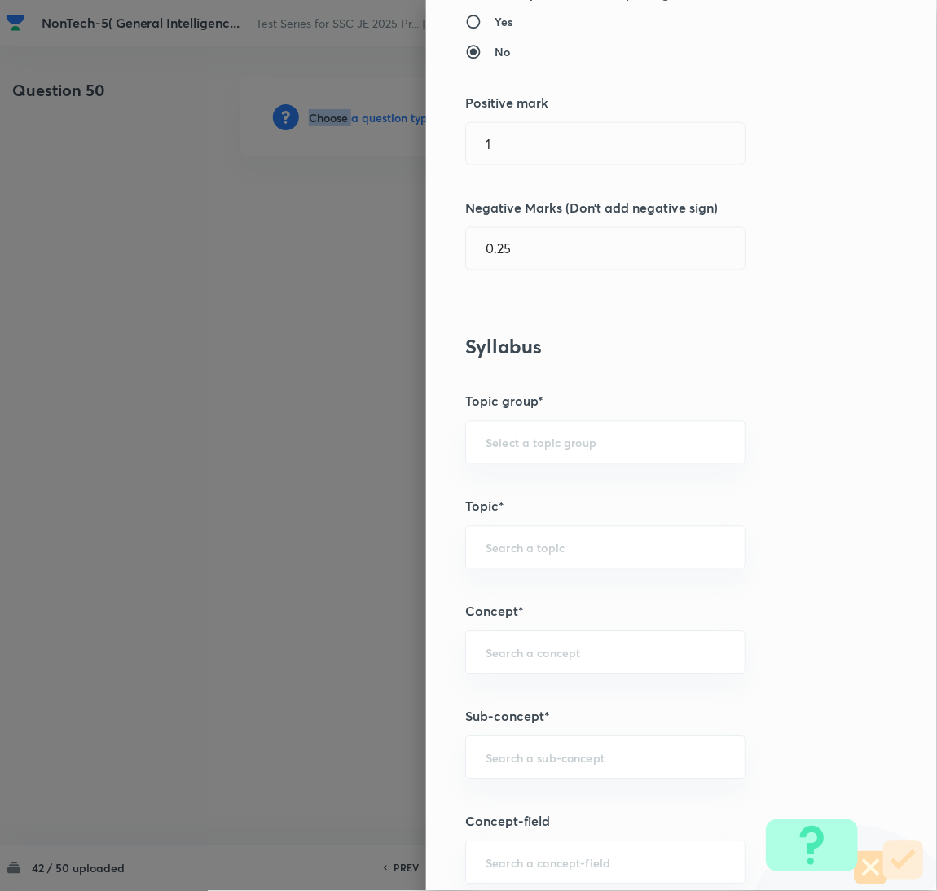
scroll to position [489, 0]
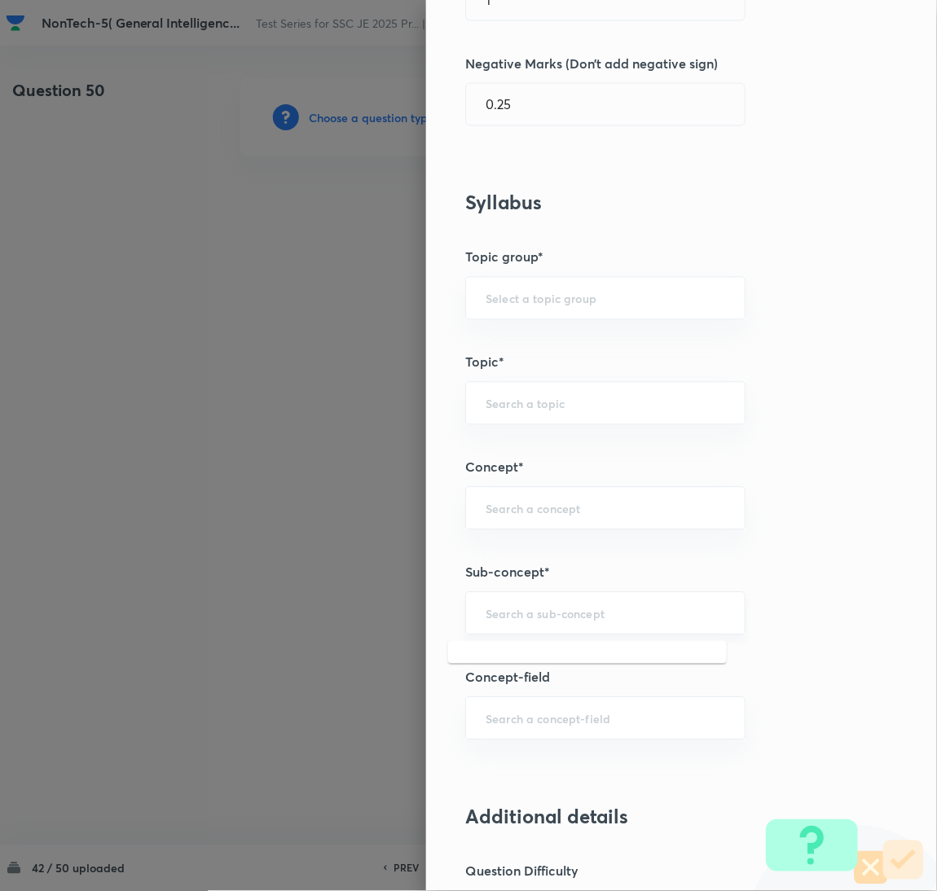
click at [530, 618] on input "text" at bounding box center [606, 613] width 240 height 15
click at [498, 694] on li "Viscosity" at bounding box center [587, 691] width 279 height 29
type input "Viscosity"
type input "General Awareness"
type input "Static GK"
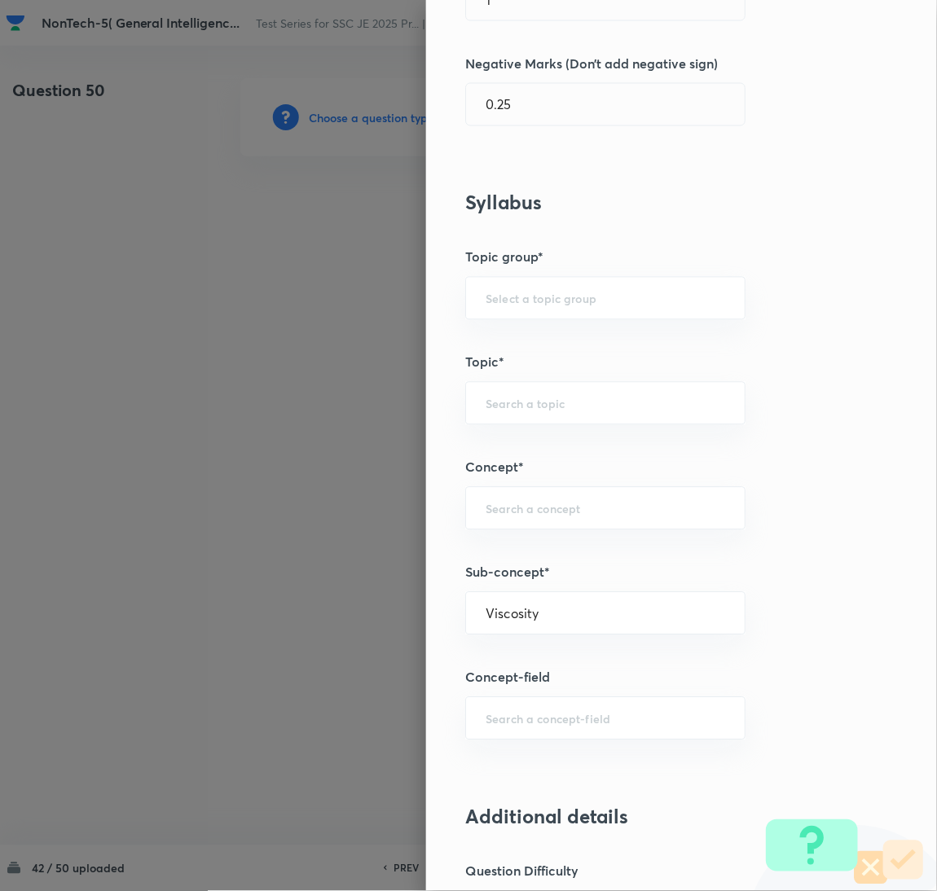
type input "Physics"
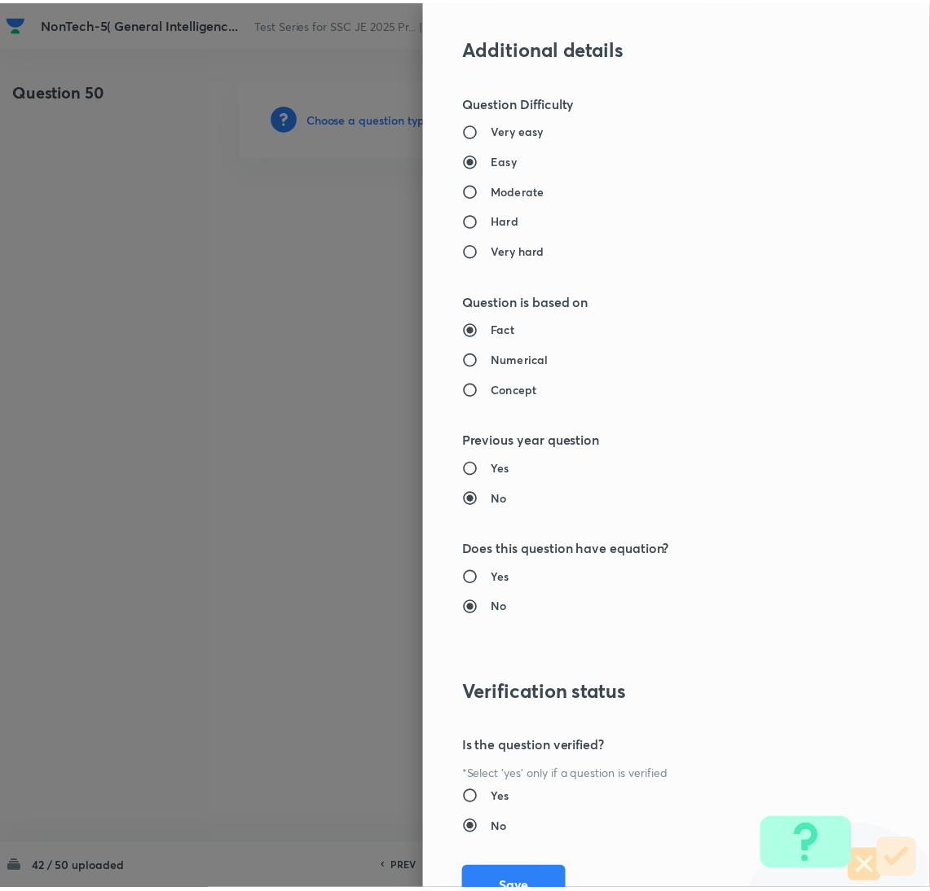
scroll to position [1332, 0]
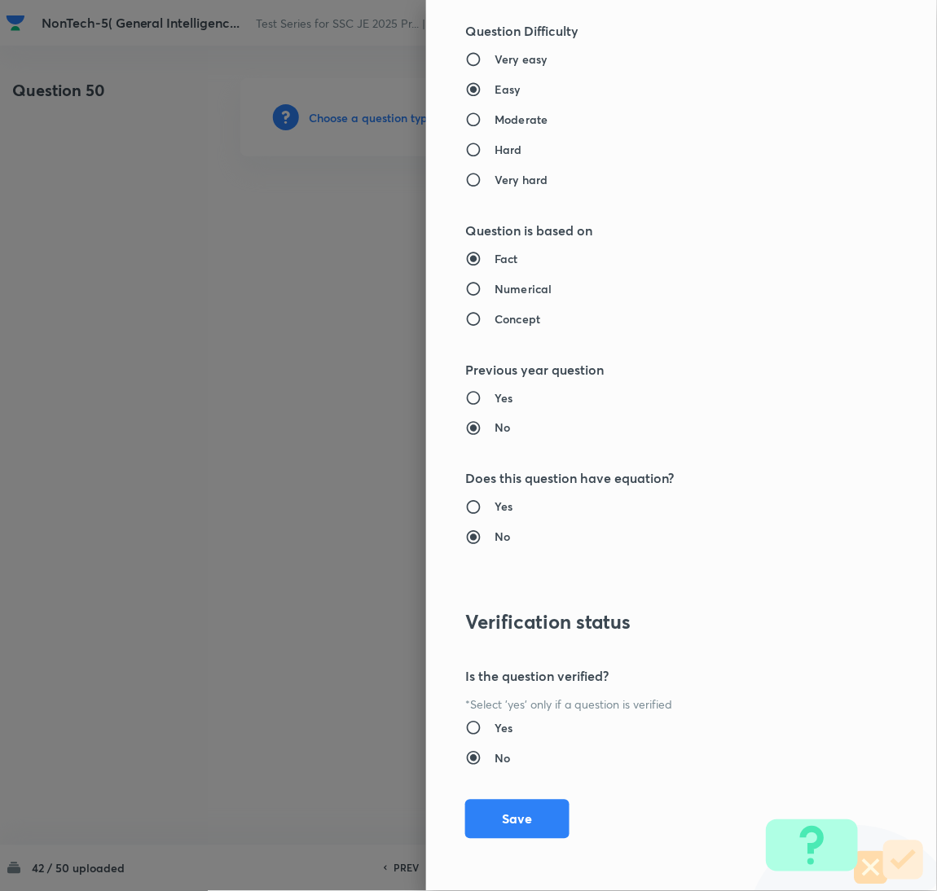
click at [510, 804] on button "Save" at bounding box center [517, 819] width 104 height 39
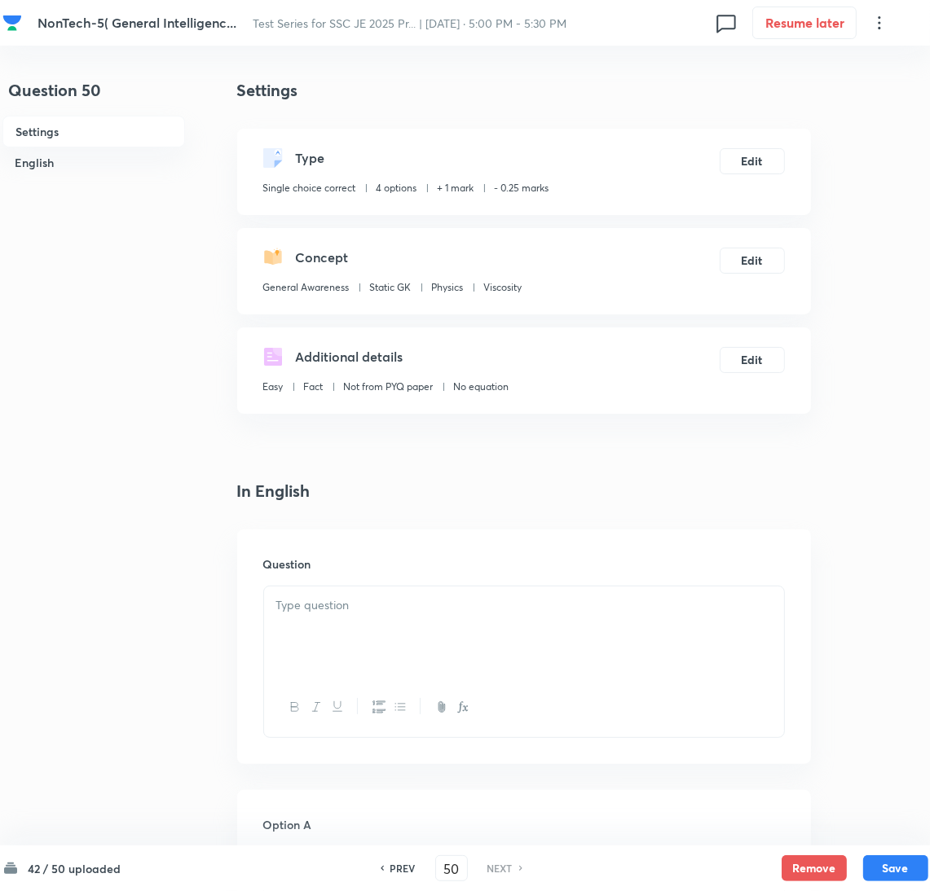
click at [405, 643] on div at bounding box center [524, 632] width 520 height 91
click at [300, 608] on p at bounding box center [523, 605] width 495 height 19
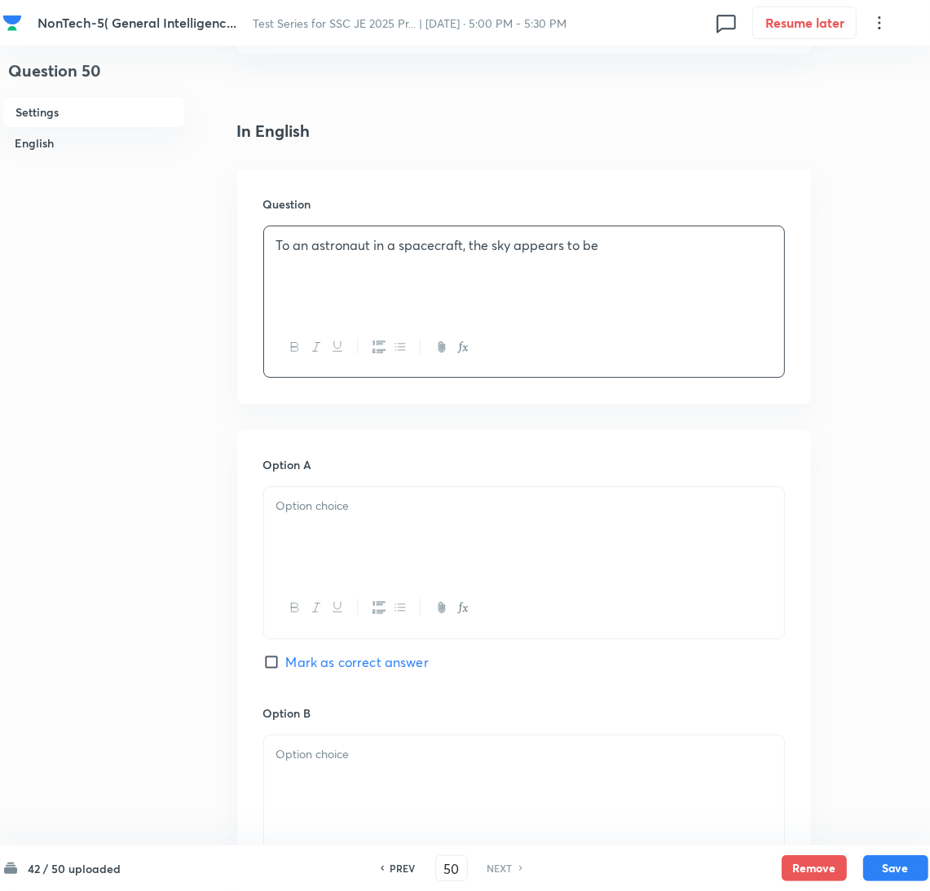
scroll to position [366, 0]
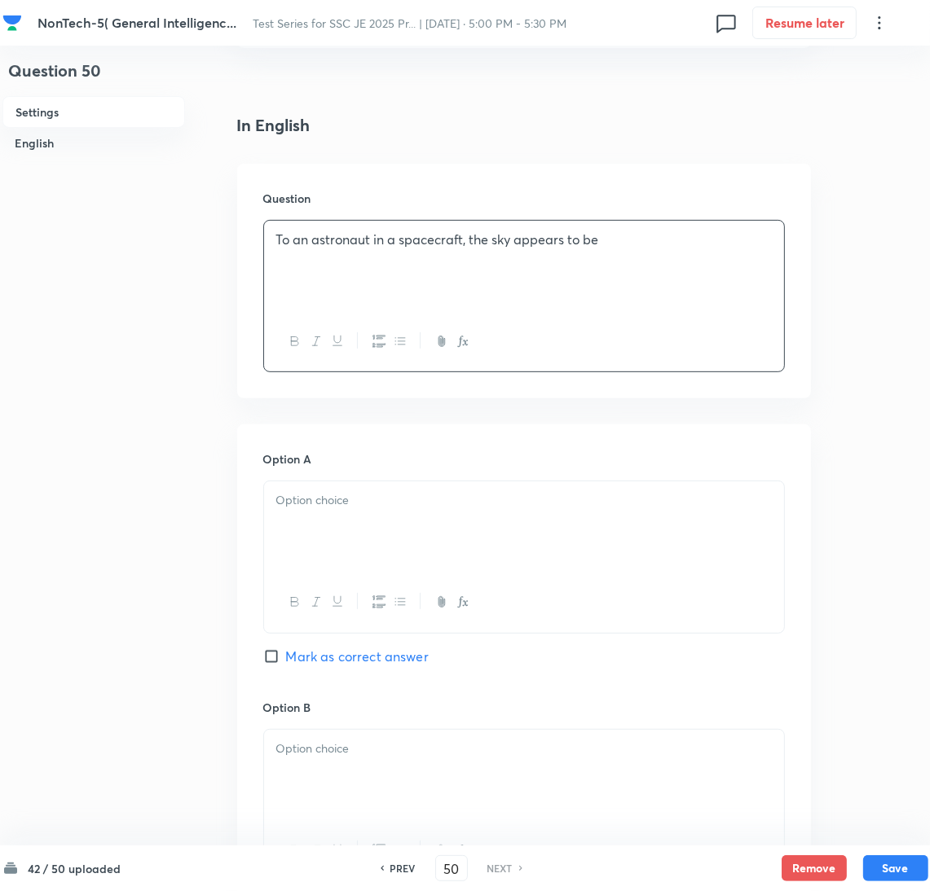
click at [336, 516] on div at bounding box center [524, 527] width 520 height 91
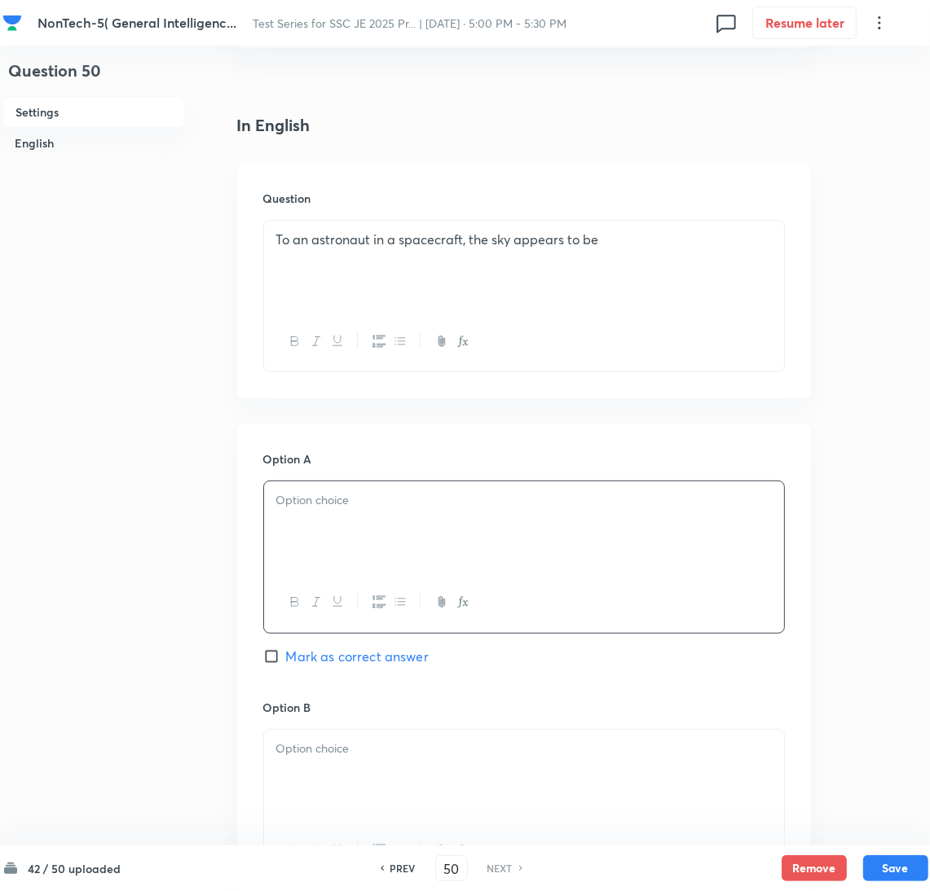
click at [472, 533] on div at bounding box center [524, 527] width 520 height 91
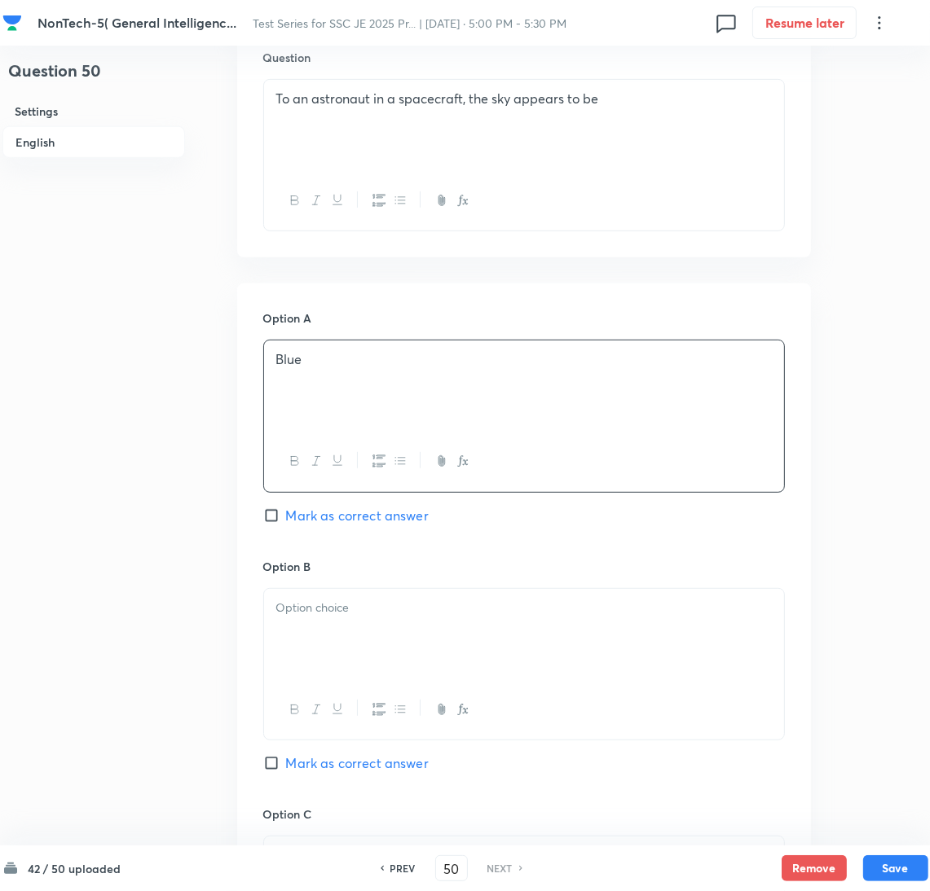
scroll to position [733, 0]
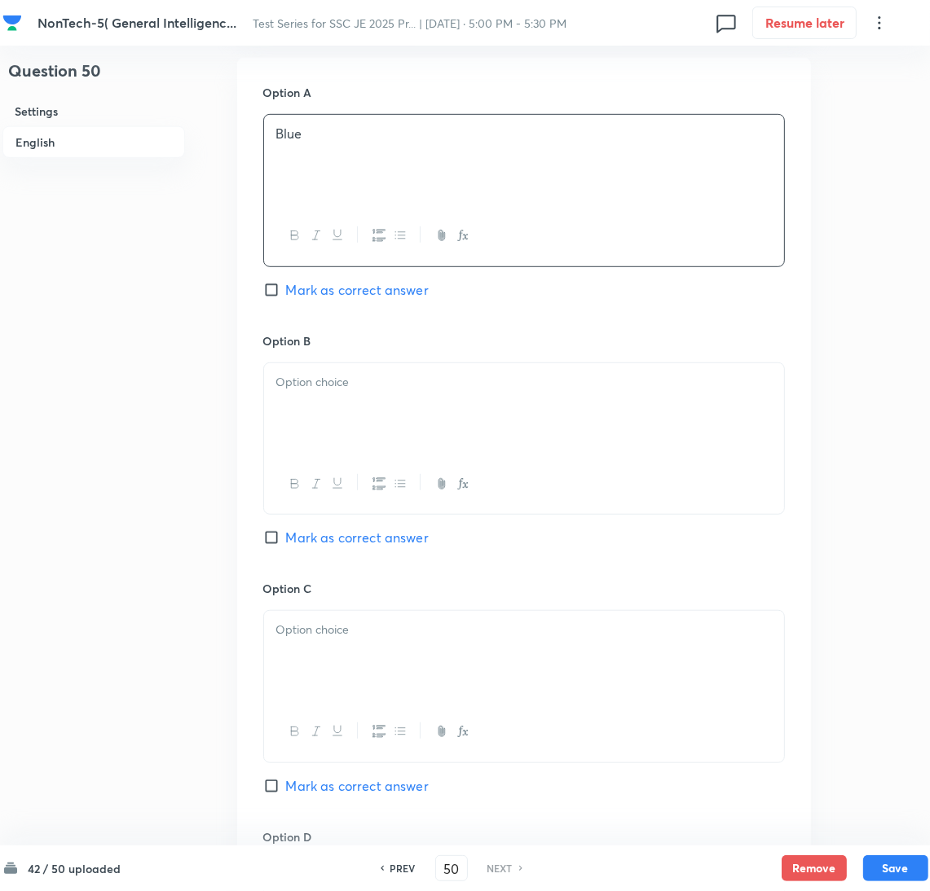
drag, startPoint x: 332, startPoint y: 379, endPoint x: 53, endPoint y: 442, distance: 285.8
click at [332, 378] on p at bounding box center [523, 382] width 495 height 19
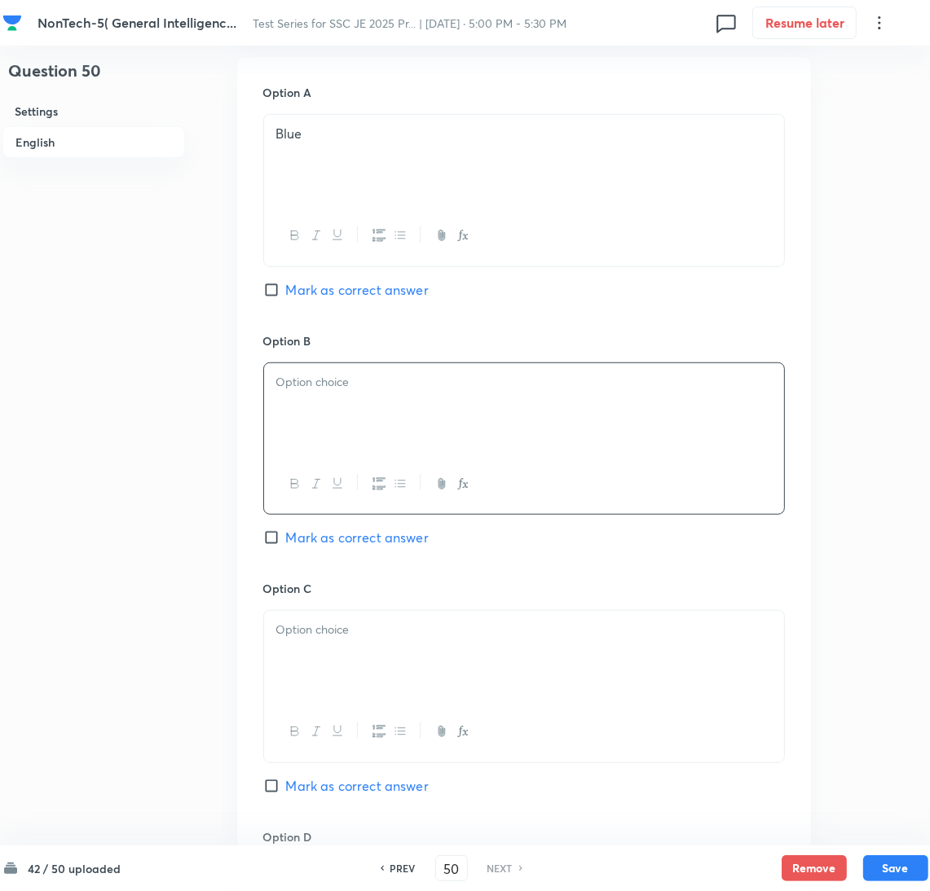
click at [429, 428] on div at bounding box center [524, 408] width 520 height 91
drag, startPoint x: 321, startPoint y: 653, endPoint x: 1, endPoint y: 621, distance: 321.8
click at [321, 654] on div at bounding box center [524, 656] width 520 height 91
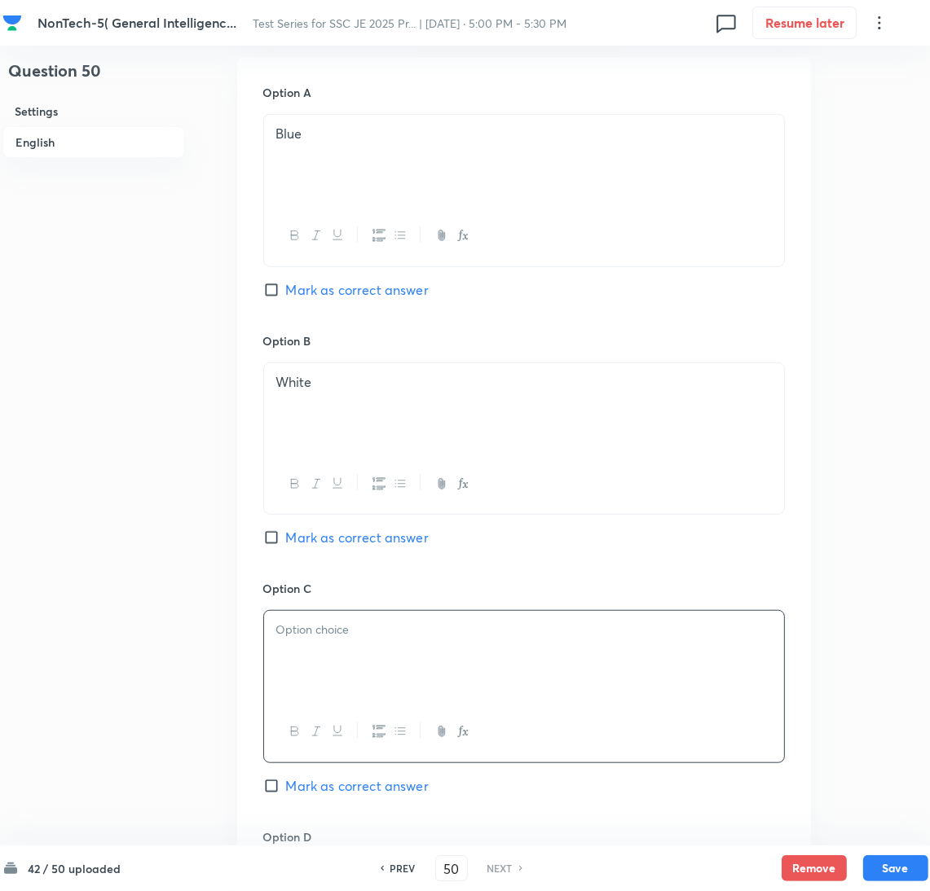
click at [431, 661] on div at bounding box center [524, 656] width 520 height 91
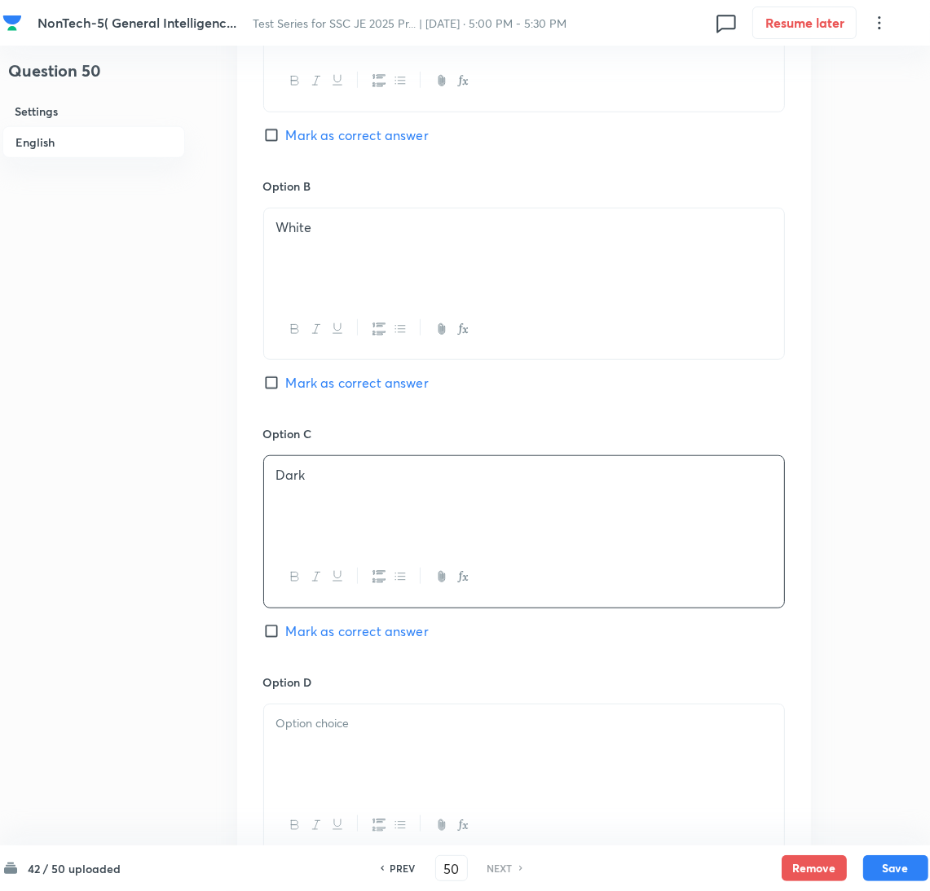
scroll to position [1099, 0]
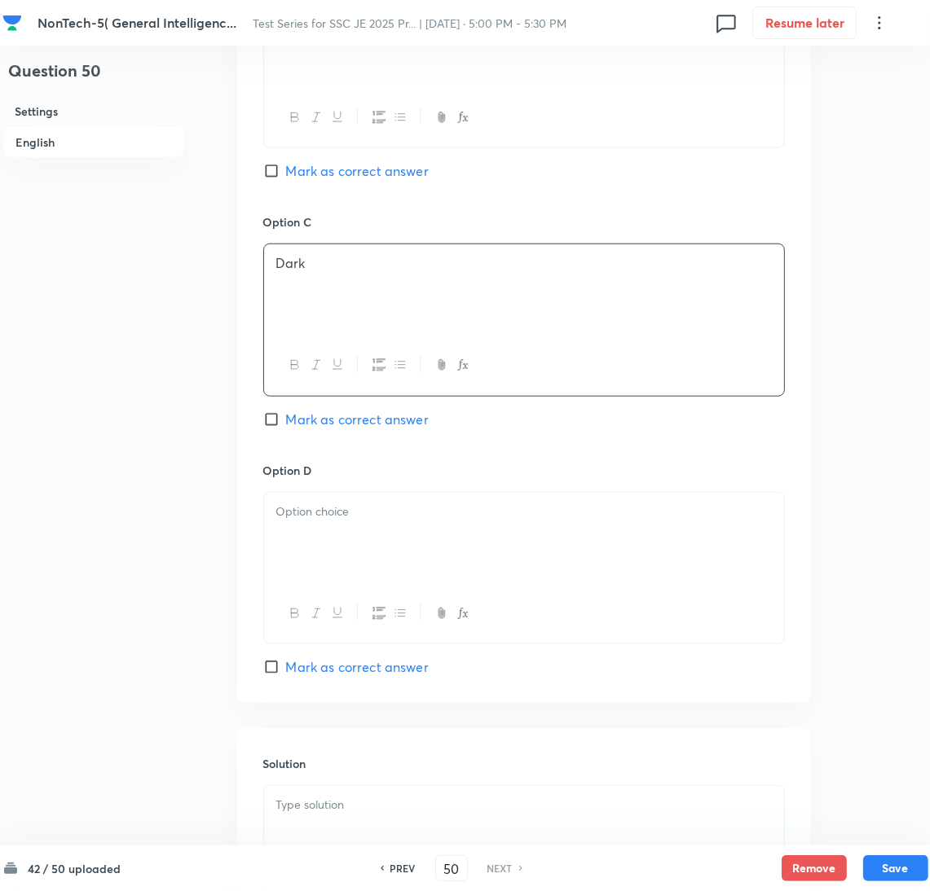
click at [380, 522] on p at bounding box center [523, 512] width 495 height 19
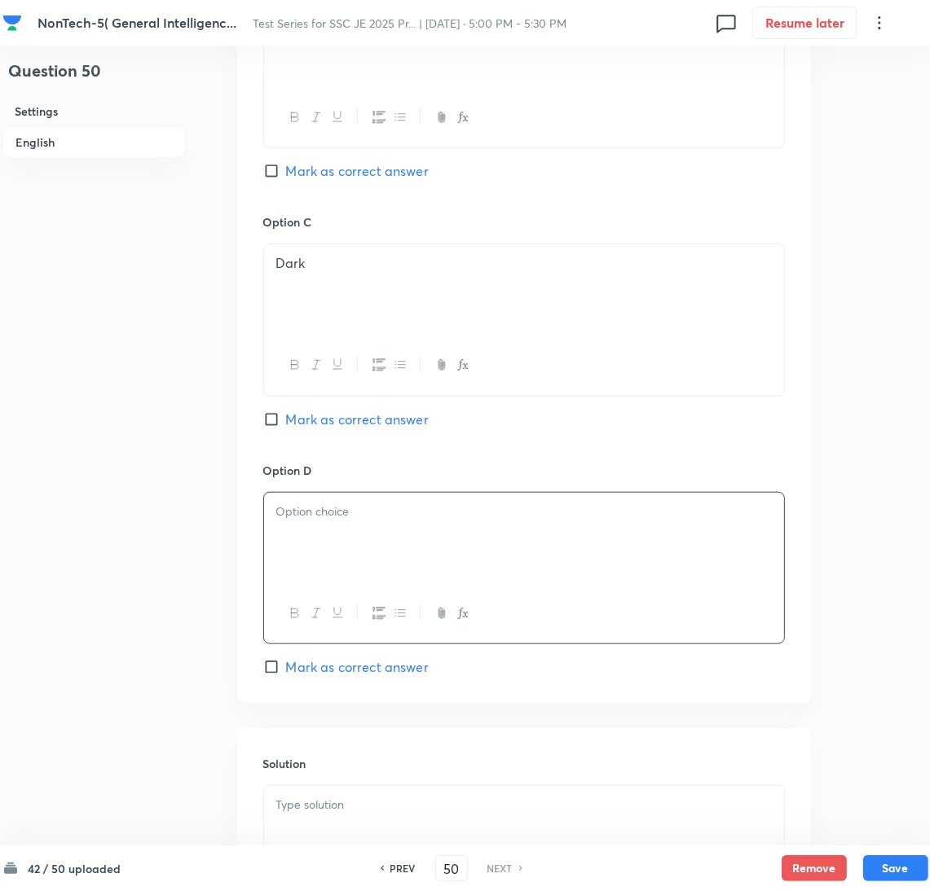
click at [349, 540] on div at bounding box center [524, 538] width 520 height 91
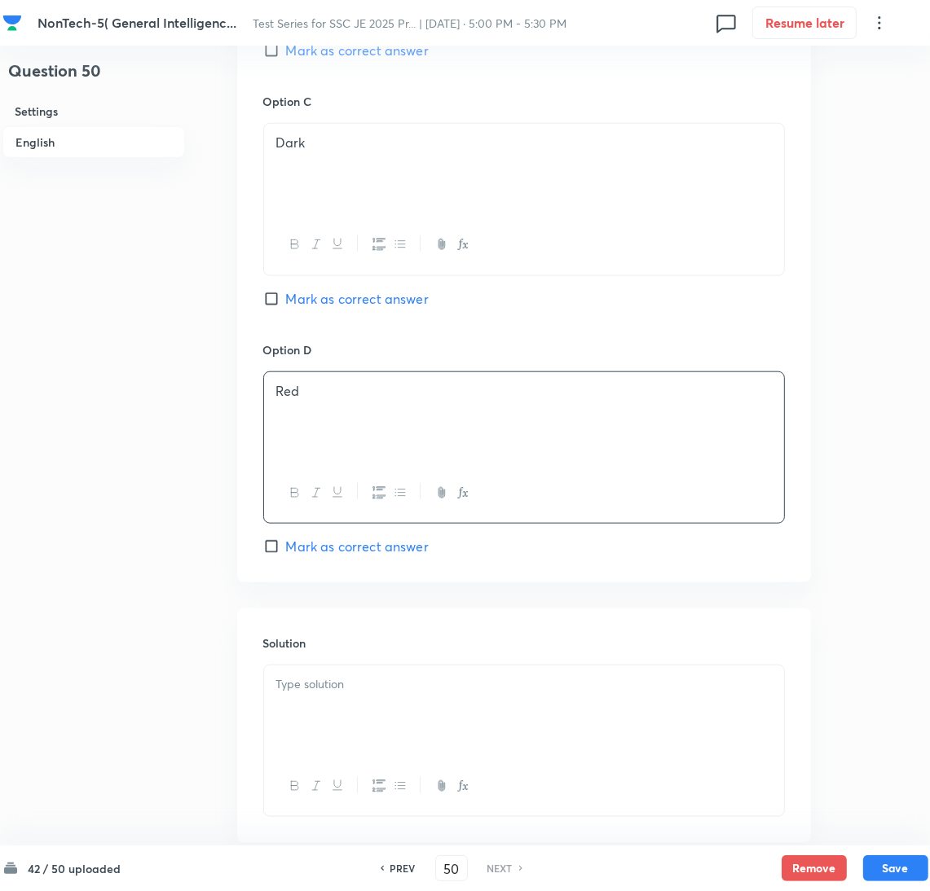
scroll to position [1318, 0]
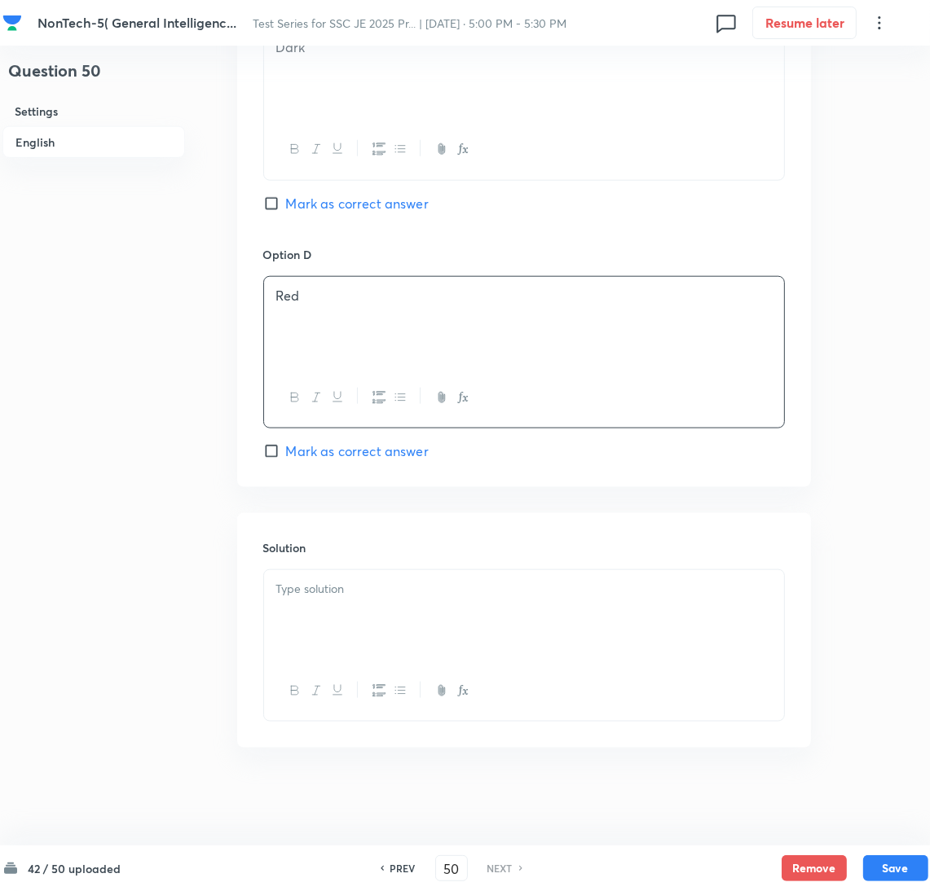
click at [338, 610] on div at bounding box center [524, 615] width 520 height 91
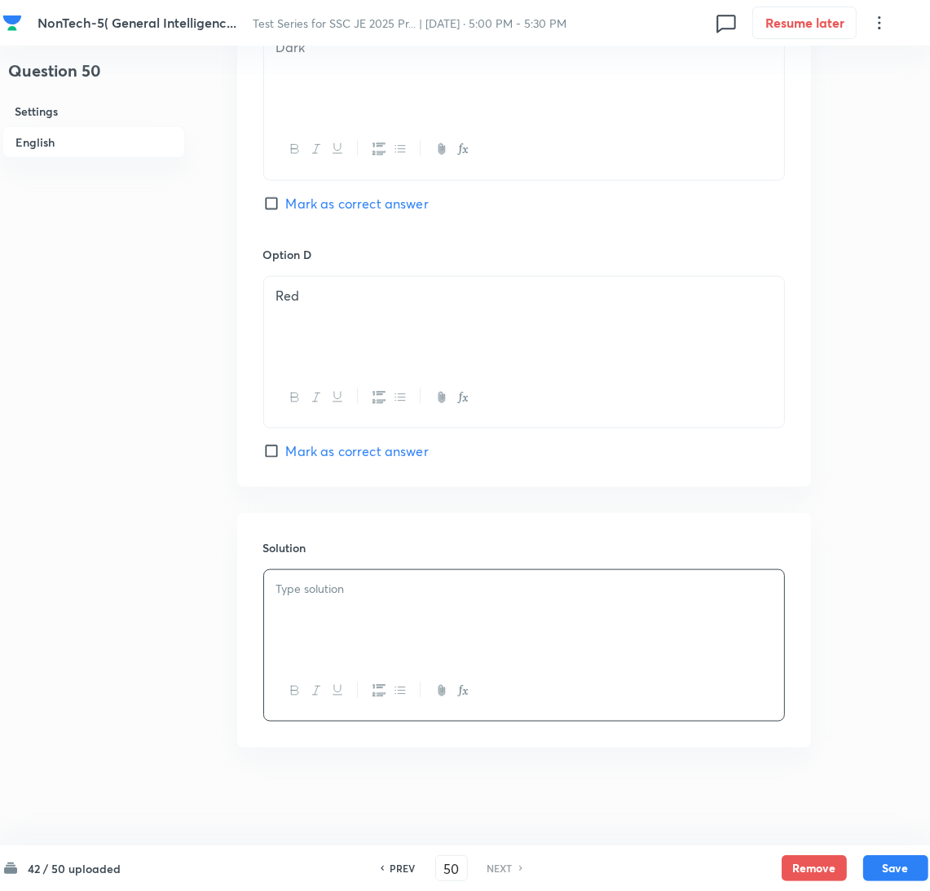
click at [304, 615] on div at bounding box center [524, 615] width 520 height 91
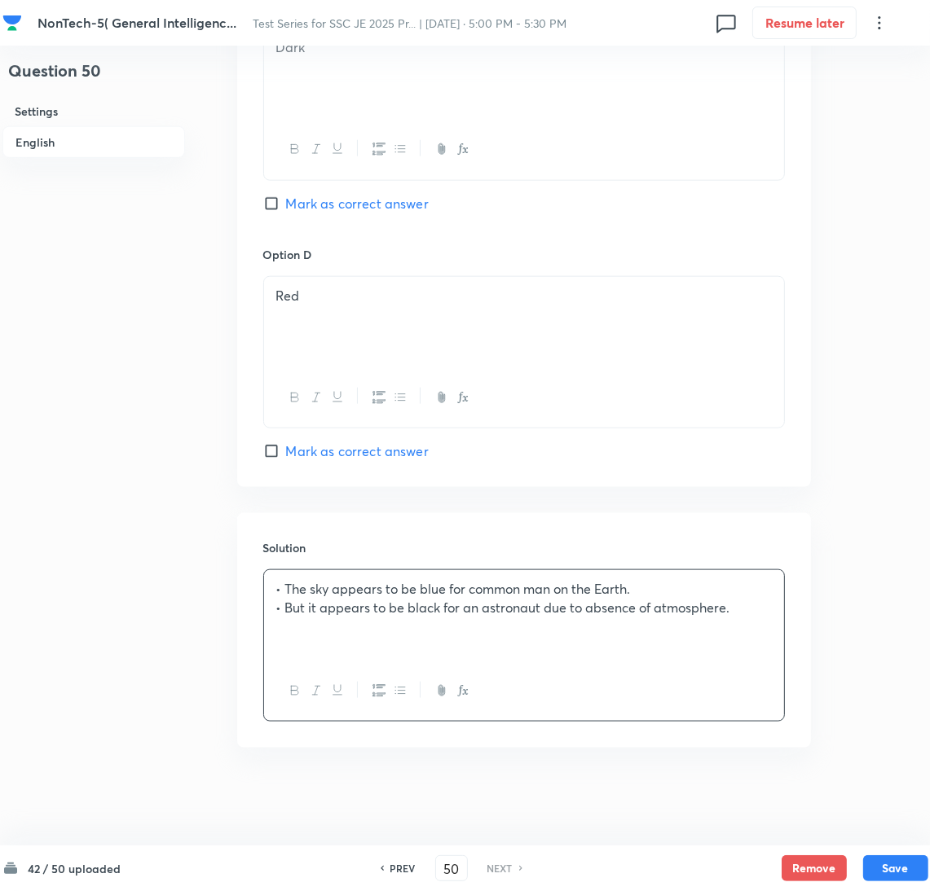
scroll to position [1074, 0]
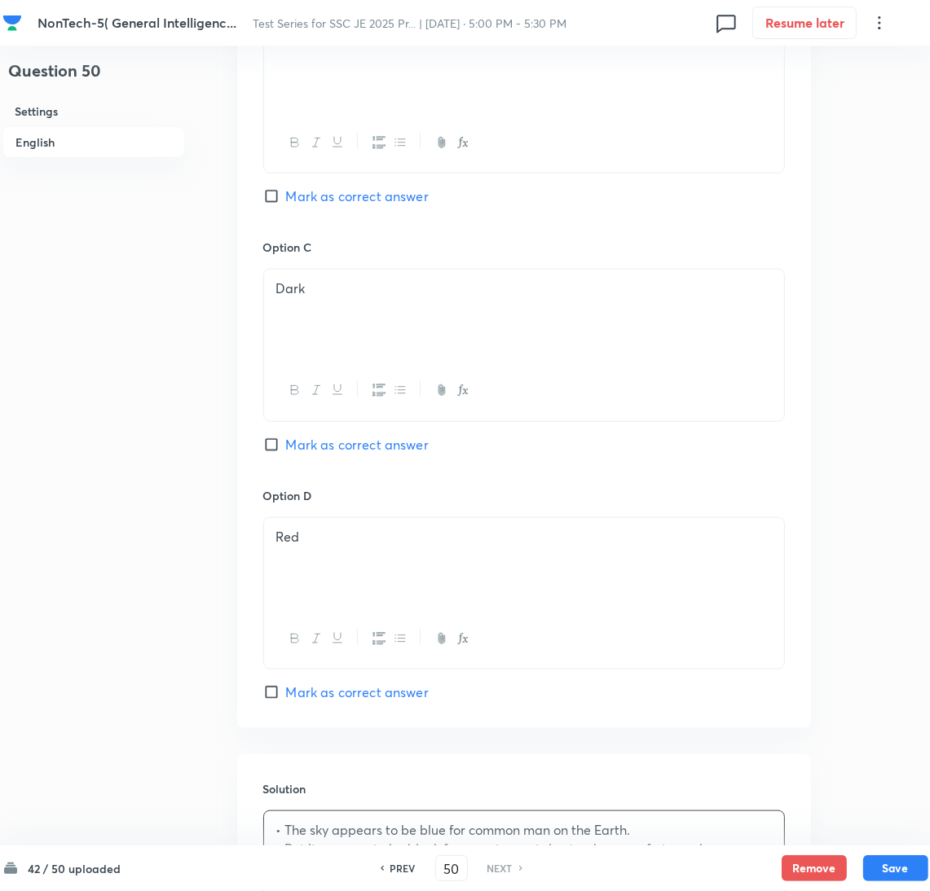
click at [293, 429] on div "Option C Dark Mark as correct answer" at bounding box center [524, 363] width 522 height 248
click at [290, 444] on span "Mark as correct answer" at bounding box center [357, 445] width 143 height 20
click at [286, 444] on input "Mark as correct answer" at bounding box center [274, 445] width 23 height 16
click at [897, 856] on button "Save" at bounding box center [895, 867] width 65 height 26
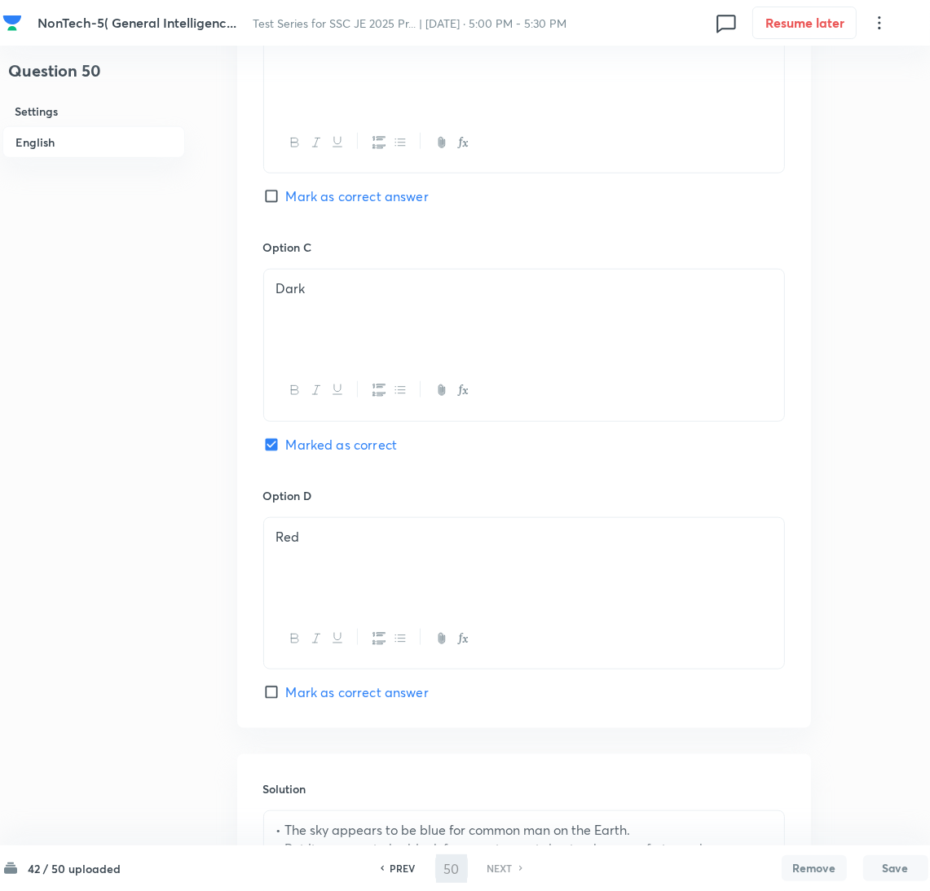
checkbox input "true"
click at [398, 866] on h6 "PREV" at bounding box center [402, 868] width 25 height 15
type input "49"
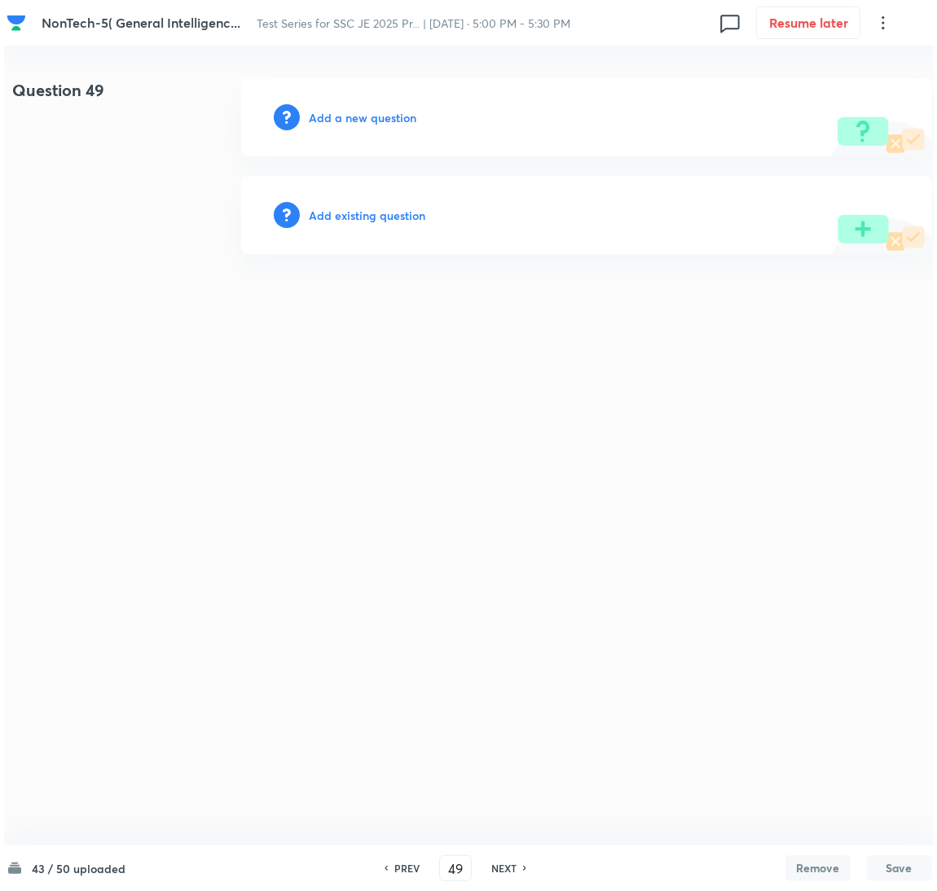
scroll to position [0, 0]
click at [380, 118] on h6 "Add a new question" at bounding box center [363, 117] width 108 height 17
click at [368, 120] on h6 "Choose a question type" at bounding box center [371, 117] width 125 height 17
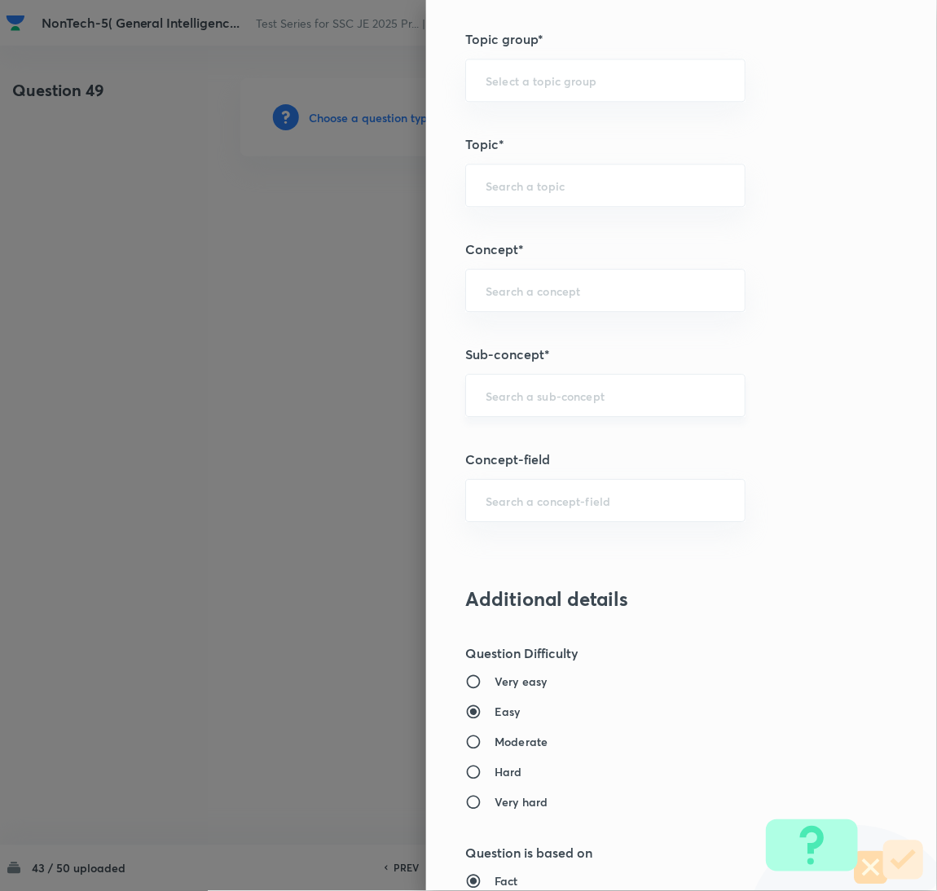
scroll to position [856, 0]
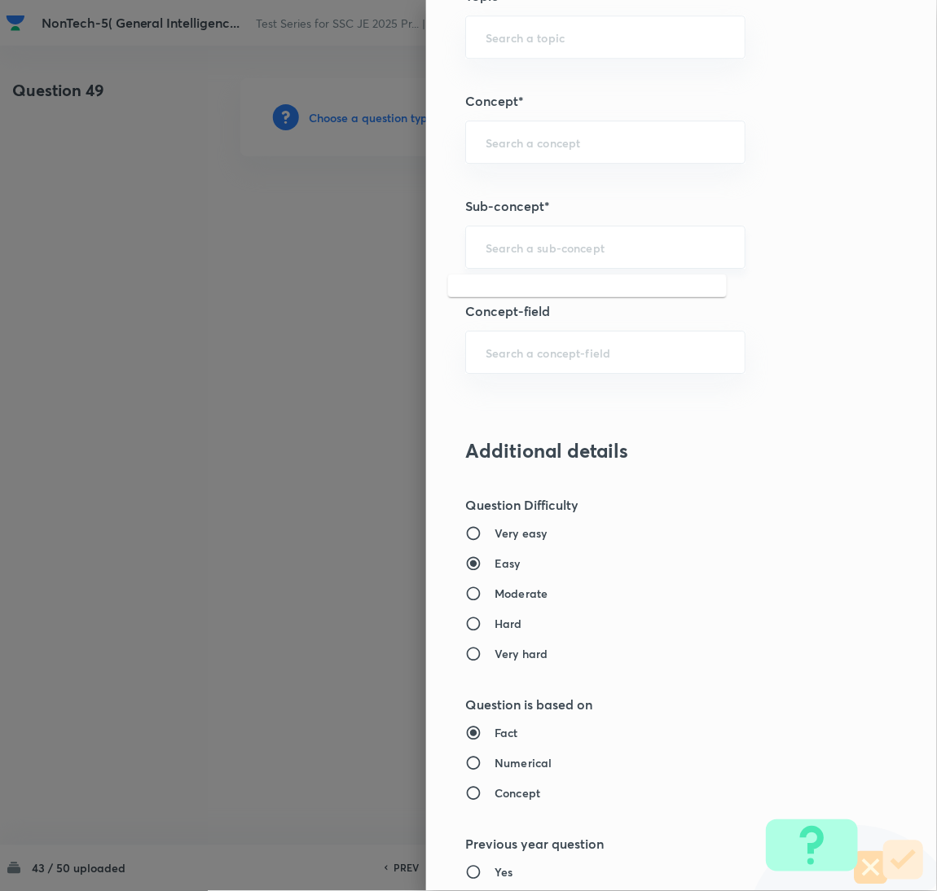
click at [529, 255] on input "text" at bounding box center [606, 247] width 240 height 15
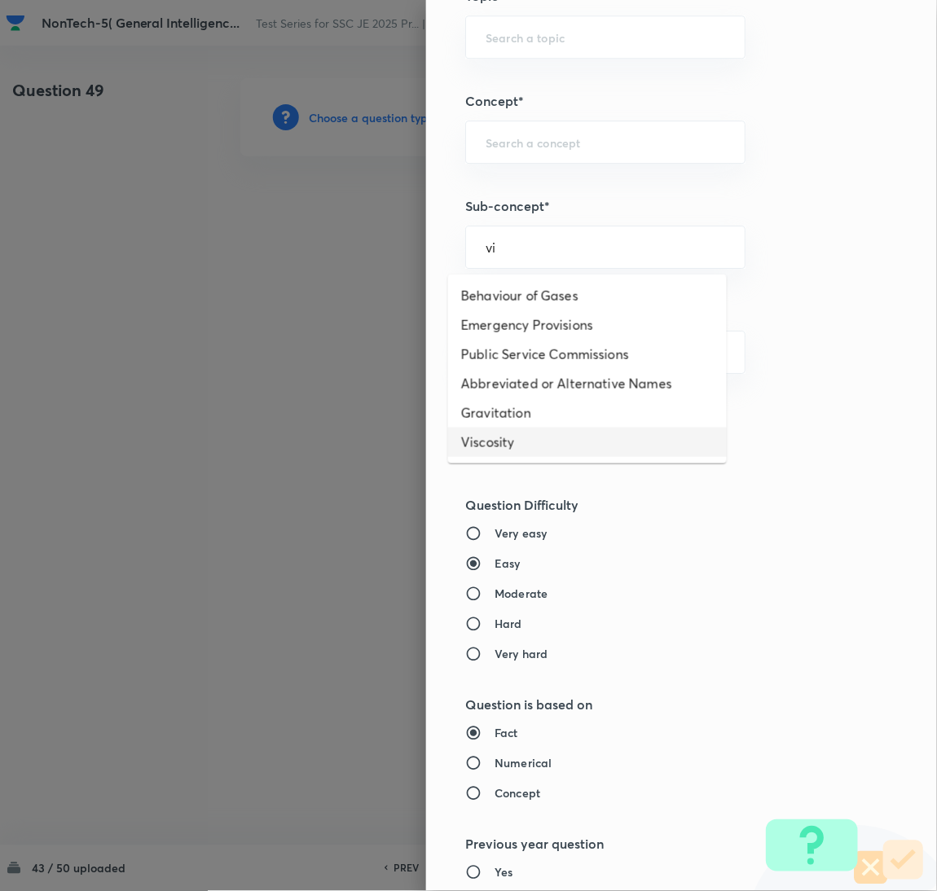
click at [492, 442] on li "Viscosity" at bounding box center [587, 442] width 279 height 29
type input "Viscosity"
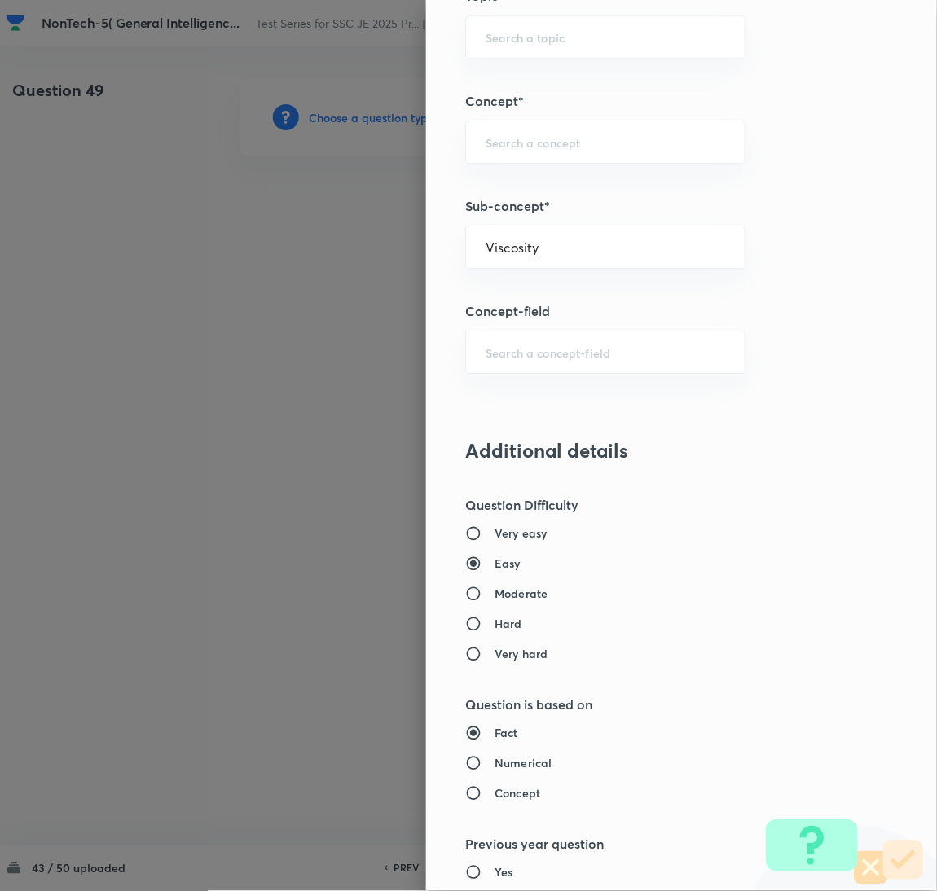
type input "General Awareness"
type input "Static GK"
type input "Physics"
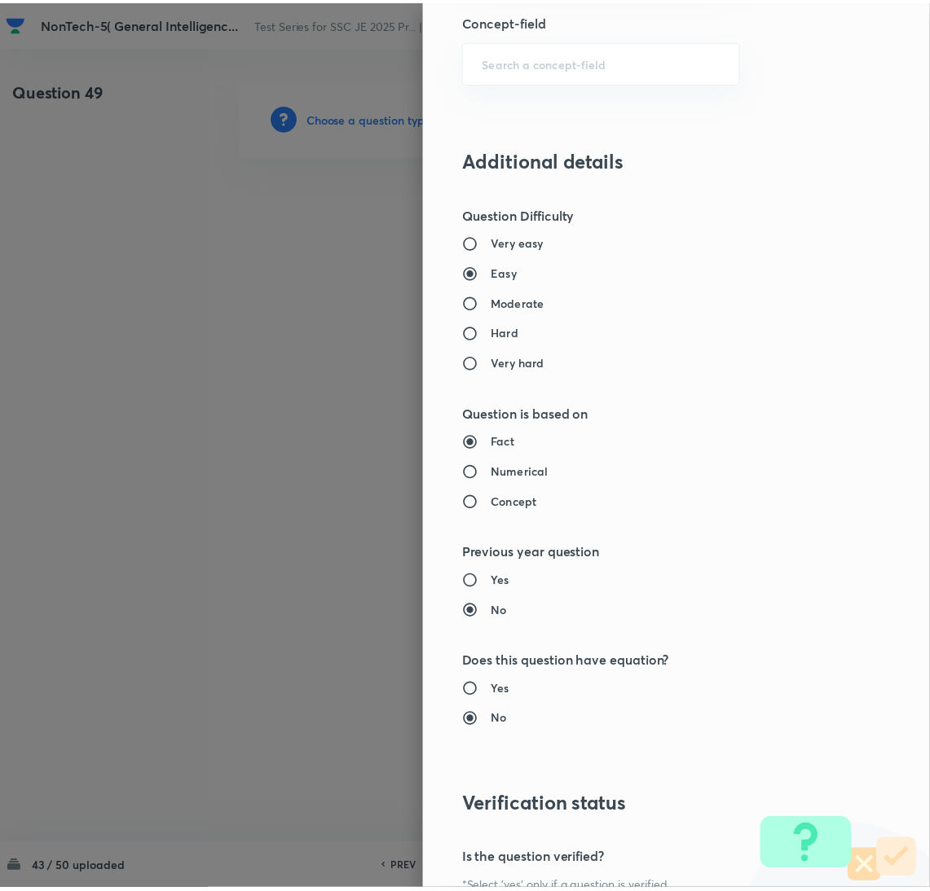
scroll to position [1332, 0]
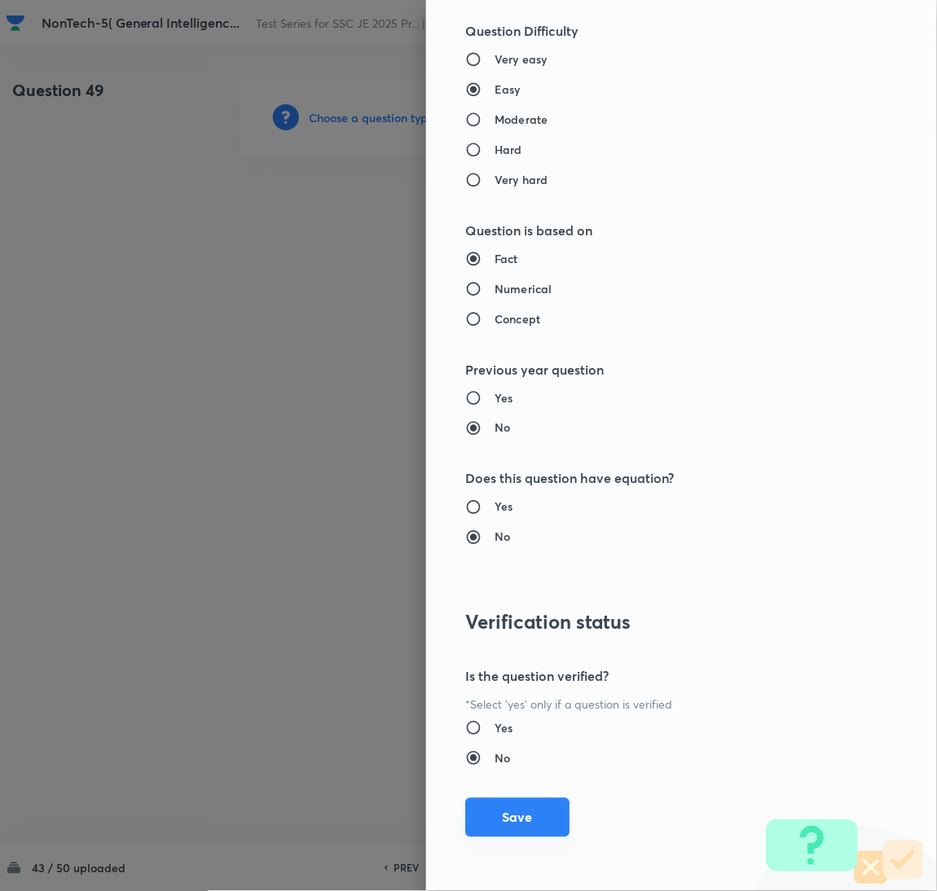
click at [520, 802] on button "Save" at bounding box center [517, 818] width 104 height 39
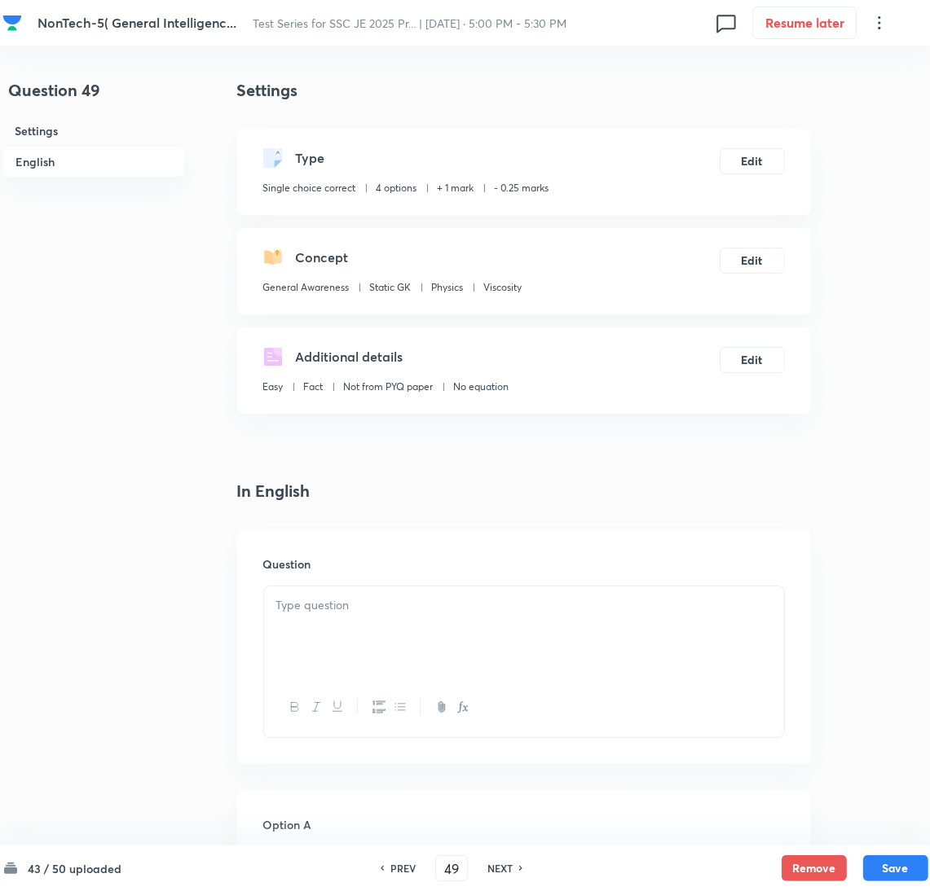
click at [394, 640] on div at bounding box center [524, 632] width 520 height 91
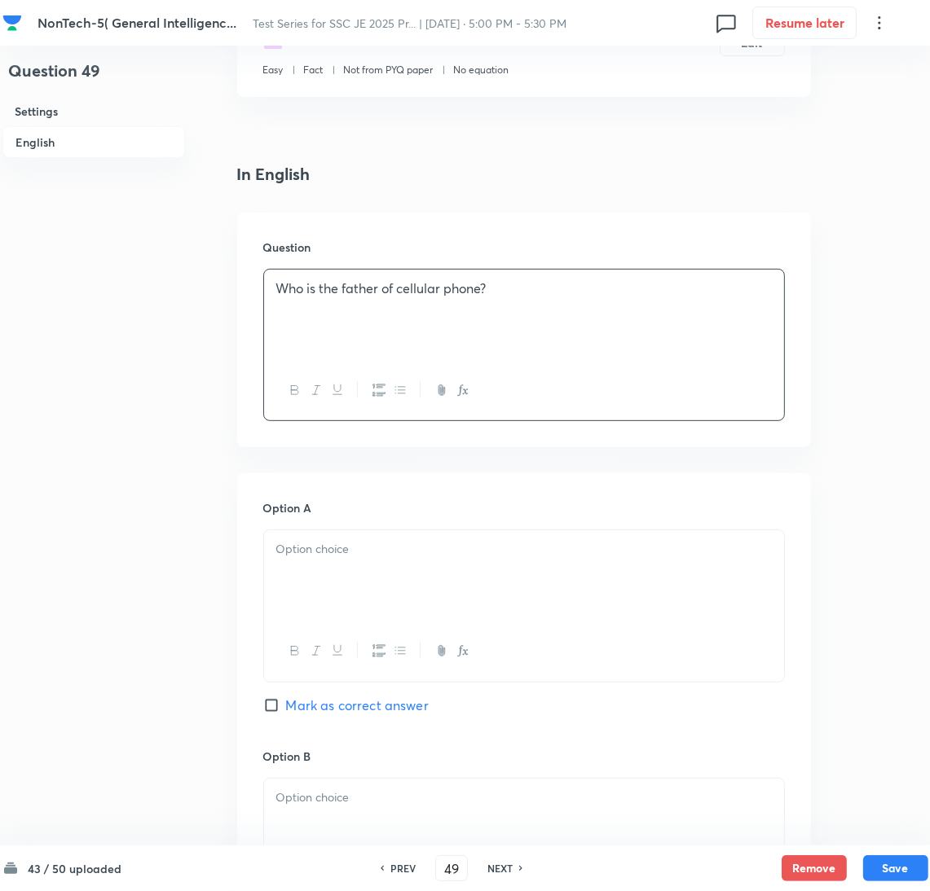
scroll to position [733, 0]
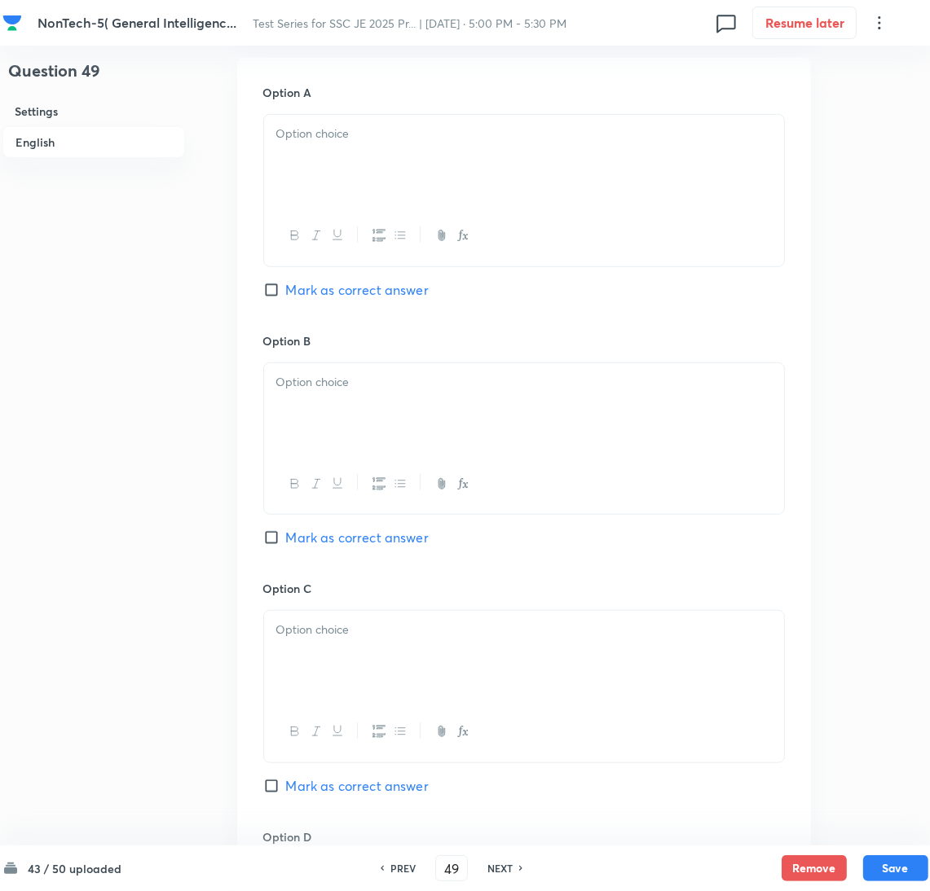
click at [311, 373] on p at bounding box center [523, 382] width 495 height 19
drag, startPoint x: 316, startPoint y: 384, endPoint x: 327, endPoint y: 402, distance: 20.8
click at [316, 384] on p at bounding box center [523, 382] width 495 height 19
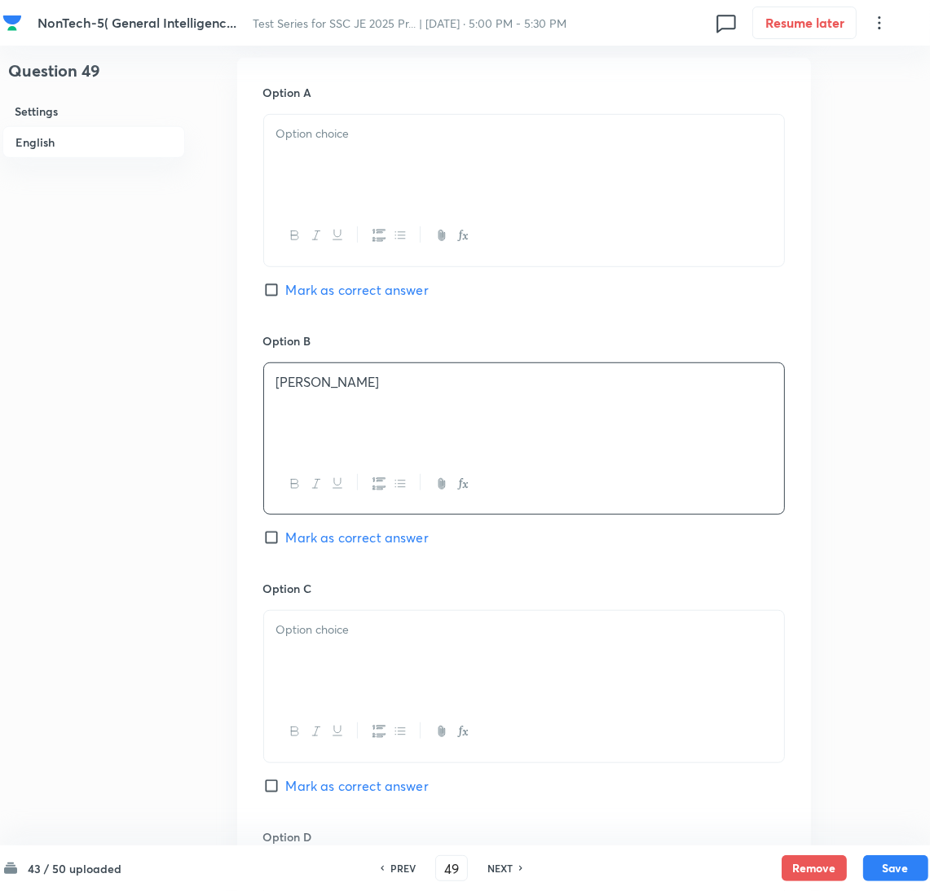
scroll to position [978, 0]
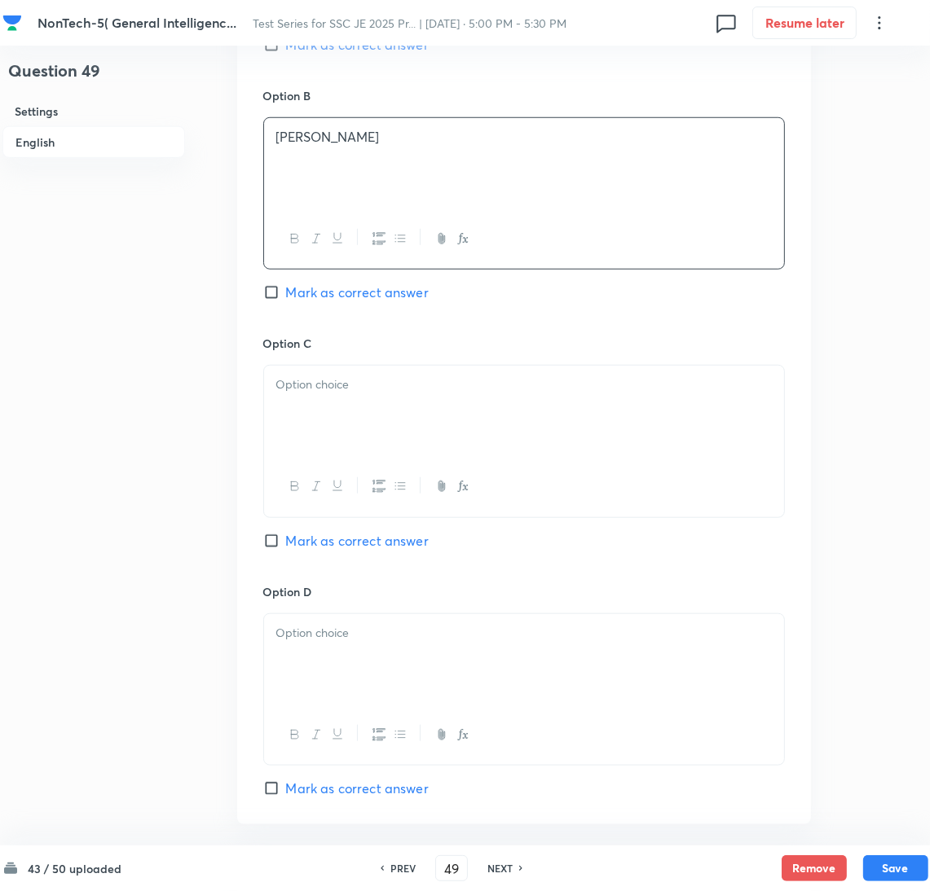
drag, startPoint x: 328, startPoint y: 408, endPoint x: 2, endPoint y: 412, distance: 326.0
click at [325, 410] on div at bounding box center [524, 411] width 520 height 91
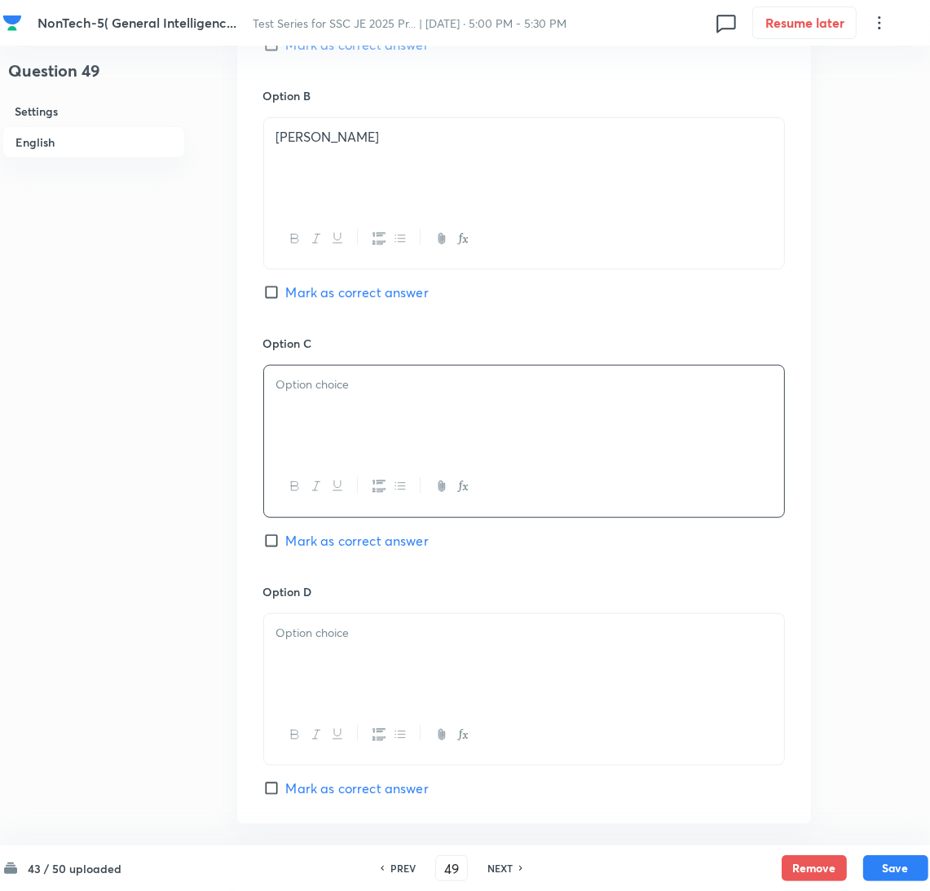
click at [354, 393] on p at bounding box center [523, 385] width 495 height 19
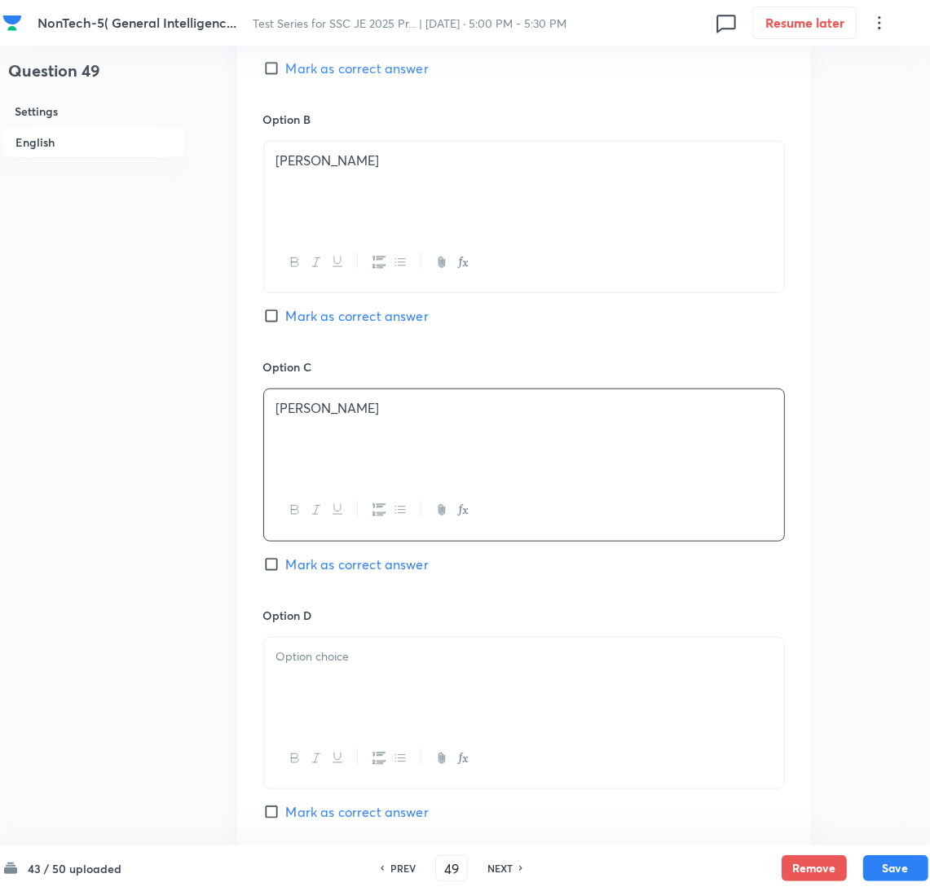
scroll to position [856, 0]
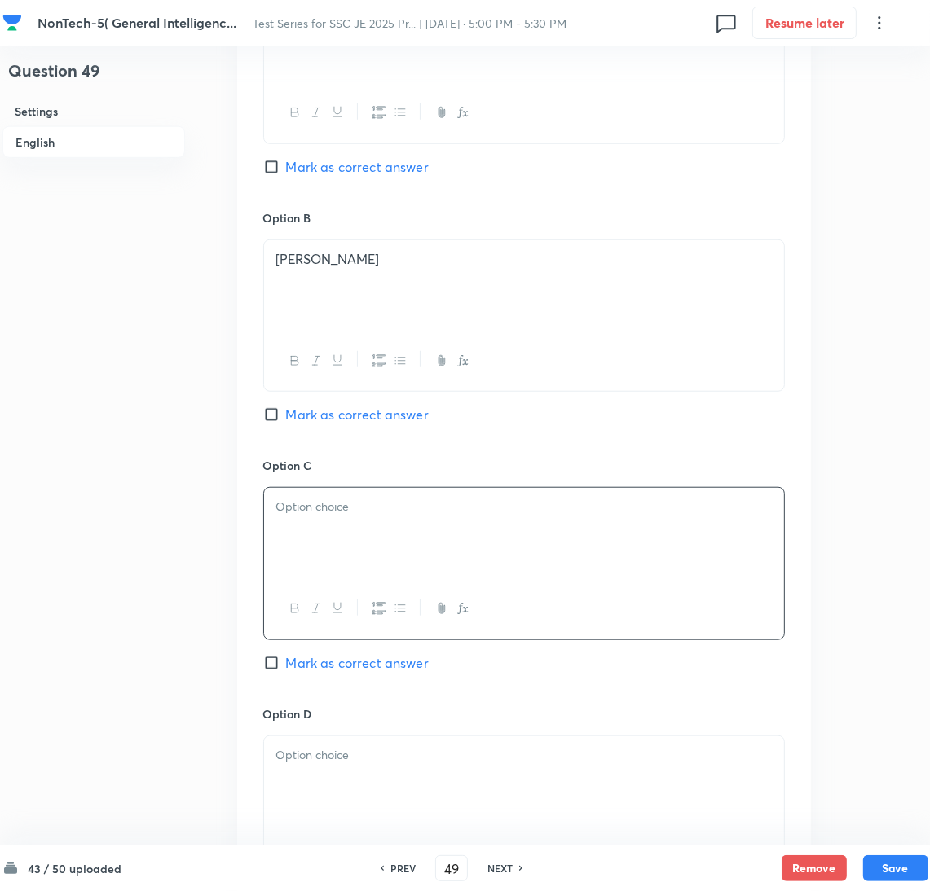
click at [415, 274] on div "[PERSON_NAME]" at bounding box center [524, 285] width 520 height 91
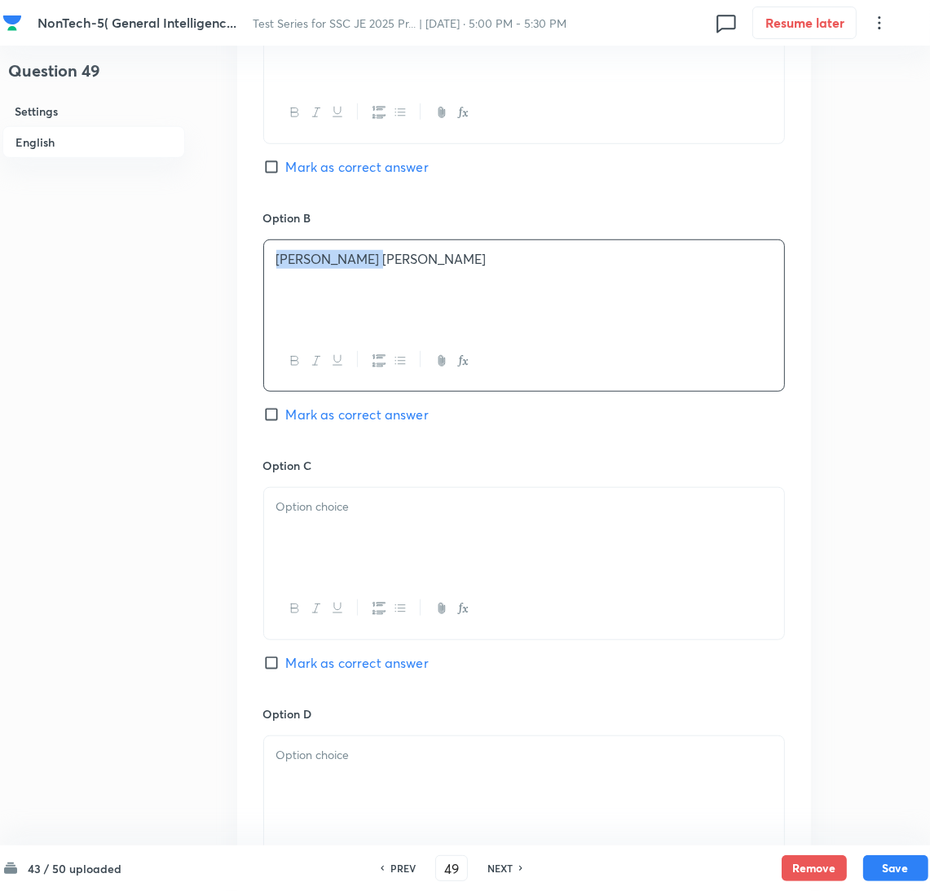
drag, startPoint x: 359, startPoint y: 261, endPoint x: 341, endPoint y: 304, distance: 46.8
click at [266, 273] on div "Linus TorvaldsPercy Lebaron Spencer" at bounding box center [524, 285] width 520 height 91
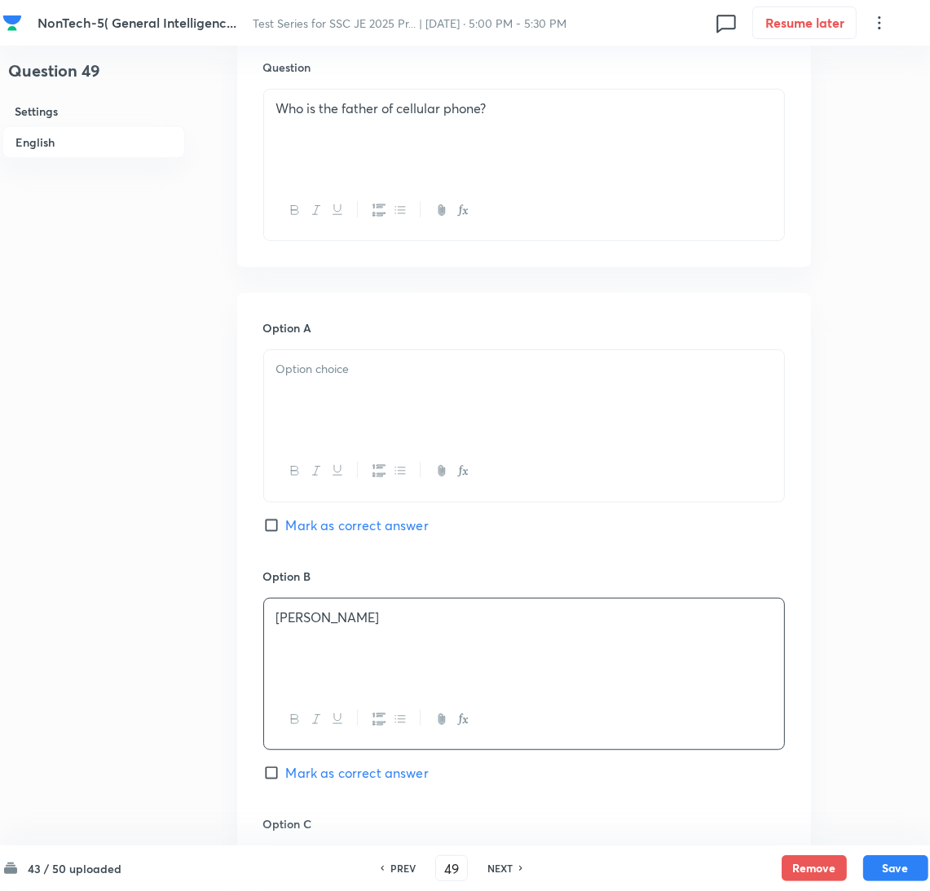
scroll to position [489, 0]
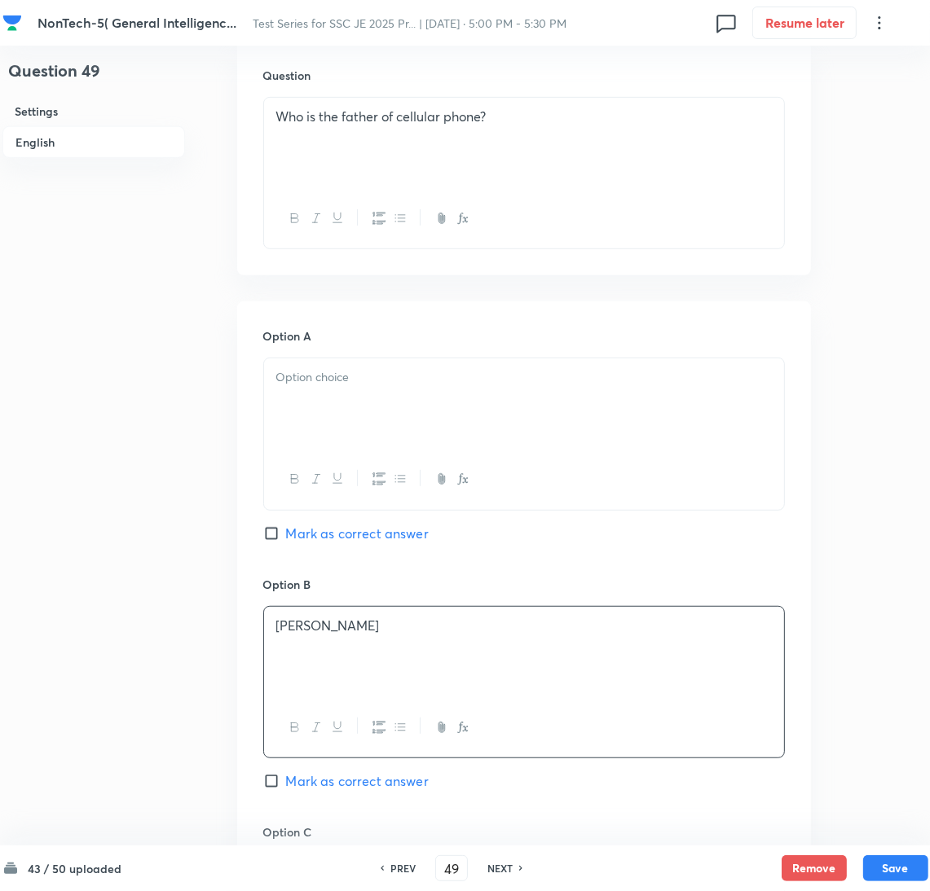
click at [348, 390] on div at bounding box center [524, 404] width 520 height 91
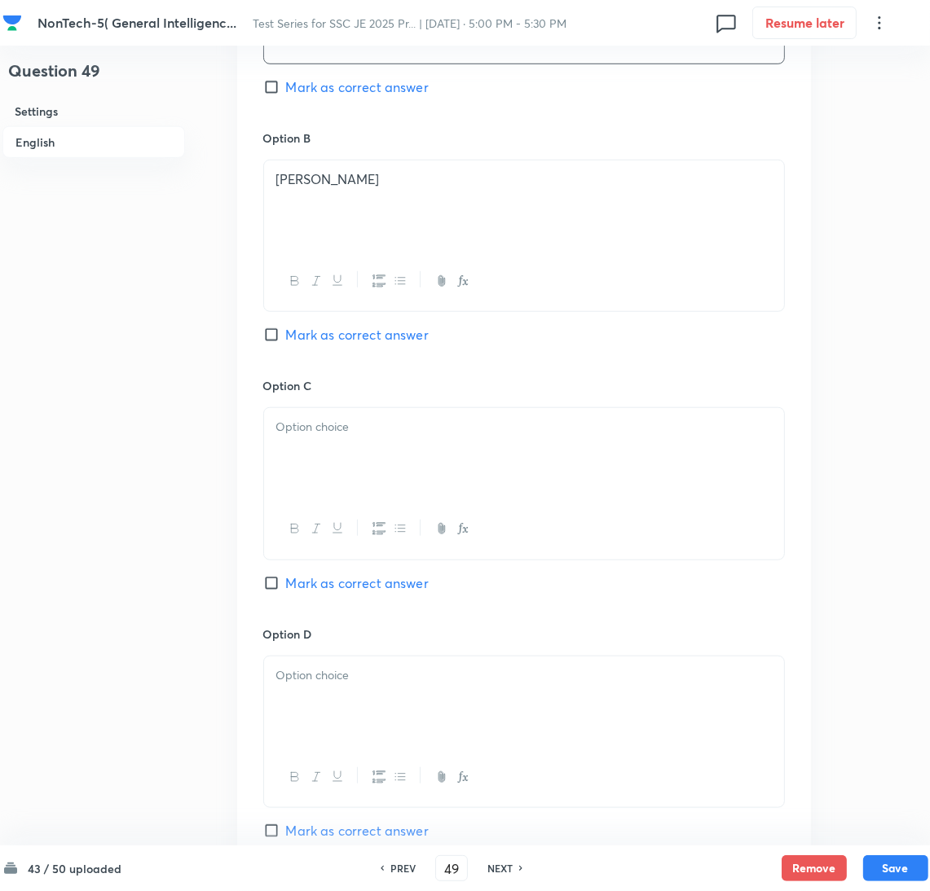
scroll to position [978, 0]
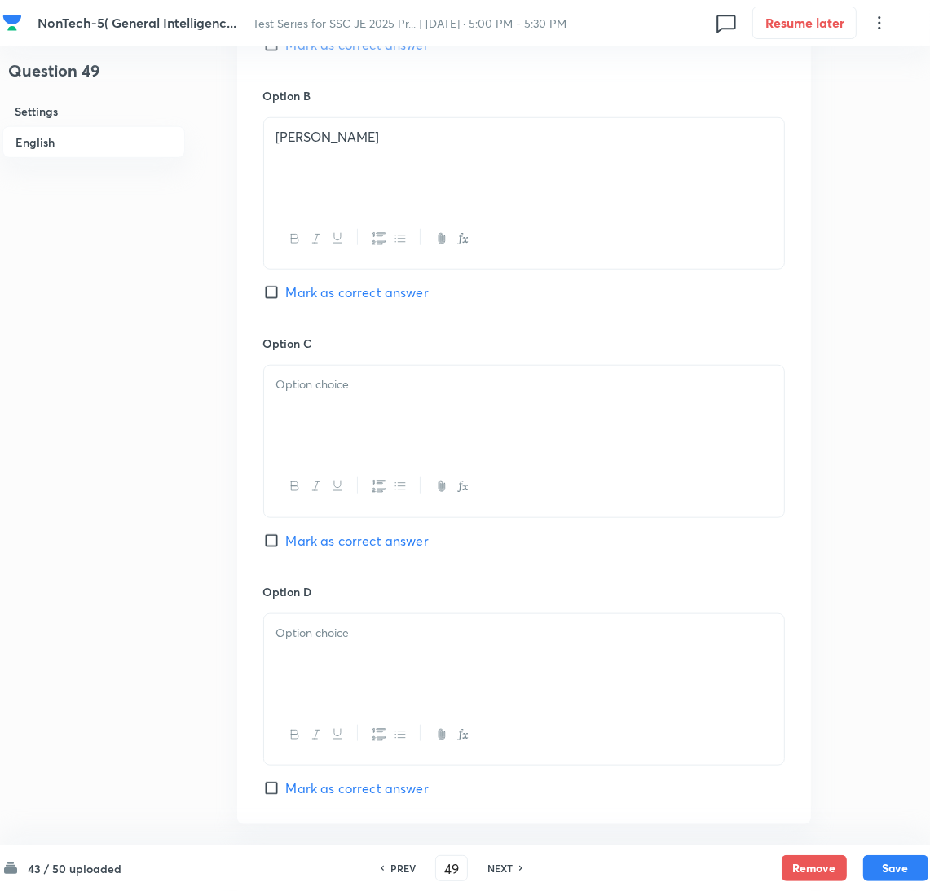
click at [371, 426] on div at bounding box center [524, 411] width 520 height 91
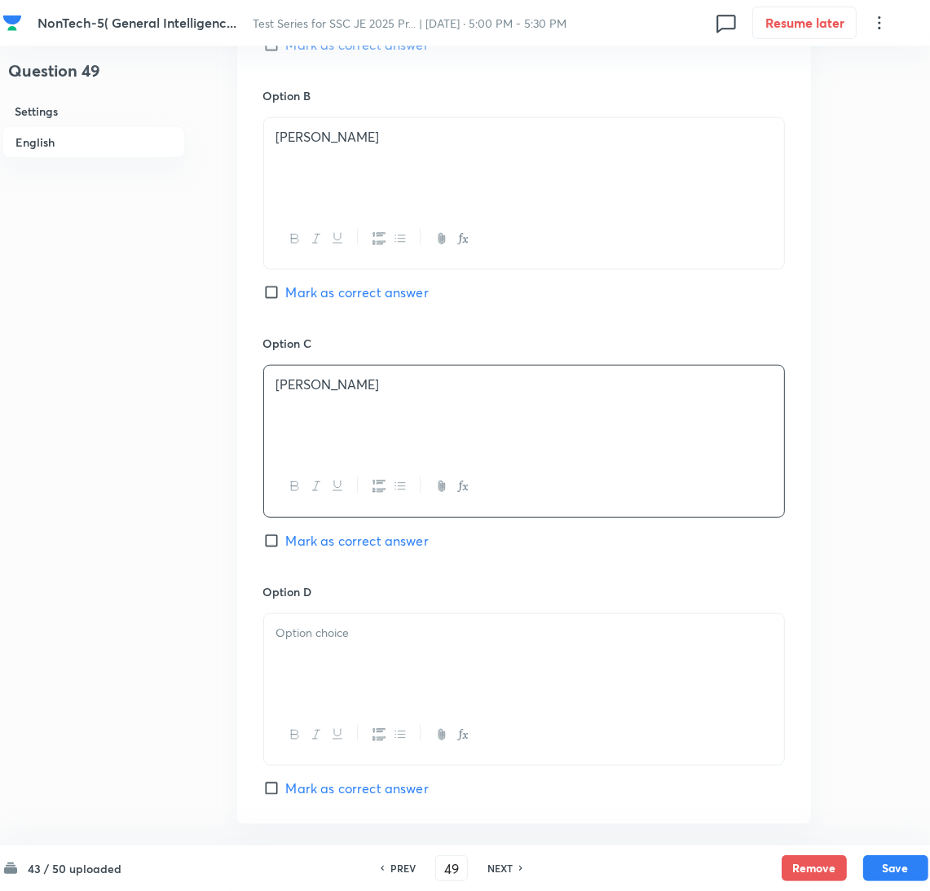
drag, startPoint x: 343, startPoint y: 671, endPoint x: 16, endPoint y: 671, distance: 326.8
click at [341, 671] on div at bounding box center [524, 659] width 520 height 91
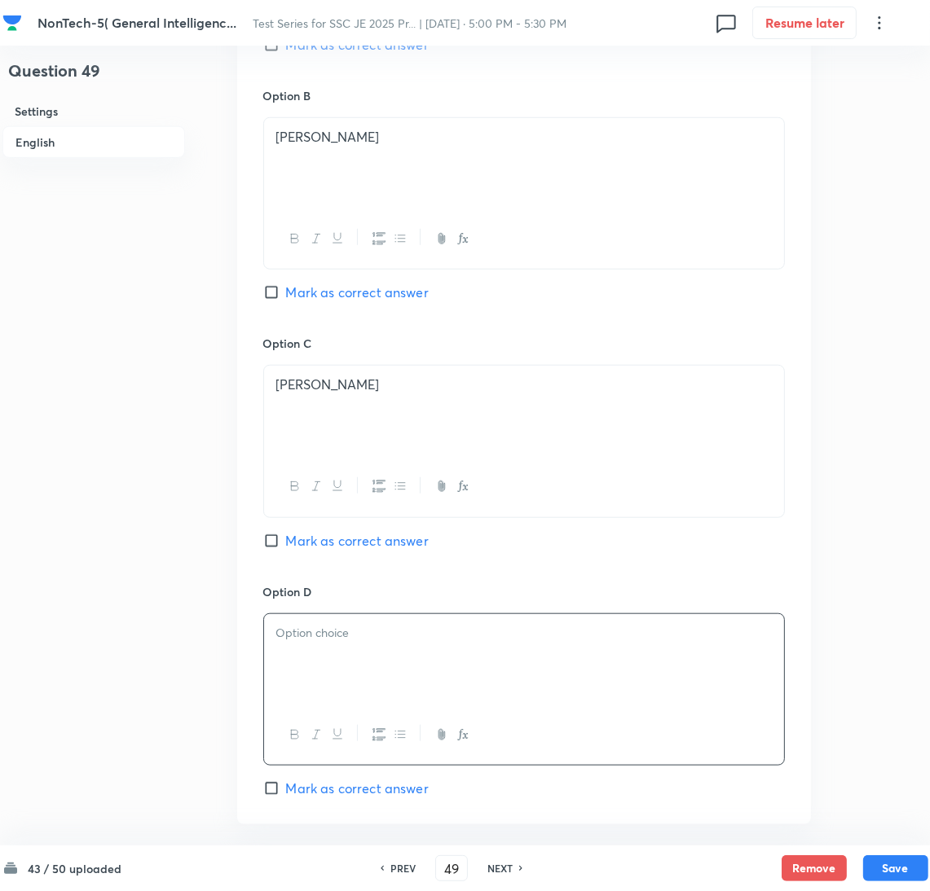
click at [373, 686] on div at bounding box center [524, 659] width 520 height 91
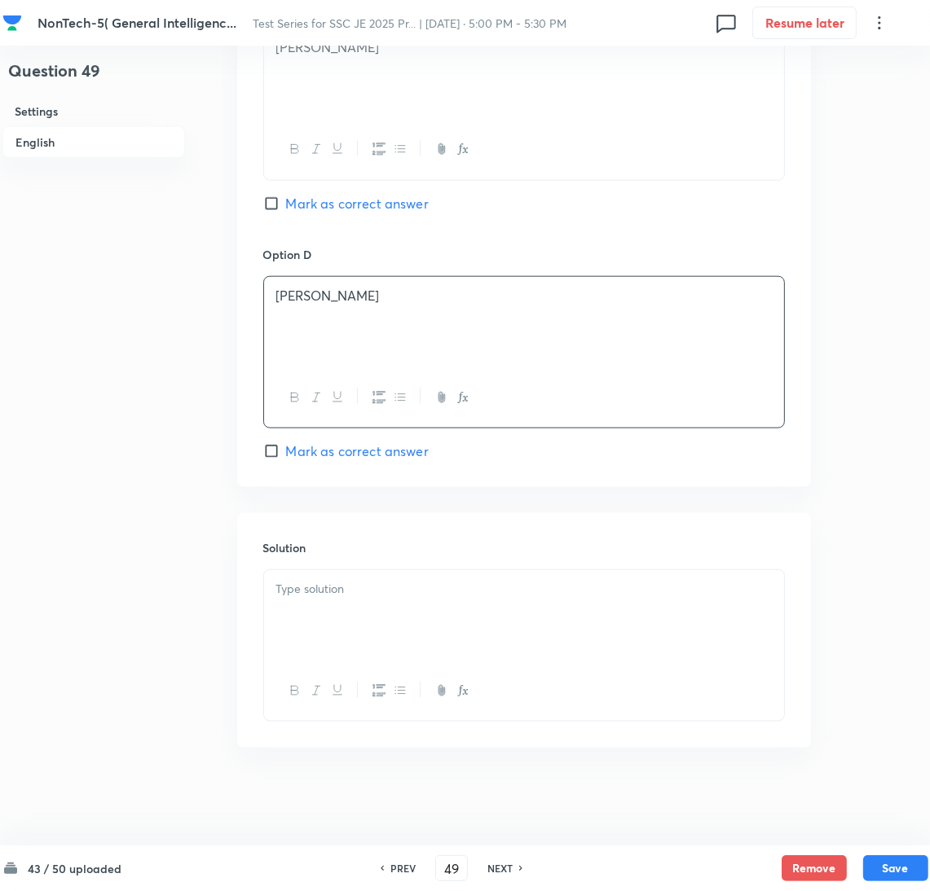
click at [354, 602] on div at bounding box center [524, 615] width 520 height 91
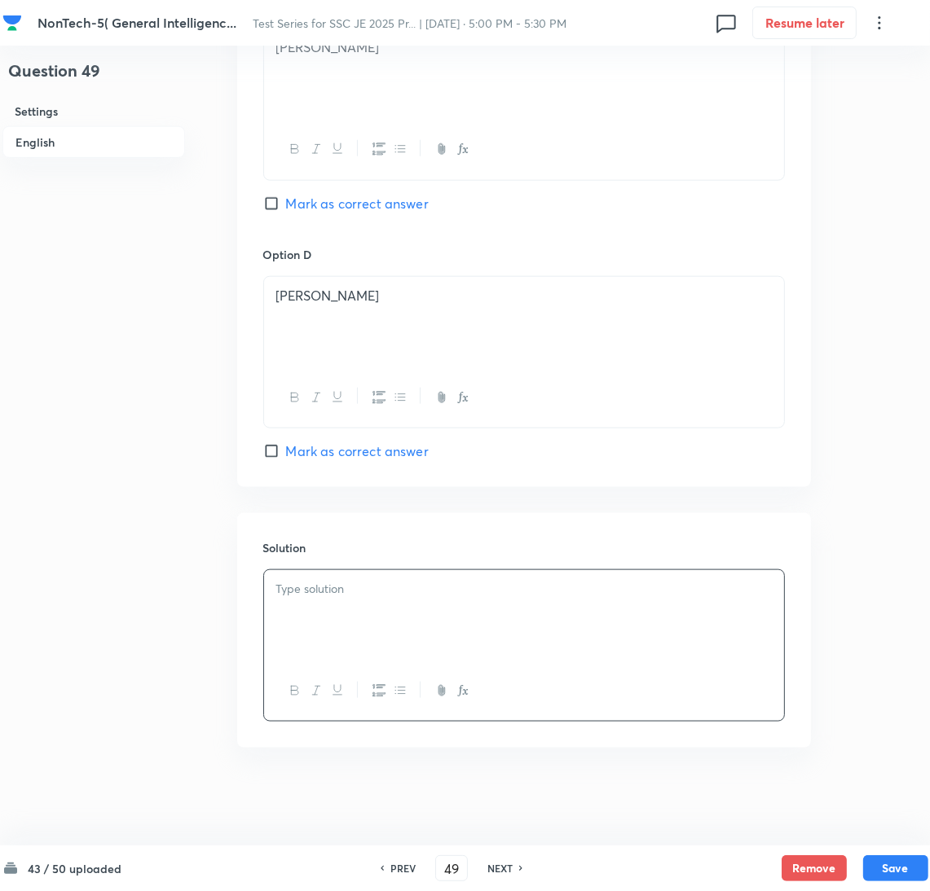
click at [316, 611] on div at bounding box center [524, 615] width 520 height 91
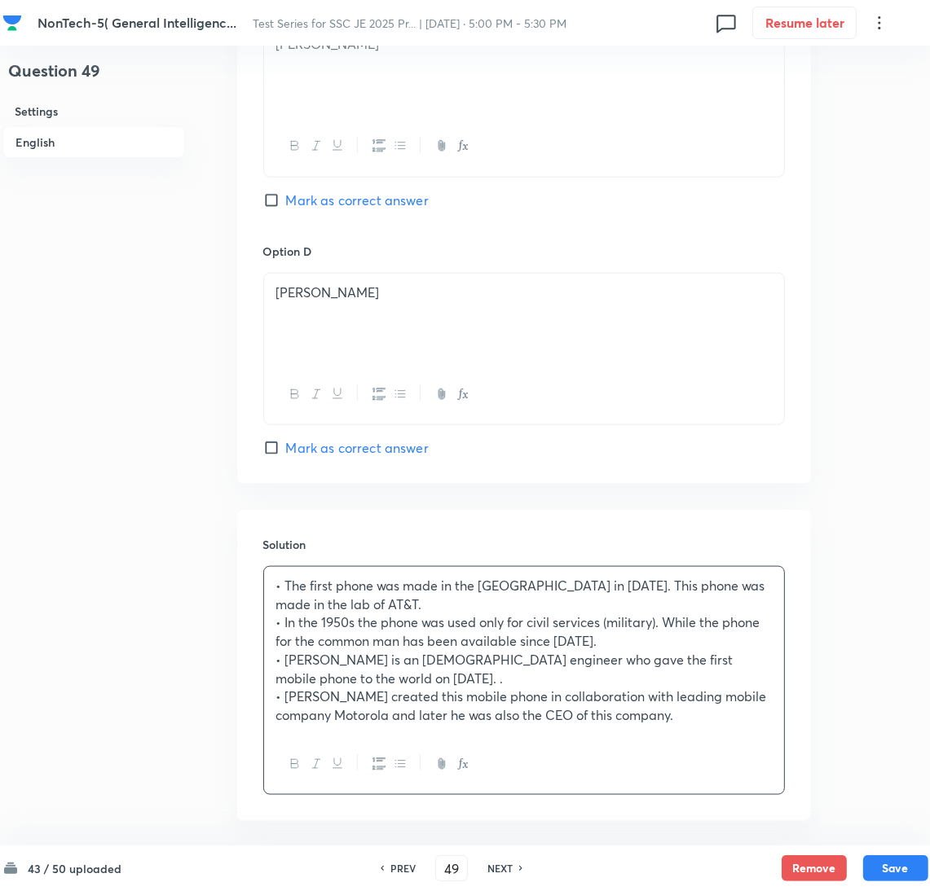
click at [292, 447] on span "Mark as correct answer" at bounding box center [357, 448] width 143 height 20
click at [286, 447] on input "Mark as correct answer" at bounding box center [274, 448] width 23 height 16
checkbox input "true"
click at [884, 863] on button "Save" at bounding box center [895, 867] width 65 height 26
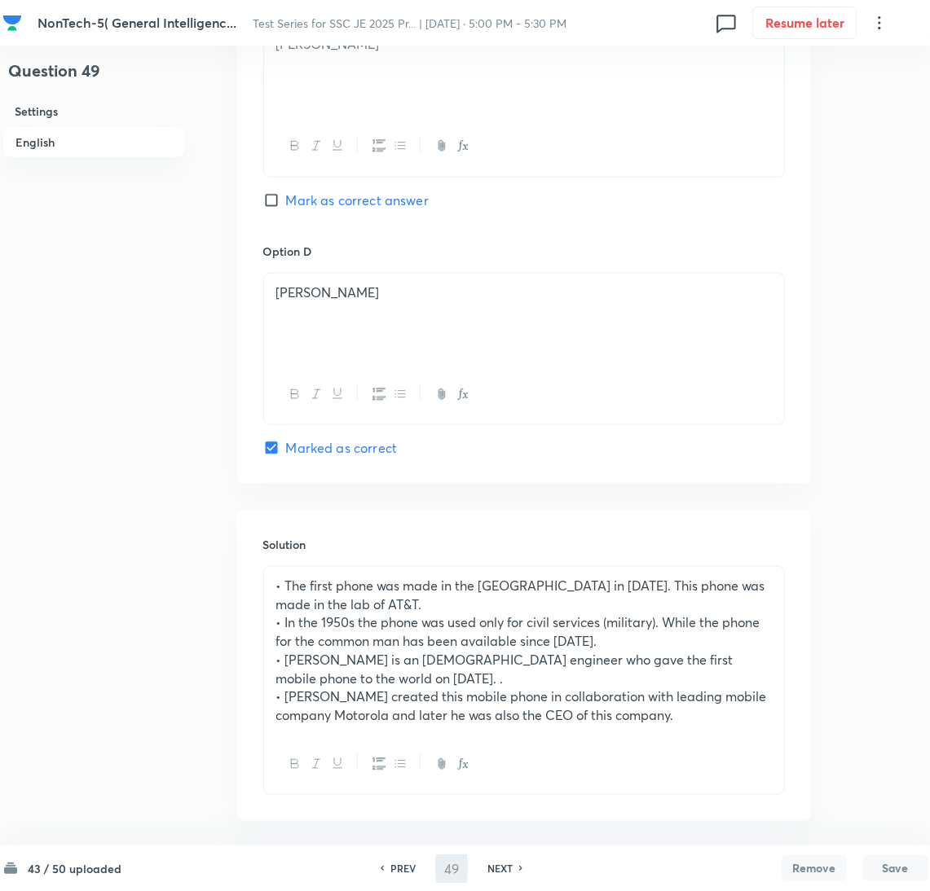
type input "50"
checkbox input "true"
checkbox input "false"
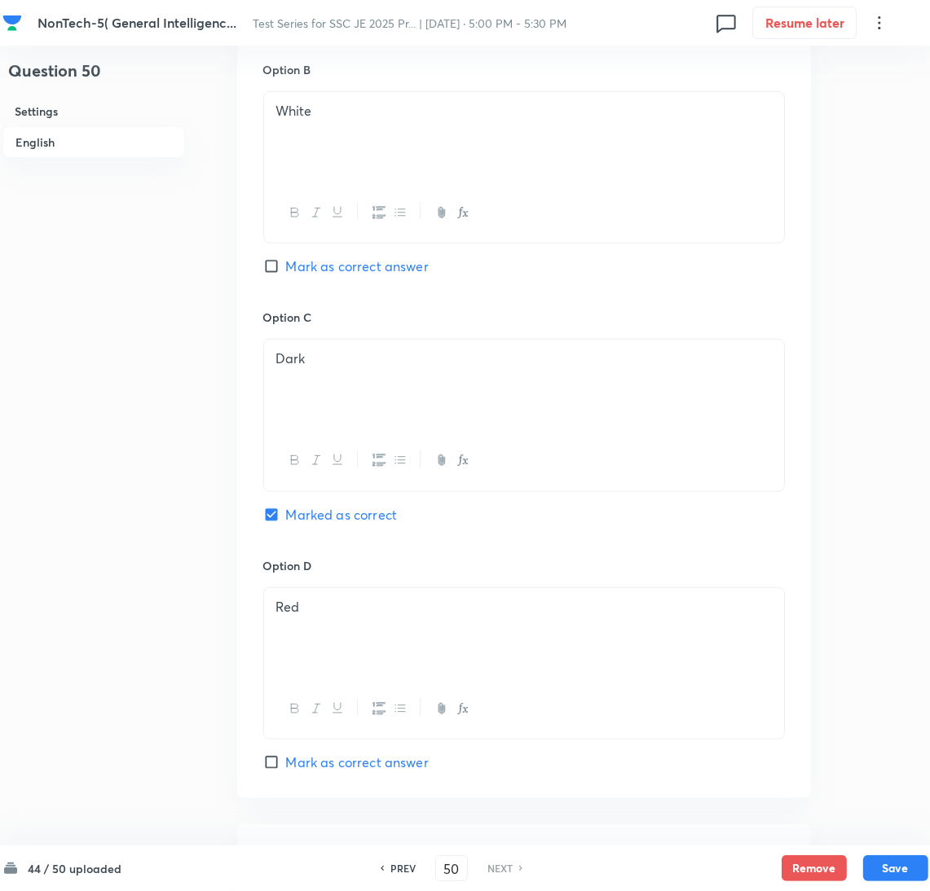
scroll to position [1074, 0]
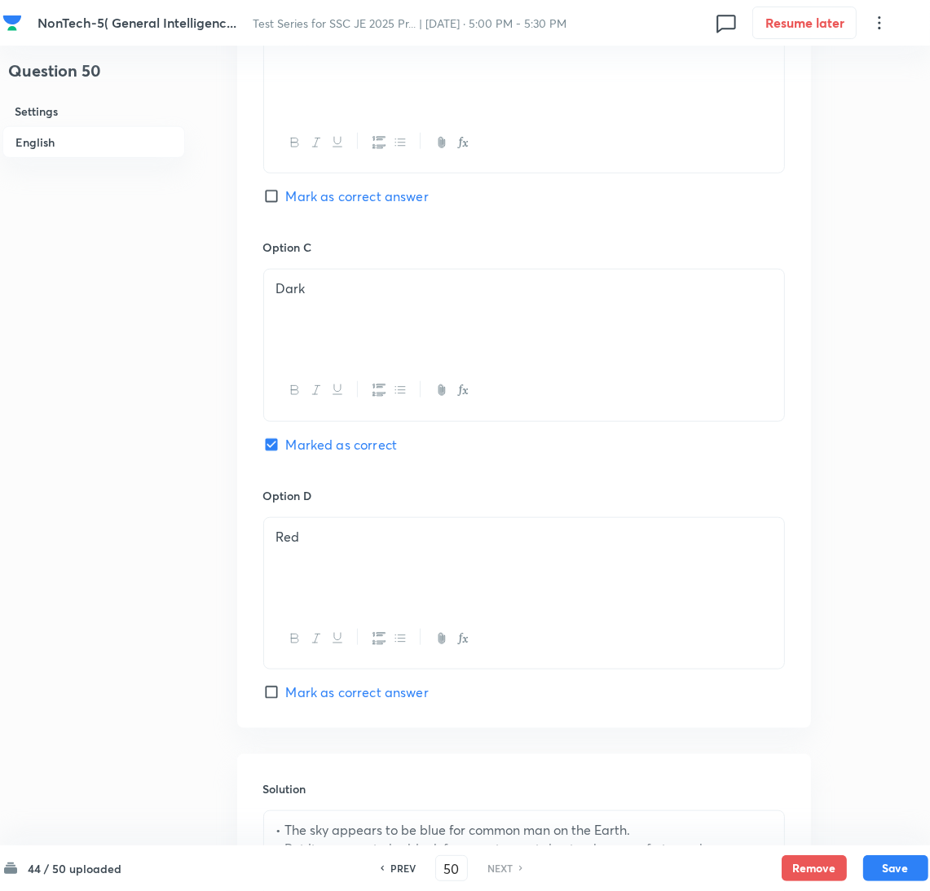
click at [392, 861] on h6 "PREV" at bounding box center [402, 868] width 25 height 15
type input "49"
checkbox input "false"
checkbox input "true"
click at [392, 861] on h6 "PREV" at bounding box center [402, 868] width 25 height 15
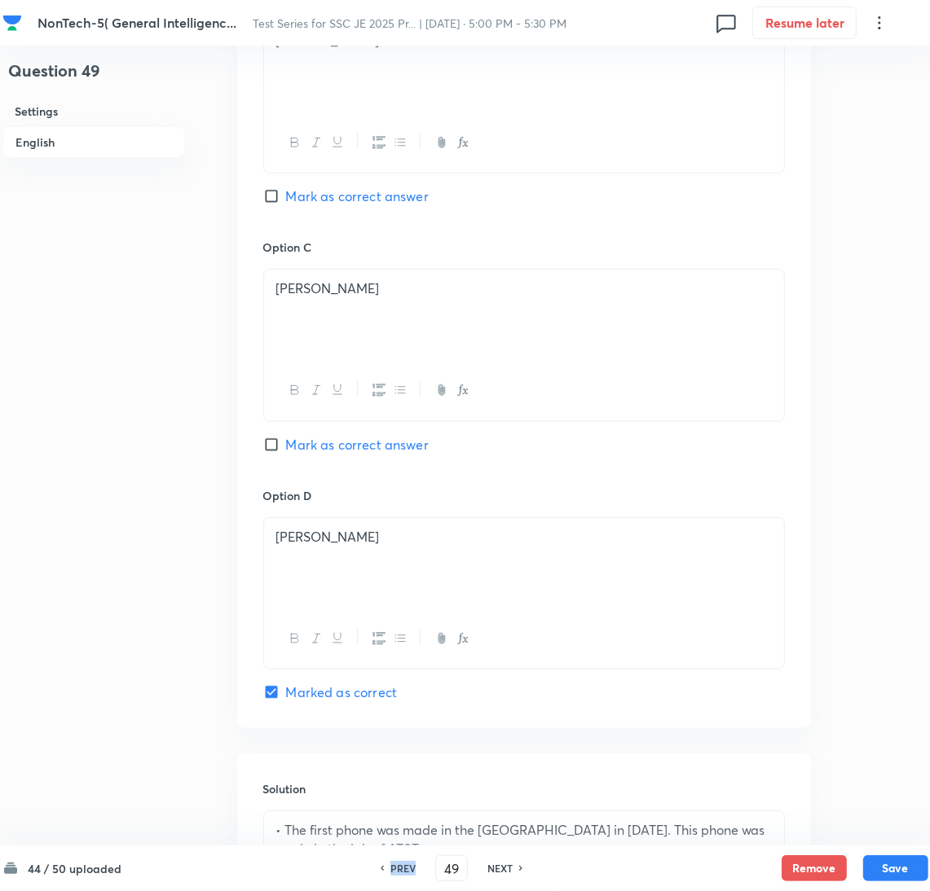
type input "48"
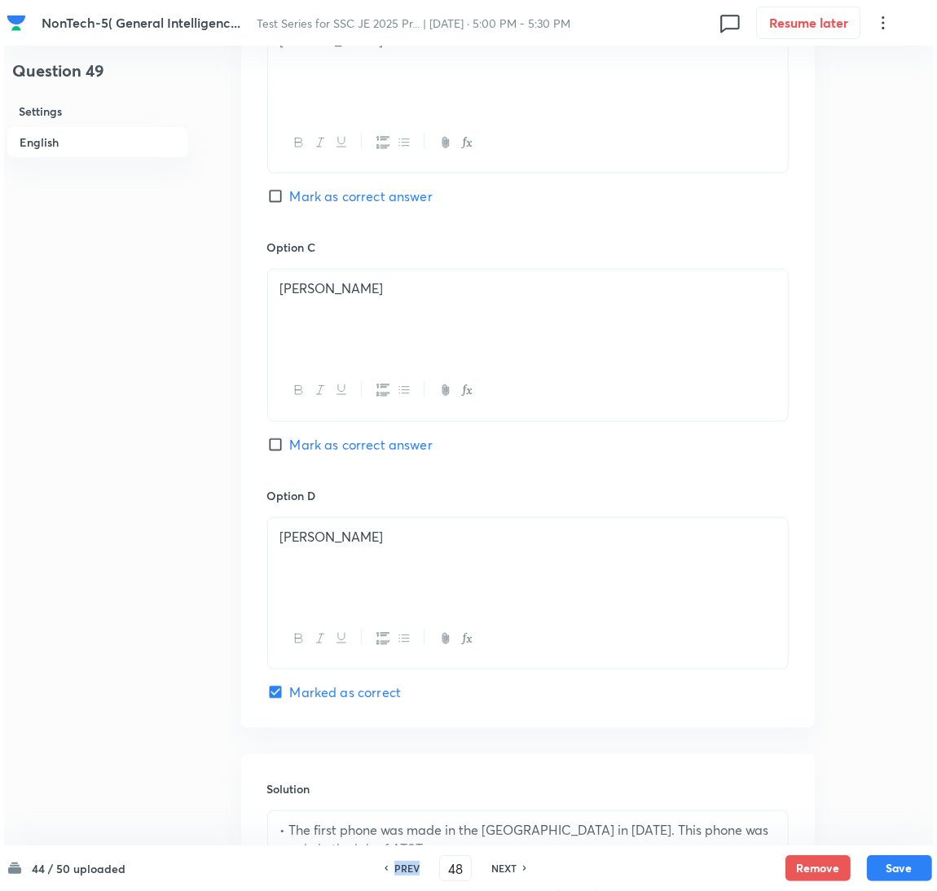
scroll to position [0, 0]
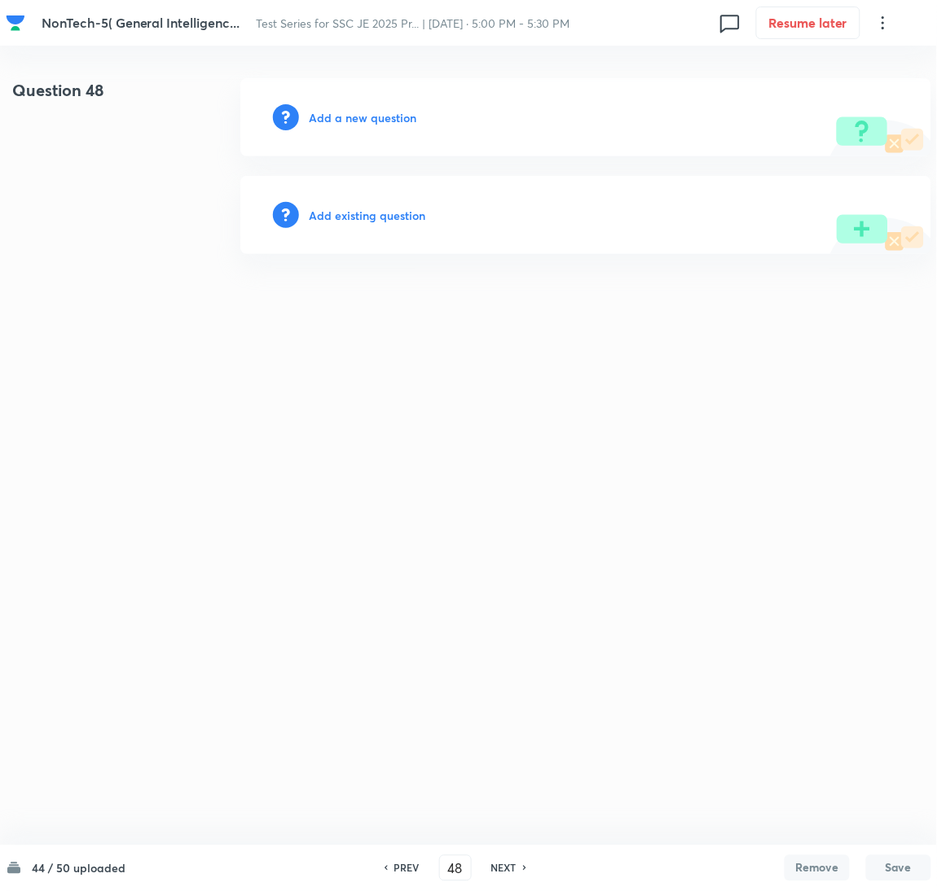
click at [327, 121] on h6 "Add a new question" at bounding box center [363, 117] width 108 height 17
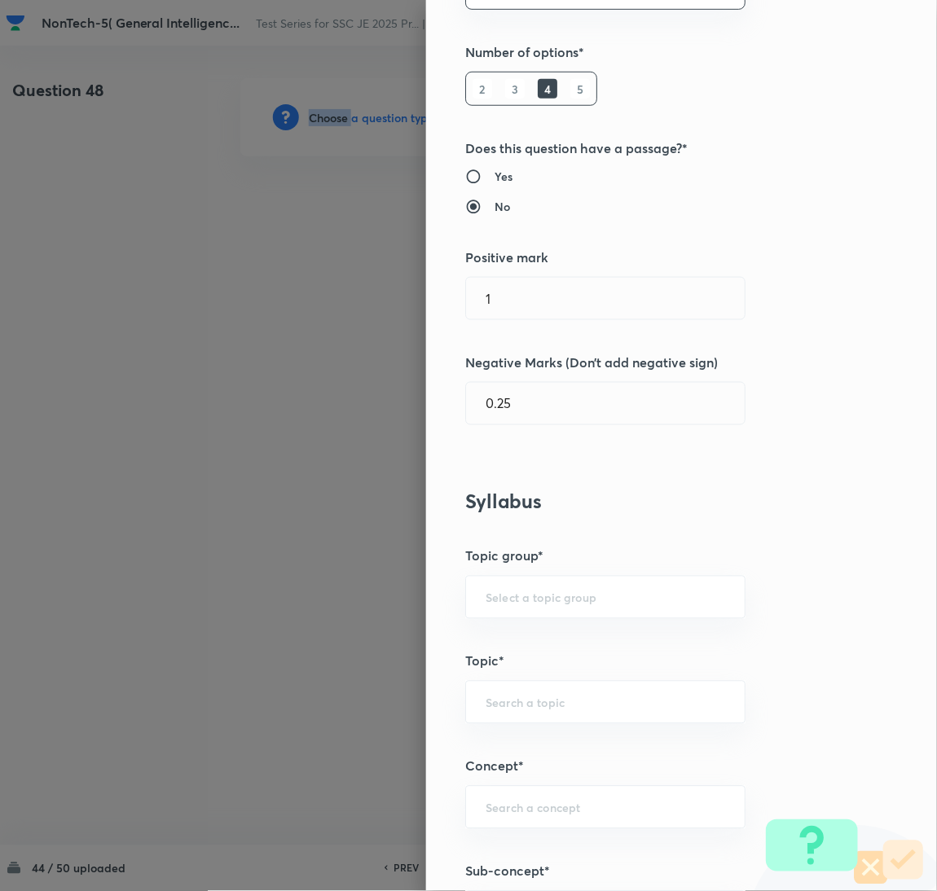
scroll to position [733, 0]
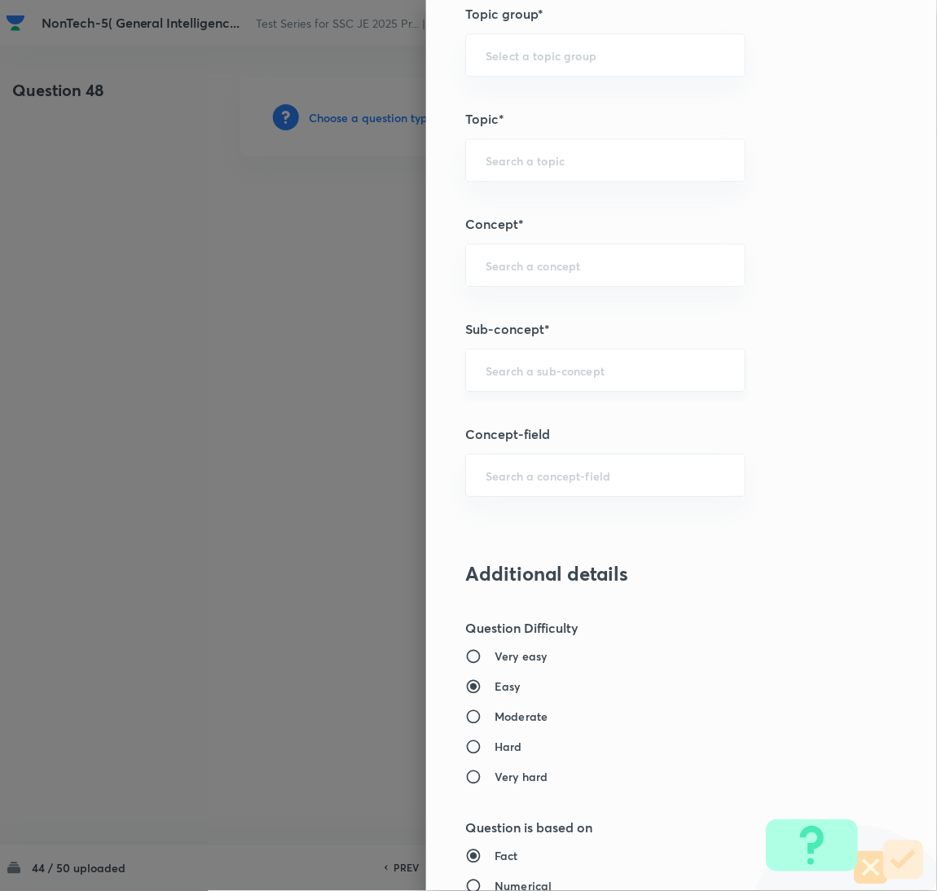
click at [517, 372] on input "text" at bounding box center [606, 370] width 240 height 15
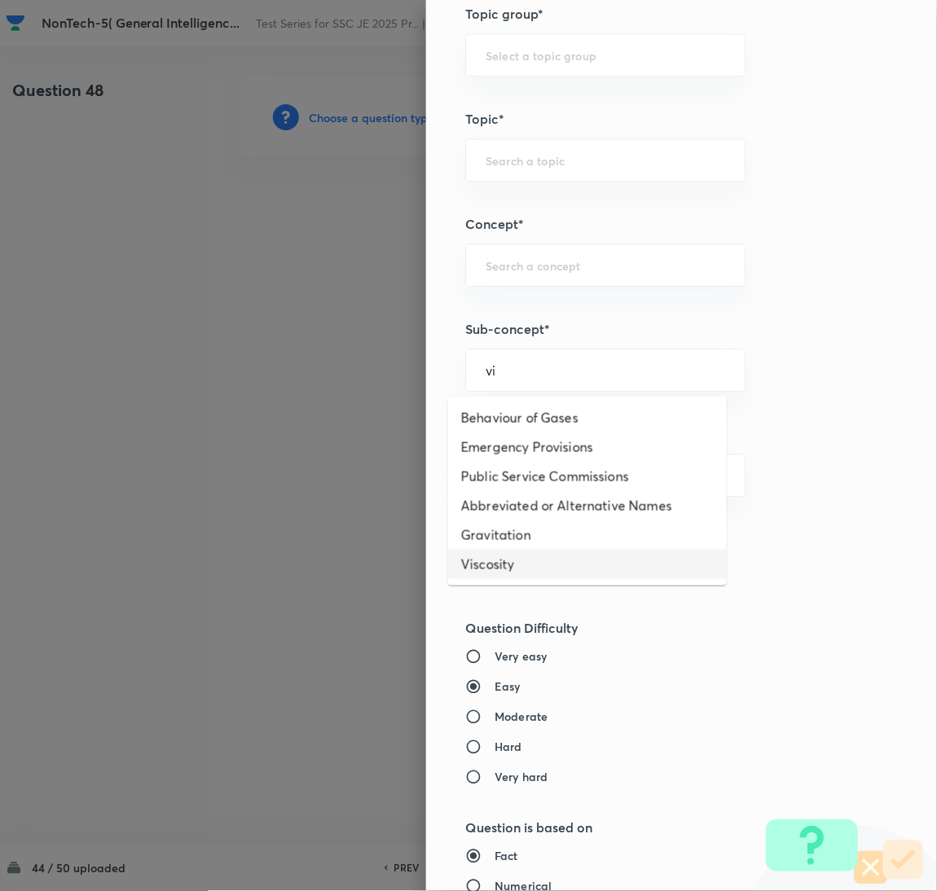
click at [516, 555] on li "Viscosity" at bounding box center [587, 564] width 279 height 29
type input "Viscosity"
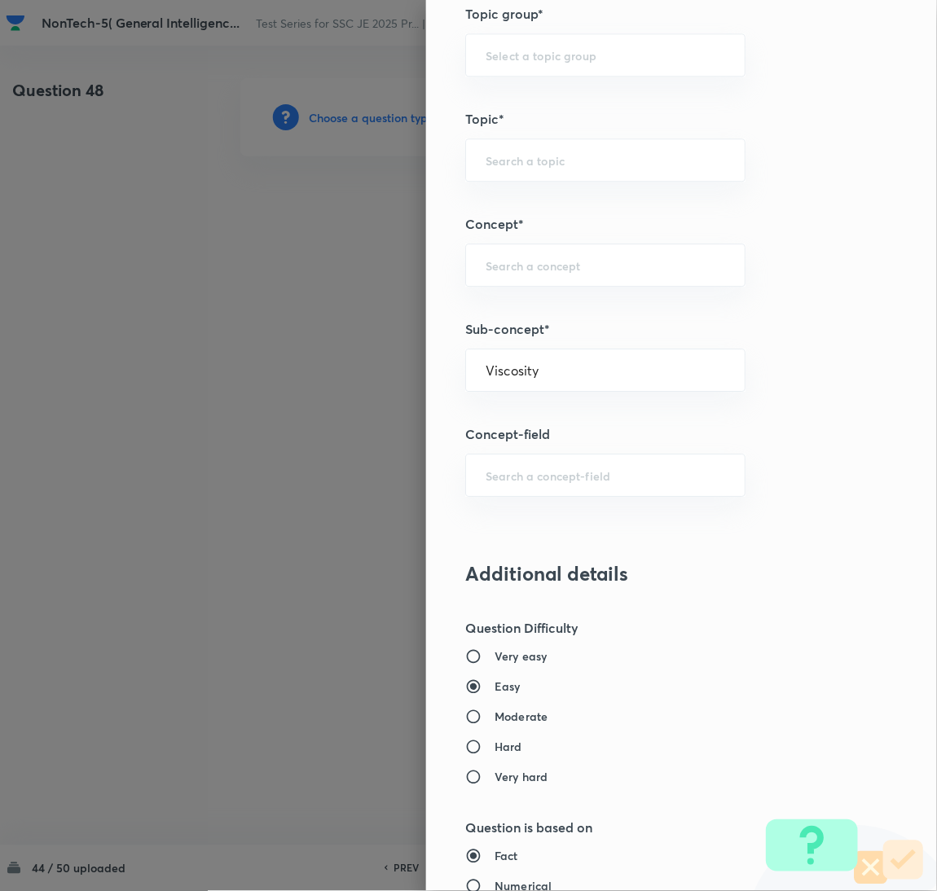
type input "General Awareness"
type input "Static GK"
type input "Physics"
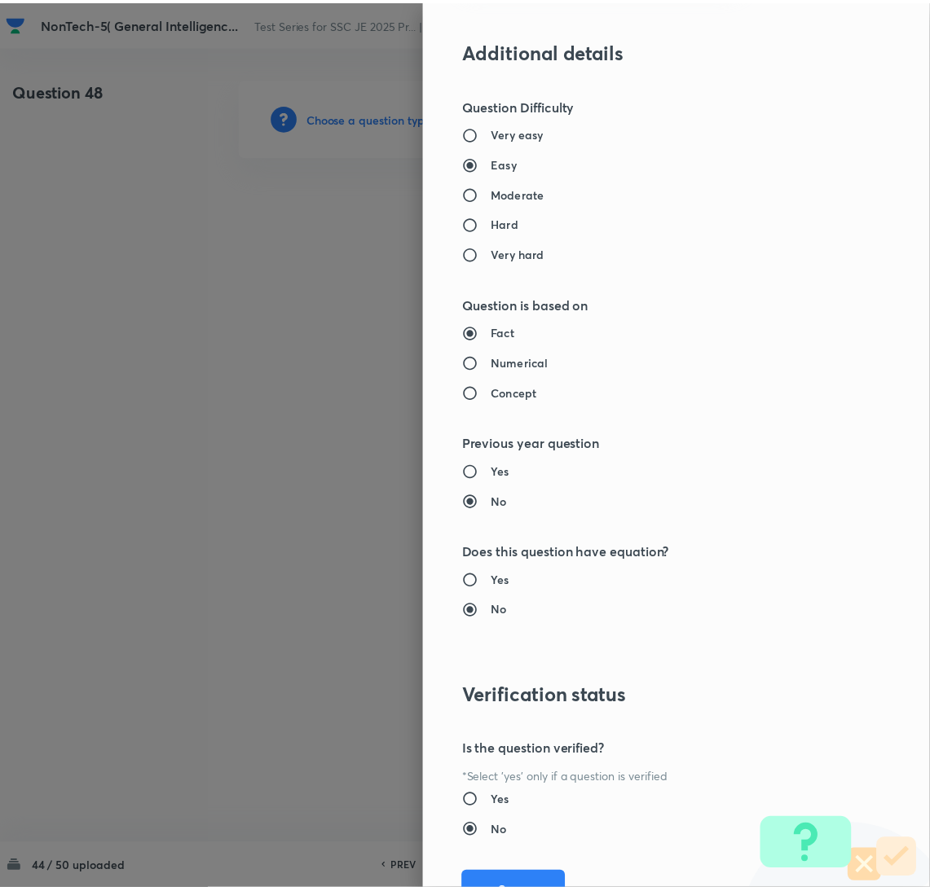
scroll to position [1332, 0]
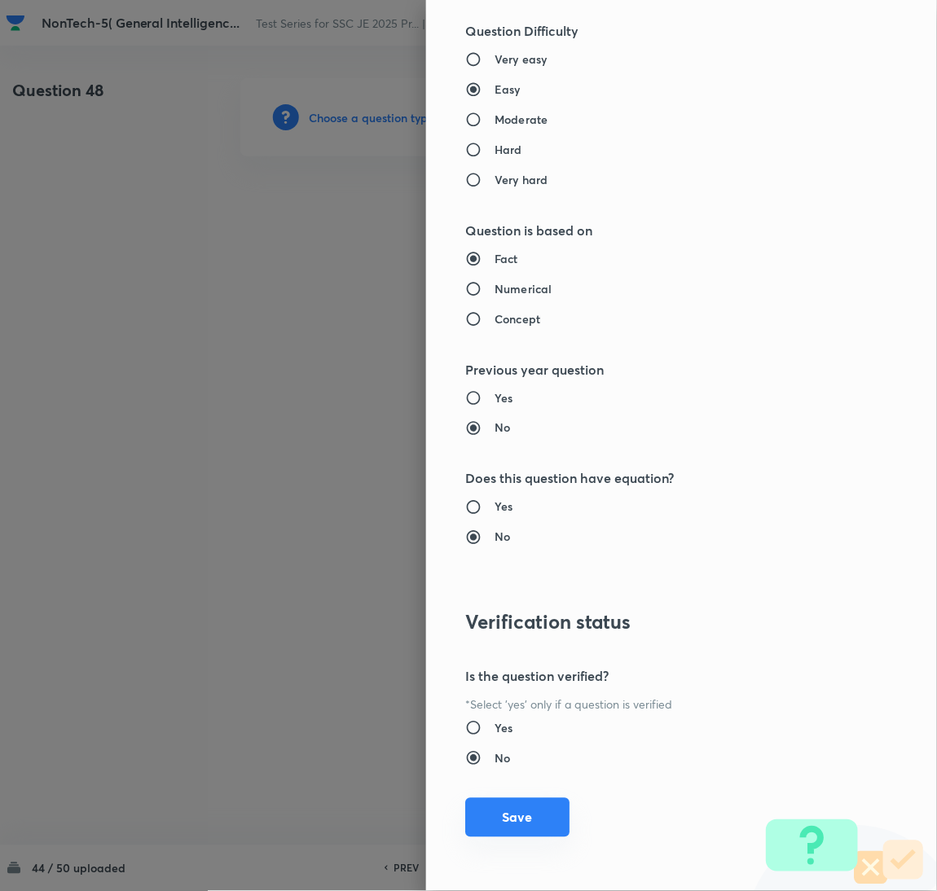
click at [501, 803] on button "Save" at bounding box center [517, 818] width 104 height 39
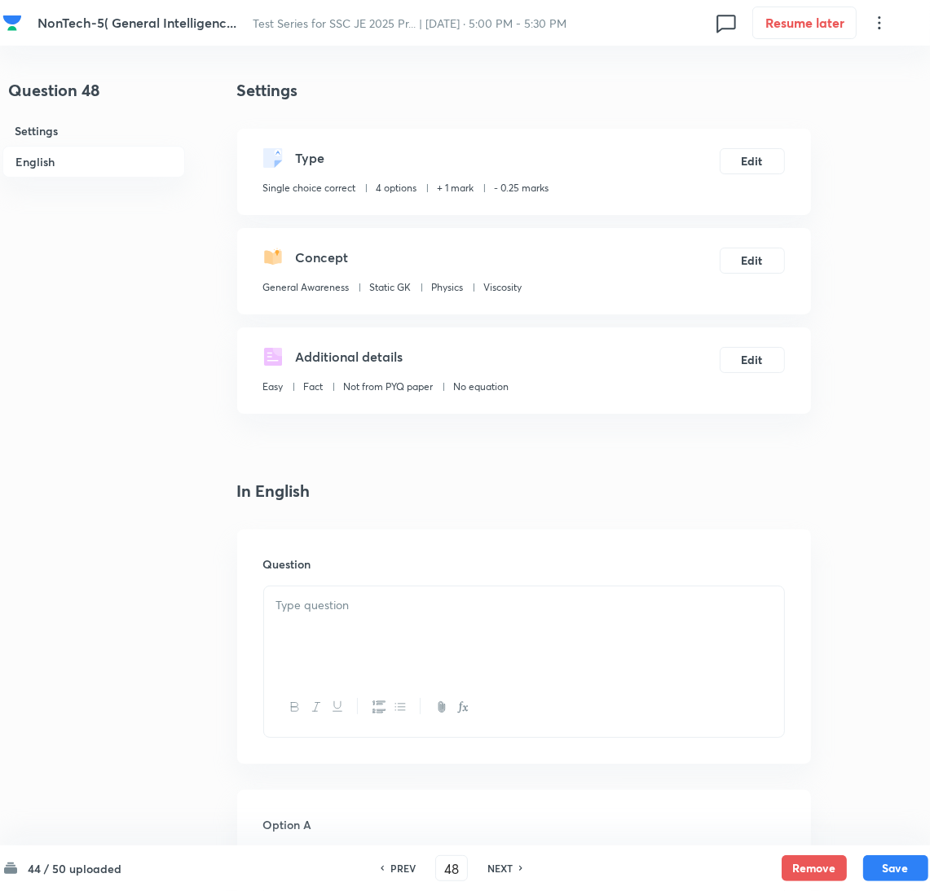
click at [351, 601] on p at bounding box center [523, 605] width 495 height 19
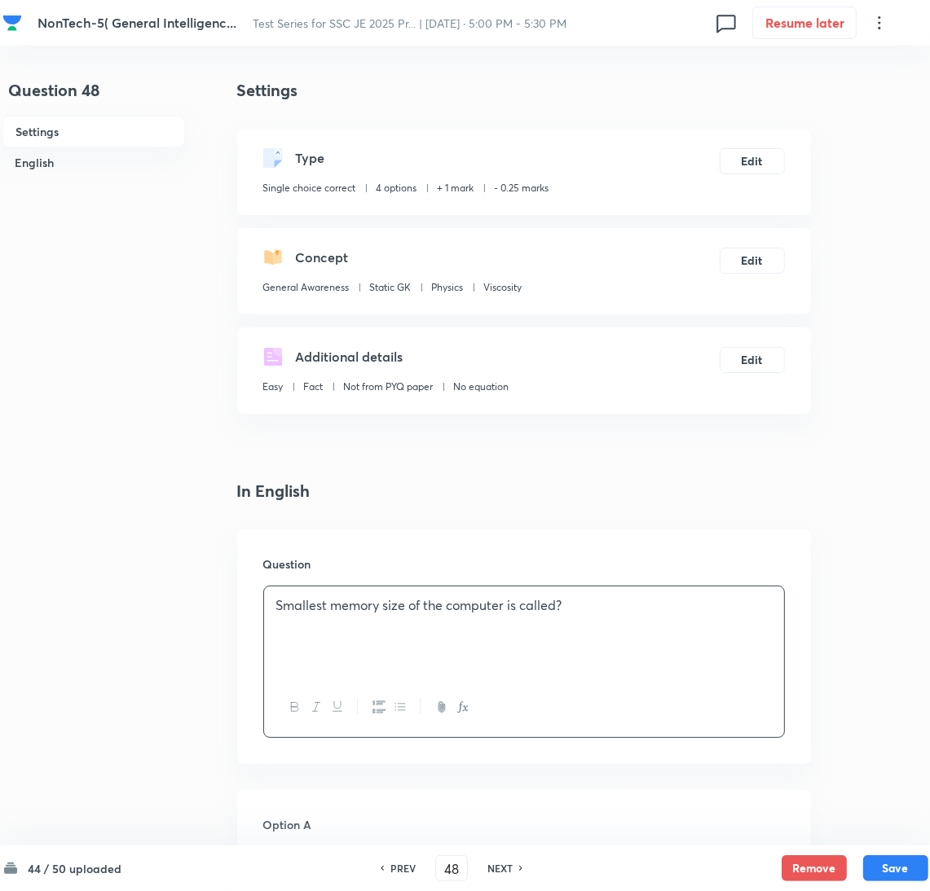
scroll to position [366, 0]
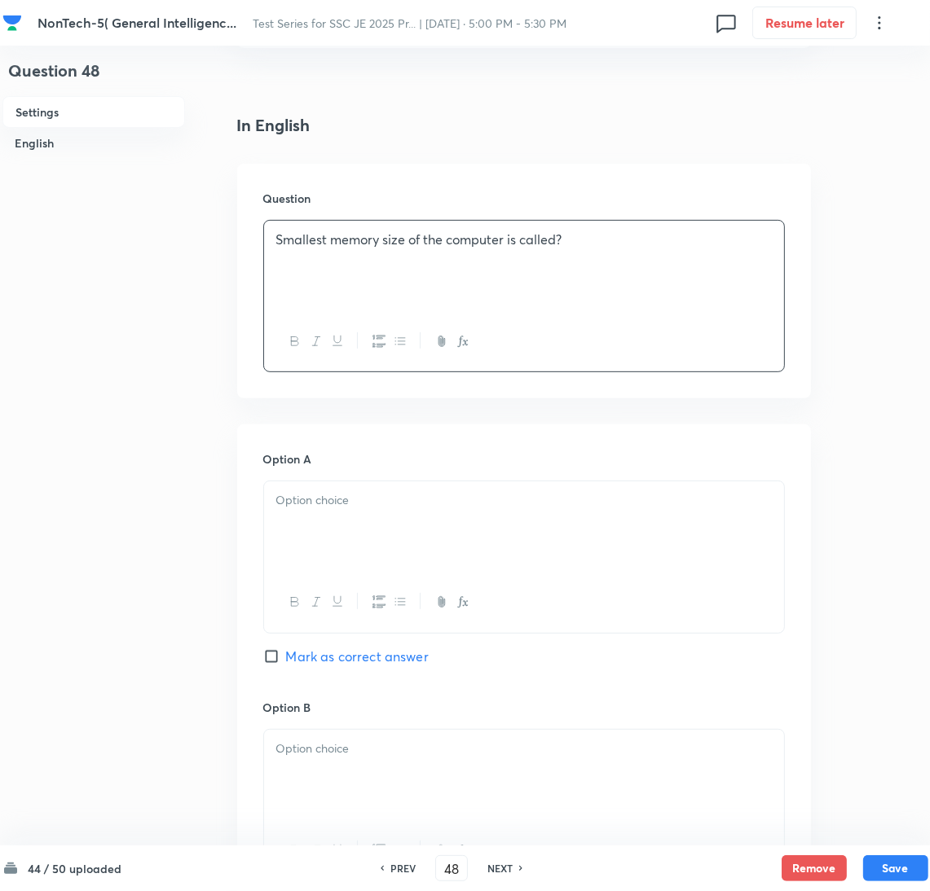
drag, startPoint x: 327, startPoint y: 522, endPoint x: 37, endPoint y: 520, distance: 290.1
click at [319, 520] on div at bounding box center [524, 527] width 520 height 91
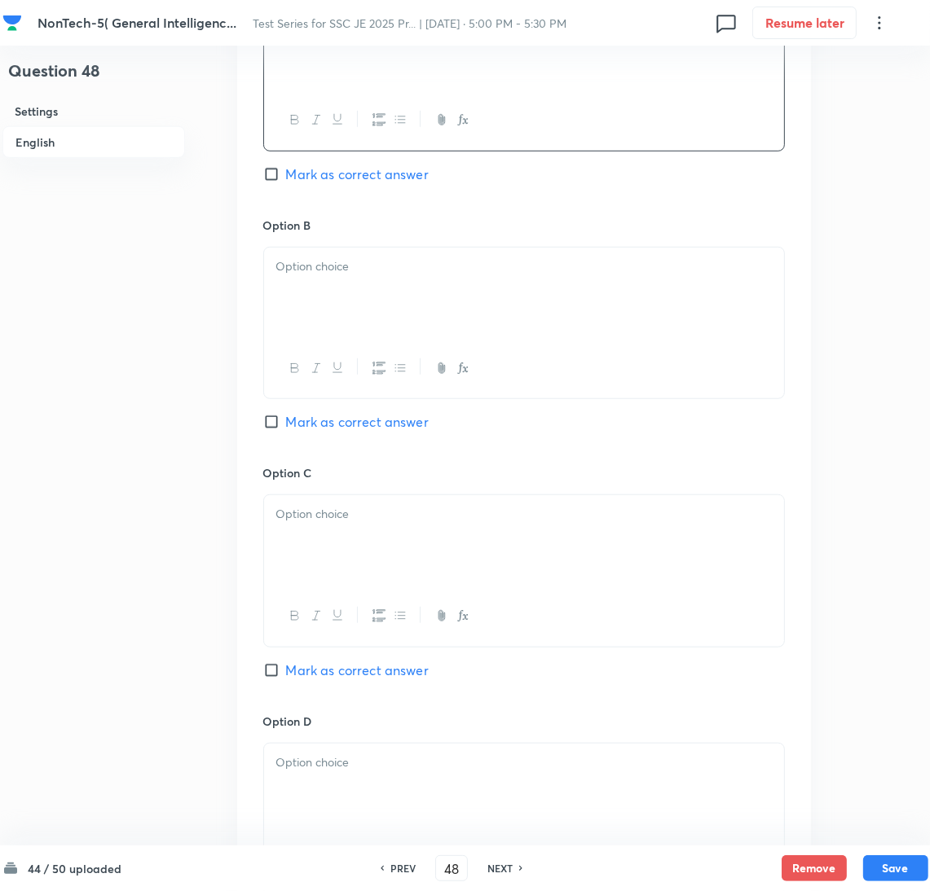
scroll to position [856, 0]
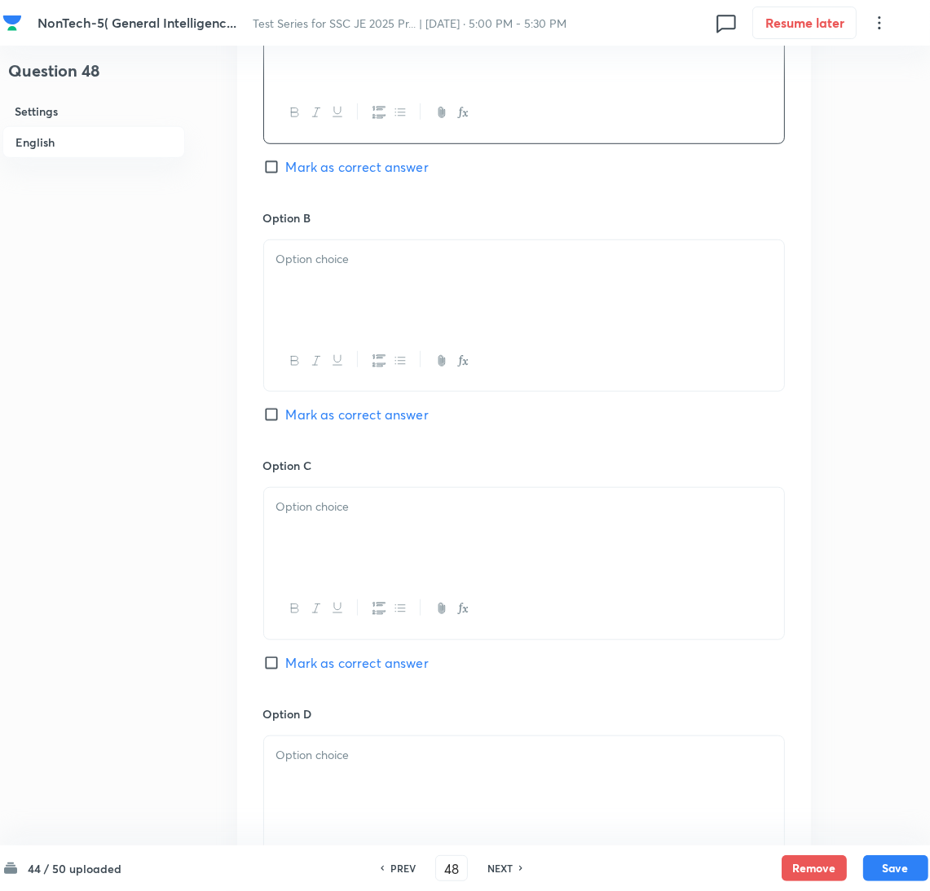
click at [346, 289] on div at bounding box center [524, 285] width 520 height 91
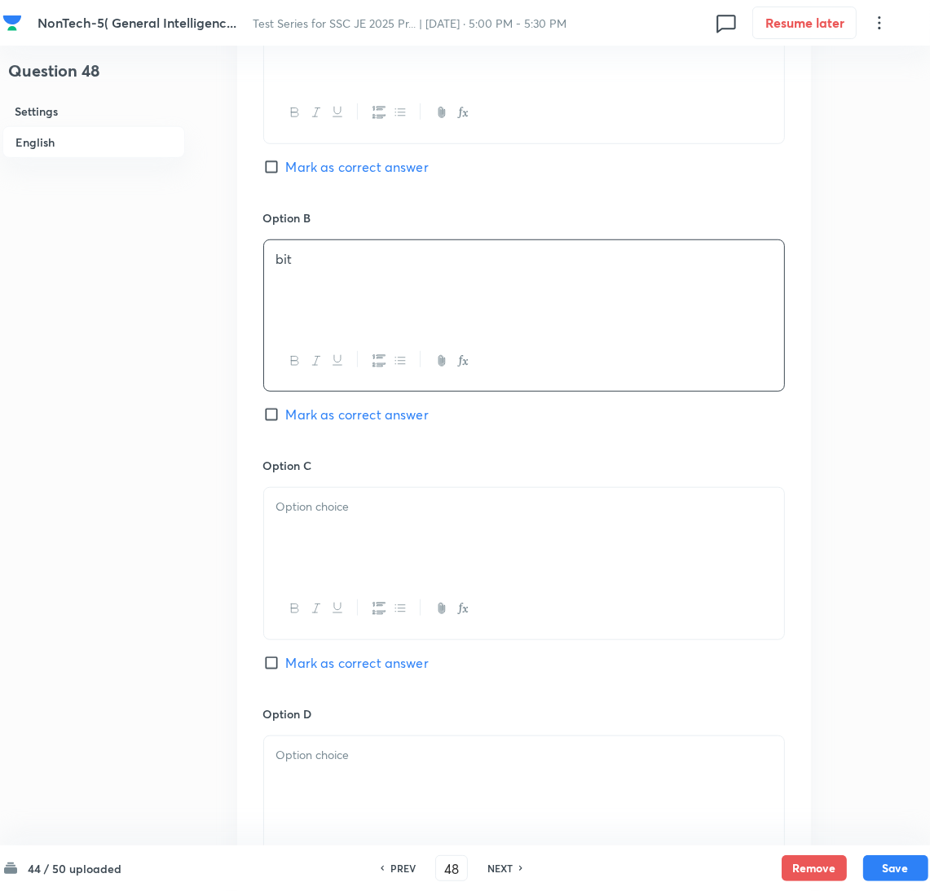
click at [331, 549] on div at bounding box center [524, 533] width 520 height 91
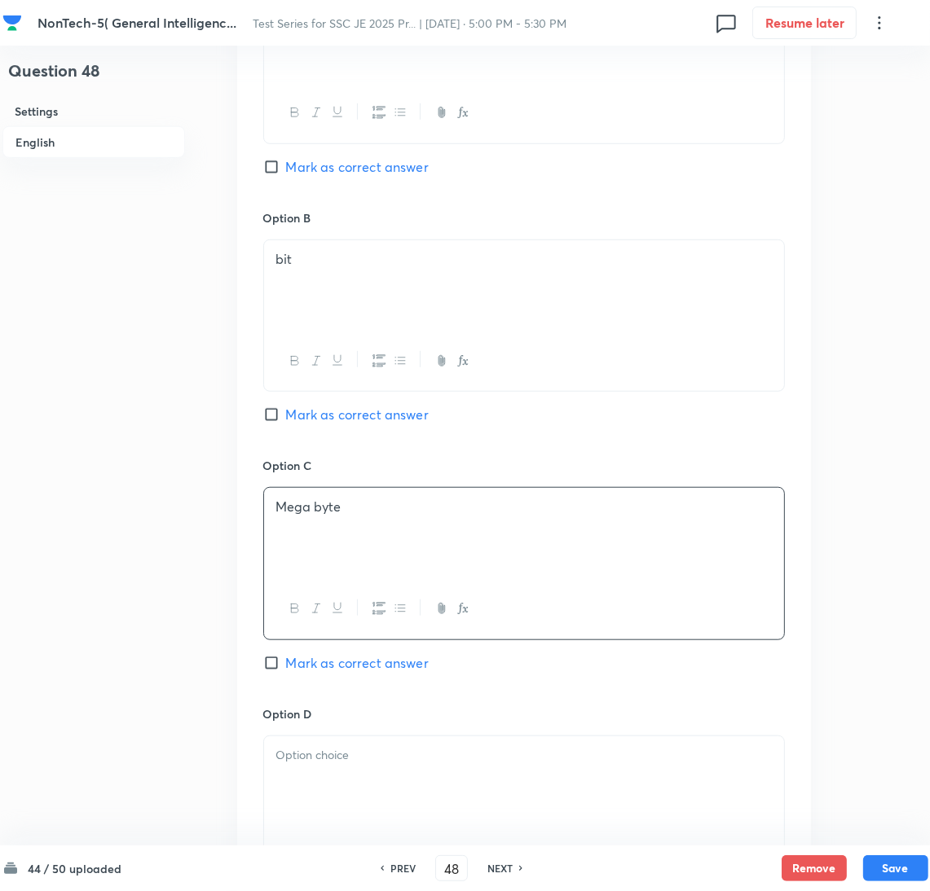
click at [316, 768] on div at bounding box center [524, 782] width 520 height 91
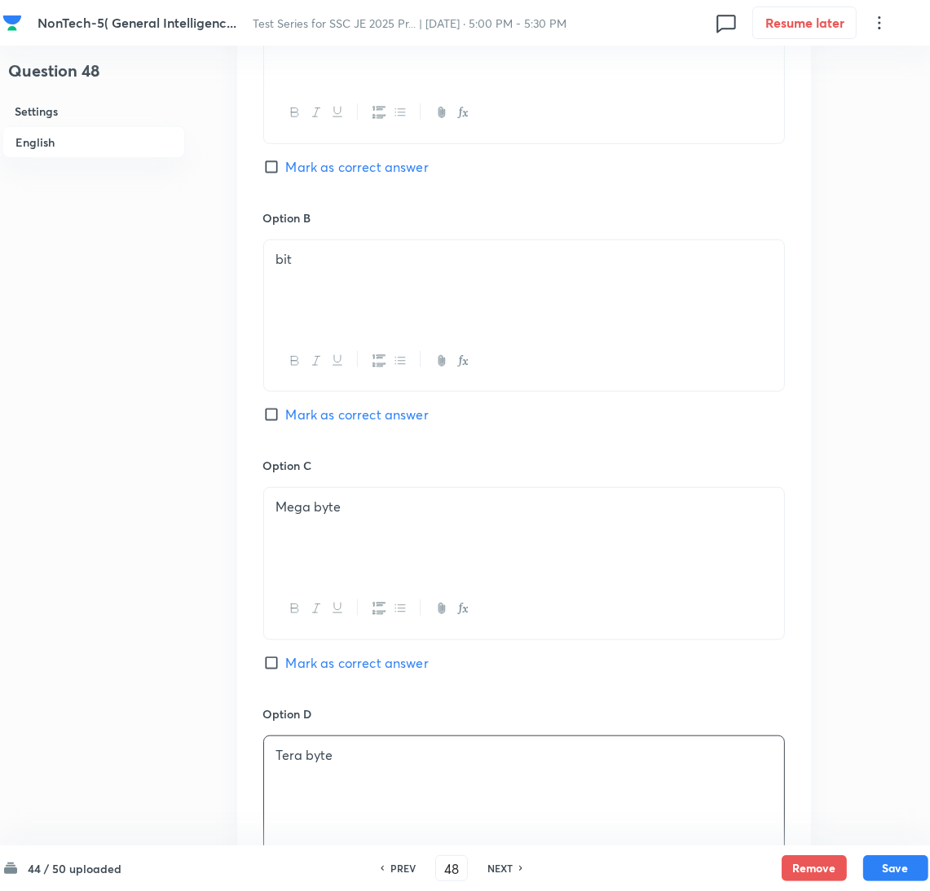
click at [294, 418] on span "Mark as correct answer" at bounding box center [357, 415] width 143 height 20
click at [286, 418] on input "Mark as correct answer" at bounding box center [274, 415] width 23 height 16
checkbox input "true"
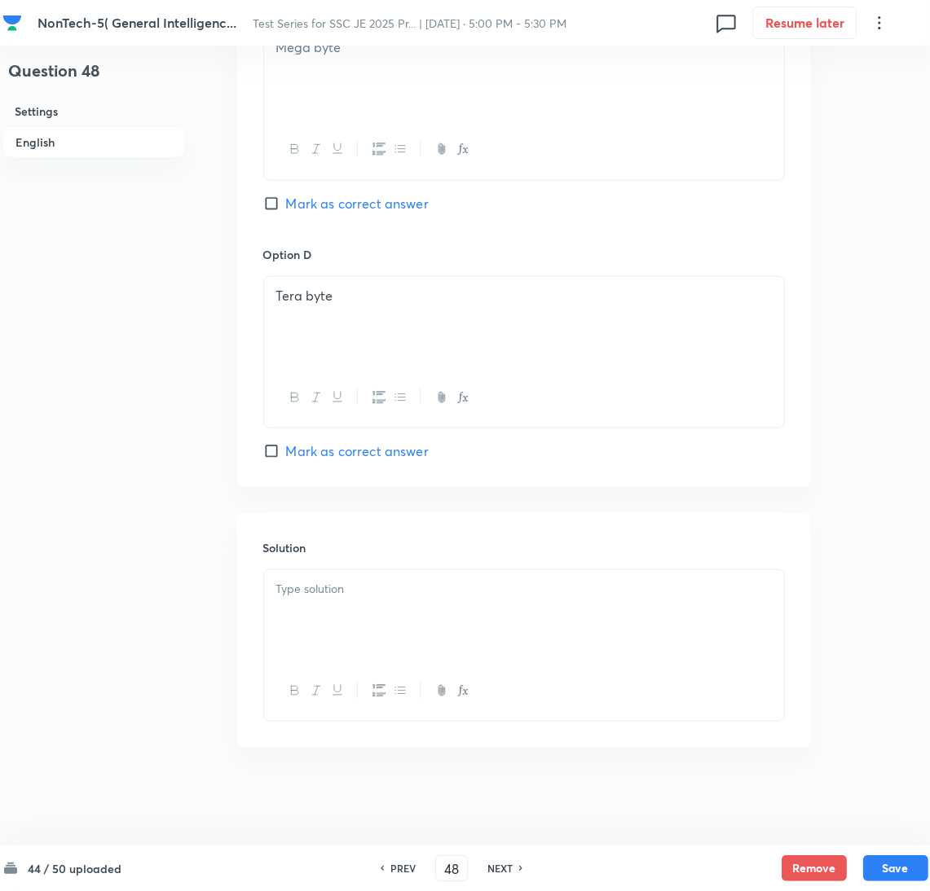
drag, startPoint x: 338, startPoint y: 613, endPoint x: 178, endPoint y: 611, distance: 159.7
click at [336, 611] on div at bounding box center [524, 615] width 520 height 91
click at [346, 602] on div at bounding box center [524, 615] width 520 height 91
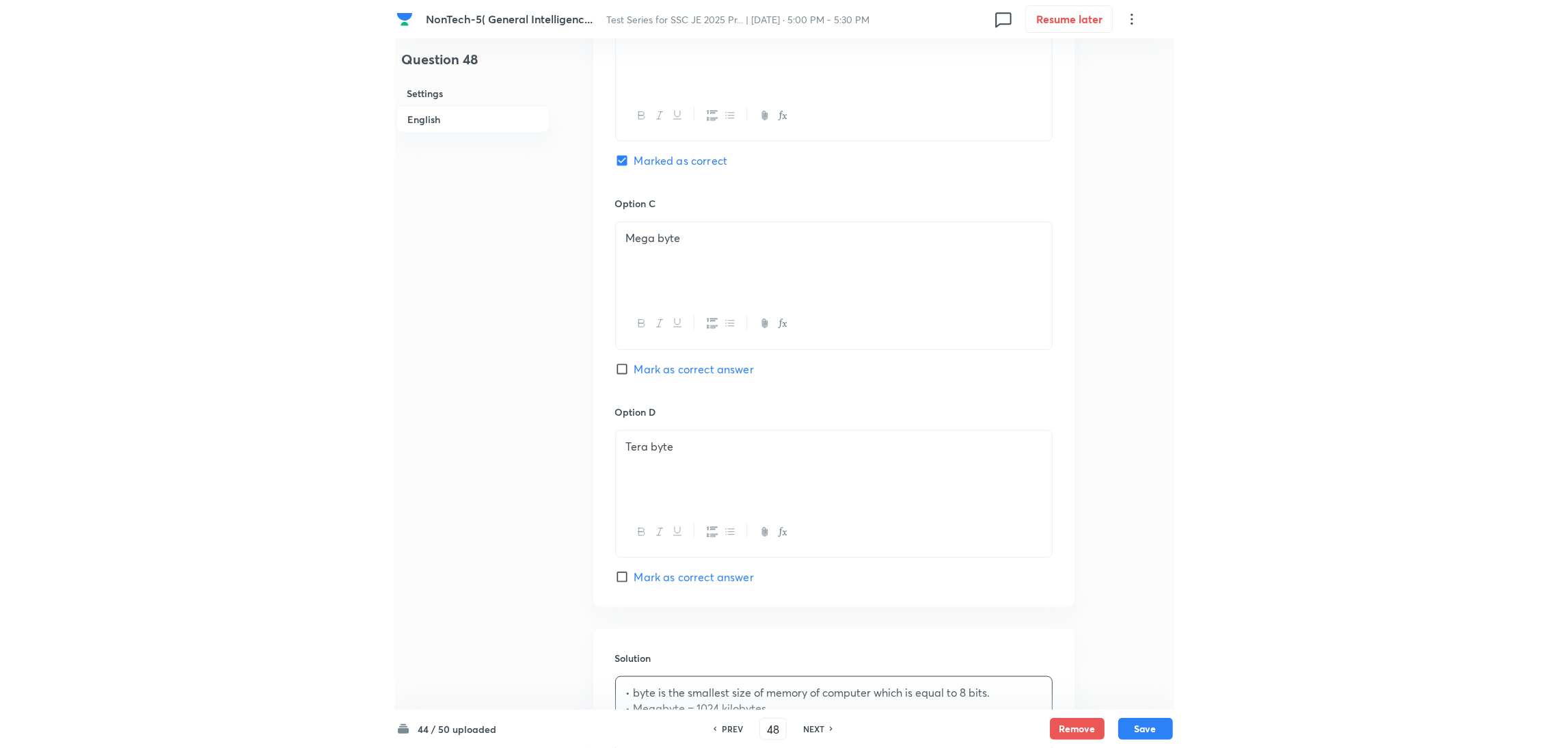
scroll to position [902, 0]
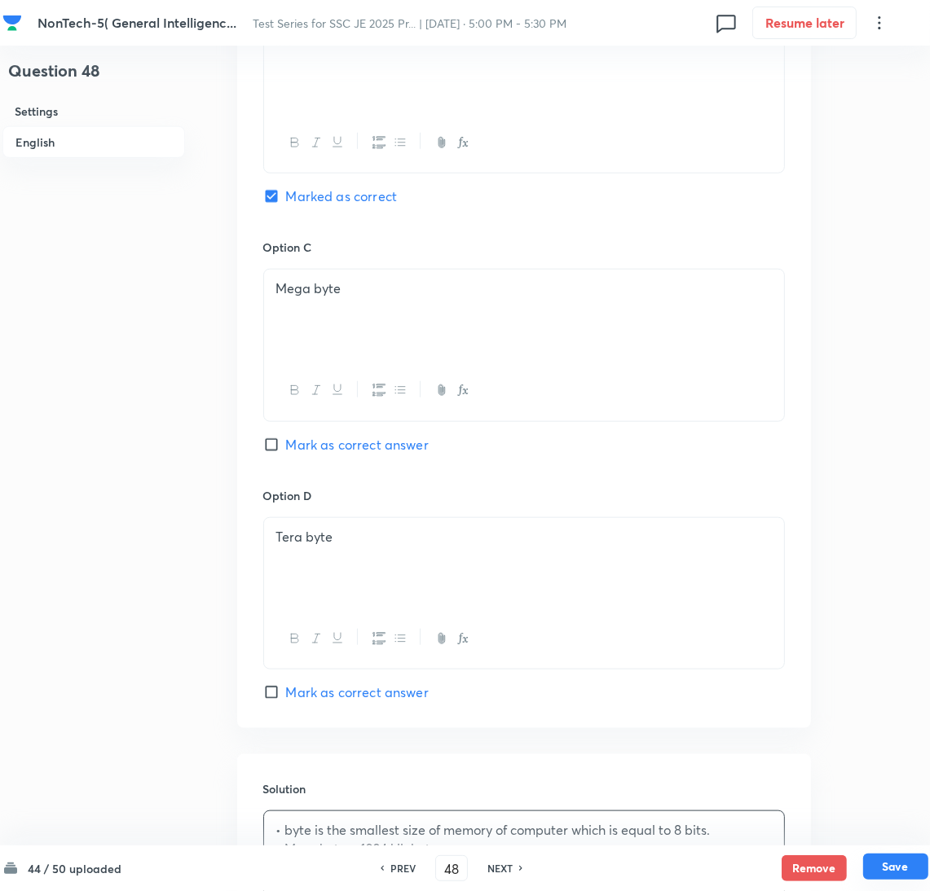
click at [896, 867] on button "Save" at bounding box center [895, 867] width 65 height 26
type input "49"
checkbox input "false"
checkbox input "true"
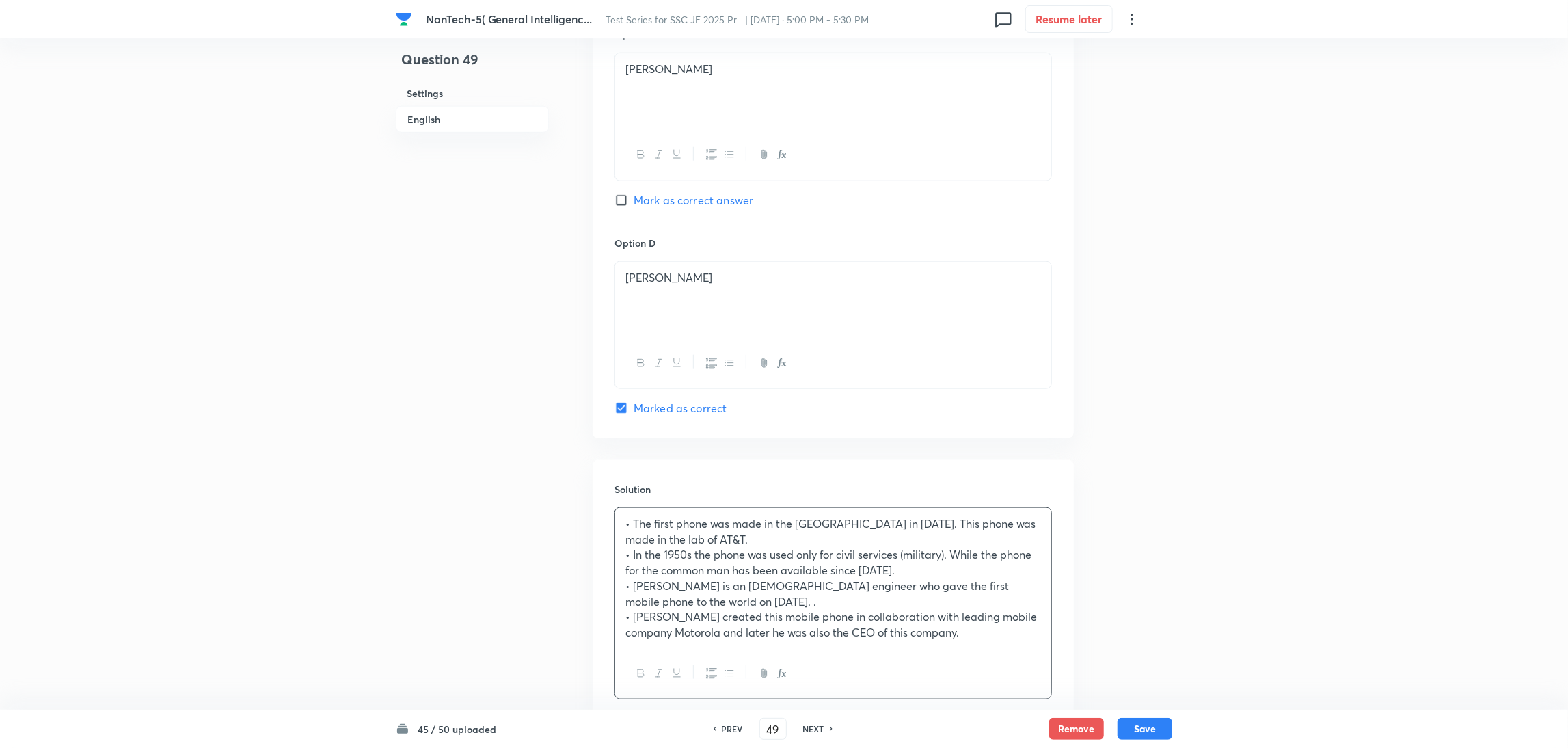
scroll to position [1171, 0]
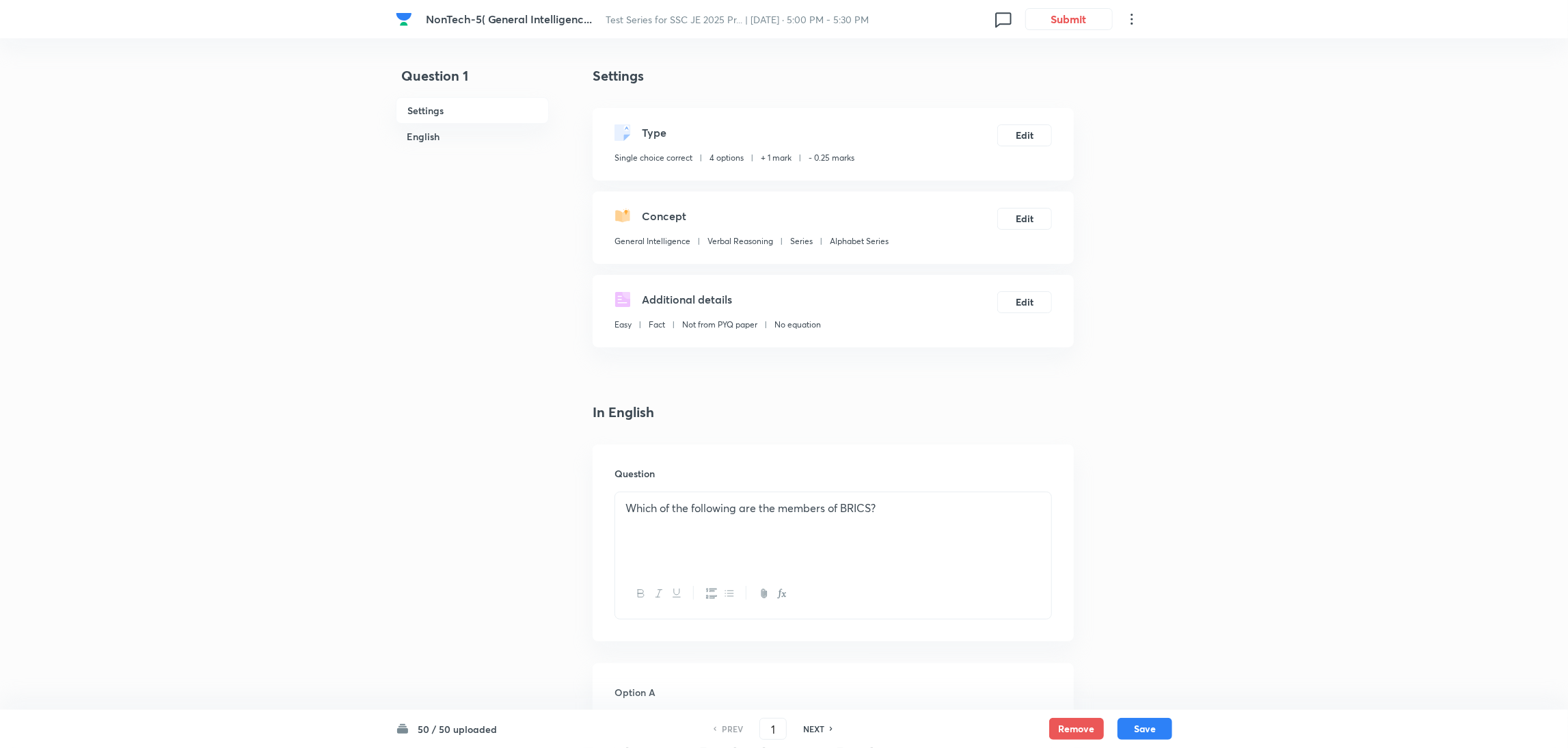
click at [818, 724] on h6 "NEXT" at bounding box center [813, 729] width 21 height 13
type input "2"
click at [818, 724] on h6 "NEXT" at bounding box center [813, 729] width 21 height 13
checkbox input "false"
type input "3"
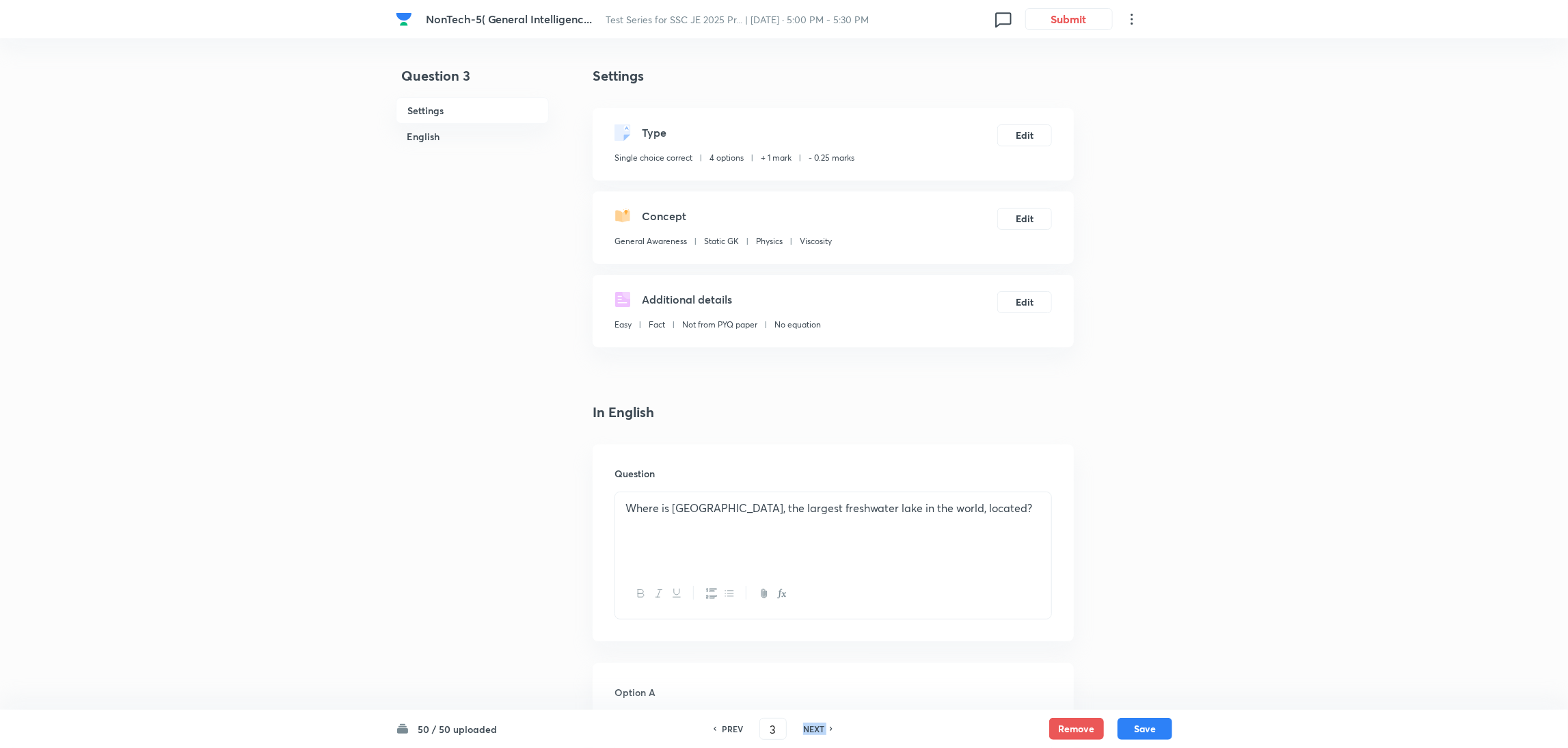
click at [818, 724] on h6 "NEXT" at bounding box center [813, 729] width 21 height 13
checkbox input "false"
type input "4"
click at [818, 724] on h6 "NEXT" at bounding box center [813, 729] width 21 height 13
checkbox input "false"
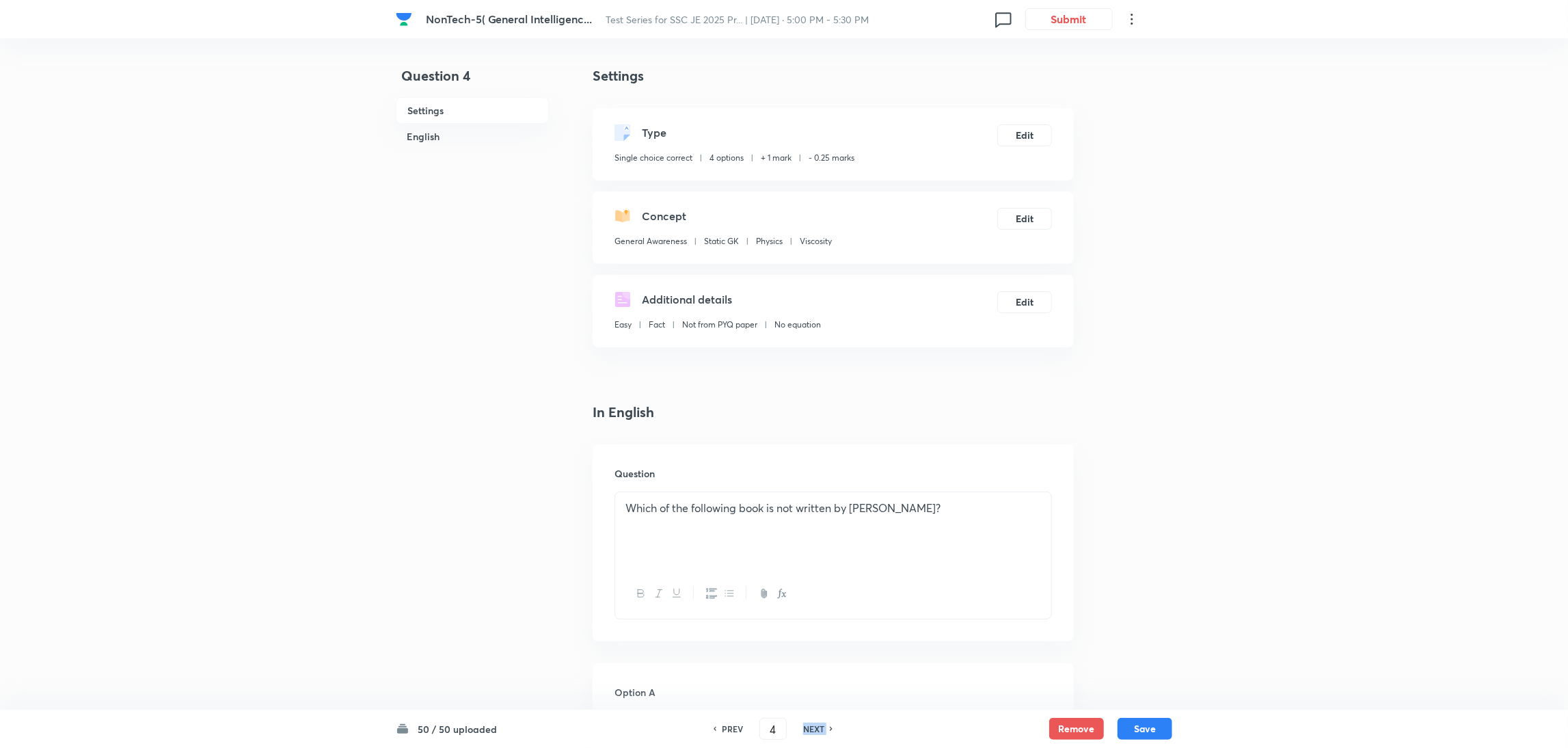
type input "5"
click at [818, 724] on h6 "NEXT" at bounding box center [813, 729] width 21 height 13
checkbox input "false"
type input "6"
click at [818, 724] on h6 "NEXT" at bounding box center [813, 729] width 21 height 13
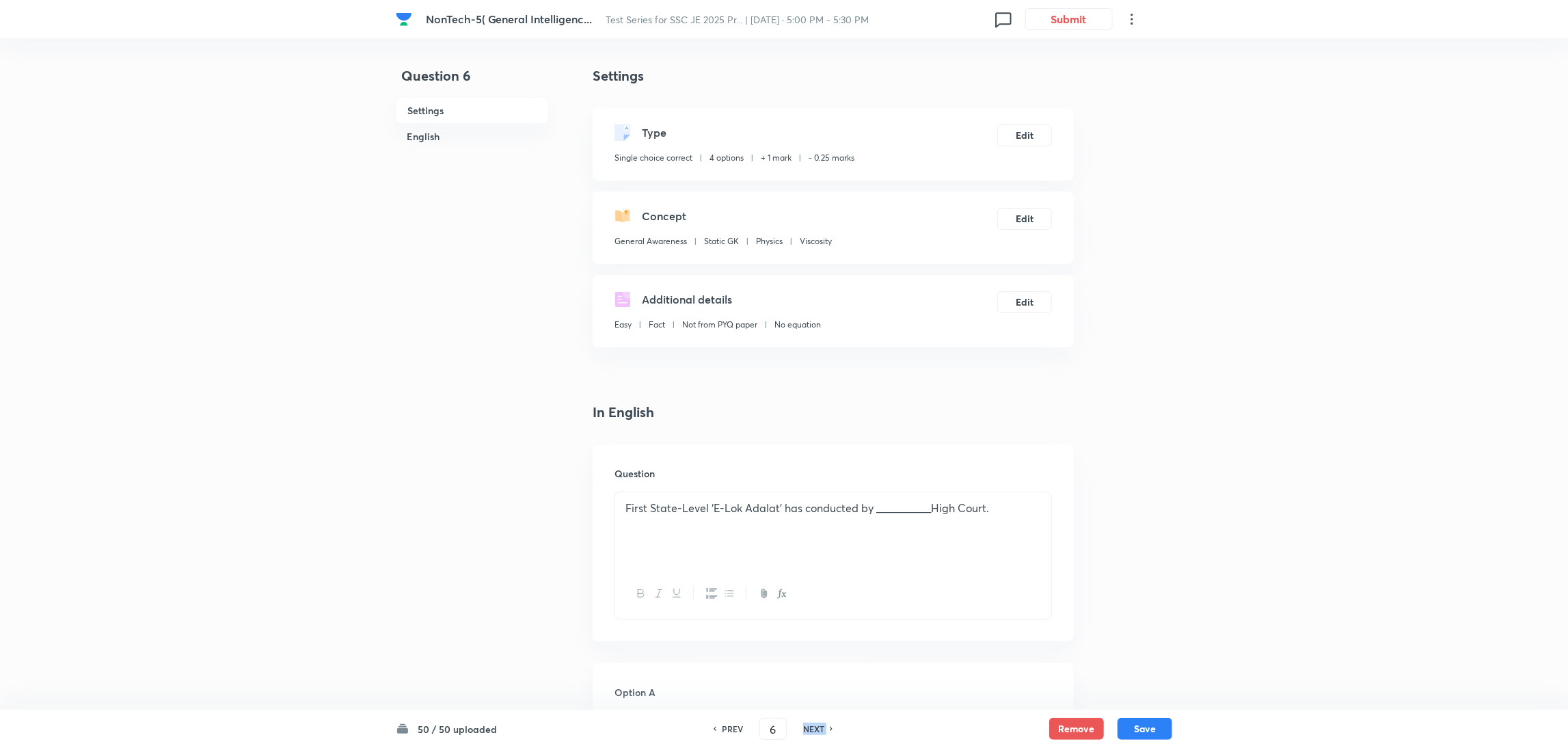
checkbox input "false"
type input "7"
click at [818, 724] on h6 "NEXT" at bounding box center [813, 729] width 21 height 13
checkbox input "false"
type input "8"
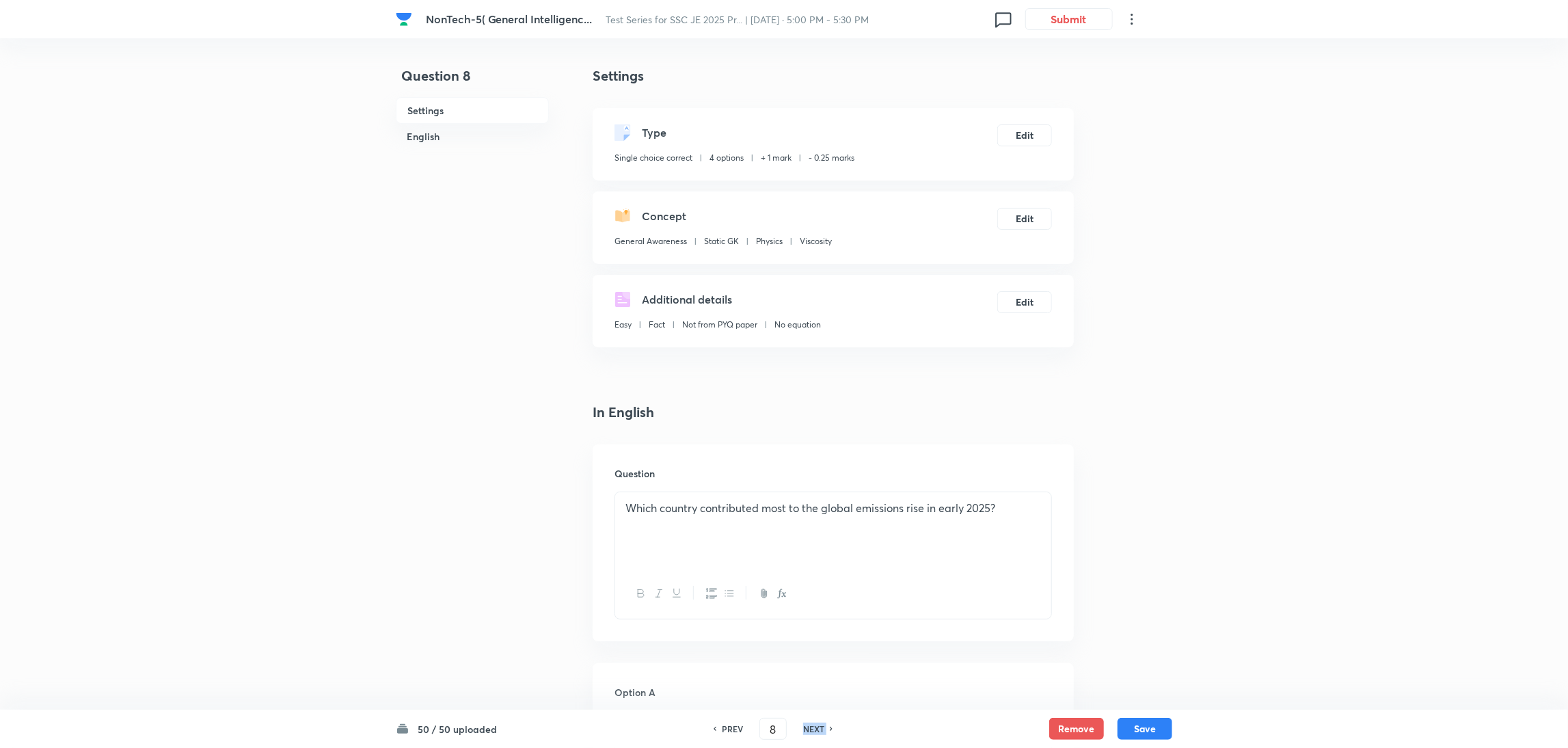
click at [818, 724] on h6 "NEXT" at bounding box center [813, 729] width 21 height 13
checkbox input "false"
type input "9"
click at [818, 724] on h6 "NEXT" at bounding box center [813, 729] width 21 height 13
checkbox input "false"
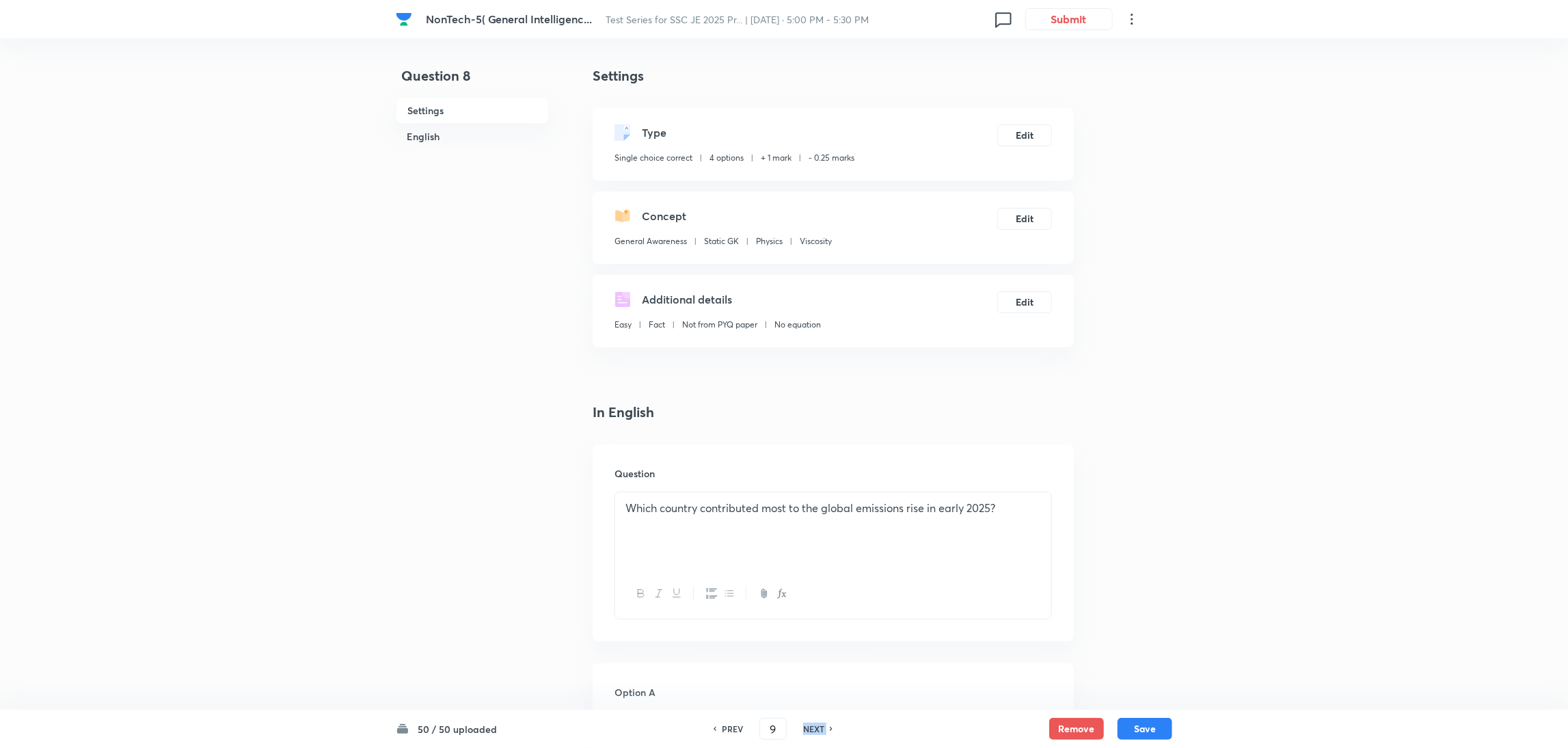
type input "10"
click at [818, 724] on h6 "NEXT" at bounding box center [813, 729] width 21 height 13
checkbox input "false"
type input "11"
click at [818, 724] on h6 "NEXT" at bounding box center [813, 729] width 21 height 13
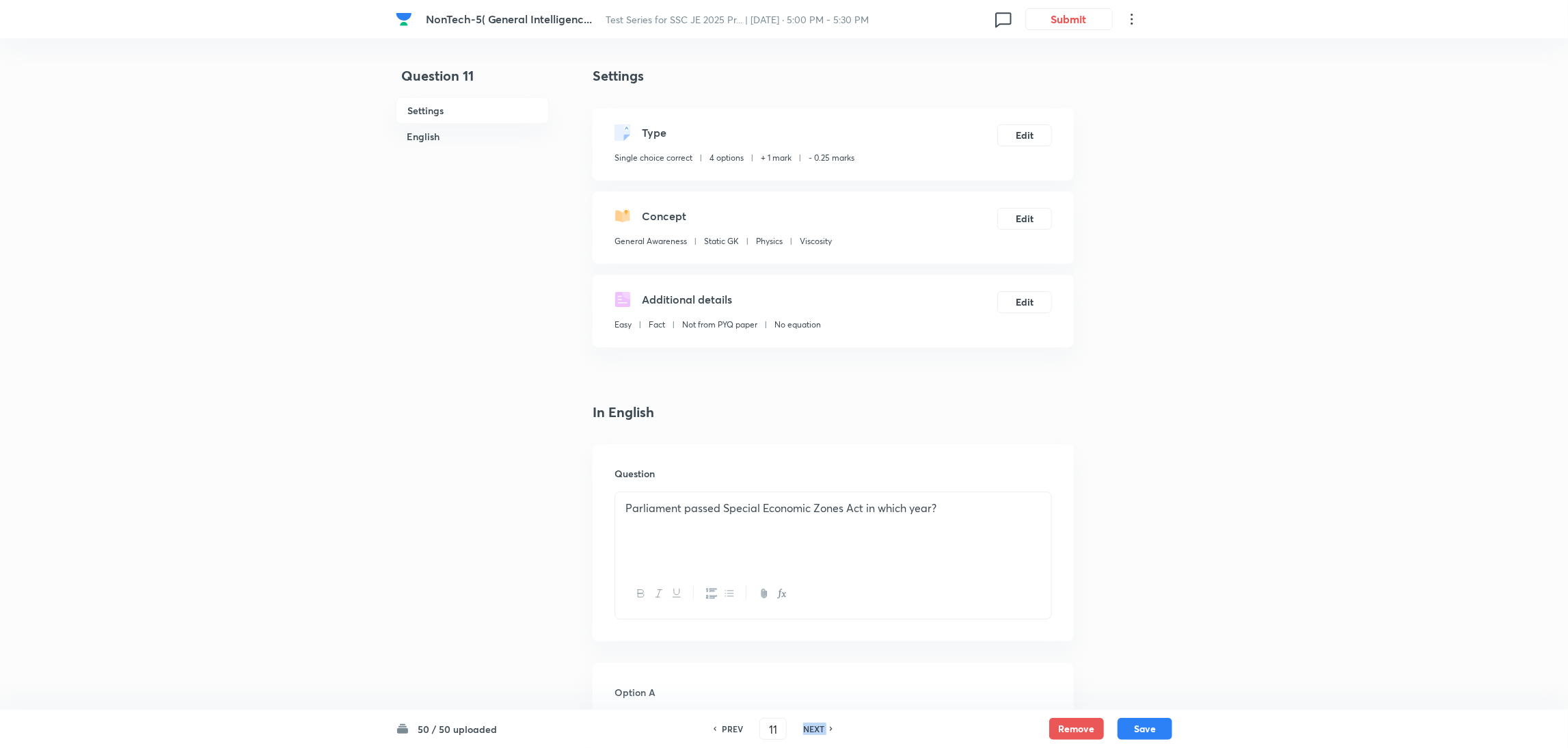
checkbox input "false"
type input "12"
click at [818, 724] on h6 "NEXT" at bounding box center [813, 729] width 21 height 13
checkbox input "false"
type input "13"
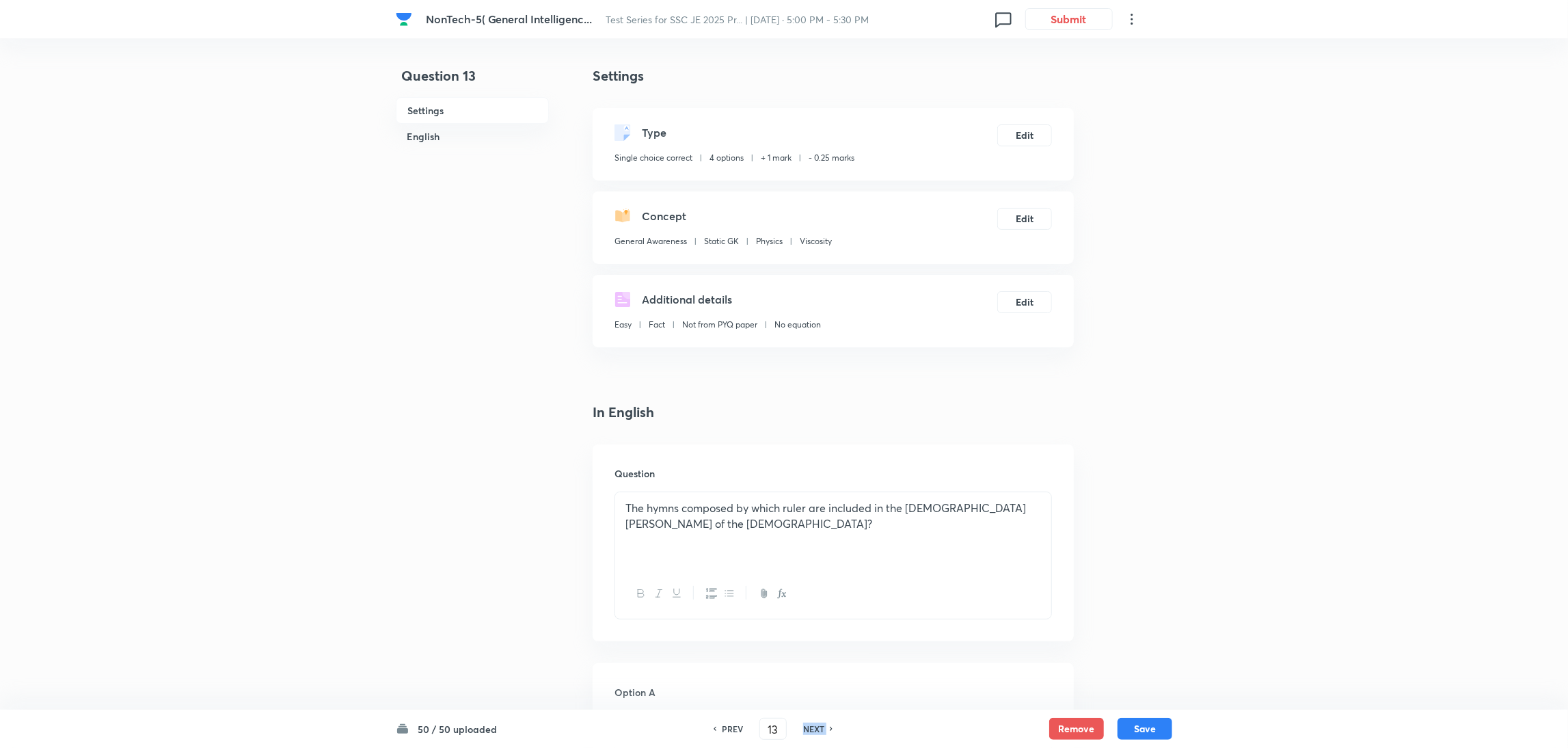
click at [818, 724] on h6 "NEXT" at bounding box center [813, 729] width 21 height 13
checkbox input "false"
type input "14"
click at [818, 724] on h6 "NEXT" at bounding box center [813, 729] width 21 height 13
checkbox input "false"
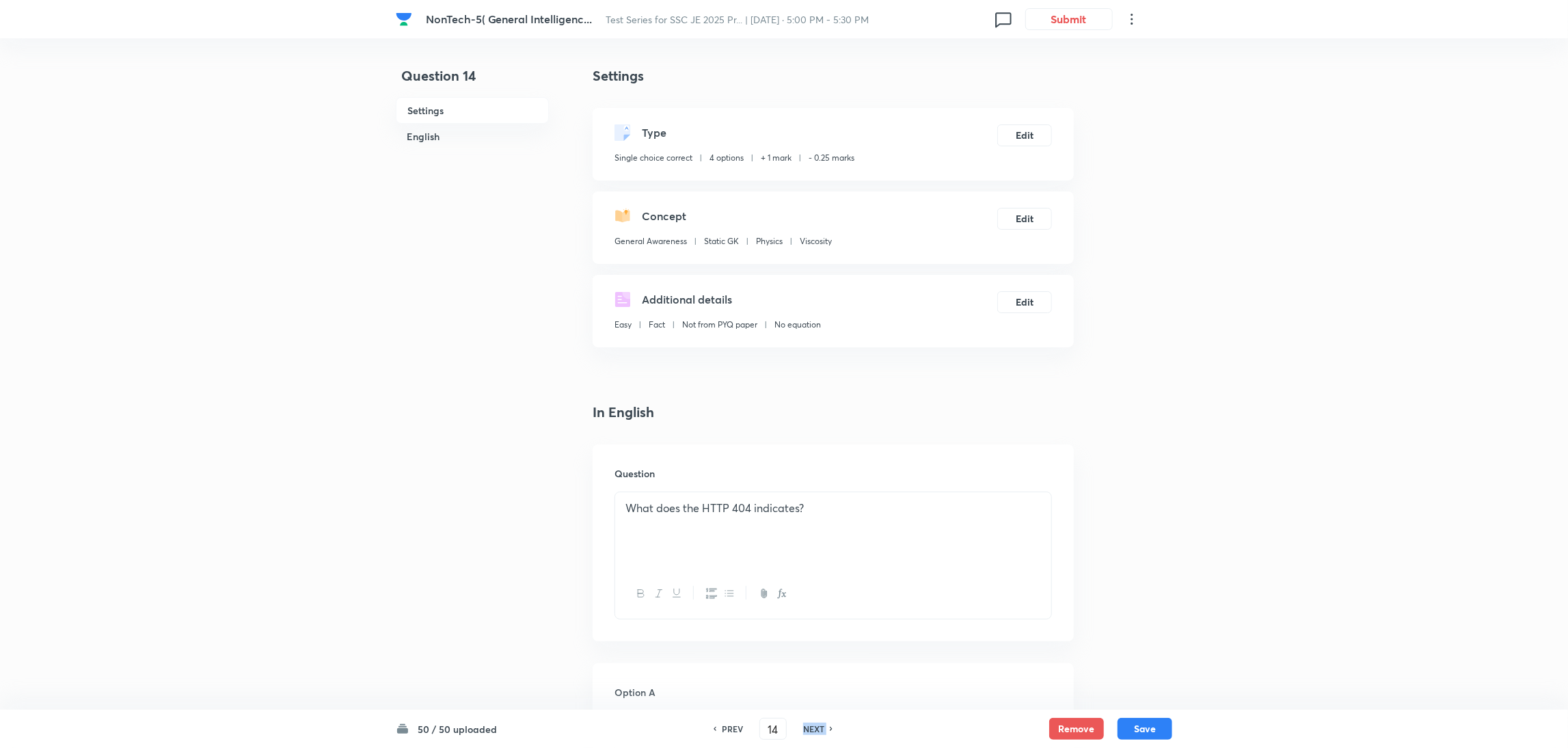
type input "15"
click at [818, 724] on h6 "NEXT" at bounding box center [813, 729] width 21 height 13
checkbox input "false"
type input "16"
click at [818, 724] on h6 "NEXT" at bounding box center [813, 729] width 21 height 13
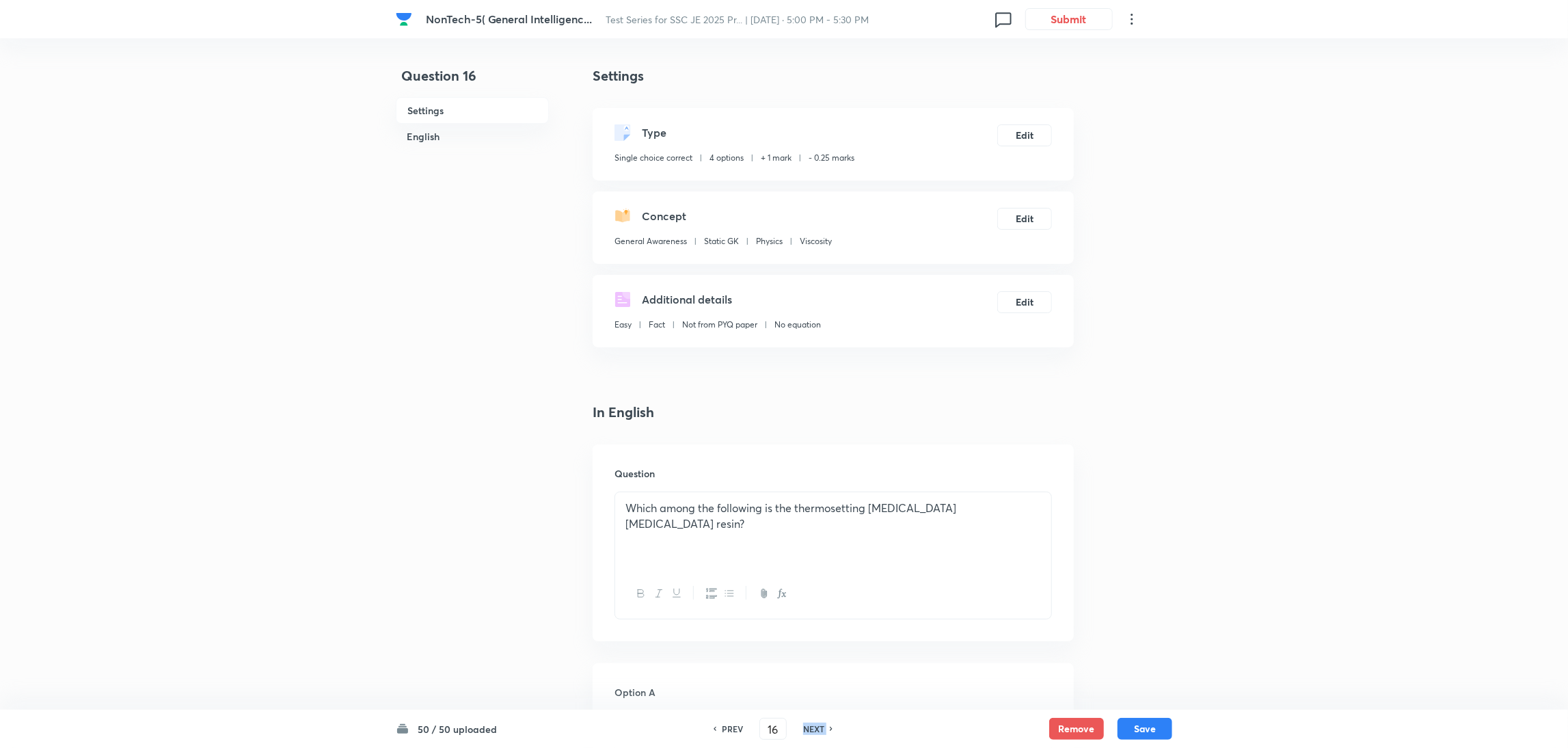
checkbox input "false"
type input "17"
click at [818, 724] on h6 "NEXT" at bounding box center [813, 729] width 21 height 13
checkbox input "false"
type input "18"
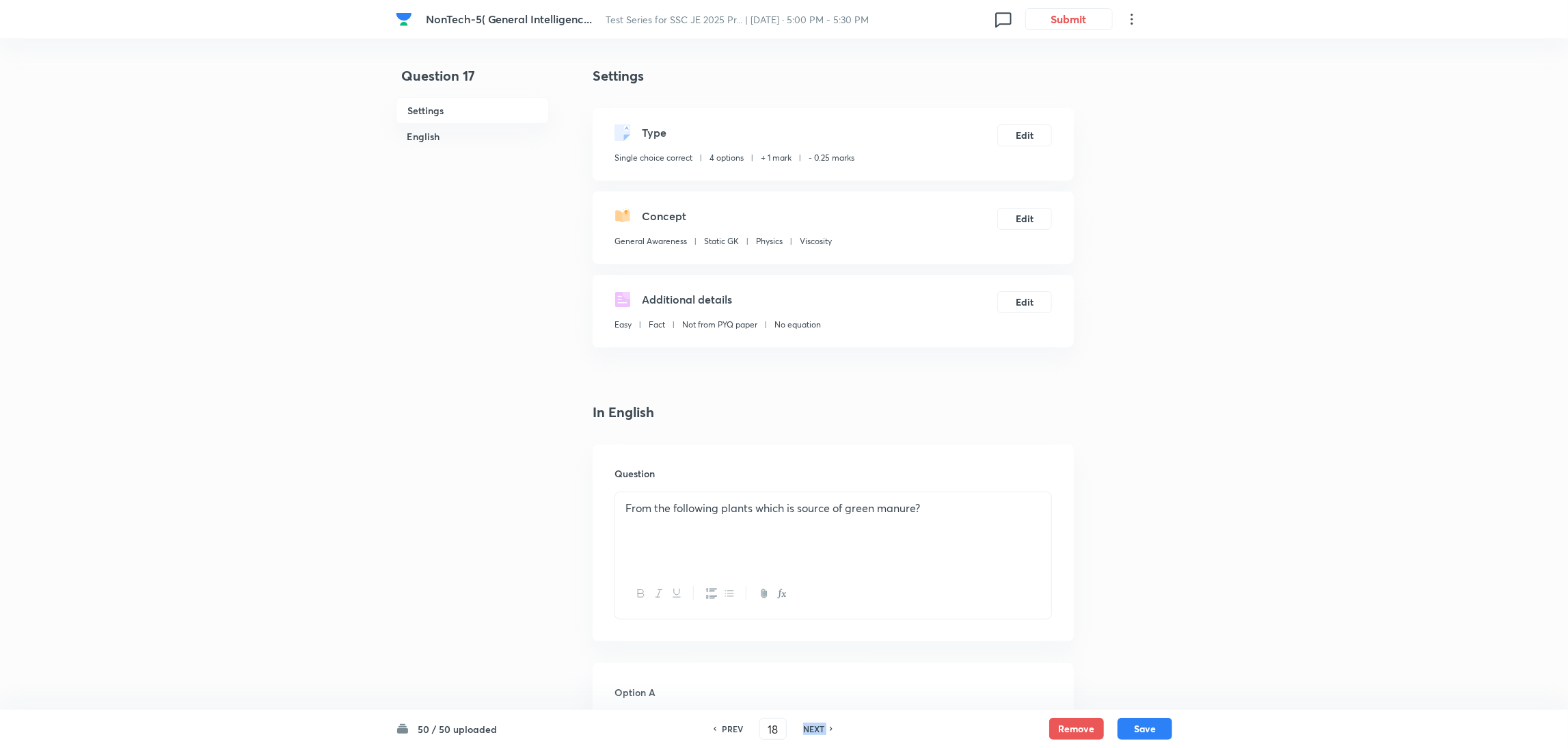
click at [818, 724] on h6 "NEXT" at bounding box center [813, 729] width 21 height 13
checkbox input "false"
type input "19"
click at [818, 724] on h6 "NEXT" at bounding box center [813, 729] width 21 height 13
checkbox input "false"
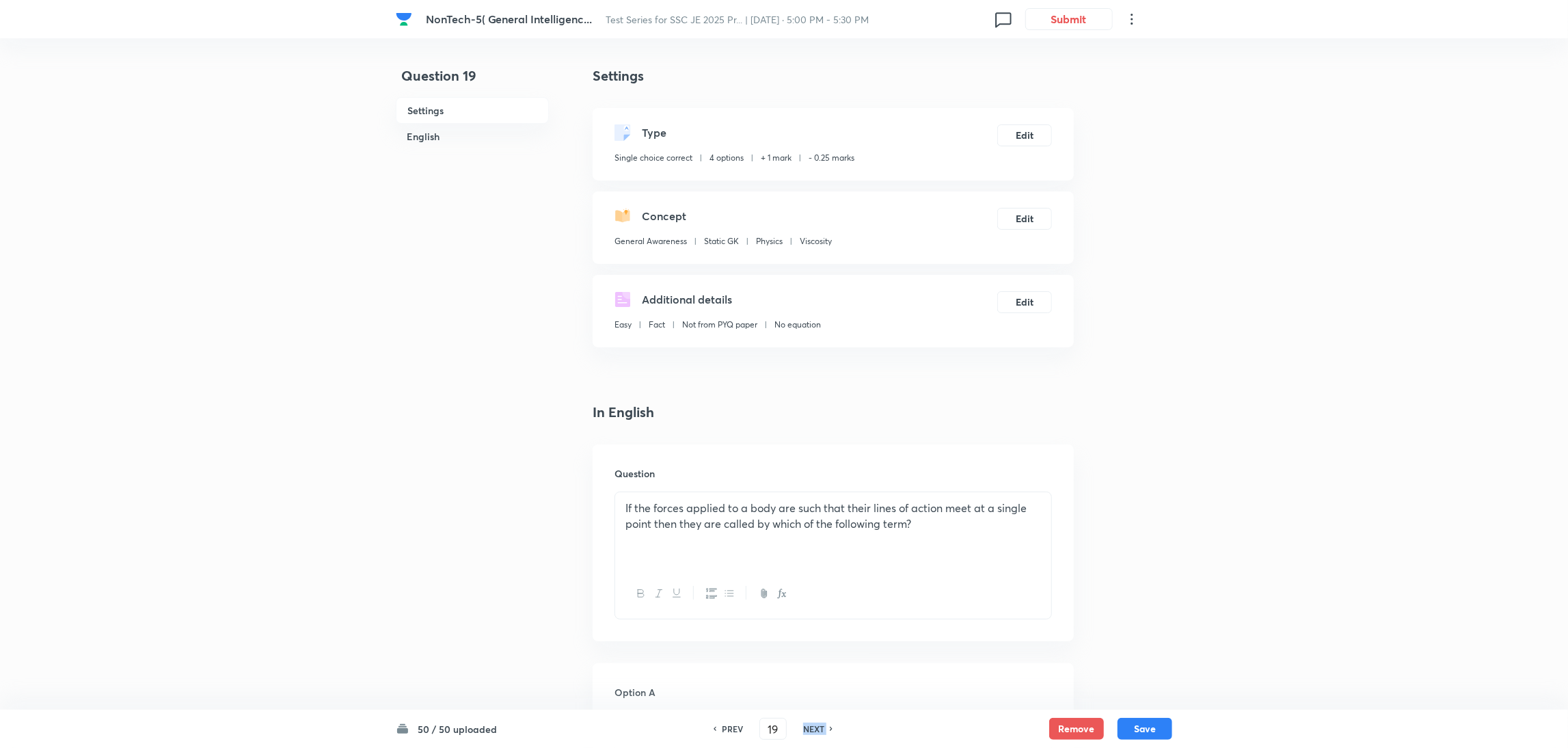
type input "20"
click at [818, 724] on h6 "NEXT" at bounding box center [813, 729] width 21 height 13
checkbox input "false"
type input "21"
click at [818, 724] on h6 "NEXT" at bounding box center [813, 729] width 21 height 13
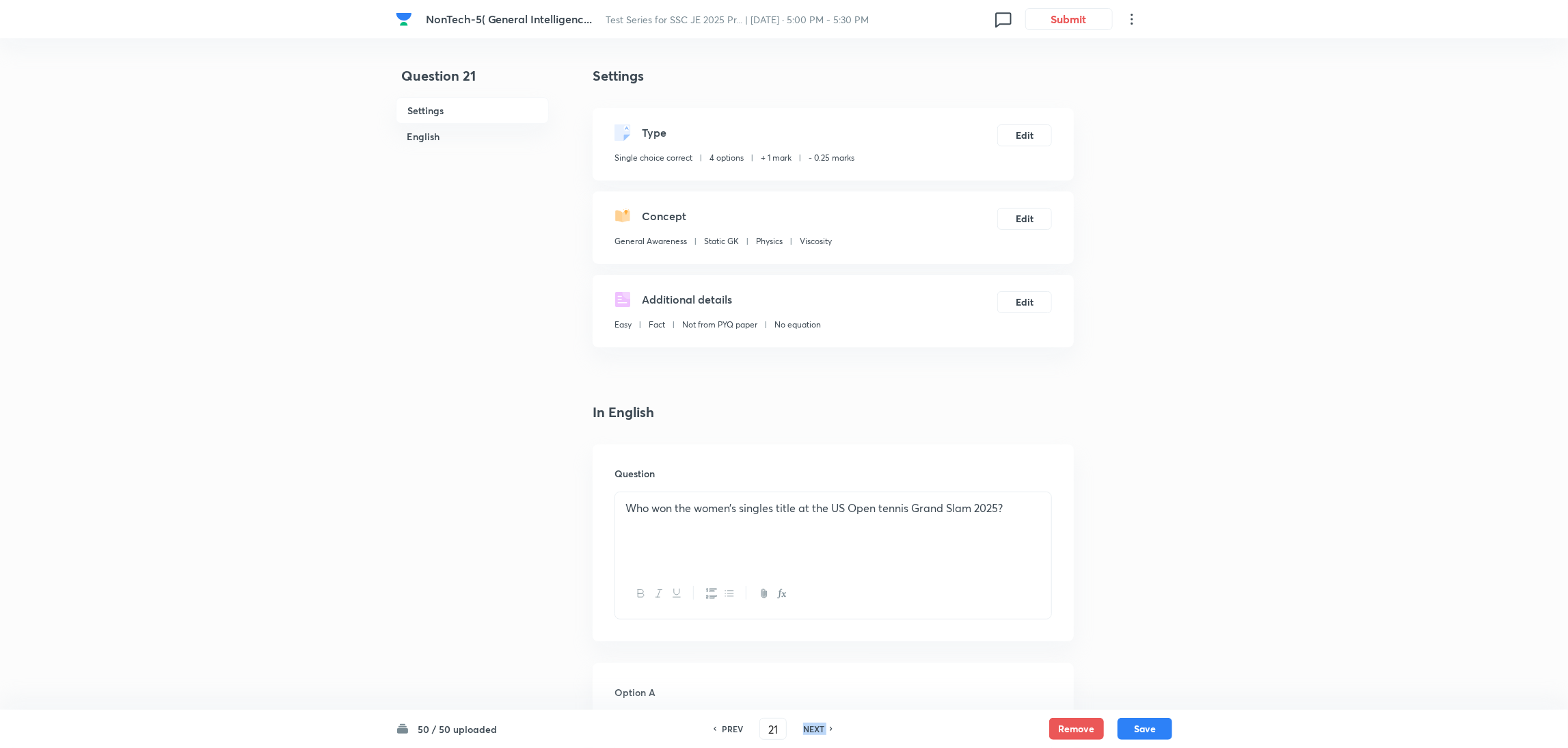
checkbox input "false"
type input "22"
click at [818, 724] on h6 "NEXT" at bounding box center [813, 729] width 21 height 13
checkbox input "false"
type input "23"
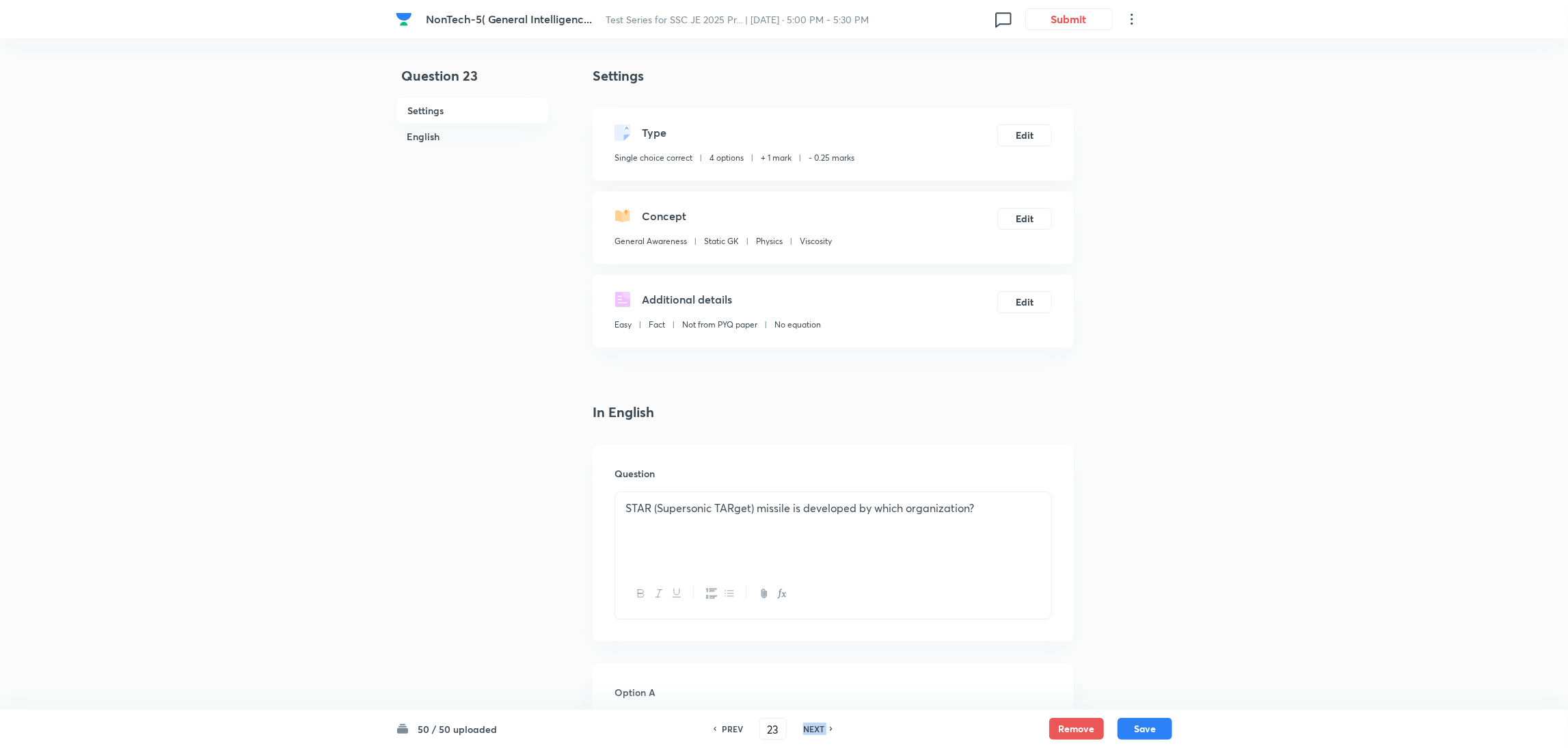
click at [818, 724] on h6 "NEXT" at bounding box center [813, 729] width 21 height 13
checkbox input "false"
type input "24"
click at [818, 724] on h6 "NEXT" at bounding box center [813, 729] width 21 height 13
checkbox input "false"
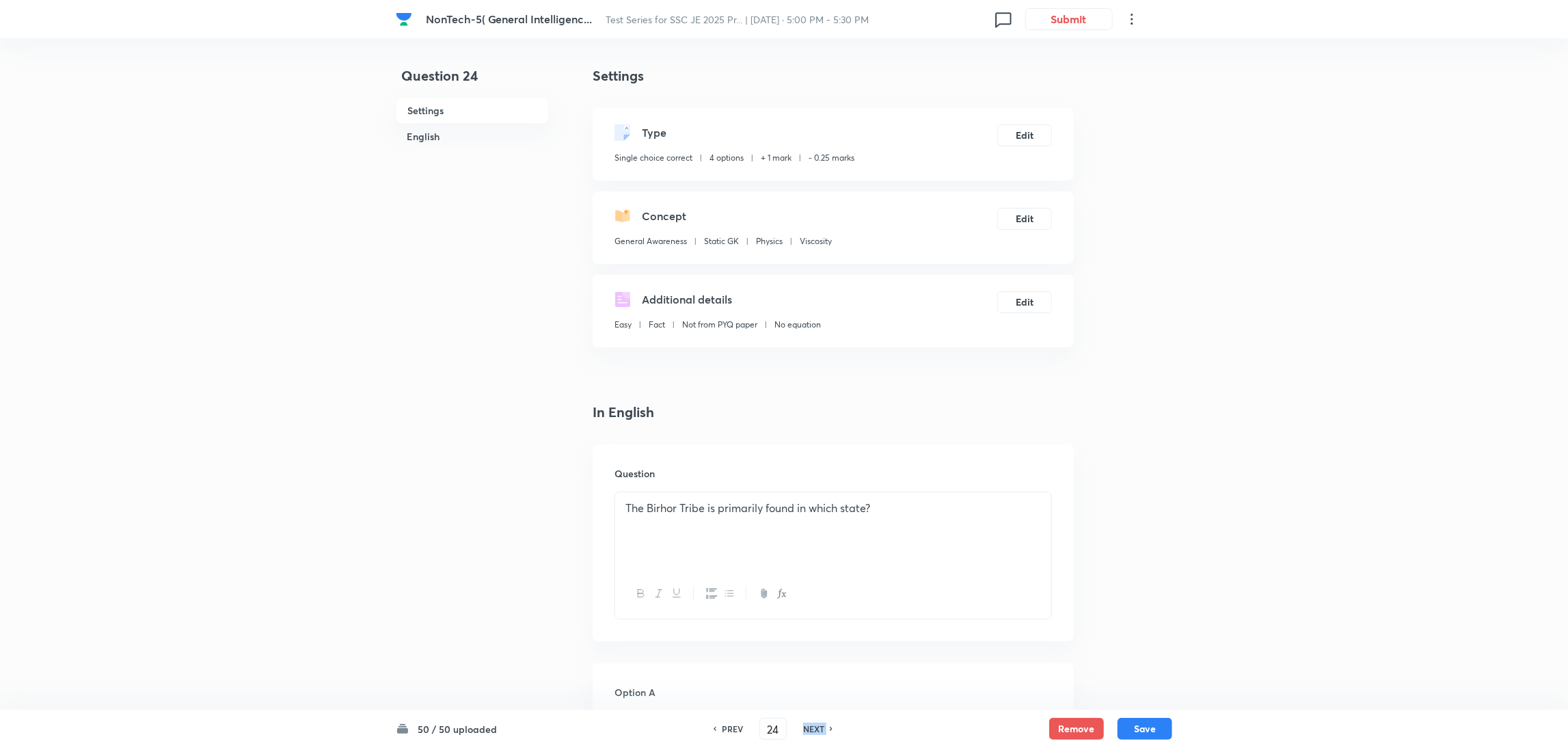
type input "25"
click at [818, 724] on h6 "NEXT" at bounding box center [813, 729] width 21 height 13
checkbox input "false"
type input "26"
click at [818, 724] on h6 "NEXT" at bounding box center [813, 729] width 21 height 13
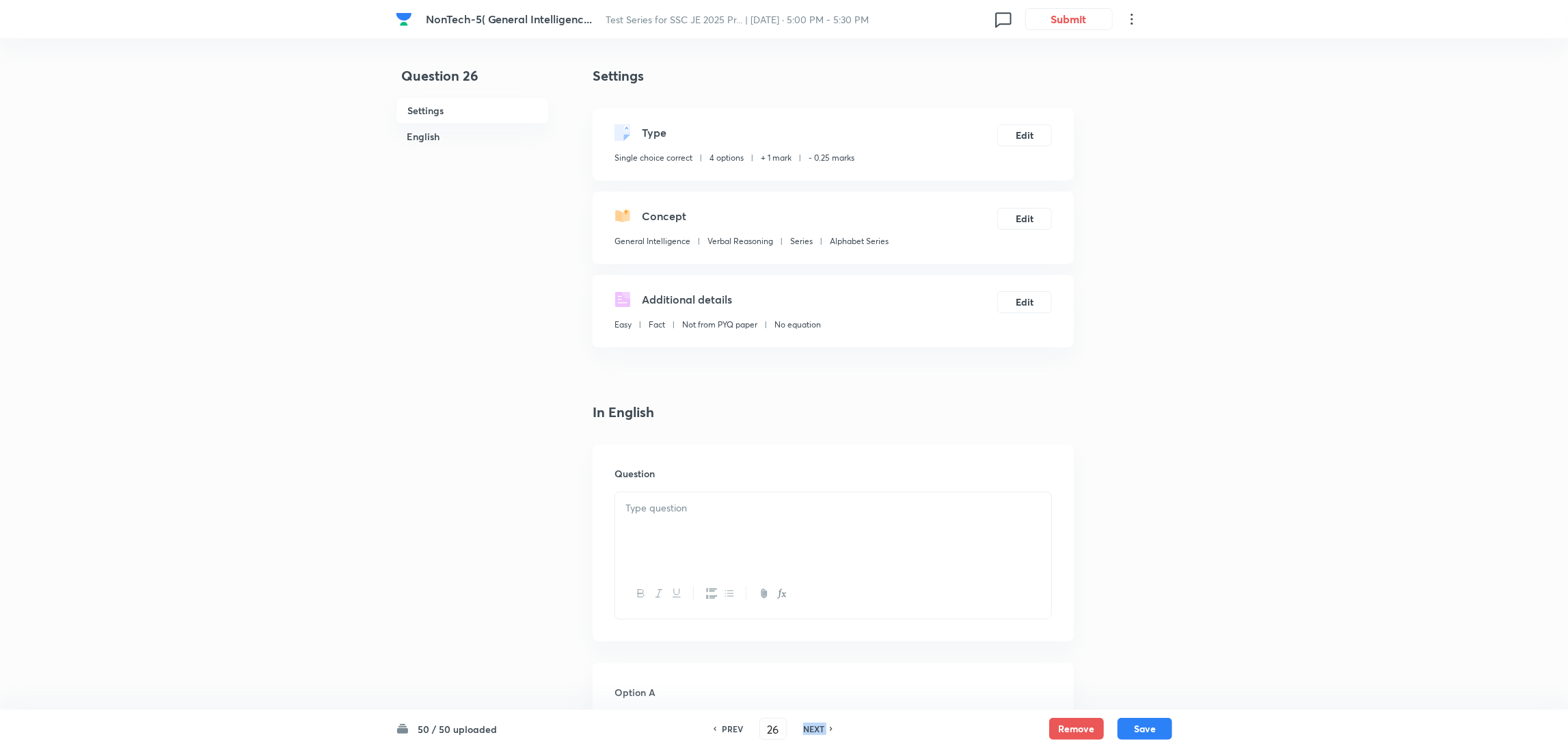
checkbox input "false"
type input "27"
click at [818, 724] on h6 "NEXT" at bounding box center [813, 729] width 21 height 13
checkbox input "false"
type input "28"
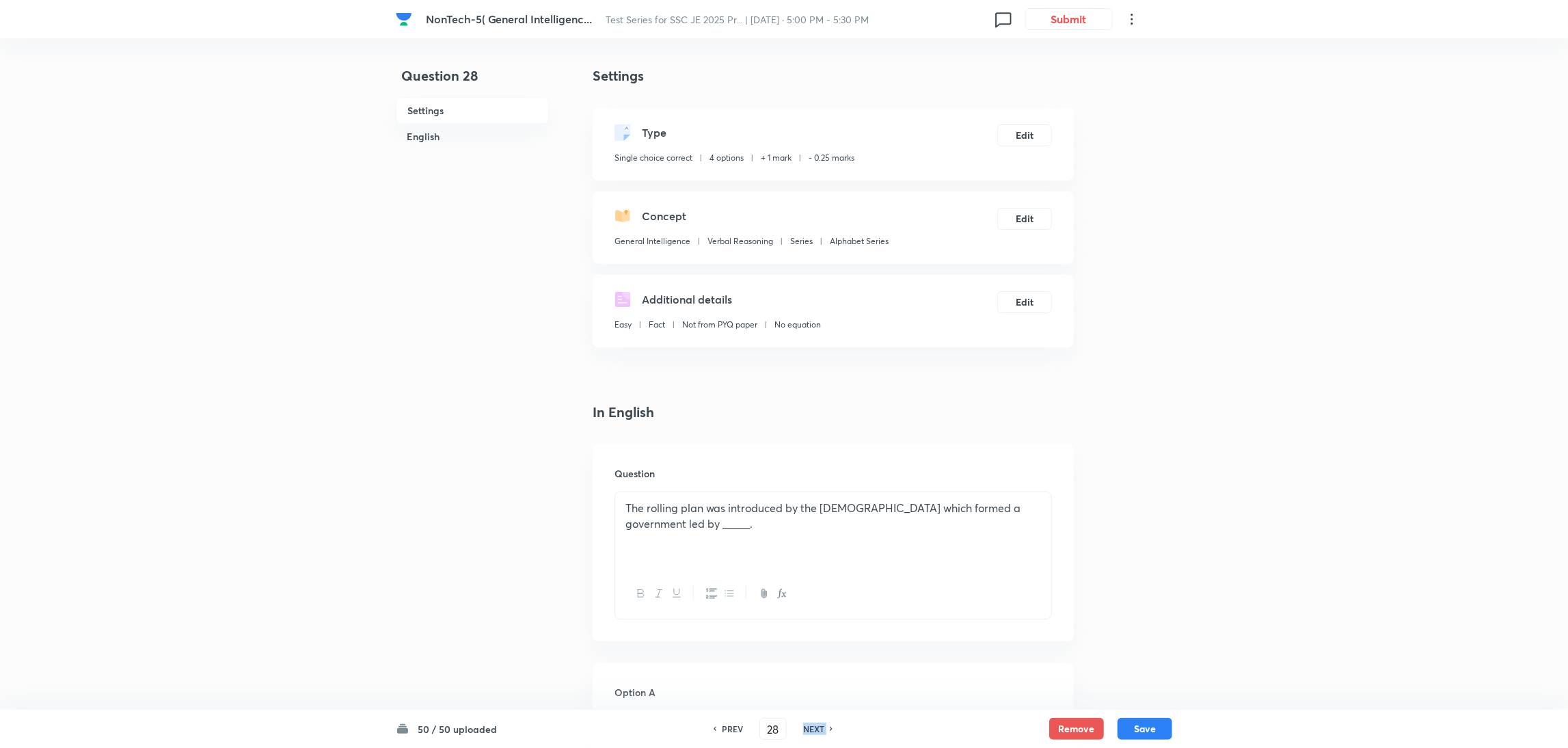
click at [818, 724] on h6 "NEXT" at bounding box center [813, 729] width 21 height 13
checkbox input "false"
type input "29"
click at [818, 724] on h6 "NEXT" at bounding box center [813, 729] width 21 height 13
checkbox input "false"
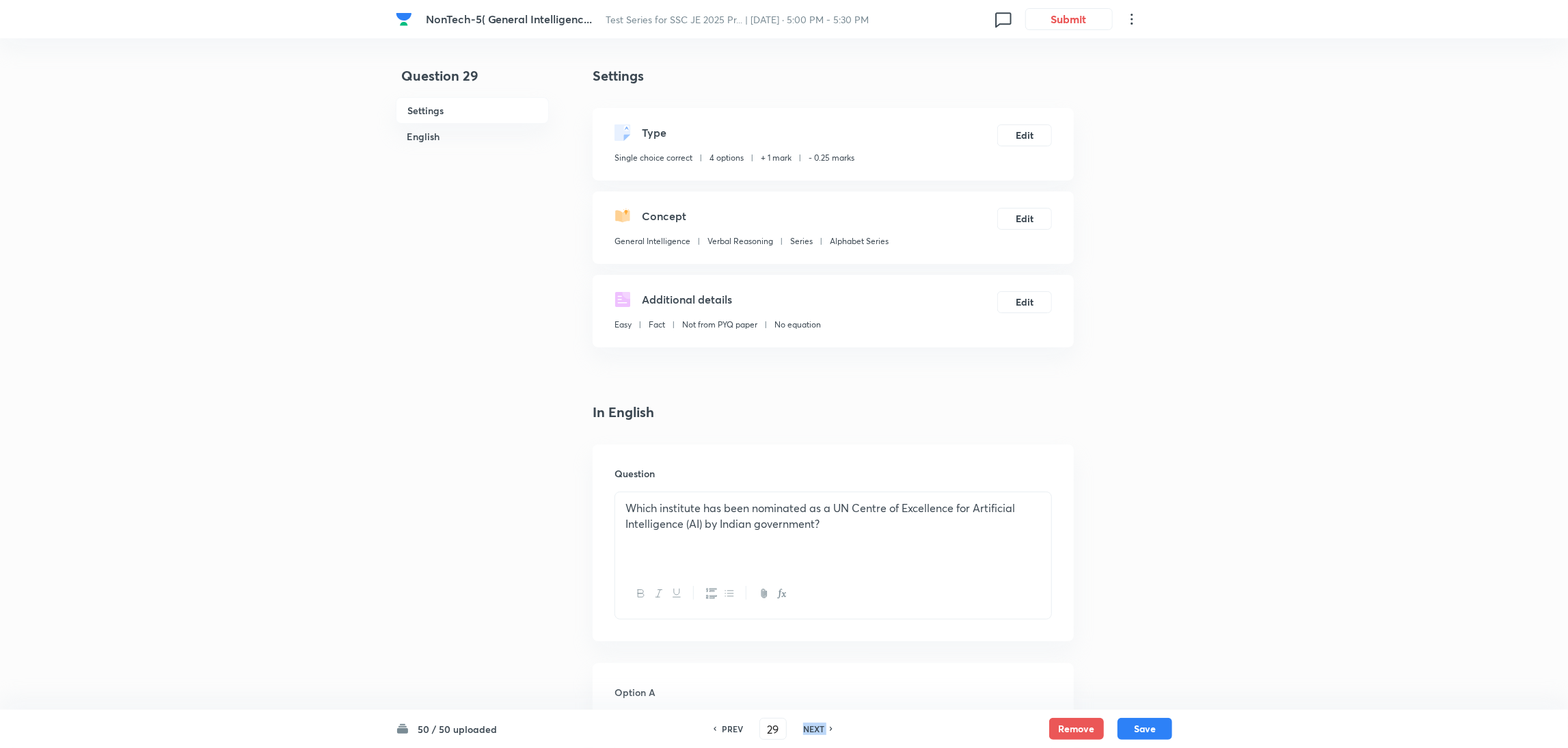
type input "30"
click at [818, 724] on h6 "NEXT" at bounding box center [813, 729] width 21 height 13
checkbox input "false"
type input "31"
click at [818, 724] on h6 "NEXT" at bounding box center [813, 729] width 21 height 13
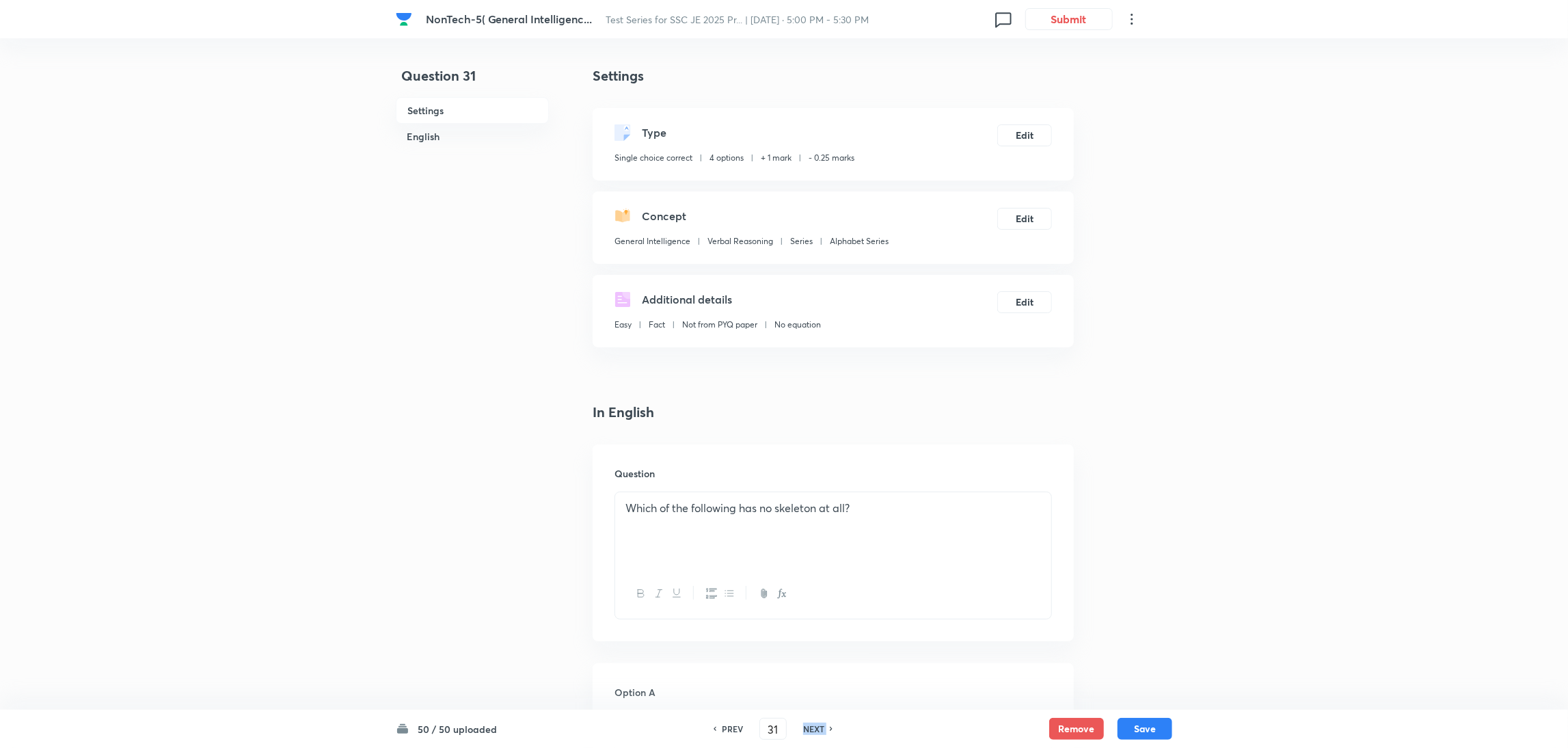
checkbox input "false"
type input "32"
click at [818, 724] on h6 "NEXT" at bounding box center [813, 729] width 21 height 13
checkbox input "false"
type input "33"
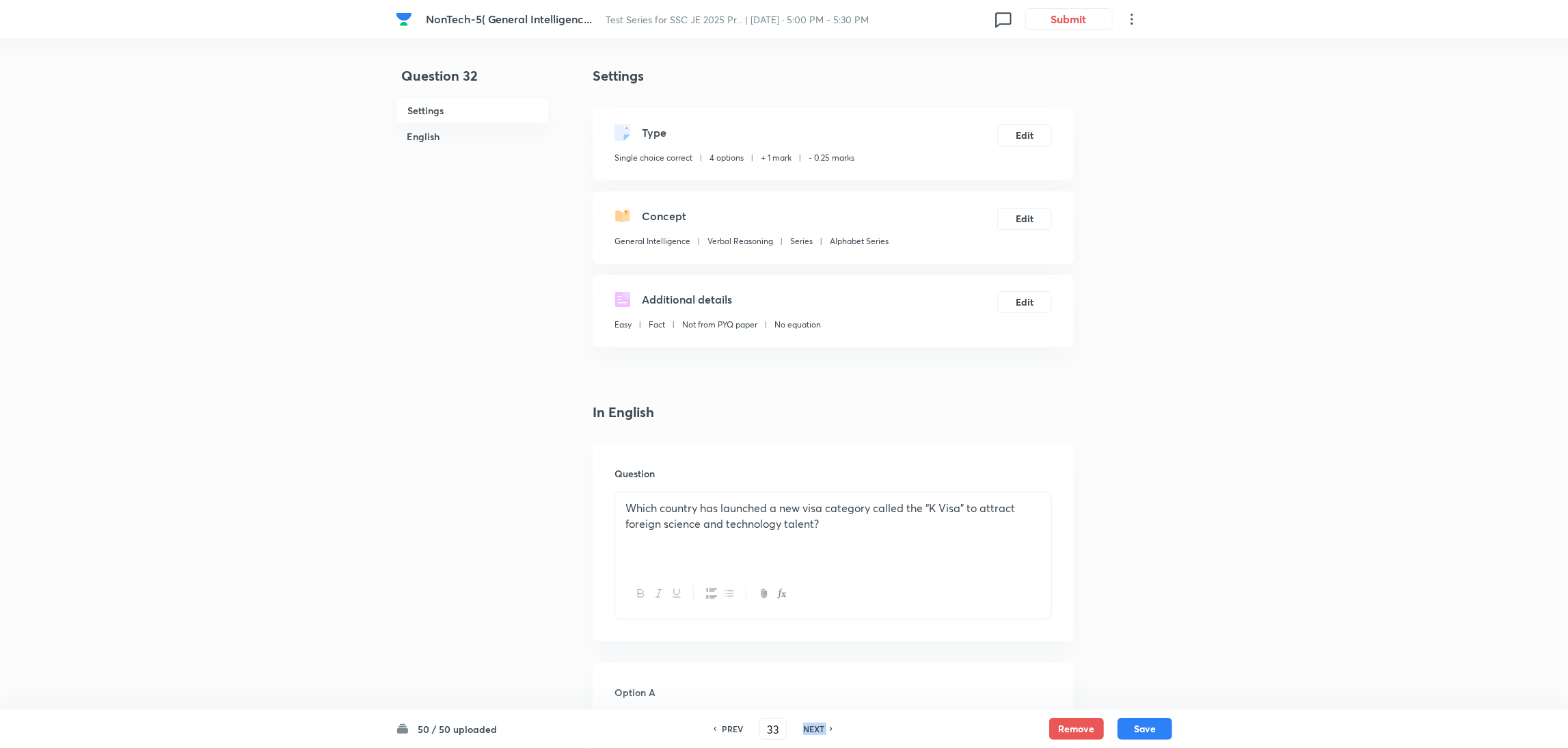
click at [818, 724] on h6 "NEXT" at bounding box center [813, 729] width 21 height 13
checkbox input "false"
type input "34"
click at [818, 724] on h6 "NEXT" at bounding box center [813, 729] width 21 height 13
checkbox input "false"
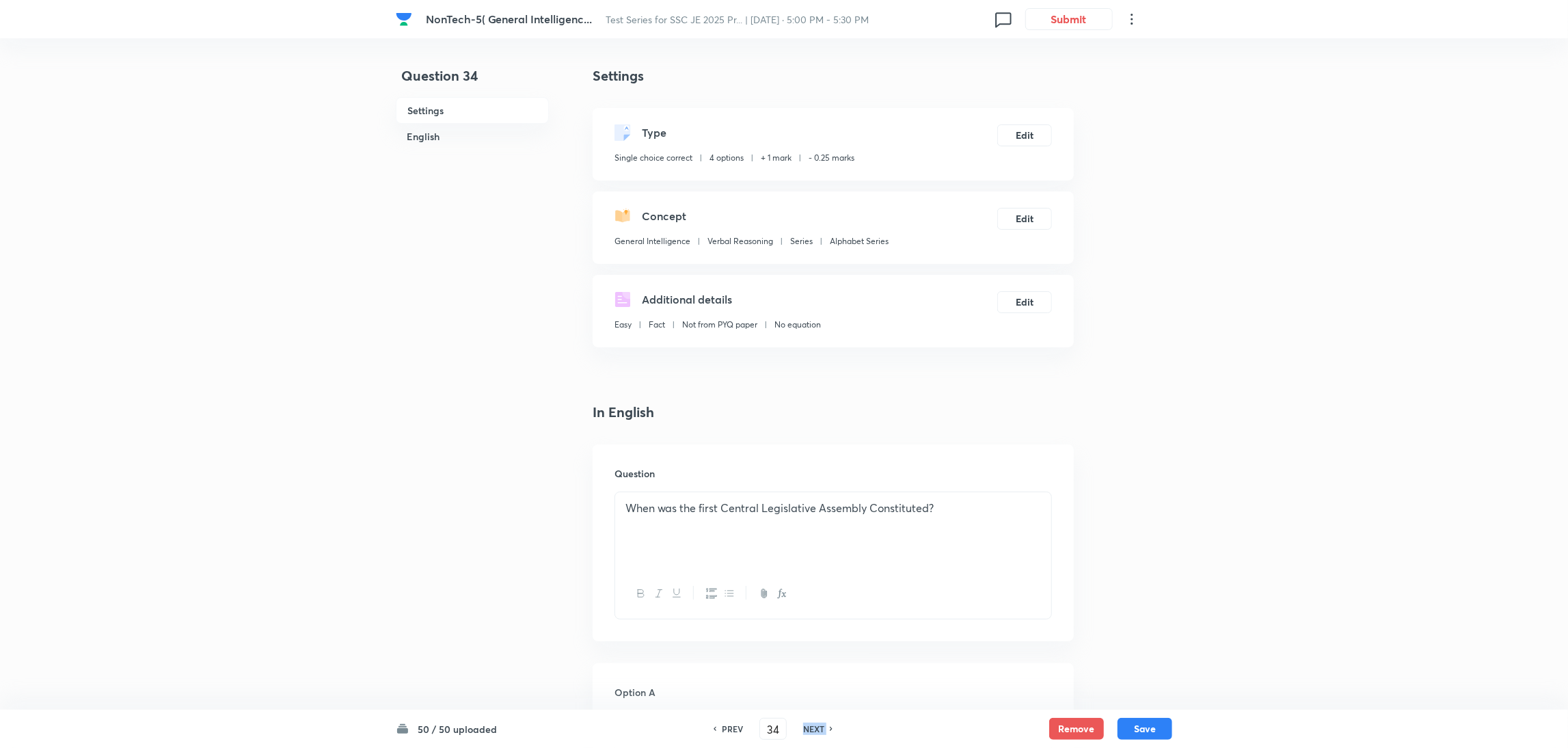
type input "35"
click at [818, 724] on h6 "NEXT" at bounding box center [813, 729] width 21 height 13
checkbox input "false"
type input "36"
checkbox input "true"
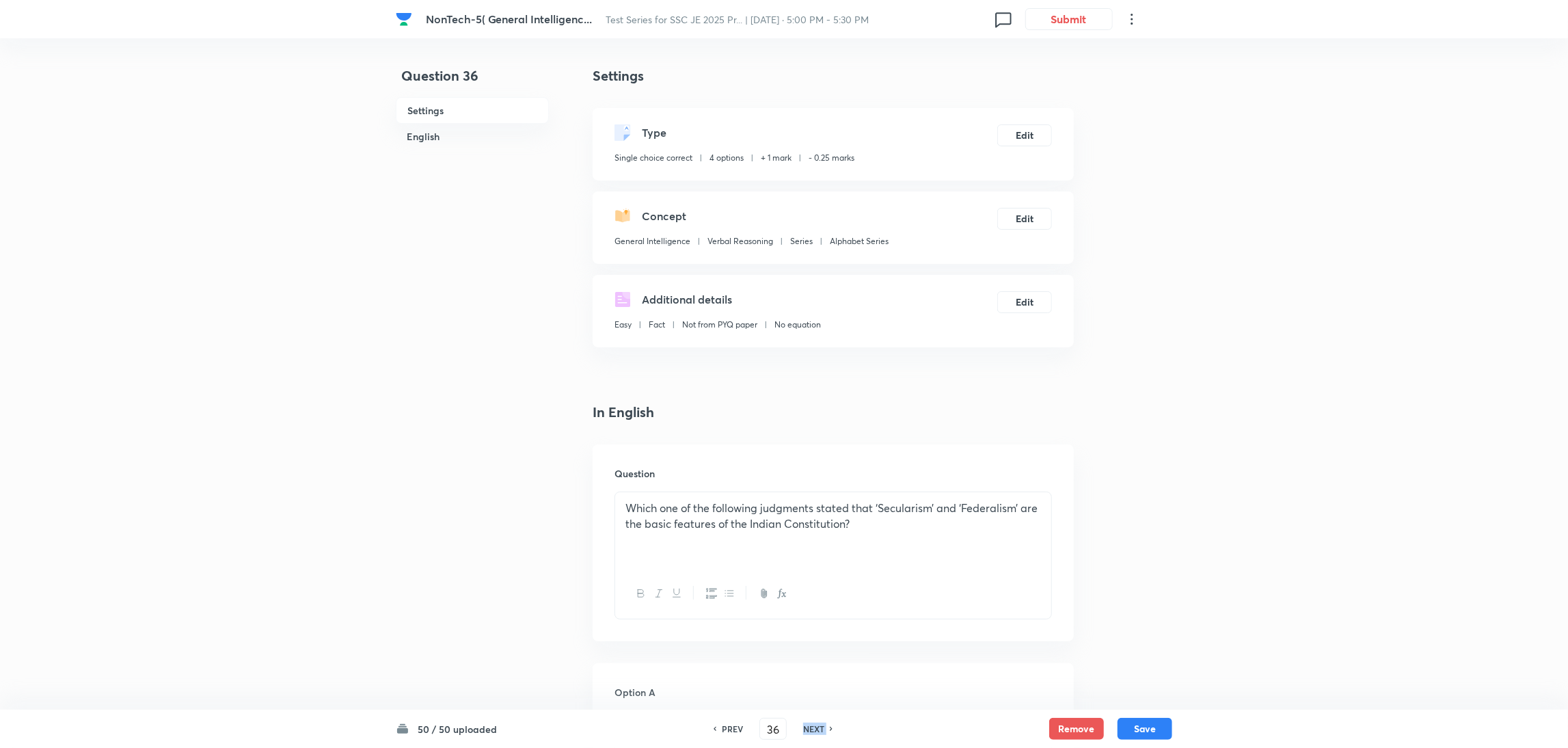
click at [818, 724] on h6 "NEXT" at bounding box center [813, 729] width 21 height 13
type input "37"
checkbox input "false"
click at [818, 724] on h6 "NEXT" at bounding box center [813, 729] width 21 height 13
checkbox input "false"
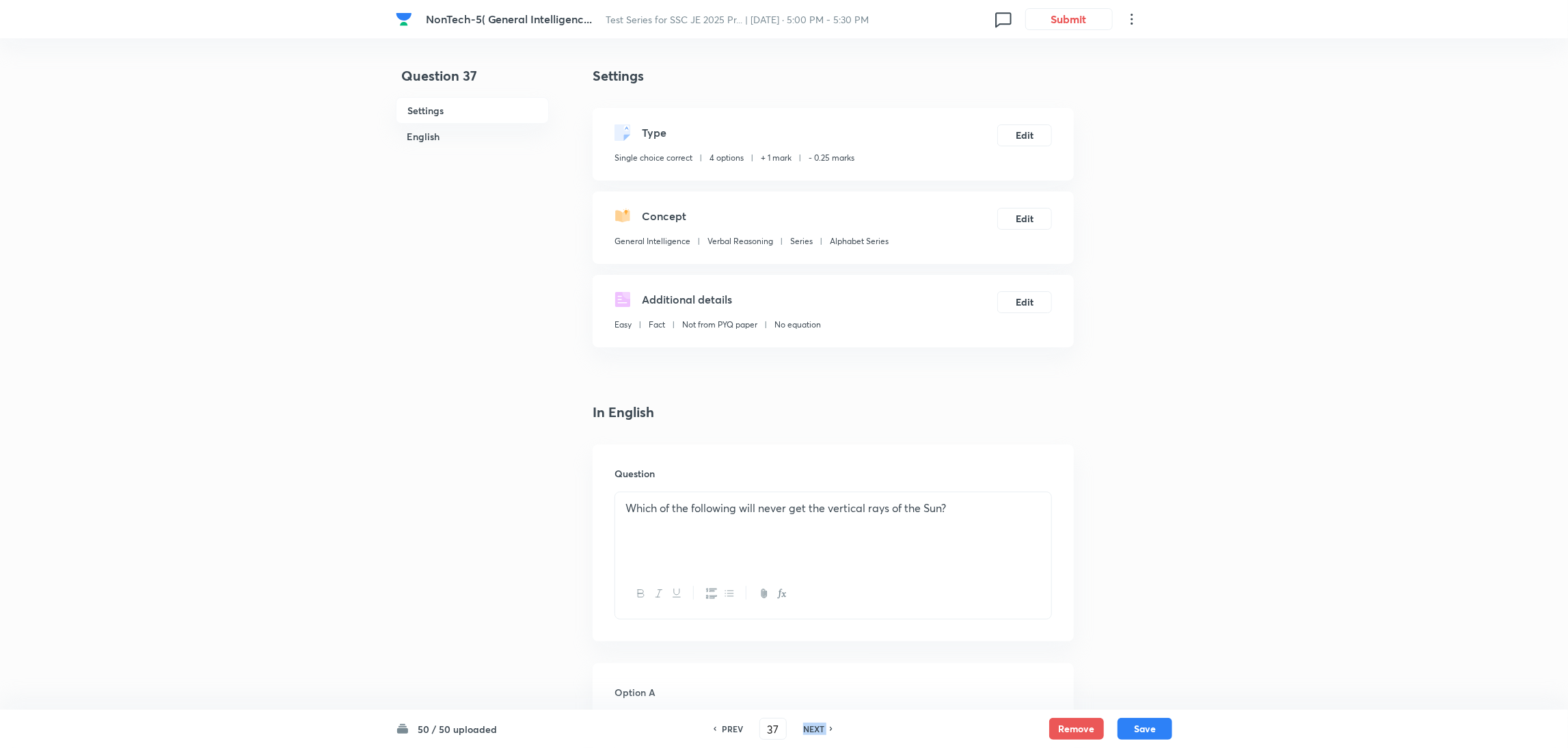
type input "38"
click at [818, 724] on h6 "NEXT" at bounding box center [813, 729] width 21 height 13
checkbox input "false"
type input "39"
click at [818, 724] on h6 "NEXT" at bounding box center [813, 729] width 21 height 13
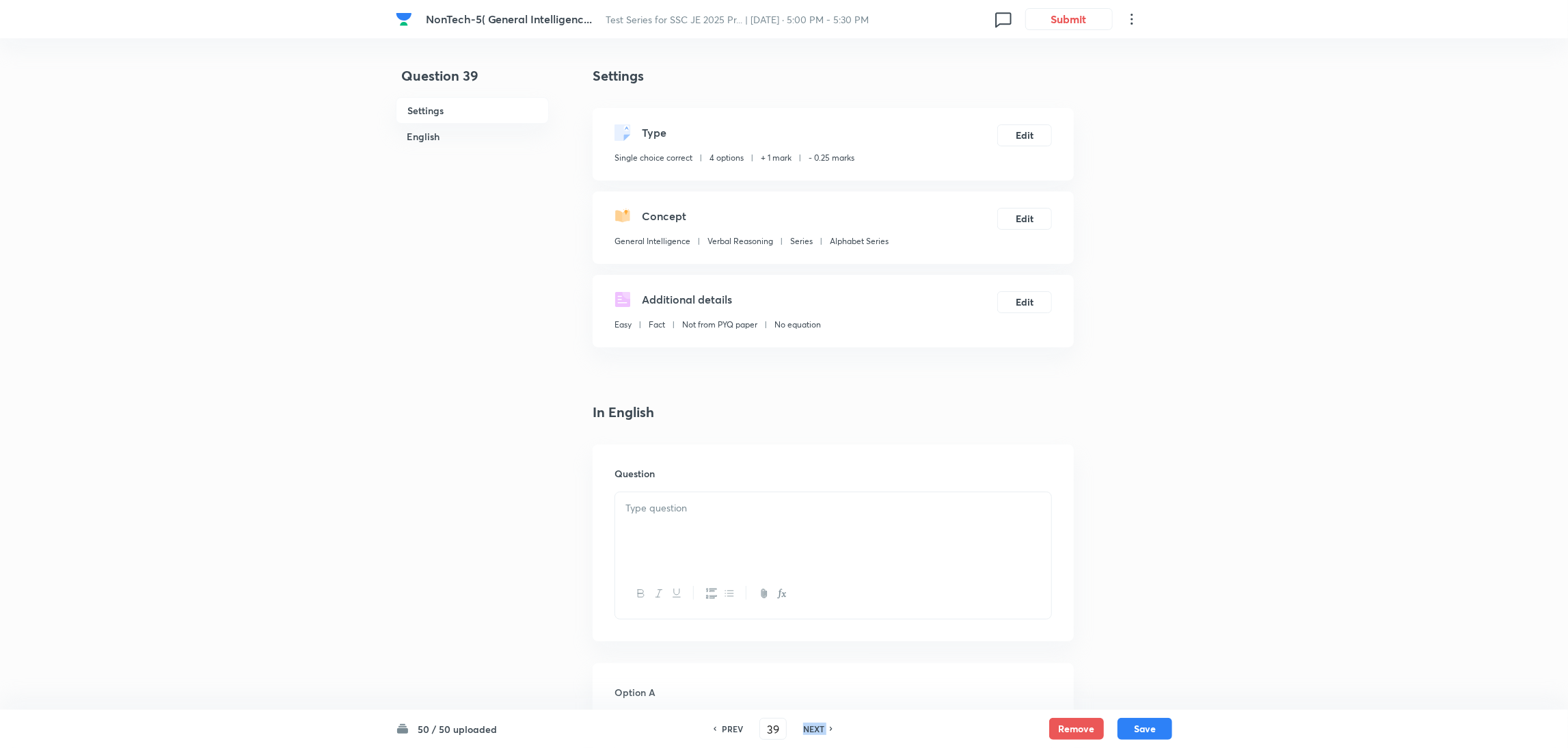
checkbox input "false"
type input "40"
click at [818, 724] on h6 "NEXT" at bounding box center [813, 729] width 21 height 13
checkbox input "false"
type input "41"
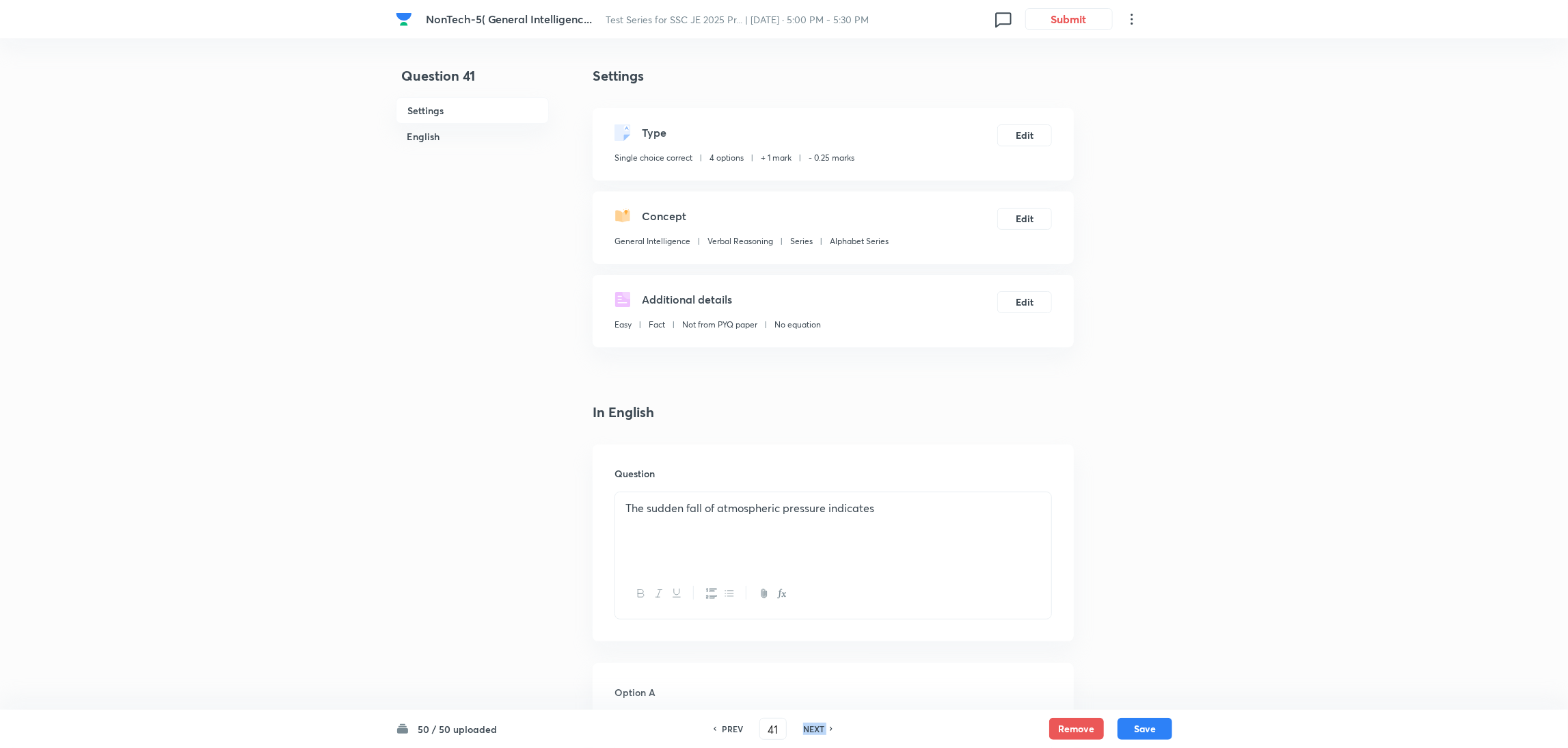
click at [818, 724] on h6 "NEXT" at bounding box center [813, 729] width 21 height 13
checkbox input "false"
type input "42"
click at [818, 724] on h6 "NEXT" at bounding box center [813, 729] width 21 height 13
checkbox input "false"
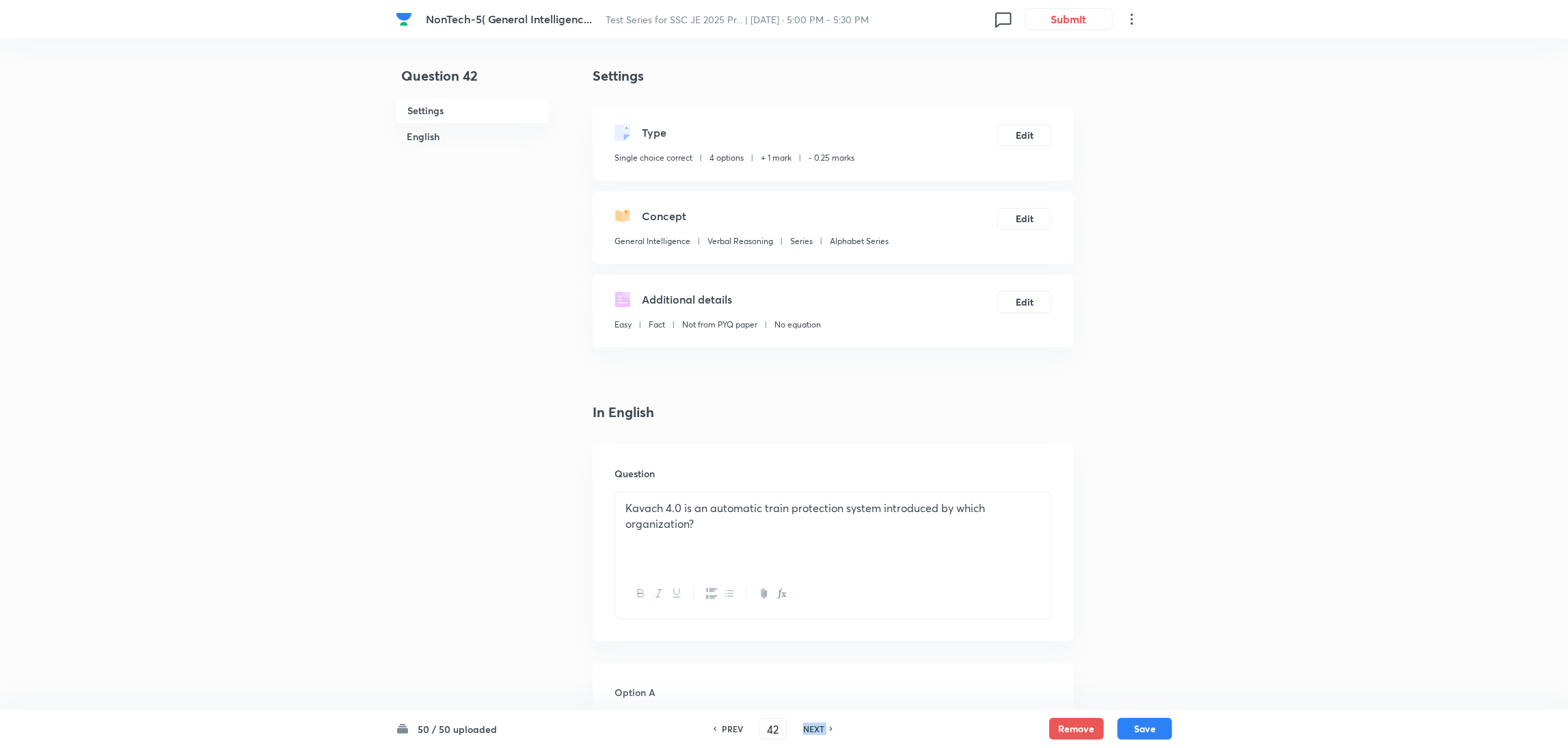
type input "43"
click at [818, 724] on h6 "NEXT" at bounding box center [813, 729] width 21 height 13
checkbox input "false"
type input "44"
click at [818, 724] on h6 "NEXT" at bounding box center [813, 729] width 21 height 13
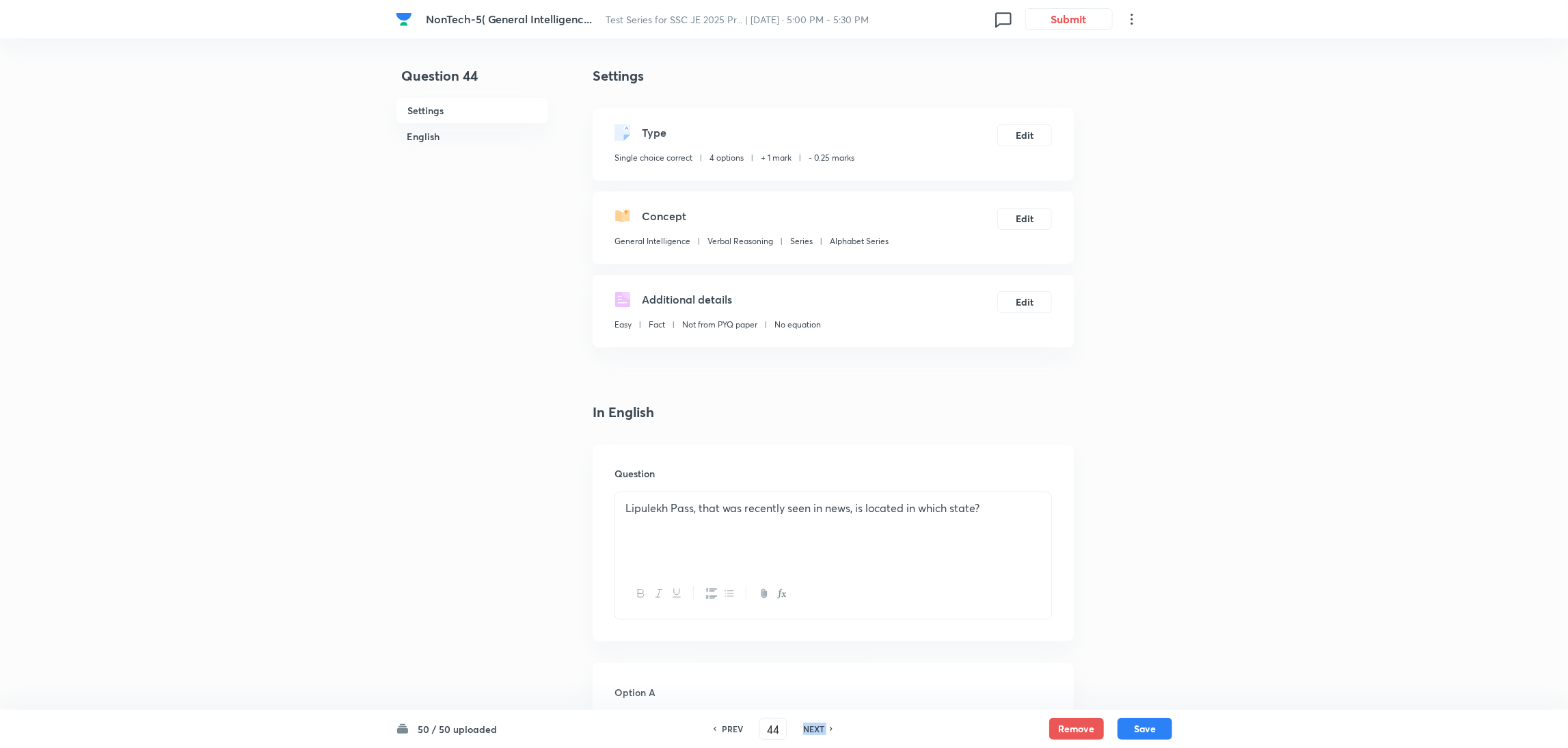
checkbox input "false"
type input "45"
click at [818, 724] on h6 "NEXT" at bounding box center [813, 729] width 21 height 13
checkbox input "false"
type input "46"
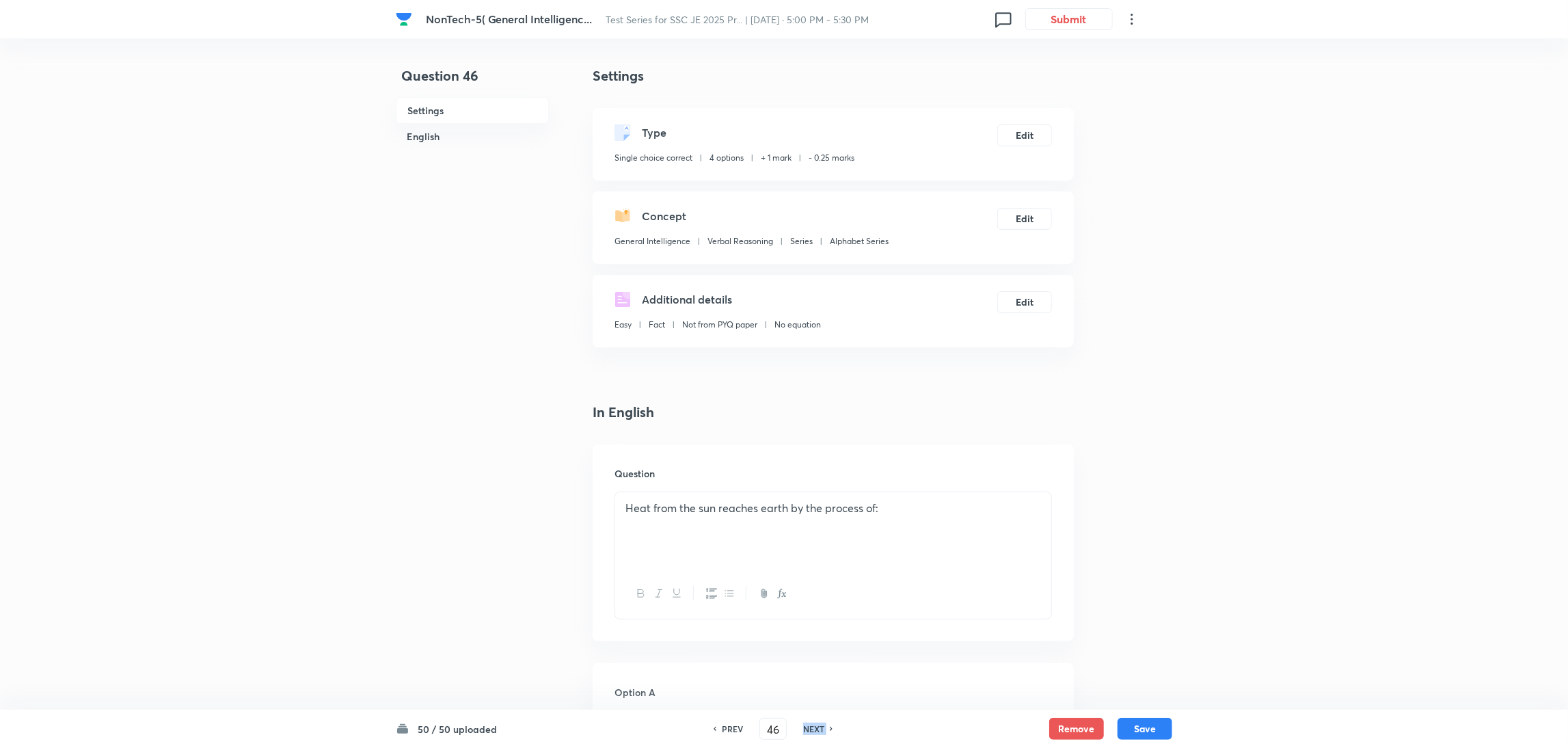
click at [818, 724] on h6 "NEXT" at bounding box center [813, 729] width 21 height 13
checkbox input "false"
type input "47"
click at [818, 724] on h6 "NEXT" at bounding box center [813, 729] width 21 height 13
checkbox input "false"
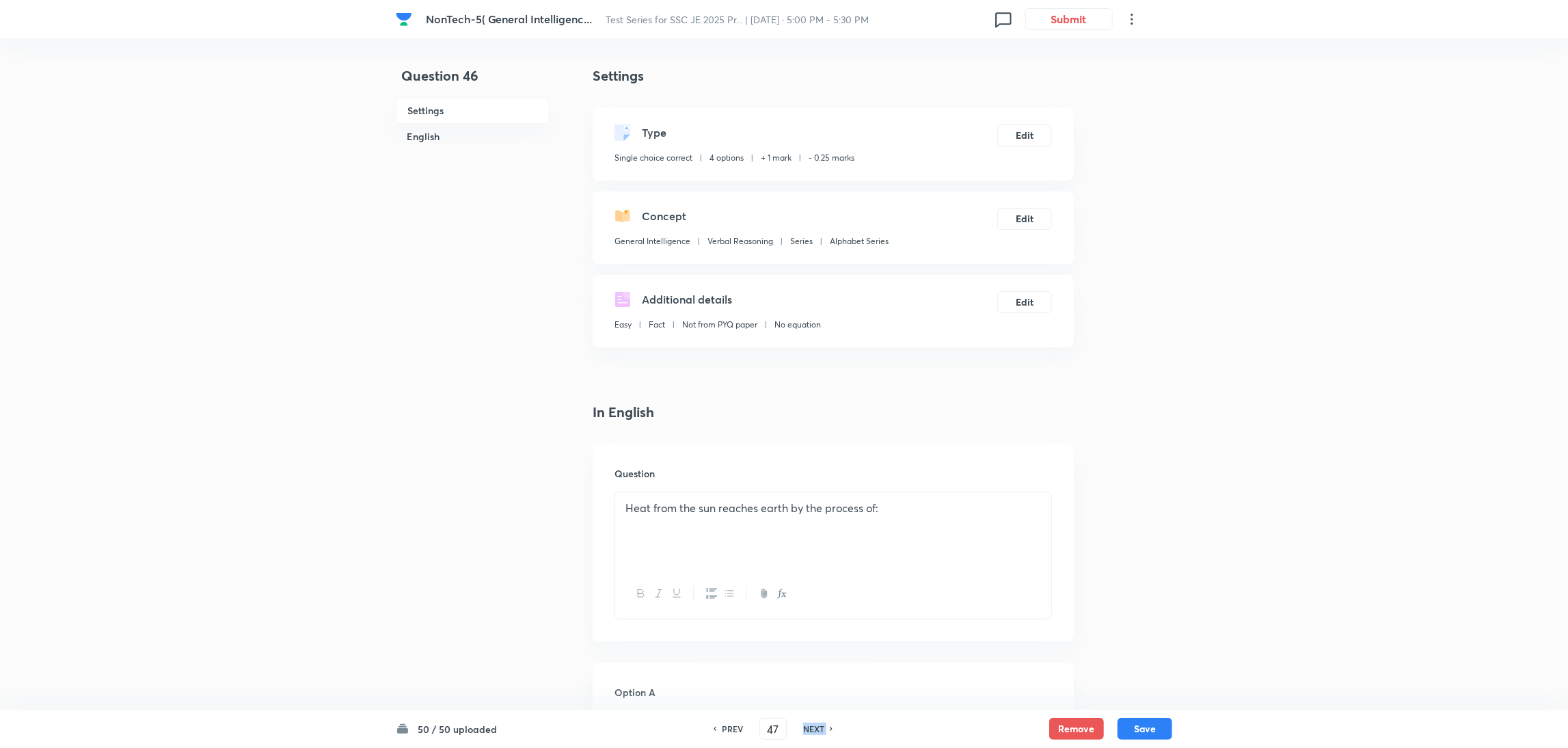
type input "48"
click at [818, 724] on h6 "NEXT" at bounding box center [813, 729] width 21 height 13
checkbox input "false"
type input "49"
click at [818, 724] on h6 "NEXT" at bounding box center [813, 729] width 21 height 13
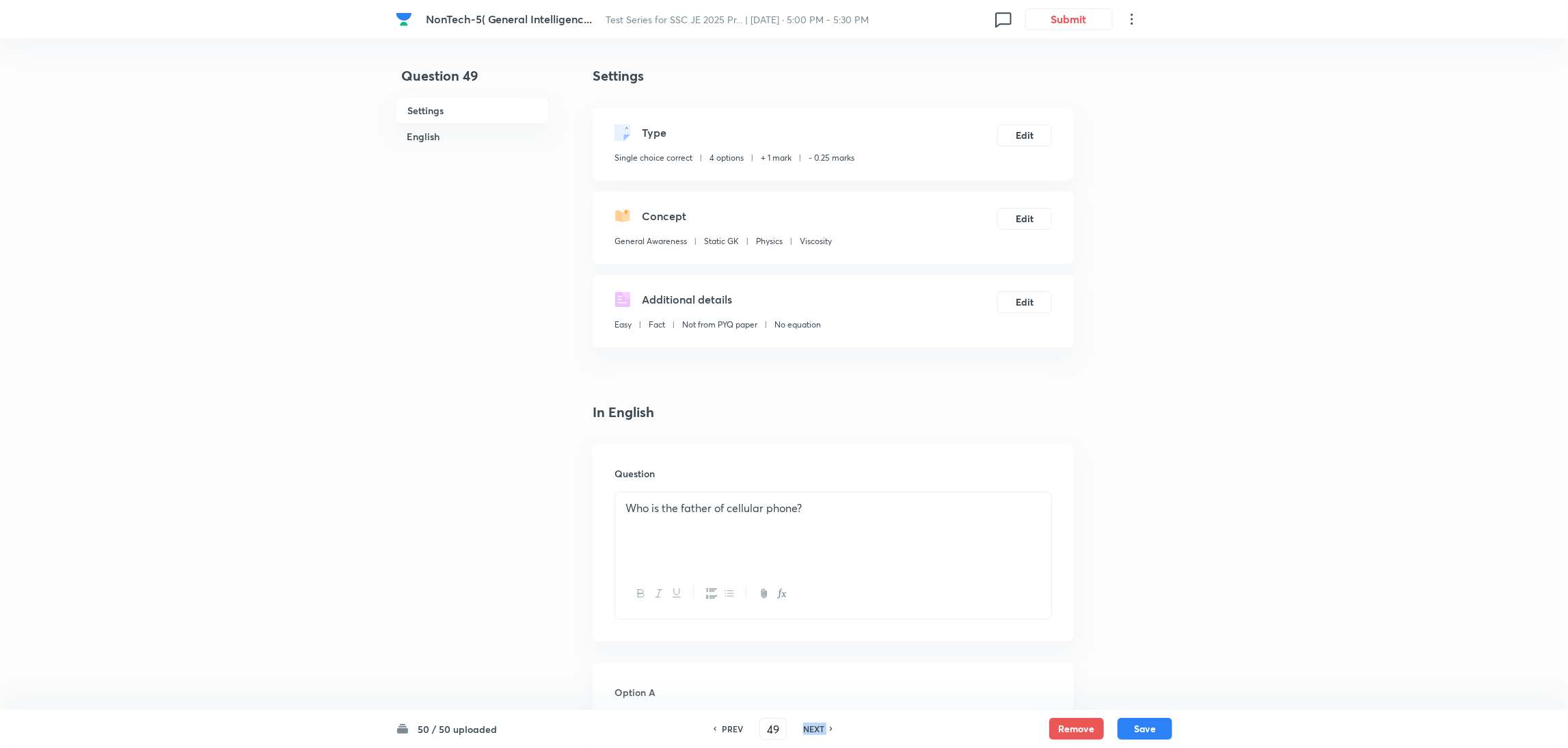
checkbox input "false"
type input "50"
click at [818, 724] on h6 "NEXT" at bounding box center [813, 729] width 21 height 13
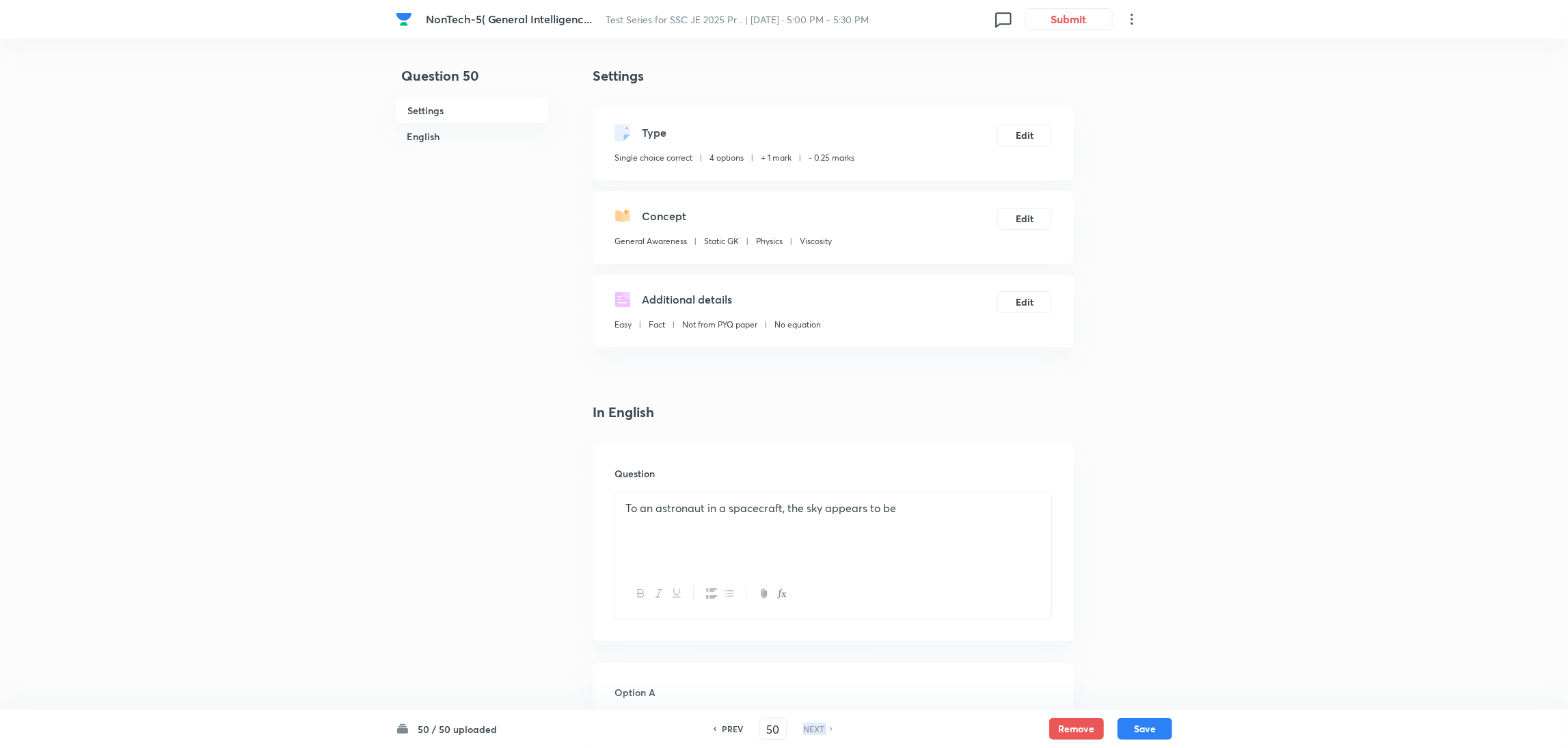
click at [818, 724] on h6 "NEXT" at bounding box center [813, 729] width 21 height 13
click at [1147, 728] on button "Save" at bounding box center [1144, 728] width 55 height 22
checkbox input "true"
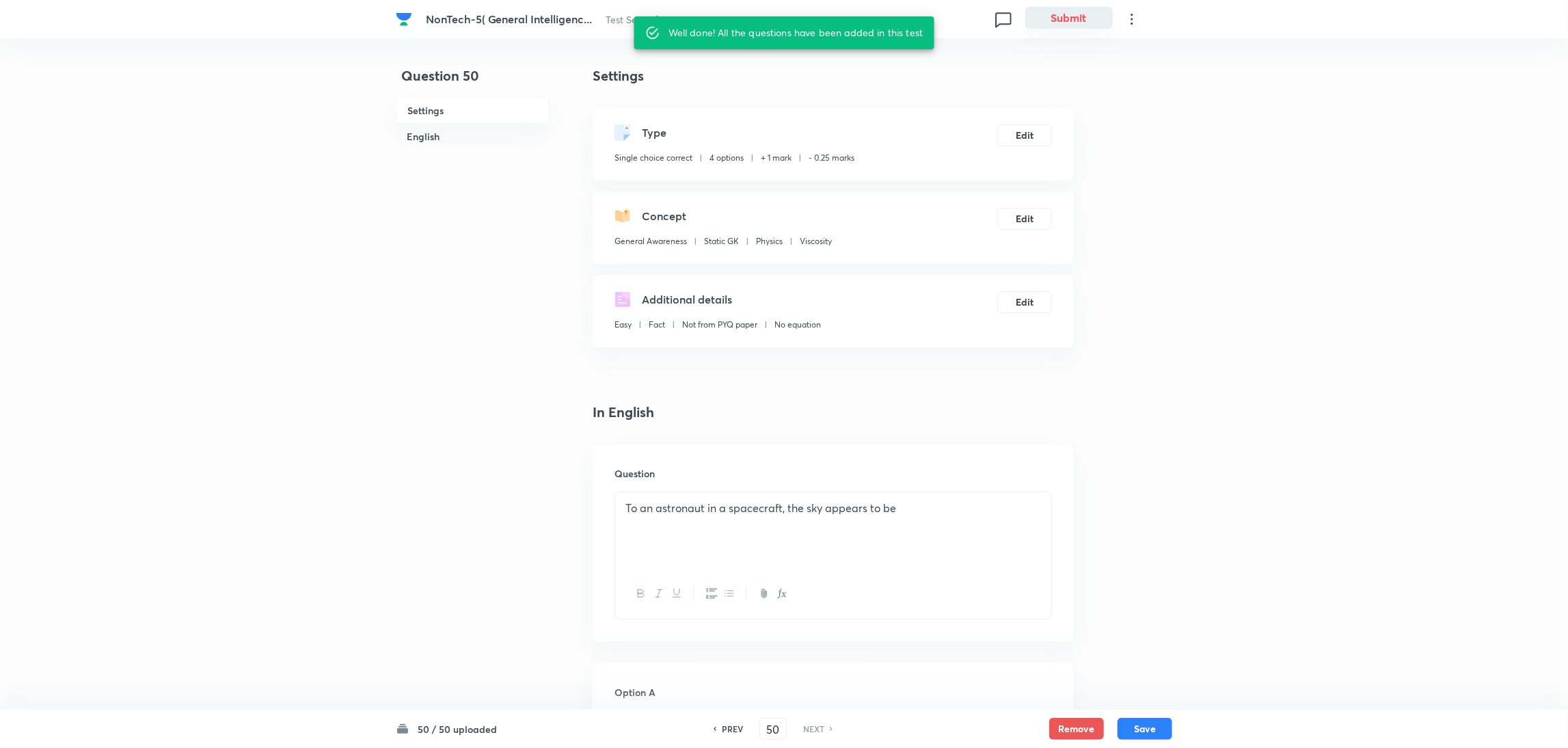
click at [1052, 17] on button "Submit" at bounding box center [1069, 18] width 87 height 22
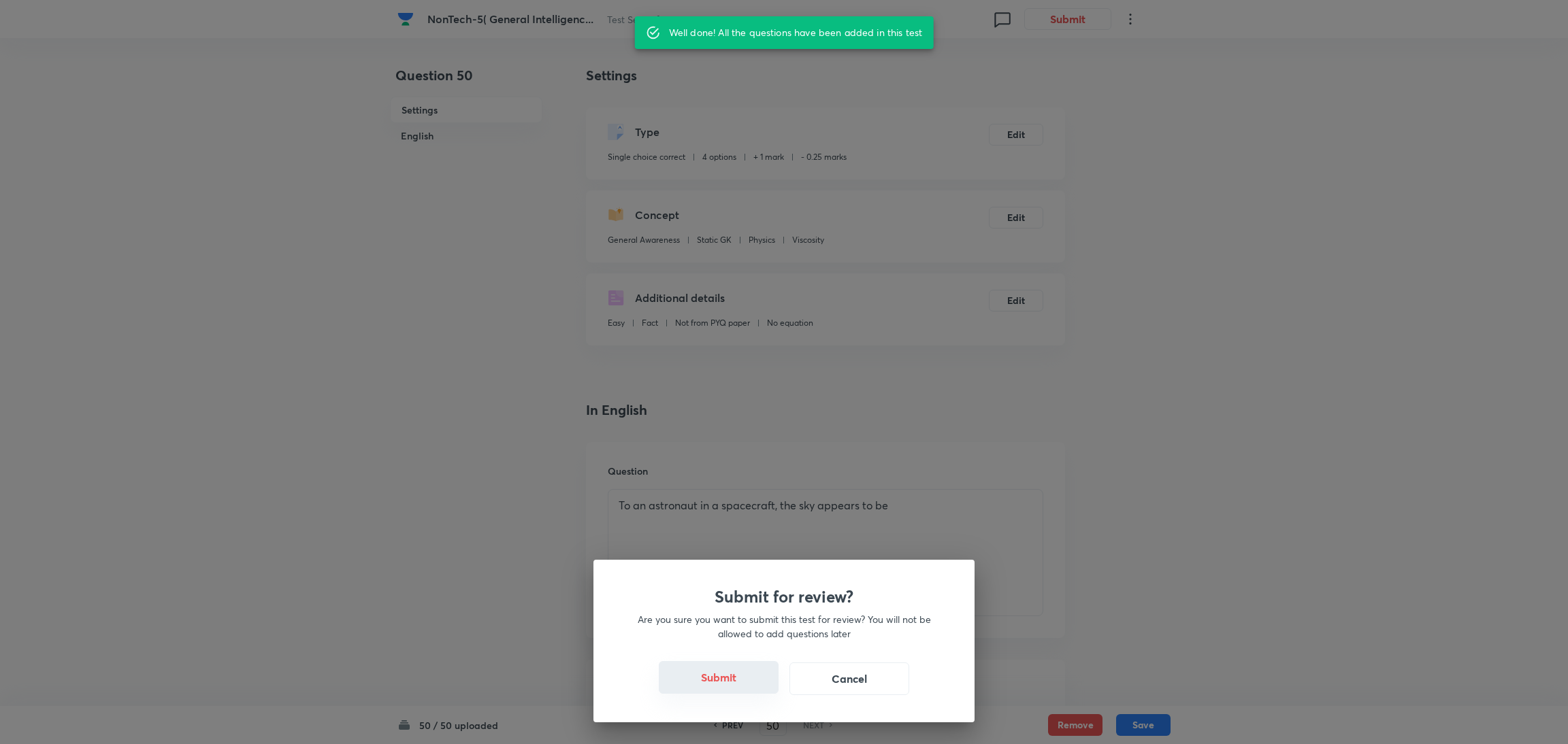
click at [717, 678] on button "Submit" at bounding box center [718, 677] width 119 height 33
